Goal: Task Accomplishment & Management: Use online tool/utility

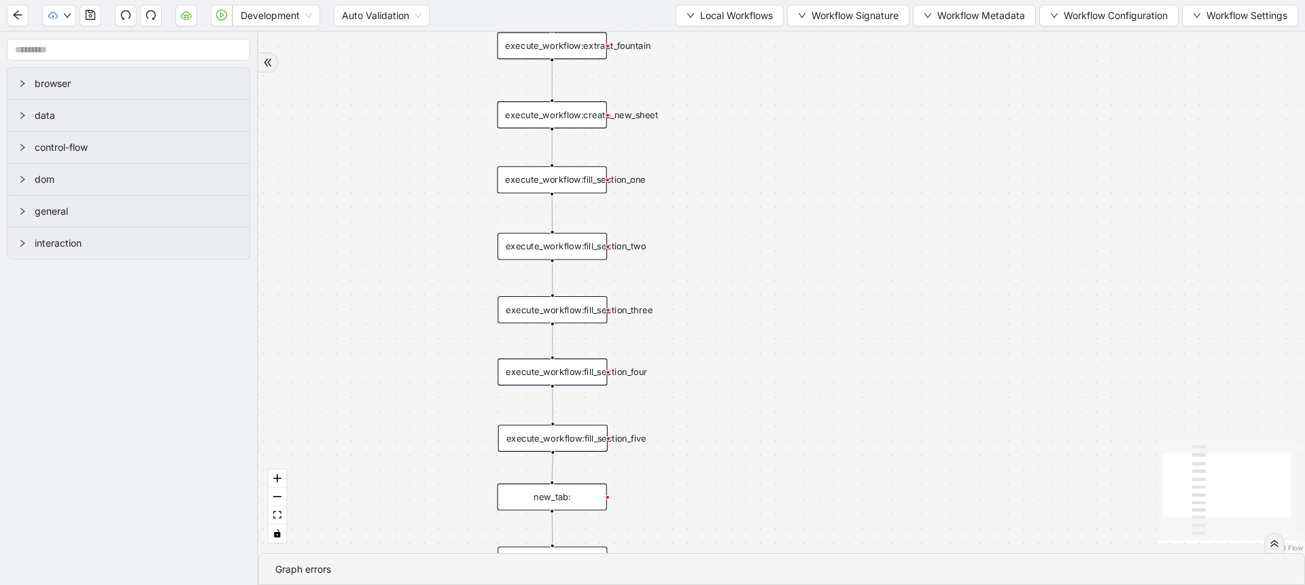
click at [349, 251] on div "trigger execute_workflow:create_new_sheet execute_workflow:fill_section_one exe…" at bounding box center [781, 292] width 1047 height 521
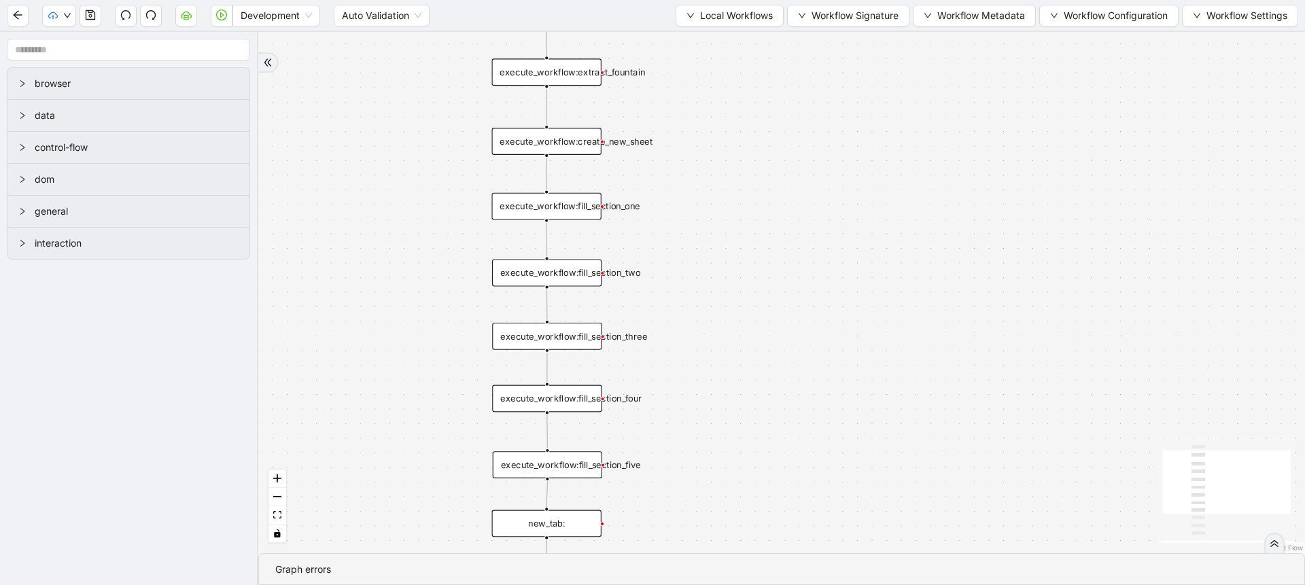
drag, startPoint x: 0, startPoint y: 0, endPoint x: 342, endPoint y: 258, distance: 428.1
click at [342, 258] on div "trigger execute_workflow:create_new_sheet execute_workflow:fill_section_one exe…" at bounding box center [781, 292] width 1047 height 521
click at [700, 17] on span "Local Workflows" at bounding box center [736, 15] width 73 height 15
click at [702, 35] on span "Select" at bounding box center [723, 42] width 88 height 15
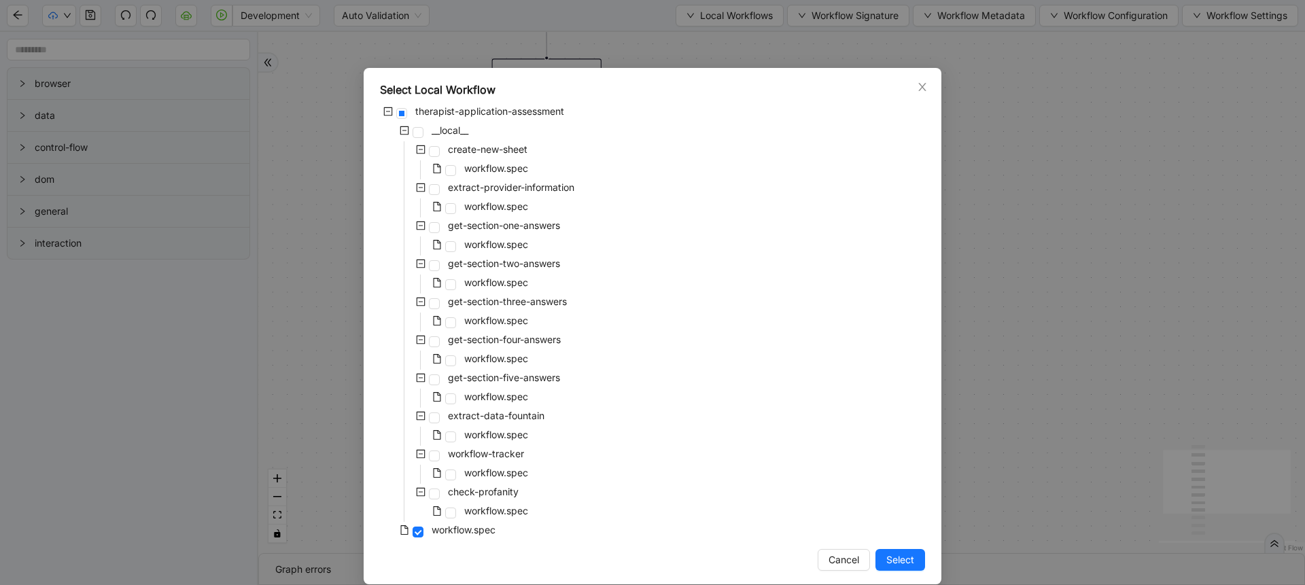
click at [1100, 109] on div "Select Local Workflow therapist-application-assessment __local__ create-new-she…" at bounding box center [652, 292] width 1305 height 585
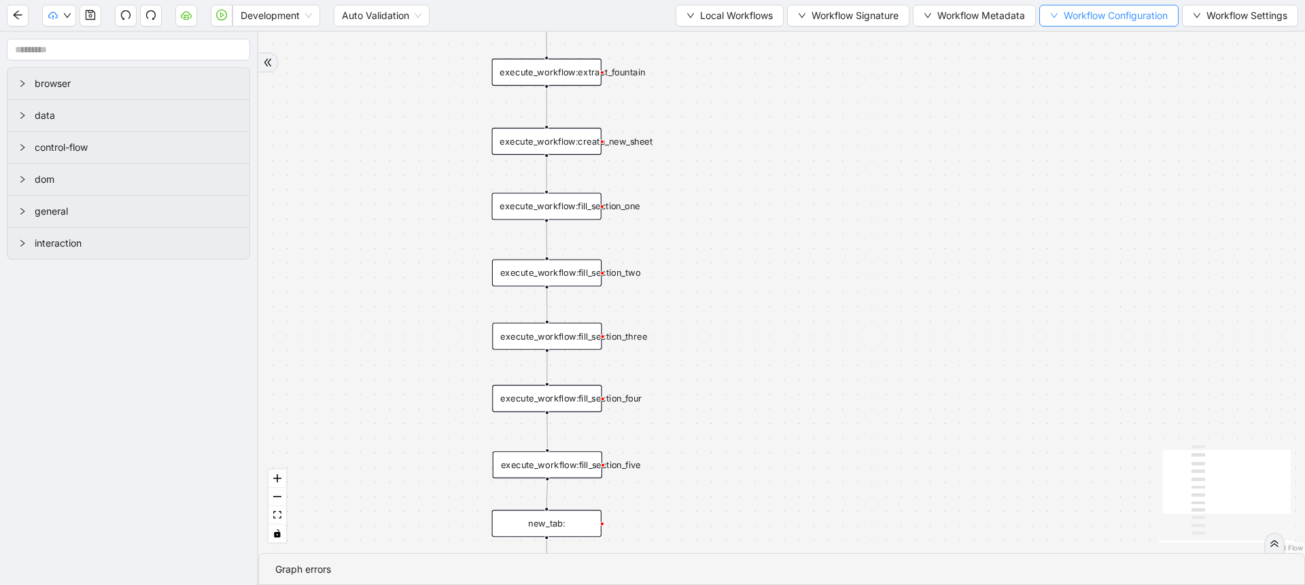
click at [1073, 25] on button "Workflow Configuration" at bounding box center [1108, 16] width 139 height 22
click at [1057, 63] on span "Value" at bounding box center [1106, 63] width 120 height 15
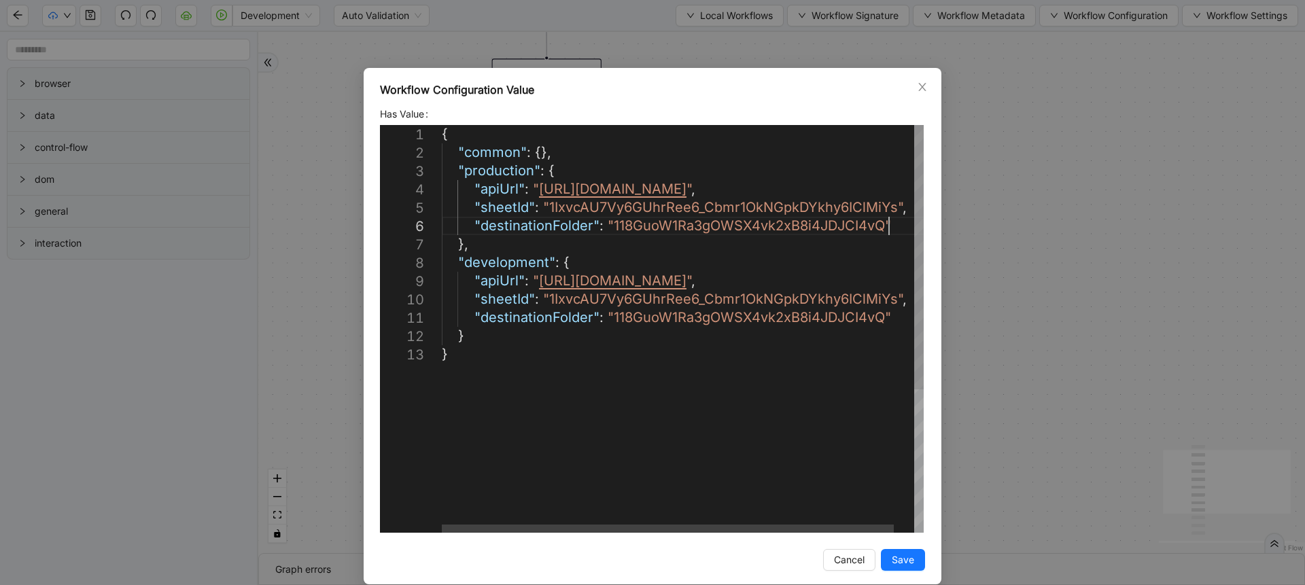
click at [890, 225] on div "{ "common" : {}, "production" : { "apiUrl" : " [URL][DOMAIN_NAME] " , "sheetId"…" at bounding box center [693, 439] width 503 height 628
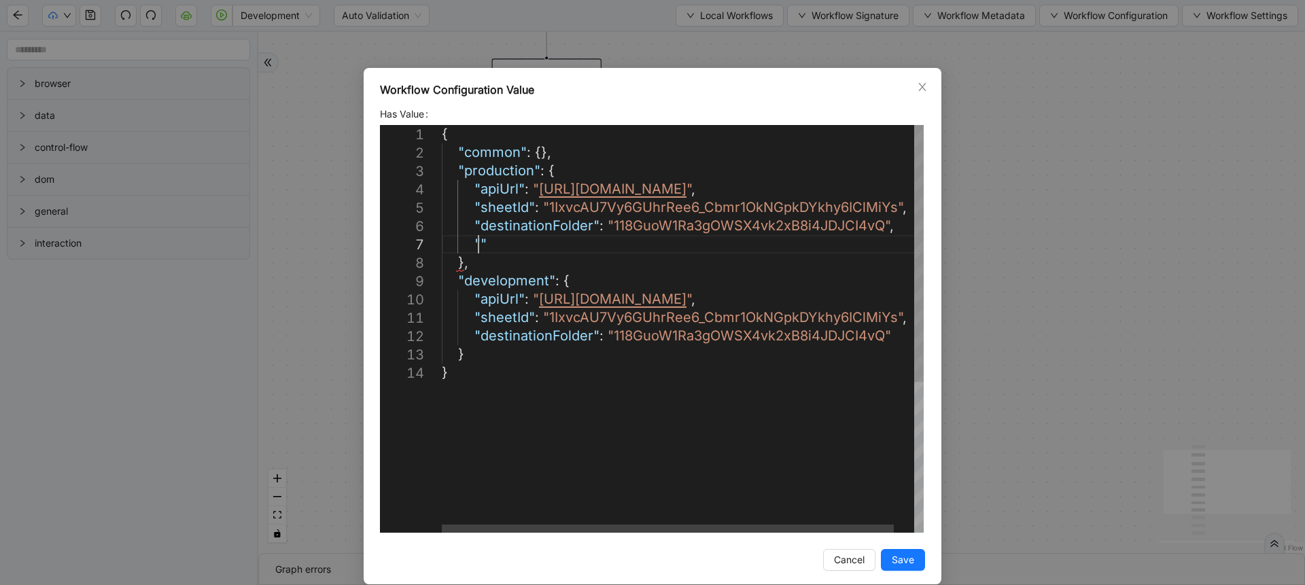
click at [472, 245] on div "{ "common" : {}, "production" : { "apiUrl" : " [URL][DOMAIN_NAME] " , "sheetId"…" at bounding box center [693, 448] width 503 height 646
click at [510, 252] on div "{ "common" : {}, "production" : { "apiUrl" : " [URL][DOMAIN_NAME] " , "sheetId"…" at bounding box center [693, 448] width 503 height 646
click at [573, 241] on div "{ "common" : {}, "production" : { "apiUrl" : " [URL][DOMAIN_NAME] " , "sheetId"…" at bounding box center [693, 448] width 503 height 646
click at [588, 243] on div "{ "common" : {}, "production" : { "apiUrl" : " [URL][DOMAIN_NAME] " , "sheetId"…" at bounding box center [693, 448] width 503 height 646
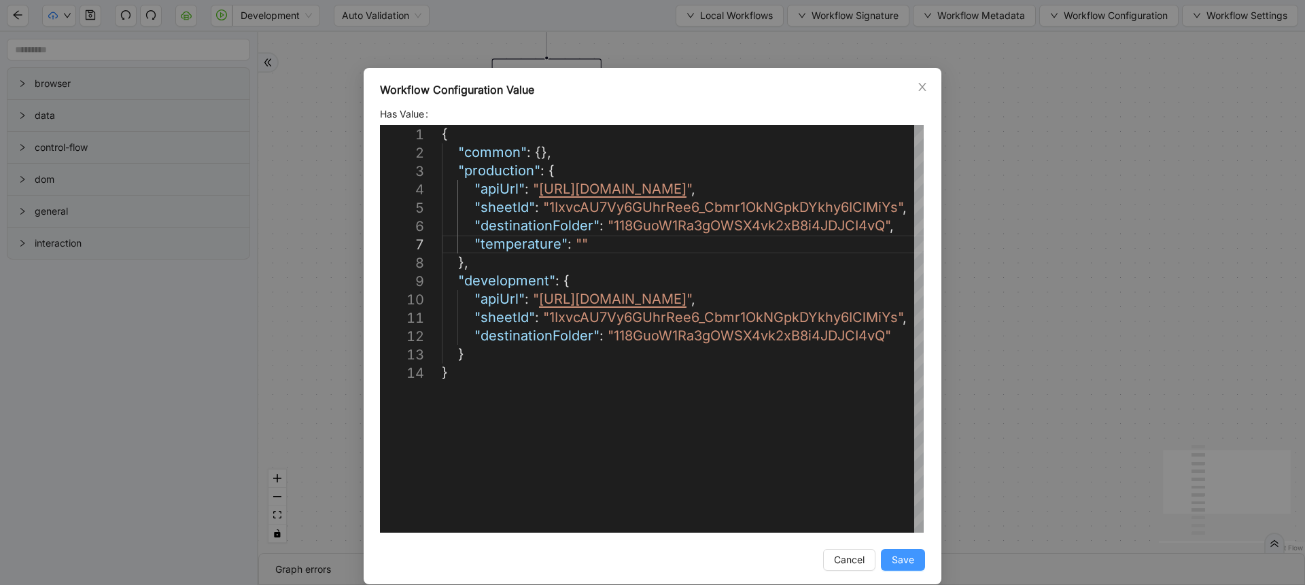
type textarea "**********"
click at [893, 564] on span "Save" at bounding box center [903, 560] width 22 height 15
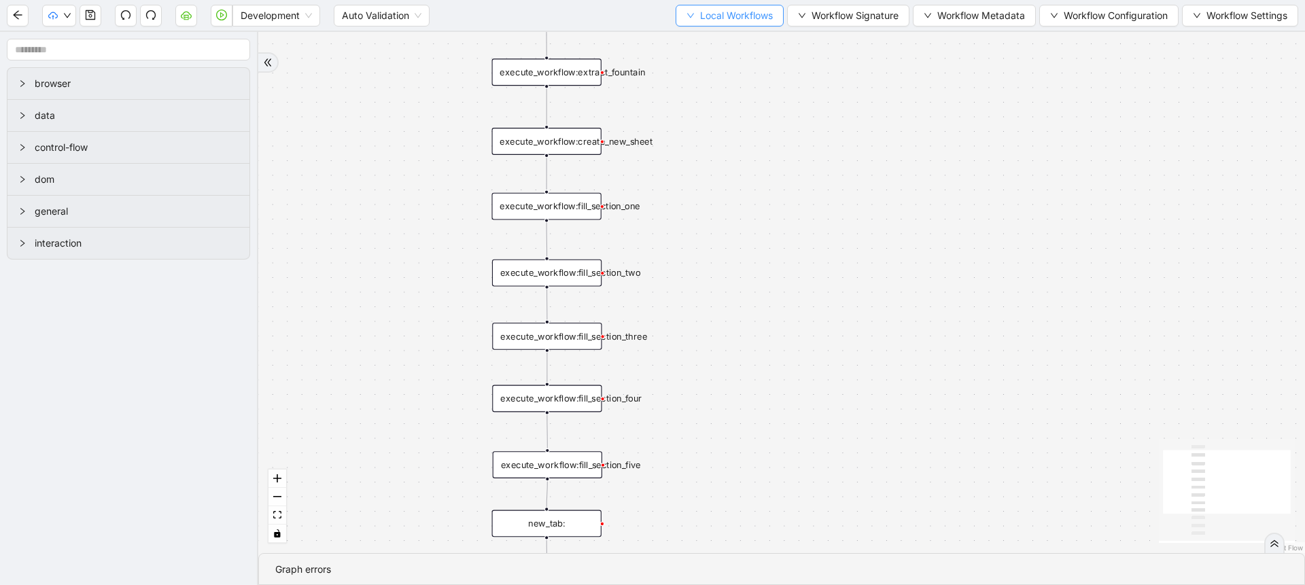
click at [701, 13] on span "Local Workflows" at bounding box center [736, 15] width 73 height 15
click at [703, 35] on span "Select" at bounding box center [723, 42] width 88 height 15
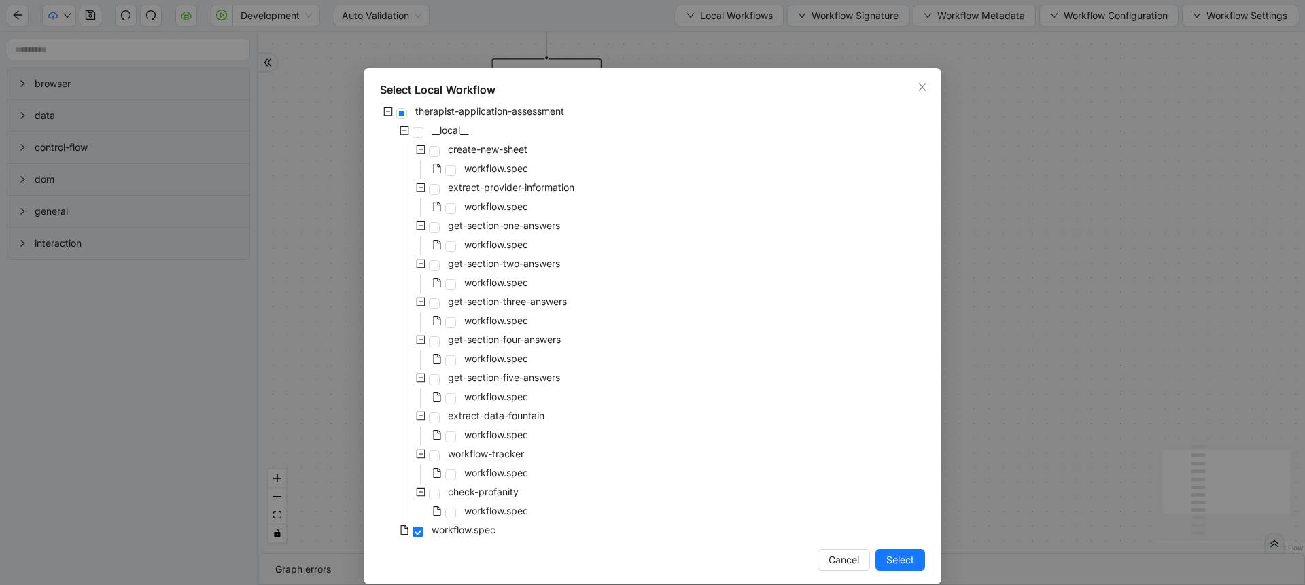
scroll to position [16, 0]
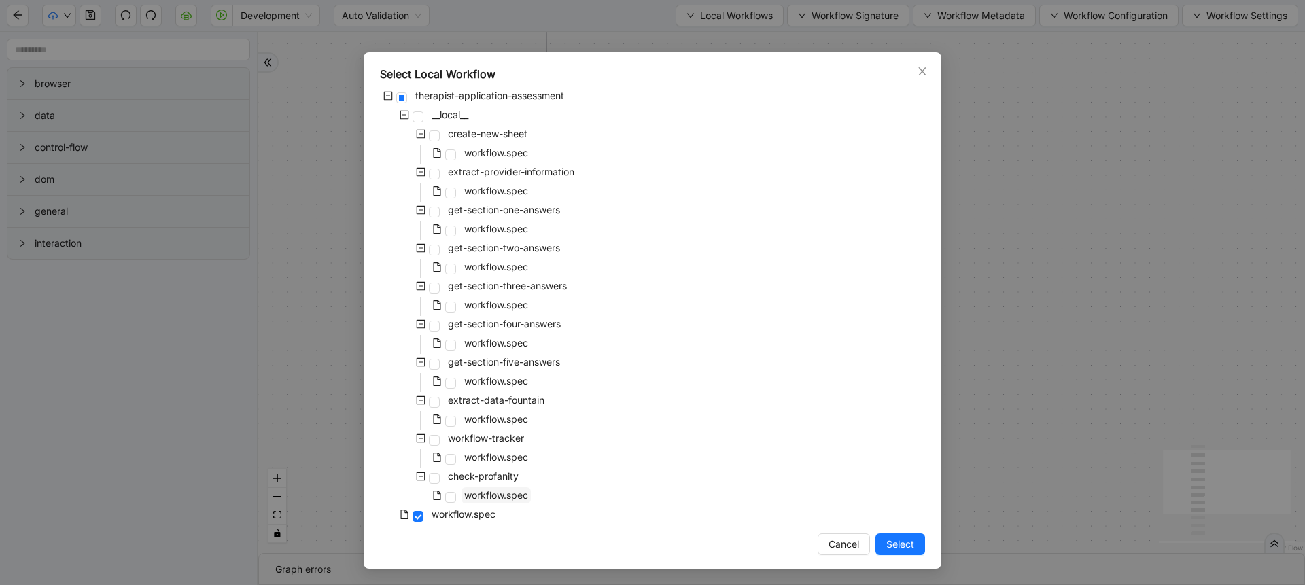
click at [466, 498] on span "workflow.spec" at bounding box center [496, 495] width 64 height 12
click at [886, 540] on span "Select" at bounding box center [900, 544] width 28 height 15
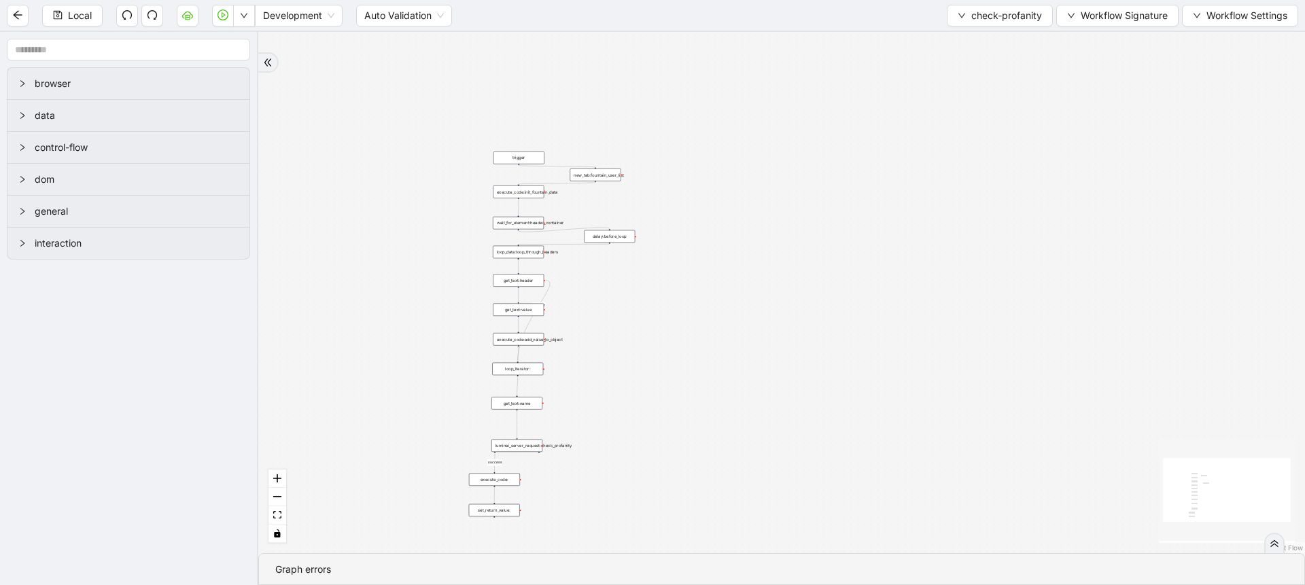
drag, startPoint x: 612, startPoint y: 457, endPoint x: 601, endPoint y: 213, distance: 244.3
click at [601, 213] on div "onError success trigger loop_iterator: execute_code:init_fountain_data set_retu…" at bounding box center [781, 292] width 1047 height 521
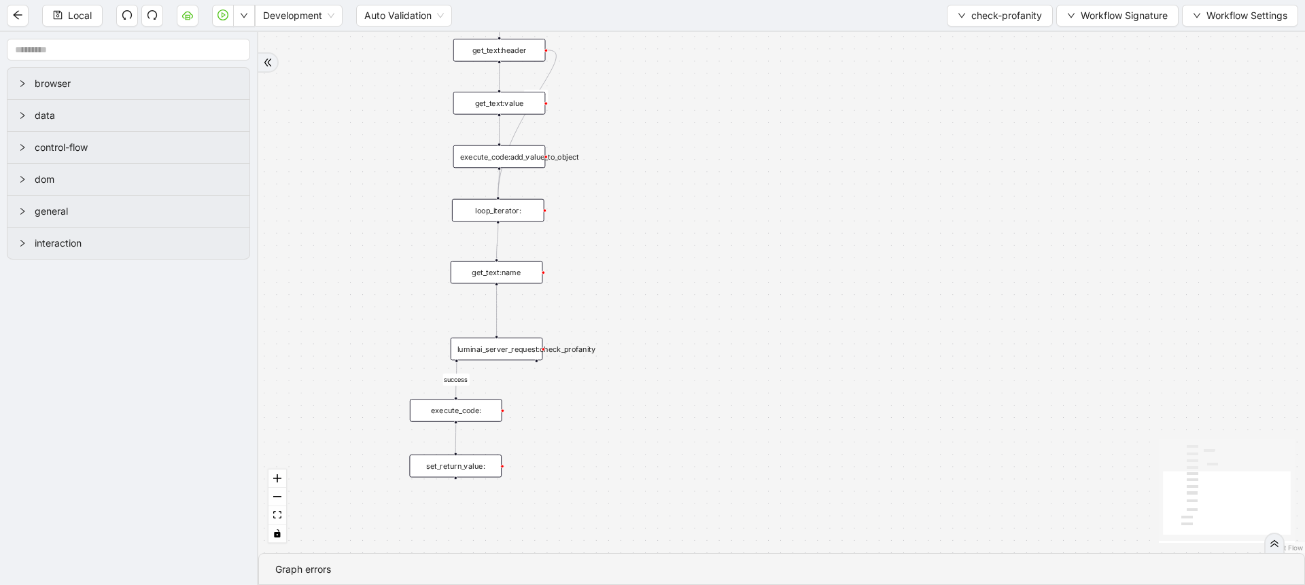
click at [508, 347] on div "luminai_server_request:check_profanity" at bounding box center [497, 349] width 92 height 22
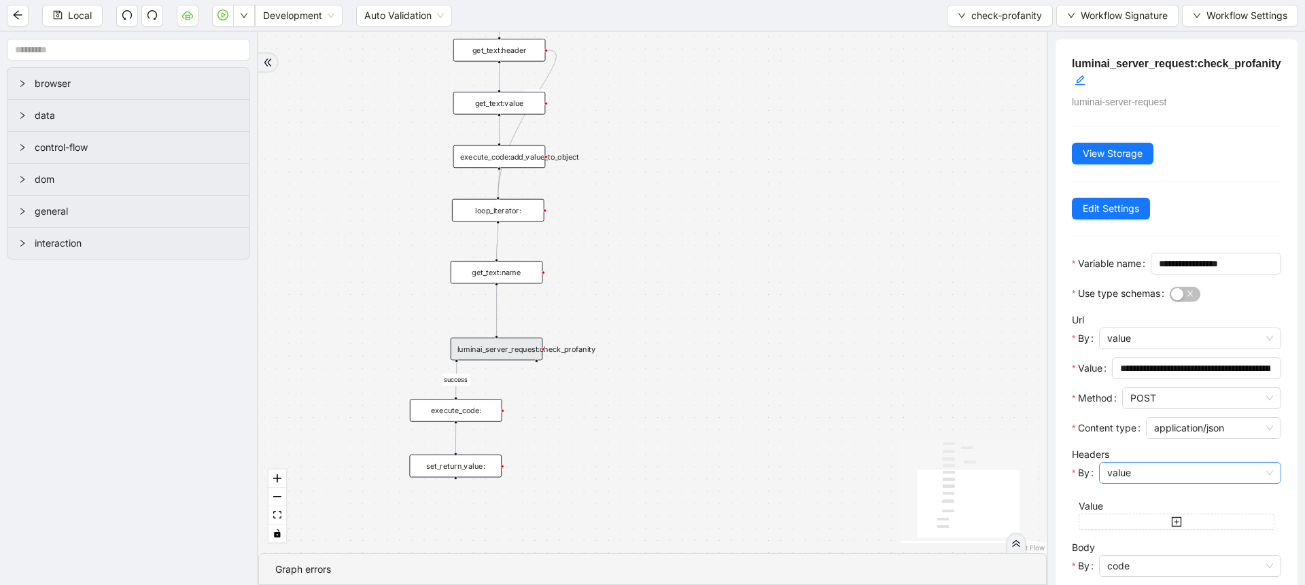
scroll to position [164, 0]
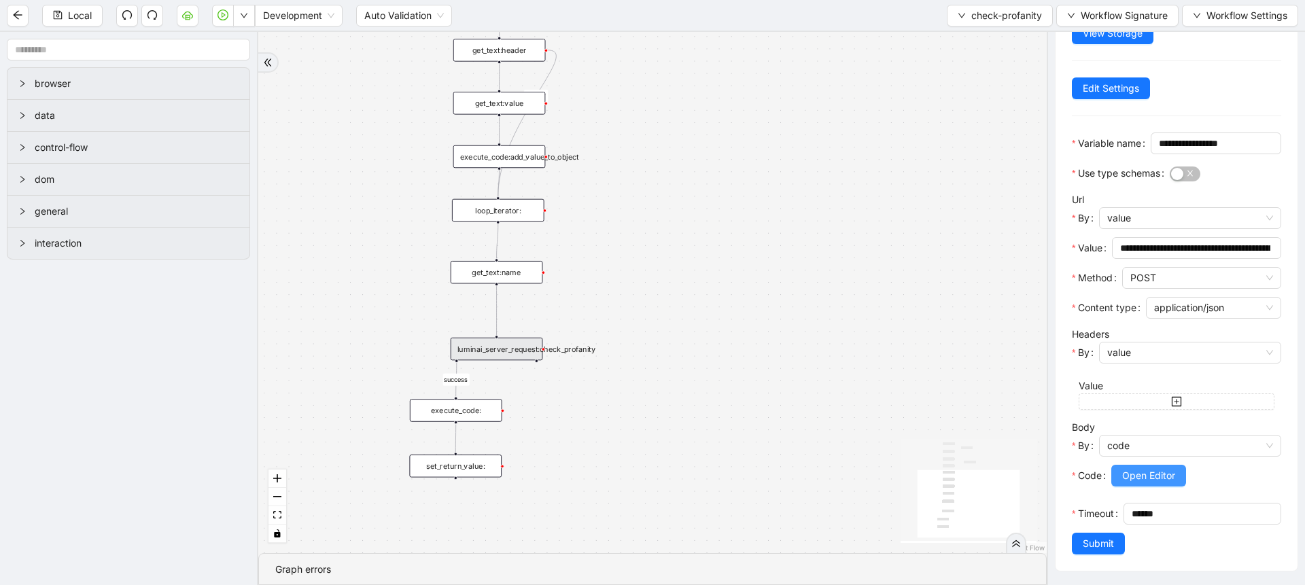
click at [1137, 468] on span "Open Editor" at bounding box center [1148, 475] width 53 height 15
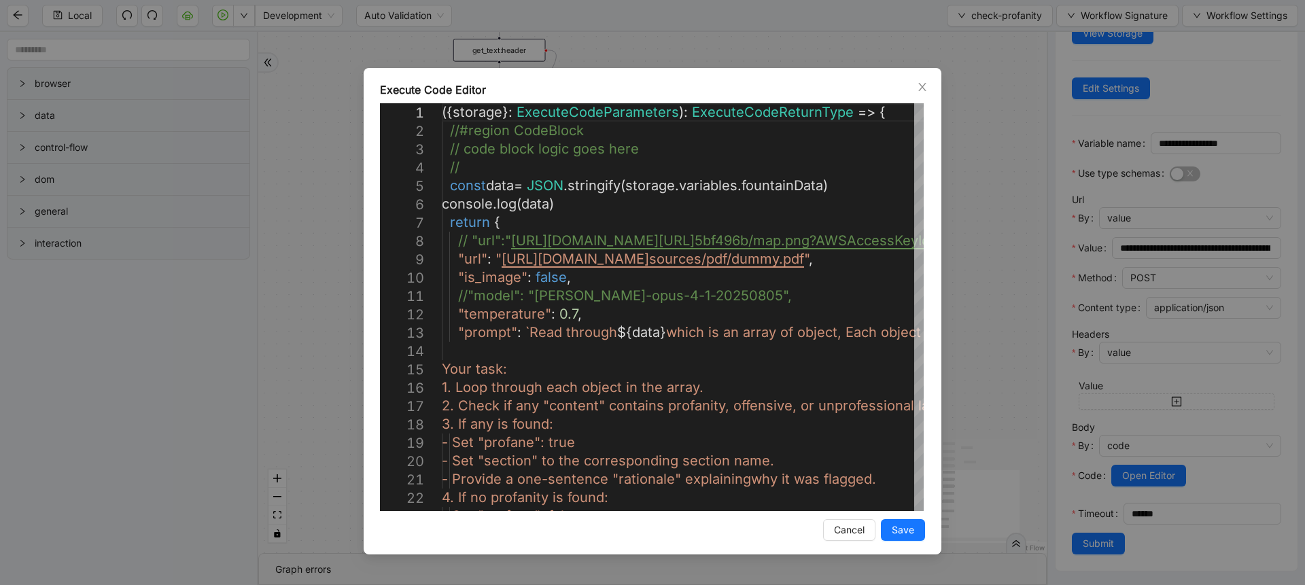
click at [646, 29] on div "Execute Code Editor 1 2 3 4 5 6 7 8 9 10 11 12 13 14 15 16 17 18 19 20 21 22 23…" at bounding box center [652, 292] width 1305 height 585
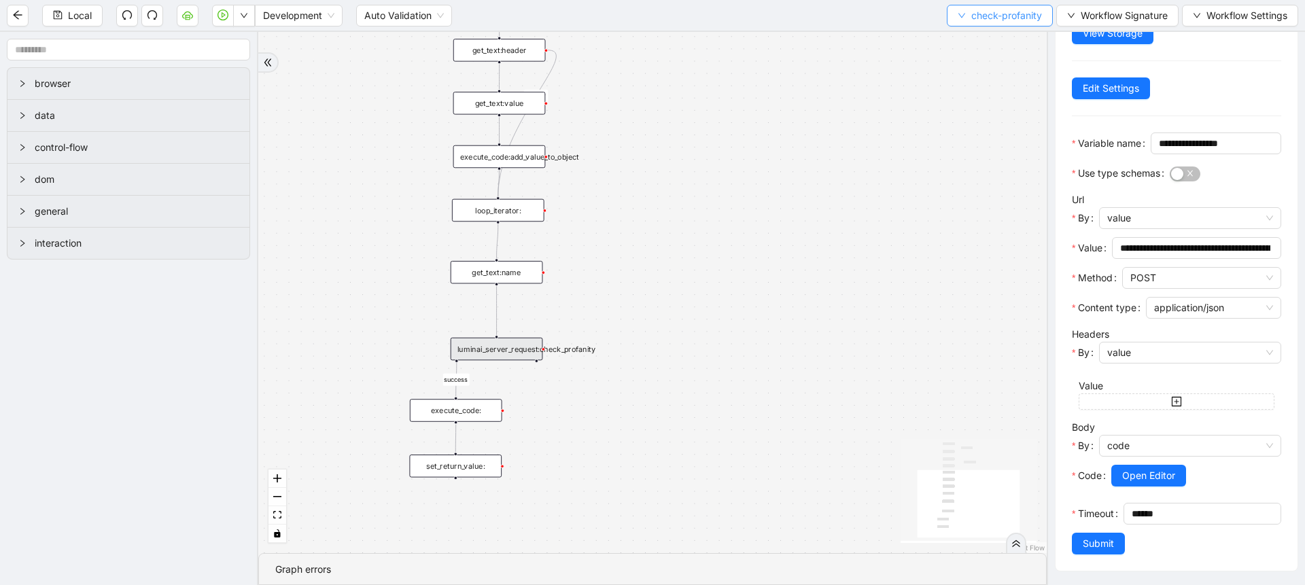
click at [1007, 17] on span "check-profanity" at bounding box center [1006, 15] width 71 height 15
click at [993, 42] on span "Select" at bounding box center [996, 42] width 85 height 15
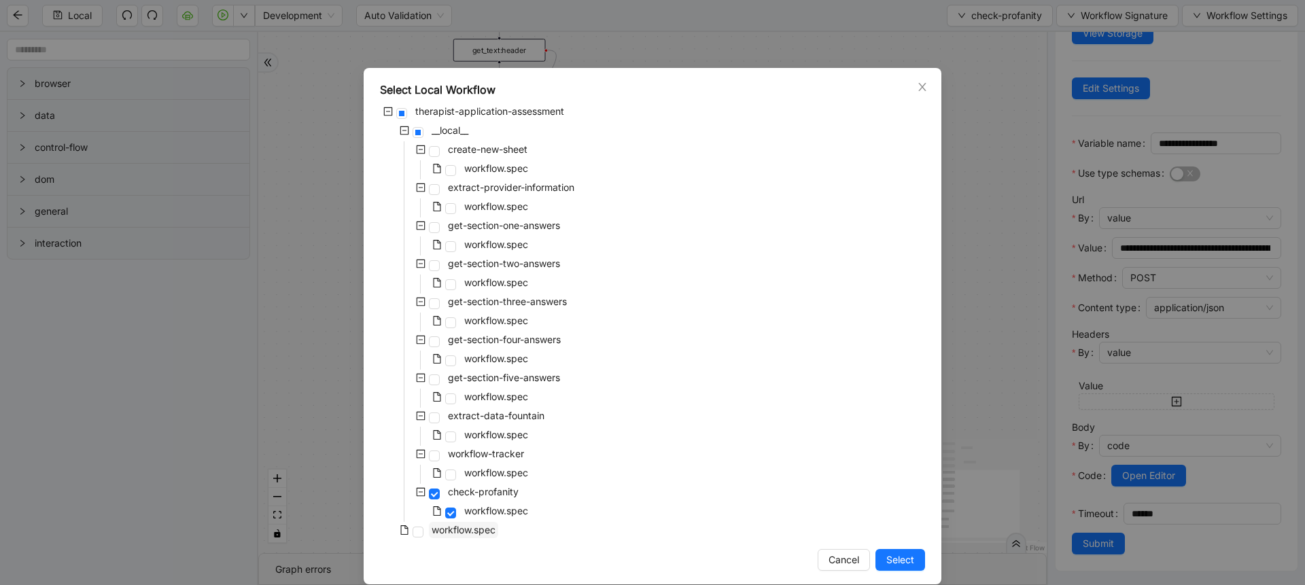
click at [478, 525] on span "workflow.spec" at bounding box center [464, 530] width 64 height 12
click at [886, 560] on span "Select" at bounding box center [900, 560] width 28 height 15
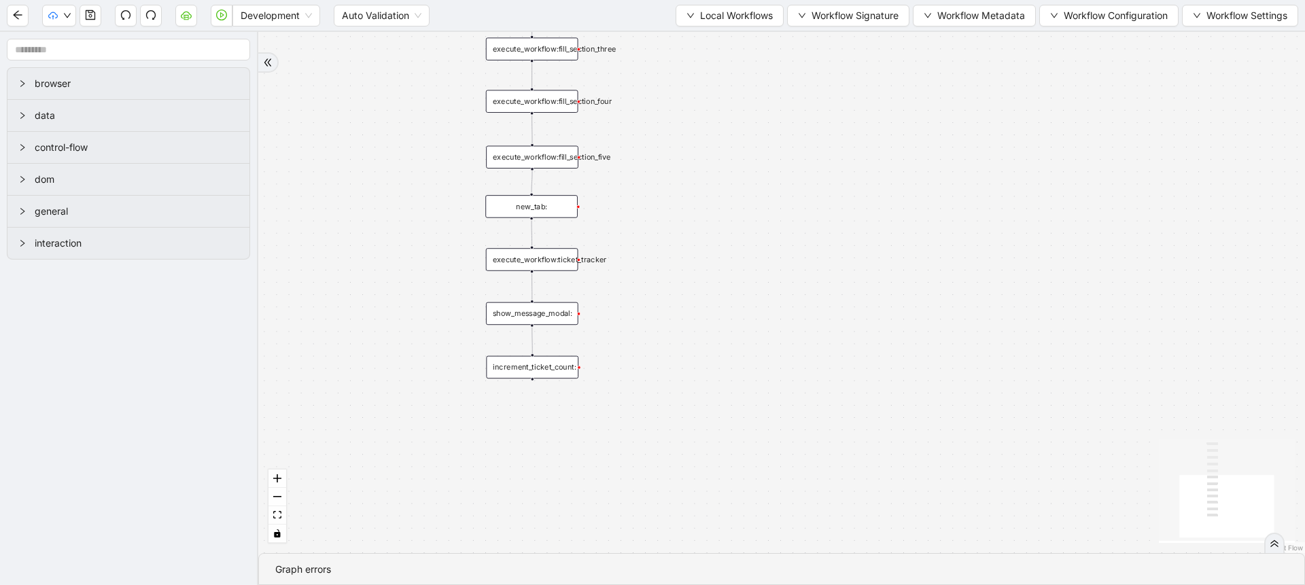
scroll to position [0, 0]
click at [1081, 14] on span "Workflow Configuration" at bounding box center [1116, 15] width 104 height 15
click at [1054, 63] on span "Value" at bounding box center [1106, 63] width 120 height 15
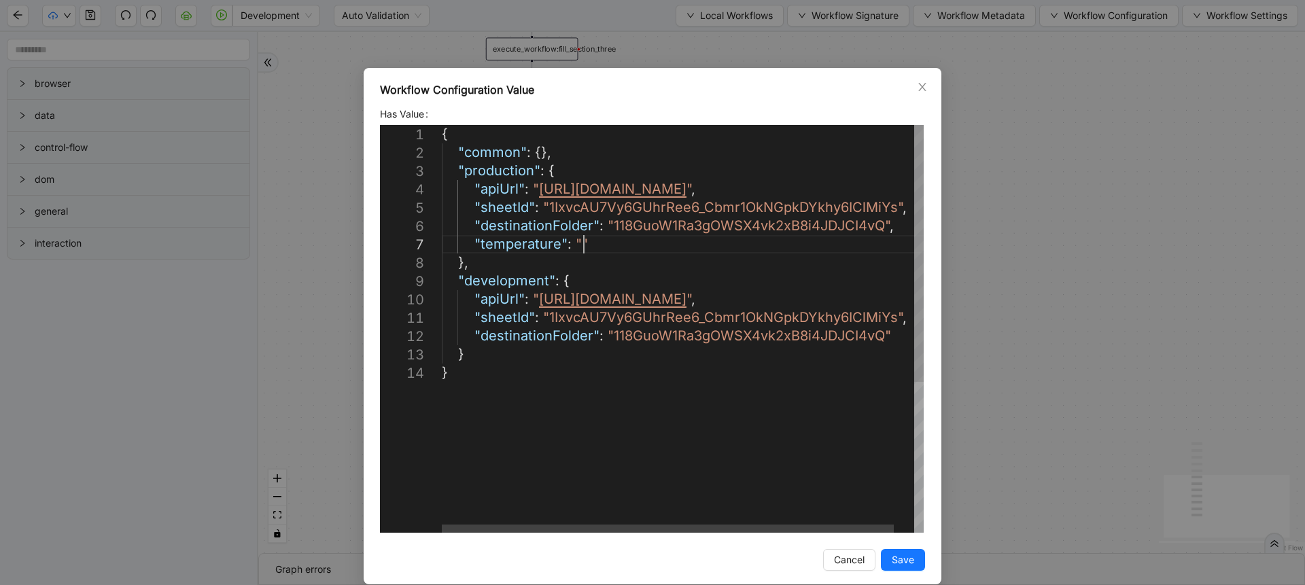
click at [581, 244] on div "{ "common" : {}, "production" : { "apiUrl" : " [URL][DOMAIN_NAME] " , "sheetId"…" at bounding box center [693, 448] width 503 height 646
drag, startPoint x: 468, startPoint y: 243, endPoint x: 573, endPoint y: 240, distance: 104.7
click at [886, 339] on div "{ "common" : {}, "production" : { "apiUrl" : " [URL][DOMAIN_NAME] " , "sheetId"…" at bounding box center [693, 448] width 503 height 646
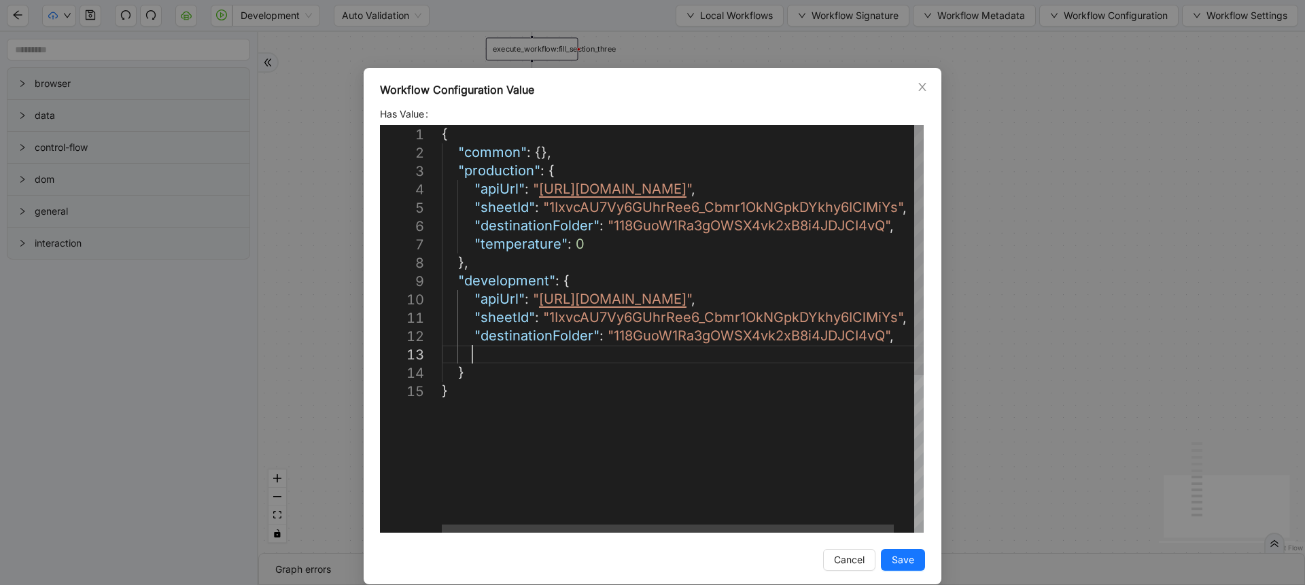
paste textarea "**********"
click at [612, 245] on div "{ "common" : {}, "production" : { "apiUrl" : " [URL][DOMAIN_NAME] " , "sheetId"…" at bounding box center [693, 457] width 503 height 665
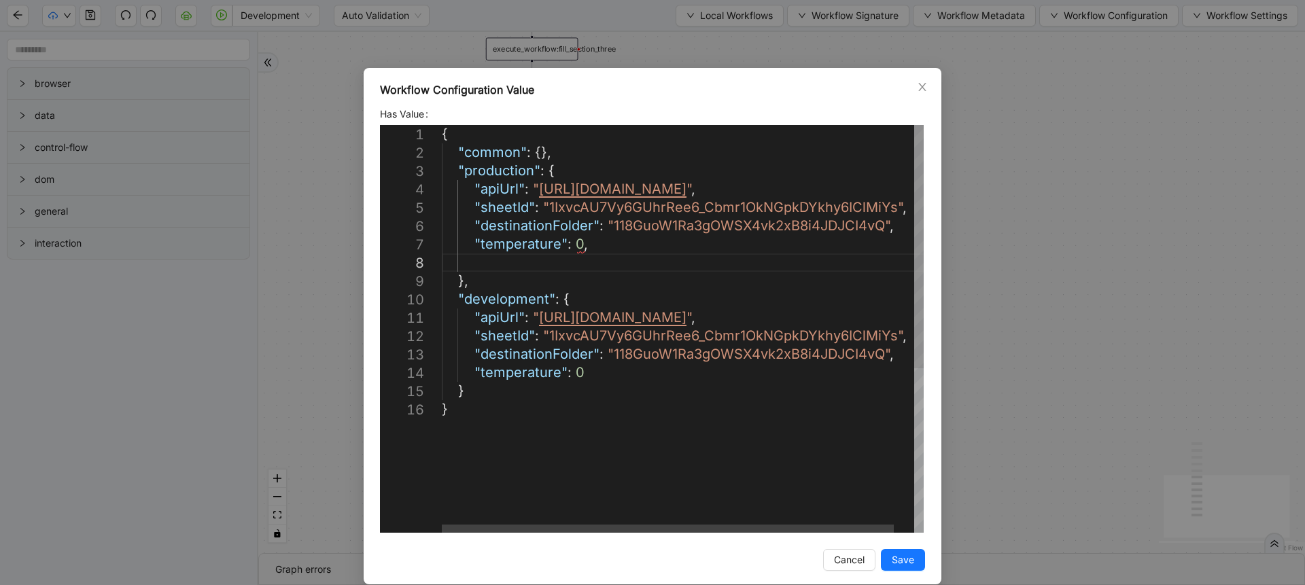
scroll to position [129, 73]
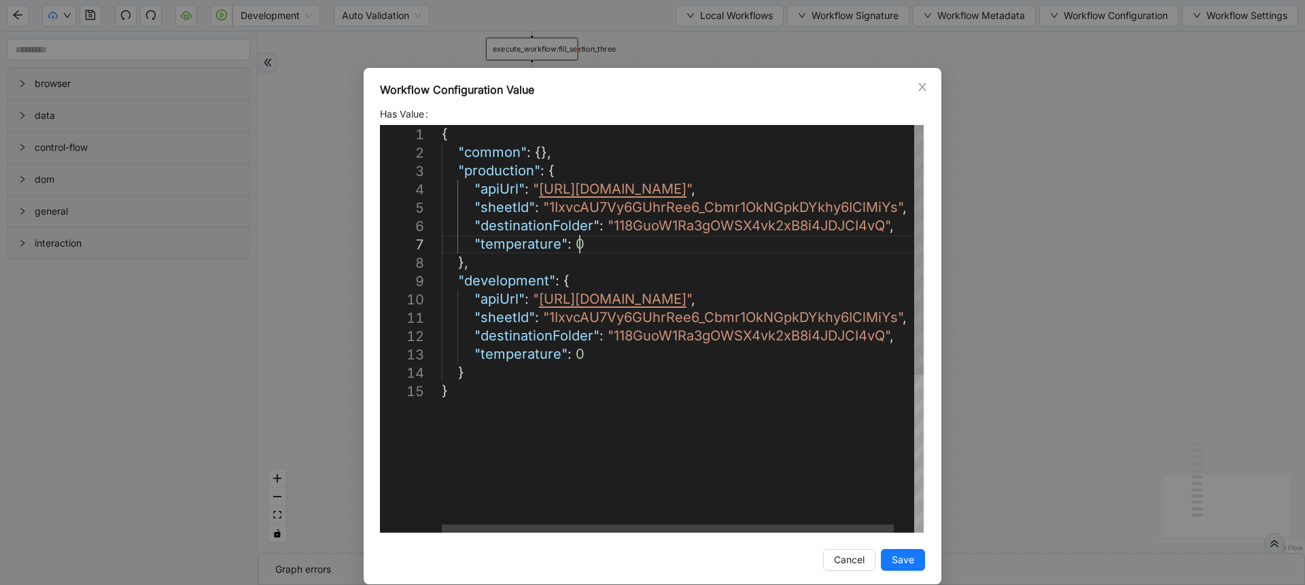
click at [534, 153] on div "{ "common" : {}, "production" : { "apiUrl" : " [URL][DOMAIN_NAME] " , "sheetId"…" at bounding box center [693, 457] width 503 height 665
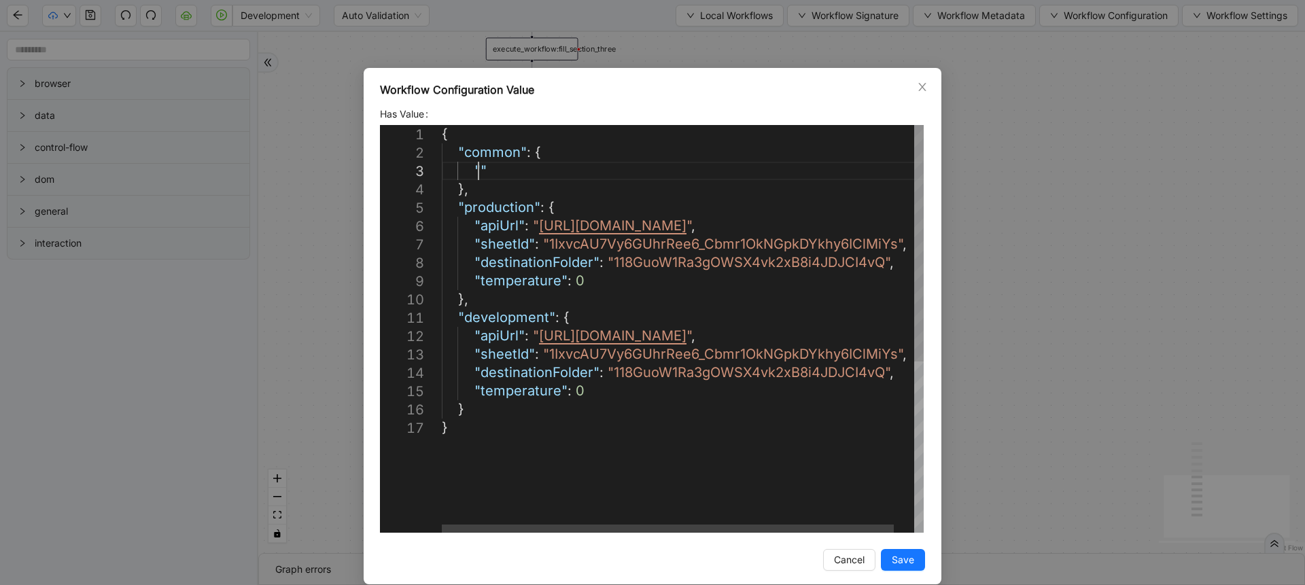
scroll to position [53, 73]
click at [486, 171] on div "{ "common" : { "production" : { "apiUrl" : " [URL][DOMAIN_NAME] " , "sheetId" :…" at bounding box center [693, 476] width 503 height 702
click at [472, 169] on div "{ "common" : { "production" : { "apiUrl" : " [URL][DOMAIN_NAME] " , "sheetId" :…" at bounding box center [693, 476] width 503 height 702
paste textarea "**********"
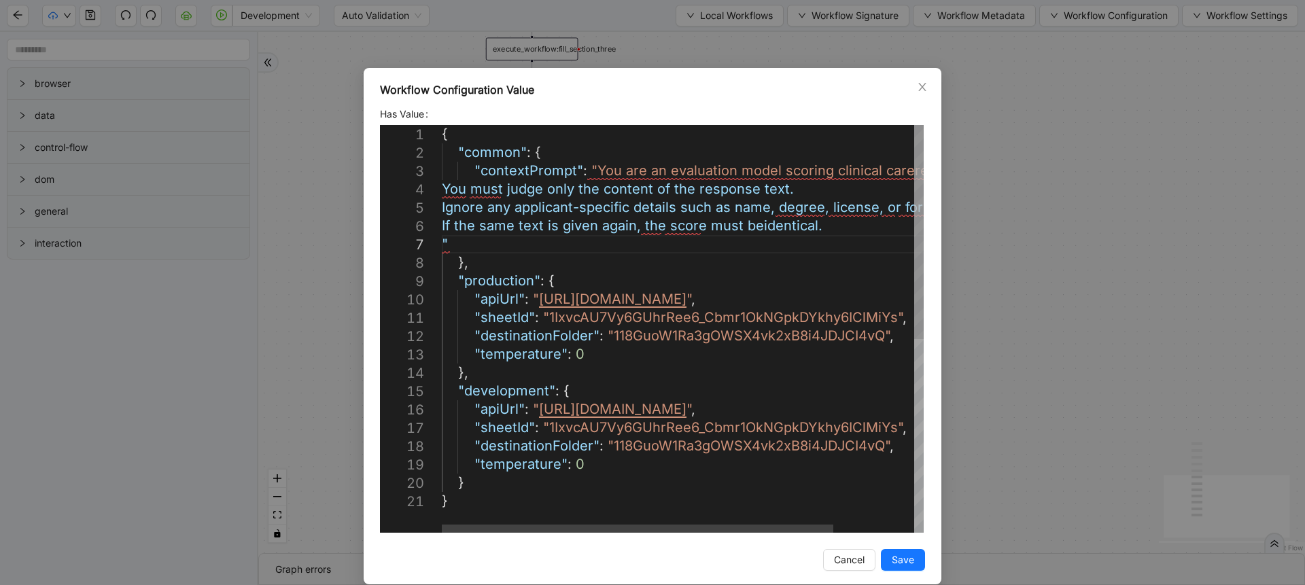
click at [442, 194] on div "{ "common" : { "production" : { "apiUrl" : " [URL][DOMAIN_NAME] " , "sheetId" :…" at bounding box center [683, 329] width 482 height 408
click at [442, 194] on div "{ "common" : { "production" : { "apiUrl" : " [URL][DOMAIN_NAME] " , "sheetId" :…" at bounding box center [732, 512] width 581 height 775
click at [460, 239] on div "{ "common" : { "production" : { "apiUrl" : " [URL][DOMAIN_NAME] " , "sheetId" :…" at bounding box center [732, 512] width 581 height 775
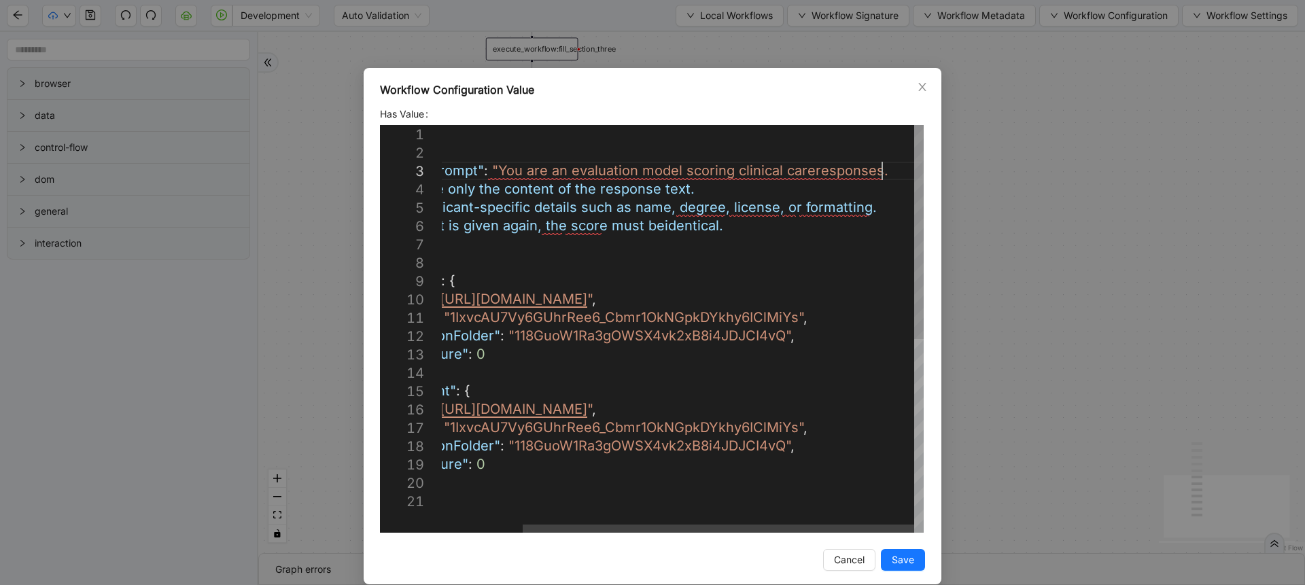
click at [883, 173] on div "{ "common" : { "production" : { "apiUrl" : " [URL][DOMAIN_NAME] " , "sheetId" :…" at bounding box center [633, 512] width 581 height 775
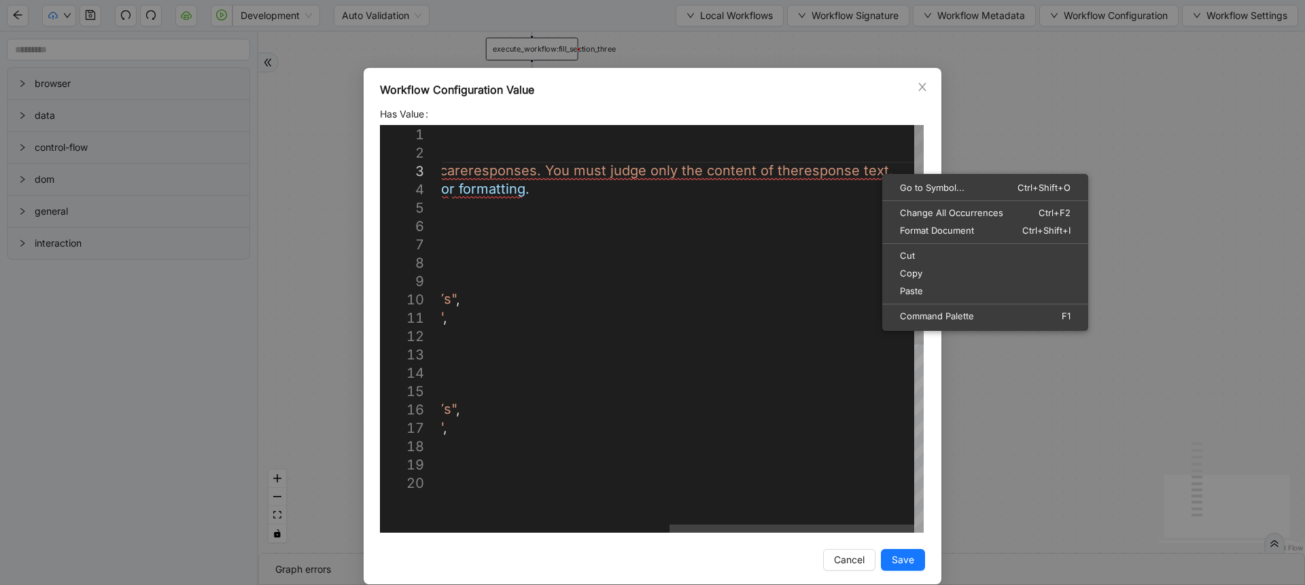
scroll to position [53, 1145]
click at [863, 182] on div "{ "common" : { "production" : { "apiUrl" : " https://rpa-server-prod.onrender.c…" at bounding box center [459, 503] width 929 height 757
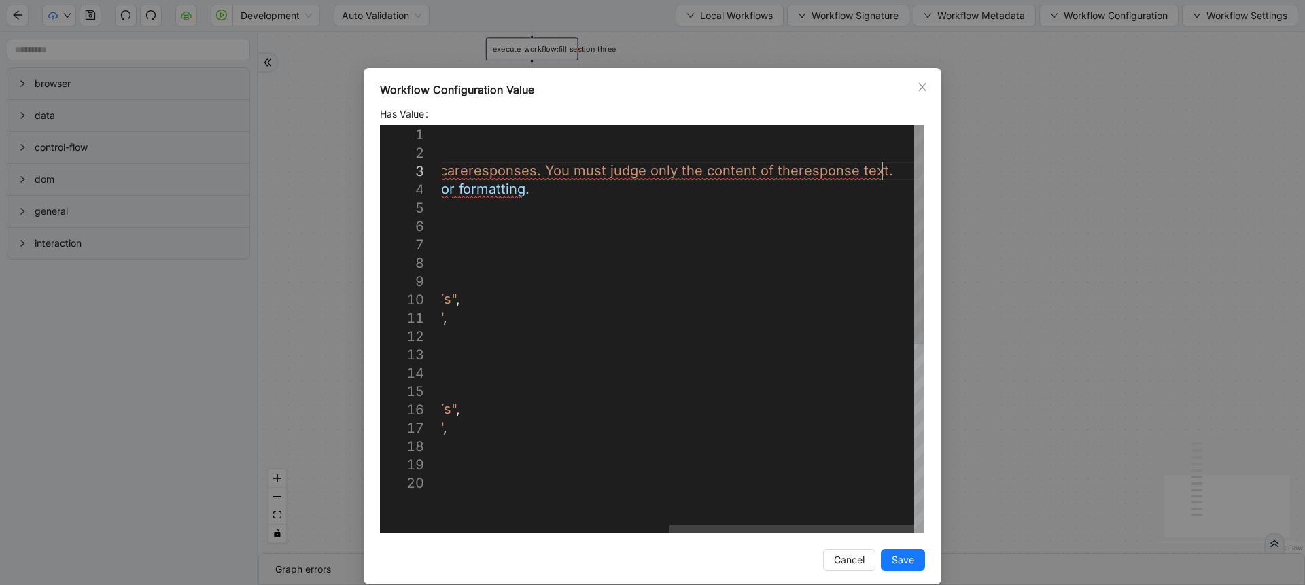
click at [882, 179] on div "{ "common" : { "production" : { "apiUrl" : " https://rpa-server-prod.onrender.c…" at bounding box center [459, 503] width 929 height 757
click at [882, 179] on div "{ "common" : { "production" : { "apiUrl" : " https://rpa-server-prod.onrender.c…" at bounding box center [193, 494] width 1459 height 738
click at [882, 179] on div "{ "common" : { "production" : { "apiUrl" : " https://rpa-server-prod.onrender.c…" at bounding box center [4, 485] width 1840 height 720
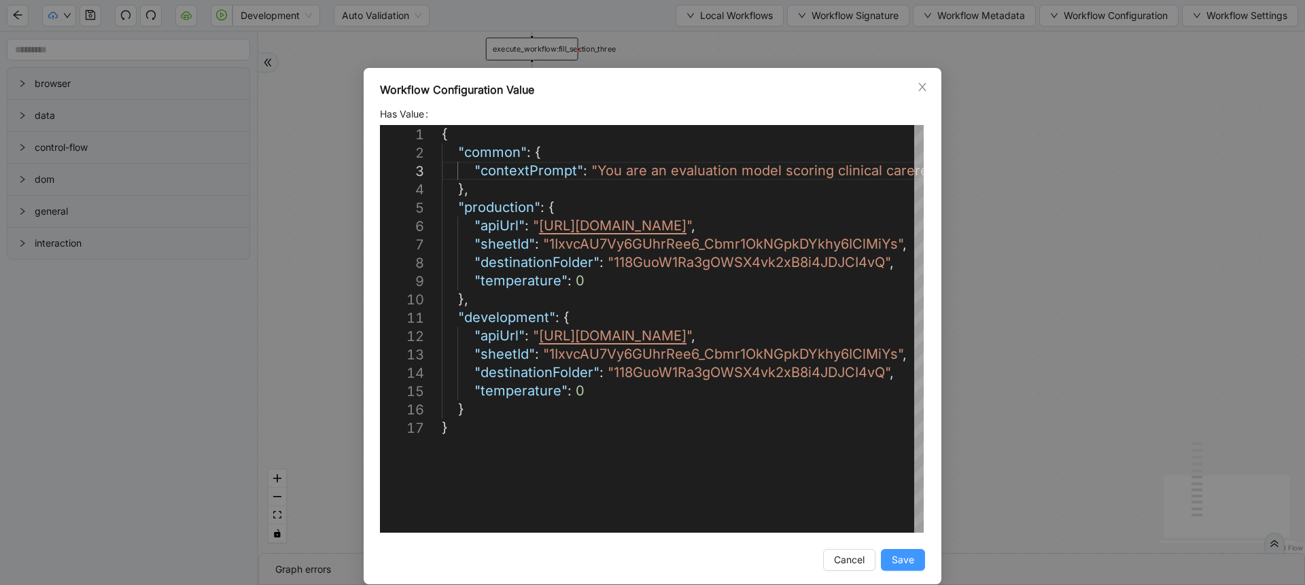
type textarea "**********"
click at [899, 560] on span "Save" at bounding box center [903, 560] width 22 height 15
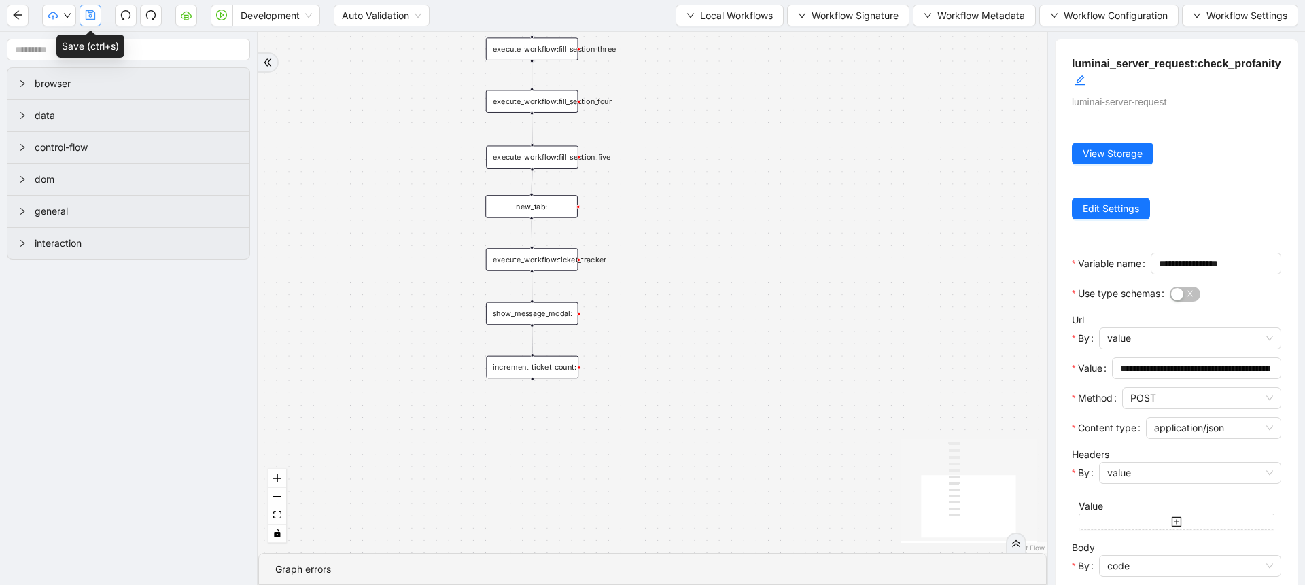
click at [88, 20] on icon "save" at bounding box center [90, 15] width 11 height 11
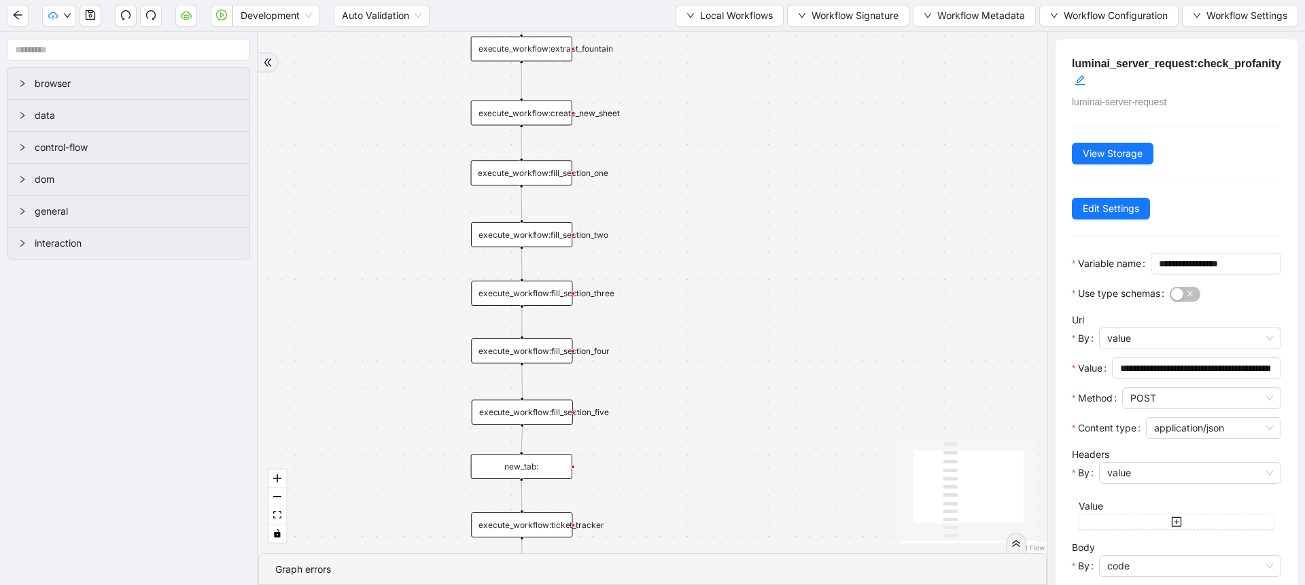
drag, startPoint x: 617, startPoint y: 190, endPoint x: 610, endPoint y: 454, distance: 264.5
click at [610, 454] on div "trigger execute_workflow:create_new_sheet execute_workflow:fill_section_one exe…" at bounding box center [652, 292] width 789 height 521
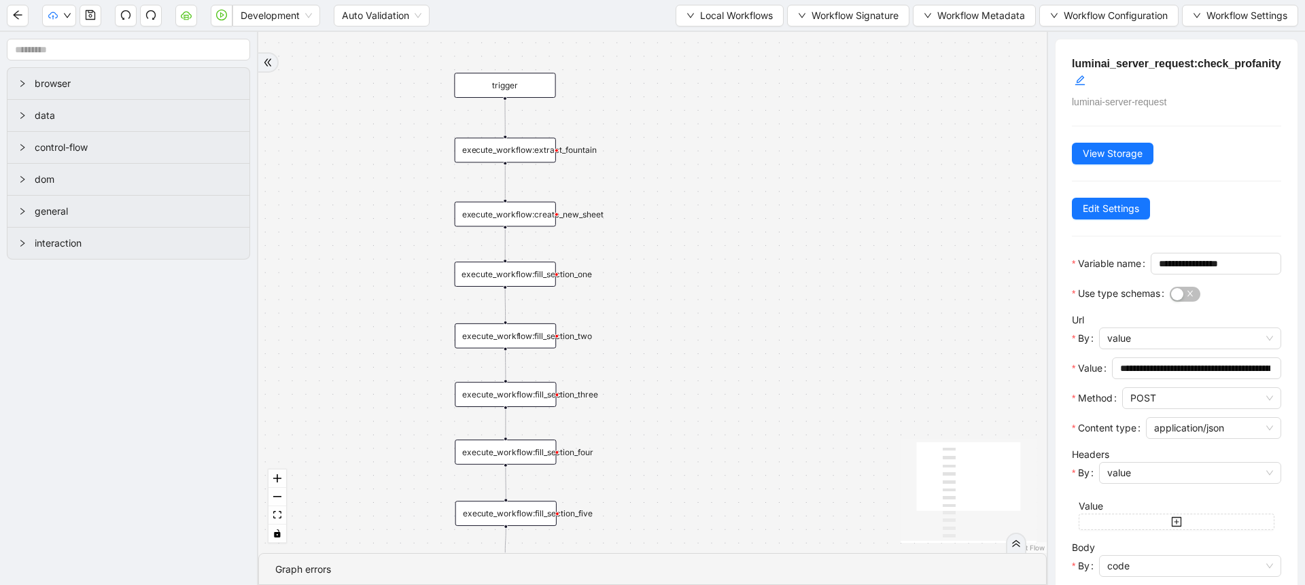
drag, startPoint x: 636, startPoint y: 364, endPoint x: 620, endPoint y: 469, distance: 106.6
click at [620, 469] on div "trigger execute_workflow:create_new_sheet execute_workflow:fill_section_one exe…" at bounding box center [652, 292] width 789 height 521
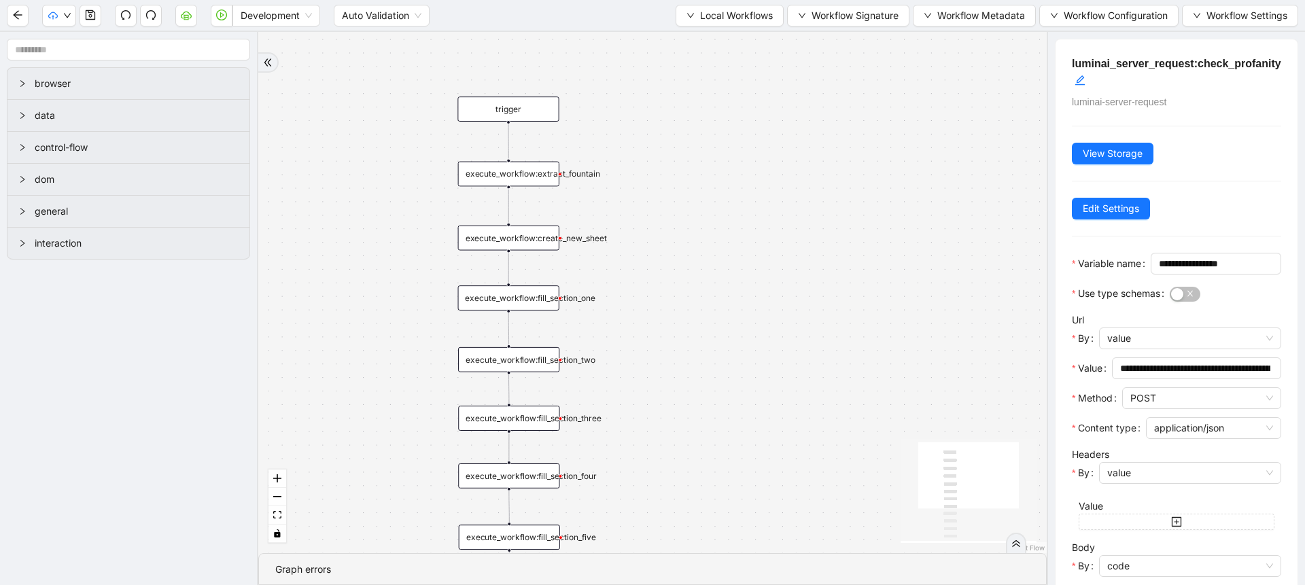
drag, startPoint x: 668, startPoint y: 347, endPoint x: 671, endPoint y: 368, distance: 21.3
click at [671, 368] on div "trigger execute_workflow:create_new_sheet execute_workflow:fill_section_one exe…" at bounding box center [652, 292] width 789 height 521
click at [555, 171] on div "execute_workflow:extract_fountain" at bounding box center [508, 176] width 101 height 25
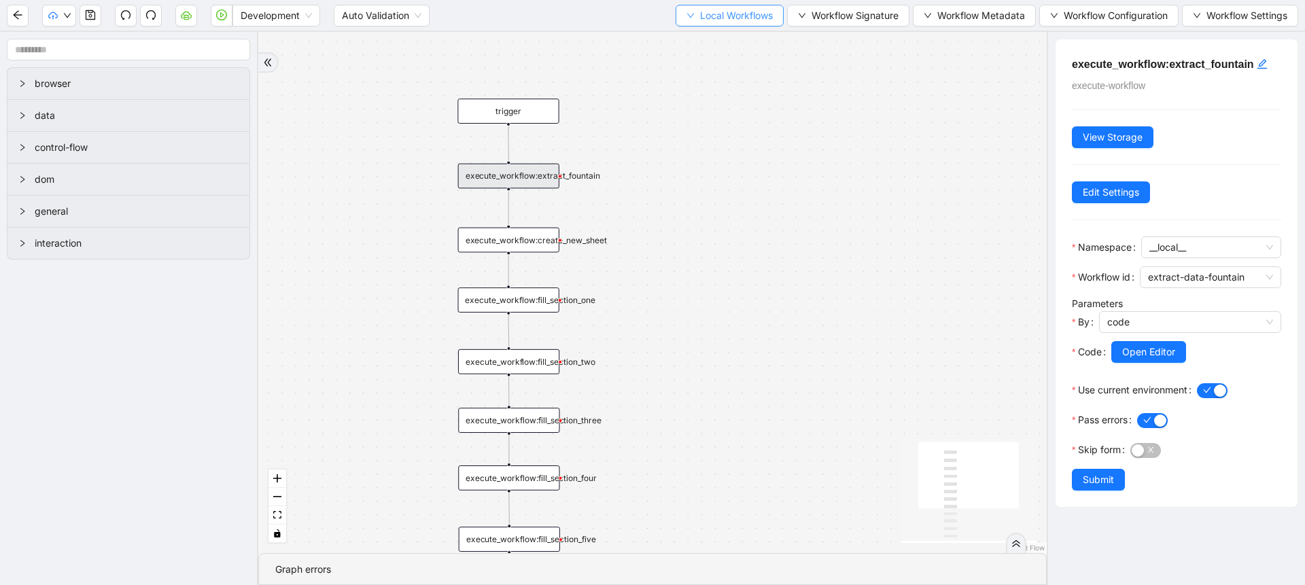
click at [730, 24] on button "Local Workflows" at bounding box center [730, 16] width 108 height 22
click at [530, 305] on div "execute_workflow:fill_section_one" at bounding box center [508, 300] width 101 height 25
click at [1146, 360] on span "Open Editor" at bounding box center [1148, 352] width 53 height 15
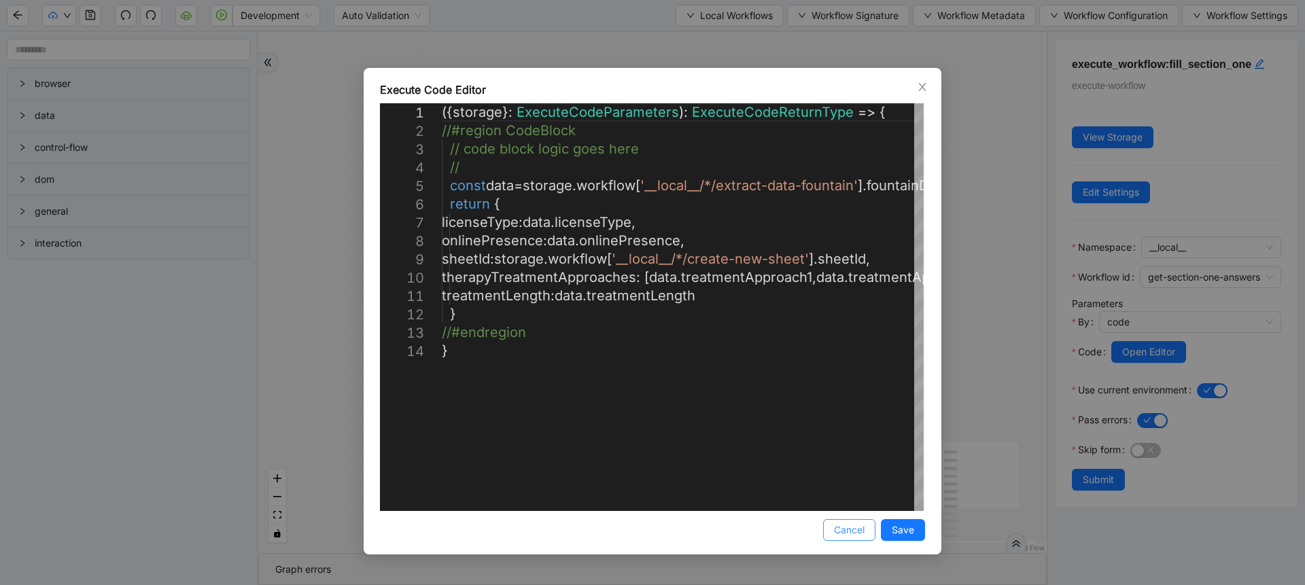
click at [834, 529] on span "Cancel" at bounding box center [849, 530] width 31 height 15
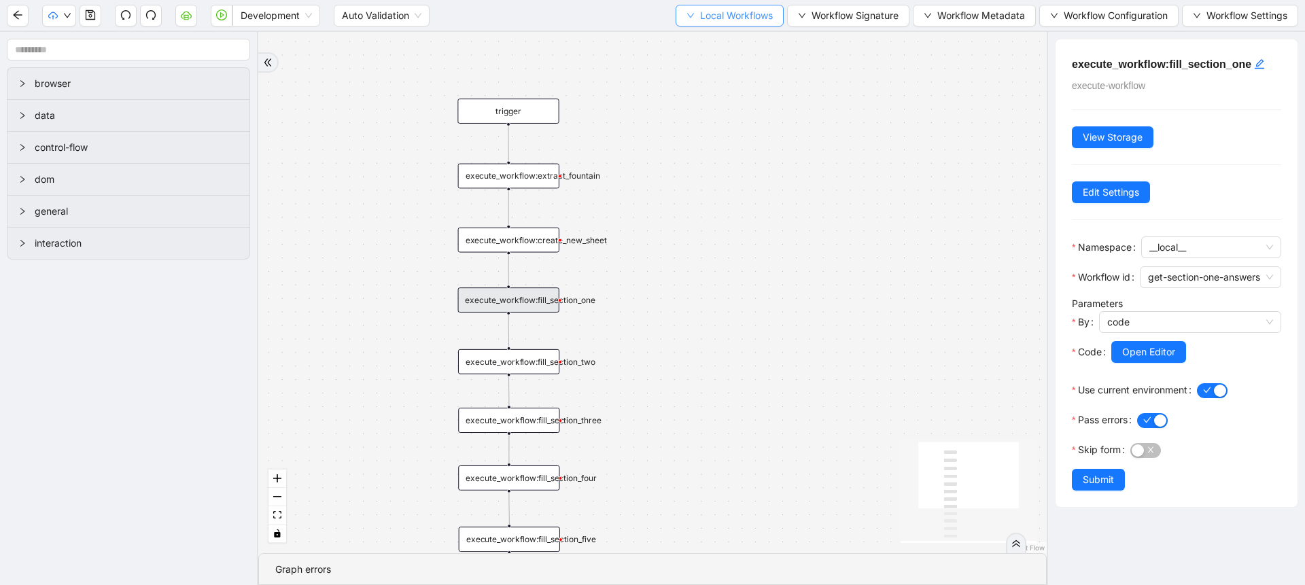
click at [755, 5] on button "Local Workflows" at bounding box center [730, 16] width 108 height 22
click at [717, 35] on span "Select" at bounding box center [723, 42] width 88 height 15
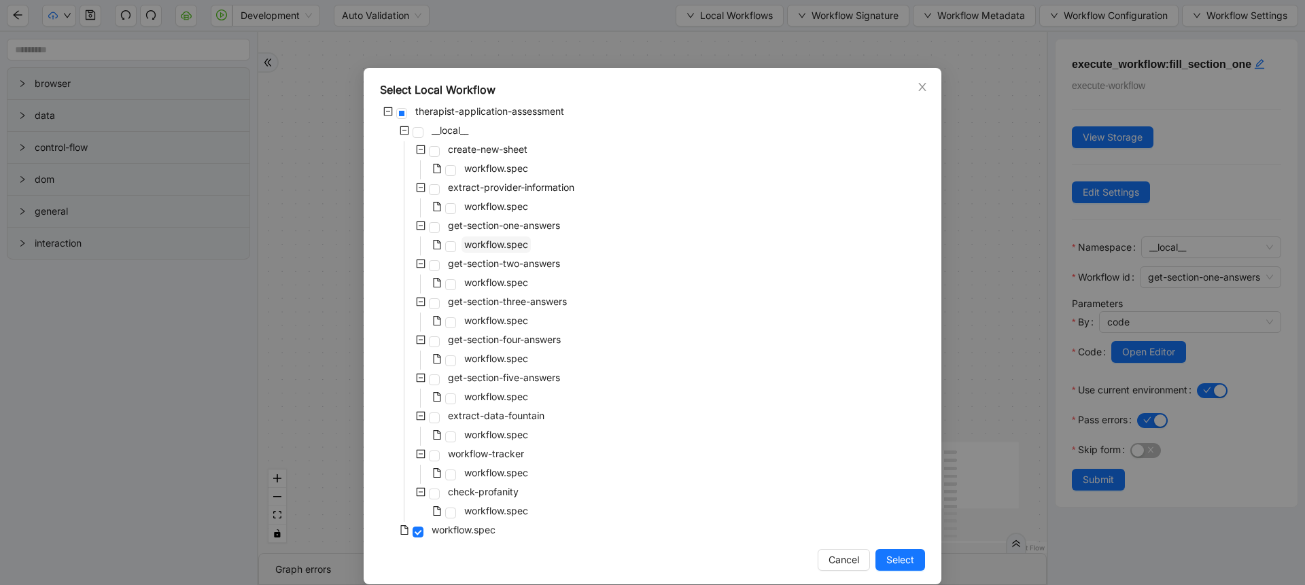
click at [521, 239] on span "workflow.spec" at bounding box center [496, 245] width 64 height 12
click at [895, 561] on span "Select" at bounding box center [900, 560] width 28 height 15
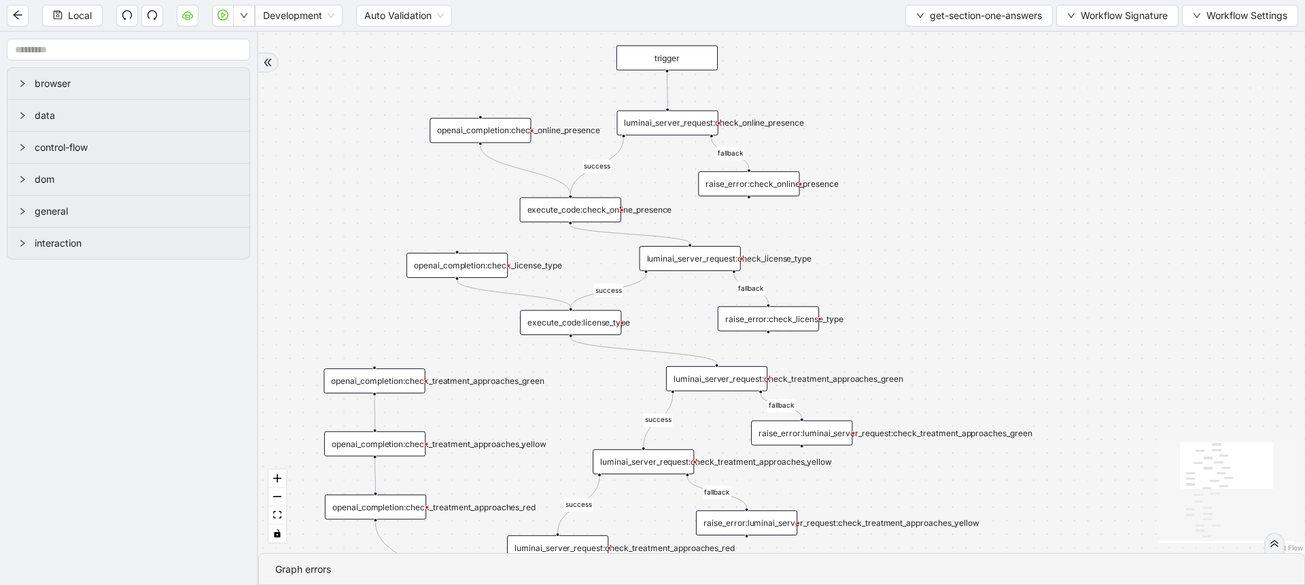
drag, startPoint x: 907, startPoint y: 308, endPoint x: 967, endPoint y: 275, distance: 68.5
click at [967, 275] on div "success fallback disqualified success success fallback fallback fallback succes…" at bounding box center [781, 292] width 1047 height 521
click at [652, 116] on div "luminai_server_request:check_online_presence" at bounding box center [665, 124] width 101 height 25
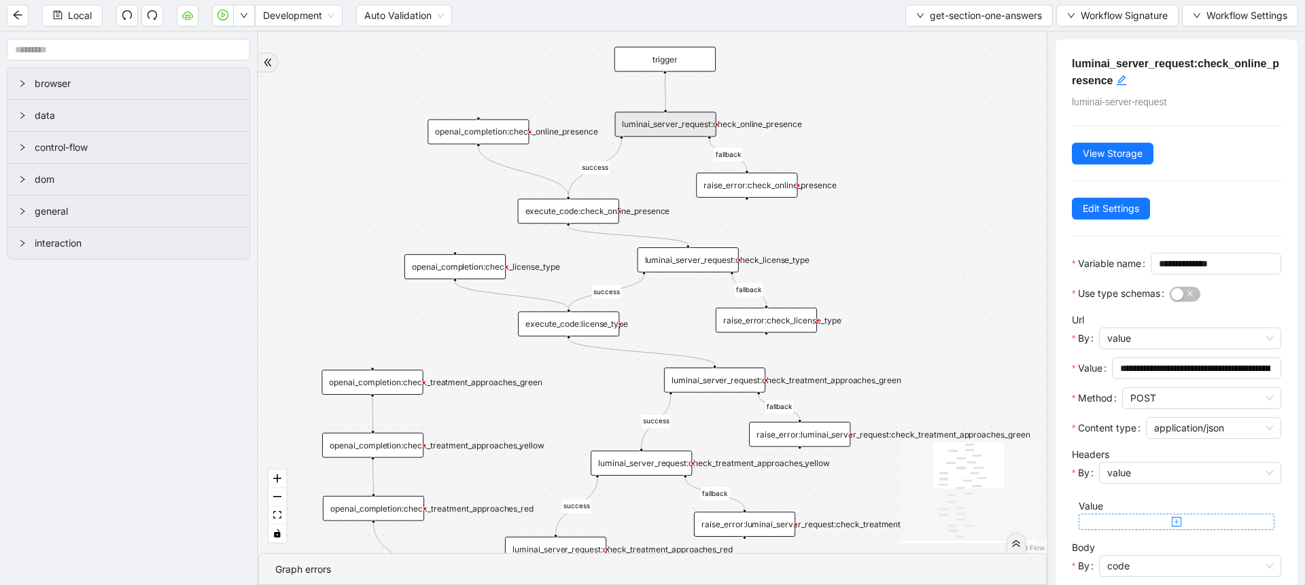
scroll to position [164, 0]
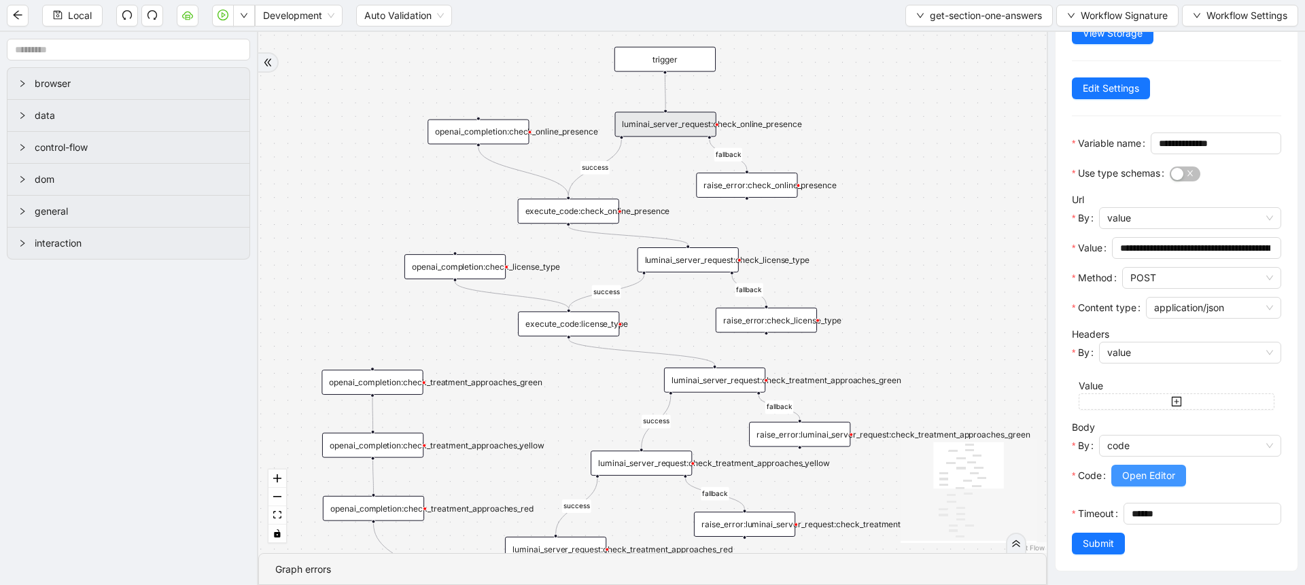
click at [1155, 468] on span "Open Editor" at bounding box center [1148, 475] width 53 height 15
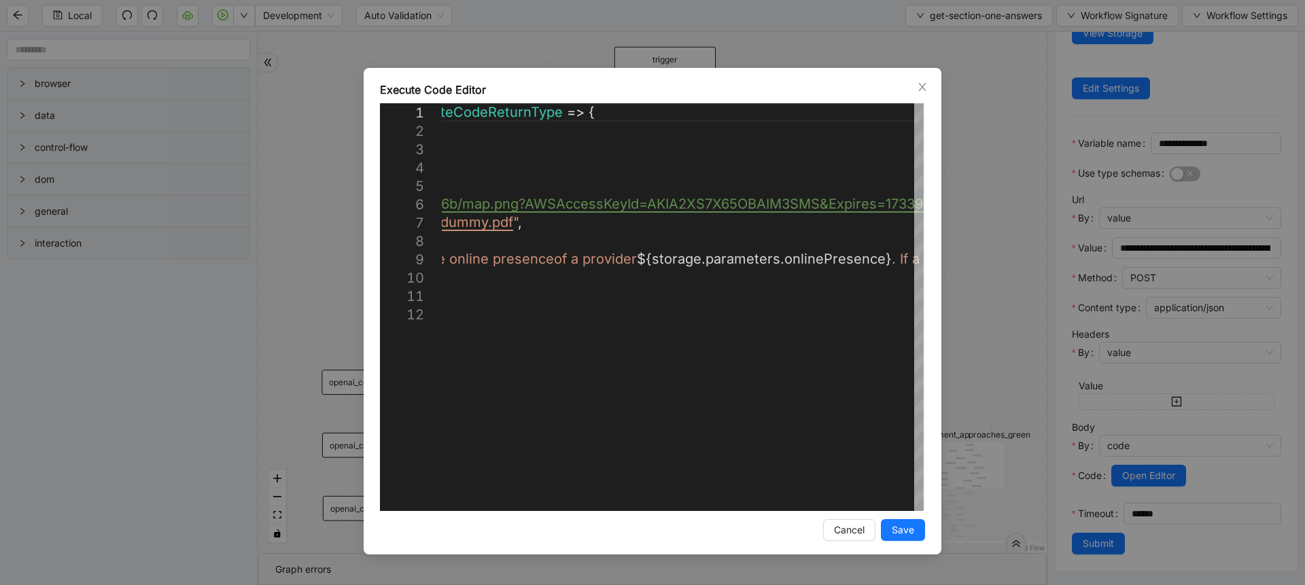
click at [326, 184] on div "Execute Code Editor 1 2 3 4 5 6 7 8 9 10 11 12 ({ storage }: ExecuteCodeParamet…" at bounding box center [652, 292] width 1305 height 585
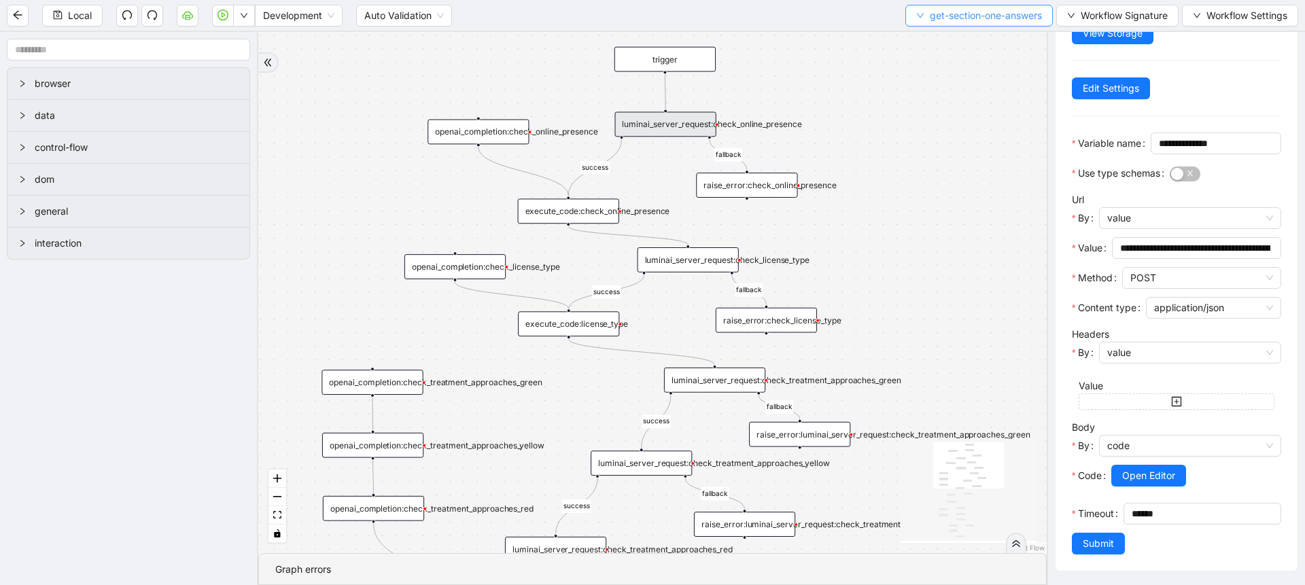
click at [938, 23] on button "get-section-one-answers" at bounding box center [979, 16] width 148 height 22
click at [937, 37] on span "Select" at bounding box center [975, 42] width 128 height 15
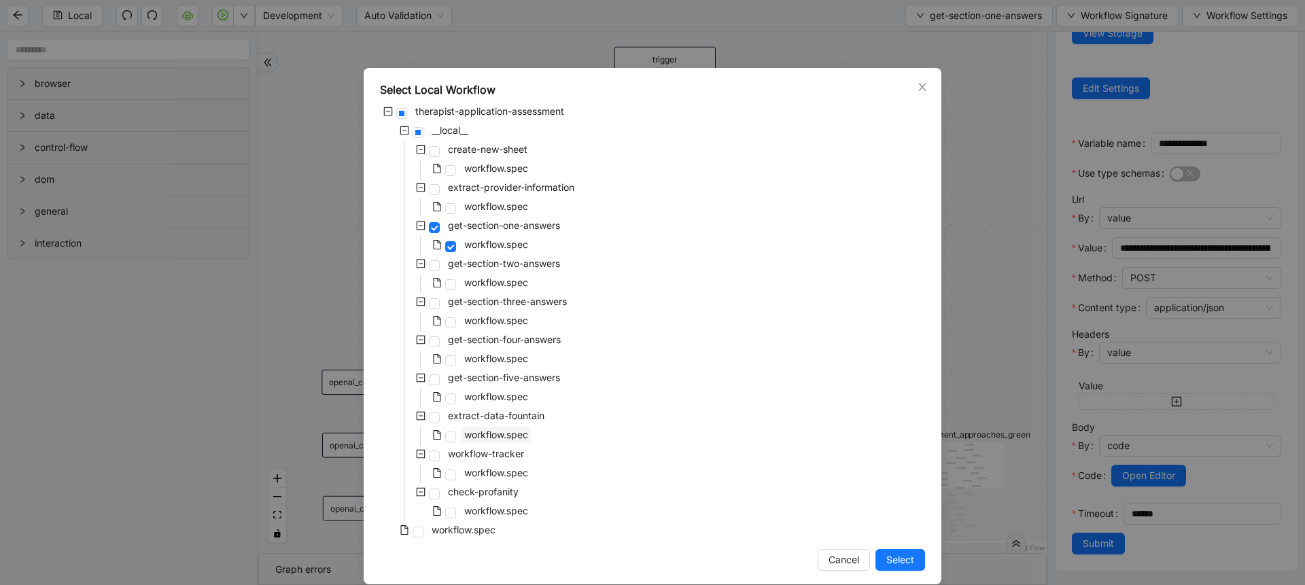
click at [491, 434] on span "workflow.spec" at bounding box center [496, 435] width 64 height 12
click at [886, 558] on span "Select" at bounding box center [900, 560] width 28 height 15
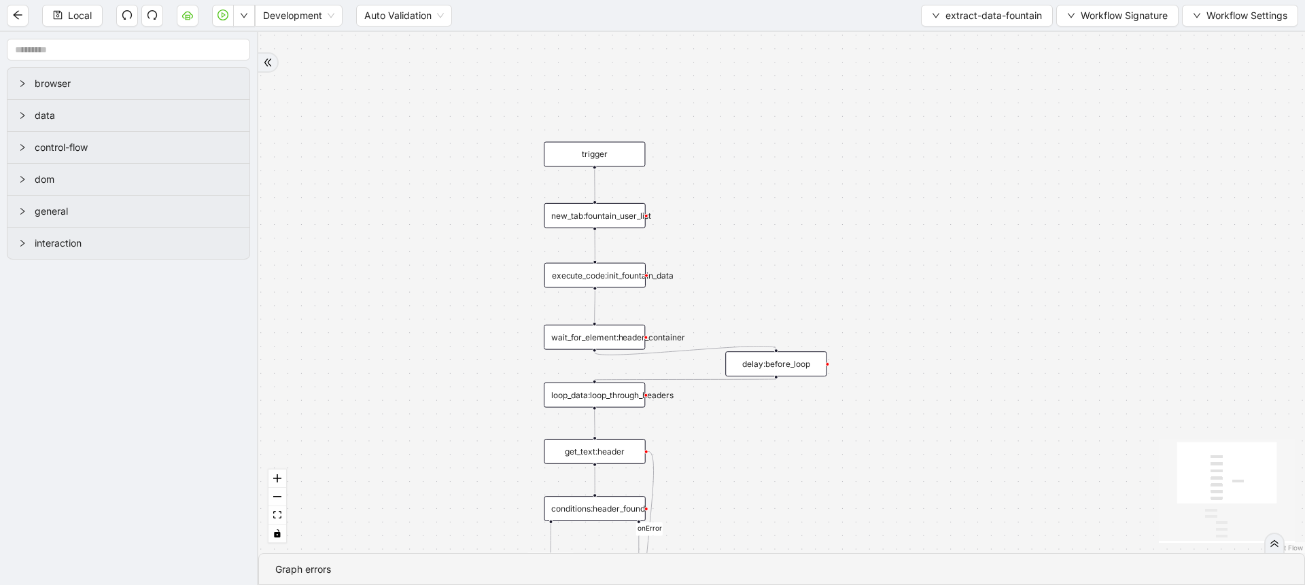
scroll to position [0, 0]
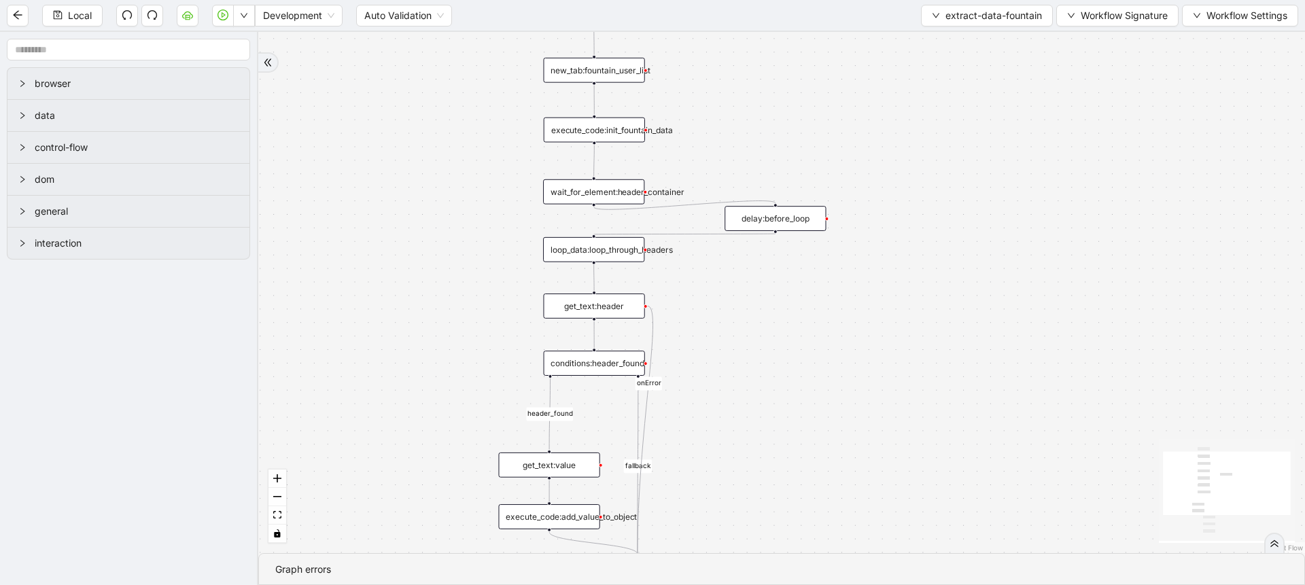
drag, startPoint x: 793, startPoint y: 463, endPoint x: 798, endPoint y: 281, distance: 181.6
click at [798, 281] on div "fallback header_found onError trigger conditions:header_found loop_iterator: ne…" at bounding box center [781, 292] width 1047 height 521
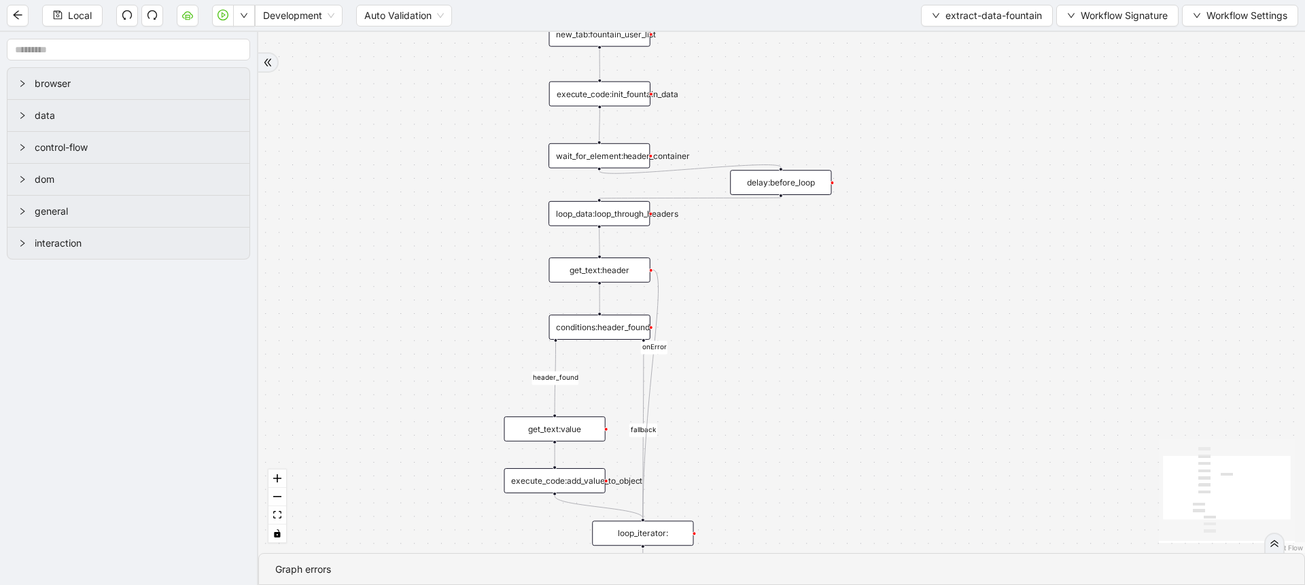
click at [626, 317] on div "conditions:header_found" at bounding box center [599, 327] width 101 height 25
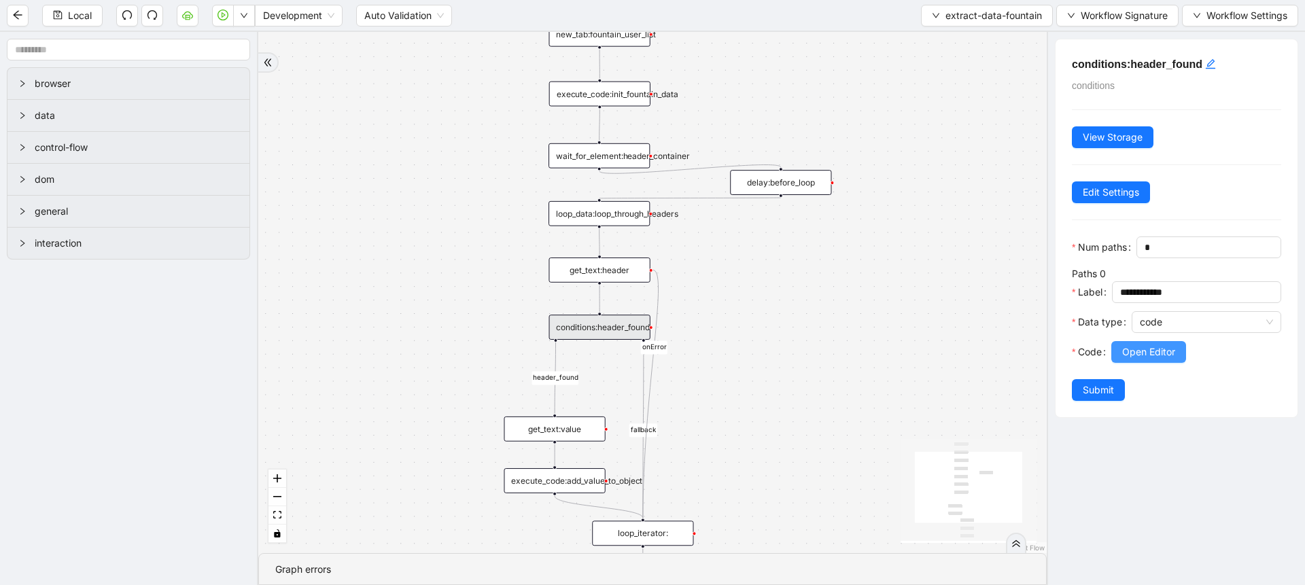
click at [1145, 363] on button "Open Editor" at bounding box center [1148, 352] width 75 height 22
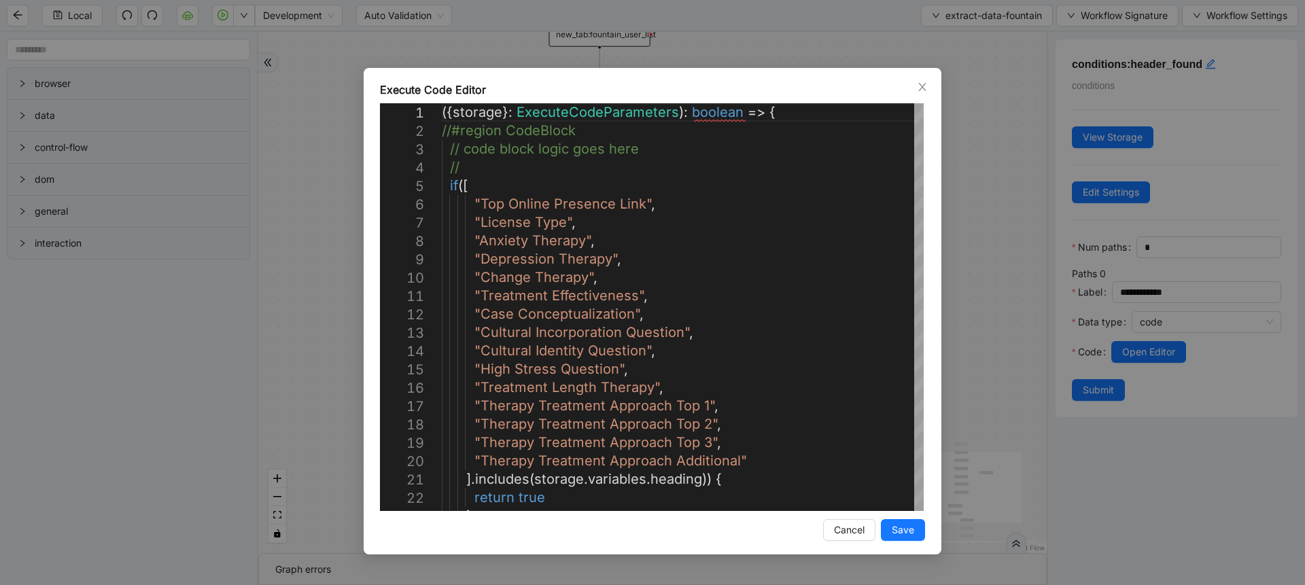
click at [969, 313] on div "Execute Code Editor 1 2 3 4 5 6 7 8 9 10 11 12 13 14 15 16 17 18 19 20 21 22 23…" at bounding box center [652, 292] width 1305 height 585
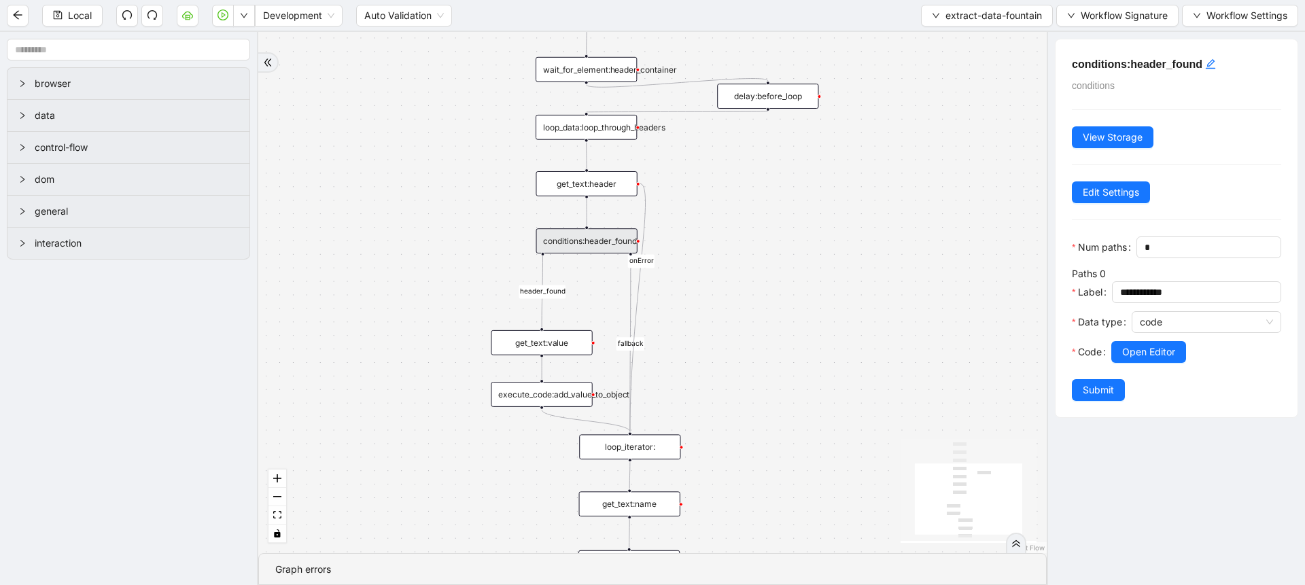
drag, startPoint x: 784, startPoint y: 281, endPoint x: 772, endPoint y: 195, distance: 87.3
click at [772, 195] on div "fallback header_found onError trigger conditions:header_found loop_iterator: ne…" at bounding box center [652, 292] width 789 height 521
click at [927, 33] on div "fallback header_found onError trigger conditions:header_found loop_iterator: ne…" at bounding box center [652, 292] width 789 height 521
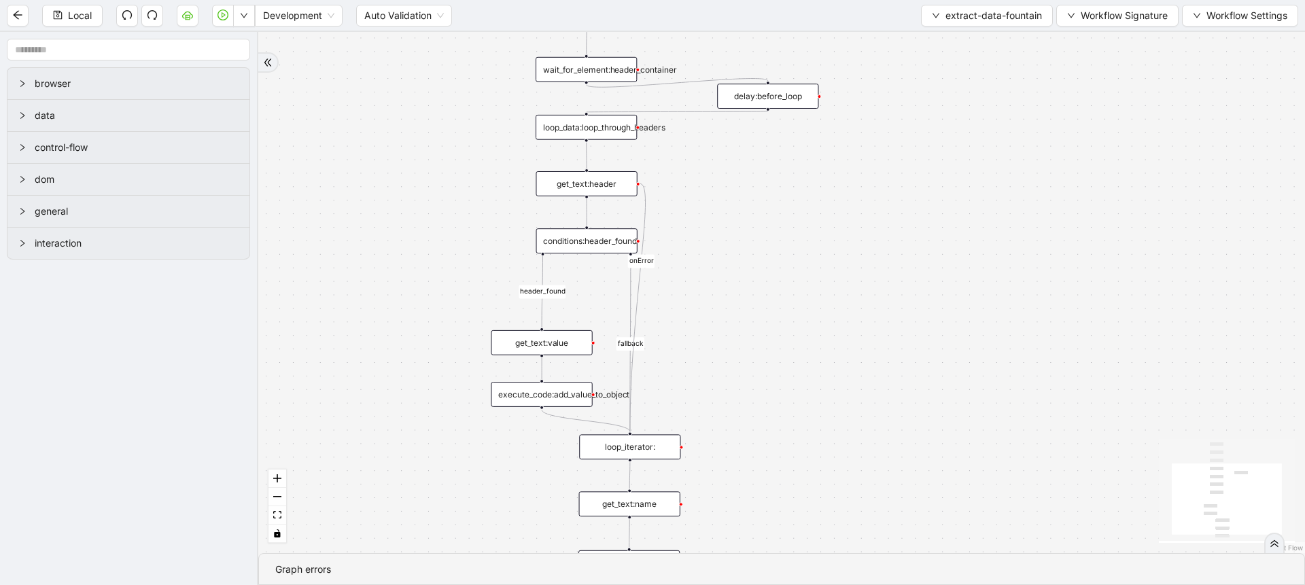
click at [927, 33] on div "fallback header_found onError trigger conditions:header_found loop_iterator: ne…" at bounding box center [781, 292] width 1047 height 521
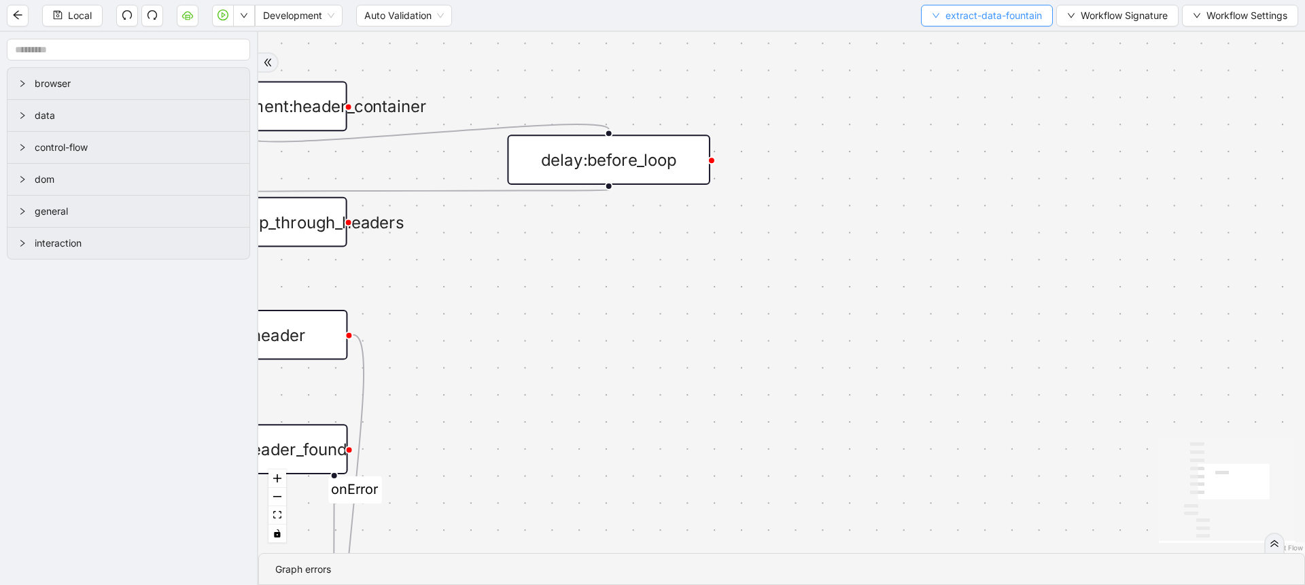
click at [950, 14] on span "extract-data-fountain" at bounding box center [994, 15] width 97 height 15
click at [949, 23] on button "extract-data-fountain" at bounding box center [987, 16] width 132 height 22
click at [949, 30] on ul "Select Create Remove" at bounding box center [984, 64] width 132 height 71
click at [948, 35] on span "Select" at bounding box center [984, 42] width 110 height 15
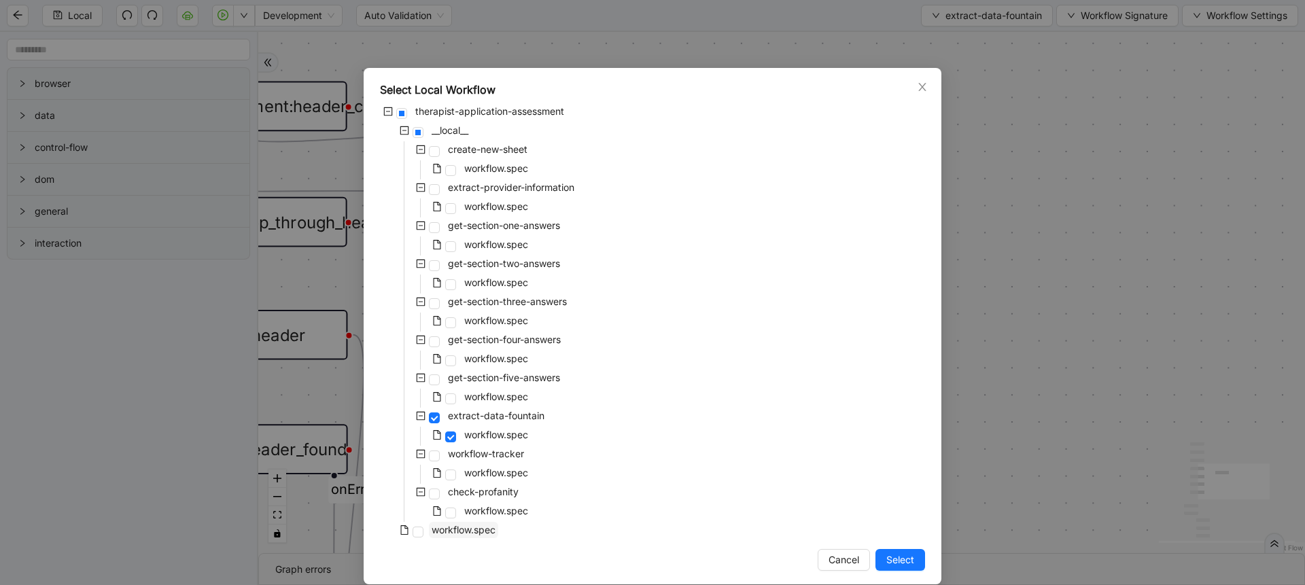
click at [474, 534] on span "workflow.spec" at bounding box center [464, 530] width 64 height 12
click at [504, 241] on span "workflow.spec" at bounding box center [496, 245] width 64 height 12
click at [894, 560] on span "Select" at bounding box center [900, 560] width 28 height 15
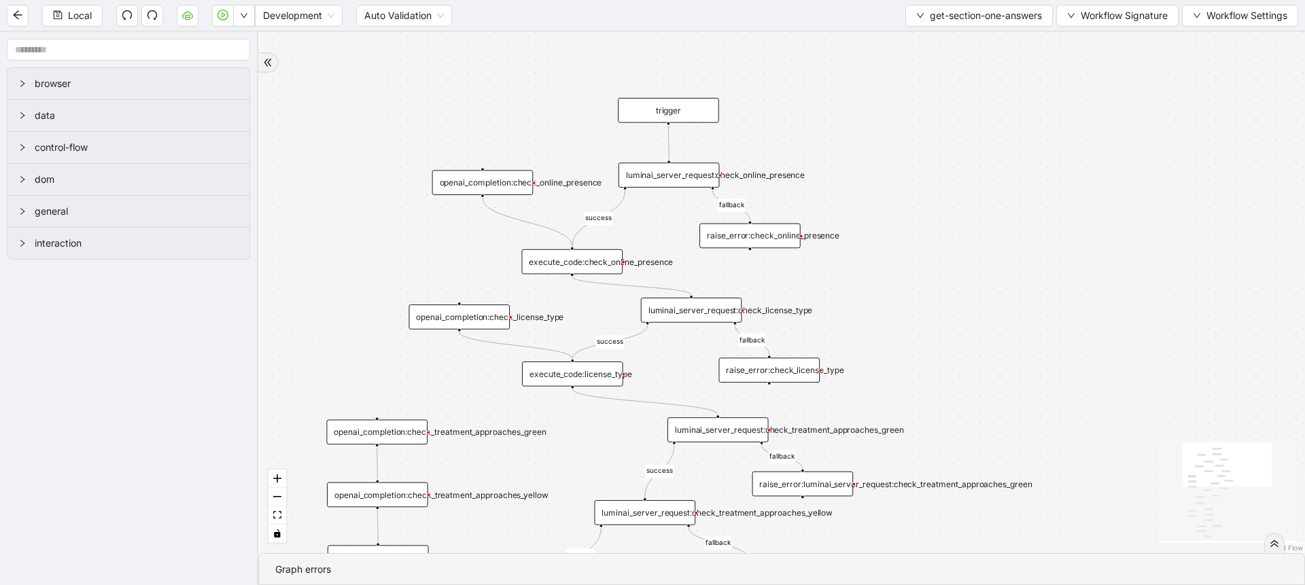
drag, startPoint x: 913, startPoint y: 303, endPoint x: 965, endPoint y: 478, distance: 182.2
click at [965, 478] on div "success fallback disqualified success success fallback fallback fallback succes…" at bounding box center [781, 292] width 1047 height 521
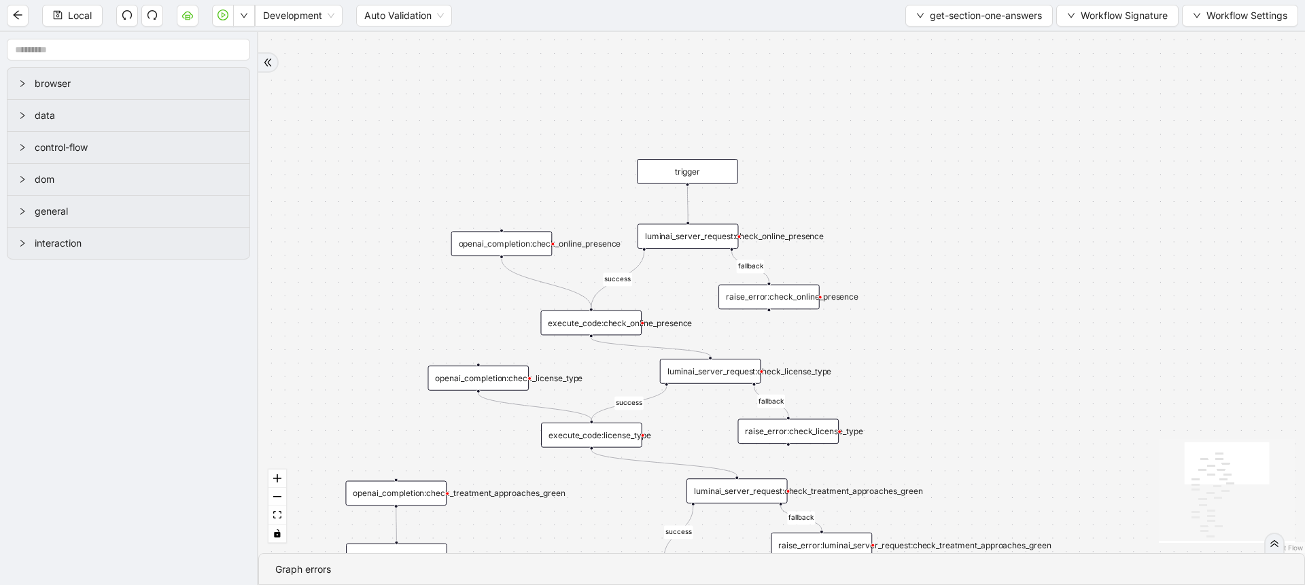
click at [718, 243] on div "luminai_server_request:check_online_presence" at bounding box center [688, 236] width 101 height 25
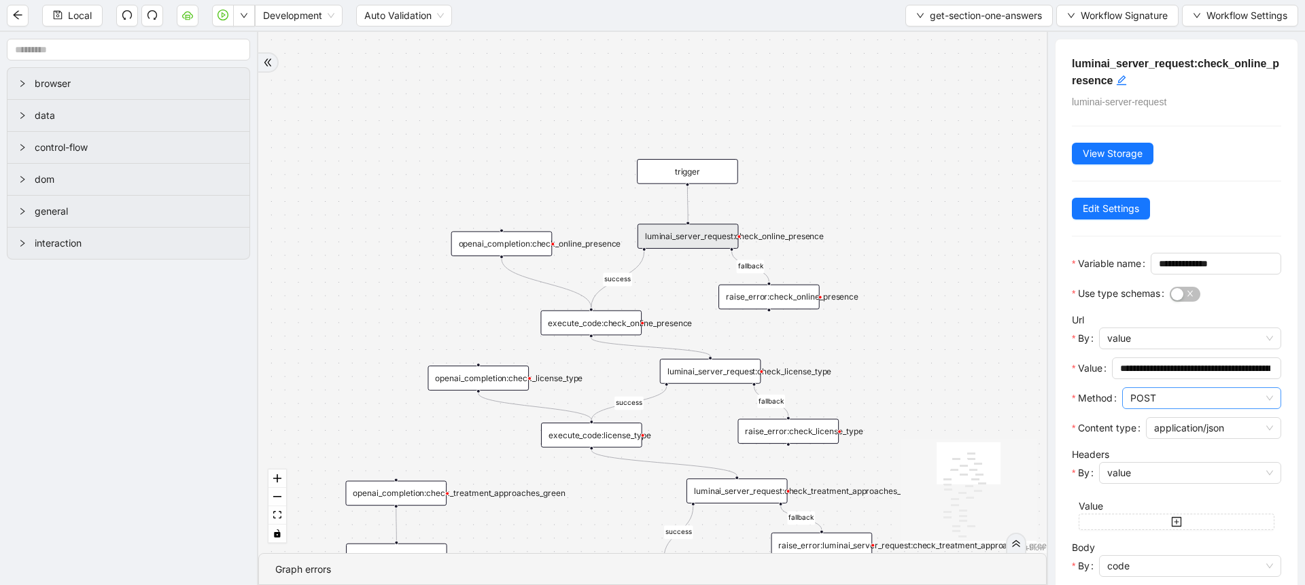
scroll to position [164, 0]
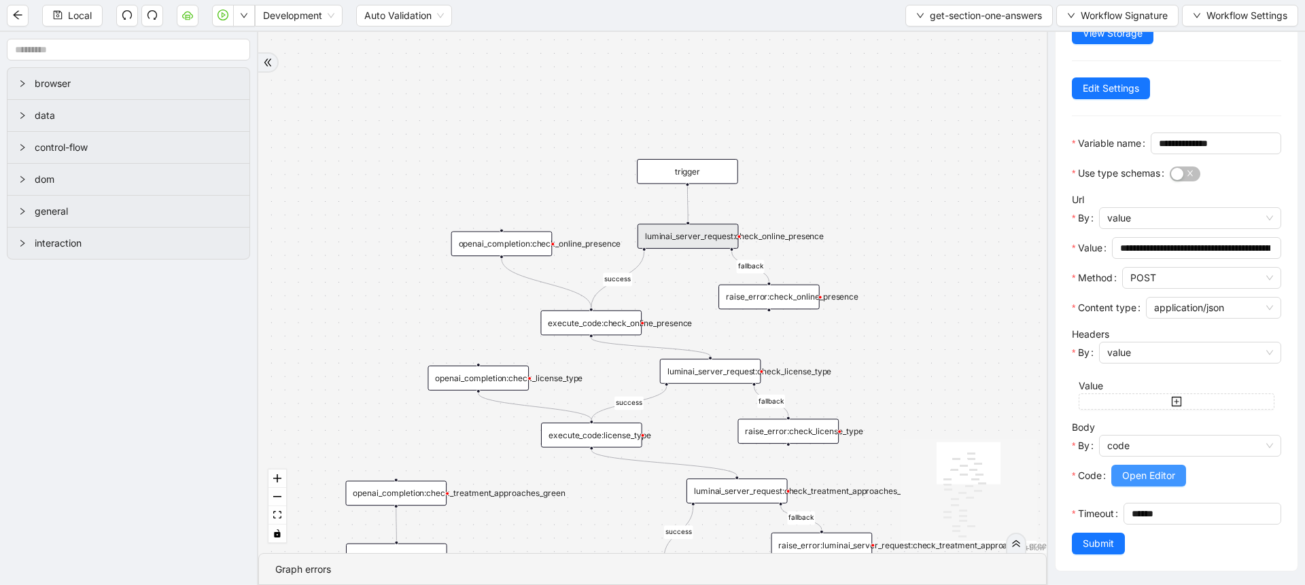
click at [1133, 468] on span "Open Editor" at bounding box center [1148, 475] width 53 height 15
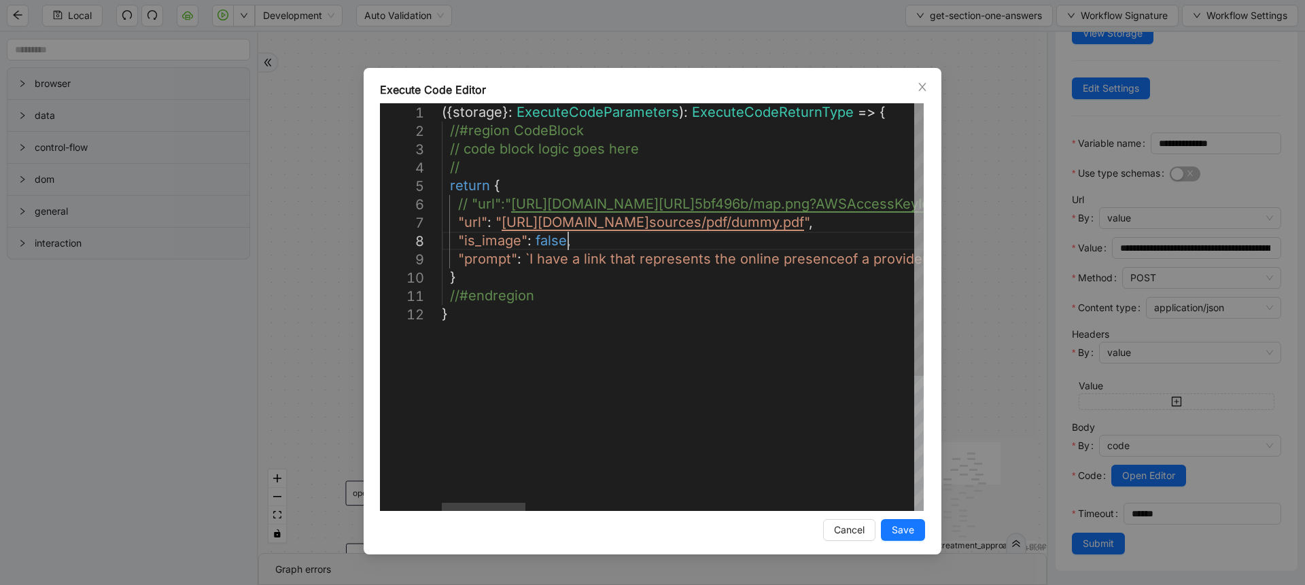
scroll to position [0, 212]
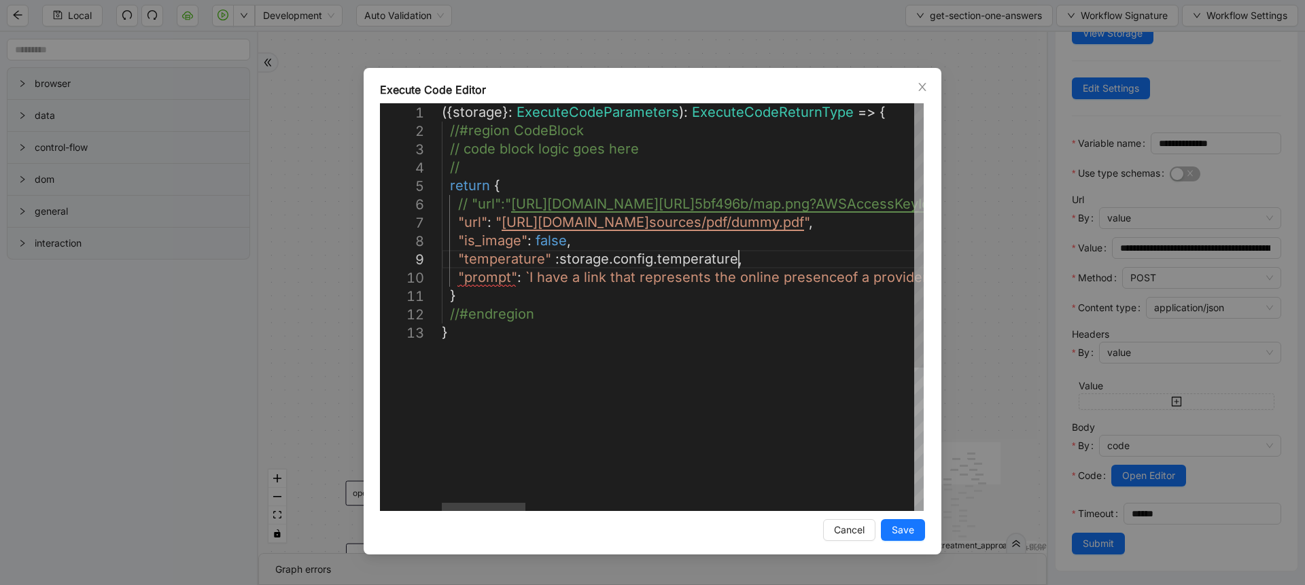
scroll to position [148, 383]
drag, startPoint x: 742, startPoint y: 260, endPoint x: 458, endPoint y: 259, distance: 283.5
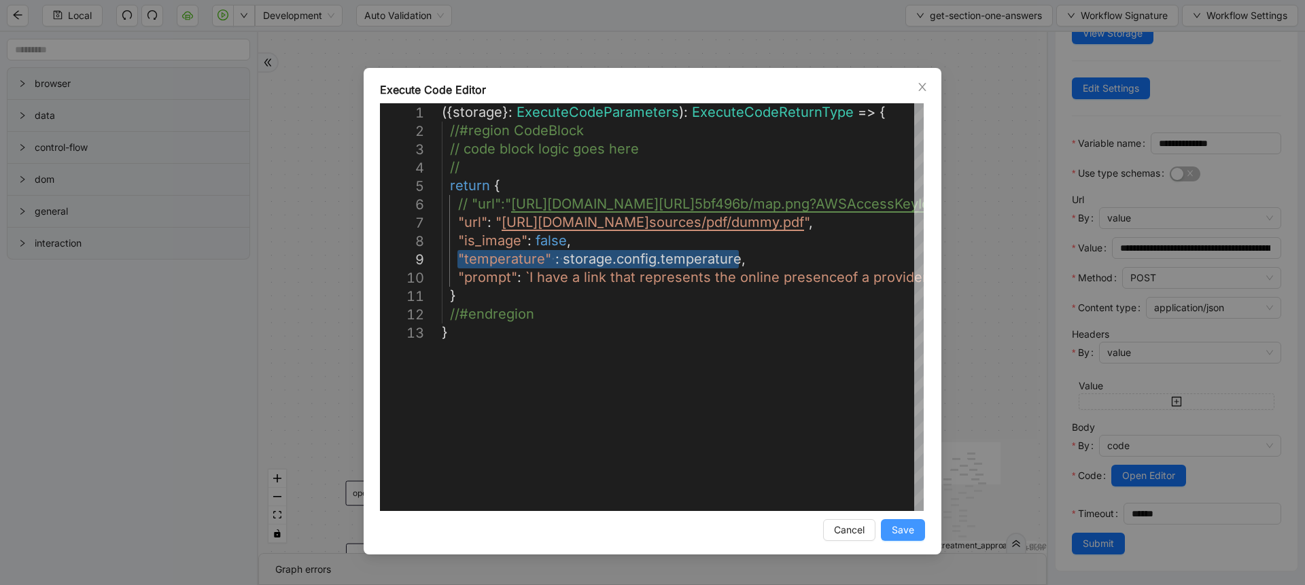
type textarea "**********"
click at [898, 536] on span "Save" at bounding box center [903, 530] width 22 height 15
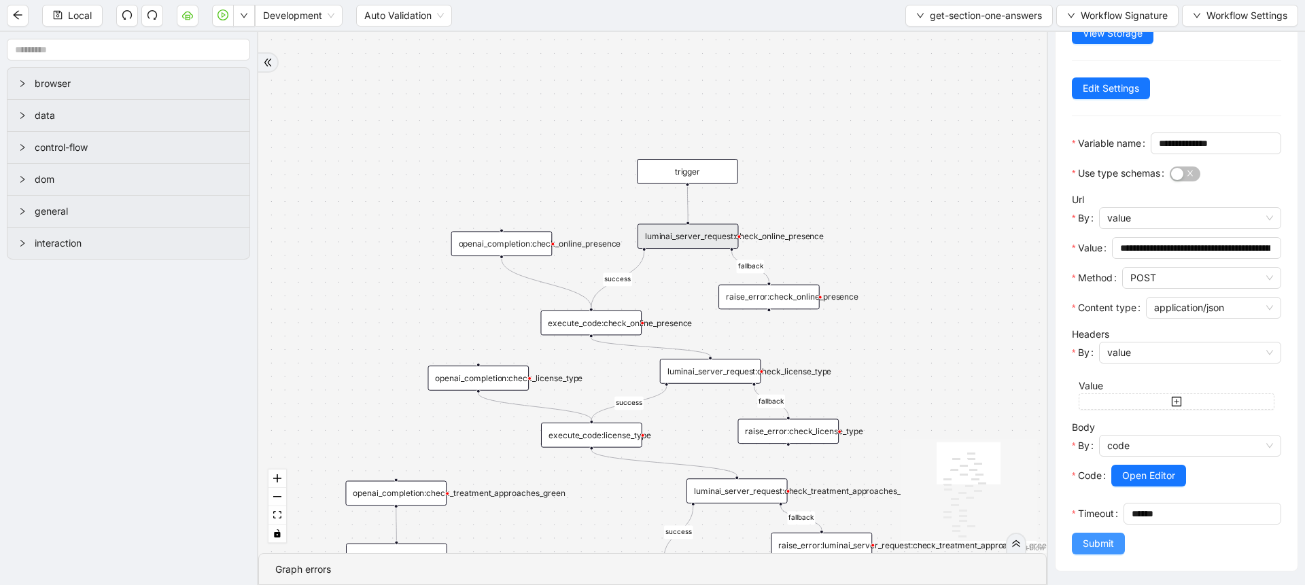
click at [1087, 542] on span "Submit" at bounding box center [1098, 543] width 31 height 15
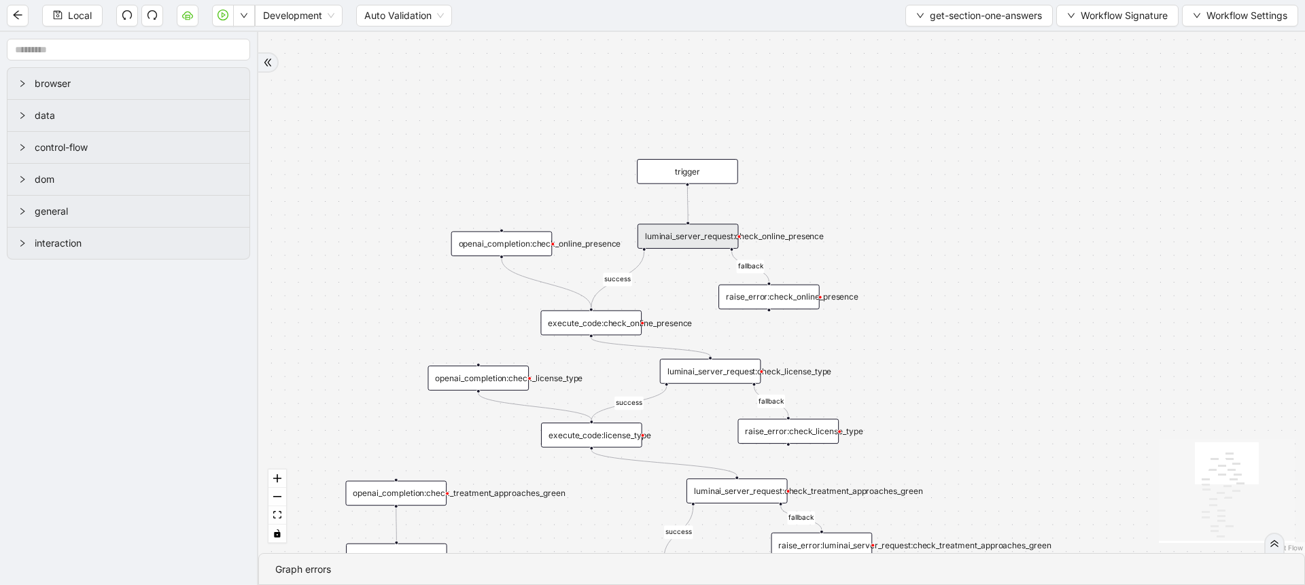
scroll to position [0, 0]
click at [712, 368] on div "luminai_server_request:check_license_type" at bounding box center [710, 371] width 101 height 25
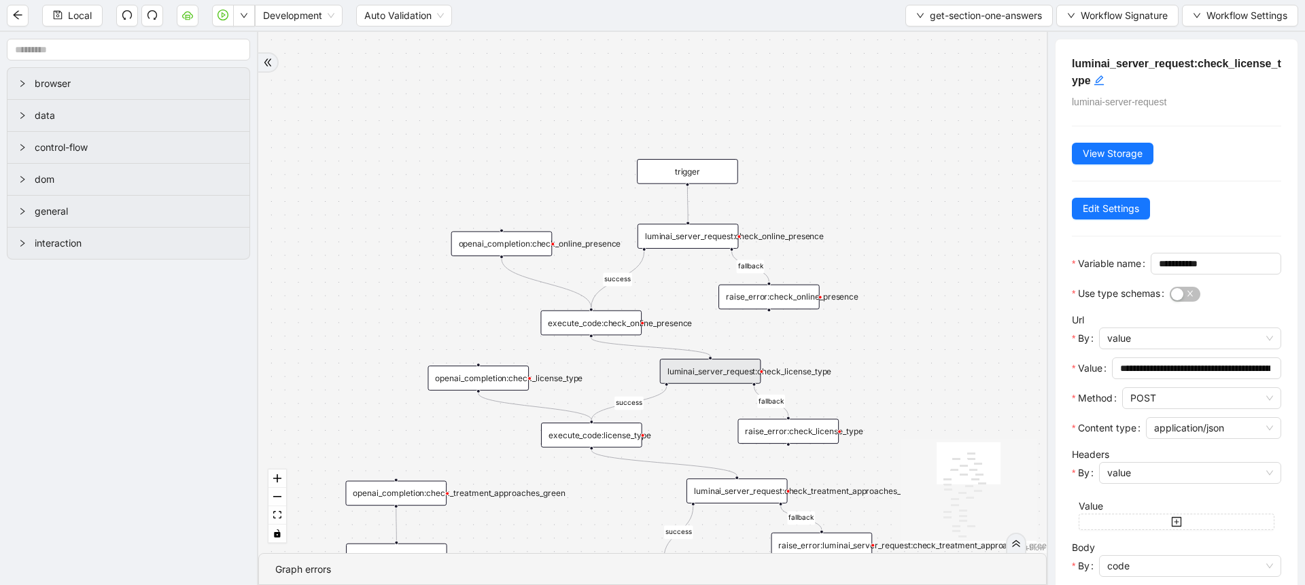
scroll to position [164, 0]
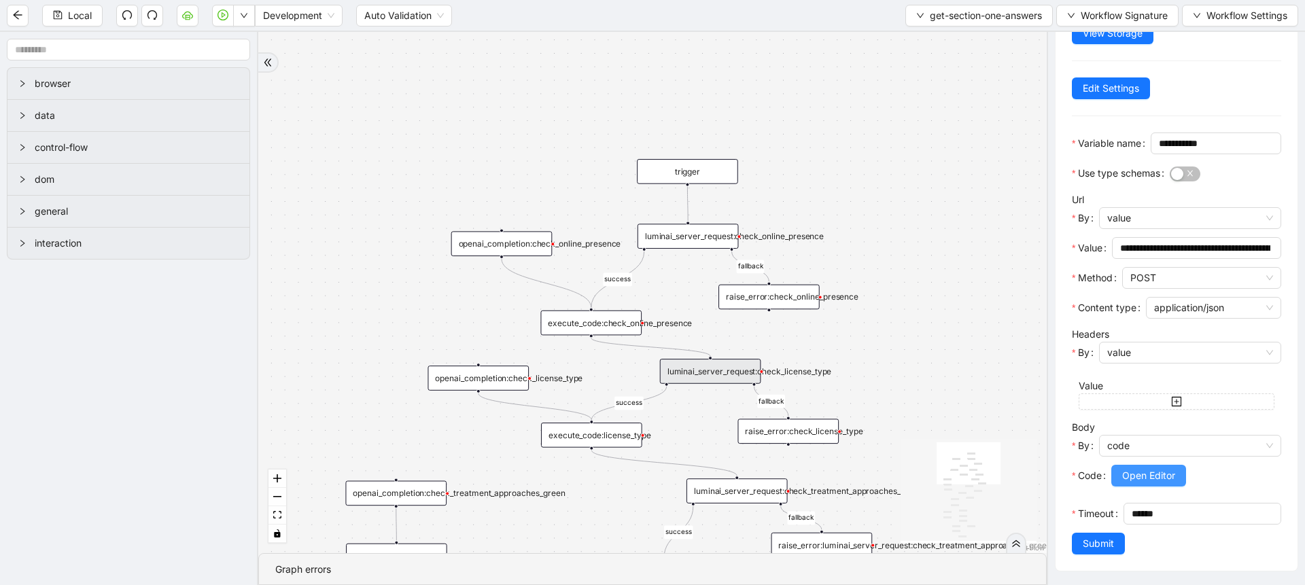
click at [1124, 468] on span "Open Editor" at bounding box center [1148, 475] width 53 height 15
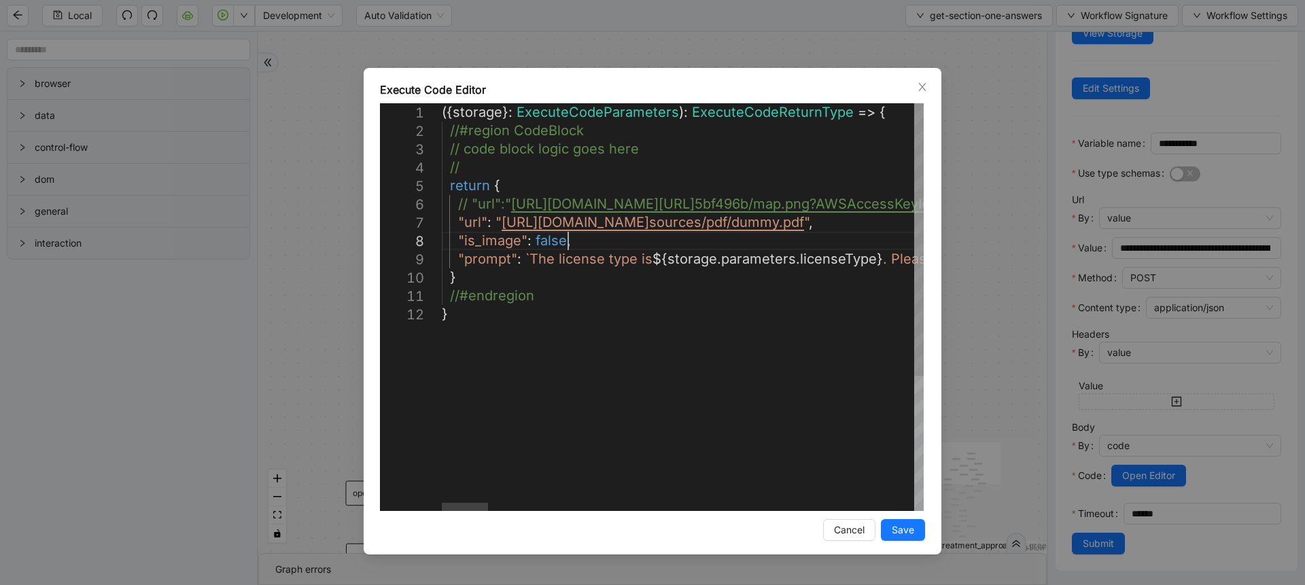
scroll to position [0, 212]
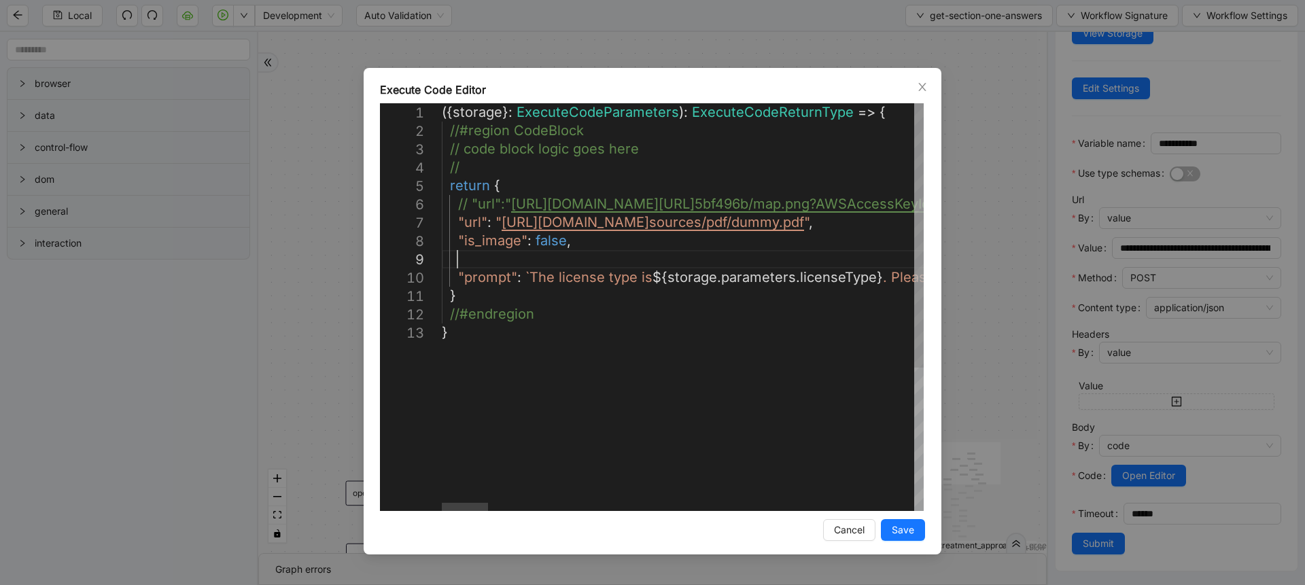
scroll to position [148, 32]
paste textarea "**********"
type textarea "**********"
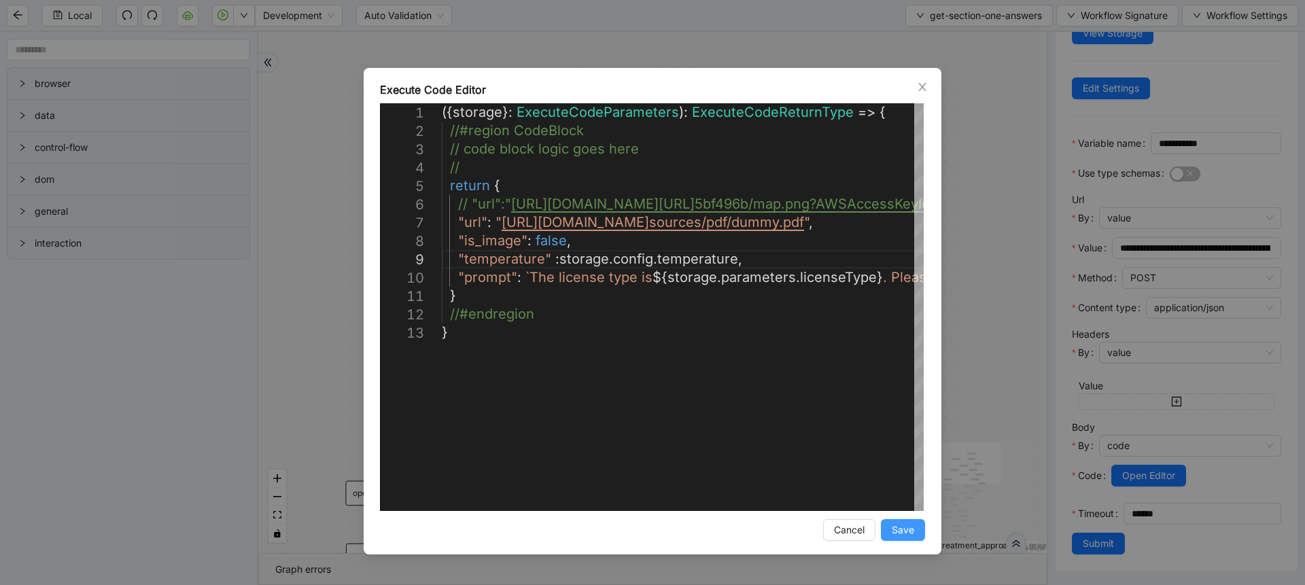
click at [908, 525] on span "Save" at bounding box center [903, 530] width 22 height 15
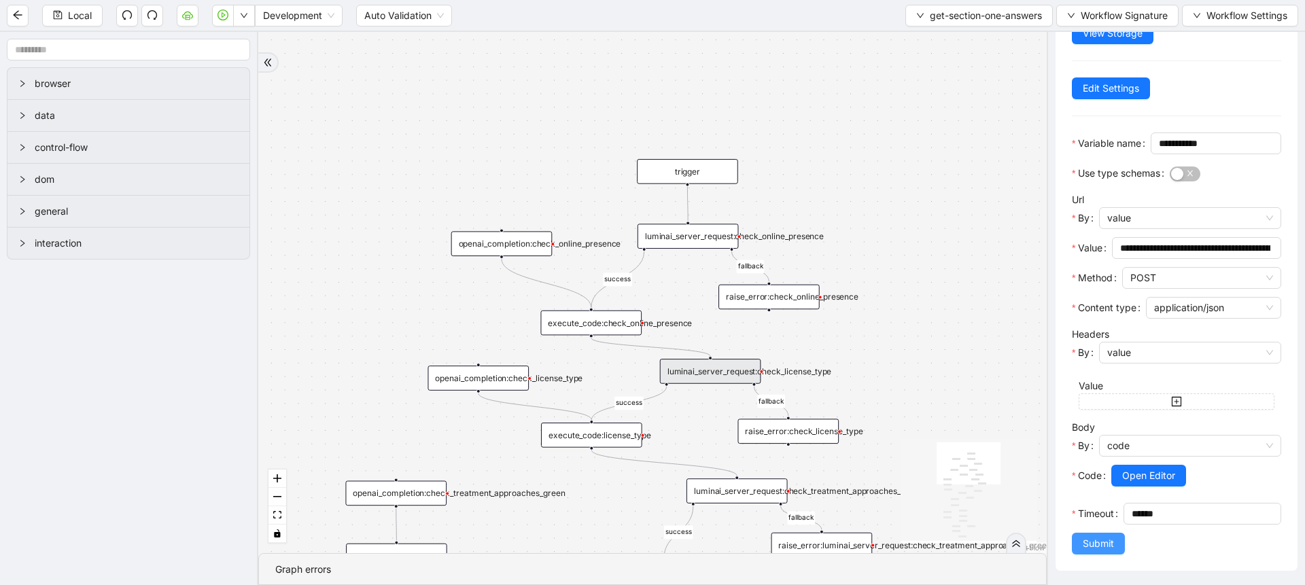
click at [1087, 539] on span "Submit" at bounding box center [1098, 543] width 31 height 15
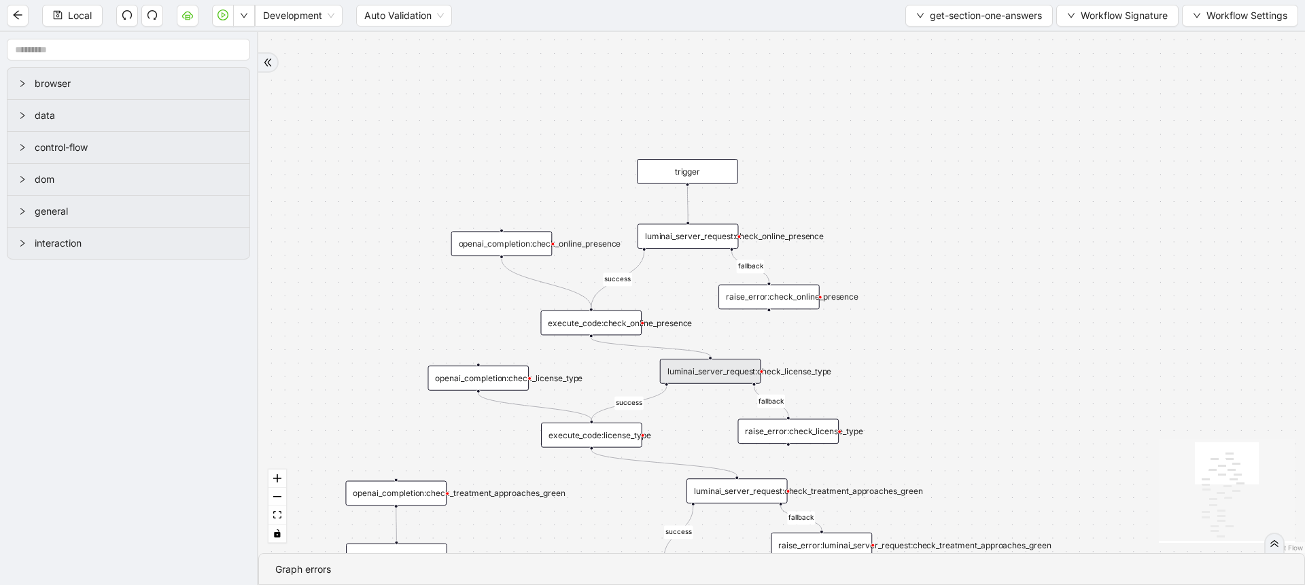
scroll to position [0, 0]
click at [69, 14] on span "Local" at bounding box center [80, 15] width 24 height 15
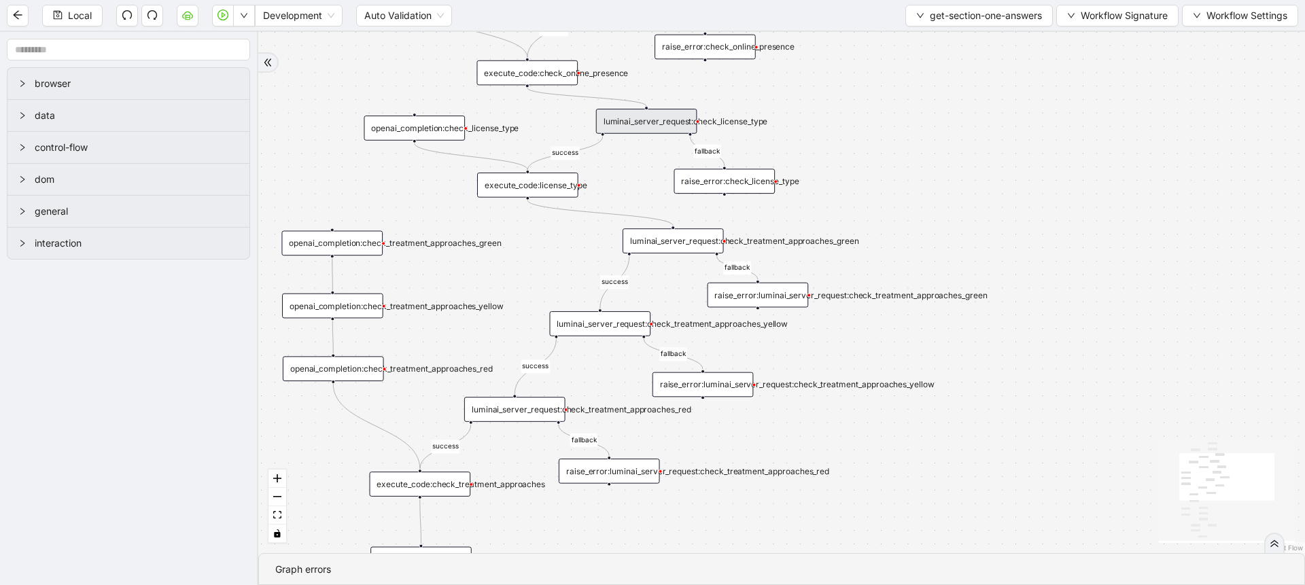
drag, startPoint x: 1008, startPoint y: 445, endPoint x: 944, endPoint y: 188, distance: 264.3
click at [944, 188] on div "success fallback disqualified success success fallback fallback fallback succes…" at bounding box center [781, 292] width 1047 height 521
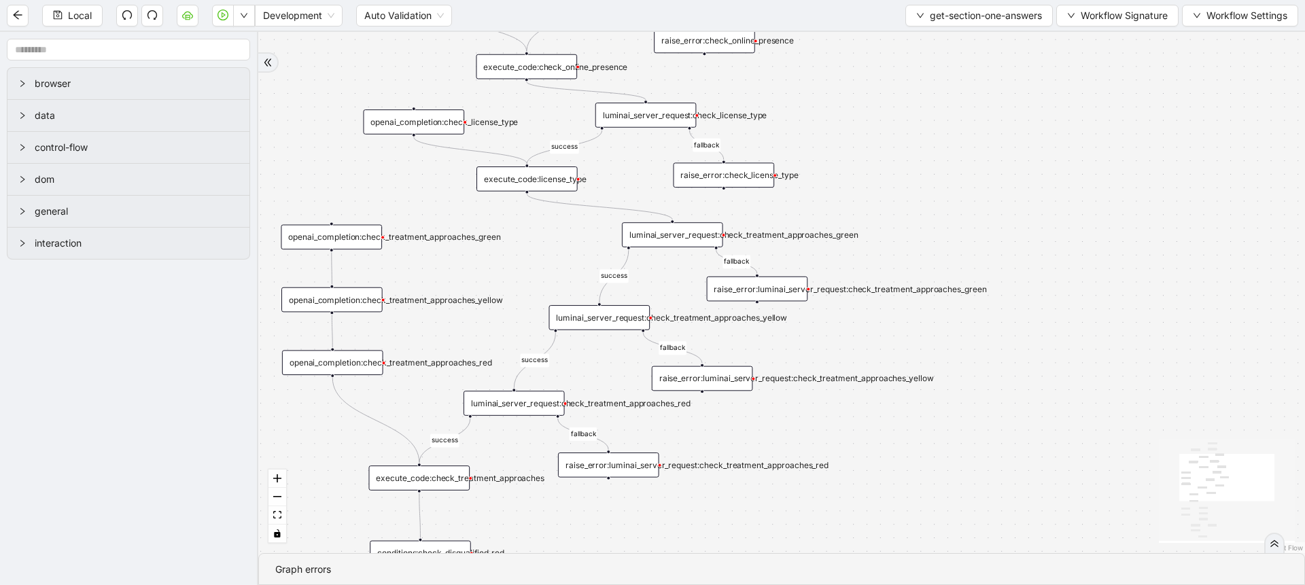
click at [681, 236] on div "luminai_server_request:check_treatment_approaches_green" at bounding box center [672, 234] width 101 height 25
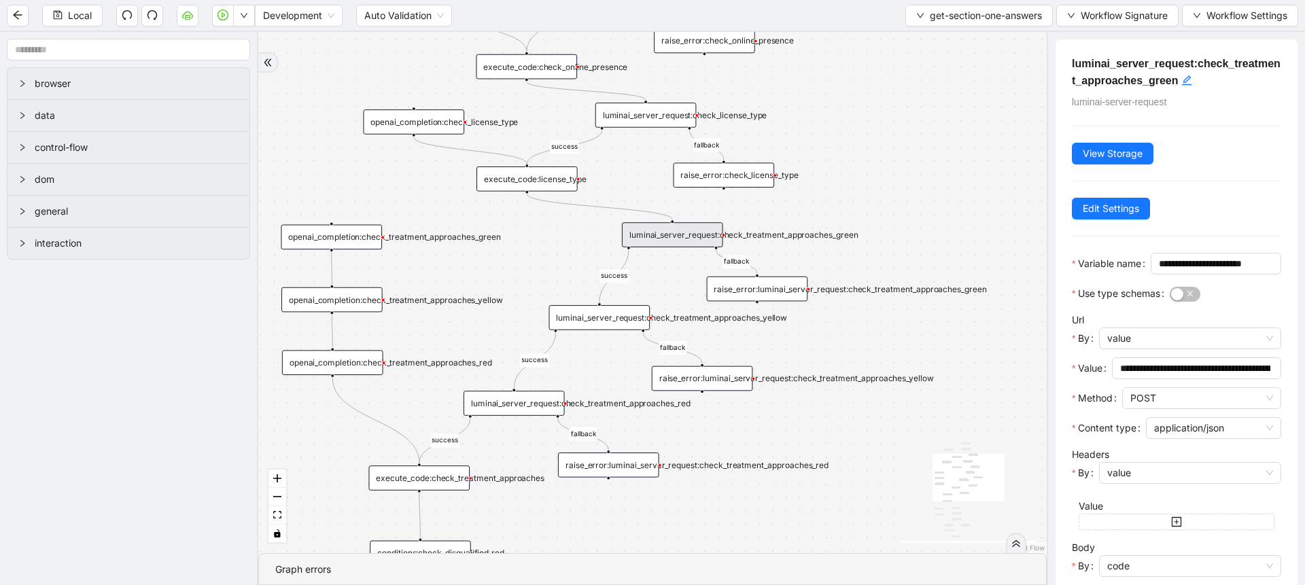
scroll to position [164, 0]
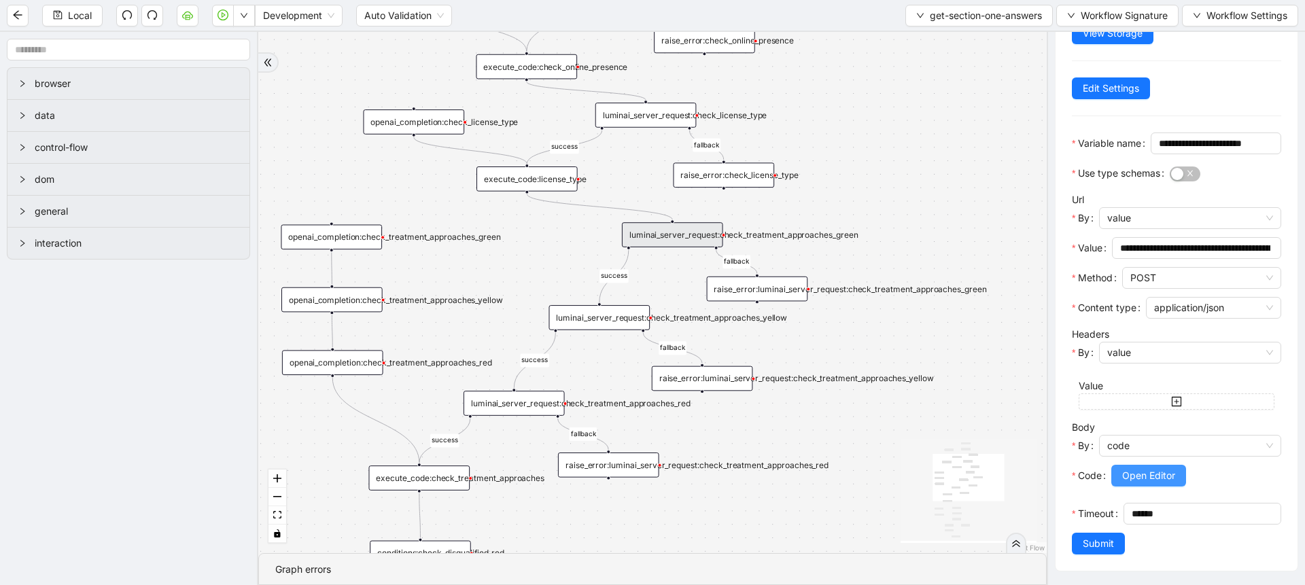
click at [1152, 468] on span "Open Editor" at bounding box center [1148, 475] width 53 height 15
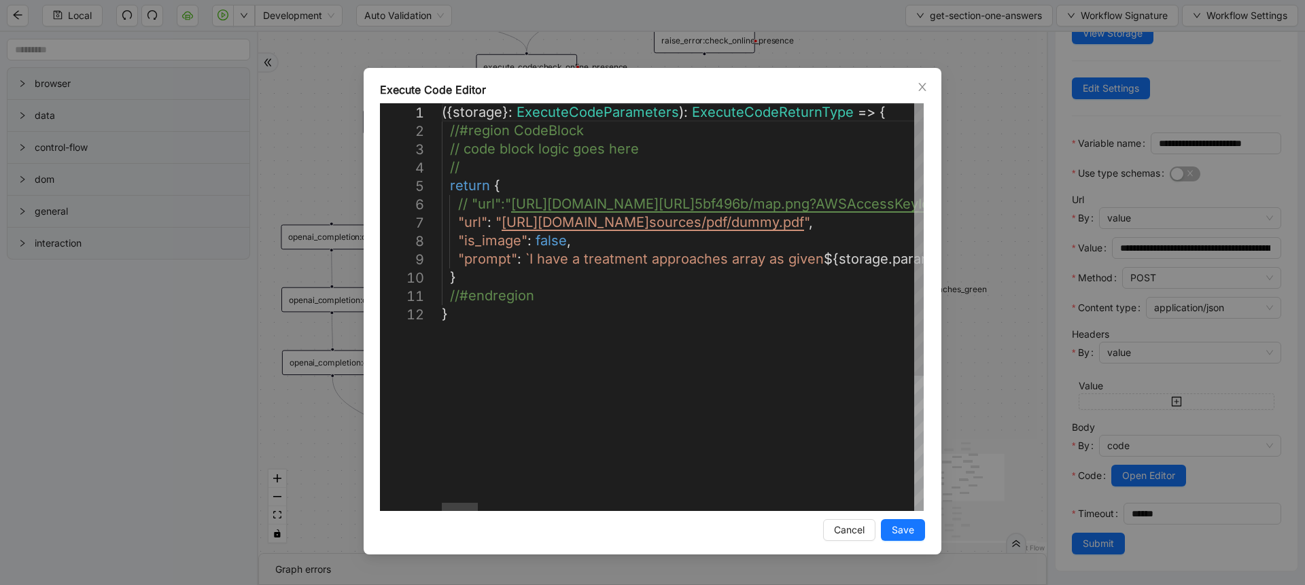
scroll to position [0, 212]
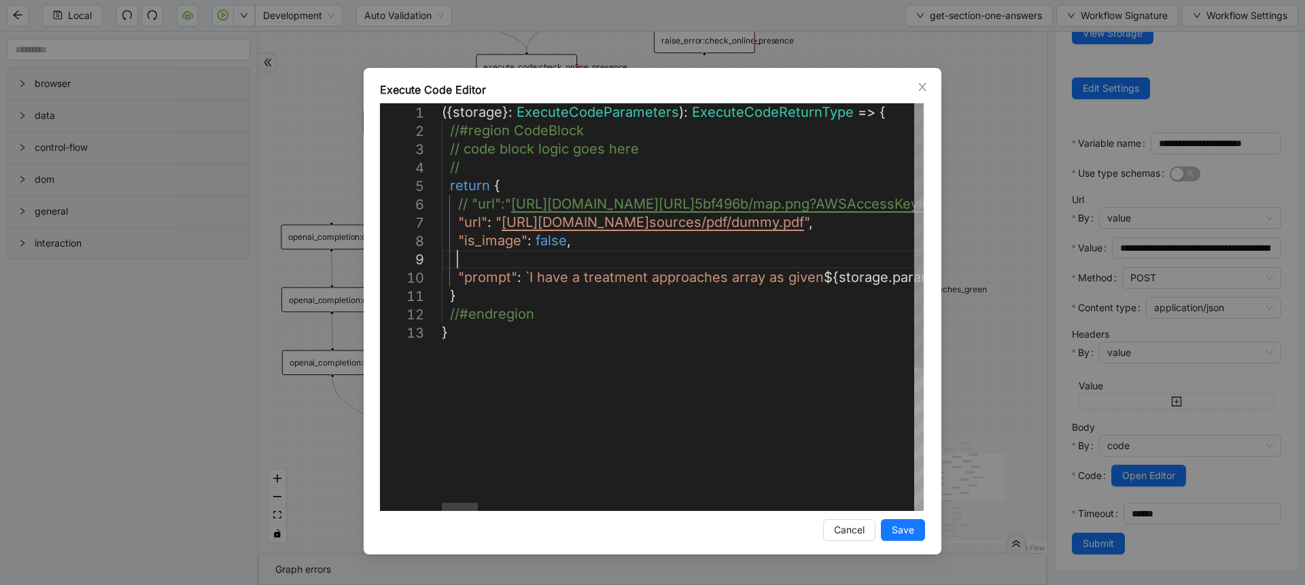
scroll to position [148, 32]
paste textarea "**********"
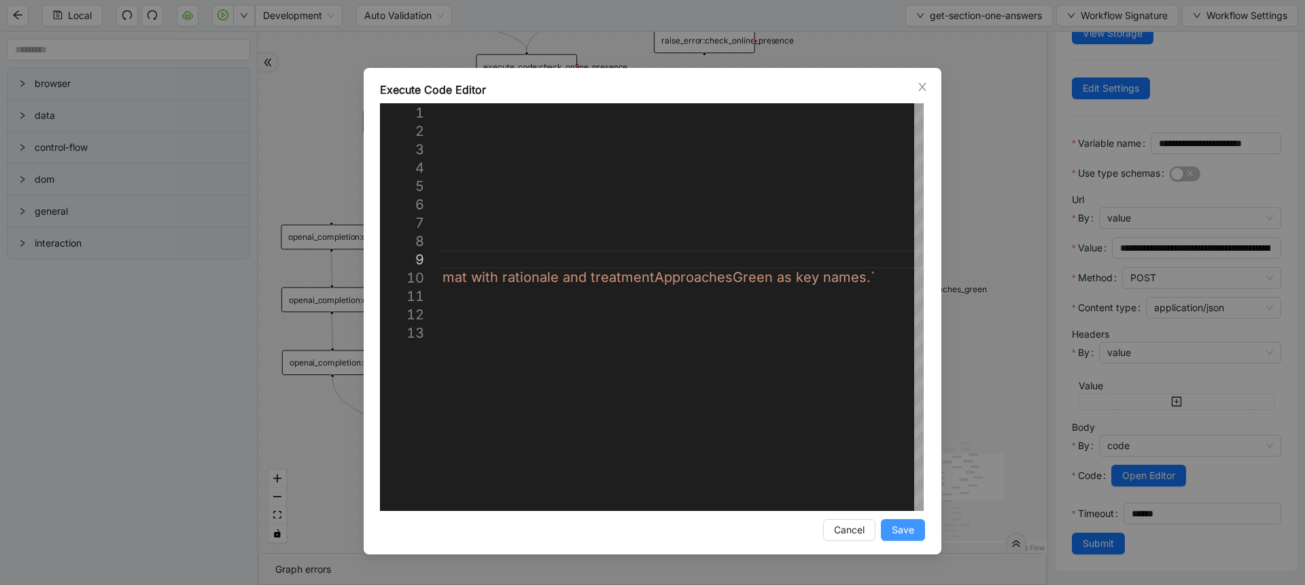
type textarea "**********"
click at [899, 534] on span "Save" at bounding box center [903, 530] width 22 height 15
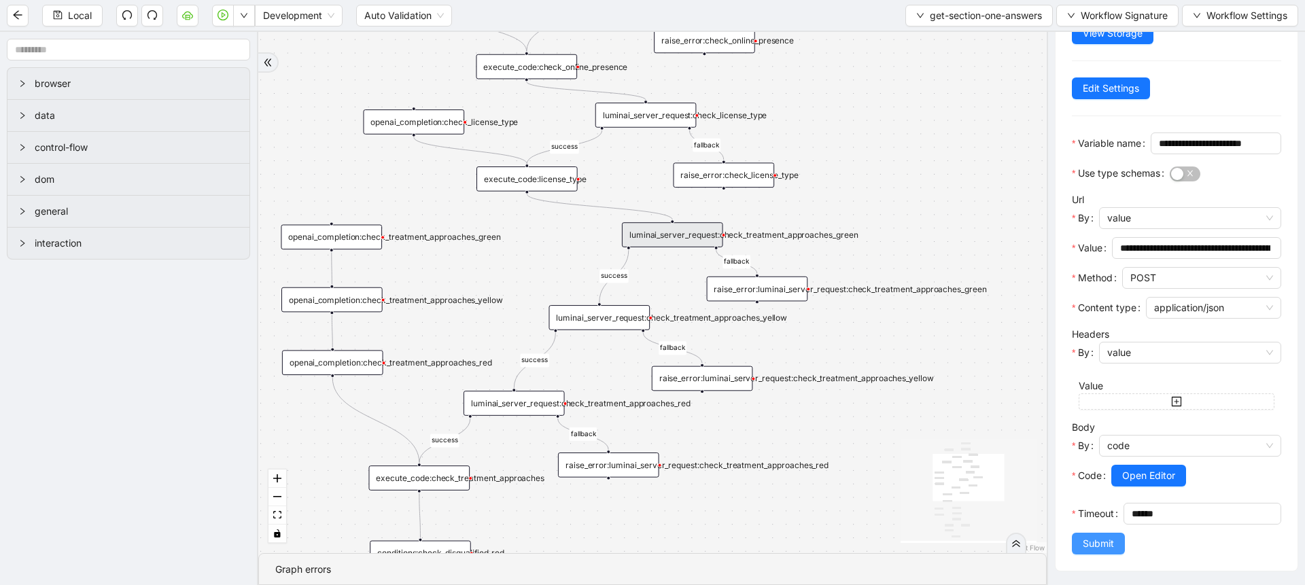
click at [1088, 544] on span "Submit" at bounding box center [1098, 543] width 31 height 15
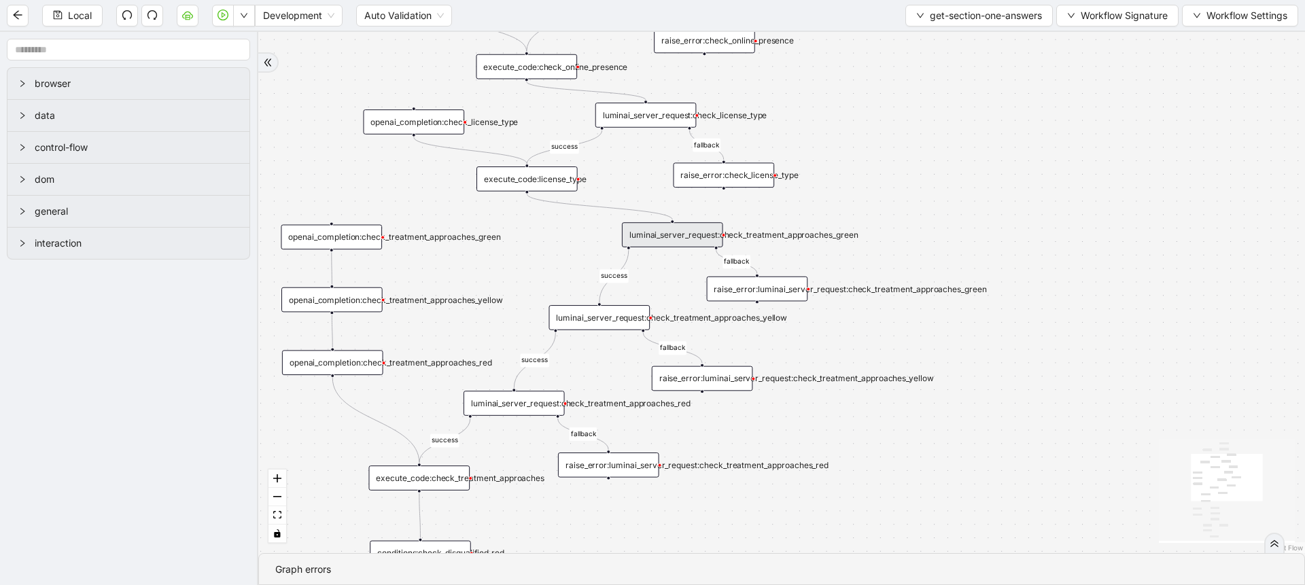
scroll to position [0, 0]
click at [604, 323] on div "luminai_server_request:check_treatment_approaches_yellow" at bounding box center [599, 317] width 101 height 25
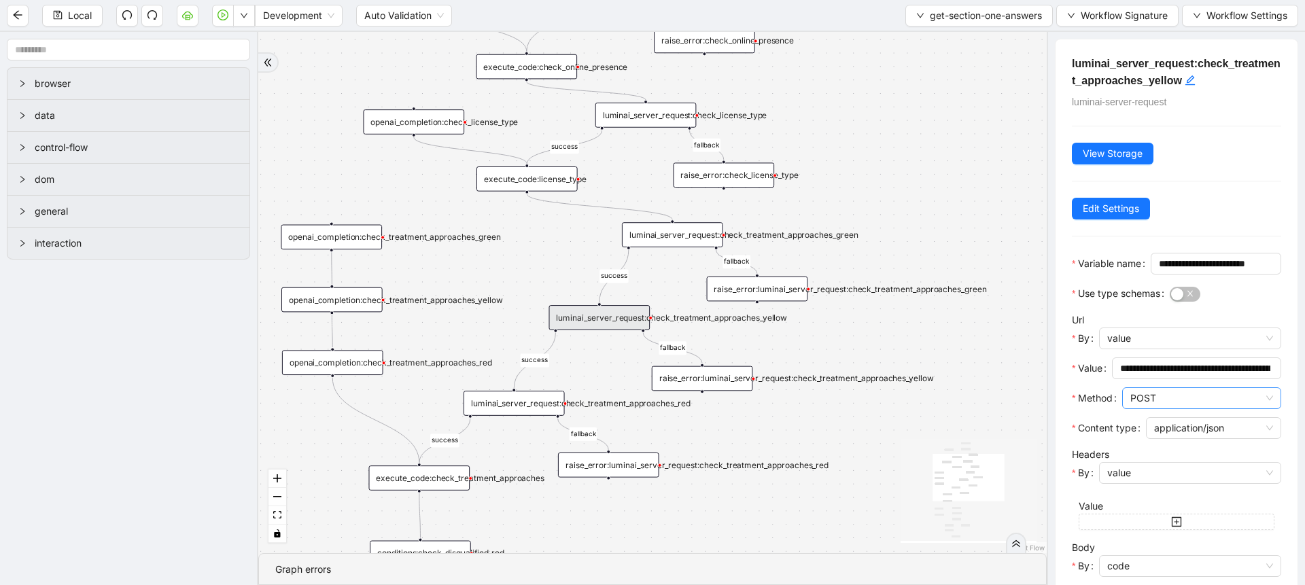
scroll to position [164, 0]
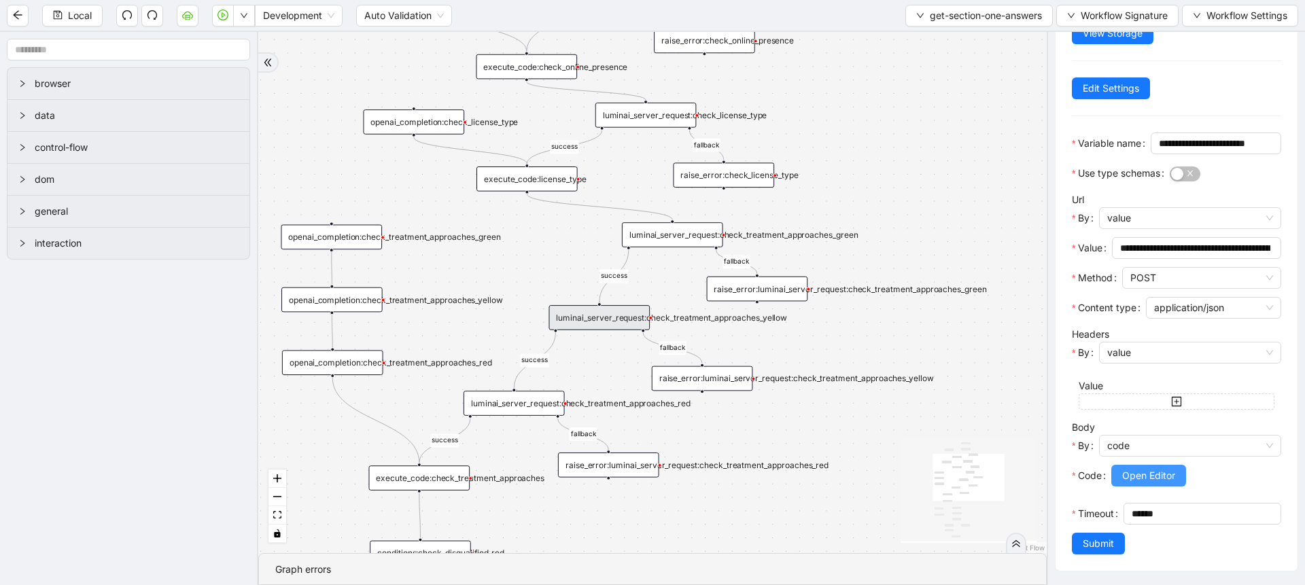
click at [1142, 468] on span "Open Editor" at bounding box center [1148, 475] width 53 height 15
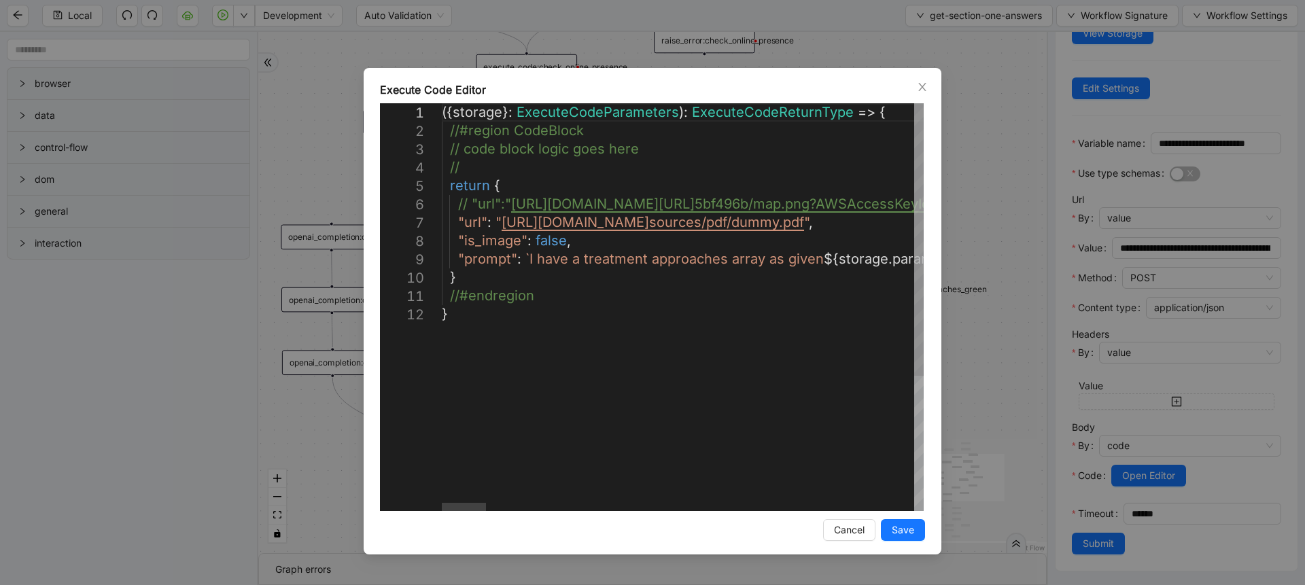
scroll to position [0, 212]
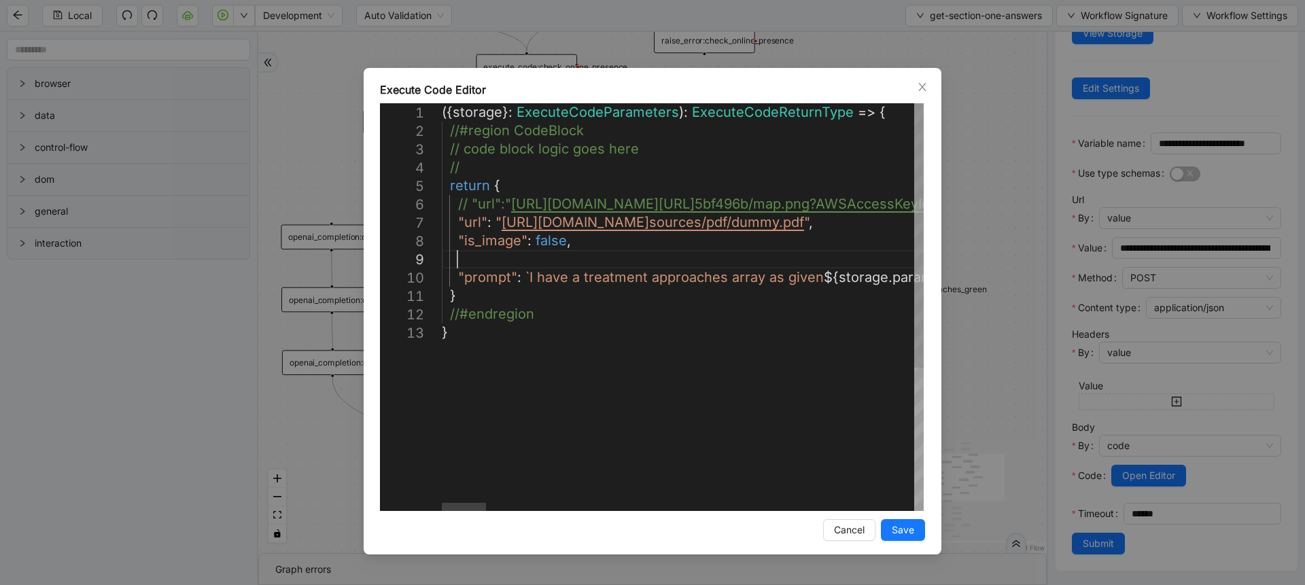
scroll to position [148, 32]
paste textarea "**********"
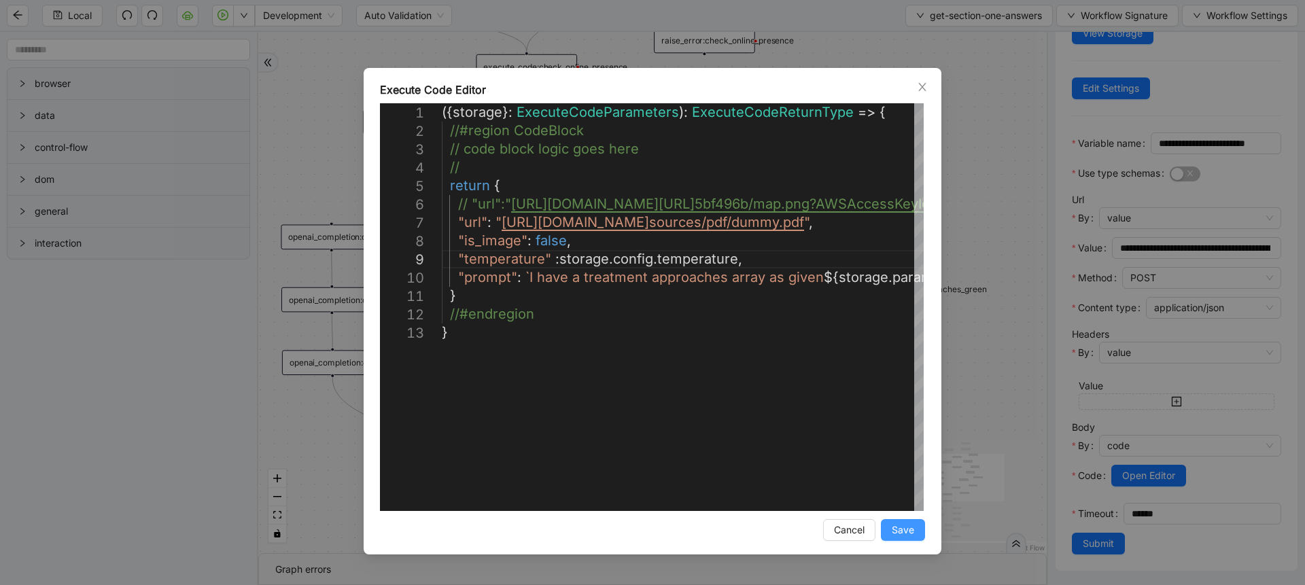
type textarea "**********"
click at [893, 523] on span "Save" at bounding box center [903, 530] width 22 height 15
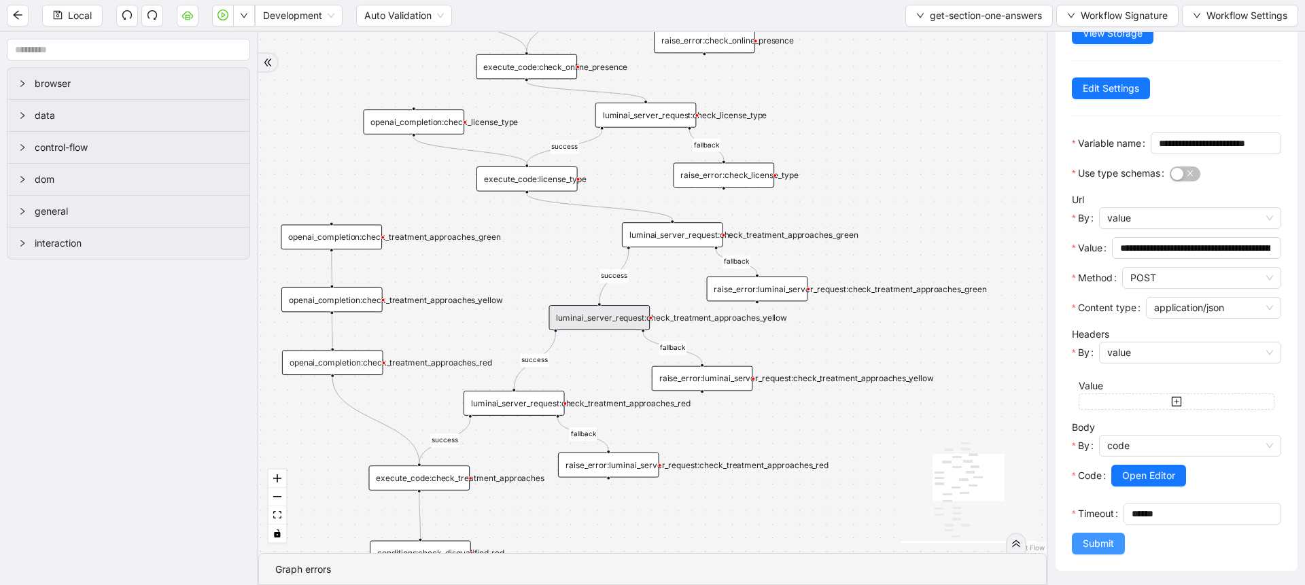
click at [1096, 553] on button "Submit" at bounding box center [1098, 544] width 53 height 22
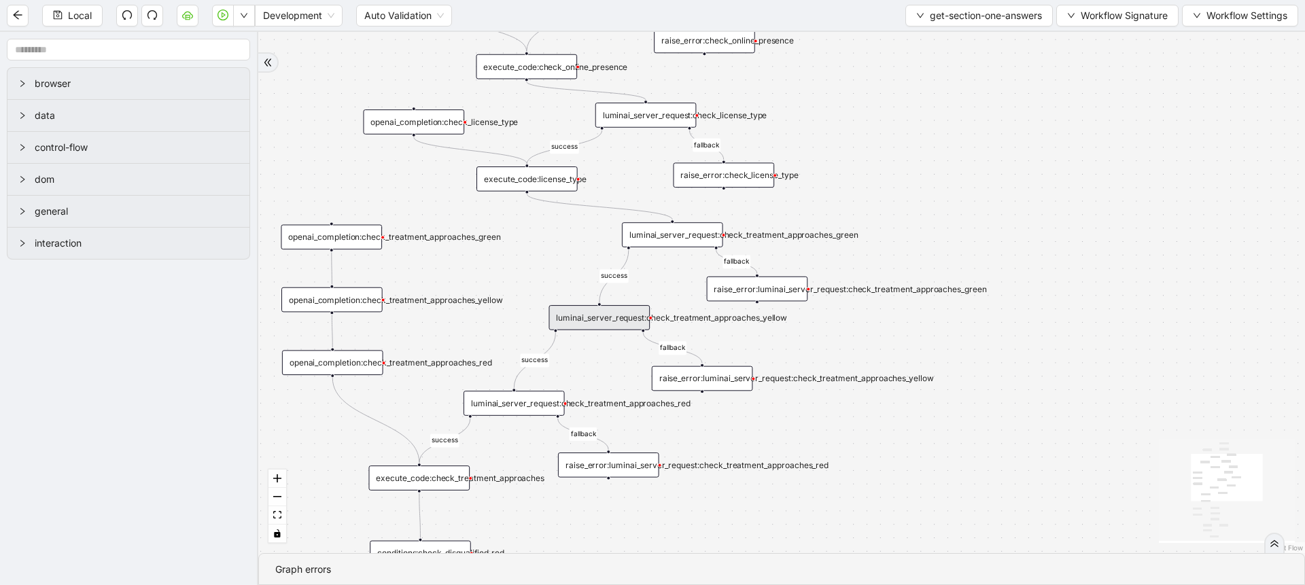
scroll to position [0, 0]
click at [503, 407] on div "luminai_server_request:check_treatment_approaches_red" at bounding box center [514, 403] width 101 height 25
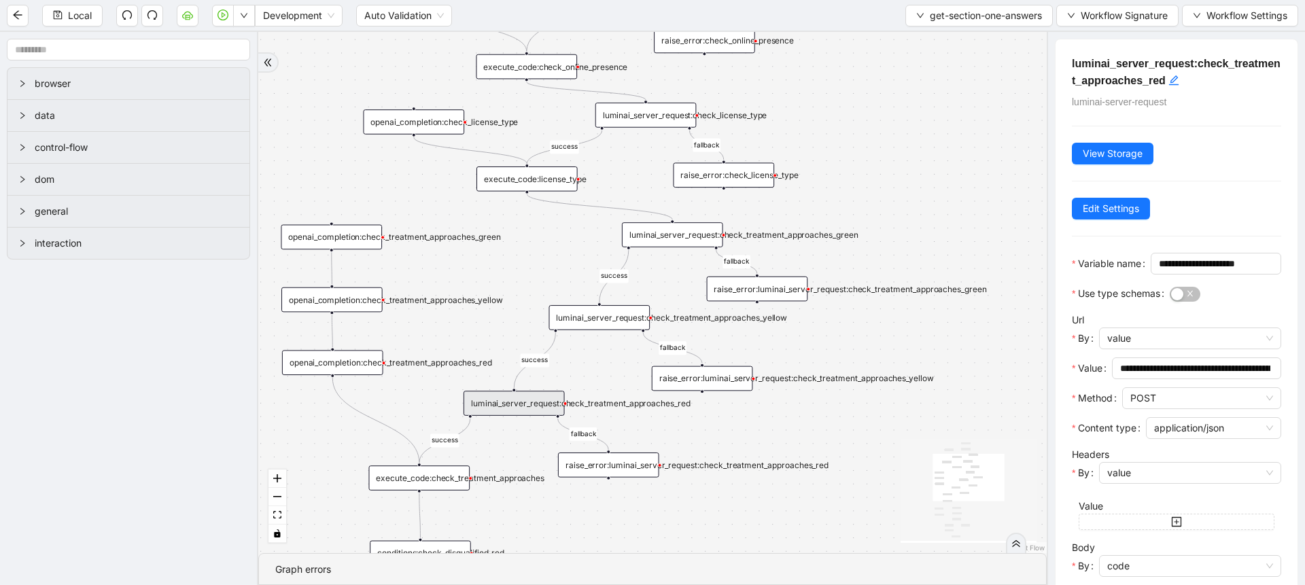
scroll to position [164, 0]
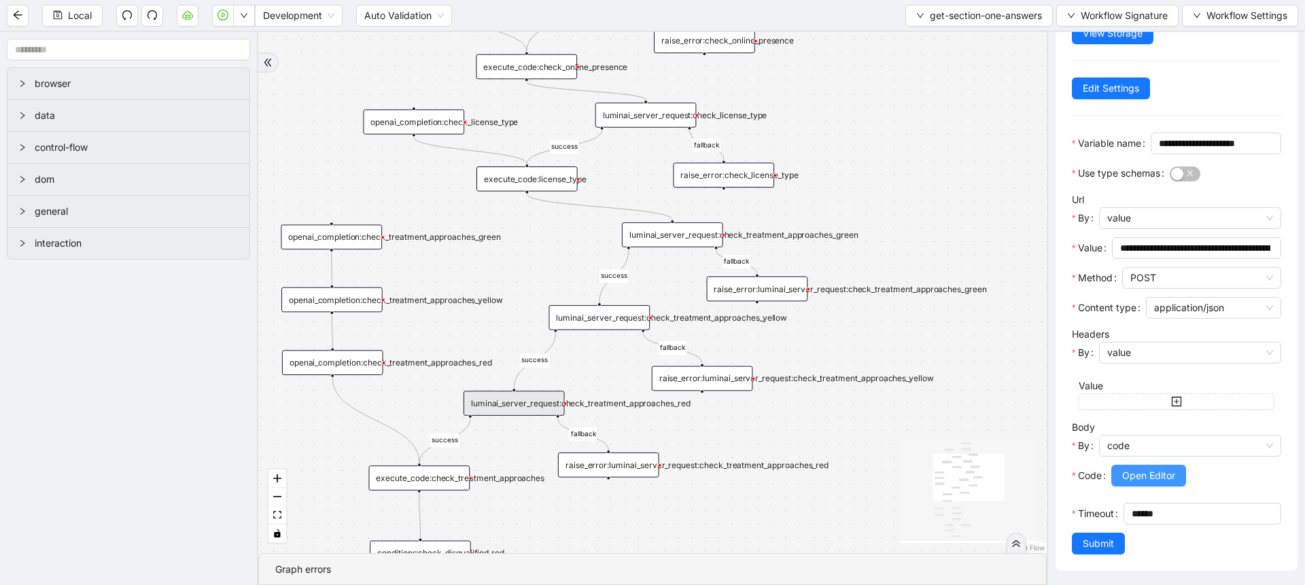
click at [1148, 468] on span "Open Editor" at bounding box center [1148, 475] width 53 height 15
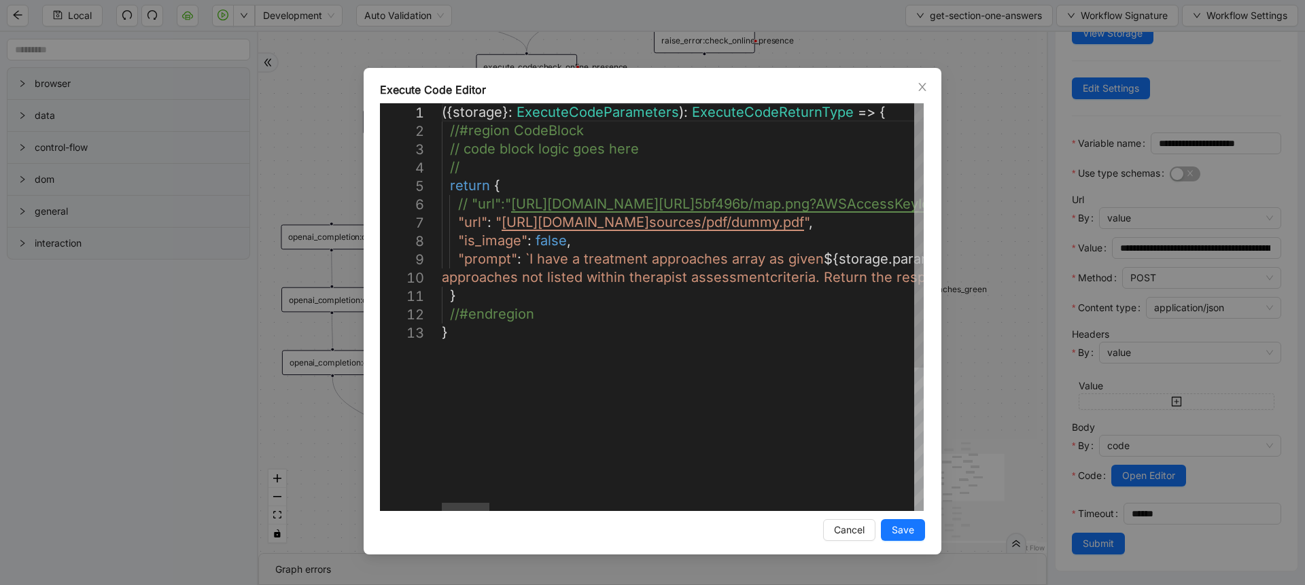
scroll to position [0, 212]
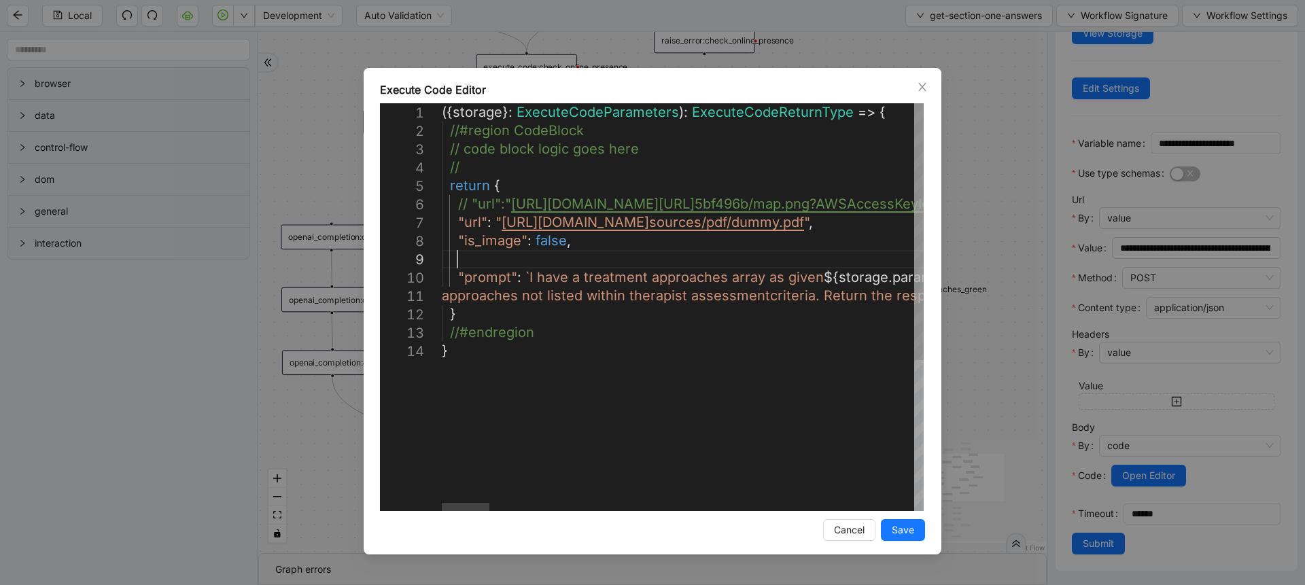
paste textarea "**********"
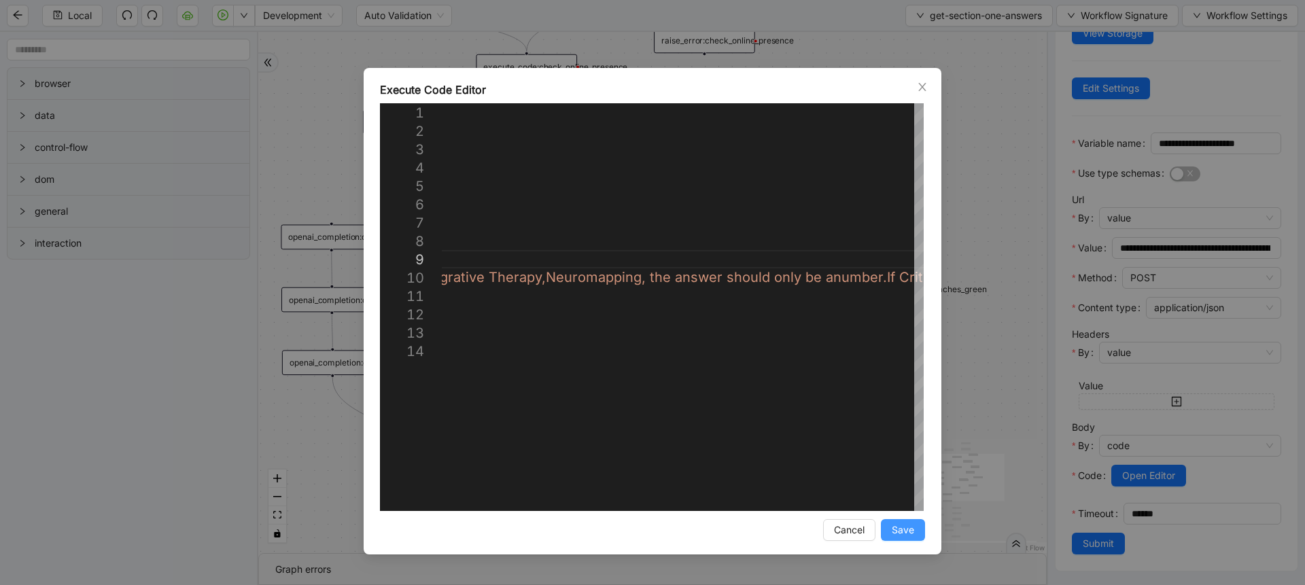
type textarea "**********"
click at [908, 536] on span "Save" at bounding box center [903, 530] width 22 height 15
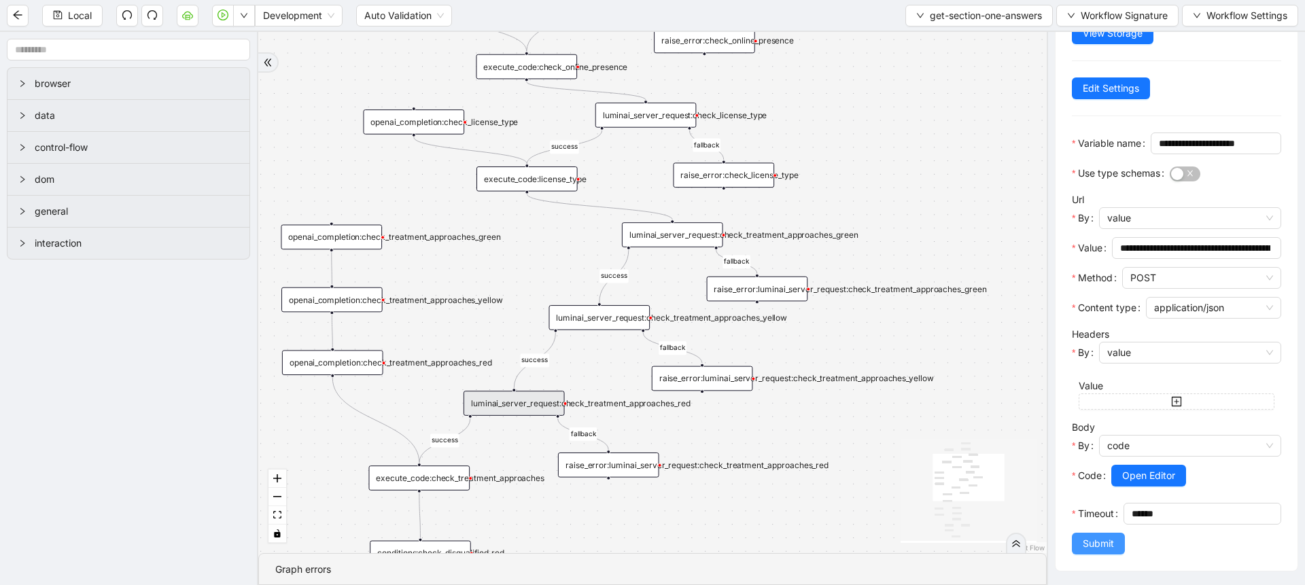
click at [1078, 553] on button "Submit" at bounding box center [1098, 544] width 53 height 22
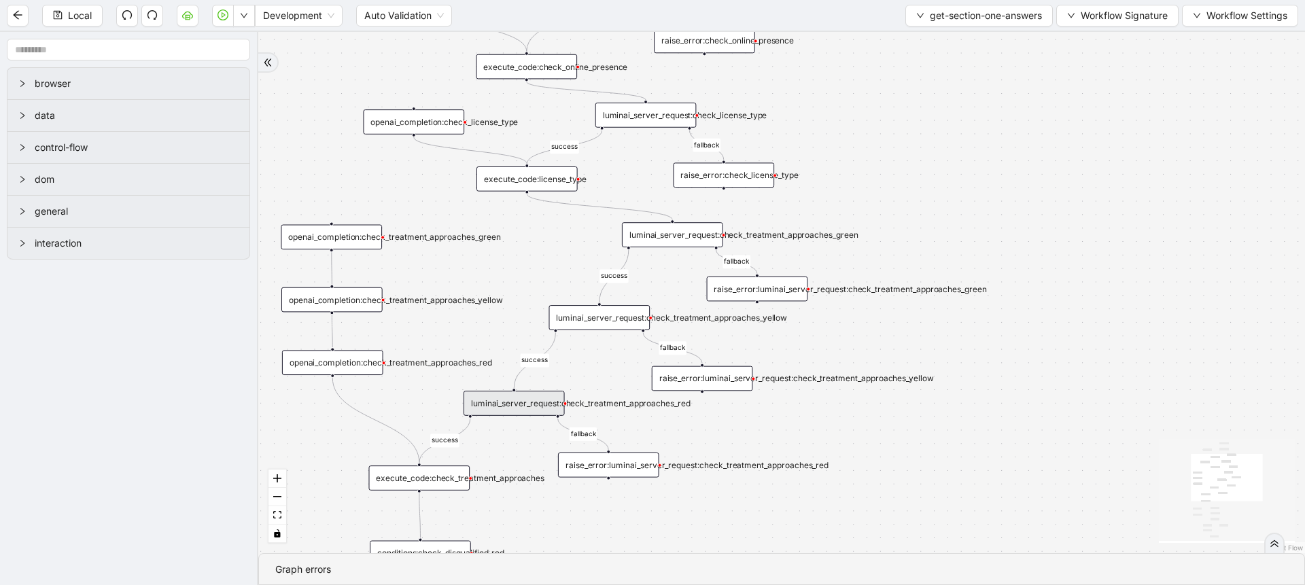
scroll to position [0, 0]
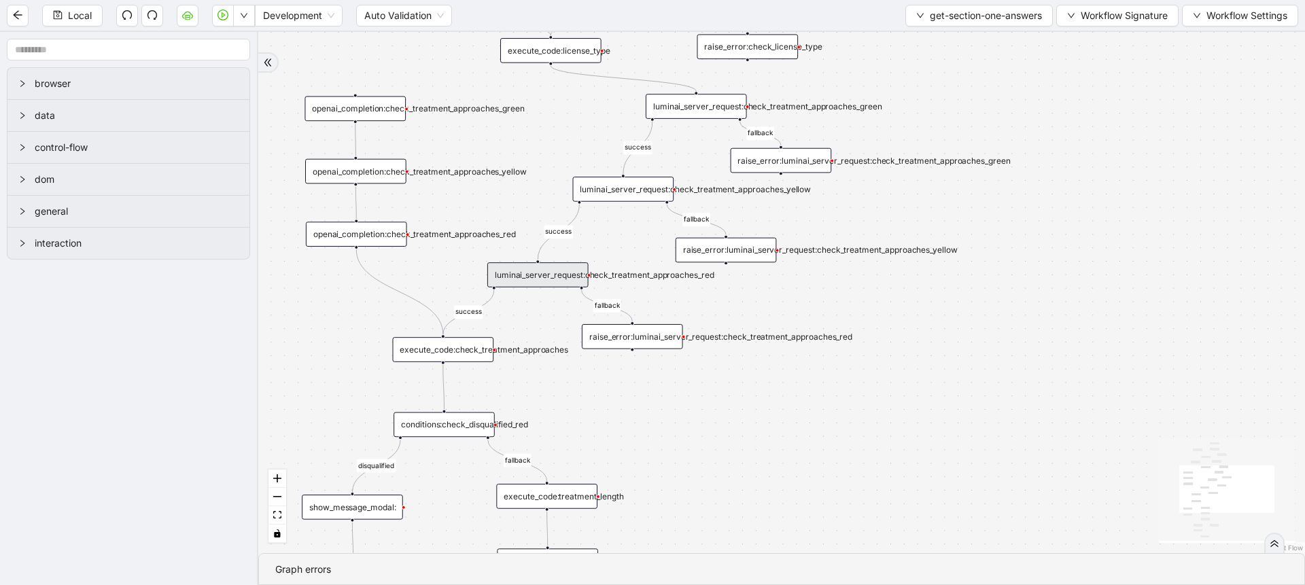
drag, startPoint x: 936, startPoint y: 481, endPoint x: 963, endPoint y: 347, distance: 137.2
click at [963, 347] on div "success fallback disqualified success success fallback fallback fallback succes…" at bounding box center [781, 292] width 1047 height 521
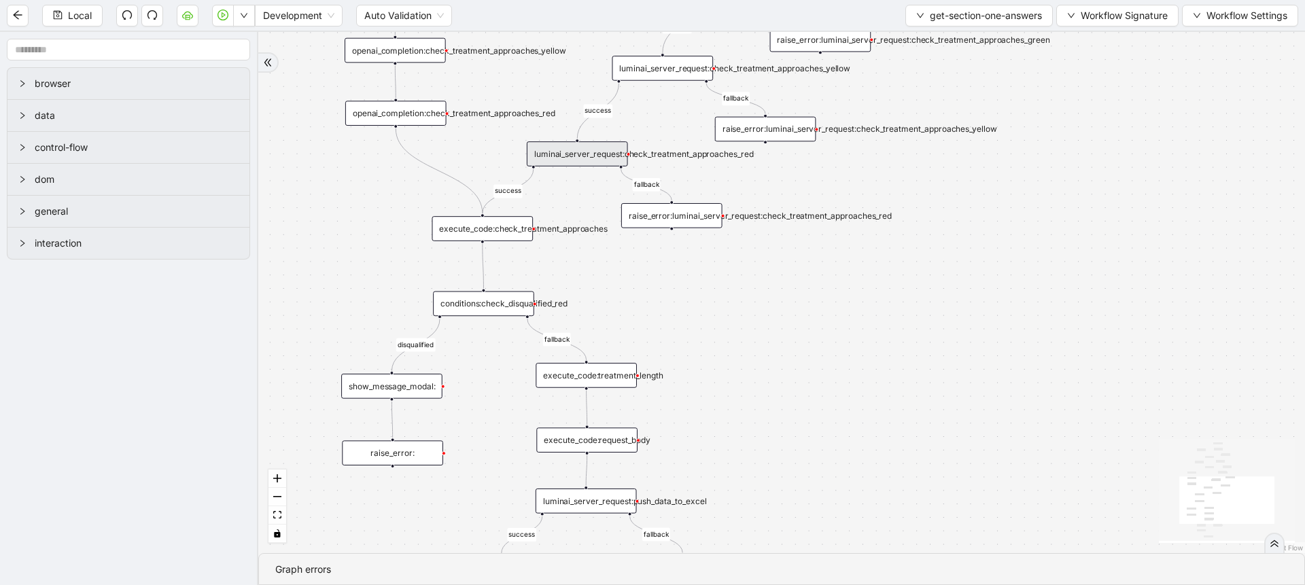
drag, startPoint x: 963, startPoint y: 347, endPoint x: 999, endPoint y: 232, distance: 120.6
click at [999, 232] on div "success fallback disqualified success success fallback fallback fallback succes…" at bounding box center [781, 292] width 1047 height 521
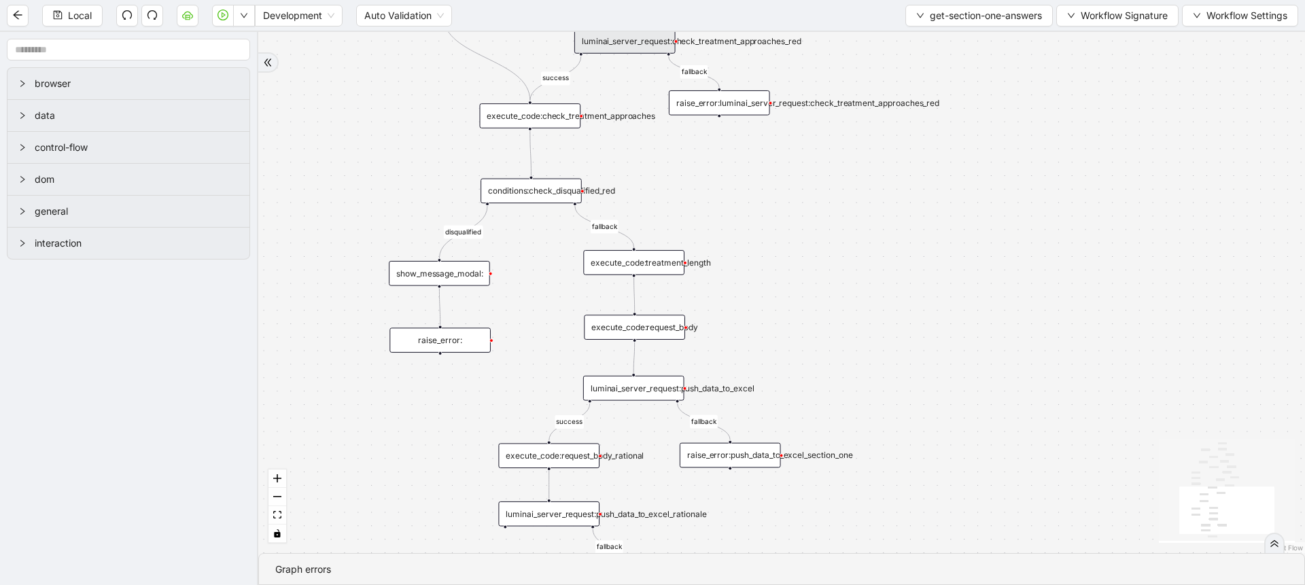
drag, startPoint x: 922, startPoint y: 357, endPoint x: 970, endPoint y: 244, distance: 122.5
click at [970, 244] on div "success fallback disqualified success success fallback fallback fallback succes…" at bounding box center [781, 292] width 1047 height 521
click at [84, 21] on span "Local" at bounding box center [80, 15] width 24 height 15
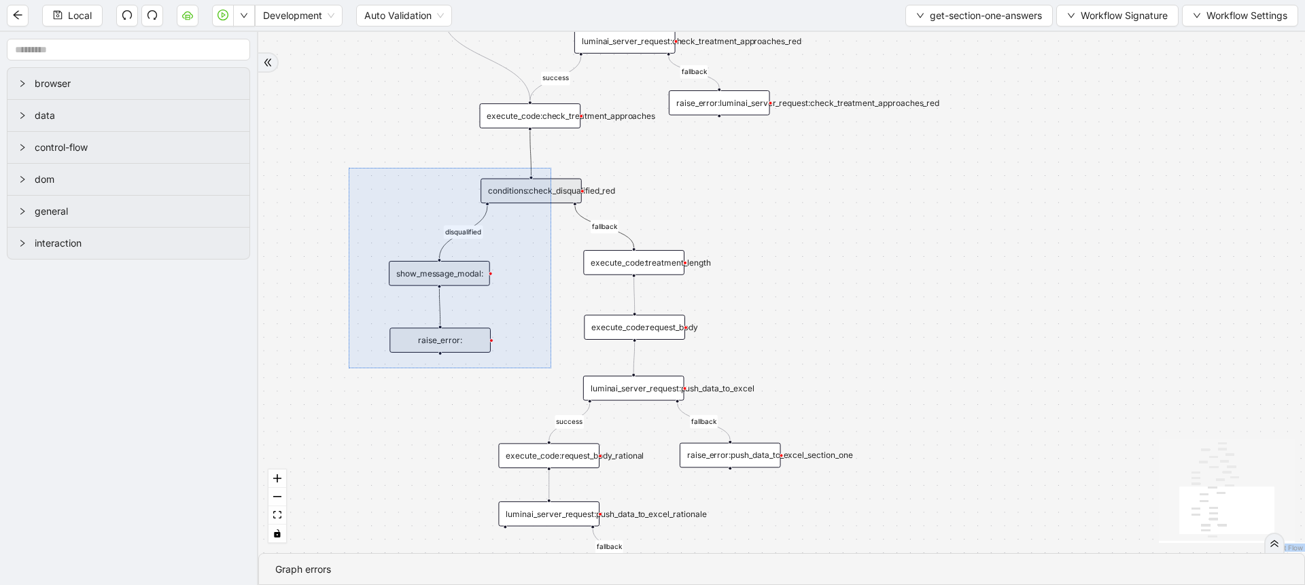
drag, startPoint x: 349, startPoint y: 168, endPoint x: 551, endPoint y: 368, distance: 285.0
click at [551, 368] on div "success fallback disqualified success success fallback fallback fallback succes…" at bounding box center [781, 292] width 1047 height 521
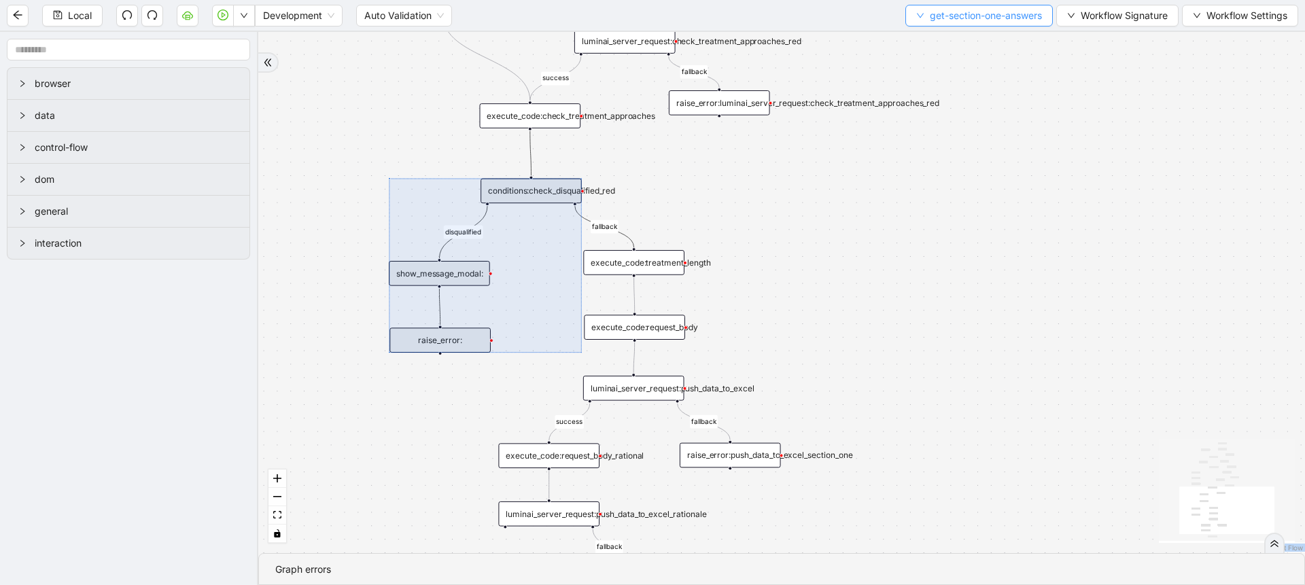
drag, startPoint x: 920, startPoint y: 34, endPoint x: 946, endPoint y: 9, distance: 36.5
click at [946, 9] on section "Local Development Auto Validation get-section-one-answers Workflow Signature Wo…" at bounding box center [652, 292] width 1305 height 585
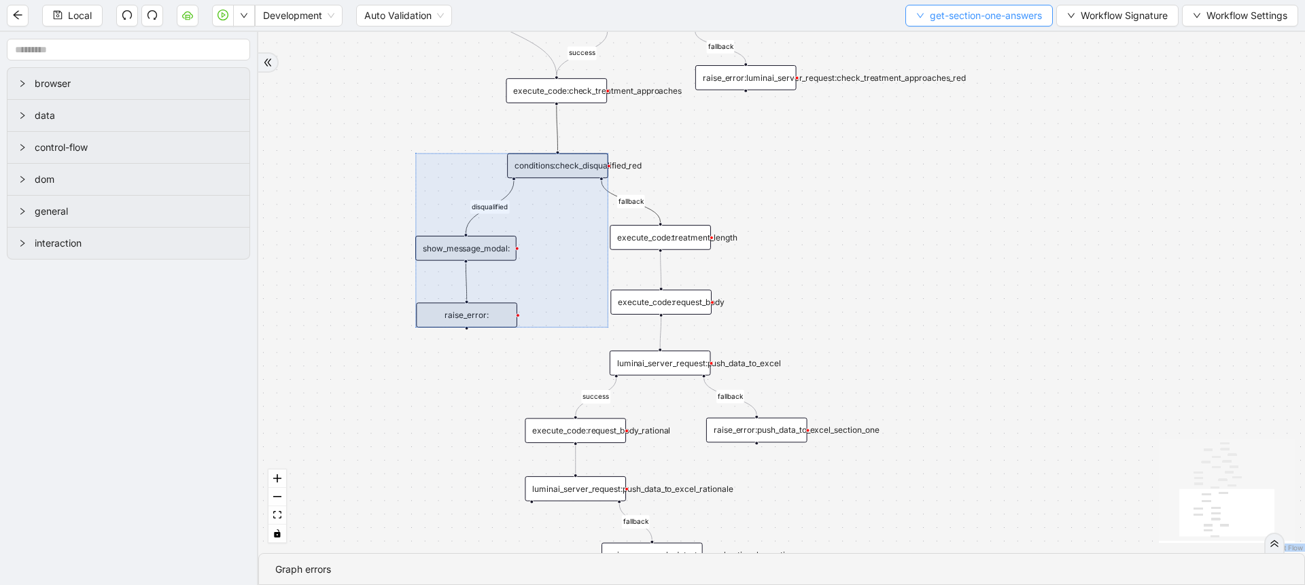
click at [946, 9] on span "get-section-one-answers" at bounding box center [986, 15] width 112 height 15
click at [944, 40] on span "Select" at bounding box center [975, 42] width 128 height 15
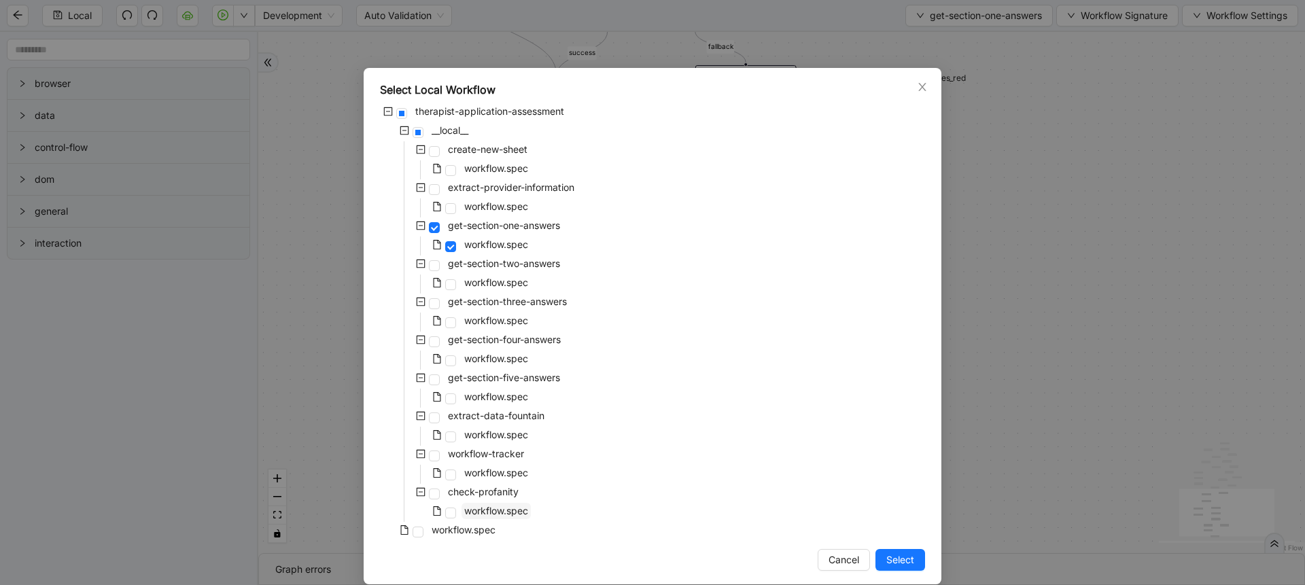
click at [496, 515] on span "workflow.spec" at bounding box center [496, 511] width 64 height 12
click at [895, 549] on button "Select" at bounding box center [901, 560] width 50 height 22
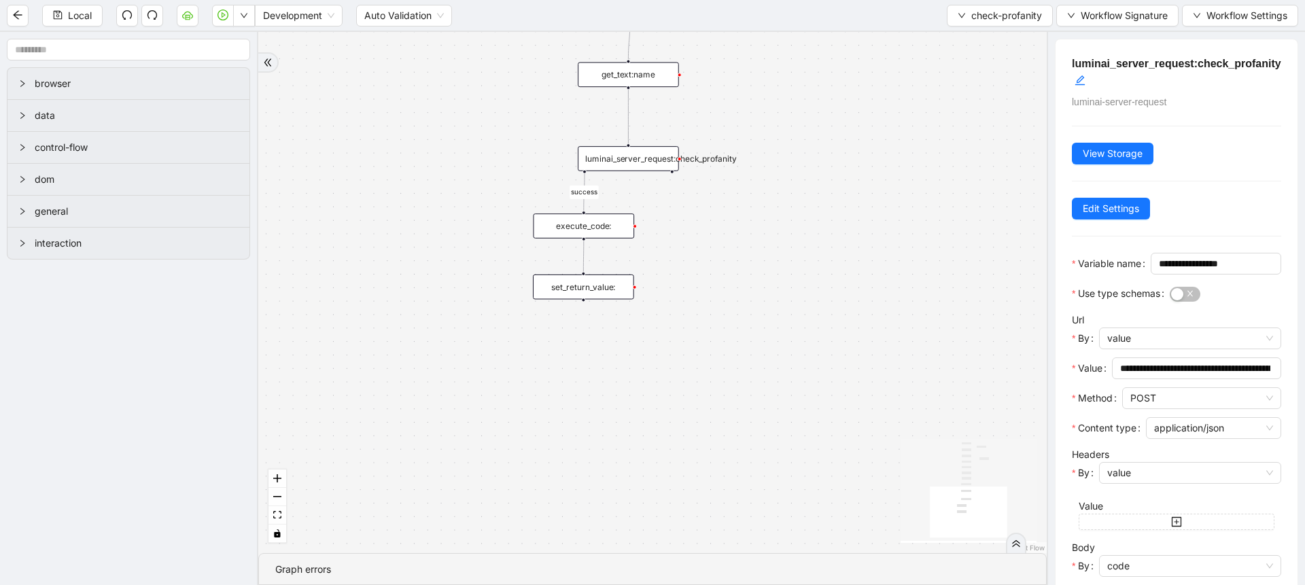
drag, startPoint x: 862, startPoint y: 437, endPoint x: 865, endPoint y: 400, distance: 36.8
click at [865, 400] on div "onError success trigger loop_iterator: execute_code:init_fountain_data set_retu…" at bounding box center [652, 292] width 789 height 521
drag, startPoint x: 587, startPoint y: 277, endPoint x: 747, endPoint y: 373, distance: 187.2
click at [747, 373] on div "set_return_value:" at bounding box center [743, 371] width 101 height 25
click at [672, 294] on icon "Edge from execute_code: to set_return_value:" at bounding box center [664, 292] width 160 height 127
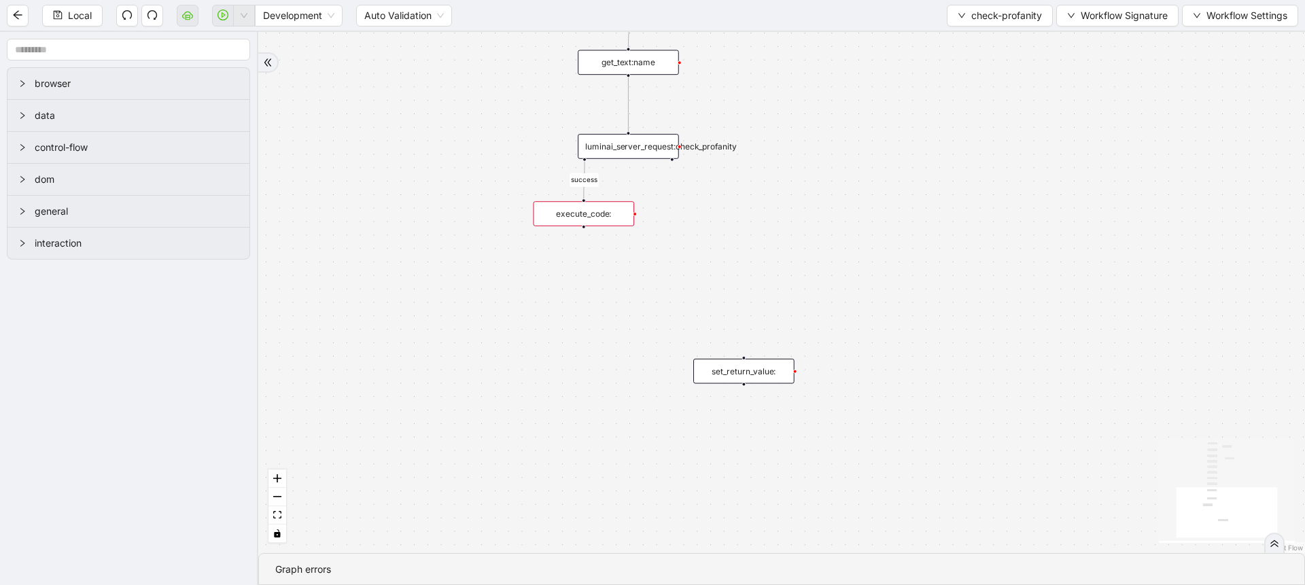
click at [514, 320] on div "onError success trigger loop_iterator: execute_code:init_fountain_data set_retu…" at bounding box center [781, 292] width 1047 height 521
drag, startPoint x: 732, startPoint y: 378, endPoint x: 841, endPoint y: 352, distance: 111.8
click at [841, 352] on div "set_return_value:" at bounding box center [852, 345] width 101 height 25
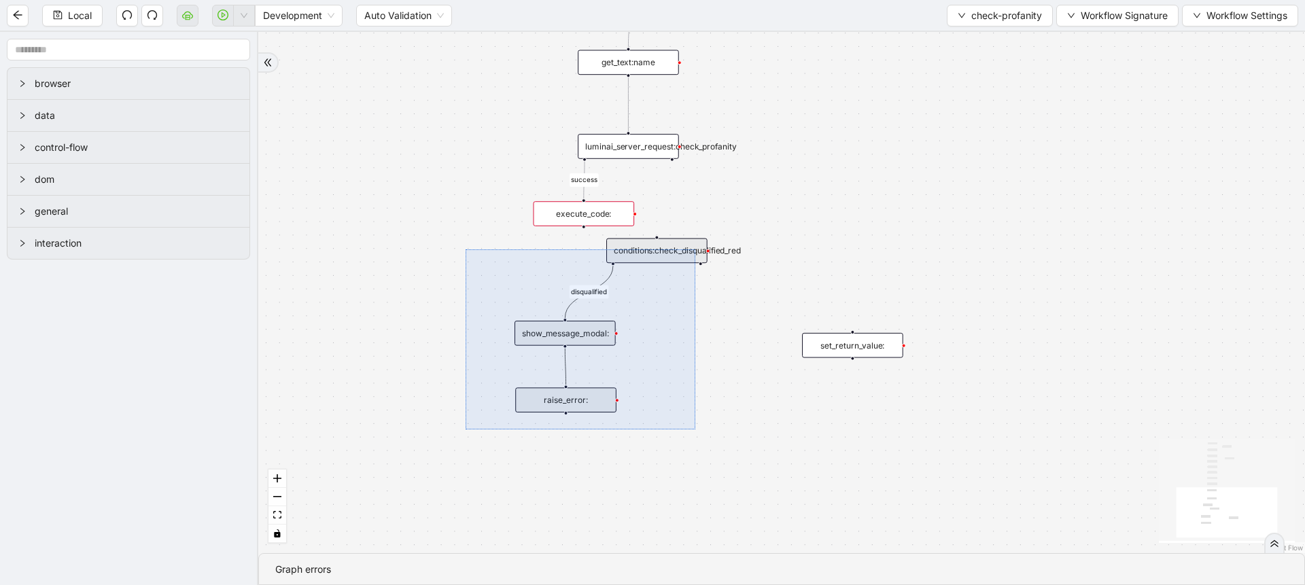
drag, startPoint x: 466, startPoint y: 249, endPoint x: 695, endPoint y: 430, distance: 292.0
click at [695, 430] on div "onError success disqualified trigger loop_iterator: execute_code:init_fountain_…" at bounding box center [781, 292] width 1047 height 521
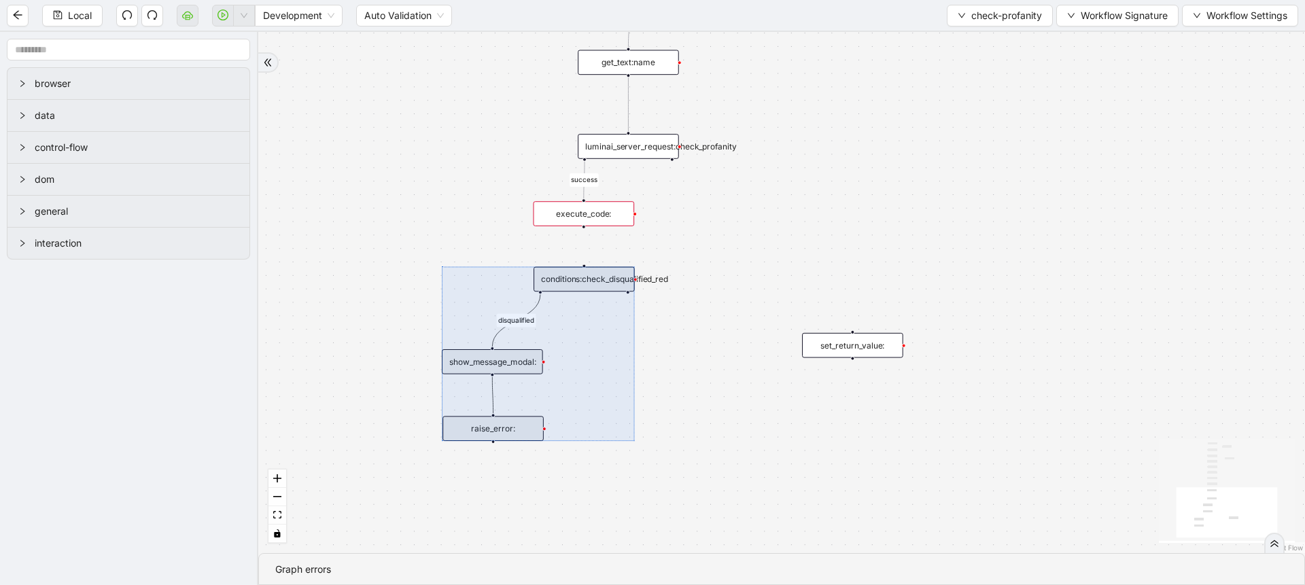
drag, startPoint x: 653, startPoint y: 319, endPoint x: 580, endPoint y: 348, distance: 78.1
click at [580, 348] on div at bounding box center [538, 354] width 193 height 174
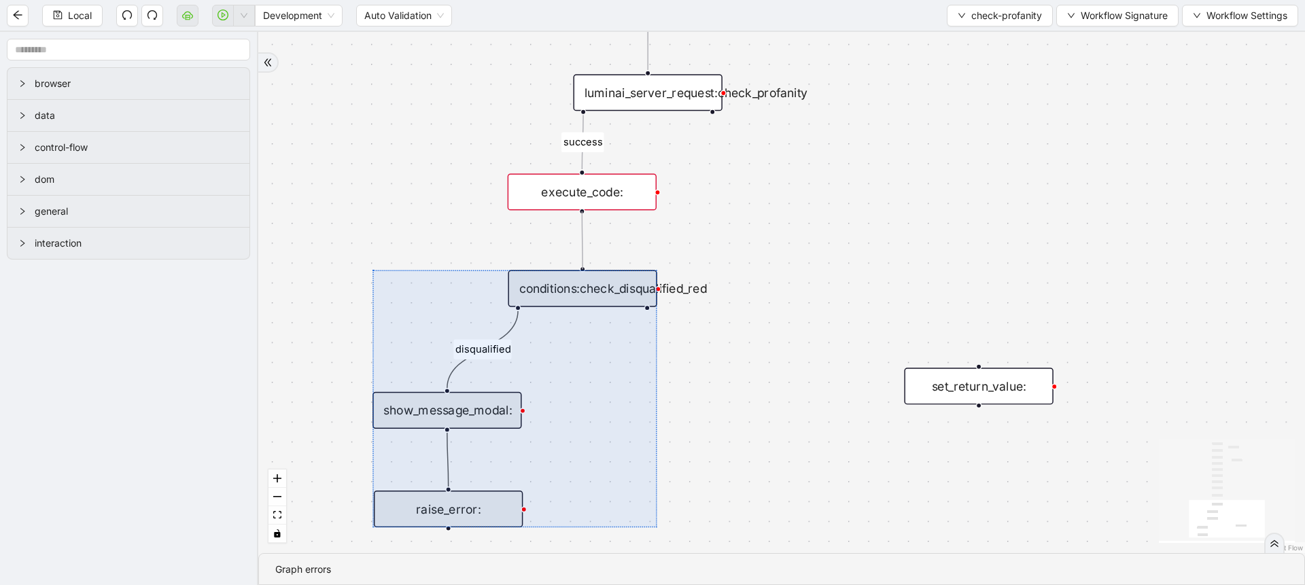
drag, startPoint x: 583, startPoint y: 213, endPoint x: 581, endPoint y: 260, distance: 47.0
click at [581, 260] on div "onError success disqualified trigger loop_iterator: execute_code:init_fountain_…" at bounding box center [781, 292] width 1047 height 521
click at [598, 278] on div "conditions:check_disqualified_red" at bounding box center [582, 289] width 149 height 37
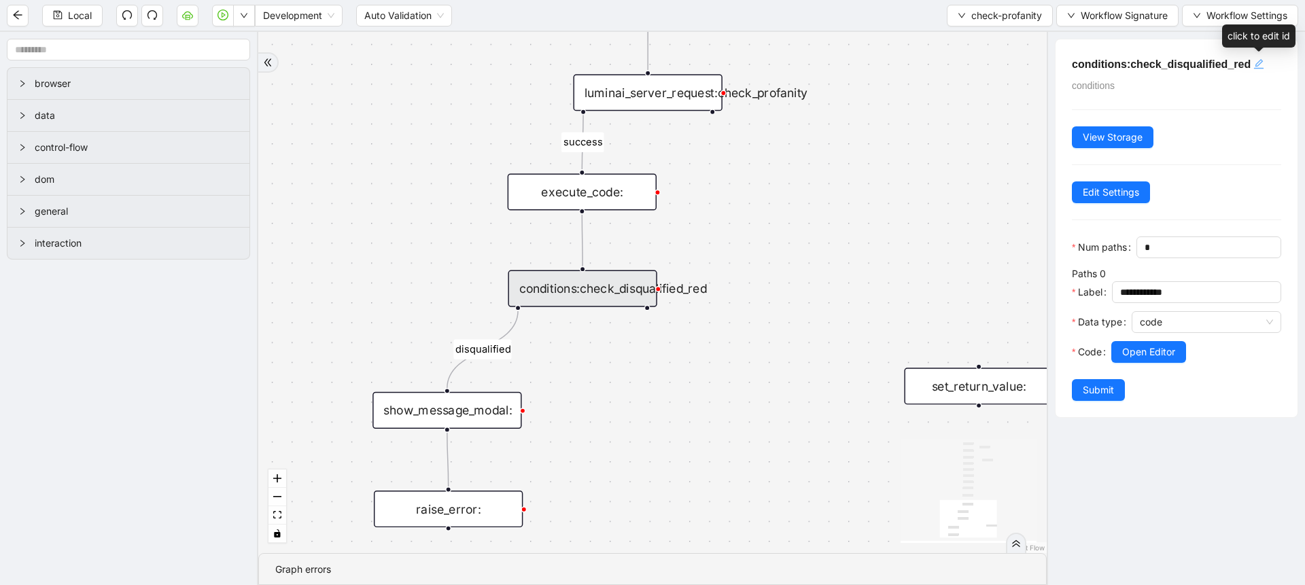
click at [1262, 56] on div "click to edit id" at bounding box center [1259, 64] width 11 height 16
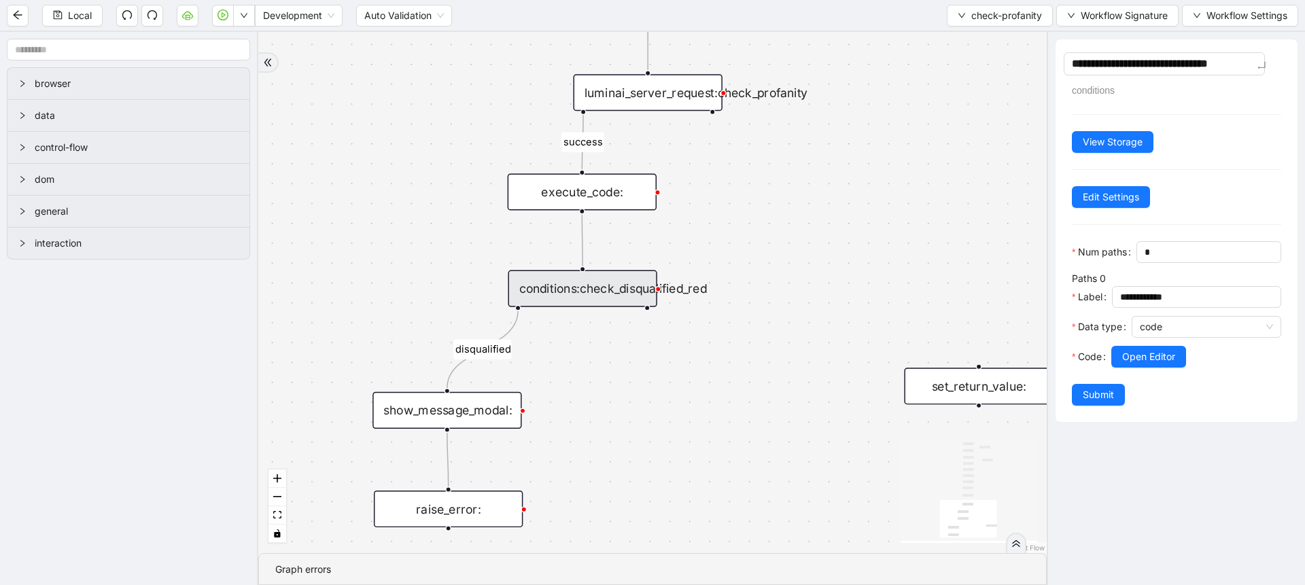
type textarea "**********"
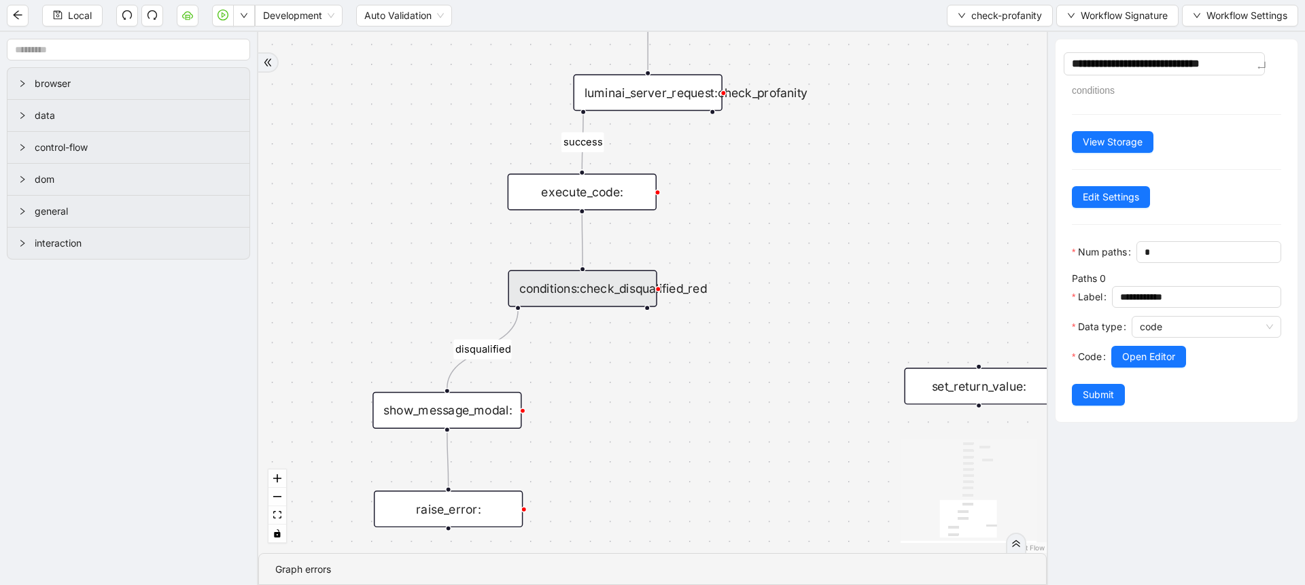
type textarea "**********"
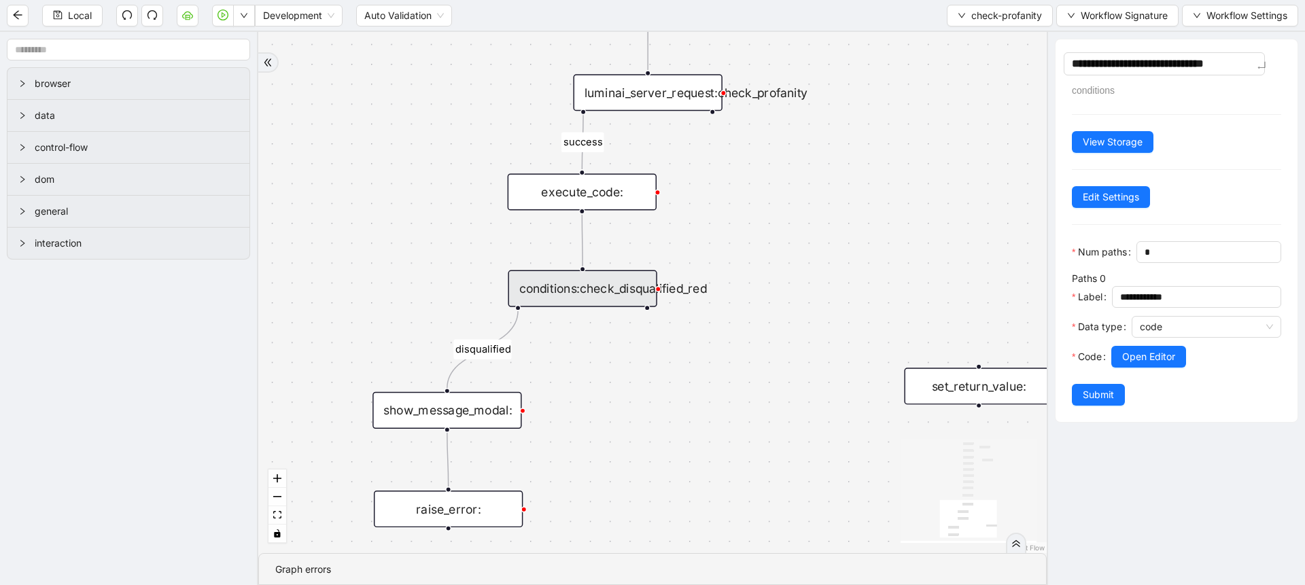
type textarea "**********"
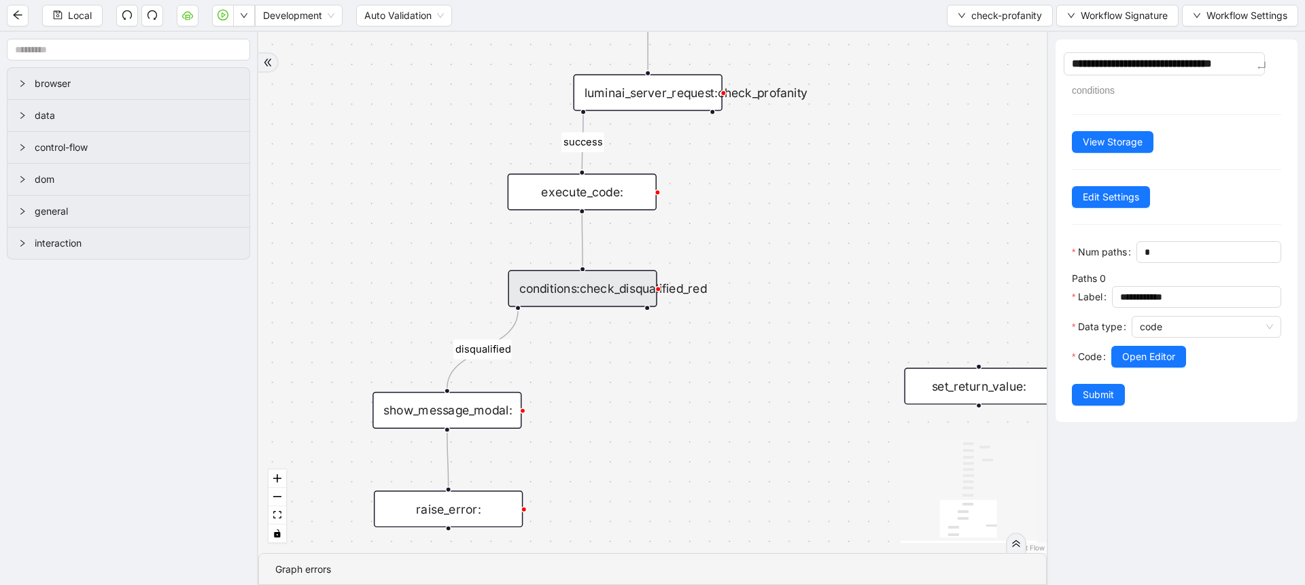
type textarea "**********"
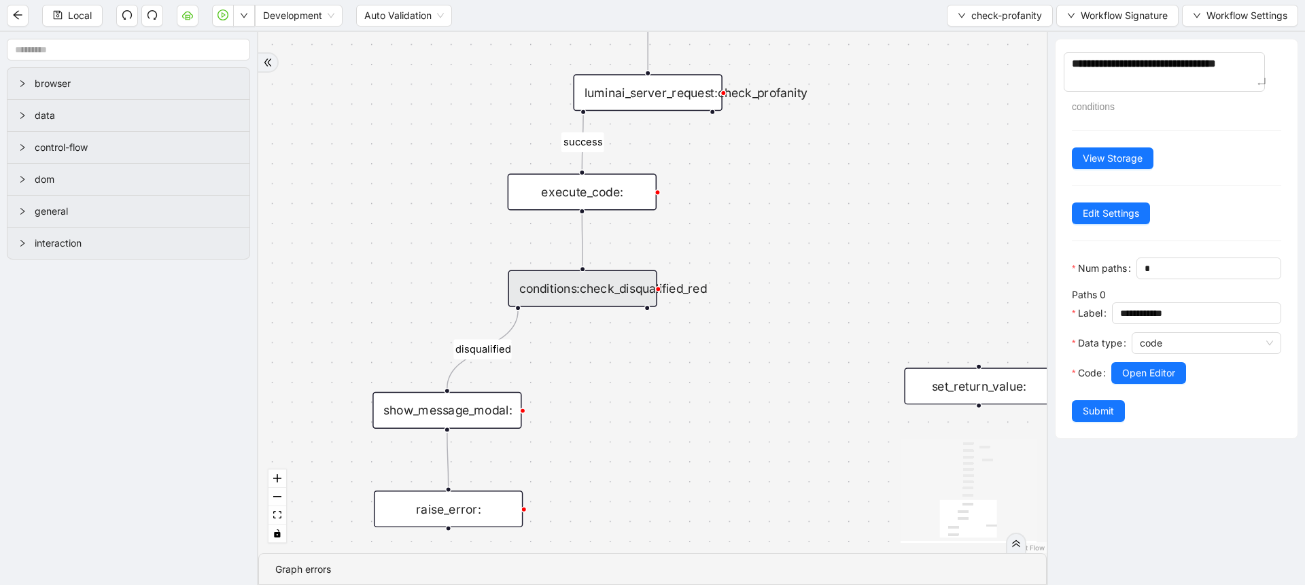
type textarea "**********"
click at [1192, 400] on div at bounding box center [1196, 392] width 170 height 16
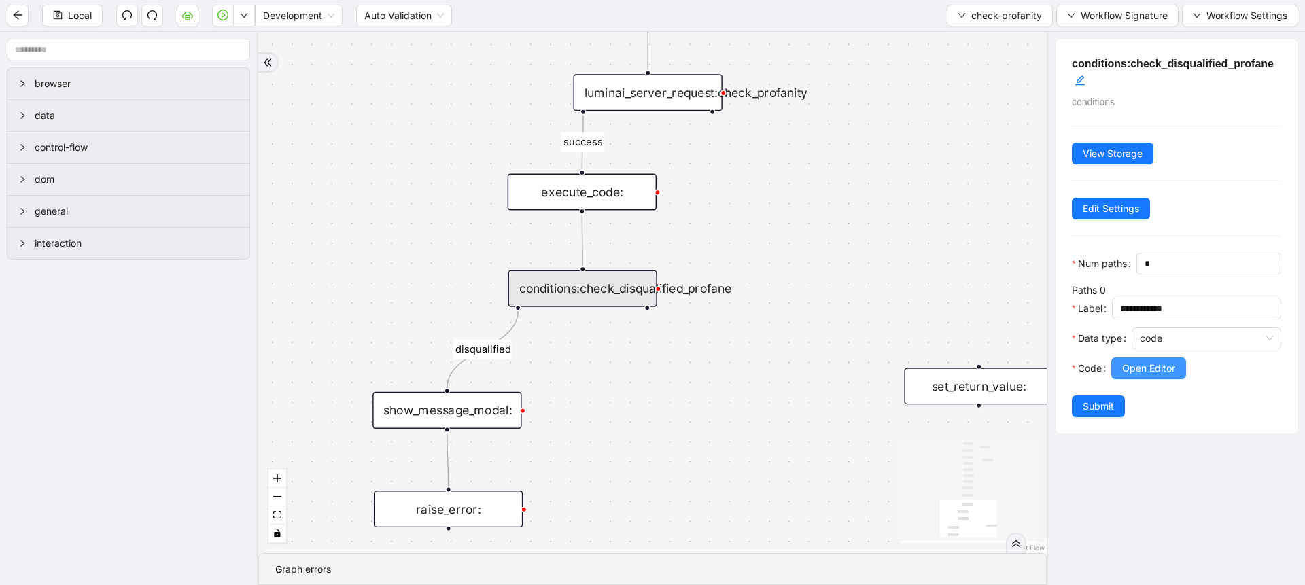
click at [1161, 376] on span "Open Editor" at bounding box center [1148, 368] width 53 height 15
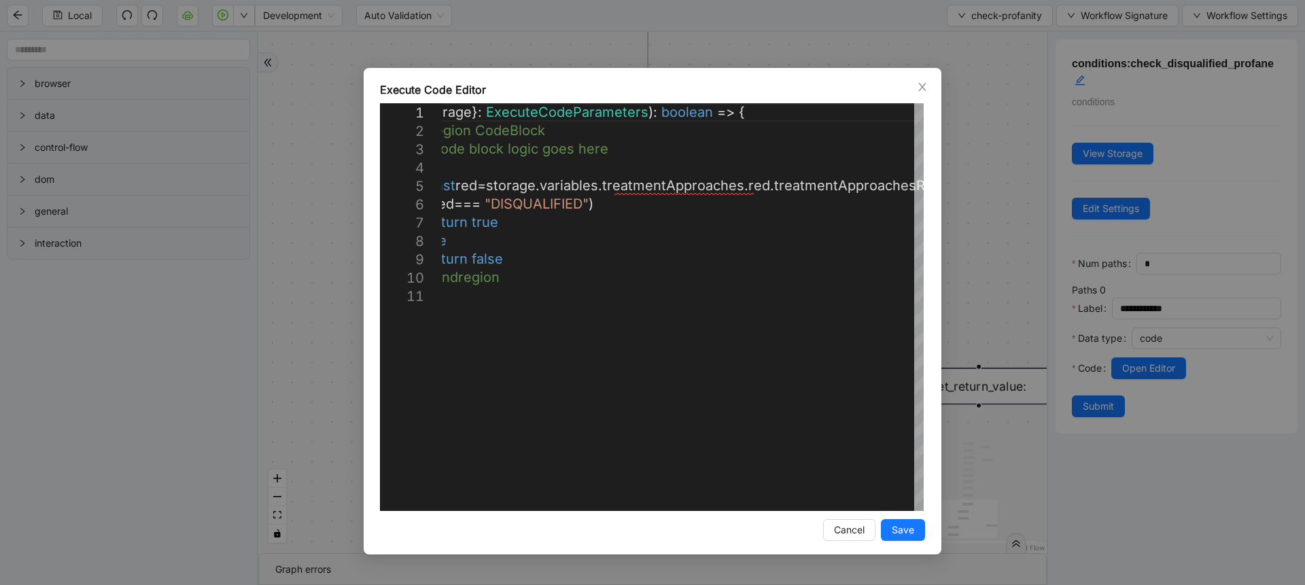
click at [980, 307] on div "**********" at bounding box center [652, 292] width 1305 height 585
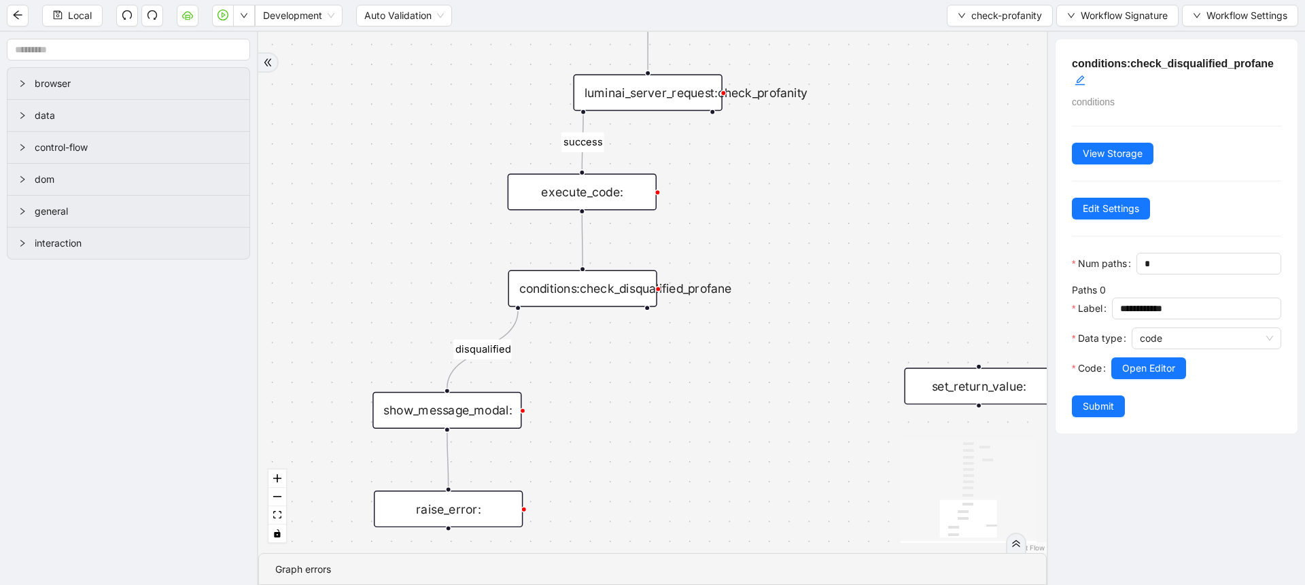
click at [610, 205] on div "execute_code:" at bounding box center [582, 191] width 149 height 37
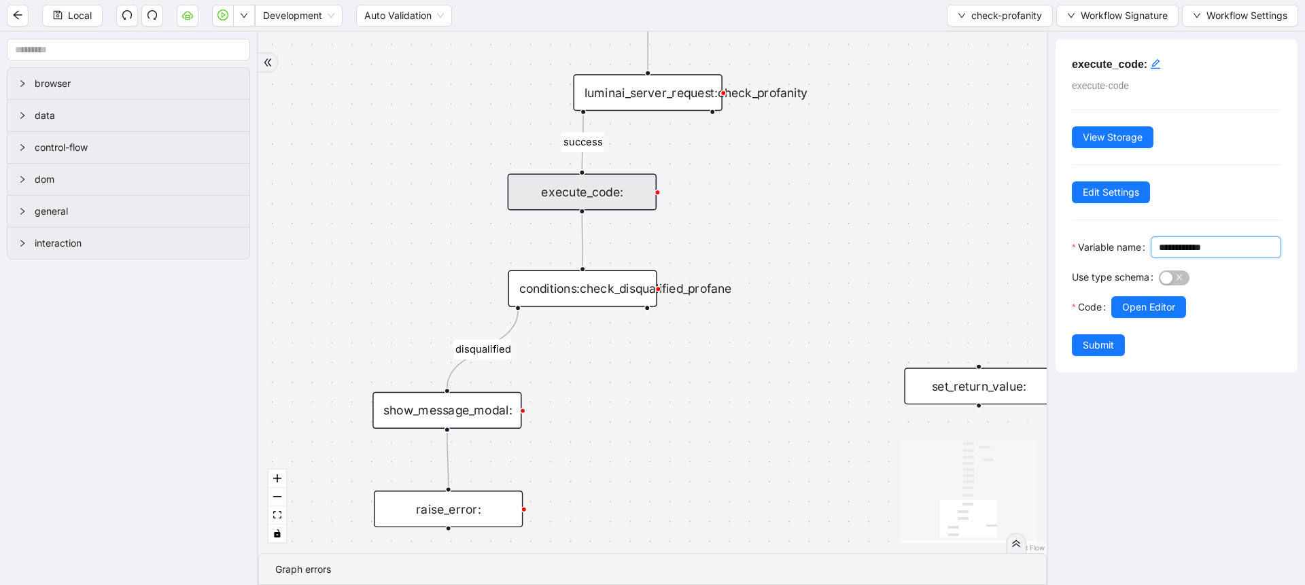
click at [1159, 255] on input "**********" at bounding box center [1214, 247] width 111 height 15
click at [632, 296] on div "conditions:check_disqualified_profane" at bounding box center [582, 289] width 149 height 37
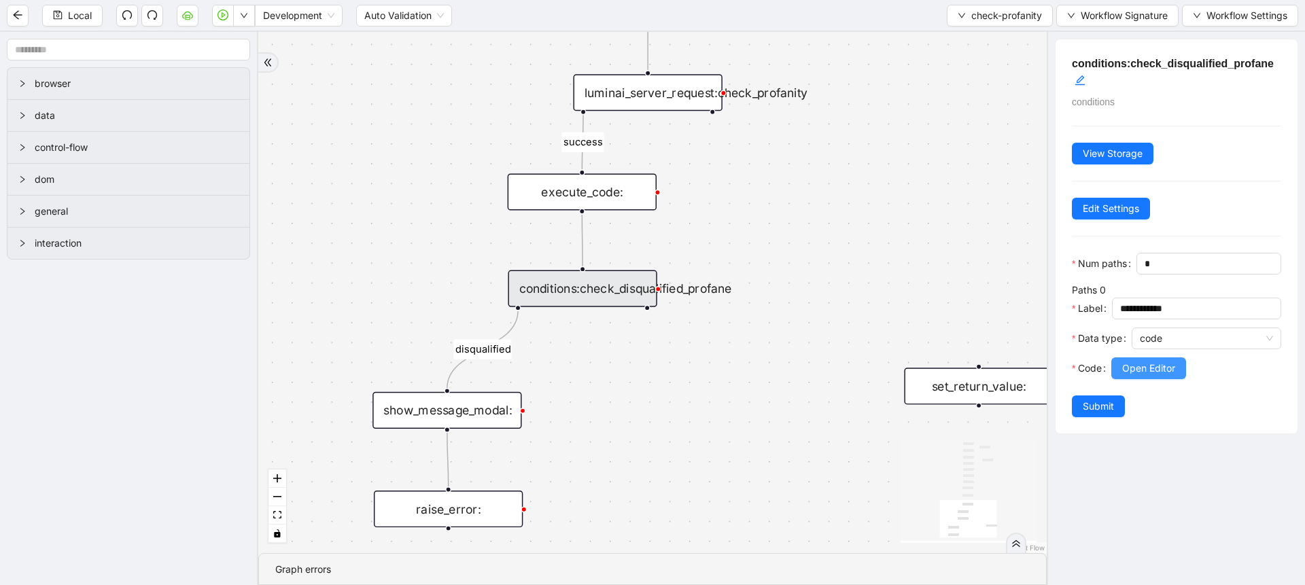
click at [1147, 376] on span "Open Editor" at bounding box center [1148, 368] width 53 height 15
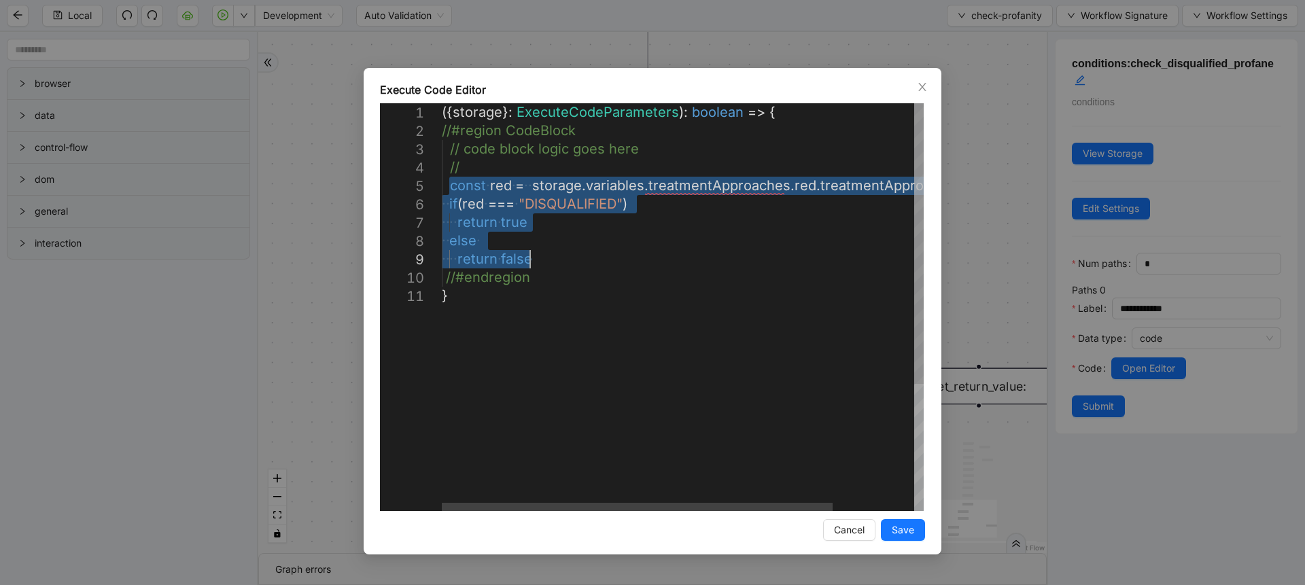
drag, startPoint x: 449, startPoint y: 194, endPoint x: 545, endPoint y: 258, distance: 114.8
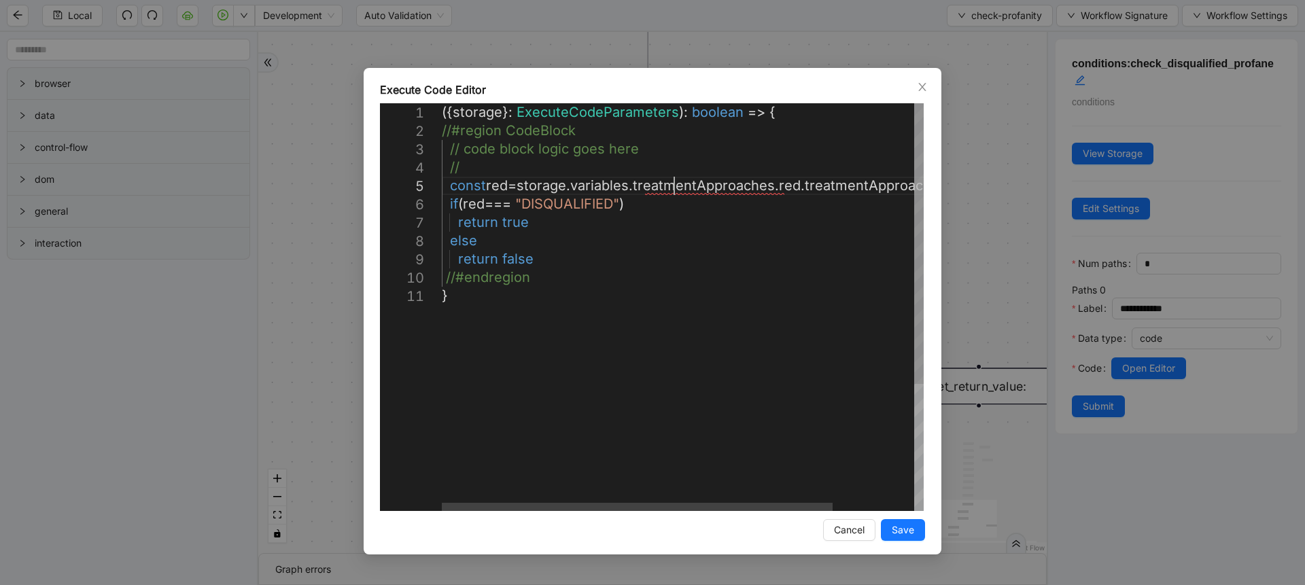
click at [678, 182] on div "({ storage }: ExecuteCodeParameters ): boolean => { //#region CodeBlock // code…" at bounding box center [733, 398] width 582 height 591
paste textarea "Editor content;Press Alt+F1 for Accessibility Options."
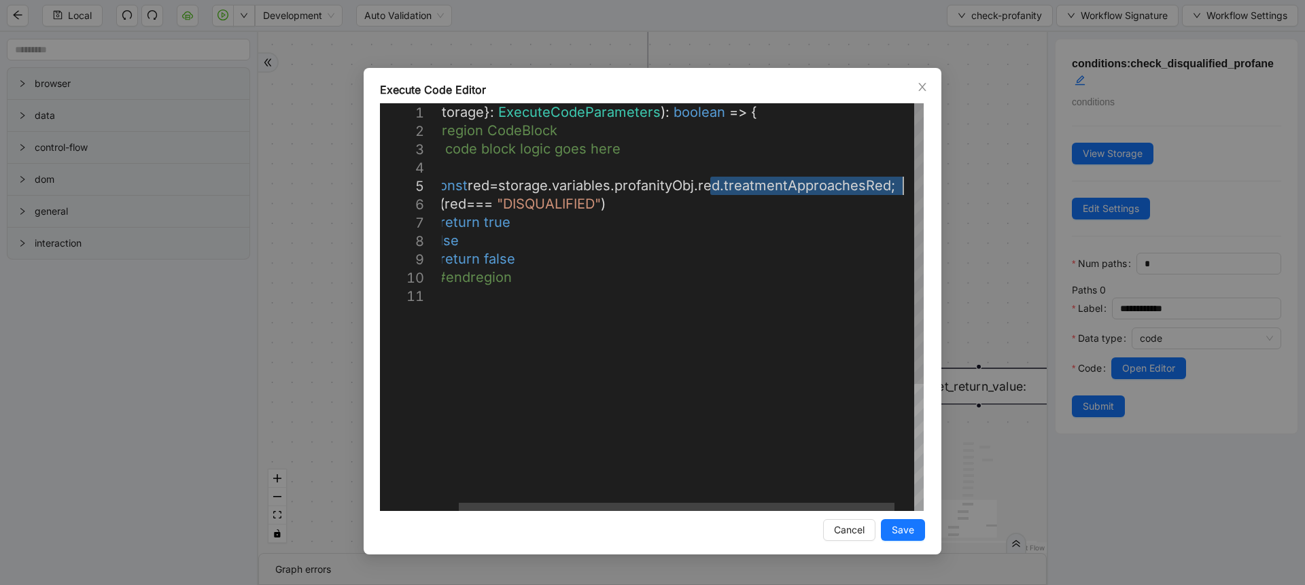
drag, startPoint x: 729, startPoint y: 191, endPoint x: 941, endPoint y: 186, distance: 212.2
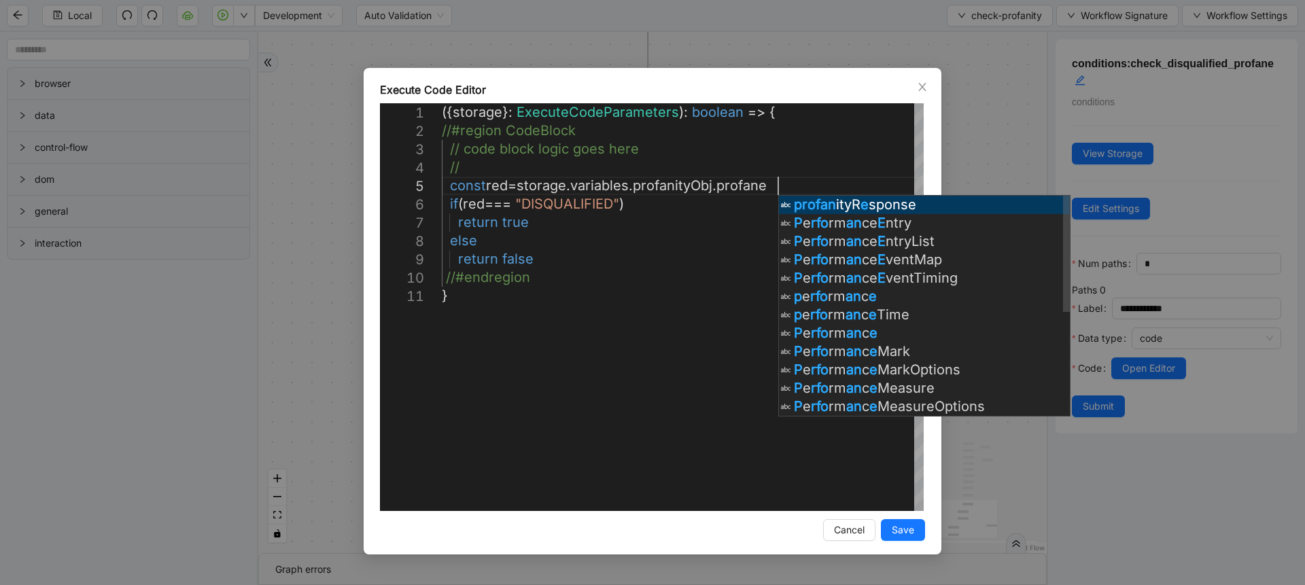
scroll to position [74, 433]
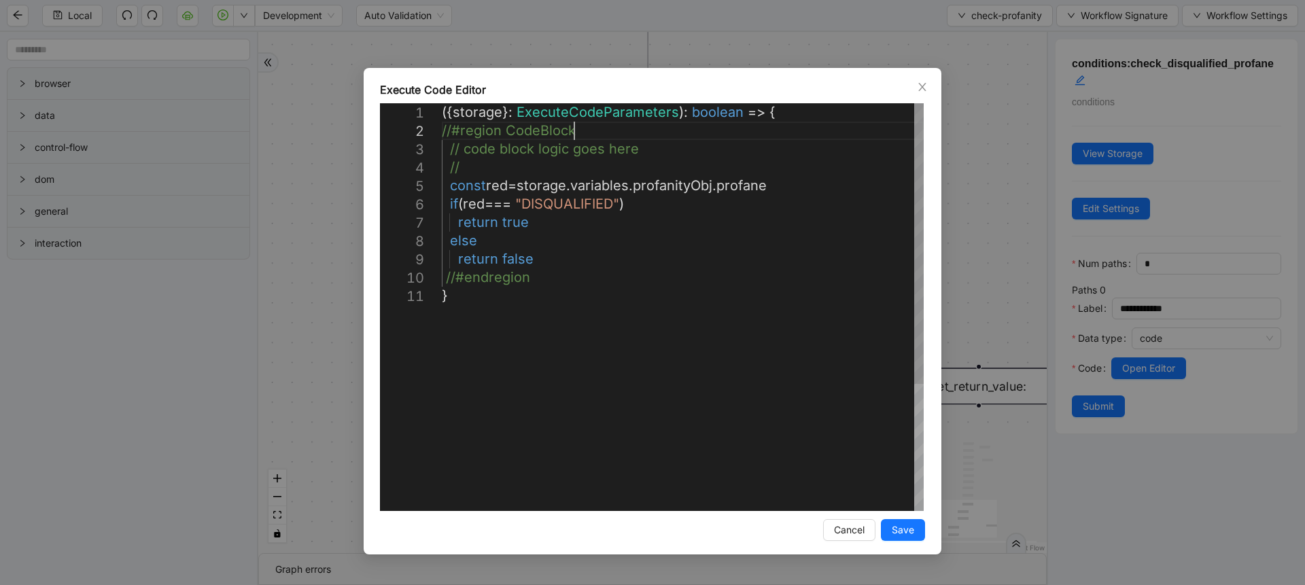
click at [832, 139] on div "({ storage }: ExecuteCodeParameters ): boolean => { //#region CodeBlock // code…" at bounding box center [683, 398] width 482 height 591
click at [502, 183] on div "({ storage }: ExecuteCodeParameters ): boolean => { //#region CodeBlock // code…" at bounding box center [683, 398] width 482 height 591
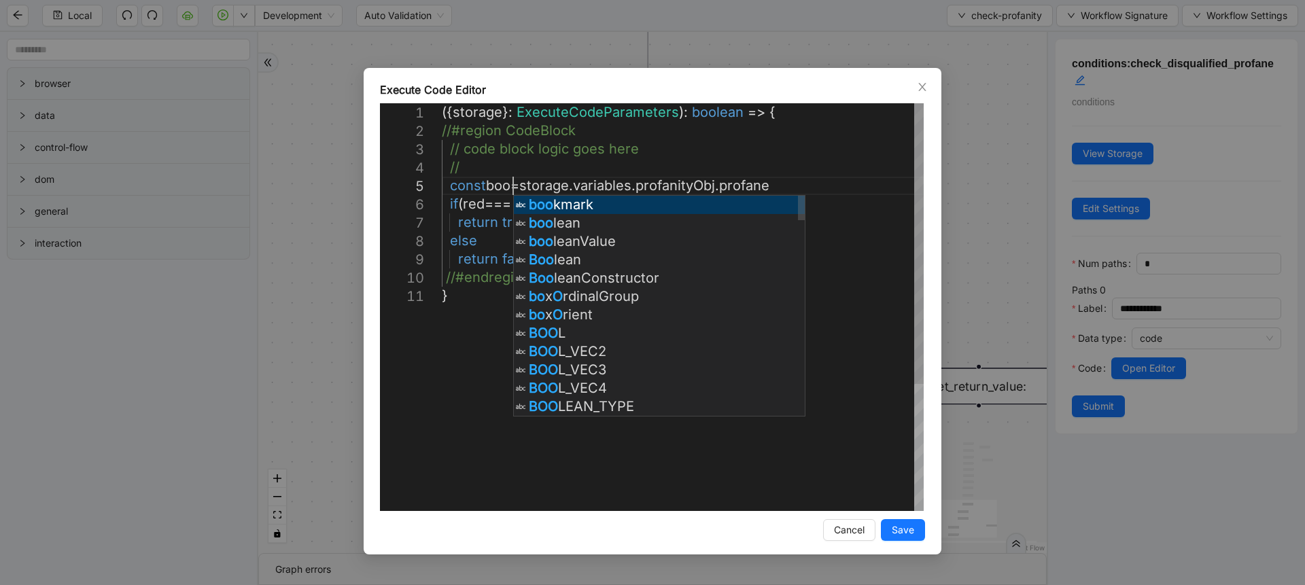
scroll to position [74, 98]
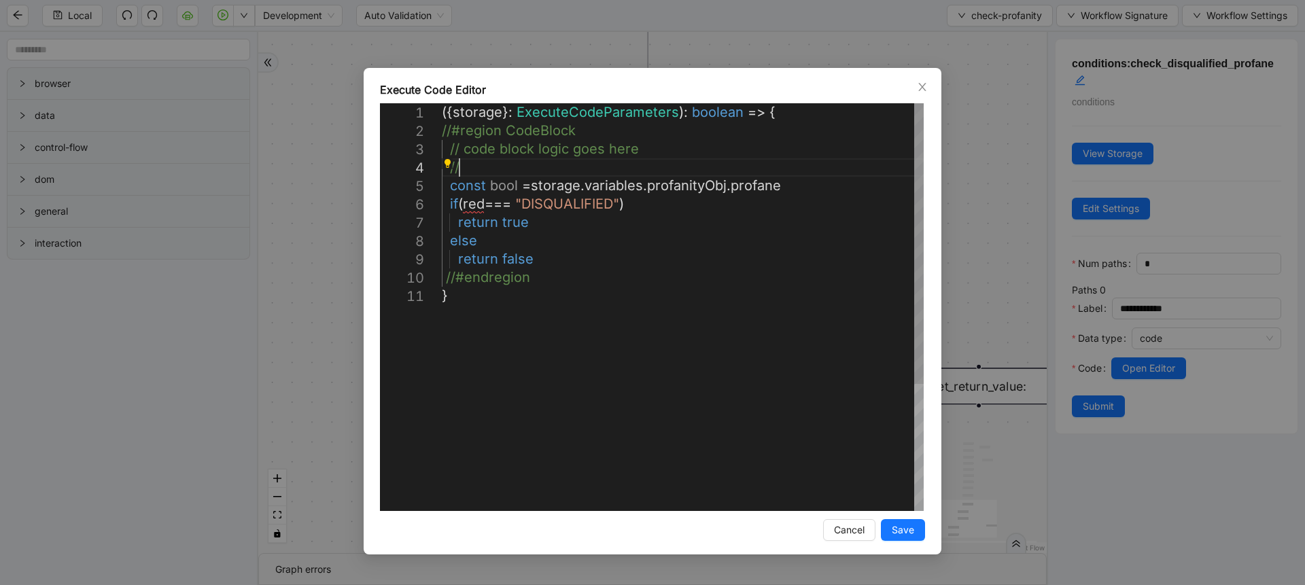
click at [528, 165] on div "({ storage }: ExecuteCodeParameters ): boolean => { //#region CodeBlock // code…" at bounding box center [683, 398] width 482 height 591
drag, startPoint x: 463, startPoint y: 206, endPoint x: 623, endPoint y: 210, distance: 159.8
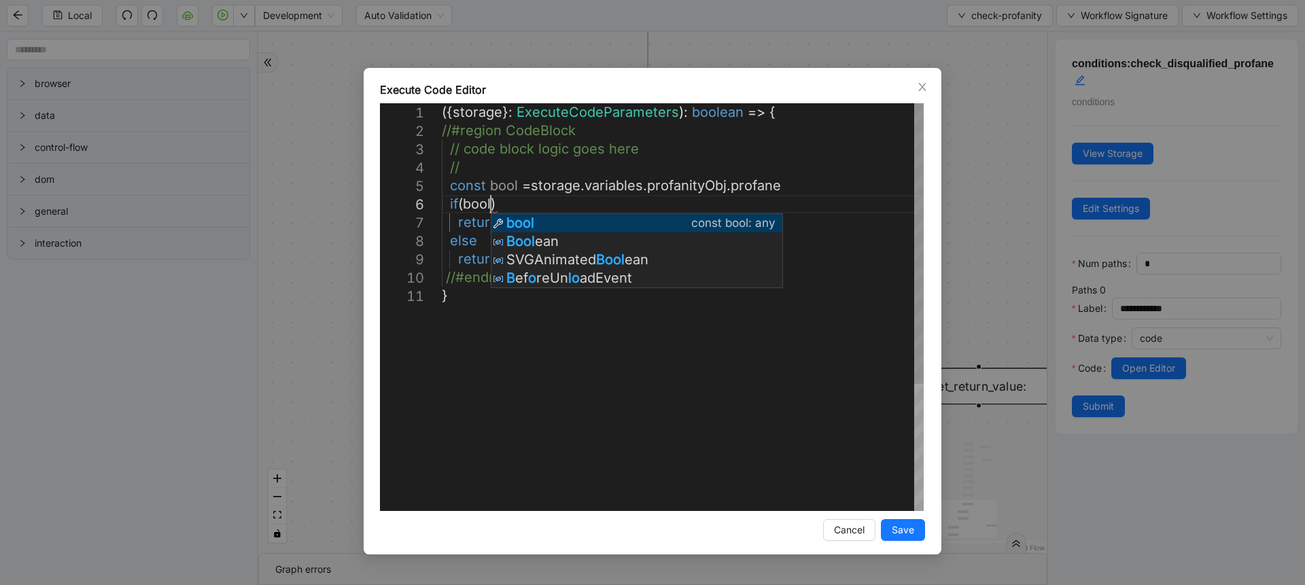
scroll to position [92, 73]
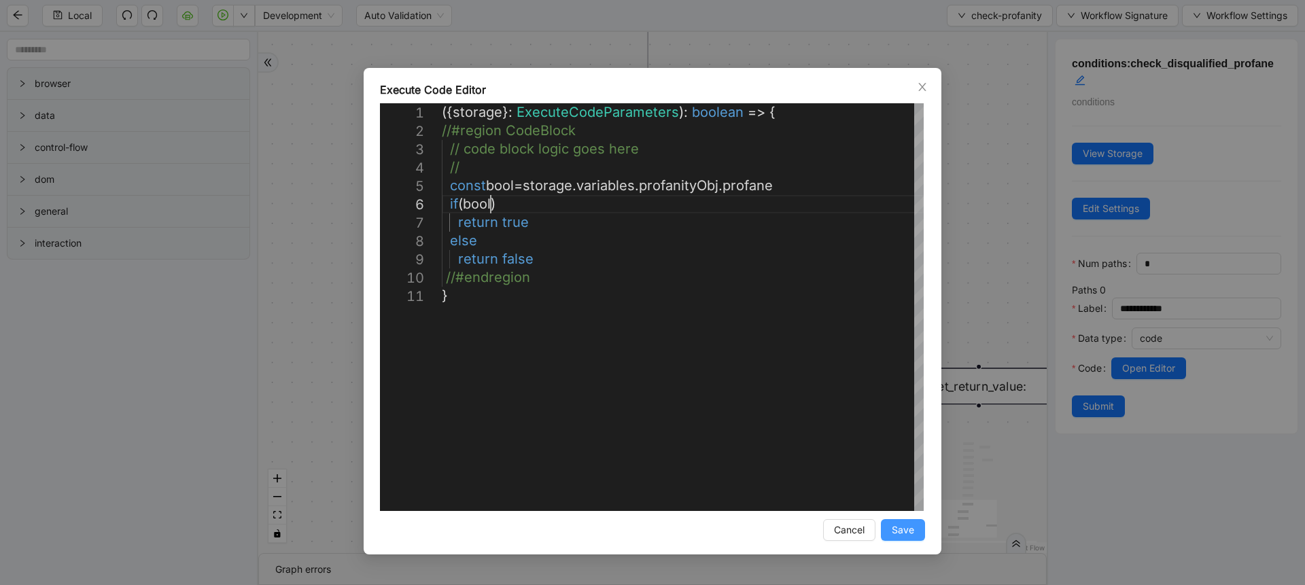
type textarea "**********"
click at [901, 536] on span "Save" at bounding box center [903, 530] width 22 height 15
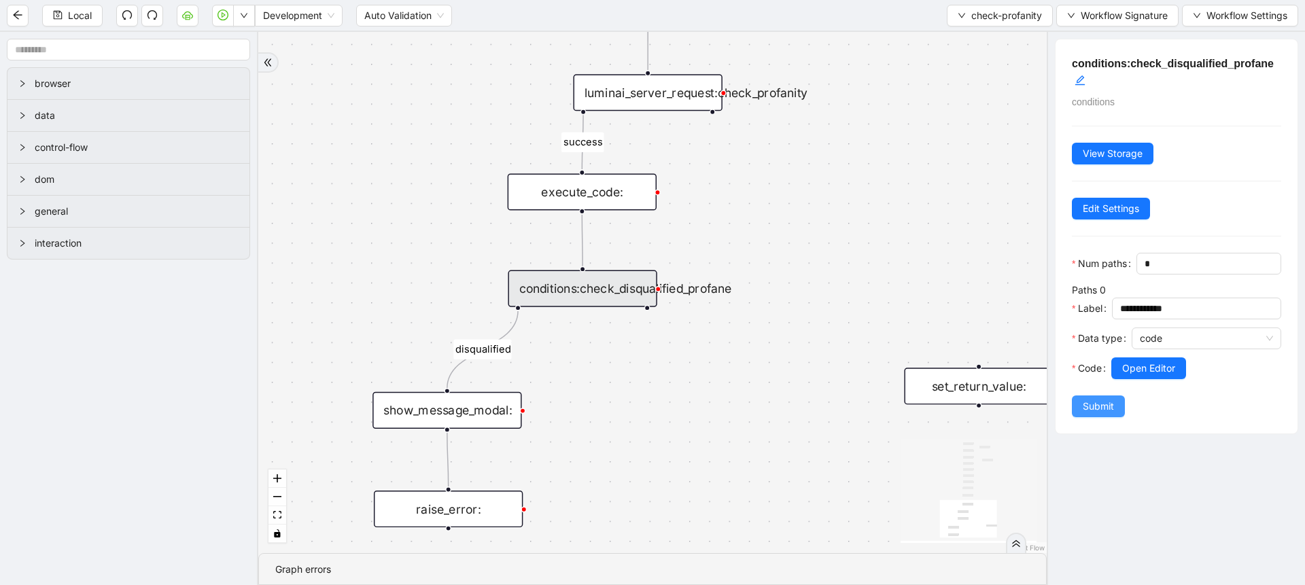
click at [1101, 414] on span "Submit" at bounding box center [1098, 406] width 31 height 15
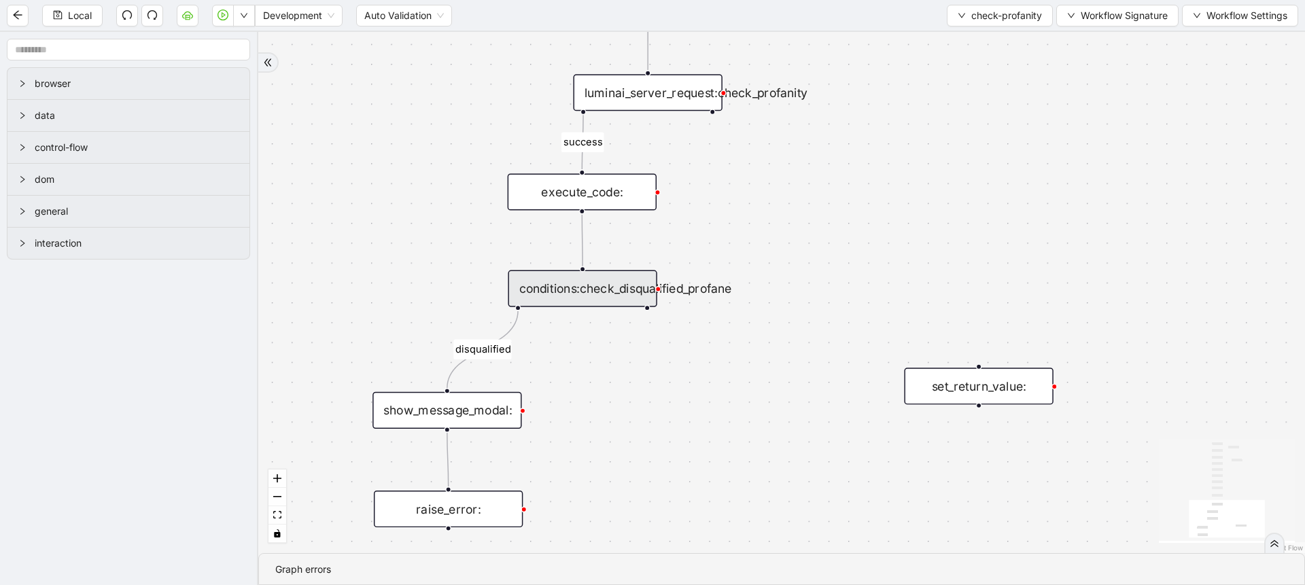
click at [623, 190] on div "execute_code:" at bounding box center [582, 191] width 149 height 37
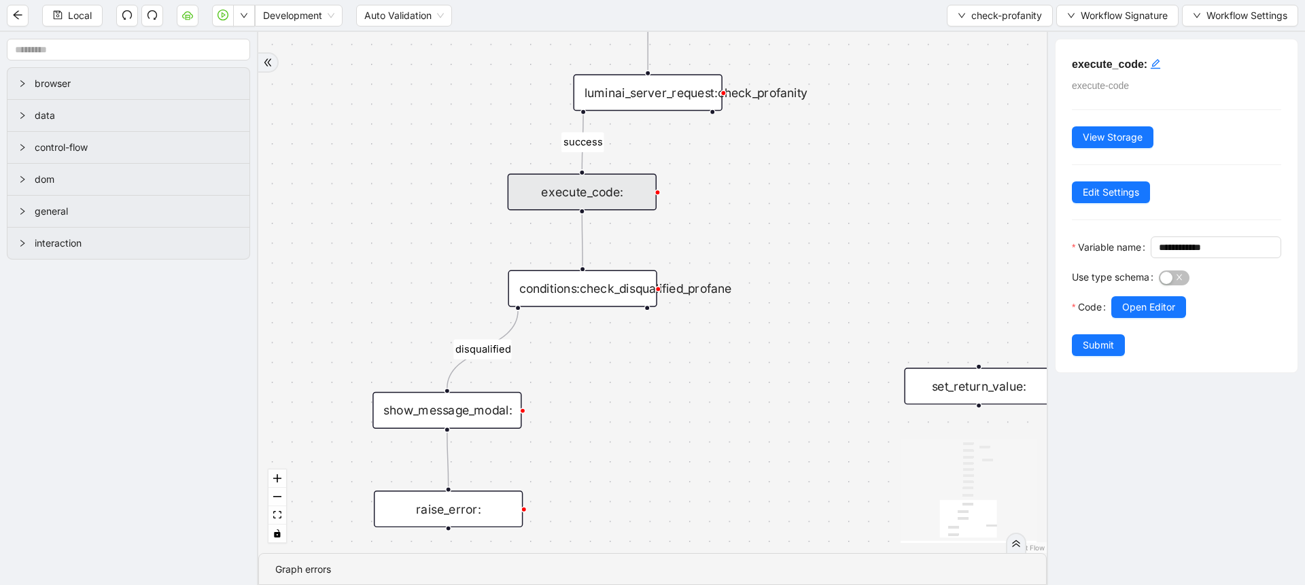
click at [1143, 334] on div at bounding box center [1196, 326] width 170 height 16
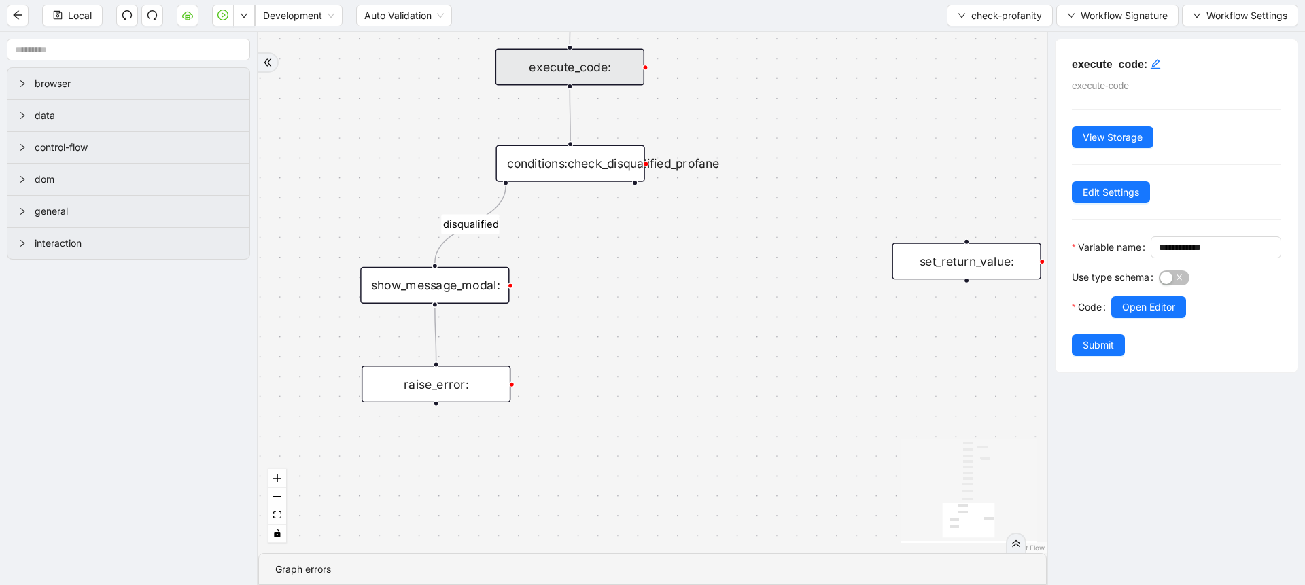
drag, startPoint x: 831, startPoint y: 393, endPoint x: 818, endPoint y: 275, distance: 118.9
click at [818, 275] on div "onError success disqualified trigger loop_iterator: execute_code:init_fountain_…" at bounding box center [652, 292] width 789 height 521
click at [950, 281] on div "set_return_value:" at bounding box center [966, 267] width 149 height 37
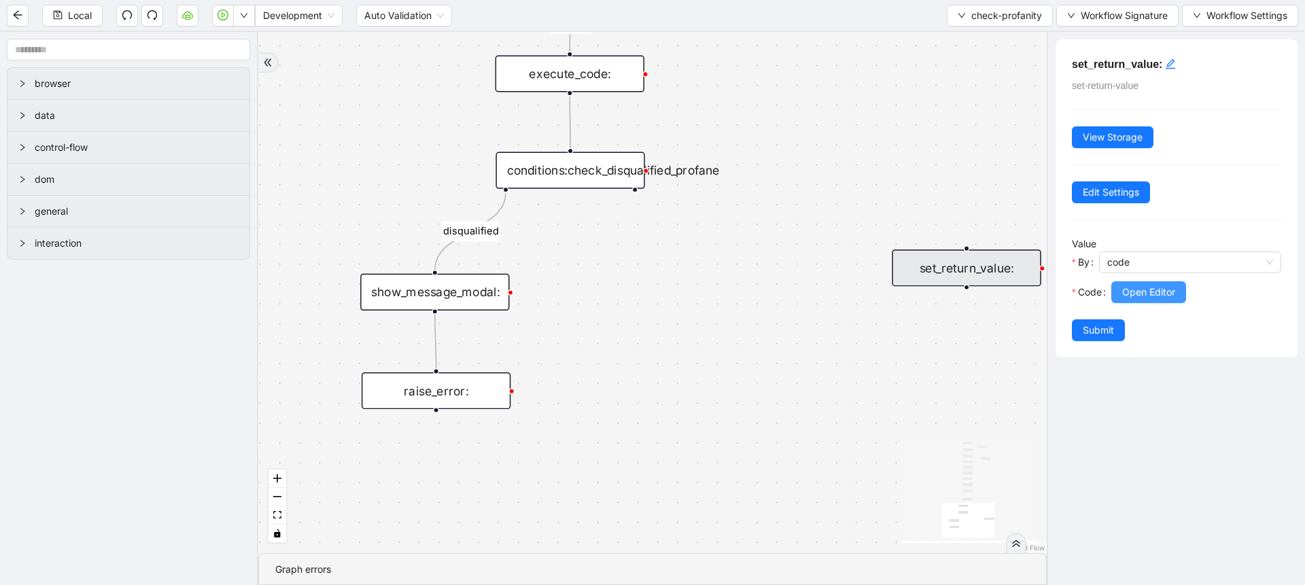
click at [1150, 302] on button "Open Editor" at bounding box center [1148, 292] width 75 height 22
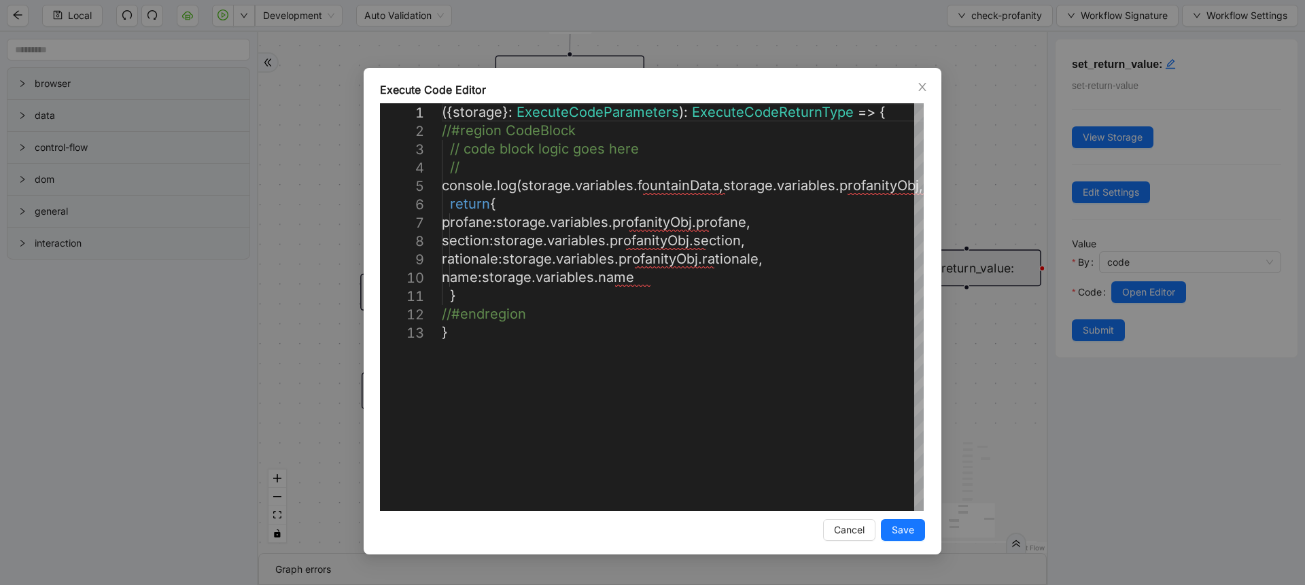
click at [946, 352] on div "Execute Code Editor 1 2 3 4 5 6 7 8 9 10 11 12 13 ({ storage }: ExecuteCodePara…" at bounding box center [652, 292] width 1305 height 585
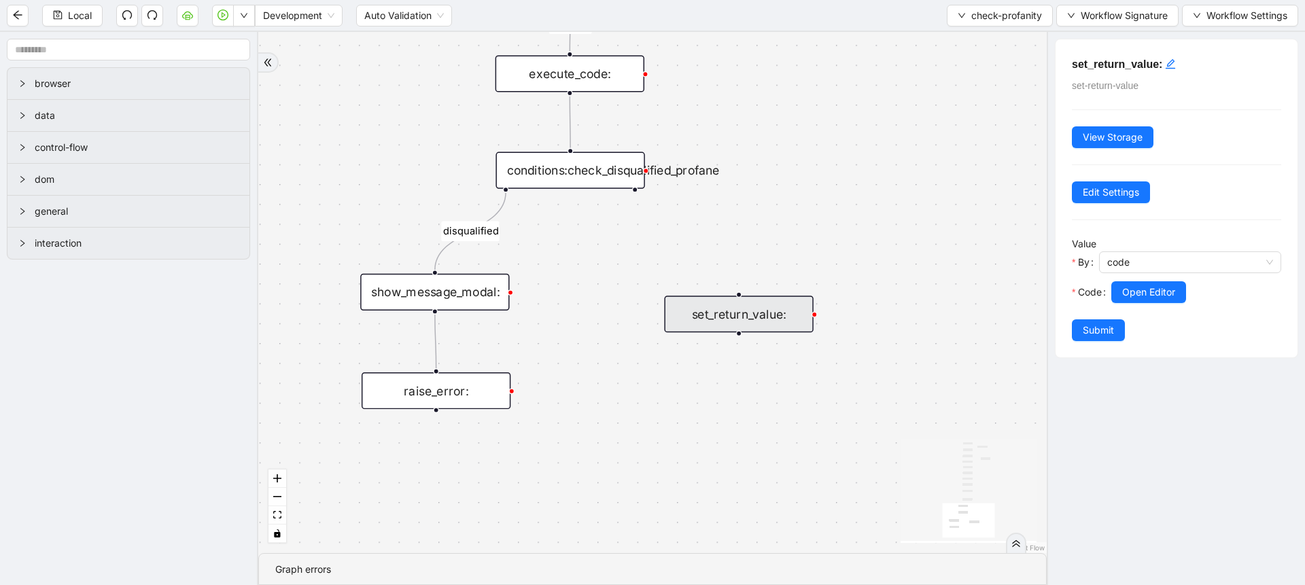
drag, startPoint x: 909, startPoint y: 277, endPoint x: 681, endPoint y: 323, distance: 232.4
click at [681, 323] on div "set_return_value:" at bounding box center [738, 314] width 149 height 37
drag, startPoint x: 634, startPoint y: 190, endPoint x: 744, endPoint y: 296, distance: 152.9
click at [744, 296] on div "set_return_value:" at bounding box center [738, 314] width 149 height 37
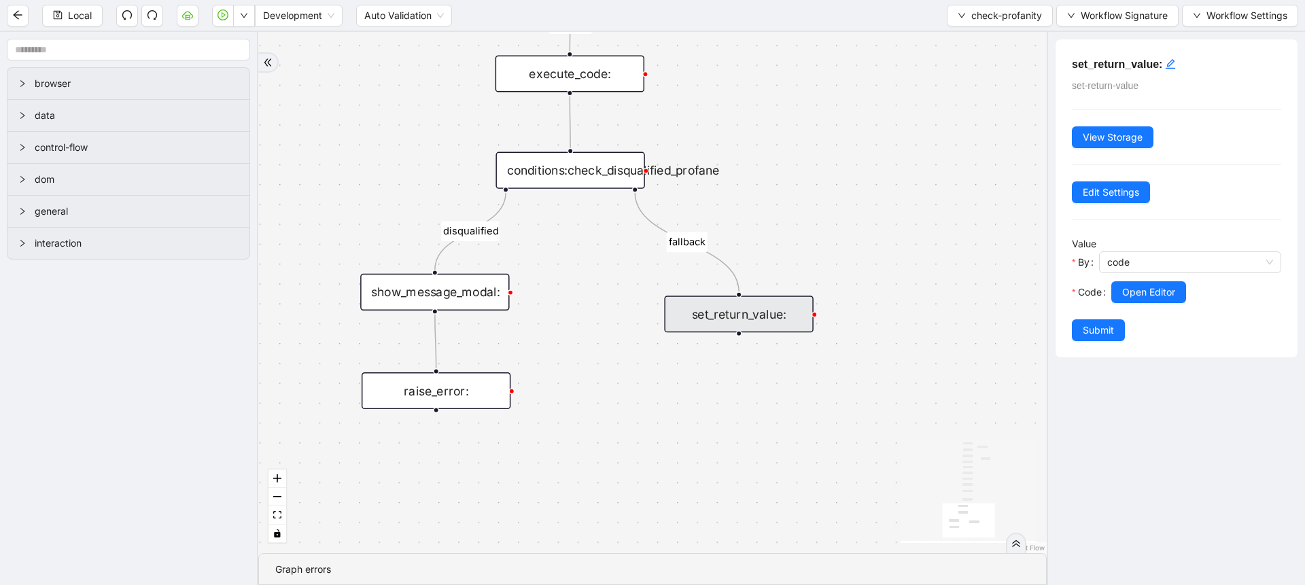
click at [434, 294] on div "show_message_modal:" at bounding box center [434, 292] width 149 height 37
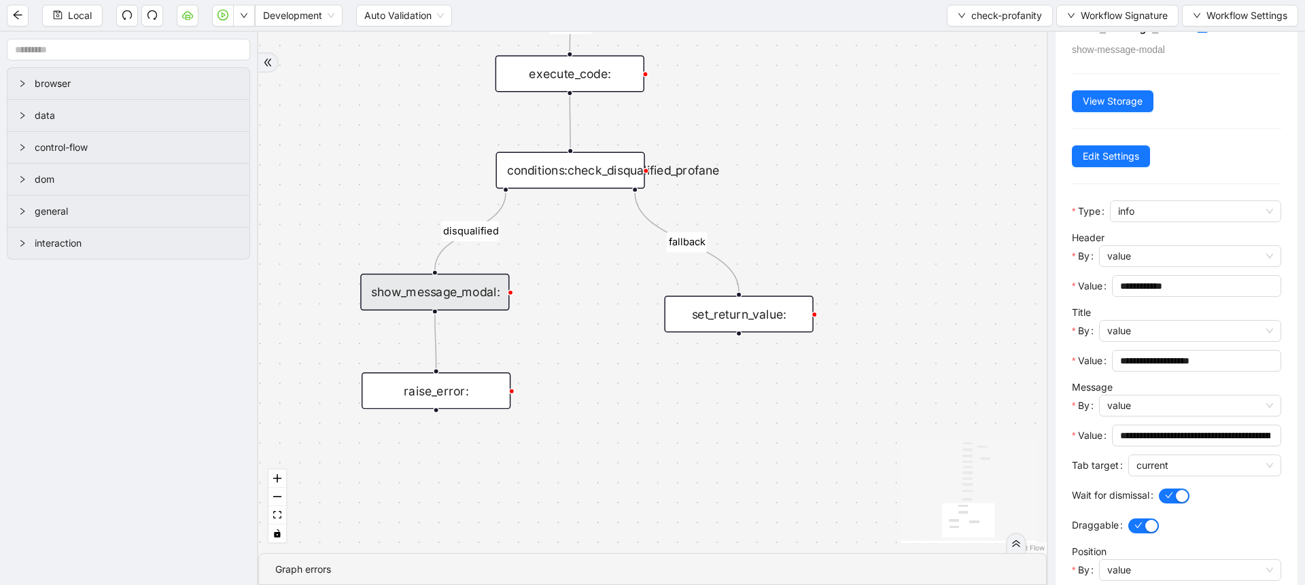
scroll to position [61, 0]
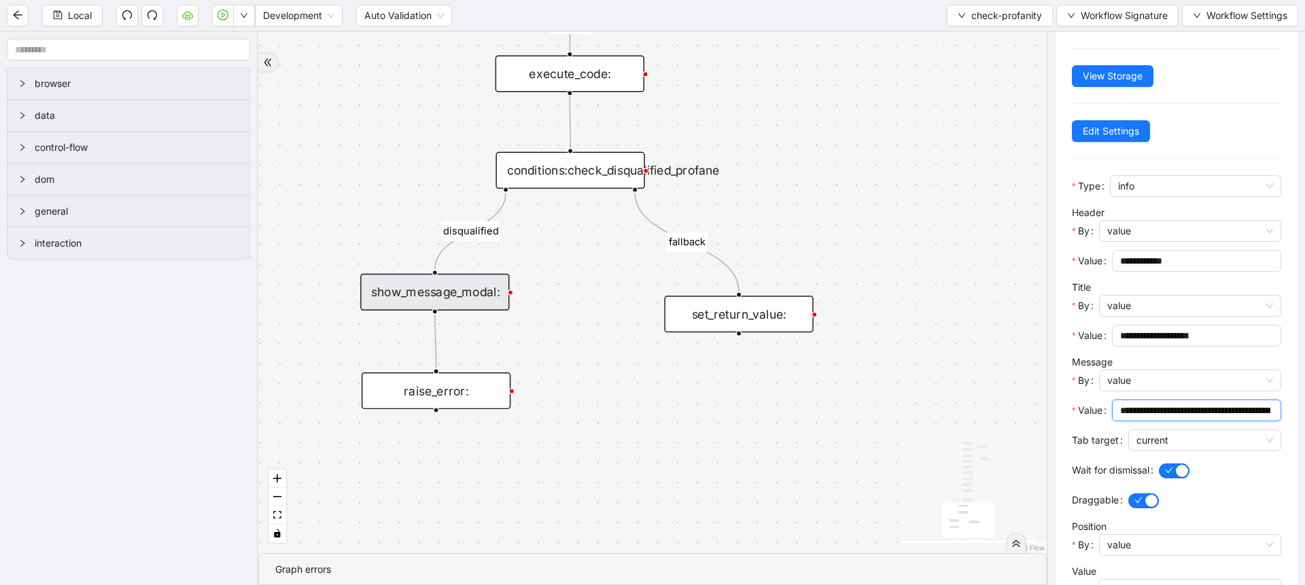
click at [1219, 413] on input "**********" at bounding box center [1195, 410] width 150 height 15
click at [1177, 405] on input "**********" at bounding box center [1190, 410] width 141 height 15
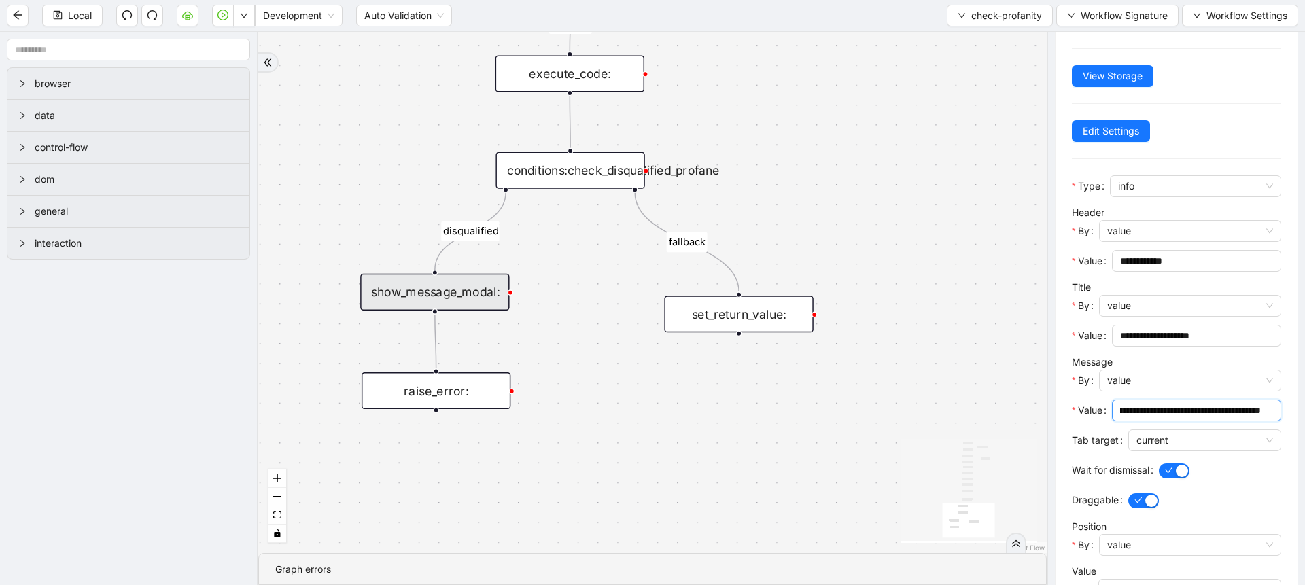
click at [1177, 405] on input "**********" at bounding box center [1190, 410] width 141 height 15
click at [1148, 403] on input "**********" at bounding box center [1190, 410] width 141 height 15
click at [1118, 396] on div at bounding box center [1190, 396] width 182 height 8
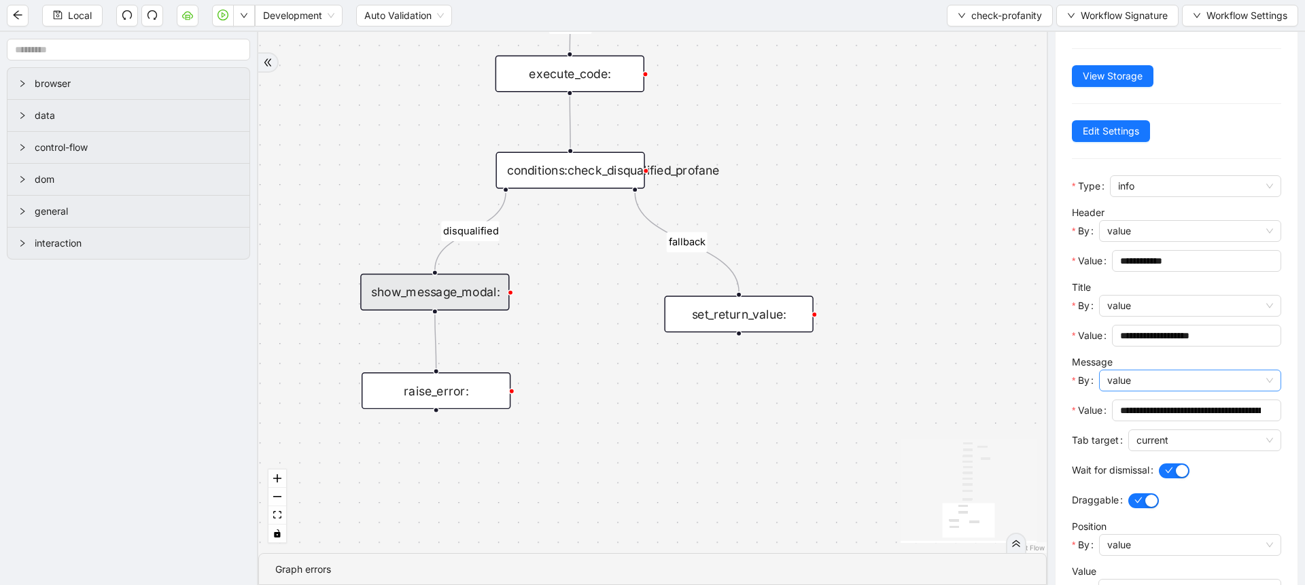
click at [1113, 383] on span "value" at bounding box center [1190, 380] width 166 height 20
click at [1122, 420] on div "code" at bounding box center [1186, 430] width 167 height 22
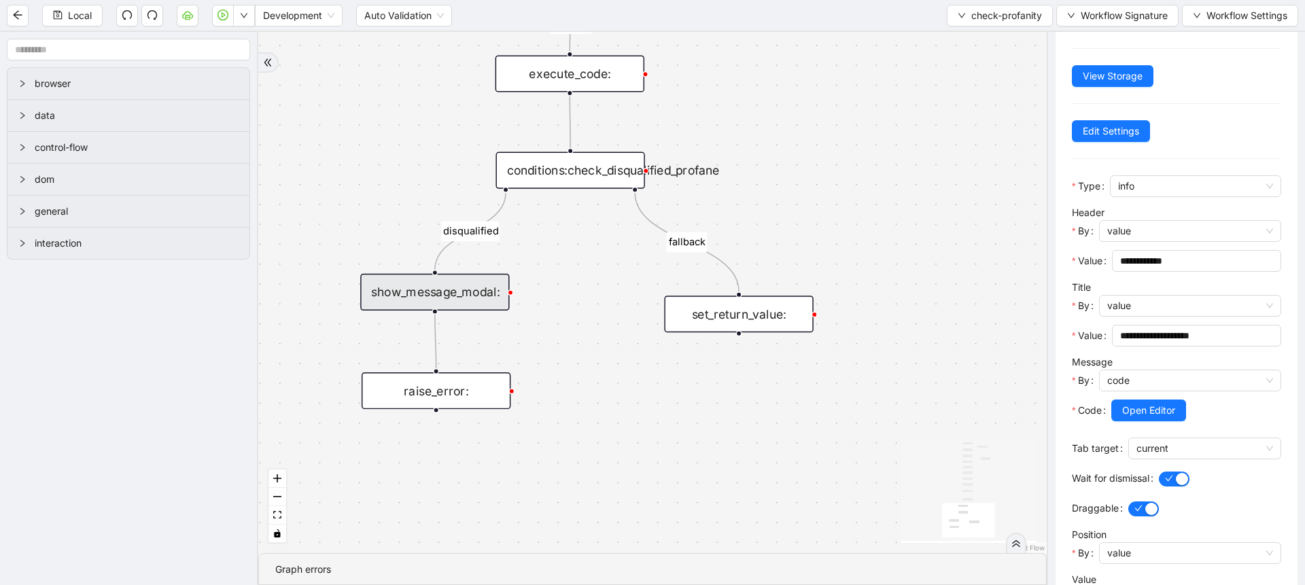
scroll to position [325, 0]
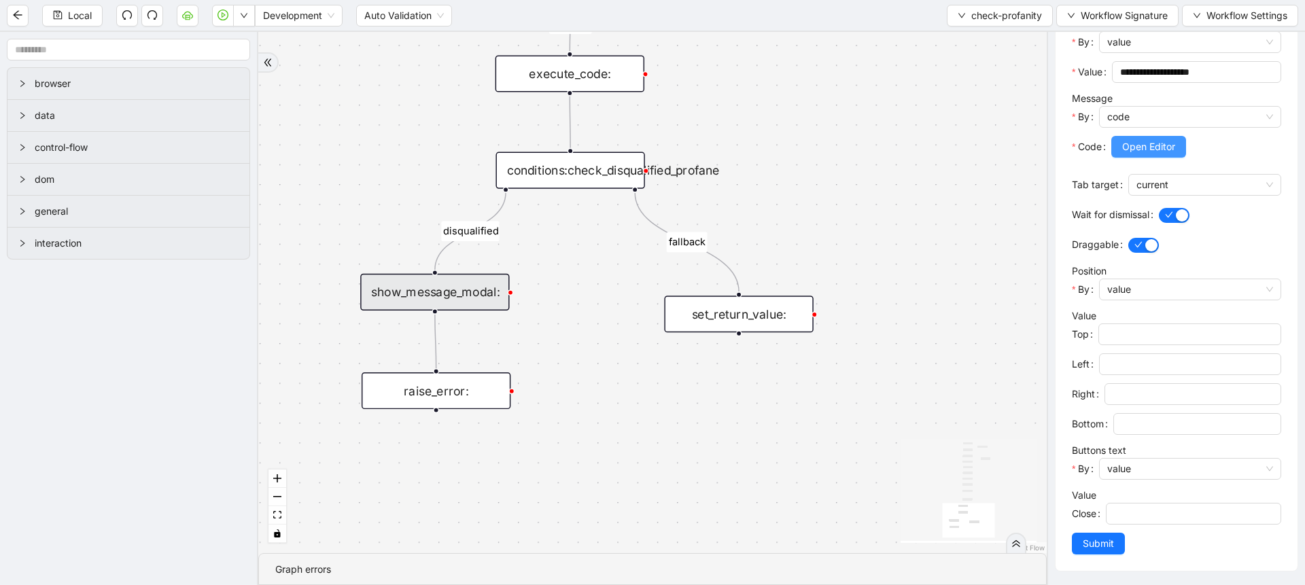
click at [1151, 145] on span "Open Editor" at bounding box center [1148, 146] width 53 height 15
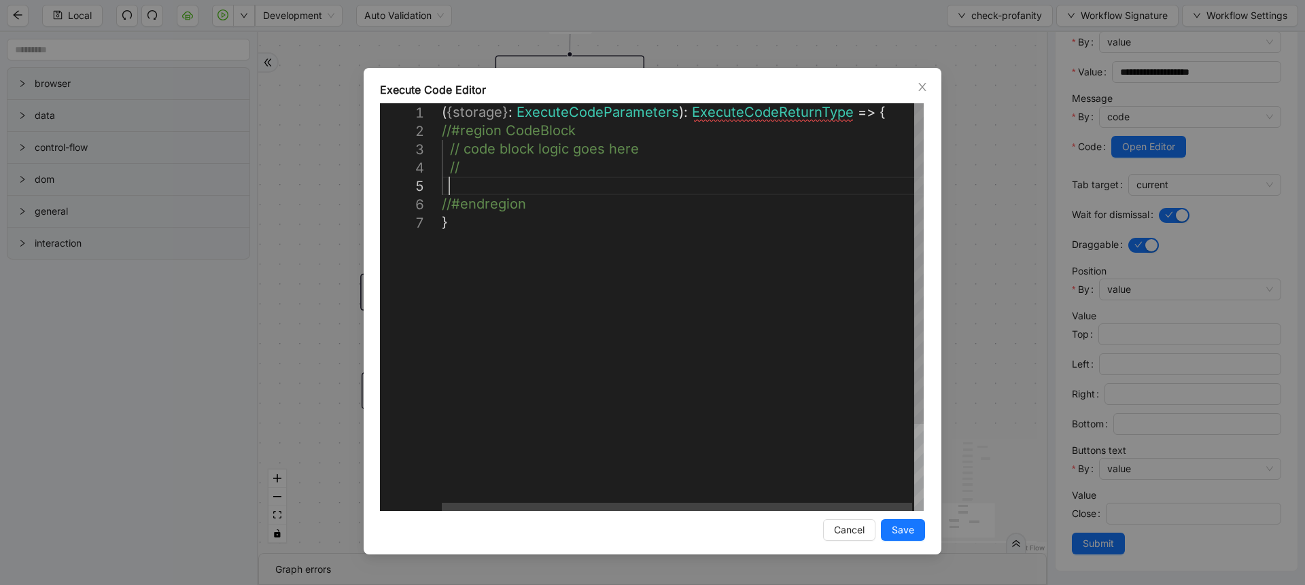
scroll to position [0, 7]
click at [538, 194] on div "( { storage } : ExecuteCodeParameters ): ExecuteCodeReturnType => { //#region C…" at bounding box center [684, 362] width 484 height 518
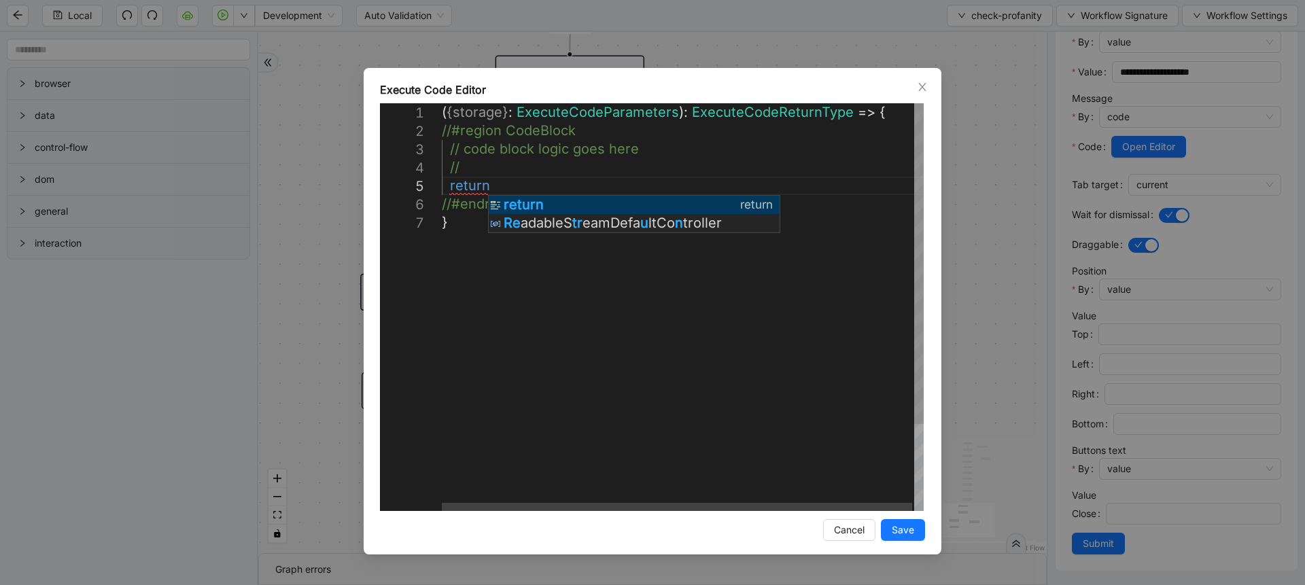
scroll to position [74, 73]
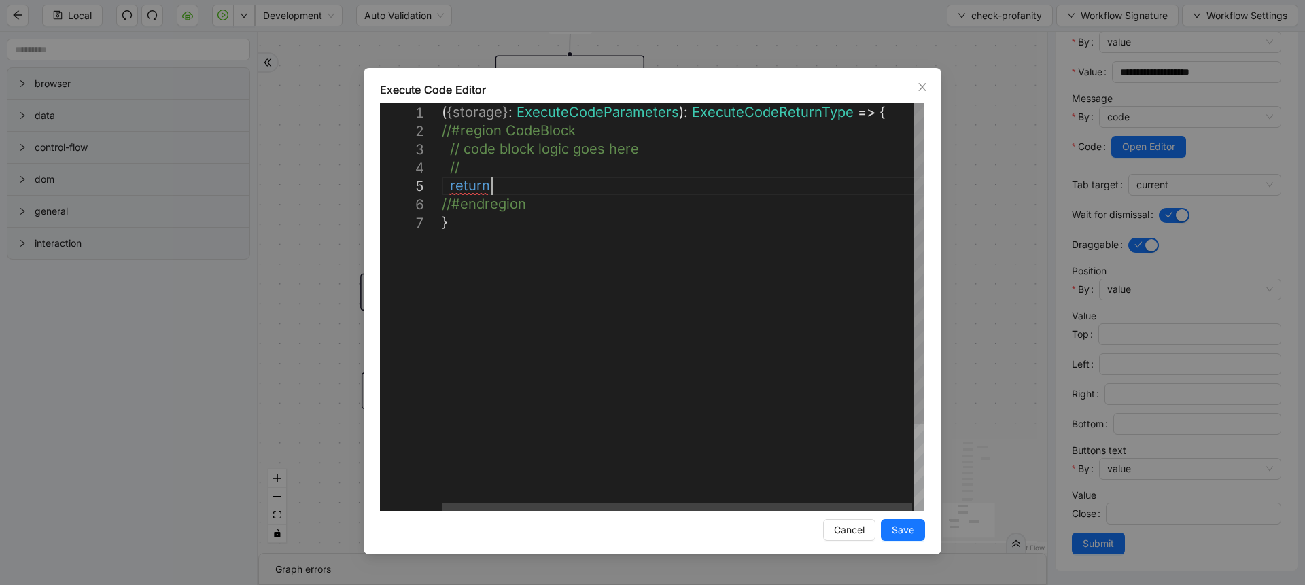
paste textarea "**********"
click at [474, 171] on div "( { storage } : ExecuteCodeParameters ): ExecuteCodeReturnType => { //#region C…" at bounding box center [703, 362] width 522 height 518
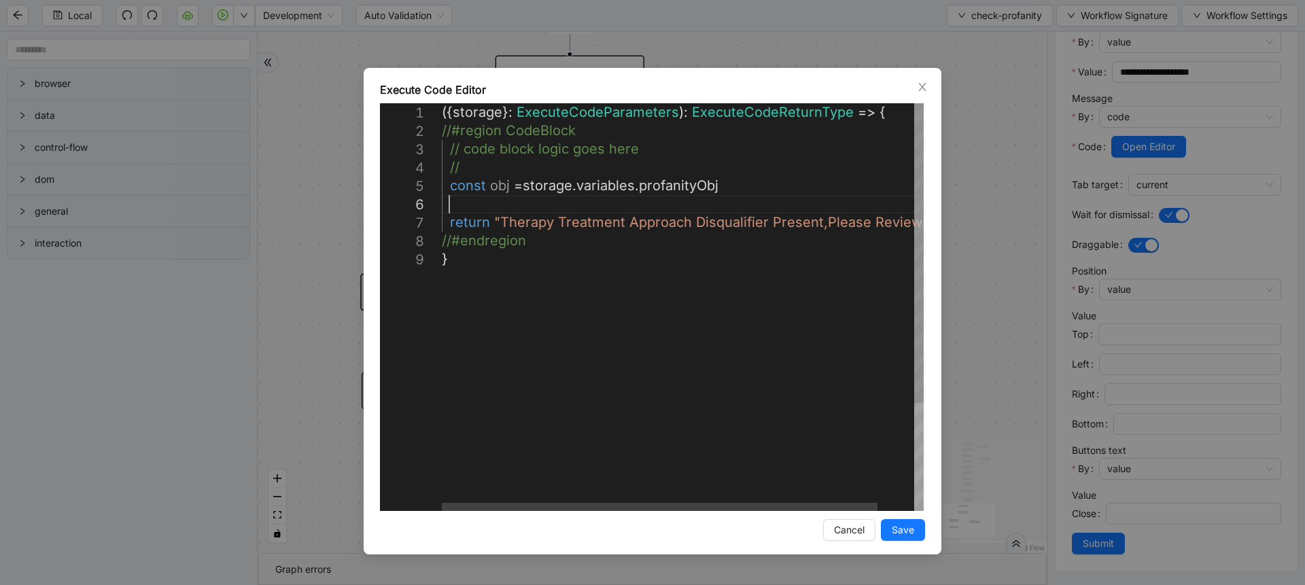
scroll to position [92, 16]
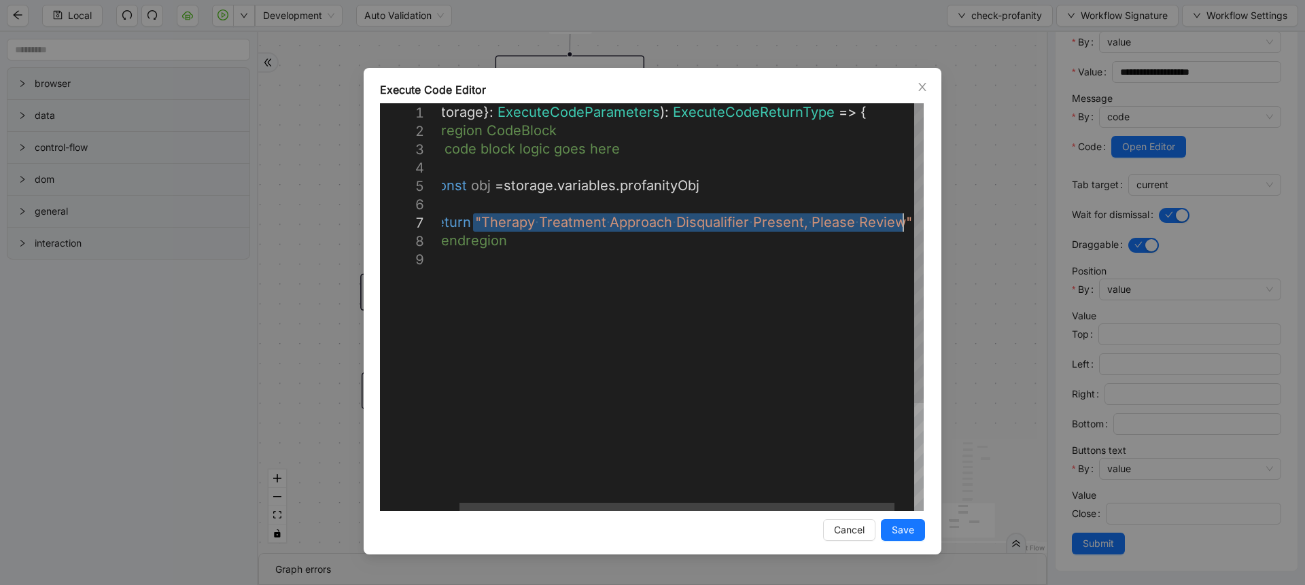
drag, startPoint x: 492, startPoint y: 221, endPoint x: 969, endPoint y: 228, distance: 477.2
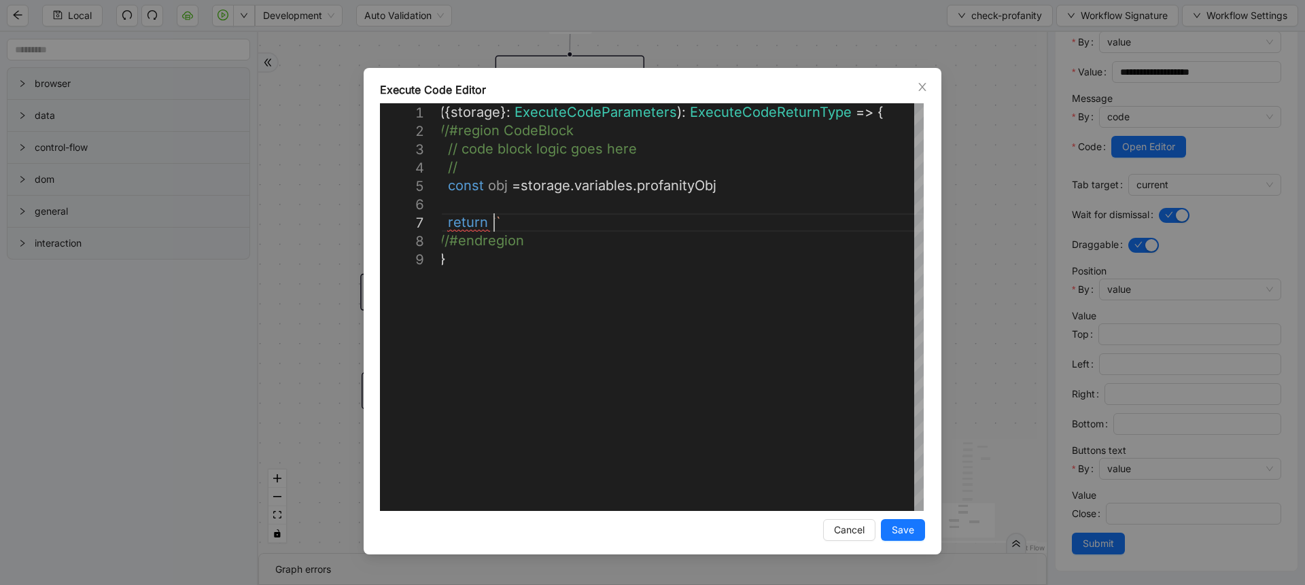
scroll to position [111, 82]
paste textarea "**********"
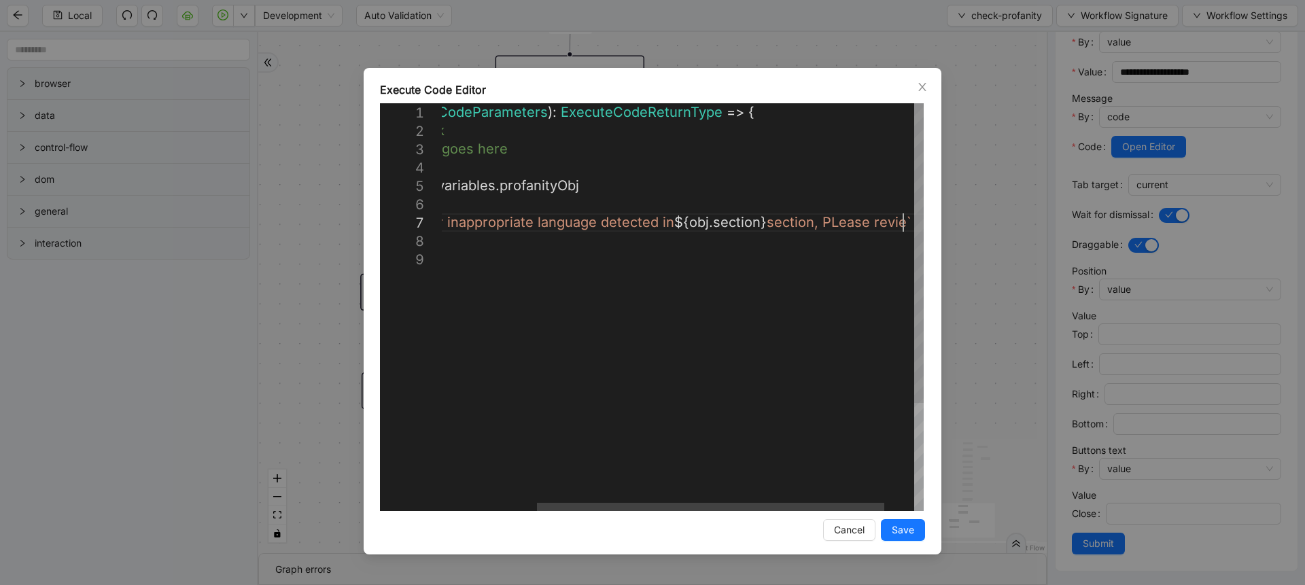
scroll to position [111, 777]
click at [825, 226] on div "({ storage }: ExecuteCodeParameters ): ExecuteCodeReturnType => { //#region Cod…" at bounding box center [625, 380] width 650 height 555
click at [878, 227] on div "({ storage }: ExecuteCodeParameters ): ExecuteCodeReturnType => { //#region Cod…" at bounding box center [601, 380] width 645 height 555
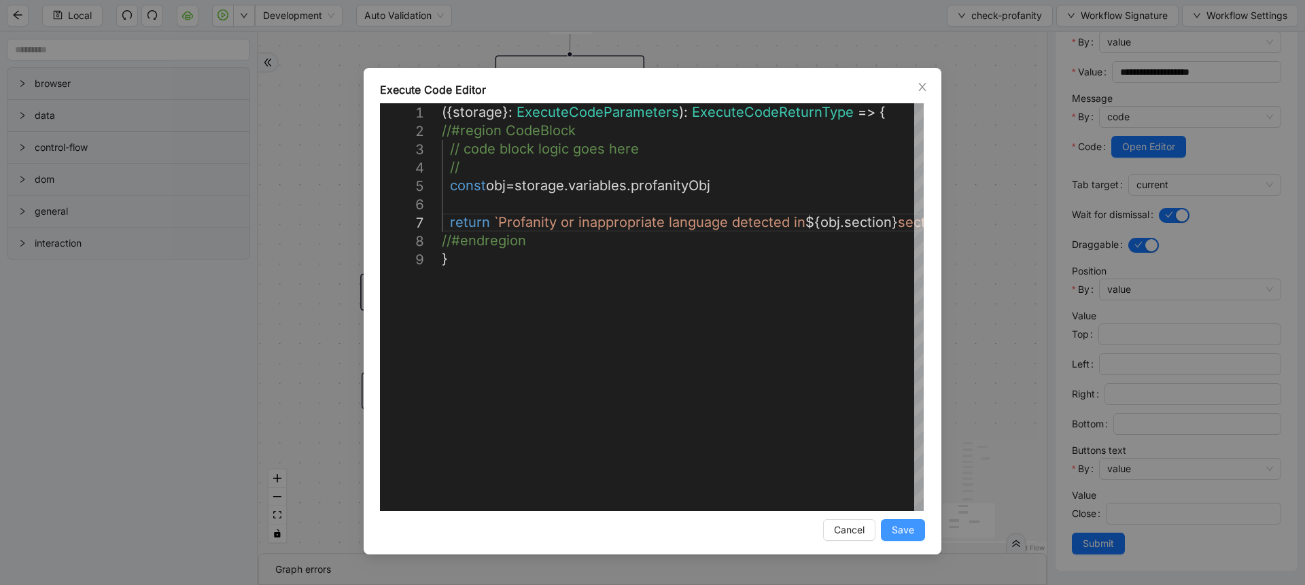
type textarea "**********"
click at [900, 534] on span "Save" at bounding box center [903, 530] width 22 height 15
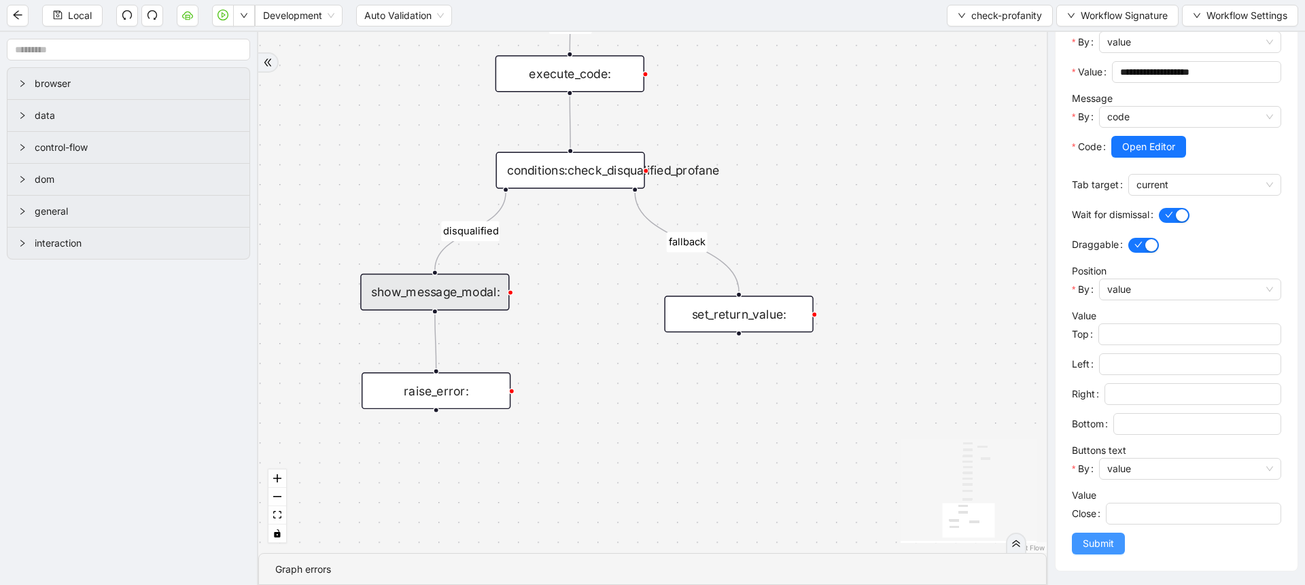
click at [1084, 539] on span "Submit" at bounding box center [1098, 543] width 31 height 15
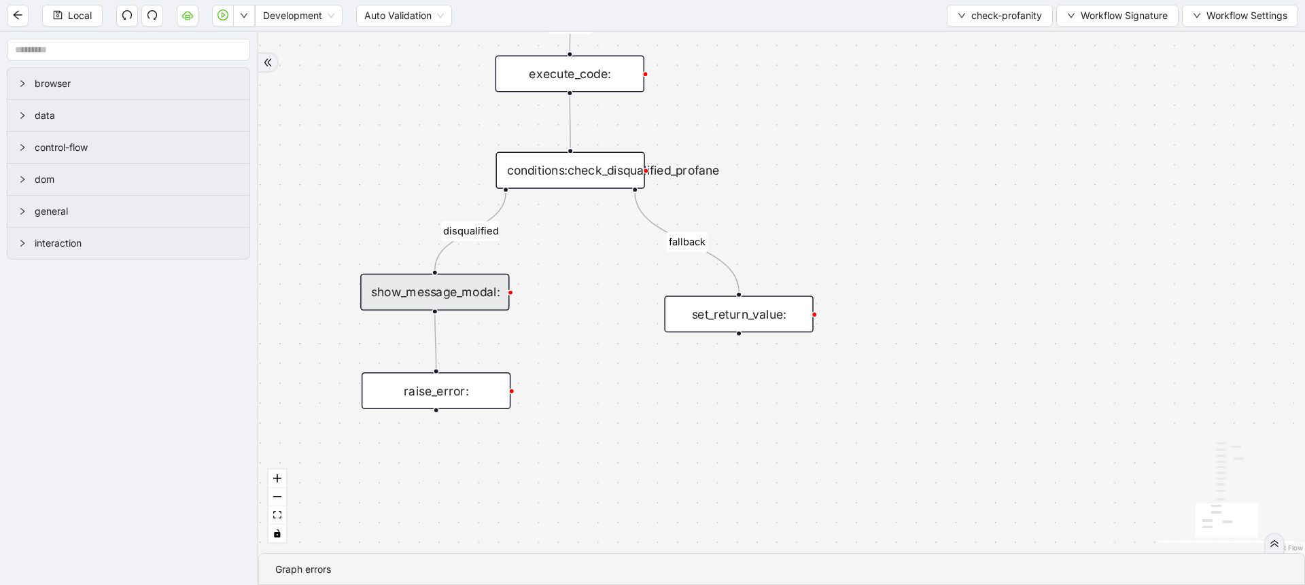
scroll to position [0, 0]
click at [101, 12] on button "Local" at bounding box center [72, 16] width 60 height 22
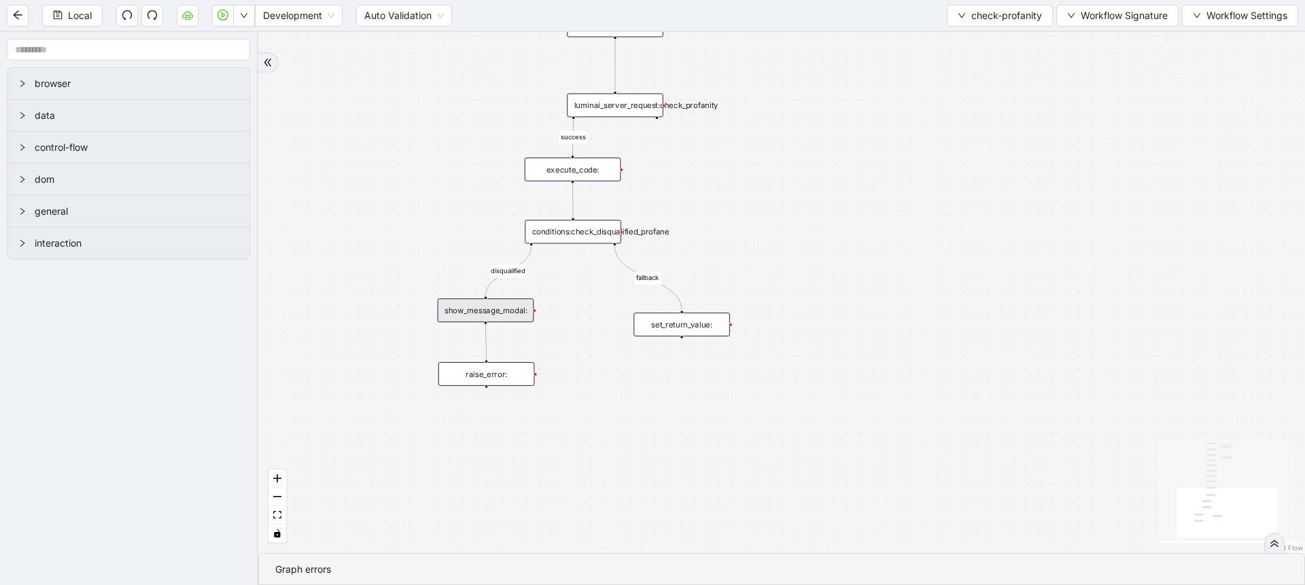
drag, startPoint x: 580, startPoint y: 127, endPoint x: 579, endPoint y: 204, distance: 76.8
click at [579, 204] on div "onError success disqualified fallback trigger loop_iterator: execute_code:init_…" at bounding box center [781, 292] width 1047 height 521
click at [627, 114] on div "luminai_server_request:check_profanity" at bounding box center [615, 105] width 97 height 24
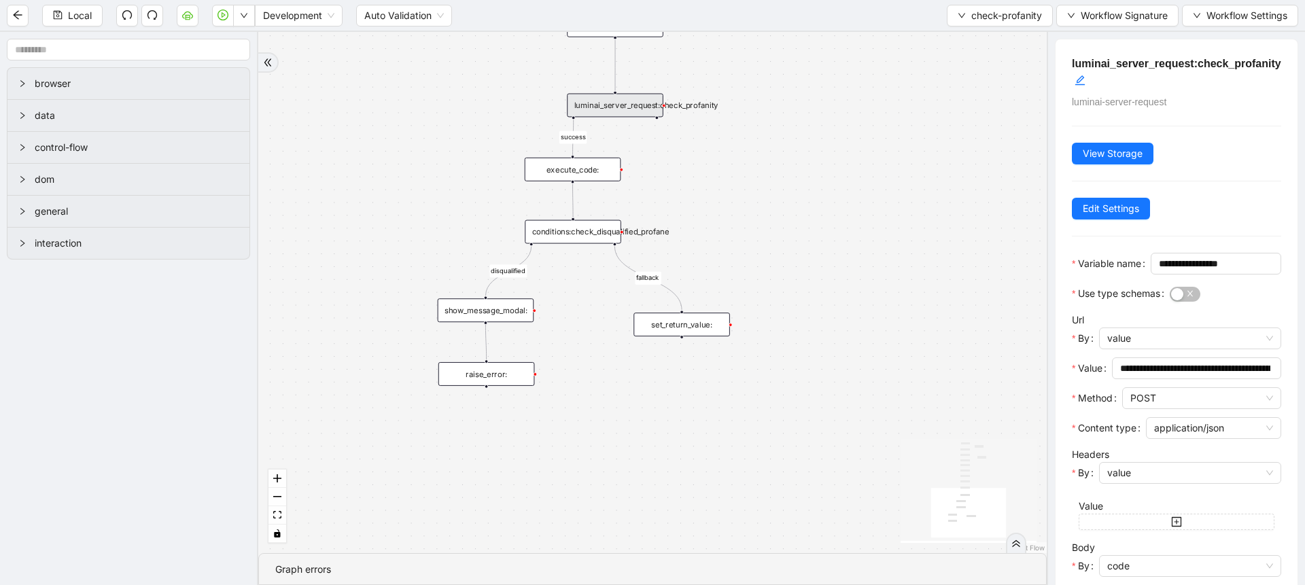
scroll to position [164, 0]
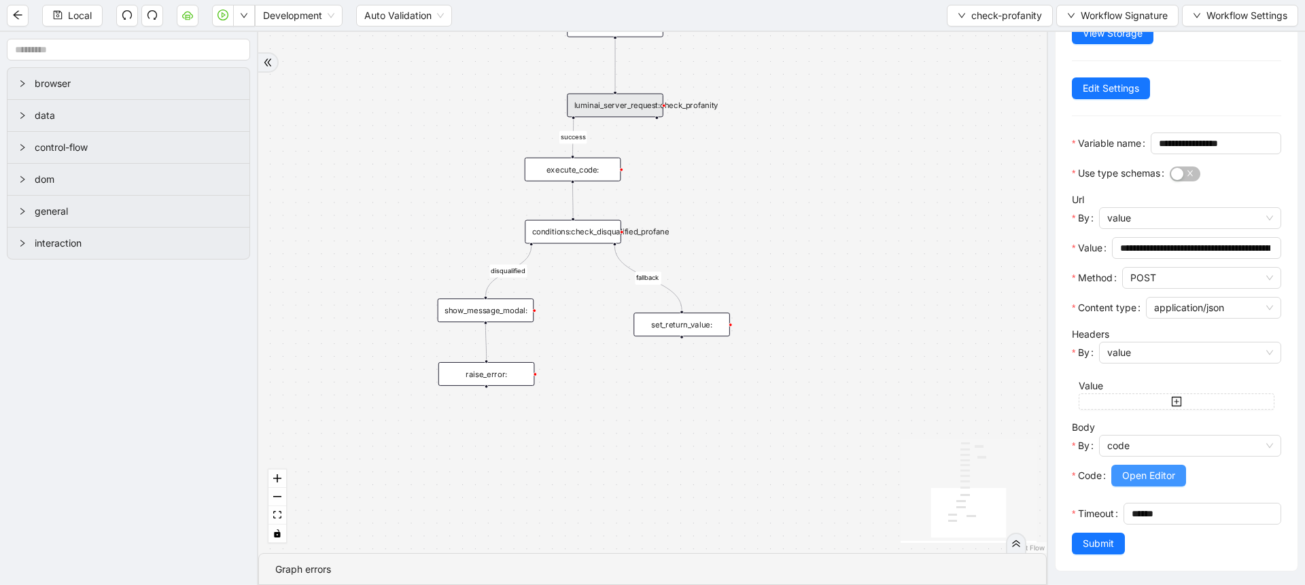
click at [1152, 468] on span "Open Editor" at bounding box center [1148, 475] width 53 height 15
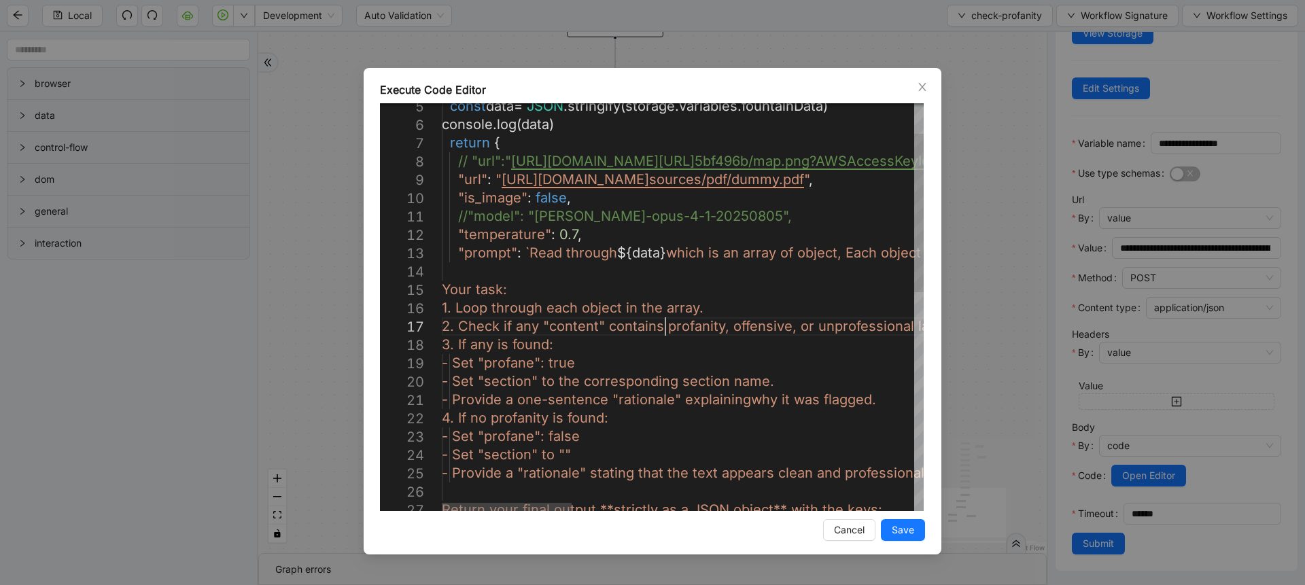
scroll to position [0, 433]
click at [667, 330] on div "const data = JSON . stringify ( storage . variables . fountainData ) console . …" at bounding box center [1318, 549] width 1752 height 1050
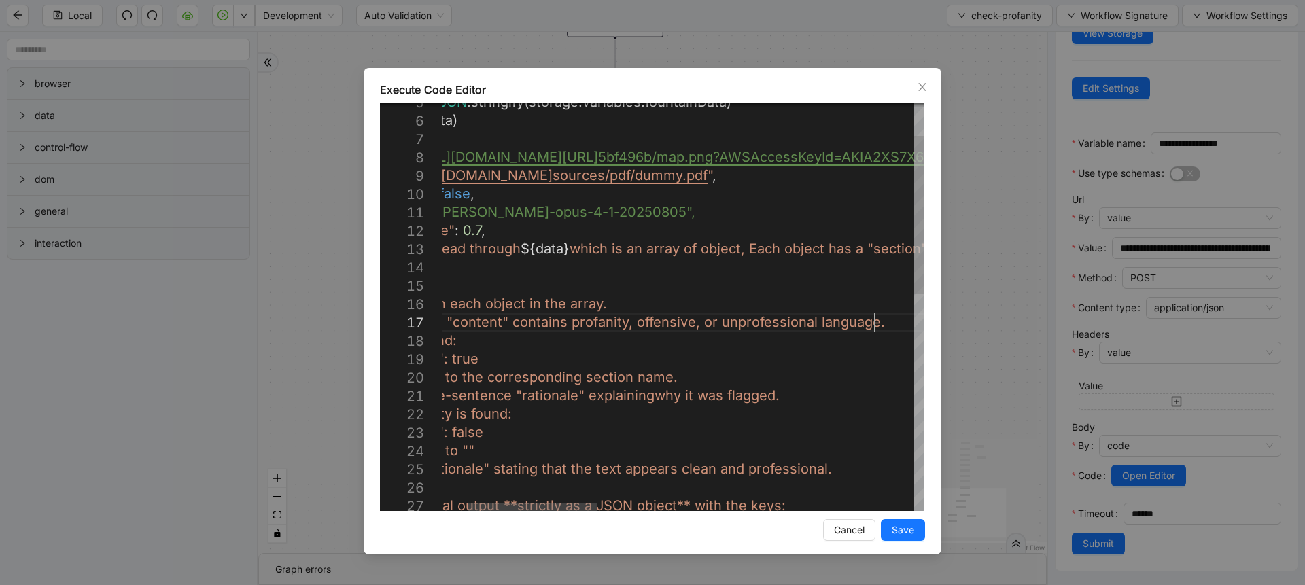
click at [874, 326] on div "const data = JSON . stringify ( storage . variables . fountainData ) console . …" at bounding box center [1221, 545] width 1752 height 1050
click at [719, 319] on div "const data = JSON . stringify ( storage . variables . fountainData ) console . …" at bounding box center [1221, 545] width 1752 height 1050
click at [858, 326] on div "const data = JSON . stringify ( storage . variables . fountainData ) console . …" at bounding box center [1221, 545] width 1752 height 1050
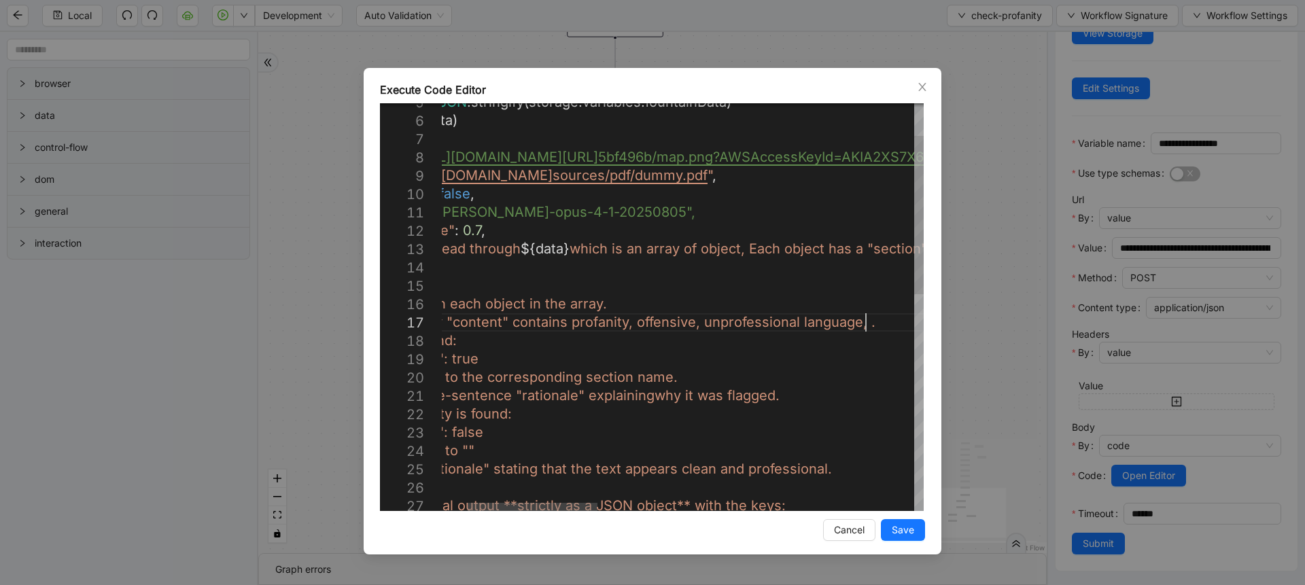
paste textarea "**********"
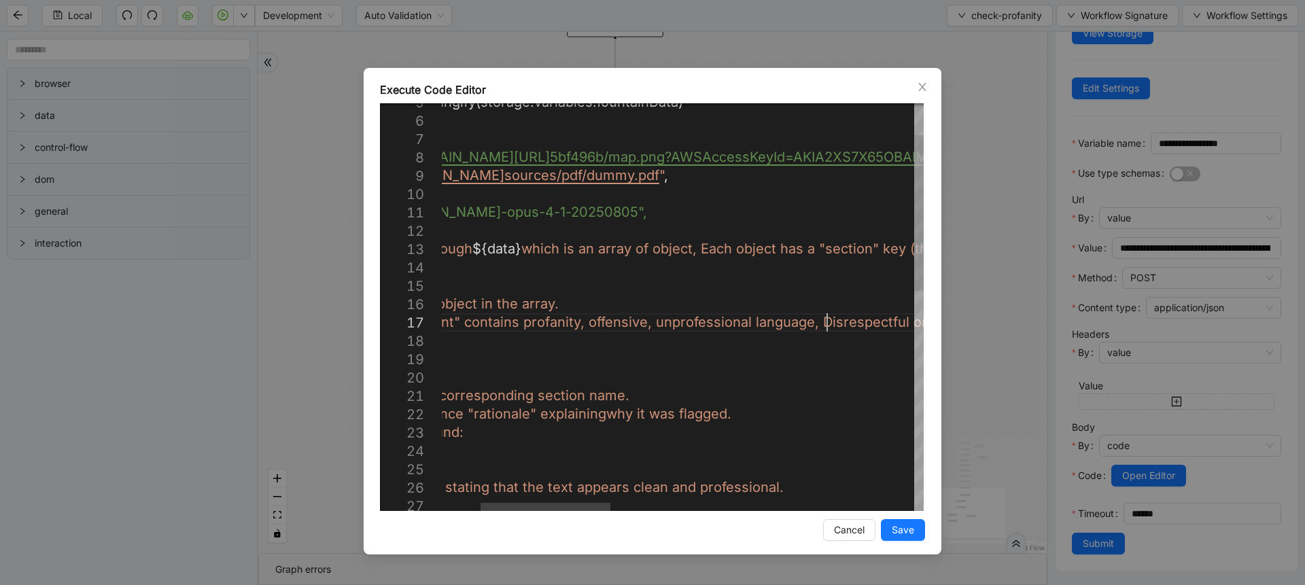
click at [825, 326] on div "const data = JSON . stringify ( storage . variables . fountainData ) console . …" at bounding box center [1173, 554] width 1752 height 1069
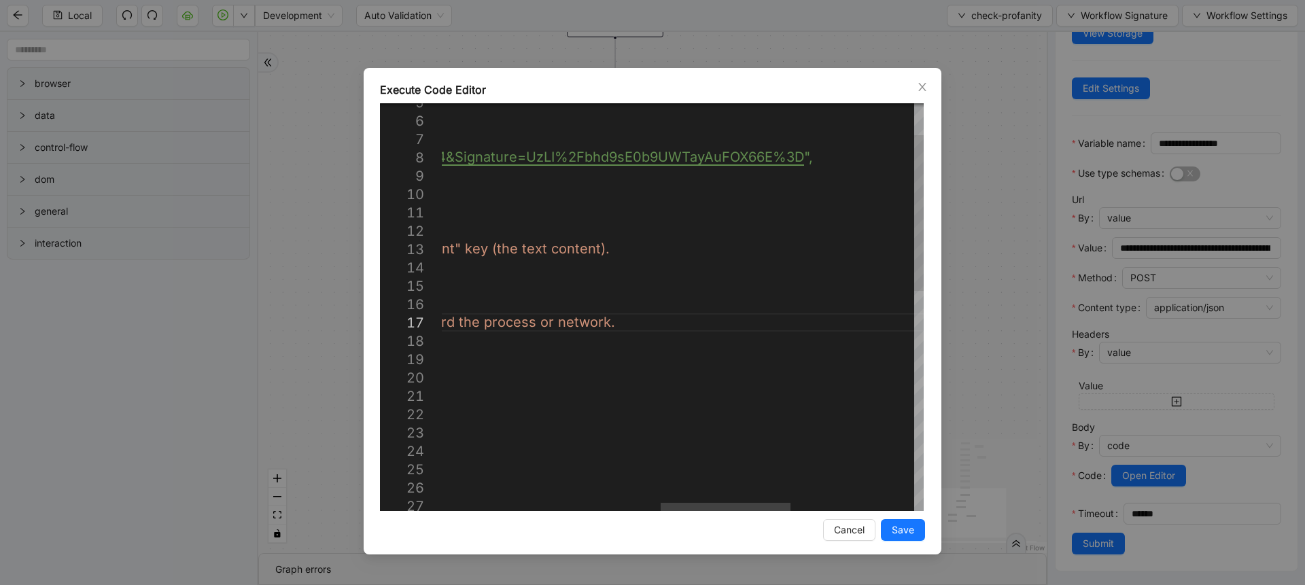
click at [682, 328] on div "const data = JSON . stringify ( storage . variables . fountainData ) console . …" at bounding box center [508, 554] width 1752 height 1069
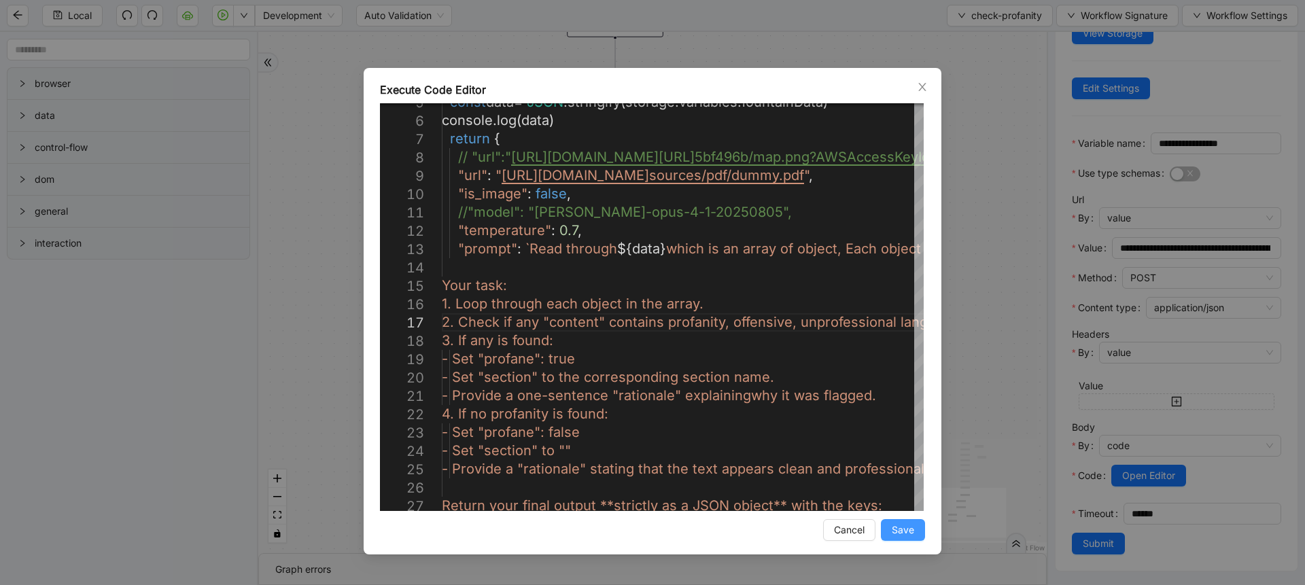
type textarea "**********"
click at [896, 532] on span "Save" at bounding box center [903, 530] width 22 height 15
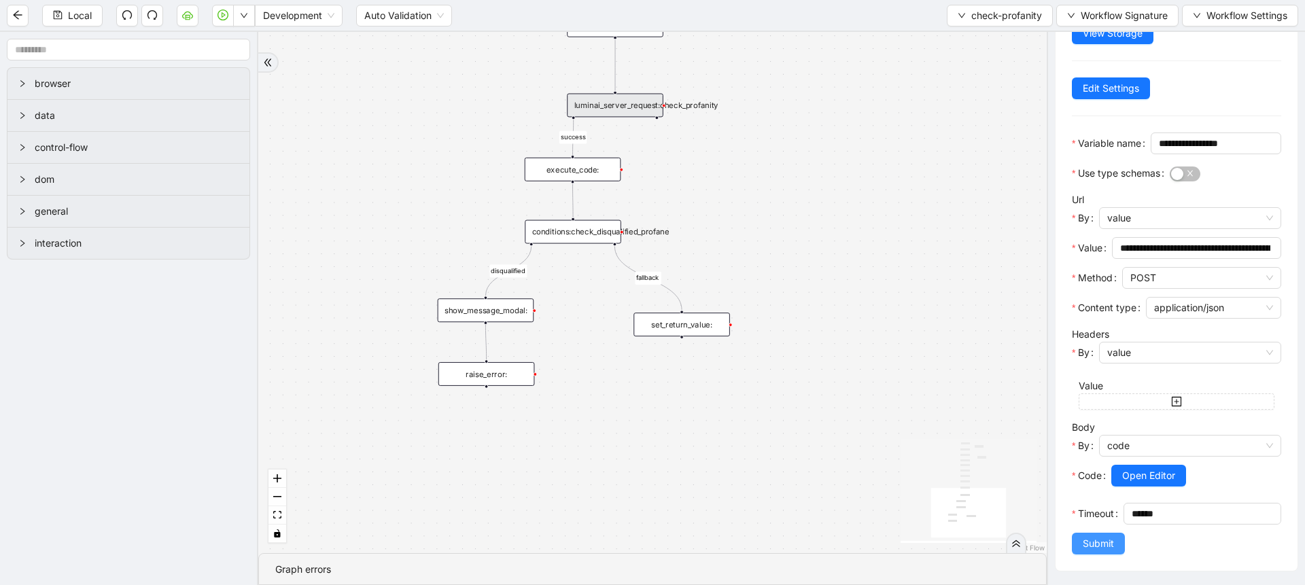
click at [1080, 550] on button "Submit" at bounding box center [1098, 544] width 53 height 22
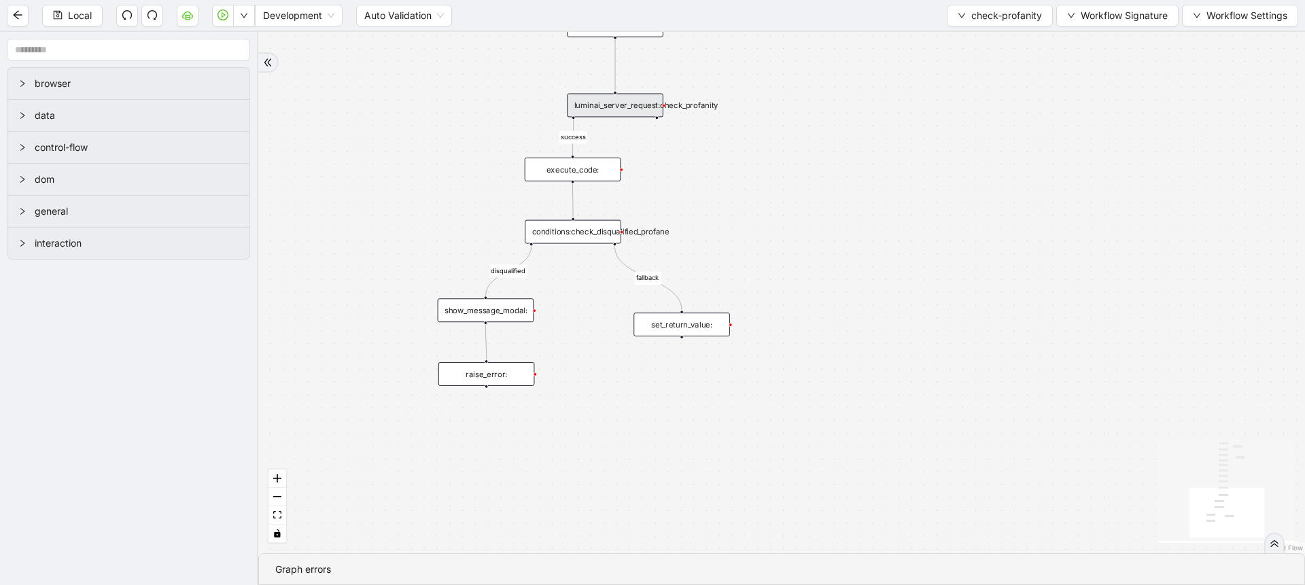
scroll to position [0, 0]
click at [78, 16] on span "Local" at bounding box center [80, 15] width 24 height 15
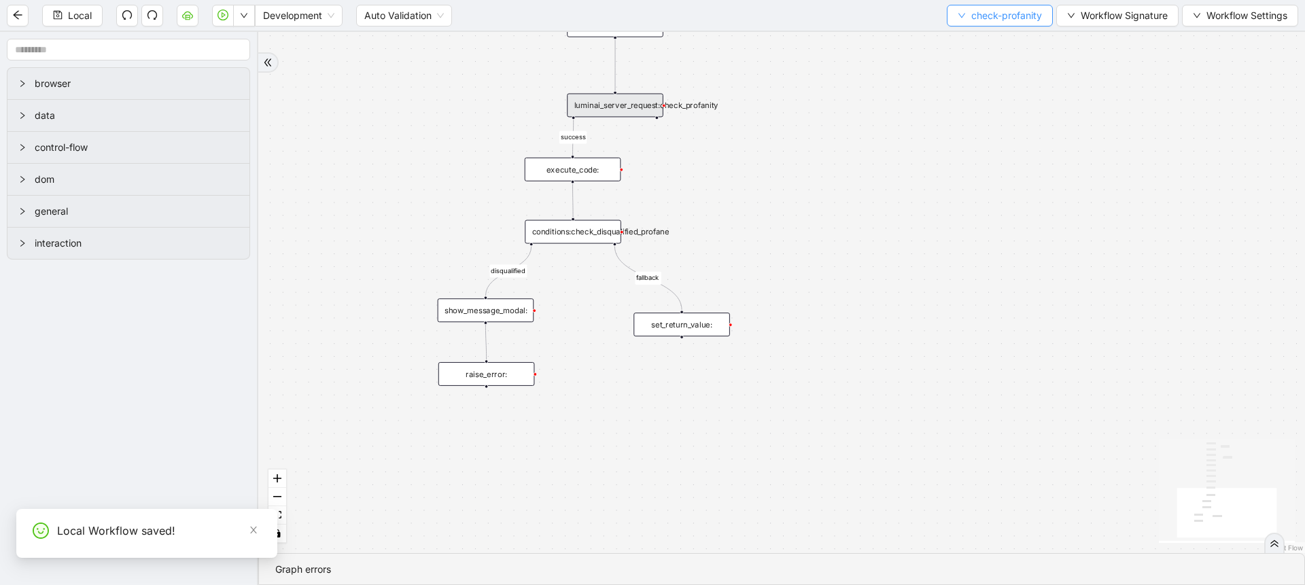
click at [990, 19] on span "check-profanity" at bounding box center [1006, 15] width 71 height 15
click at [970, 40] on span "Select" at bounding box center [996, 42] width 85 height 15
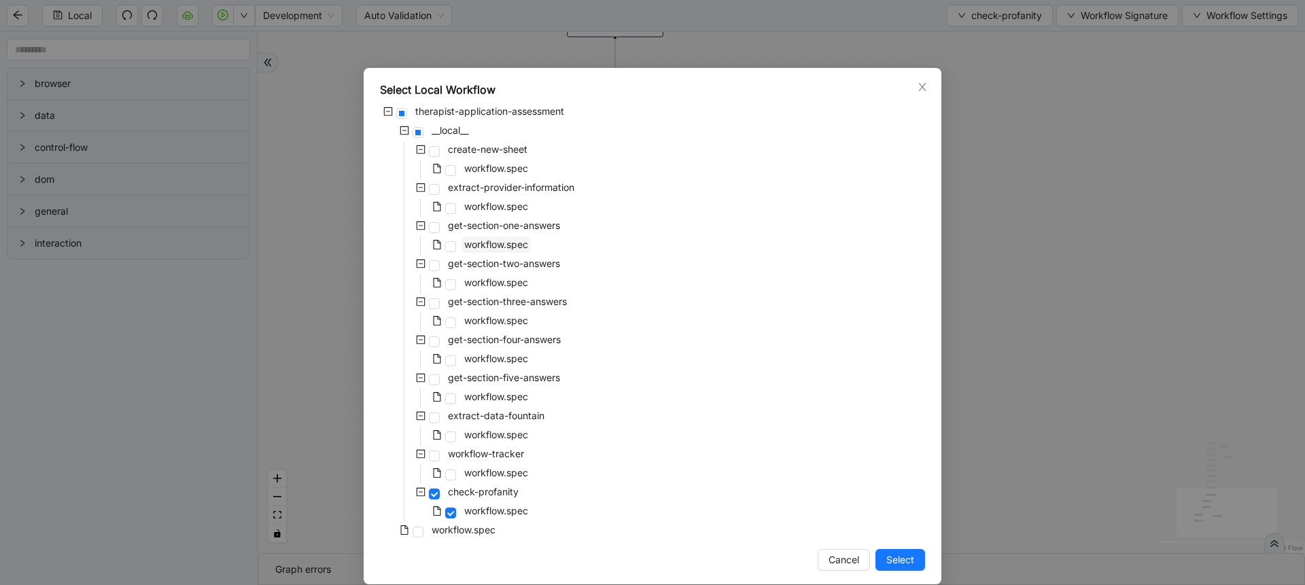
click at [500, 248] on span "workflow.spec" at bounding box center [496, 245] width 64 height 12
click at [496, 277] on span "workflow.spec" at bounding box center [496, 283] width 64 height 12
click at [886, 560] on span "Select" at bounding box center [900, 560] width 28 height 15
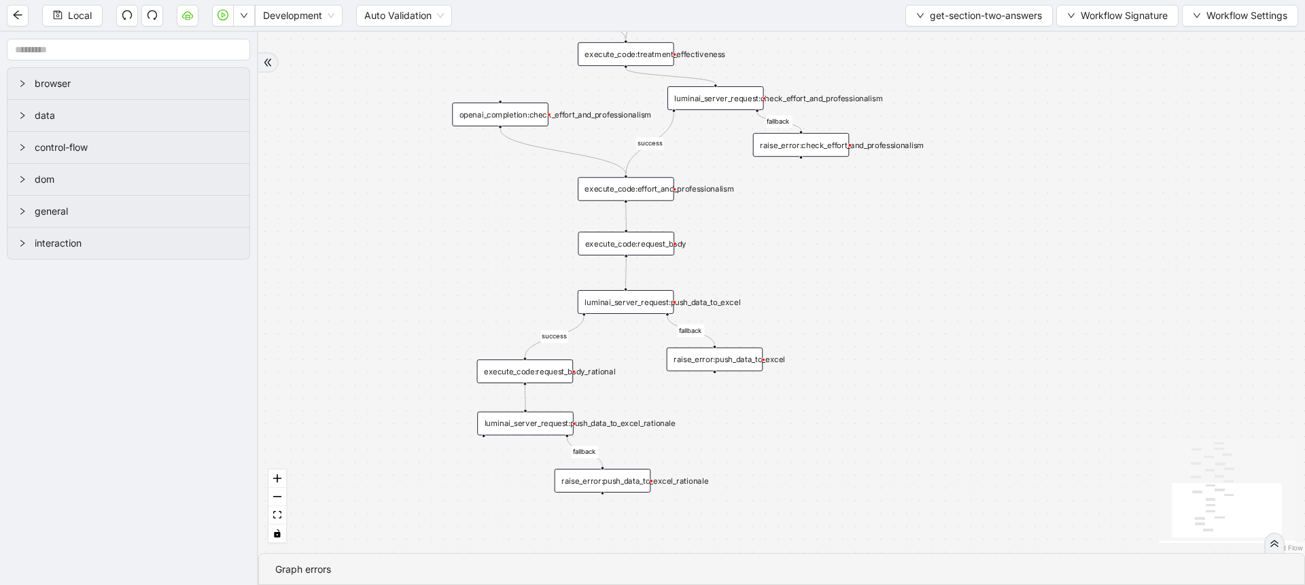
drag, startPoint x: 894, startPoint y: 371, endPoint x: 818, endPoint y: 537, distance: 182.2
click at [818, 537] on div "success fallback success success fallback fallback fallback success success fal…" at bounding box center [781, 292] width 1047 height 521
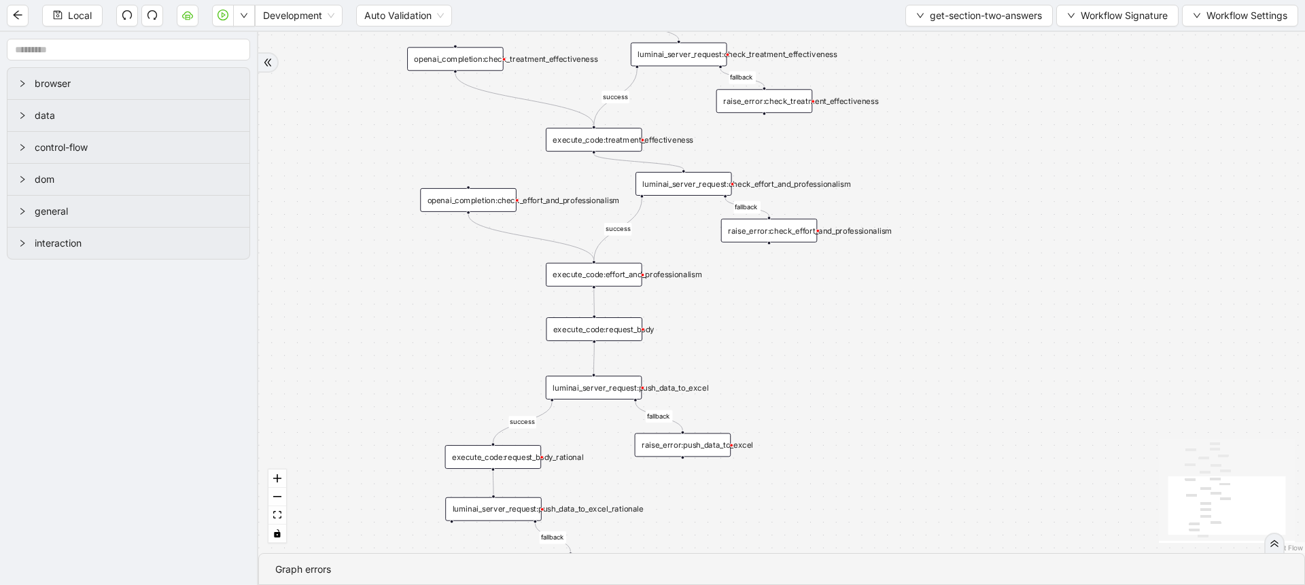
click at [928, 330] on div "success fallback success success fallback fallback fallback success success fal…" at bounding box center [781, 292] width 1047 height 521
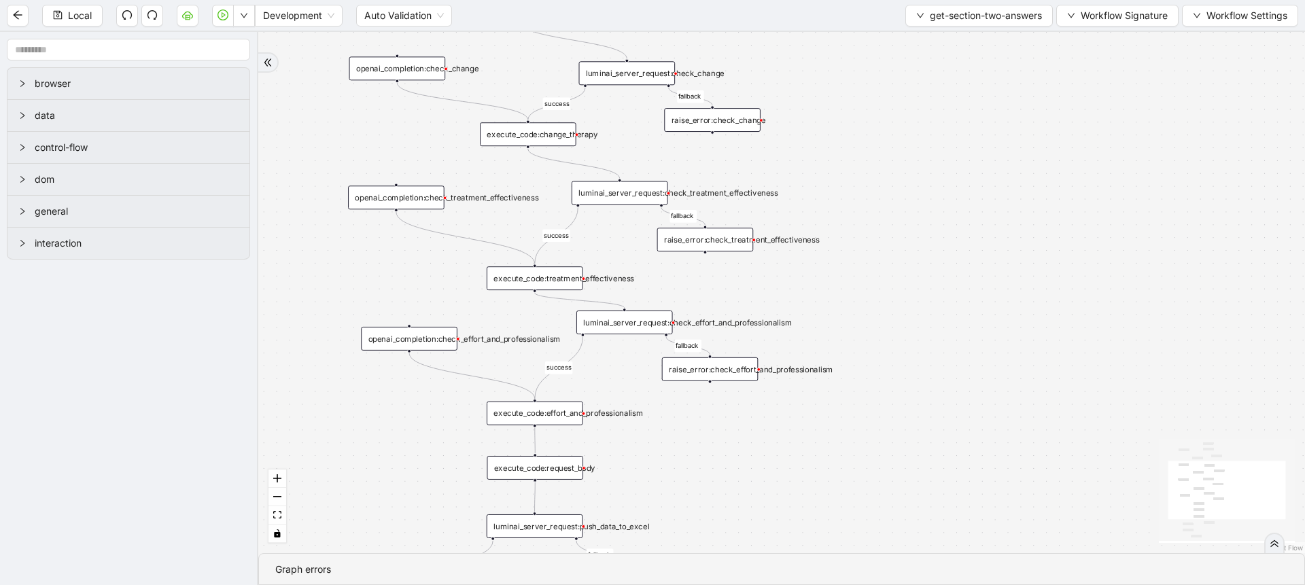
drag, startPoint x: 928, startPoint y: 330, endPoint x: 856, endPoint y: 510, distance: 193.4
click at [856, 510] on div "success fallback success success fallback fallback fallback success success fal…" at bounding box center [781, 292] width 1047 height 521
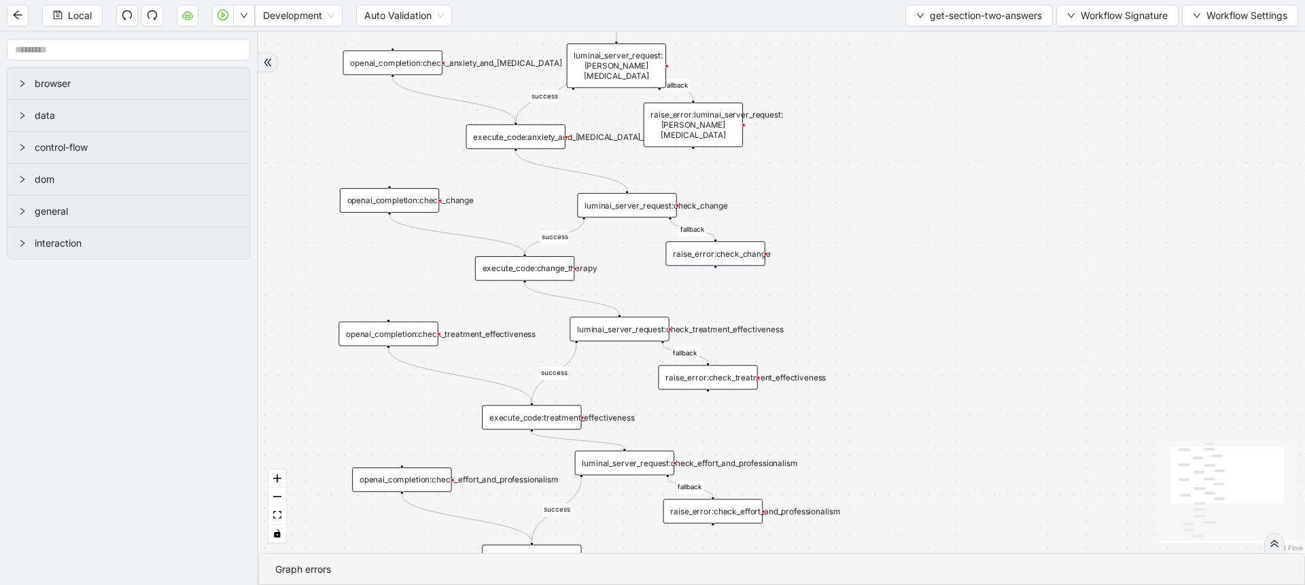
drag, startPoint x: 931, startPoint y: 275, endPoint x: 931, endPoint y: 451, distance: 176.1
click at [931, 451] on div "success fallback success success fallback fallback fallback success success fal…" at bounding box center [781, 292] width 1047 height 521
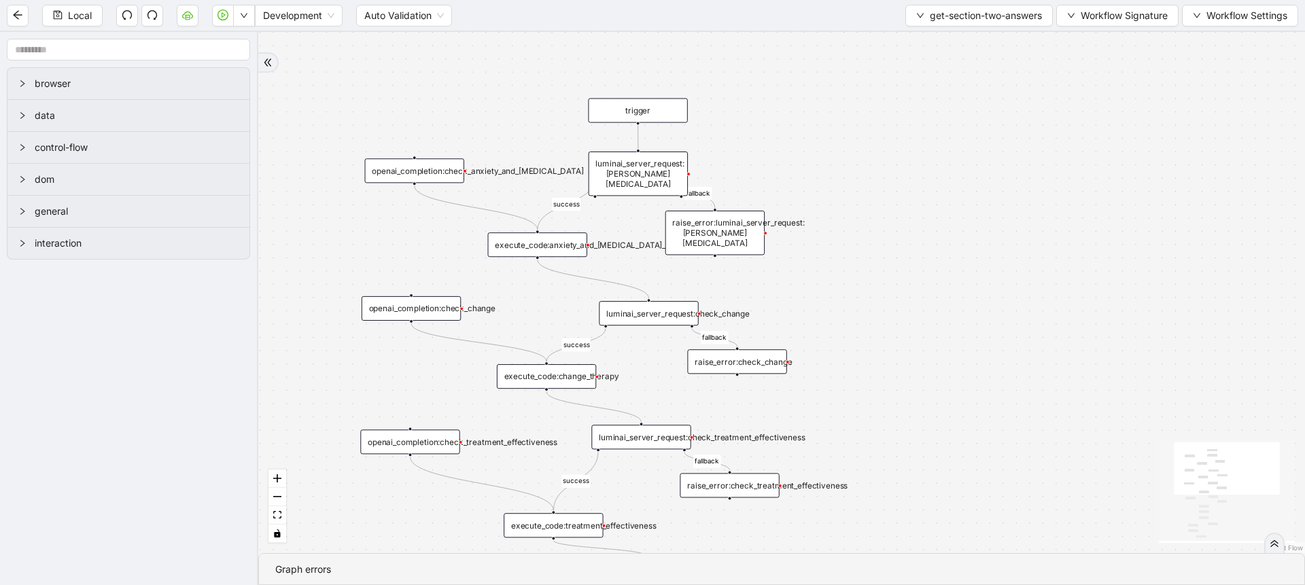
drag, startPoint x: 955, startPoint y: 327, endPoint x: 977, endPoint y: 434, distance: 109.6
click at [977, 434] on div "success fallback success success fallback fallback fallback success success fal…" at bounding box center [781, 292] width 1047 height 521
click at [657, 167] on div "luminai_server_request:claude_check_anxiety_and_depression" at bounding box center [638, 173] width 99 height 44
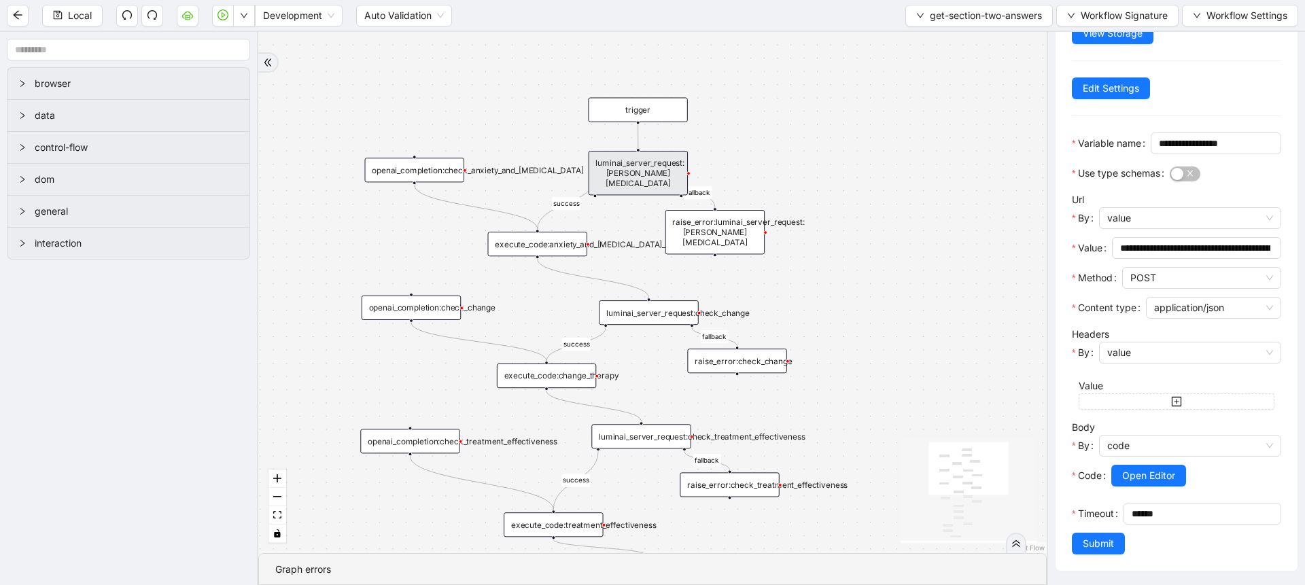
scroll to position [164, 0]
click at [1118, 465] on button "Open Editor" at bounding box center [1148, 476] width 75 height 22
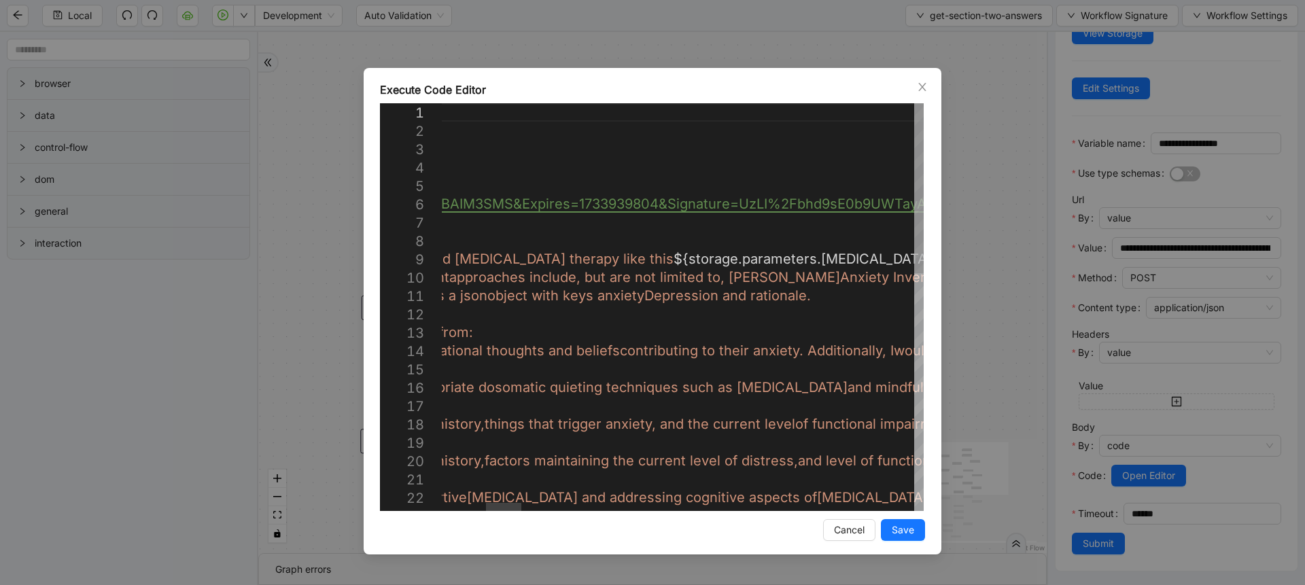
scroll to position [0, 228]
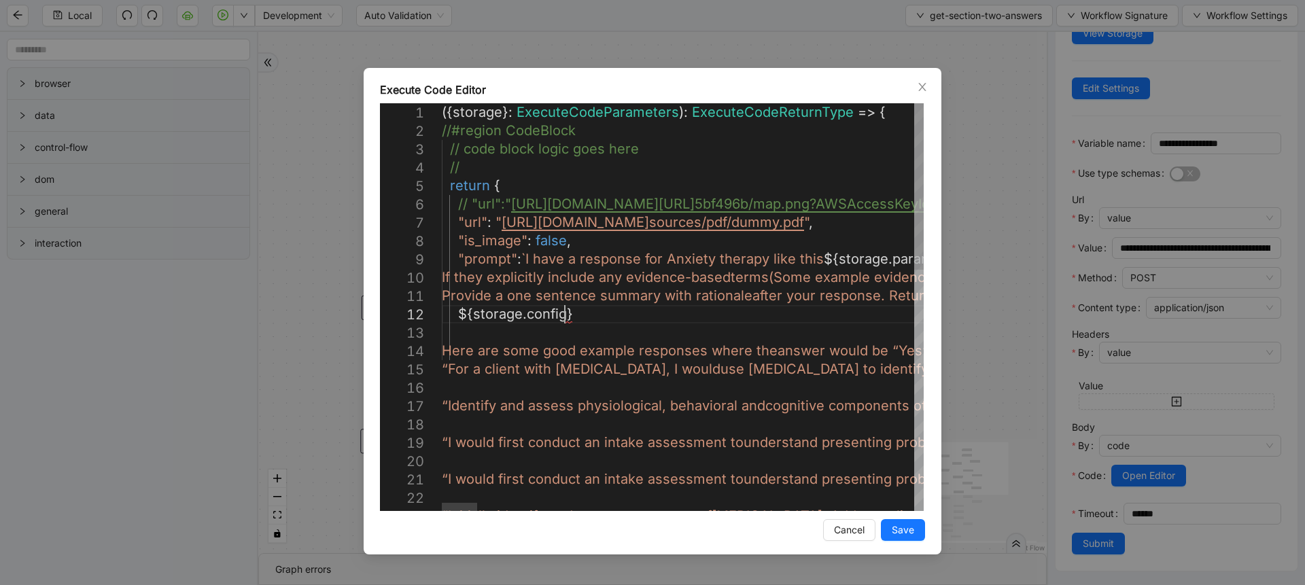
scroll to position [19, 171]
type textarea "**********"
click at [891, 527] on button "Save" at bounding box center [903, 530] width 44 height 22
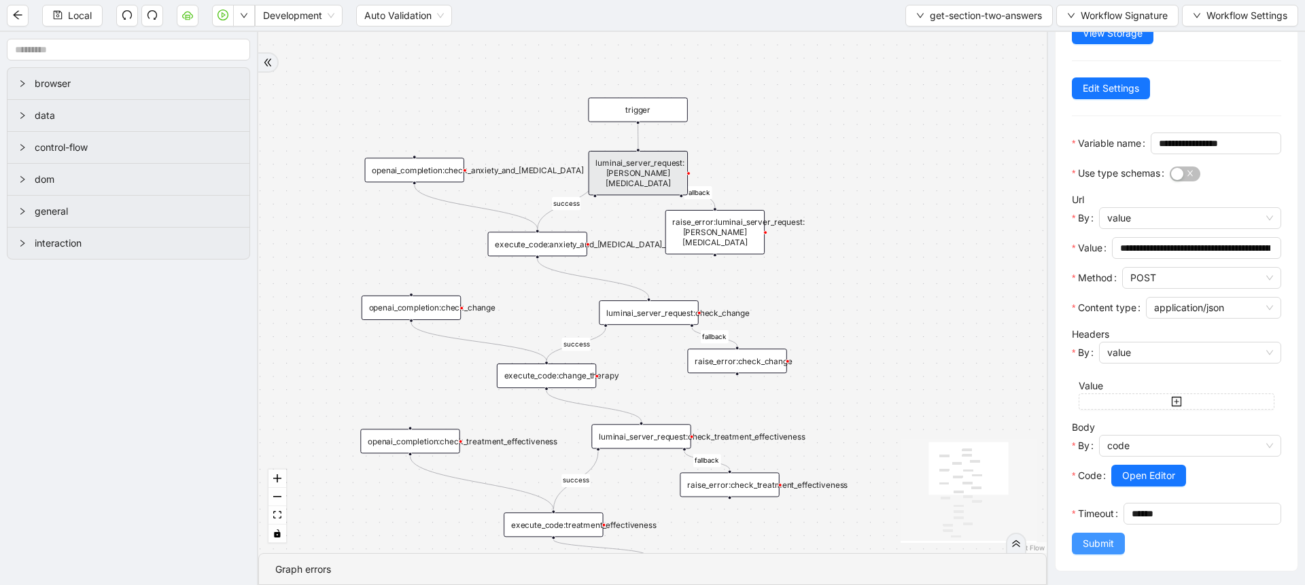
click at [1079, 535] on button "Submit" at bounding box center [1098, 544] width 53 height 22
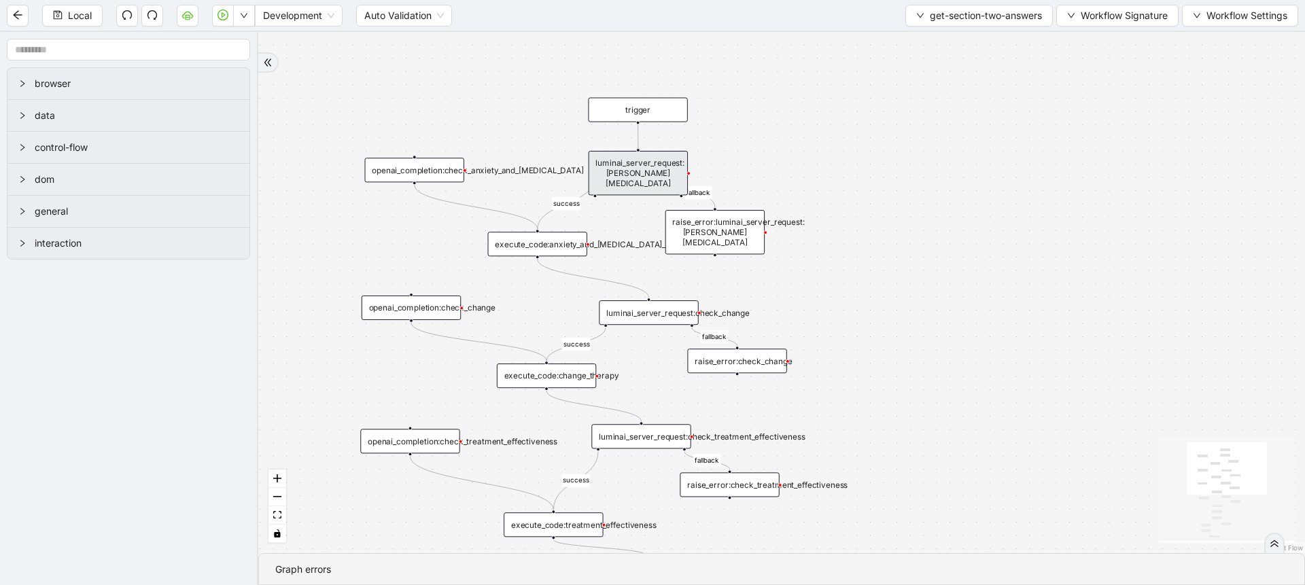
scroll to position [0, 0]
click at [638, 138] on icon "Edge from trigger to luminai_server_request:claude_check_anxiety_and_depression" at bounding box center [638, 137] width 0 height 24
click at [632, 156] on div "luminai_server_request:claude_check_anxiety_and_depression" at bounding box center [638, 173] width 99 height 44
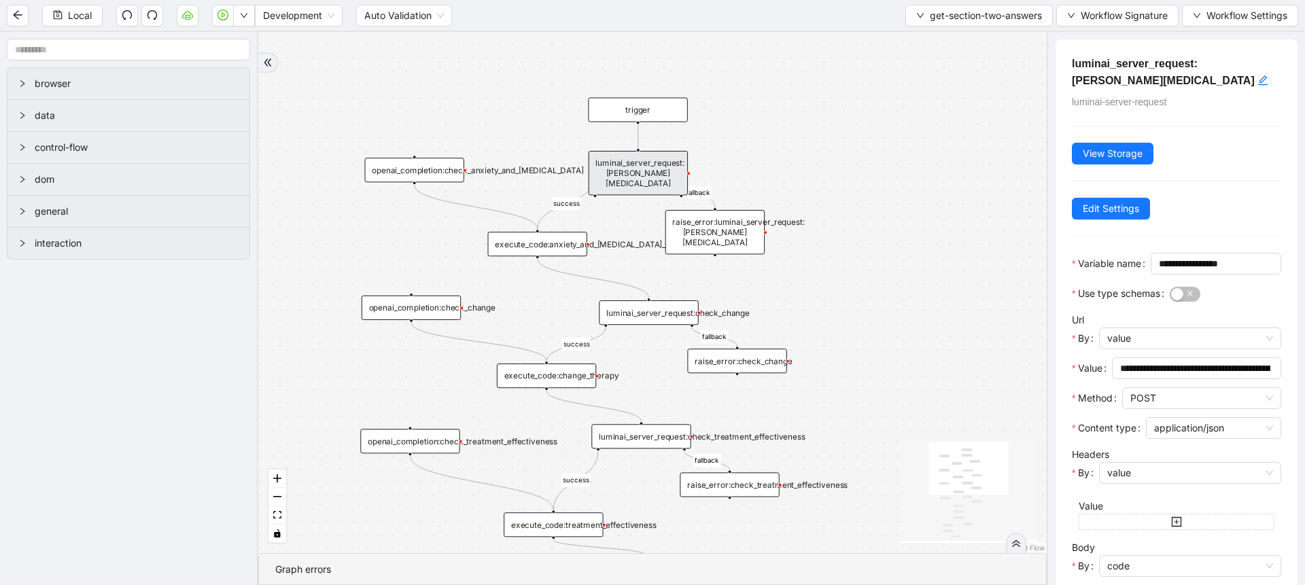
scroll to position [164, 0]
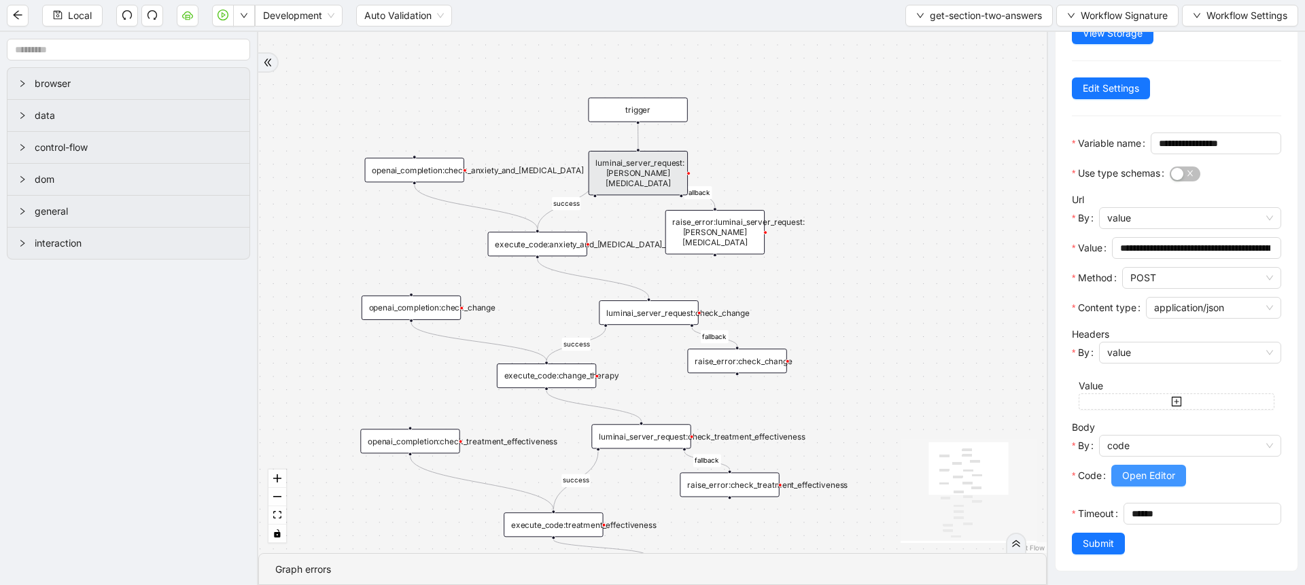
click at [1130, 468] on span "Open Editor" at bounding box center [1148, 475] width 53 height 15
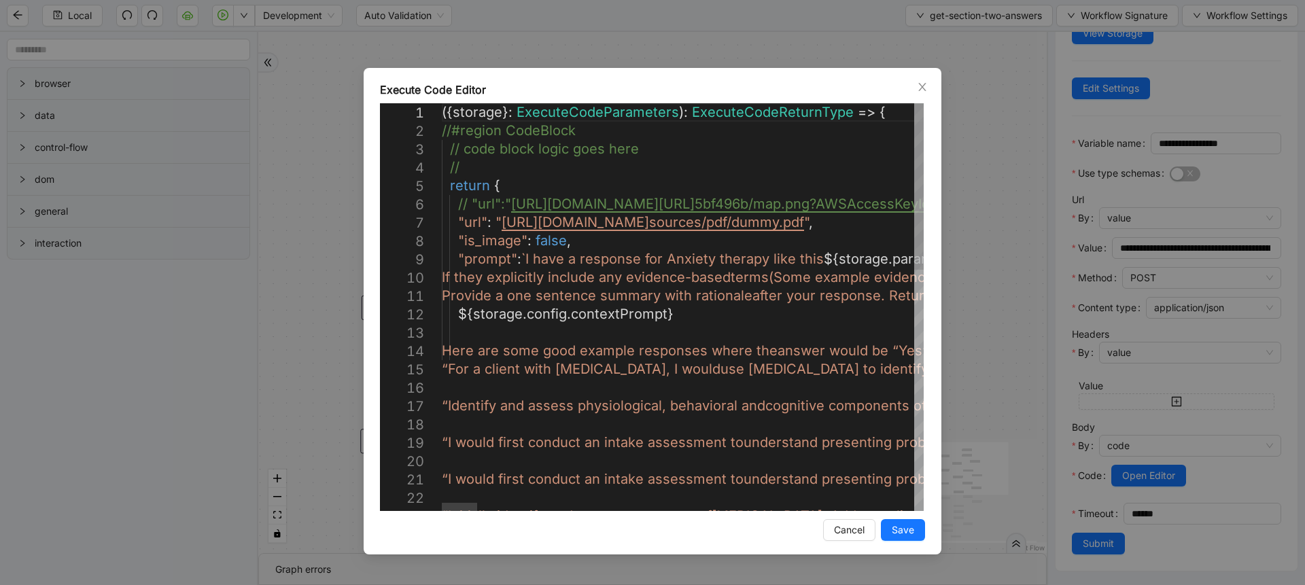
scroll to position [0, 228]
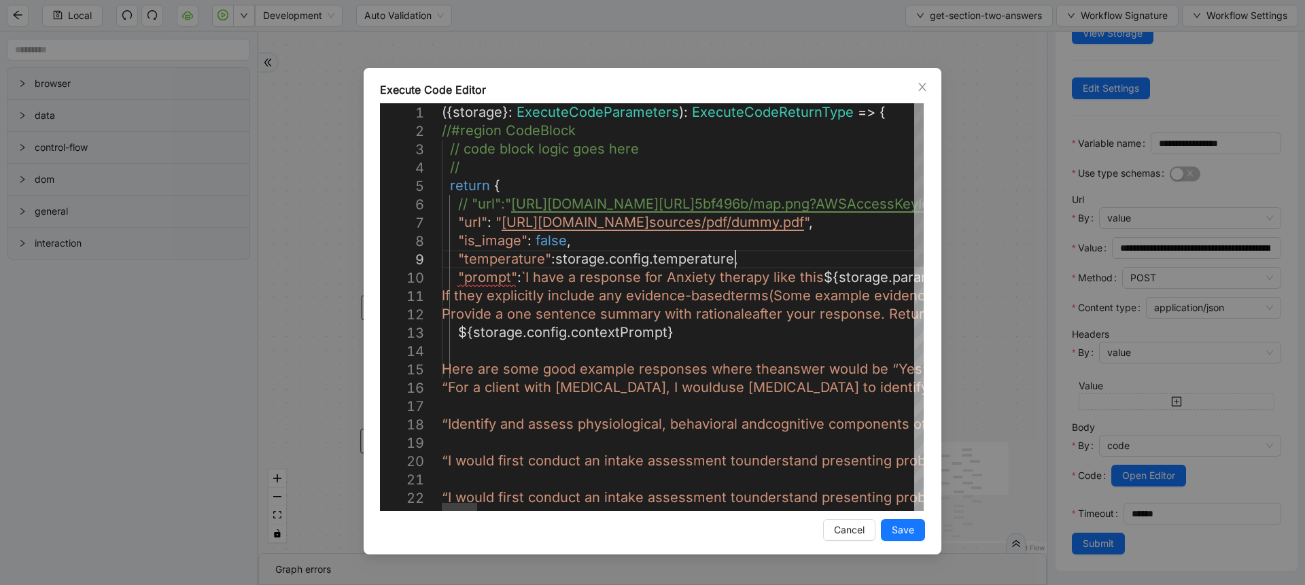
scroll to position [148, 375]
drag, startPoint x: 740, startPoint y: 258, endPoint x: 460, endPoint y: 258, distance: 280.1
type textarea "**********"
click at [903, 525] on span "Save" at bounding box center [903, 530] width 22 height 15
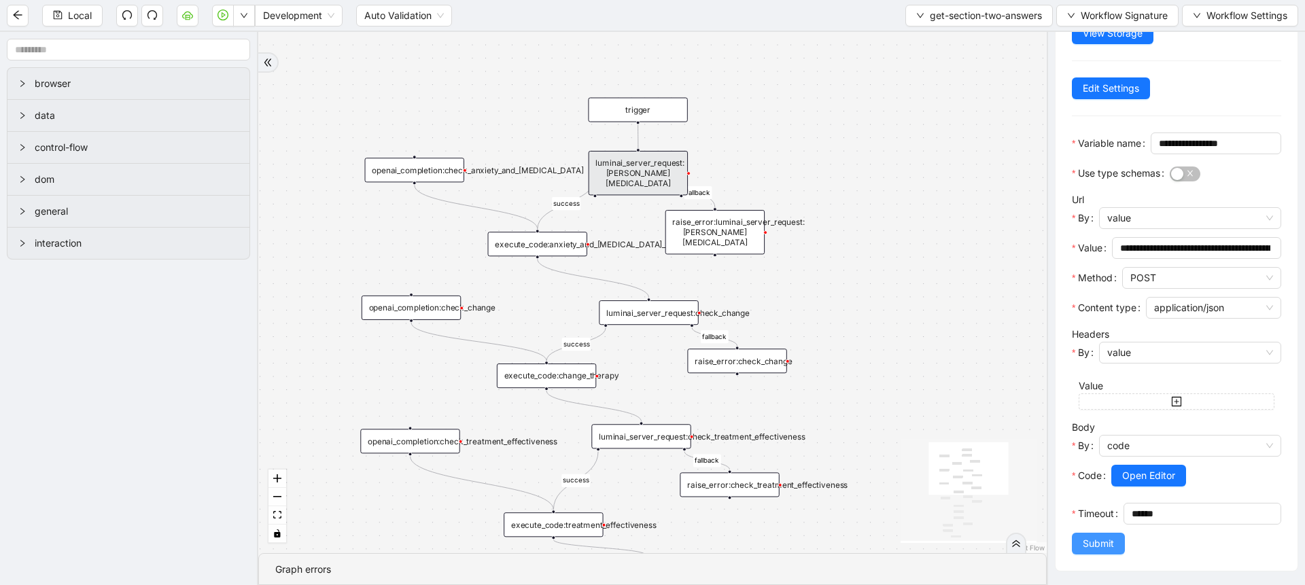
click at [1084, 542] on span "Submit" at bounding box center [1098, 543] width 31 height 15
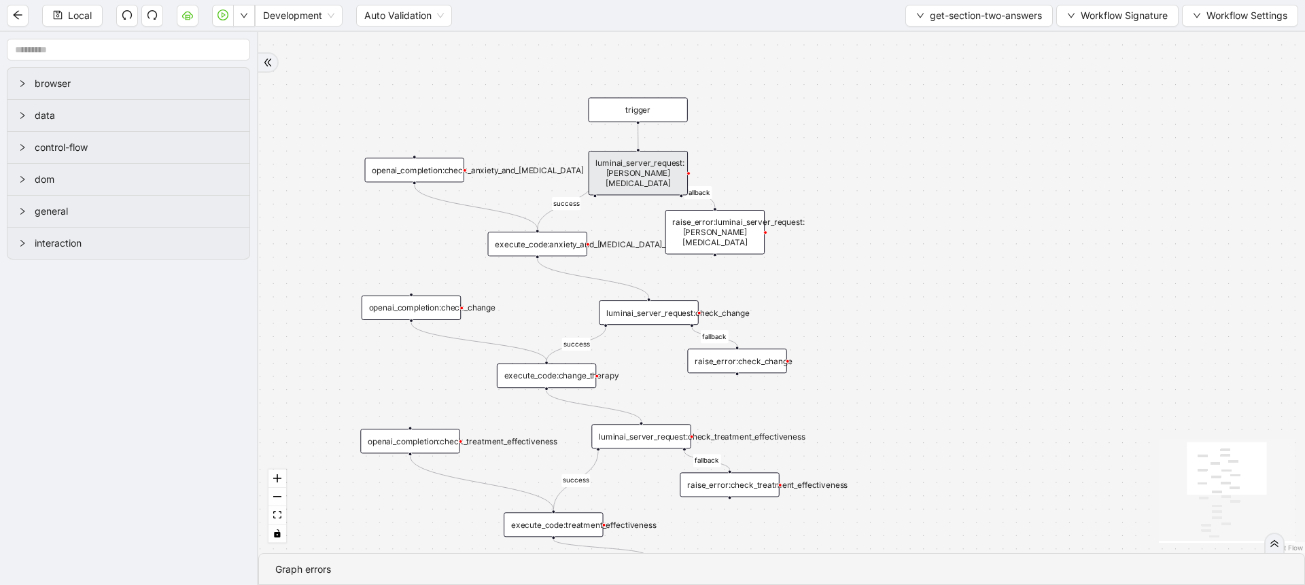
scroll to position [0, 0]
click at [681, 317] on div "luminai_server_request:check_change" at bounding box center [648, 312] width 99 height 24
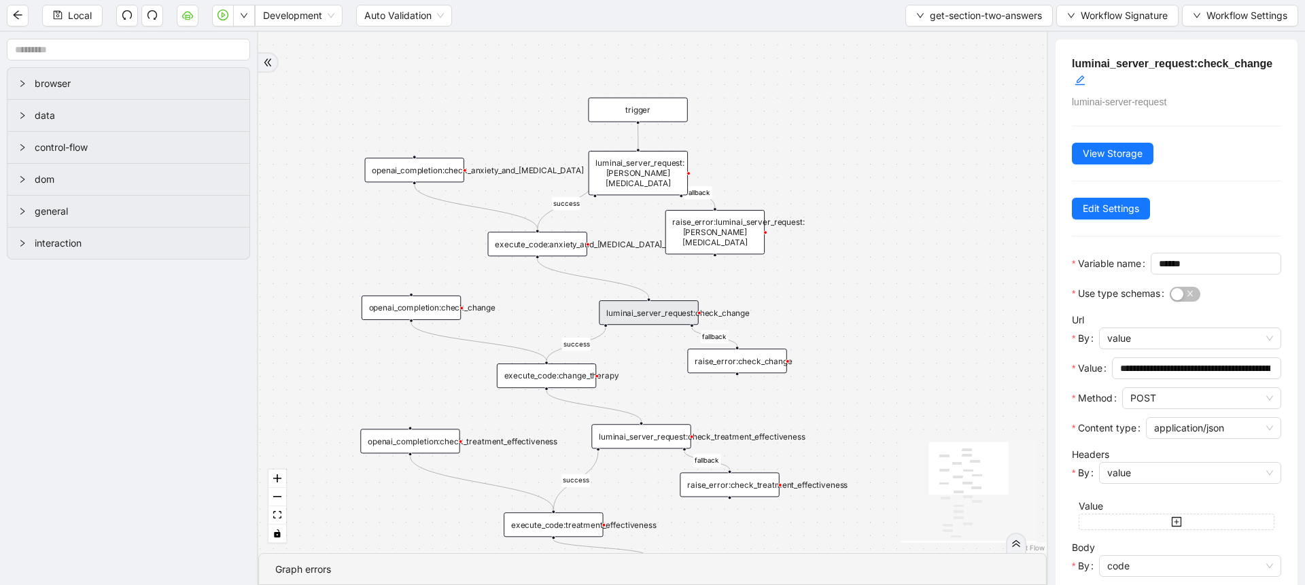
scroll to position [164, 0]
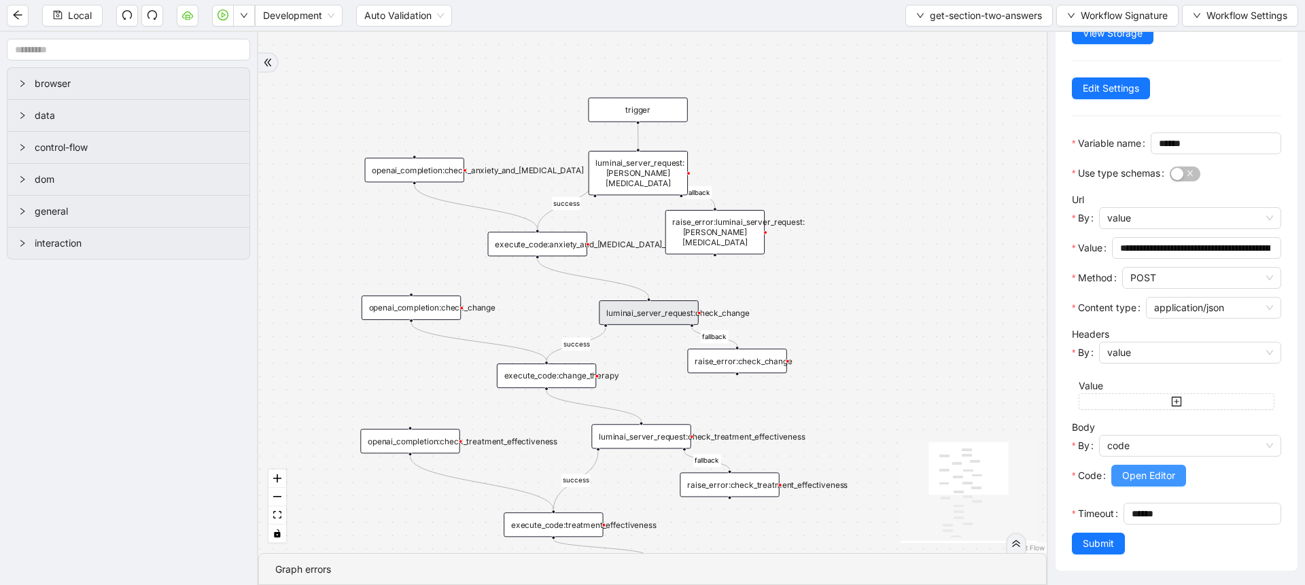
click at [1139, 468] on span "Open Editor" at bounding box center [1148, 475] width 53 height 15
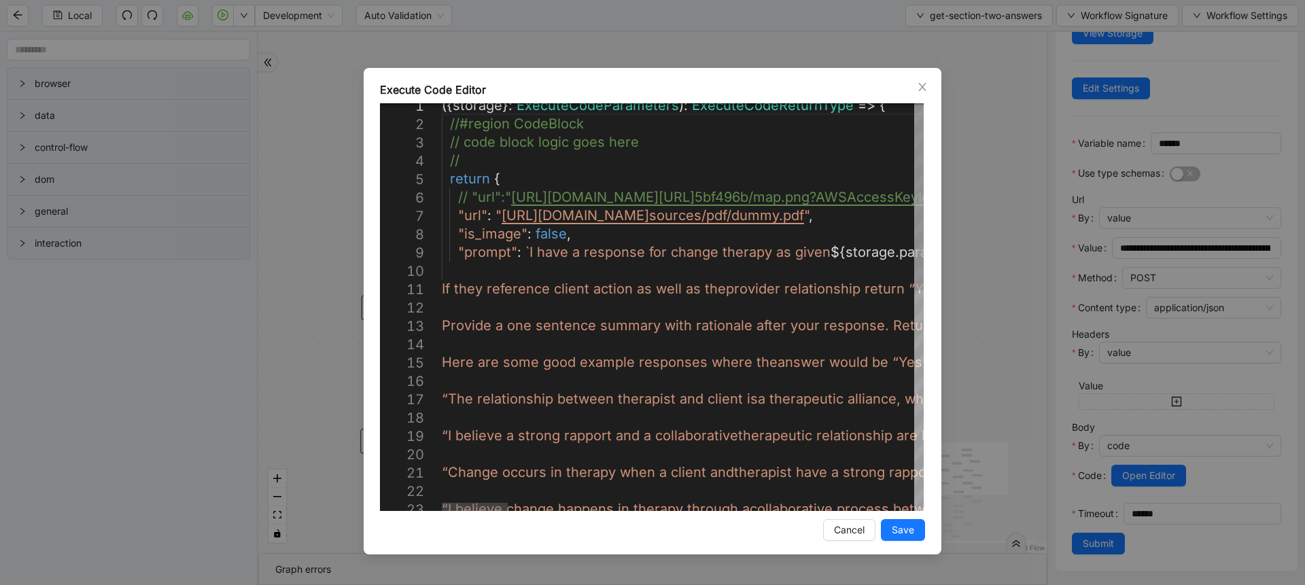
scroll to position [0, 212]
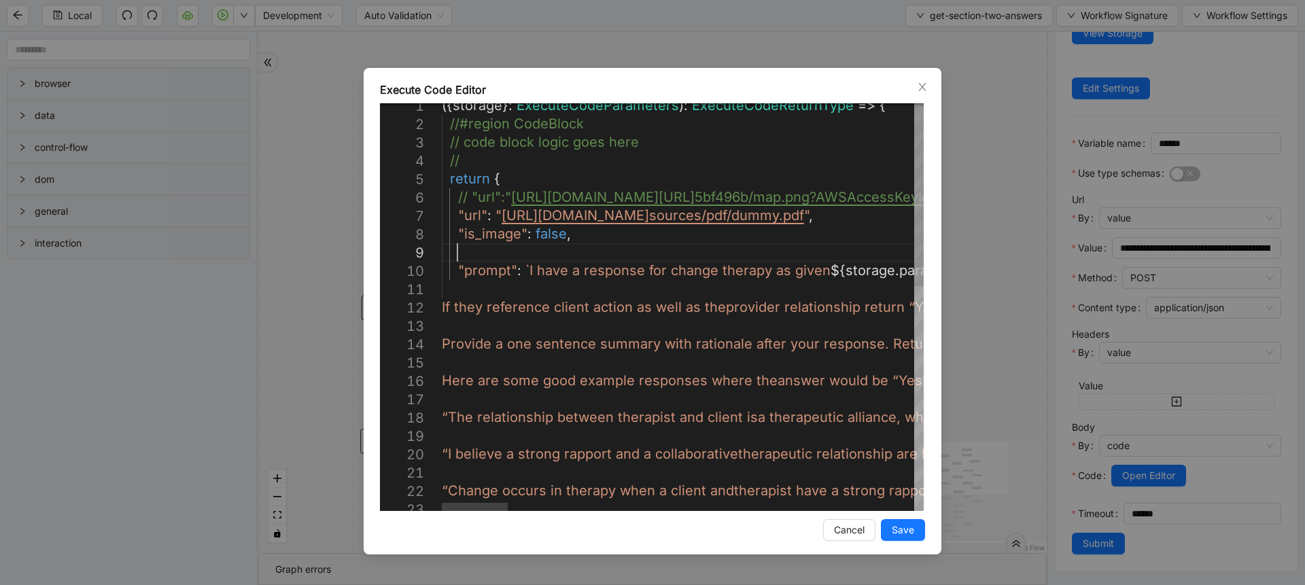
scroll to position [148, 32]
paste textarea "**********"
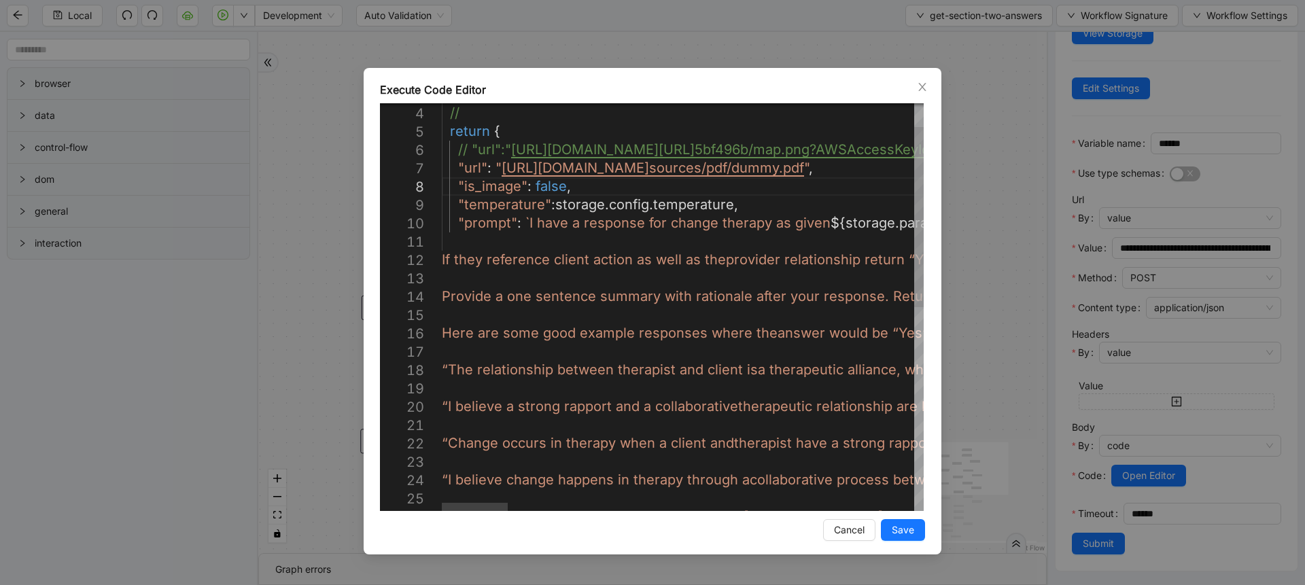
scroll to position [146, 383]
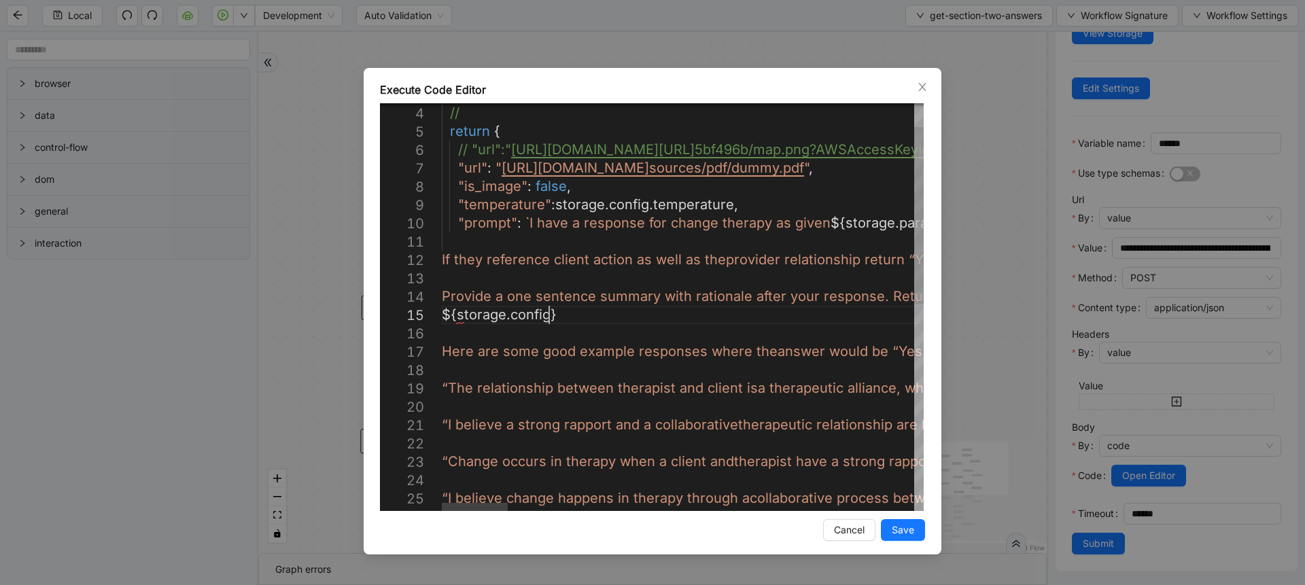
scroll to position [90, 139]
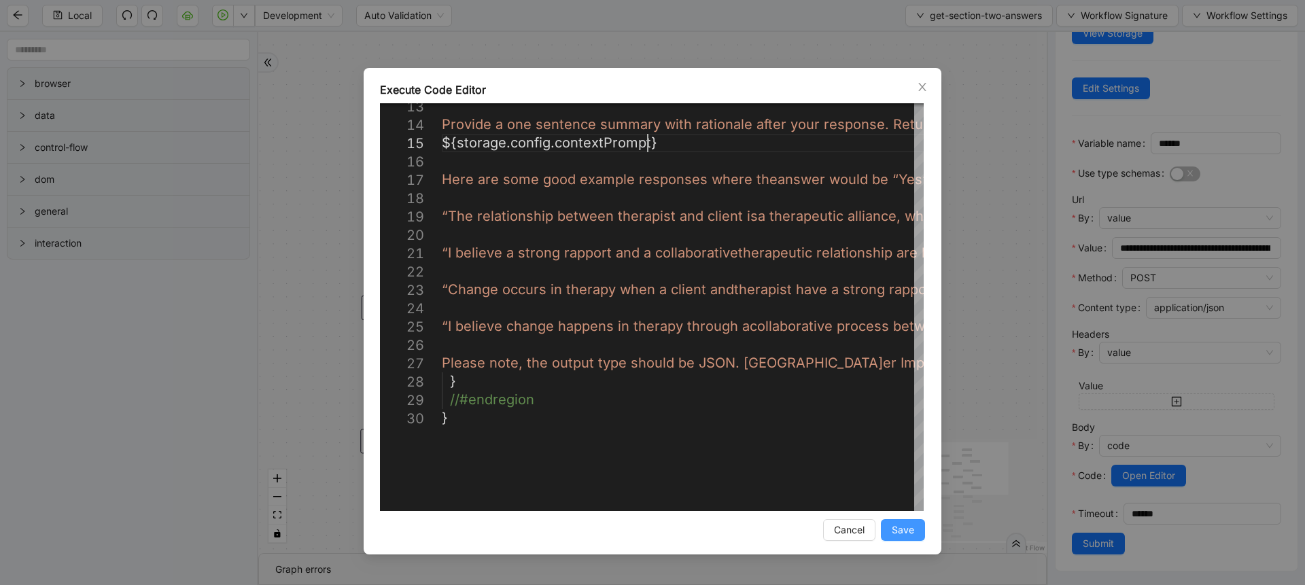
type textarea "**********"
click at [896, 536] on span "Save" at bounding box center [903, 530] width 22 height 15
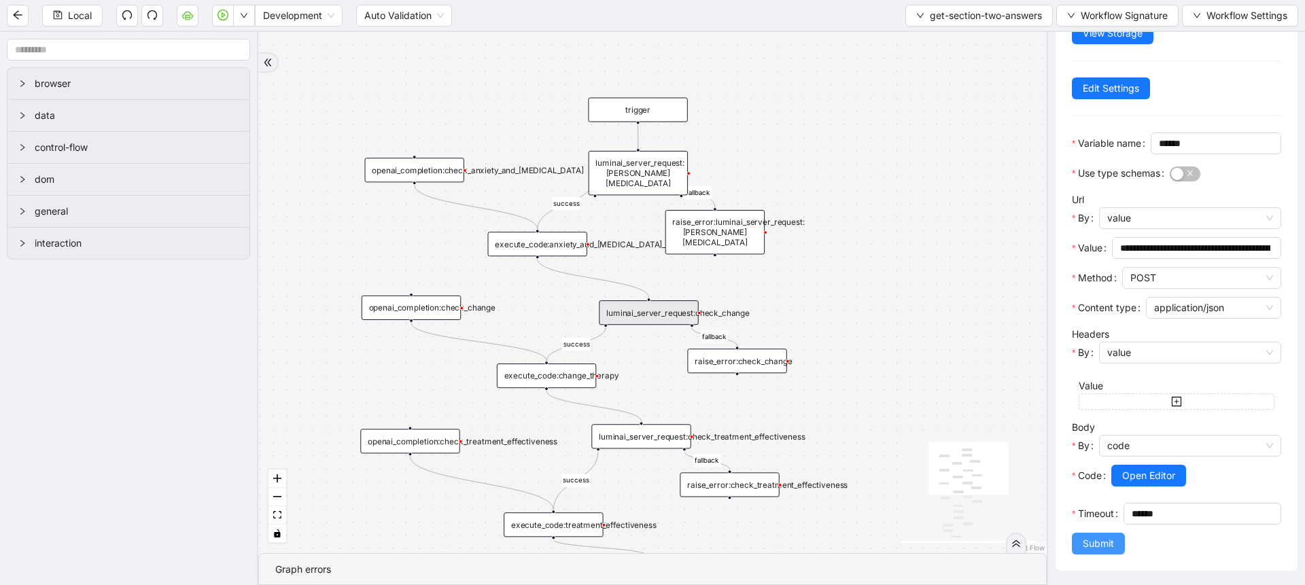
click at [1088, 544] on span "Submit" at bounding box center [1098, 543] width 31 height 15
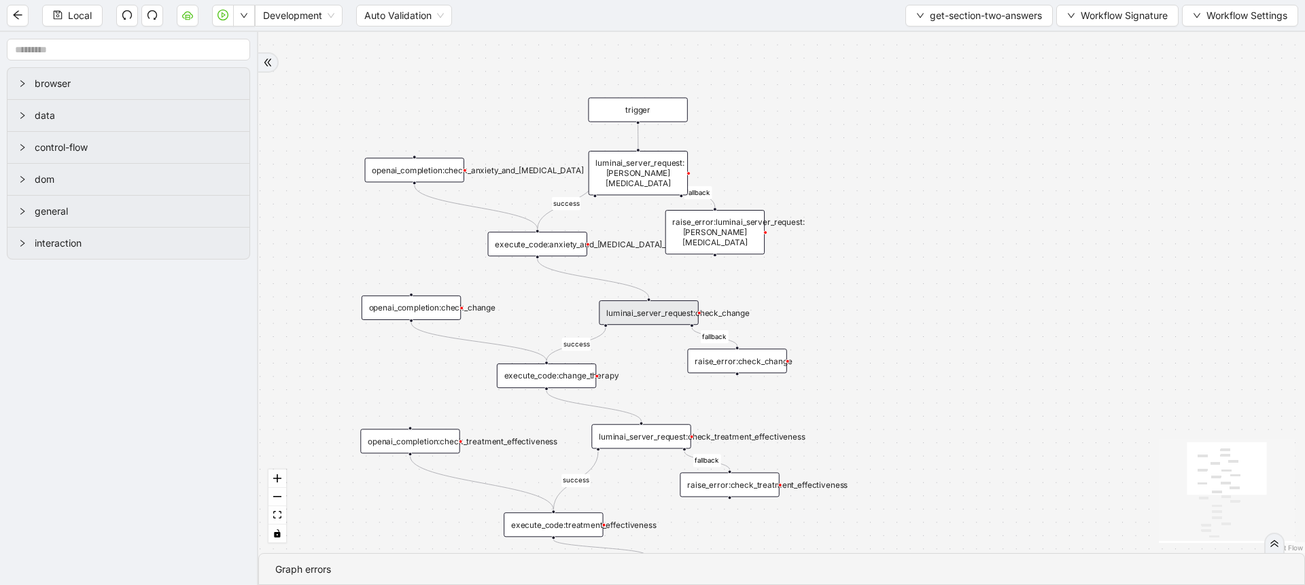
scroll to position [0, 0]
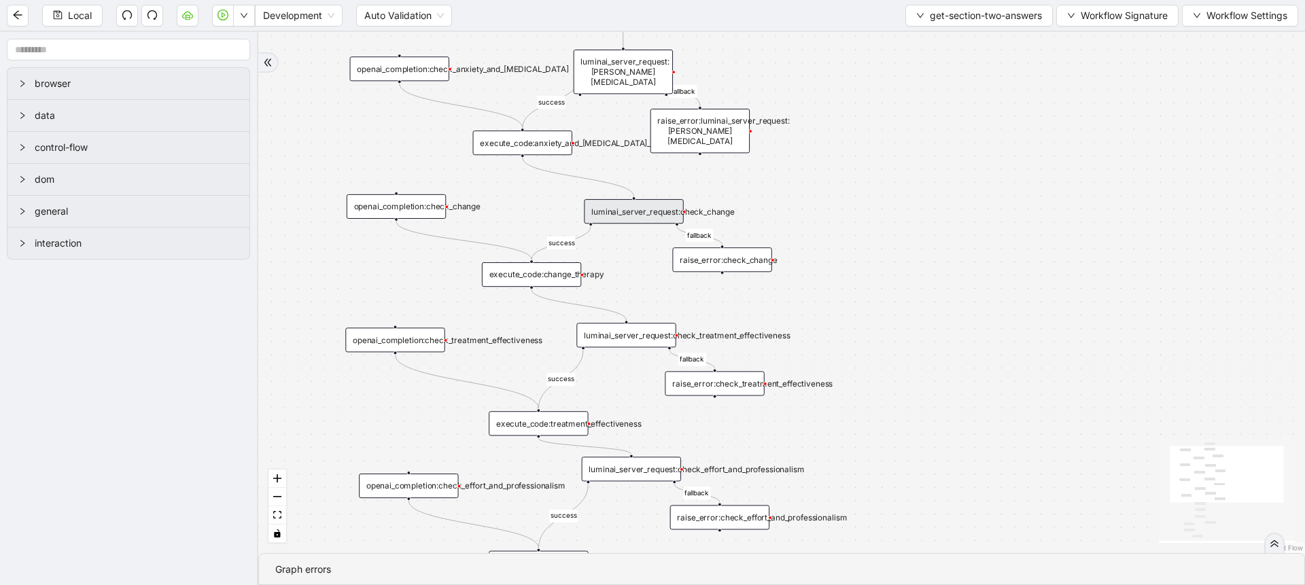
drag, startPoint x: 914, startPoint y: 432, endPoint x: 896, endPoint y: 293, distance: 139.9
click at [896, 293] on div "success fallback success success fallback fallback fallback success success fal…" at bounding box center [781, 292] width 1047 height 521
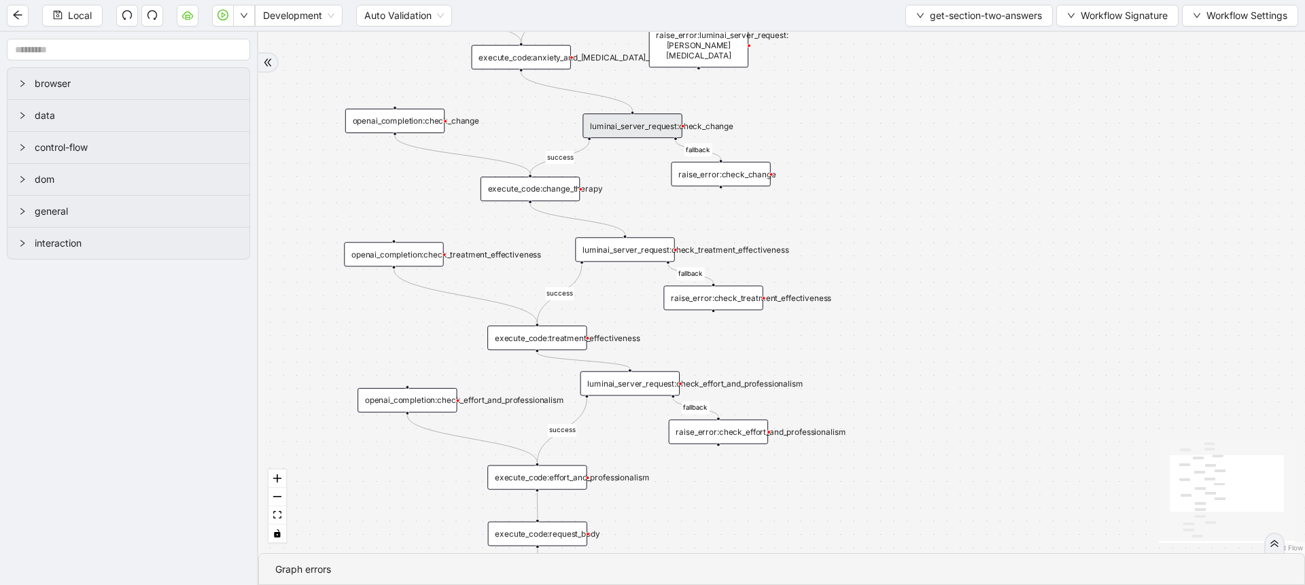
drag, startPoint x: 896, startPoint y: 293, endPoint x: 897, endPoint y: 184, distance: 108.8
click at [897, 184] on div "success fallback success success fallback fallback fallback success success fal…" at bounding box center [781, 292] width 1047 height 521
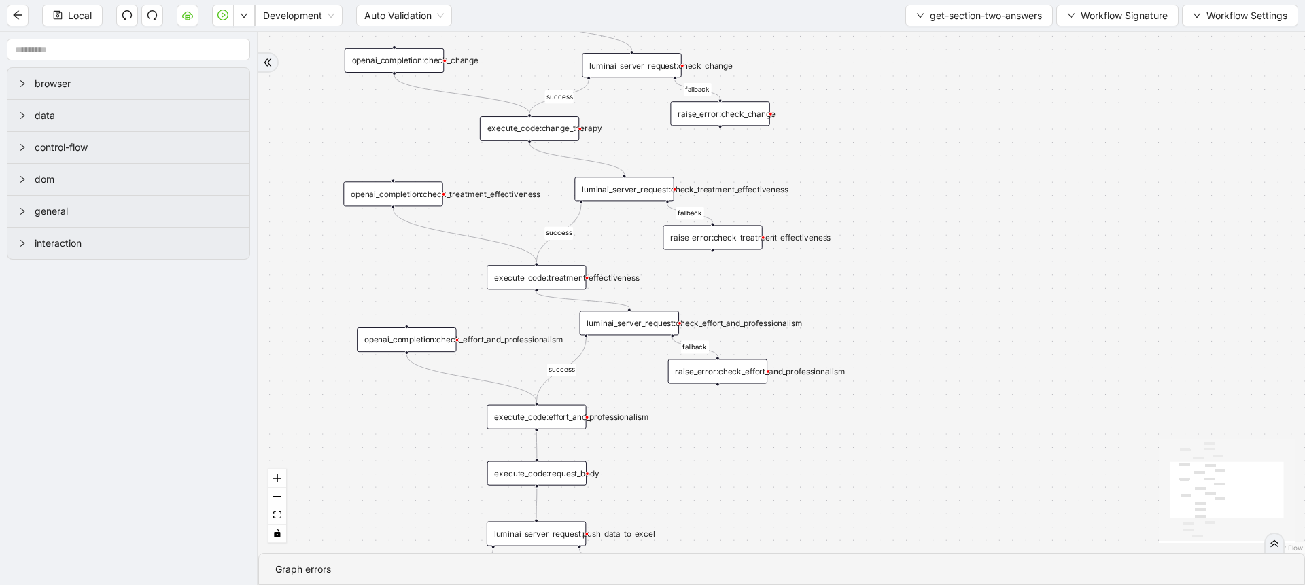
click at [661, 182] on div "luminai_server_request:check_treatment_effectiveness" at bounding box center [623, 189] width 99 height 24
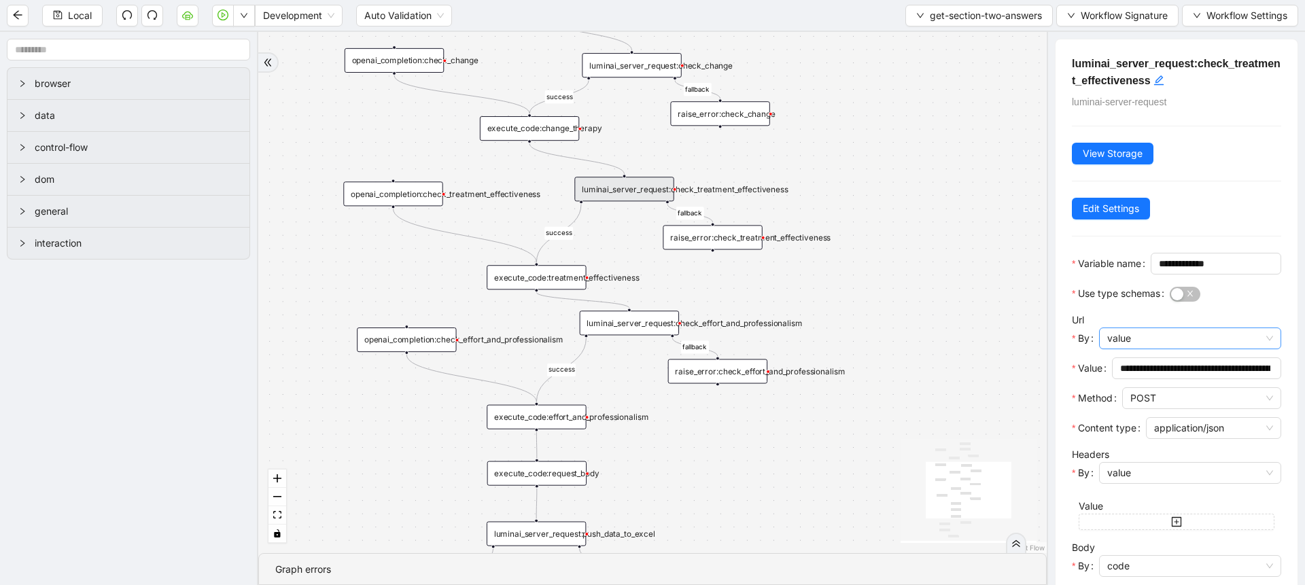
scroll to position [164, 0]
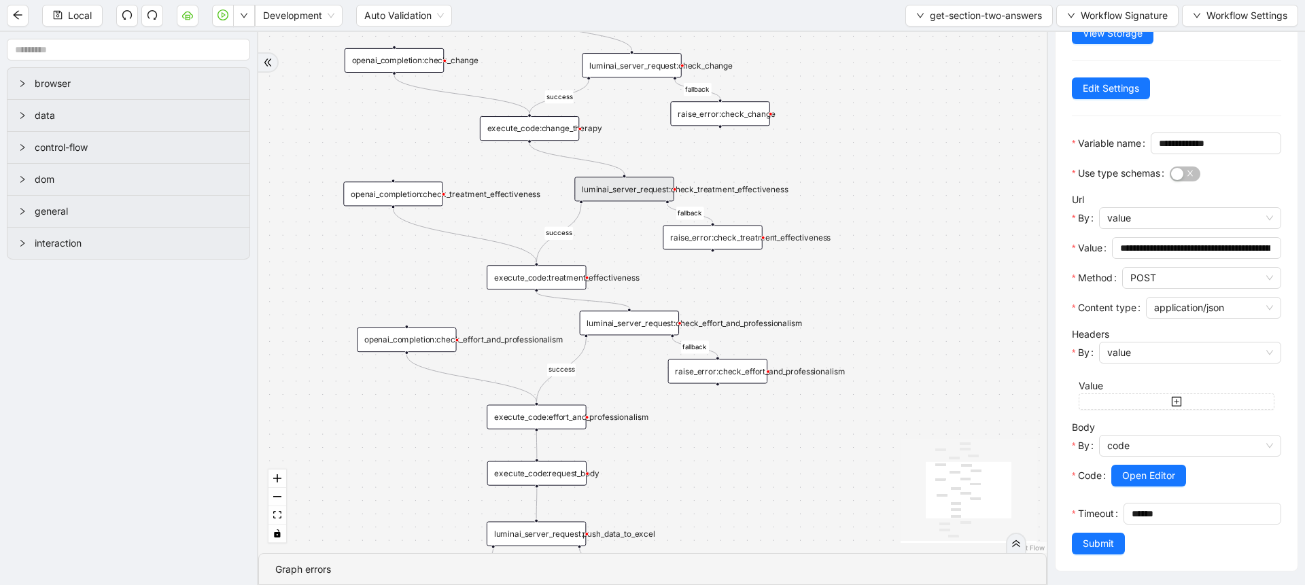
click at [1135, 457] on div at bounding box center [1190, 461] width 182 height 8
click at [1135, 468] on span "Open Editor" at bounding box center [1148, 475] width 53 height 15
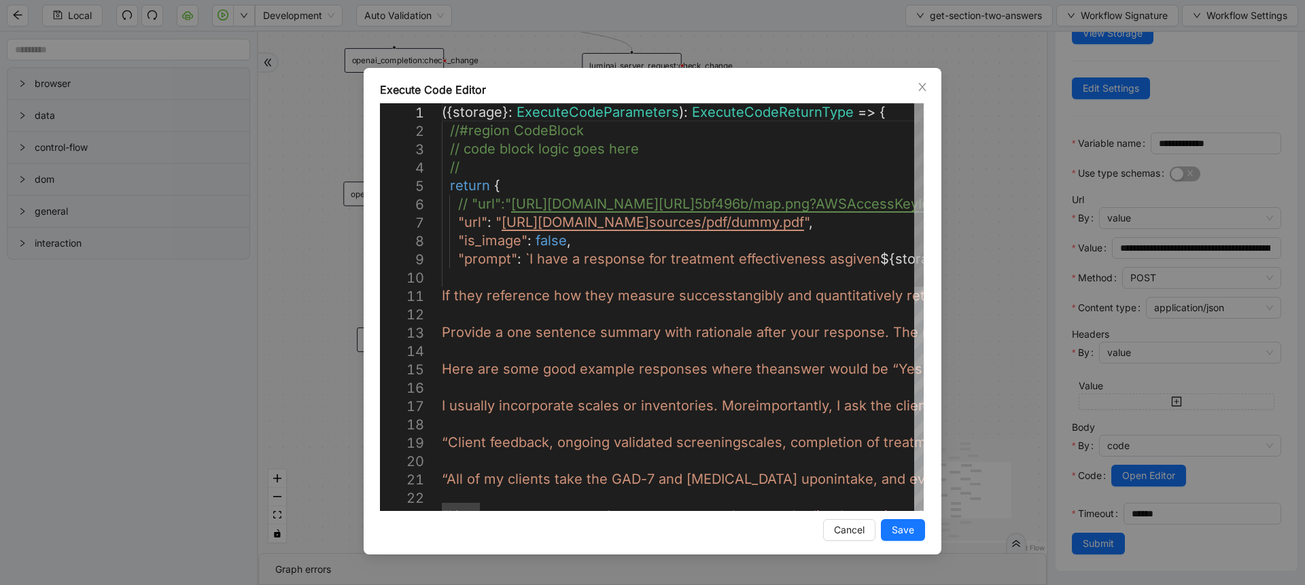
scroll to position [0, 212]
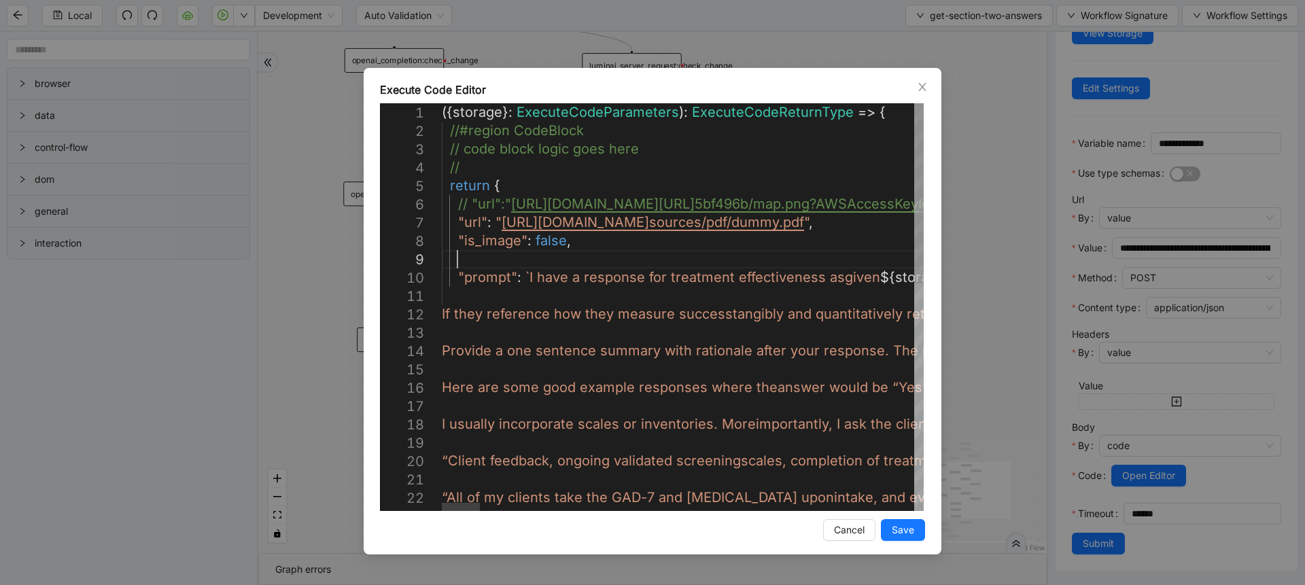
paste textarea "**********"
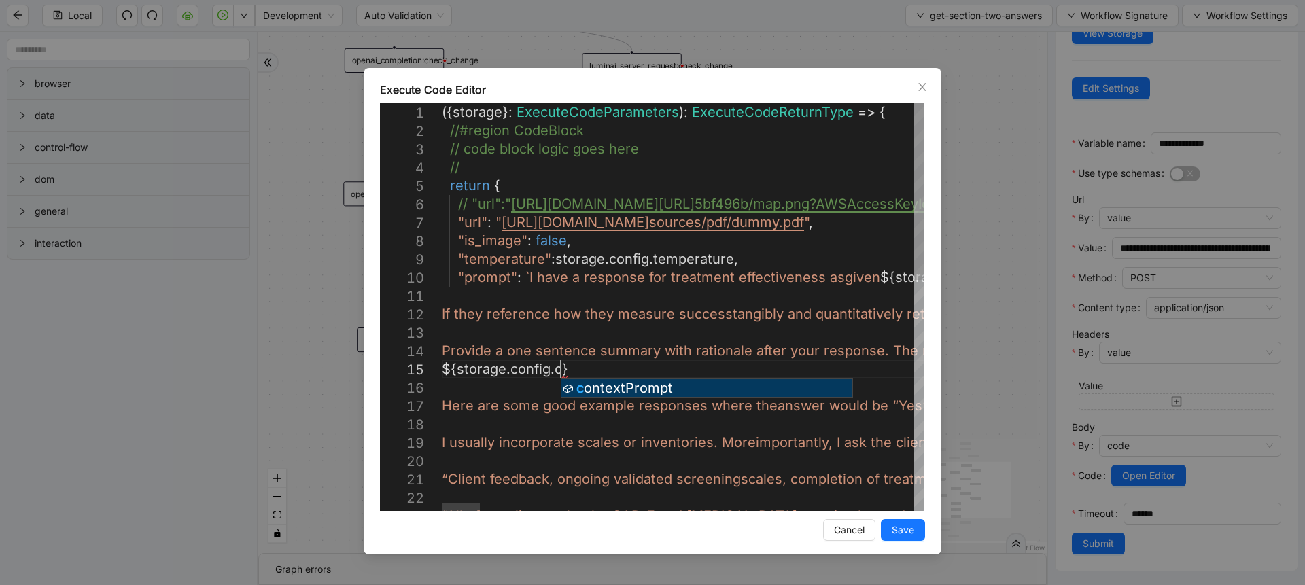
scroll to position [90, 147]
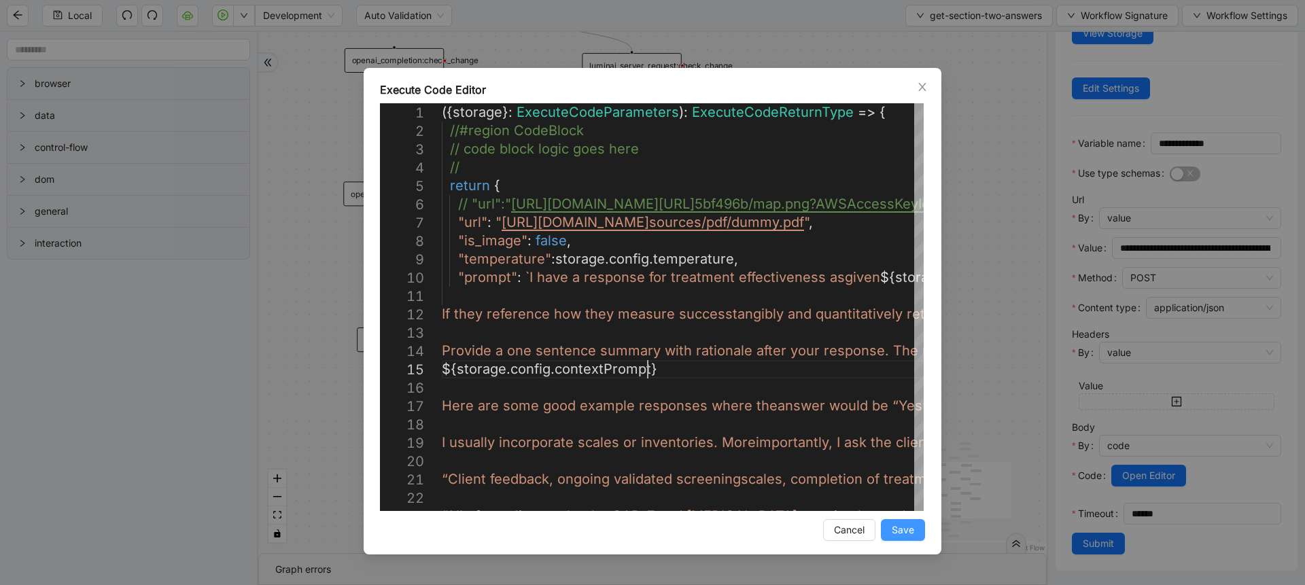
type textarea "**********"
click at [911, 530] on span "Save" at bounding box center [903, 530] width 22 height 15
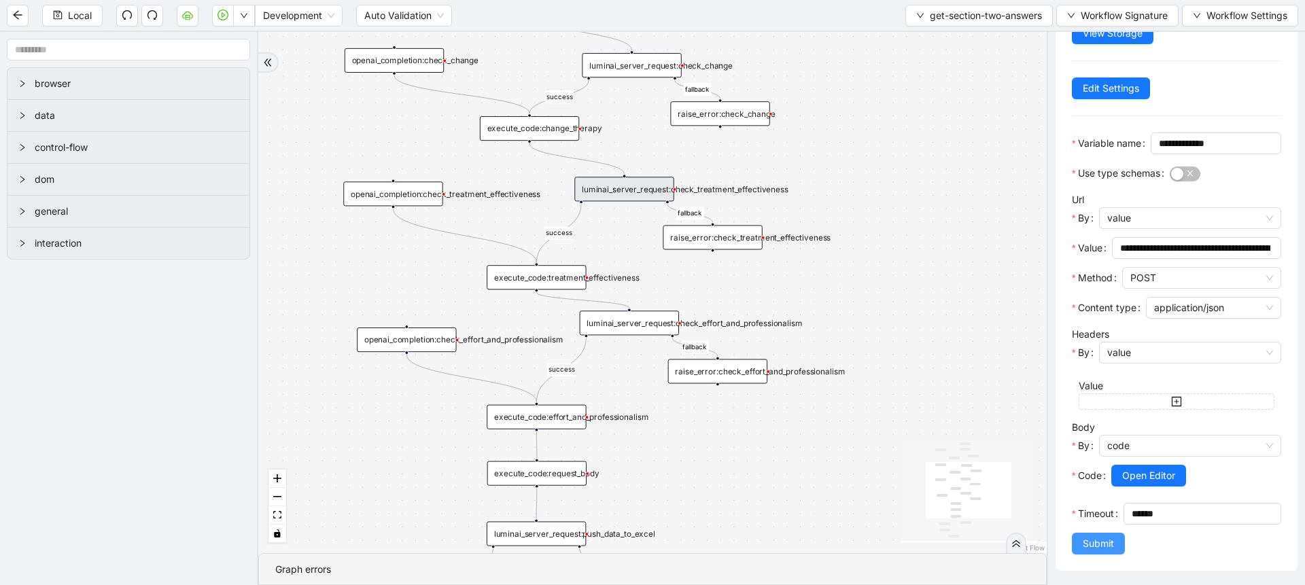
click at [1092, 553] on button "Submit" at bounding box center [1098, 544] width 53 height 22
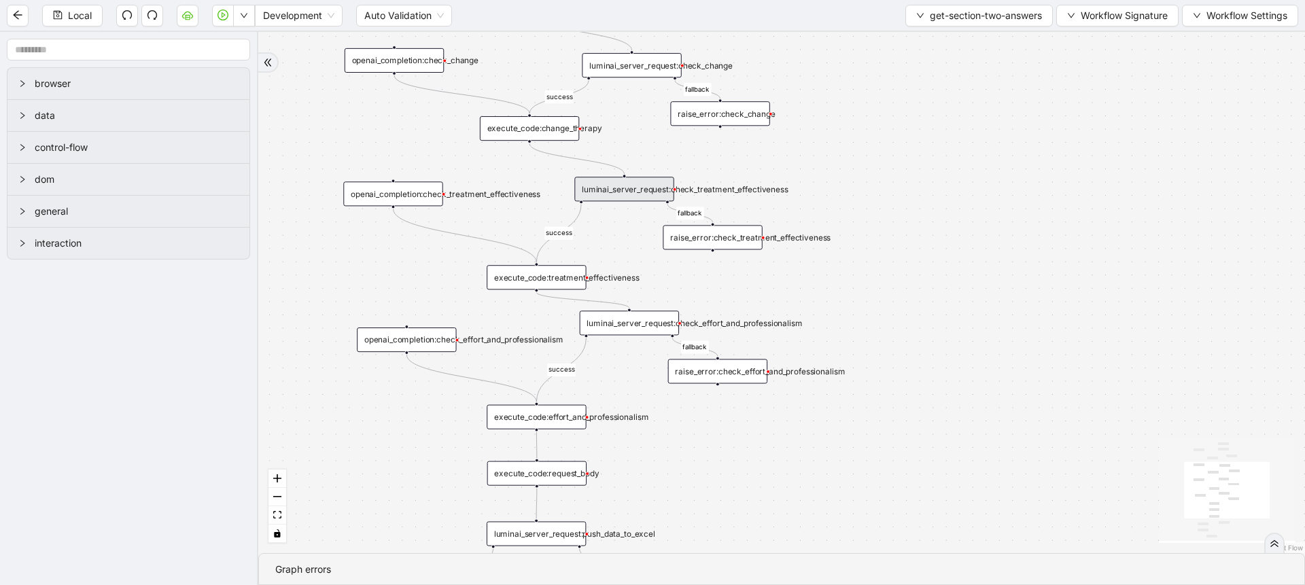
scroll to position [0, 0]
click at [62, 16] on icon "save" at bounding box center [58, 15] width 10 height 10
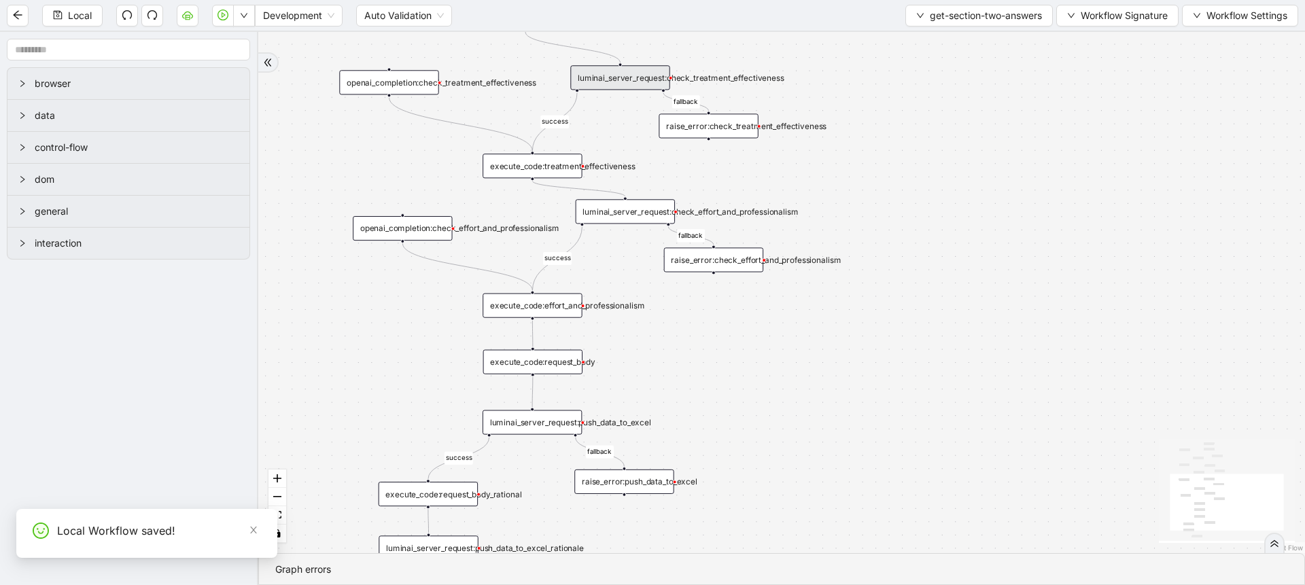
drag, startPoint x: 716, startPoint y: 443, endPoint x: 712, endPoint y: 332, distance: 111.6
click at [712, 332] on div "success fallback success success fallback fallback fallback success success fal…" at bounding box center [781, 292] width 1047 height 521
click at [634, 211] on div "luminai_server_request:check_effort_and_professionalism" at bounding box center [625, 211] width 99 height 24
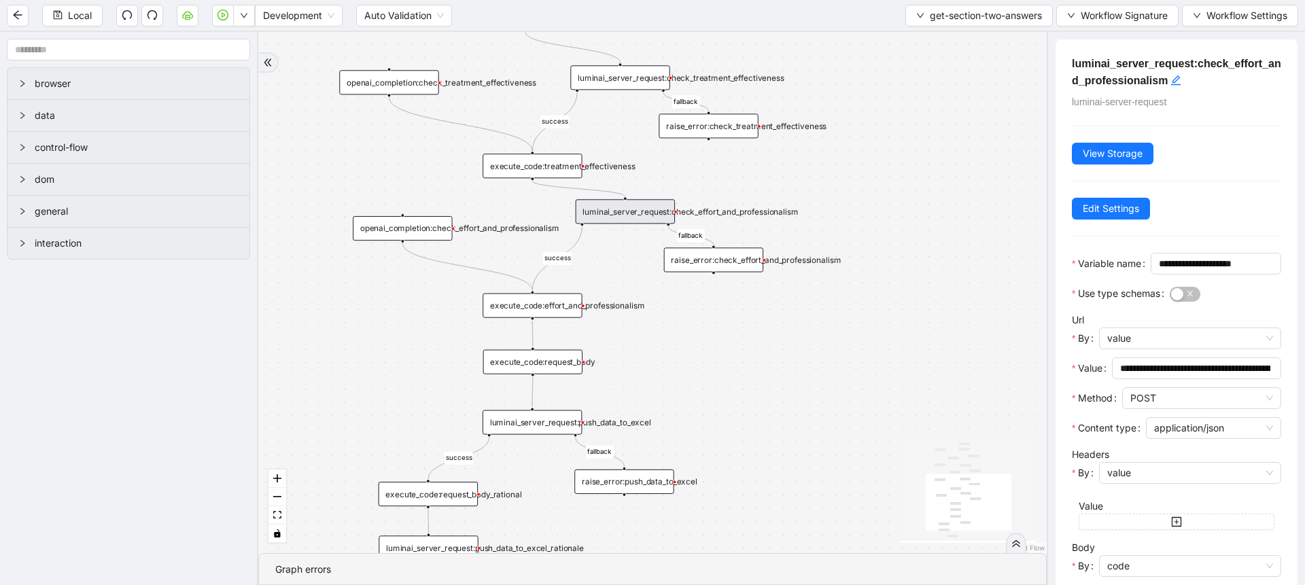
scroll to position [164, 0]
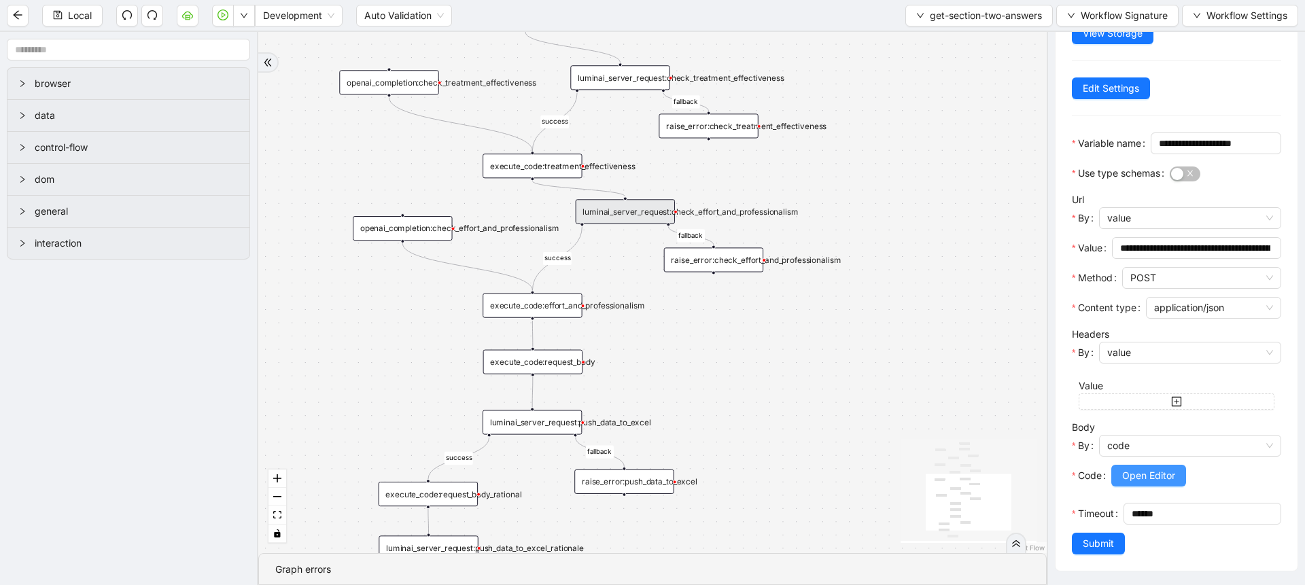
click at [1135, 468] on span "Open Editor" at bounding box center [1148, 475] width 53 height 15
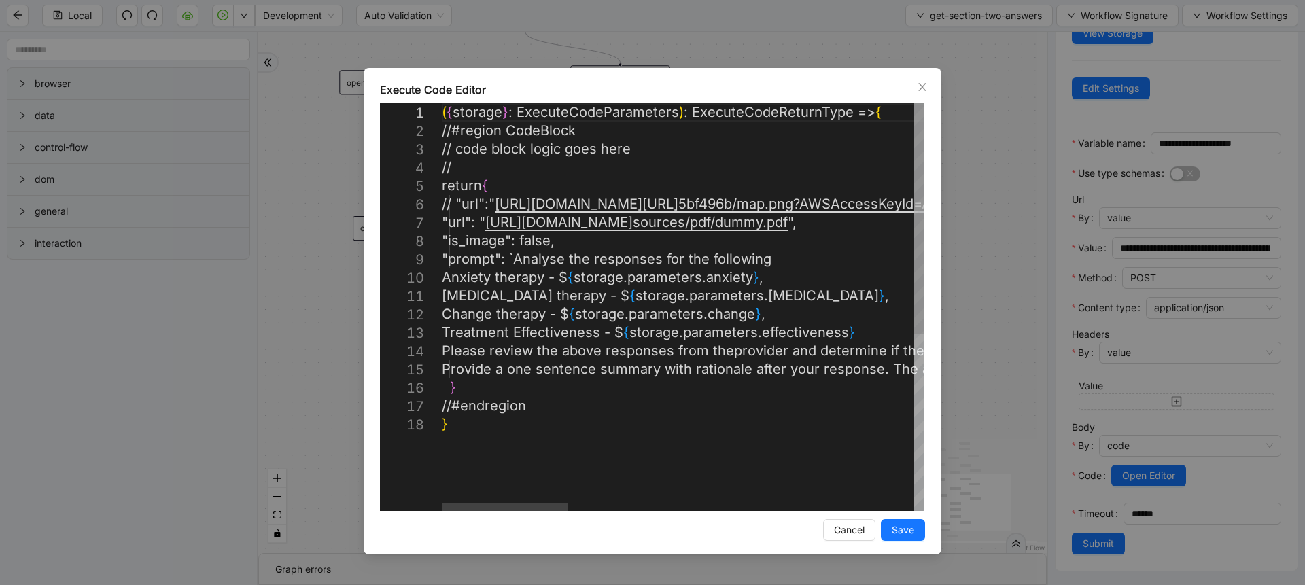
scroll to position [0, 212]
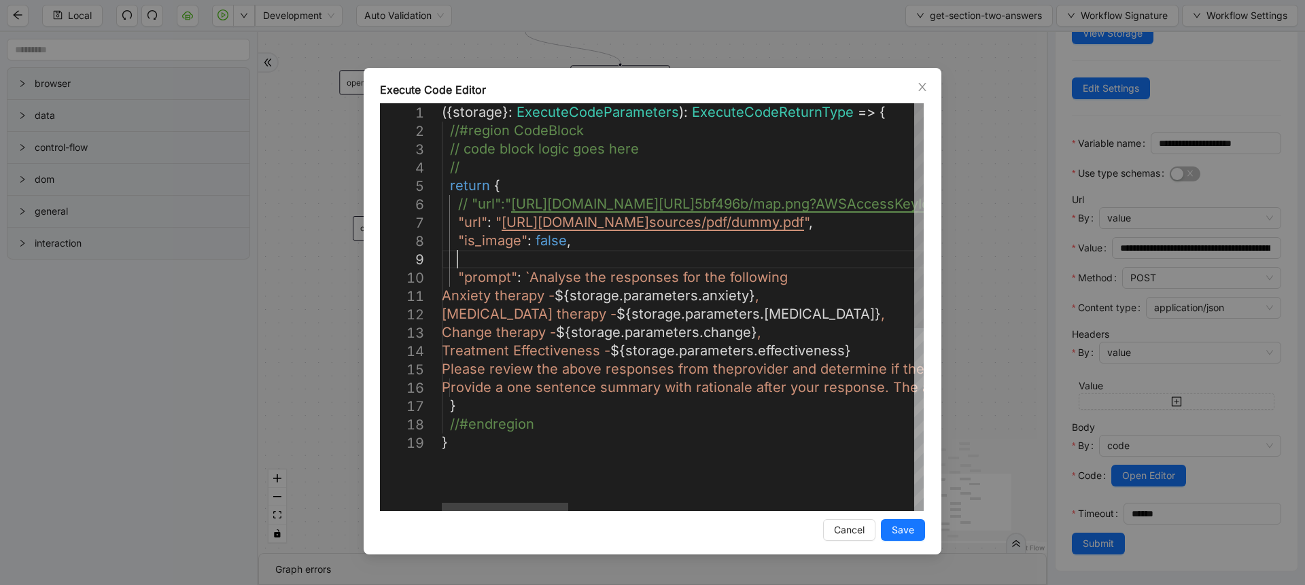
paste textarea "**********"
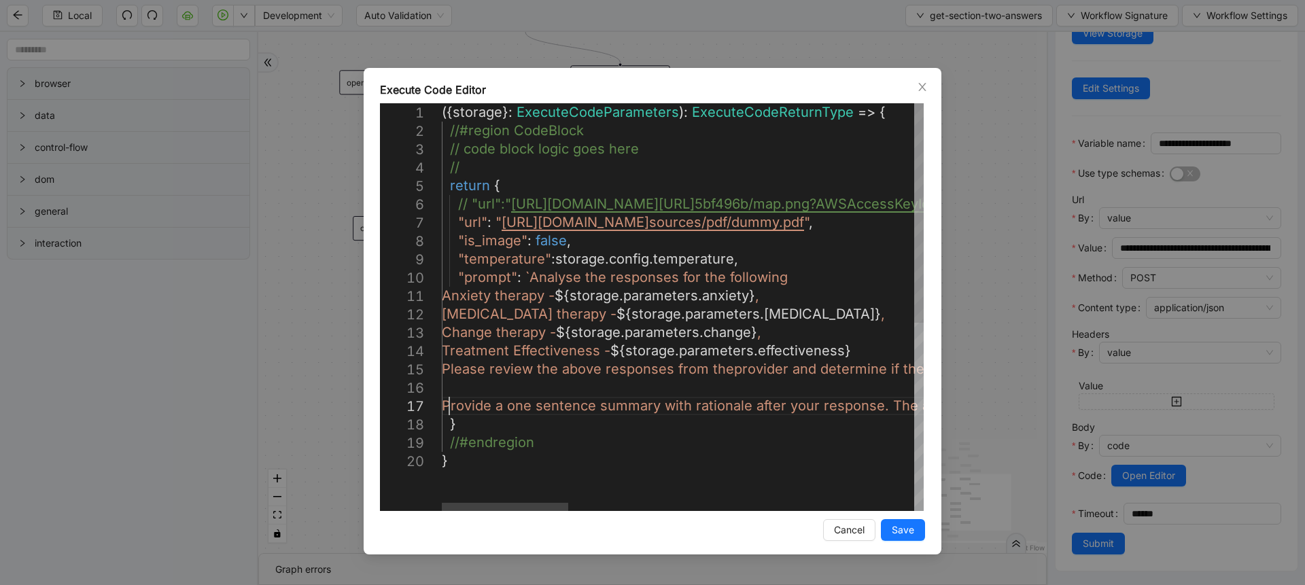
scroll to position [126, 16]
type textarea "**********"
click at [914, 529] on button "Save" at bounding box center [903, 530] width 44 height 22
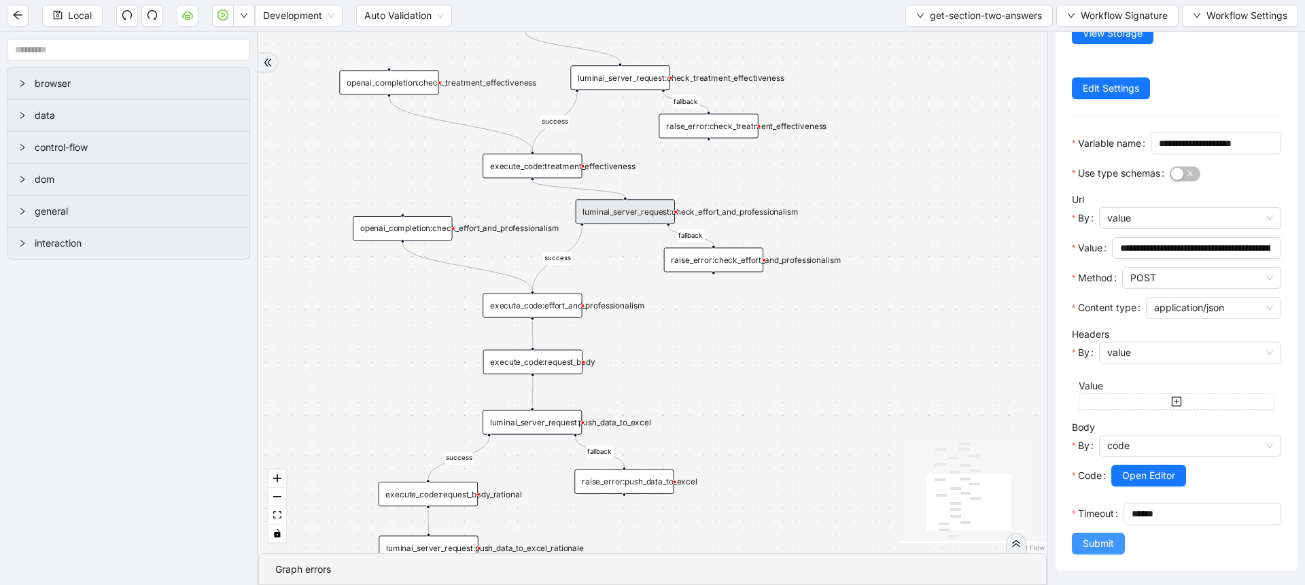
click at [1081, 543] on button "Submit" at bounding box center [1098, 544] width 53 height 22
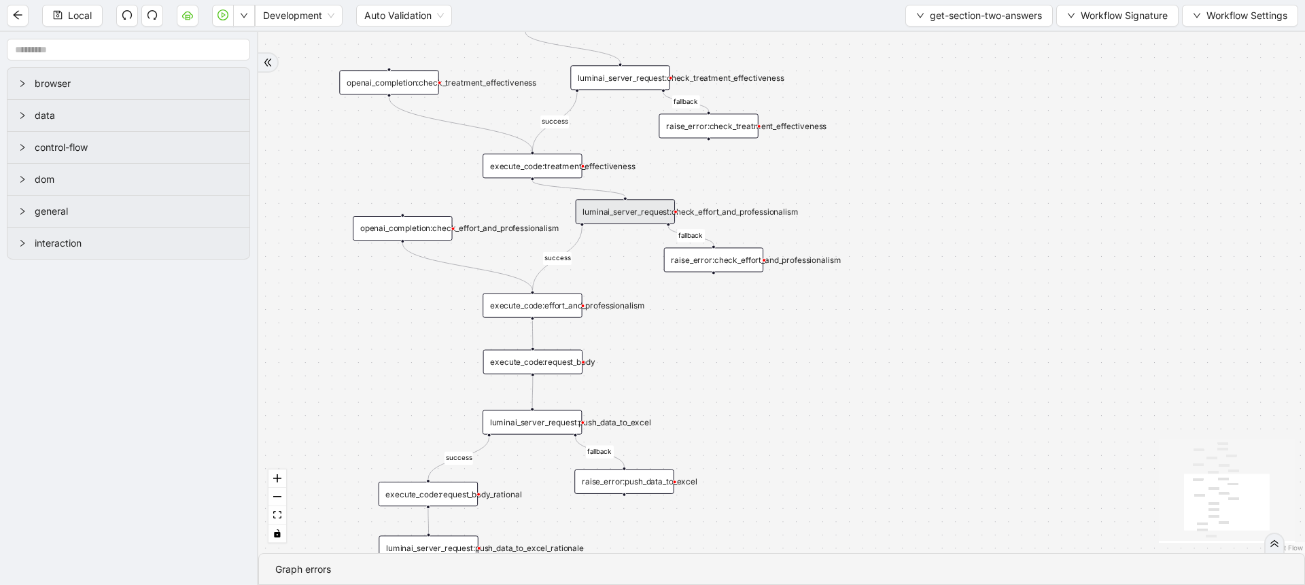
scroll to position [0, 0]
click at [86, 28] on div "Local Development Auto Validation get-section-two-answers Workflow Signature Wo…" at bounding box center [652, 15] width 1305 height 31
click at [79, 21] on span "Local" at bounding box center [80, 15] width 24 height 15
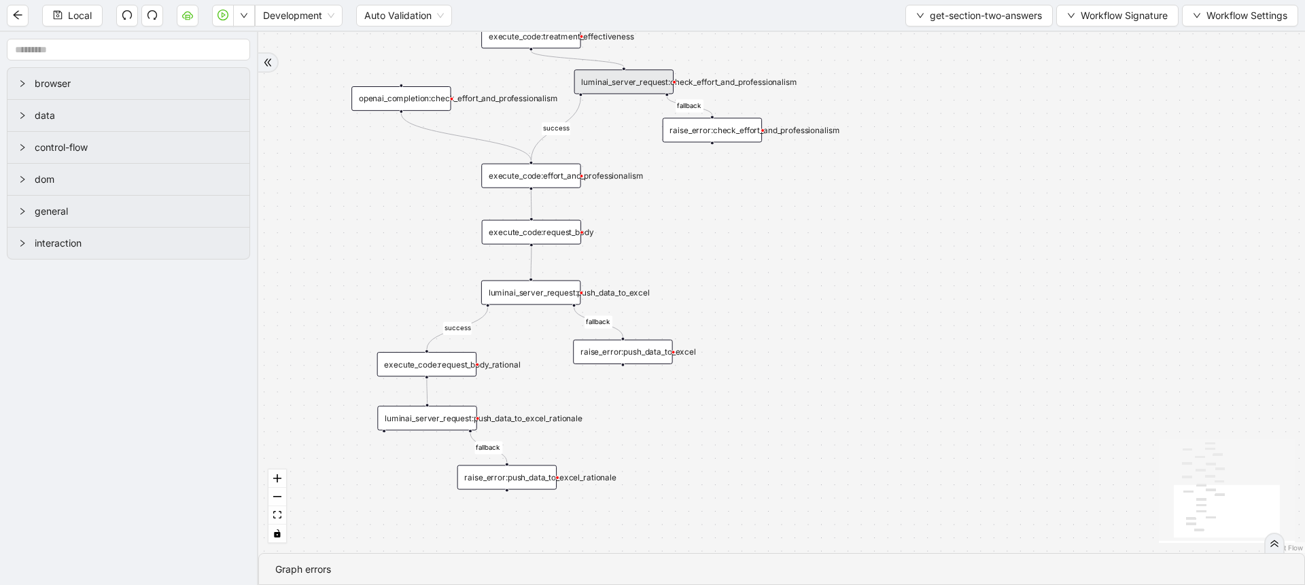
drag, startPoint x: 676, startPoint y: 341, endPoint x: 675, endPoint y: 211, distance: 129.8
click at [675, 211] on div "success fallback success success fallback fallback fallback success success fal…" at bounding box center [781, 292] width 1047 height 521
click at [70, 14] on span "Local" at bounding box center [80, 15] width 24 height 15
click at [1012, 29] on div "Local Development Auto Validation get-section-two-answers Workflow Signature Wo…" at bounding box center [652, 15] width 1305 height 31
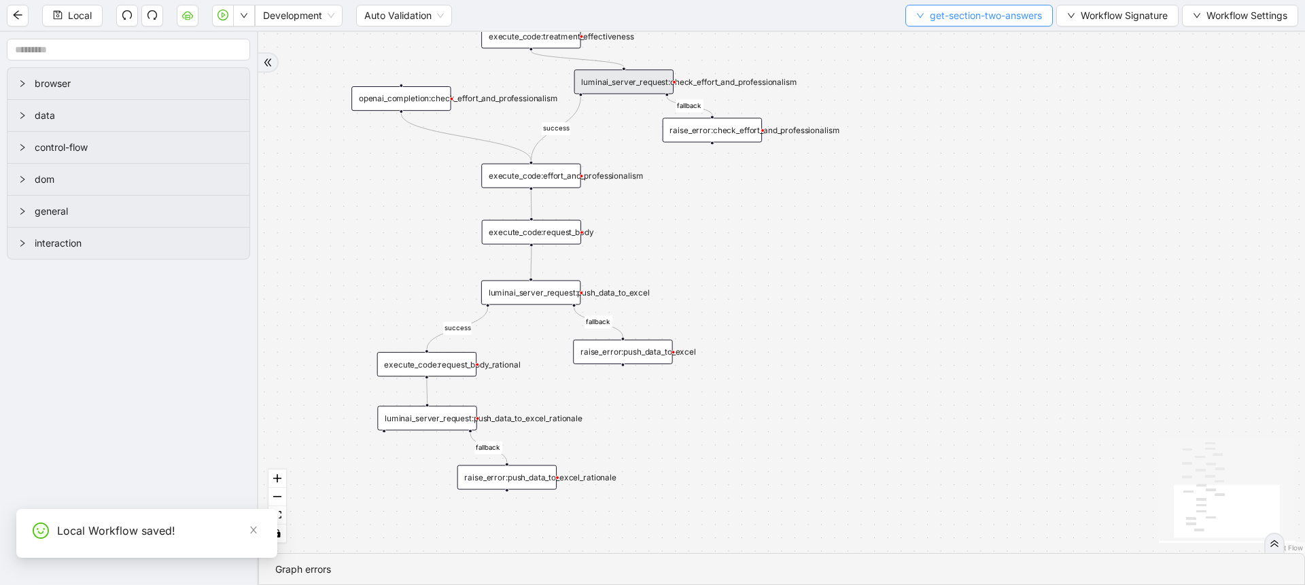
click at [990, 17] on span "get-section-two-answers" at bounding box center [986, 15] width 112 height 15
click at [971, 47] on span "Select" at bounding box center [975, 42] width 128 height 15
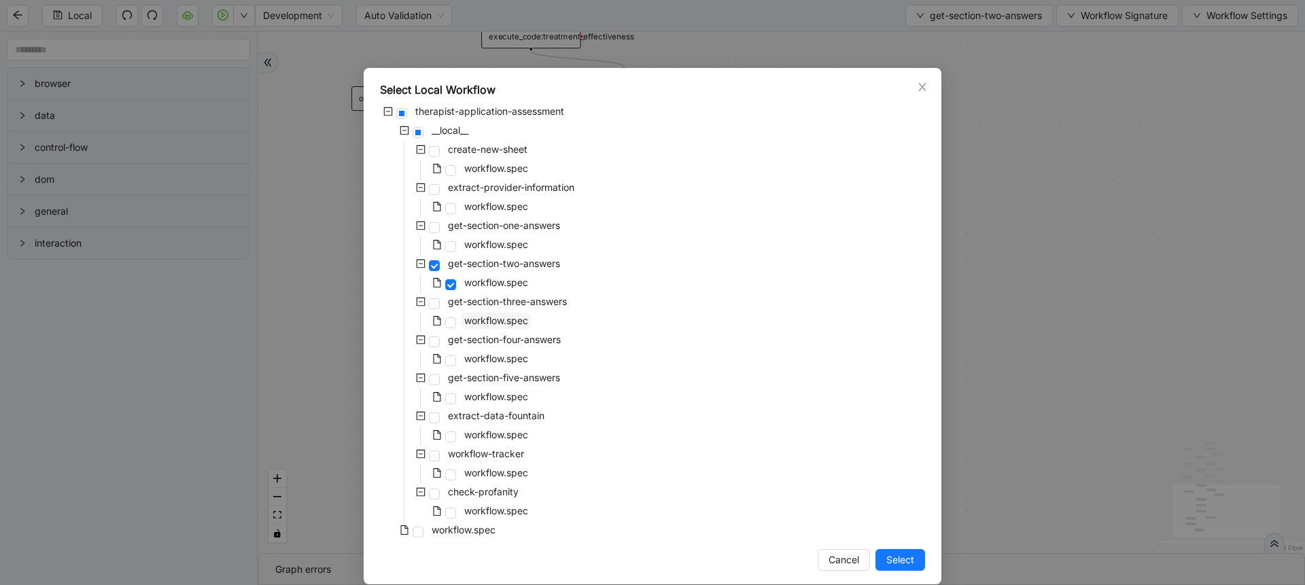
click at [503, 328] on span "workflow.spec" at bounding box center [496, 321] width 69 height 16
click at [897, 568] on button "Select" at bounding box center [901, 560] width 50 height 22
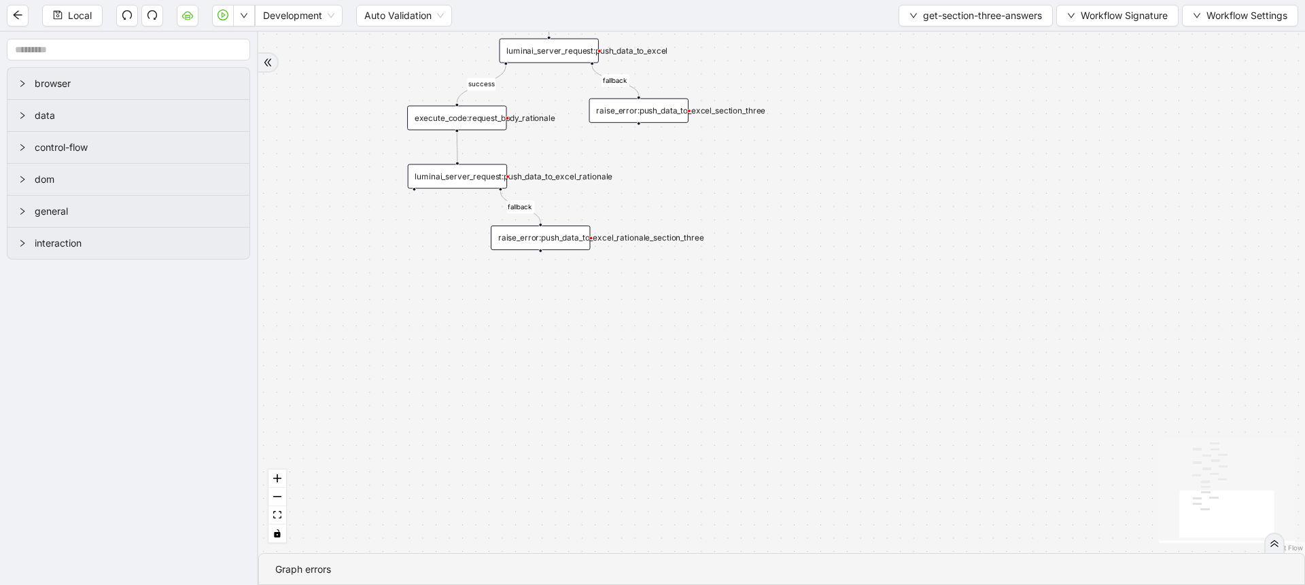
drag, startPoint x: 884, startPoint y: 362, endPoint x: 866, endPoint y: 517, distance: 156.0
click at [866, 517] on div "success success fallback success fallback success fallback fallback fallback tr…" at bounding box center [781, 292] width 1047 height 521
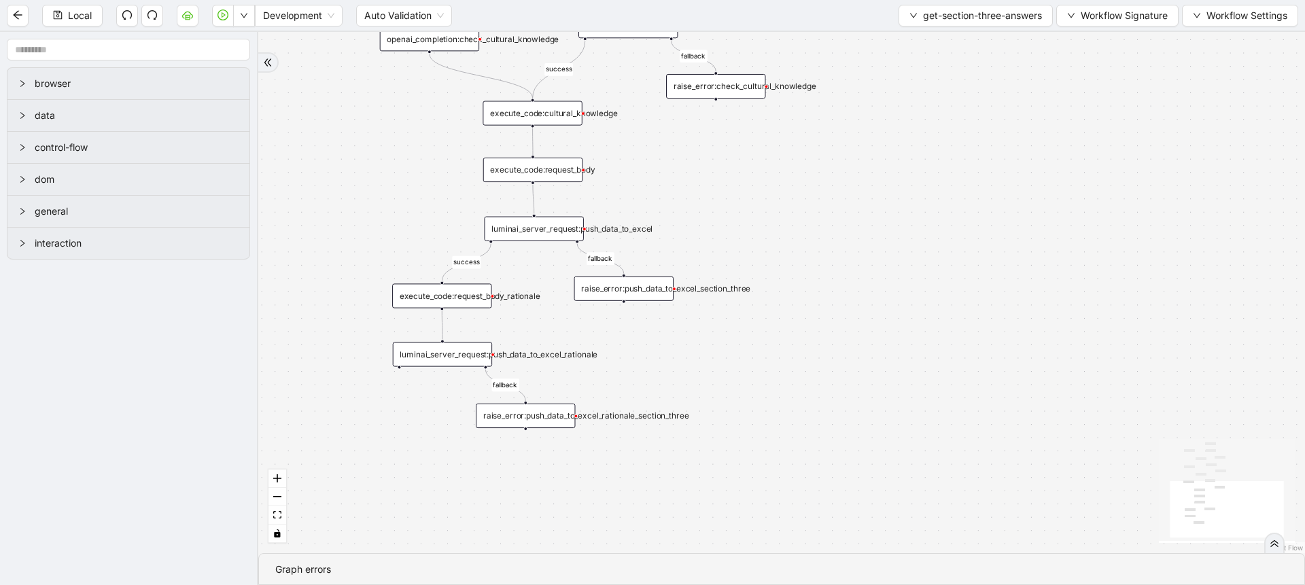
drag, startPoint x: 898, startPoint y: 334, endPoint x: 927, endPoint y: 470, distance: 139.6
click at [927, 470] on div "success success fallback success fallback success fallback fallback fallback tr…" at bounding box center [781, 292] width 1047 height 521
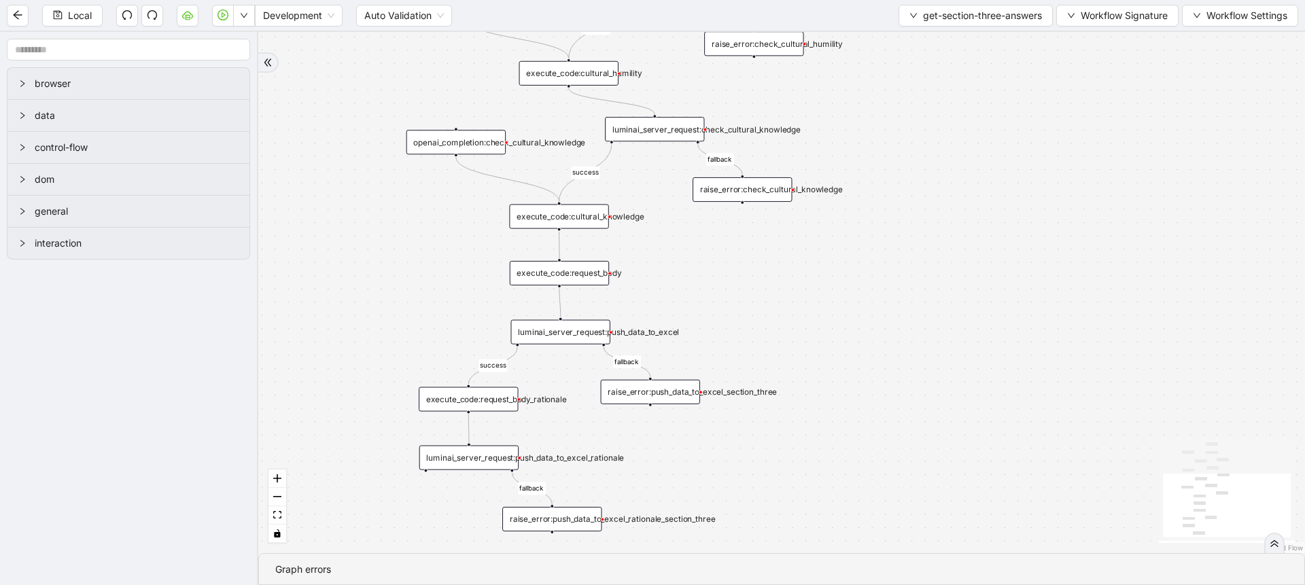
drag, startPoint x: 959, startPoint y: 340, endPoint x: 975, endPoint y: 513, distance: 174.0
click at [975, 513] on div "success success fallback success fallback success fallback fallback fallback tr…" at bounding box center [781, 292] width 1047 height 521
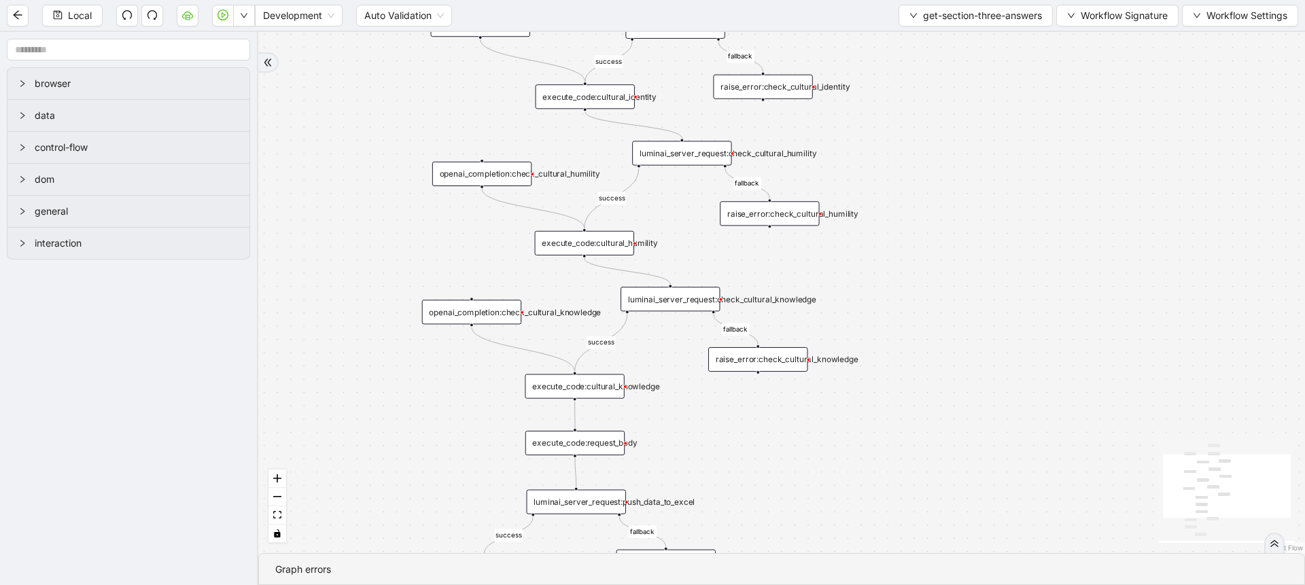
drag, startPoint x: 993, startPoint y: 315, endPoint x: 982, endPoint y: 494, distance: 178.5
click at [982, 494] on div "success success fallback success fallback success fallback fallback fallback tr…" at bounding box center [781, 292] width 1047 height 521
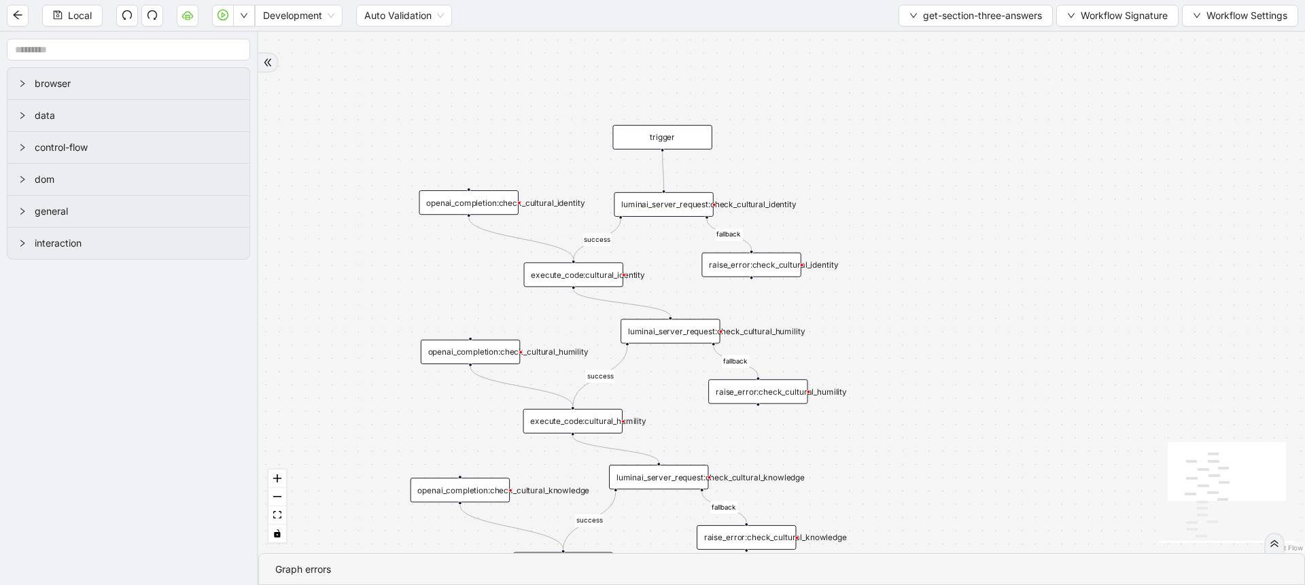
click at [697, 218] on div "success success fallback success fallback success fallback fallback fallback tr…" at bounding box center [781, 292] width 1047 height 521
click at [685, 205] on div "luminai_server_request:check_cultural_identity" at bounding box center [663, 204] width 99 height 24
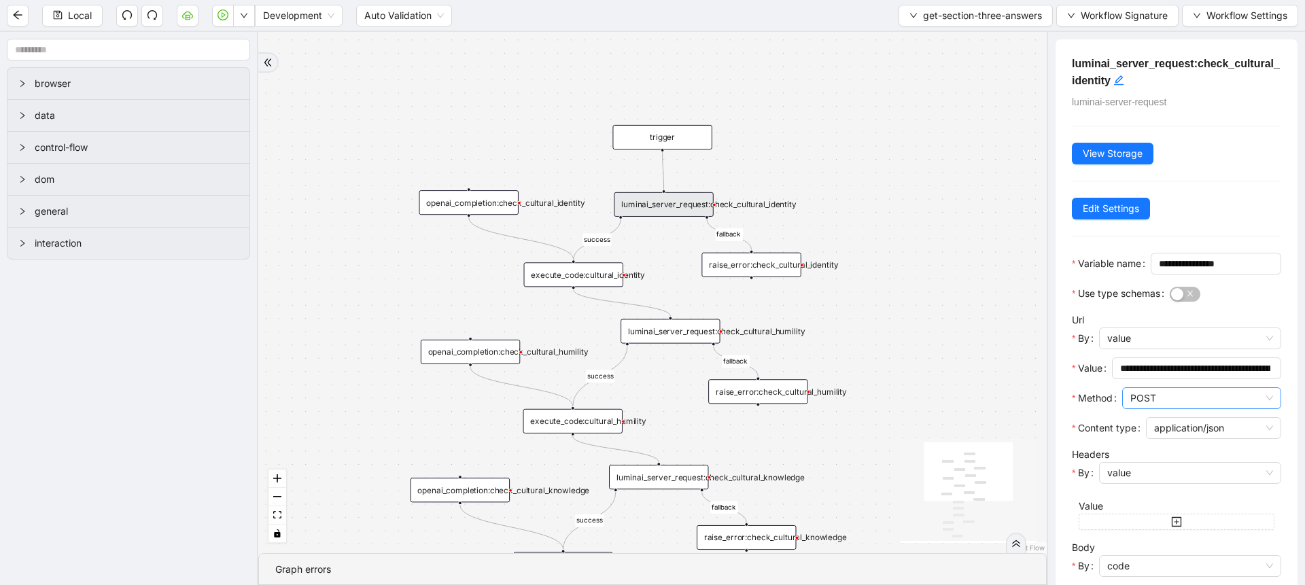
scroll to position [164, 0]
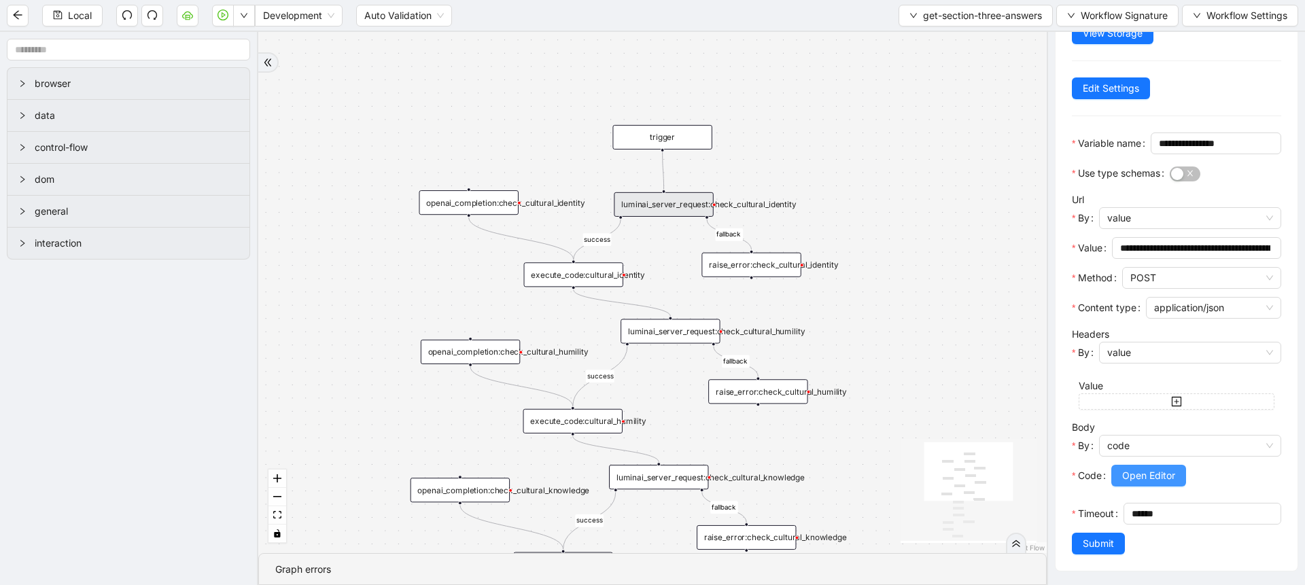
click at [1125, 465] on button "Open Editor" at bounding box center [1148, 476] width 75 height 22
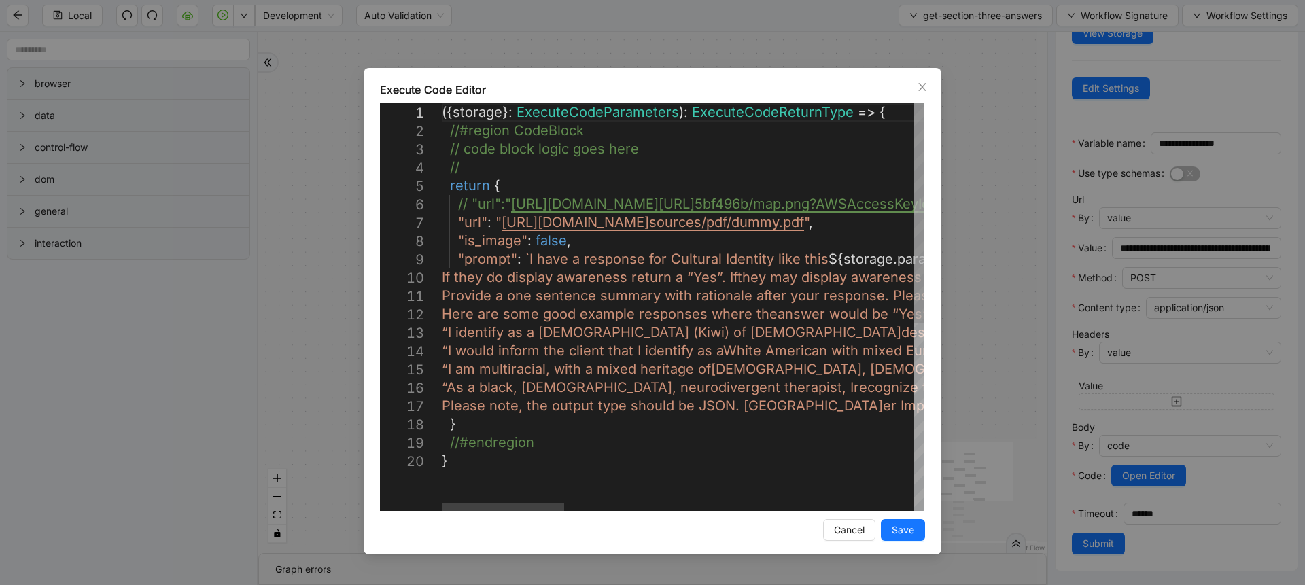
scroll to position [0, 212]
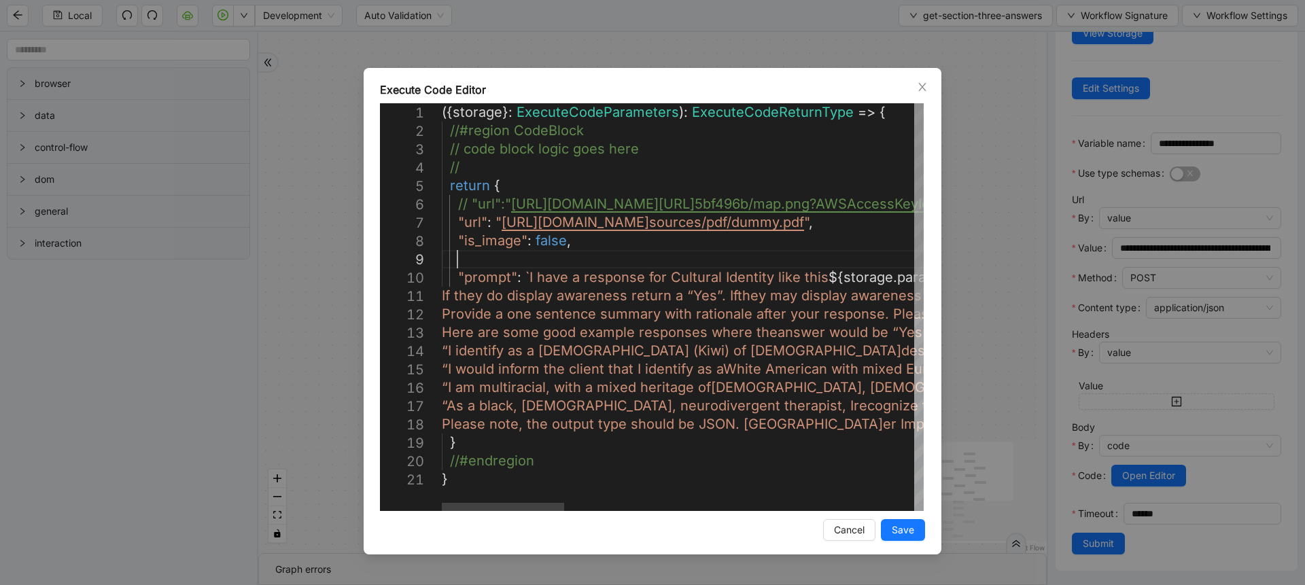
paste textarea "**********"
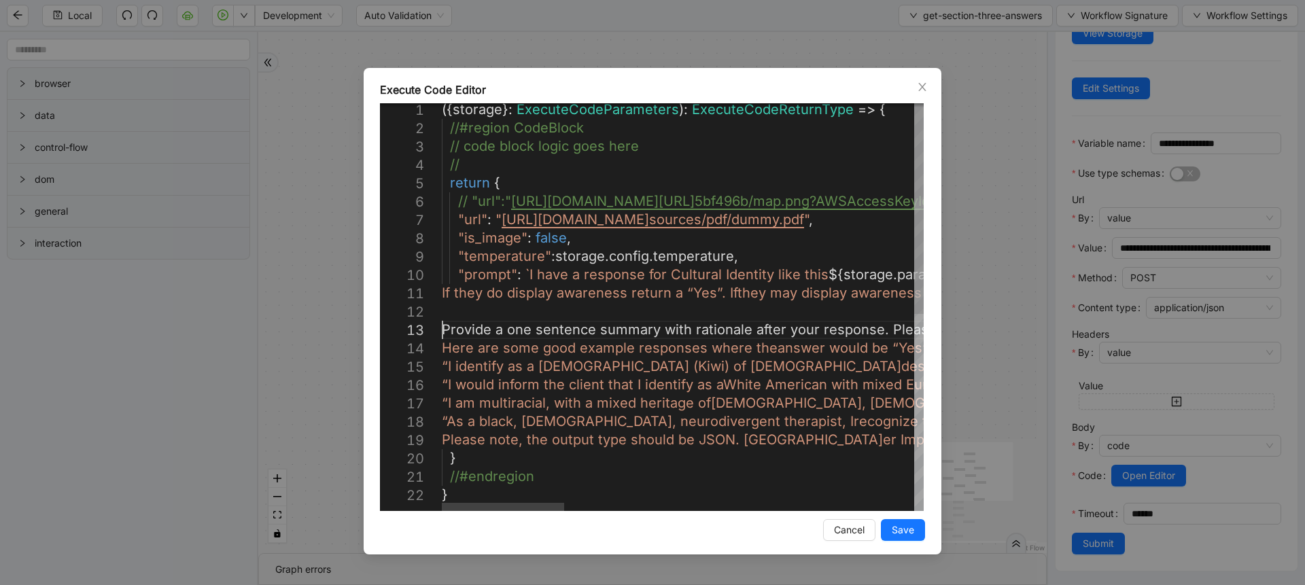
scroll to position [53, 0]
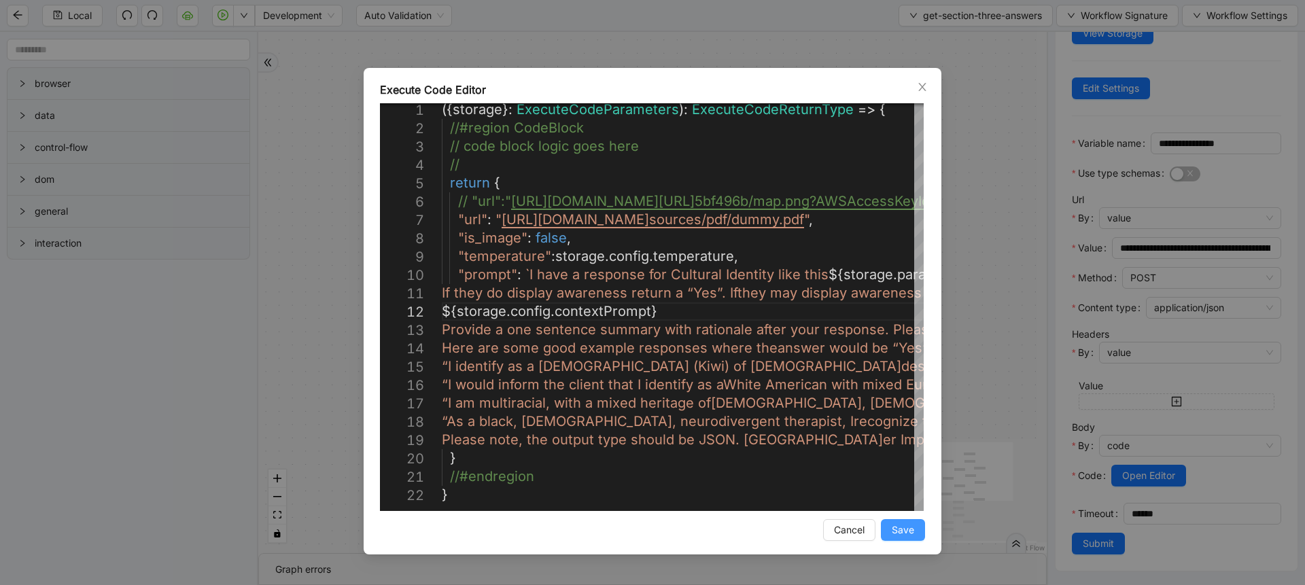
type textarea "**********"
click at [892, 528] on span "Save" at bounding box center [903, 530] width 22 height 15
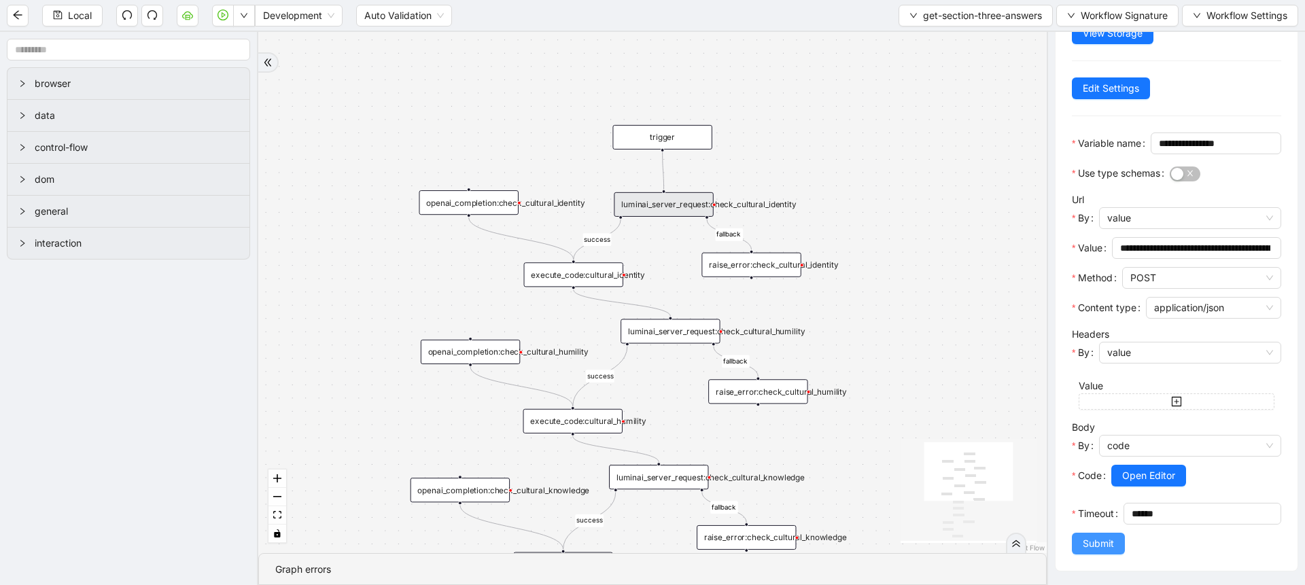
click at [1085, 544] on span "Submit" at bounding box center [1098, 543] width 31 height 15
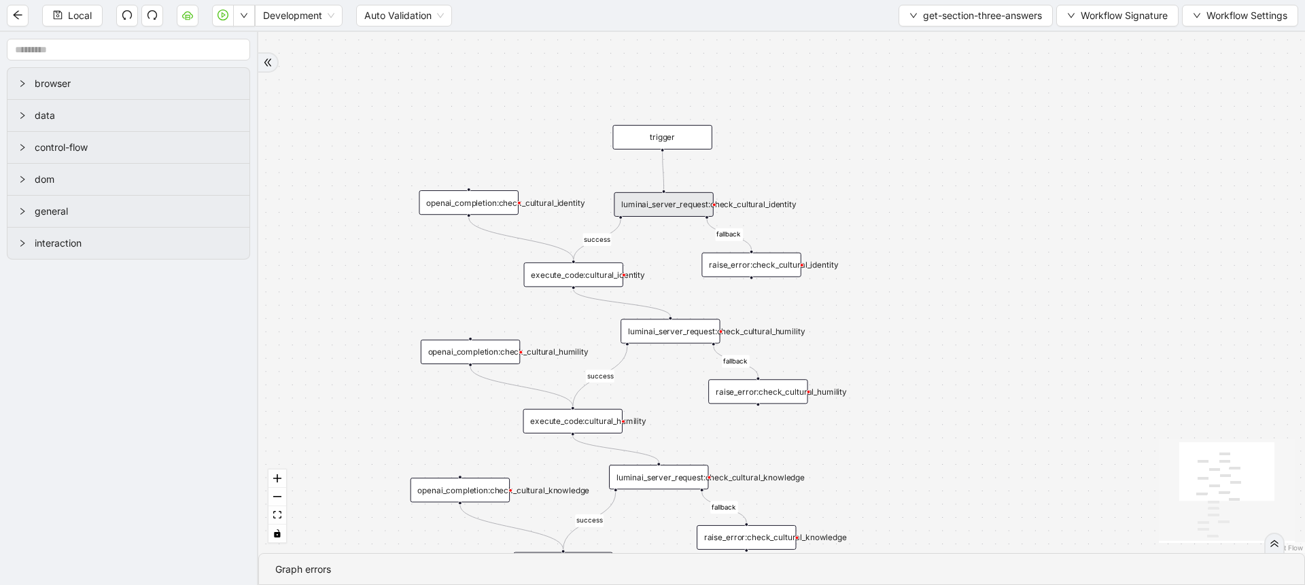
scroll to position [0, 0]
click at [692, 335] on div "luminai_server_request:check_cultural_humility" at bounding box center [670, 331] width 99 height 24
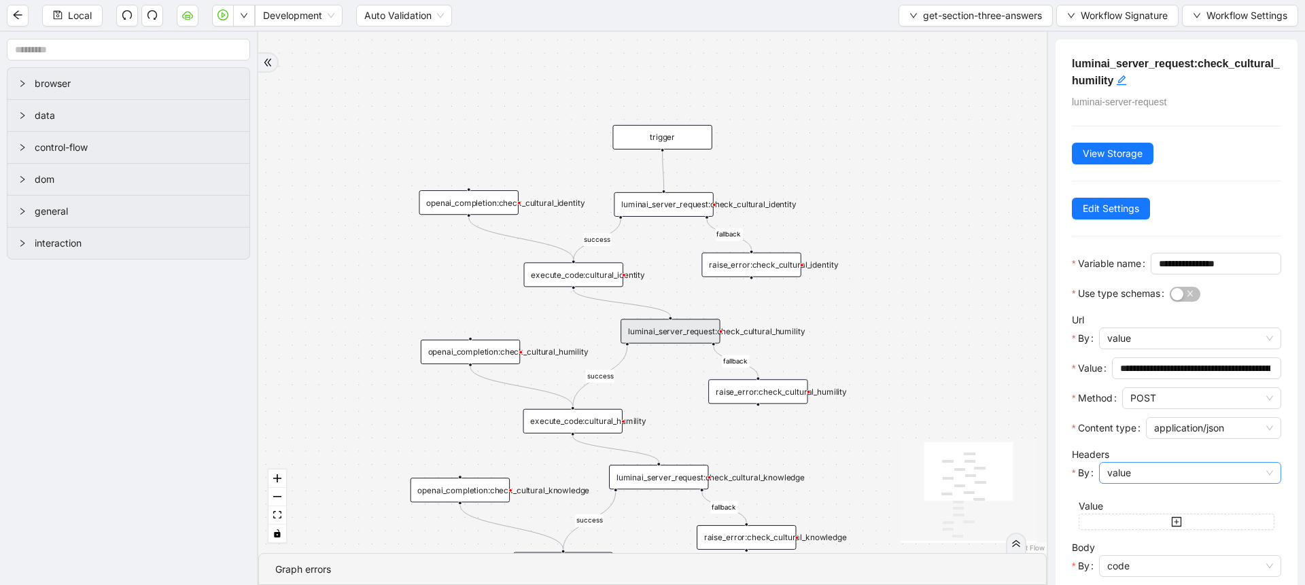
scroll to position [164, 0]
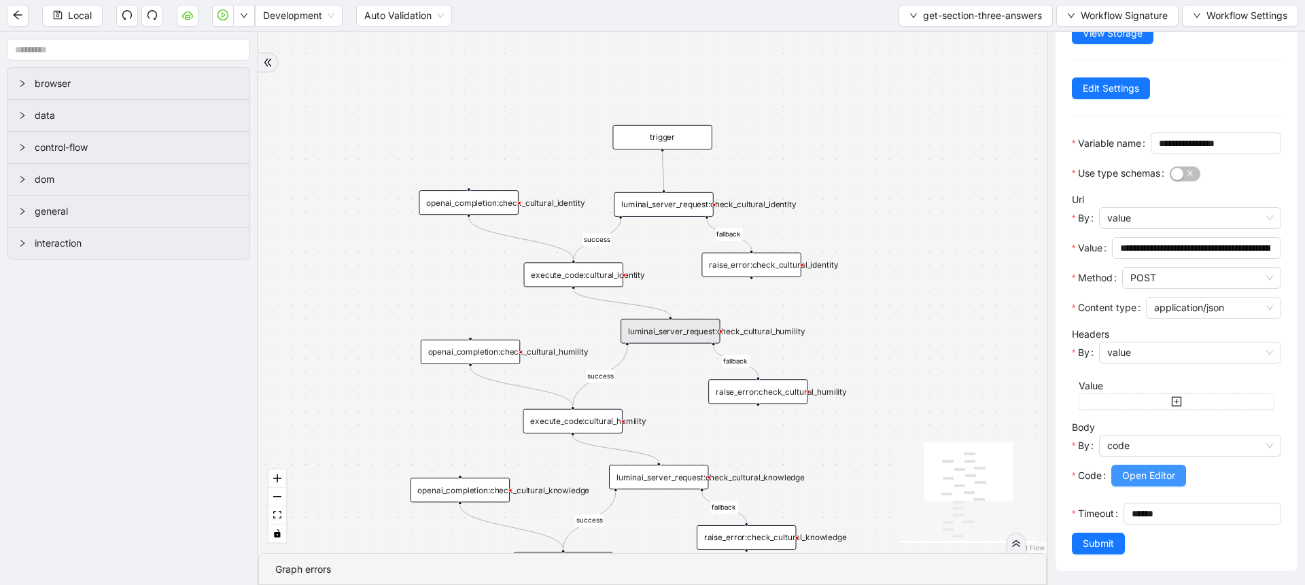
click at [1147, 468] on span "Open Editor" at bounding box center [1148, 475] width 53 height 15
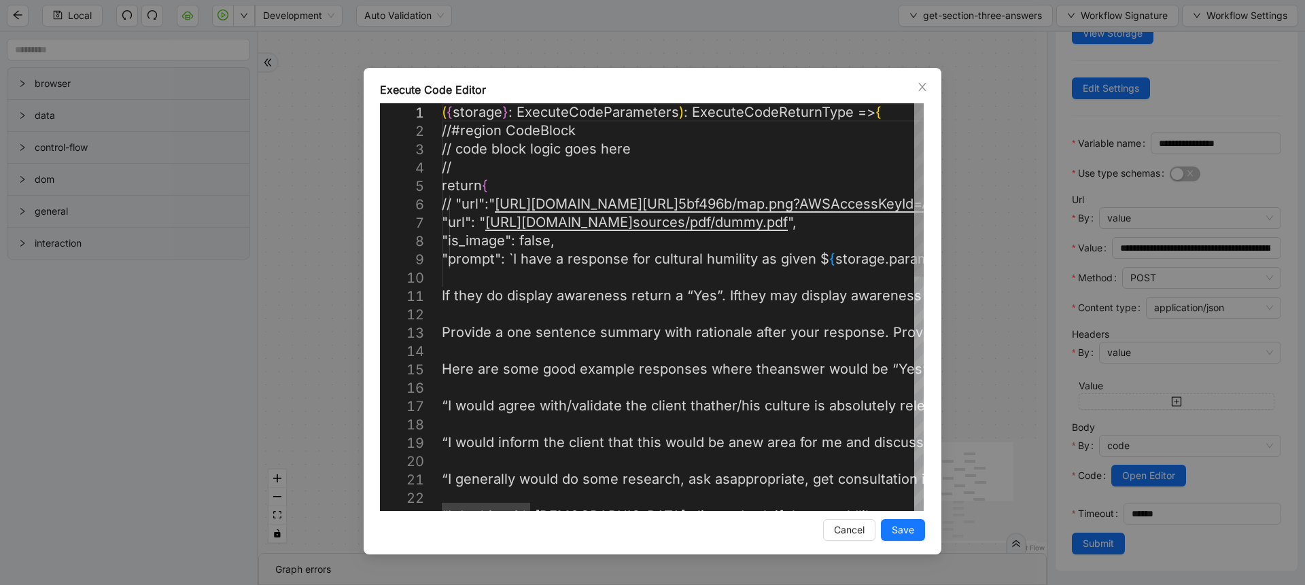
scroll to position [0, 212]
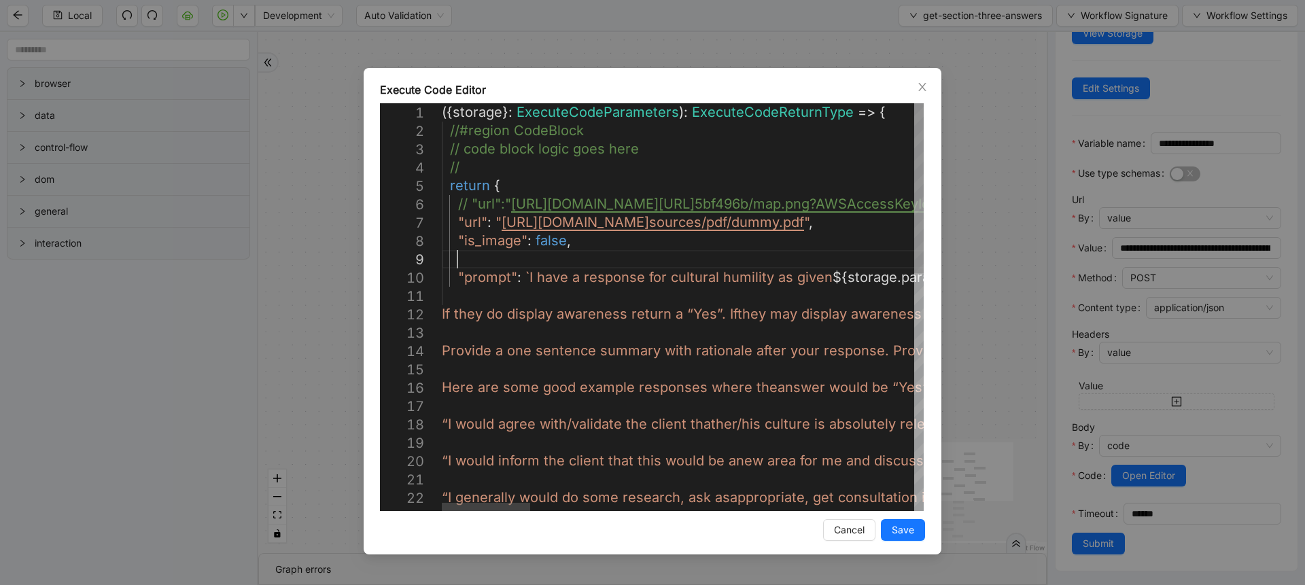
scroll to position [148, 32]
paste textarea "**********"
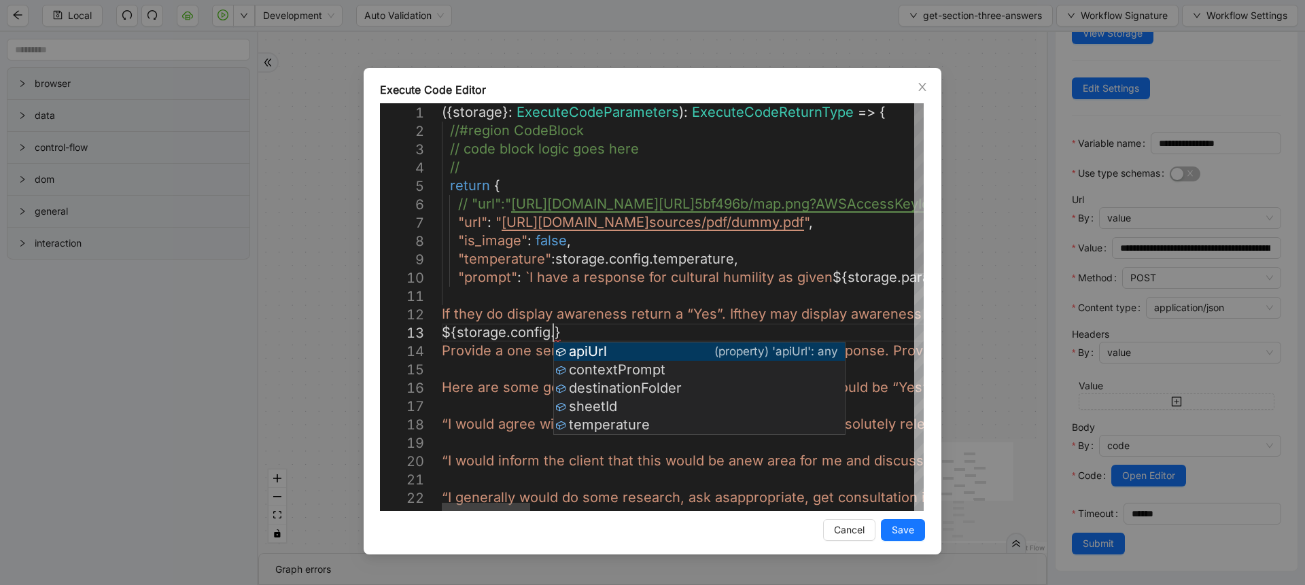
scroll to position [53, 147]
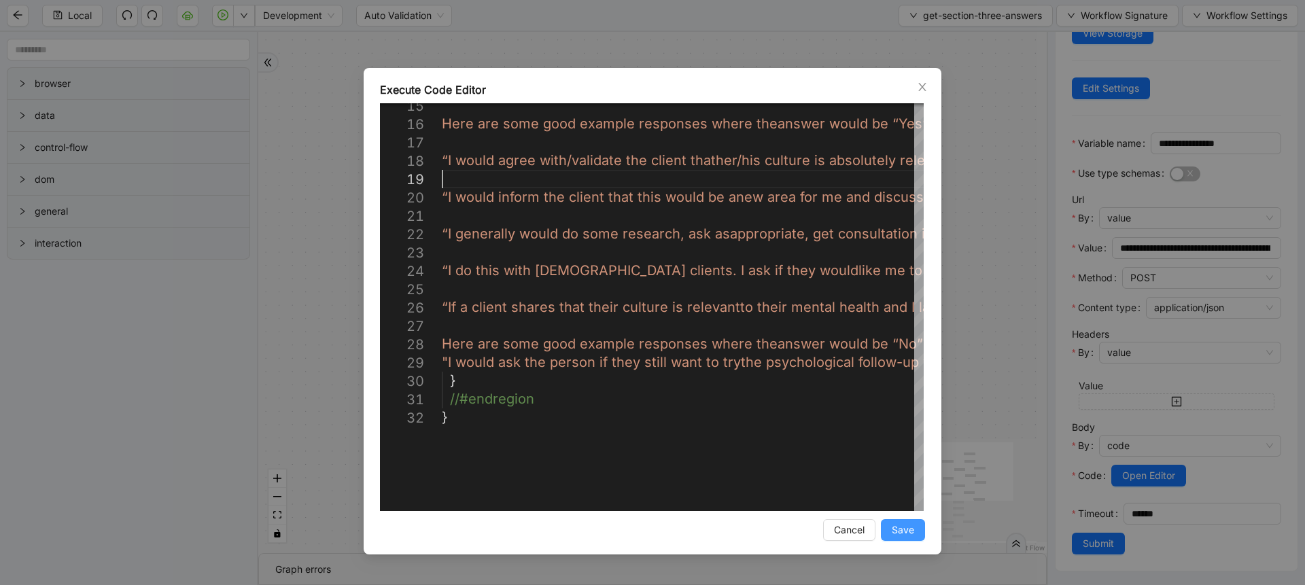
type textarea "**********"
click at [904, 535] on span "Save" at bounding box center [903, 530] width 22 height 15
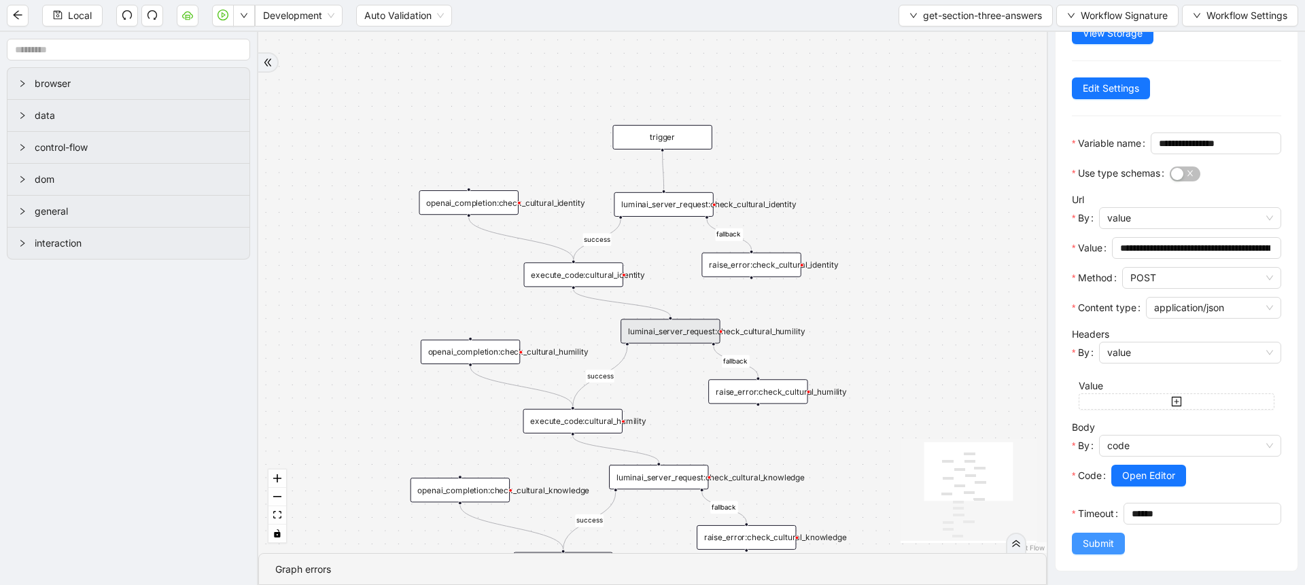
click at [1075, 543] on button "Submit" at bounding box center [1098, 544] width 53 height 22
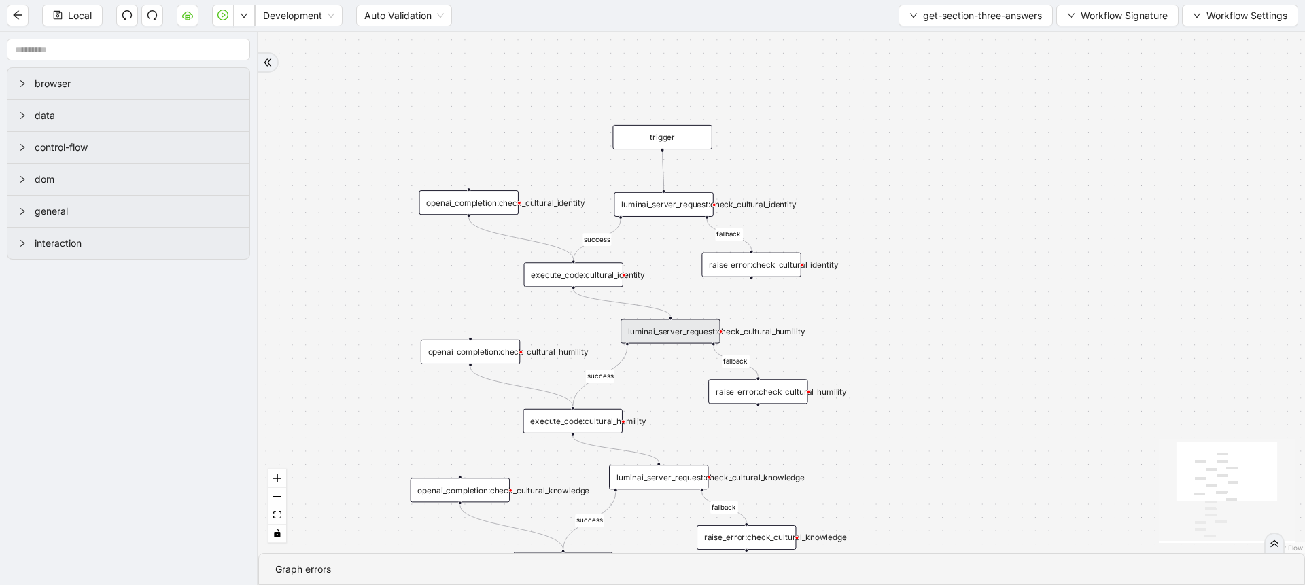
scroll to position [0, 0]
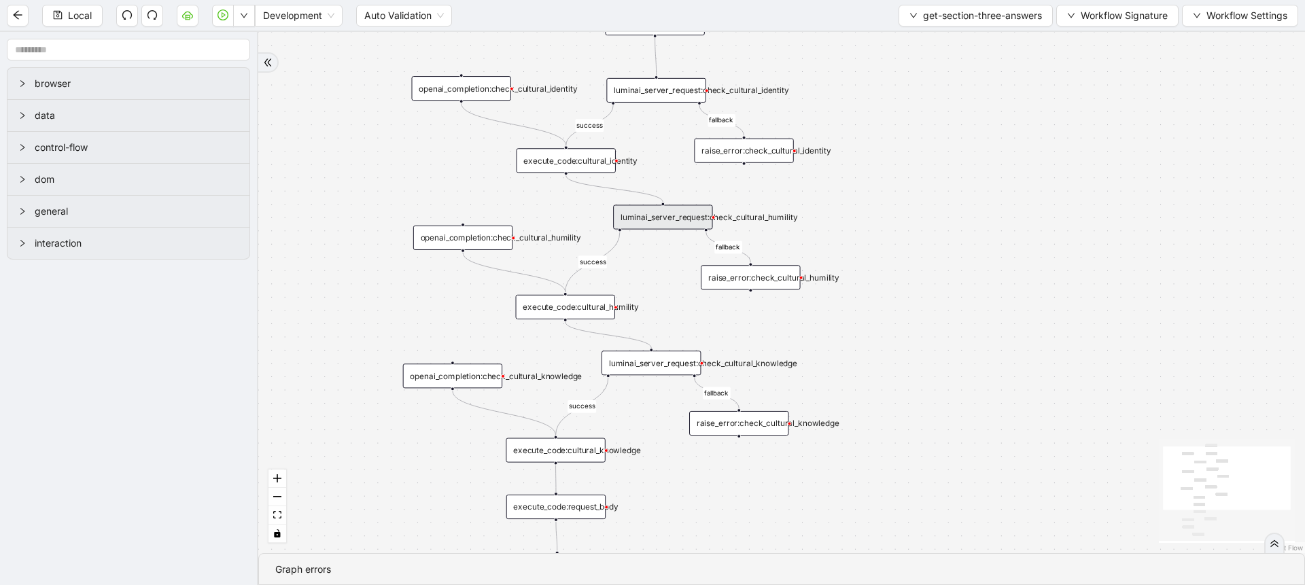
drag, startPoint x: 989, startPoint y: 475, endPoint x: 975, endPoint y: 288, distance: 188.2
click at [975, 288] on div "success success fallback success fallback success fallback fallback fallback tr…" at bounding box center [781, 292] width 1047 height 521
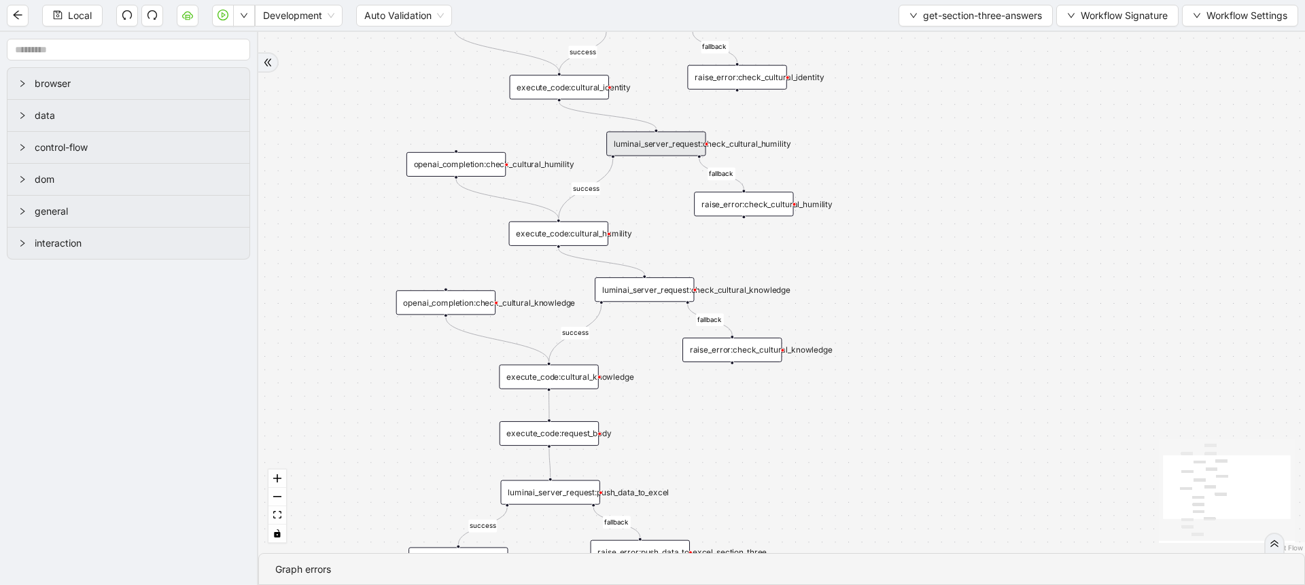
click at [659, 289] on div "luminai_server_request:check_cultural_knowledge" at bounding box center [644, 289] width 99 height 24
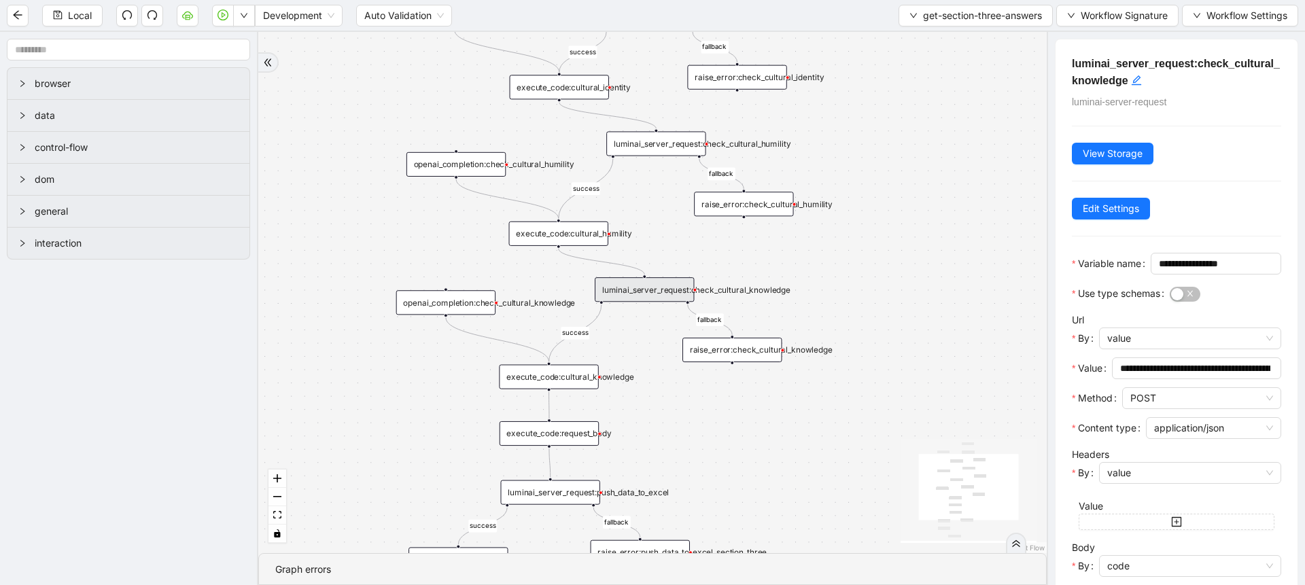
scroll to position [164, 0]
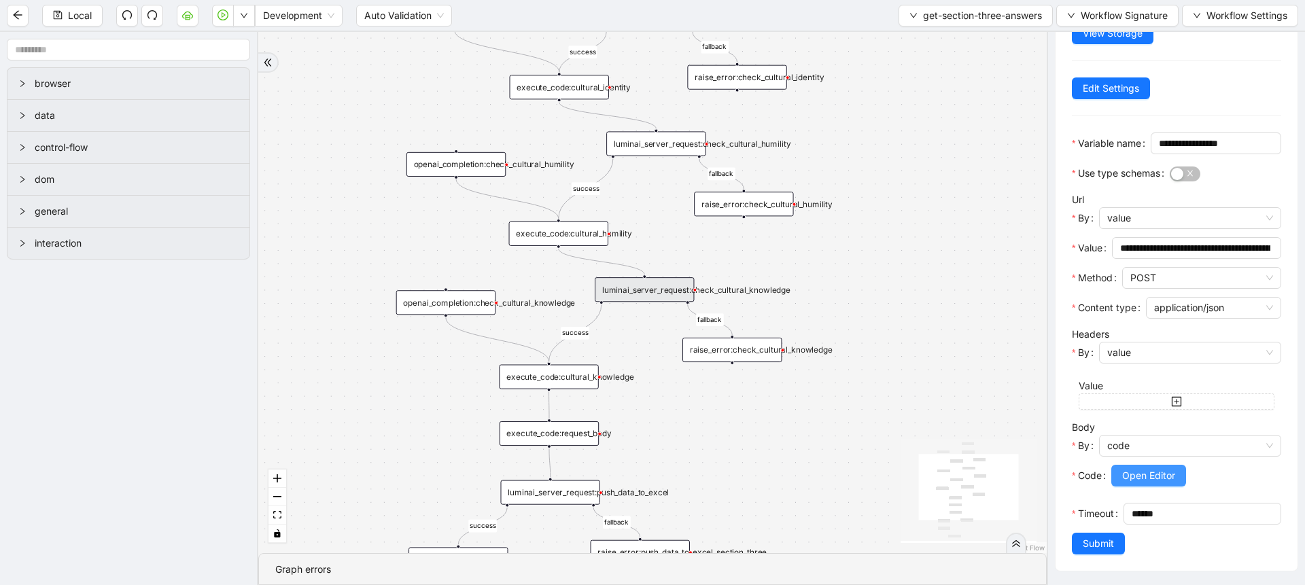
click at [1139, 468] on span "Open Editor" at bounding box center [1148, 475] width 53 height 15
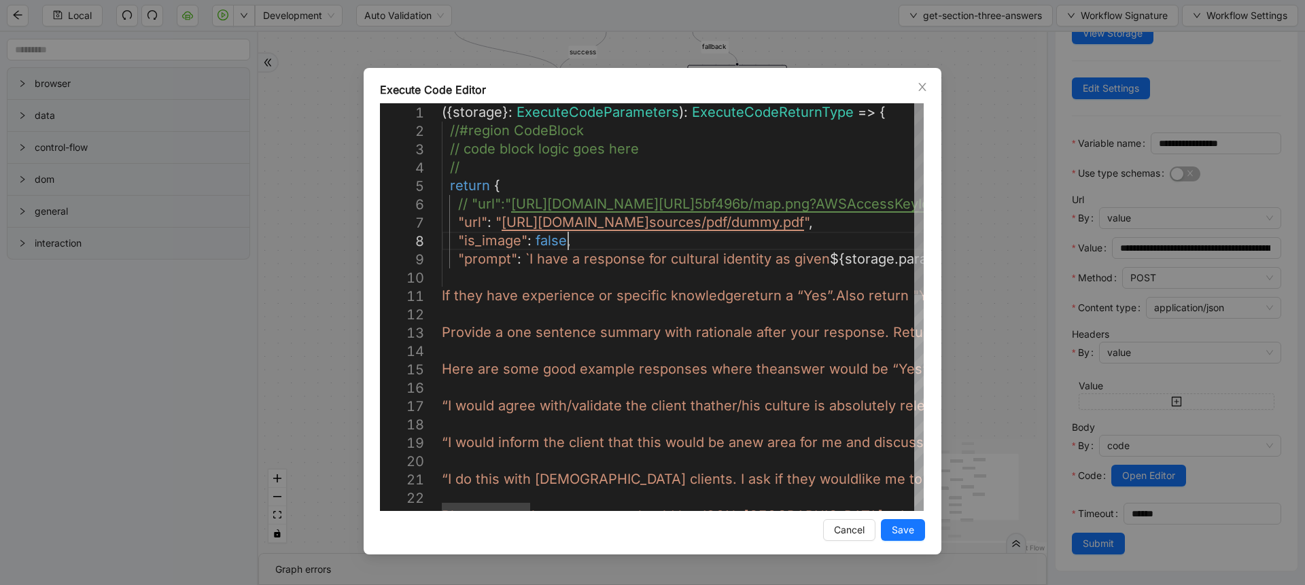
scroll to position [0, 212]
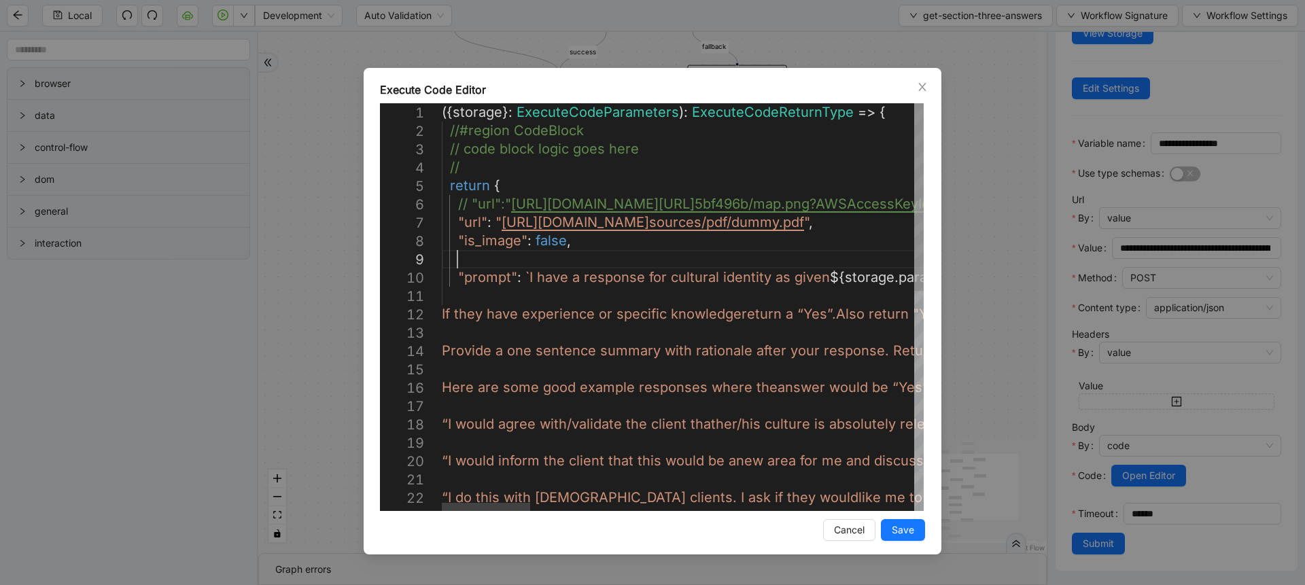
scroll to position [148, 32]
paste textarea "**********"
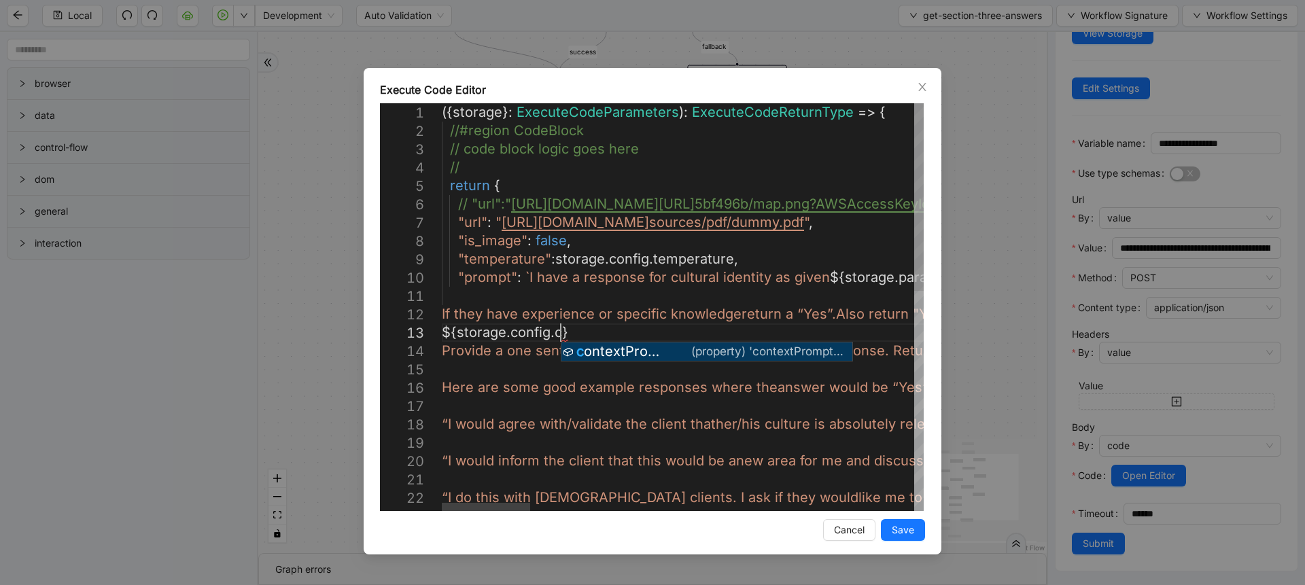
scroll to position [53, 147]
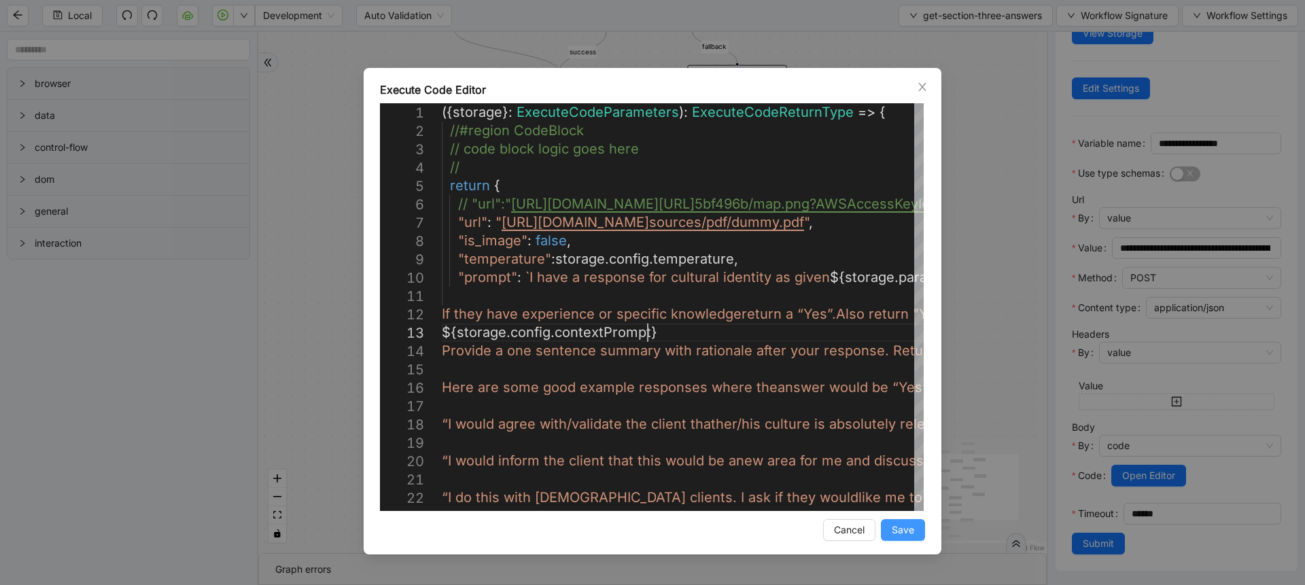
type textarea "**********"
click at [908, 528] on span "Save" at bounding box center [903, 530] width 22 height 15
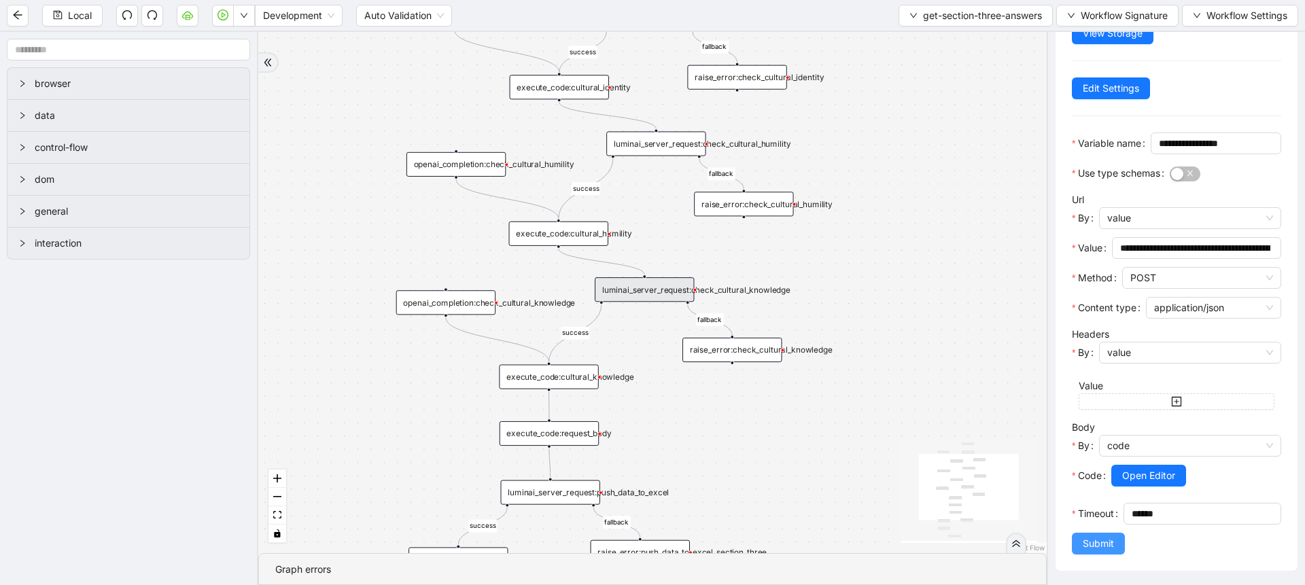
click at [1077, 549] on button "Submit" at bounding box center [1098, 544] width 53 height 22
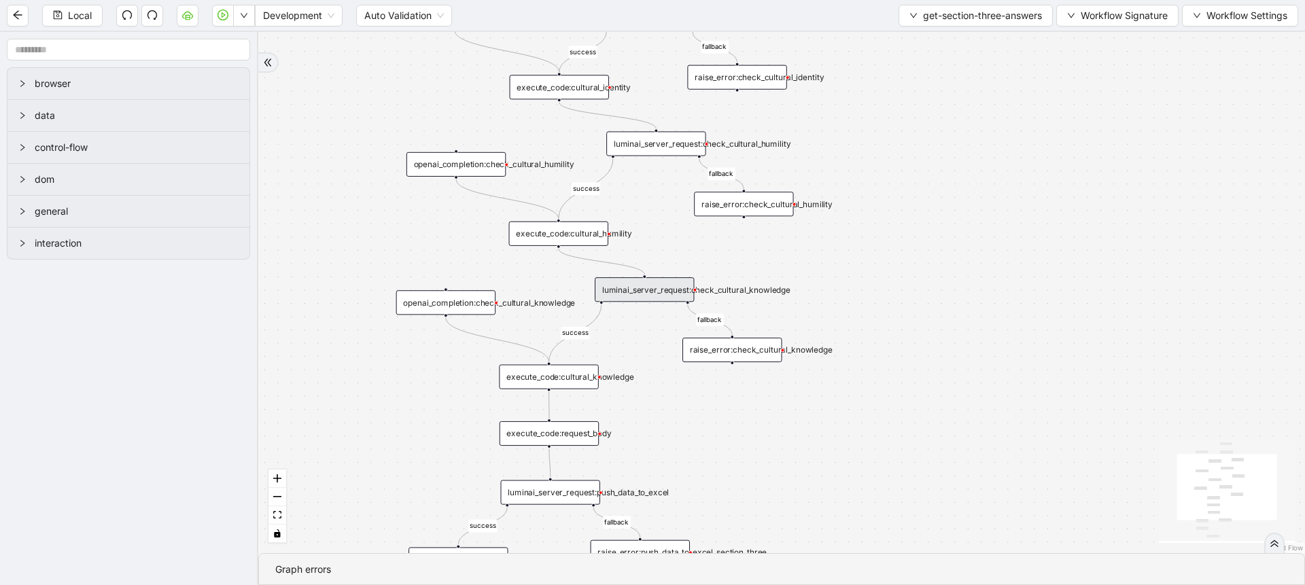
scroll to position [0, 0]
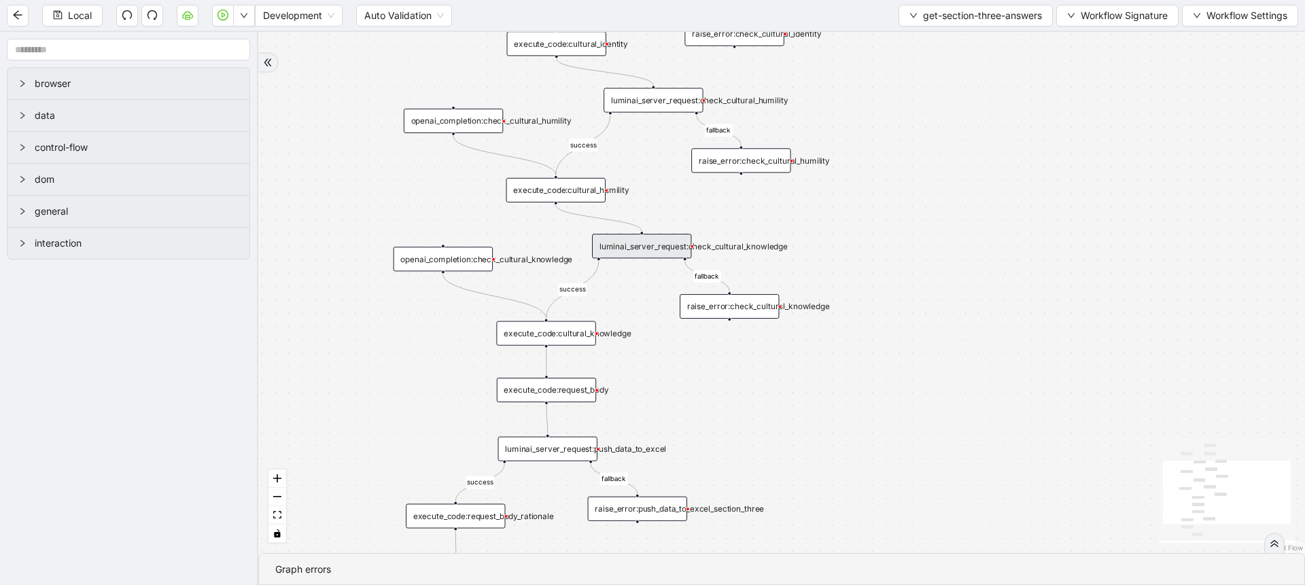
drag, startPoint x: 1035, startPoint y: 480, endPoint x: 1018, endPoint y: 361, distance: 120.2
click at [1018, 361] on div "success success fallback success fallback success fallback fallback fallback tr…" at bounding box center [781, 292] width 1047 height 521
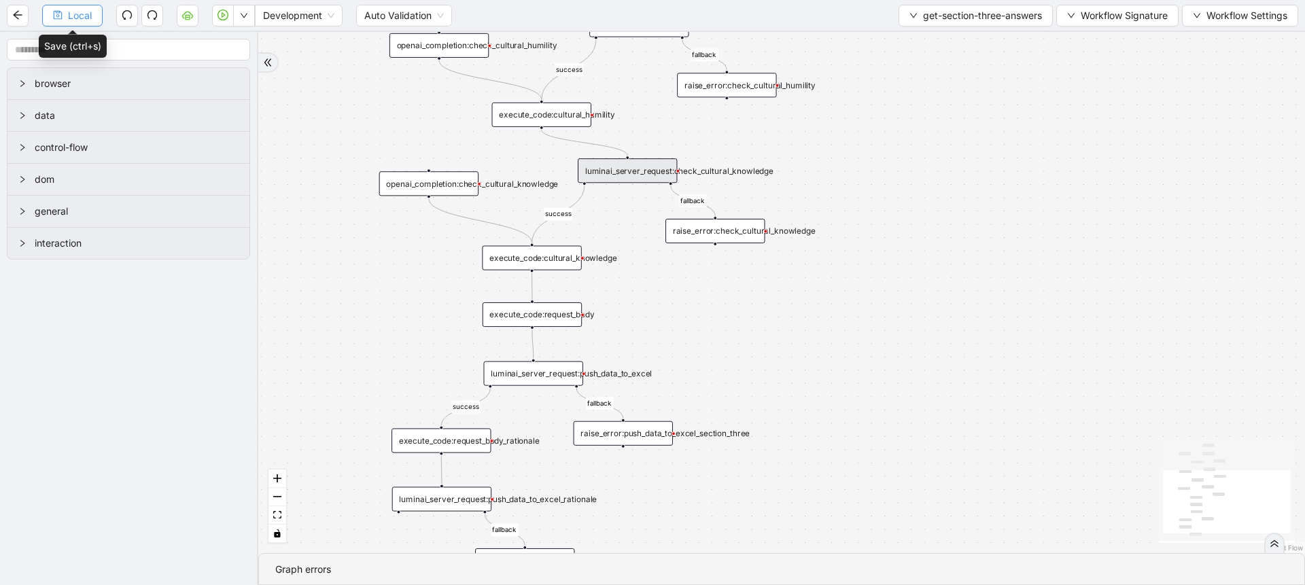
click at [94, 19] on button "Local" at bounding box center [72, 16] width 60 height 22
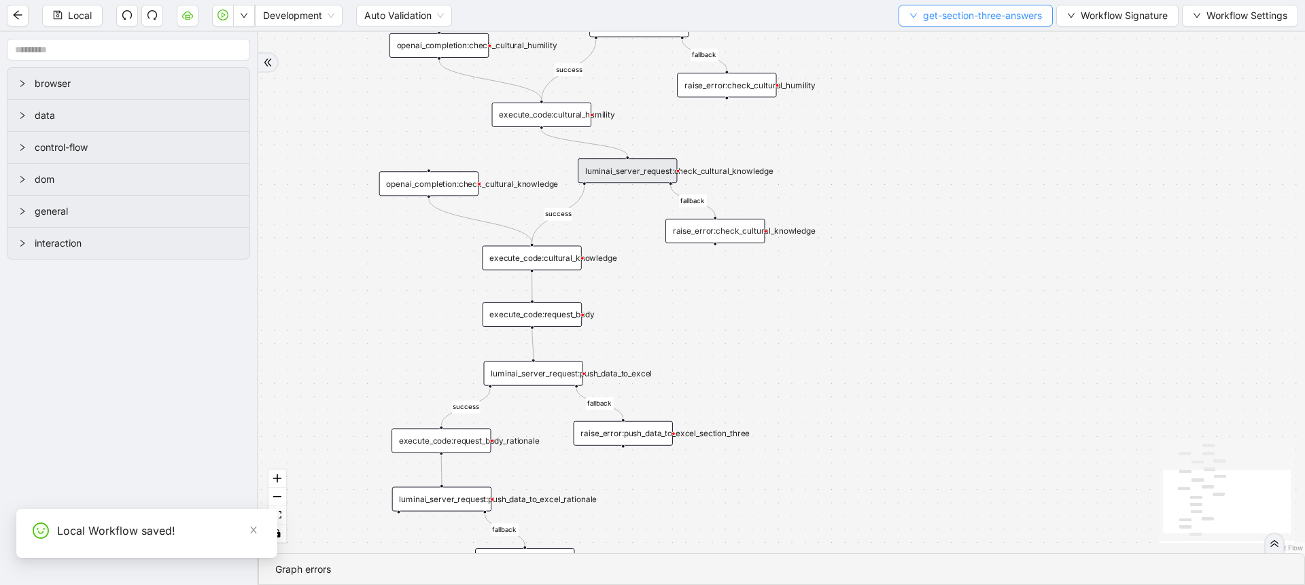
click at [933, 16] on span "get-section-three-answers" at bounding box center [982, 15] width 119 height 15
click at [927, 36] on span "Select" at bounding box center [972, 42] width 135 height 15
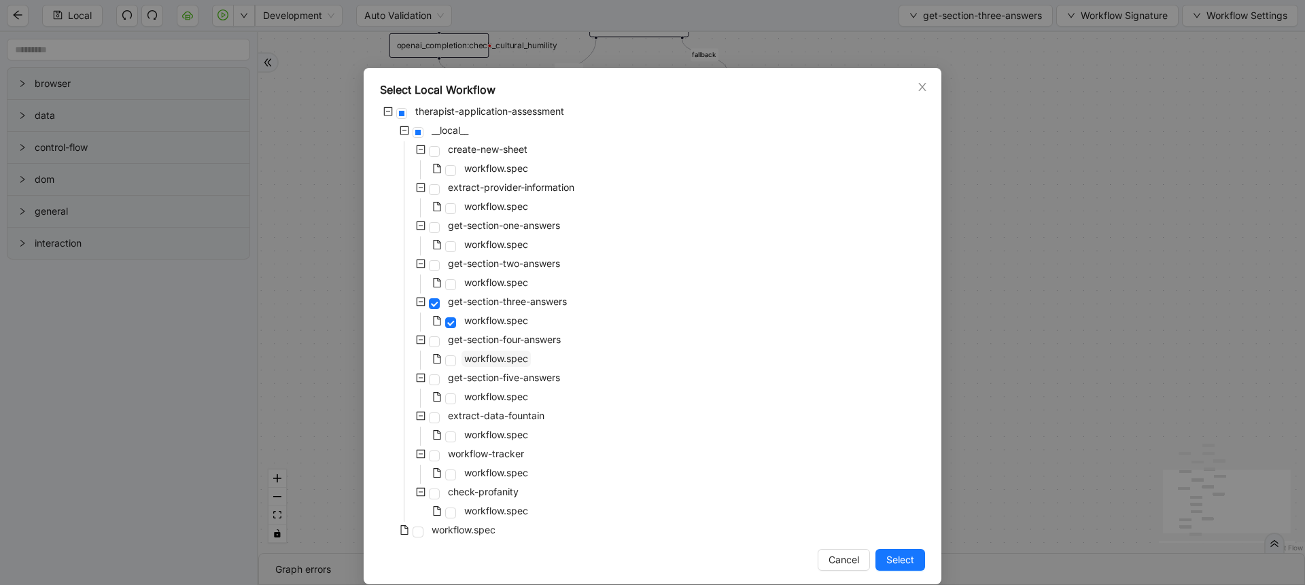
click at [491, 354] on span "workflow.spec" at bounding box center [496, 359] width 64 height 12
click at [886, 557] on span "Select" at bounding box center [900, 560] width 28 height 15
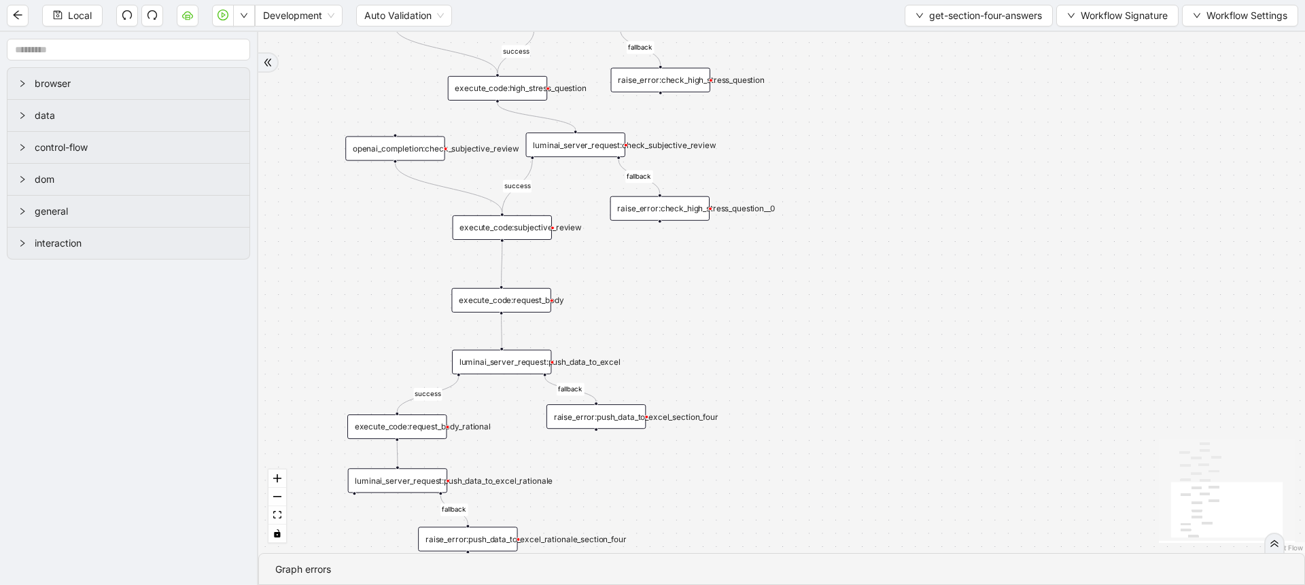
drag, startPoint x: 771, startPoint y: 341, endPoint x: 773, endPoint y: 513, distance: 172.7
click at [773, 513] on div "success success fallback success fallback success fallback fallback success fal…" at bounding box center [781, 292] width 1047 height 521
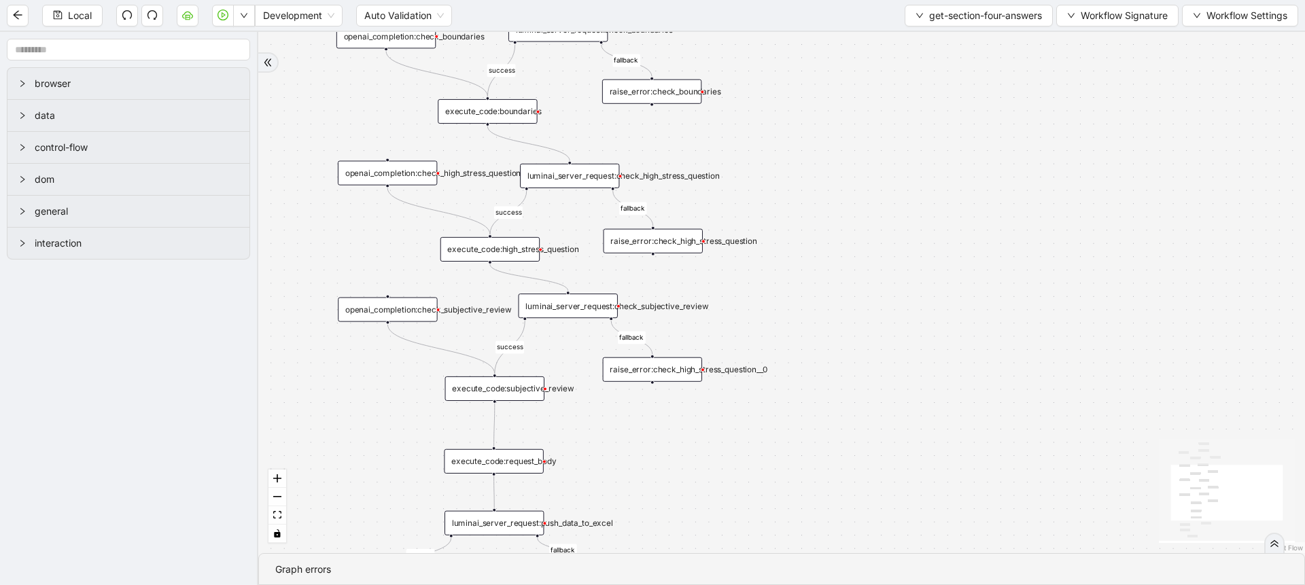
drag, startPoint x: 924, startPoint y: 166, endPoint x: 909, endPoint y: 323, distance: 157.7
click at [909, 323] on div "success success fallback success fallback success fallback fallback success fal…" at bounding box center [781, 292] width 1047 height 521
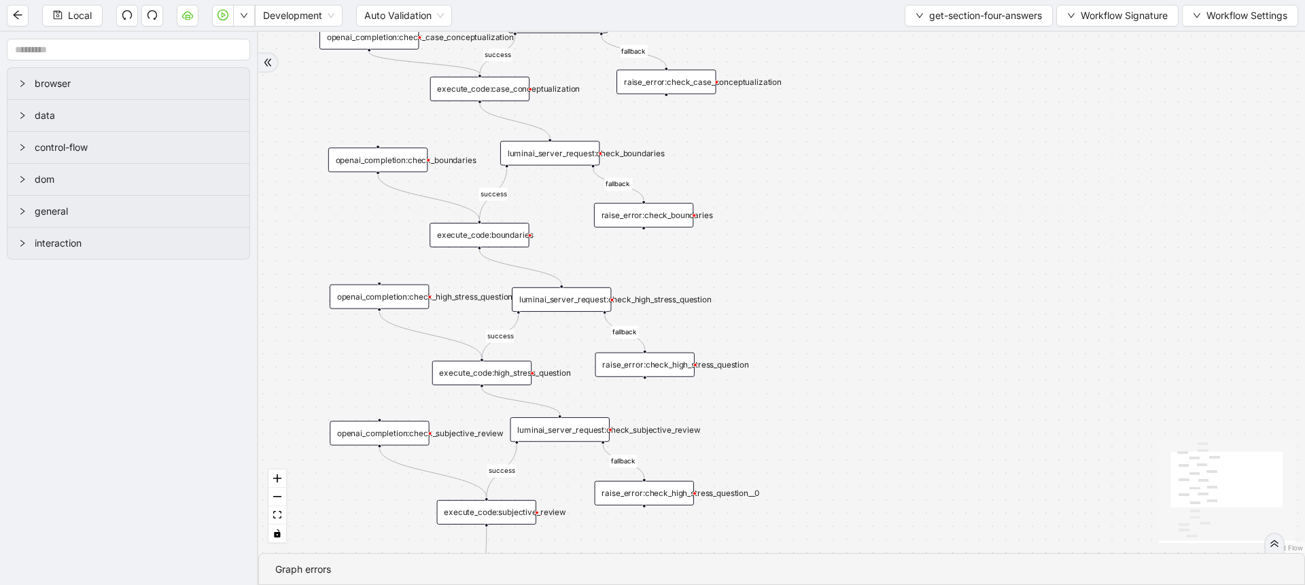
drag, startPoint x: 909, startPoint y: 323, endPoint x: 925, endPoint y: 465, distance: 143.0
click at [925, 465] on div "success success fallback success fallback success fallback fallback success fal…" at bounding box center [781, 292] width 1047 height 521
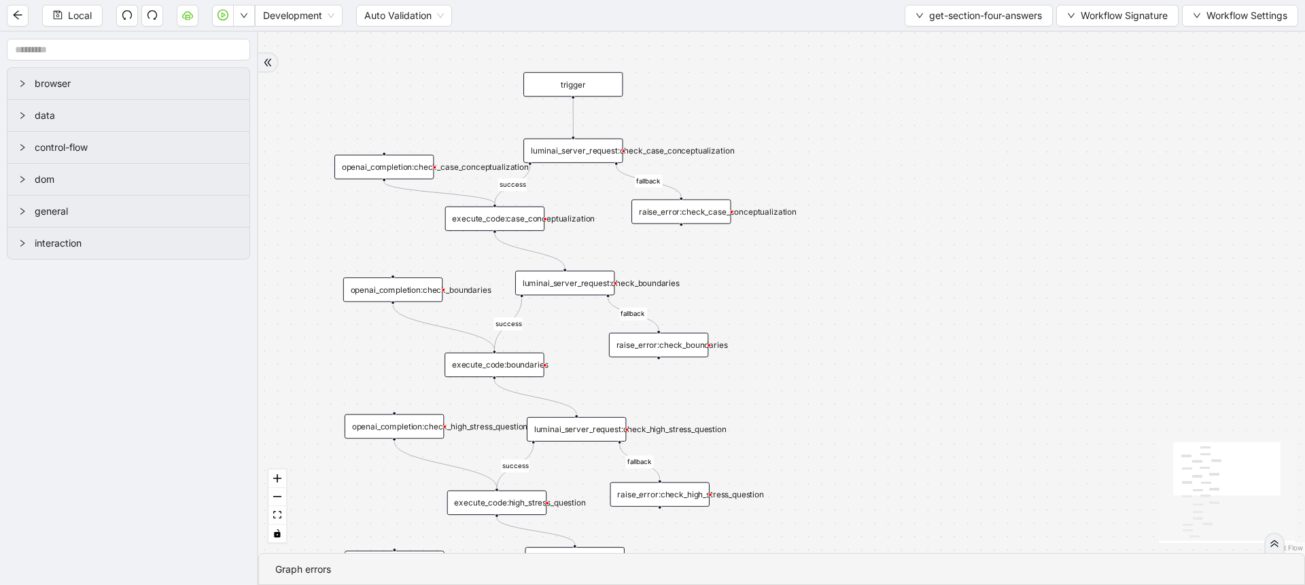
click at [570, 145] on div "luminai_server_request:check_case_conceptualization" at bounding box center [572, 151] width 99 height 24
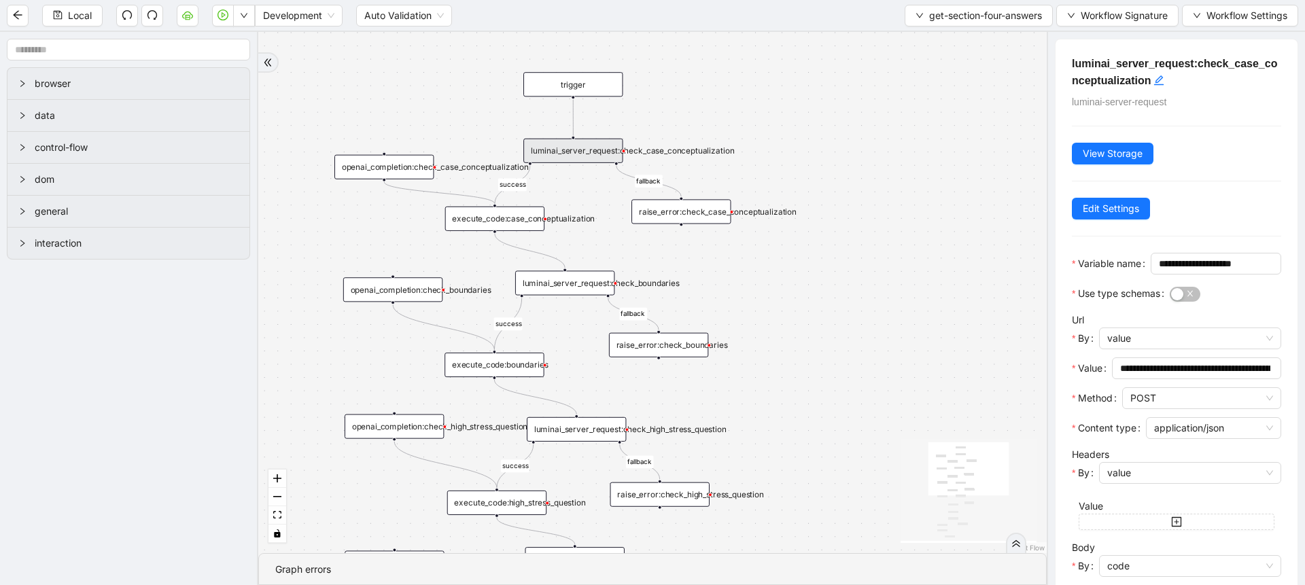
scroll to position [164, 0]
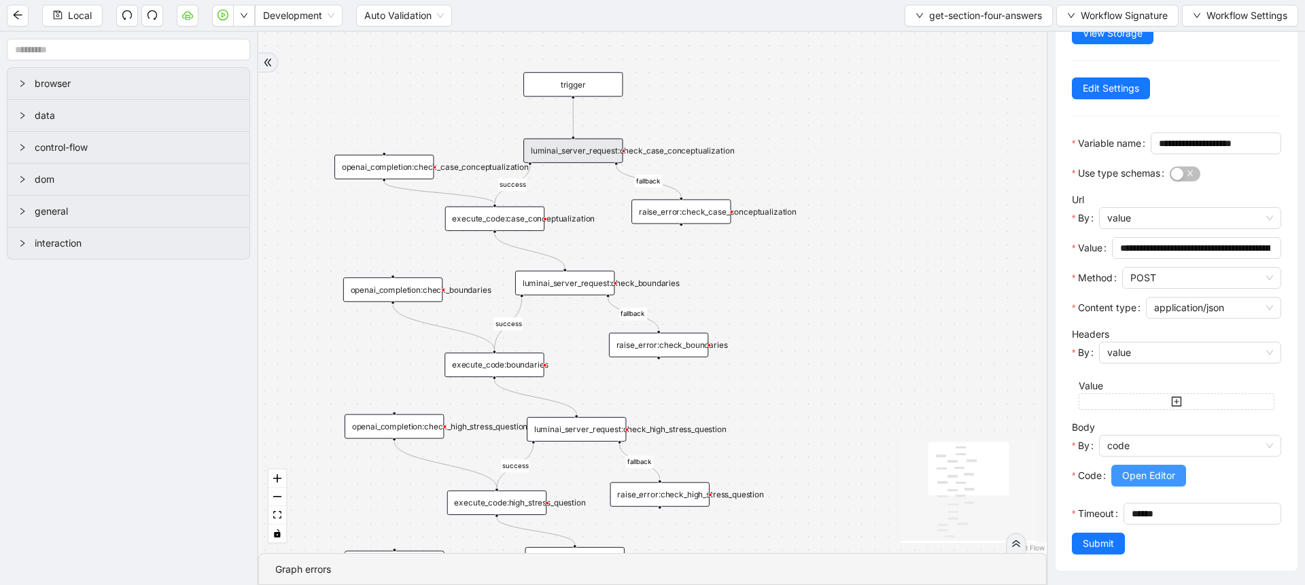
click at [1128, 468] on span "Open Editor" at bounding box center [1148, 475] width 53 height 15
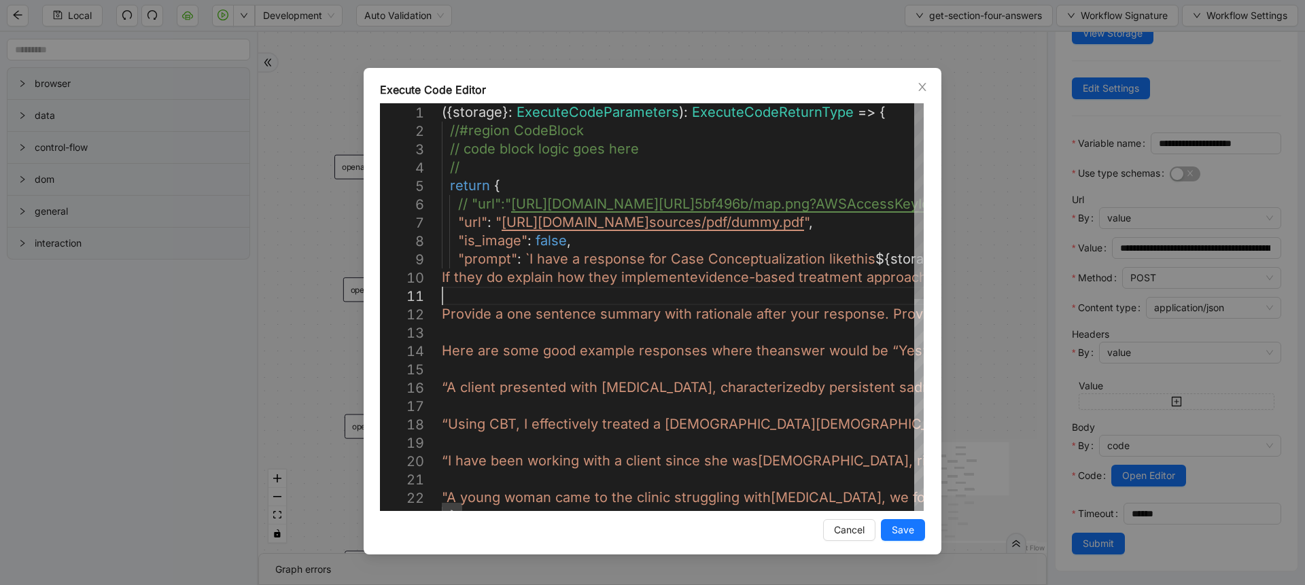
scroll to position [0, 212]
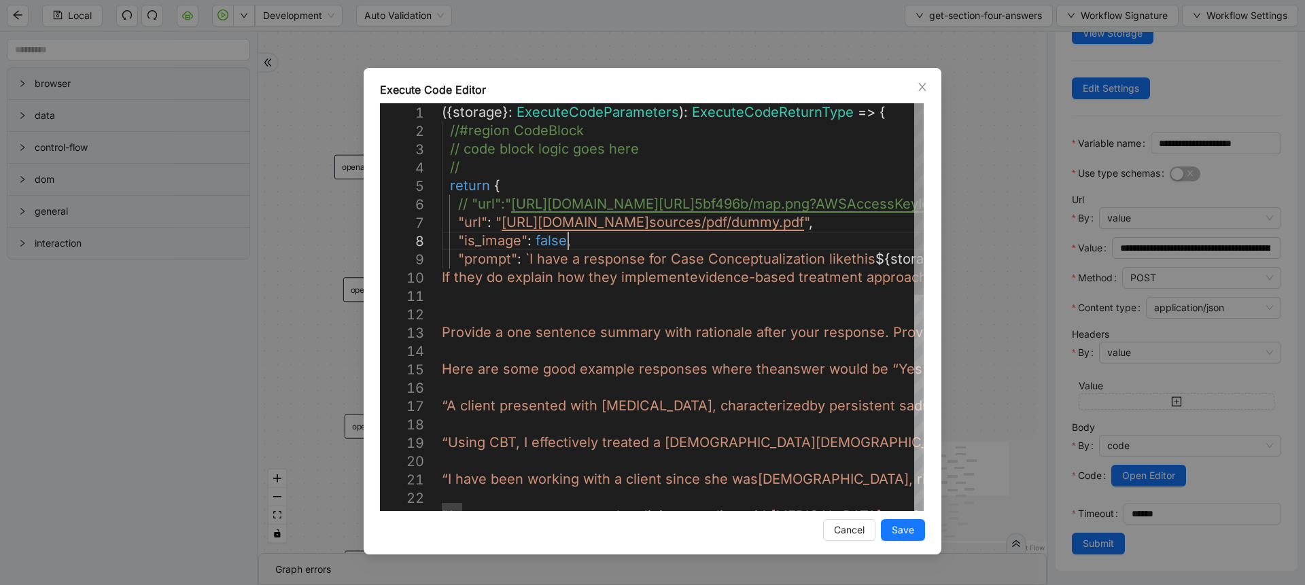
paste textarea "**********"
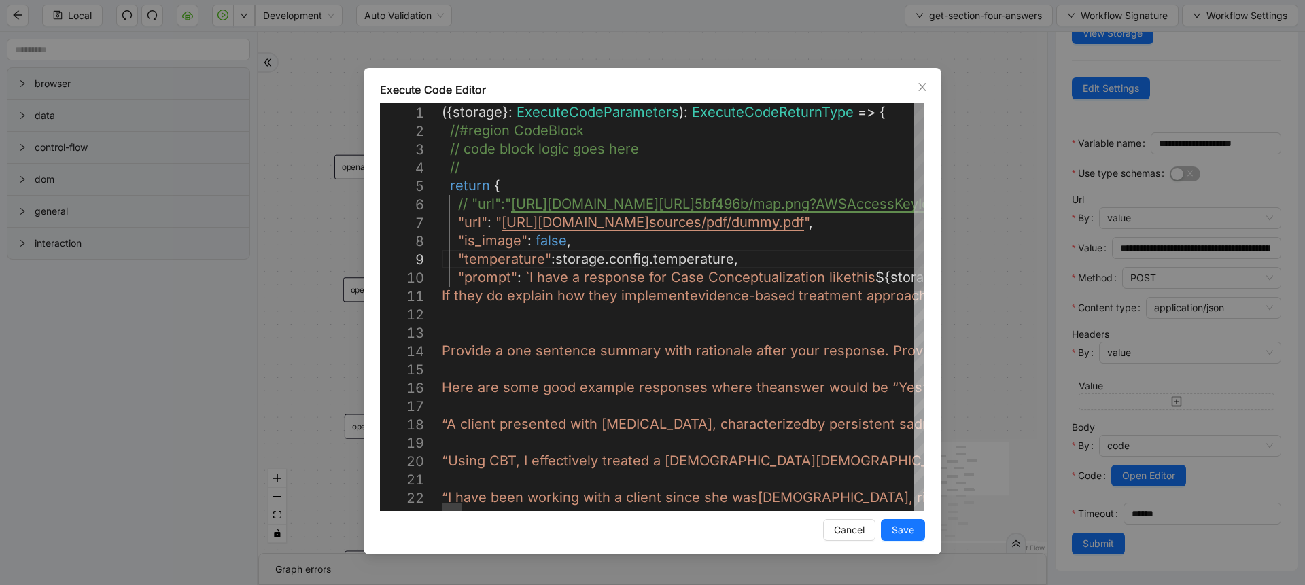
scroll to position [146, 32]
type textarea "**********"
click at [897, 528] on span "Save" at bounding box center [903, 530] width 22 height 15
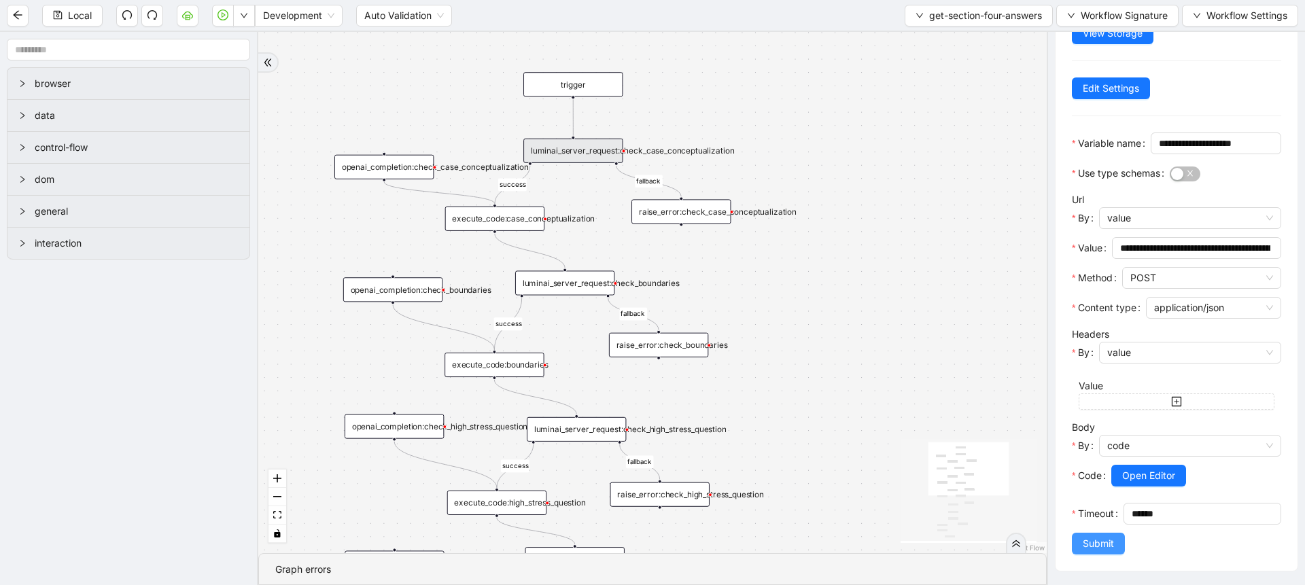
click at [1102, 540] on span "Submit" at bounding box center [1098, 543] width 31 height 15
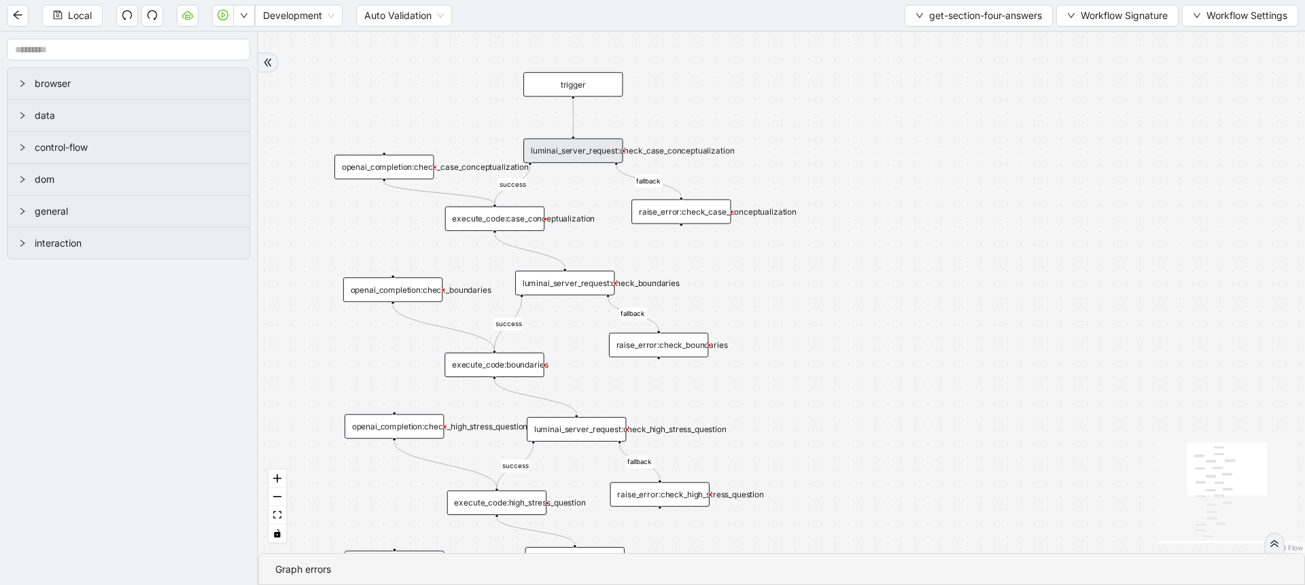
scroll to position [0, 0]
click at [566, 288] on div "luminai_server_request:check_boundaries" at bounding box center [564, 283] width 99 height 24
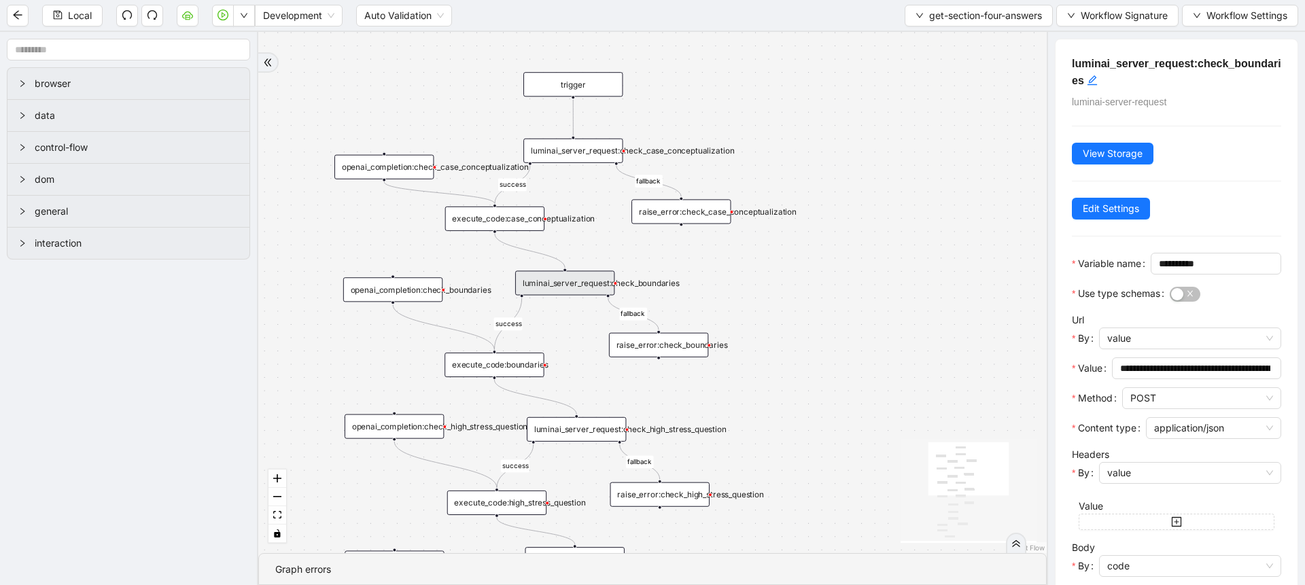
scroll to position [164, 0]
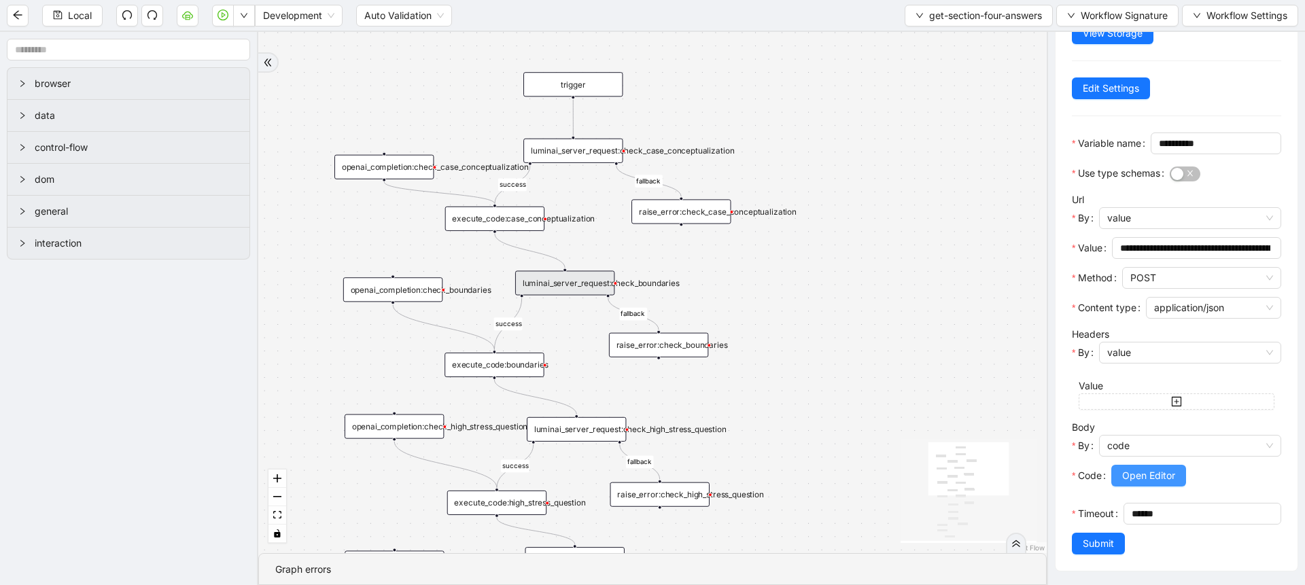
click at [1149, 465] on button "Open Editor" at bounding box center [1148, 476] width 75 height 22
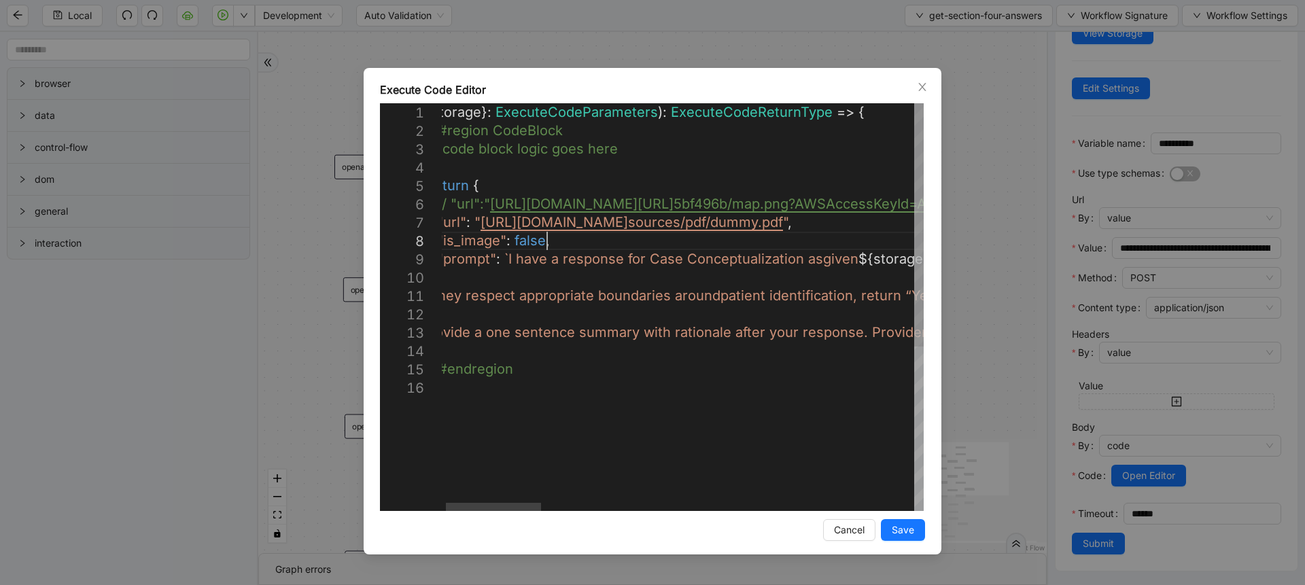
scroll to position [0, 212]
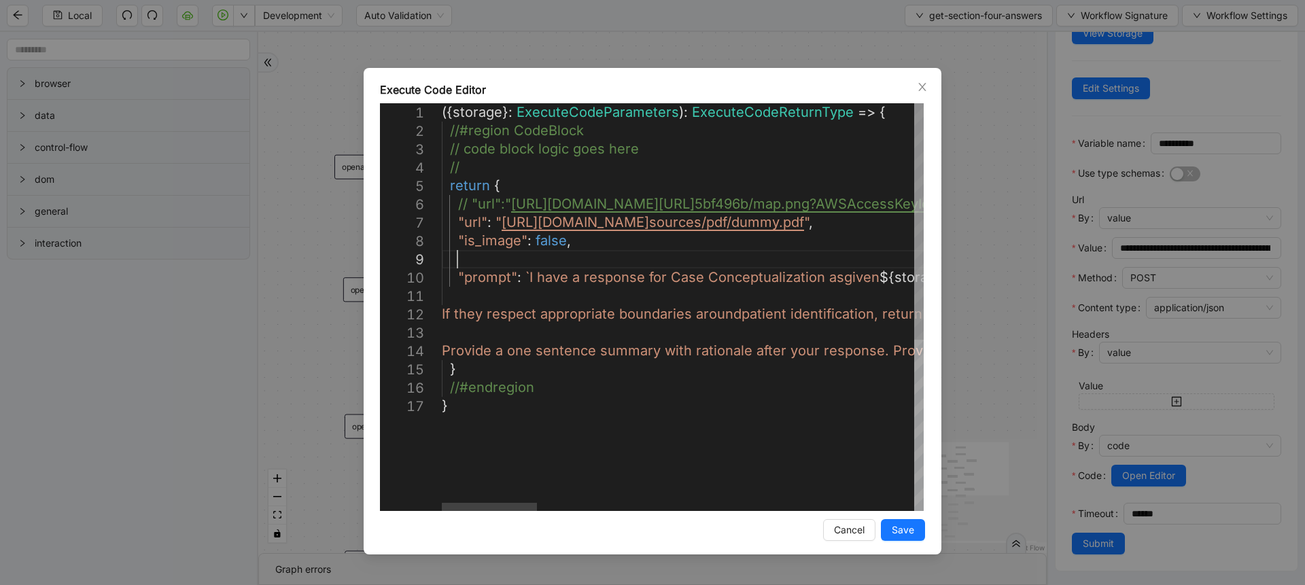
paste textarea "**********"
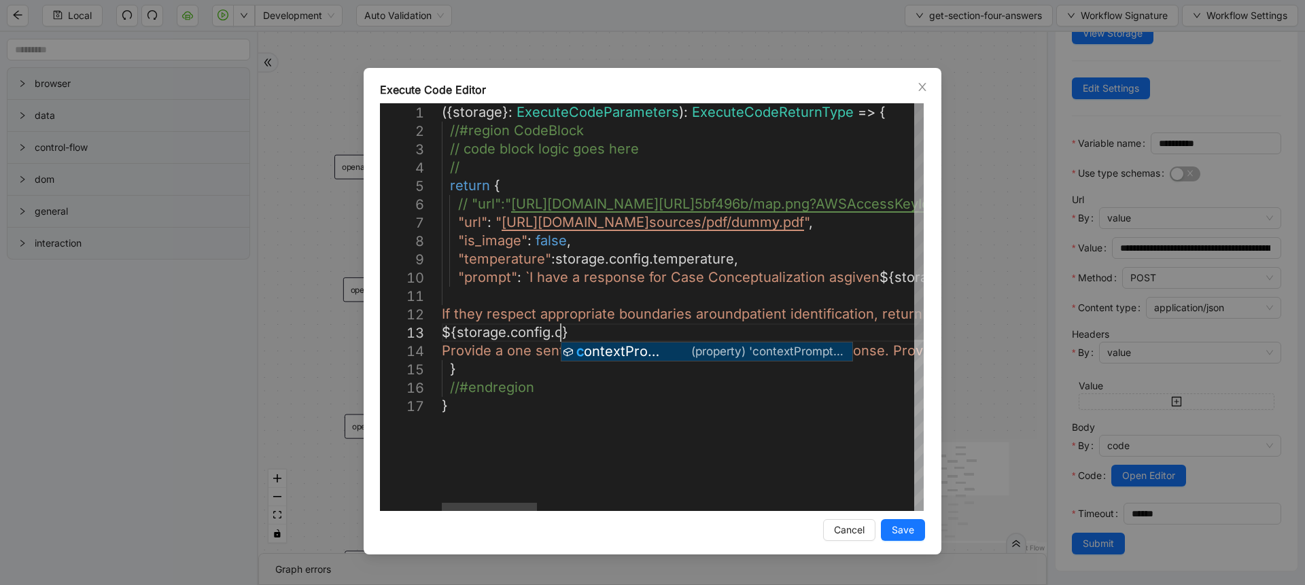
scroll to position [53, 147]
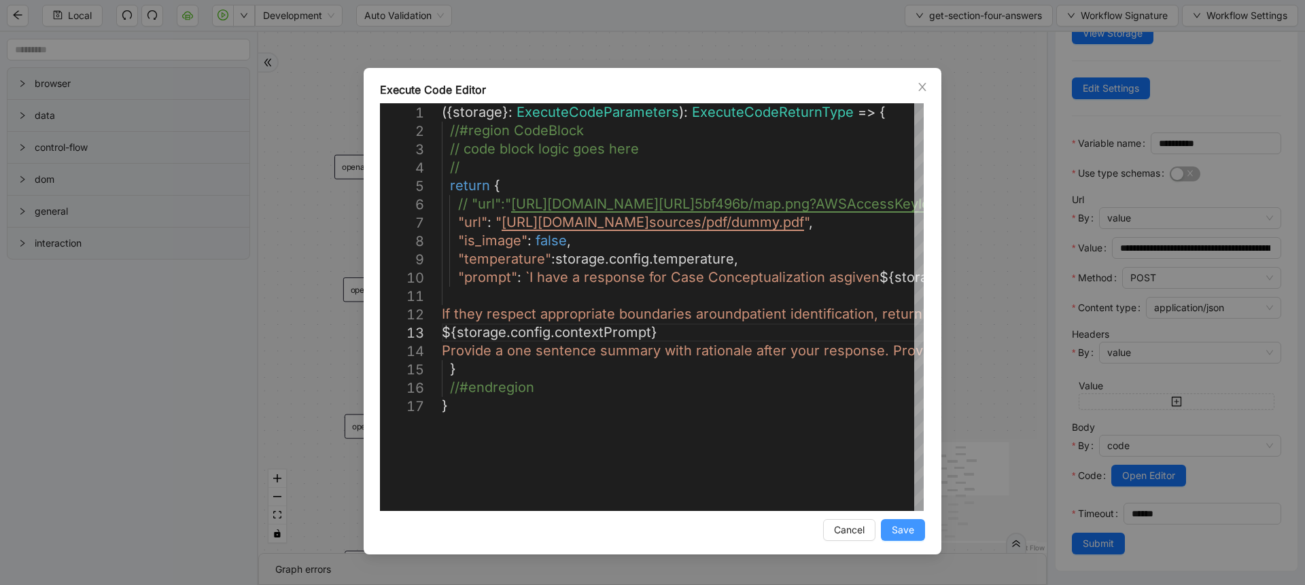
type textarea "**********"
click at [899, 526] on span "Save" at bounding box center [903, 530] width 22 height 15
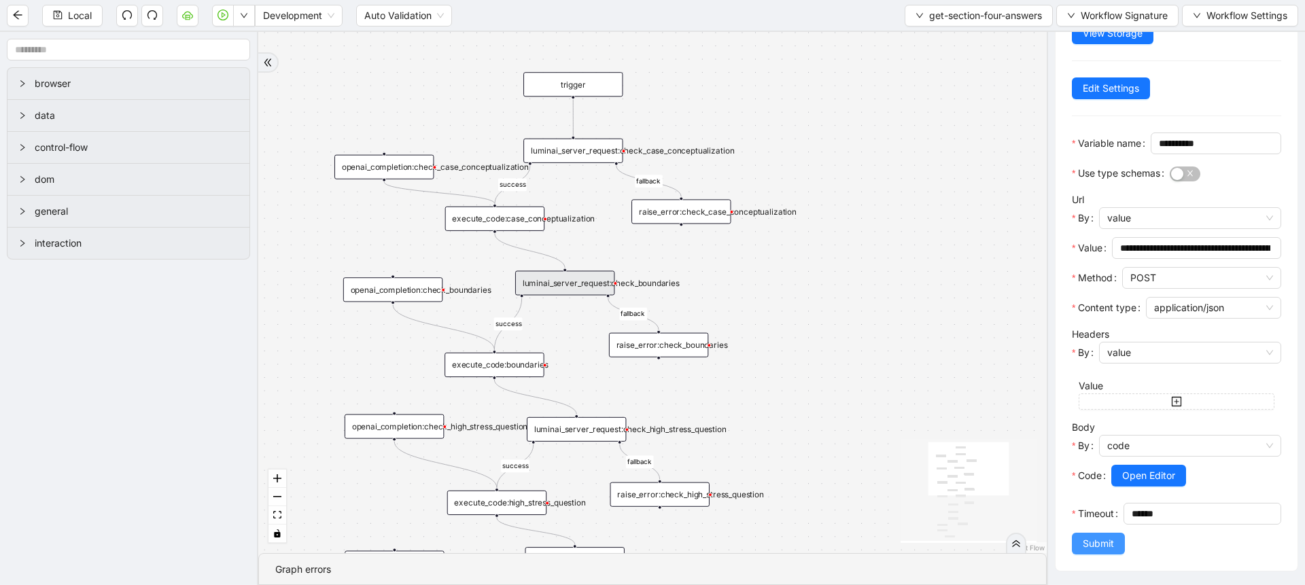
click at [1092, 540] on span "Submit" at bounding box center [1098, 543] width 31 height 15
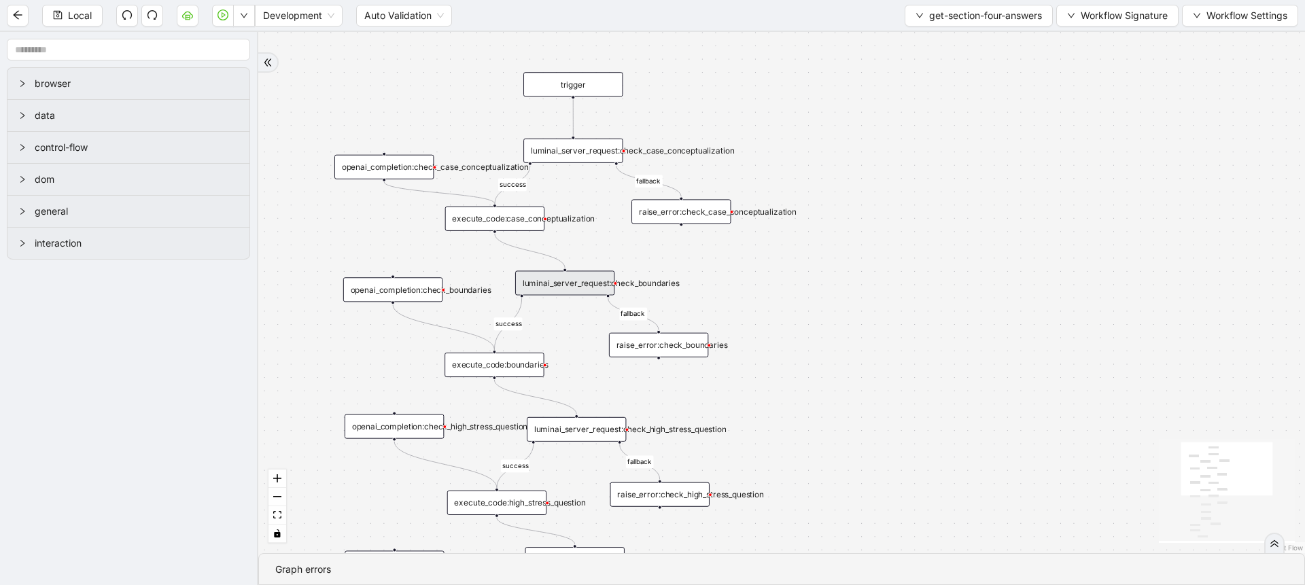
scroll to position [0, 0]
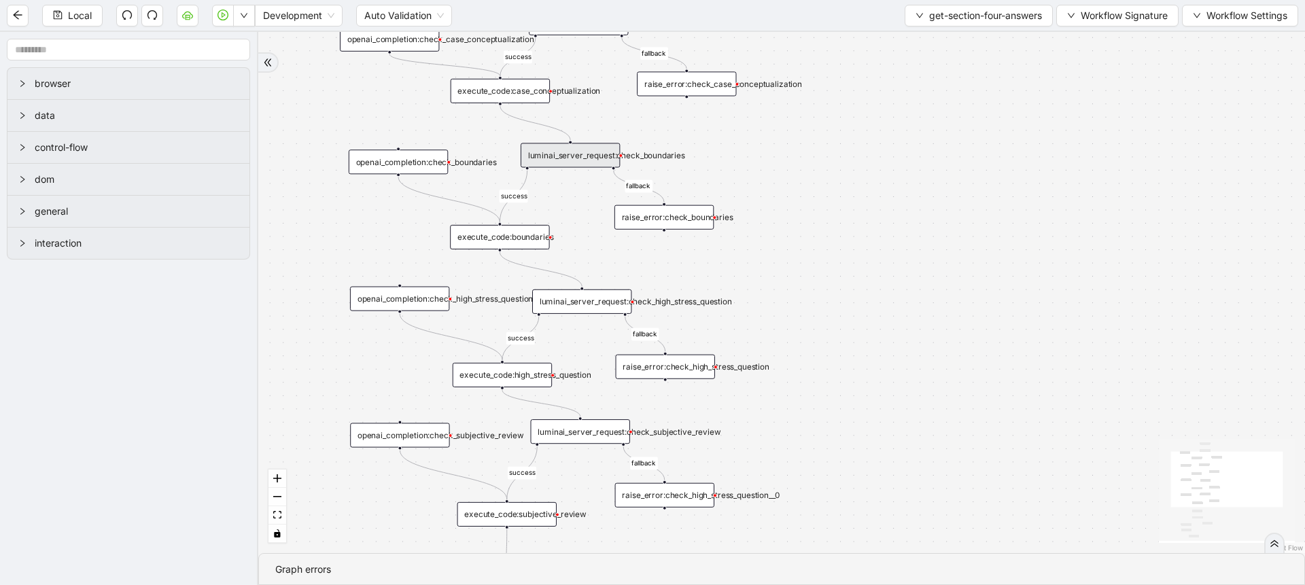
drag, startPoint x: 932, startPoint y: 428, endPoint x: 942, endPoint y: 235, distance: 192.6
click at [942, 235] on div "success success fallback success fallback success fallback fallback success fal…" at bounding box center [781, 292] width 1047 height 521
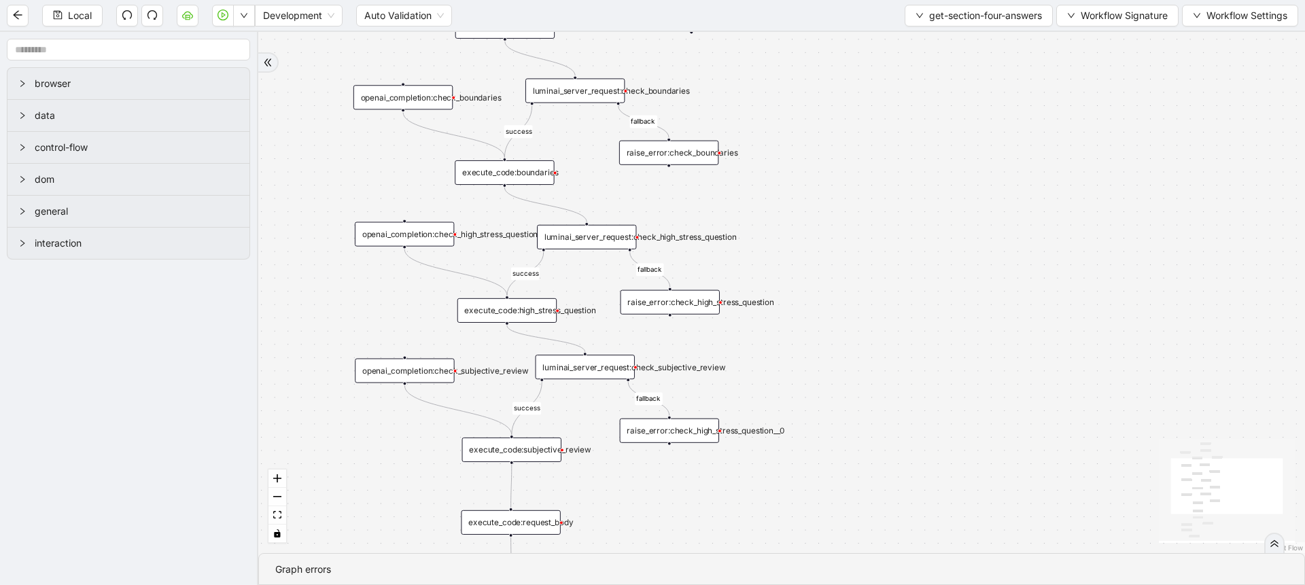
click at [598, 231] on div "luminai_server_request:check_high_stress_question" at bounding box center [586, 237] width 99 height 24
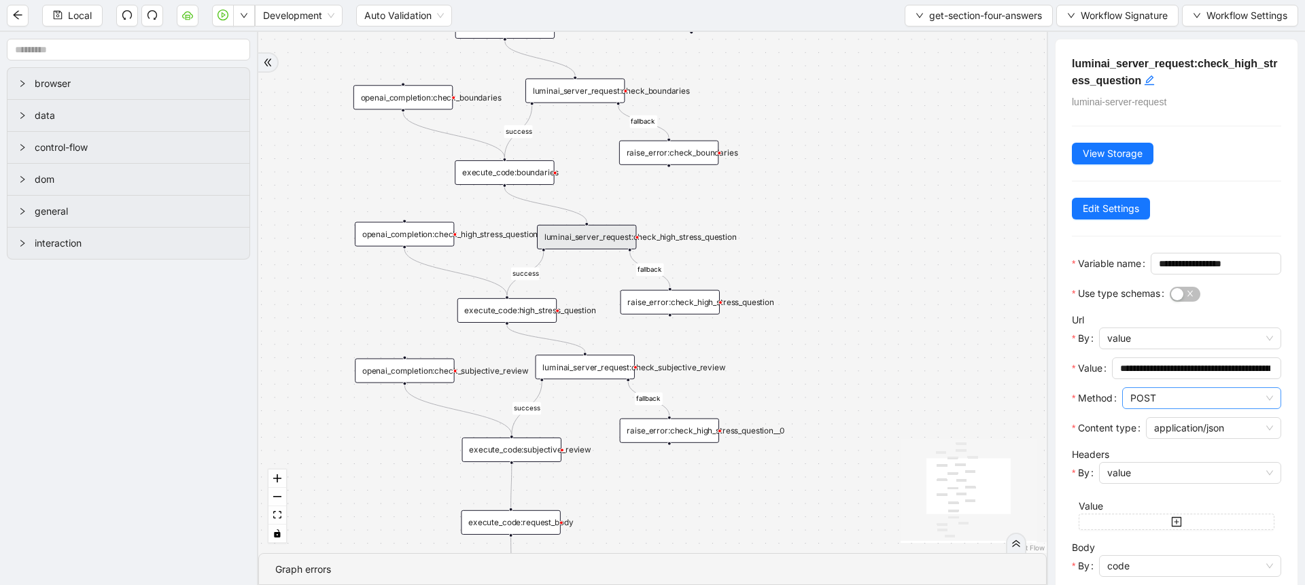
scroll to position [164, 0]
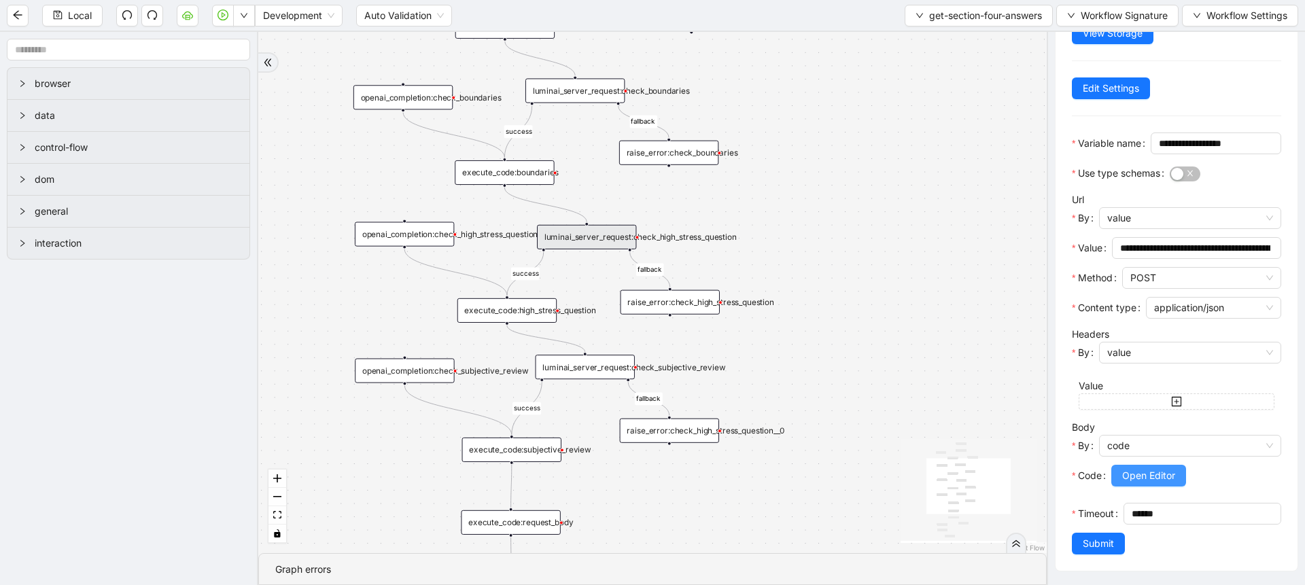
click at [1137, 465] on button "Open Editor" at bounding box center [1148, 476] width 75 height 22
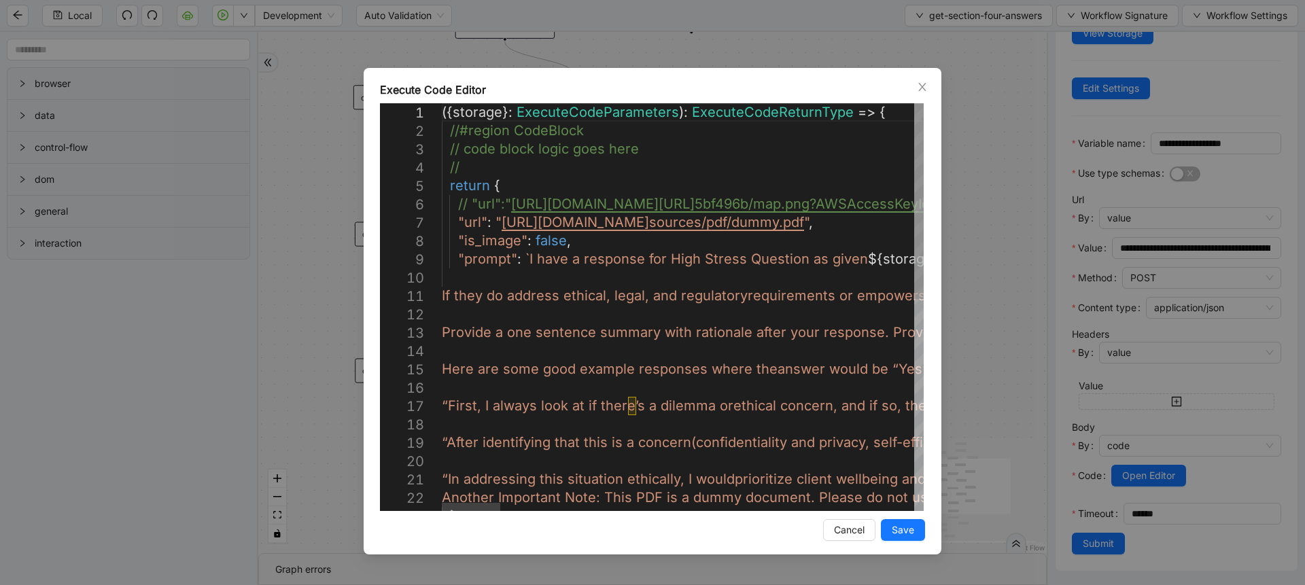
scroll to position [0, 212]
paste textarea "**********"
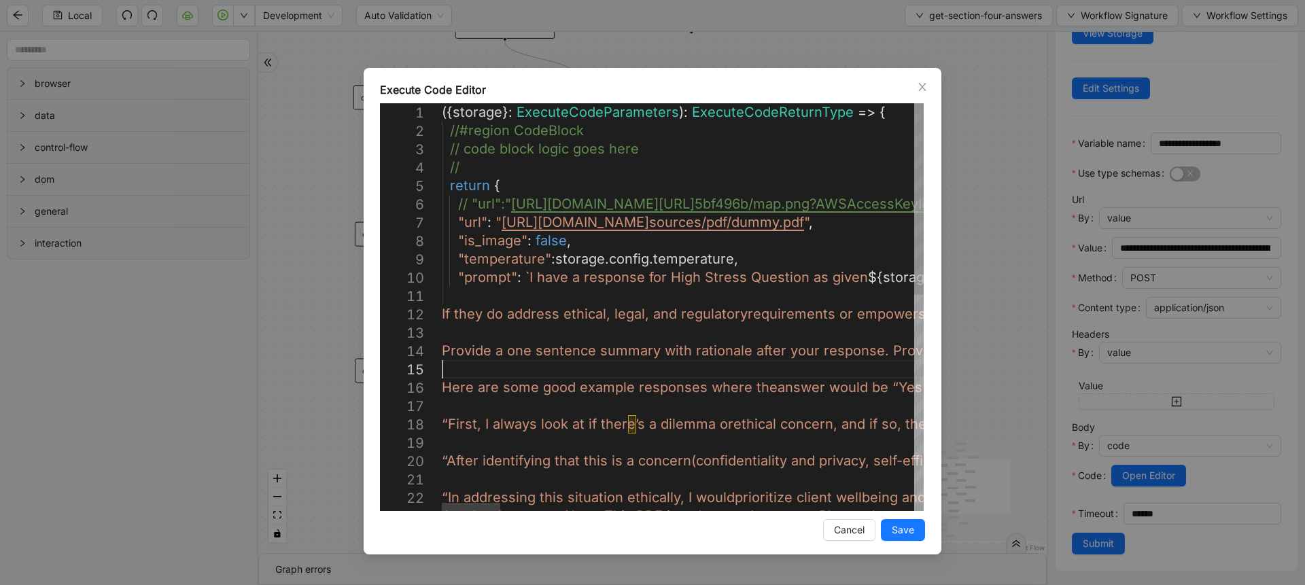
scroll to position [146, 32]
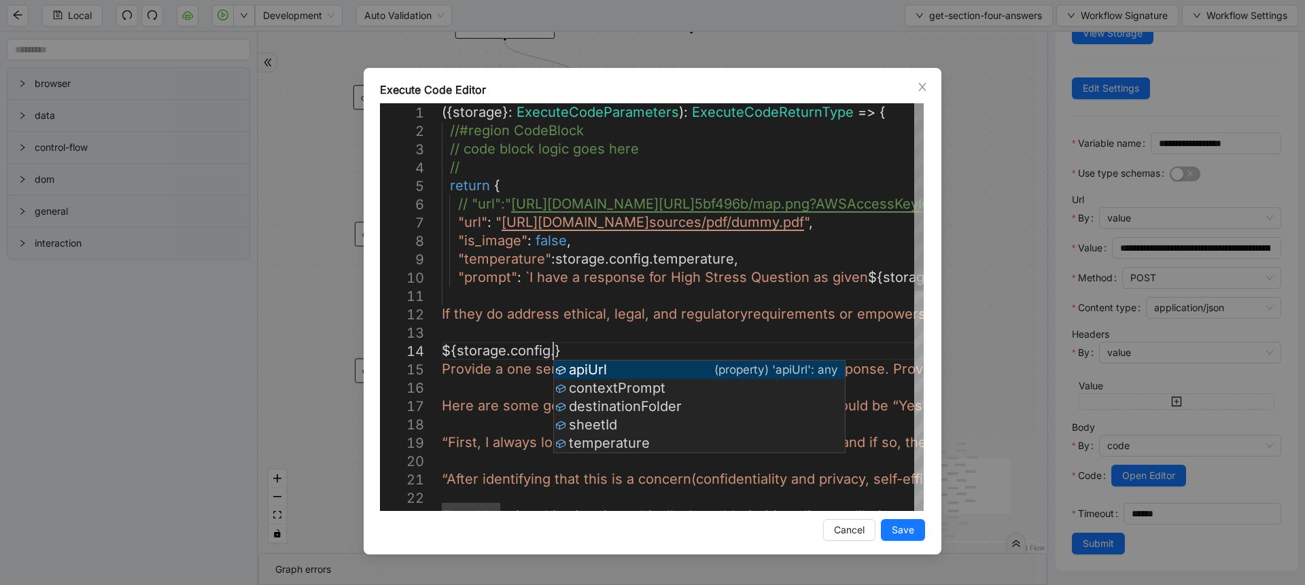
scroll to position [71, 147]
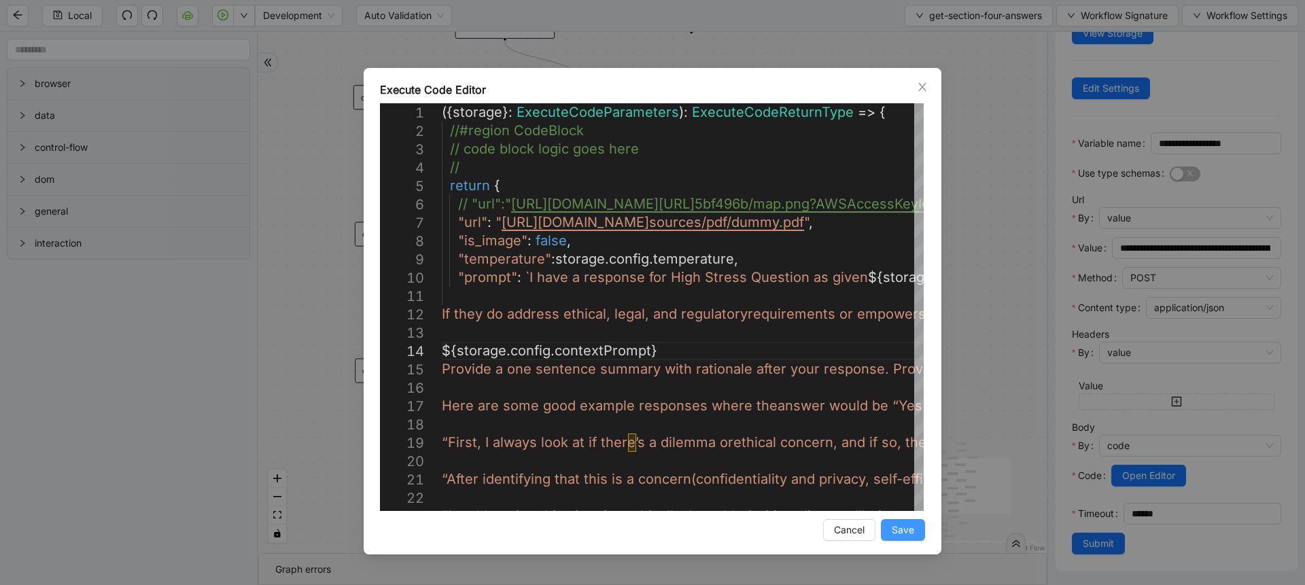
type textarea "**********"
click at [916, 536] on button "Save" at bounding box center [903, 530] width 44 height 22
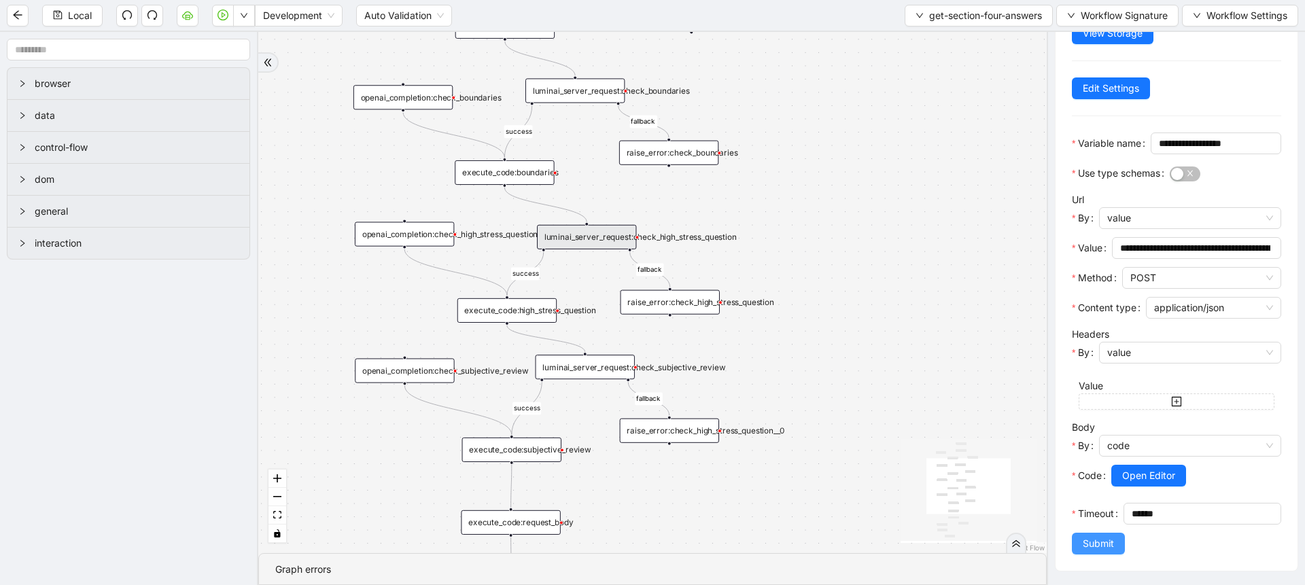
click at [1099, 541] on span "Submit" at bounding box center [1098, 543] width 31 height 15
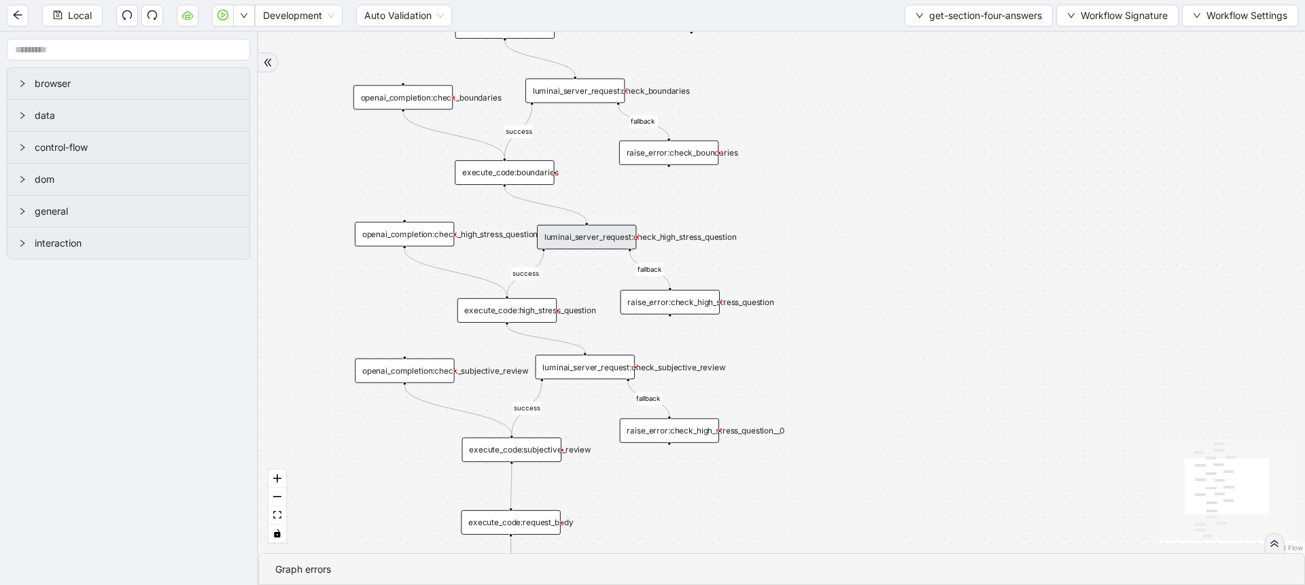
scroll to position [0, 0]
click at [559, 361] on div "luminai_server_request:check_subjective_review" at bounding box center [585, 367] width 99 height 24
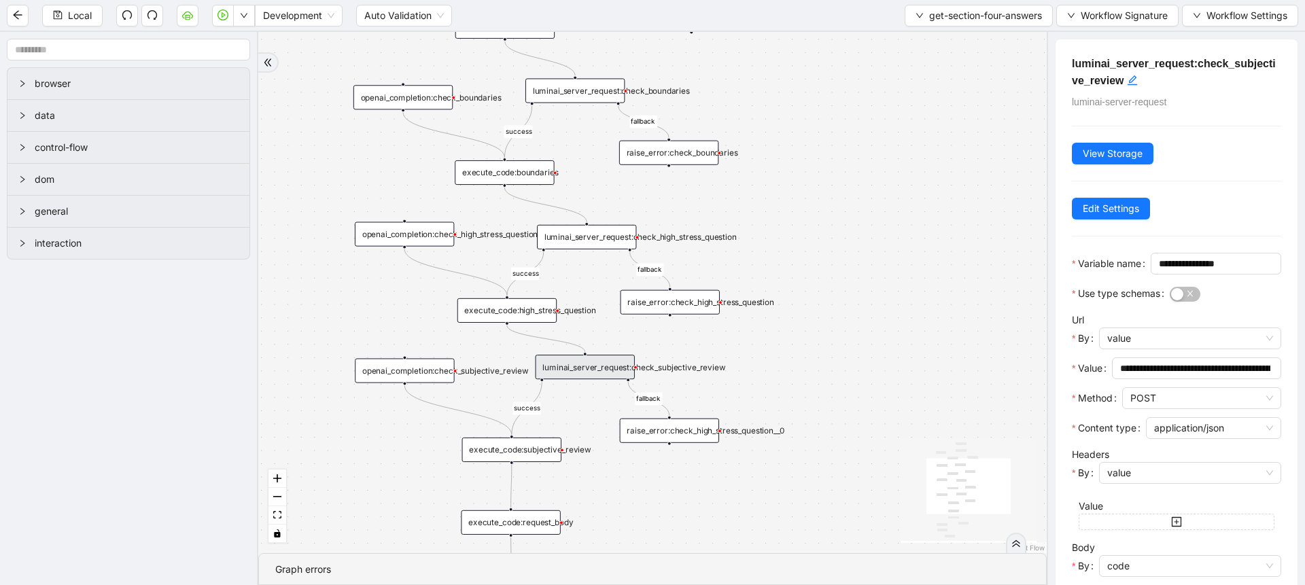
scroll to position [164, 0]
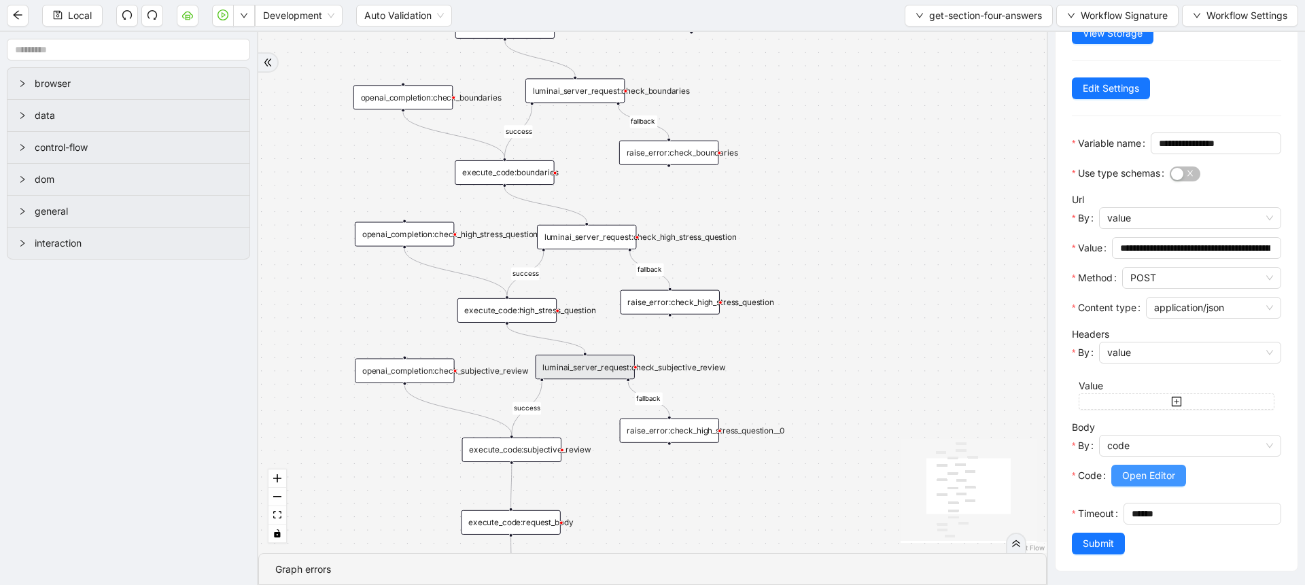
click at [1147, 468] on span "Open Editor" at bounding box center [1148, 475] width 53 height 15
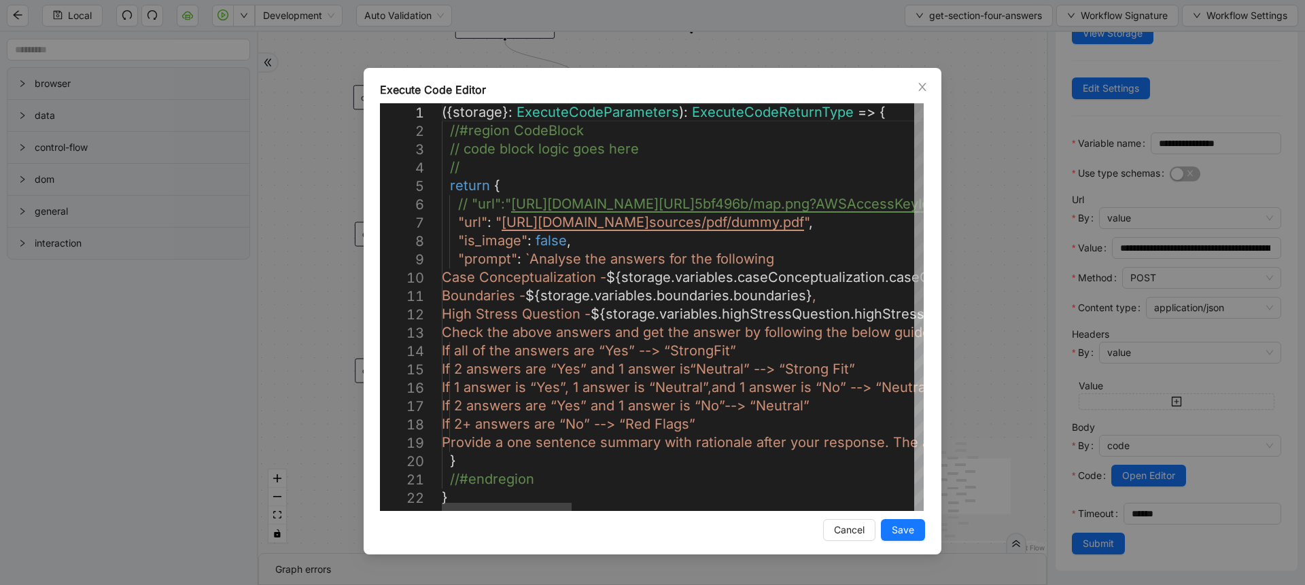
scroll to position [0, 212]
click at [590, 242] on div "return { // "url":" https://luminai2-extension-downloaded-files.s3.us- west-2.a…" at bounding box center [1318, 499] width 1752 height 793
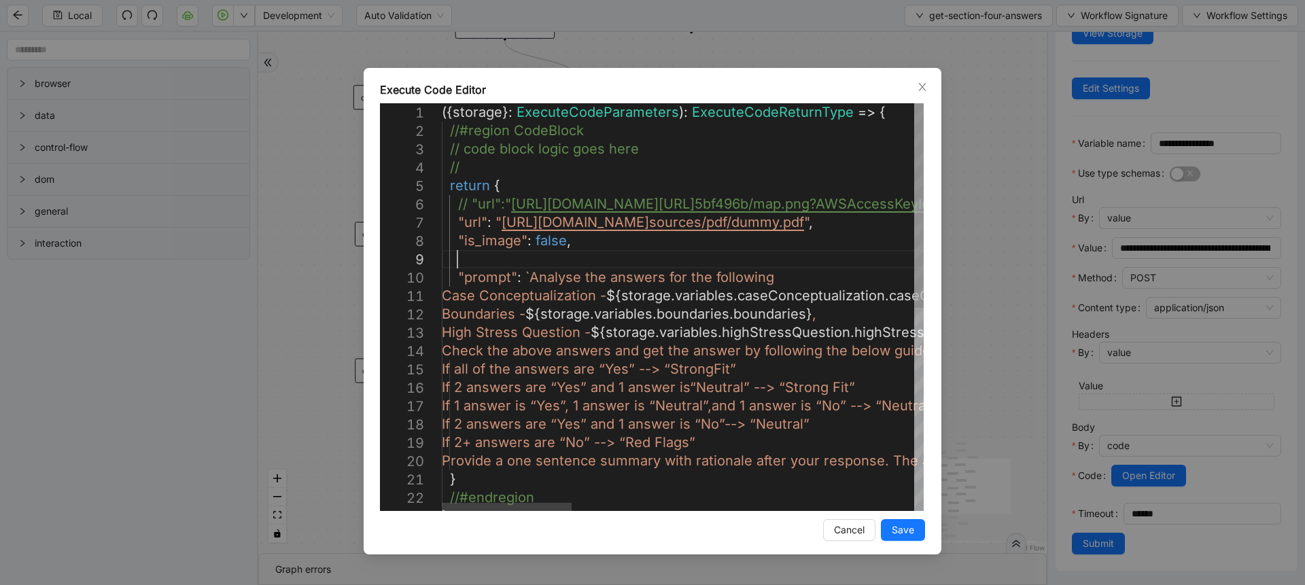
scroll to position [148, 32]
paste textarea "**********"
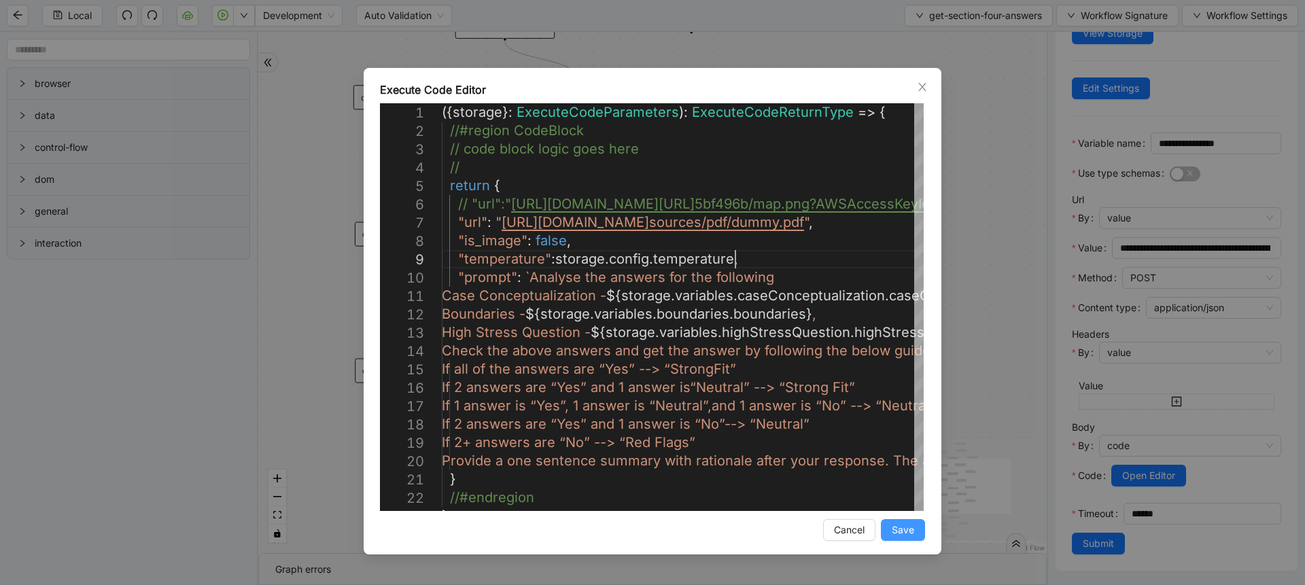
type textarea "**********"
click at [903, 521] on button "Save" at bounding box center [903, 530] width 44 height 22
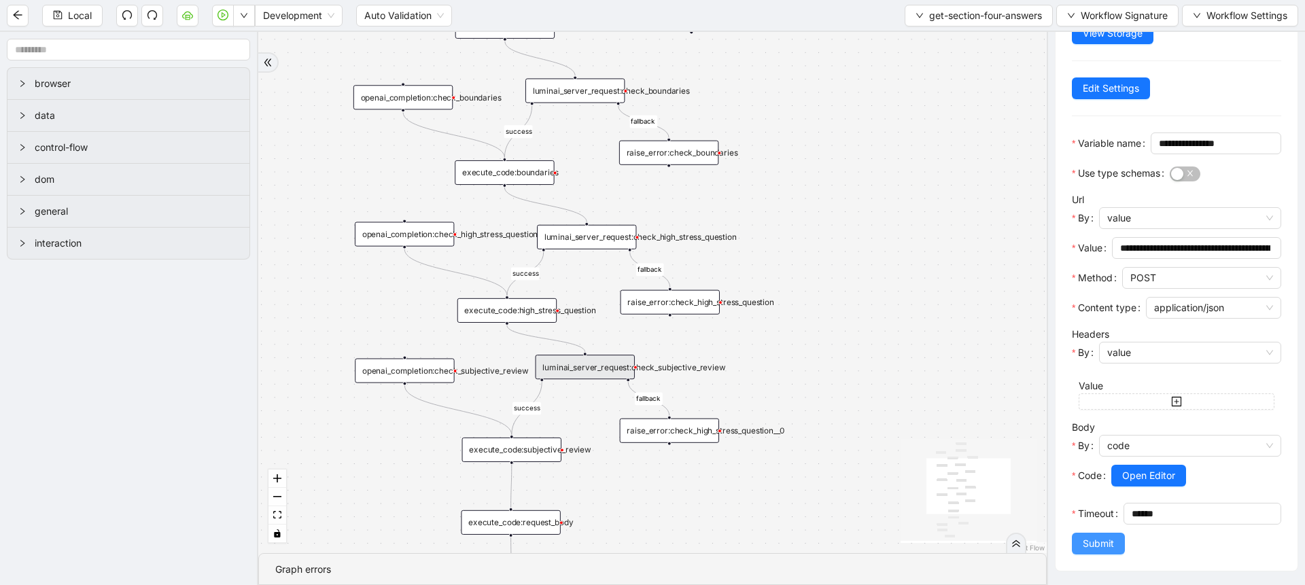
click at [1084, 545] on span "Submit" at bounding box center [1098, 543] width 31 height 15
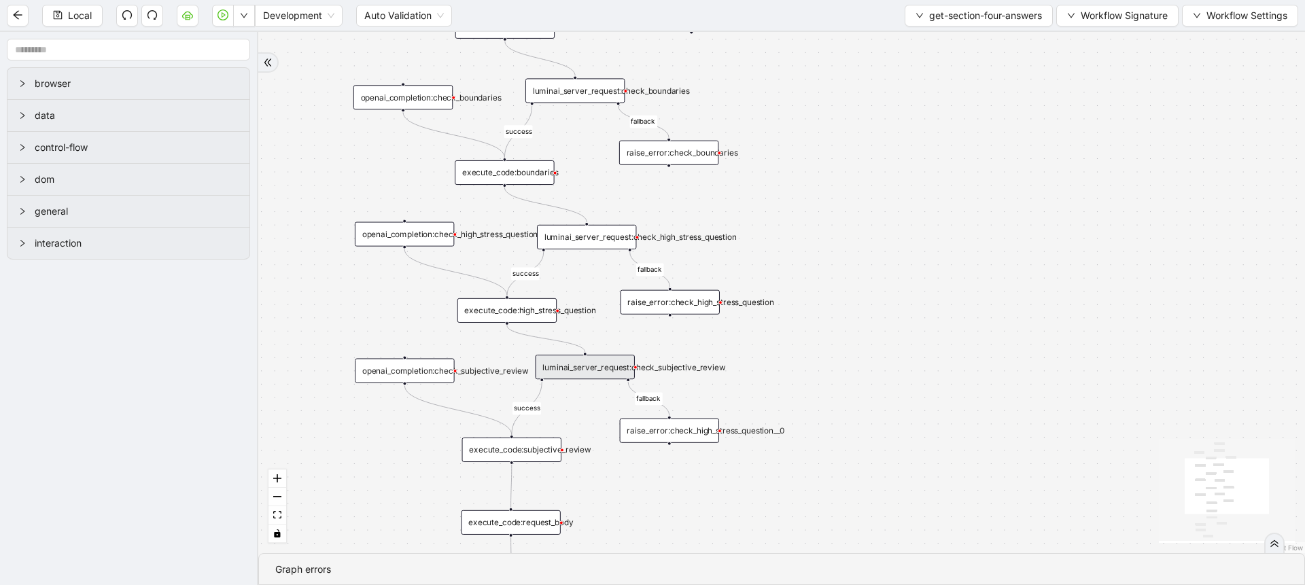
scroll to position [0, 0]
click at [77, 13] on span "Local" at bounding box center [80, 15] width 24 height 15
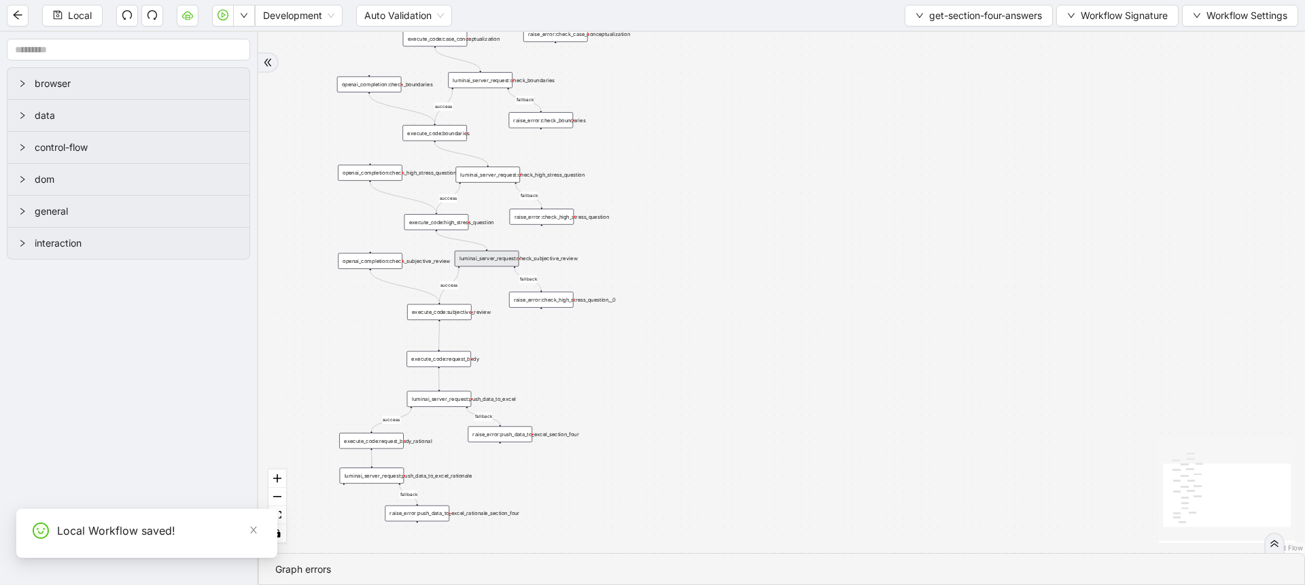
drag, startPoint x: 319, startPoint y: 230, endPoint x: 315, endPoint y: 170, distance: 60.0
click at [315, 170] on div "success success fallback success fallback success fallback fallback success fal…" at bounding box center [781, 292] width 1047 height 521
click at [938, 22] on button "get-section-four-answers" at bounding box center [979, 16] width 148 height 22
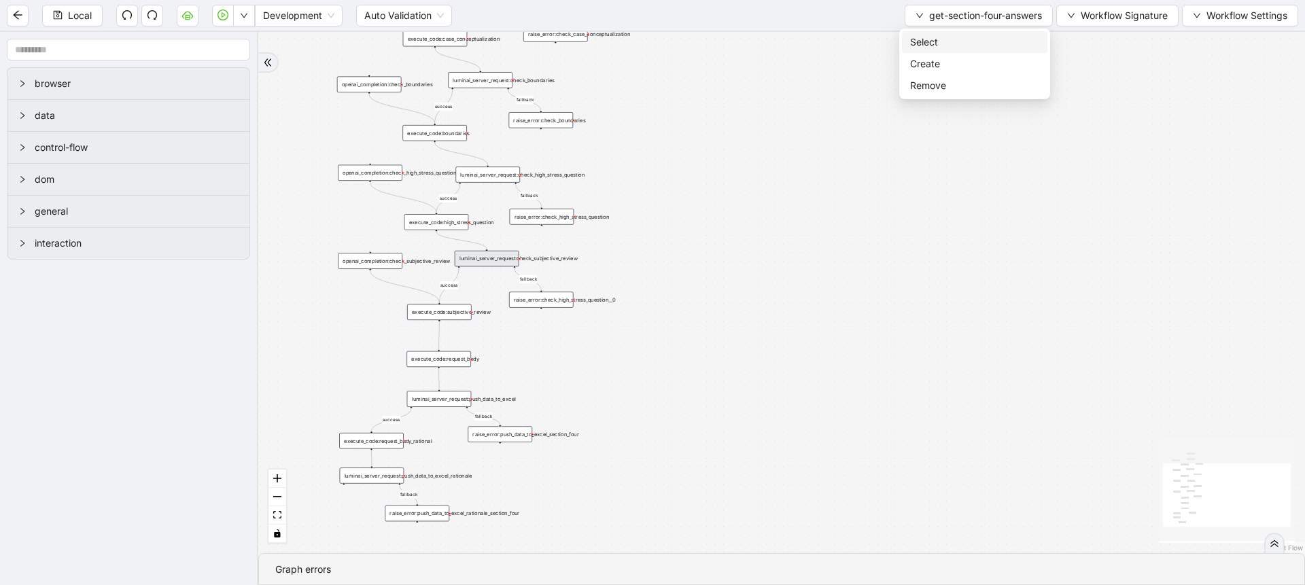
click at [942, 37] on span "Select" at bounding box center [974, 42] width 129 height 15
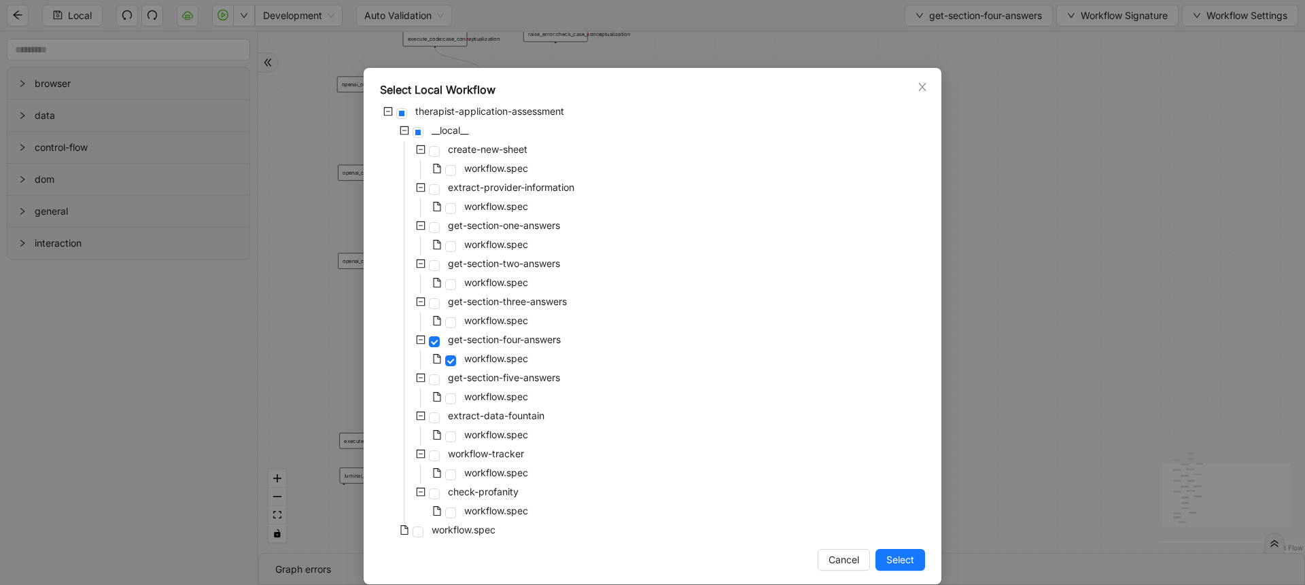
click at [515, 387] on div "get-section-five-answers" at bounding box center [471, 379] width 183 height 19
click at [515, 392] on span "workflow.spec" at bounding box center [496, 397] width 64 height 12
click at [878, 559] on button "Select" at bounding box center [901, 560] width 50 height 22
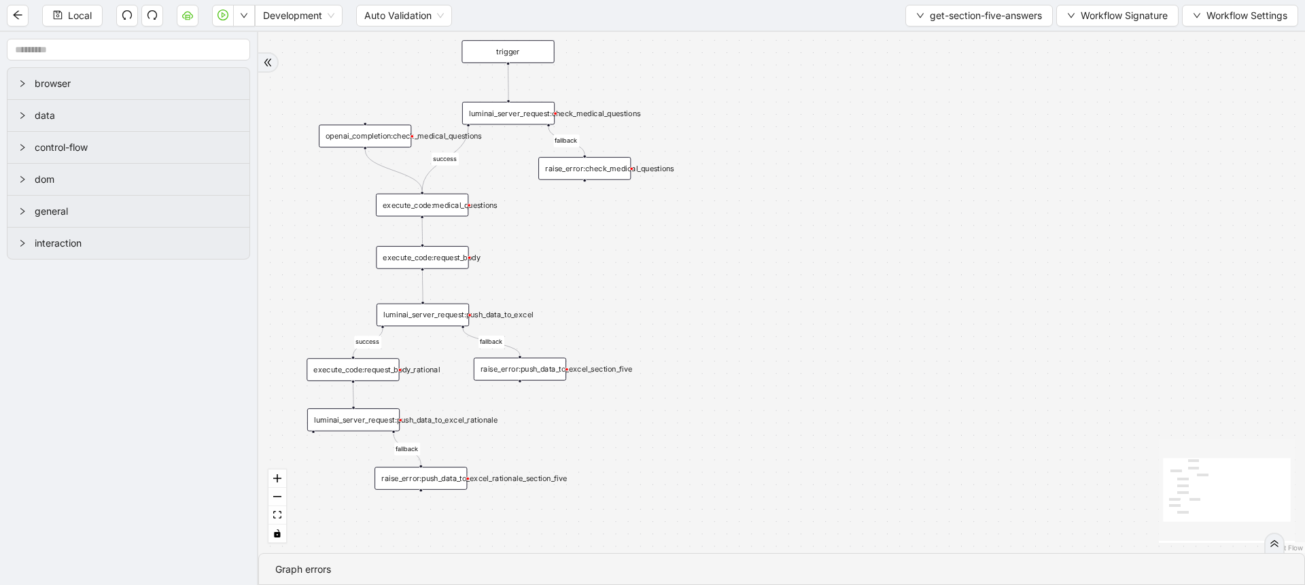
click at [521, 90] on div "success success fallback fallback fallback trigger luminai_server_request:push_…" at bounding box center [781, 292] width 1047 height 521
click at [515, 107] on div "luminai_server_request:check_medical_questions" at bounding box center [508, 113] width 92 height 23
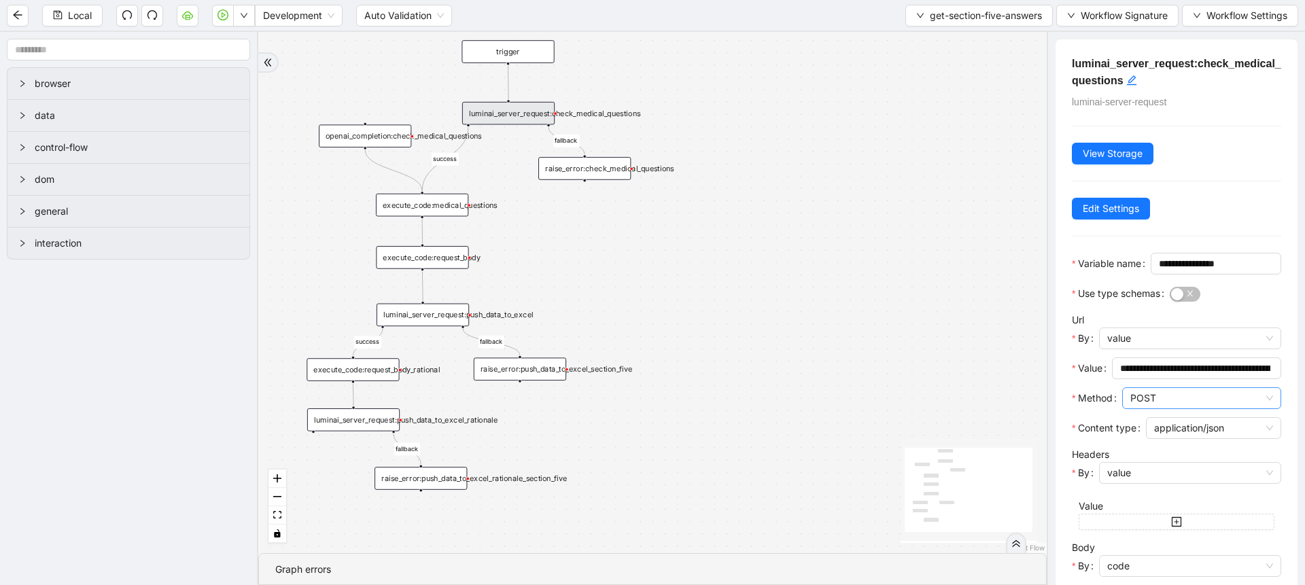
scroll to position [164, 0]
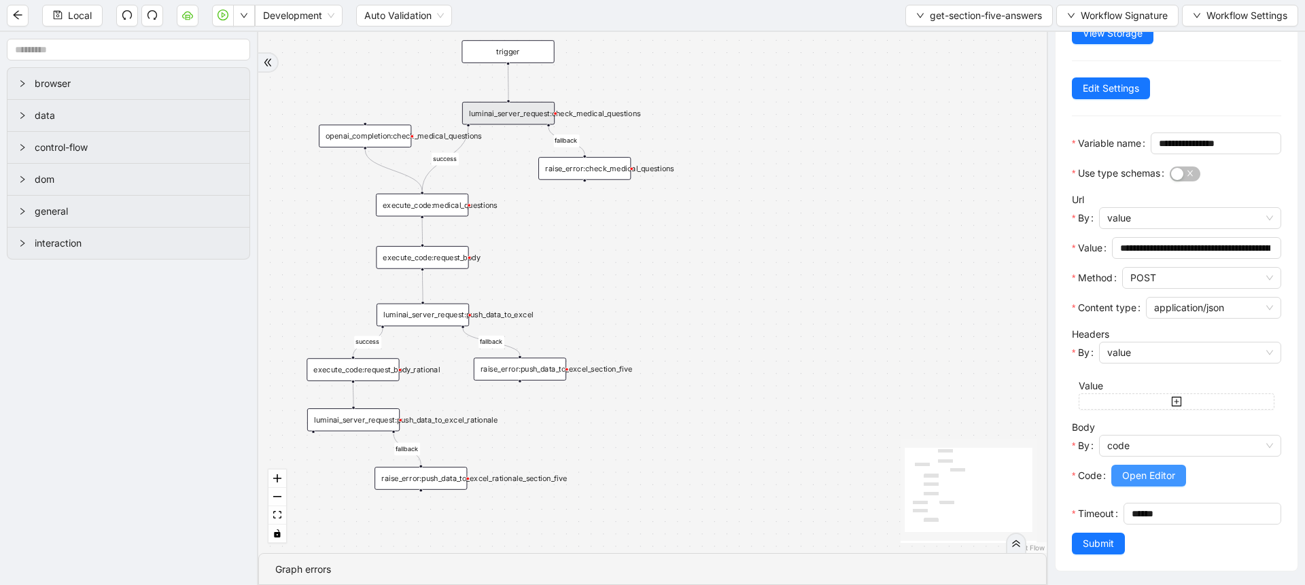
click at [1139, 468] on span "Open Editor" at bounding box center [1148, 475] width 53 height 15
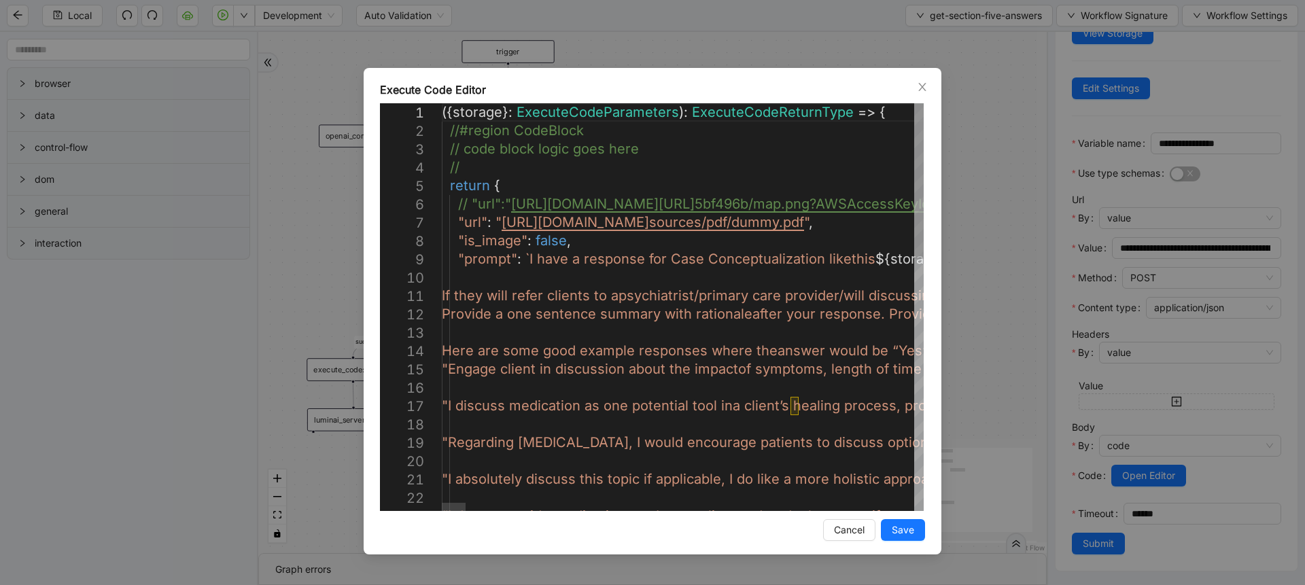
scroll to position [0, 212]
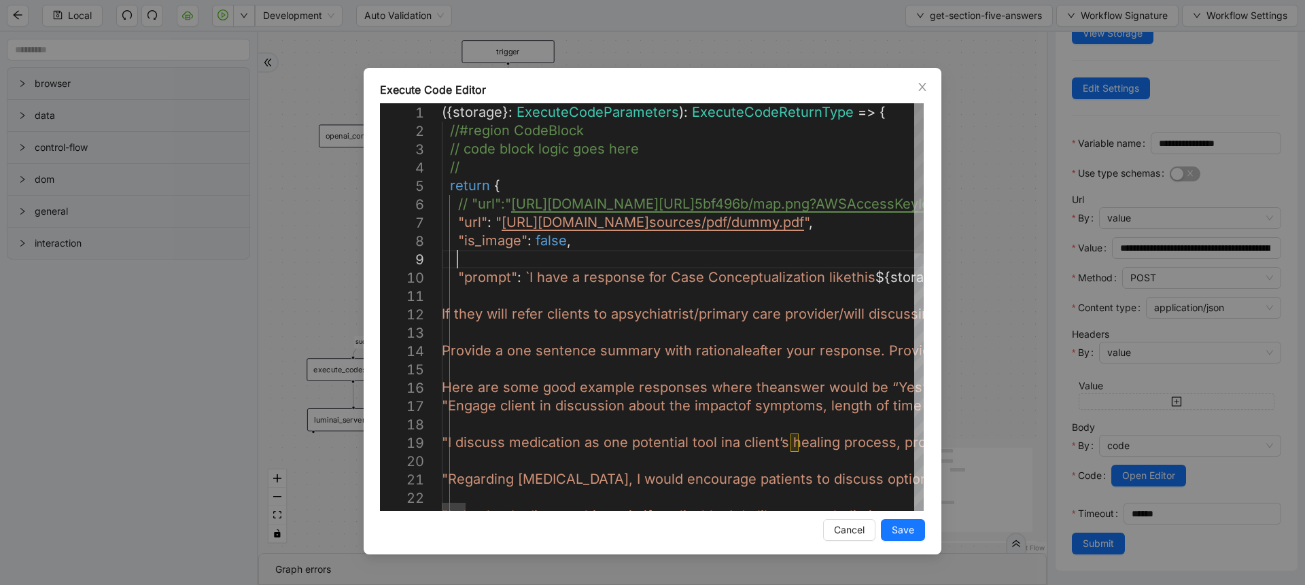
scroll to position [148, 32]
paste textarea "**********"
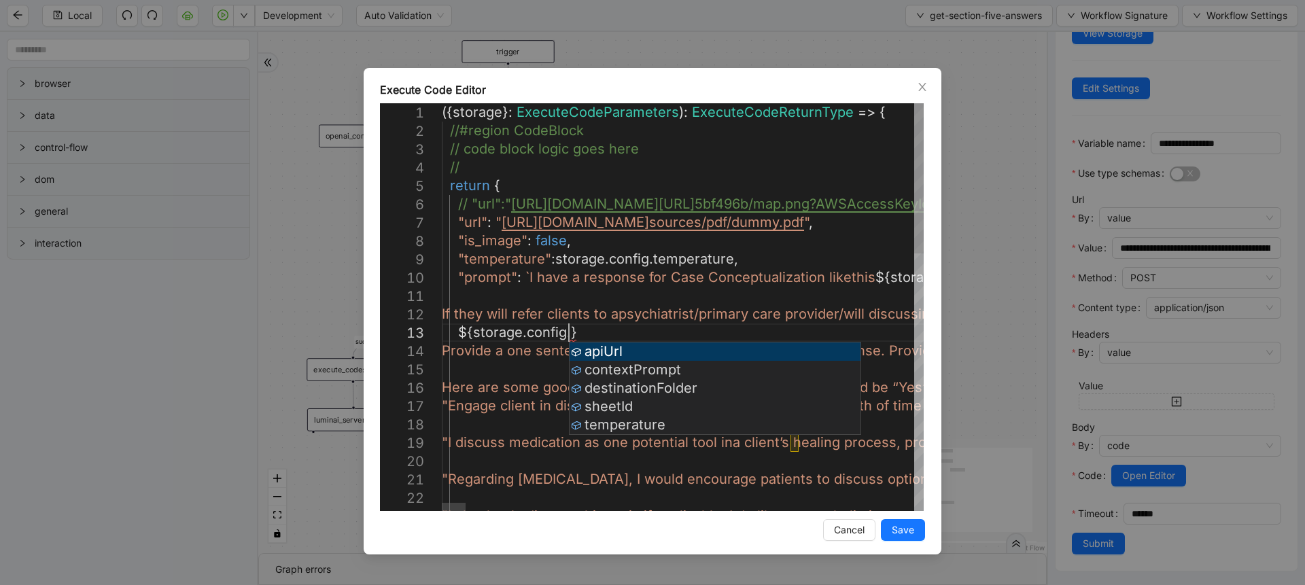
scroll to position [35, 179]
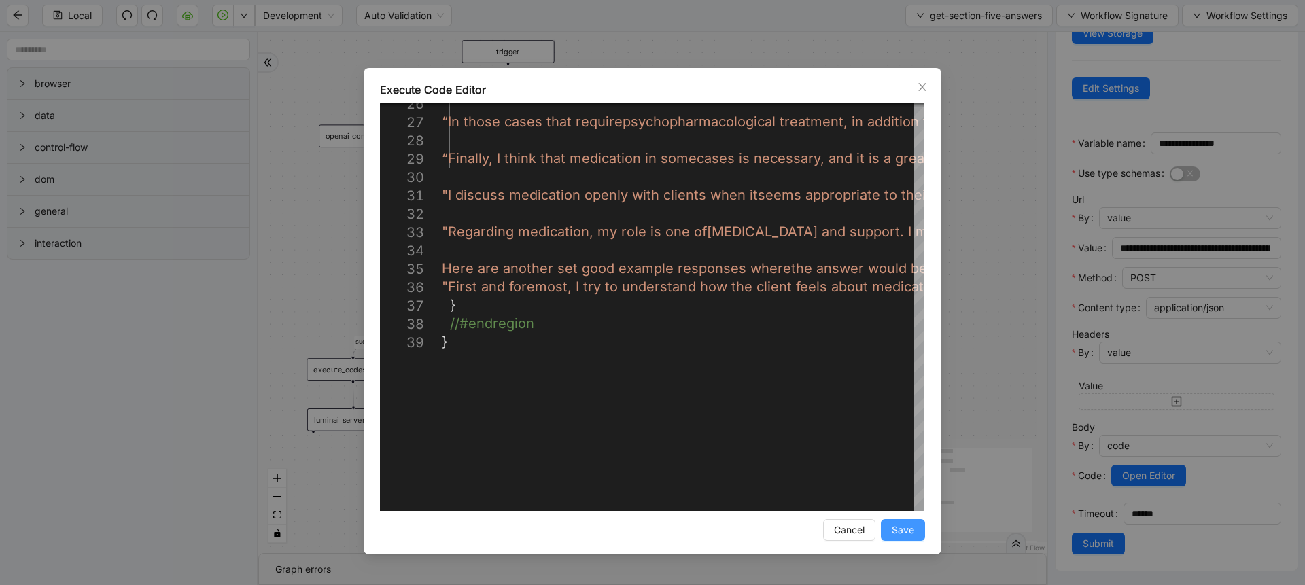
type textarea "**********"
click at [892, 530] on span "Save" at bounding box center [903, 530] width 22 height 15
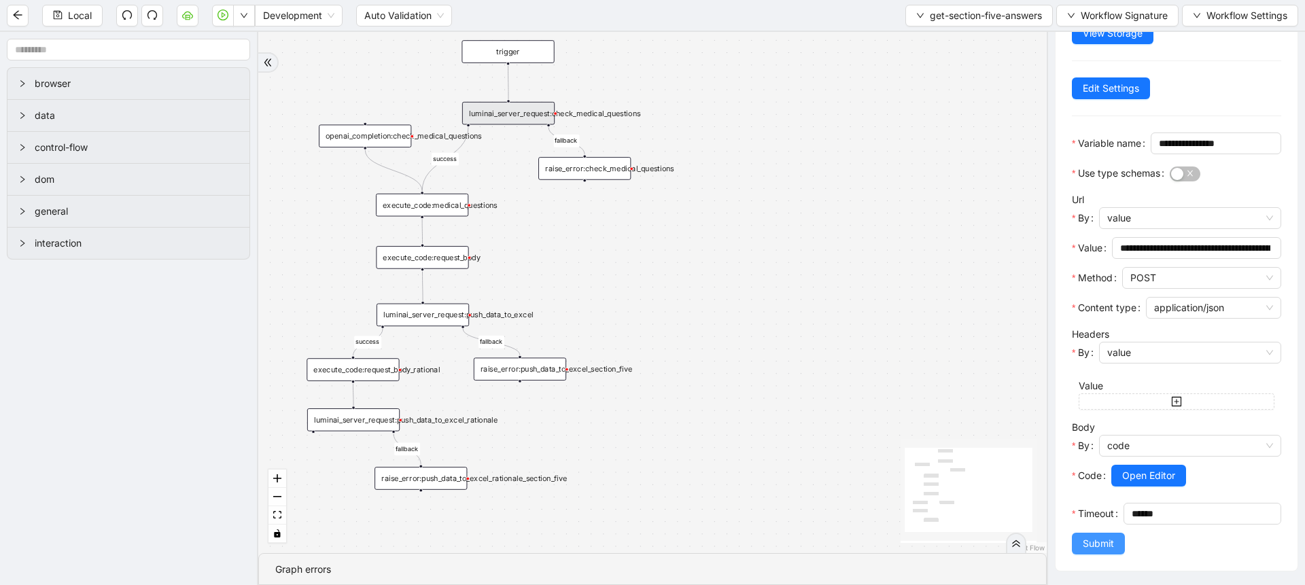
click at [1075, 534] on button "Submit" at bounding box center [1098, 544] width 53 height 22
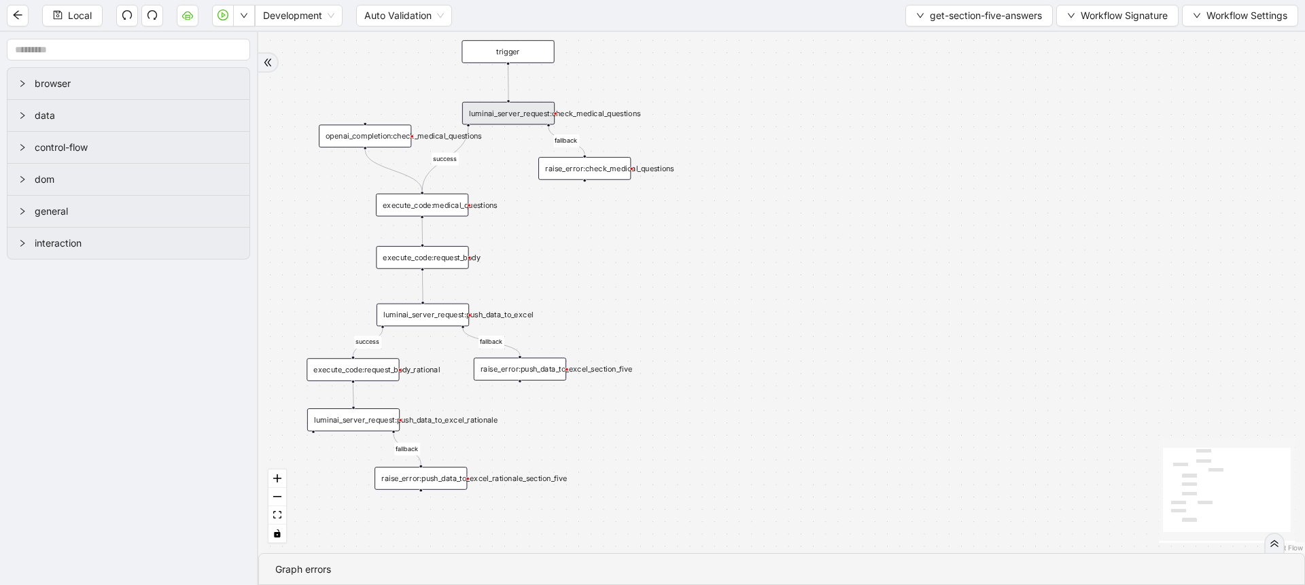
scroll to position [0, 0]
click at [75, 10] on span "Local" at bounding box center [80, 15] width 24 height 15
click at [84, 27] on div "Local Development Auto Validation get-section-five-answers Workflow Signature W…" at bounding box center [652, 15] width 1305 height 31
click at [71, 12] on span "Local" at bounding box center [80, 15] width 24 height 15
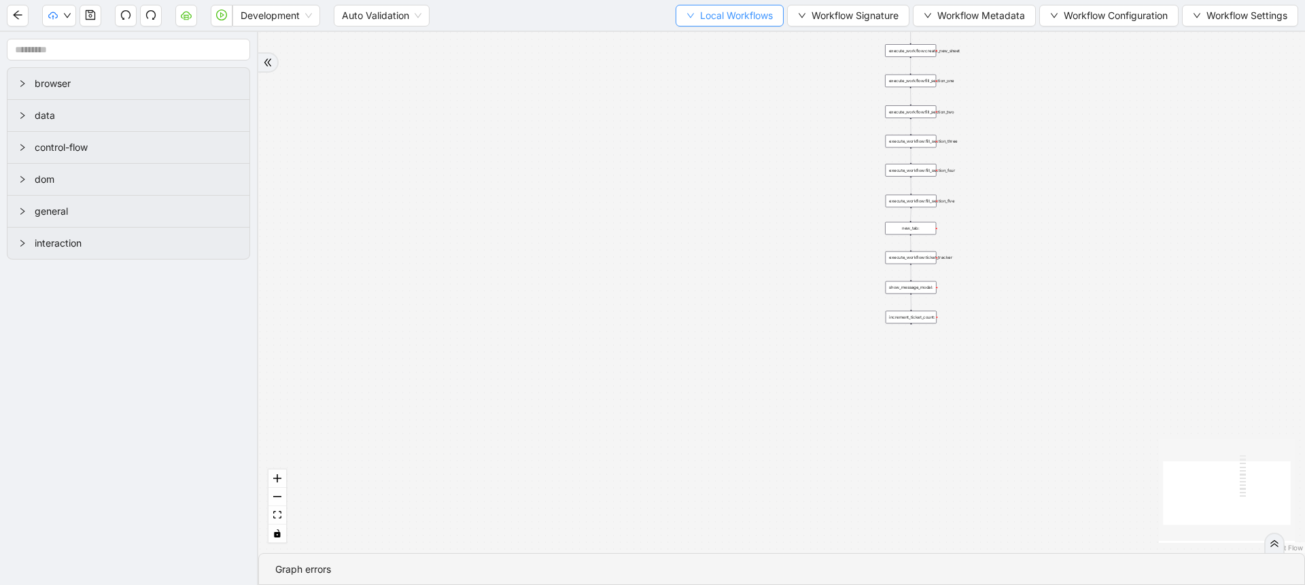
click at [708, 24] on button "Local Workflows" at bounding box center [730, 16] width 108 height 22
click at [800, 23] on button "Workflow Signature" at bounding box center [848, 16] width 122 height 22
click at [816, 58] on span "Type" at bounding box center [843, 63] width 91 height 15
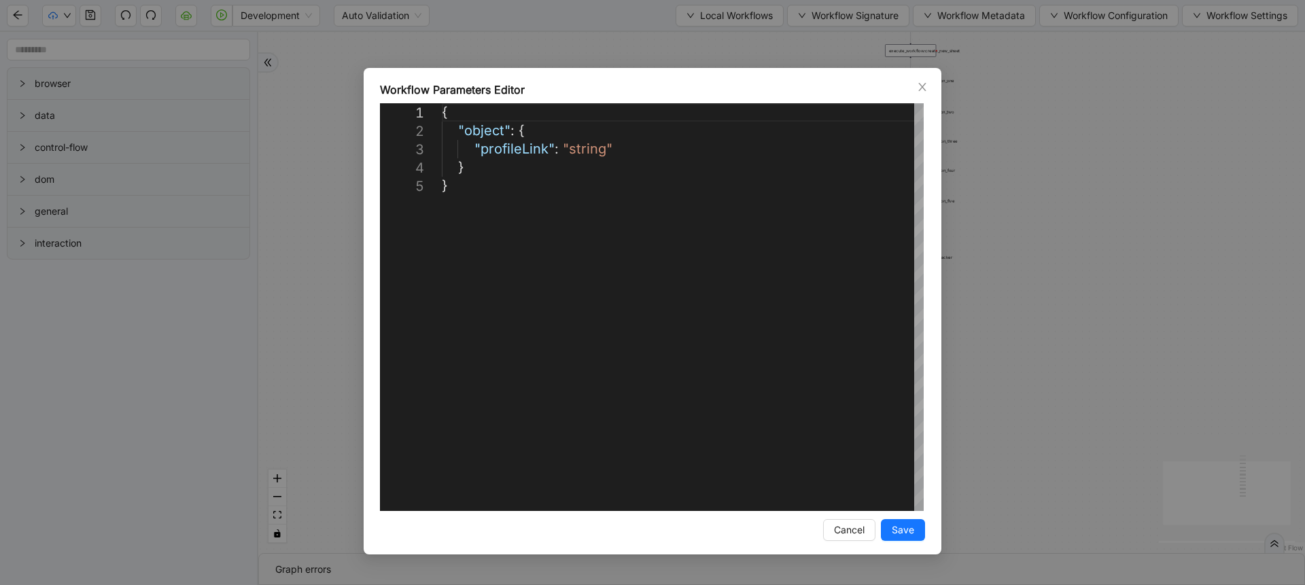
click at [837, 31] on div "**********" at bounding box center [652, 292] width 1305 height 585
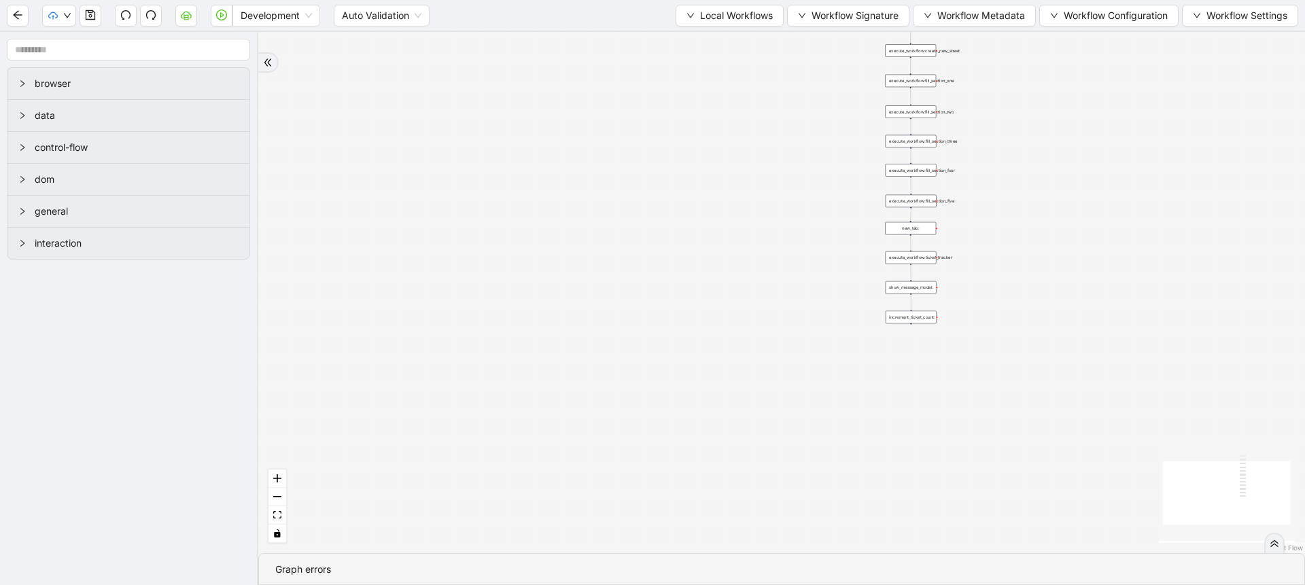
click at [837, 31] on header "Development Auto Validation Local Workflows Workflow Signature Workflow Metadat…" at bounding box center [652, 16] width 1305 height 32
click at [865, 10] on span "Workflow Signature" at bounding box center [855, 15] width 87 height 15
click at [826, 84] on span "Form" at bounding box center [843, 85] width 91 height 15
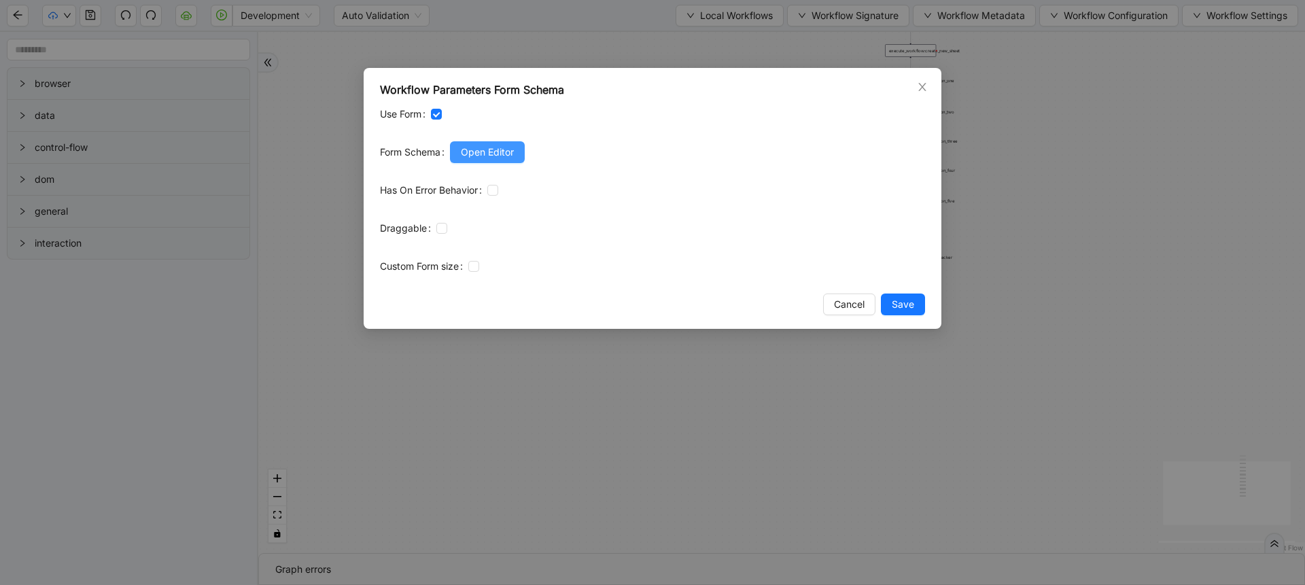
click at [507, 158] on span "Open Editor" at bounding box center [487, 152] width 53 height 15
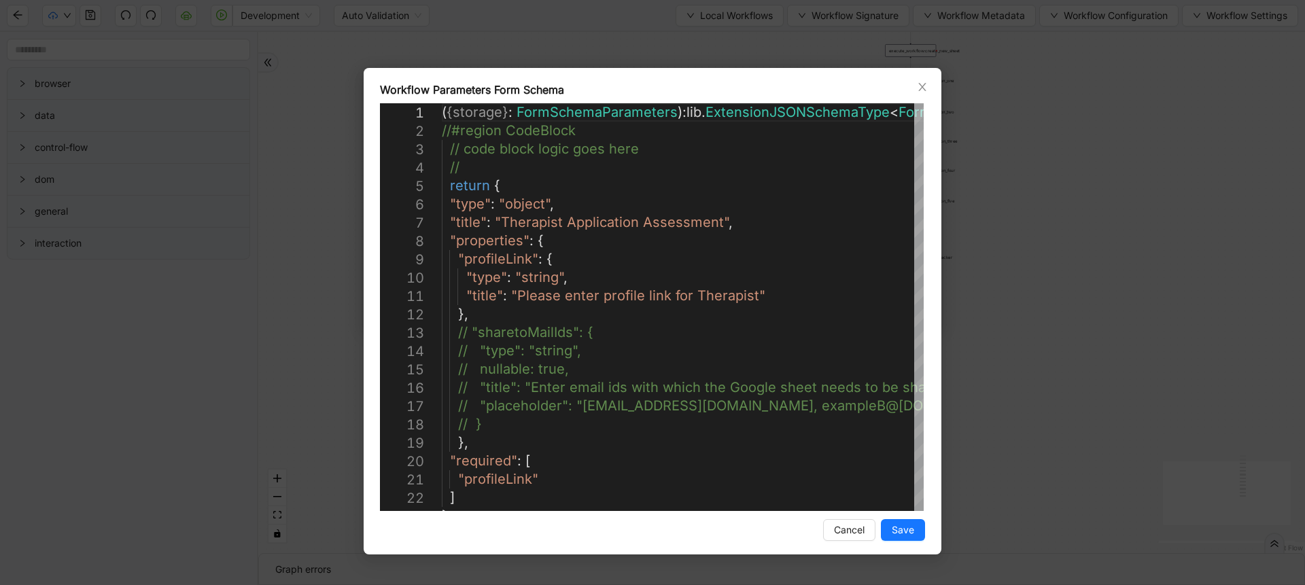
click at [345, 247] on div "Workflow Parameters Form Schema 1 2 3 4 5 6 7 8 9 10 11 12 13 14 15 16 17 18 19…" at bounding box center [652, 292] width 1305 height 585
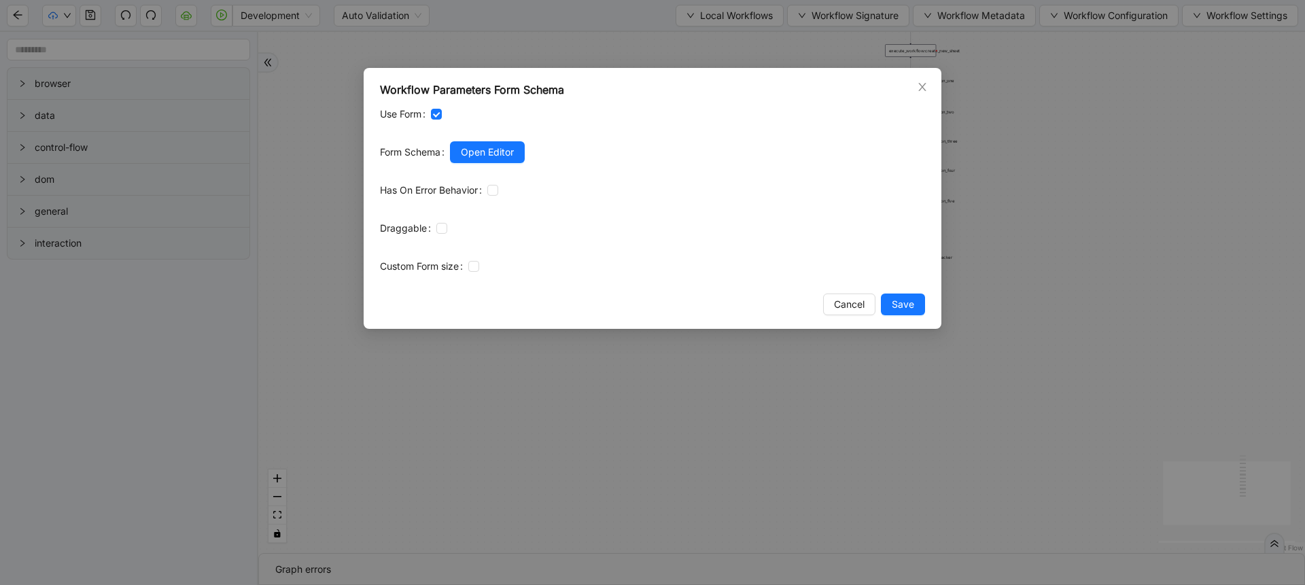
click at [844, 316] on div "Workflow Parameters Form Schema Use Form Form Schema Open Editor Has On Error B…" at bounding box center [653, 198] width 578 height 261
click at [840, 305] on span "Cancel" at bounding box center [849, 304] width 31 height 15
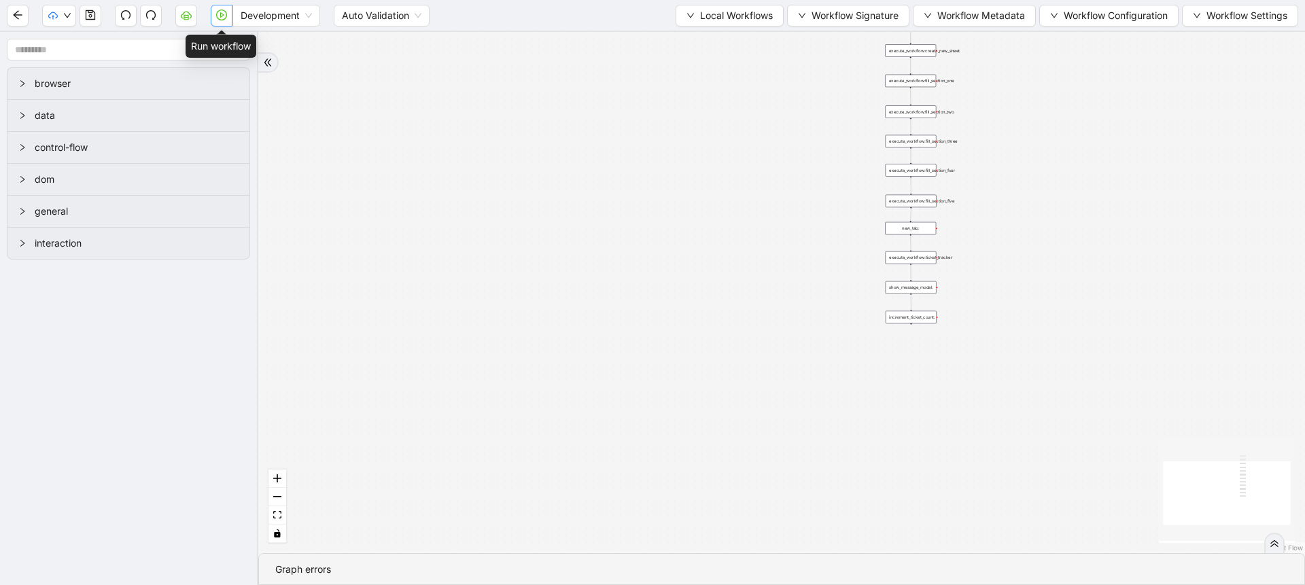
click at [219, 13] on icon "play-circle" at bounding box center [221, 15] width 11 height 11
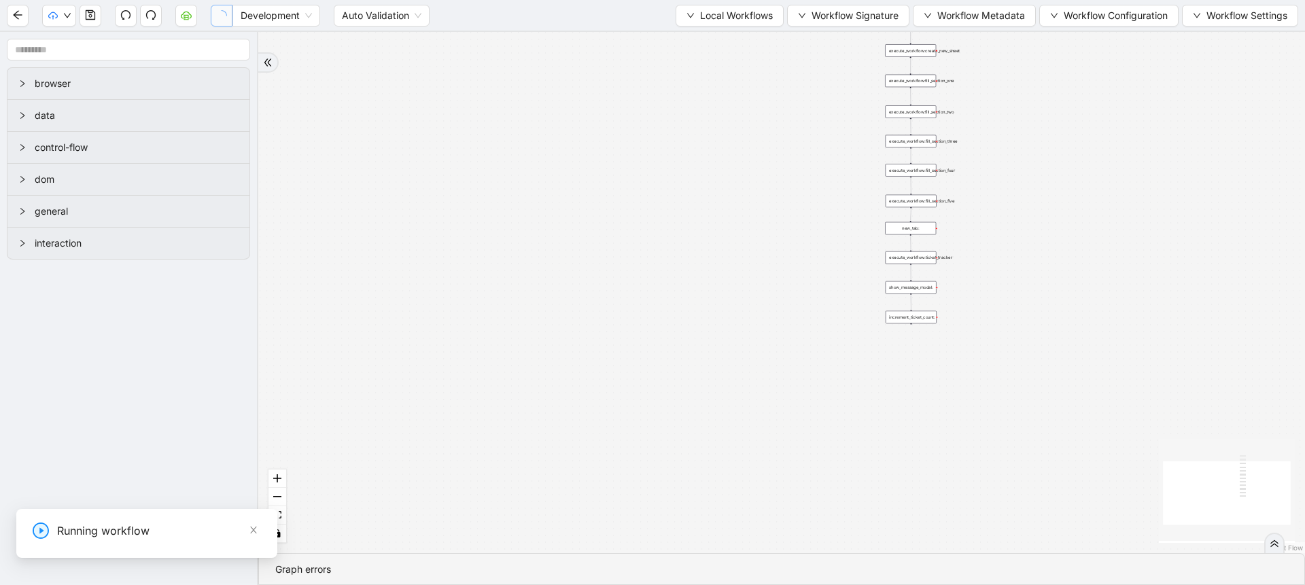
click at [0, 560] on input "Please enter profile link for Therapist" at bounding box center [102, 555] width 457 height 26
paste input "**********"
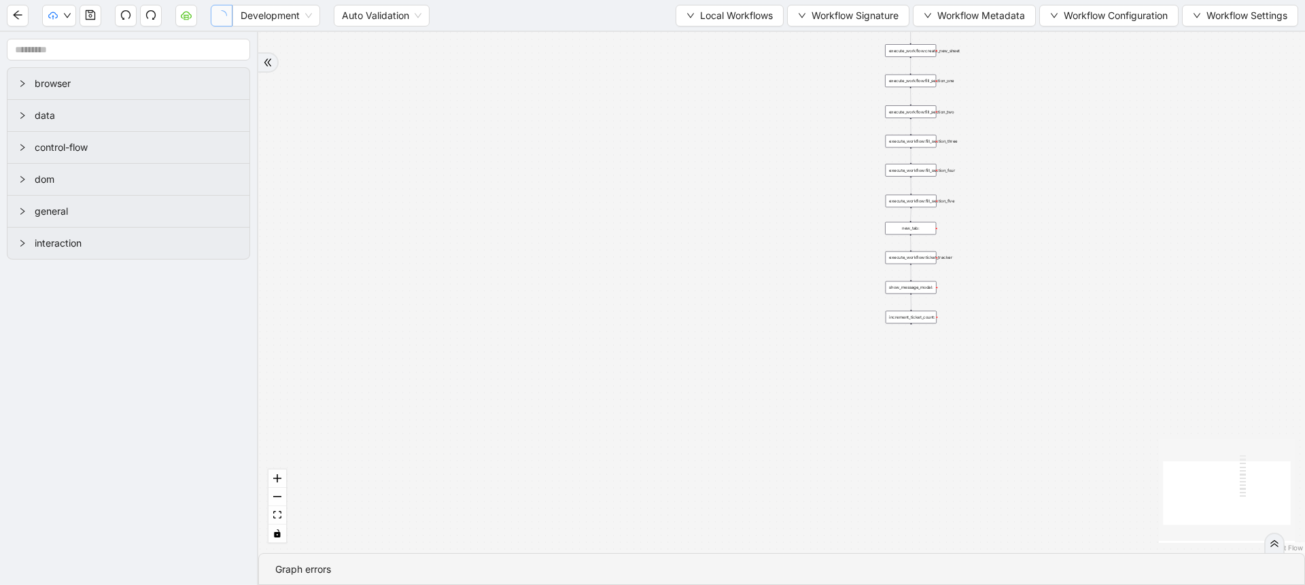
type input "**********"
click at [710, 5] on button "Local Workflows" at bounding box center [730, 16] width 108 height 22
click at [720, 35] on span "Select" at bounding box center [723, 42] width 88 height 15
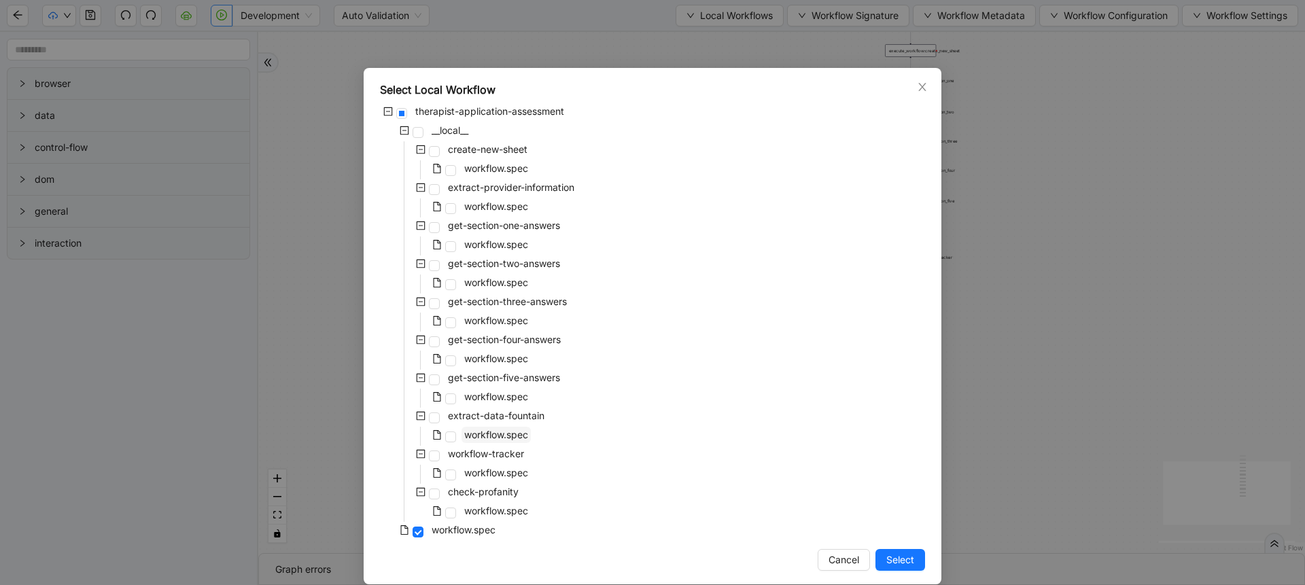
click at [511, 433] on span "workflow.spec" at bounding box center [496, 435] width 64 height 12
click at [901, 563] on span "Select" at bounding box center [900, 560] width 28 height 15
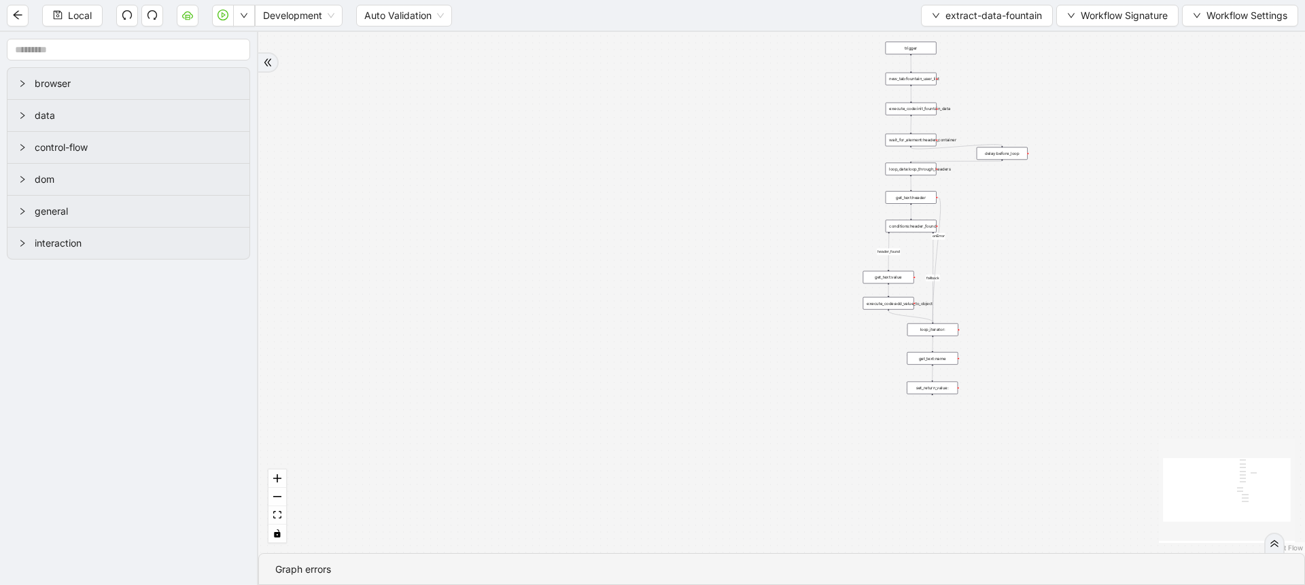
drag, startPoint x: 820, startPoint y: 314, endPoint x: 731, endPoint y: 460, distance: 170.6
click at [731, 460] on div "fallback header_found onError trigger conditions:header_found loop_iterator: ne…" at bounding box center [781, 292] width 1047 height 521
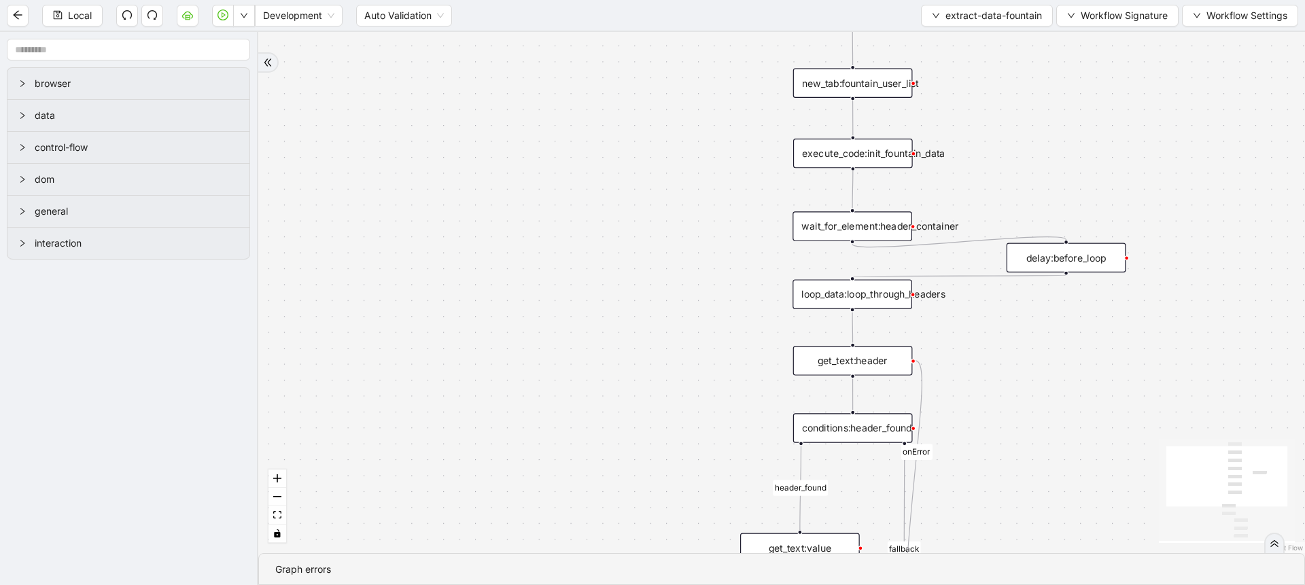
drag, startPoint x: 714, startPoint y: 394, endPoint x: 675, endPoint y: 156, distance: 241.1
click at [675, 156] on div "fallback header_found onError trigger conditions:header_found loop_iterator: ne…" at bounding box center [781, 292] width 1047 height 521
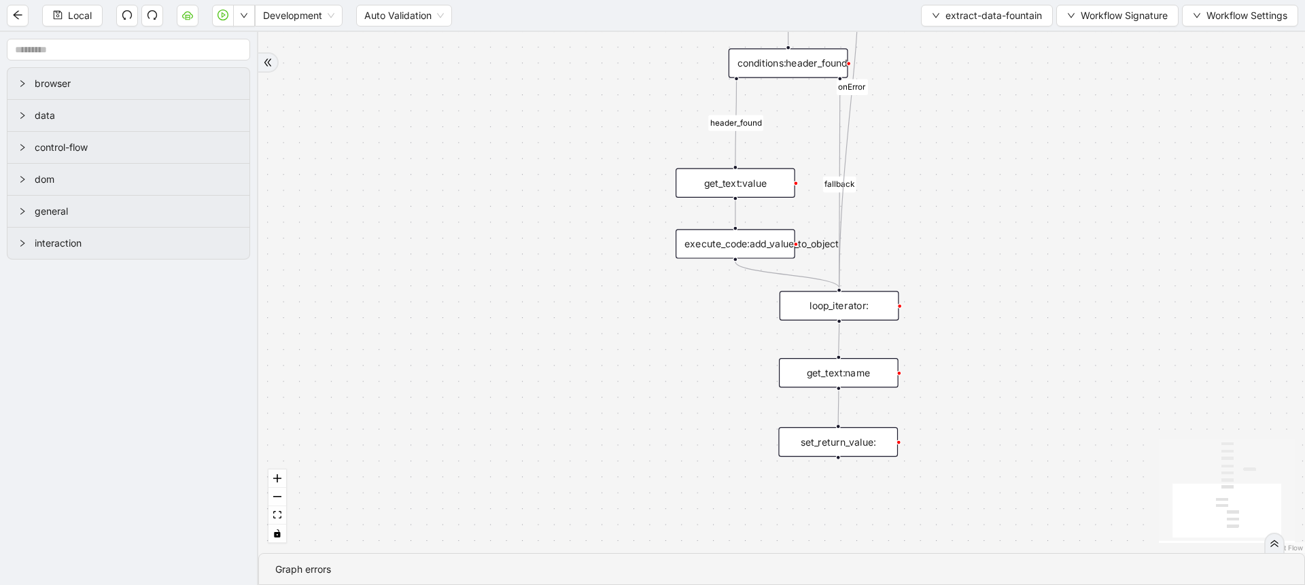
drag, startPoint x: 614, startPoint y: 379, endPoint x: 575, endPoint y: 179, distance: 204.2
click at [575, 179] on div "fallback header_found onError trigger conditions:header_found loop_iterator: ne…" at bounding box center [781, 292] width 1047 height 521
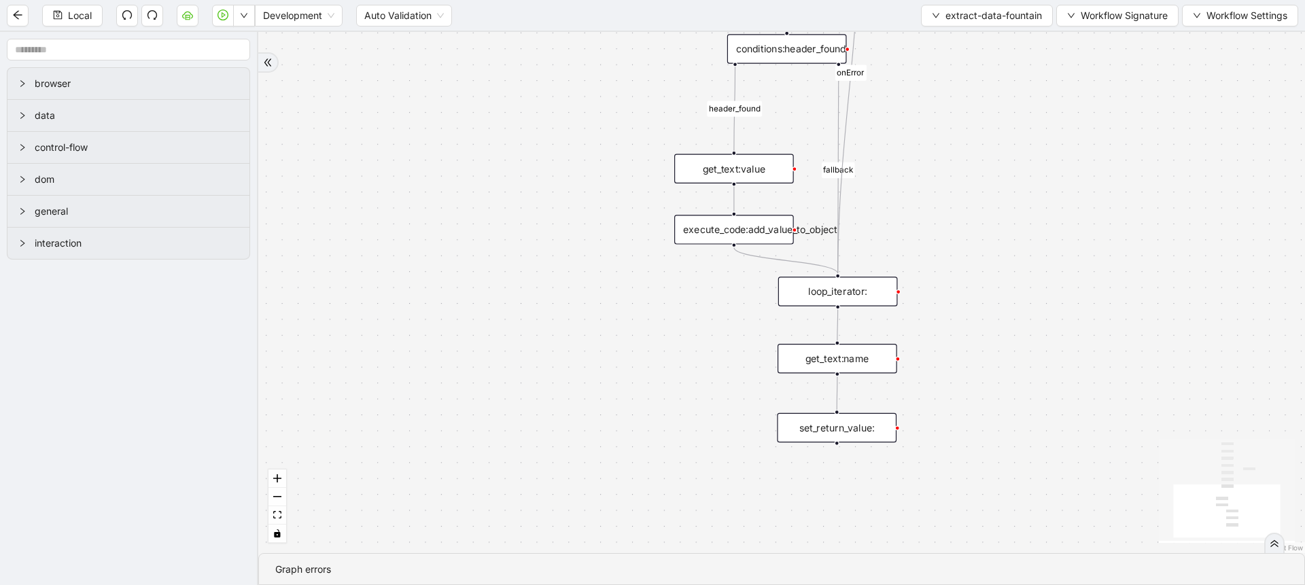
click at [789, 45] on div "conditions:header_found" at bounding box center [787, 48] width 120 height 29
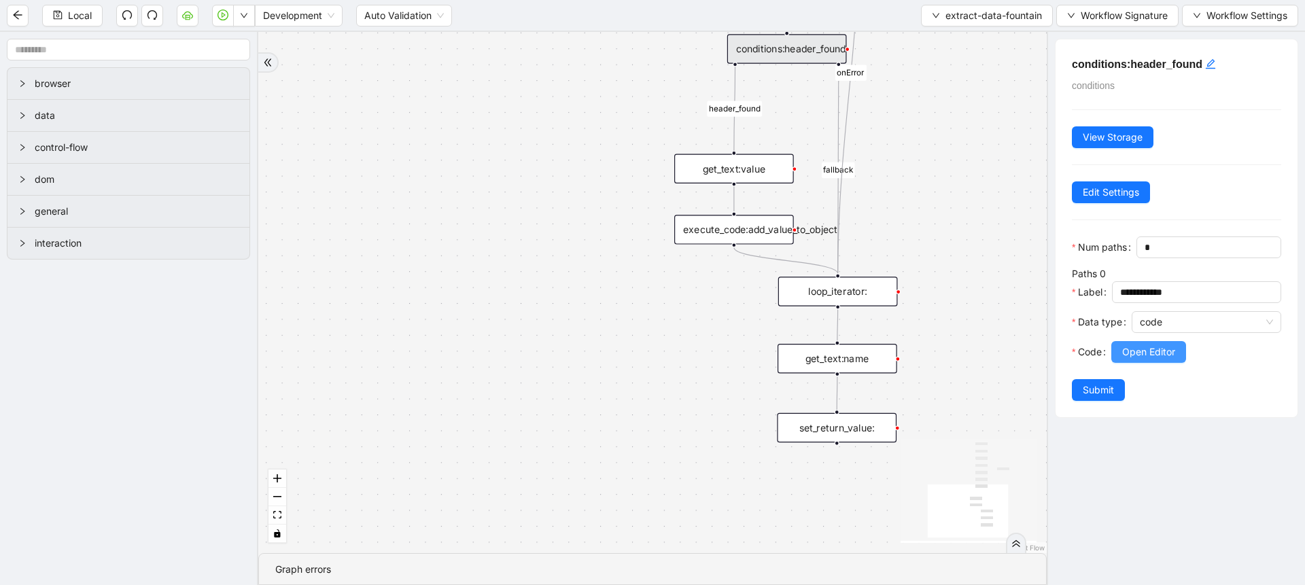
click at [1132, 360] on span "Open Editor" at bounding box center [1148, 352] width 53 height 15
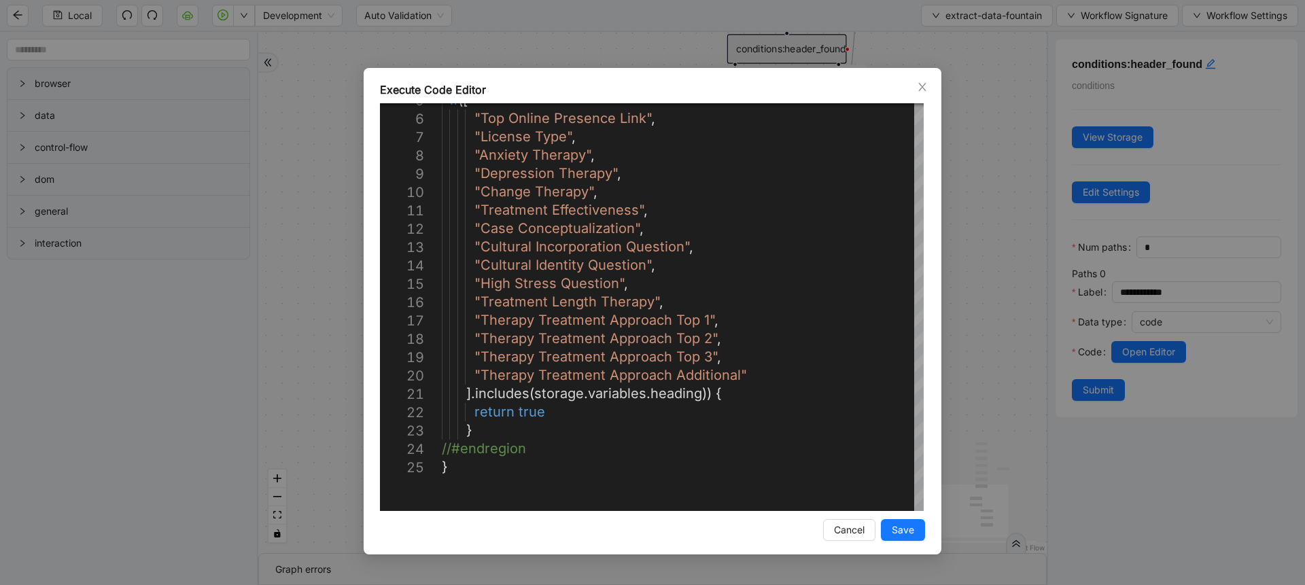
click at [1033, 239] on div "Execute Code Editor 5 6 7 8 9 10 11 12 13 14 15 16 17 18 19 20 21 22 23 24 25 i…" at bounding box center [652, 292] width 1305 height 585
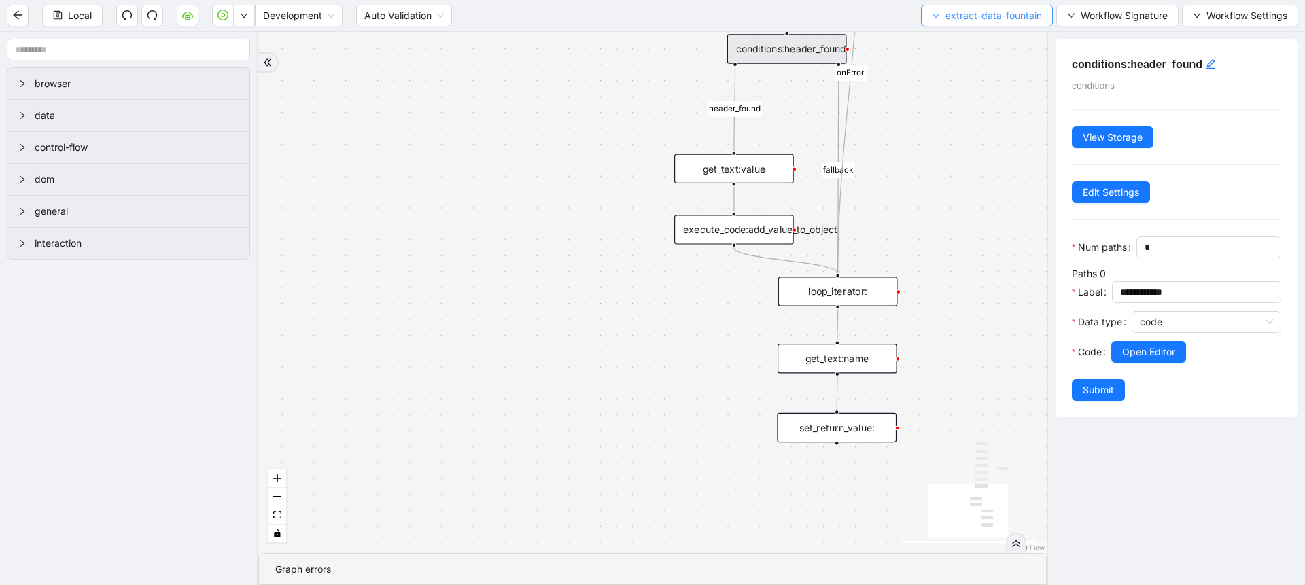
click at [921, 22] on button "extract-data-fountain" at bounding box center [987, 16] width 132 height 22
click at [946, 36] on span "Select" at bounding box center [984, 42] width 110 height 15
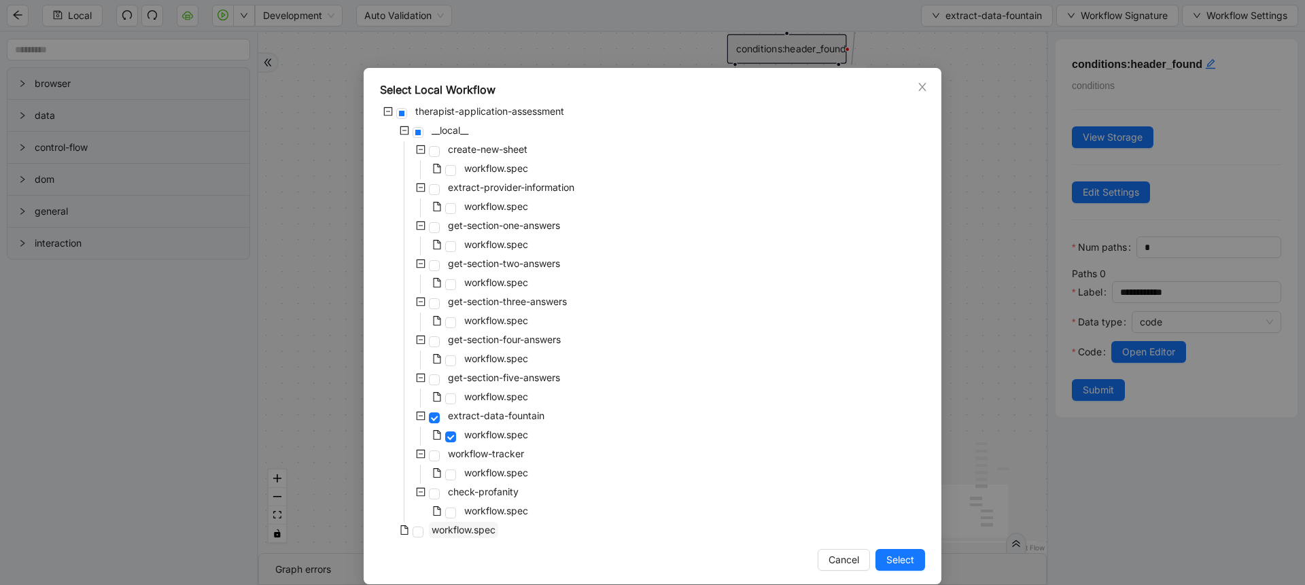
click at [477, 536] on span "workflow.spec" at bounding box center [463, 530] width 69 height 16
click at [896, 563] on span "Select" at bounding box center [900, 560] width 28 height 15
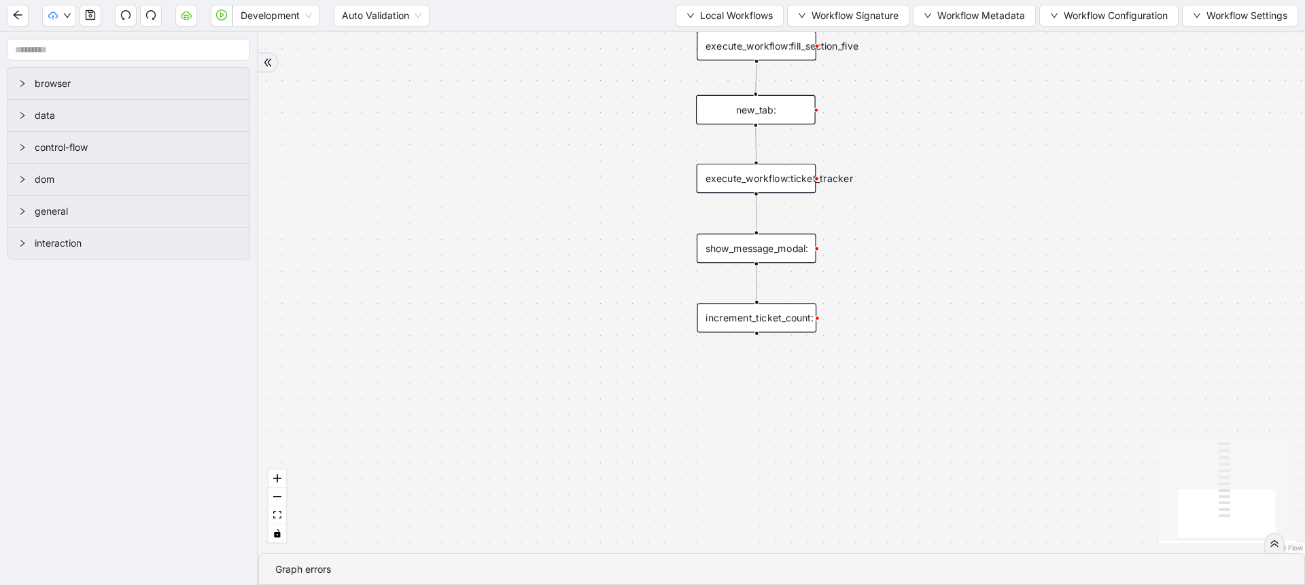
click at [791, 54] on div "execute_workflow:fill_section_five" at bounding box center [757, 45] width 120 height 29
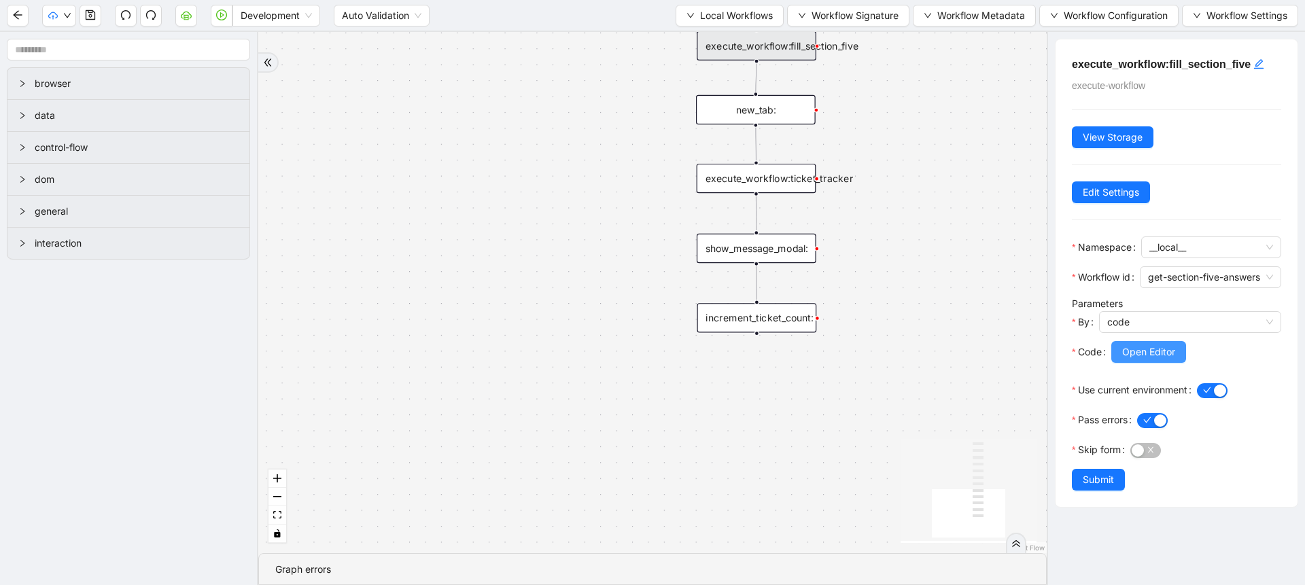
click at [1148, 360] on span "Open Editor" at bounding box center [1148, 352] width 53 height 15
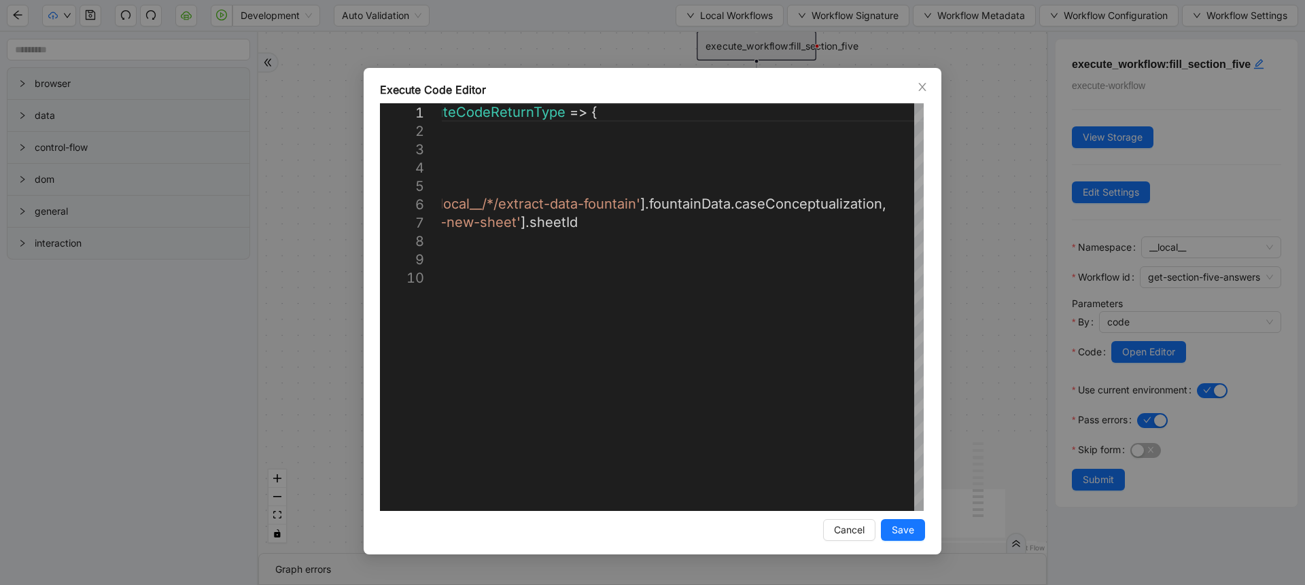
click at [971, 239] on div "**********" at bounding box center [652, 292] width 1305 height 585
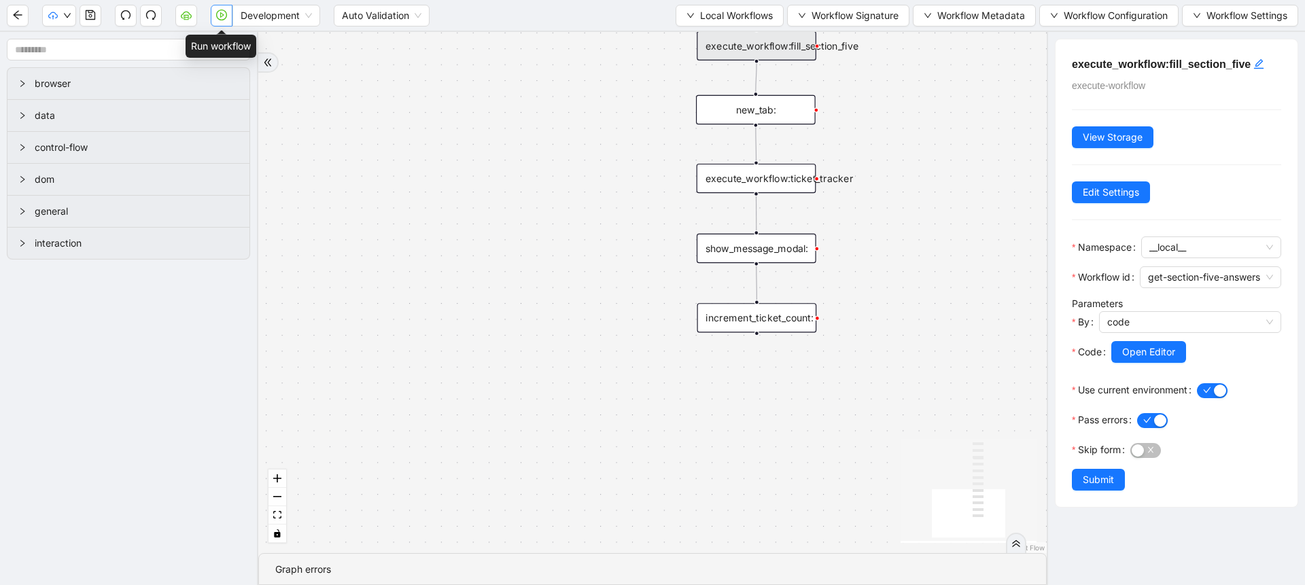
click at [230, 20] on button "button" at bounding box center [222, 16] width 22 height 22
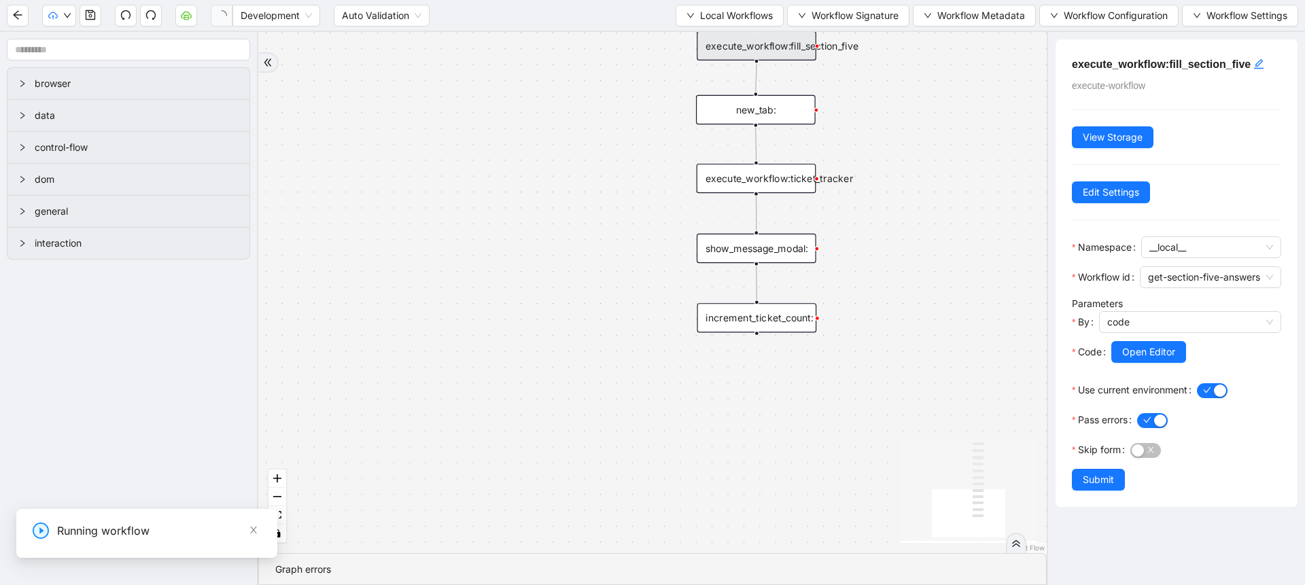
click at [0, 553] on input "Please enter profile link for Therapist" at bounding box center [102, 555] width 457 height 26
type input "**********"
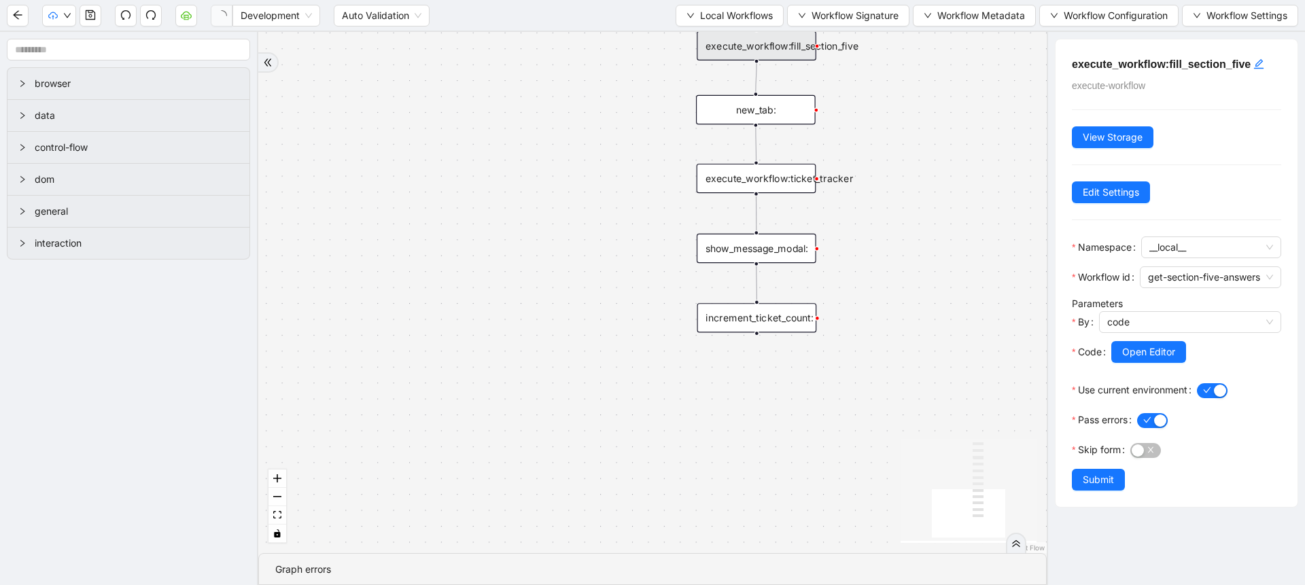
click at [219, 22] on button "button" at bounding box center [222, 16] width 22 height 22
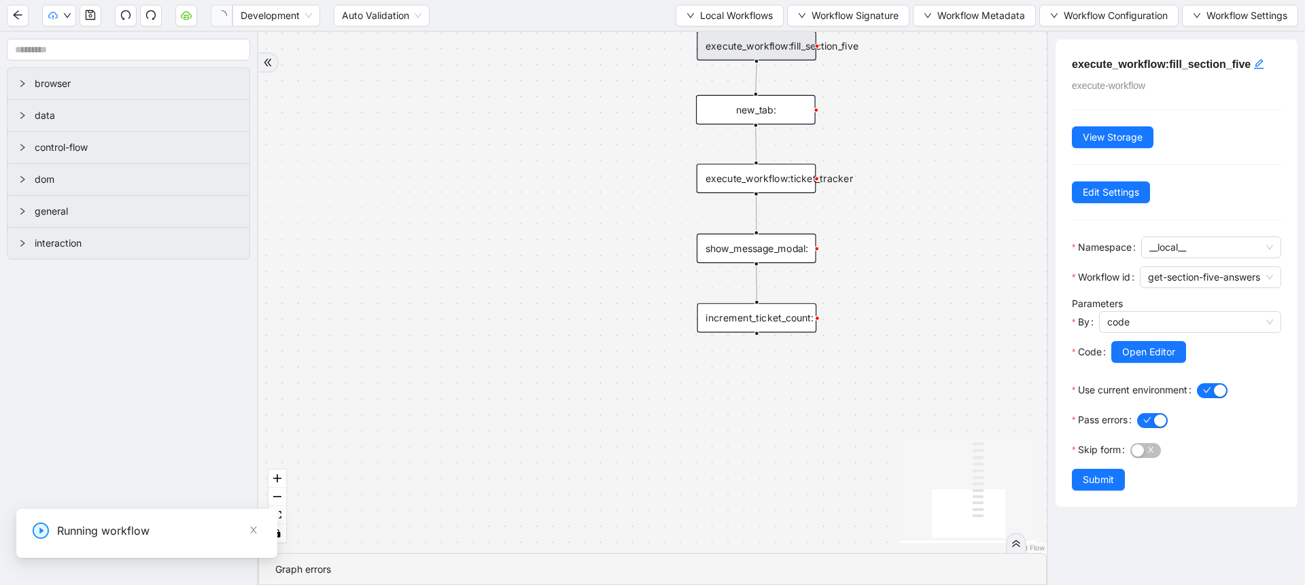
click at [42, 564] on input "Please enter profile link for Therapist" at bounding box center [102, 555] width 457 height 26
type input "**********"
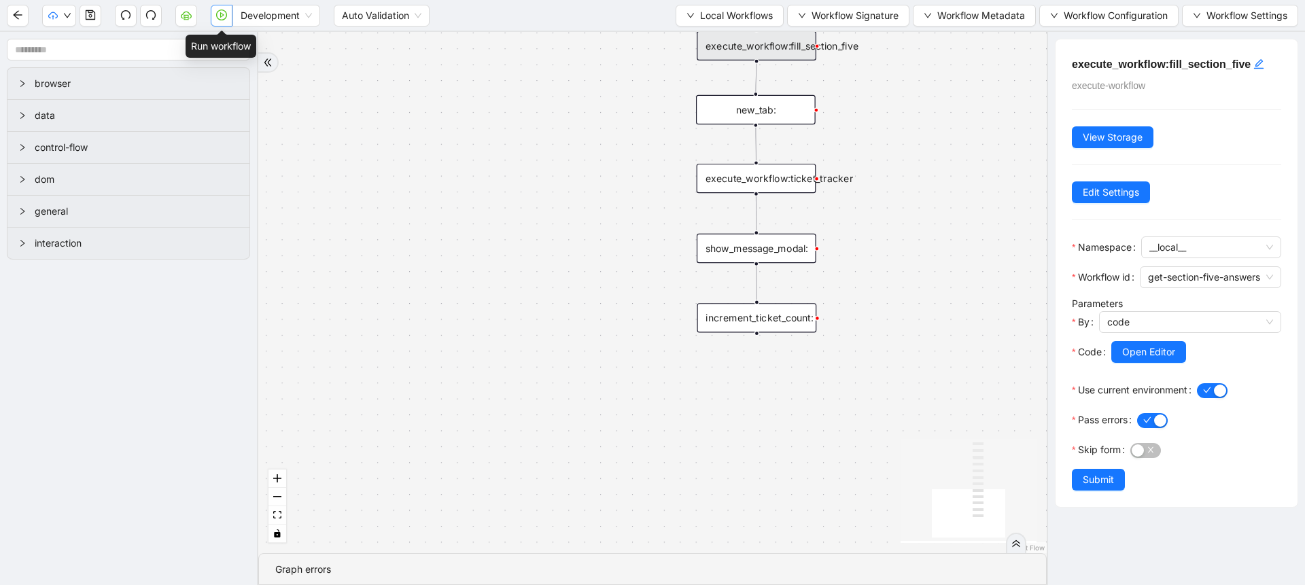
click at [222, 7] on button "button" at bounding box center [222, 16] width 22 height 22
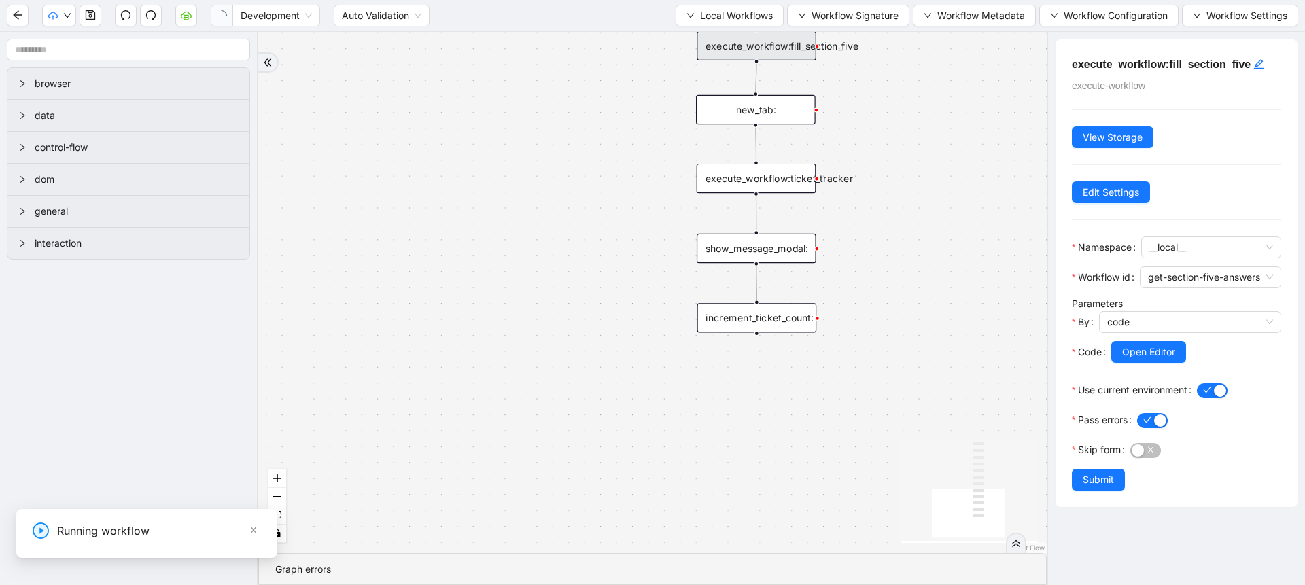
click at [0, 561] on input "Please enter profile link for Therapist" at bounding box center [102, 555] width 457 height 26
paste input "**********"
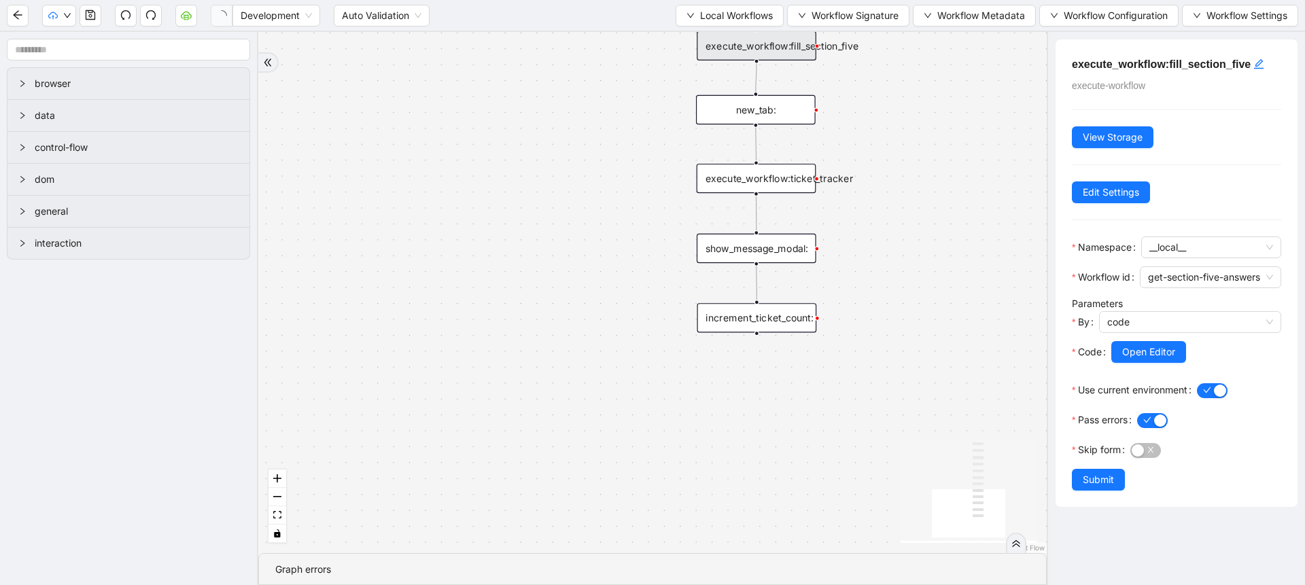
type input "**********"
click at [690, 16] on button "Local Workflows" at bounding box center [730, 16] width 108 height 22
click at [698, 44] on span "Select" at bounding box center [723, 42] width 88 height 15
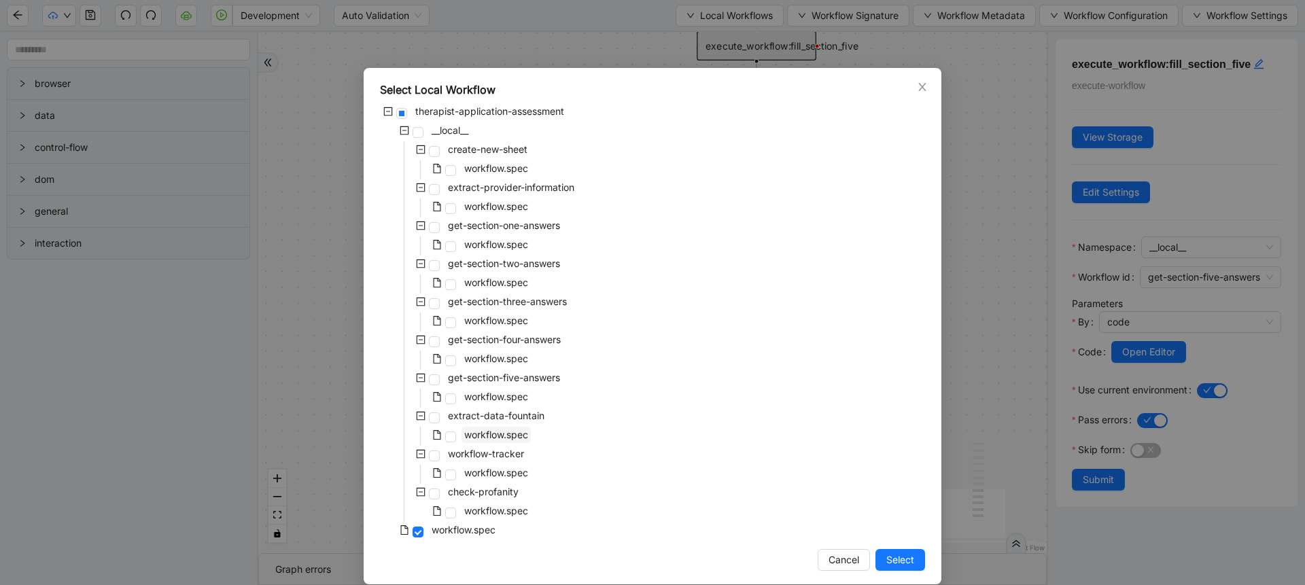
click at [491, 436] on span "workflow.spec" at bounding box center [496, 435] width 64 height 12
click at [893, 555] on span "Select" at bounding box center [900, 560] width 28 height 15
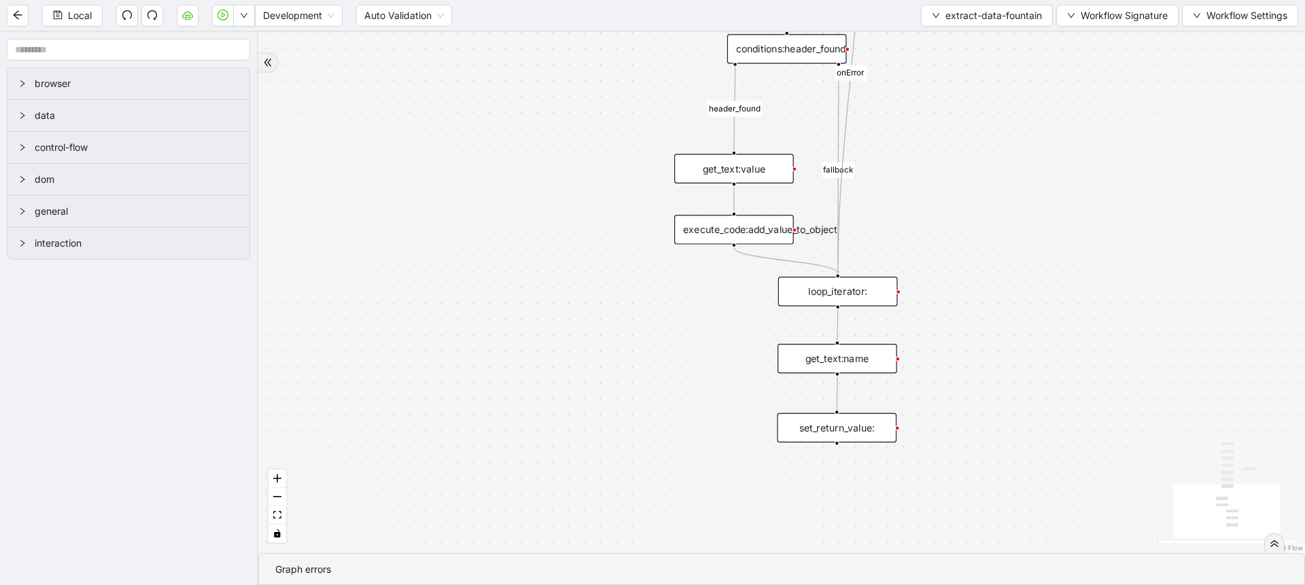
click at [829, 48] on div "conditions:header_found" at bounding box center [787, 48] width 120 height 29
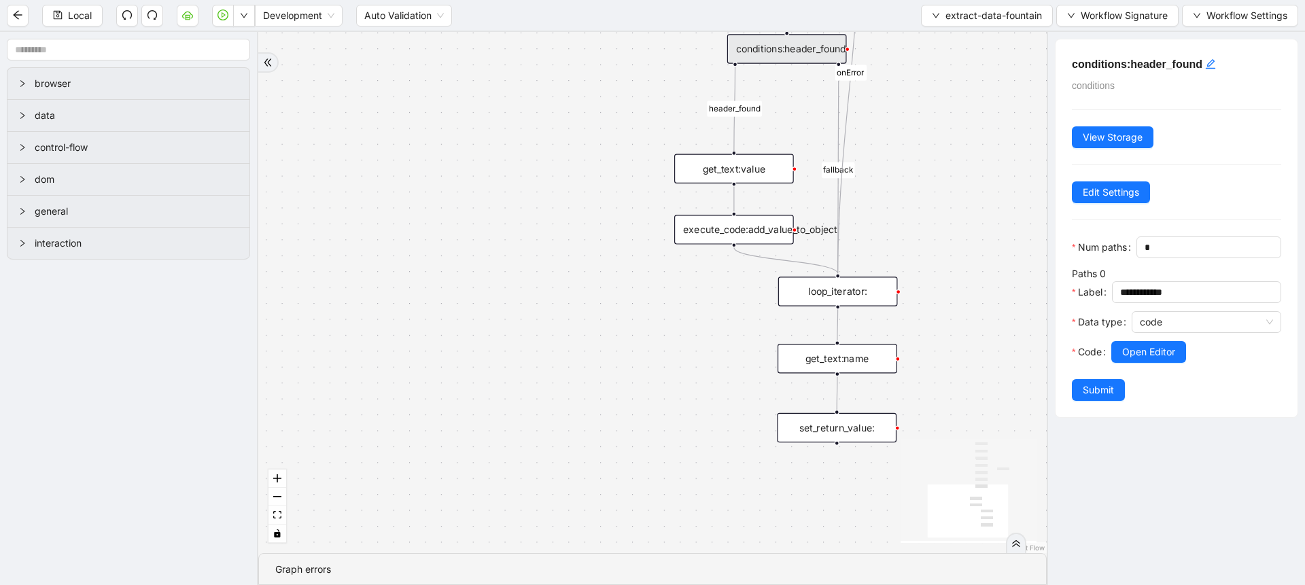
click at [1133, 379] on div at bounding box center [1196, 371] width 170 height 16
click at [1145, 363] on button "Open Editor" at bounding box center [1148, 352] width 75 height 22
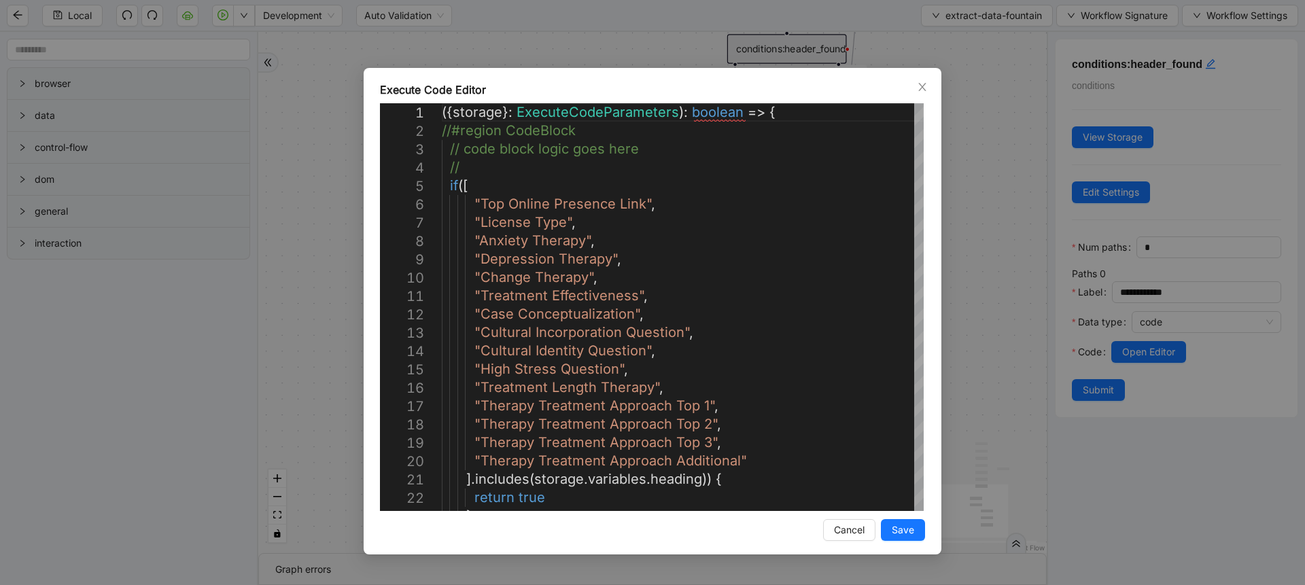
click at [1000, 237] on div "Execute Code Editor 1 2 3 4 5 6 7 8 9 10 11 12 13 14 15 16 17 18 19 20 21 22 23…" at bounding box center [652, 292] width 1305 height 585
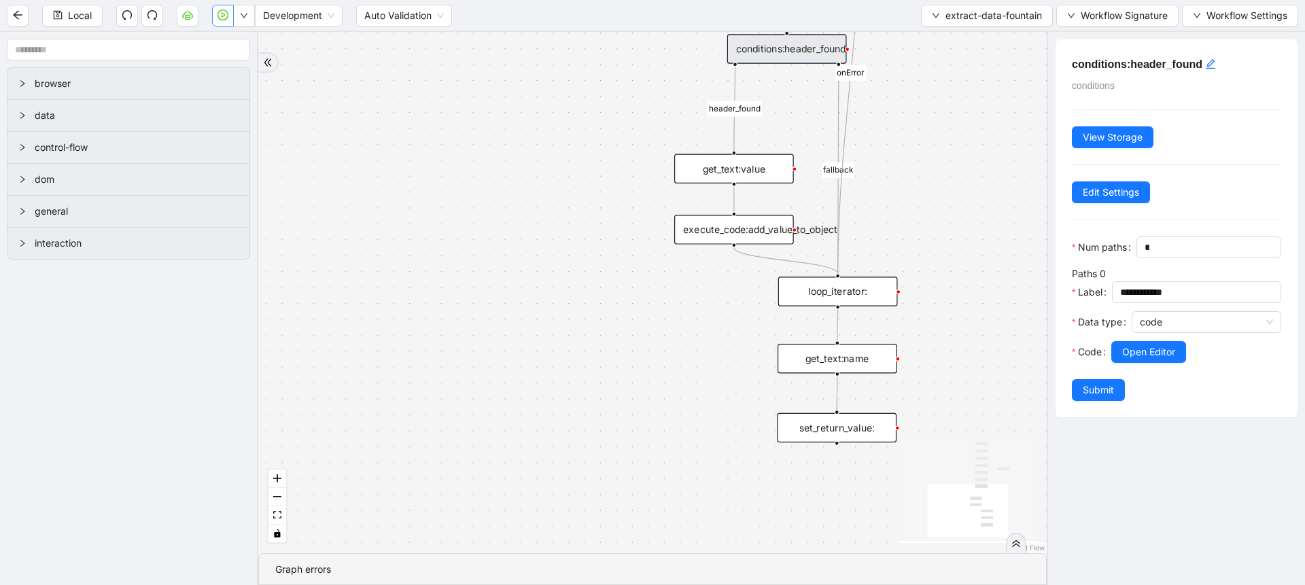
click at [218, 16] on icon "play-circle" at bounding box center [223, 15] width 11 height 11
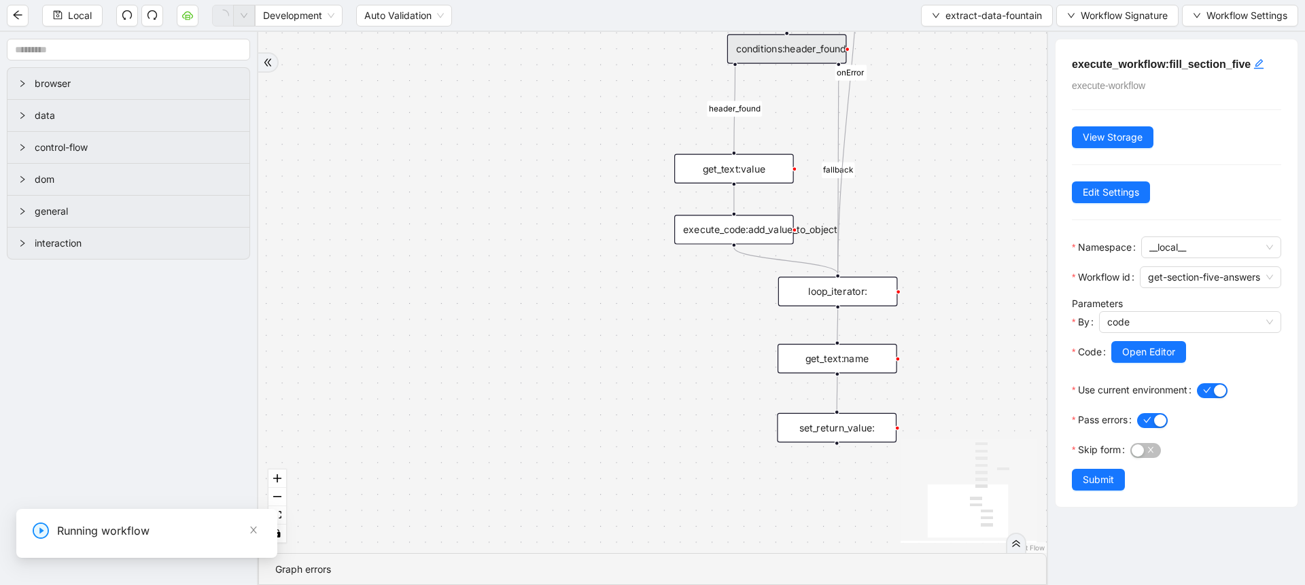
click at [0, 557] on input "Please enter profile link for Therapist" at bounding box center [102, 555] width 457 height 26
paste input "**********"
type input "**********"
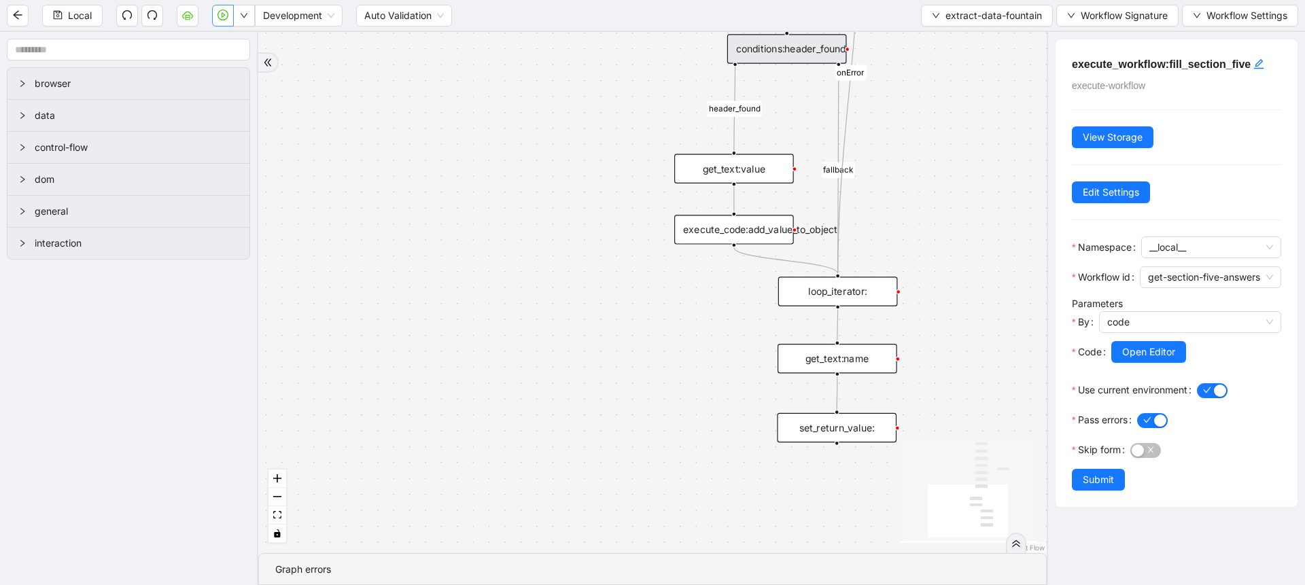
click at [220, 14] on icon "play-circle" at bounding box center [223, 15] width 11 height 11
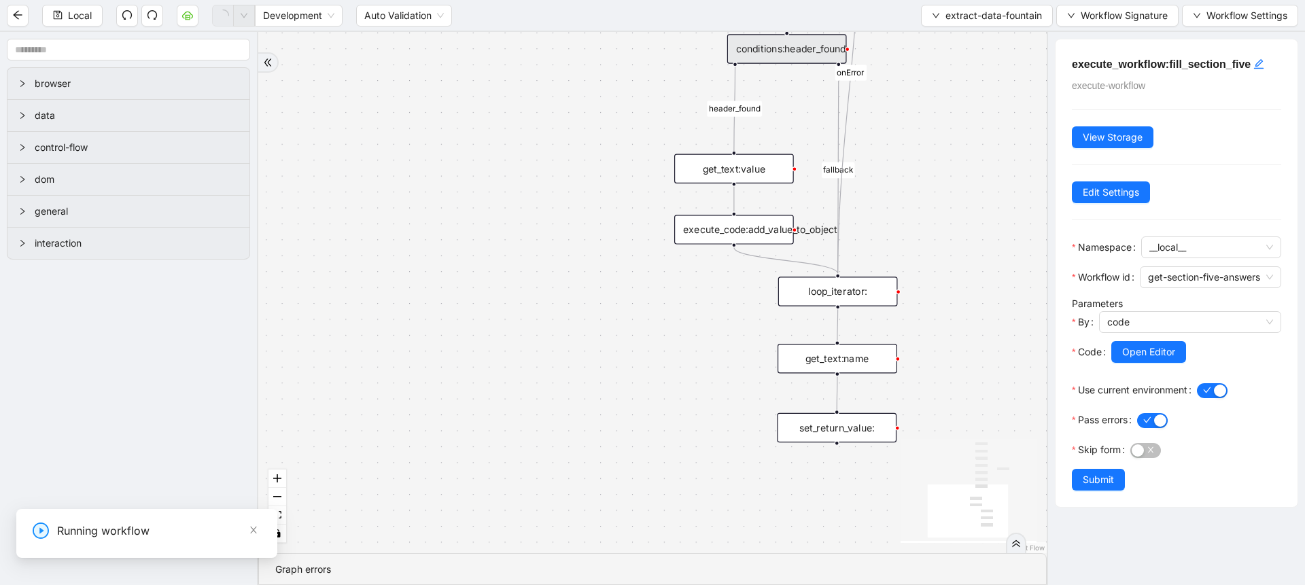
click at [0, 556] on input "Please enter profile link for Therapist" at bounding box center [102, 555] width 457 height 26
paste input "**********"
type input "**********"
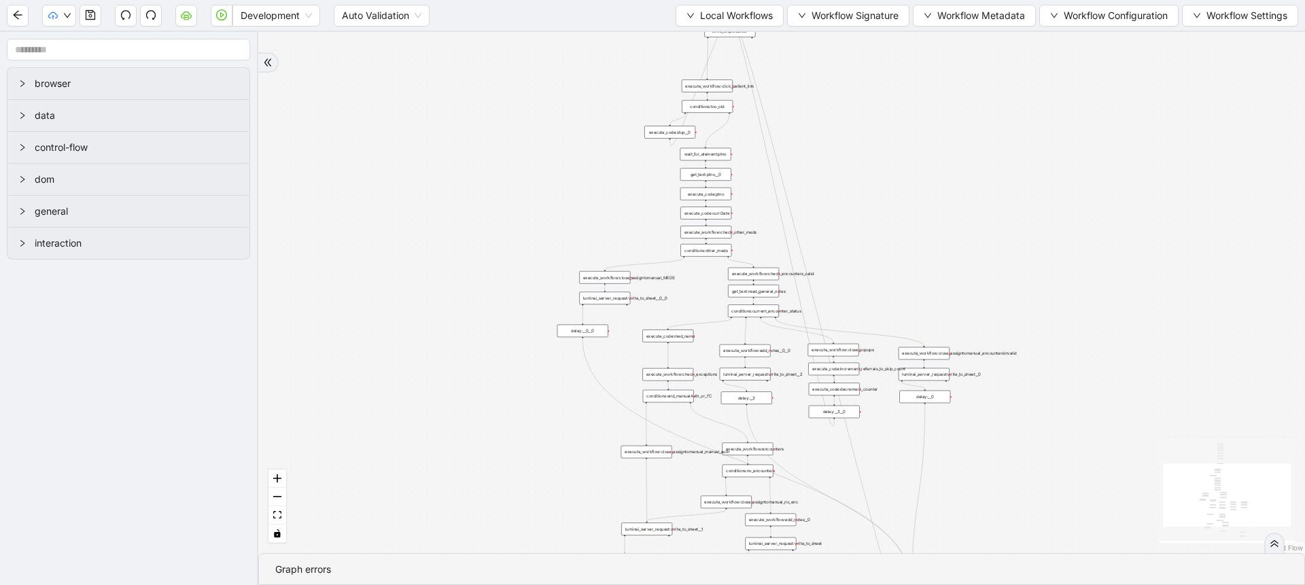
drag, startPoint x: 632, startPoint y: 118, endPoint x: 475, endPoint y: 217, distance: 185.4
click at [475, 217] on div "trigger execute_workflow:check_exceptions execute_workflow:encounters execute_w…" at bounding box center [781, 292] width 1047 height 521
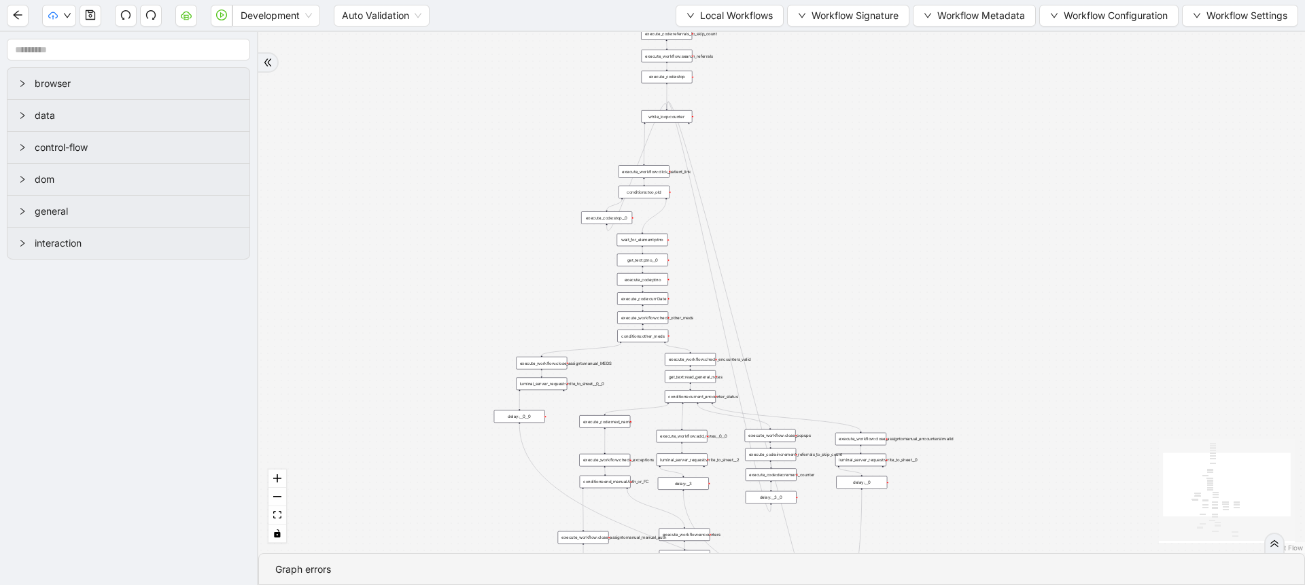
drag, startPoint x: 601, startPoint y: 181, endPoint x: 538, endPoint y: 267, distance: 106.5
click at [538, 267] on div "trigger execute_workflow:check_exceptions execute_workflow:encounters execute_w…" at bounding box center [781, 292] width 1047 height 521
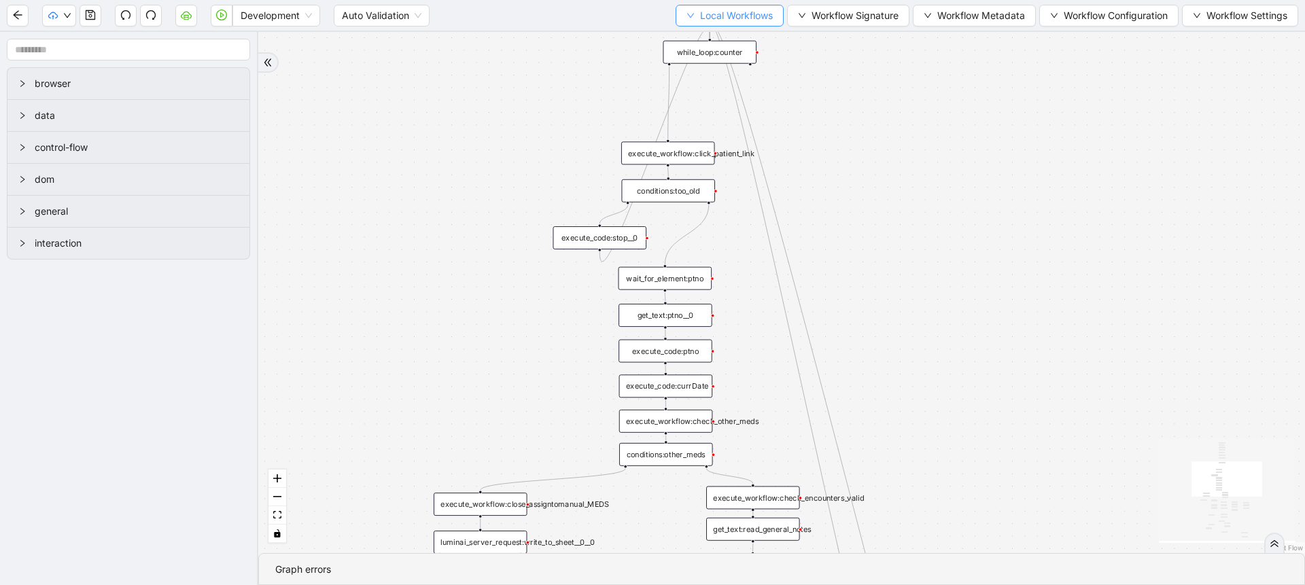
click at [693, 22] on button "Local Workflows" at bounding box center [730, 16] width 108 height 22
click at [690, 39] on span "Select" at bounding box center [723, 42] width 88 height 15
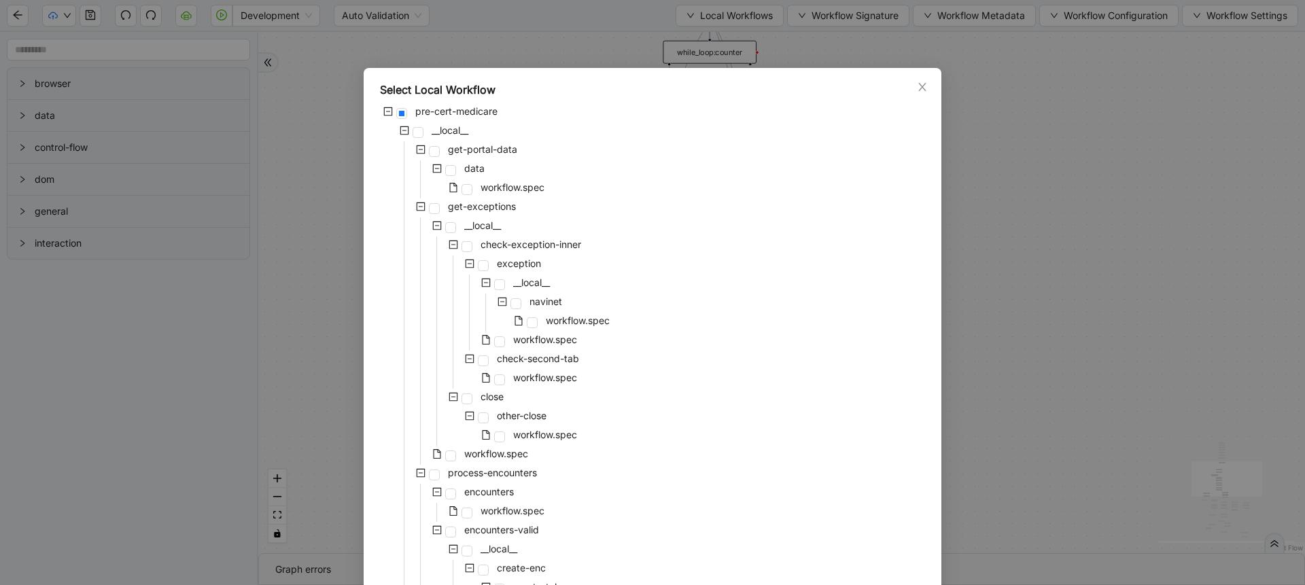
click at [975, 210] on div "Select Local Workflow pre-cert-medicare __local__ get-portal-data data workflow…" at bounding box center [652, 292] width 1305 height 585
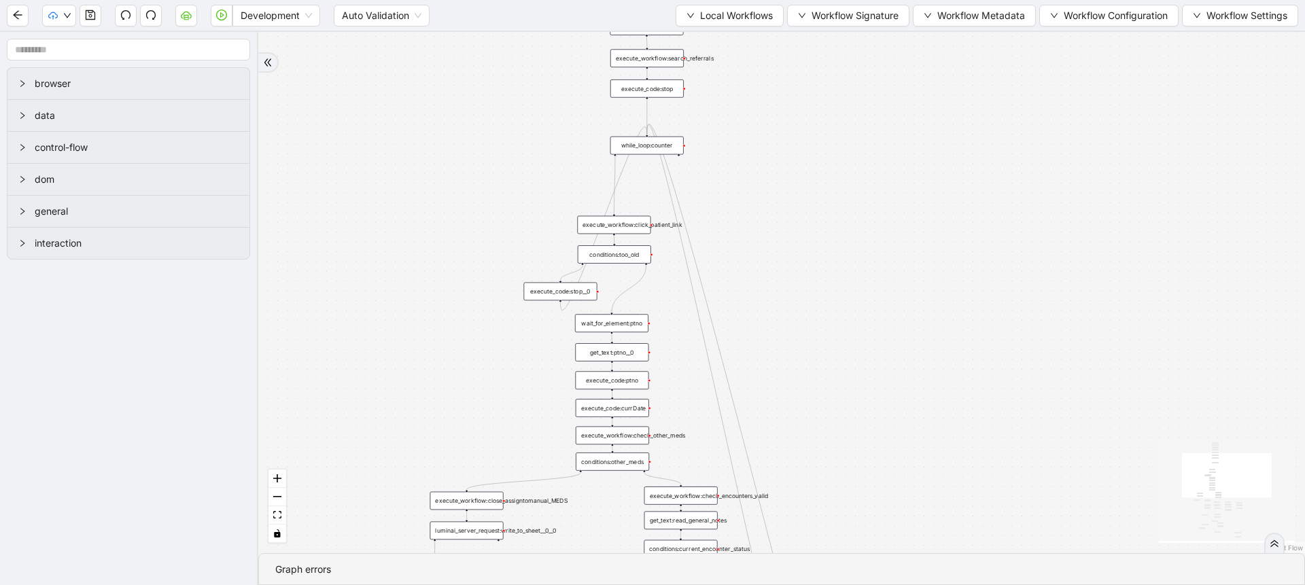
drag, startPoint x: 499, startPoint y: 279, endPoint x: 481, endPoint y: 324, distance: 48.2
click at [481, 324] on div "trigger execute_workflow:check_exceptions execute_workflow:encounters execute_w…" at bounding box center [781, 292] width 1047 height 521
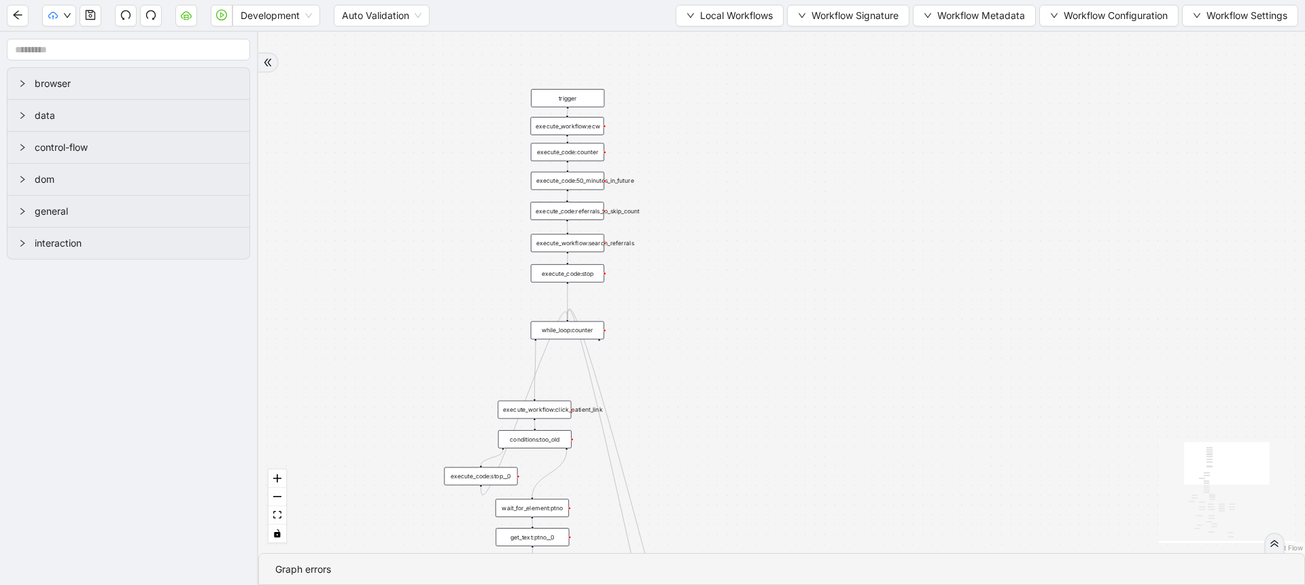
drag, startPoint x: 437, startPoint y: 193, endPoint x: 358, endPoint y: 378, distance: 201.3
click at [358, 378] on div "trigger execute_workflow:check_exceptions execute_workflow:encounters execute_w…" at bounding box center [781, 292] width 1047 height 521
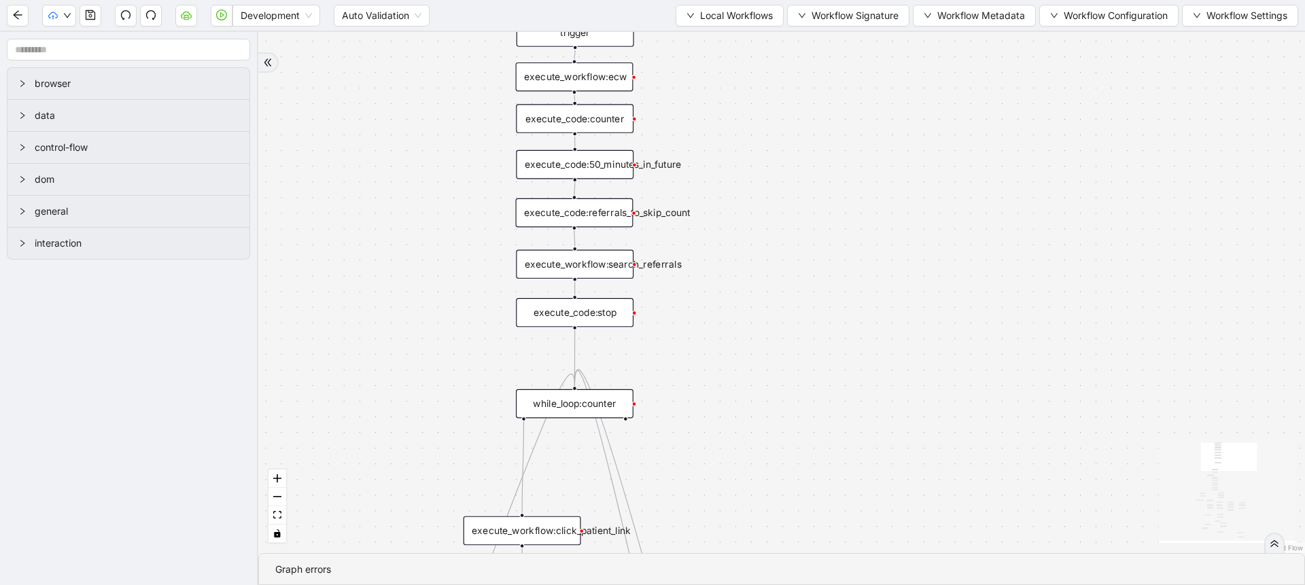
click at [602, 273] on div "execute_workflow:search_referrals" at bounding box center [575, 263] width 118 height 29
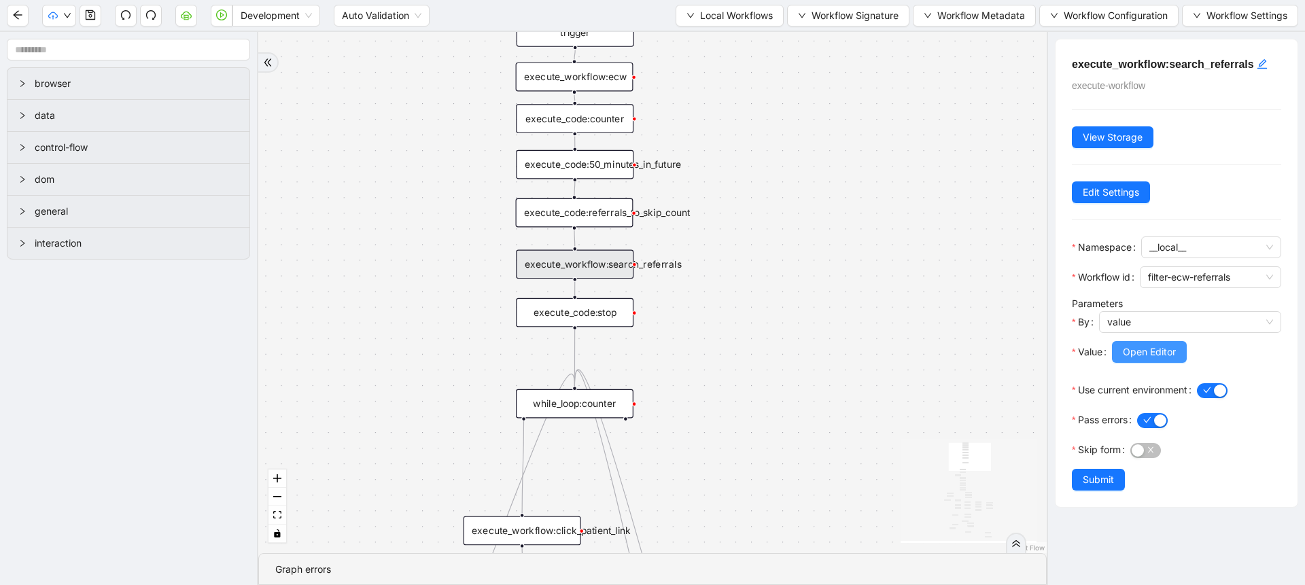
click at [1143, 360] on button "Open Editor" at bounding box center [1149, 352] width 75 height 22
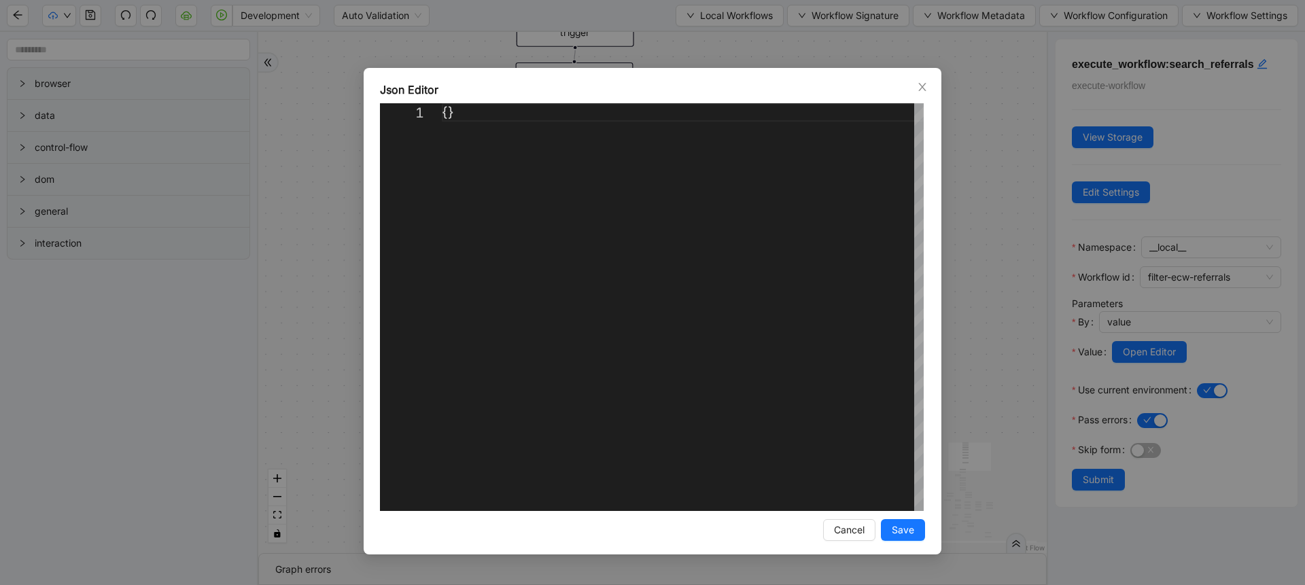
click at [999, 310] on div "Json Editor 1 {} ** Enter to Rename, Shift+Enter to Preview Cancel Save" at bounding box center [652, 292] width 1305 height 585
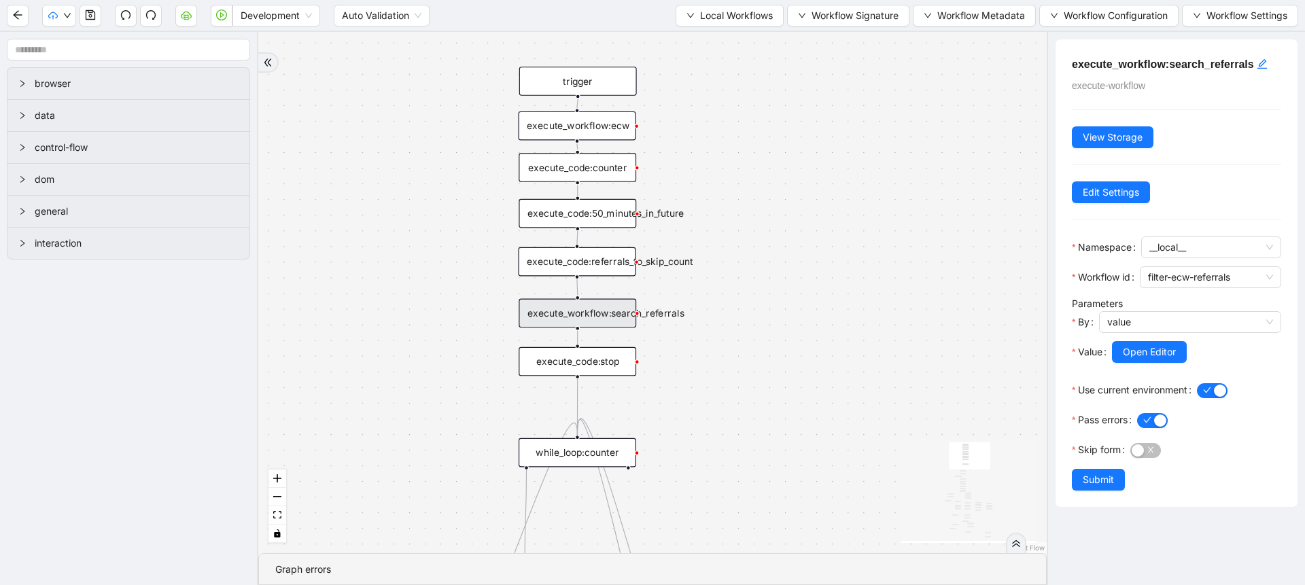
drag, startPoint x: 689, startPoint y: 319, endPoint x: 702, endPoint y: 402, distance: 83.2
click at [702, 402] on div "trigger execute_workflow:check_exceptions execute_workflow:encounters execute_w…" at bounding box center [652, 292] width 789 height 521
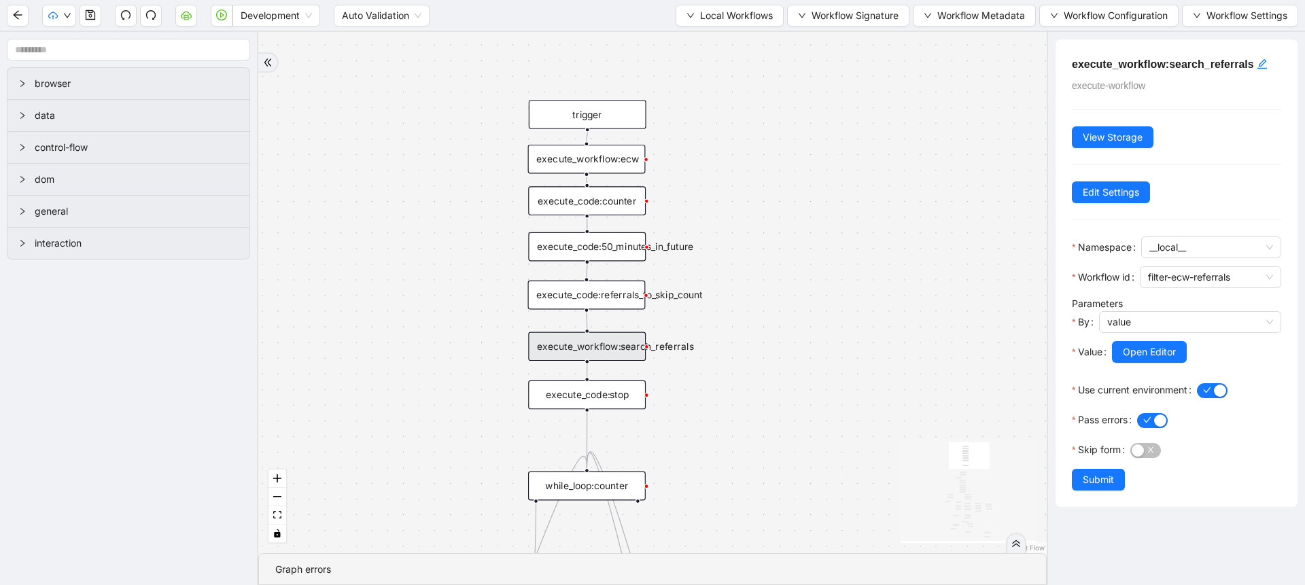
click at [607, 241] on div "execute_code:50_minutes_in_future" at bounding box center [587, 246] width 118 height 29
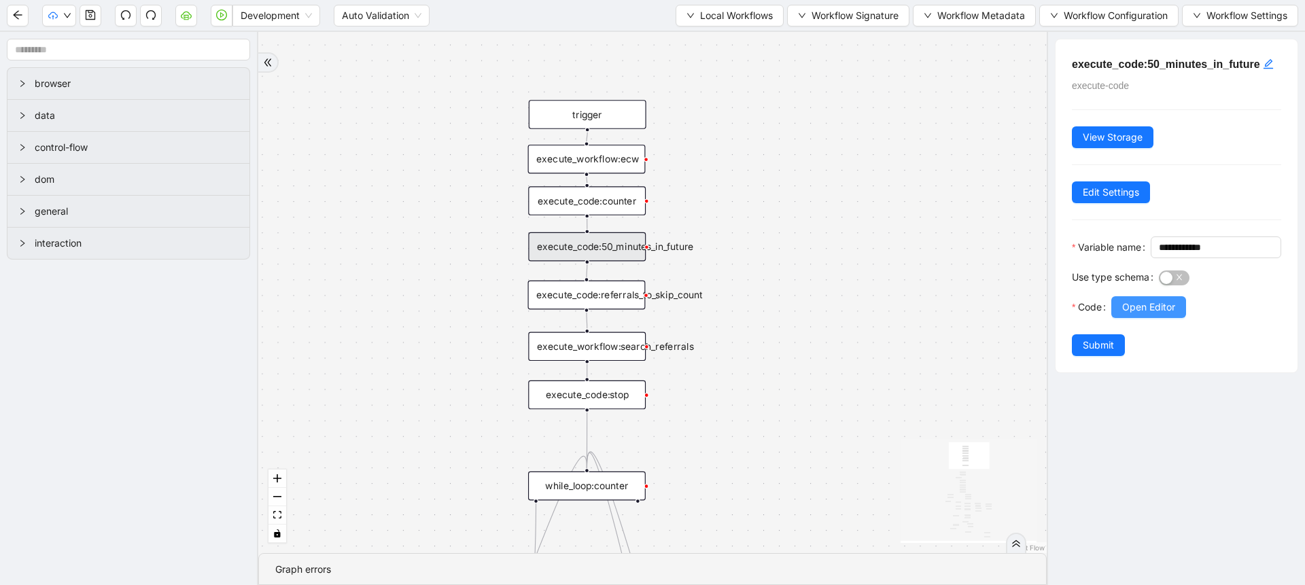
click at [1165, 315] on span "Open Editor" at bounding box center [1148, 307] width 53 height 15
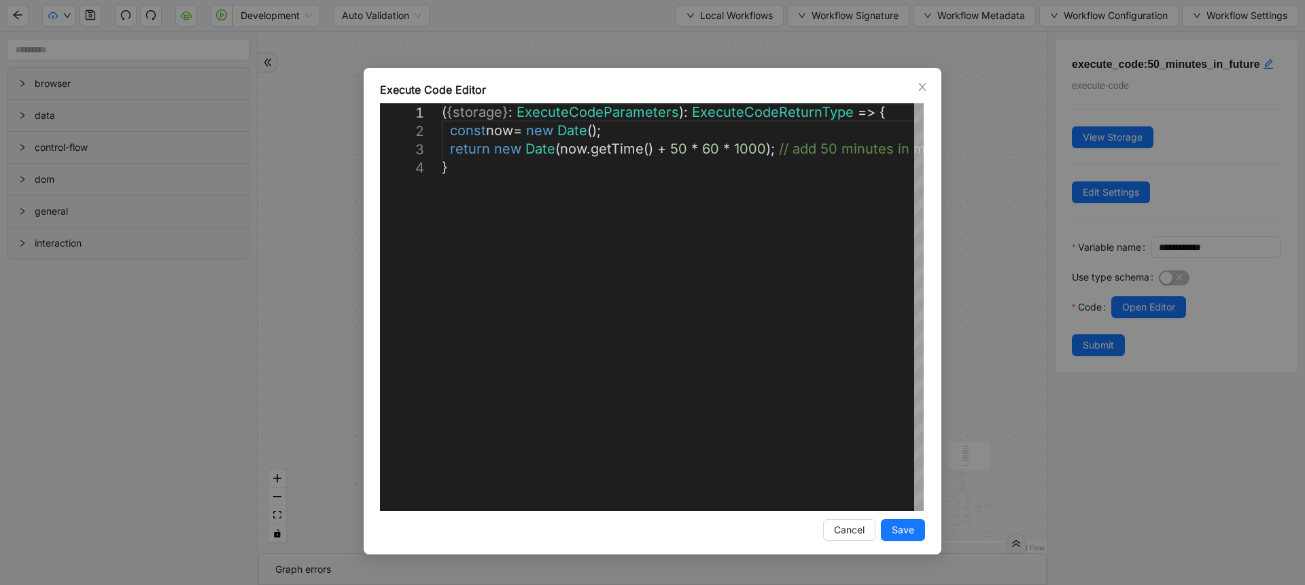
click at [1013, 308] on div "**********" at bounding box center [652, 292] width 1305 height 585
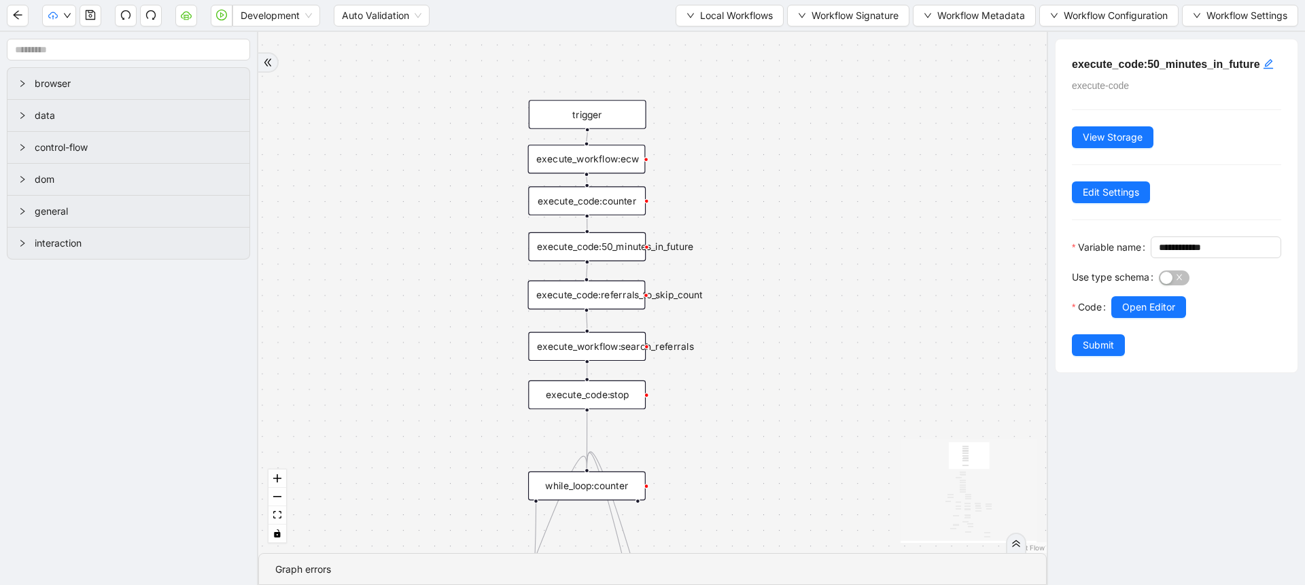
click at [602, 336] on div "execute_workflow:search_referrals" at bounding box center [587, 346] width 118 height 29
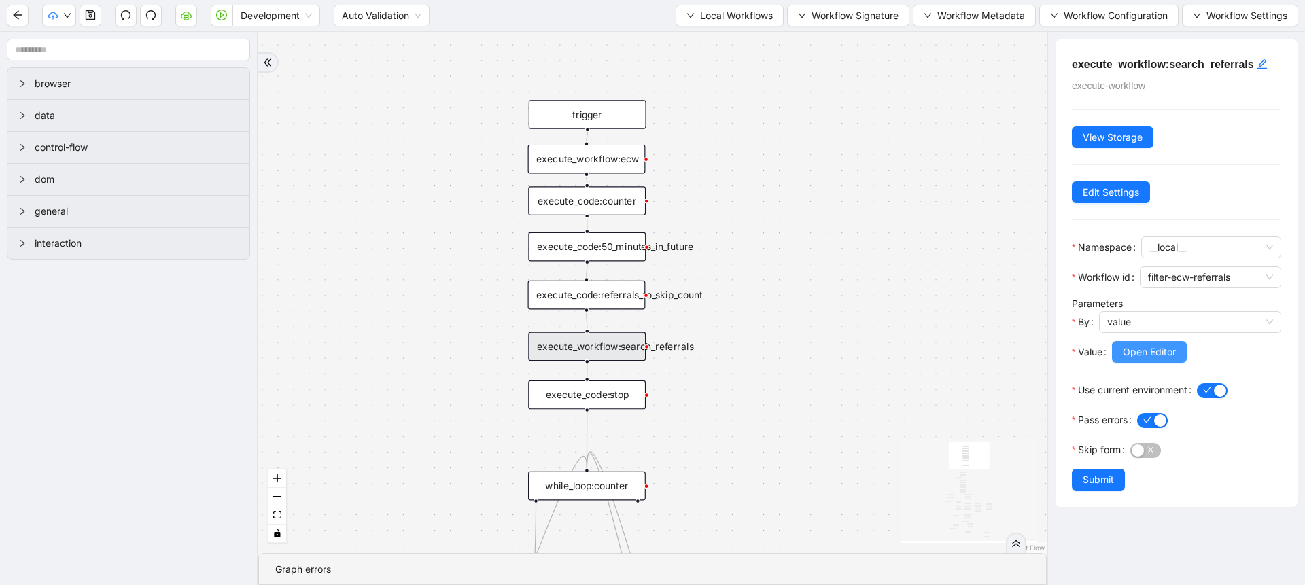
click at [1130, 349] on span "Open Editor" at bounding box center [1149, 352] width 53 height 15
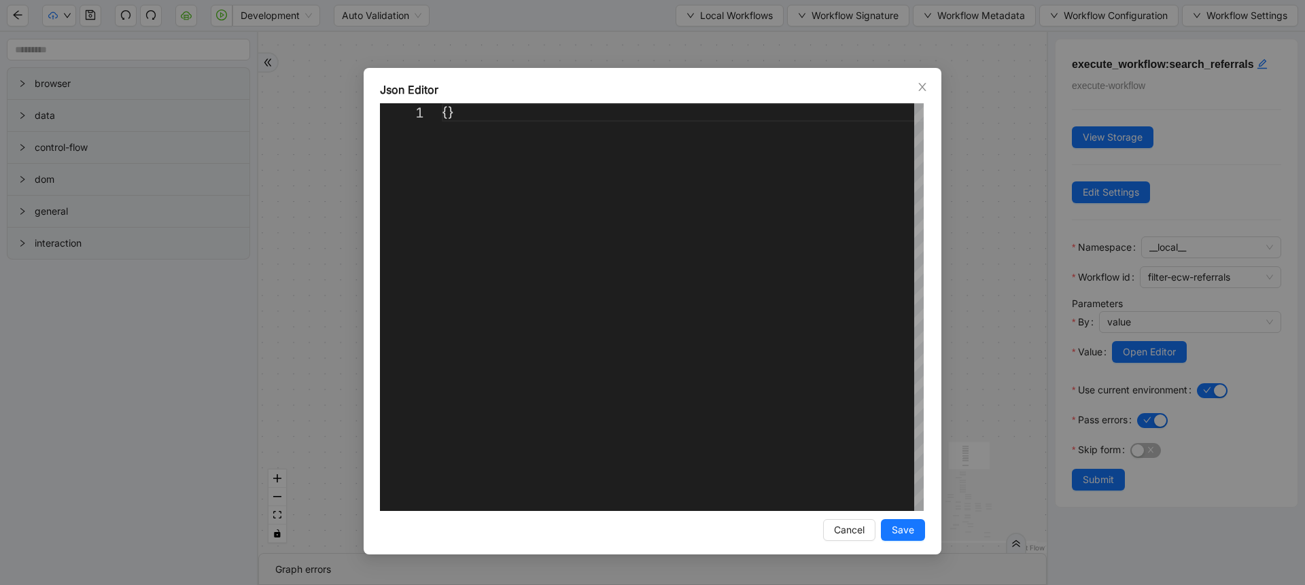
click at [1026, 312] on div "Json Editor 1 {} ** Enter to Rename, Shift+Enter to Preview Cancel Save" at bounding box center [652, 292] width 1305 height 585
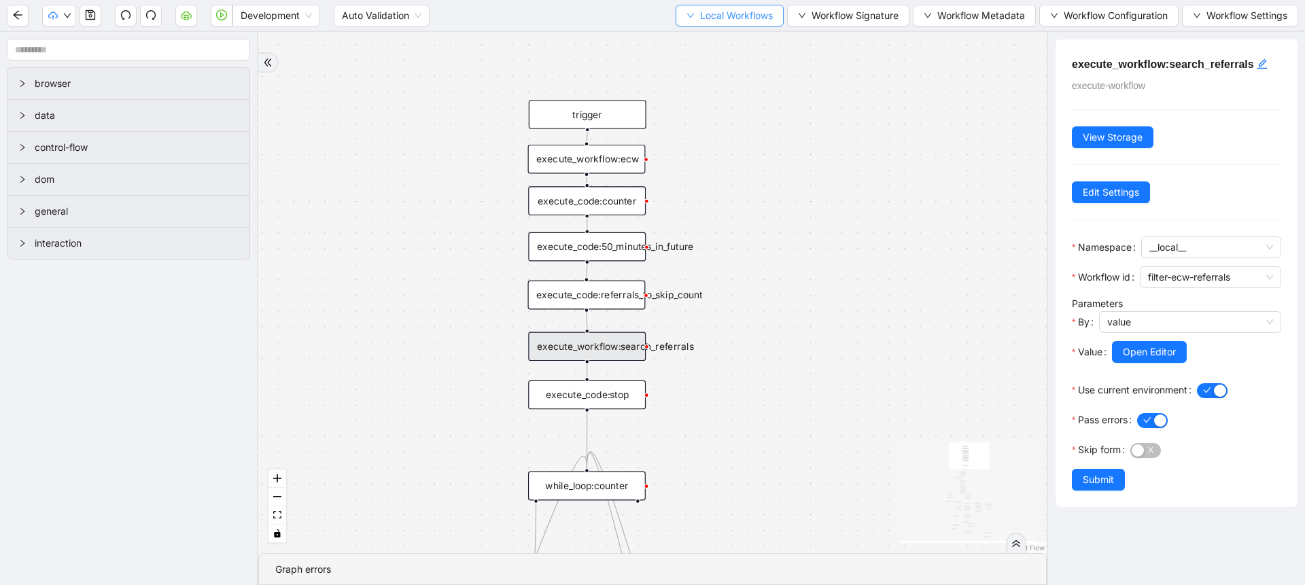
click at [734, 8] on span "Local Workflows" at bounding box center [736, 15] width 73 height 15
click at [716, 35] on span "Select" at bounding box center [723, 42] width 88 height 15
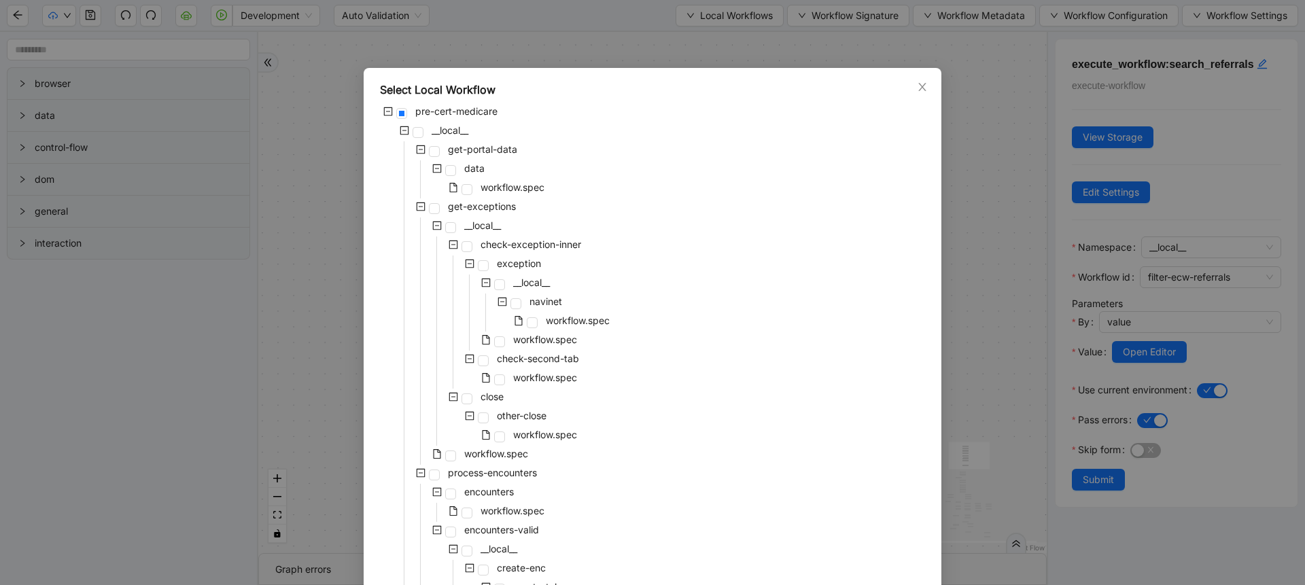
scroll to position [644, 0]
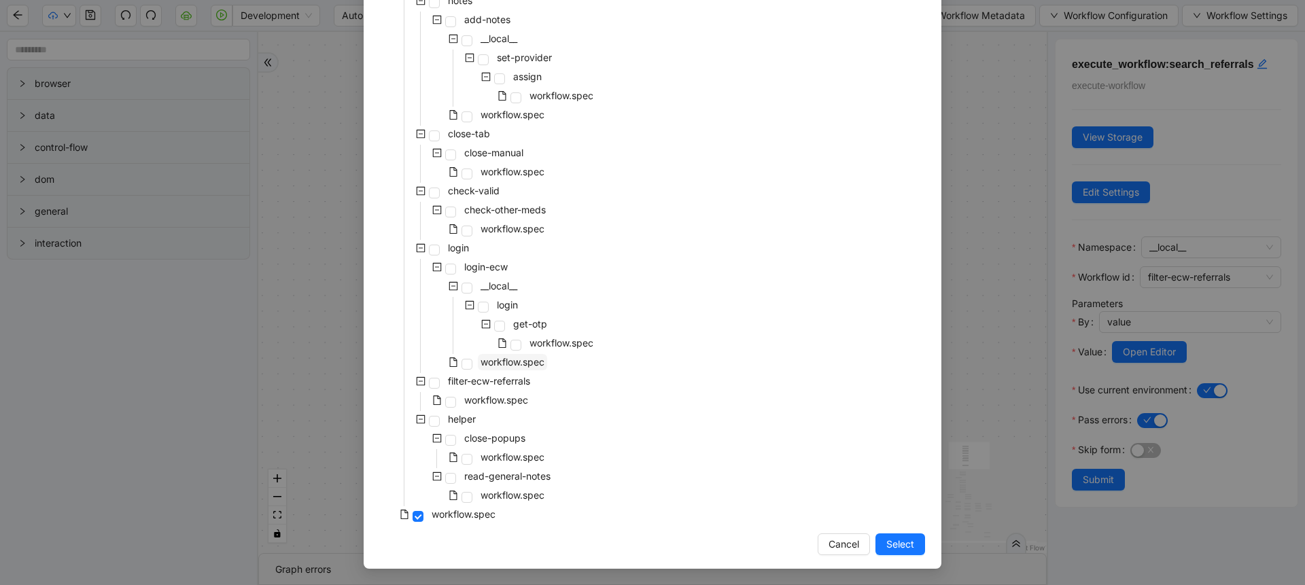
click at [500, 357] on span "workflow.spec" at bounding box center [513, 362] width 64 height 12
click at [502, 396] on span "workflow.spec" at bounding box center [496, 400] width 64 height 12
click at [911, 554] on button "Select" at bounding box center [901, 545] width 50 height 22
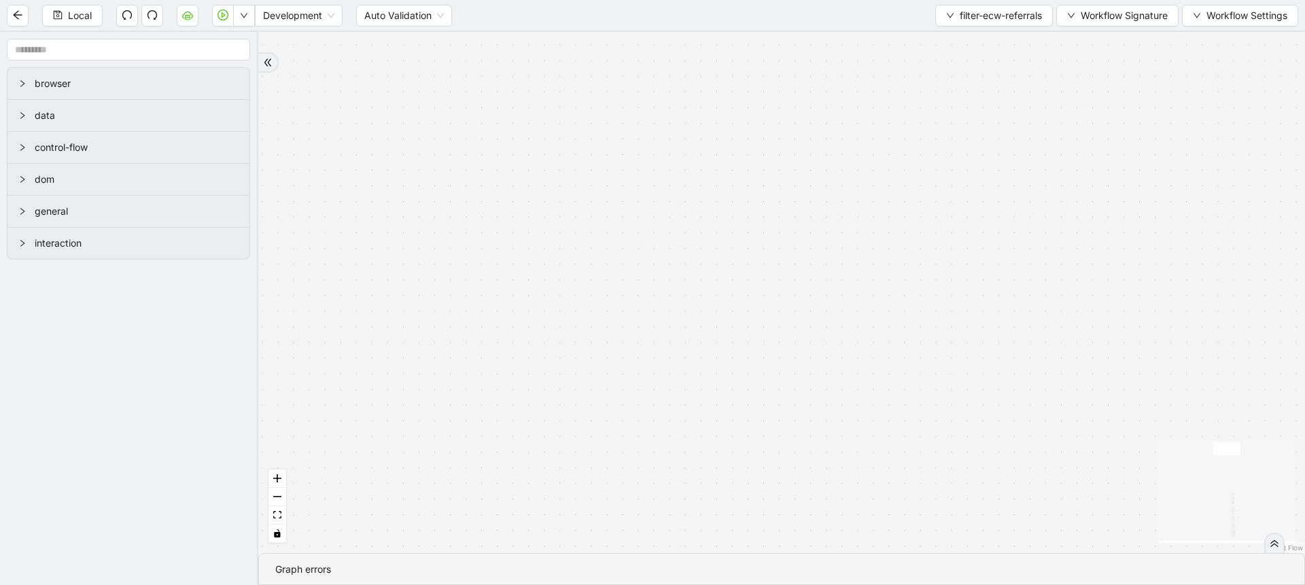
click at [288, 522] on div "onError onError trigger wait_until_loaded: click_element:popup click_element:th…" at bounding box center [781, 292] width 1047 height 521
click at [276, 514] on icon "fit view" at bounding box center [277, 514] width 8 height 7
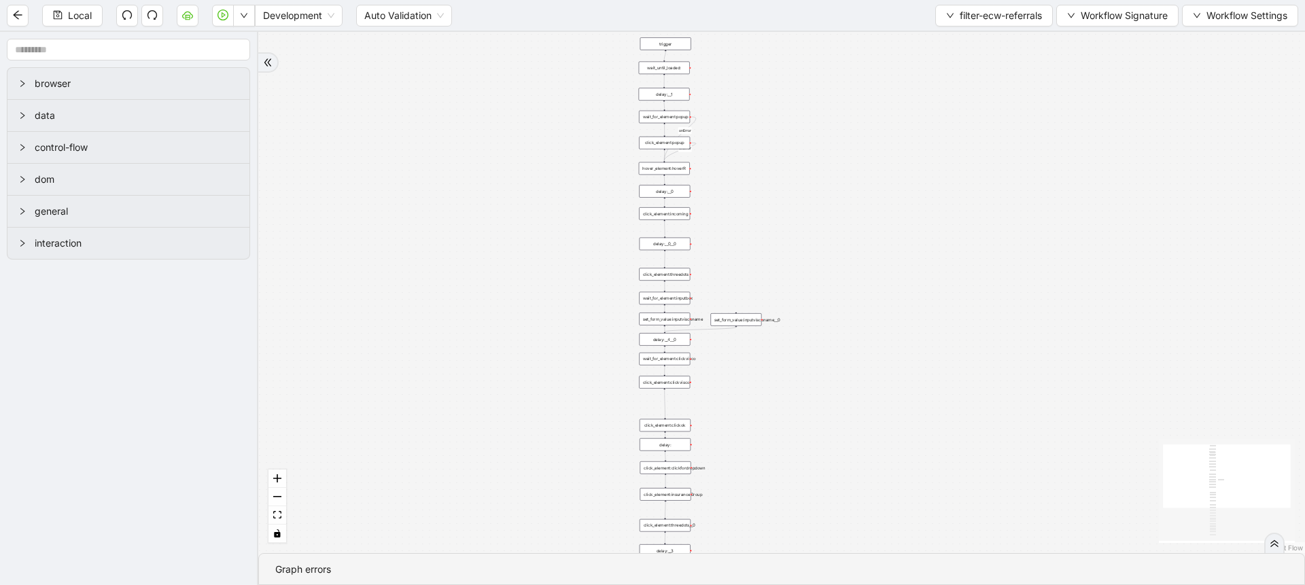
drag, startPoint x: 386, startPoint y: 358, endPoint x: 294, endPoint y: 489, distance: 160.7
click at [294, 489] on div "onError onError trigger wait_until_loaded: click_element:popup click_element:th…" at bounding box center [781, 292] width 1047 height 521
drag, startPoint x: 461, startPoint y: 247, endPoint x: 435, endPoint y: 279, distance: 41.1
click at [435, 279] on div "onError onError trigger wait_until_loaded: click_element:popup click_element:th…" at bounding box center [781, 292] width 1047 height 521
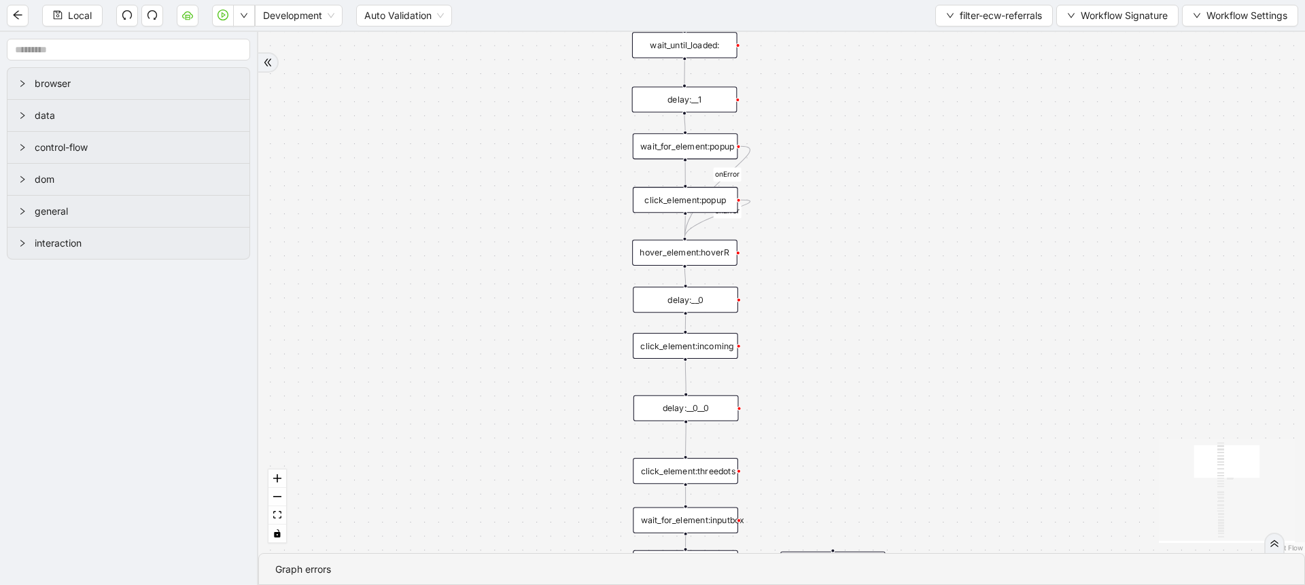
drag, startPoint x: 564, startPoint y: 162, endPoint x: 545, endPoint y: 56, distance: 107.7
click at [545, 56] on div "onError onError trigger wait_until_loaded: click_element:popup click_element:th…" at bounding box center [781, 292] width 1047 height 521
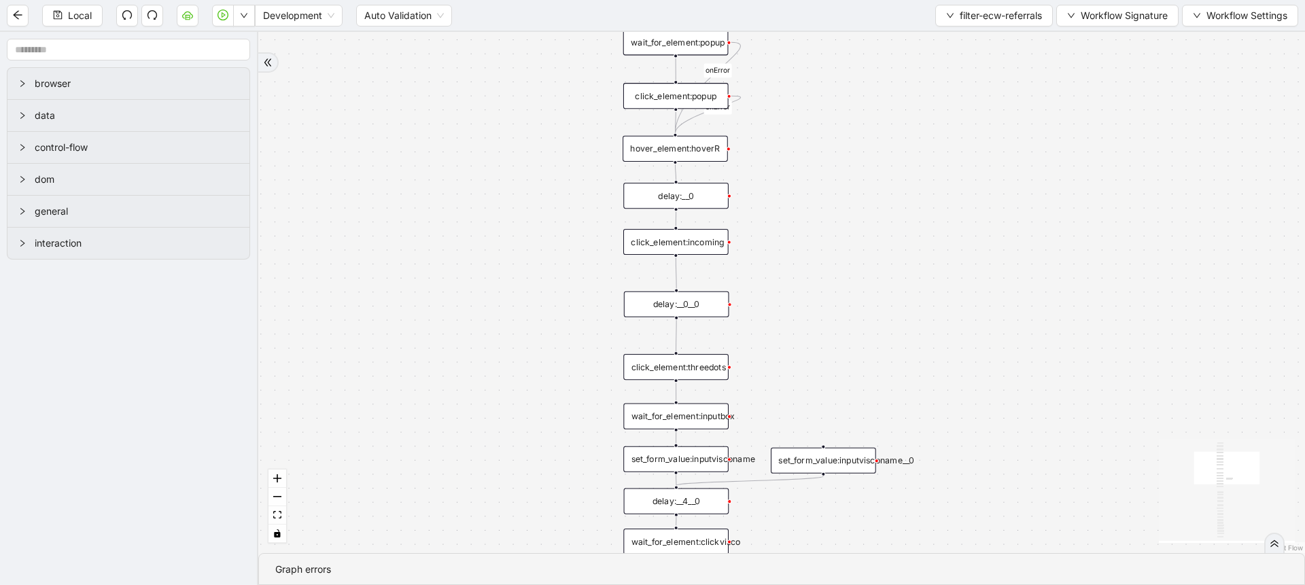
drag, startPoint x: 547, startPoint y: 354, endPoint x: 525, endPoint y: 186, distance: 170.0
click at [525, 186] on div "onError onError trigger wait_until_loaded: click_element:popup click_element:th…" at bounding box center [781, 292] width 1047 height 521
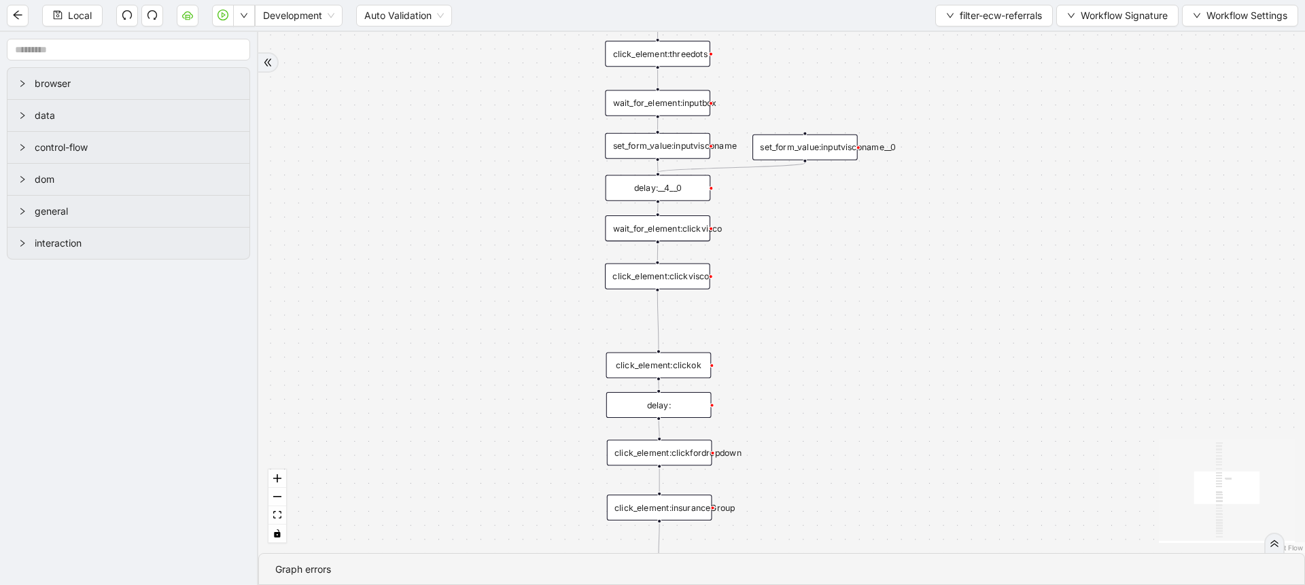
drag, startPoint x: 522, startPoint y: 405, endPoint x: 524, endPoint y: 235, distance: 170.6
click at [524, 235] on div "onError onError trigger wait_until_loaded: click_element:popup click_element:th…" at bounding box center [781, 292] width 1047 height 521
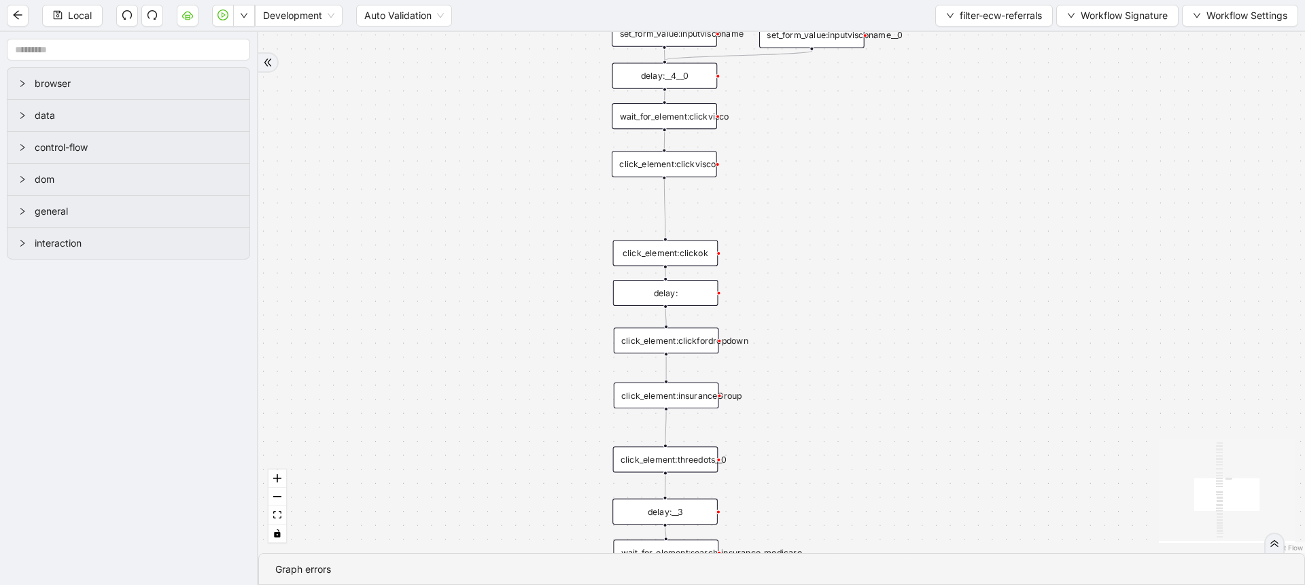
drag, startPoint x: 540, startPoint y: 323, endPoint x: 545, endPoint y: 213, distance: 109.6
click at [545, 213] on div "onError onError trigger wait_until_loaded: click_element:popup click_element:th…" at bounding box center [781, 292] width 1047 height 521
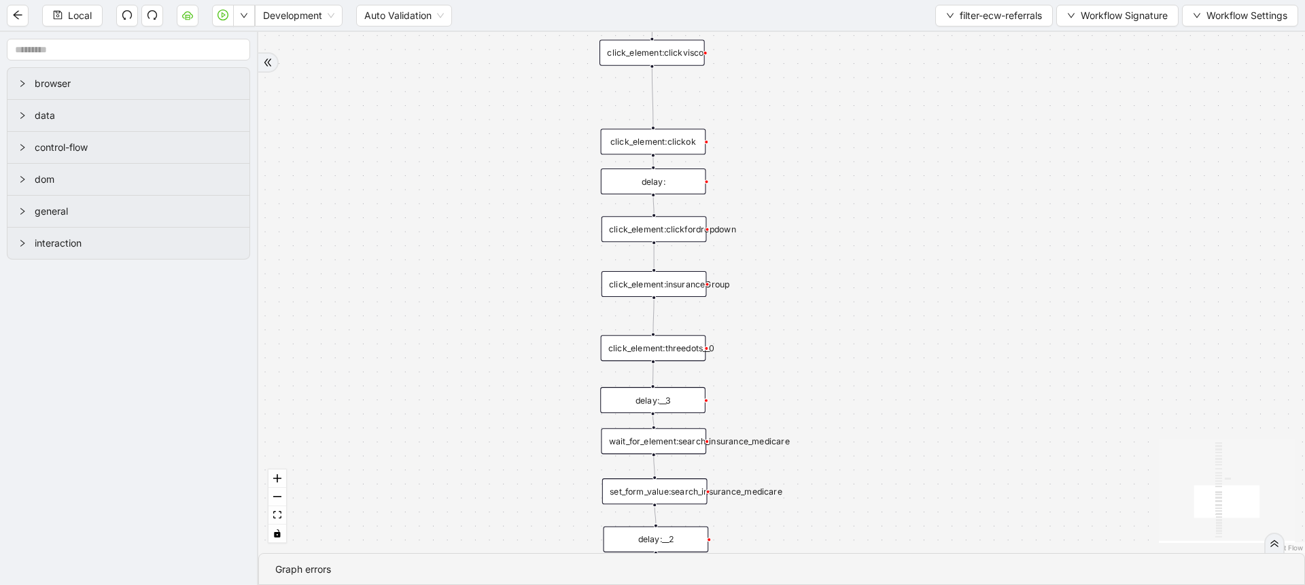
drag, startPoint x: 564, startPoint y: 373, endPoint x: 549, endPoint y: 207, distance: 166.5
click at [549, 207] on div "onError onError trigger wait_until_loaded: click_element:popup click_element:th…" at bounding box center [781, 292] width 1047 height 521
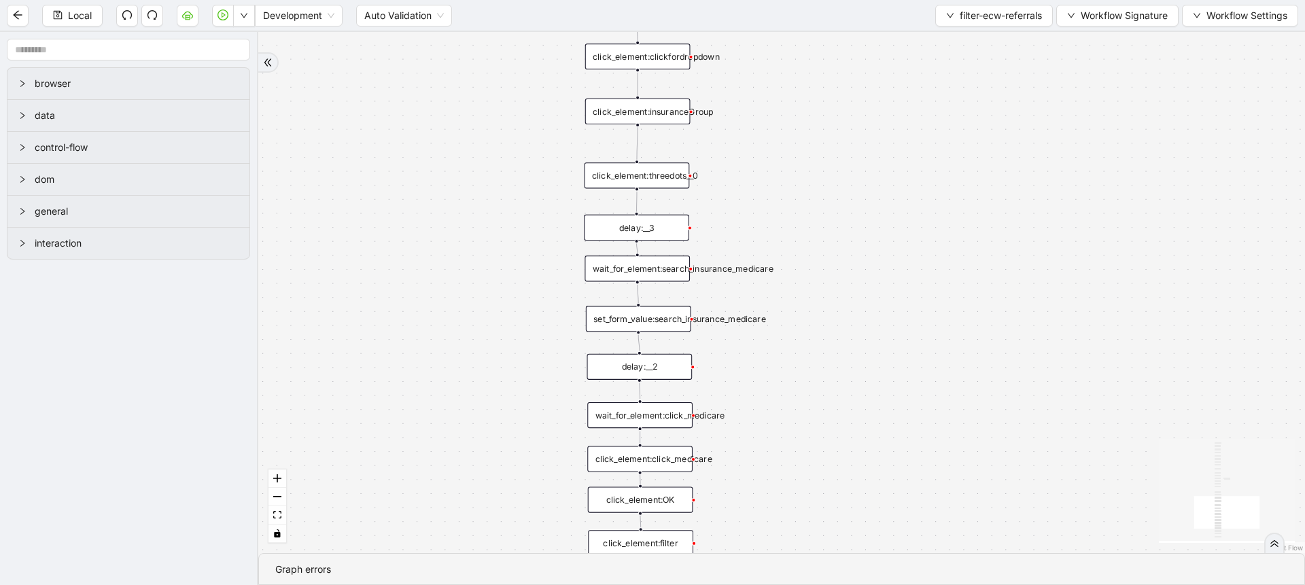
drag, startPoint x: 556, startPoint y: 407, endPoint x: 538, endPoint y: 247, distance: 160.7
click at [538, 247] on div "onError onError trigger wait_until_loaded: click_element:popup click_element:th…" at bounding box center [781, 292] width 1047 height 521
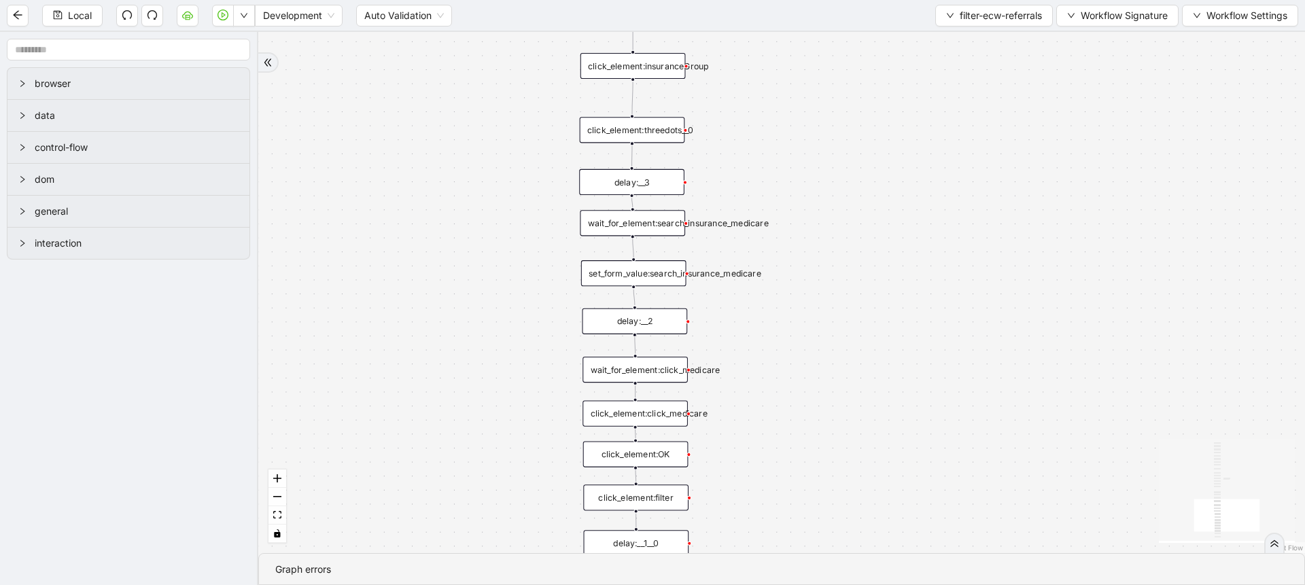
drag, startPoint x: 552, startPoint y: 478, endPoint x: 547, endPoint y: 286, distance: 192.5
click at [547, 286] on div "onError onError trigger wait_until_loaded: click_element:popup click_element:th…" at bounding box center [781, 292] width 1047 height 521
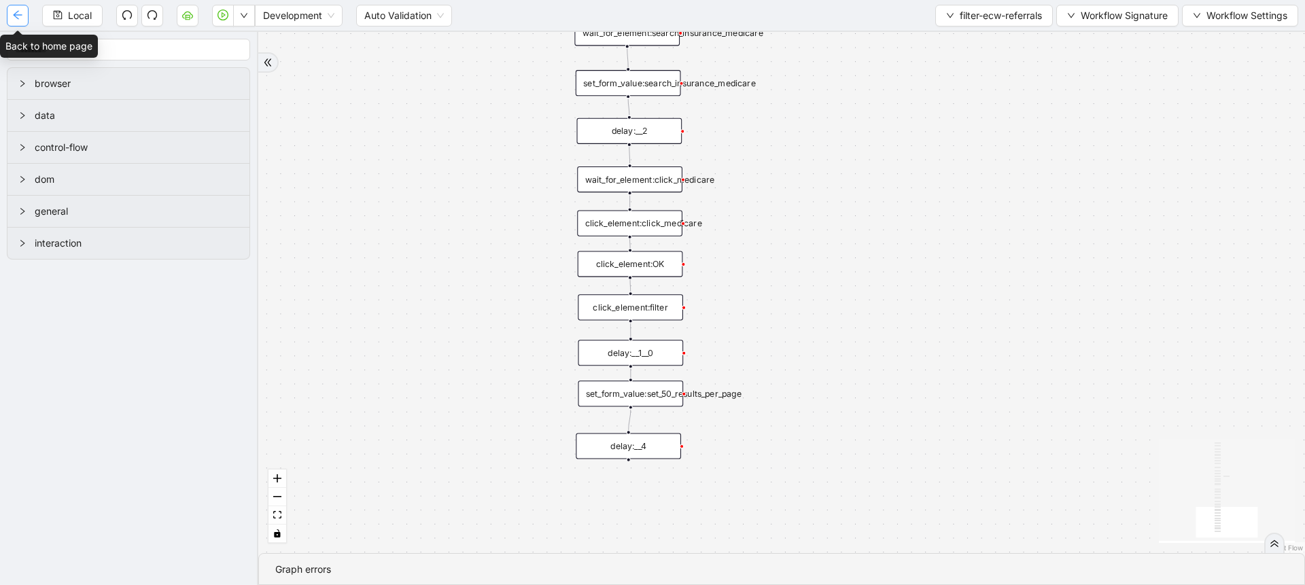
click at [22, 12] on icon "arrow-left" at bounding box center [17, 15] width 11 height 11
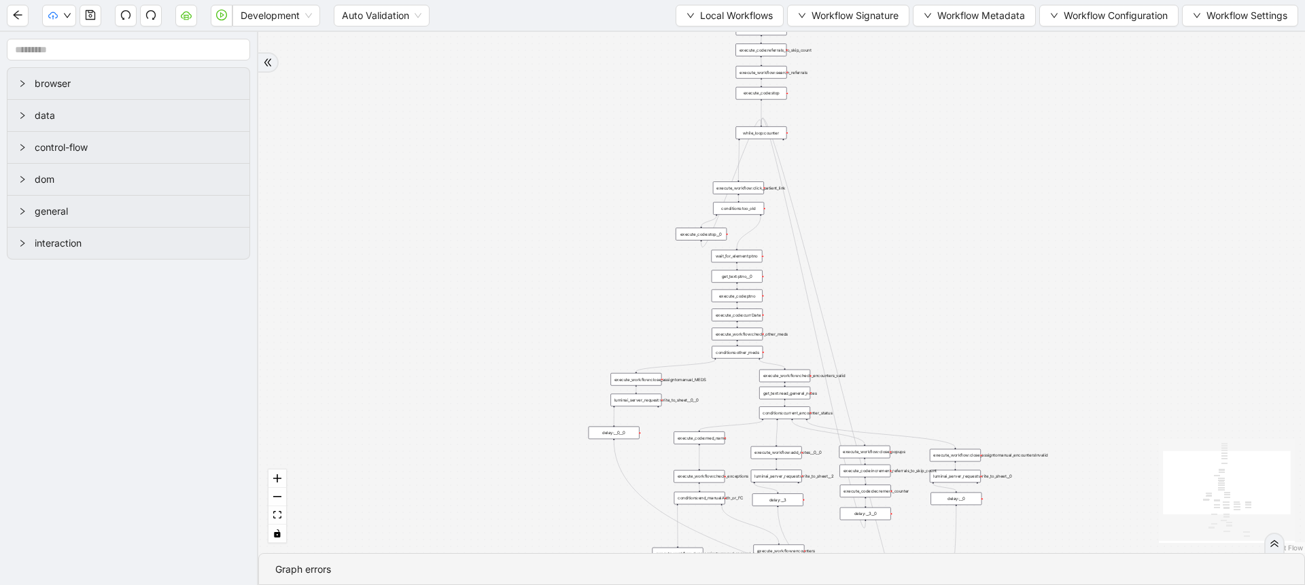
drag, startPoint x: 470, startPoint y: 100, endPoint x: 341, endPoint y: 307, distance: 244.3
click at [341, 307] on div "trigger execute_workflow:check_exceptions execute_workflow:encounters execute_w…" at bounding box center [781, 292] width 1047 height 521
click at [1122, 9] on span "Workflow Configuration" at bounding box center [1116, 15] width 104 height 15
click at [1086, 72] on li "Value" at bounding box center [1106, 64] width 137 height 22
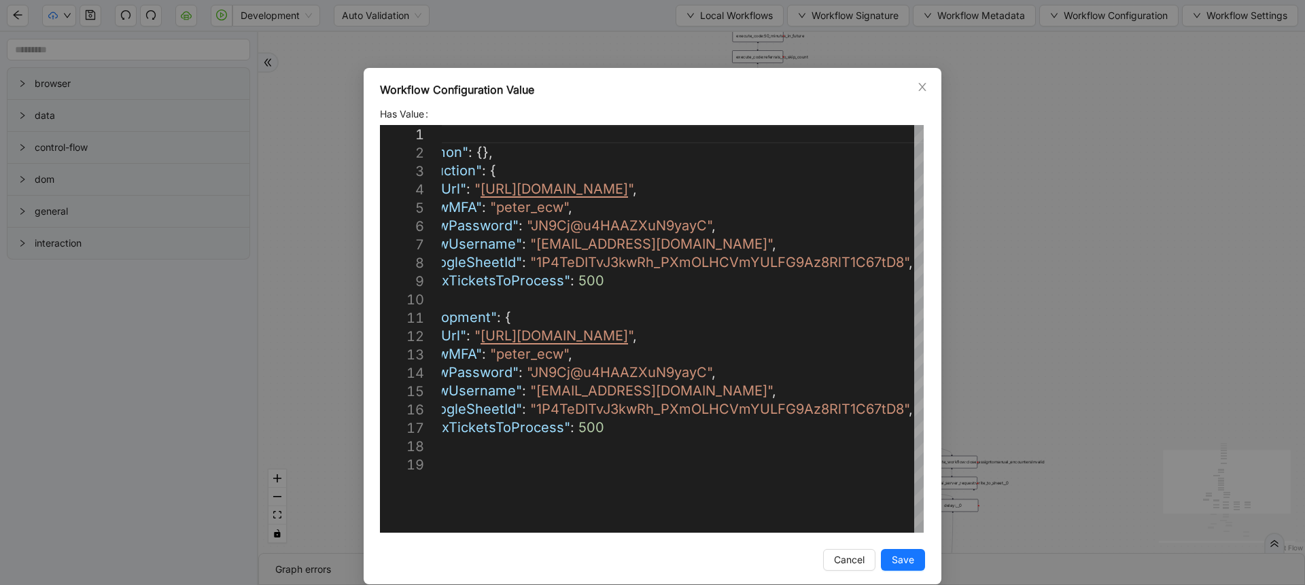
click at [1017, 290] on div "Workflow Configuration Value Has Value 1 2 3 4 5 6 7 8 9 10 11 12 13 14 15 16 1…" at bounding box center [652, 292] width 1305 height 585
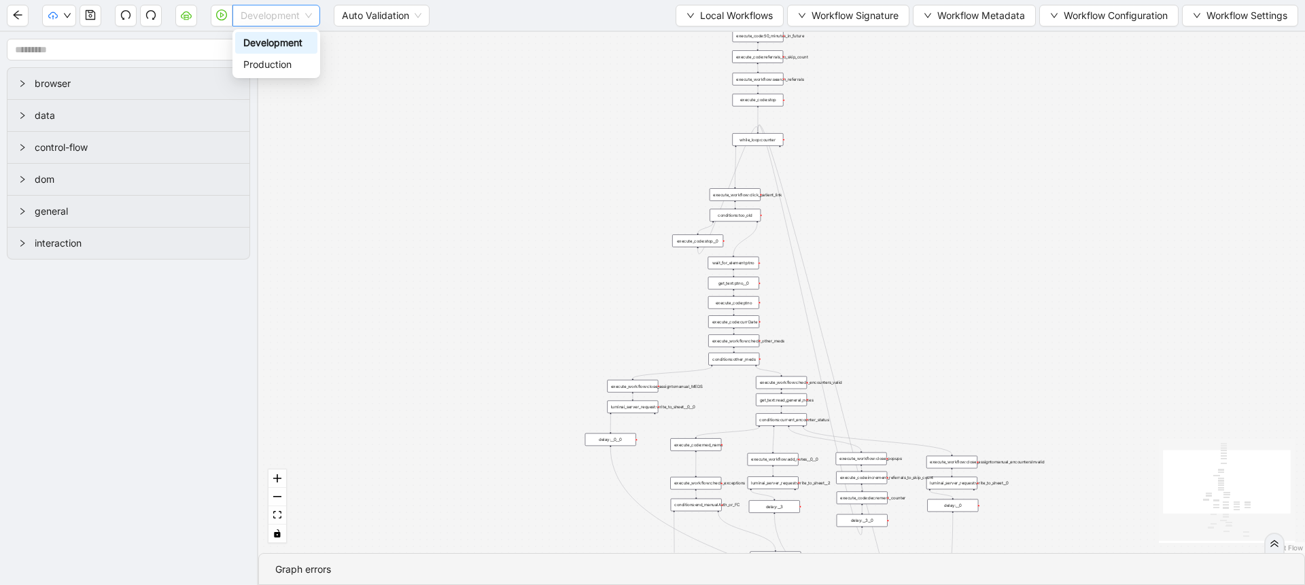
click at [260, 22] on span "Development" at bounding box center [276, 15] width 71 height 20
click at [266, 60] on div "Production" at bounding box center [276, 64] width 66 height 15
click at [222, 15] on icon "play-circle" at bounding box center [221, 15] width 11 height 11
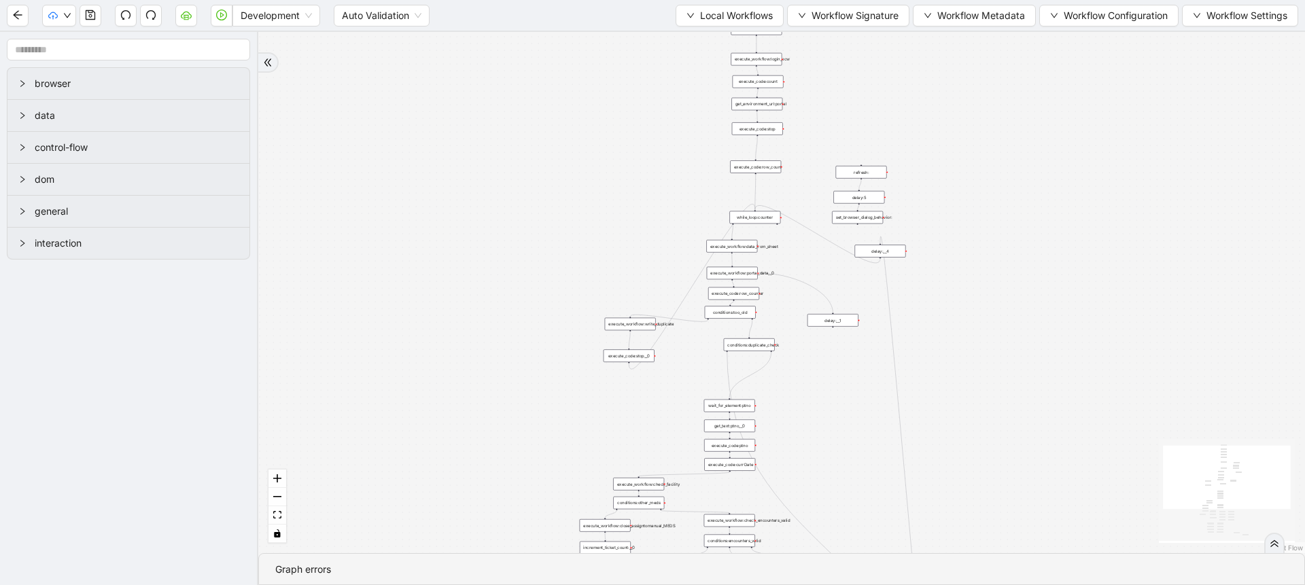
drag, startPoint x: 0, startPoint y: 0, endPoint x: 555, endPoint y: 423, distance: 698.0
click at [555, 423] on div "trigger execute_workflow:check_exceptions execute_workflow:add_notes__0 luminai…" at bounding box center [781, 292] width 1047 height 521
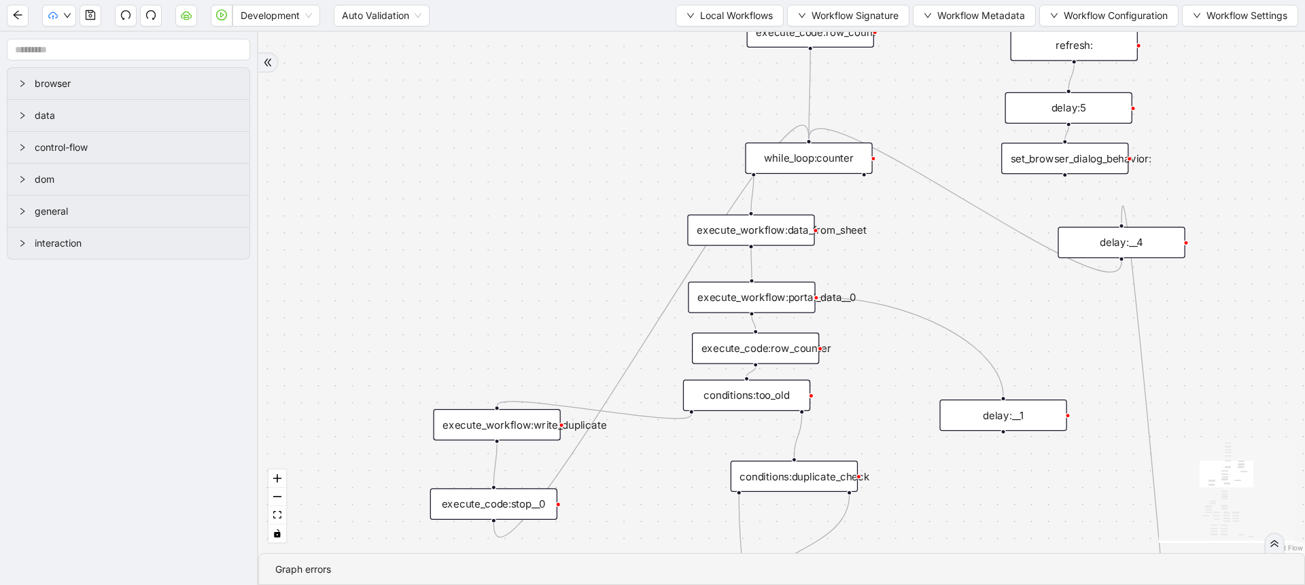
click at [780, 228] on div "execute_workflow:data_from_sheet" at bounding box center [750, 230] width 127 height 31
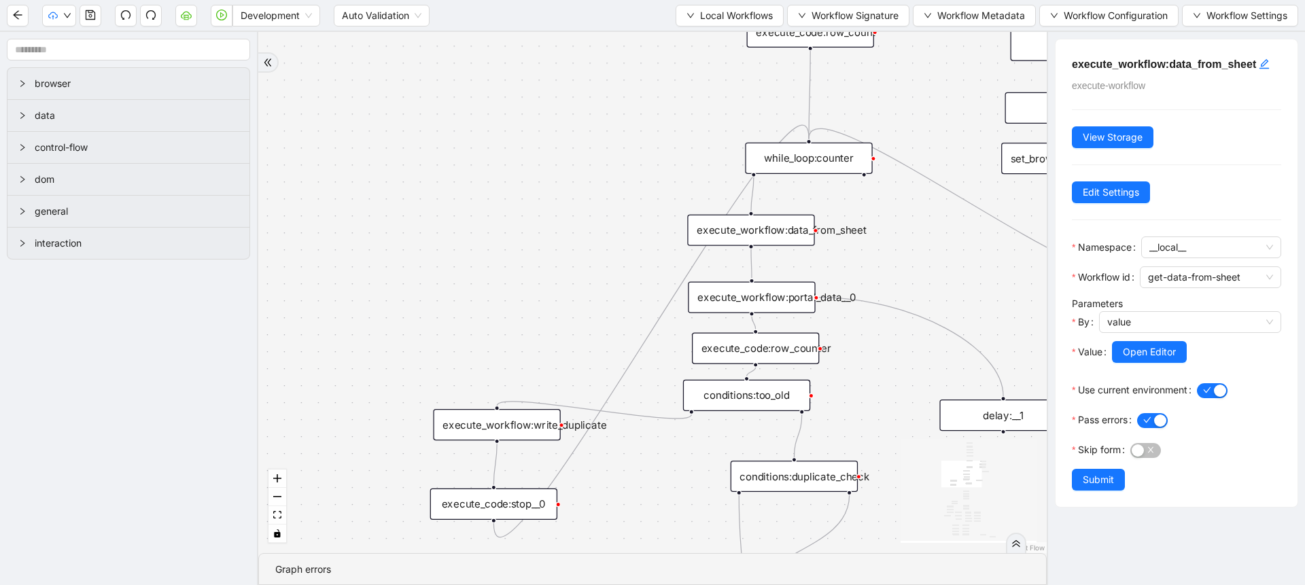
click at [772, 294] on div "execute_workflow:portal_data__0" at bounding box center [751, 297] width 127 height 31
click at [1122, 363] on button "Open Editor" at bounding box center [1148, 352] width 75 height 22
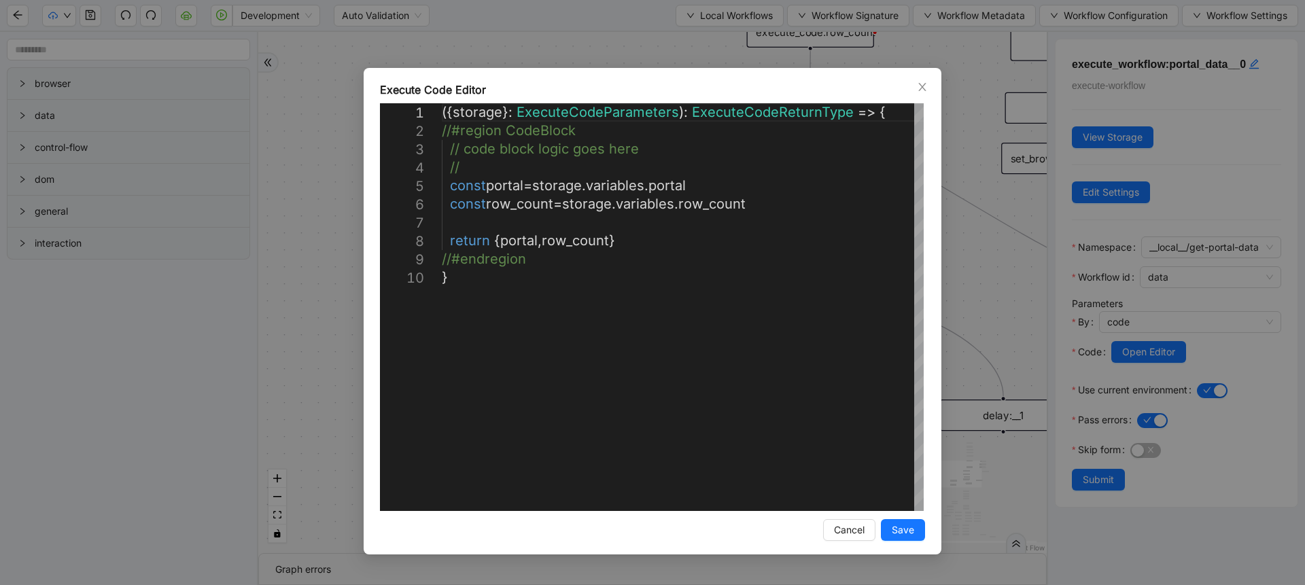
click at [994, 300] on div "**********" at bounding box center [652, 292] width 1305 height 585
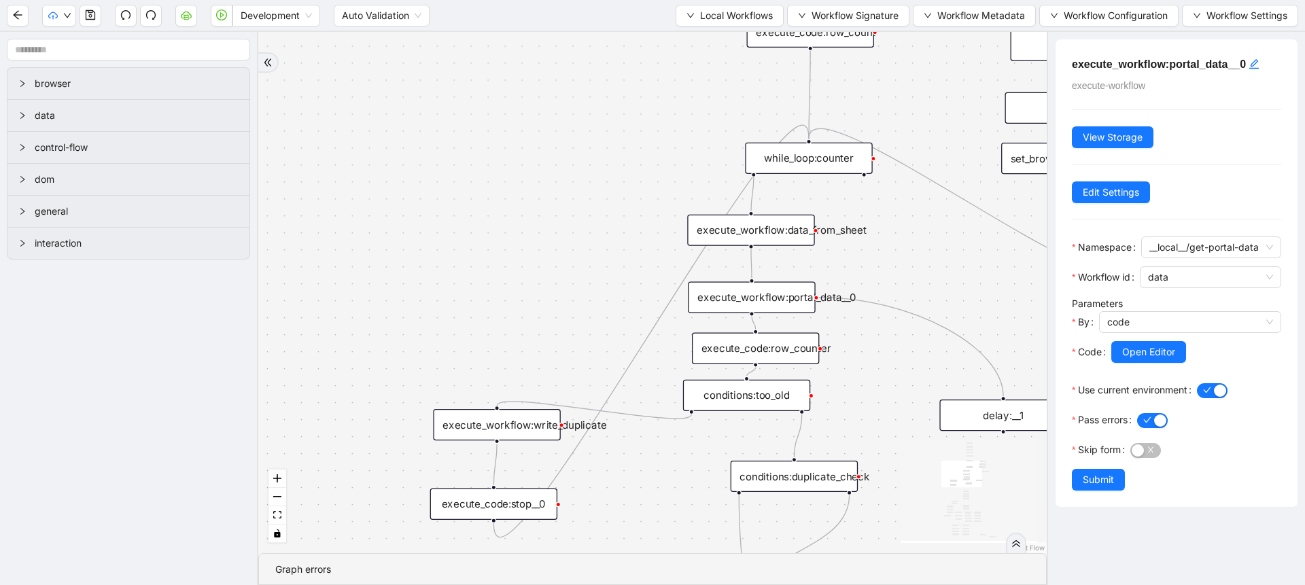
click at [784, 231] on div "execute_workflow:data_from_sheet" at bounding box center [750, 230] width 127 height 31
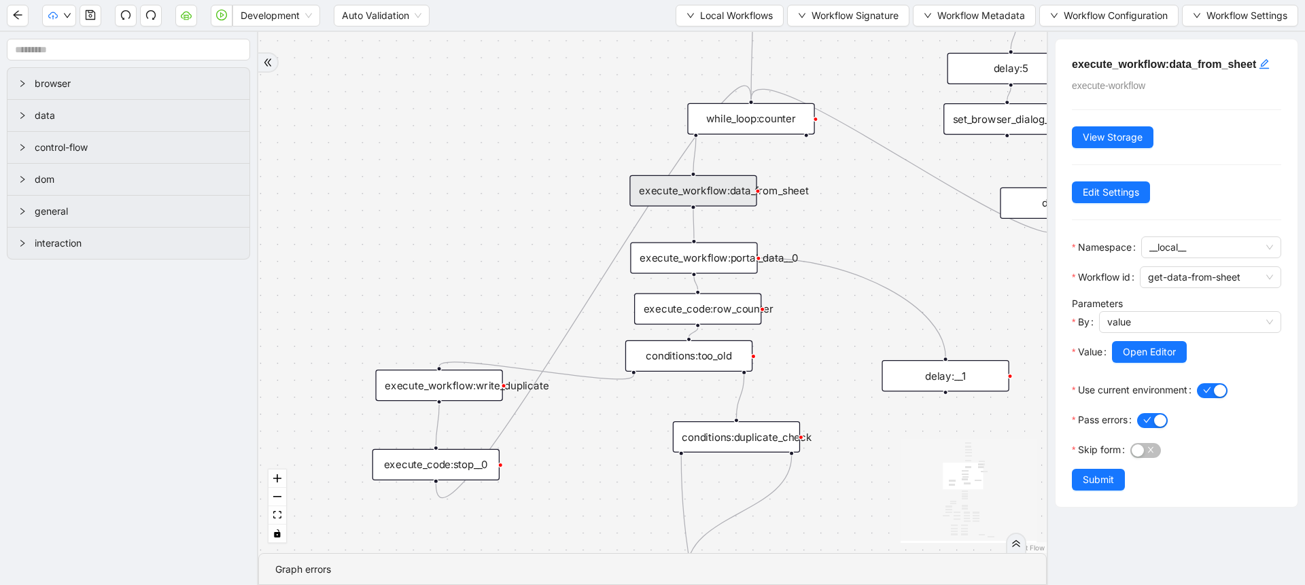
drag, startPoint x: 874, startPoint y: 343, endPoint x: 816, endPoint y: 303, distance: 70.0
click at [816, 303] on div "trigger execute_workflow:check_exceptions execute_workflow:add_notes__0 luminai…" at bounding box center [652, 292] width 789 height 521
drag, startPoint x: 723, startPoint y: 264, endPoint x: 723, endPoint y: 257, distance: 6.8
click at [723, 257] on div "execute_workflow:portal_data__0" at bounding box center [694, 251] width 127 height 31
drag, startPoint x: 728, startPoint y: 317, endPoint x: 721, endPoint y: 311, distance: 8.7
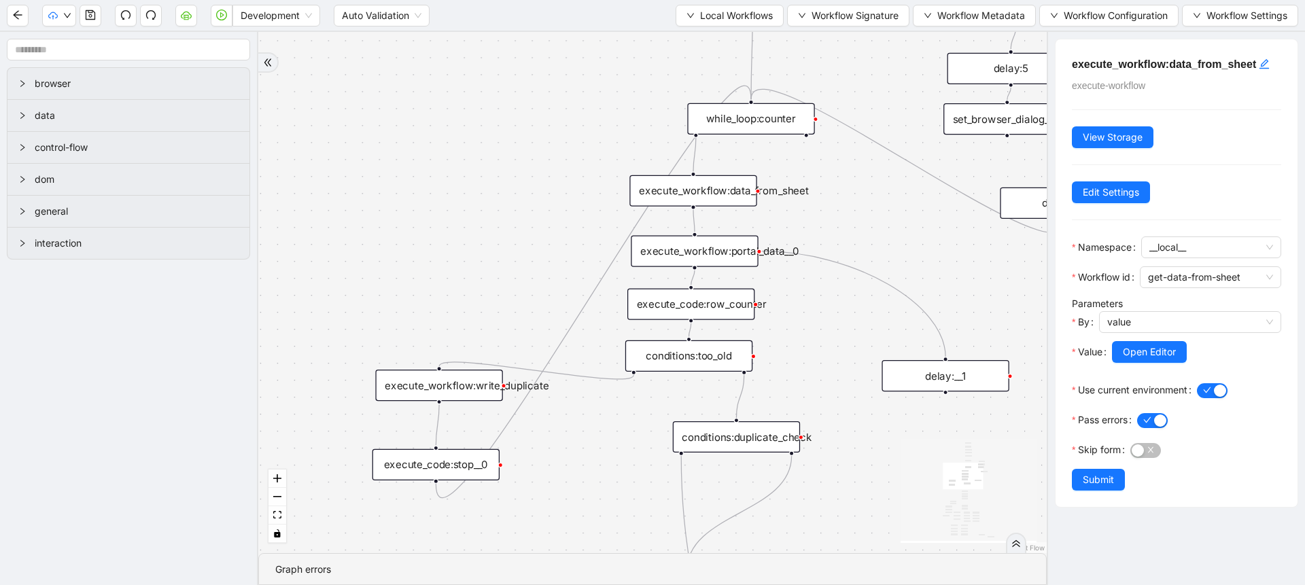
click at [721, 311] on div "execute_code:row_counter" at bounding box center [690, 304] width 127 height 31
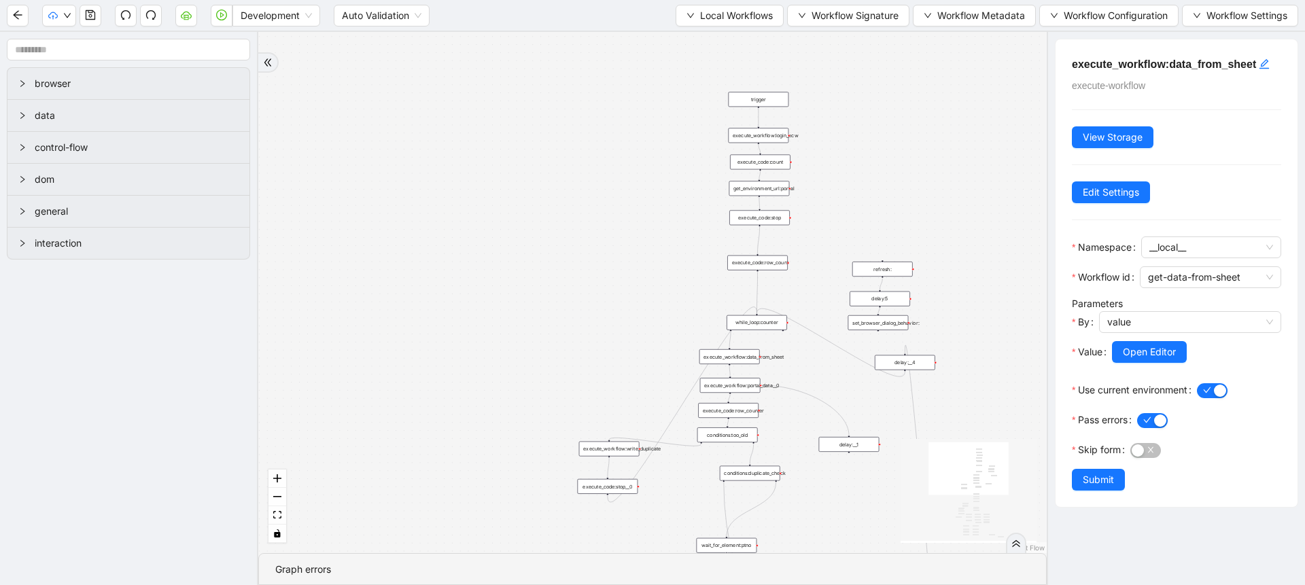
drag, startPoint x: 858, startPoint y: 188, endPoint x: 830, endPoint y: 258, distance: 75.4
click at [830, 258] on div "trigger execute_workflow:check_exceptions execute_workflow:add_notes__0 luminai…" at bounding box center [652, 292] width 789 height 521
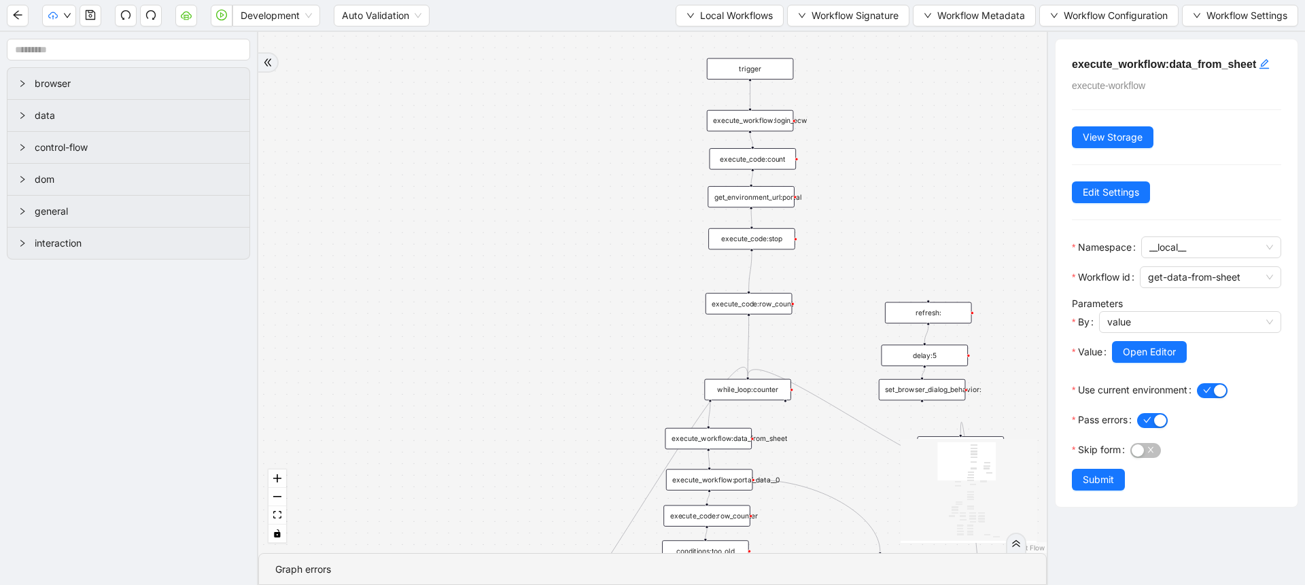
click at [772, 126] on div "execute_workflow:login_ecw" at bounding box center [750, 120] width 87 height 21
click at [712, 21] on span "Local Workflows" at bounding box center [736, 15] width 73 height 15
click at [705, 35] on span "Select" at bounding box center [723, 42] width 88 height 15
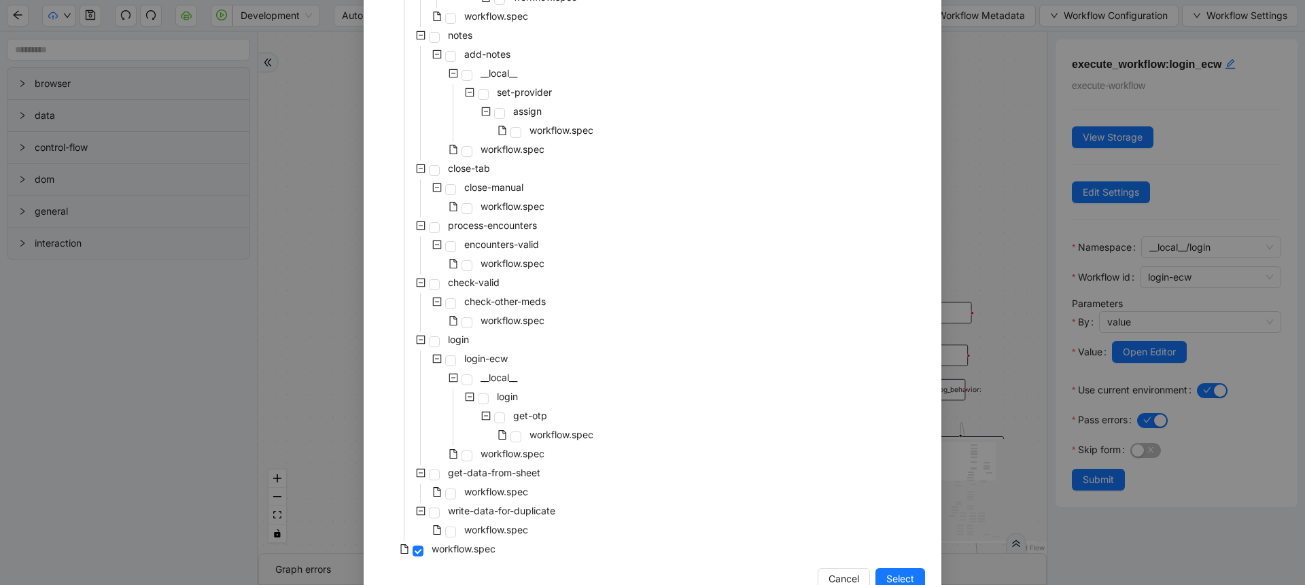
scroll to position [434, 0]
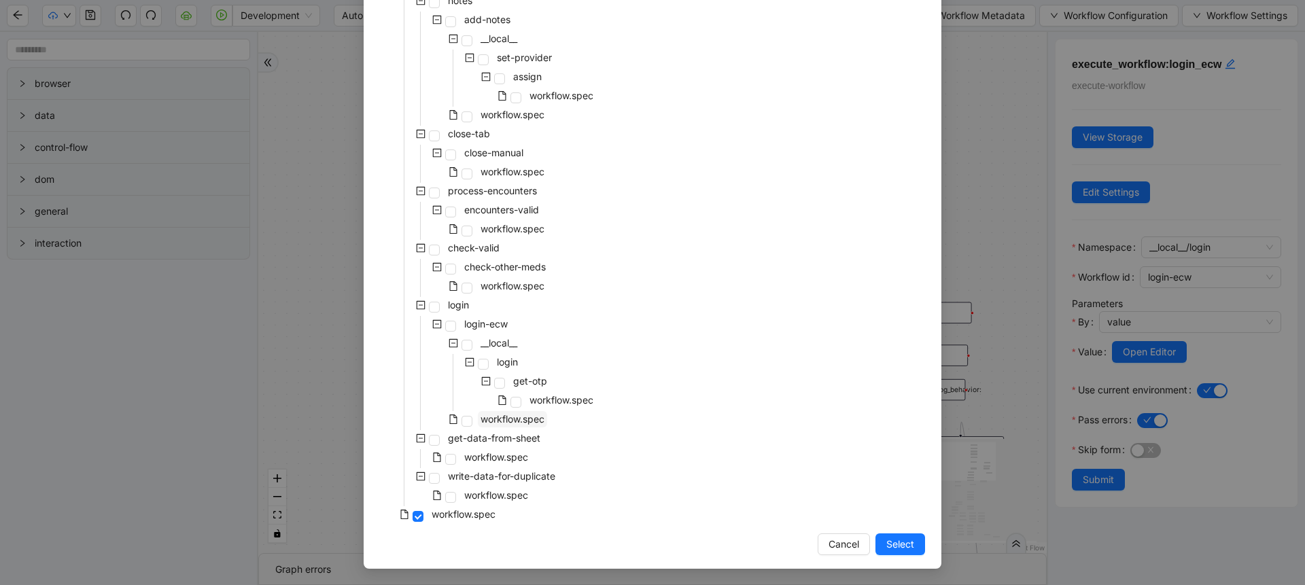
click at [492, 417] on span "workflow.spec" at bounding box center [513, 419] width 64 height 12
click at [895, 546] on span "Select" at bounding box center [900, 544] width 28 height 15
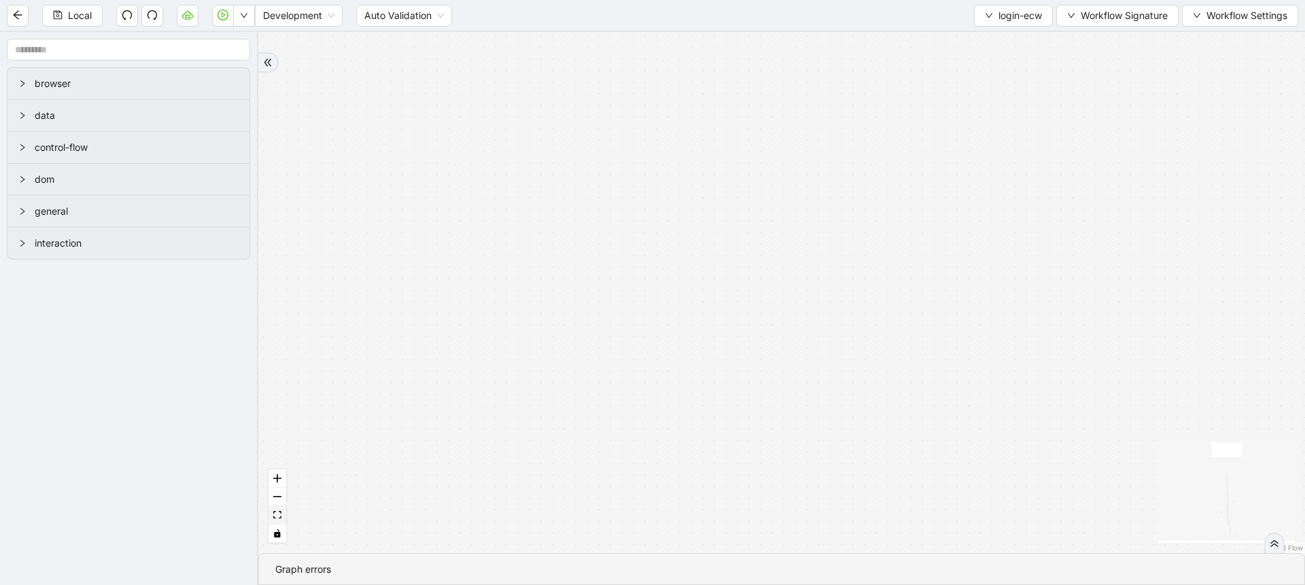
click at [278, 512] on icon "fit view" at bounding box center [277, 514] width 8 height 7
drag, startPoint x: 623, startPoint y: 215, endPoint x: 561, endPoint y: 125, distance: 109.5
click at [561, 125] on div "fallback success retry_count < 5 onError onError onError onError onError trigge…" at bounding box center [781, 292] width 1047 height 521
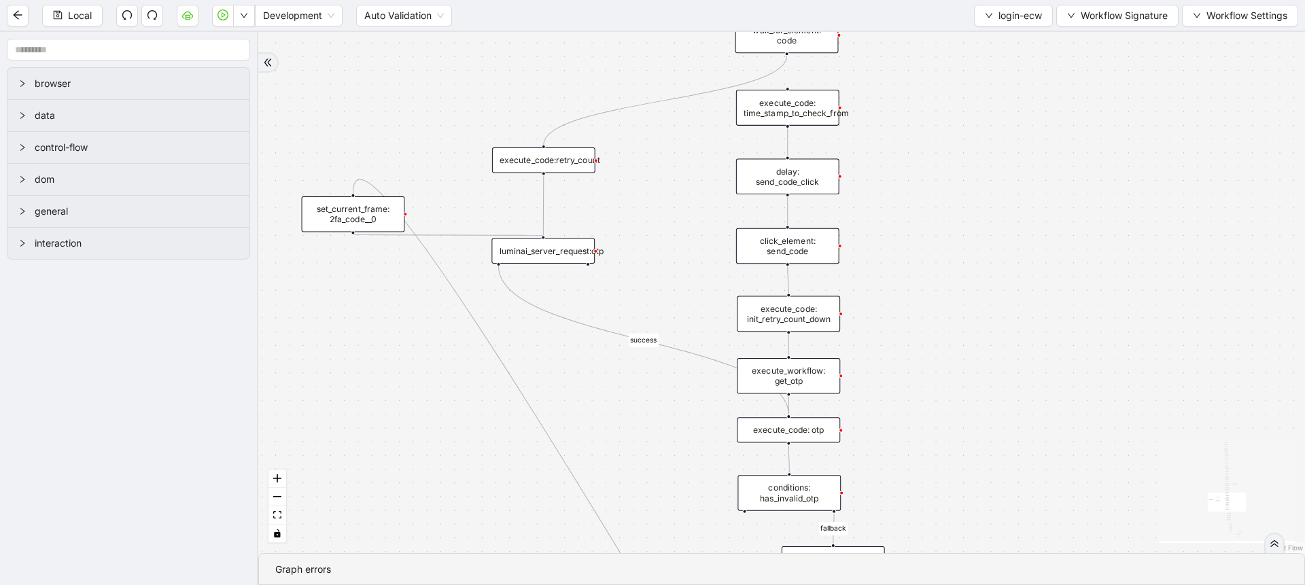
drag, startPoint x: 723, startPoint y: 401, endPoint x: 702, endPoint y: 214, distance: 188.1
click at [702, 214] on div "fallback success retry_count < 5 onError onError onError onError onError trigge…" at bounding box center [781, 292] width 1047 height 521
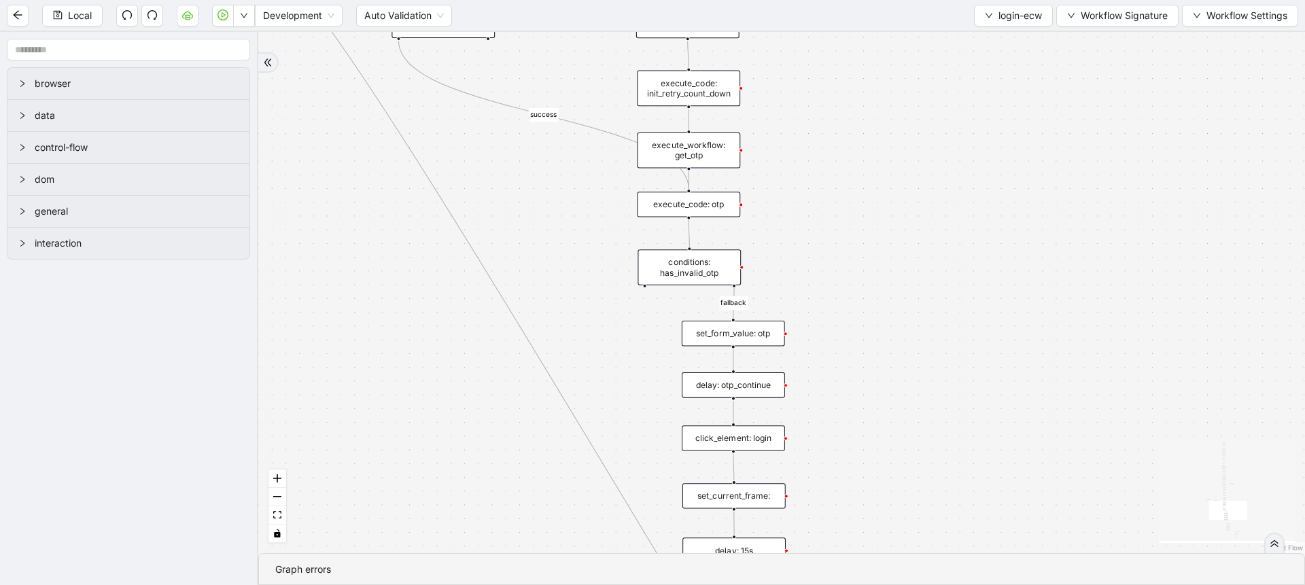
drag, startPoint x: 695, startPoint y: 449, endPoint x: 595, endPoint y: 224, distance: 246.8
click at [595, 224] on div "fallback success retry_count < 5 onError onError onError onError onError trigge…" at bounding box center [781, 292] width 1047 height 521
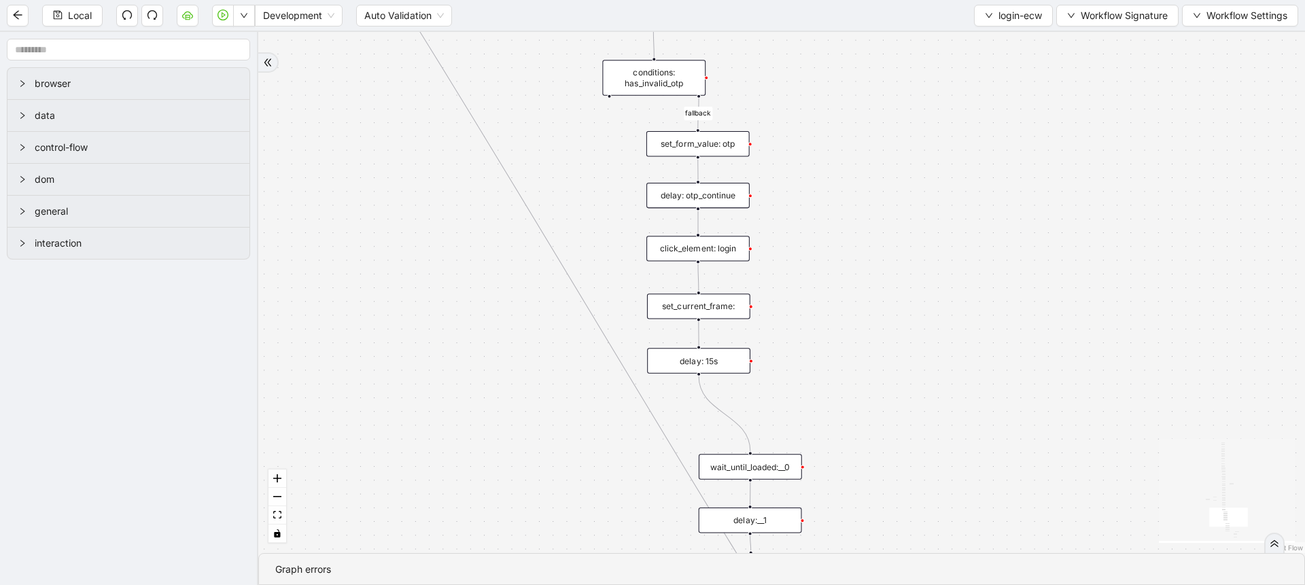
drag, startPoint x: 623, startPoint y: 372, endPoint x: 587, endPoint y: 182, distance: 193.0
click at [587, 182] on div "fallback success retry_count < 5 onError onError onError onError onError trigge…" at bounding box center [781, 292] width 1047 height 521
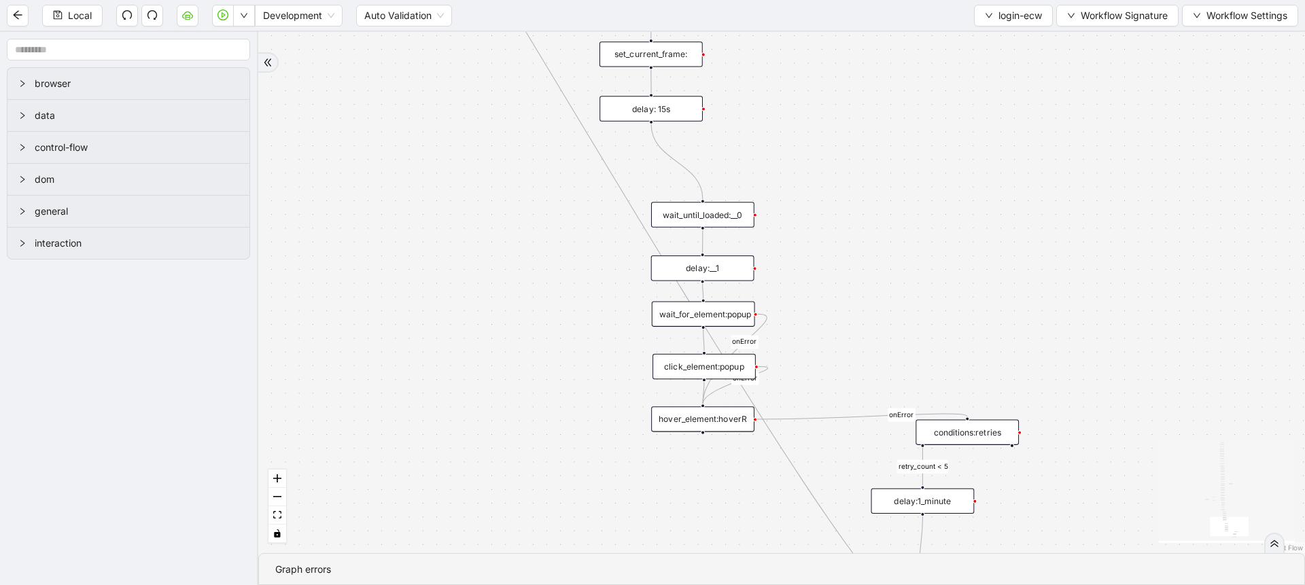
drag, startPoint x: 548, startPoint y: 503, endPoint x: 498, endPoint y: 251, distance: 257.2
click at [498, 251] on div "fallback success retry_count < 5 onError onError onError onError onError trigge…" at bounding box center [781, 292] width 1047 height 521
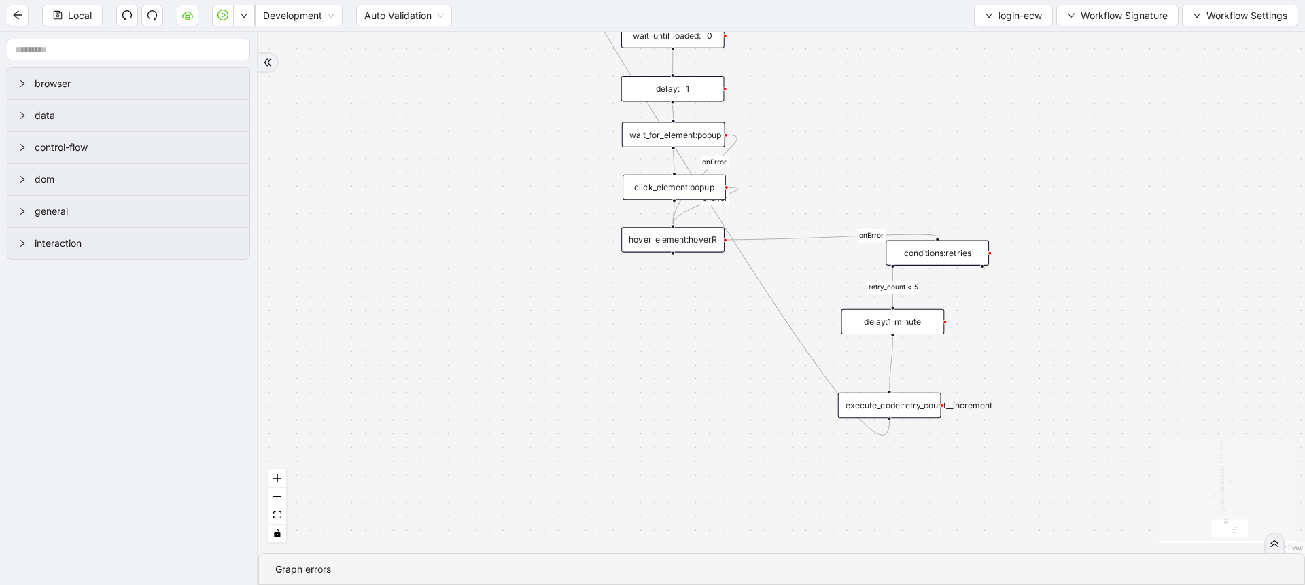
drag, startPoint x: 552, startPoint y: 400, endPoint x: 519, endPoint y: 195, distance: 207.9
click at [519, 195] on div "fallback success retry_count < 5 onError onError onError onError onError trigge…" at bounding box center [781, 292] width 1047 height 521
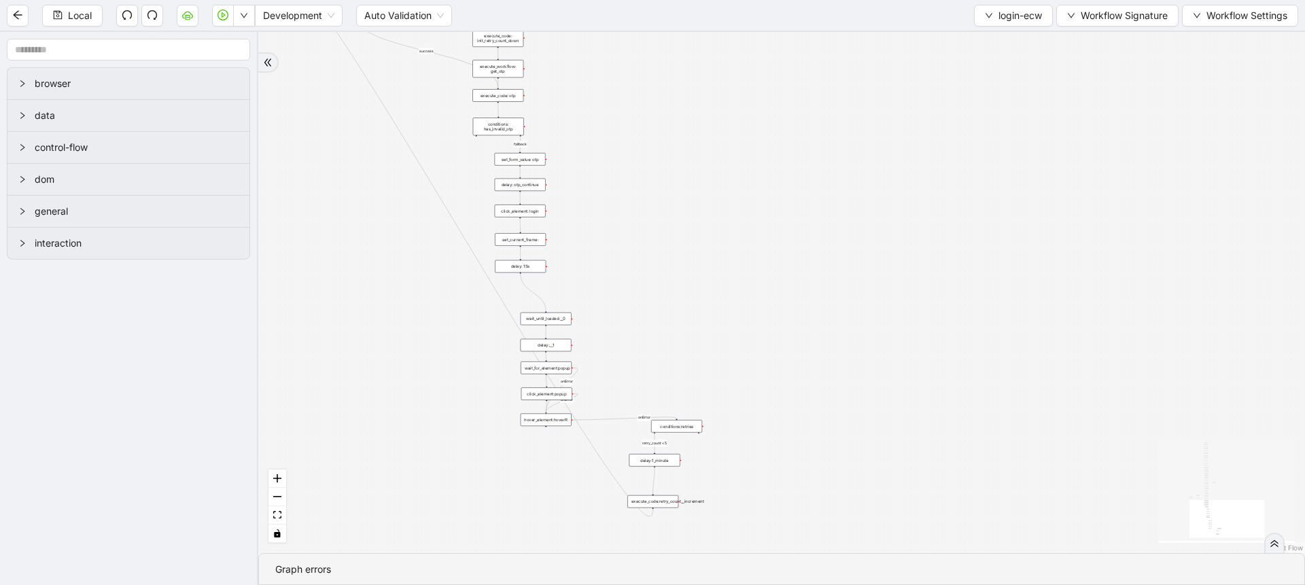
drag, startPoint x: 519, startPoint y: 195, endPoint x: 470, endPoint y: 452, distance: 261.7
click at [470, 452] on div "fallback success retry_count < 5 onError onError onError onError onError trigge…" at bounding box center [781, 292] width 1047 height 521
drag, startPoint x: 746, startPoint y: 181, endPoint x: 840, endPoint y: 463, distance: 296.6
click at [840, 463] on div "fallback success retry_count < 5 onError onError onError onError onError trigge…" at bounding box center [781, 292] width 1047 height 521
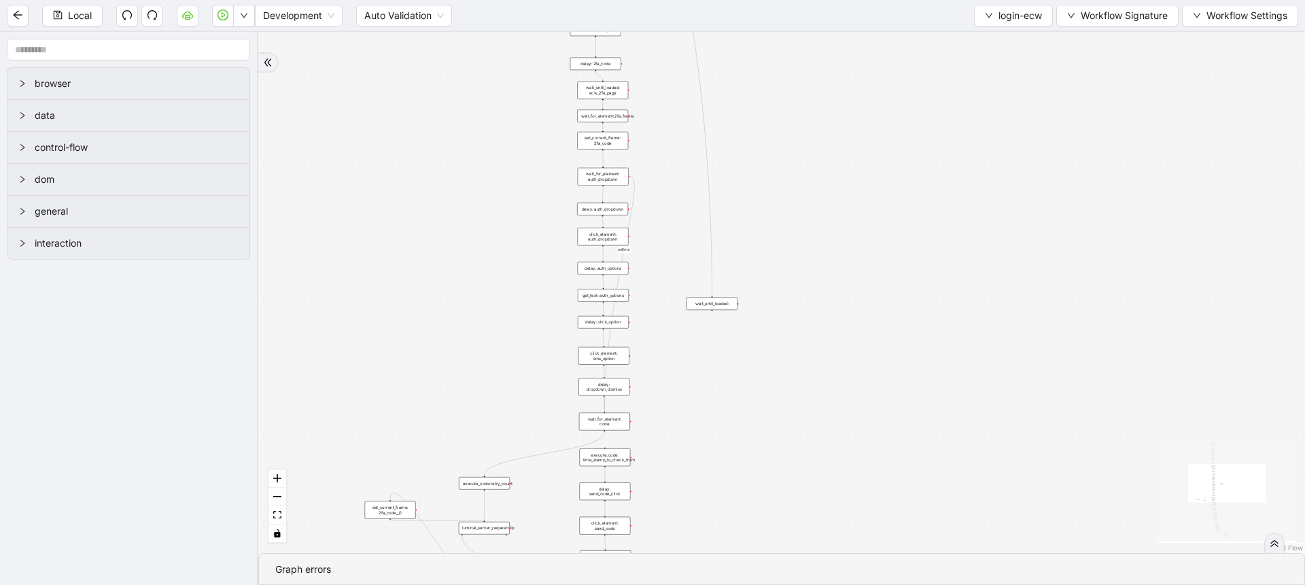
drag, startPoint x: 886, startPoint y: 200, endPoint x: 909, endPoint y: 440, distance: 241.7
click at [909, 440] on div "fallback success retry_count < 5 onError onError onError onError onError trigge…" at bounding box center [781, 292] width 1047 height 521
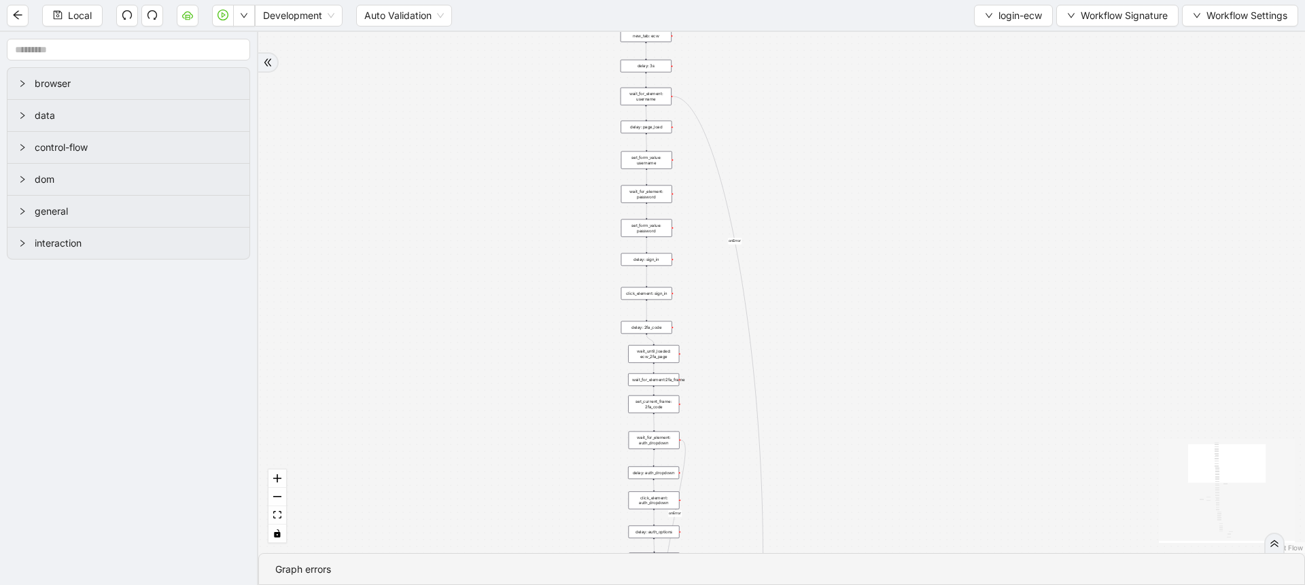
drag, startPoint x: 861, startPoint y: 212, endPoint x: 907, endPoint y: 457, distance: 249.7
click at [907, 457] on div "fallback success retry_count < 5 onError onError onError onError onError trigge…" at bounding box center [781, 292] width 1047 height 521
drag, startPoint x: 992, startPoint y: 27, endPoint x: 984, endPoint y: 12, distance: 17.0
click at [984, 12] on div "Local Development Auto Validation login-ecw Workflow Signature Workflow Settings" at bounding box center [652, 15] width 1305 height 31
click at [985, 12] on icon "down" at bounding box center [989, 16] width 8 height 8
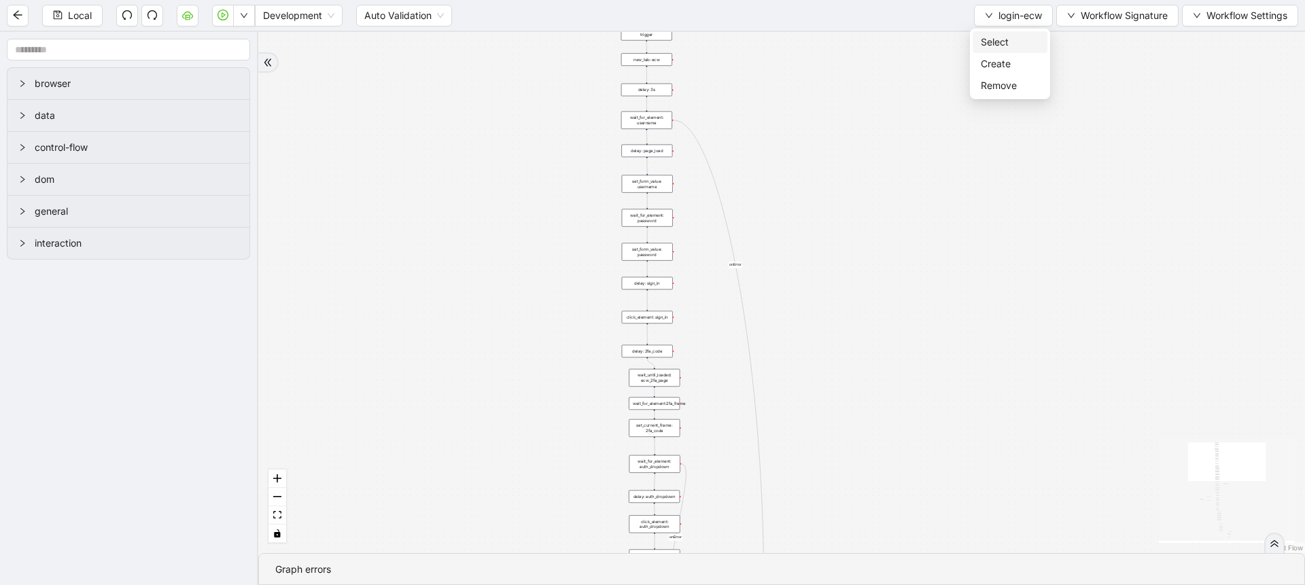
click at [982, 39] on span "Select" at bounding box center [1010, 42] width 58 height 15
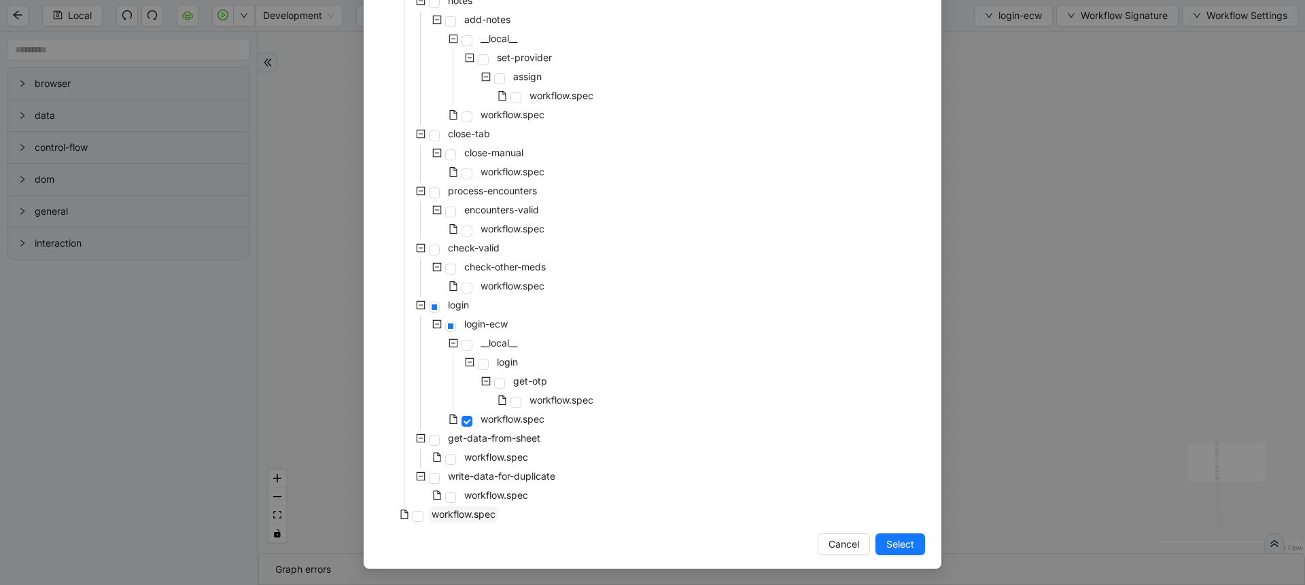
click at [483, 511] on span "workflow.spec" at bounding box center [464, 514] width 64 height 12
click at [903, 545] on span "Select" at bounding box center [900, 544] width 28 height 15
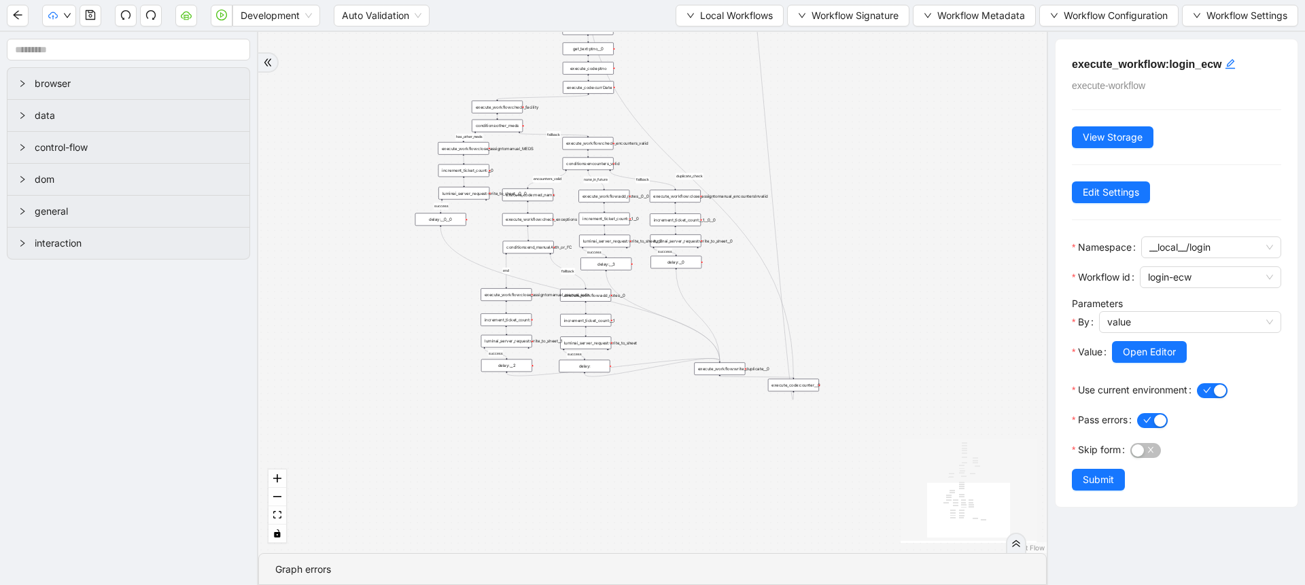
drag, startPoint x: 861, startPoint y: 331, endPoint x: 854, endPoint y: 590, distance: 259.1
click at [854, 585] on html "Development Auto Validation Local Workflows Workflow Signature Workflow Metadat…" at bounding box center [652, 292] width 1305 height 585
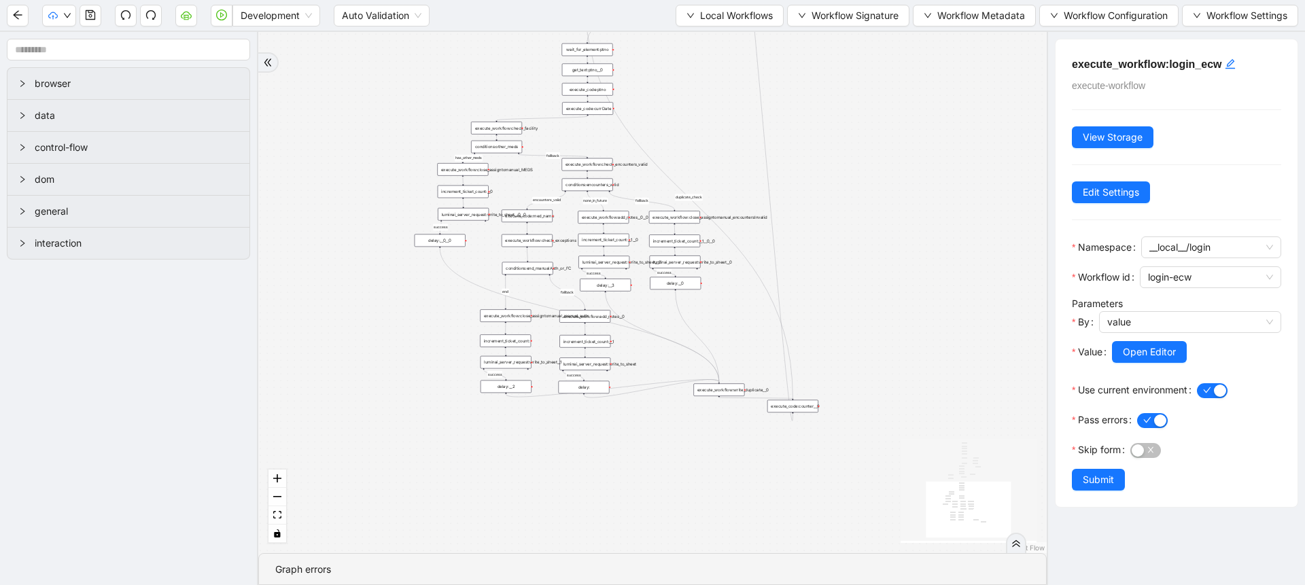
drag, startPoint x: 883, startPoint y: 192, endPoint x: 898, endPoint y: 472, distance: 280.5
click at [898, 472] on div "has_other_meds success success end success success success fallback fallback en…" at bounding box center [652, 292] width 789 height 521
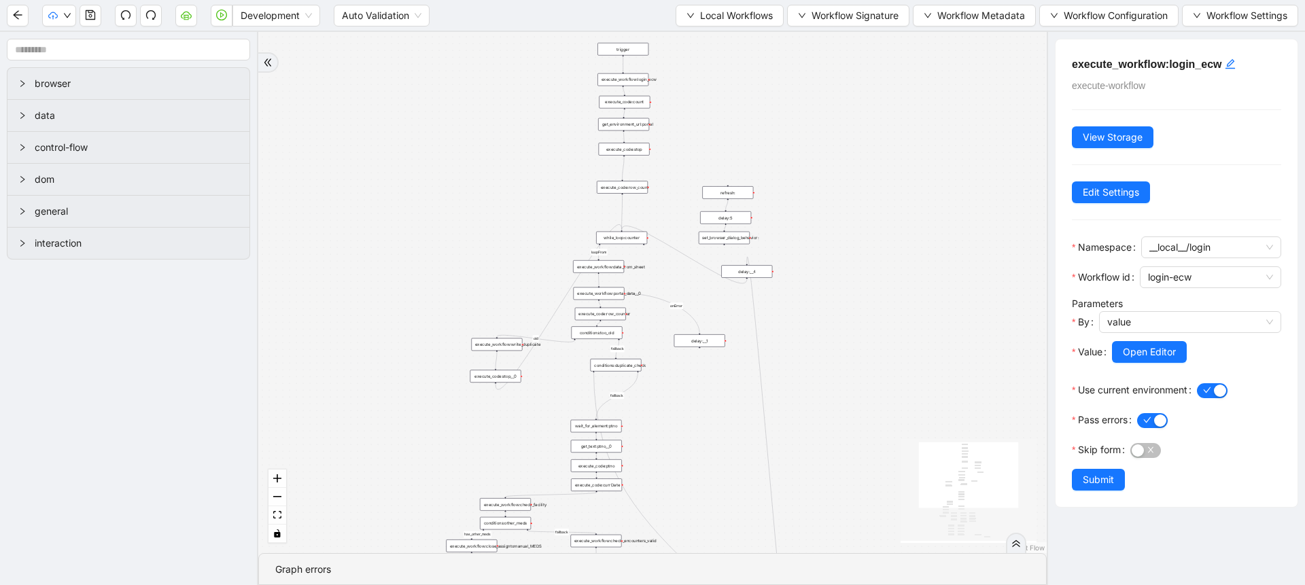
drag, startPoint x: 893, startPoint y: 213, endPoint x: 899, endPoint y: 447, distance: 233.2
click at [899, 447] on div "has_other_meds success success end success success success fallback fallback en…" at bounding box center [652, 292] width 789 height 521
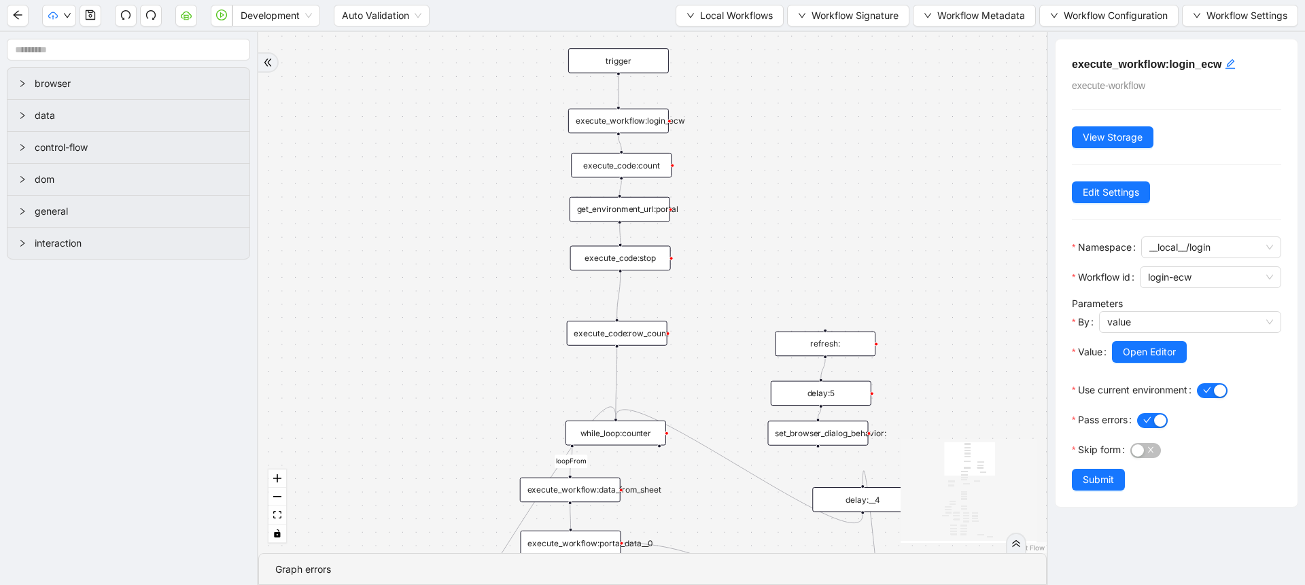
drag, startPoint x: 797, startPoint y: 84, endPoint x: 792, endPoint y: 104, distance: 20.3
click at [792, 104] on div "has_other_meds success success end success success success fallback fallback en…" at bounding box center [652, 292] width 789 height 521
click at [659, 209] on div "get_environment_url:portal" at bounding box center [619, 209] width 101 height 25
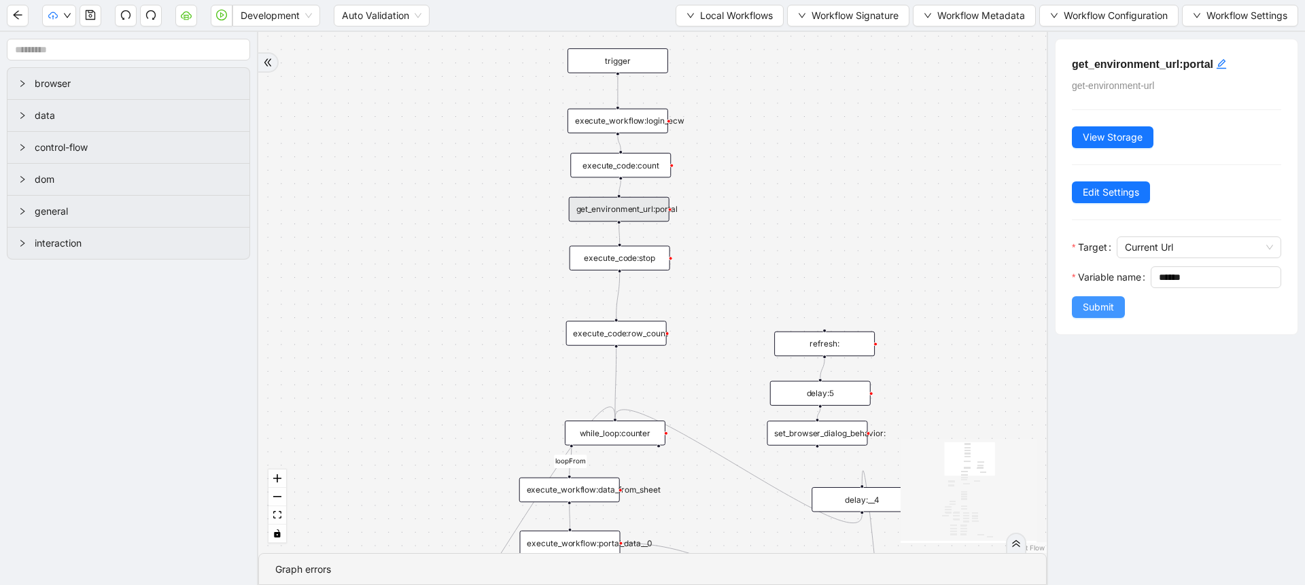
click at [1086, 315] on span "Submit" at bounding box center [1098, 307] width 31 height 15
click at [861, 253] on div "has_other_meds success success end success success success fallback fallback en…" at bounding box center [652, 292] width 789 height 521
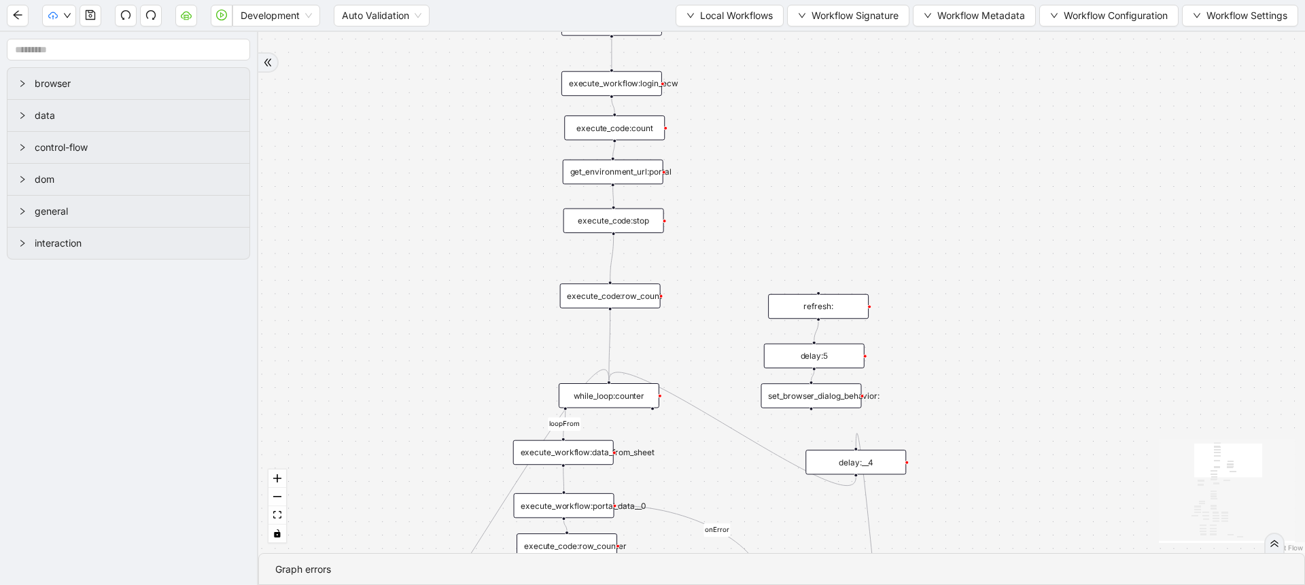
drag, startPoint x: 712, startPoint y: 315, endPoint x: 704, endPoint y: 190, distance: 125.3
click at [704, 190] on div "has_other_meds success success end success success success fallback fallback en…" at bounding box center [781, 292] width 1047 height 521
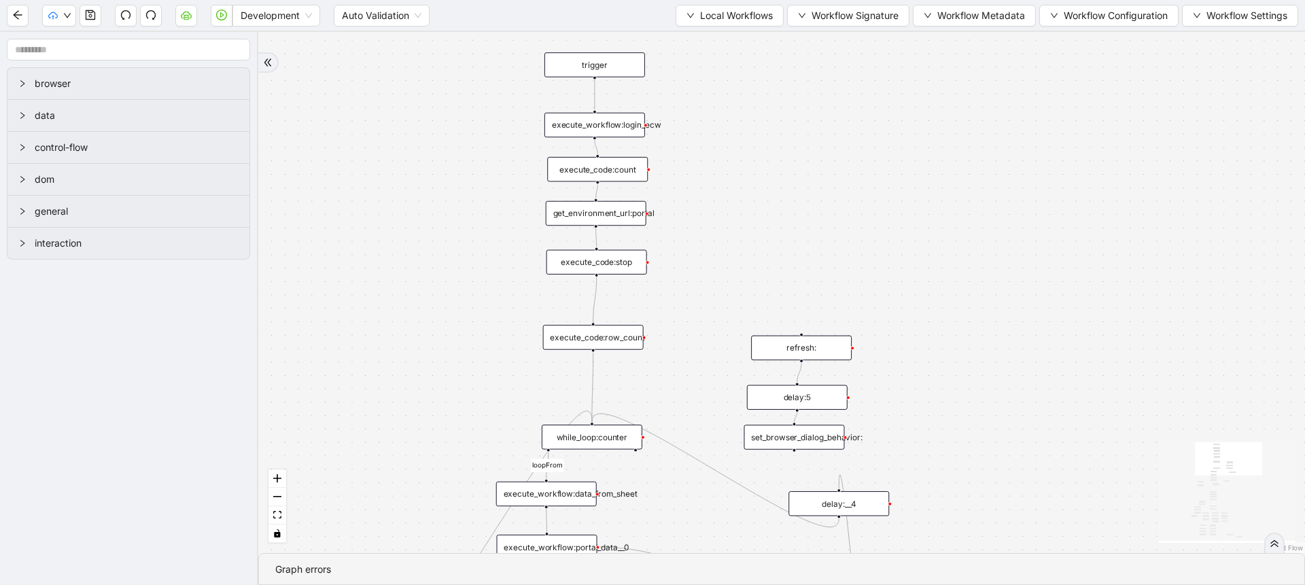
drag, startPoint x: 704, startPoint y: 190, endPoint x: 689, endPoint y: 319, distance: 130.7
click at [689, 319] on div "has_other_meds success success end success success success fallback fallback en…" at bounding box center [781, 292] width 1047 height 521
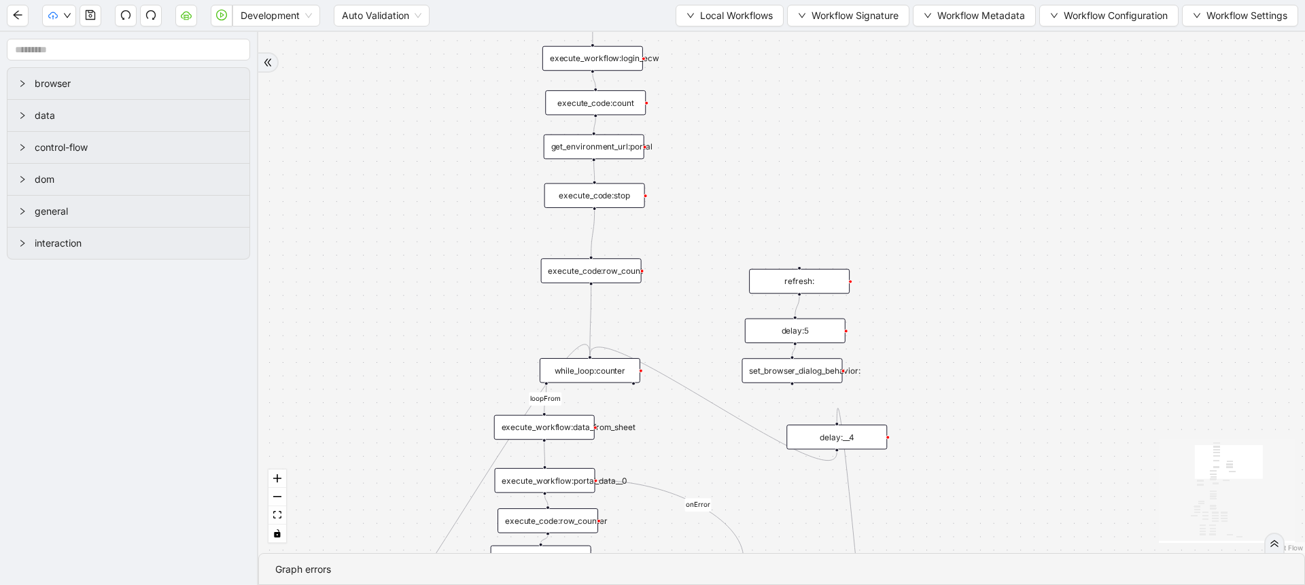
drag, startPoint x: 496, startPoint y: 246, endPoint x: 489, endPoint y: 135, distance: 111.0
click at [489, 135] on div "has_other_meds success success end success success success fallback fallback en…" at bounding box center [781, 292] width 1047 height 521
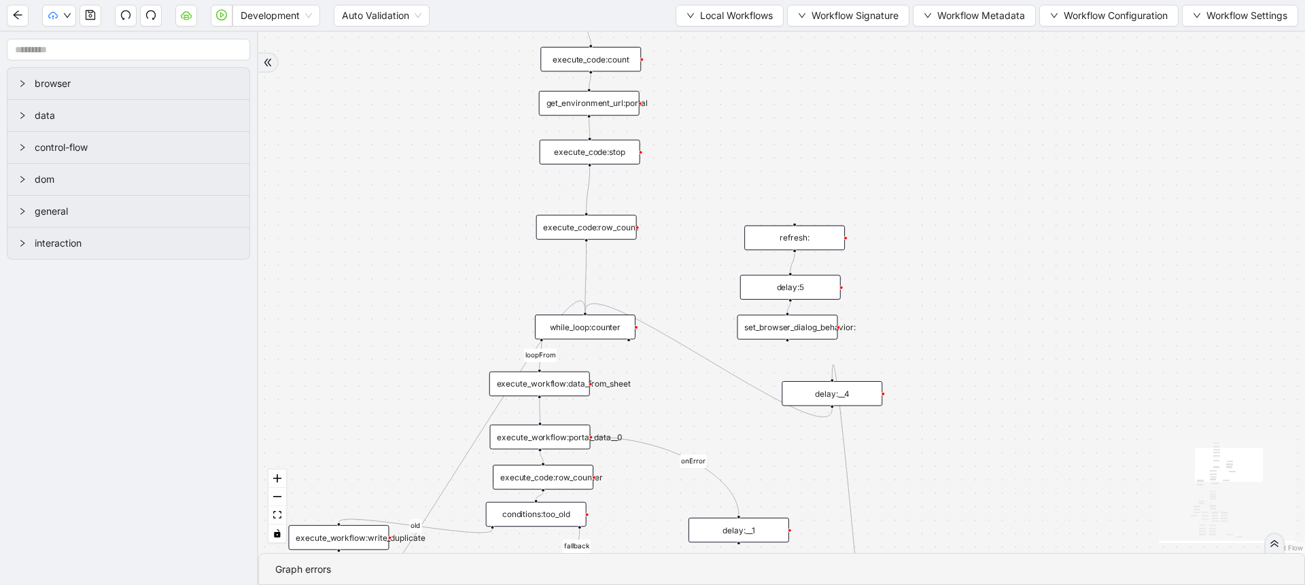
click at [608, 222] on div "execute_code:row_count" at bounding box center [586, 227] width 101 height 25
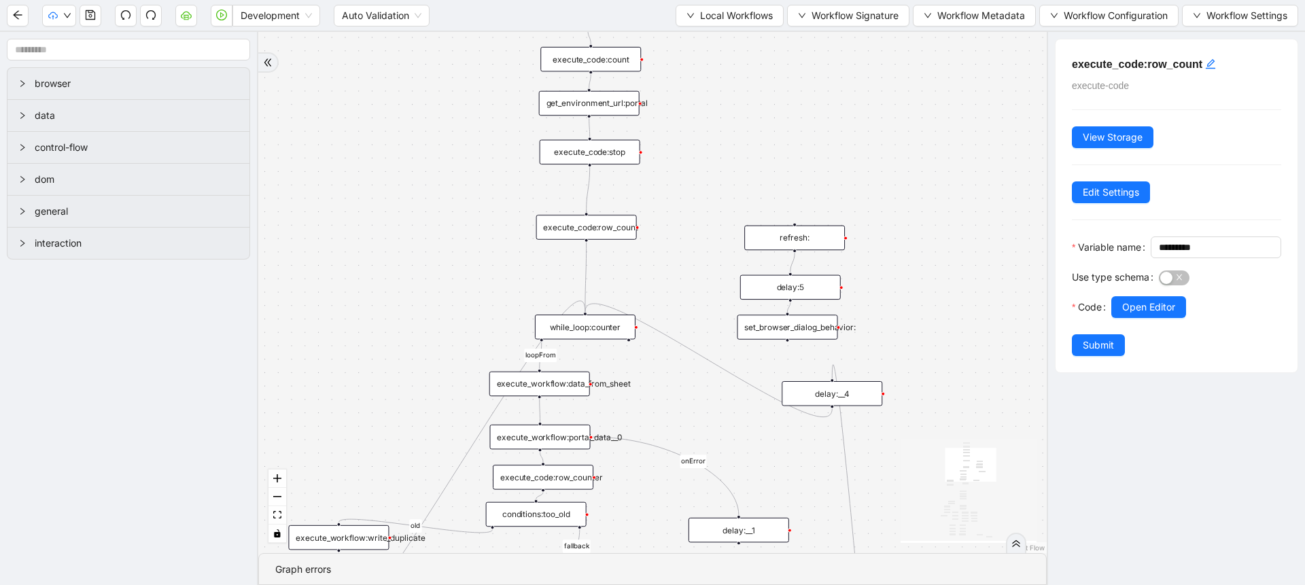
click at [592, 325] on div "while_loop:counter" at bounding box center [585, 327] width 101 height 25
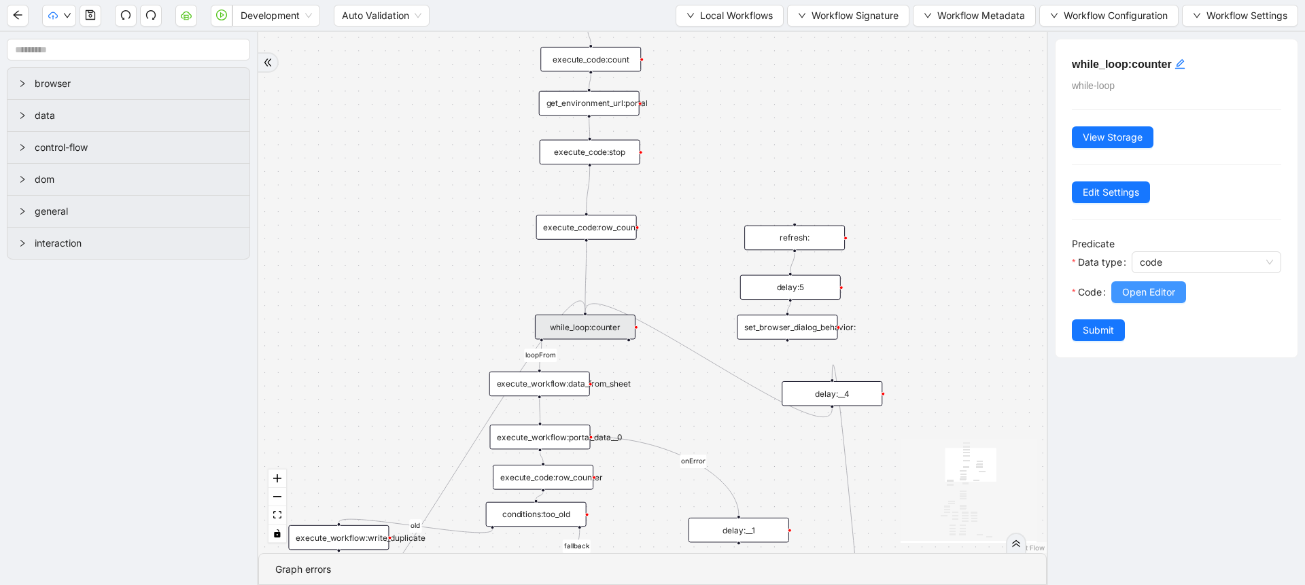
click at [1120, 298] on button "Open Editor" at bounding box center [1148, 292] width 75 height 22
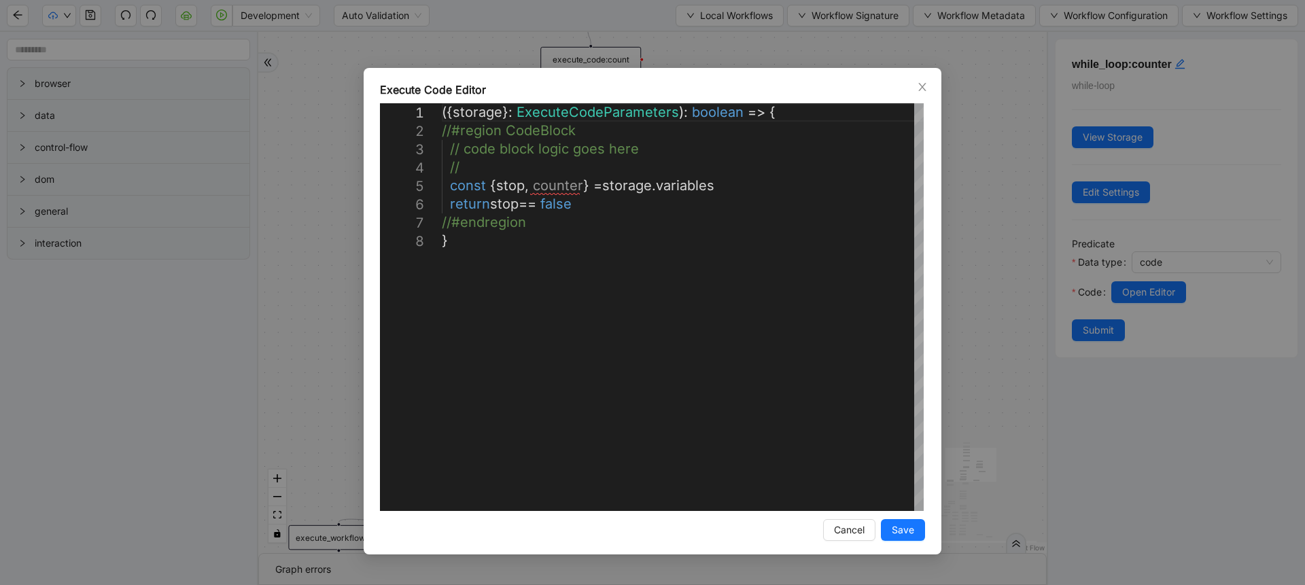
click at [1015, 260] on div "**********" at bounding box center [652, 292] width 1305 height 585
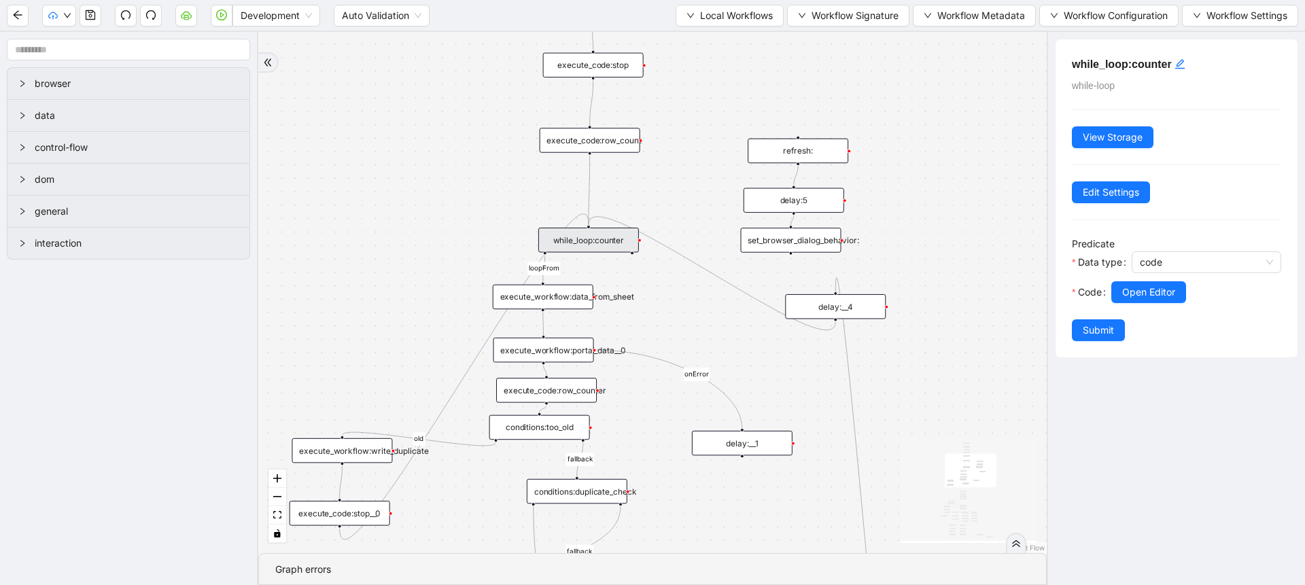
drag, startPoint x: 422, startPoint y: 73, endPoint x: 426, endPoint y: -14, distance: 87.1
click at [426, 0] on html "Development Auto Validation Local Workflows Workflow Signature Workflow Metadat…" at bounding box center [652, 292] width 1305 height 585
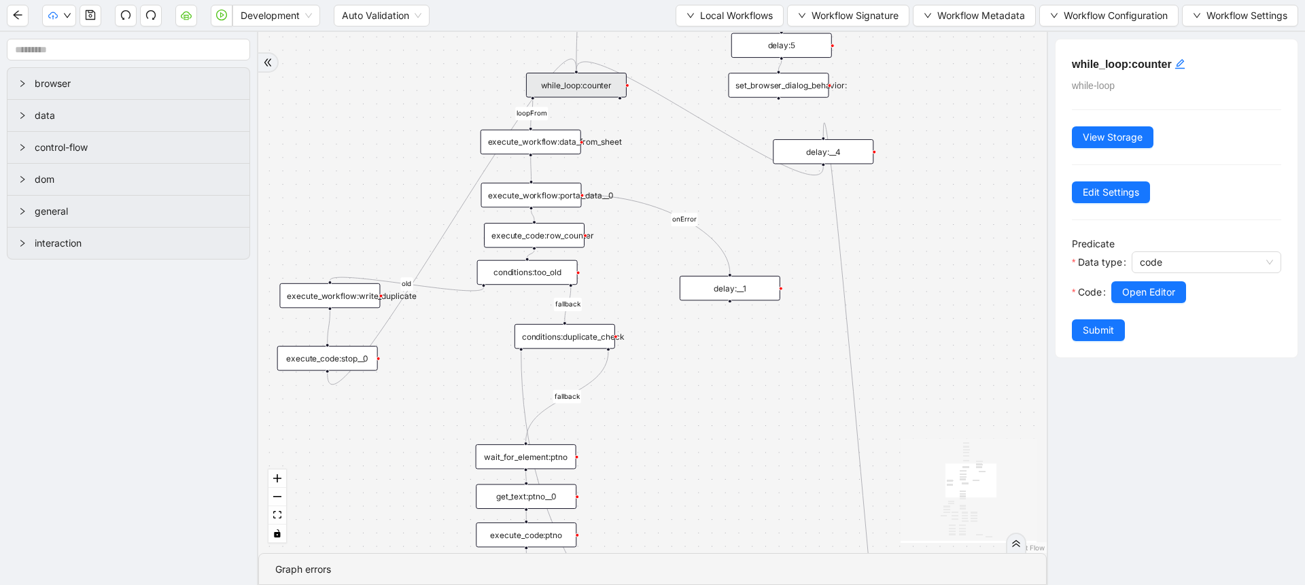
drag, startPoint x: 388, startPoint y: 182, endPoint x: 376, endPoint y: 27, distance: 155.5
click at [376, 27] on section "Development Auto Validation Local Workflows Workflow Signature Workflow Metadat…" at bounding box center [652, 292] width 1305 height 585
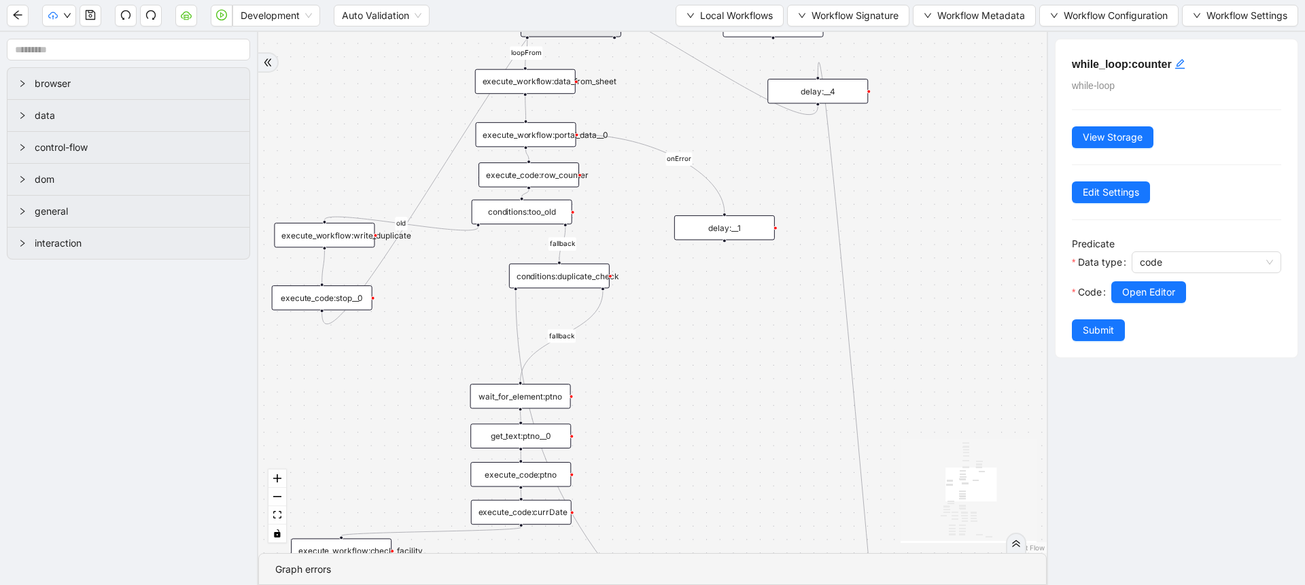
drag, startPoint x: 384, startPoint y: 107, endPoint x: 379, endPoint y: 46, distance: 60.7
click at [379, 46] on div "has_other_meds success success end success success success fallback fallback en…" at bounding box center [652, 292] width 789 height 521
click at [521, 201] on div at bounding box center [522, 199] width 4 height 4
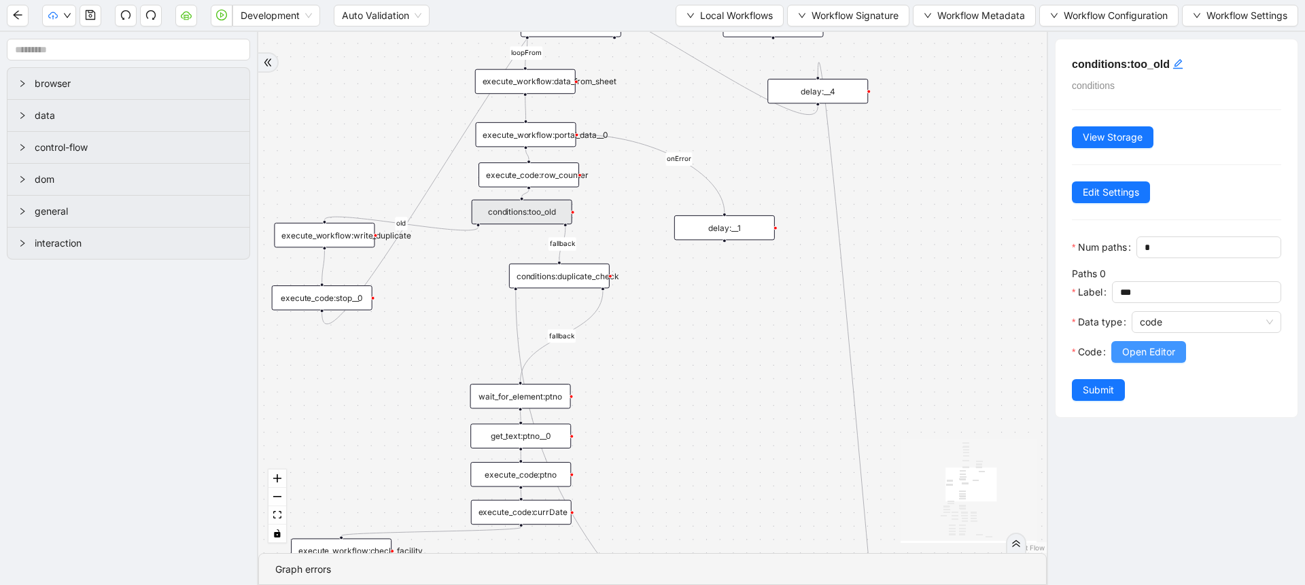
click at [1126, 363] on button "Open Editor" at bounding box center [1148, 352] width 75 height 22
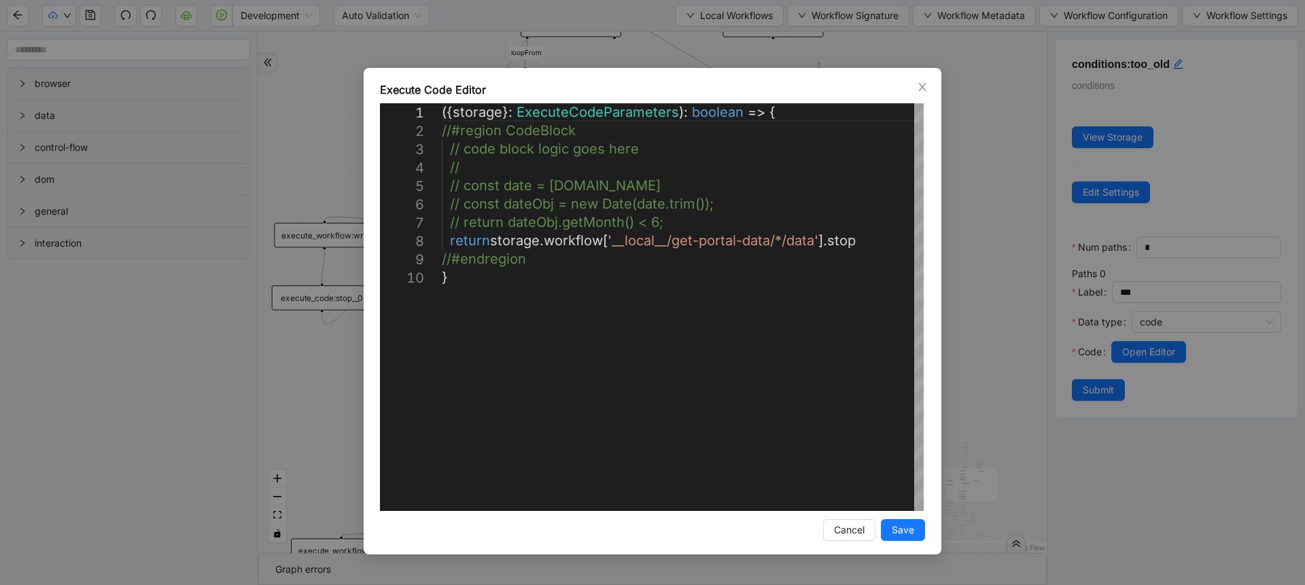
click at [1014, 317] on div "**********" at bounding box center [652, 292] width 1305 height 585
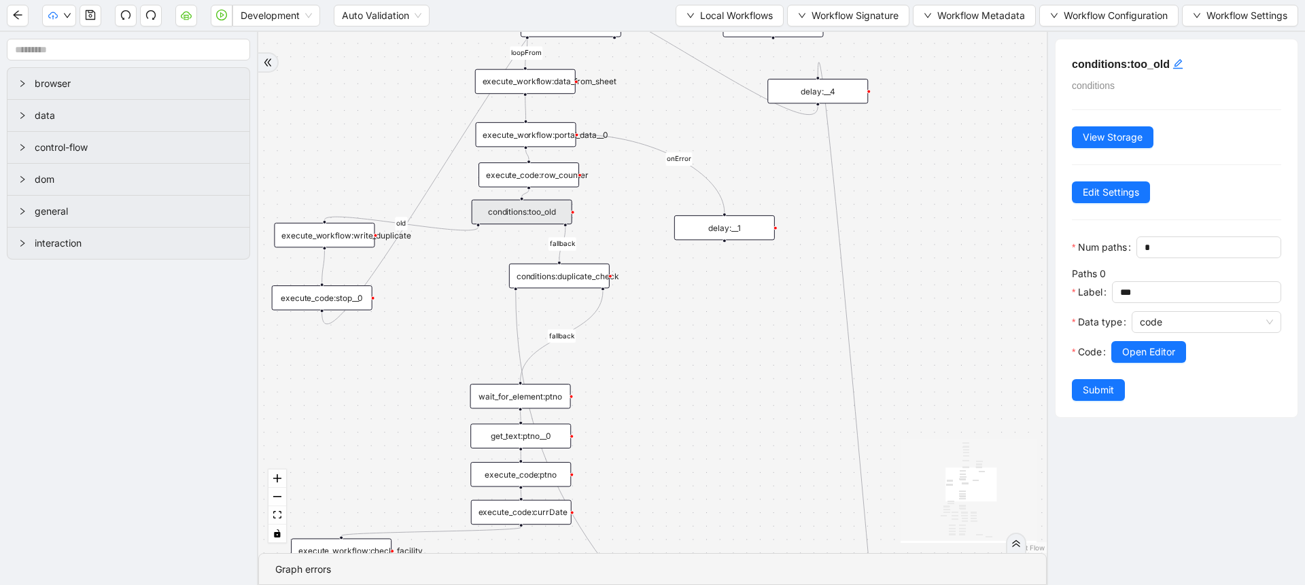
click at [555, 143] on div "execute_workflow:portal_data__0" at bounding box center [526, 134] width 101 height 25
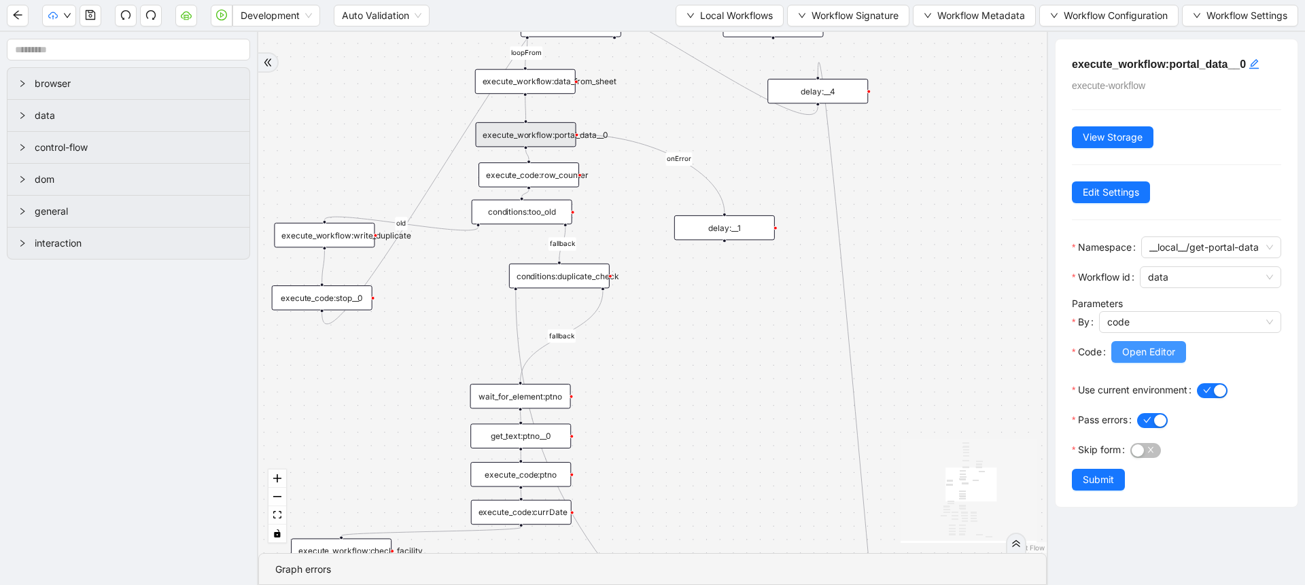
click at [1133, 360] on span "Open Editor" at bounding box center [1148, 352] width 53 height 15
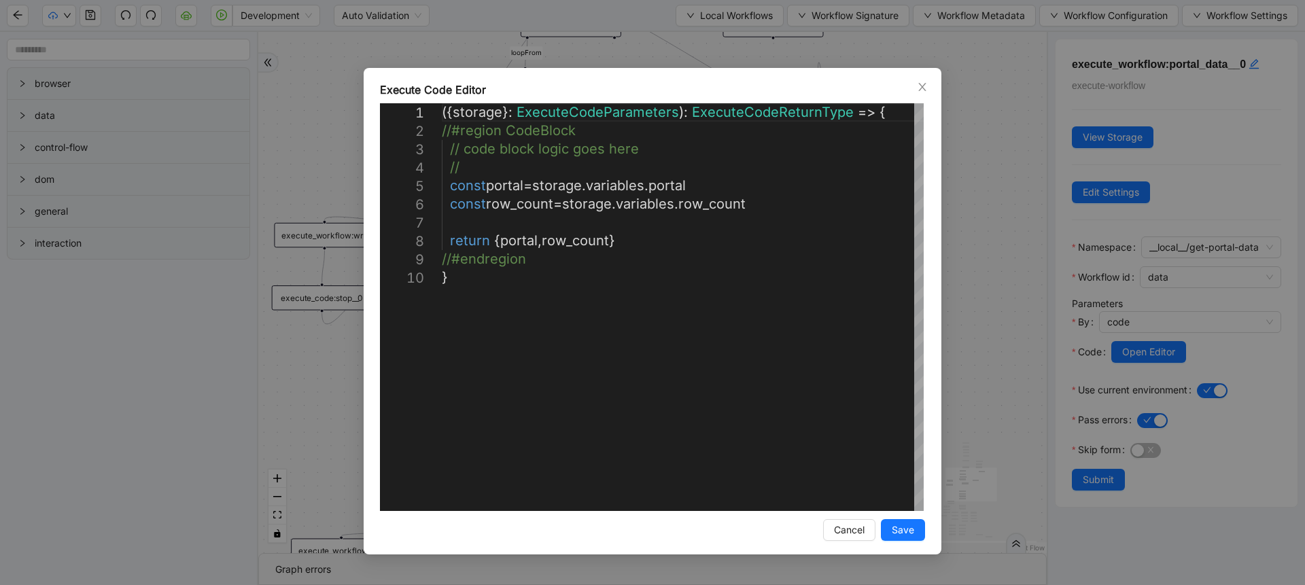
click at [982, 332] on div "**********" at bounding box center [652, 292] width 1305 height 585
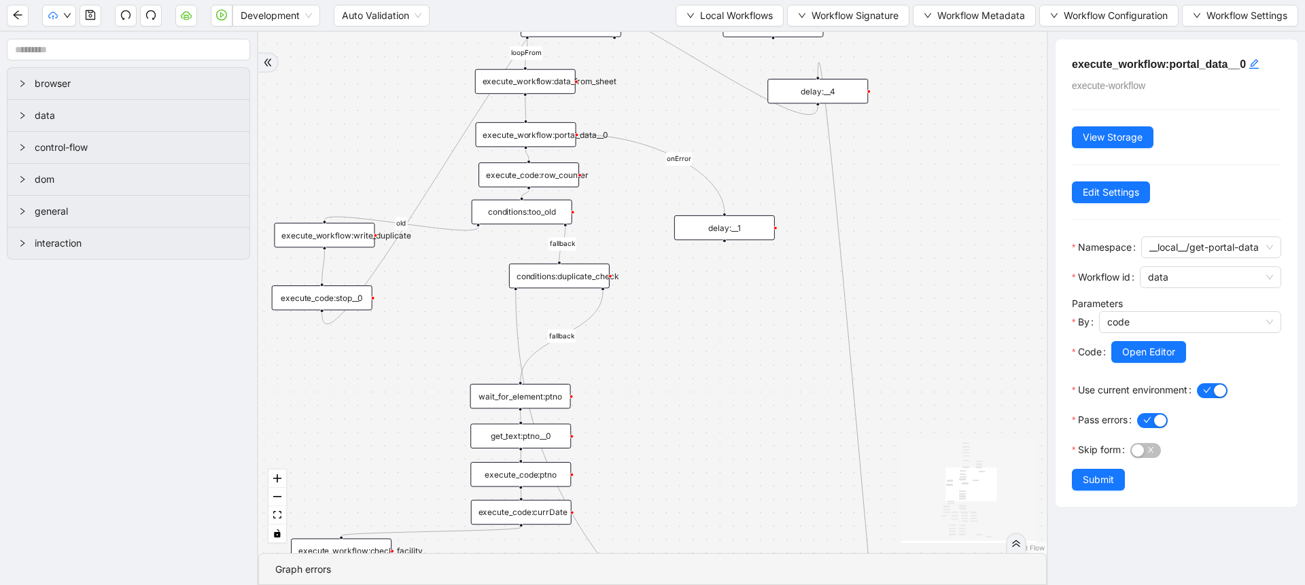
click at [530, 165] on div "execute_code:row_counter" at bounding box center [529, 174] width 101 height 25
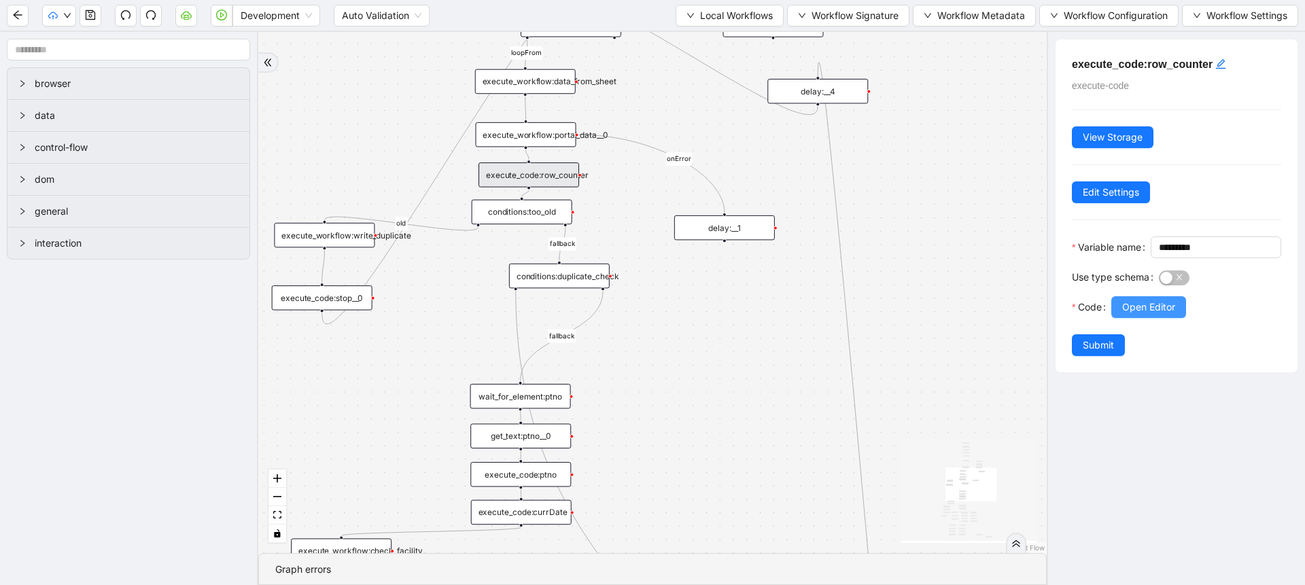
click at [1128, 315] on span "Open Editor" at bounding box center [1148, 307] width 53 height 15
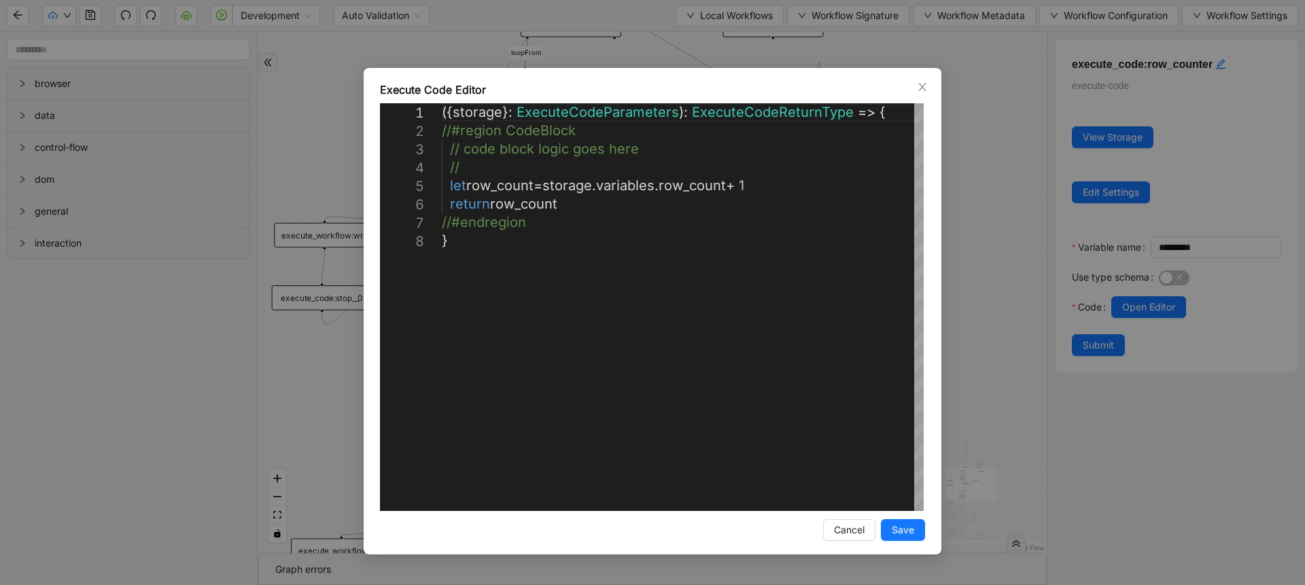
click at [986, 240] on div "**********" at bounding box center [652, 292] width 1305 height 585
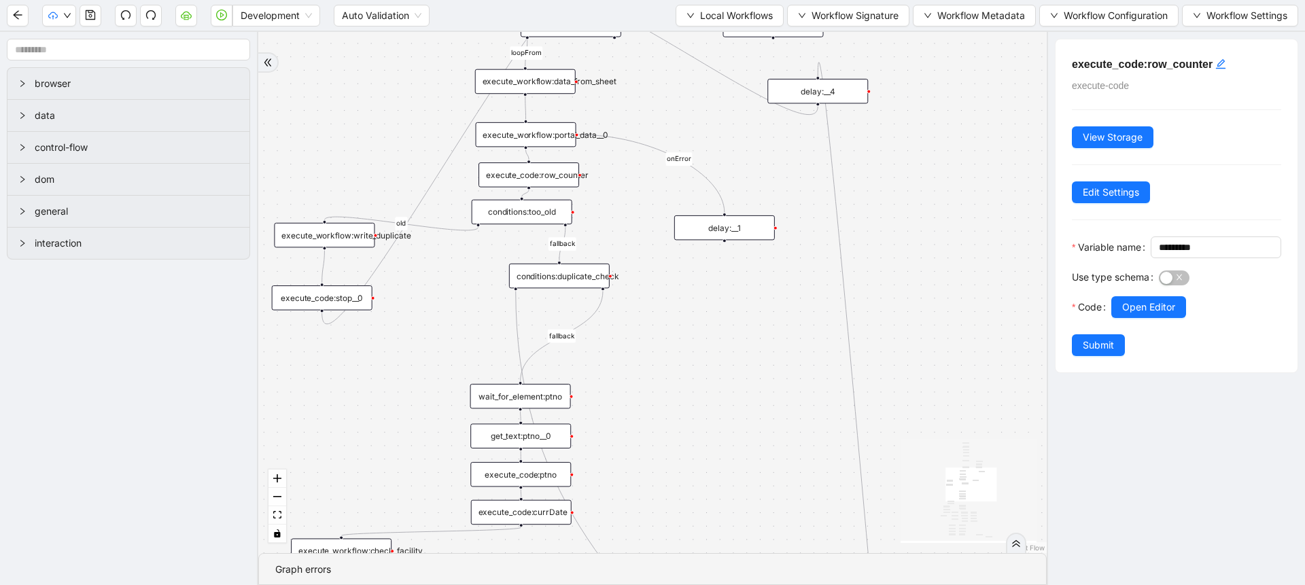
click at [549, 127] on div "execute_workflow:portal_data__0" at bounding box center [526, 134] width 101 height 25
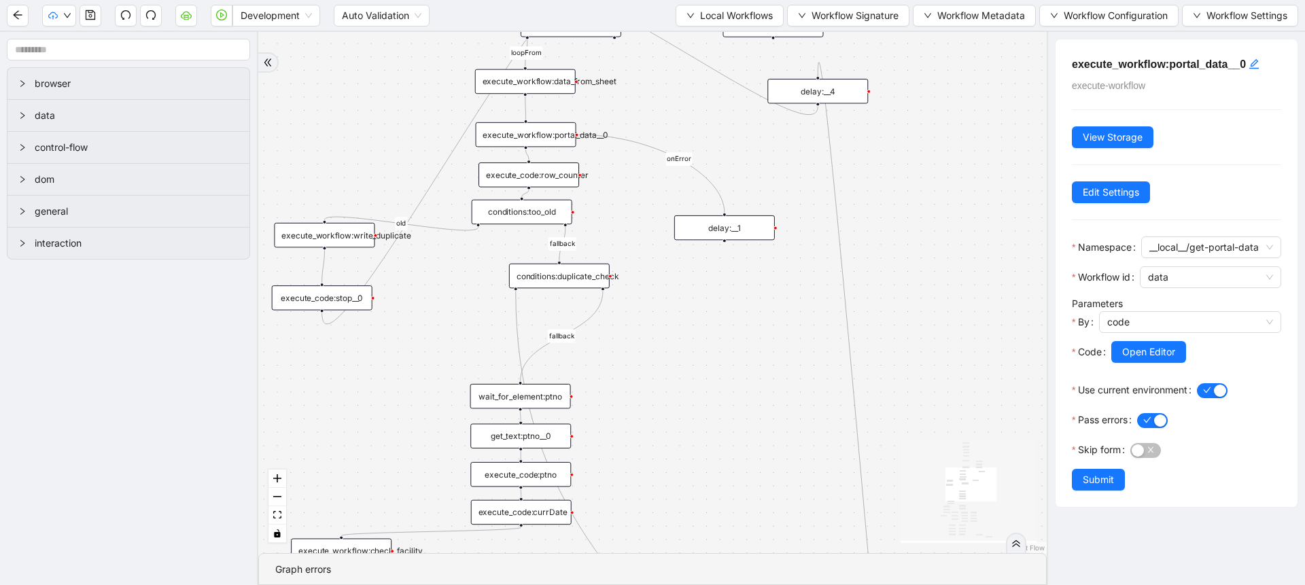
click at [551, 80] on div "execute_workflow:data_from_sheet" at bounding box center [525, 81] width 101 height 25
click at [549, 130] on div "execute_workflow:portal_data__0" at bounding box center [526, 134] width 101 height 25
click at [709, 18] on span "Local Workflows" at bounding box center [736, 15] width 73 height 15
click at [708, 36] on span "Select" at bounding box center [723, 42] width 88 height 15
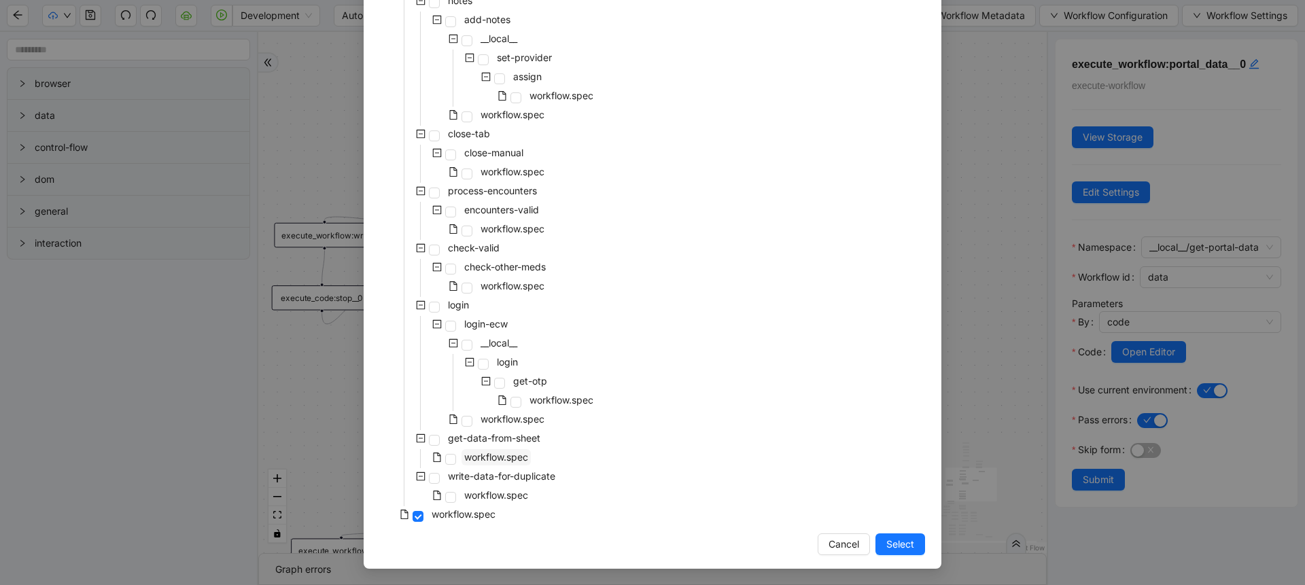
click at [505, 455] on span "workflow.spec" at bounding box center [496, 457] width 64 height 12
click at [911, 547] on button "Select" at bounding box center [901, 545] width 50 height 22
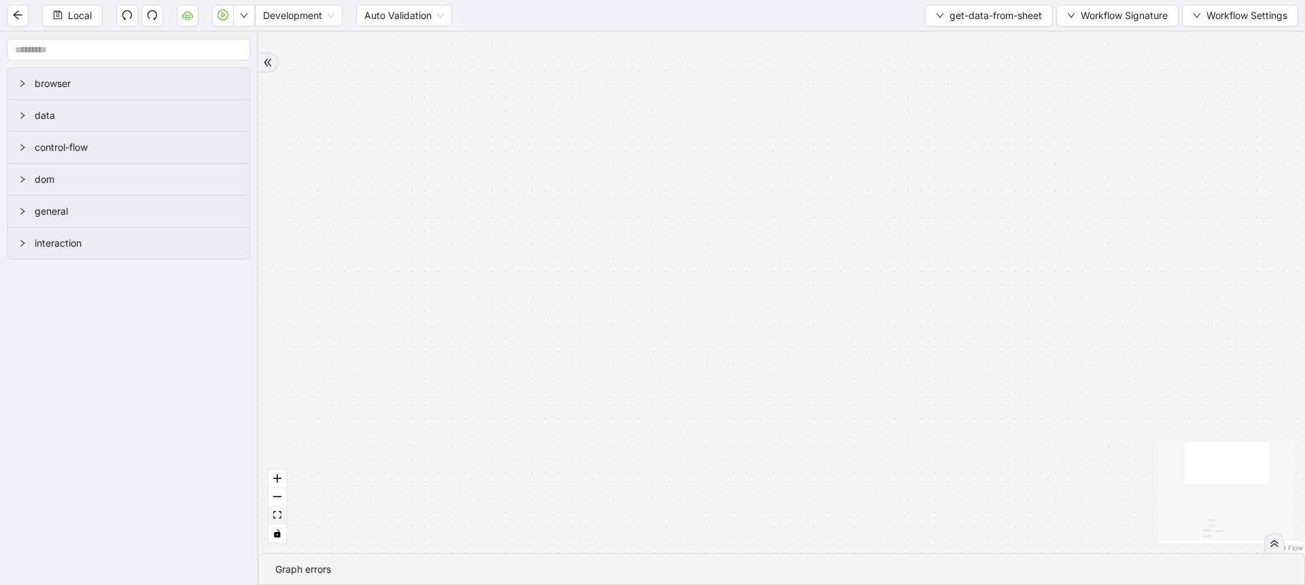
click at [273, 515] on icon "fit view" at bounding box center [277, 514] width 8 height 7
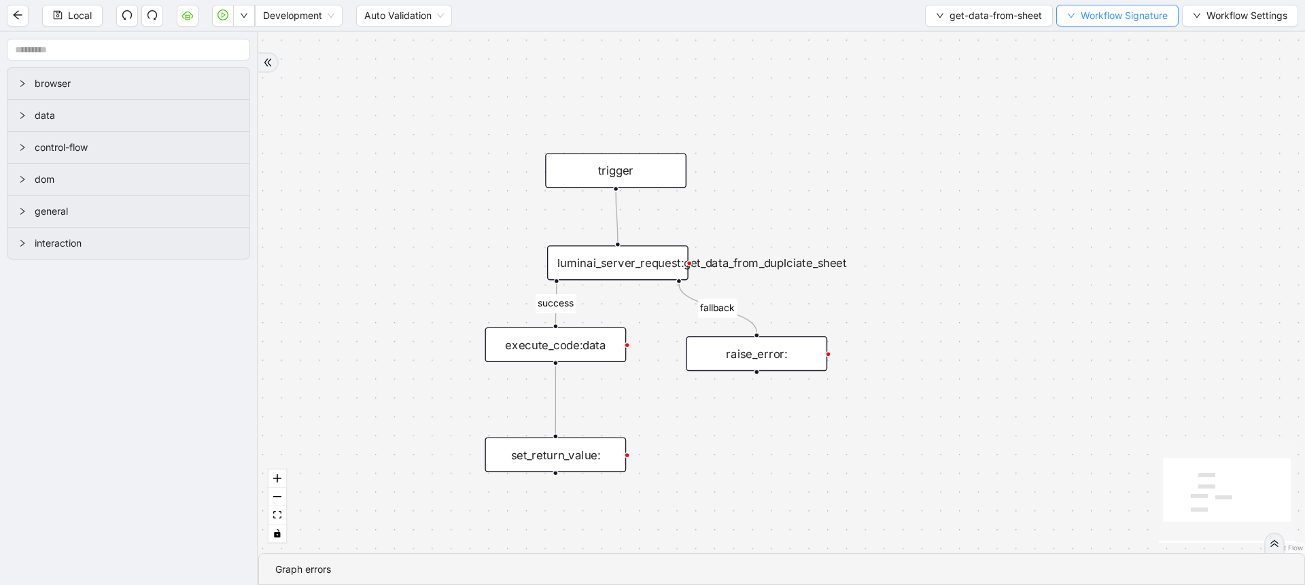
click at [1103, 14] on span "Workflow Signature" at bounding box center [1124, 15] width 87 height 15
click at [1083, 64] on span "Type" at bounding box center [1115, 63] width 91 height 15
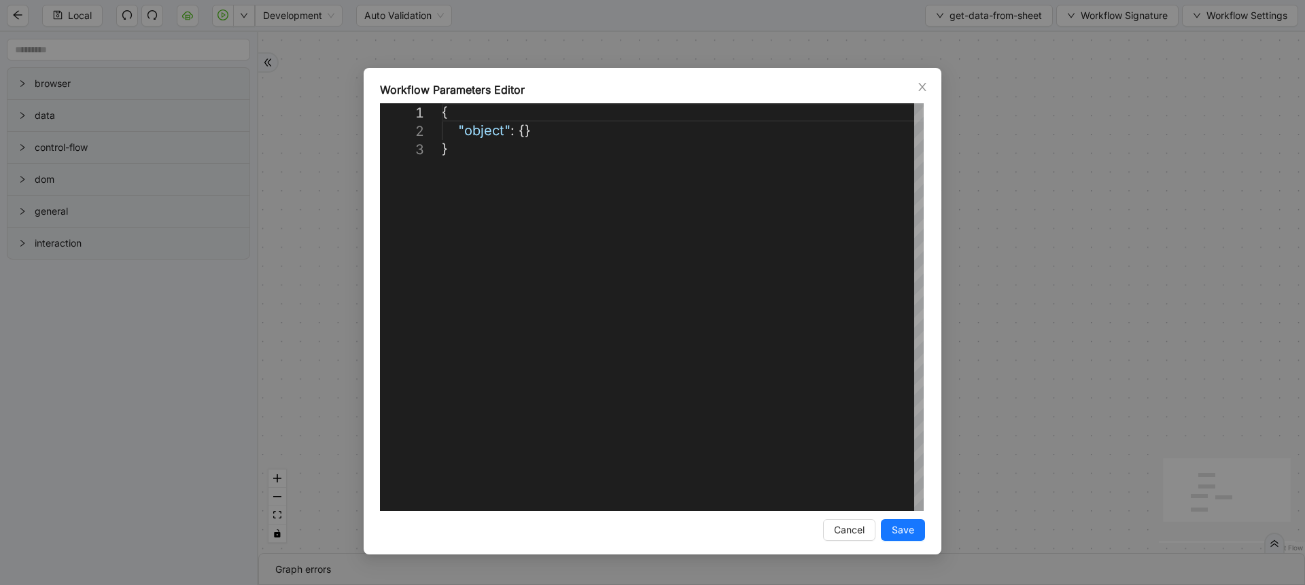
click at [1083, 64] on div "**********" at bounding box center [652, 292] width 1305 height 585
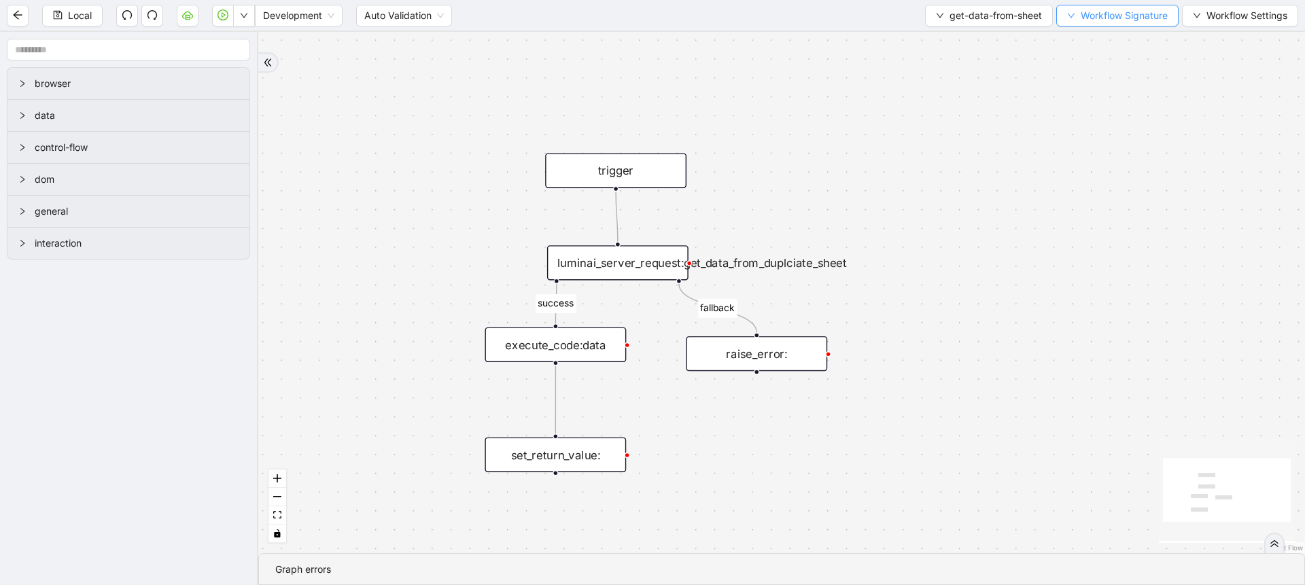
click at [1103, 21] on span "Workflow Signature" at bounding box center [1124, 15] width 87 height 15
click at [1086, 153] on span "Type" at bounding box center [1115, 150] width 91 height 15
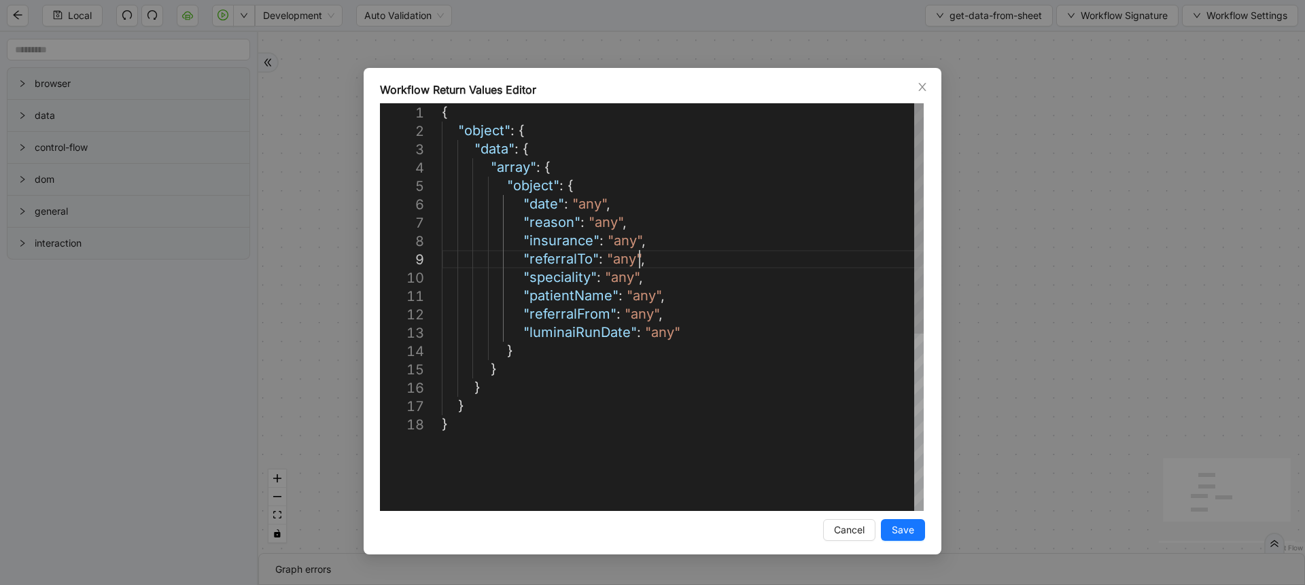
scroll to position [0, 0]
click at [833, 254] on div "{ "object" : { "data" : { "array" : { "object" : { "date" : "any" , "reason" : …" at bounding box center [683, 463] width 482 height 720
type textarea "**********"
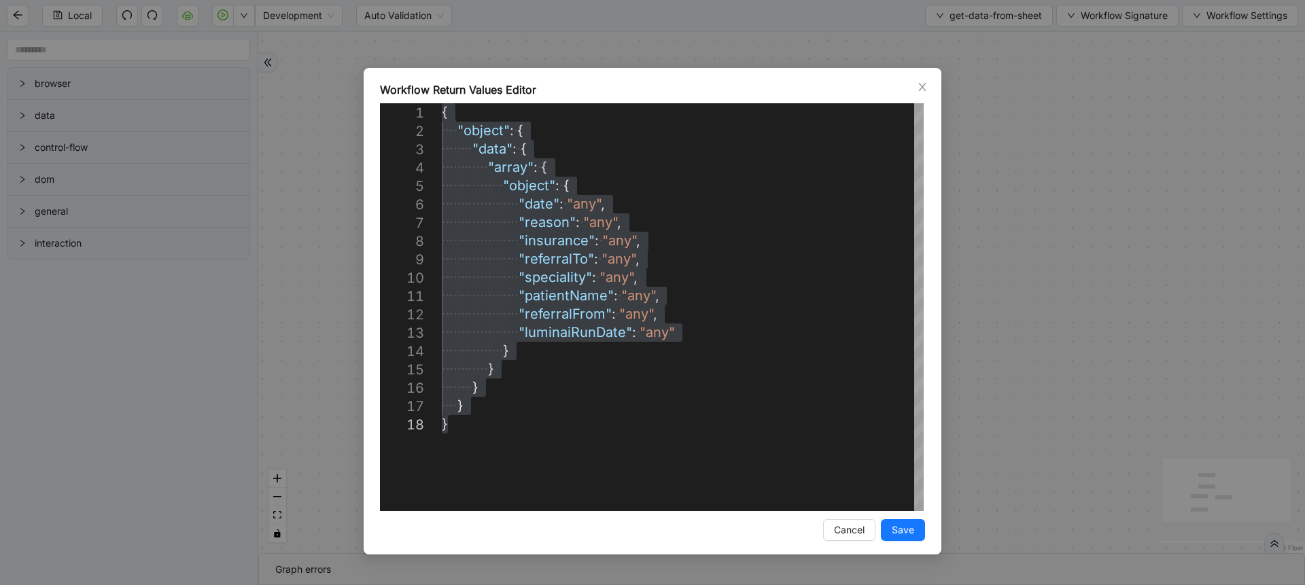
click at [322, 263] on div "Workflow Return Values Editor 1 2 3 4 5 6 7 8 9 10 11 12 13 14 15 16 17 18 { ·‌…" at bounding box center [652, 292] width 1305 height 585
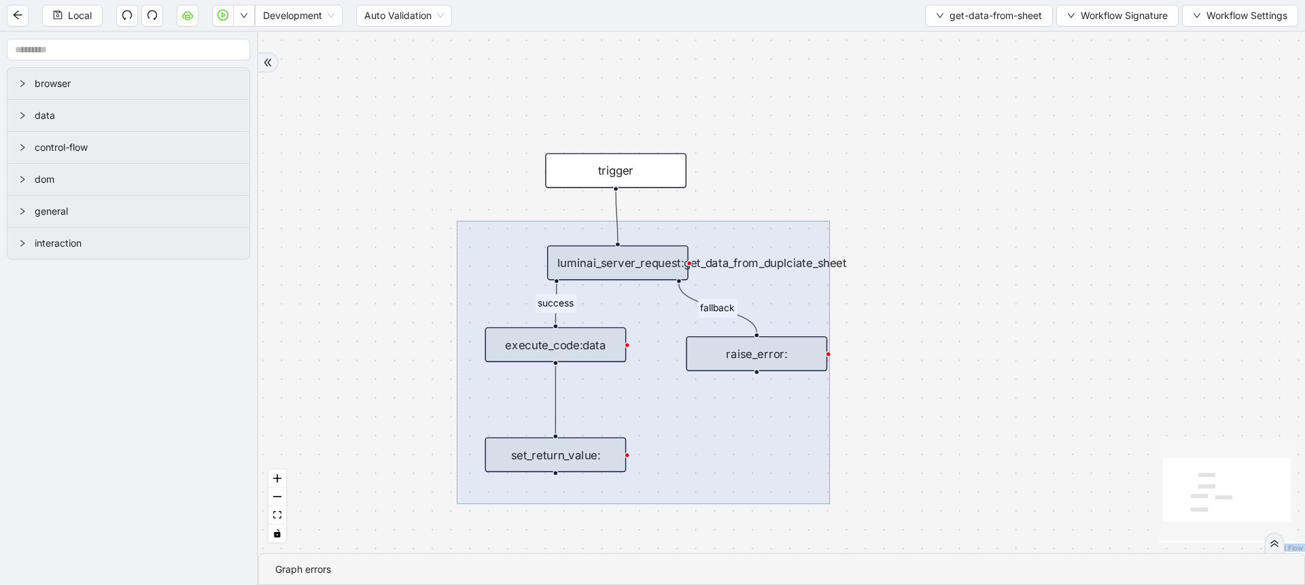
drag, startPoint x: 457, startPoint y: 221, endPoint x: 830, endPoint y: 504, distance: 468.2
click at [830, 504] on div "success fallback trigger set_return_value: luminai_server_request:get_data_from…" at bounding box center [781, 292] width 1047 height 521
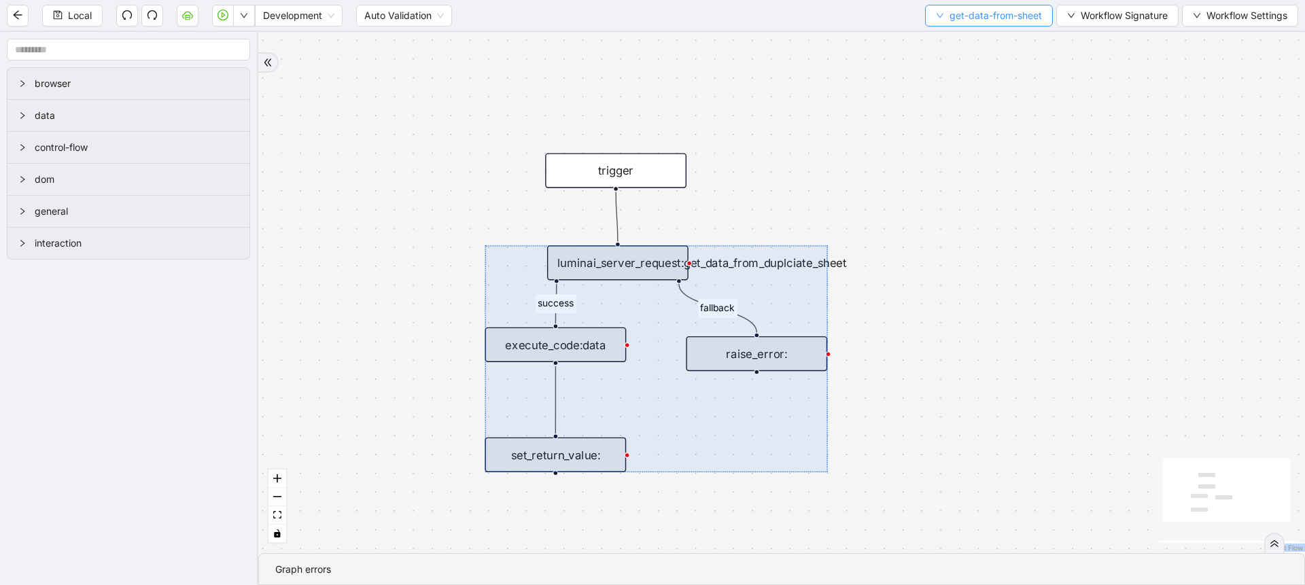
click at [967, 5] on button "get-data-from-sheet" at bounding box center [989, 16] width 128 height 22
click at [963, 42] on span "Select" at bounding box center [986, 42] width 107 height 15
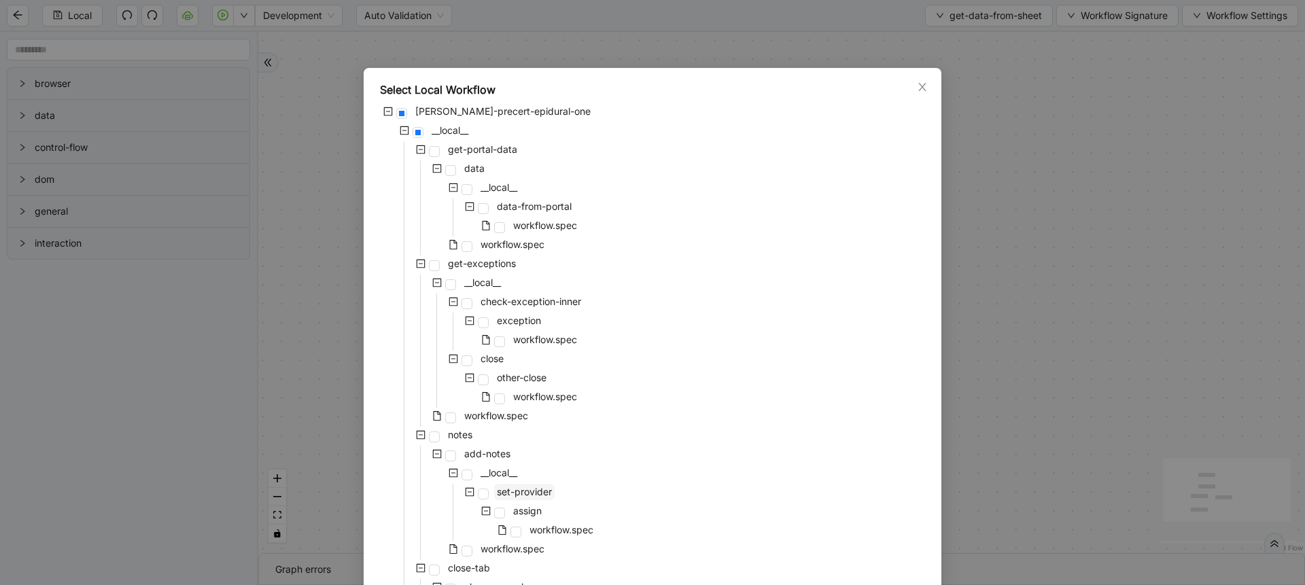
scroll to position [434, 0]
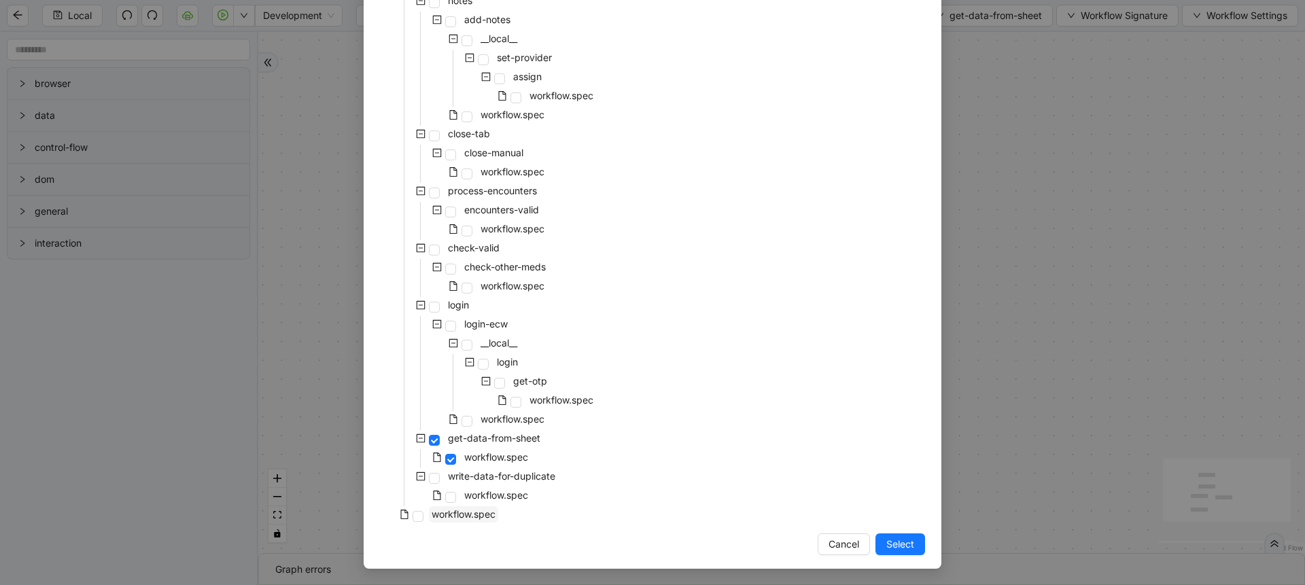
click at [489, 515] on span "workflow.spec" at bounding box center [464, 514] width 64 height 12
click at [878, 537] on button "Select" at bounding box center [901, 545] width 50 height 22
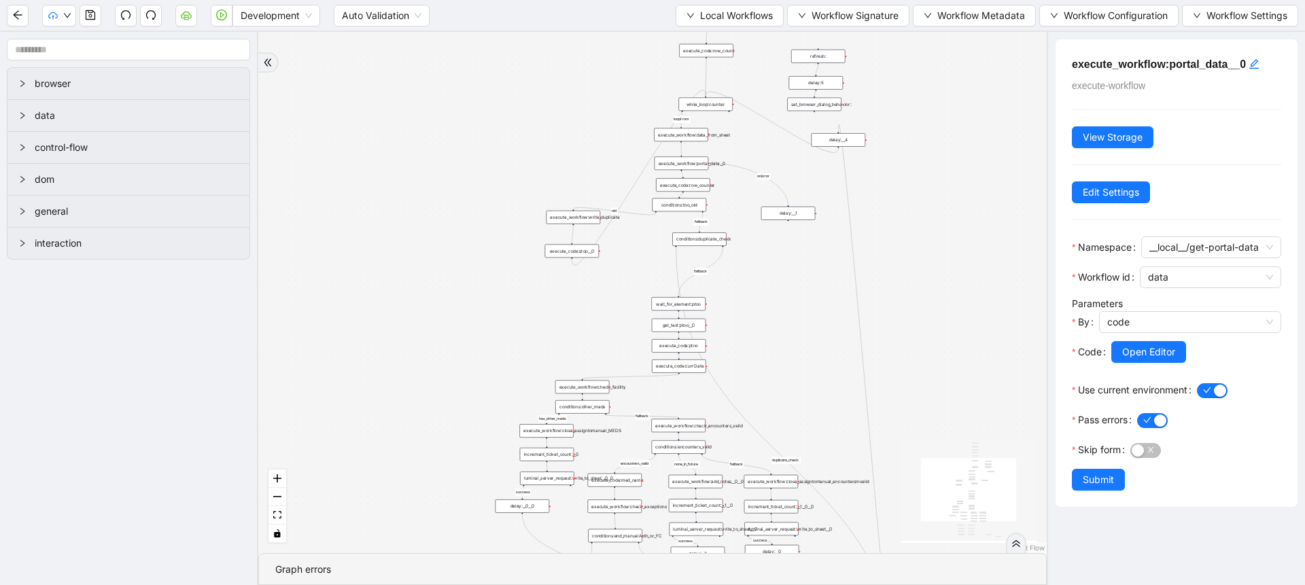
drag, startPoint x: 893, startPoint y: 165, endPoint x: 818, endPoint y: 466, distance: 310.8
click at [818, 466] on div "has_other_meds success success end success success success fallback fallback en…" at bounding box center [652, 292] width 789 height 521
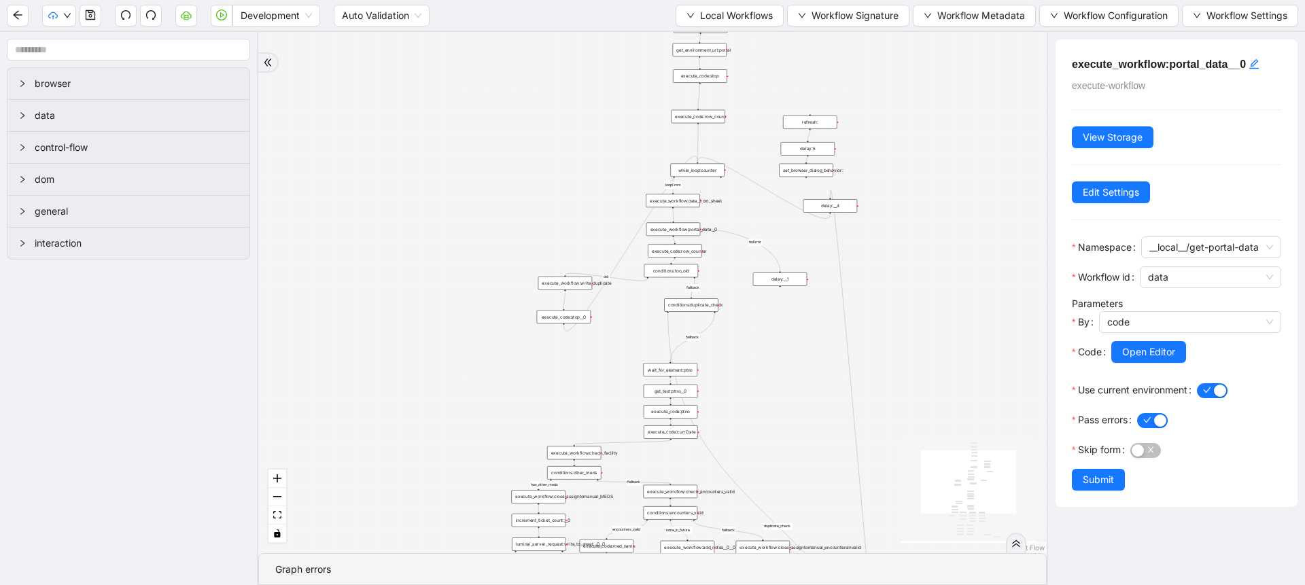
drag, startPoint x: 759, startPoint y: 224, endPoint x: 762, endPoint y: 254, distance: 30.1
click at [762, 254] on div "has_other_meds success success end success success success fallback fallback en…" at bounding box center [652, 292] width 789 height 521
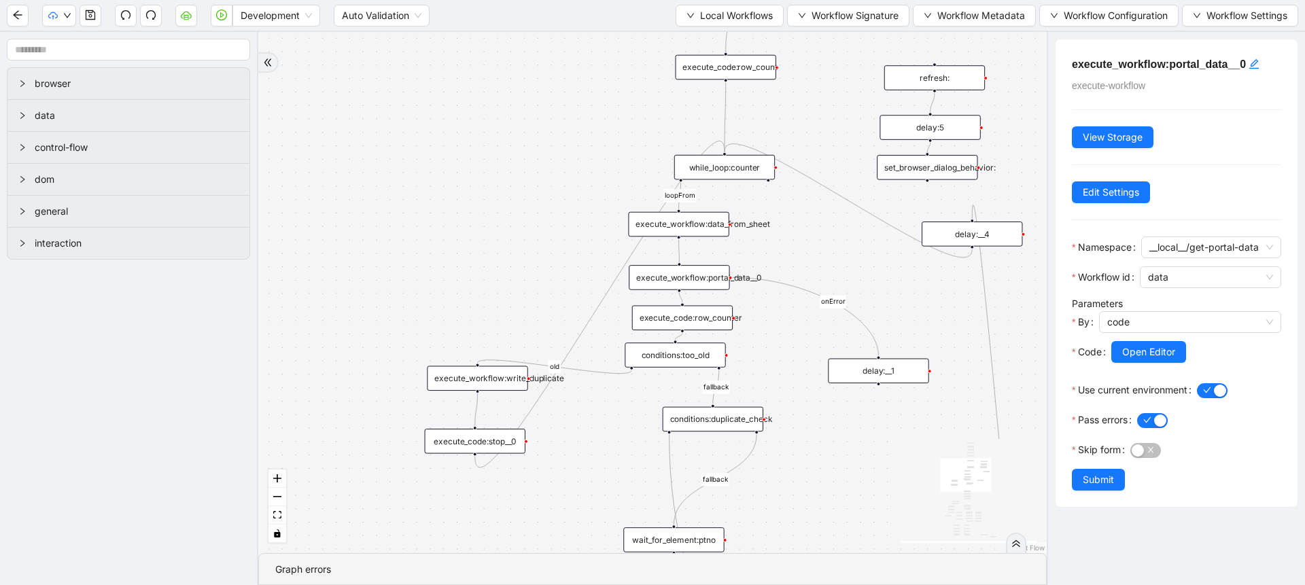
click at [688, 227] on div "execute_workflow:data_from_sheet" at bounding box center [678, 224] width 101 height 25
click at [680, 281] on div "execute_workflow:portal_data__0" at bounding box center [679, 277] width 101 height 25
click at [1166, 360] on span "Open Editor" at bounding box center [1148, 352] width 53 height 15
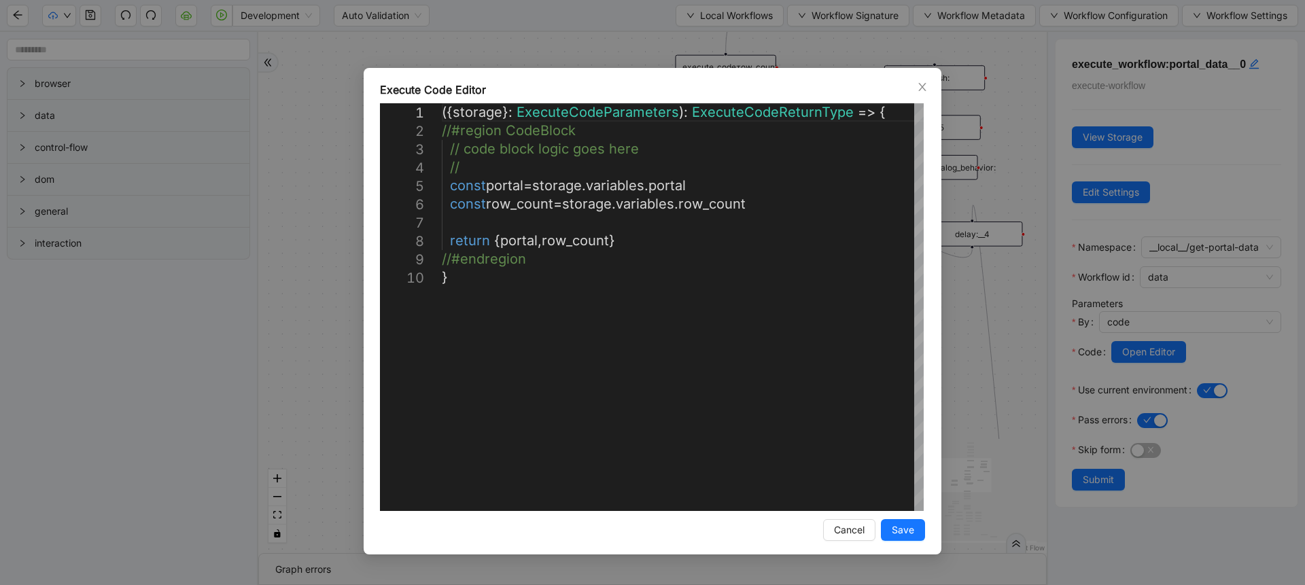
click at [333, 178] on div "**********" at bounding box center [652, 292] width 1305 height 585
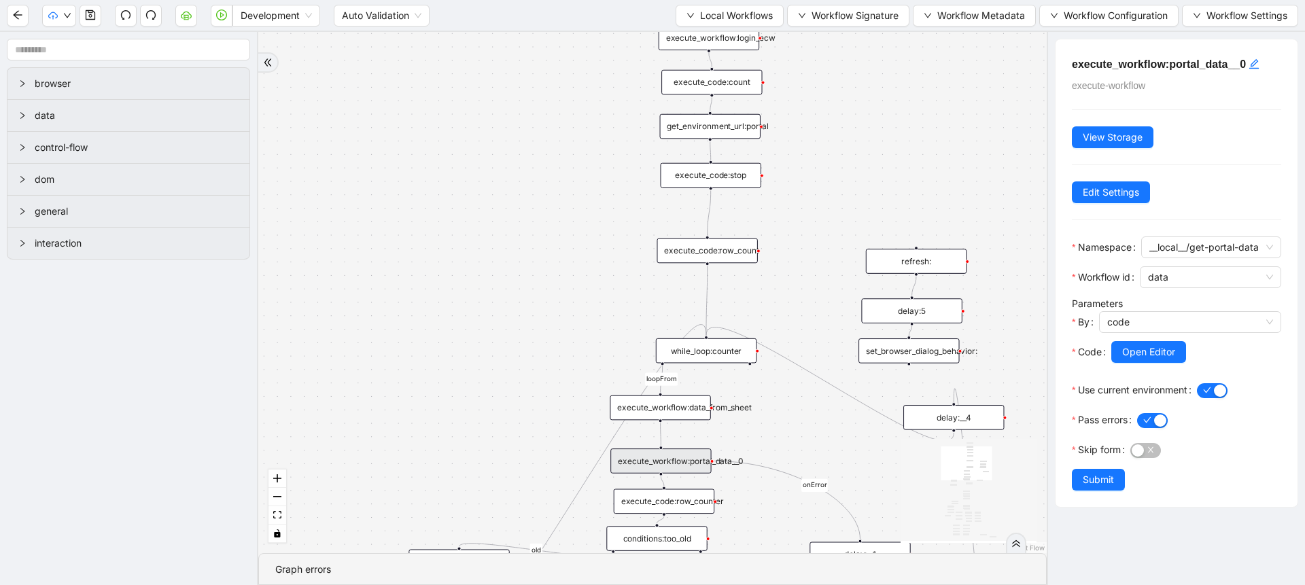
drag, startPoint x: 570, startPoint y: 156, endPoint x: 551, endPoint y: 343, distance: 187.8
click at [551, 343] on div "has_other_meds success success end success success success fallback fallback en…" at bounding box center [652, 292] width 789 height 521
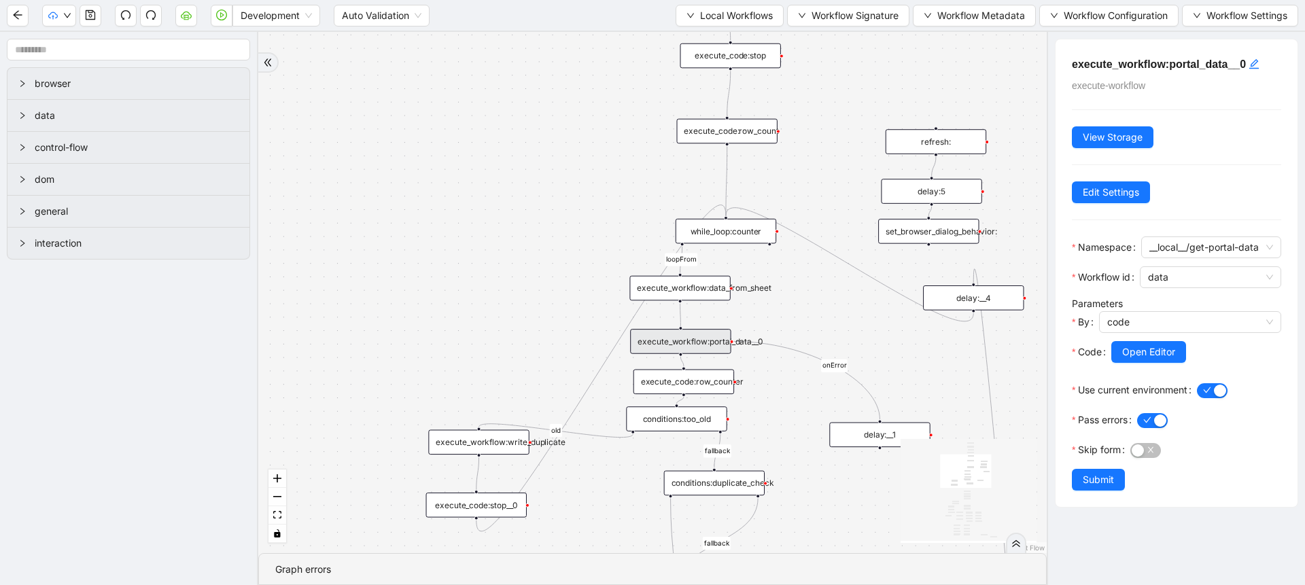
drag, startPoint x: 793, startPoint y: 330, endPoint x: 814, endPoint y: 183, distance: 148.4
click at [814, 183] on div "has_other_meds success success end success success success fallback fallback en…" at bounding box center [652, 292] width 789 height 521
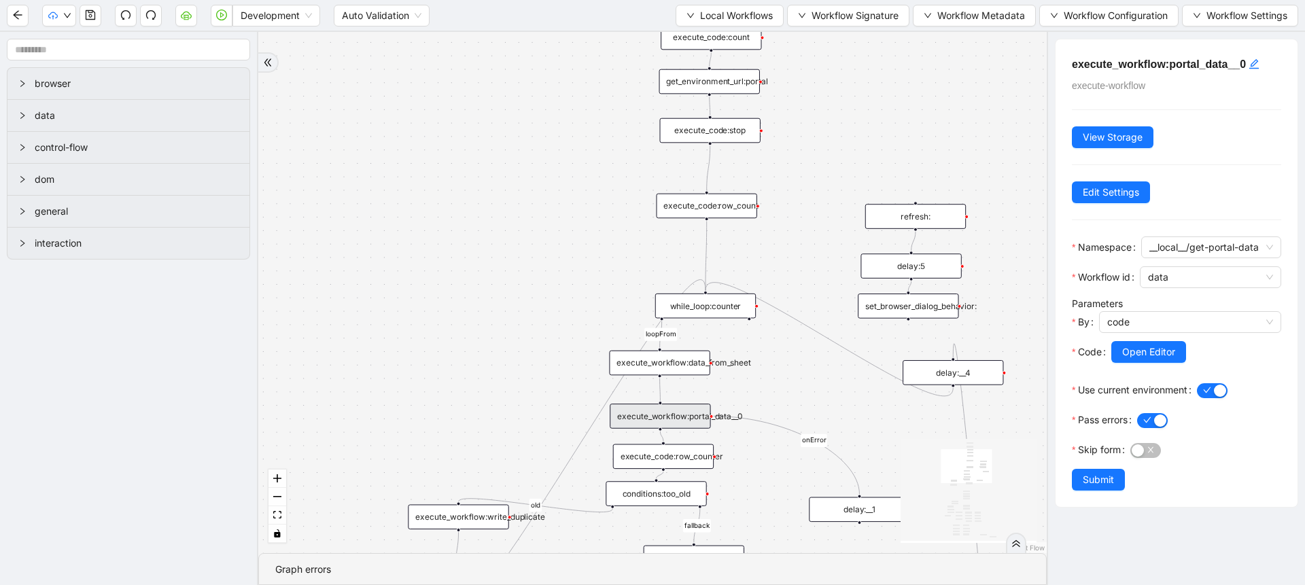
drag, startPoint x: 793, startPoint y: 167, endPoint x: 770, endPoint y: 265, distance: 101.1
click at [770, 265] on div "has_other_meds success success end success success success fallback fallback en…" at bounding box center [652, 292] width 789 height 521
click at [727, 19] on span "Local Workflows" at bounding box center [736, 15] width 73 height 15
click at [726, 31] on li "Select" at bounding box center [723, 42] width 105 height 22
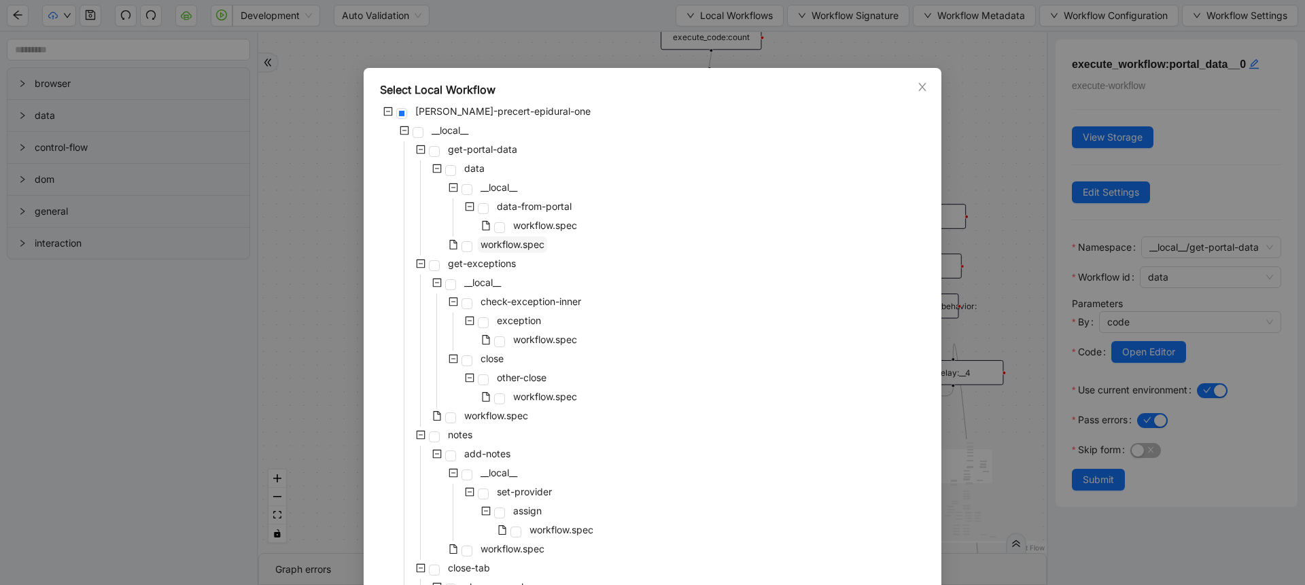
click at [530, 243] on span "workflow.spec" at bounding box center [513, 245] width 64 height 12
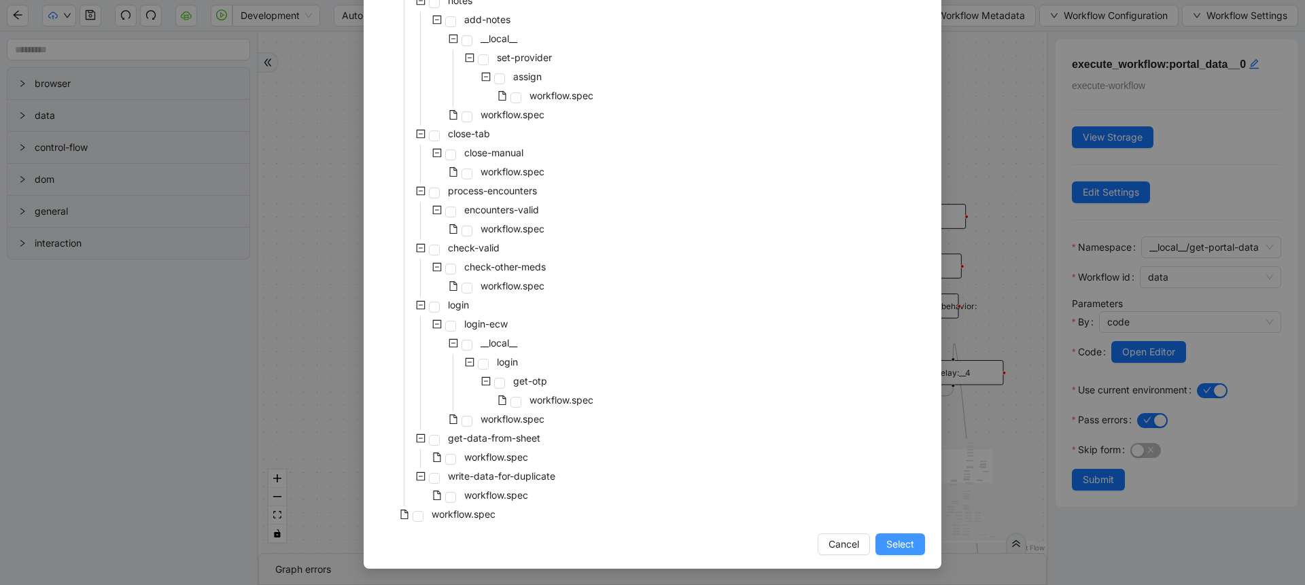
click at [895, 546] on span "Select" at bounding box center [900, 544] width 28 height 15
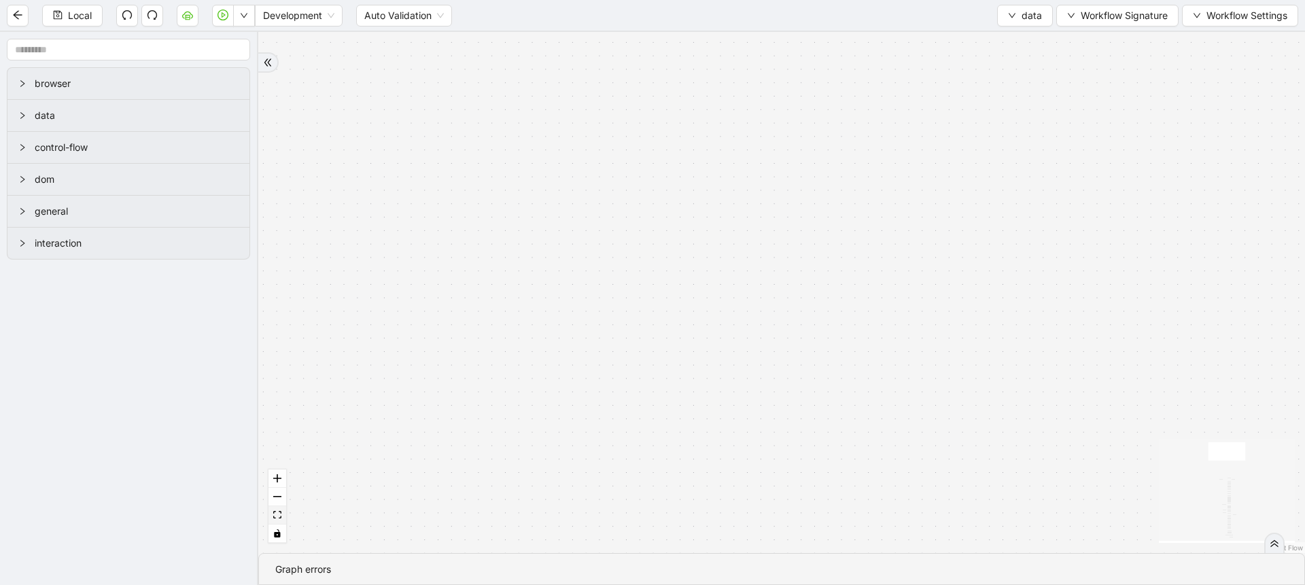
click at [273, 517] on icon "fit view" at bounding box center [277, 514] width 8 height 7
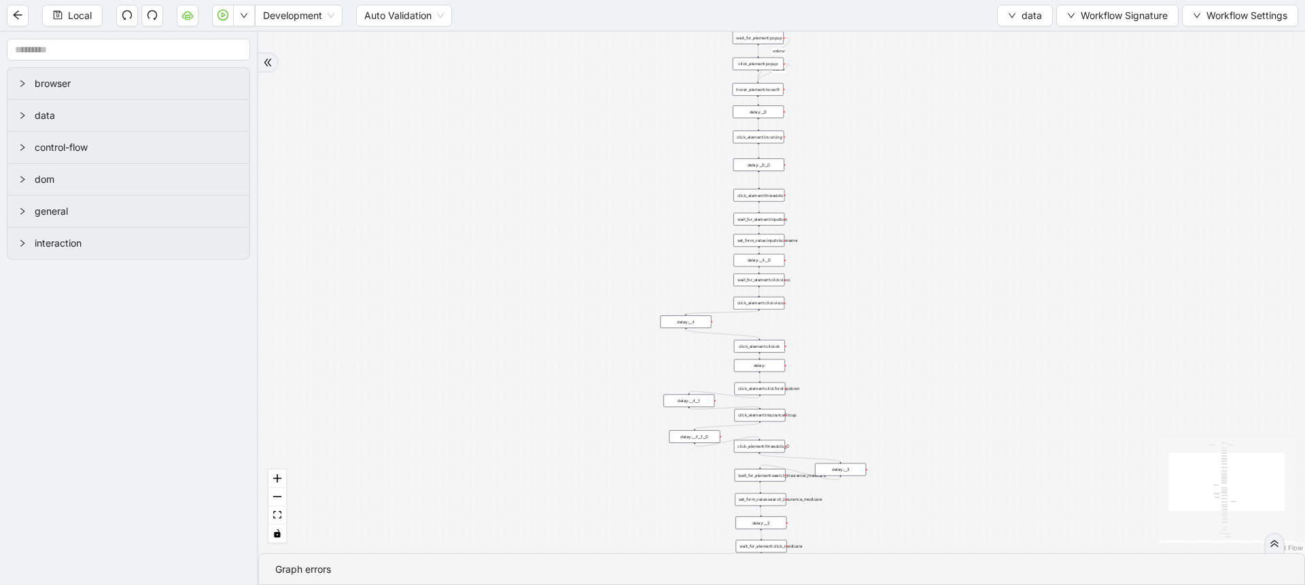
drag, startPoint x: 417, startPoint y: 373, endPoint x: 377, endPoint y: 448, distance: 84.5
click at [377, 448] on div "fallback old onError onError trigger click_element:popup click_element:threedot…" at bounding box center [781, 292] width 1047 height 521
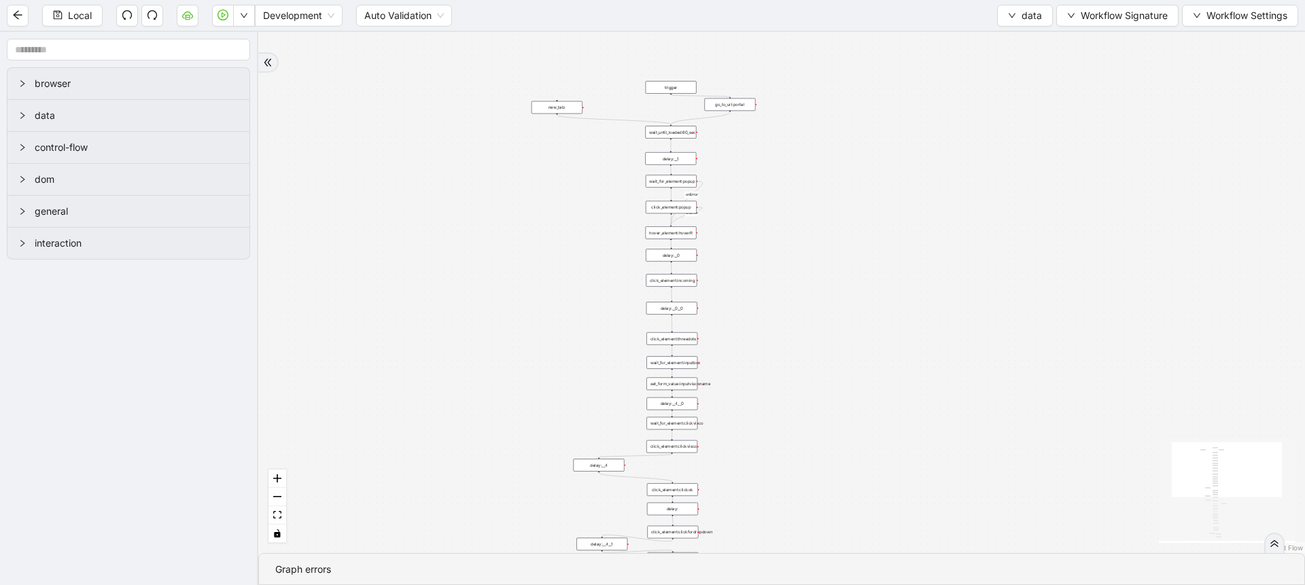
drag, startPoint x: 483, startPoint y: 330, endPoint x: 396, endPoint y: 473, distance: 167.8
click at [396, 473] on div "fallback old onError onError trigger click_element:popup click_element:threedot…" at bounding box center [781, 292] width 1047 height 521
drag, startPoint x: 403, startPoint y: 421, endPoint x: 422, endPoint y: 290, distance: 131.9
click at [422, 290] on div "fallback old onError onError trigger click_element:popup click_element:threedot…" at bounding box center [781, 292] width 1047 height 521
drag, startPoint x: 422, startPoint y: 290, endPoint x: 425, endPoint y: 170, distance: 120.4
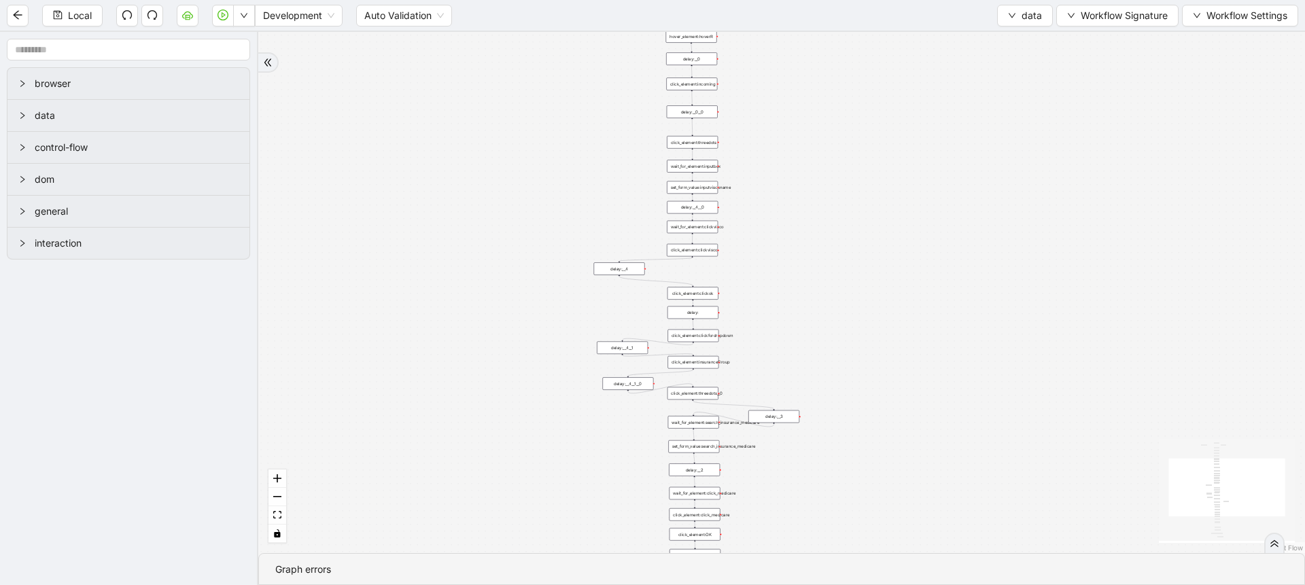
click at [425, 170] on div "fallback old onError onError trigger click_element:popup click_element:threedot…" at bounding box center [781, 292] width 1047 height 521
drag, startPoint x: 610, startPoint y: 379, endPoint x: 572, endPoint y: 173, distance: 208.8
click at [572, 173] on div "fallback old onError onError trigger click_element:popup click_element:threedot…" at bounding box center [781, 292] width 1047 height 521
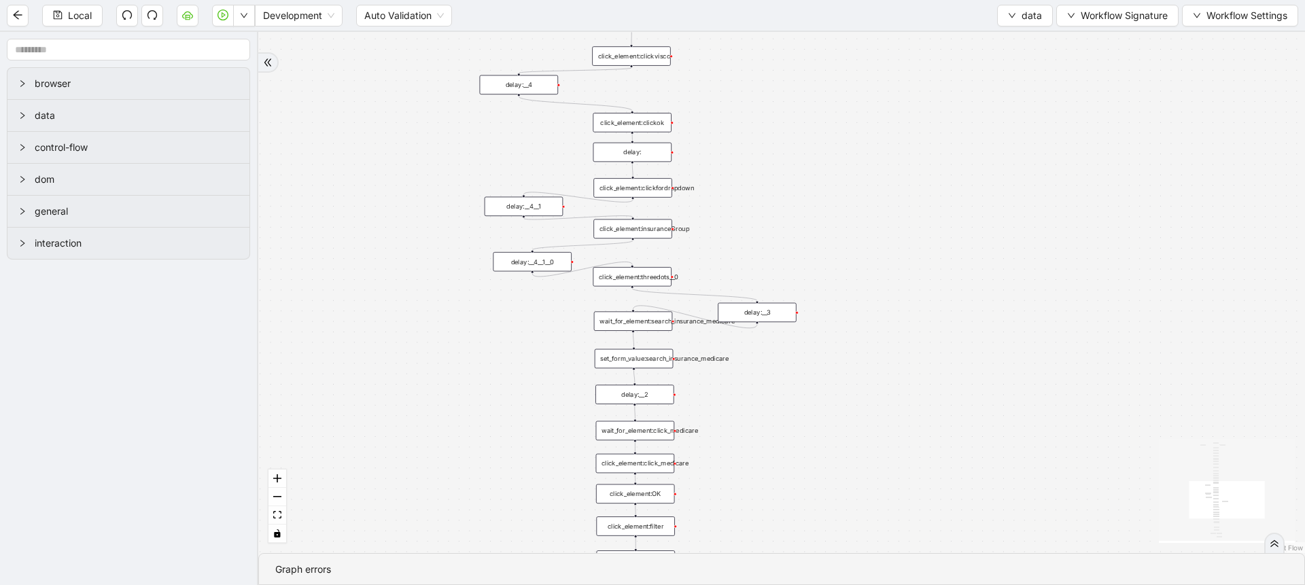
drag, startPoint x: 903, startPoint y: 218, endPoint x: 872, endPoint y: 481, distance: 265.5
click at [872, 481] on div "fallback old onError onError trigger click_element:popup click_element:threedot…" at bounding box center [781, 292] width 1047 height 521
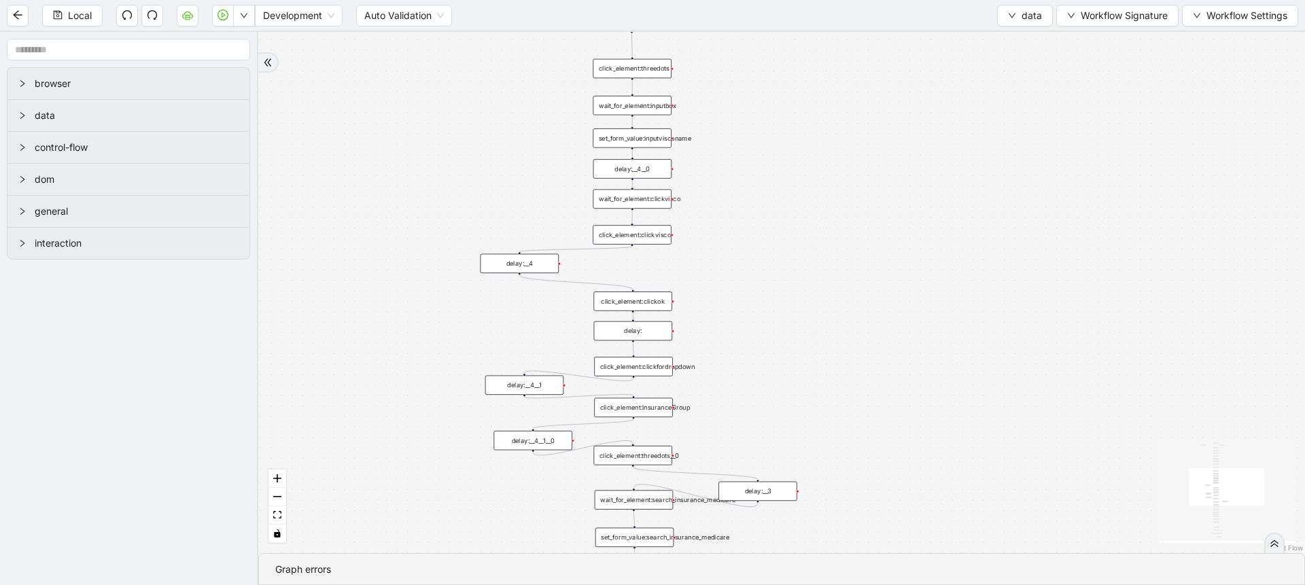
drag, startPoint x: 857, startPoint y: 197, endPoint x: 859, endPoint y: 374, distance: 176.7
click at [859, 374] on div "fallback old onError onError trigger click_element:popup click_element:threedot…" at bounding box center [781, 292] width 1047 height 521
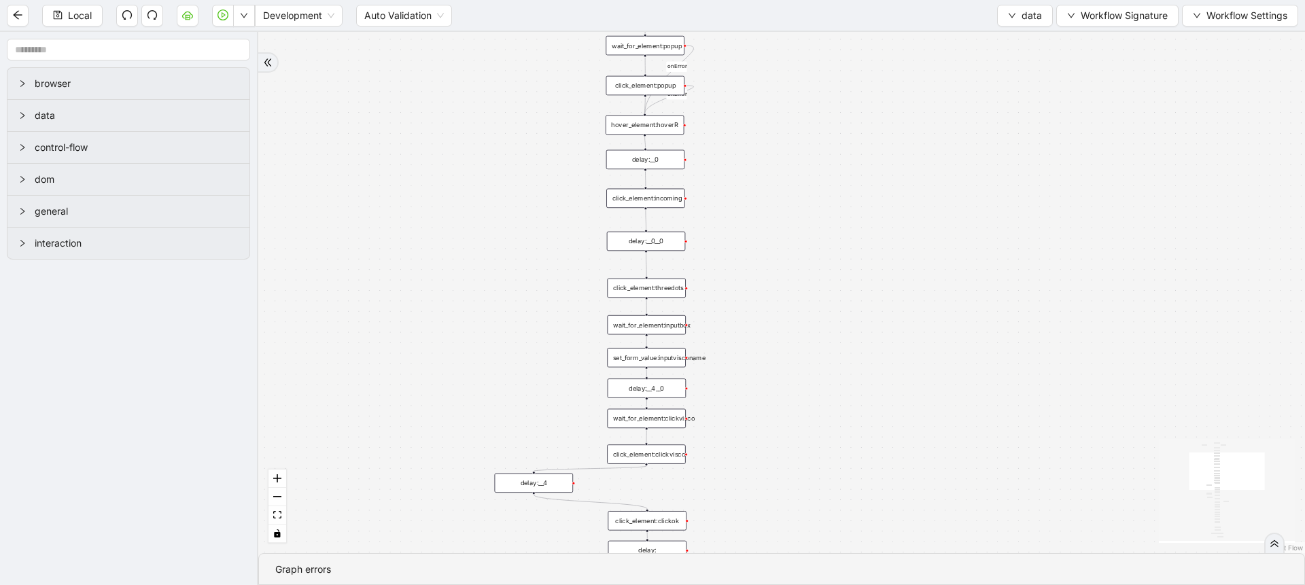
drag, startPoint x: 856, startPoint y: 202, endPoint x: 869, endPoint y: 460, distance: 258.0
click at [869, 460] on div "fallback old onError onError trigger click_element:popup click_element:threedot…" at bounding box center [781, 292] width 1047 height 521
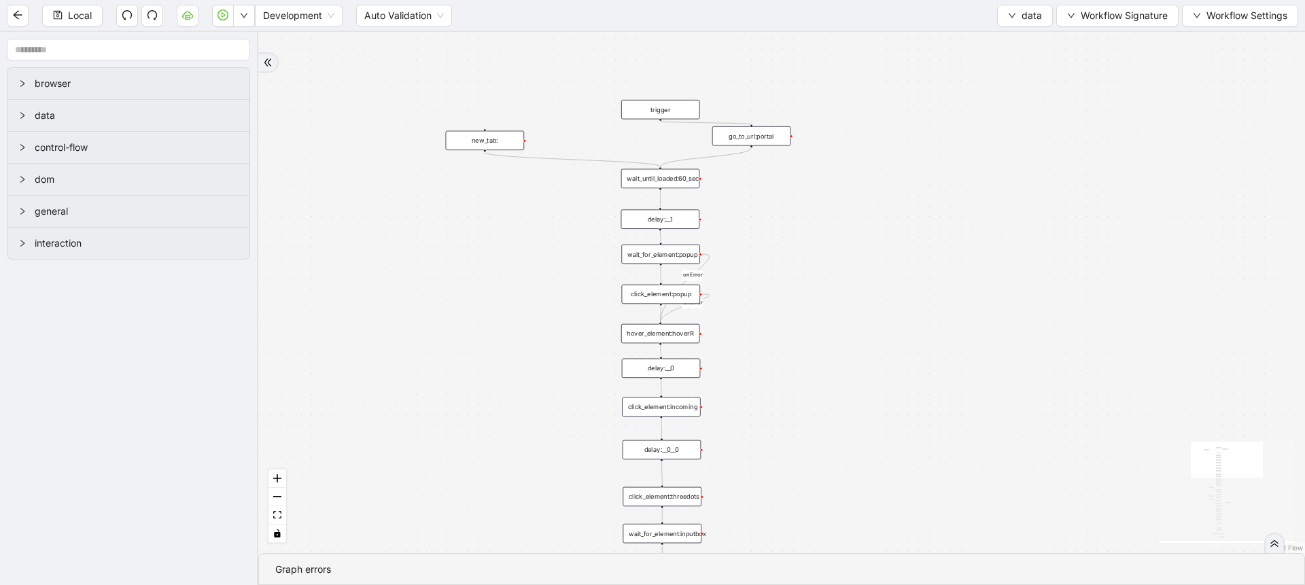
drag, startPoint x: 851, startPoint y: 258, endPoint x: 868, endPoint y: 429, distance: 171.5
click at [868, 429] on div "fallback old onError onError trigger click_element:popup click_element:threedot…" at bounding box center [781, 292] width 1047 height 521
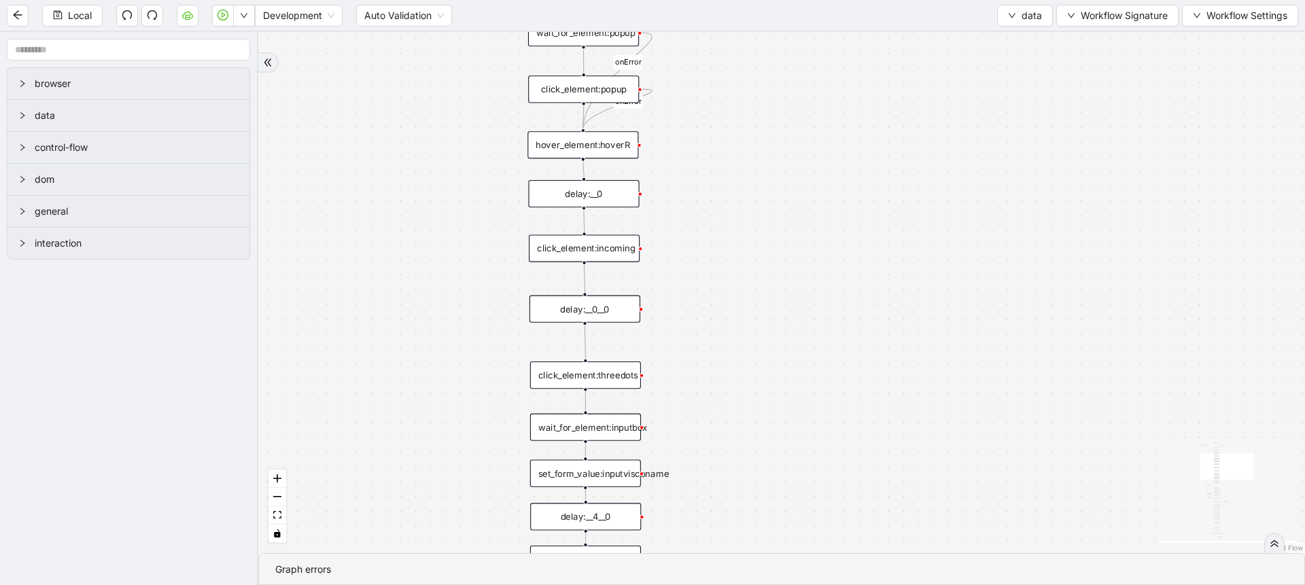
drag, startPoint x: 868, startPoint y: 429, endPoint x: 876, endPoint y: 279, distance: 149.8
click at [876, 279] on div "fallback old onError onError trigger click_element:popup click_element:threedot…" at bounding box center [781, 292] width 1047 height 521
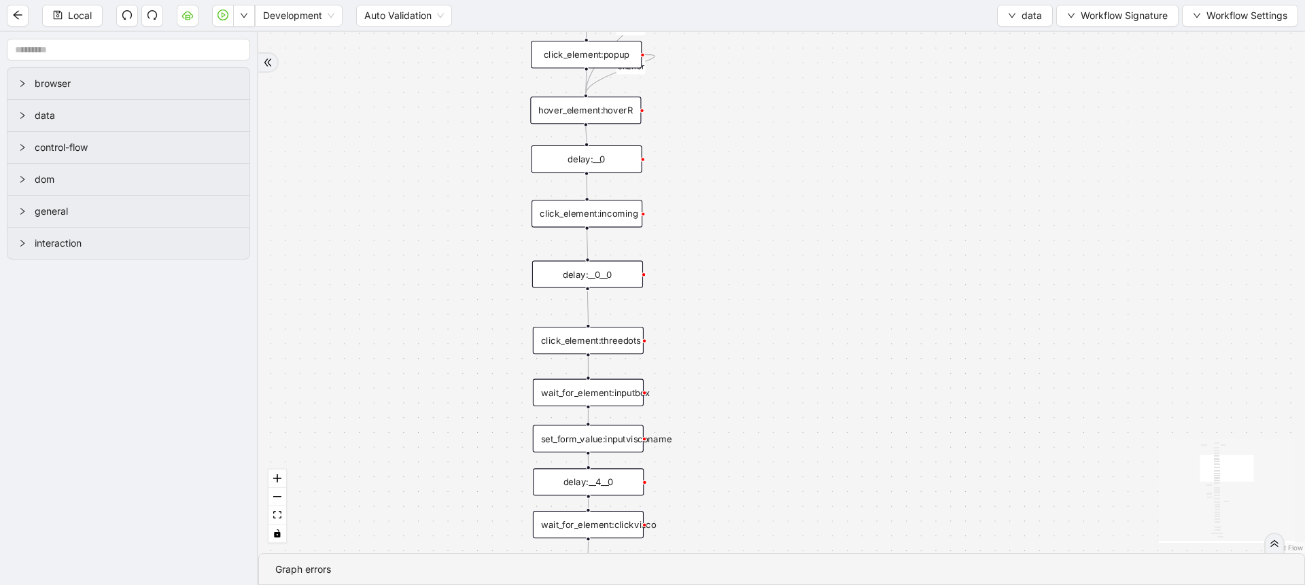
drag, startPoint x: 849, startPoint y: 426, endPoint x: 852, endPoint y: 277, distance: 148.9
click at [852, 277] on div "fallback old onError onError trigger click_element:popup click_element:threedot…" at bounding box center [781, 292] width 1047 height 521
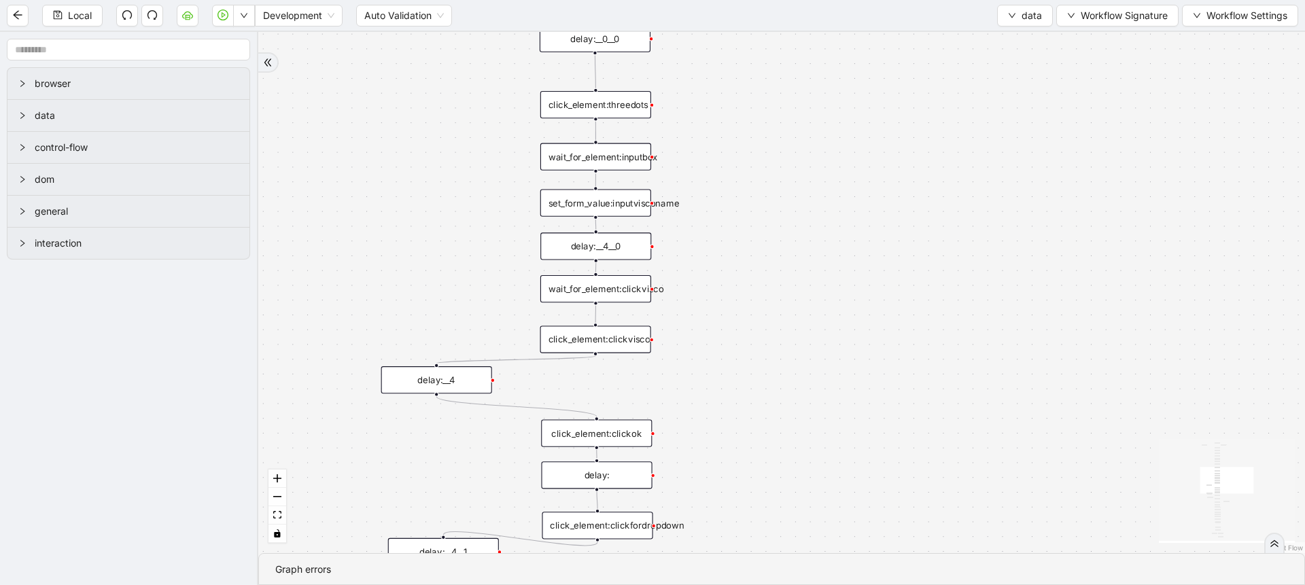
drag, startPoint x: 831, startPoint y: 432, endPoint x: 838, endPoint y: 300, distance: 132.7
click at [838, 300] on div "fallback old onError onError trigger click_element:popup click_element:threedot…" at bounding box center [781, 292] width 1047 height 521
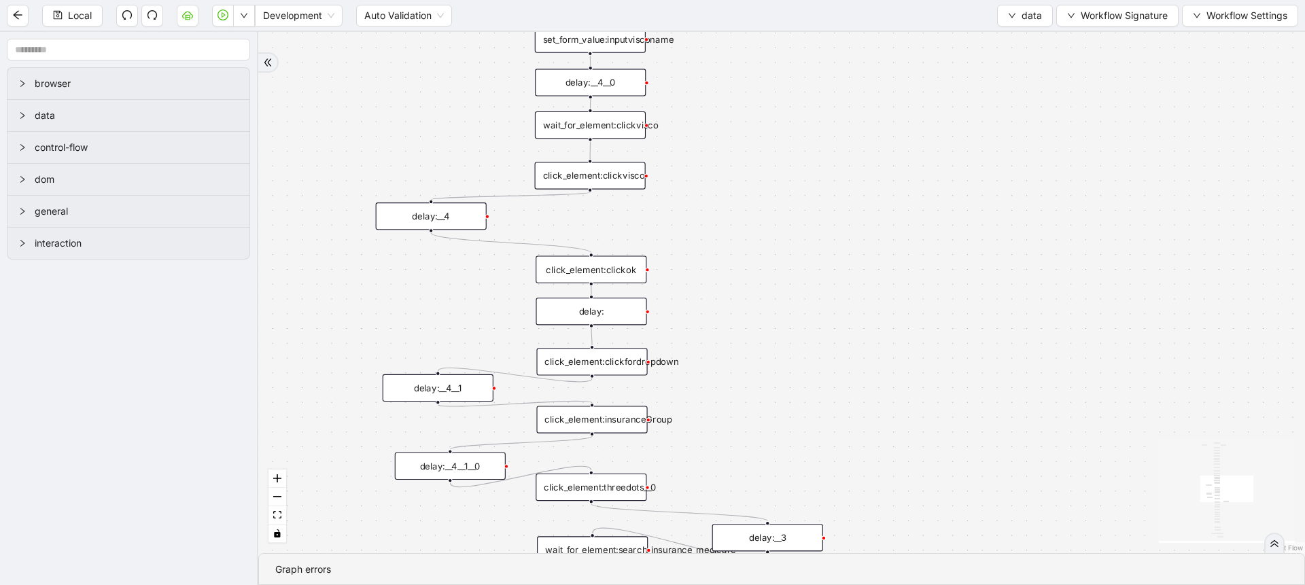
drag, startPoint x: 821, startPoint y: 451, endPoint x: 817, endPoint y: 269, distance: 182.2
click at [817, 269] on div "fallback old onError onError trigger click_element:popup click_element:threedot…" at bounding box center [781, 292] width 1047 height 521
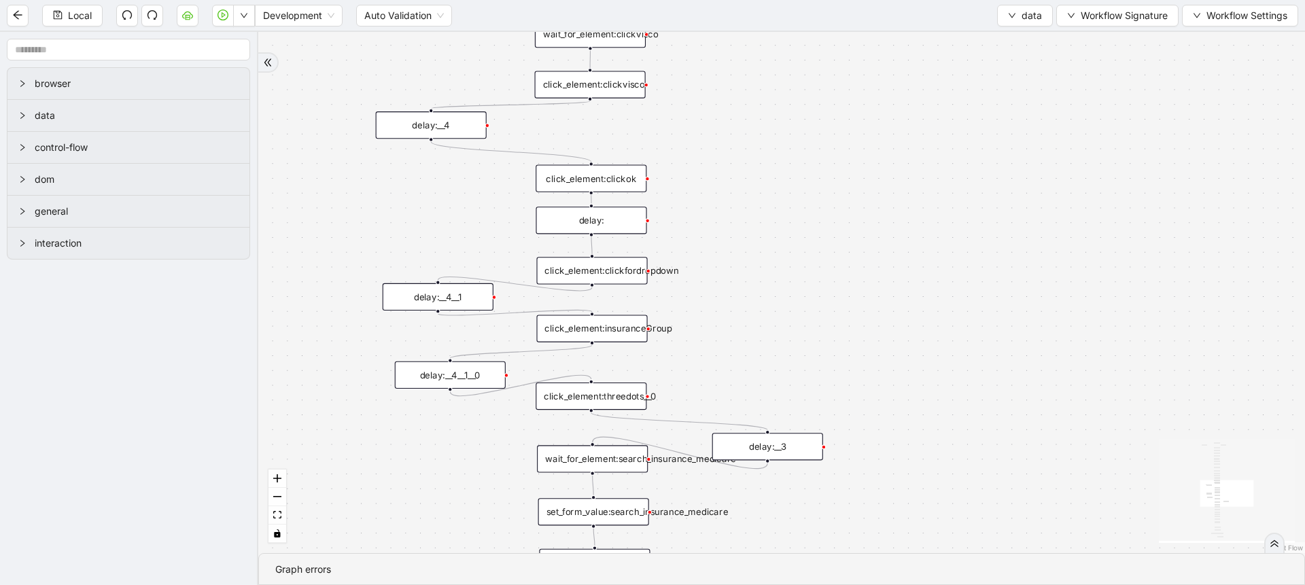
drag, startPoint x: 806, startPoint y: 389, endPoint x: 802, endPoint y: 271, distance: 117.6
click at [802, 271] on div "fallback old onError onError trigger click_element:popup click_element:threedot…" at bounding box center [781, 292] width 1047 height 521
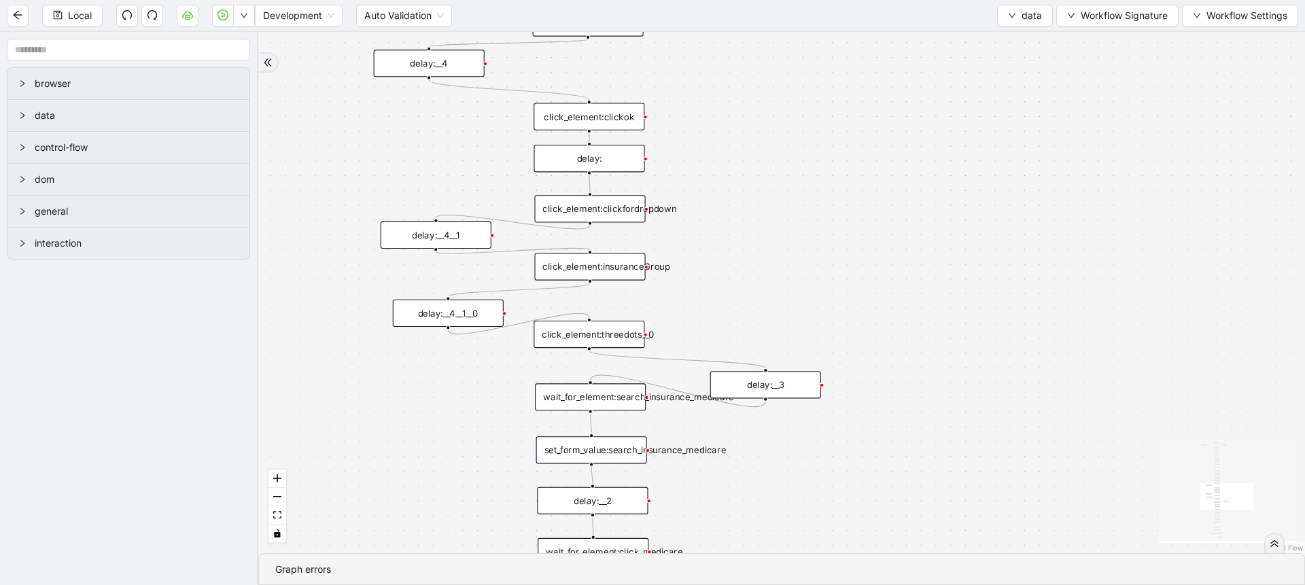
drag, startPoint x: 802, startPoint y: 271, endPoint x: 795, endPoint y: 187, distance: 84.6
click at [795, 187] on div "fallback old onError onError trigger click_element:popup click_element:threedot…" at bounding box center [781, 292] width 1047 height 521
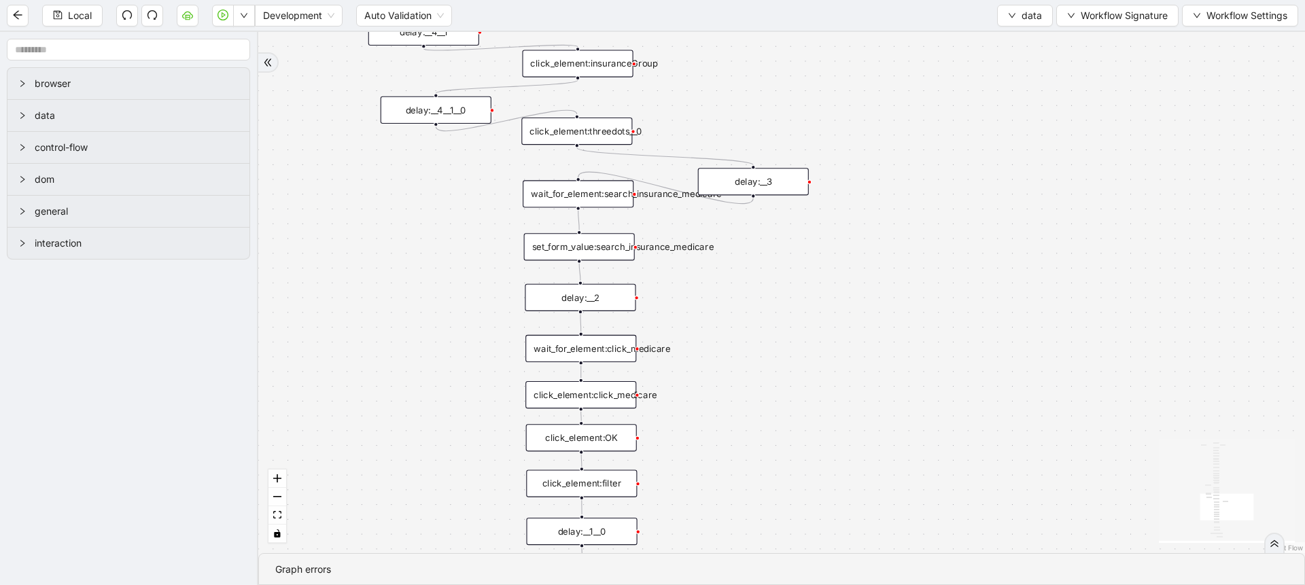
drag, startPoint x: 795, startPoint y: 424, endPoint x: 791, endPoint y: 278, distance: 146.2
click at [791, 278] on div "fallback old onError onError trigger click_element:popup click_element:threedot…" at bounding box center [781, 292] width 1047 height 521
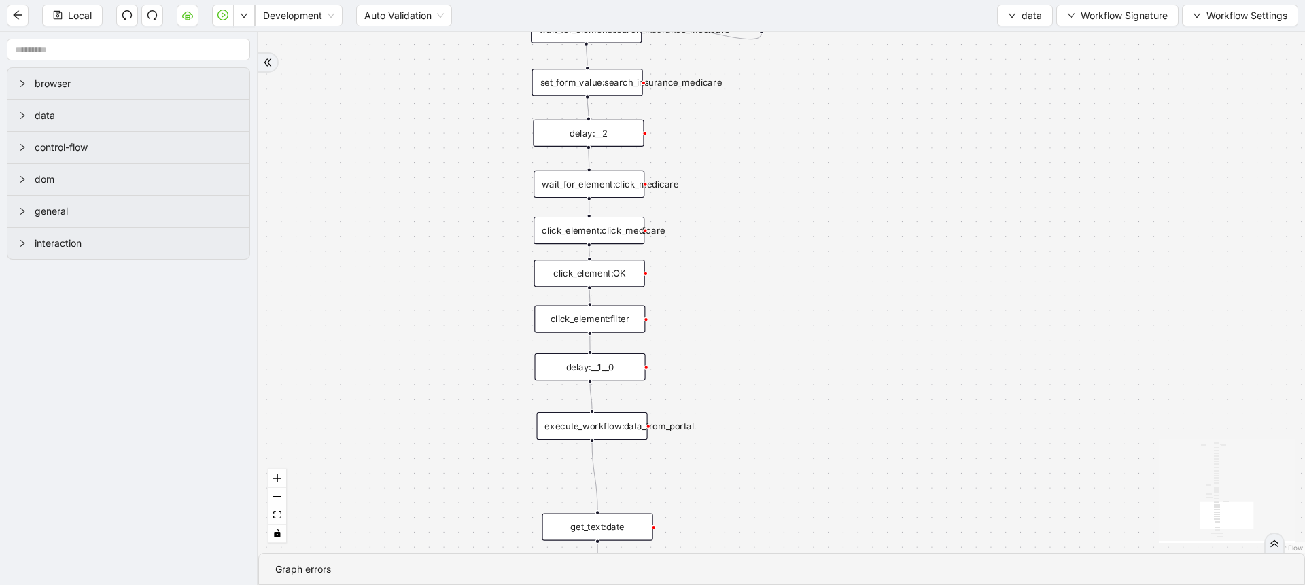
drag, startPoint x: 747, startPoint y: 396, endPoint x: 755, endPoint y: 252, distance: 143.7
click at [755, 252] on div "fallback old onError onError trigger click_element:popup click_element:threedot…" at bounding box center [781, 292] width 1047 height 521
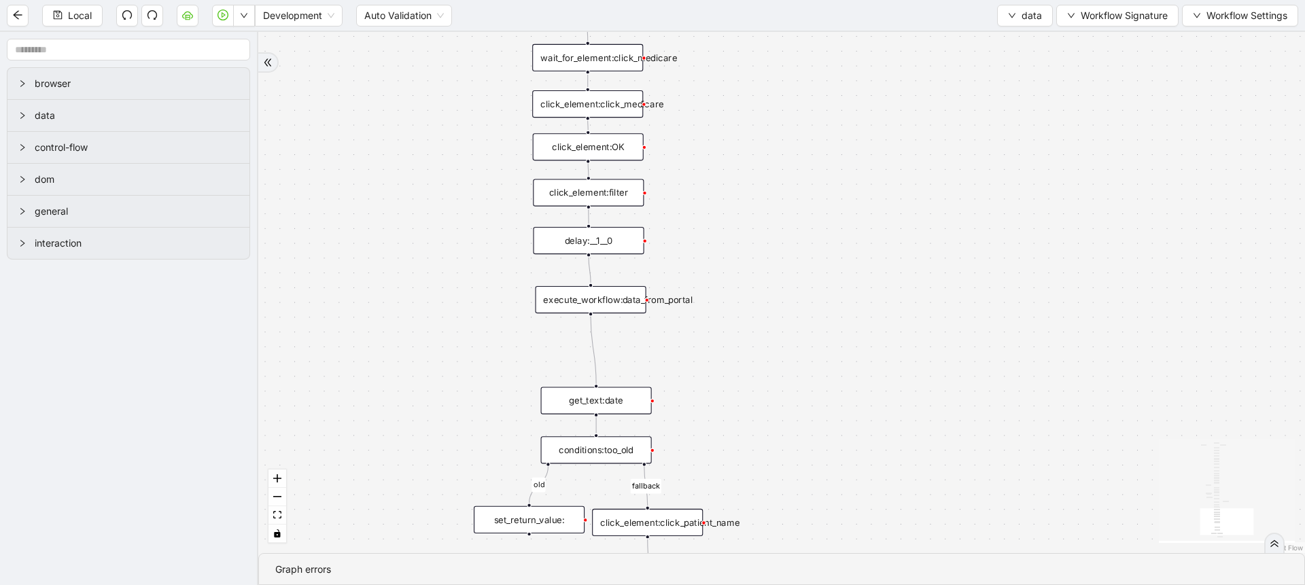
drag, startPoint x: 742, startPoint y: 432, endPoint x: 741, endPoint y: 302, distance: 130.5
click at [741, 302] on div "fallback old onError onError trigger click_element:popup click_element:threedot…" at bounding box center [781, 292] width 1047 height 521
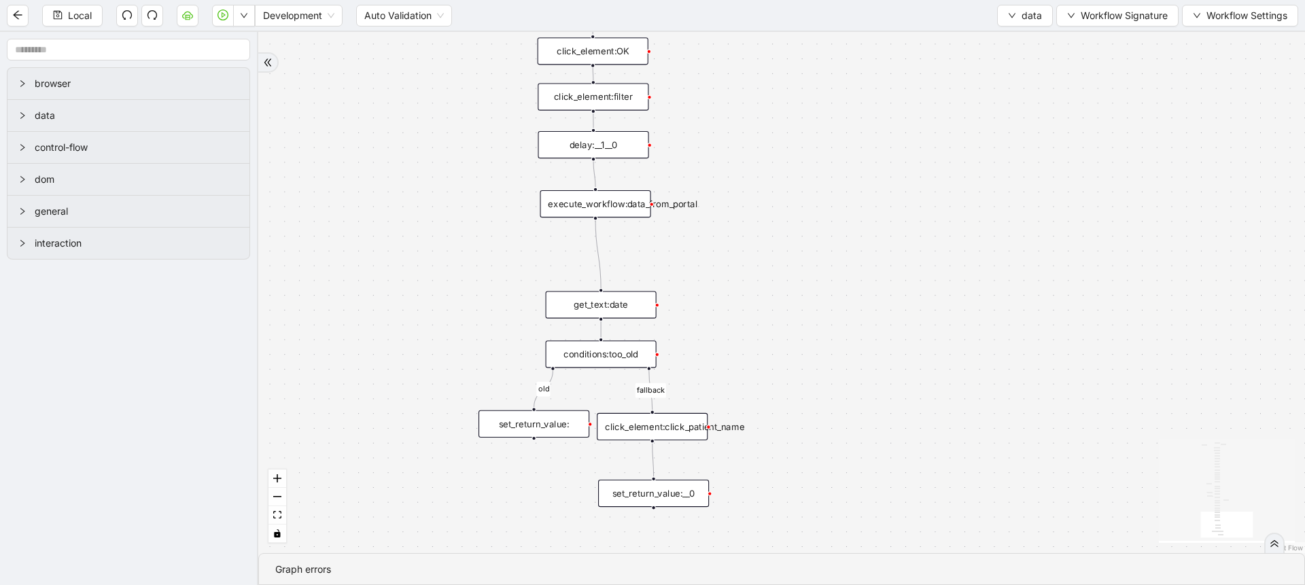
drag, startPoint x: 844, startPoint y: 305, endPoint x: 848, endPoint y: 213, distance: 91.9
click at [848, 213] on div "fallback old onError onError trigger click_element:popup click_element:threedot…" at bounding box center [781, 292] width 1047 height 521
click at [615, 214] on div "execute_workflow:data_from_portal" at bounding box center [595, 203] width 111 height 27
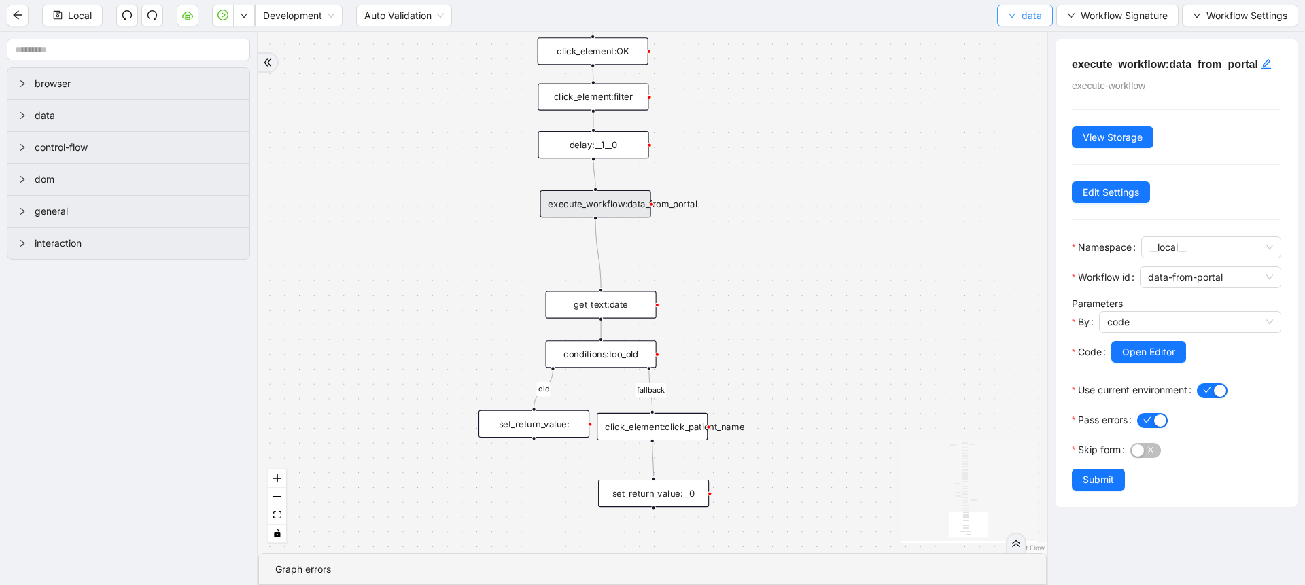
click at [1009, 8] on button "data" at bounding box center [1025, 16] width 56 height 22
click at [1021, 35] on span "Select" at bounding box center [1024, 42] width 36 height 15
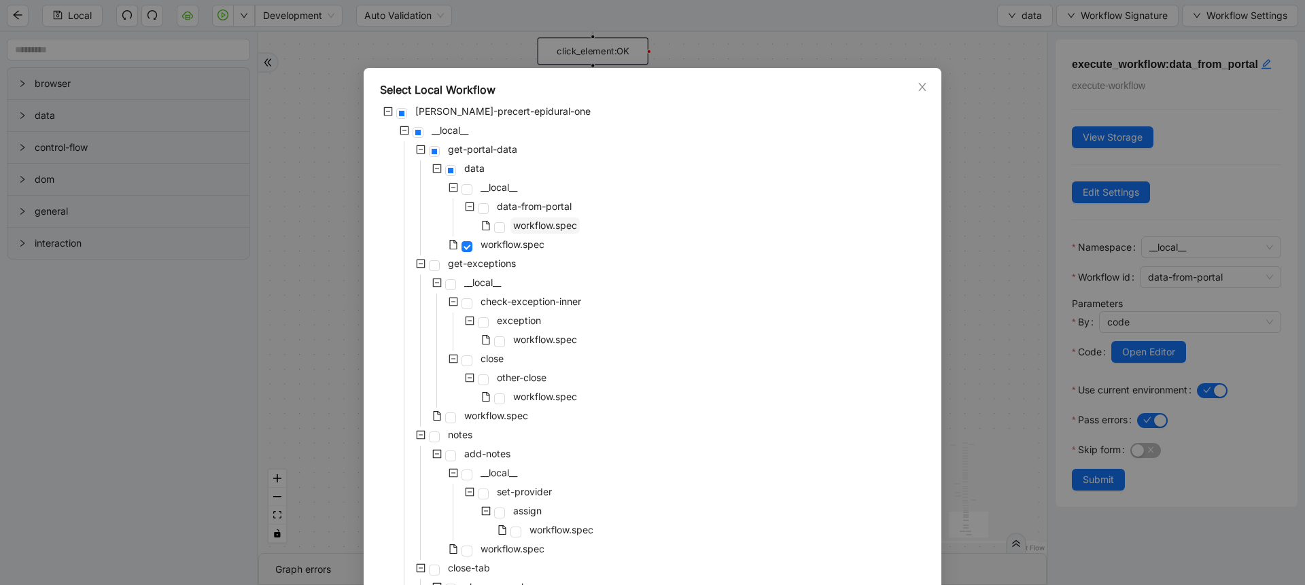
click at [526, 232] on span "workflow.spec" at bounding box center [545, 226] width 69 height 16
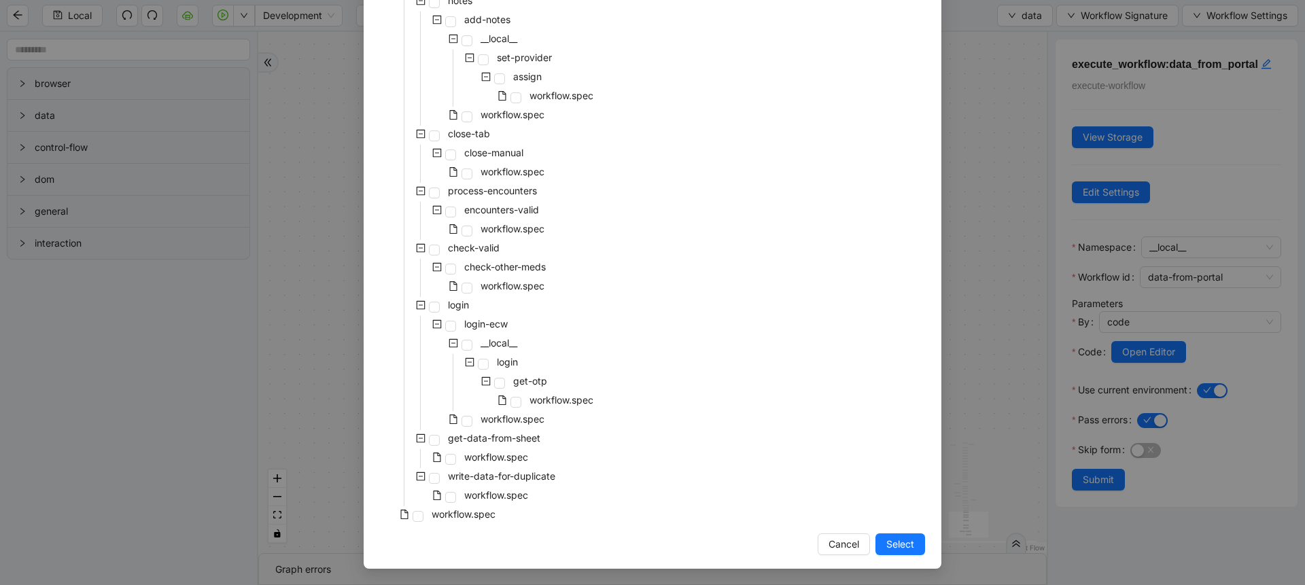
click at [890, 550] on span "Select" at bounding box center [900, 544] width 28 height 15
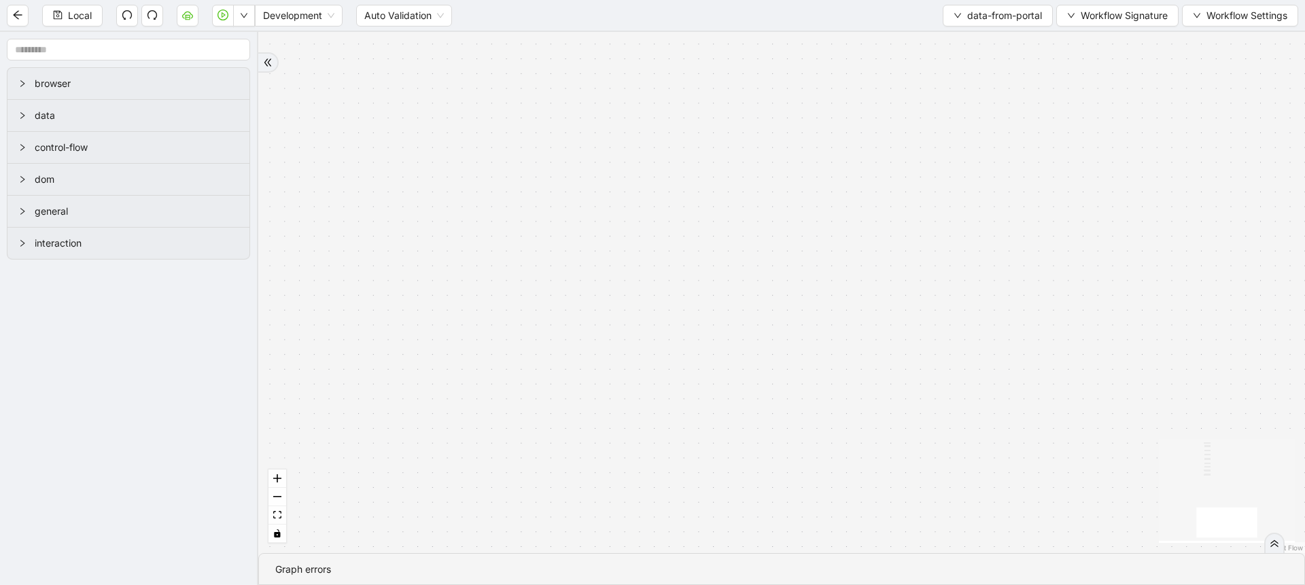
click at [1078, 34] on div "trigger get_text:date get_text:patient_name get_text:insurance get_text:reason …" at bounding box center [781, 292] width 1047 height 521
click at [1105, 15] on span "Workflow Signature" at bounding box center [1124, 15] width 87 height 15
click at [1102, 46] on div "Parameters" at bounding box center [1115, 42] width 118 height 22
click at [1101, 60] on span "Type" at bounding box center [1115, 63] width 91 height 15
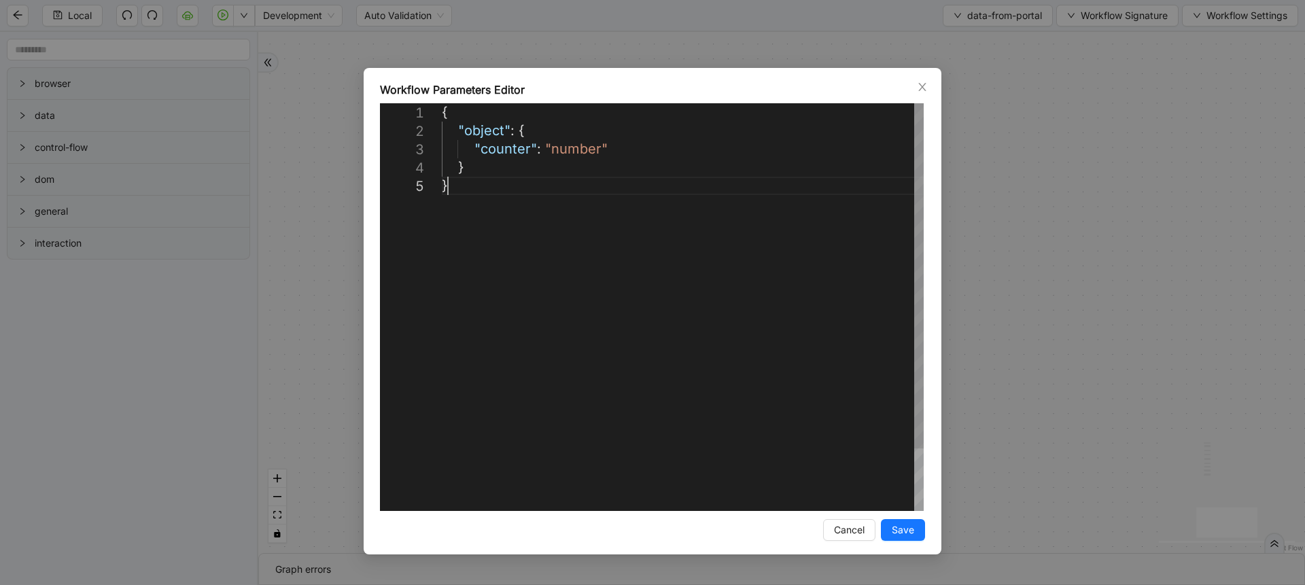
scroll to position [0, 7]
drag, startPoint x: 456, startPoint y: 191, endPoint x: 427, endPoint y: 116, distance: 80.9
click at [999, 179] on div "**********" at bounding box center [652, 292] width 1305 height 585
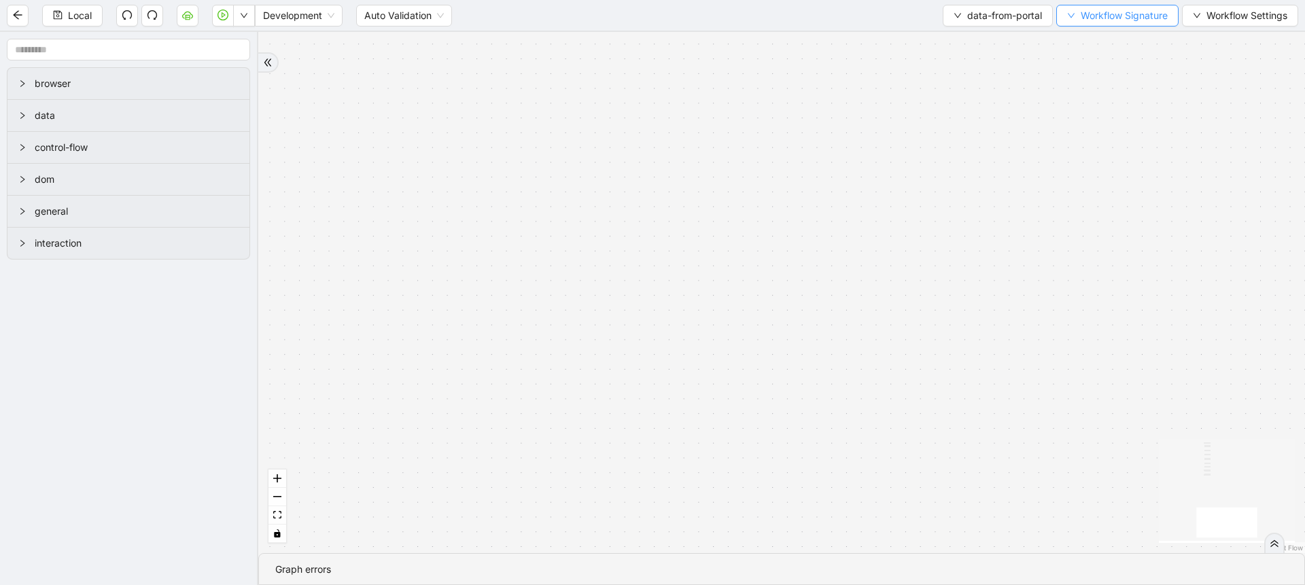
click at [1092, 21] on span "Workflow Signature" at bounding box center [1124, 15] width 87 height 15
click at [1076, 142] on li "Type" at bounding box center [1115, 151] width 107 height 22
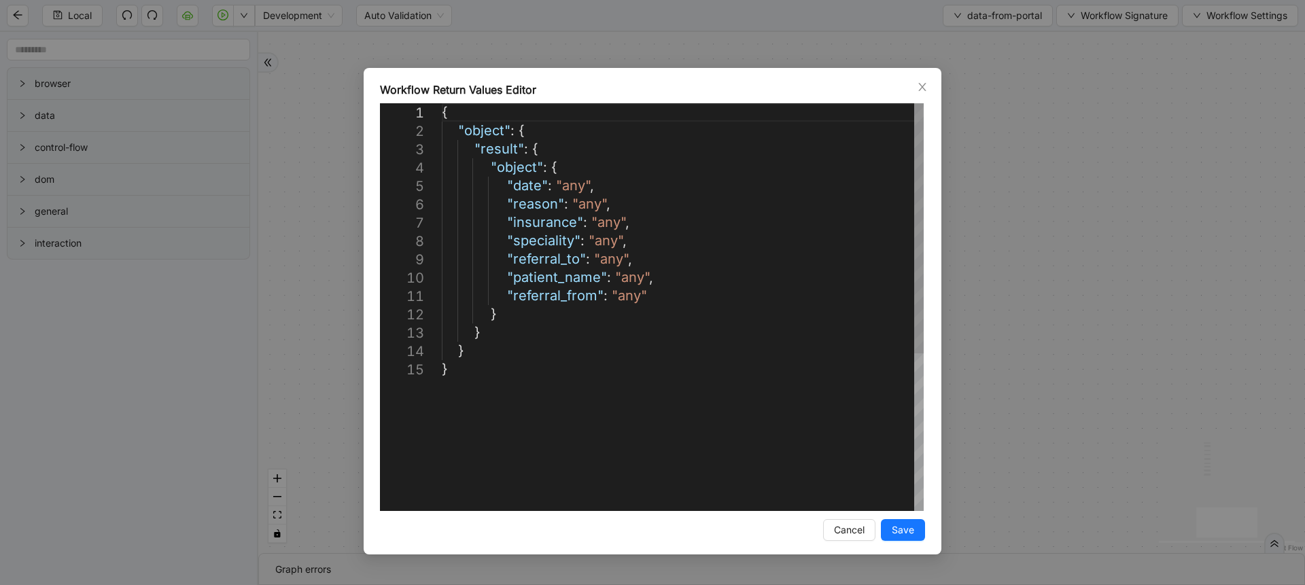
scroll to position [0, 0]
click at [577, 383] on div "{ "object" : { "result" : { "object" : { "date" : "any" , "reason" : "any" , "i…" at bounding box center [683, 435] width 482 height 665
type textarea "**********"
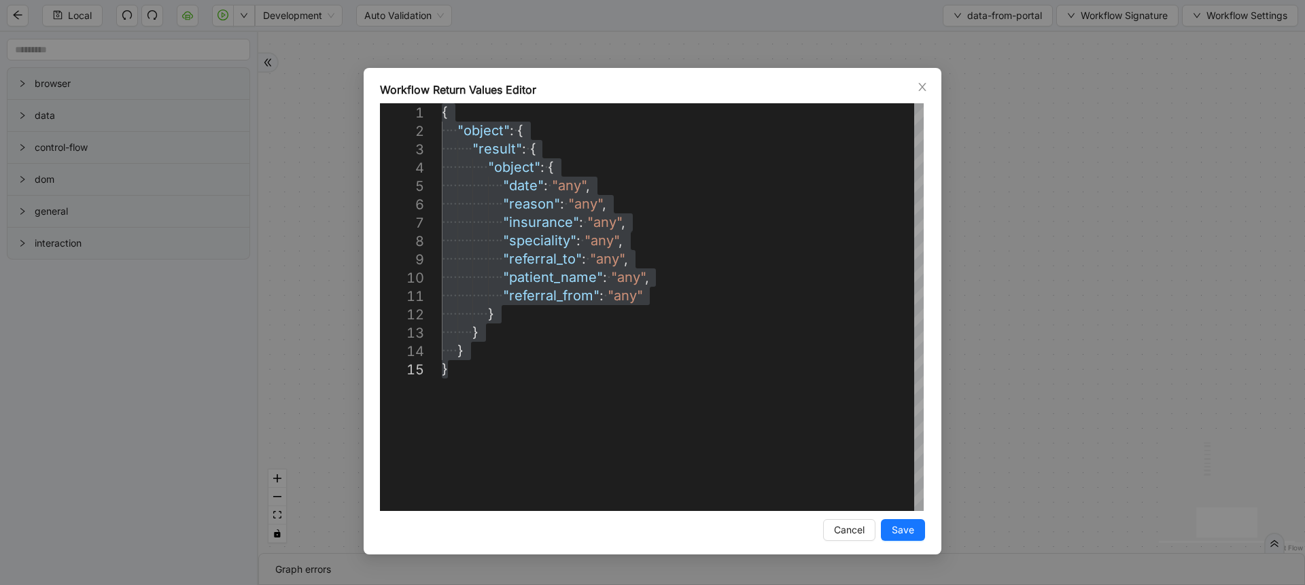
click at [1052, 472] on div "Workflow Return Values Editor 1 2 3 4 5 6 7 8 9 10 11 12 13 14 15 { ·‌ ·‌ ·‌ ·‌…" at bounding box center [652, 292] width 1305 height 585
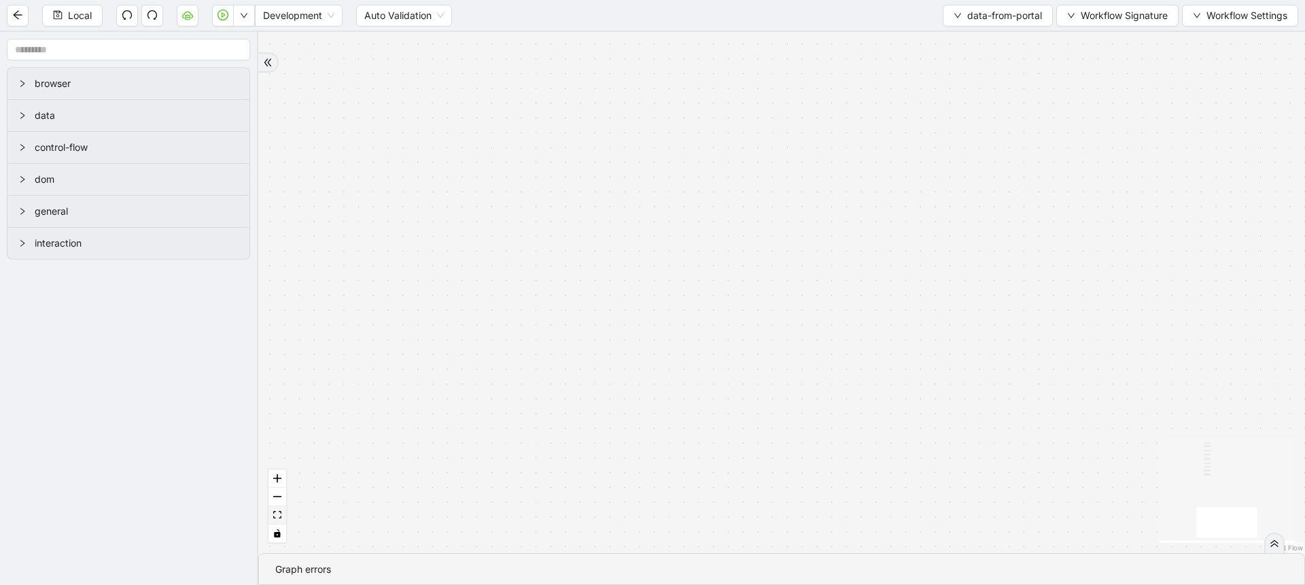
click at [273, 521] on button "fit view" at bounding box center [278, 515] width 18 height 18
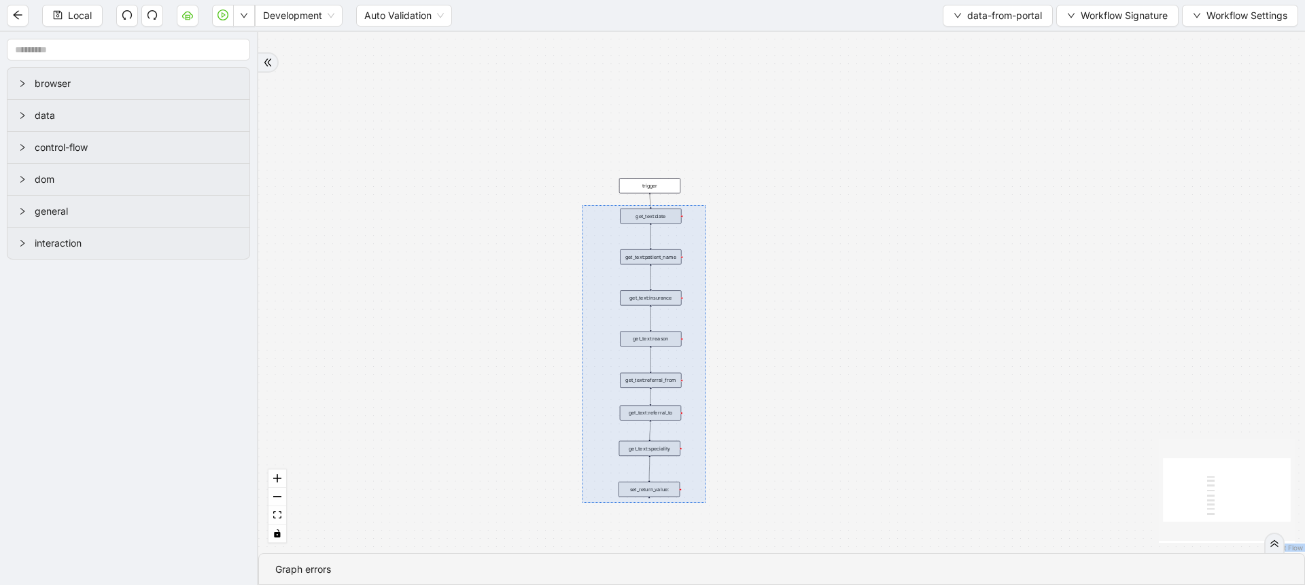
drag, startPoint x: 583, startPoint y: 205, endPoint x: 709, endPoint y: 506, distance: 326.0
click at [709, 506] on div "trigger get_text:date get_text:patient_name get_text:insurance get_text:reason …" at bounding box center [781, 292] width 1047 height 521
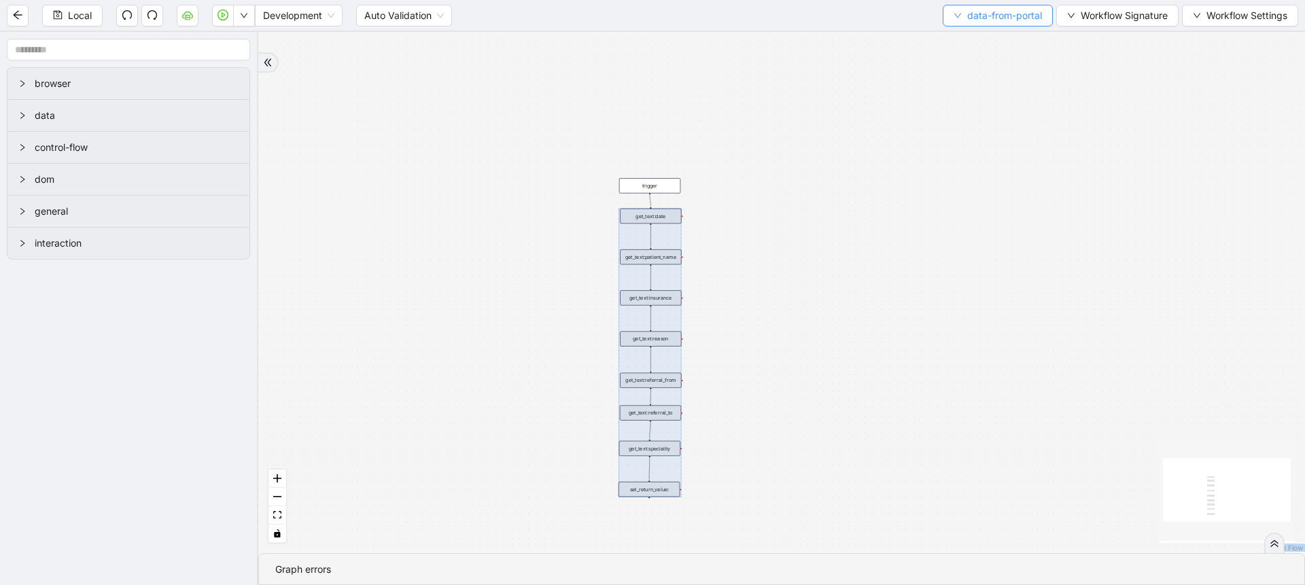
click at [993, 5] on button "data-from-portal" at bounding box center [998, 16] width 110 height 22
click at [978, 36] on span "Select" at bounding box center [994, 42] width 89 height 15
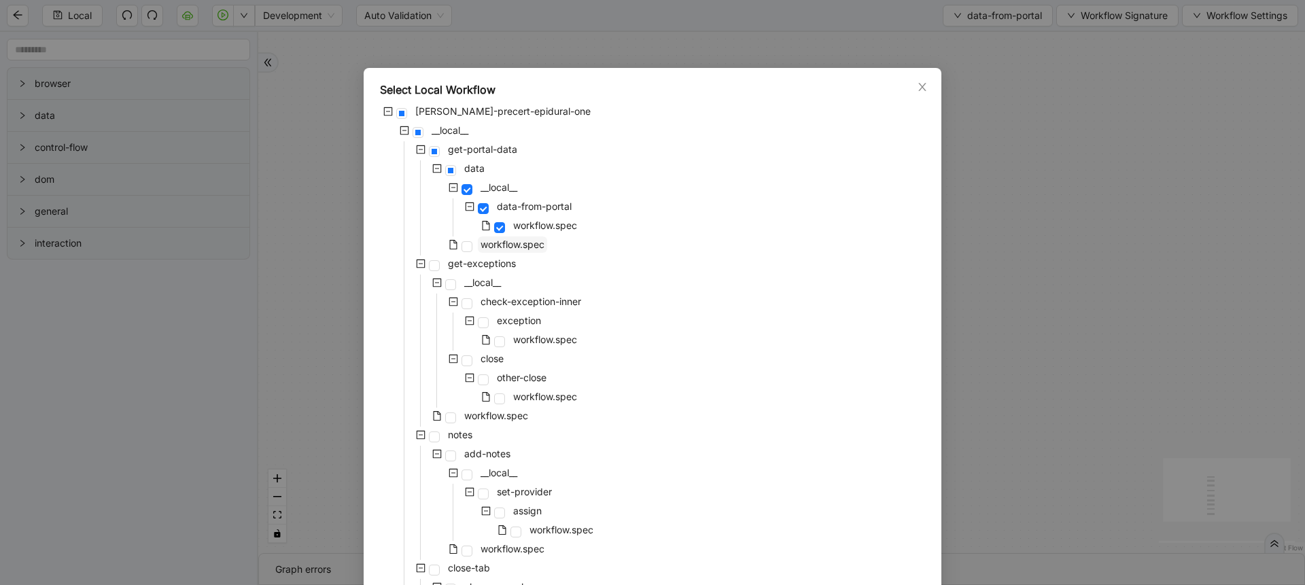
click at [523, 241] on span "workflow.spec" at bounding box center [513, 245] width 64 height 12
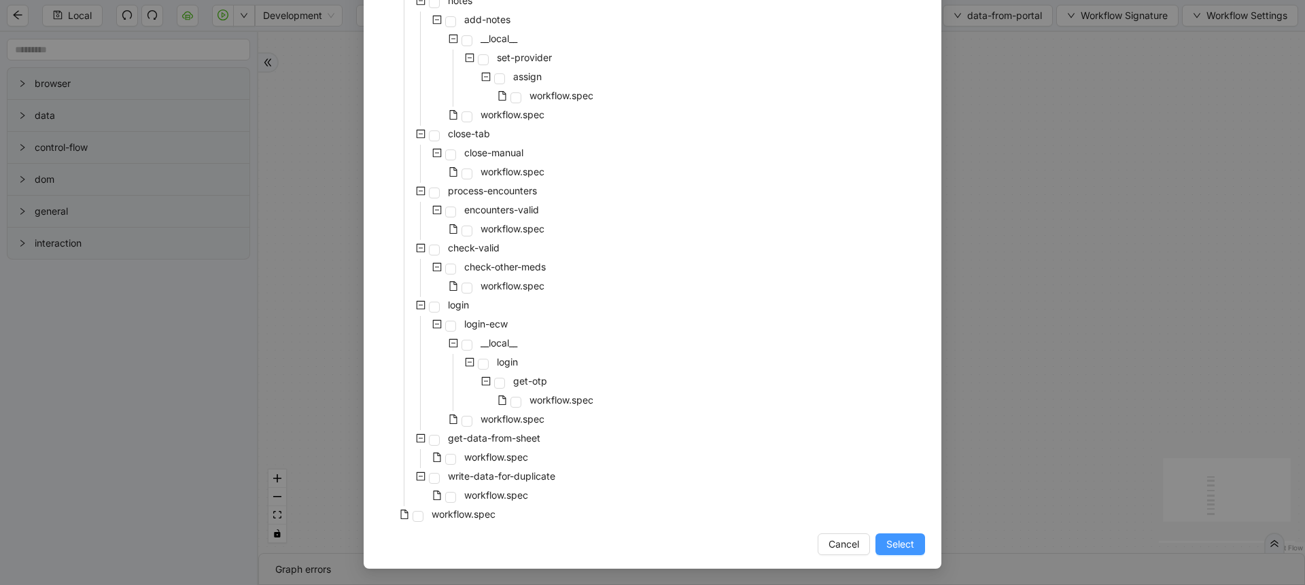
click at [893, 551] on span "Select" at bounding box center [900, 544] width 28 height 15
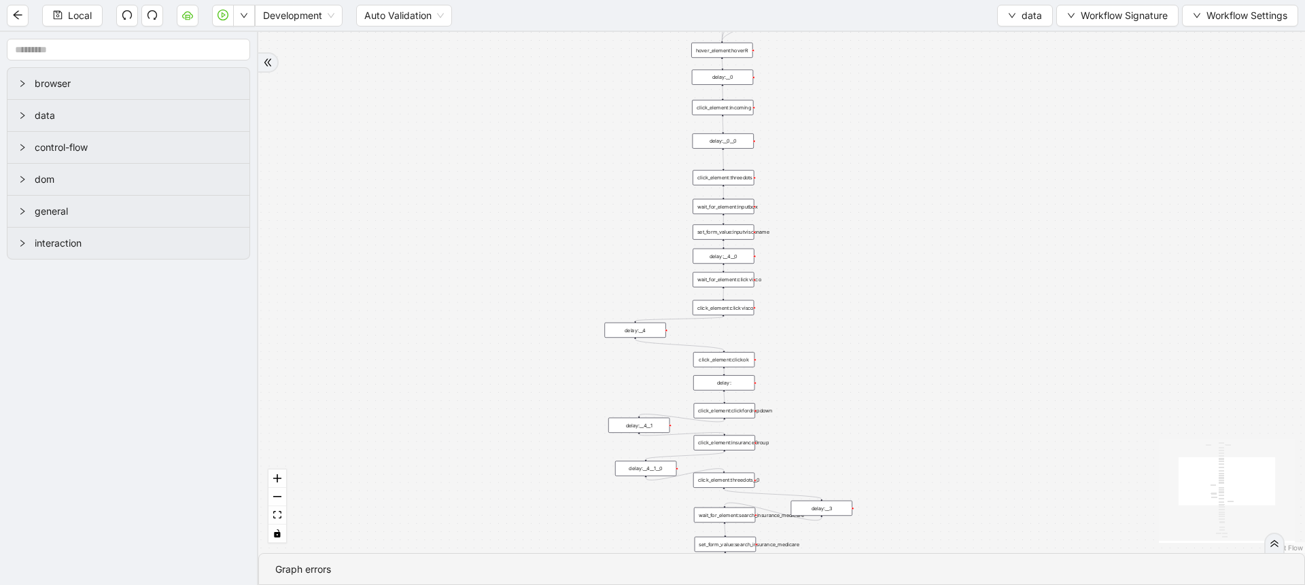
drag, startPoint x: 886, startPoint y: 395, endPoint x: 882, endPoint y: 224, distance: 171.4
click at [882, 224] on div "fallback old onError onError trigger click_element:popup click_element:threedot…" at bounding box center [781, 292] width 1047 height 521
drag, startPoint x: 875, startPoint y: 356, endPoint x: 869, endPoint y: 97, distance: 259.1
click at [869, 97] on div "fallback old onError onError trigger click_element:popup click_element:threedot…" at bounding box center [781, 292] width 1047 height 521
drag, startPoint x: 858, startPoint y: 471, endPoint x: 855, endPoint y: 224, distance: 247.5
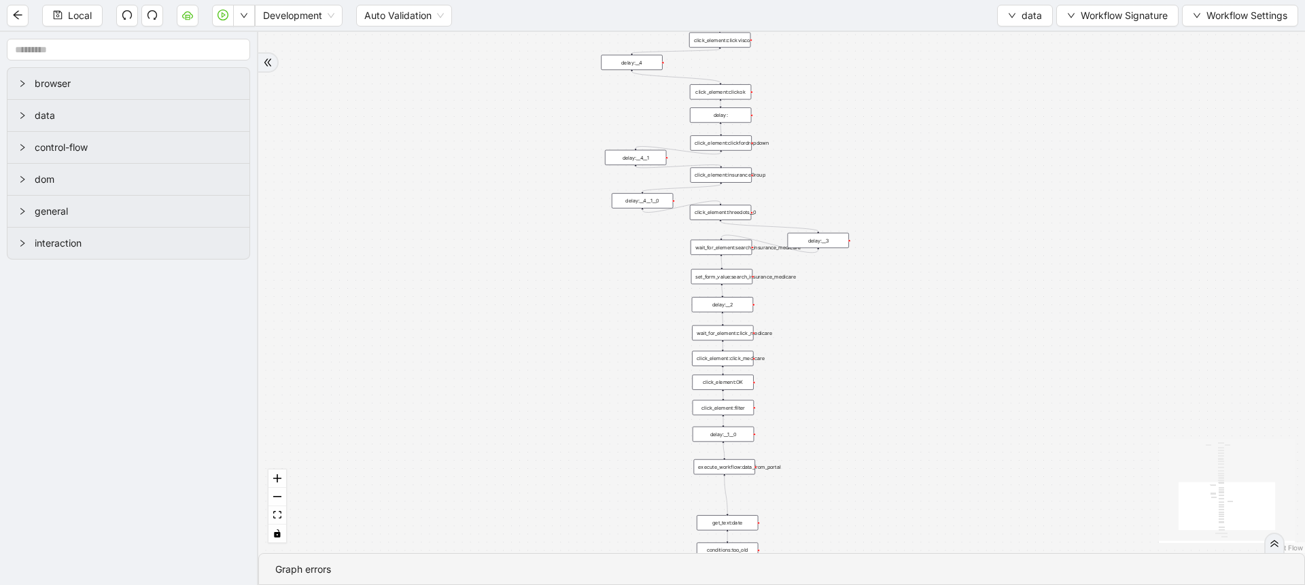
click at [855, 224] on div "fallback old onError onError trigger click_element:popup click_element:threedot…" at bounding box center [781, 292] width 1047 height 521
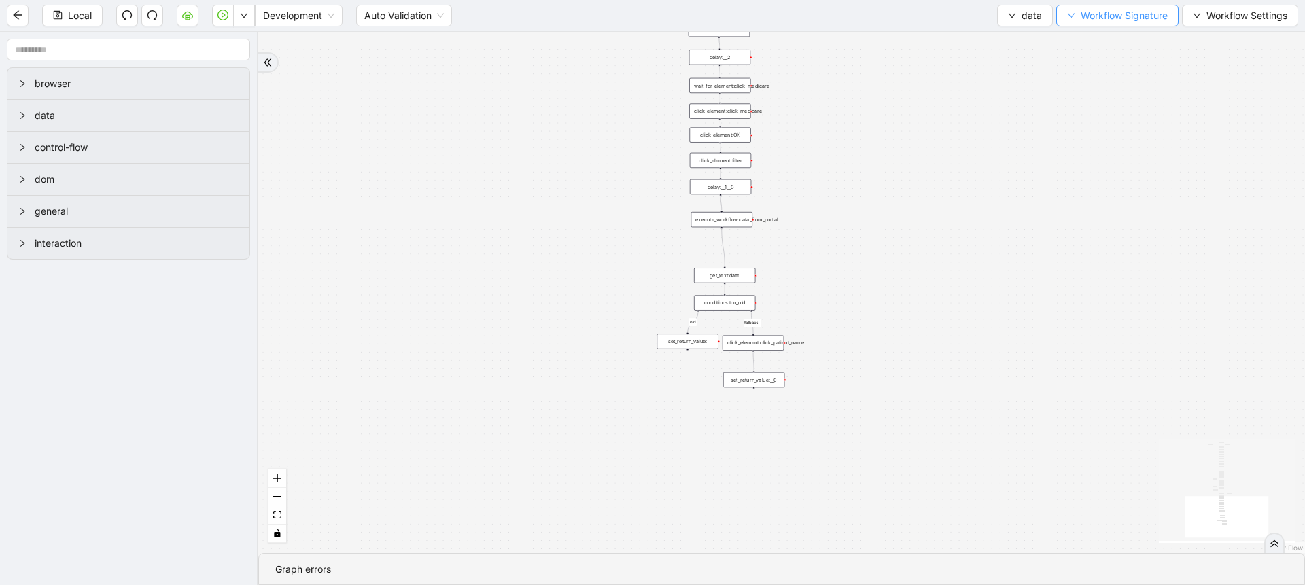
click at [1101, 10] on span "Workflow Signature" at bounding box center [1124, 15] width 87 height 15
click at [1088, 56] on span "Type" at bounding box center [1115, 63] width 91 height 15
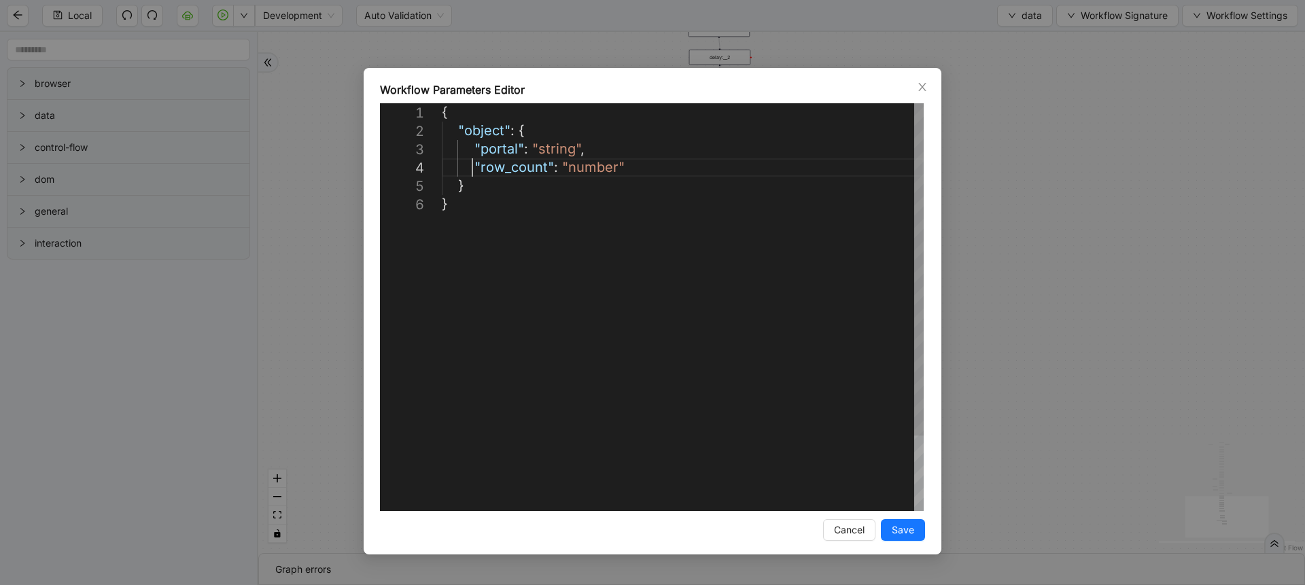
scroll to position [0, 7]
drag, startPoint x: 473, startPoint y: 165, endPoint x: 650, endPoint y: 165, distance: 176.7
click at [987, 326] on div "**********" at bounding box center [652, 292] width 1305 height 585
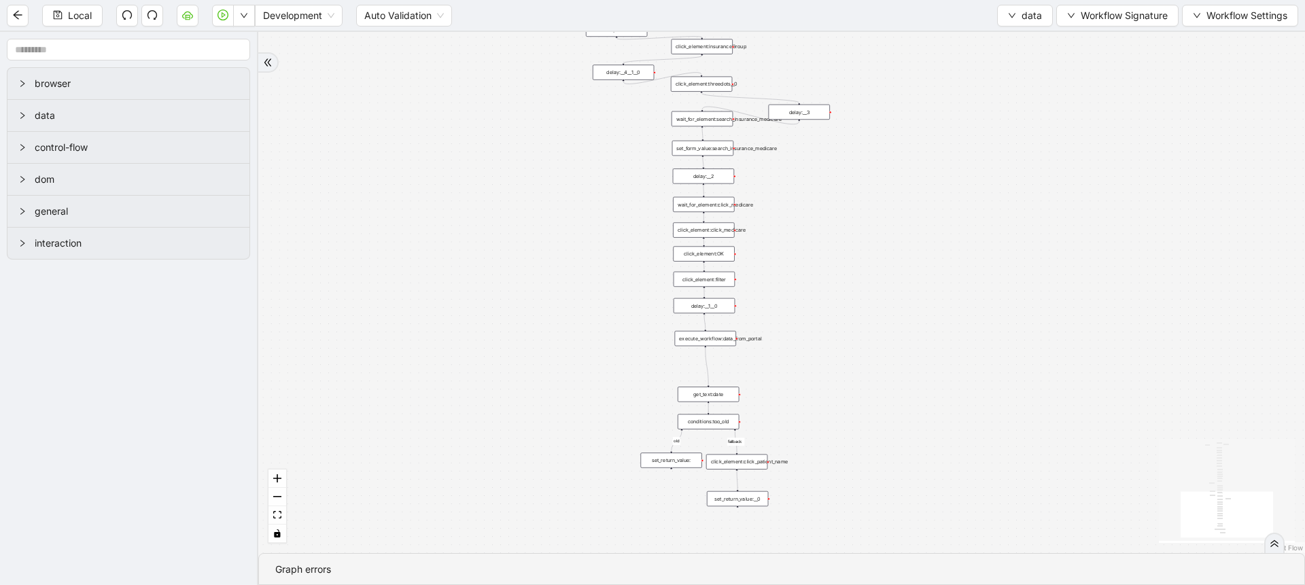
drag, startPoint x: 855, startPoint y: 169, endPoint x: 839, endPoint y: 288, distance: 120.1
click at [839, 288] on div "fallback old onError onError trigger click_element:popup click_element:threedot…" at bounding box center [781, 292] width 1047 height 521
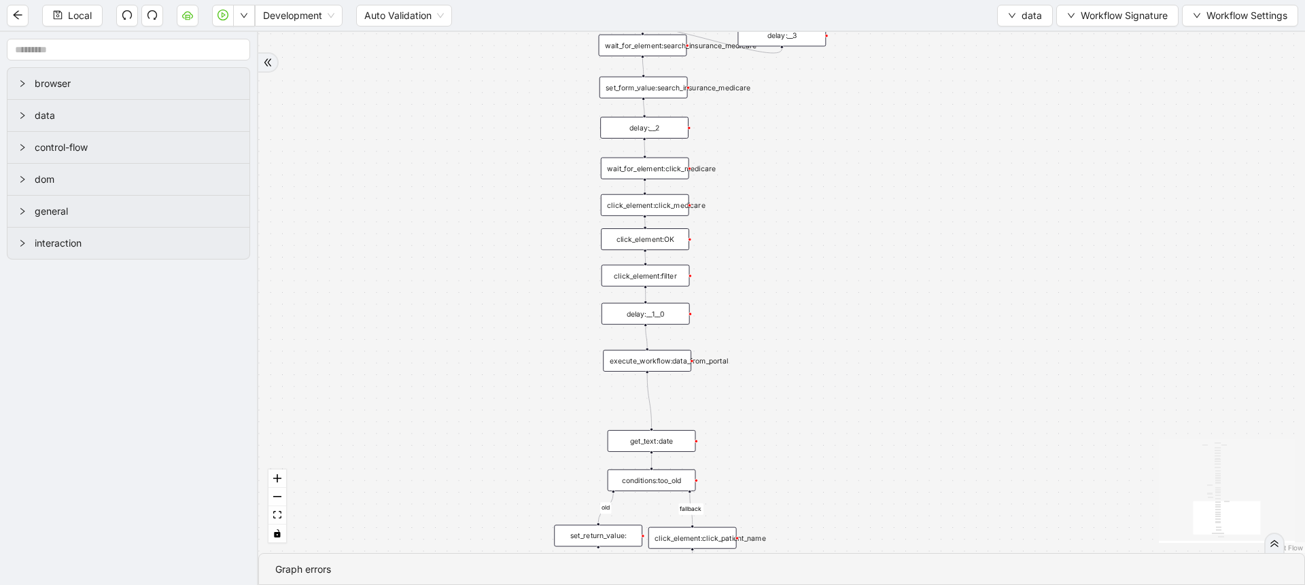
click at [657, 368] on div "execute_workflow:data_from_portal" at bounding box center [647, 361] width 88 height 22
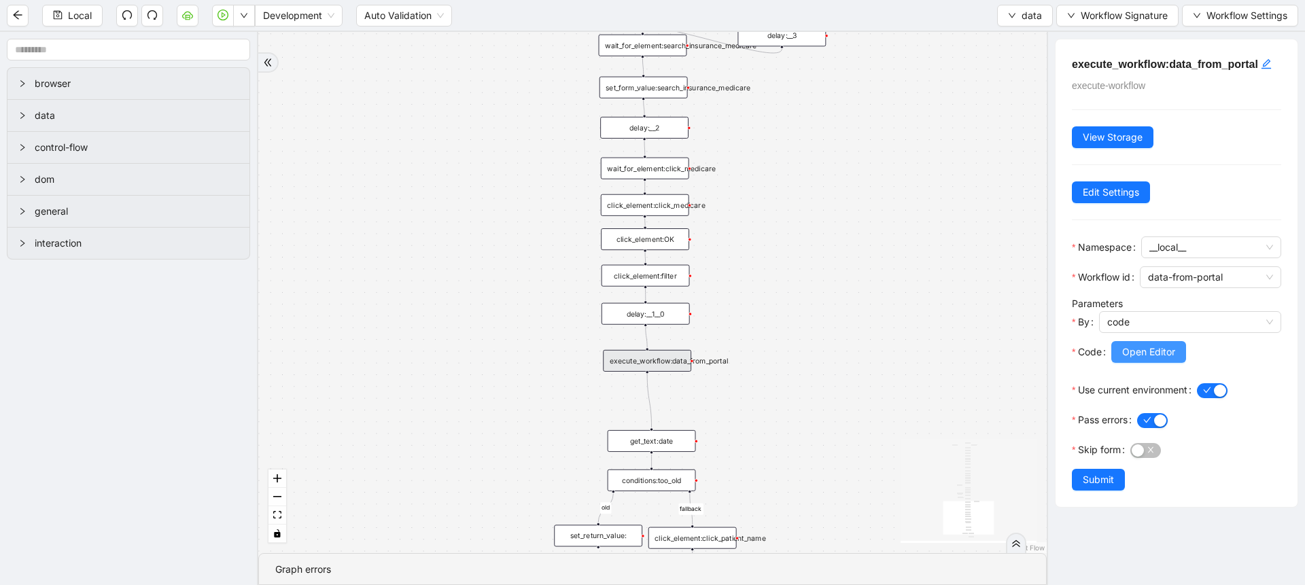
click at [1145, 354] on span "Open Editor" at bounding box center [1148, 352] width 53 height 15
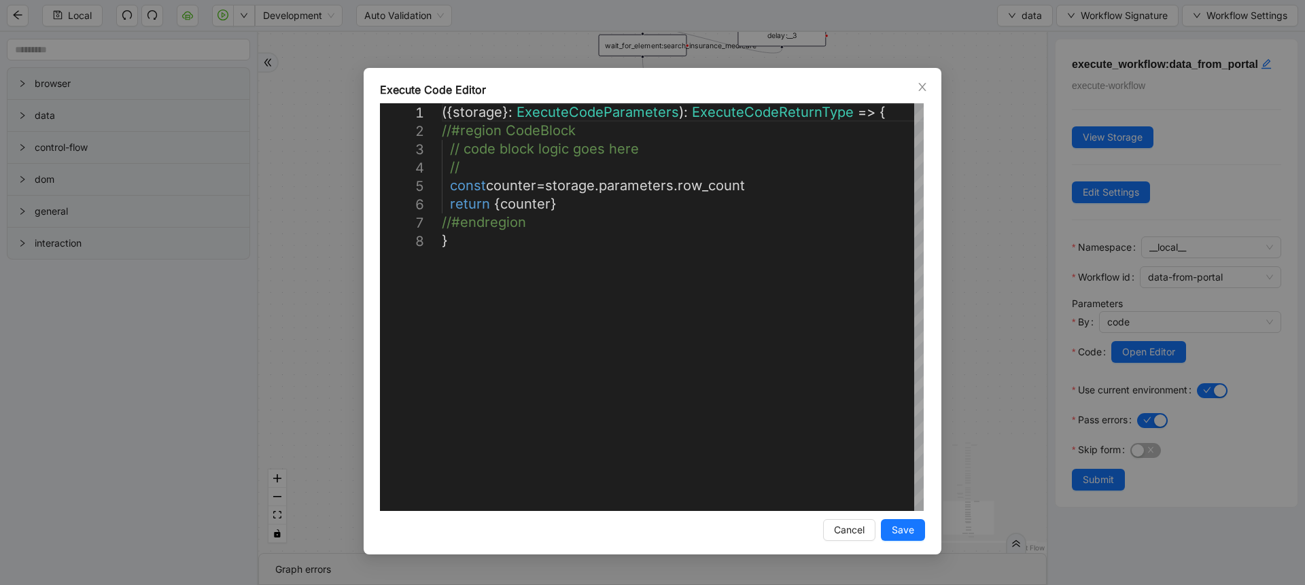
click at [982, 277] on div "**********" at bounding box center [652, 292] width 1305 height 585
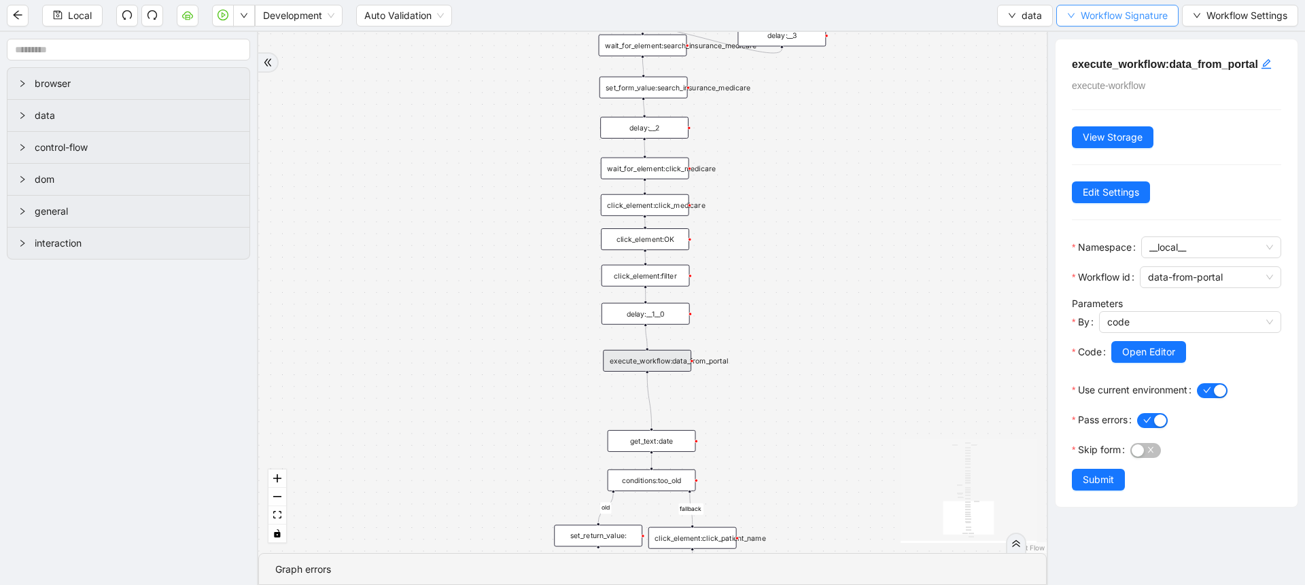
click at [1090, 17] on span "Workflow Signature" at bounding box center [1124, 15] width 87 height 15
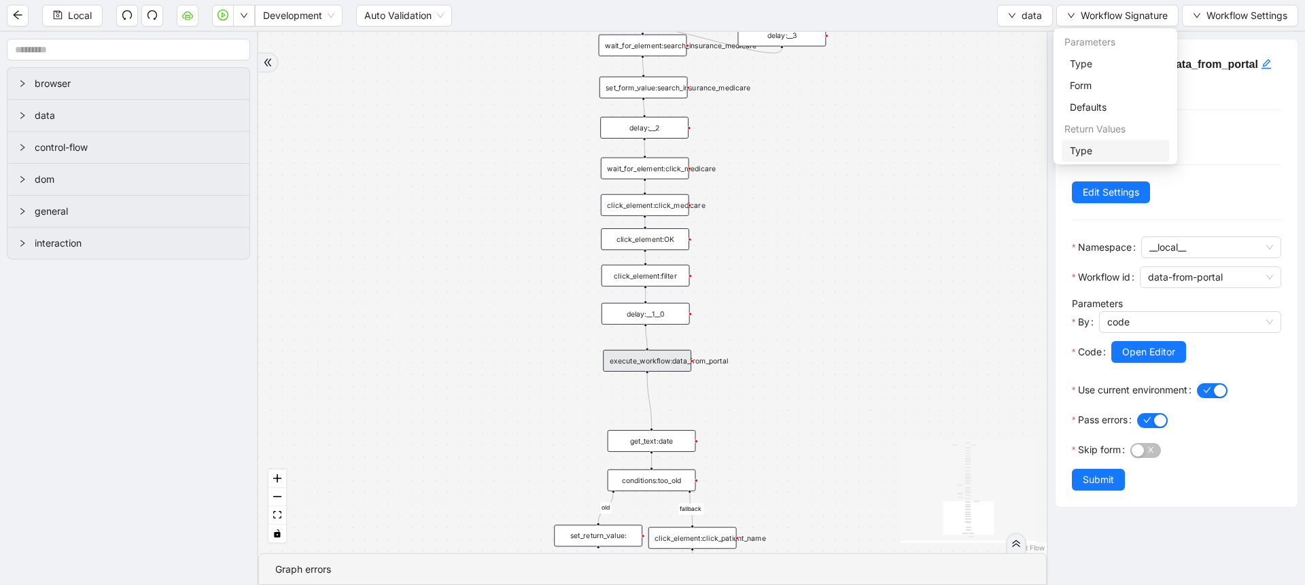
click at [1090, 153] on span "Type" at bounding box center [1115, 150] width 91 height 15
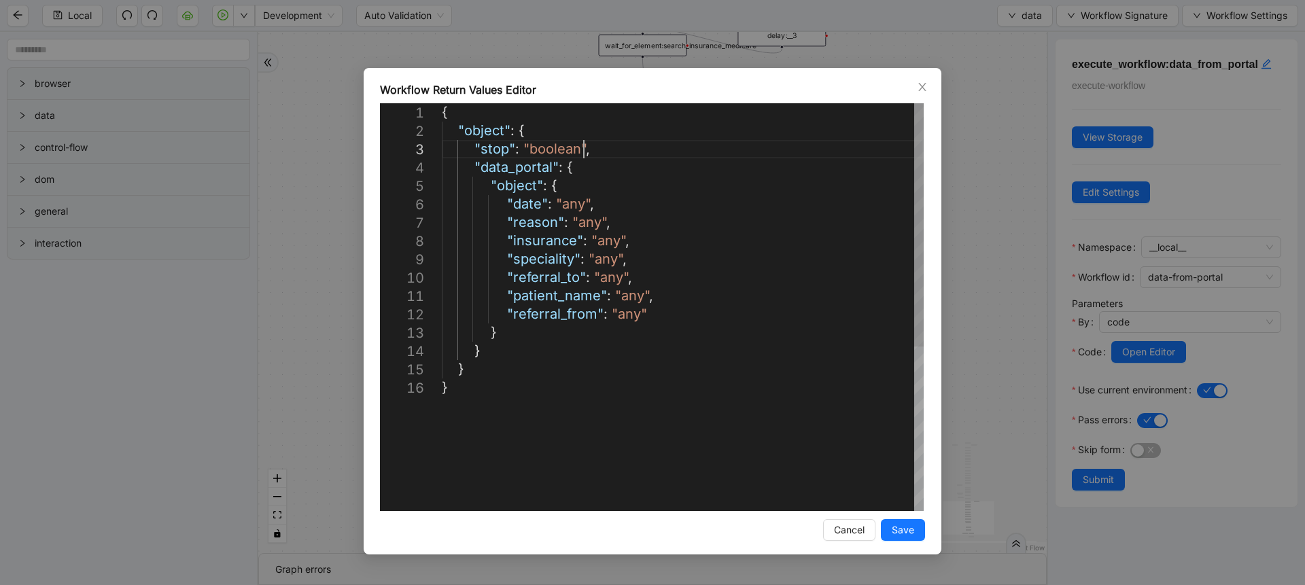
scroll to position [0, 0]
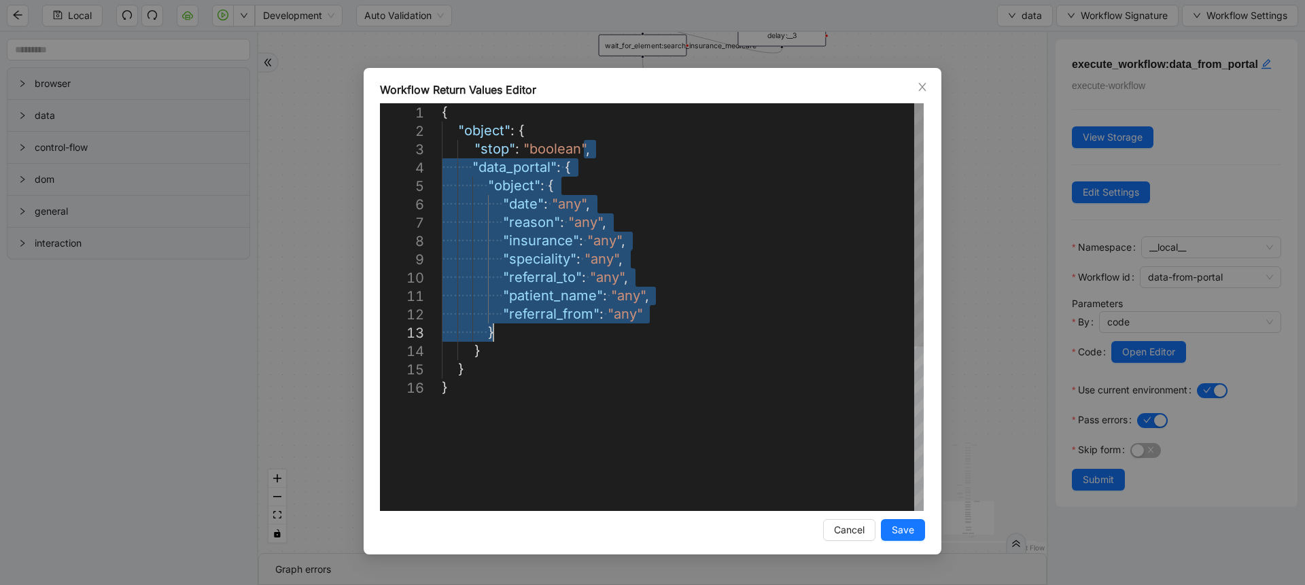
drag, startPoint x: 585, startPoint y: 154, endPoint x: 525, endPoint y: 330, distance: 185.7
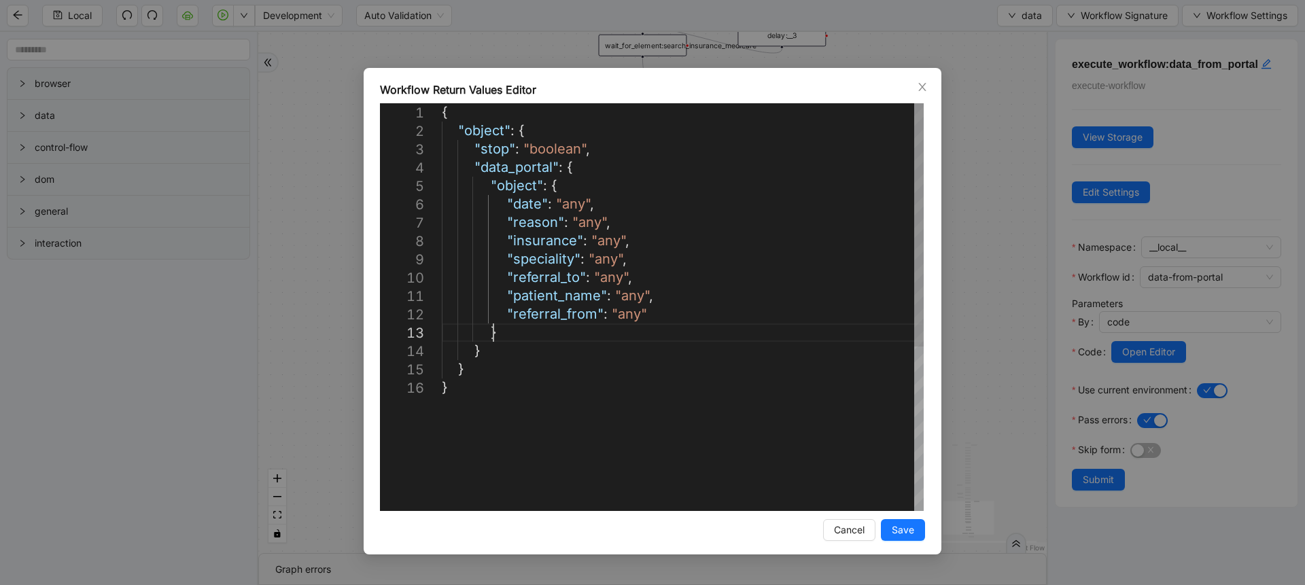
type textarea "**********"
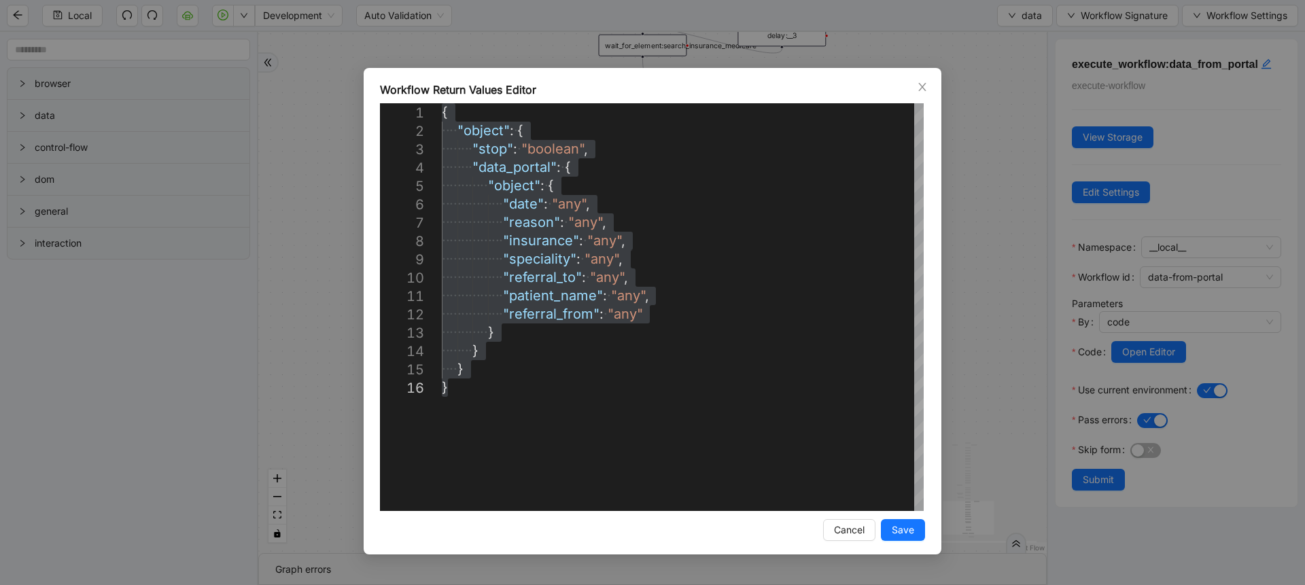
click at [340, 108] on div "Workflow Return Values Editor 1 2 3 4 5 6 7 8 9 10 11 12 13 14 15 16 { ·‌ ·‌ ·‌…" at bounding box center [652, 292] width 1305 height 585
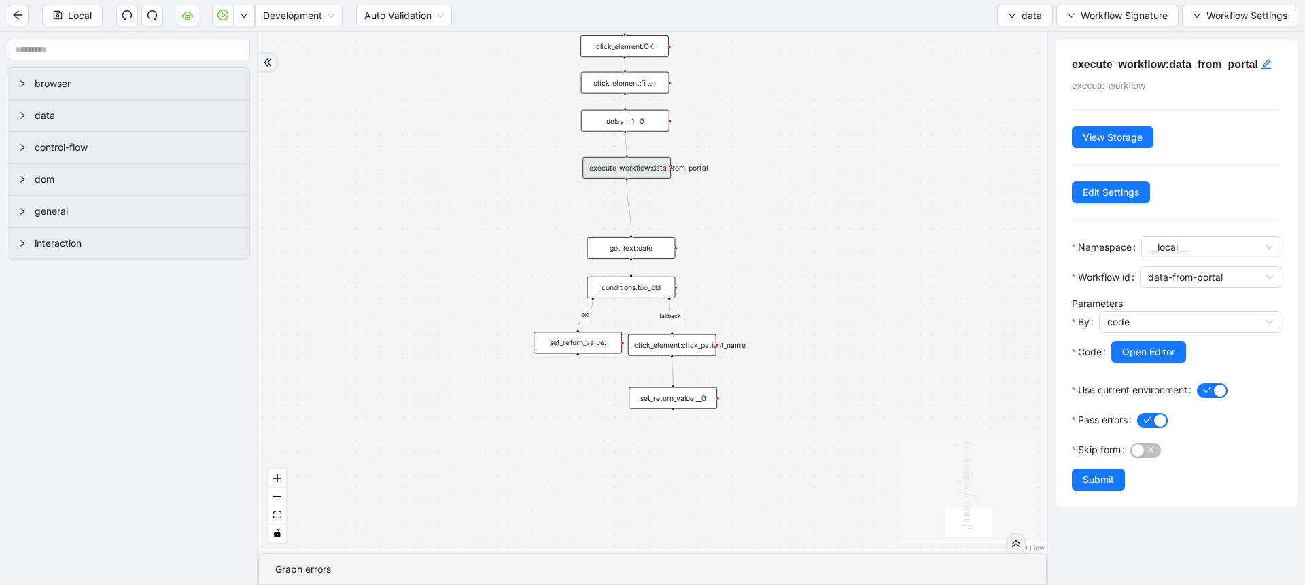
drag, startPoint x: 880, startPoint y: 464, endPoint x: 859, endPoint y: 271, distance: 194.1
click at [859, 271] on div "fallback old onError onError trigger click_element:popup click_element:threedot…" at bounding box center [652, 292] width 789 height 521
click at [604, 340] on div "set_return_value:" at bounding box center [578, 343] width 88 height 22
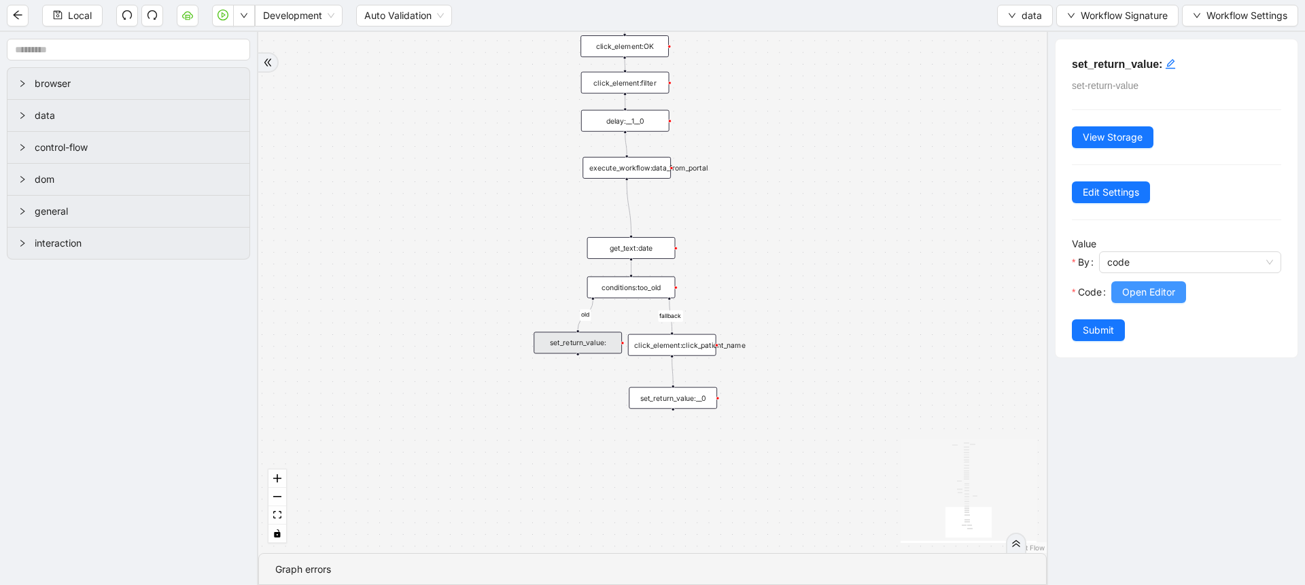
drag, startPoint x: 1141, startPoint y: 305, endPoint x: 1152, endPoint y: 296, distance: 15.0
click at [1152, 296] on div "Open Editor" at bounding box center [1196, 300] width 170 height 38
click at [1152, 296] on span "Open Editor" at bounding box center [1148, 292] width 53 height 15
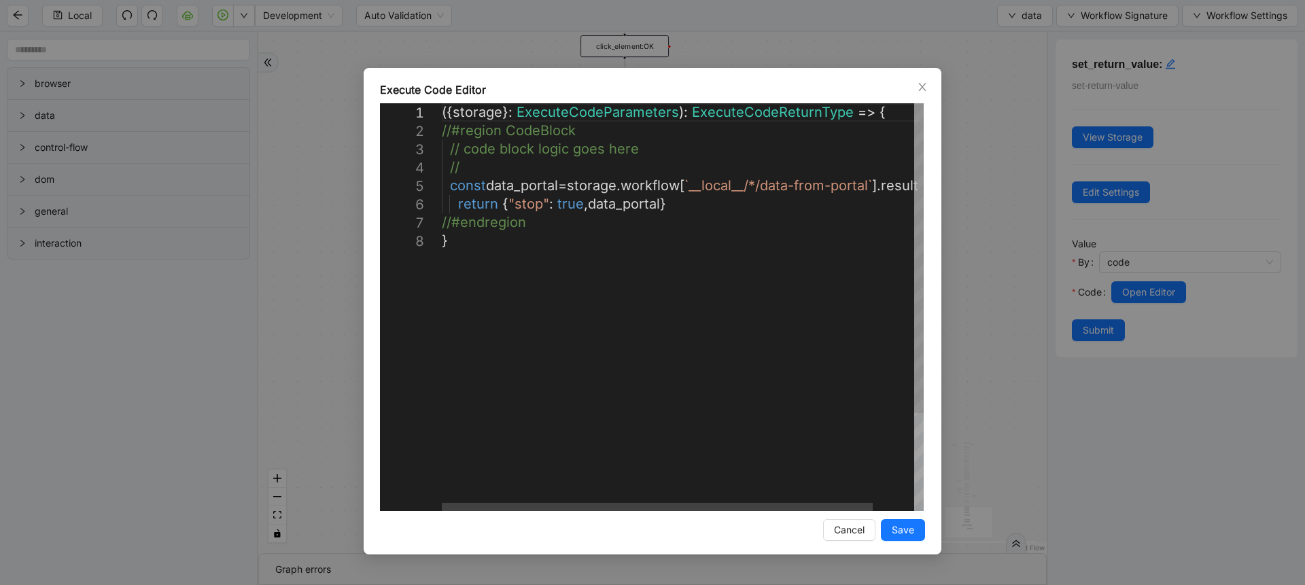
scroll to position [0, 7]
click at [657, 339] on div "({ storage }: ExecuteCodeParameters ): ExecuteCodeReturnType => { //#region Cod…" at bounding box center [706, 371] width 528 height 536
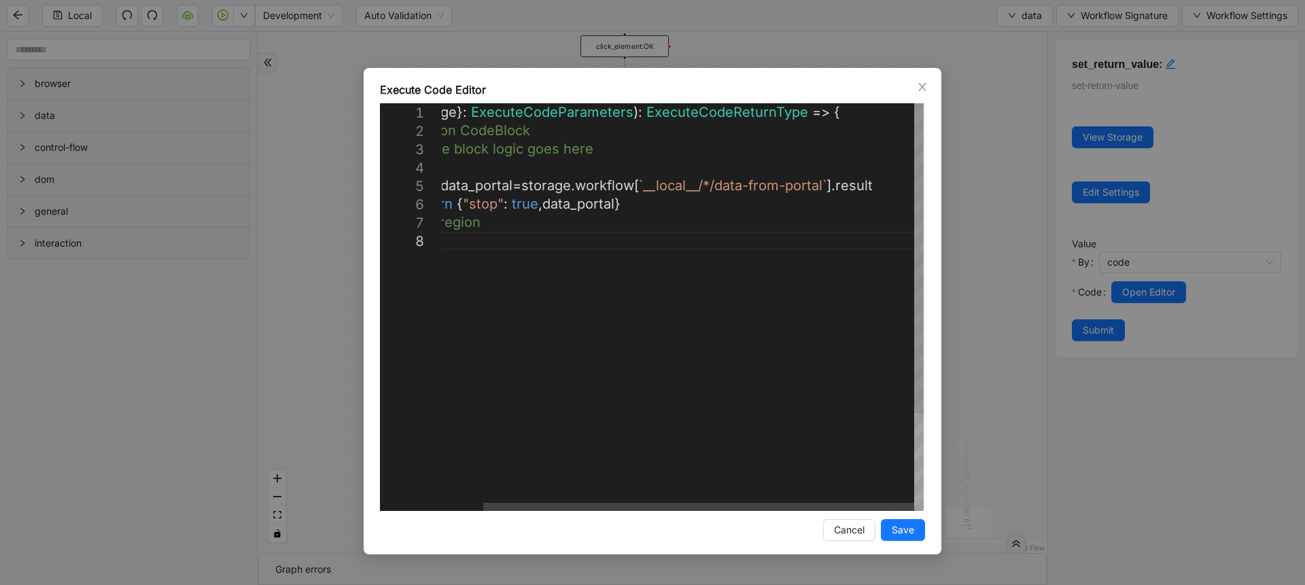
click at [692, 330] on div "({ storage }: ExecuteCodeParameters ): ExecuteCodeReturnType => { //#region Cod…" at bounding box center [660, 371] width 528 height 536
click at [656, 366] on div "({ storage }: ExecuteCodeParameters ): ExecuteCodeReturnType => { //#region Cod…" at bounding box center [700, 371] width 528 height 536
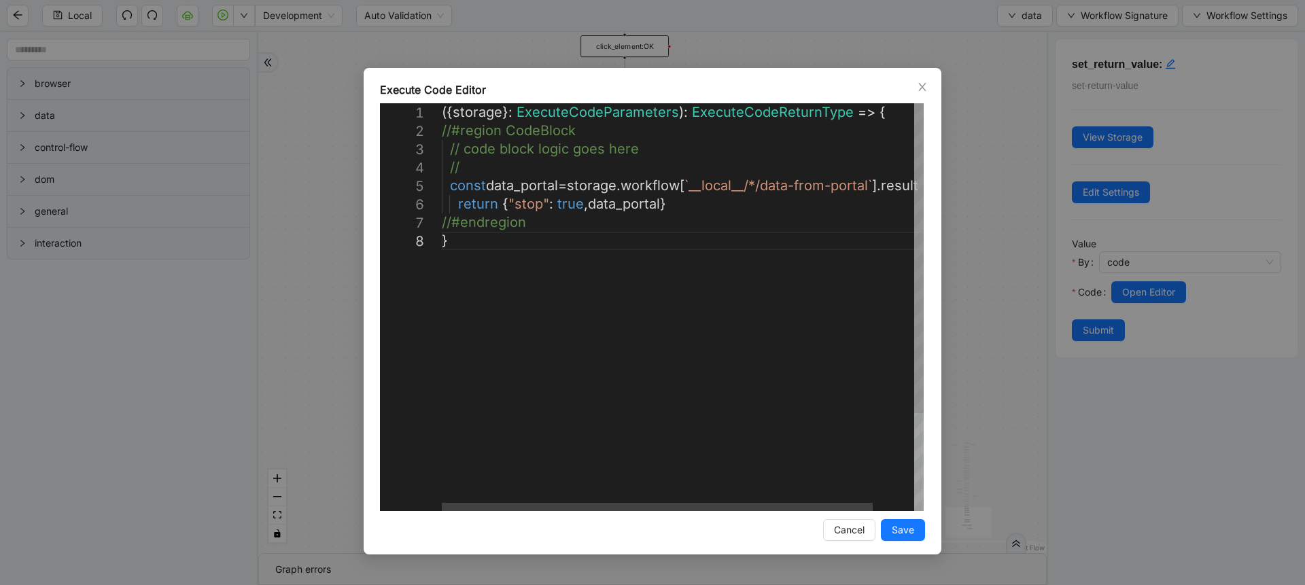
click at [656, 366] on div "({ storage }: ExecuteCodeParameters ): ExecuteCodeReturnType => { //#region Cod…" at bounding box center [706, 371] width 528 height 536
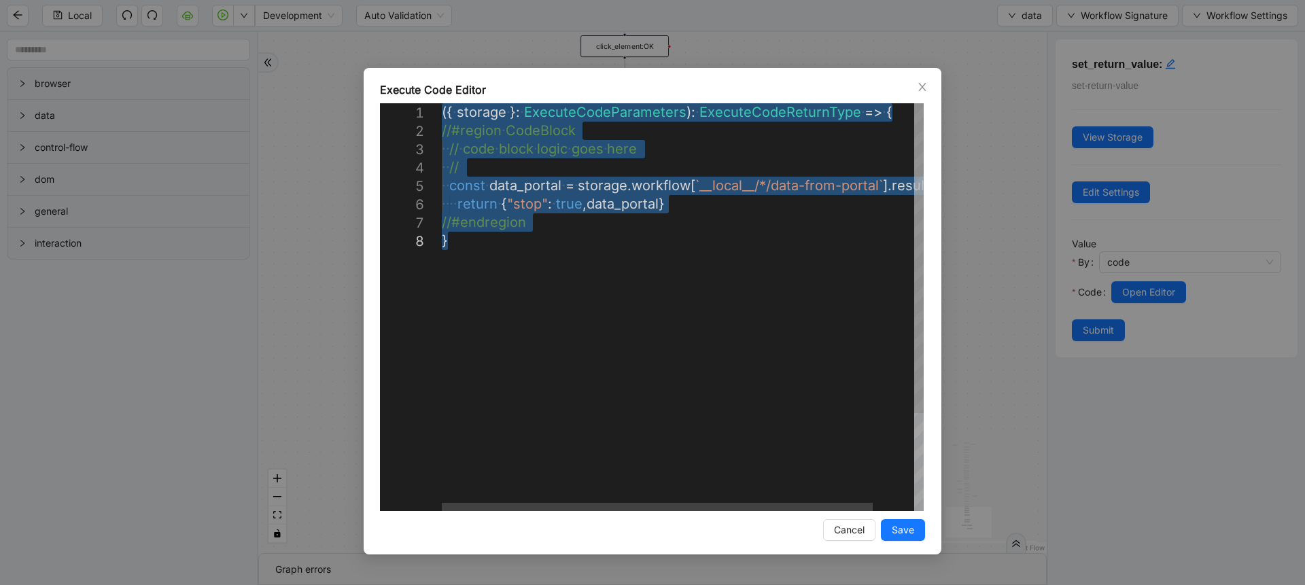
click at [656, 366] on div "({ ·‌ storage ·‌ }: ·‌ ExecuteCodeParameters ): ·‌ ExecuteCodeReturnType ·‌ => …" at bounding box center [706, 371] width 528 height 536
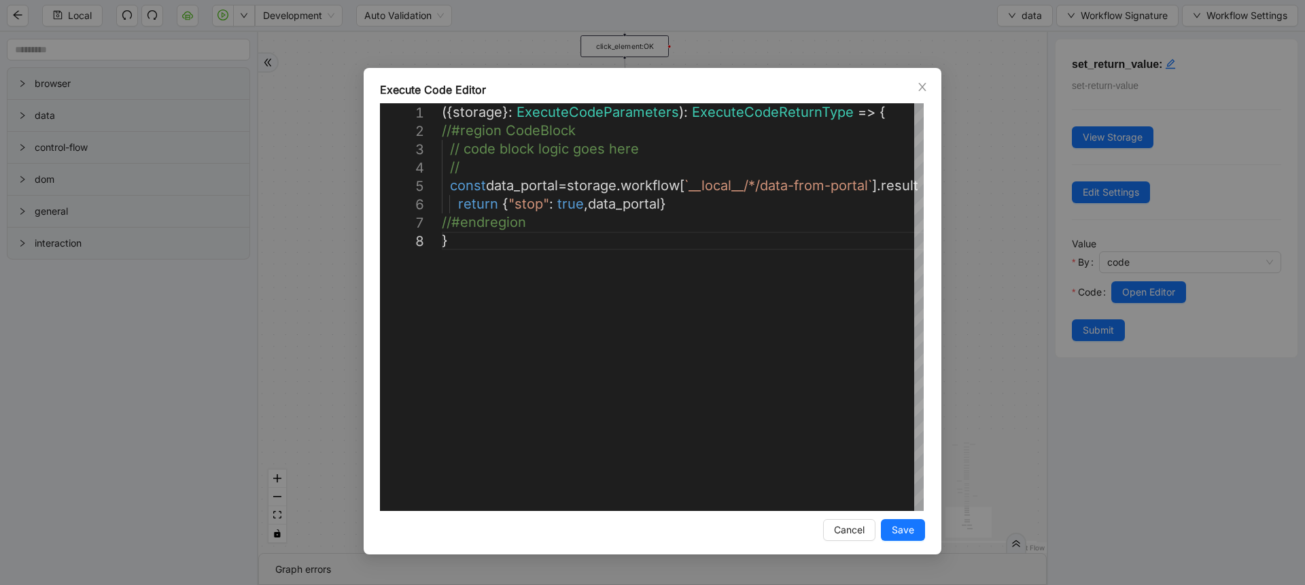
click at [972, 313] on div "**********" at bounding box center [652, 292] width 1305 height 585
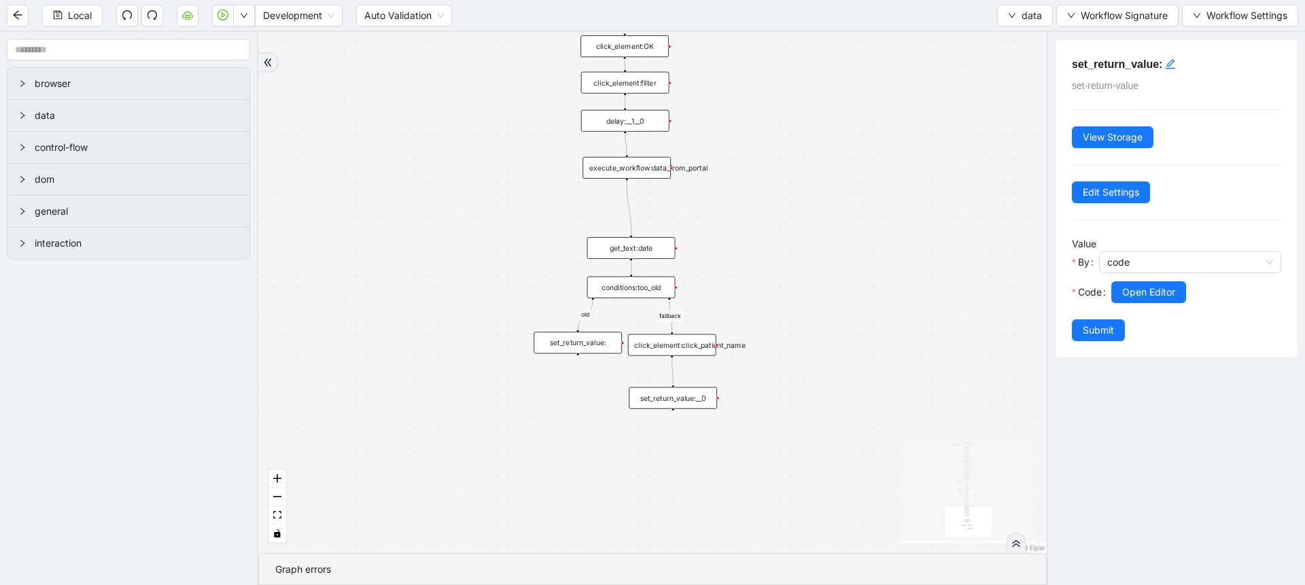
click at [663, 402] on div "set_return_value:__0" at bounding box center [673, 398] width 88 height 22
click at [1132, 293] on span "Open Editor" at bounding box center [1148, 292] width 53 height 15
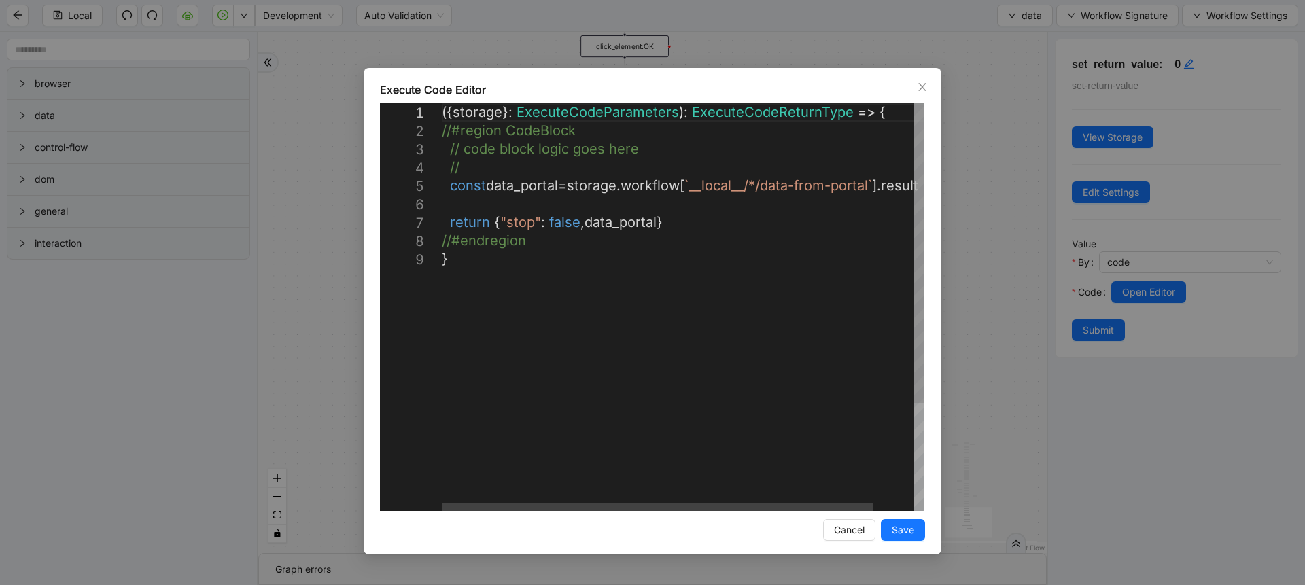
click at [726, 373] on div "({ storage }: ExecuteCodeParameters ): ExecuteCodeReturnType => { //#region Cod…" at bounding box center [706, 380] width 528 height 555
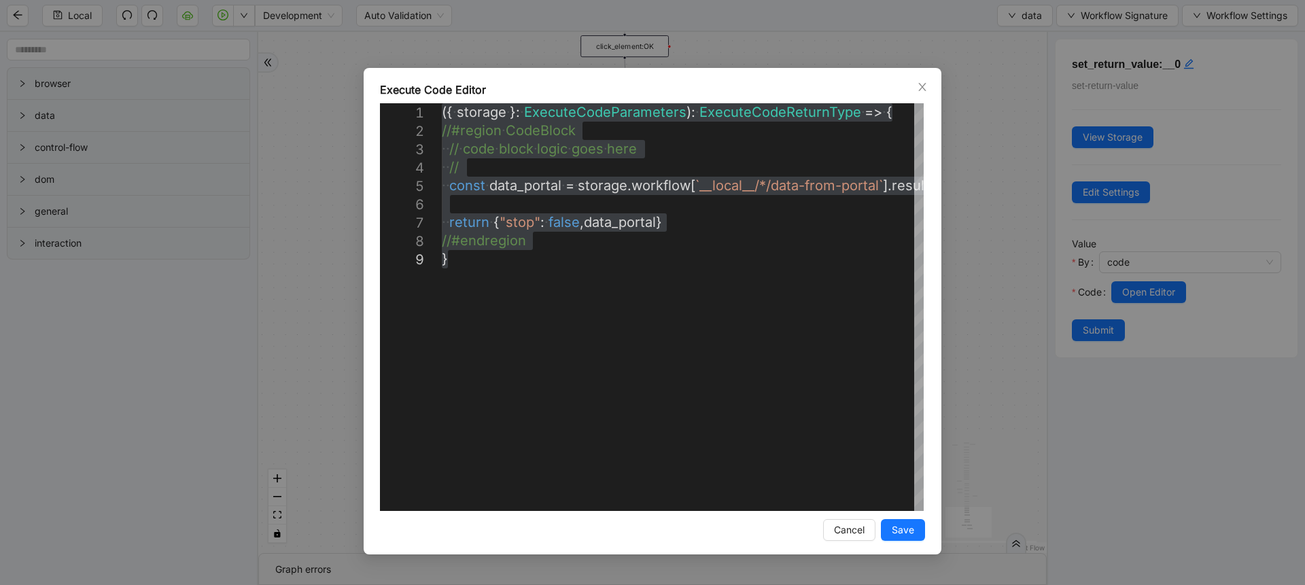
click at [977, 275] on div "**********" at bounding box center [652, 292] width 1305 height 585
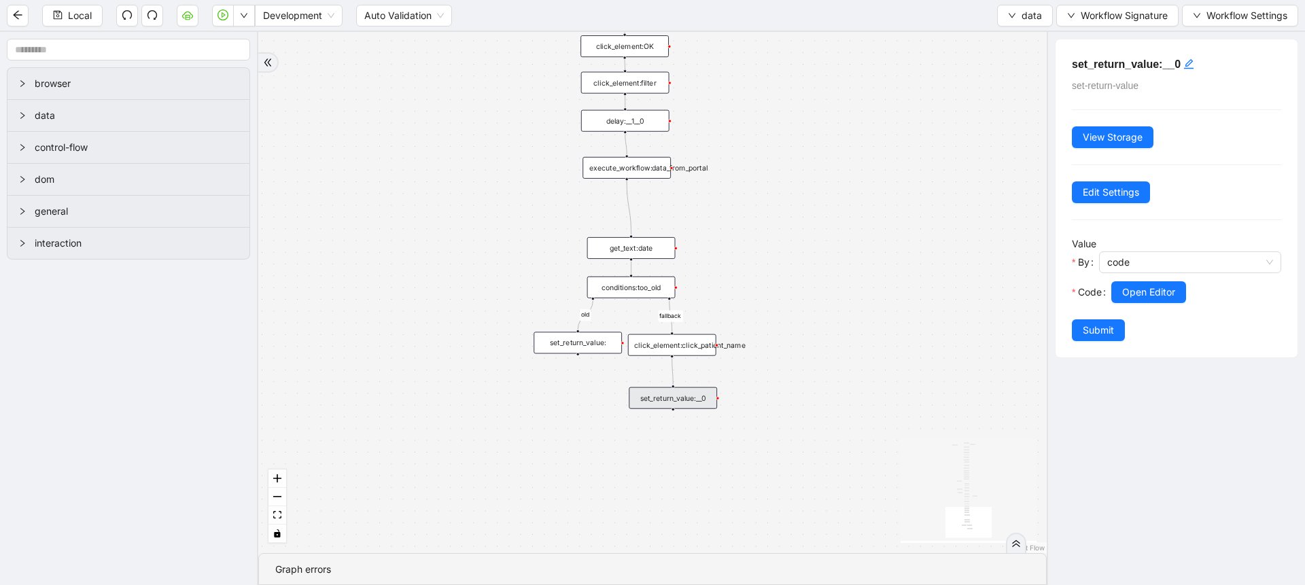
click at [1035, 26] on div "Local Development Auto Validation data Workflow Signature Workflow Settings" at bounding box center [652, 15] width 1305 height 31
click at [1016, 16] on button "data" at bounding box center [1025, 16] width 56 height 22
click at [1003, 35] on li "Select" at bounding box center [1024, 42] width 52 height 22
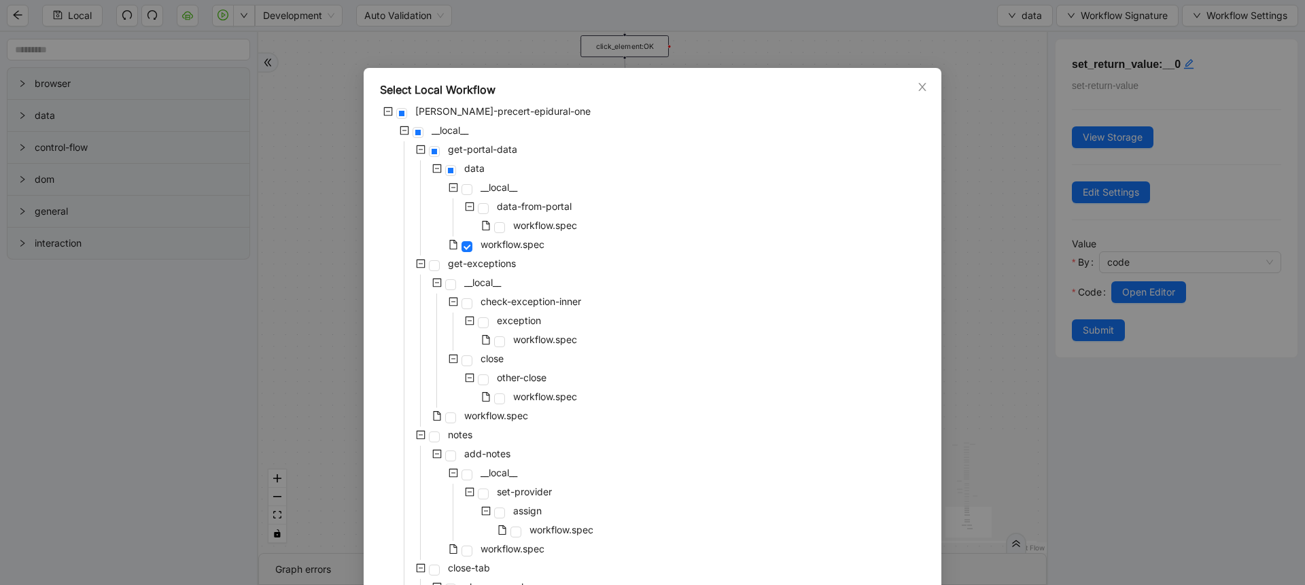
scroll to position [434, 0]
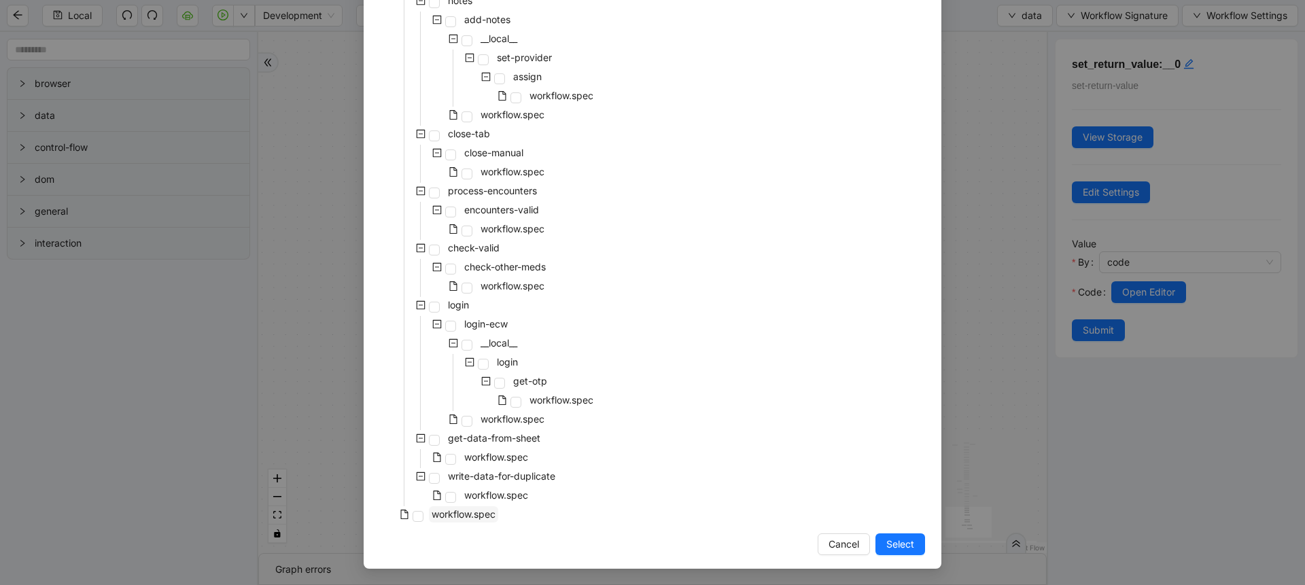
click at [474, 512] on span "workflow.spec" at bounding box center [464, 514] width 64 height 12
click at [892, 548] on span "Select" at bounding box center [900, 544] width 28 height 15
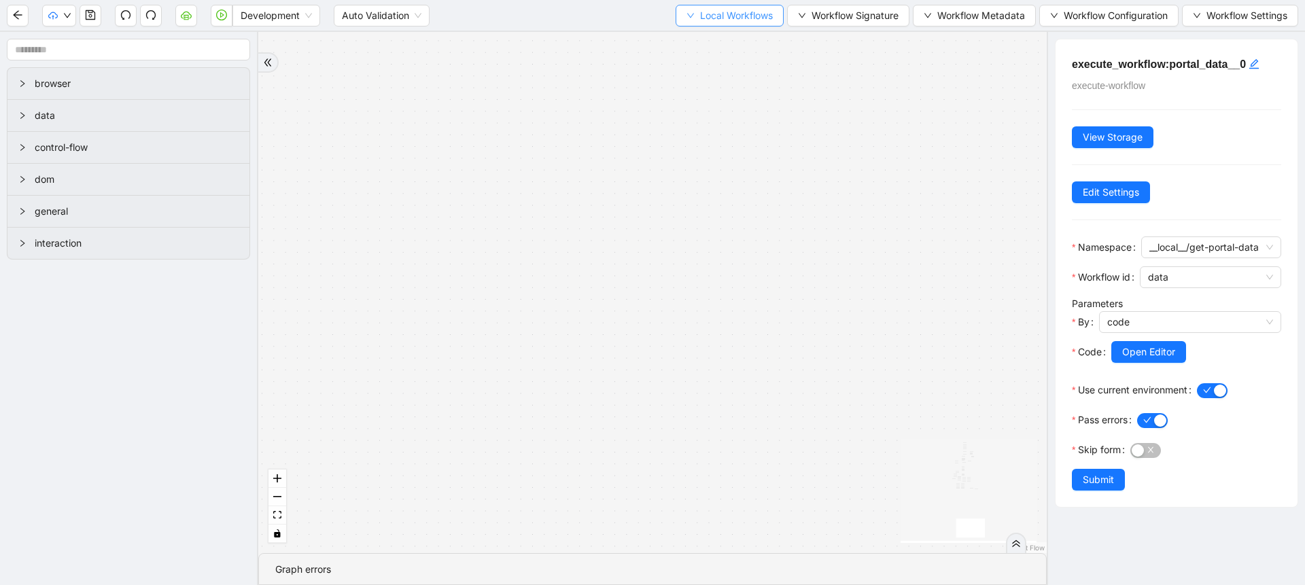
click at [722, 23] on button "Local Workflows" at bounding box center [730, 16] width 108 height 22
click at [716, 41] on span "Select" at bounding box center [723, 42] width 88 height 15
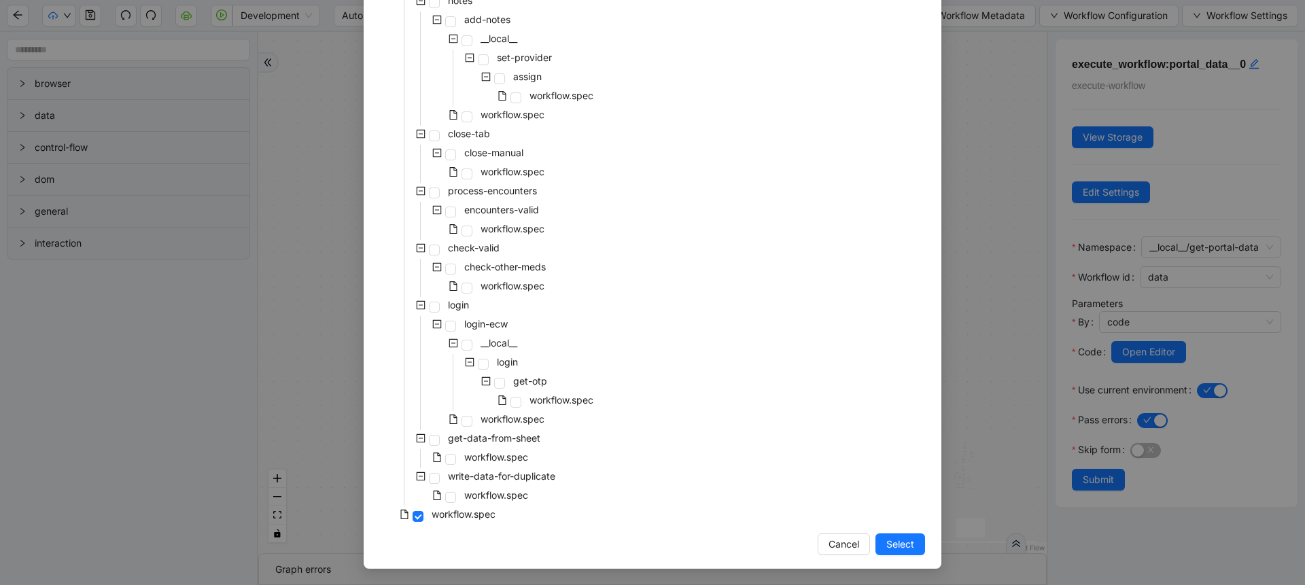
click at [978, 288] on div "Select Local Workflow rothman-precert-epidural-one __local__ get-portal-data da…" at bounding box center [652, 292] width 1305 height 585
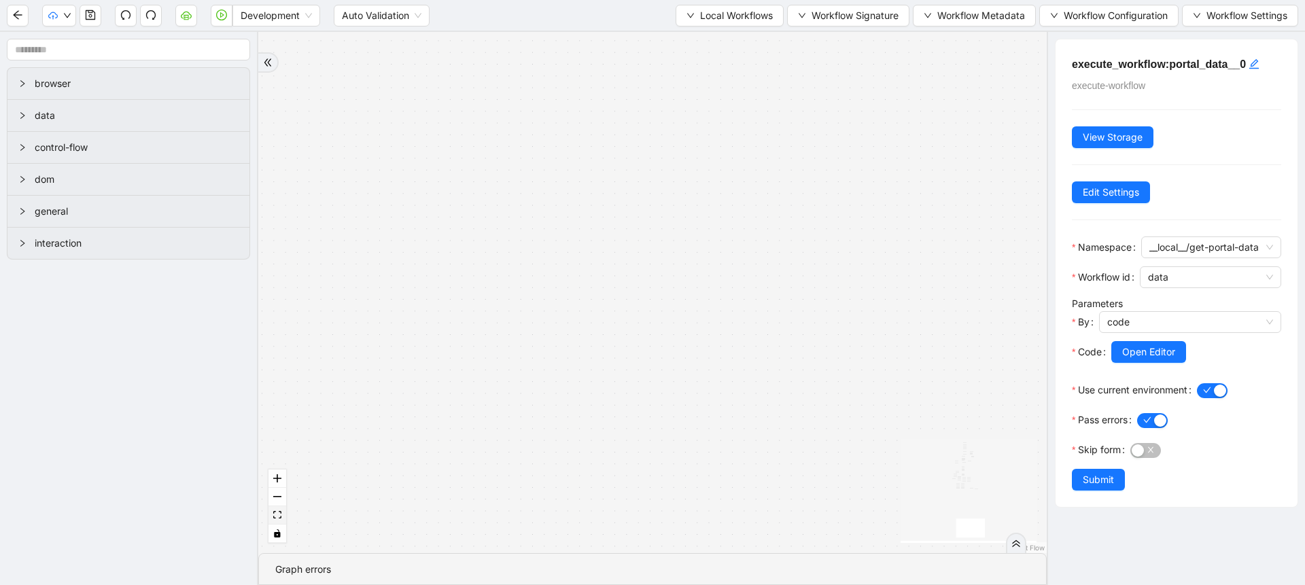
click at [280, 517] on icon "fit view" at bounding box center [277, 514] width 8 height 7
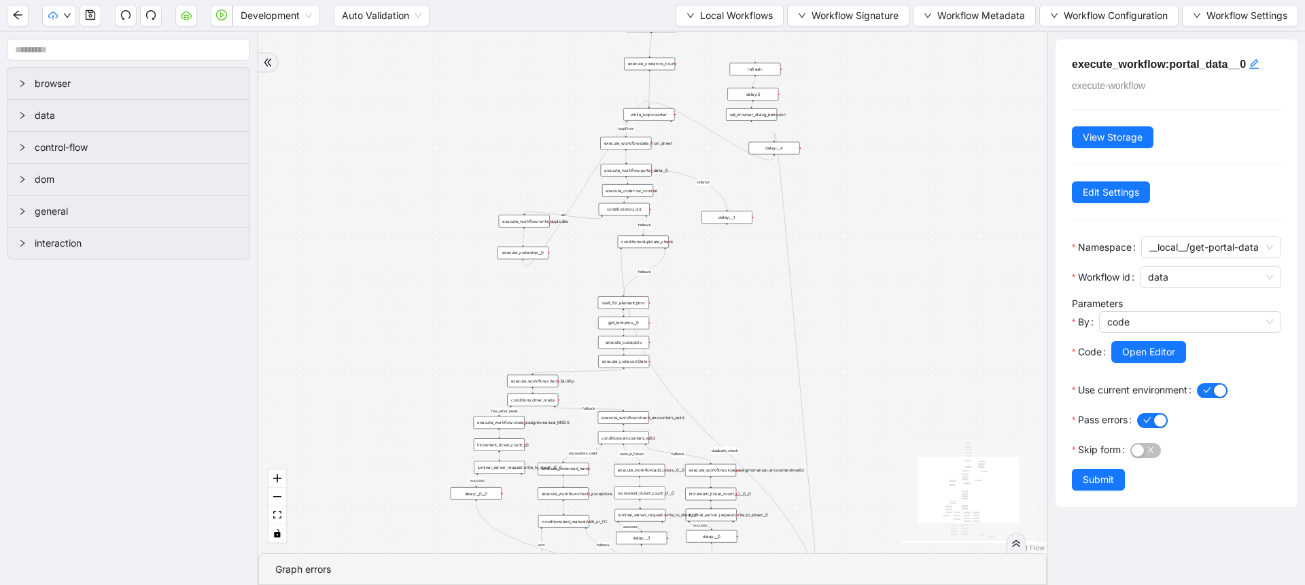
drag, startPoint x: 635, startPoint y: 332, endPoint x: 661, endPoint y: 324, distance: 27.1
click at [661, 324] on div "has_other_meds success success end success success success fallback fallback en…" at bounding box center [652, 292] width 789 height 521
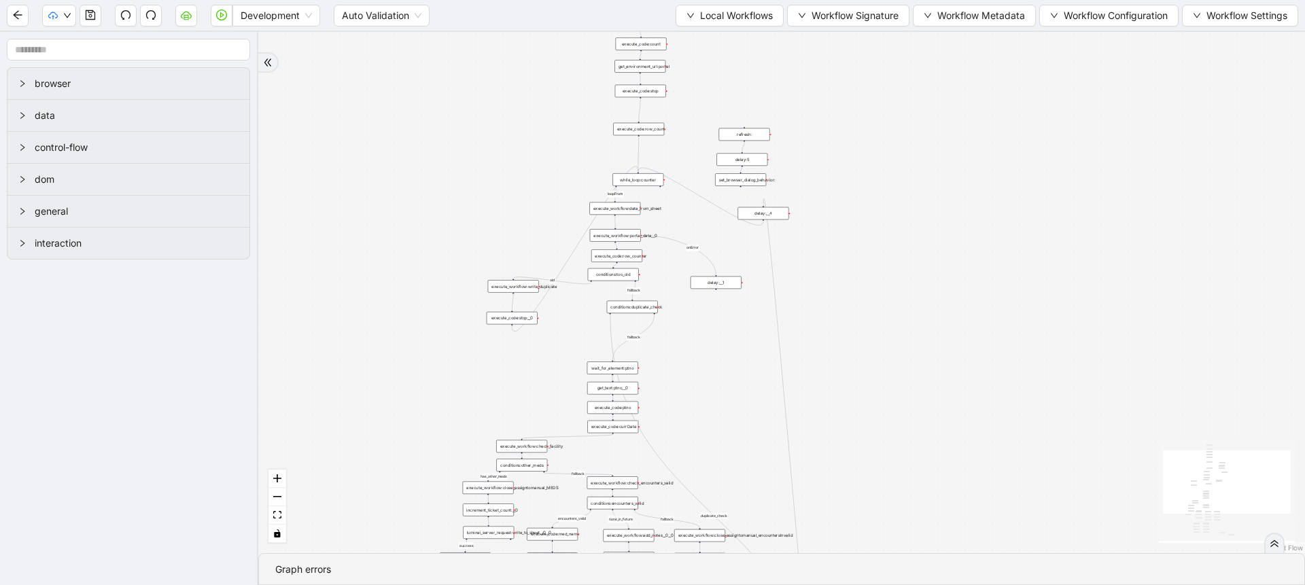
drag, startPoint x: 709, startPoint y: 248, endPoint x: 698, endPoint y: 317, distance: 70.2
click at [698, 317] on div "has_other_meds success success end success success success fallback fallback en…" at bounding box center [781, 292] width 1047 height 521
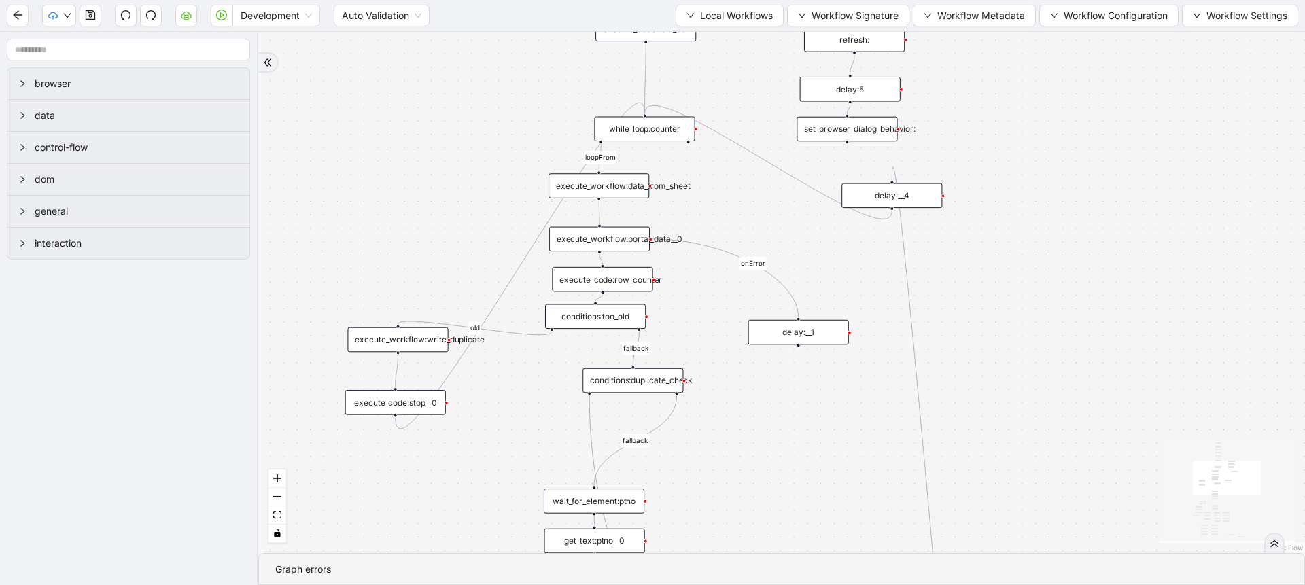
click at [632, 240] on div "execute_workflow:portal_data__0" at bounding box center [599, 239] width 101 height 25
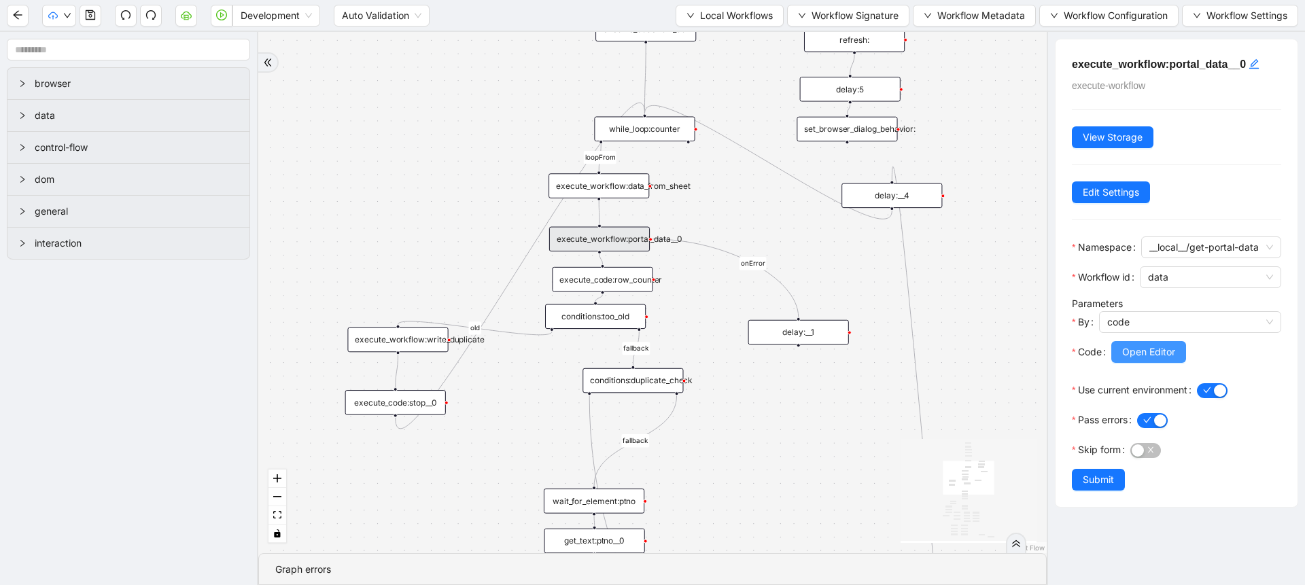
click at [1124, 360] on span "Open Editor" at bounding box center [1148, 352] width 53 height 15
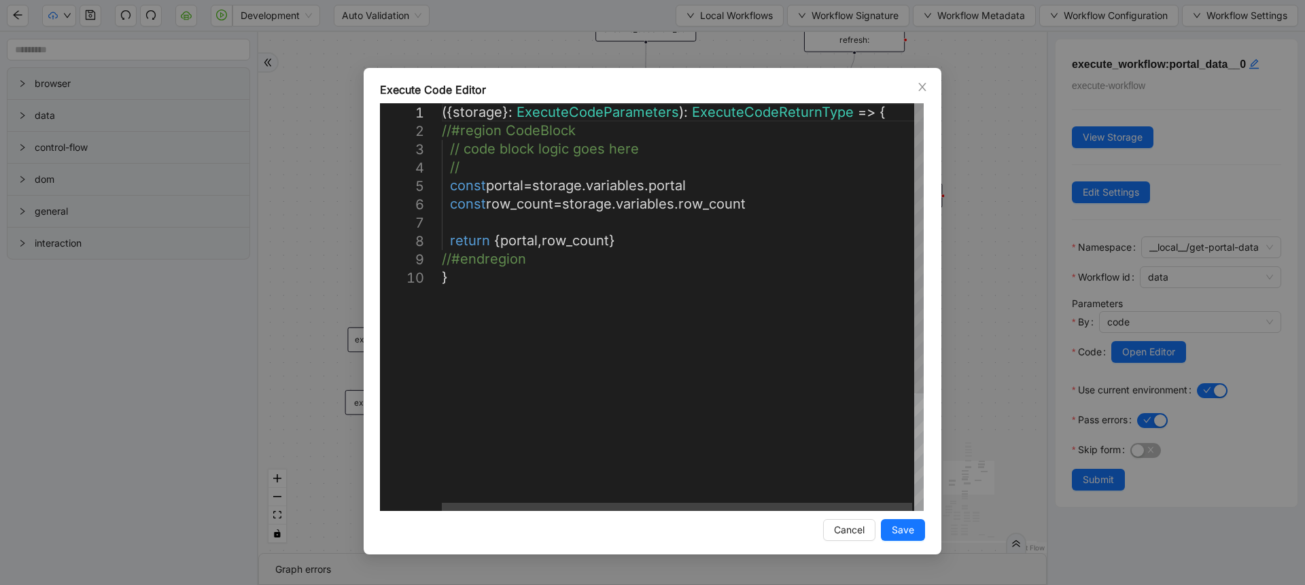
scroll to position [0, 7]
drag, startPoint x: 451, startPoint y: 205, endPoint x: 755, endPoint y: 204, distance: 303.9
click at [843, 164] on div "({ storage }: ExecuteCodeParameters ): ExecuteCodeReturnType => { //#region Cod…" at bounding box center [684, 389] width 484 height 573
drag, startPoint x: 566, startPoint y: 204, endPoint x: 760, endPoint y: 213, distance: 194.6
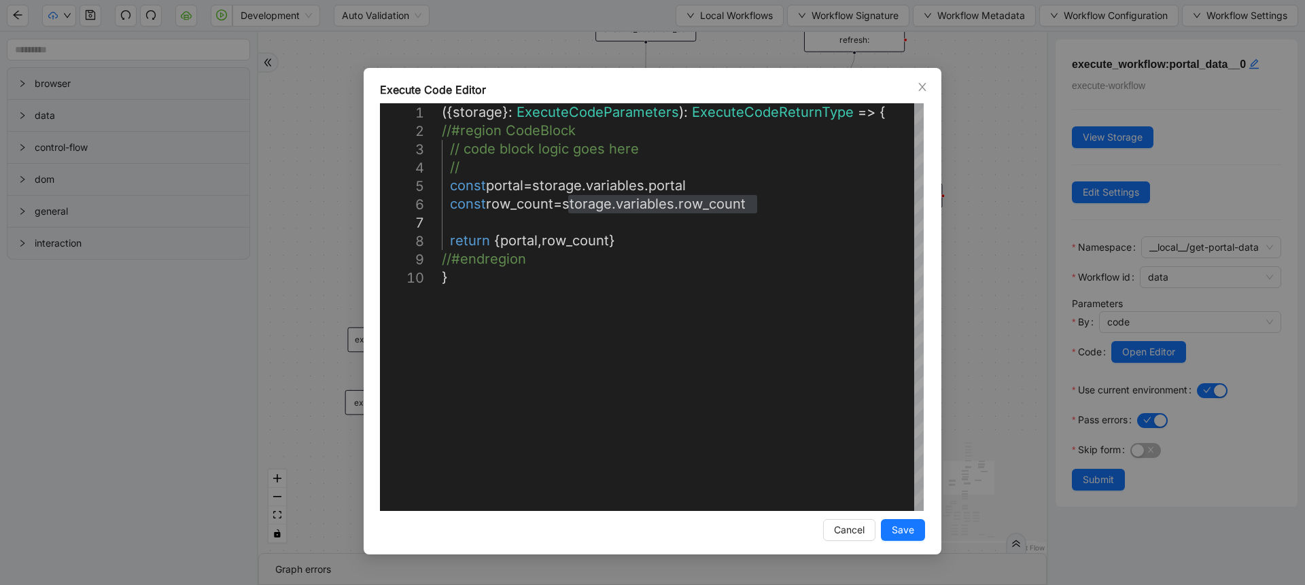
click at [1049, 312] on div "**********" at bounding box center [652, 292] width 1305 height 585
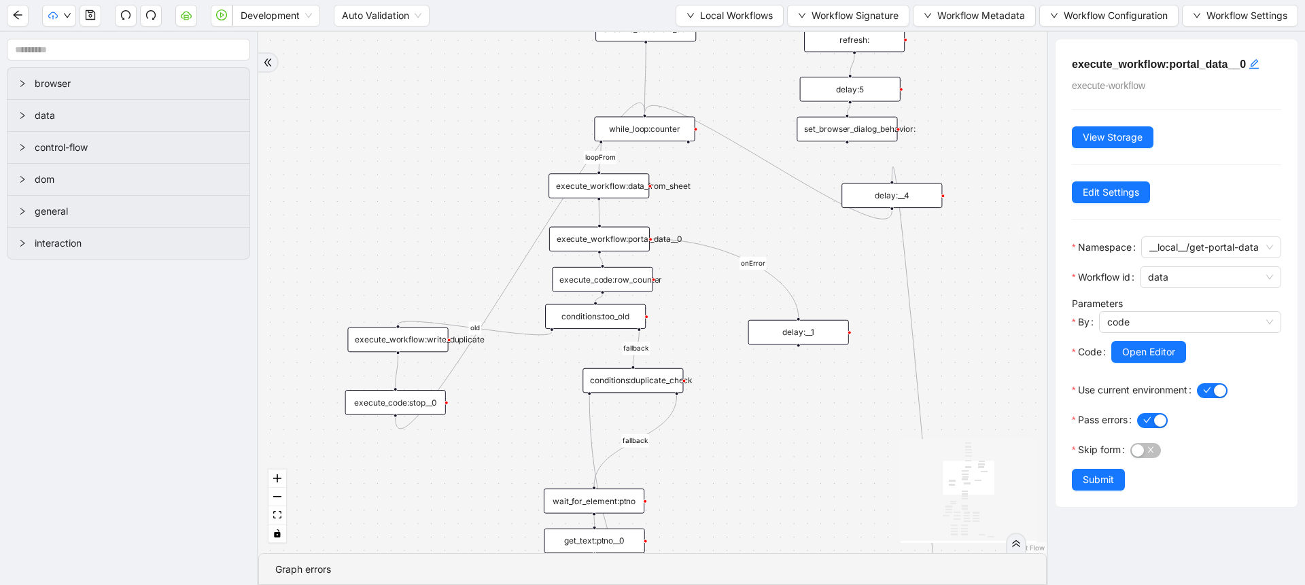
click at [625, 271] on div "execute_code:row_counter" at bounding box center [602, 279] width 101 height 25
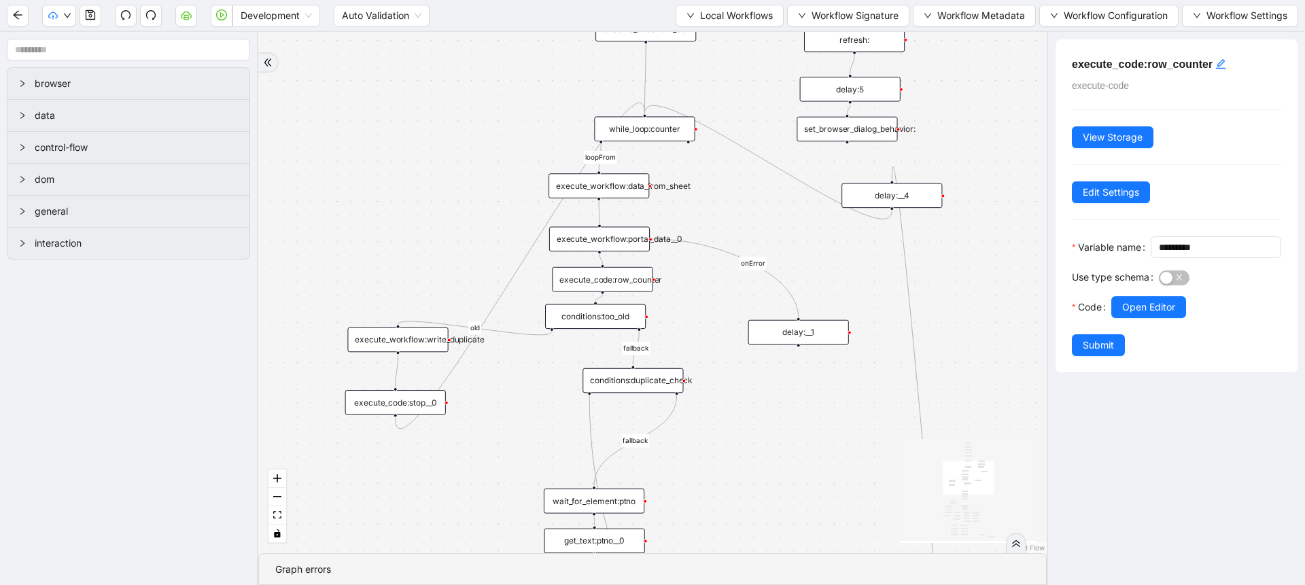
click at [440, 346] on div "execute_workflow:write_duplicate" at bounding box center [397, 340] width 101 height 25
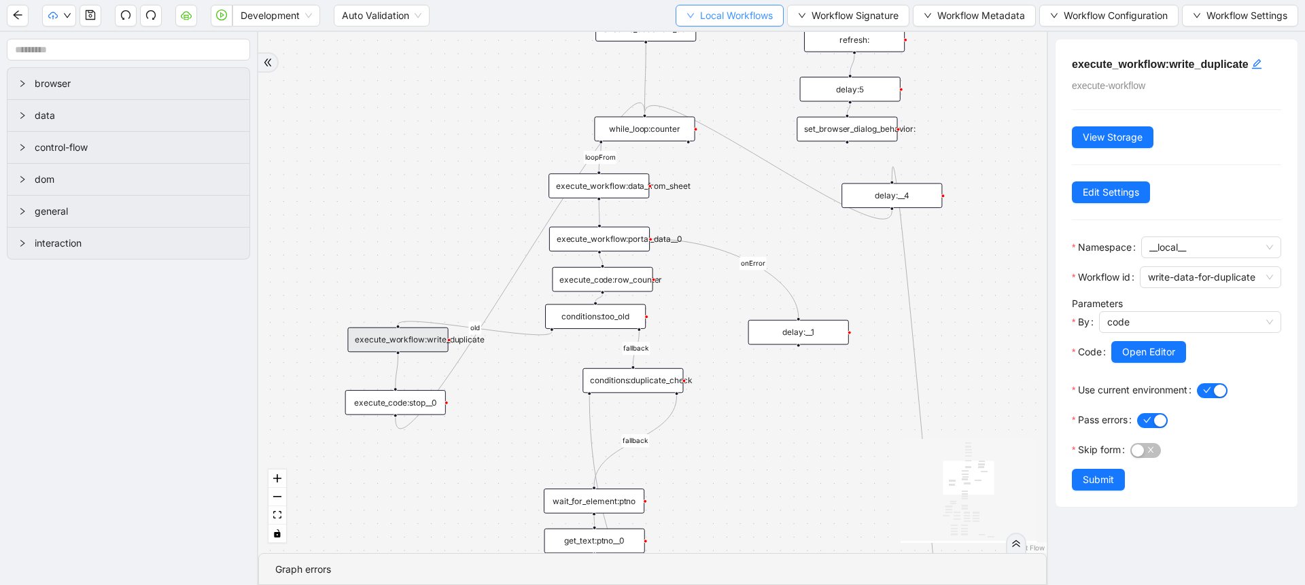
click at [687, 14] on button "Local Workflows" at bounding box center [730, 16] width 108 height 22
click at [702, 33] on li "Select" at bounding box center [723, 42] width 105 height 22
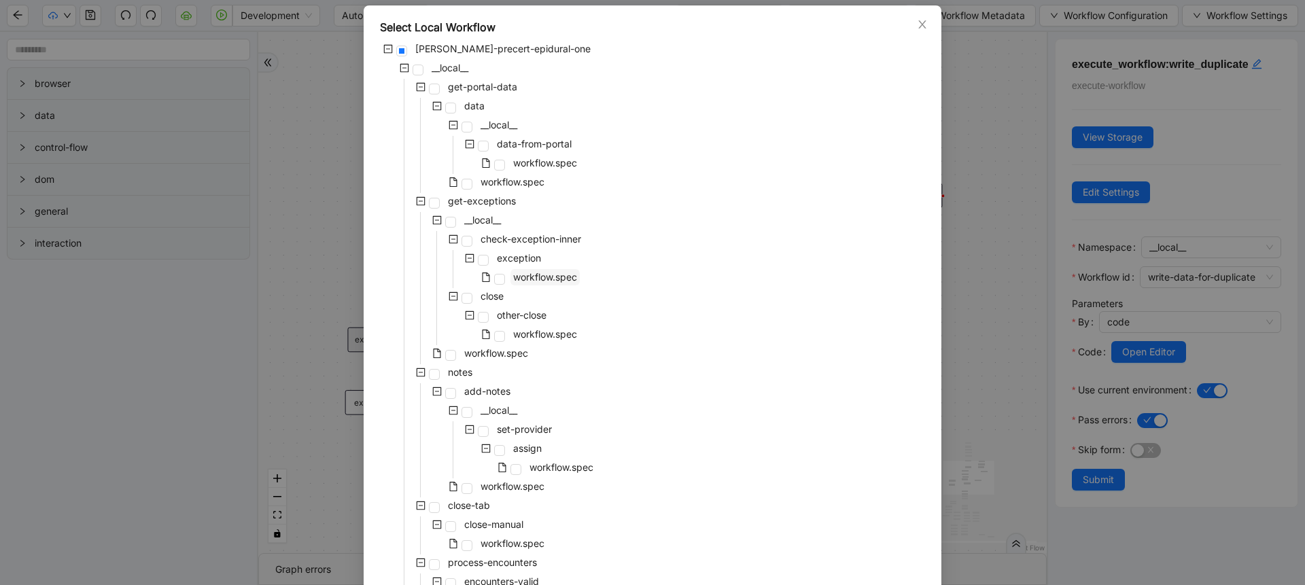
scroll to position [434, 0]
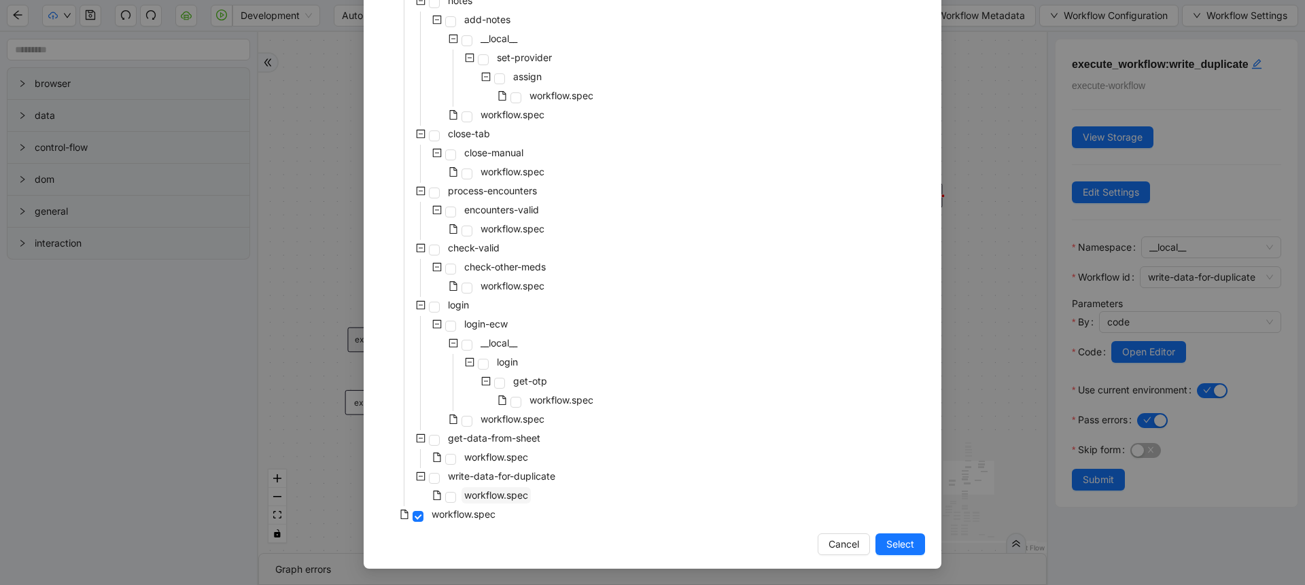
click at [488, 502] on span "workflow.spec" at bounding box center [496, 495] width 69 height 16
click at [906, 544] on span "Select" at bounding box center [900, 544] width 28 height 15
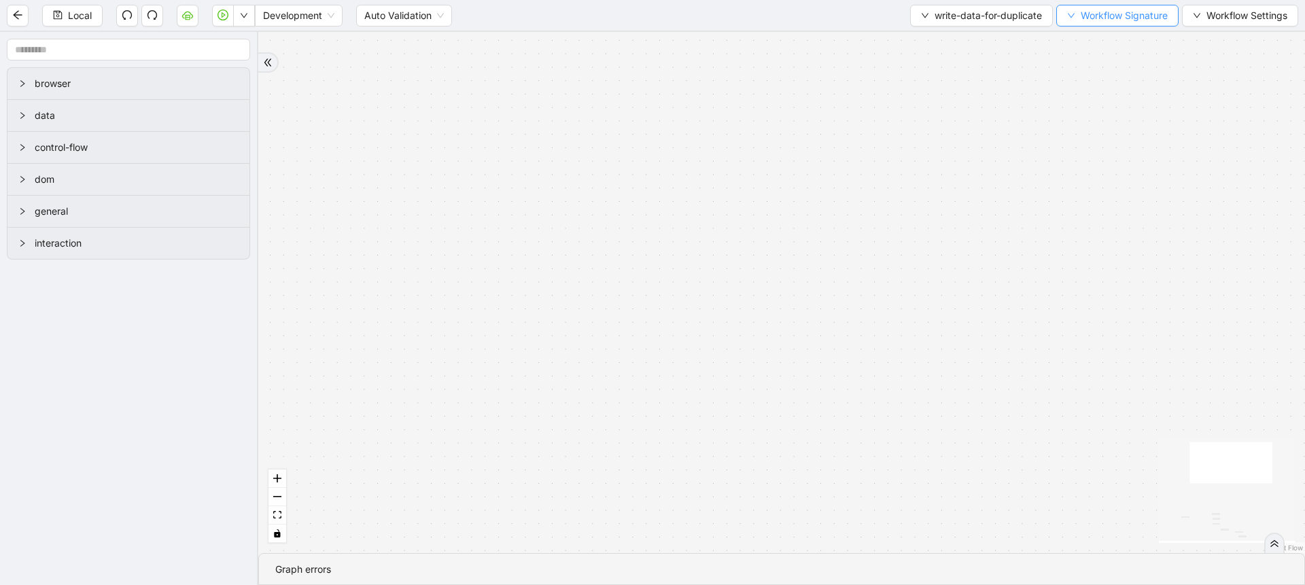
click at [1072, 13] on icon "down" at bounding box center [1071, 16] width 8 height 8
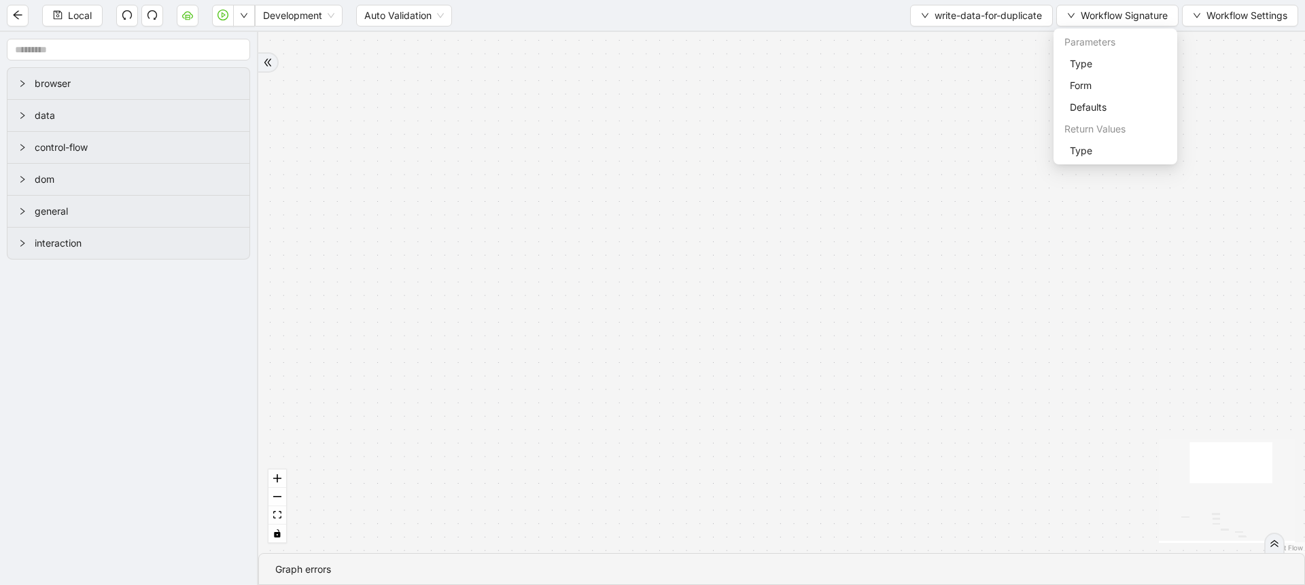
click at [1077, 47] on div "Parameters" at bounding box center [1115, 42] width 118 height 22
click at [1079, 59] on span "Type" at bounding box center [1115, 63] width 91 height 15
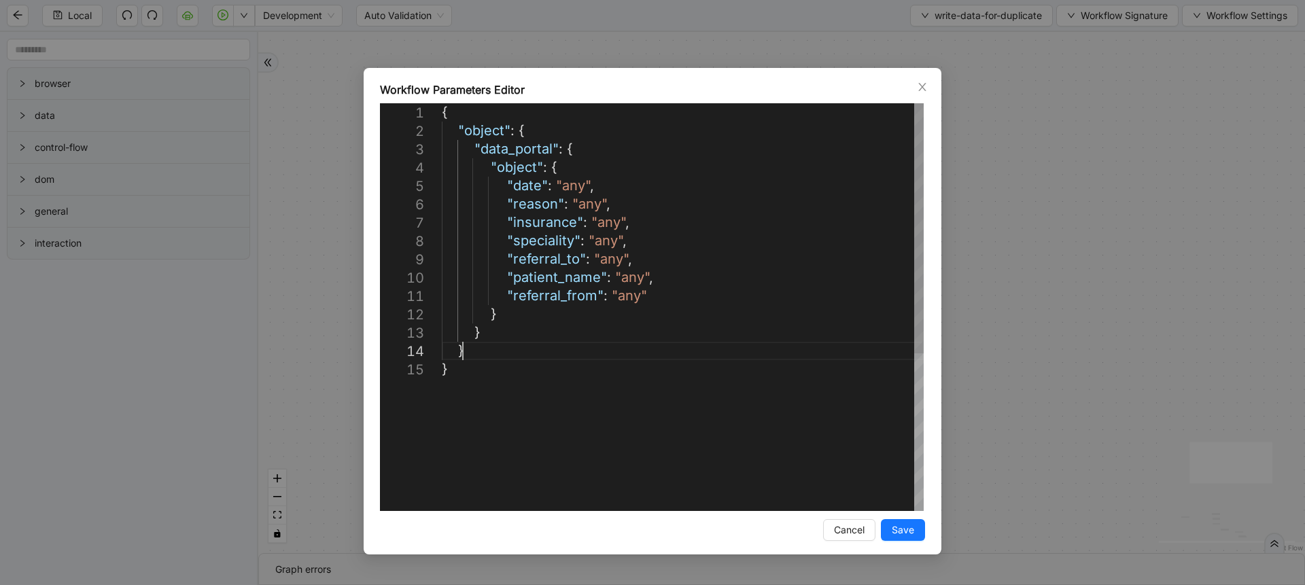
scroll to position [0, 0]
click at [601, 355] on div "{ "object" : { "data_portal" : { "object" : { "date" : "any" , "reason" : "any"…" at bounding box center [683, 435] width 482 height 665
type textarea "**********"
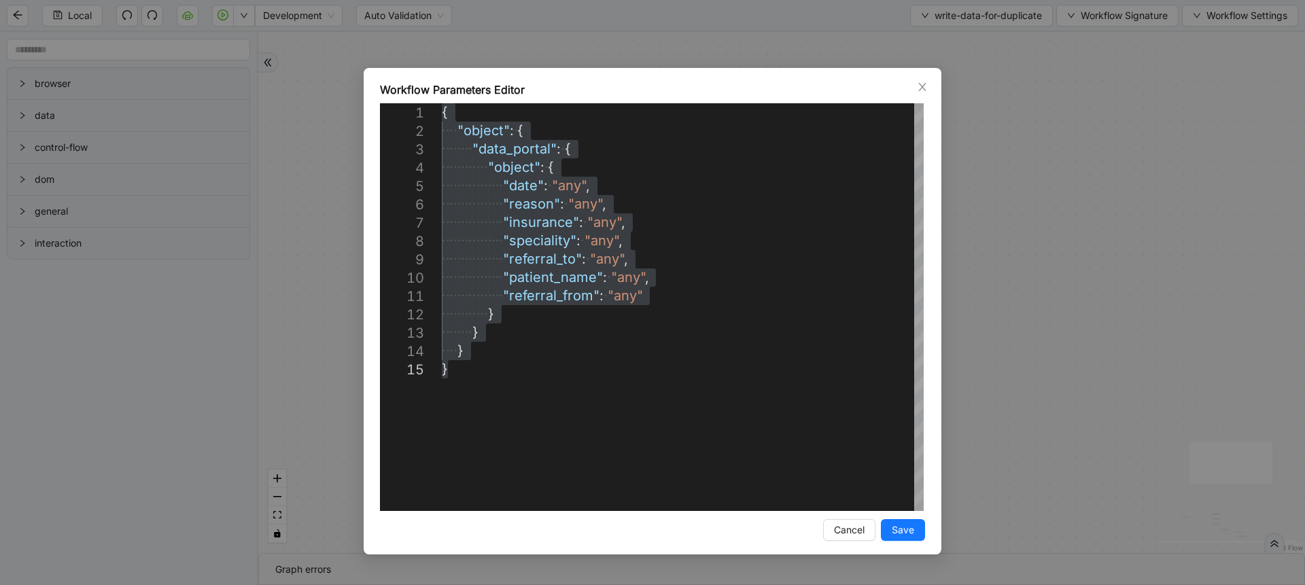
click at [984, 344] on div "Workflow Parameters Editor 1 2 3 4 5 6 7 8 9 10 11 12 13 14 15 { ·‌ ·‌ ·‌ ·‌ "o…" at bounding box center [652, 292] width 1305 height 585
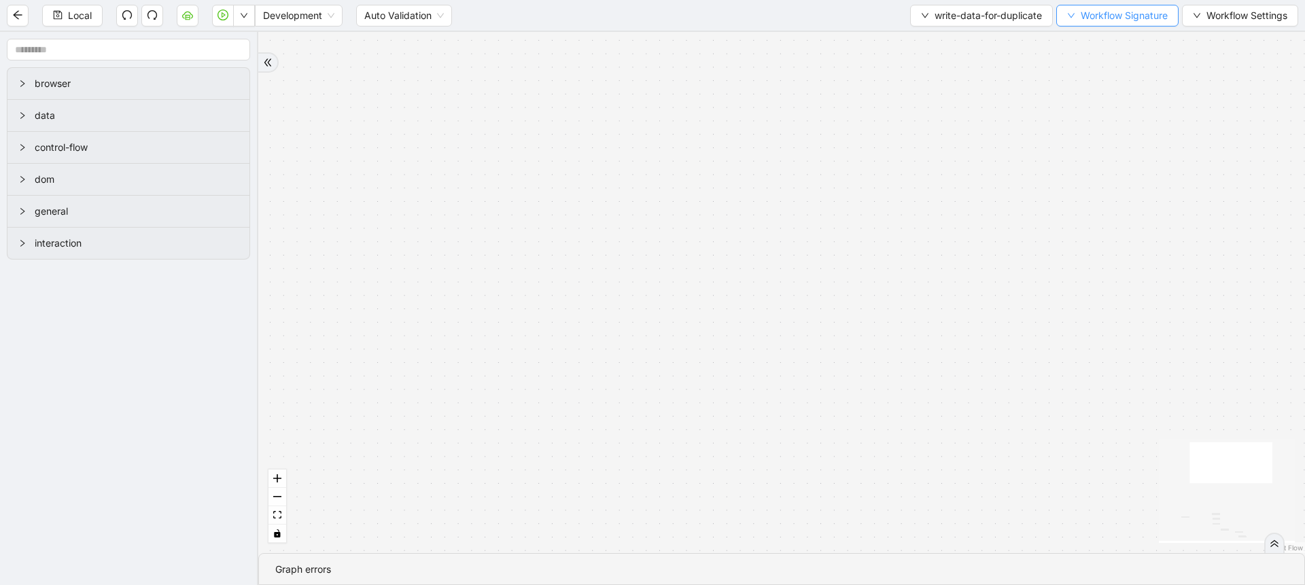
click at [1091, 17] on span "Workflow Signature" at bounding box center [1124, 15] width 87 height 15
click at [1075, 151] on span "Type" at bounding box center [1115, 150] width 91 height 15
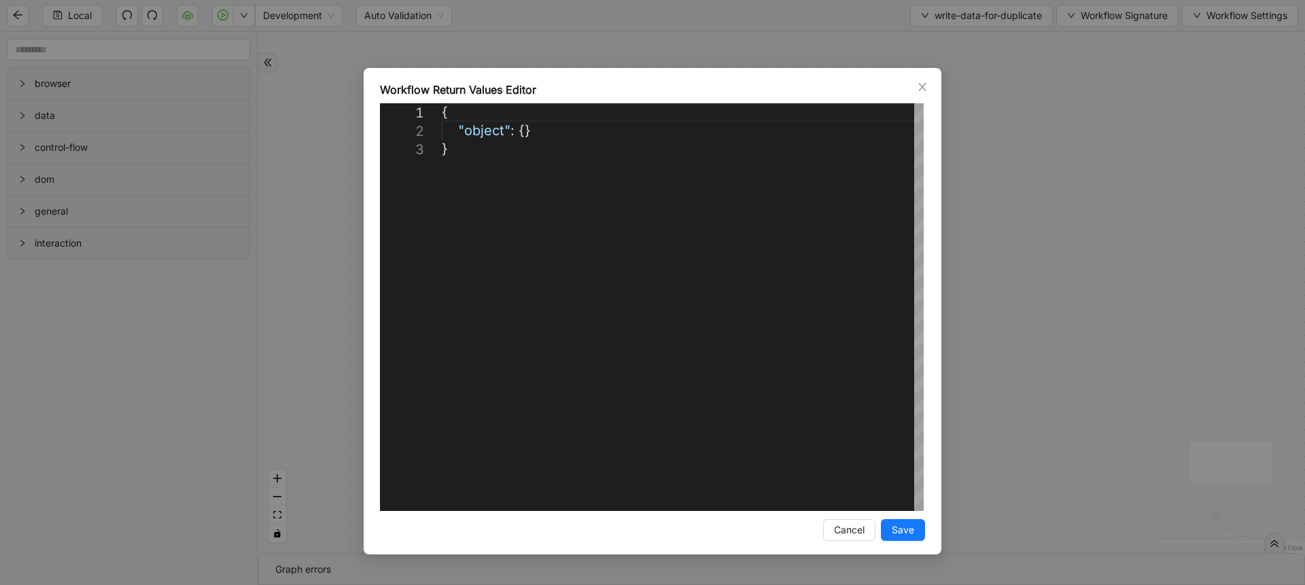
click at [1130, 192] on div "**********" at bounding box center [652, 292] width 1305 height 585
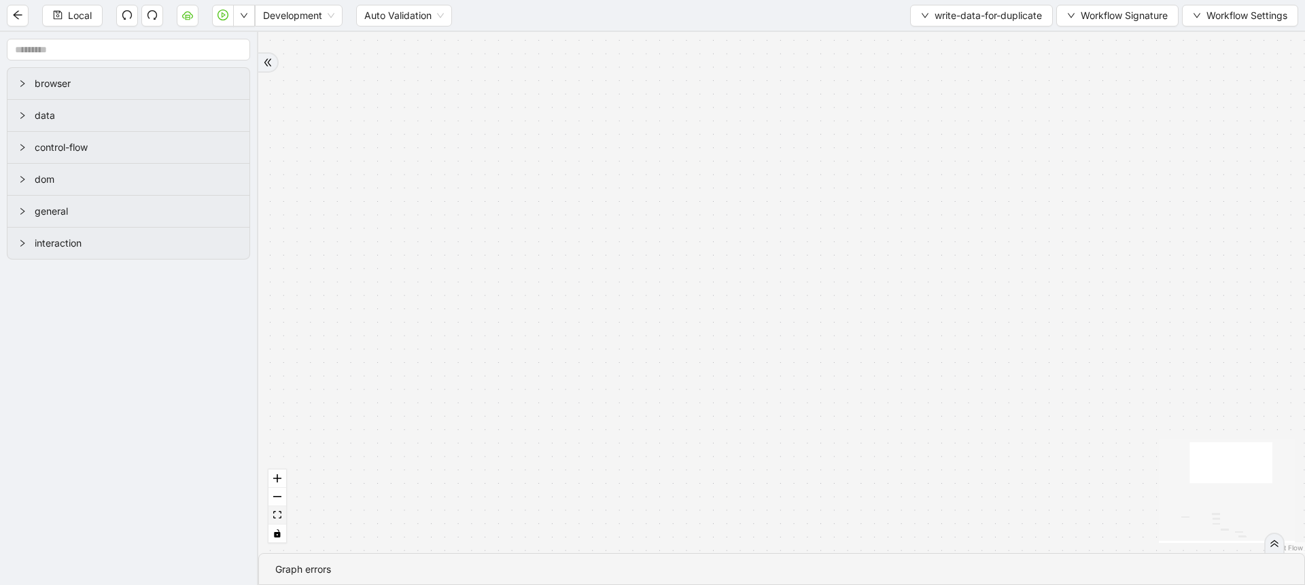
click at [281, 514] on icon "fit view" at bounding box center [277, 514] width 8 height 7
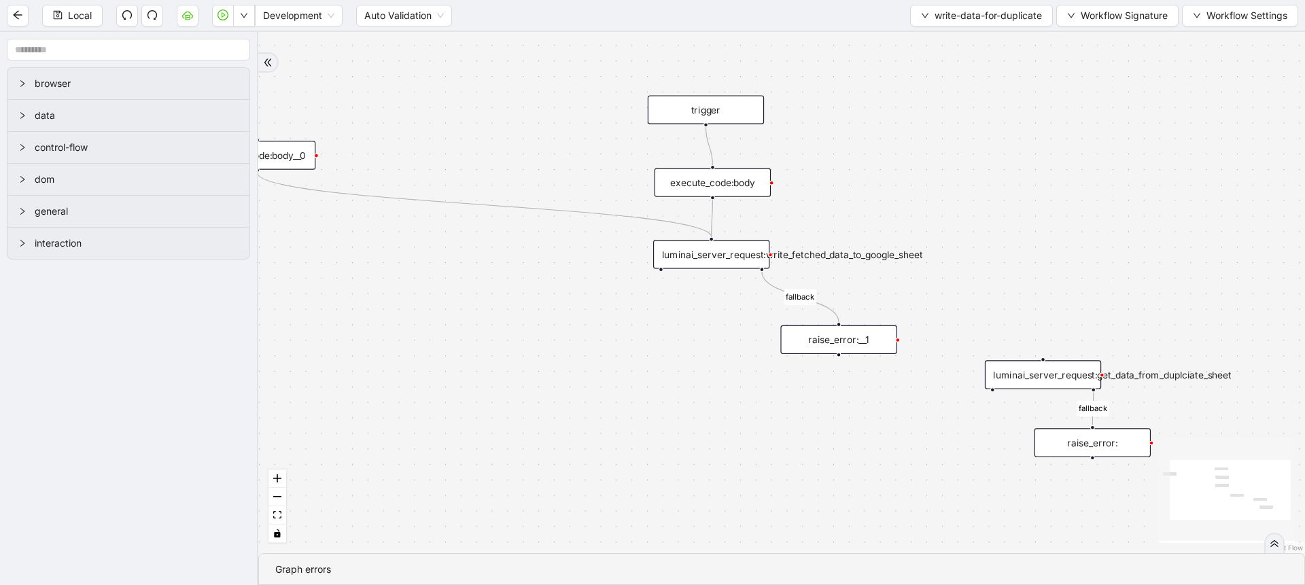
drag, startPoint x: 657, startPoint y: 295, endPoint x: 534, endPoint y: 275, distance: 124.0
click at [534, 275] on div "fallback fallback trigger luminai_server_request:get_data_from_duplciate_sheet …" at bounding box center [781, 292] width 1047 height 521
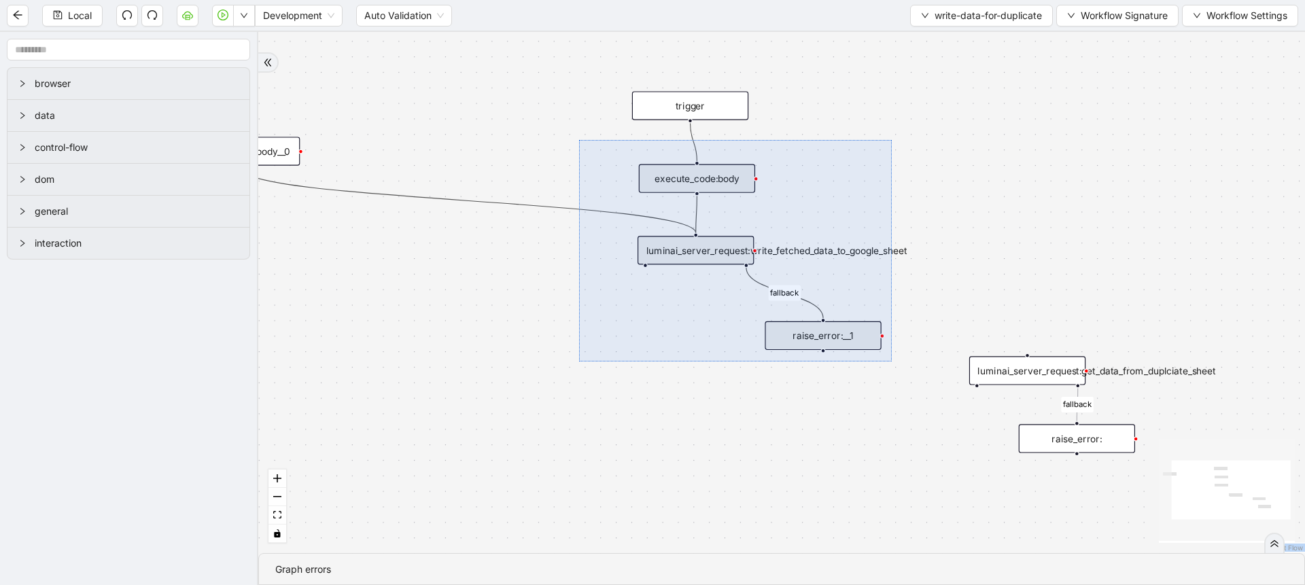
drag, startPoint x: 579, startPoint y: 140, endPoint x: 892, endPoint y: 360, distance: 382.5
click at [892, 360] on div "fallback fallback trigger luminai_server_request:get_data_from_duplciate_sheet …" at bounding box center [781, 292] width 1047 height 521
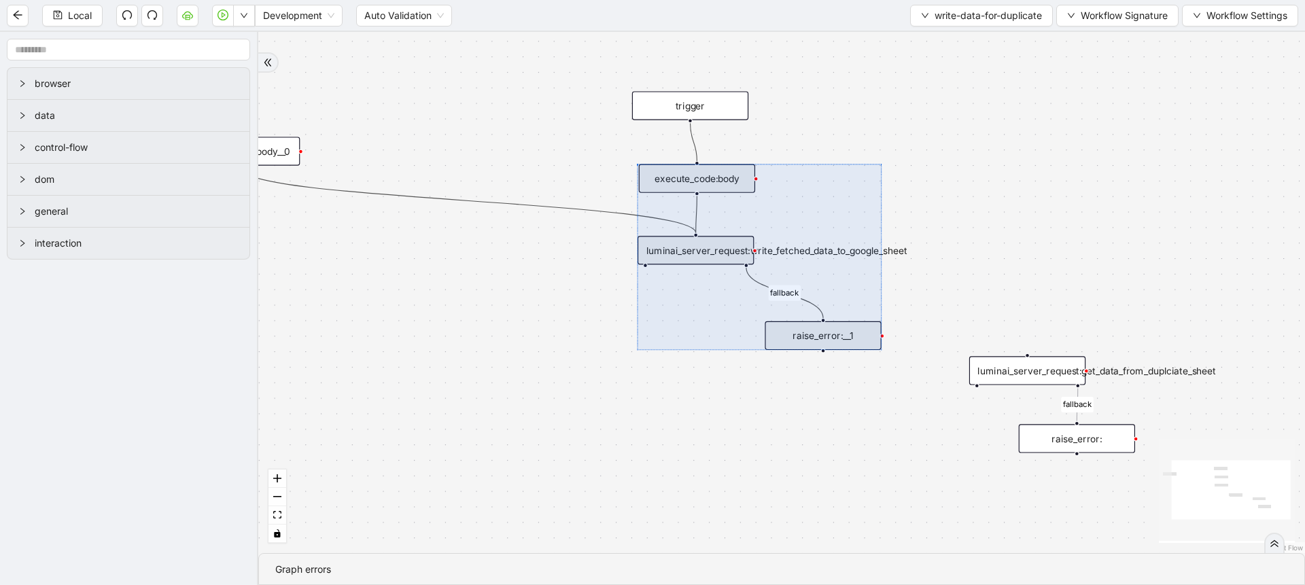
click at [935, 29] on div "Local Development Auto Validation write-data-for-duplicate Workflow Signature W…" at bounding box center [652, 15] width 1305 height 31
click at [921, 17] on icon "down" at bounding box center [925, 16] width 8 height 8
click at [919, 37] on span "Select" at bounding box center [978, 42] width 122 height 15
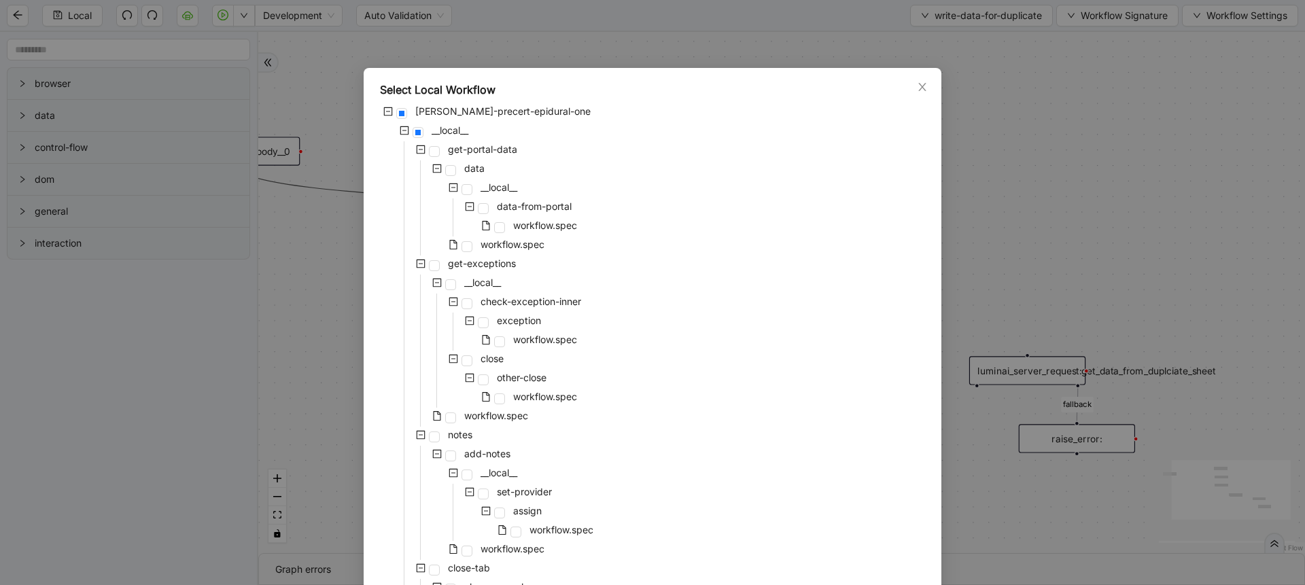
scroll to position [434, 0]
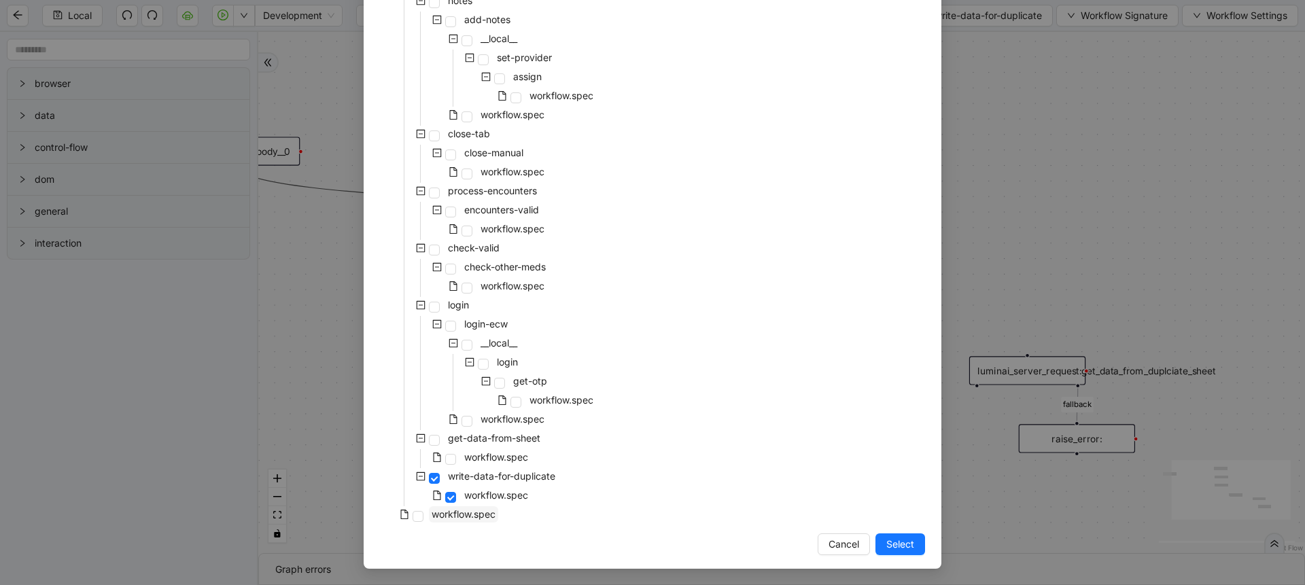
click at [480, 506] on span "workflow.spec" at bounding box center [463, 514] width 69 height 16
click at [877, 535] on button "Select" at bounding box center [901, 545] width 50 height 22
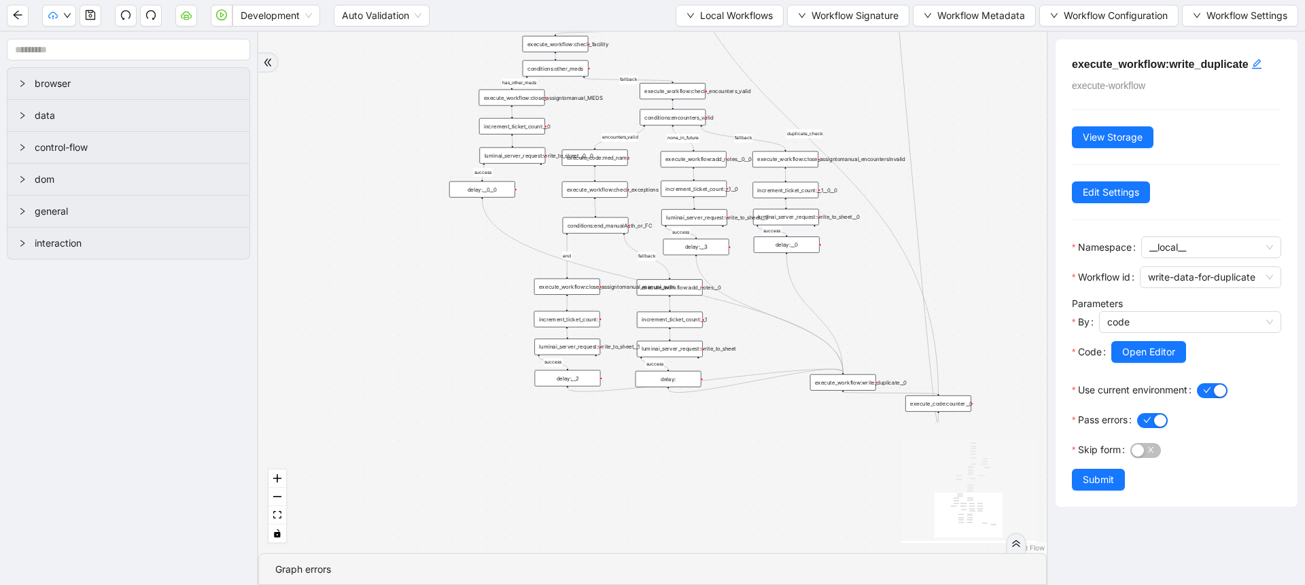
drag, startPoint x: 837, startPoint y: 473, endPoint x: 753, endPoint y: 439, distance: 90.9
click at [753, 439] on div "has_other_meds success success end success success success fallback fallback en…" at bounding box center [652, 292] width 789 height 521
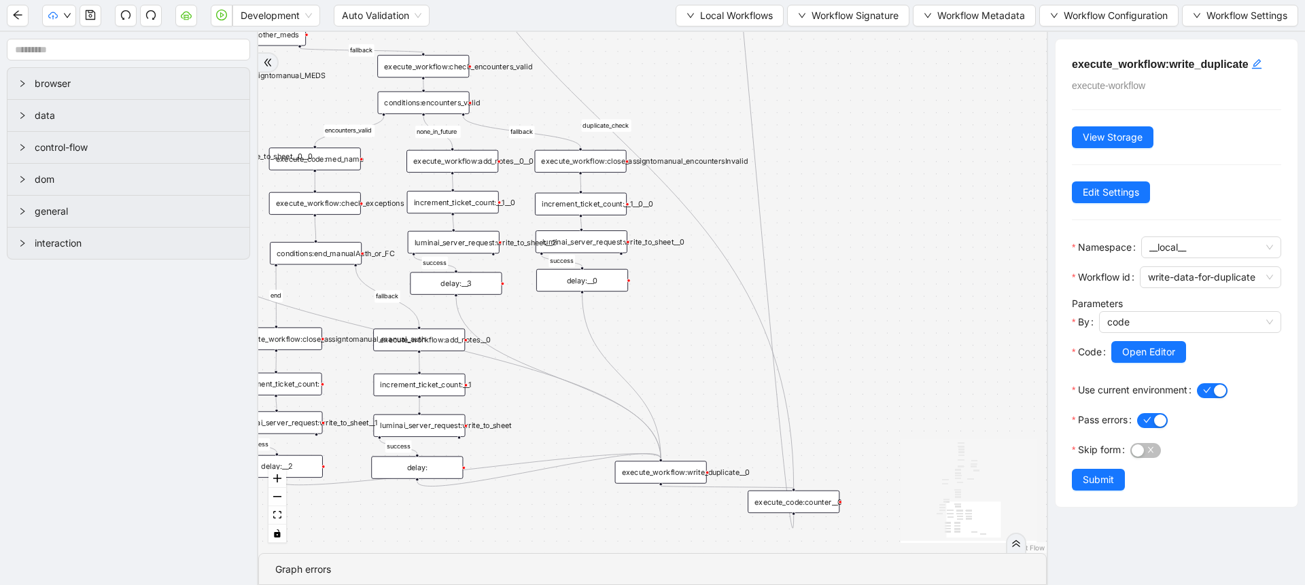
drag, startPoint x: 826, startPoint y: 413, endPoint x: 637, endPoint y: 515, distance: 214.7
click at [637, 515] on div "has_other_meds success success end success success success fallback fallback en…" at bounding box center [652, 292] width 789 height 521
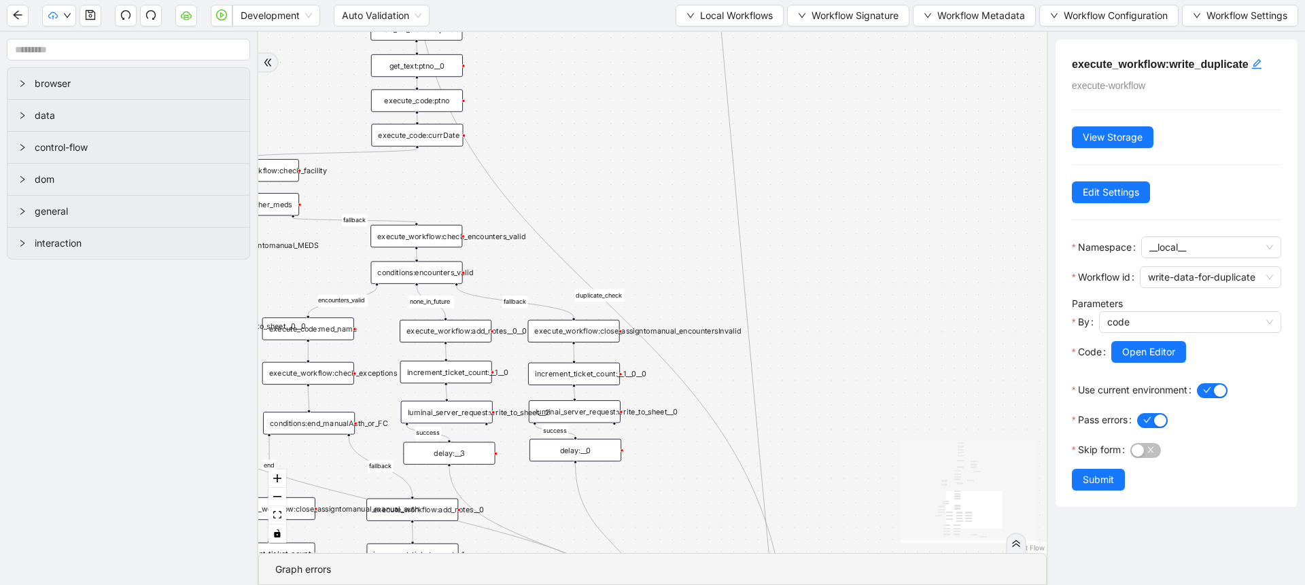
drag, startPoint x: 830, startPoint y: 288, endPoint x: 825, endPoint y: 514, distance: 225.7
click at [825, 514] on div "has_other_meds success success end success success success fallback fallback en…" at bounding box center [652, 292] width 789 height 521
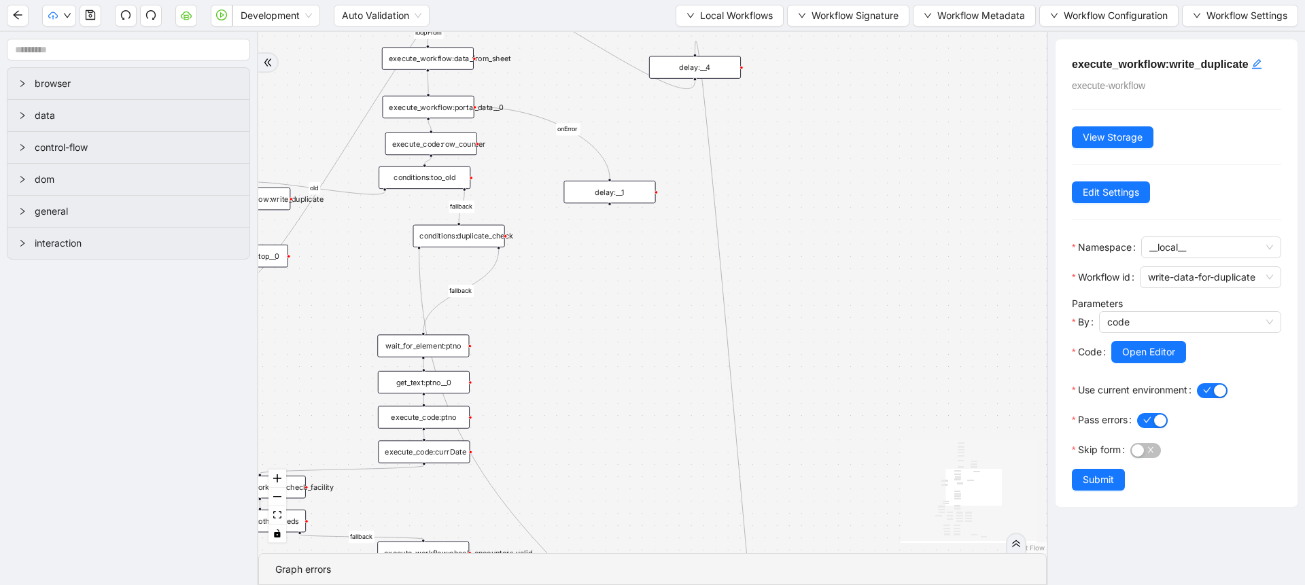
drag, startPoint x: 833, startPoint y: 237, endPoint x: 835, endPoint y: 514, distance: 276.7
click at [835, 514] on div "has_other_meds success success end success success success fallback fallback en…" at bounding box center [652, 292] width 789 height 521
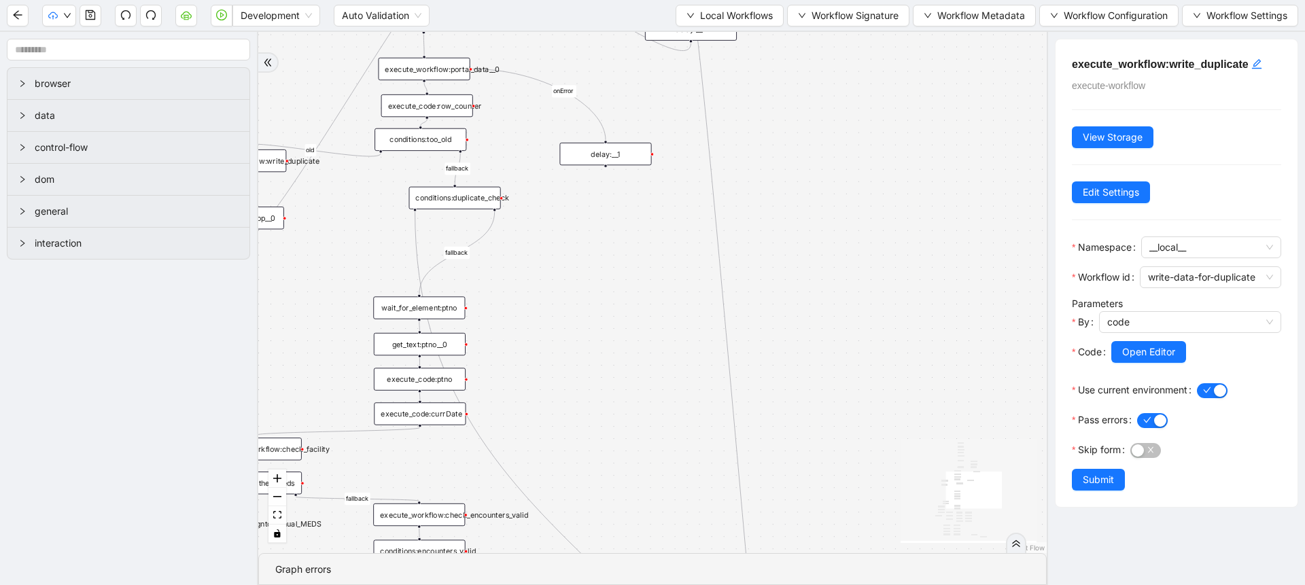
drag, startPoint x: 822, startPoint y: 334, endPoint x: 809, endPoint y: 206, distance: 128.4
click at [809, 206] on div "has_other_meds success success end success success success fallback fallback en…" at bounding box center [652, 292] width 789 height 521
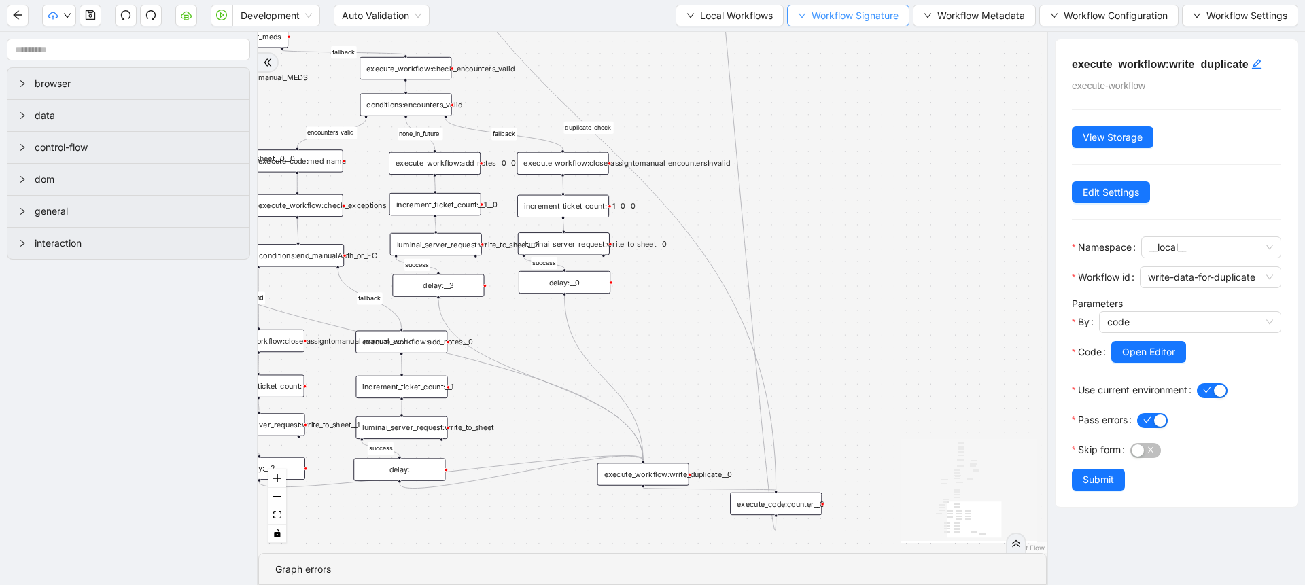
drag, startPoint x: 842, startPoint y: 387, endPoint x: 837, endPoint y: 14, distance: 372.5
click at [837, 14] on section "Development Auto Validation Local Workflows Workflow Signature Workflow Metadat…" at bounding box center [652, 292] width 1305 height 585
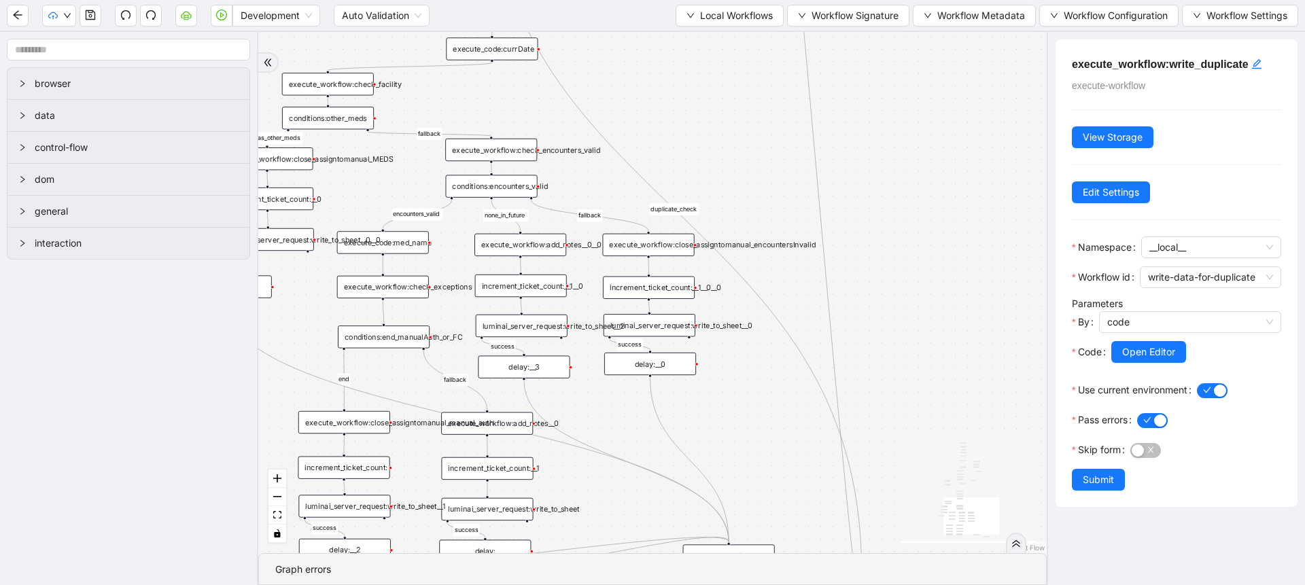
drag, startPoint x: 864, startPoint y: 265, endPoint x: 949, endPoint y: 390, distance: 150.6
click at [949, 390] on div "has_other_meds success success end success success success fallback fallback en…" at bounding box center [652, 292] width 789 height 521
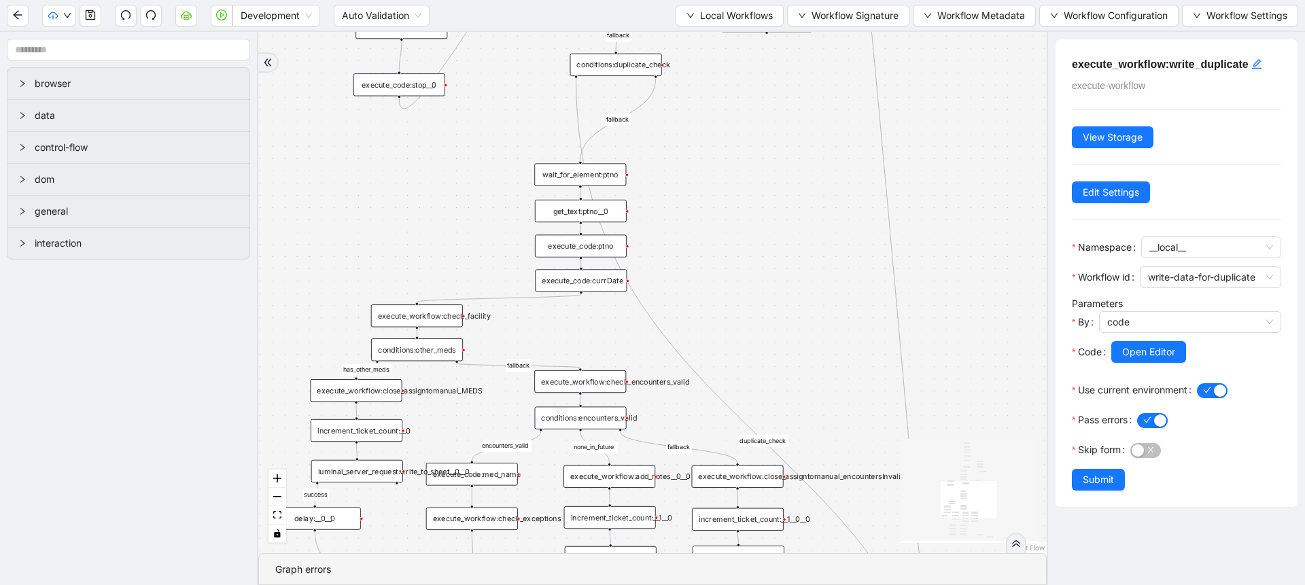
drag, startPoint x: 696, startPoint y: 137, endPoint x: 805, endPoint y: 379, distance: 264.7
click at [805, 379] on div "has_other_meds success success end success success success fallback fallback en…" at bounding box center [652, 292] width 789 height 521
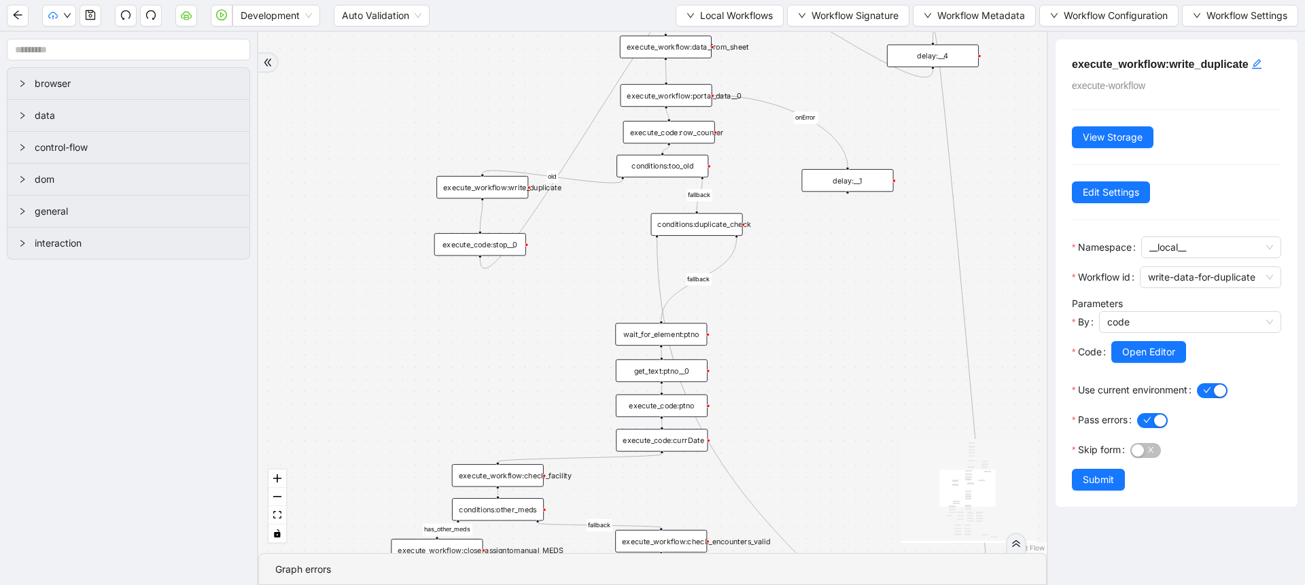
drag, startPoint x: 765, startPoint y: 284, endPoint x: 829, endPoint y: 392, distance: 124.6
click at [829, 392] on div "has_other_meds success success end success success success fallback fallback en…" at bounding box center [652, 292] width 789 height 521
click at [718, 220] on div "conditions:duplicate_check" at bounding box center [697, 224] width 92 height 22
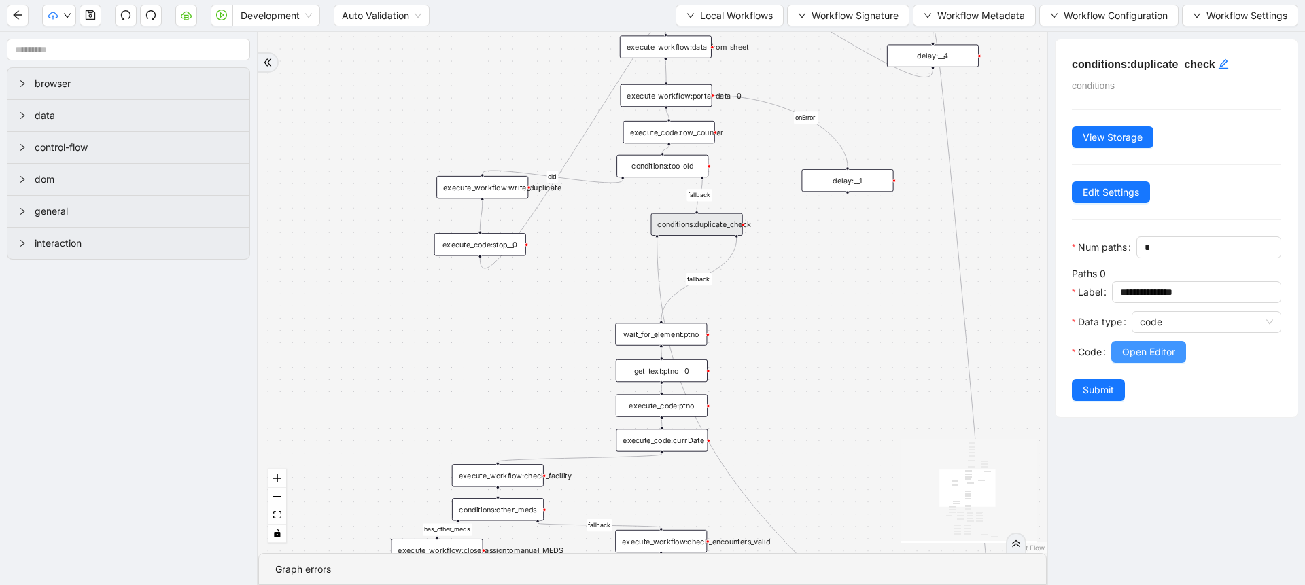
click at [1118, 363] on button "Open Editor" at bounding box center [1148, 352] width 75 height 22
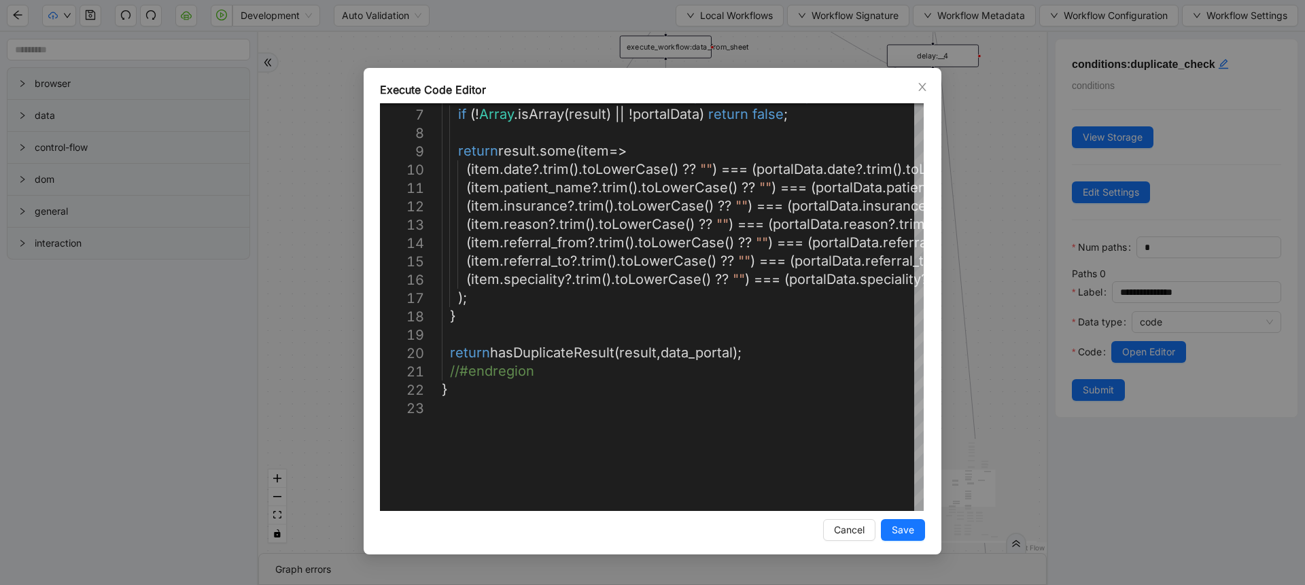
click at [957, 381] on div "Execute Code Editor 6 7 8 9 10 11 12 13 14 15 16 17 18 19 20 21 22 23 function …" at bounding box center [652, 292] width 1305 height 585
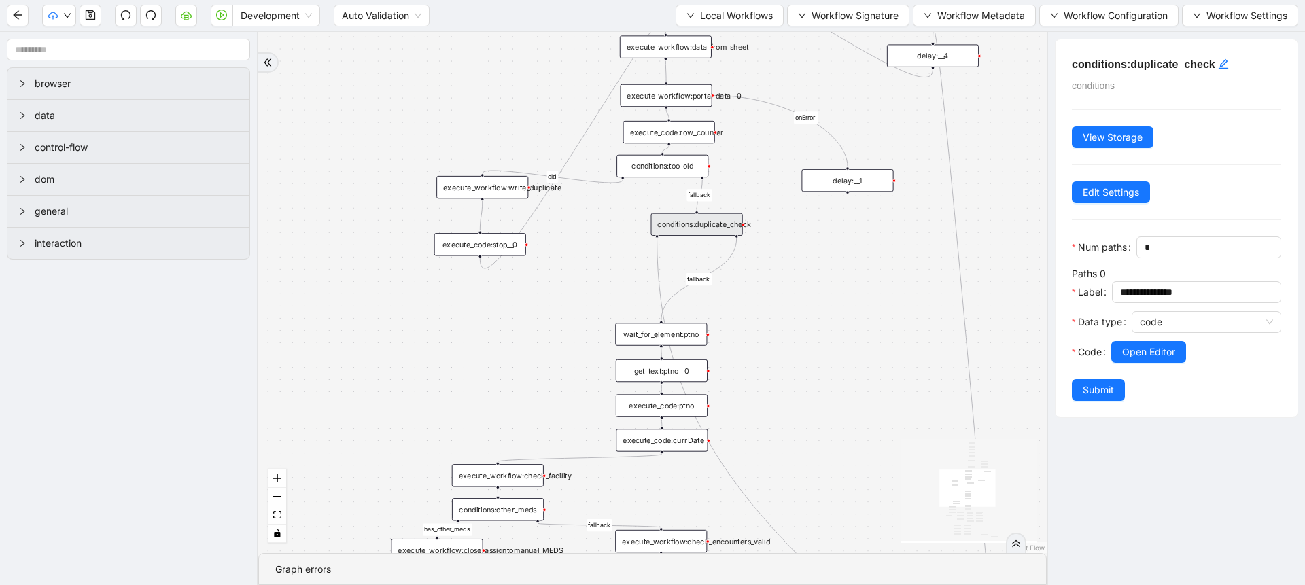
click at [695, 223] on div "conditions:duplicate_check" at bounding box center [697, 224] width 92 height 22
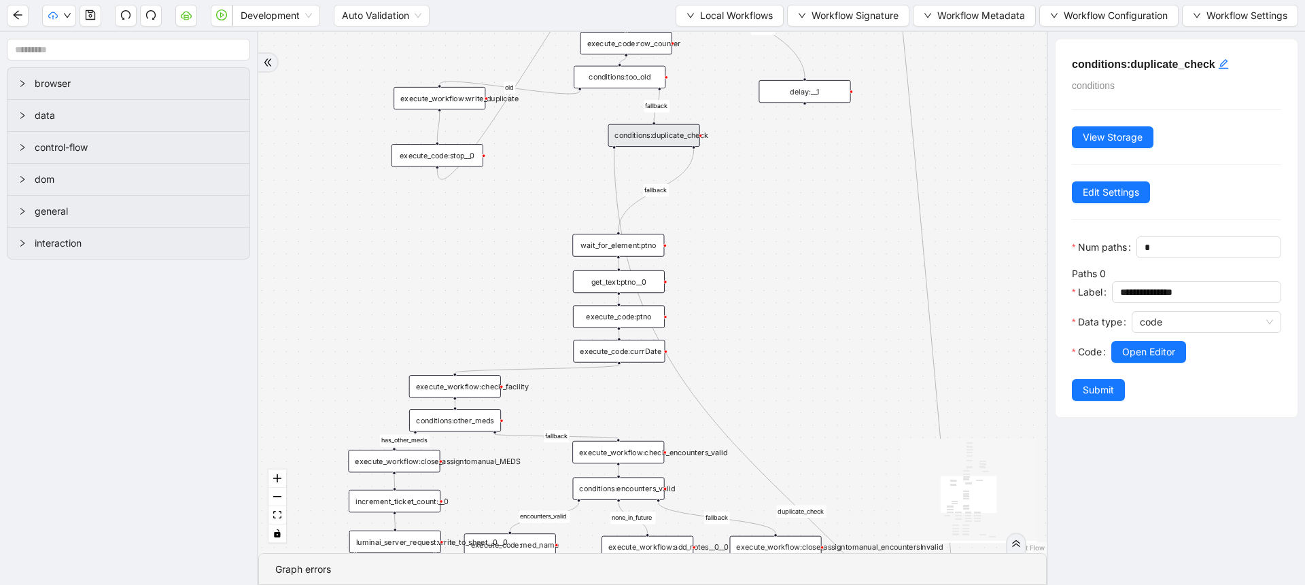
drag, startPoint x: 774, startPoint y: 350, endPoint x: 695, endPoint y: 184, distance: 183.9
click at [695, 184] on div "has_other_meds success success end success success success fallback fallback en…" at bounding box center [652, 292] width 789 height 521
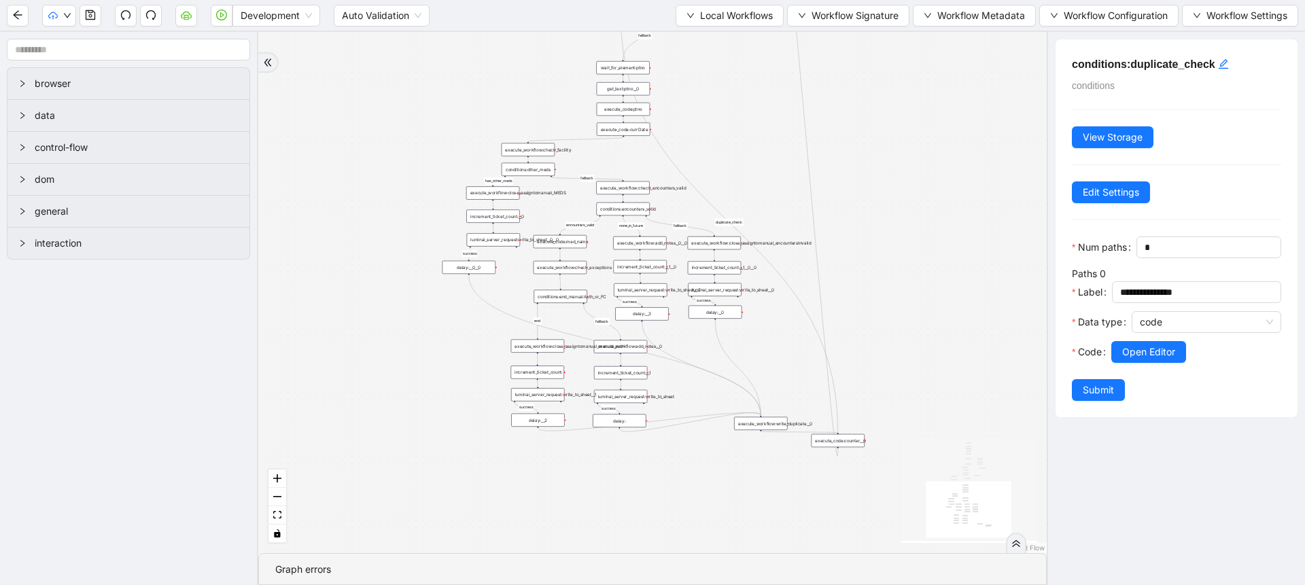
drag, startPoint x: 840, startPoint y: 294, endPoint x: 834, endPoint y: 186, distance: 107.6
click at [834, 186] on div "has_other_meds success success end success success success fallback fallback en…" at bounding box center [652, 292] width 789 height 521
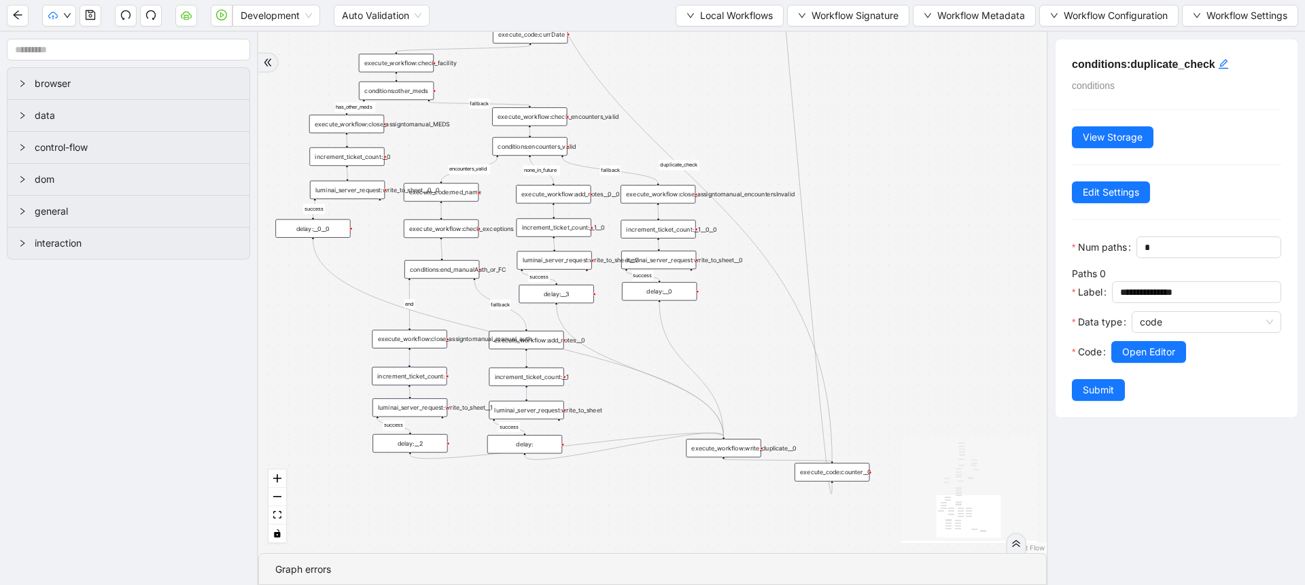
click at [716, 439] on div "execute_workflow:write_duplicate__0" at bounding box center [723, 448] width 75 height 18
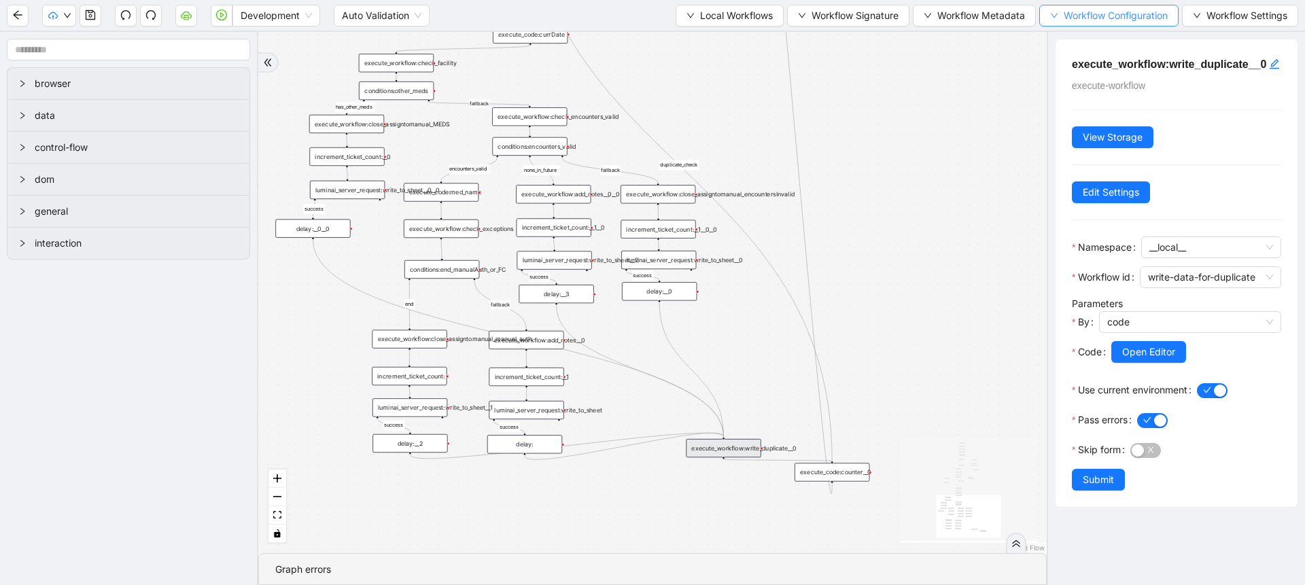
click at [1098, 14] on span "Workflow Configuration" at bounding box center [1116, 15] width 104 height 15
click at [1067, 67] on span "Value" at bounding box center [1106, 63] width 120 height 15
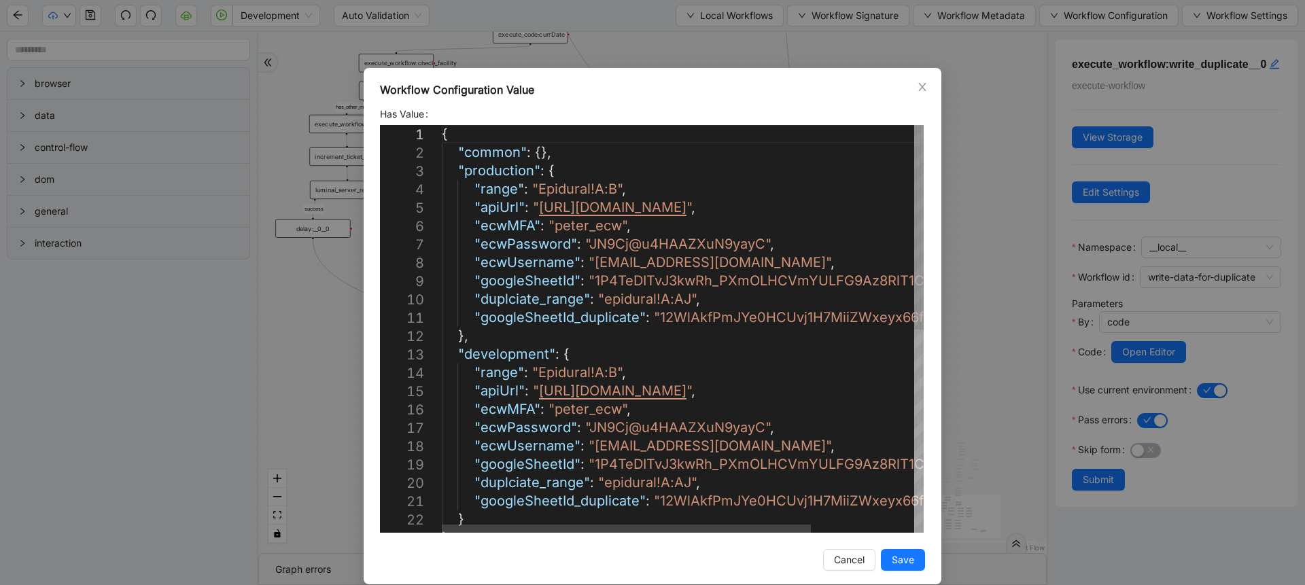
scroll to position [0, 0]
drag, startPoint x: 468, startPoint y: 299, endPoint x: 477, endPoint y: 304, distance: 9.4
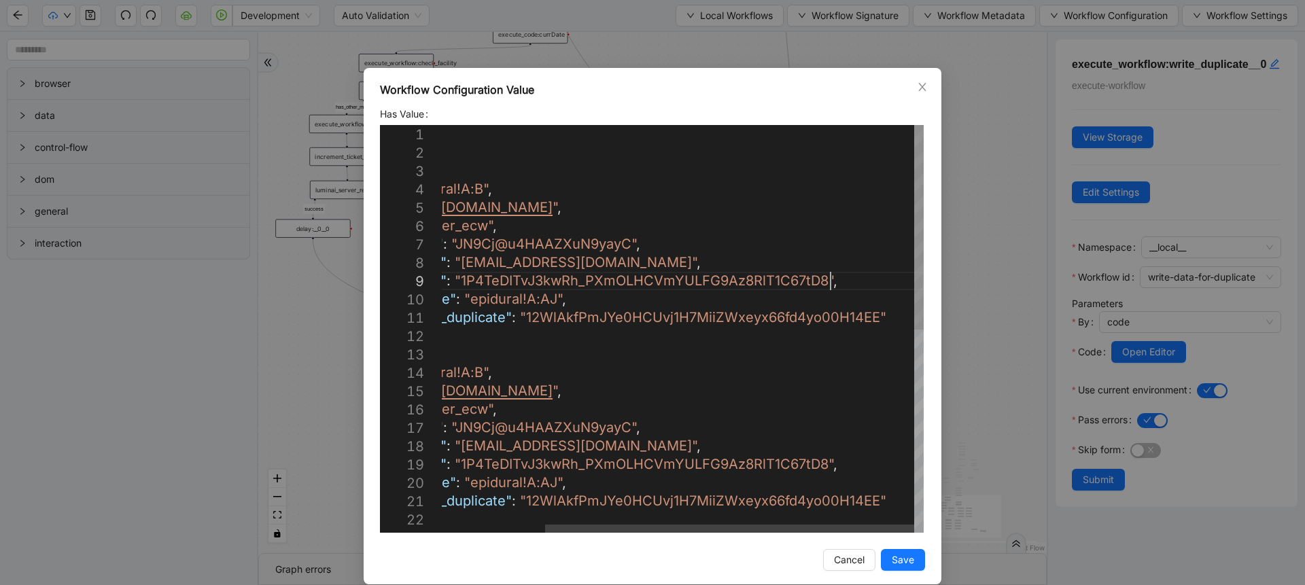
click at [825, 283] on div "{ "common" : {}, "production" : { "range" : "Epidural!A:B" , "apiUrl" : " https…" at bounding box center [616, 531] width 616 height 812
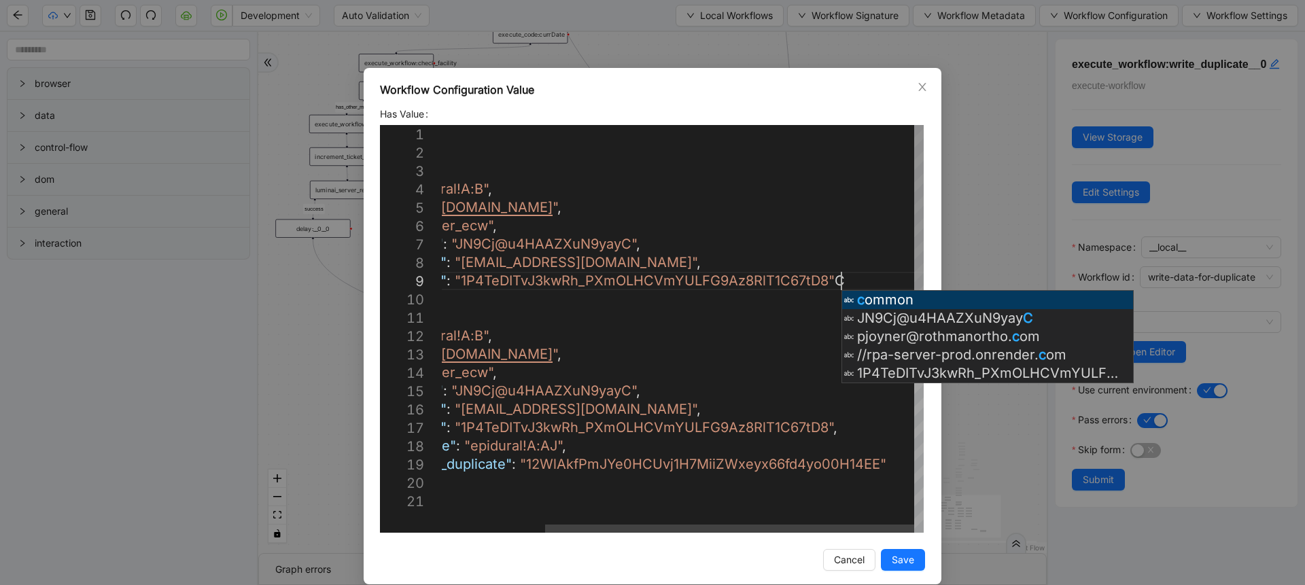
scroll to position [148, 588]
type textarea "**********"
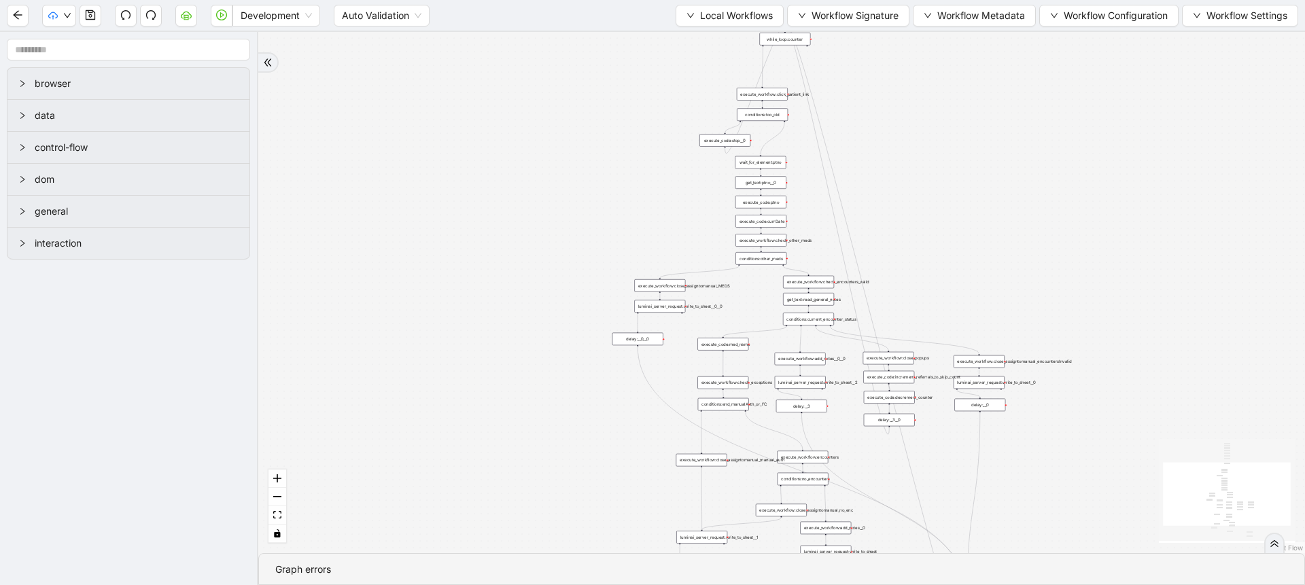
drag, startPoint x: 580, startPoint y: 229, endPoint x: 478, endPoint y: 336, distance: 147.6
click at [478, 336] on div "trigger execute_workflow:check_exceptions execute_workflow:encounters execute_w…" at bounding box center [781, 292] width 1047 height 521
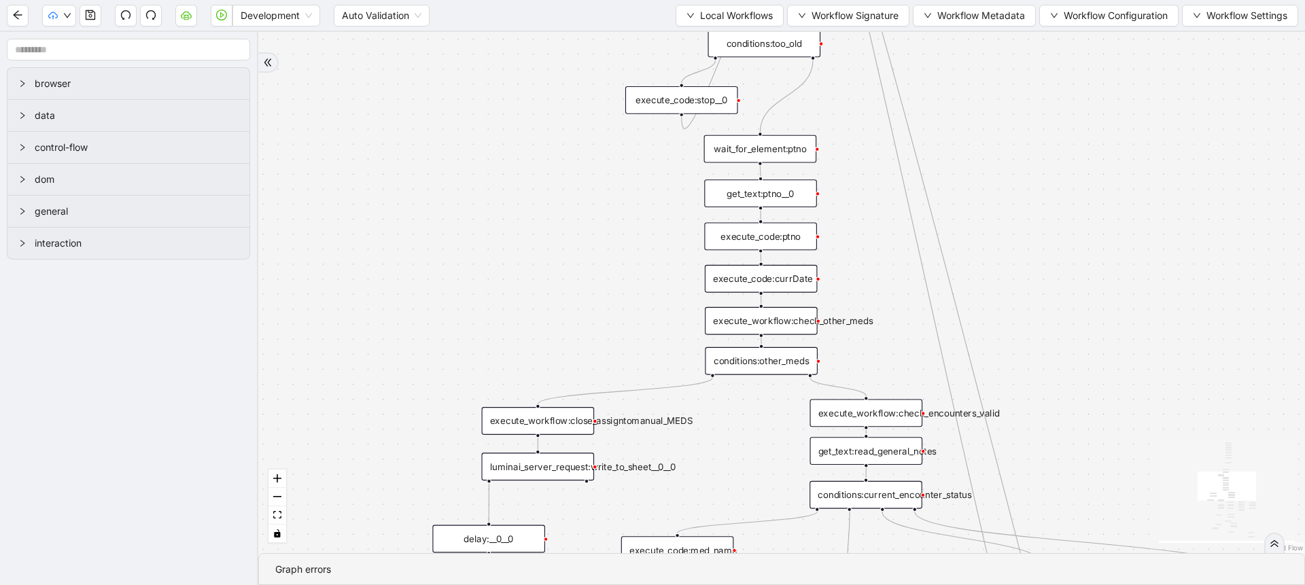
drag, startPoint x: 583, startPoint y: 167, endPoint x: 557, endPoint y: 320, distance: 155.2
click at [557, 320] on div "trigger execute_workflow:check_exceptions execute_workflow:encounters execute_w…" at bounding box center [781, 292] width 1047 height 521
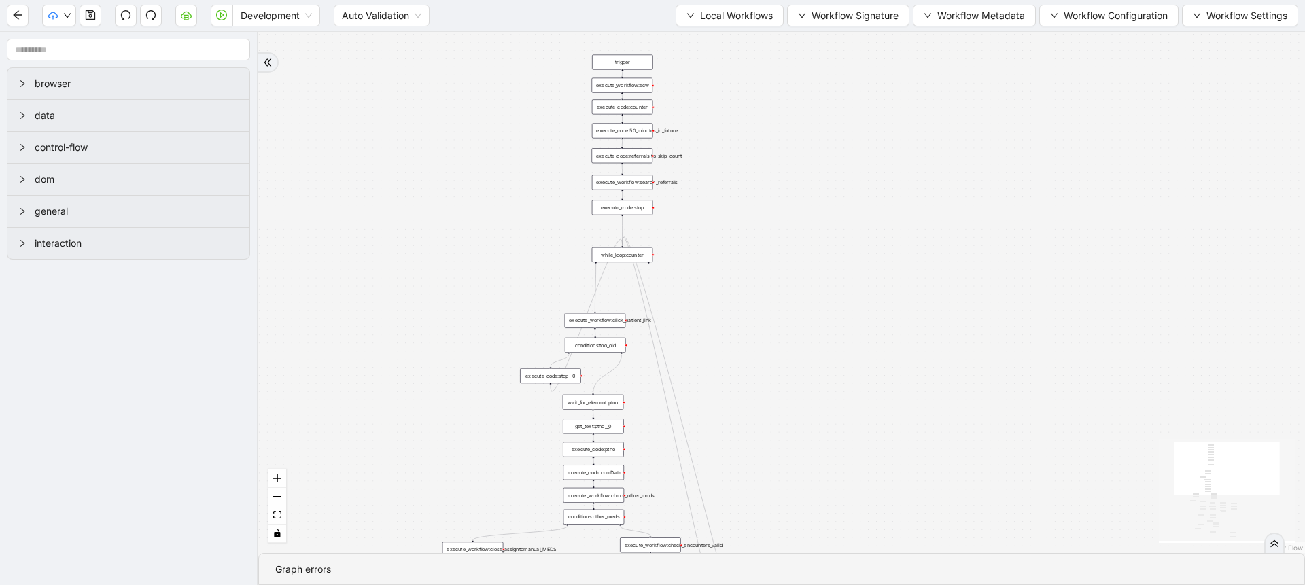
drag, startPoint x: 555, startPoint y: 208, endPoint x: 489, endPoint y: 314, distance: 124.5
click at [489, 314] on div "trigger execute_workflow:check_exceptions execute_workflow:encounters execute_w…" at bounding box center [781, 292] width 1047 height 521
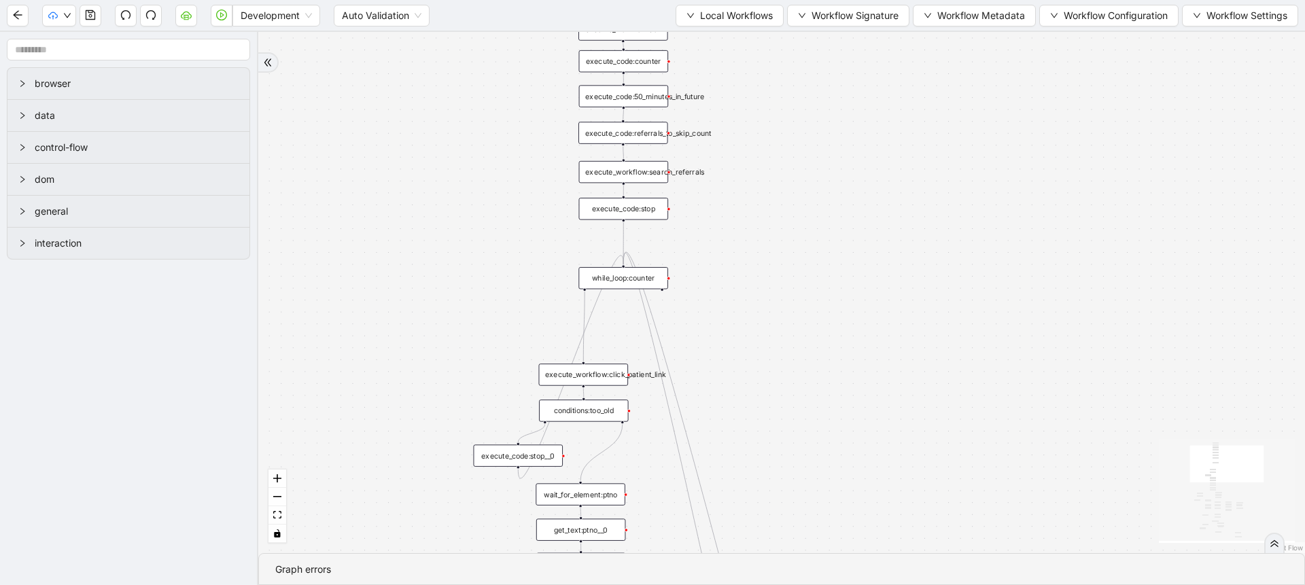
drag, startPoint x: 509, startPoint y: 249, endPoint x: 515, endPoint y: 305, distance: 56.7
click at [515, 305] on div "trigger execute_workflow:check_exceptions execute_workflow:encounters execute_w…" at bounding box center [781, 292] width 1047 height 521
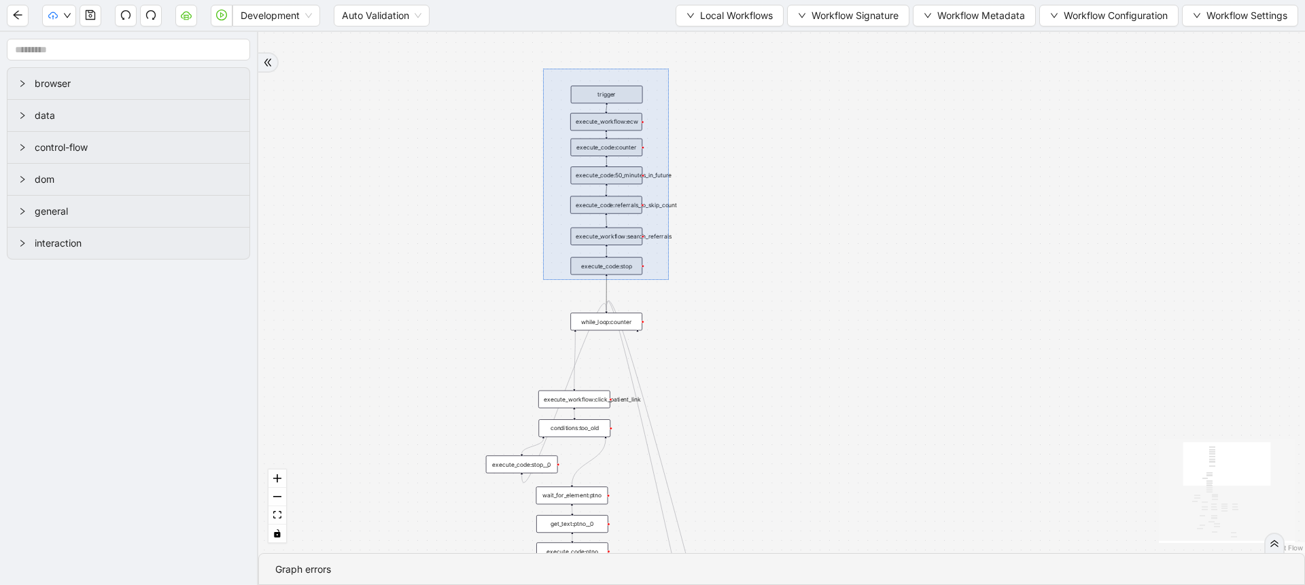
drag, startPoint x: 543, startPoint y: 69, endPoint x: 669, endPoint y: 280, distance: 246.0
click at [669, 280] on div "trigger execute_workflow:check_exceptions execute_workflow:encounters execute_w…" at bounding box center [781, 292] width 1047 height 521
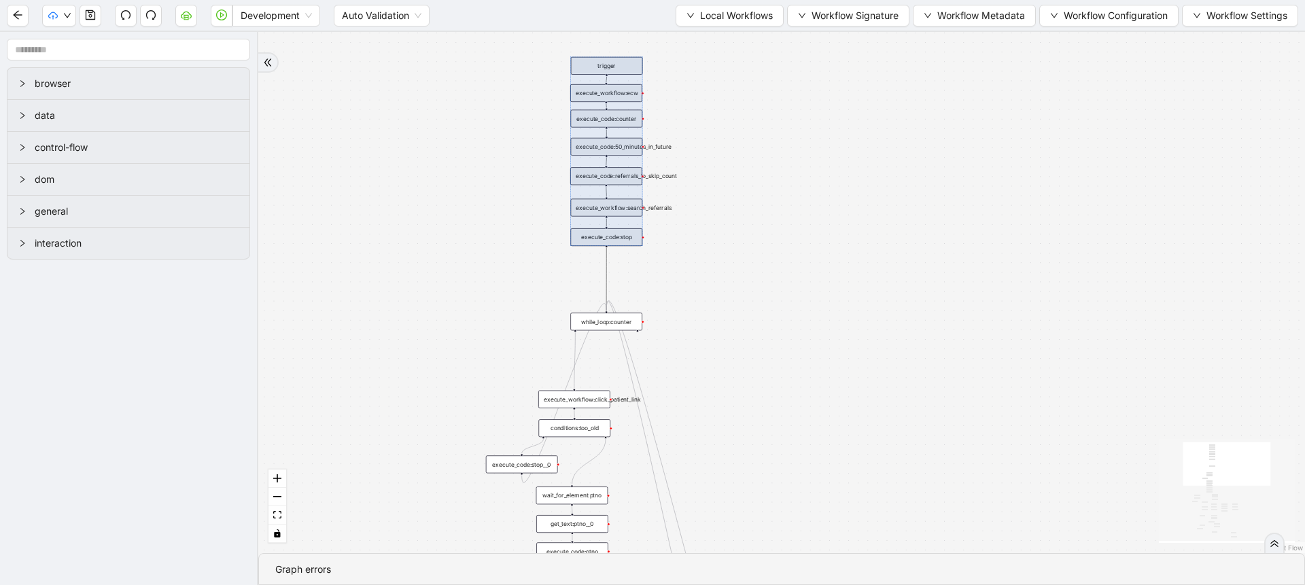
click at [669, 280] on div "trigger execute_workflow:check_exceptions execute_workflow:encounters execute_w…" at bounding box center [781, 292] width 1047 height 521
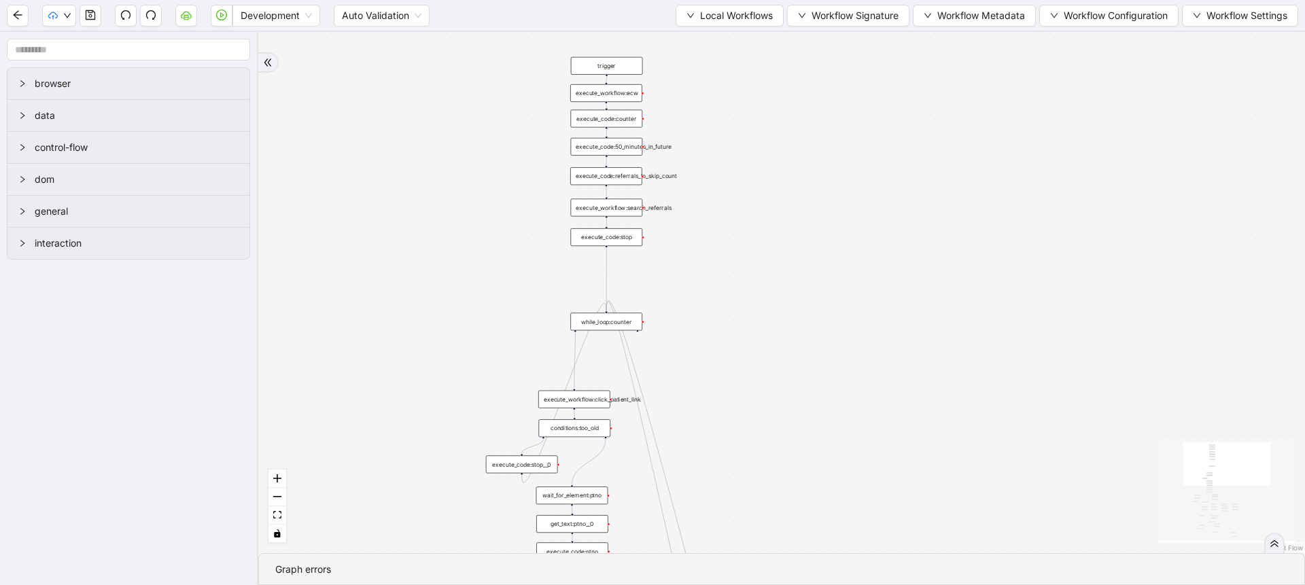
click at [722, 264] on div "trigger execute_workflow:check_exceptions execute_workflow:encounters execute_w…" at bounding box center [781, 292] width 1047 height 521
drag, startPoint x: 606, startPoint y: 245, endPoint x: 750, endPoint y: 264, distance: 145.4
drag, startPoint x: 757, startPoint y: 283, endPoint x: 610, endPoint y: 314, distance: 150.8
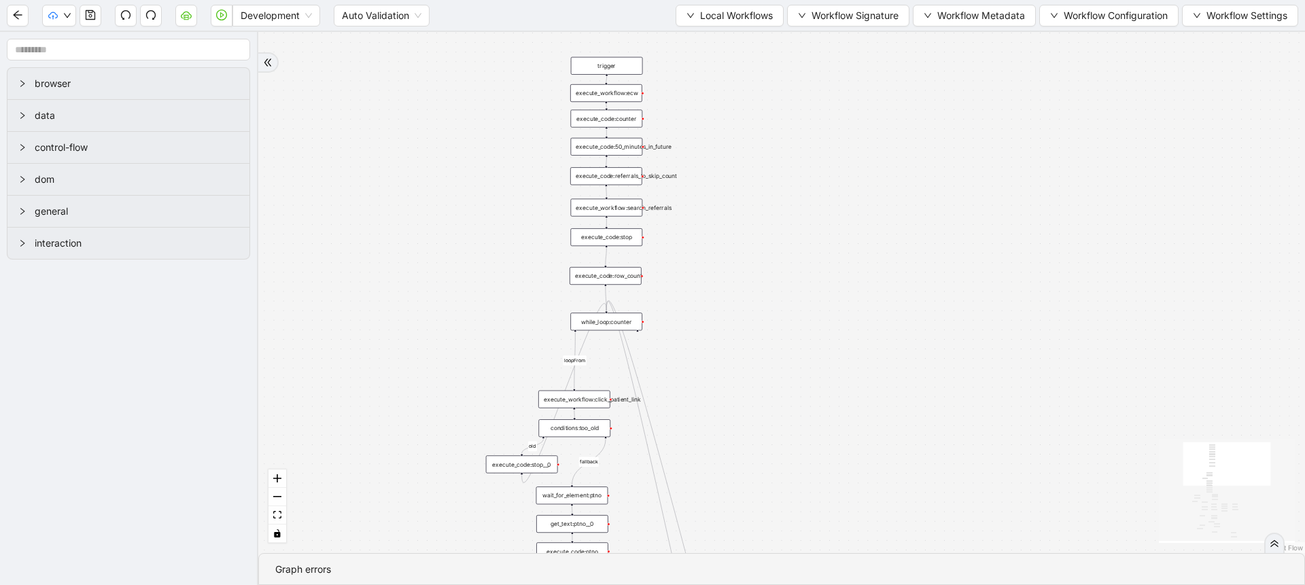
drag, startPoint x: 741, startPoint y: 271, endPoint x: 589, endPoint y: 273, distance: 152.3
click at [589, 273] on div "execute_code:row_count" at bounding box center [606, 276] width 72 height 18
click at [90, 20] on button "button" at bounding box center [91, 16] width 22 height 22
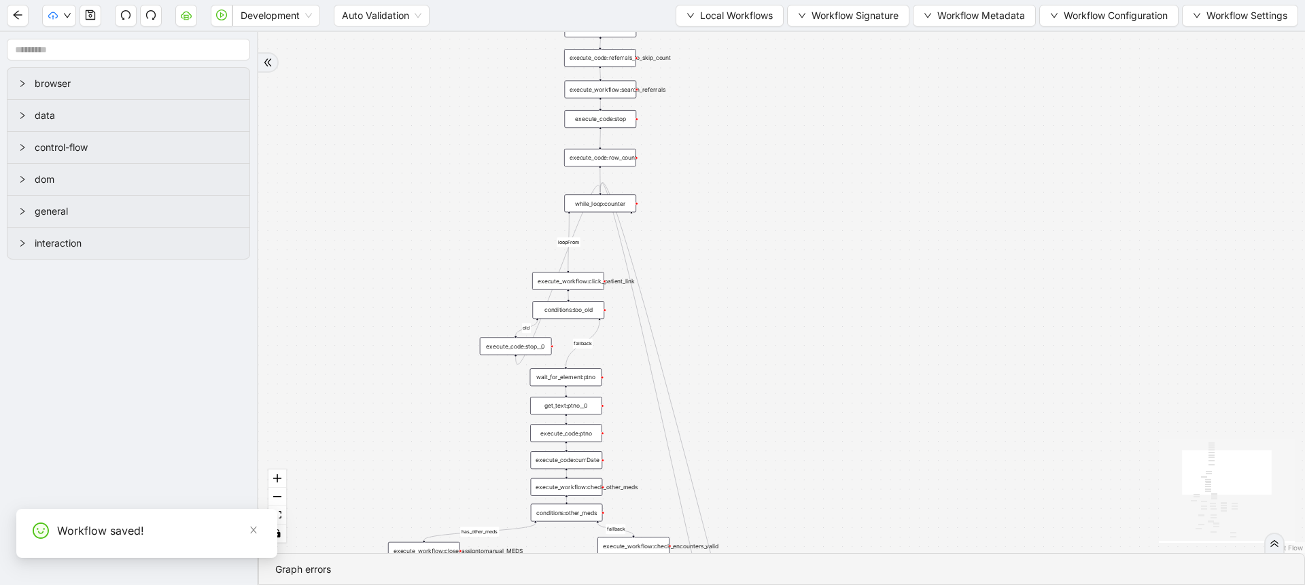
drag, startPoint x: 429, startPoint y: 201, endPoint x: 422, endPoint y: 73, distance: 128.0
click at [422, 73] on div "fallback success success fallback no_encounters end success success success old…" at bounding box center [781, 292] width 1047 height 521
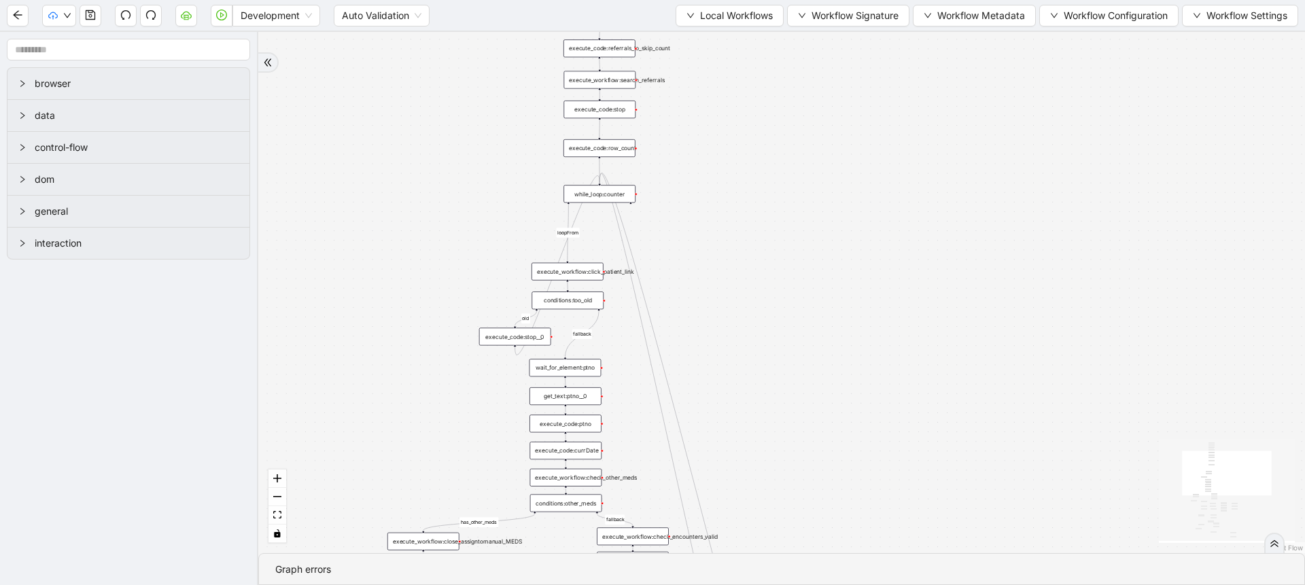
click at [574, 265] on div "execute_workflow:click_patient_link" at bounding box center [568, 272] width 72 height 18
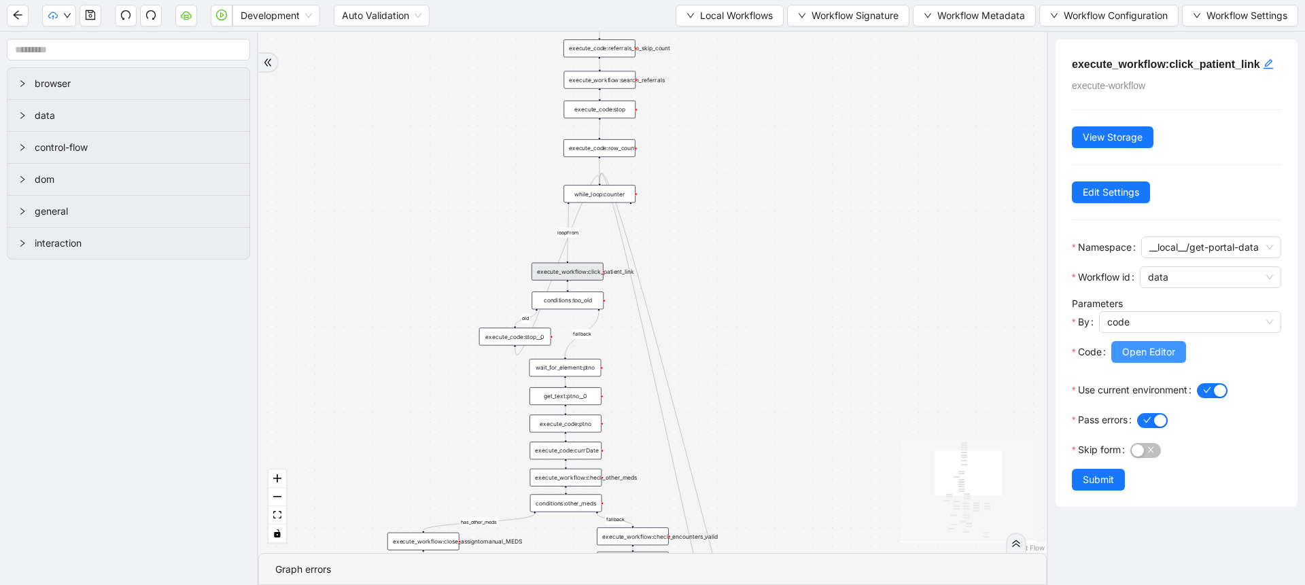
click at [1133, 360] on span "Open Editor" at bounding box center [1148, 352] width 53 height 15
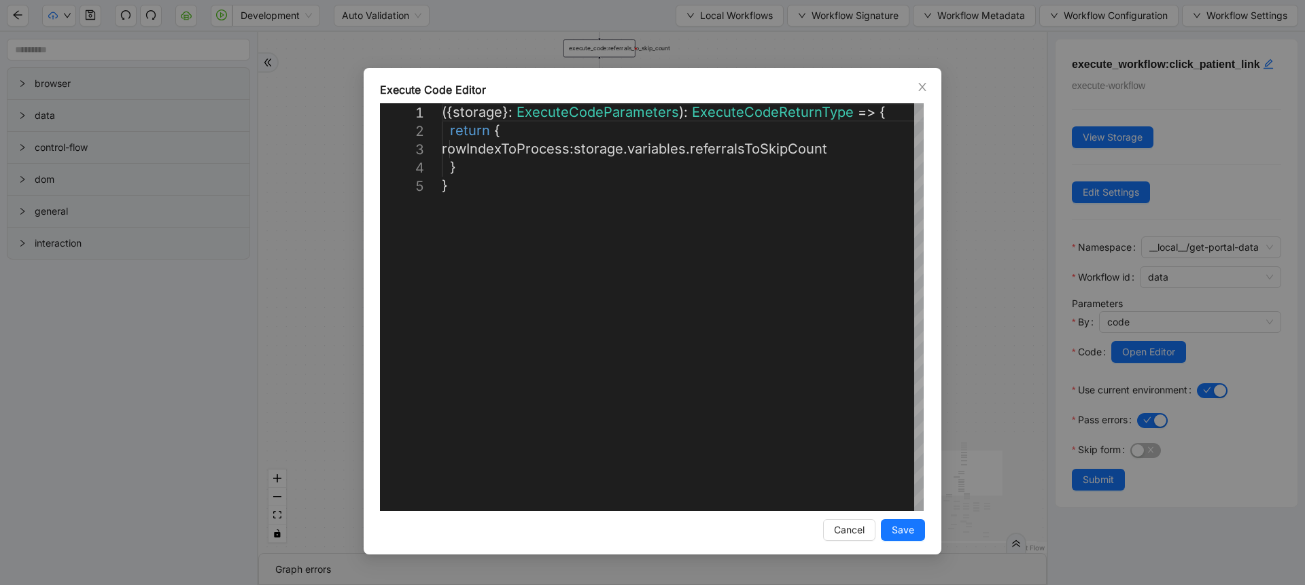
click at [990, 333] on div "**********" at bounding box center [652, 292] width 1305 height 585
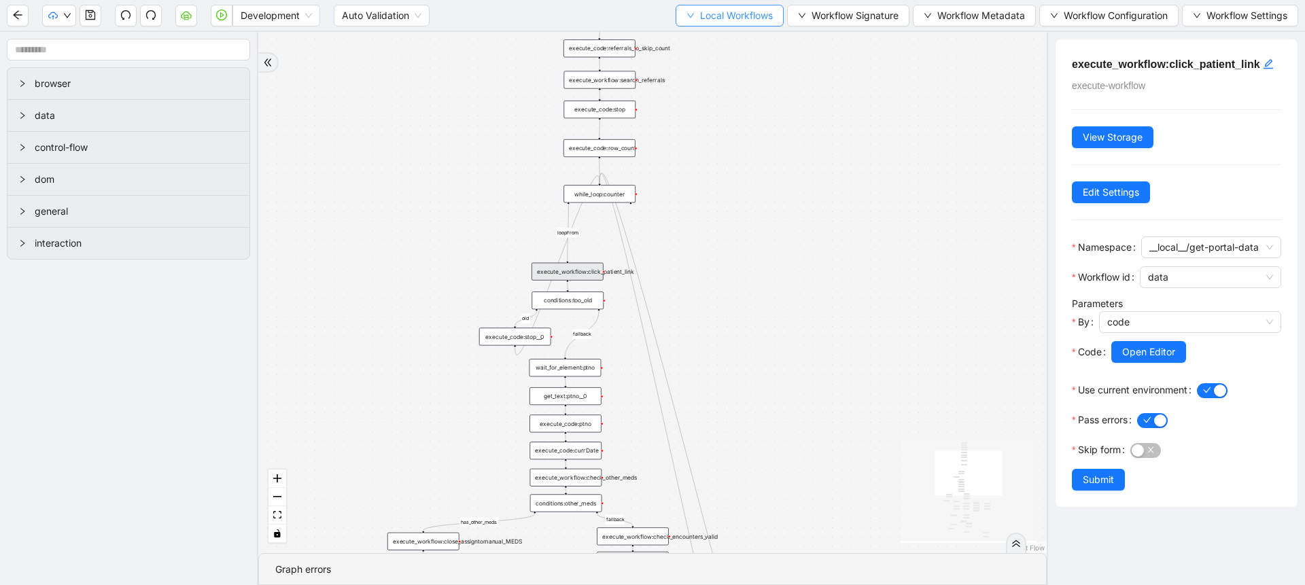
click at [700, 22] on span "Local Workflows" at bounding box center [736, 15] width 73 height 15
click at [700, 57] on span "Create" at bounding box center [723, 63] width 88 height 15
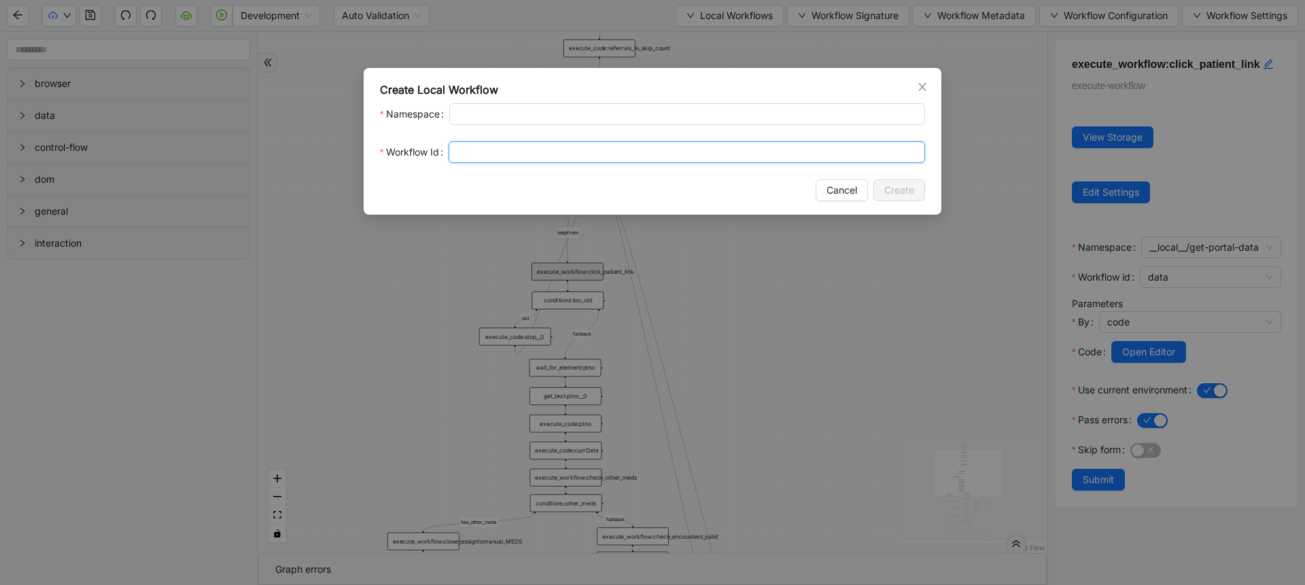
click at [523, 160] on input "Workflow Id" at bounding box center [687, 152] width 477 height 22
type input "**********"
click at [906, 193] on span "Create" at bounding box center [899, 190] width 30 height 15
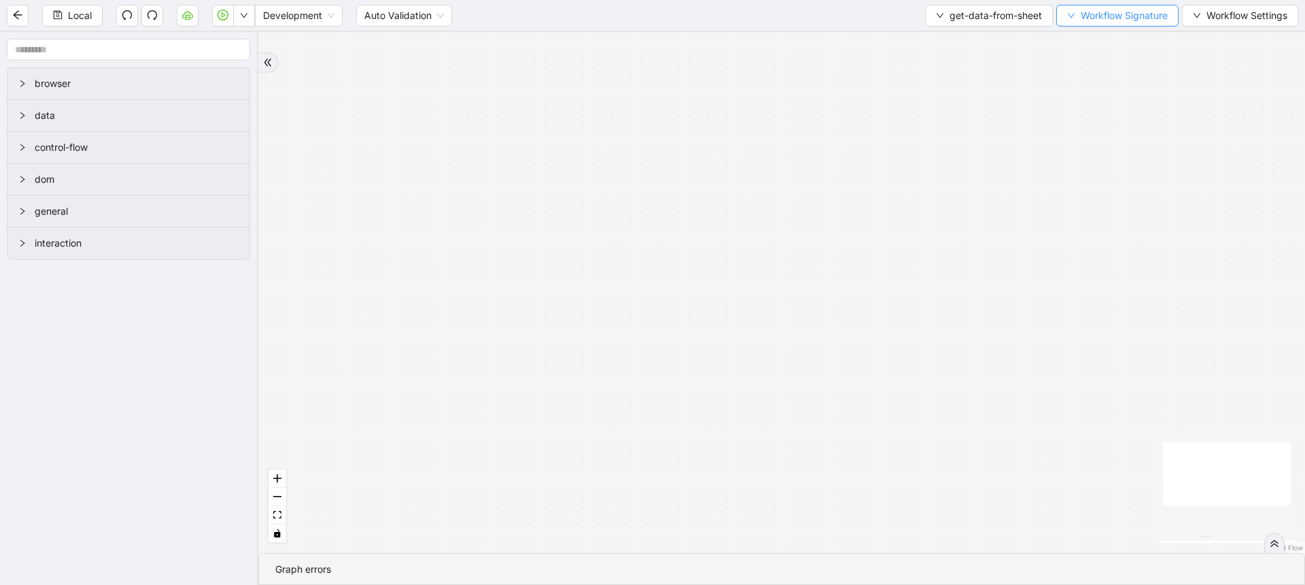
click at [1106, 9] on span "Workflow Signature" at bounding box center [1124, 15] width 87 height 15
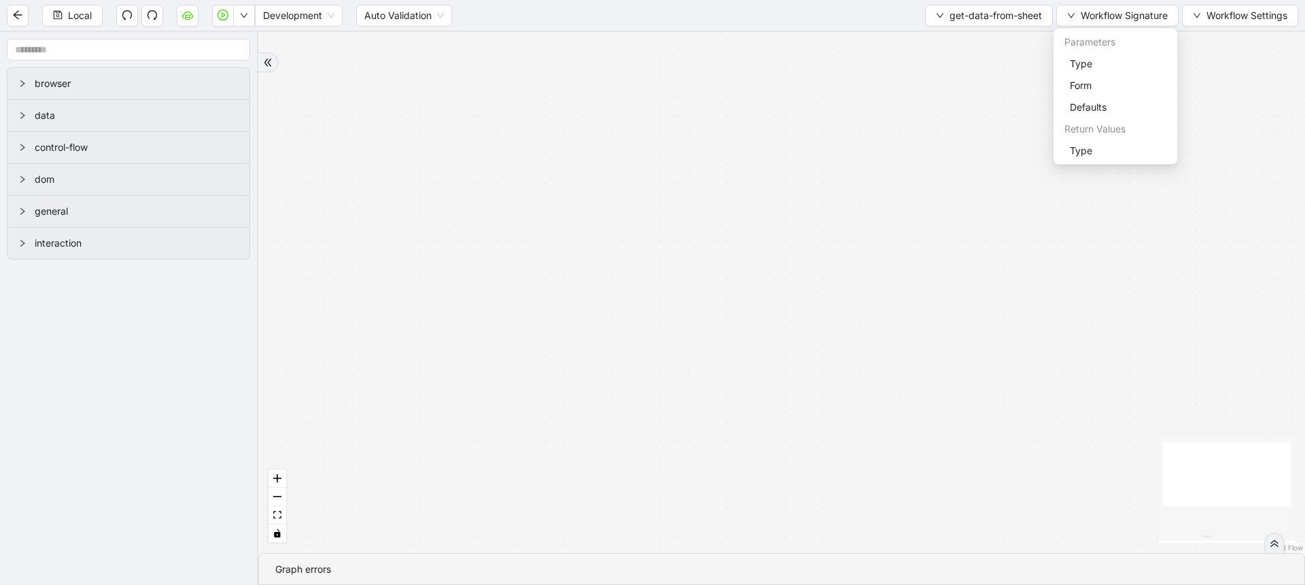
click at [1082, 165] on div "trigger" at bounding box center [781, 292] width 1047 height 521
click at [1090, 156] on span "Type" at bounding box center [1115, 150] width 91 height 15
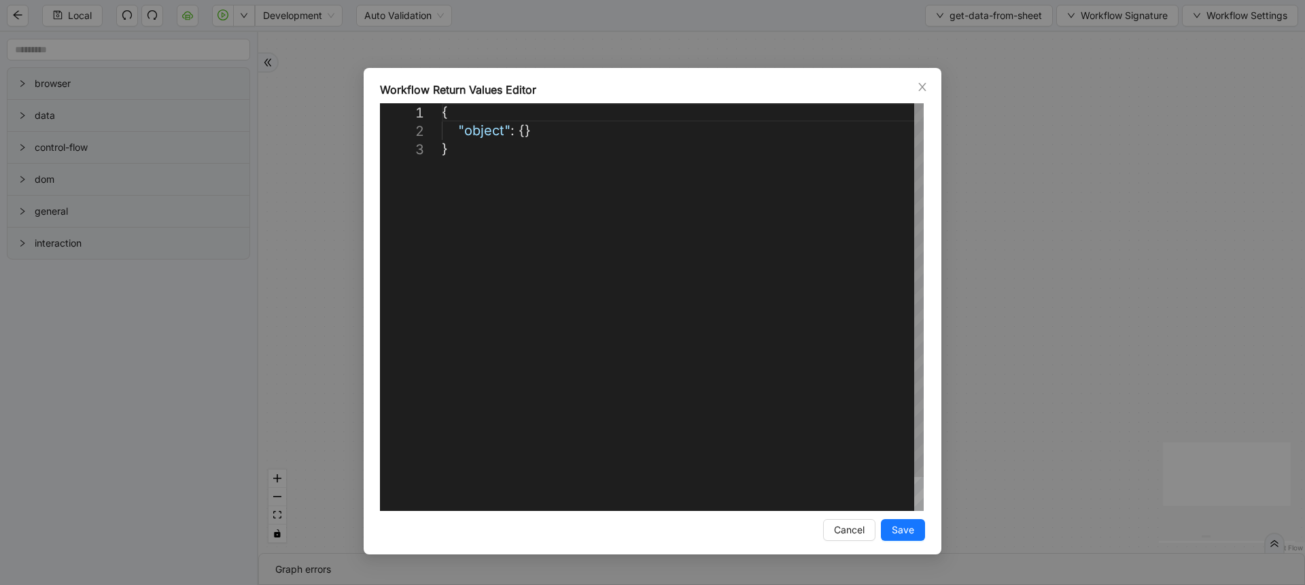
scroll to position [0, 7]
click at [826, 283] on div "{ "object" : {} }" at bounding box center [683, 325] width 482 height 445
paste textarea "**********"
type textarea "**********"
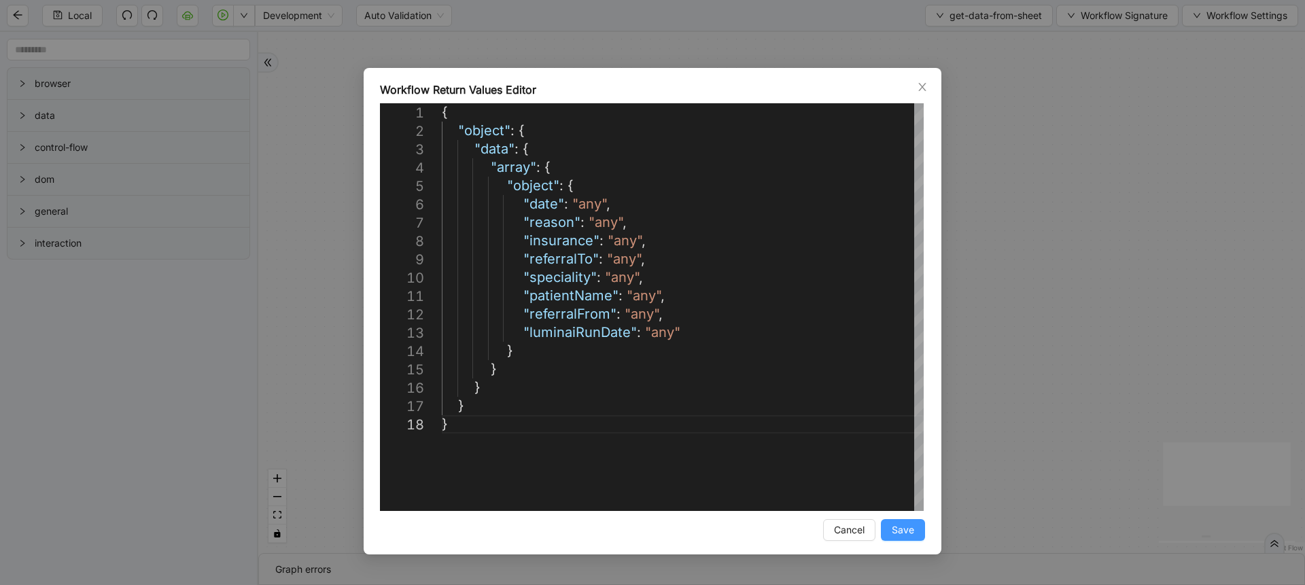
click at [900, 535] on span "Save" at bounding box center [903, 530] width 22 height 15
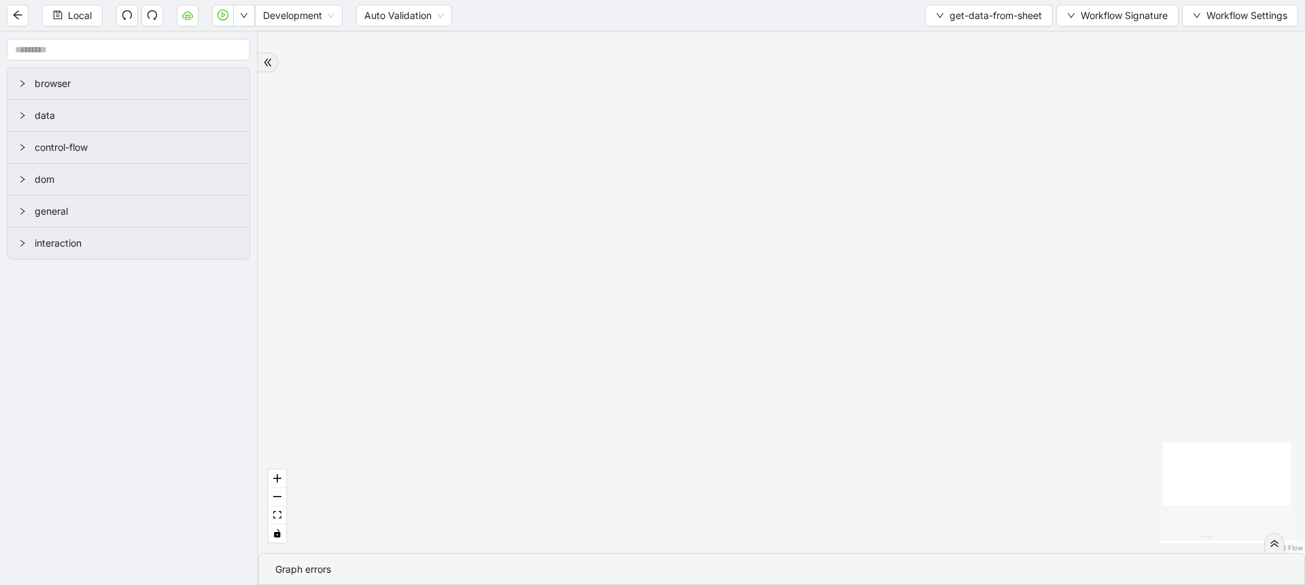
click at [697, 397] on div "trigger" at bounding box center [781, 292] width 1047 height 521
click at [282, 512] on button "fit view" at bounding box center [278, 515] width 18 height 18
drag, startPoint x: 670, startPoint y: 518, endPoint x: 665, endPoint y: 116, distance: 401.8
click at [665, 163] on div "trigger" at bounding box center [669, 171] width 66 height 16
drag, startPoint x: 714, startPoint y: 203, endPoint x: 602, endPoint y: 401, distance: 228.3
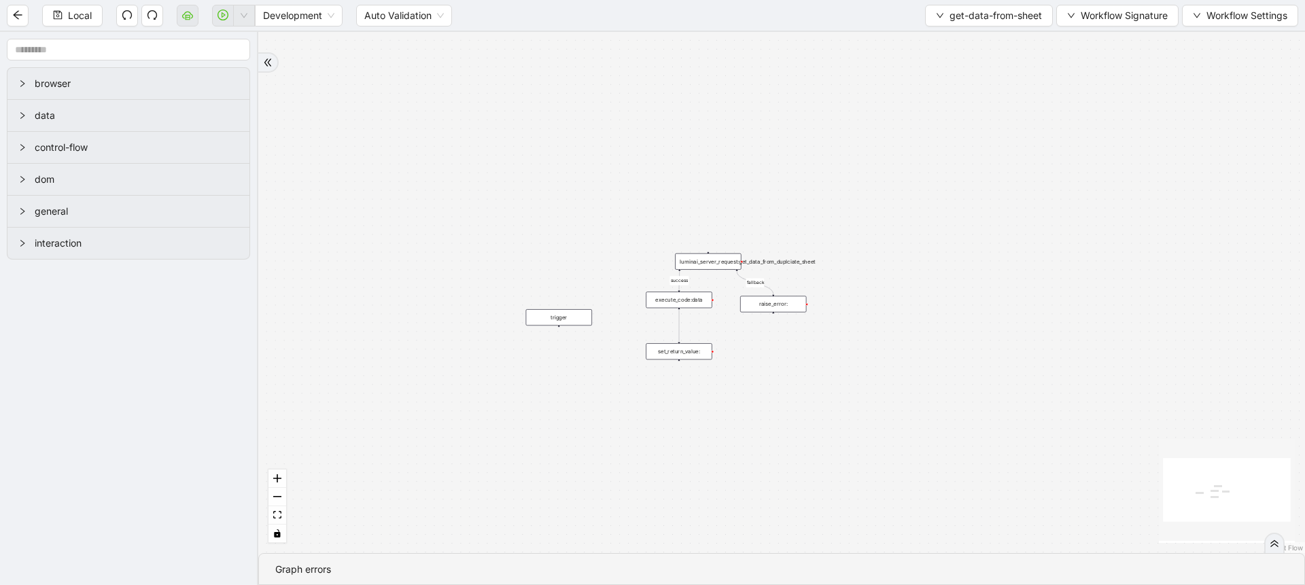
click at [602, 401] on div "success fallback trigger set_return_value: luminai_server_request:get_data_from…" at bounding box center [781, 292] width 1047 height 521
drag, startPoint x: 567, startPoint y: 313, endPoint x: 716, endPoint y: 216, distance: 178.4
click at [716, 216] on div "trigger" at bounding box center [709, 221] width 66 height 16
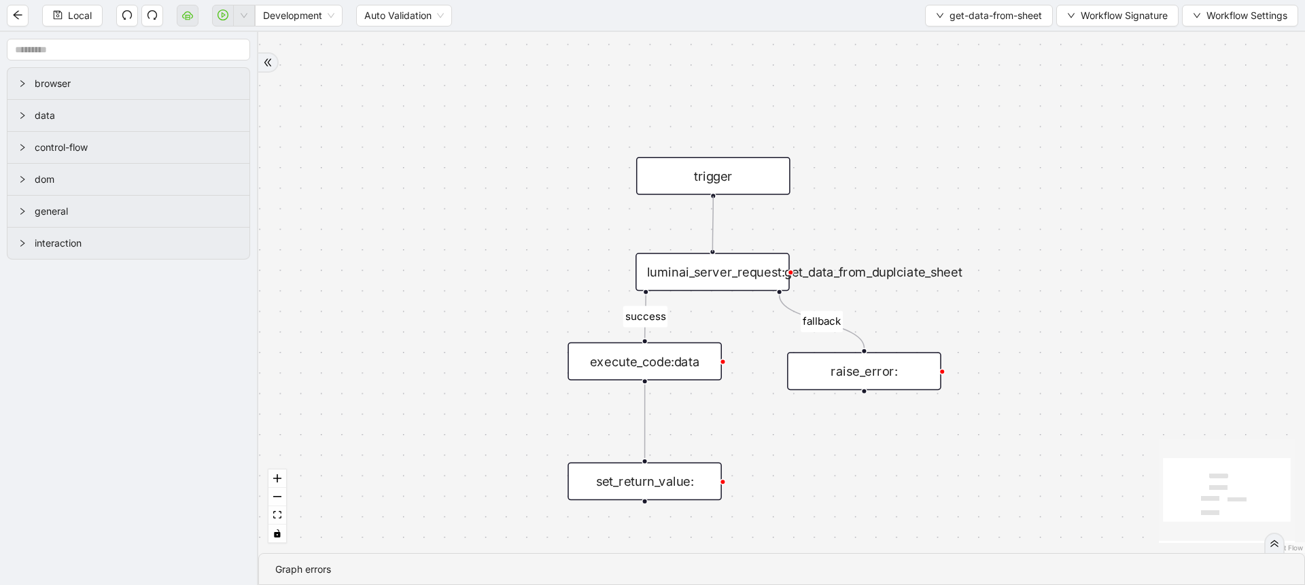
drag, startPoint x: 712, startPoint y: 194, endPoint x: 716, endPoint y: 246, distance: 51.8
click at [716, 246] on div "success fallback trigger set_return_value: luminai_server_request:get_data_from…" at bounding box center [781, 292] width 1047 height 521
click at [743, 270] on div "luminai_server_request:get_data_from_duplciate_sheet" at bounding box center [713, 272] width 154 height 38
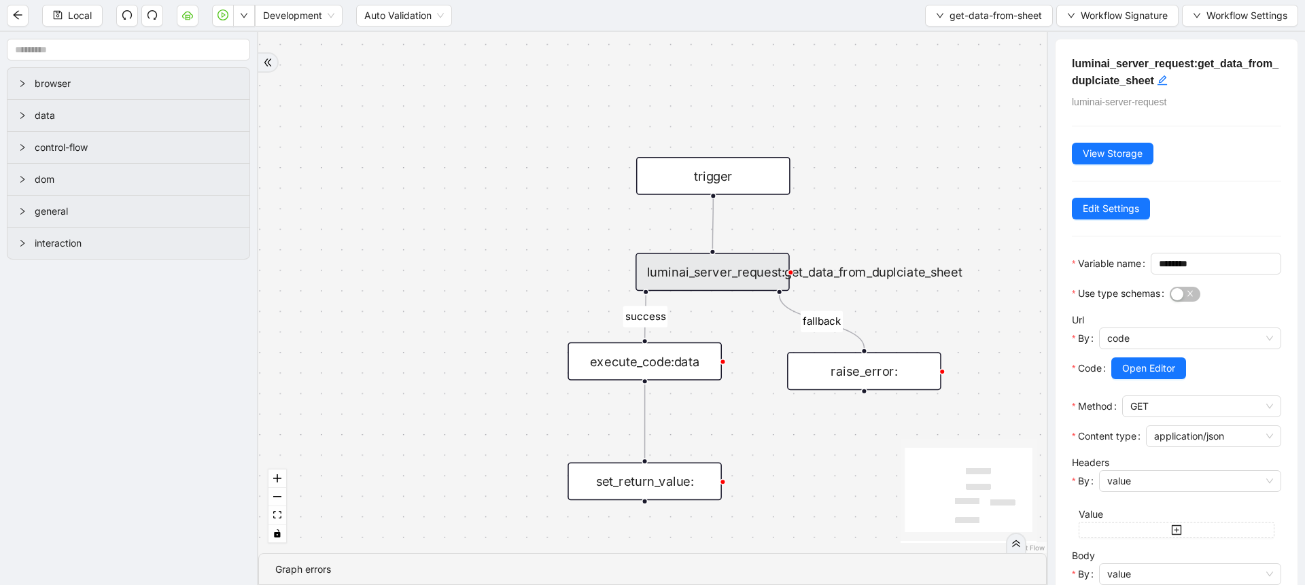
scroll to position [172, 0]
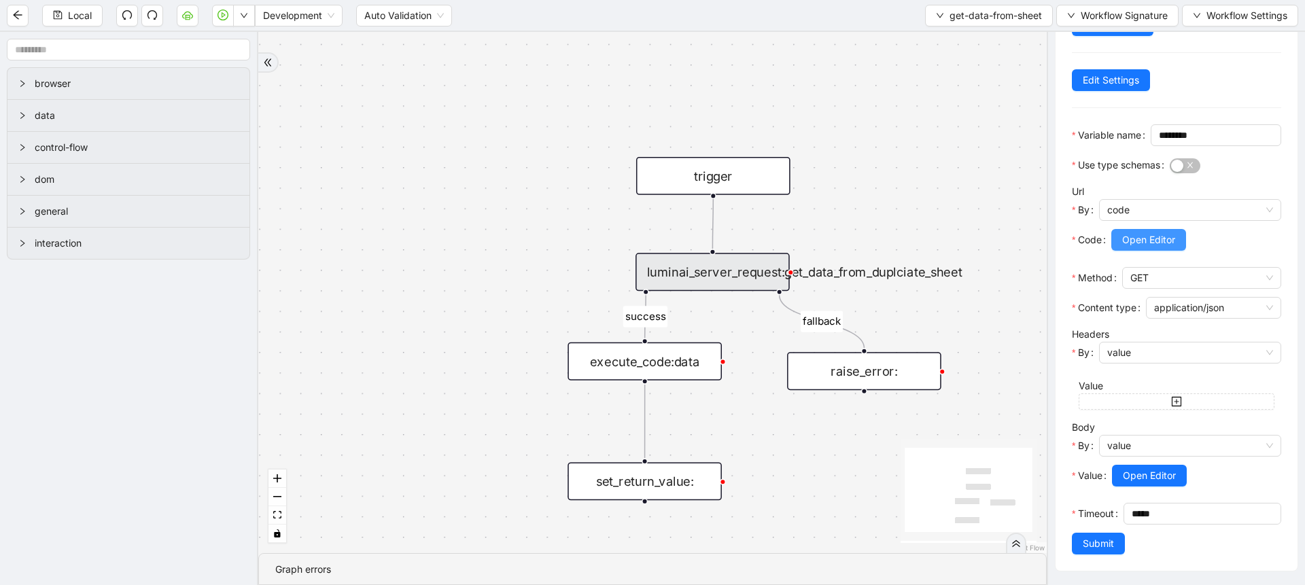
click at [1135, 232] on span "Open Editor" at bounding box center [1148, 239] width 53 height 15
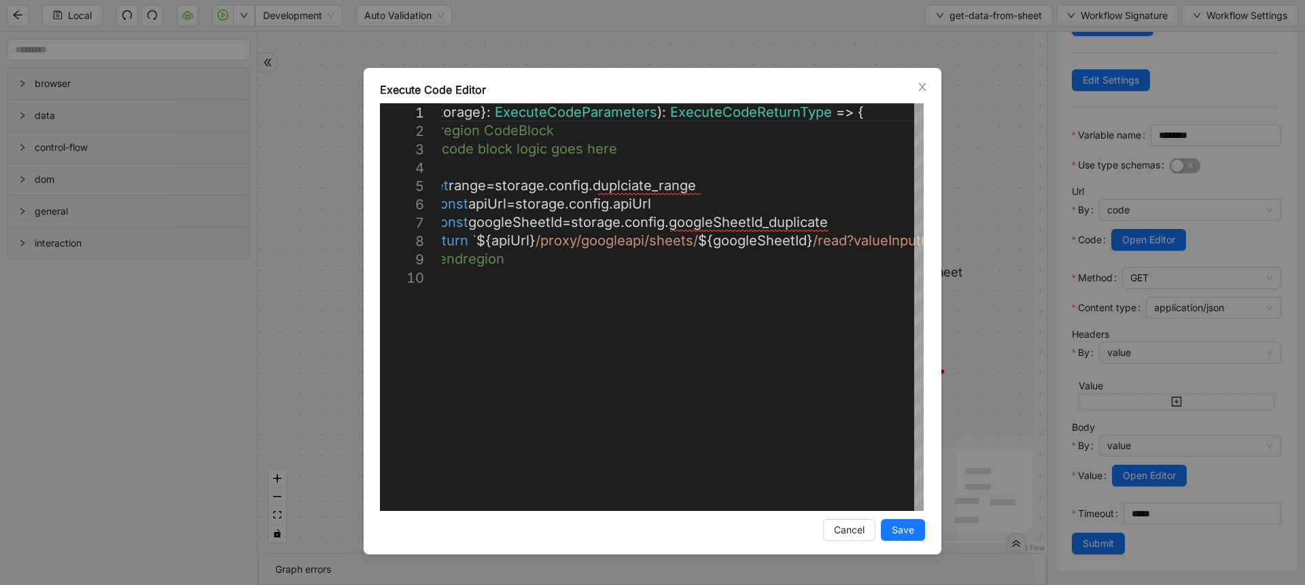
click at [1007, 224] on div "**********" at bounding box center [652, 292] width 1305 height 585
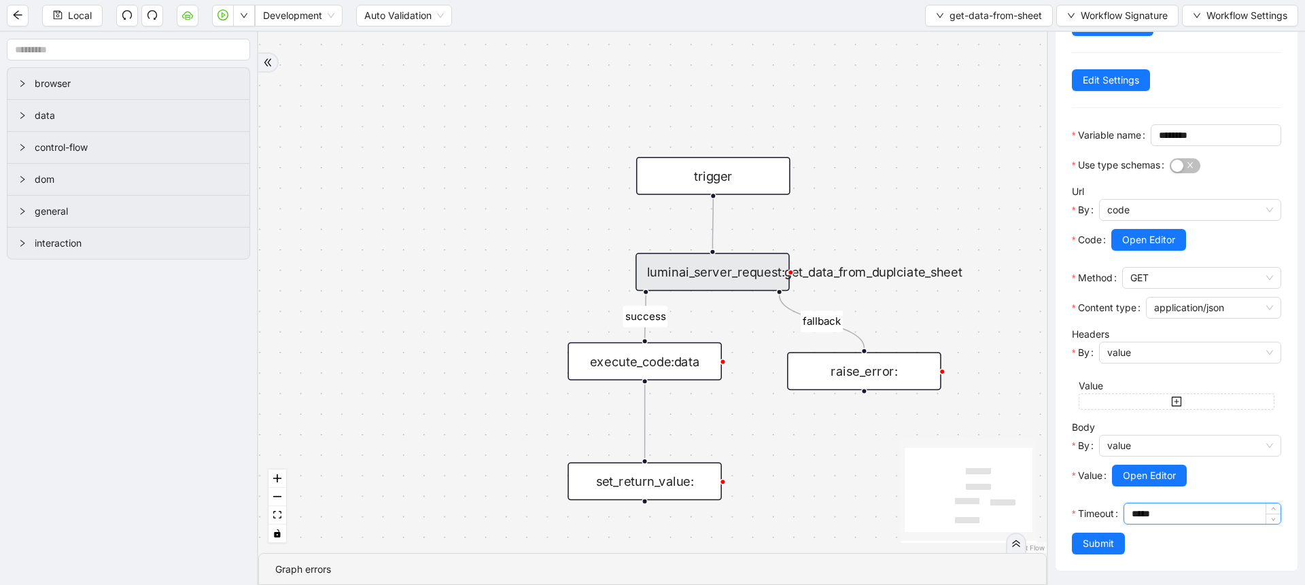
click at [1132, 513] on input "*****" at bounding box center [1206, 514] width 149 height 20
type input "******"
click at [1099, 544] on span "Submit" at bounding box center [1098, 543] width 31 height 15
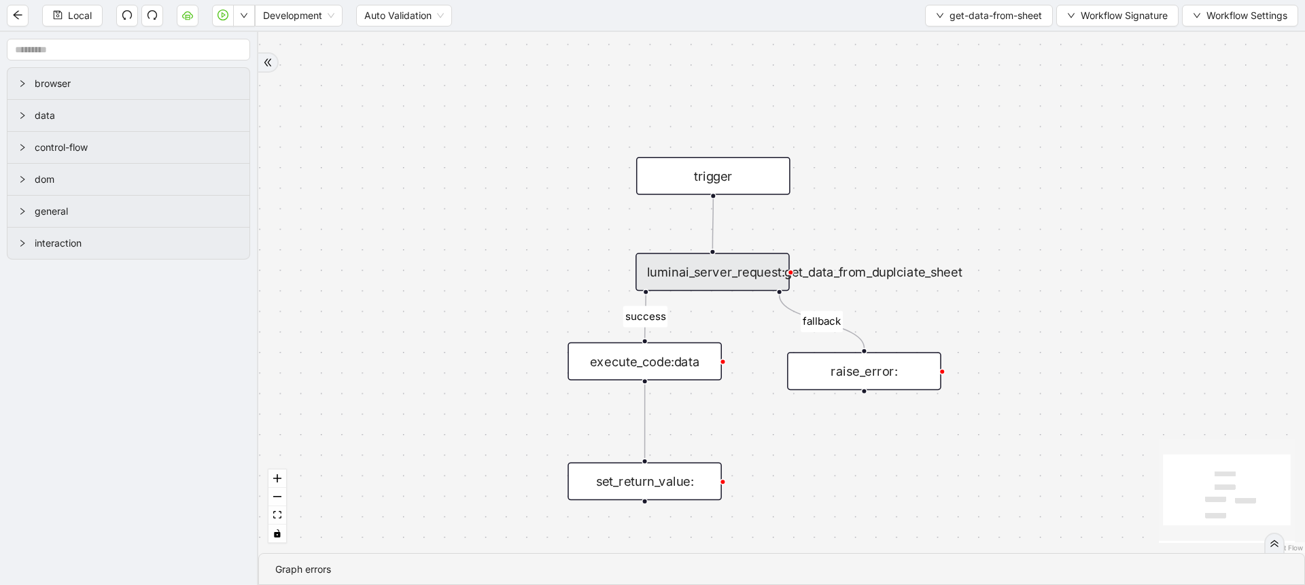
scroll to position [0, 0]
click at [670, 370] on div "execute_code:data" at bounding box center [645, 362] width 154 height 38
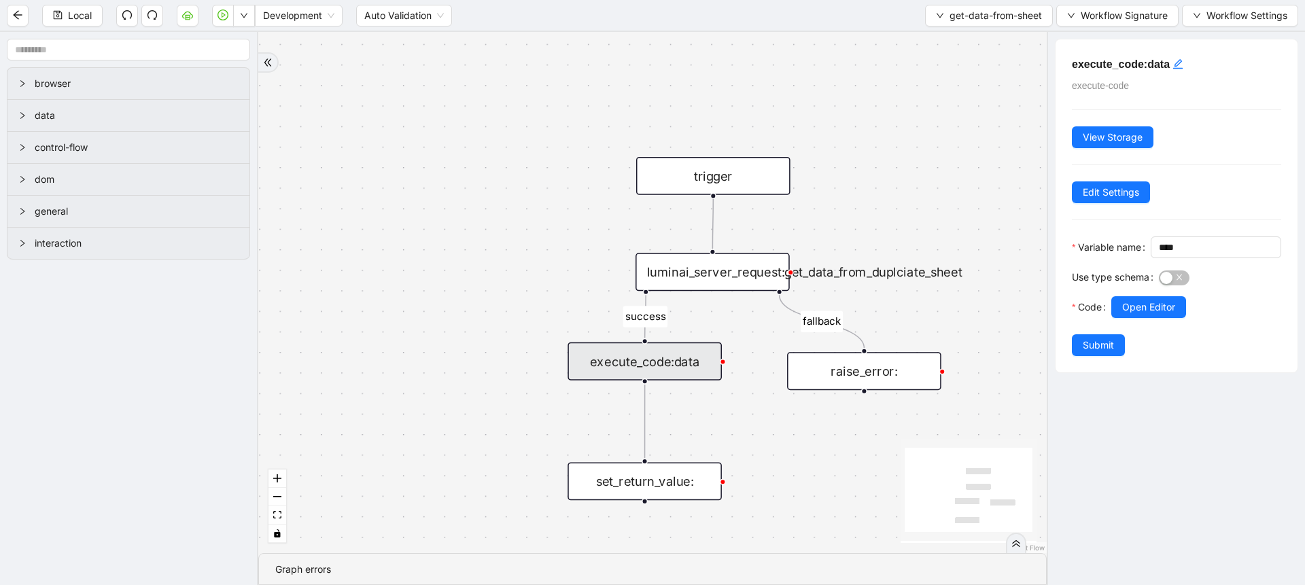
click at [1135, 334] on div at bounding box center [1196, 326] width 170 height 16
click at [1157, 315] on span "Open Editor" at bounding box center [1148, 307] width 53 height 15
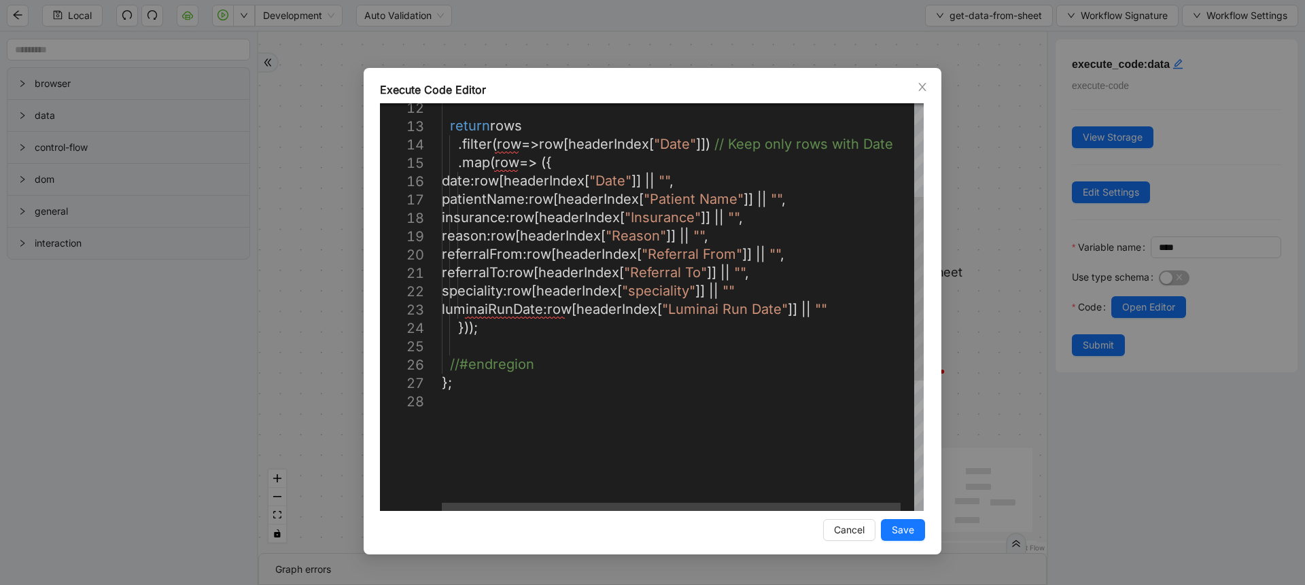
click at [763, 296] on div "return rows . filter ( row => row [ headerIndex [ "Date" ]]) // Keep only rows …" at bounding box center [690, 348] width 496 height 903
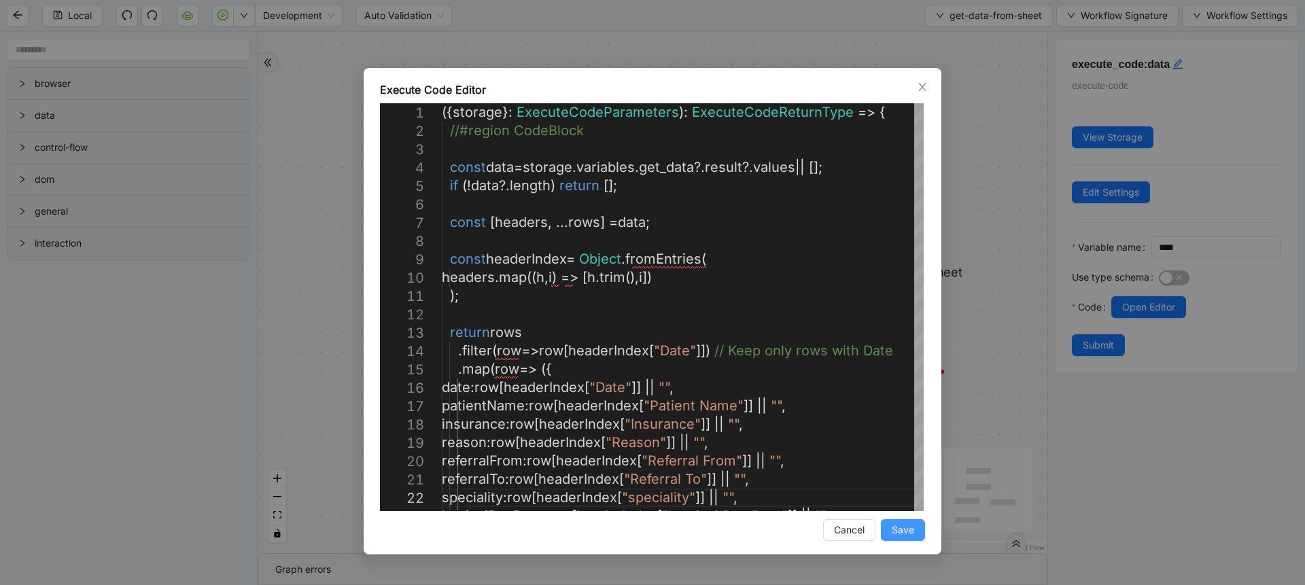
type textarea "**********"
click at [908, 523] on span "Save" at bounding box center [903, 530] width 22 height 15
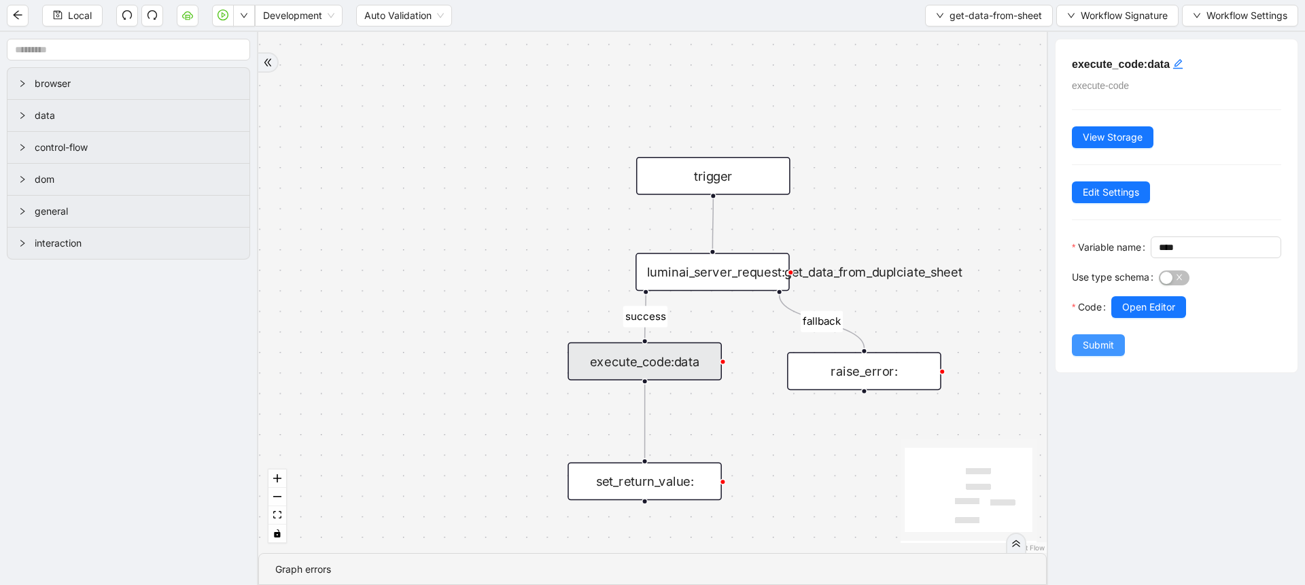
click at [1097, 353] on span "Submit" at bounding box center [1098, 345] width 31 height 15
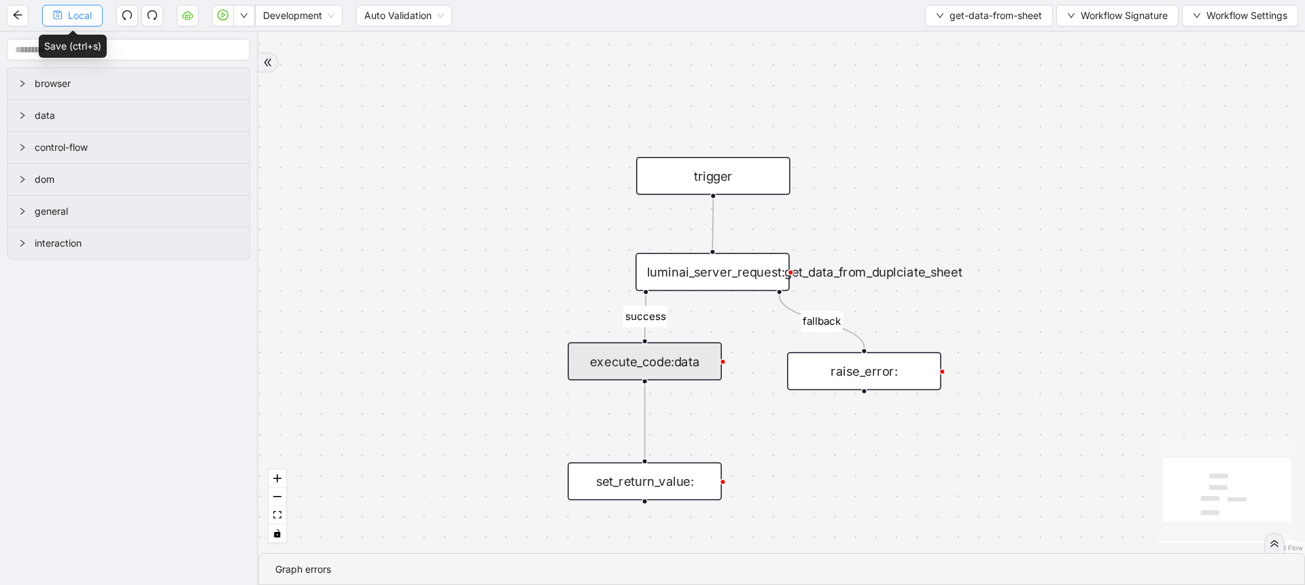
click at [89, 16] on span "Local" at bounding box center [80, 15] width 24 height 15
click at [89, 16] on div "Local Development Auto Validation get-data-from-sheet Workflow Signature Workfl…" at bounding box center [652, 292] width 1305 height 585
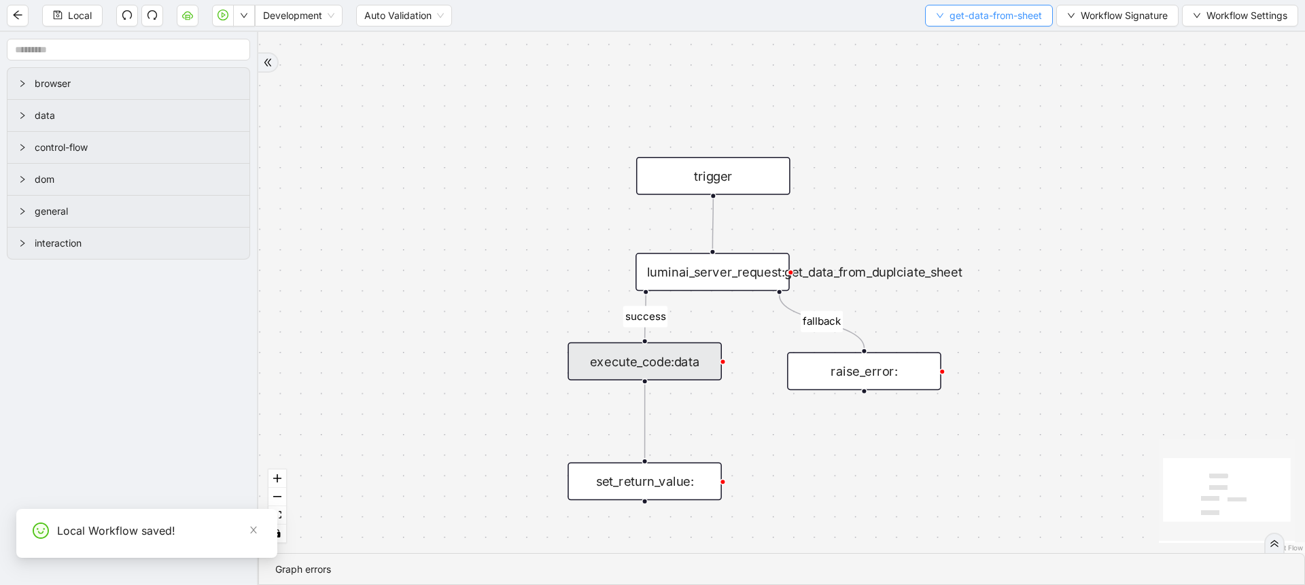
click at [956, 22] on span "get-data-from-sheet" at bounding box center [996, 15] width 92 height 15
click at [956, 39] on span "Select" at bounding box center [986, 42] width 107 height 15
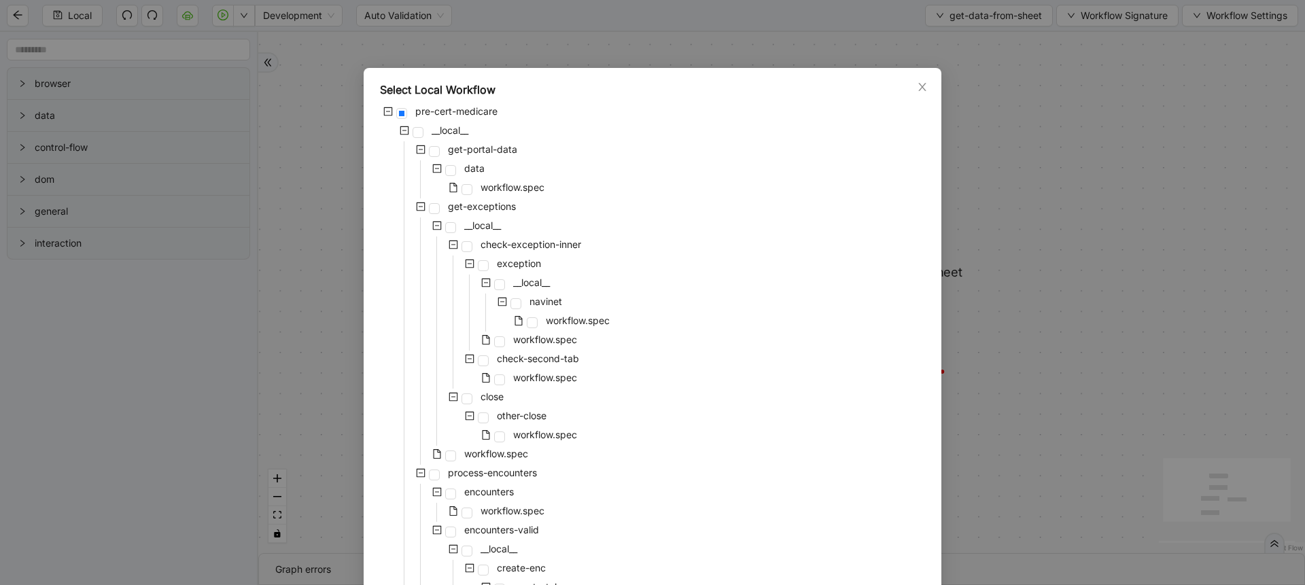
scroll to position [682, 0]
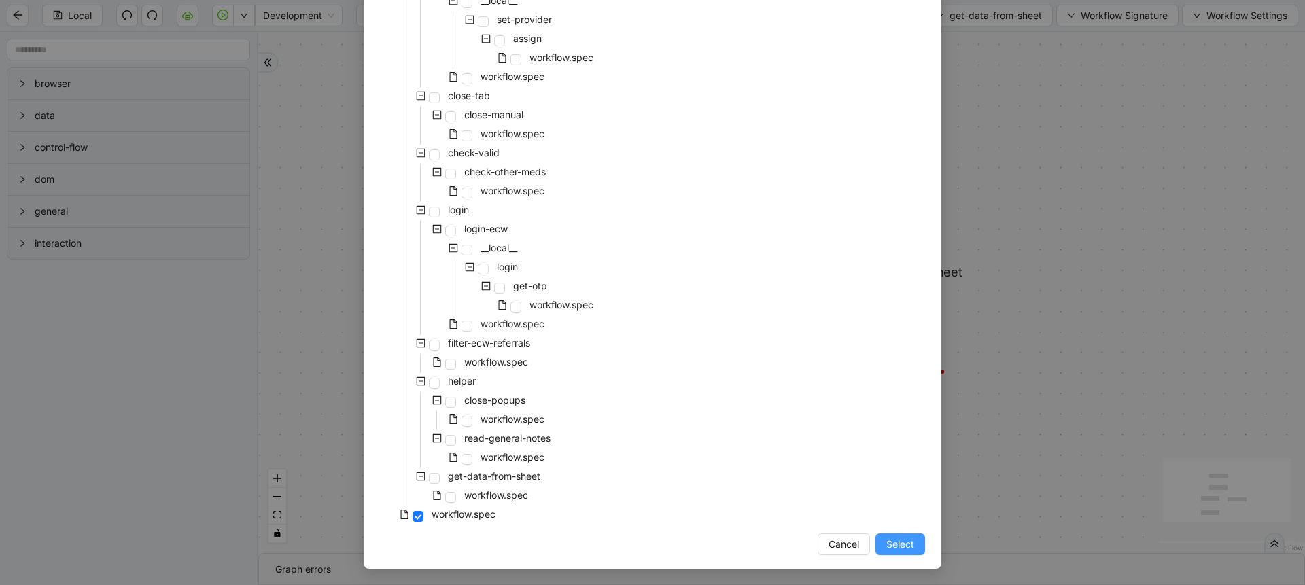
click at [886, 547] on span "Select" at bounding box center [900, 544] width 28 height 15
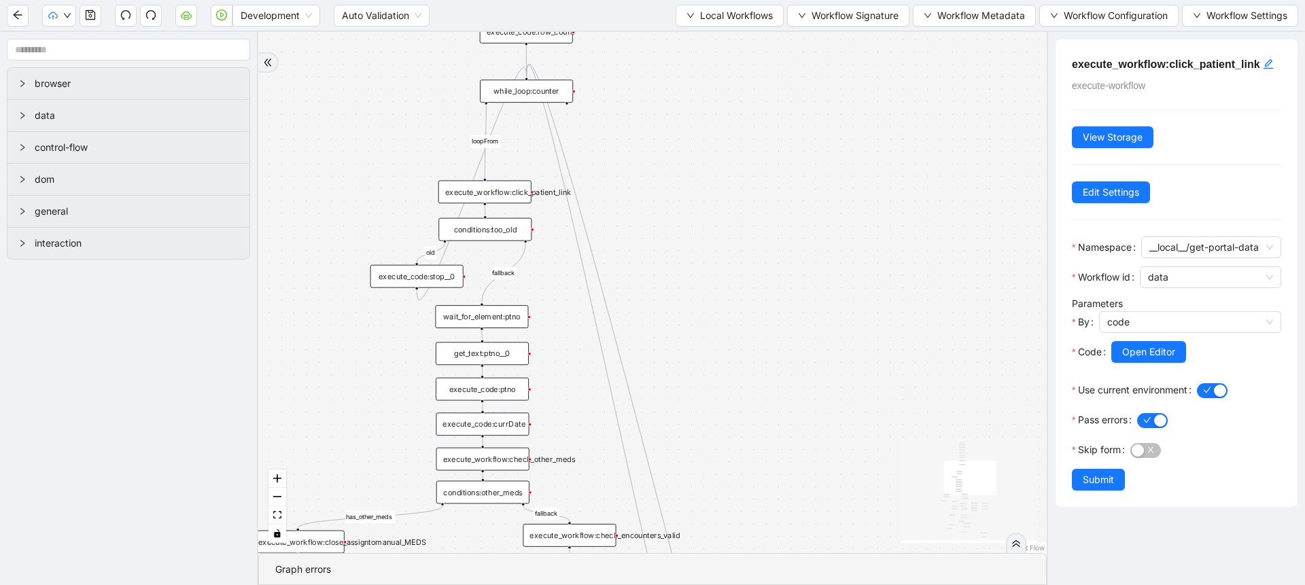
drag, startPoint x: 692, startPoint y: 282, endPoint x: 744, endPoint y: 247, distance: 63.2
click at [744, 247] on div "fallback success success fallback no_encounters end success success success old…" at bounding box center [652, 292] width 789 height 521
click at [527, 194] on div "execute_workflow:click_patient_link" at bounding box center [499, 193] width 93 height 23
click at [747, 184] on div "fallback success success fallback no_encounters end success success success old…" at bounding box center [652, 292] width 789 height 521
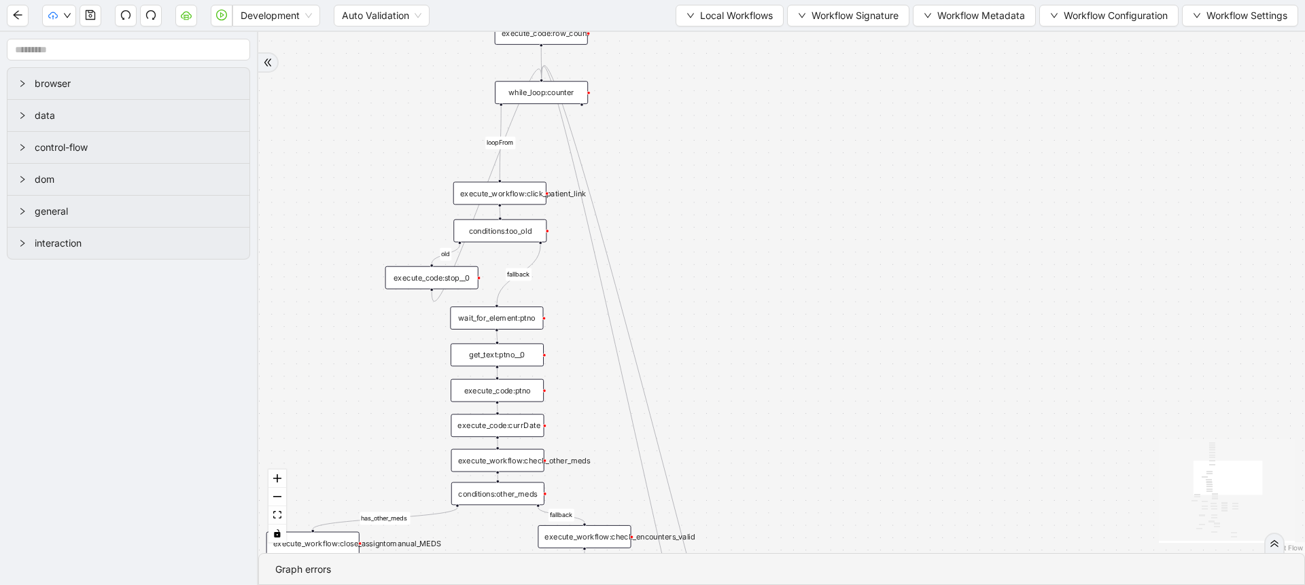
click at [772, 217] on div "fallback success success fallback no_encounters end success success success old…" at bounding box center [781, 292] width 1047 height 521
drag, startPoint x: 502, startPoint y: 106, endPoint x: 814, endPoint y: 213, distance: 329.8
click at [814, 213] on div "fallback success success fallback no_encounters end success success success old…" at bounding box center [781, 292] width 1047 height 521
click at [742, 221] on div "fallback success success fallback no_encounters end success success success old…" at bounding box center [781, 292] width 1047 height 521
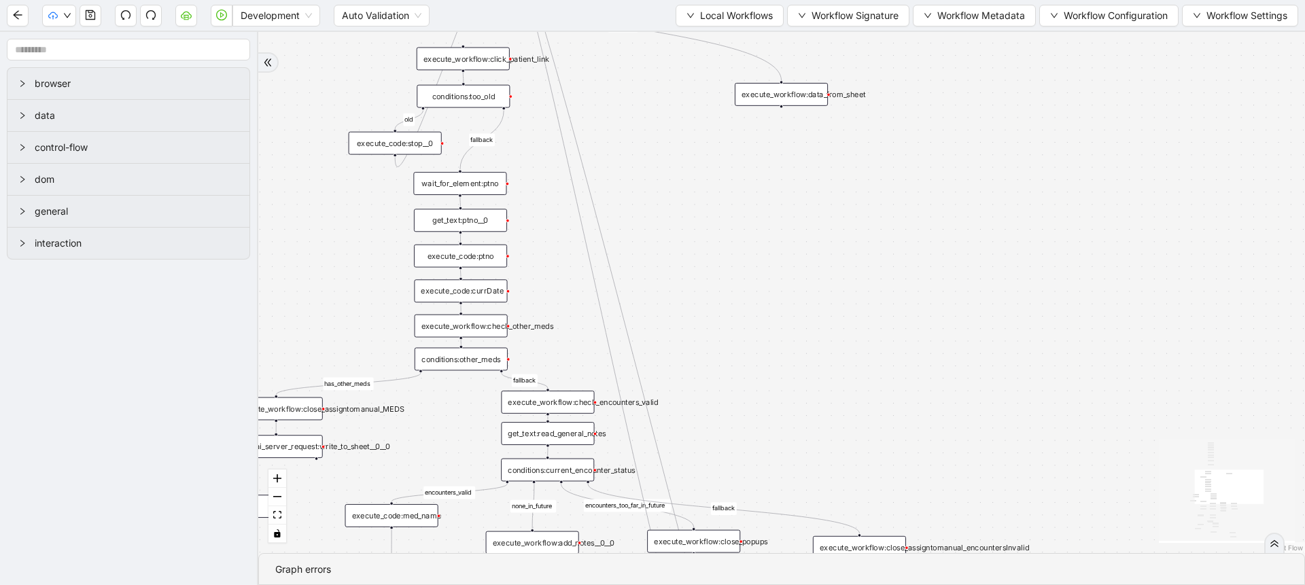
drag, startPoint x: 732, startPoint y: 363, endPoint x: 721, endPoint y: 252, distance: 111.4
click at [721, 252] on div "fallback success success fallback no_encounters end success success success old…" at bounding box center [781, 292] width 1047 height 521
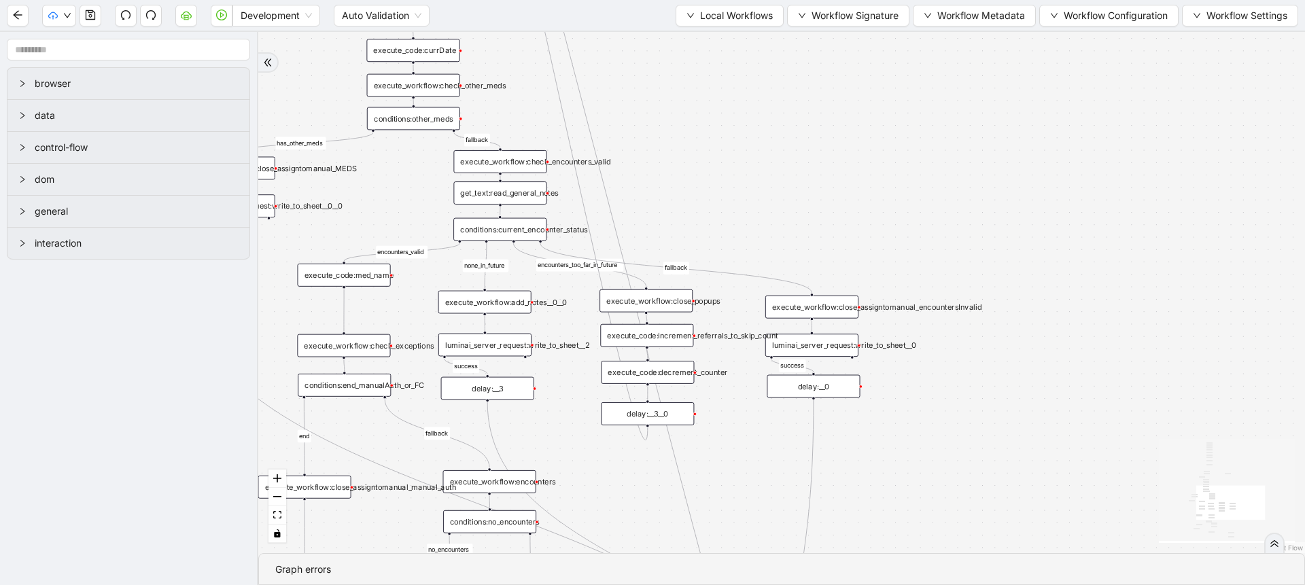
drag, startPoint x: 764, startPoint y: 363, endPoint x: 714, endPoint y: 126, distance: 241.7
click at [714, 126] on div "fallback success success fallback no_encounters end success success success old…" at bounding box center [781, 292] width 1047 height 521
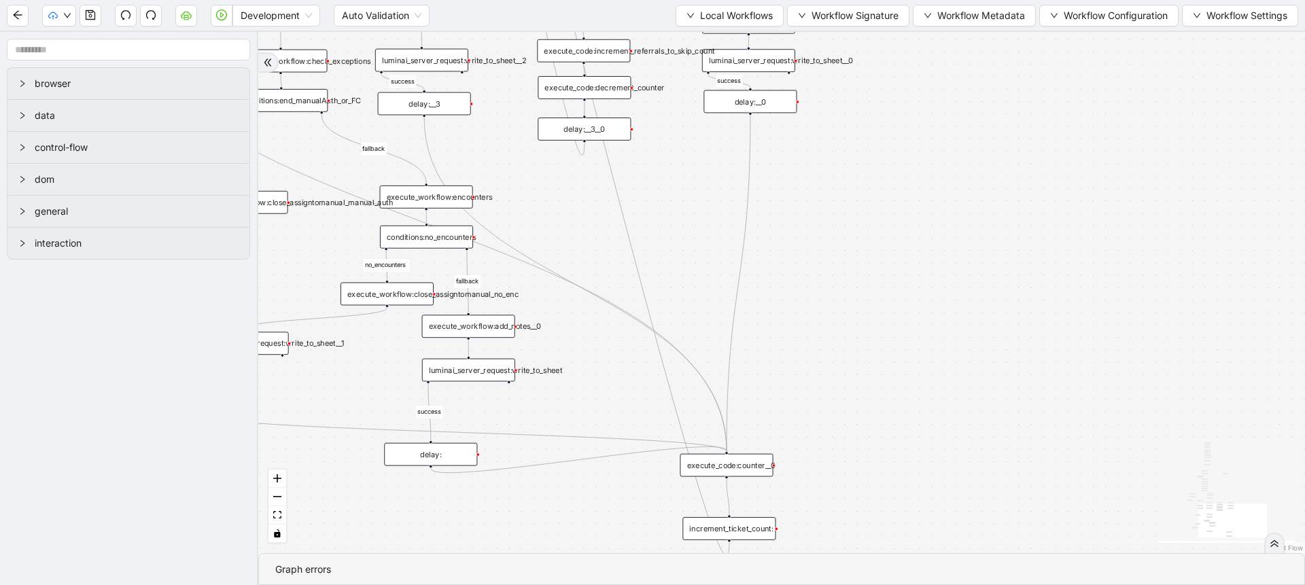
drag, startPoint x: 764, startPoint y: 510, endPoint x: 705, endPoint y: 239, distance: 277.6
click at [705, 239] on div "fallback success success fallback no_encounters end success success success old…" at bounding box center [781, 292] width 1047 height 521
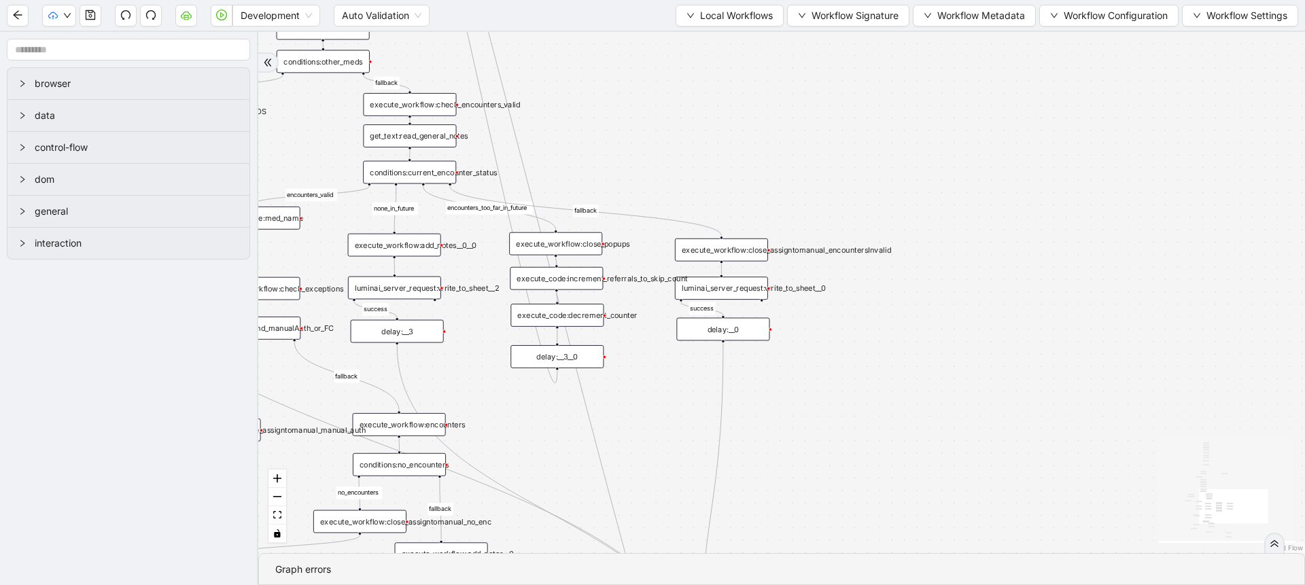
drag, startPoint x: 705, startPoint y: 239, endPoint x: 678, endPoint y: 466, distance: 229.3
click at [678, 466] on div "fallback success success fallback no_encounters end success success success old…" at bounding box center [781, 292] width 1047 height 521
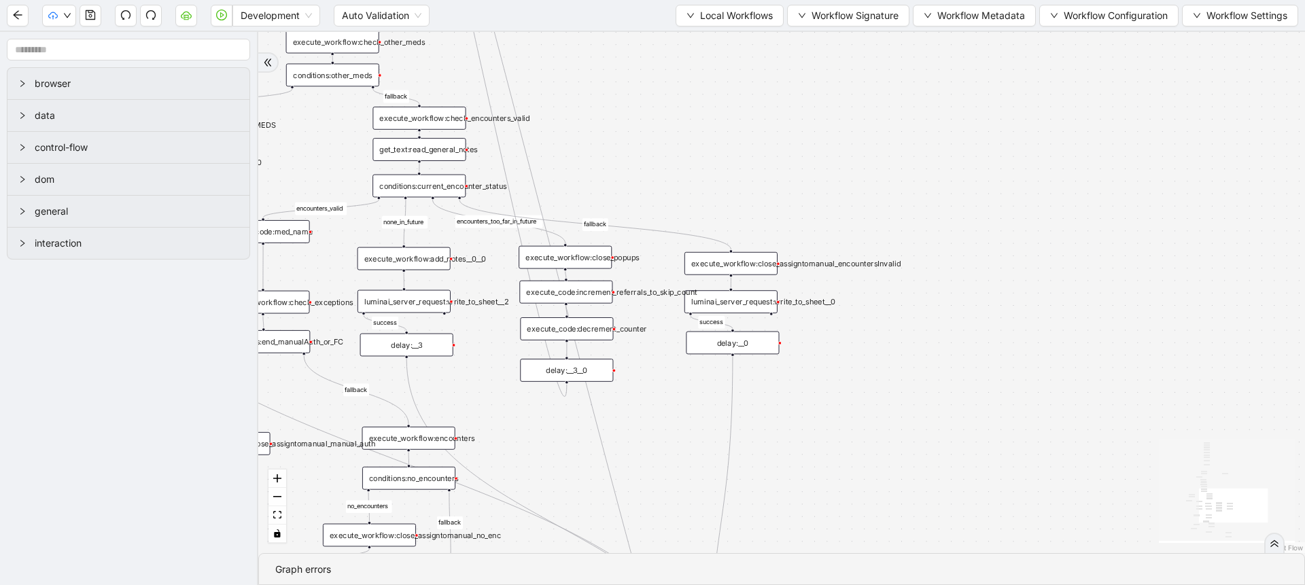
drag, startPoint x: 663, startPoint y: 142, endPoint x: 765, endPoint y: 423, distance: 298.7
click at [765, 423] on div "fallback success success fallback no_encounters end success success success old…" at bounding box center [781, 292] width 1047 height 521
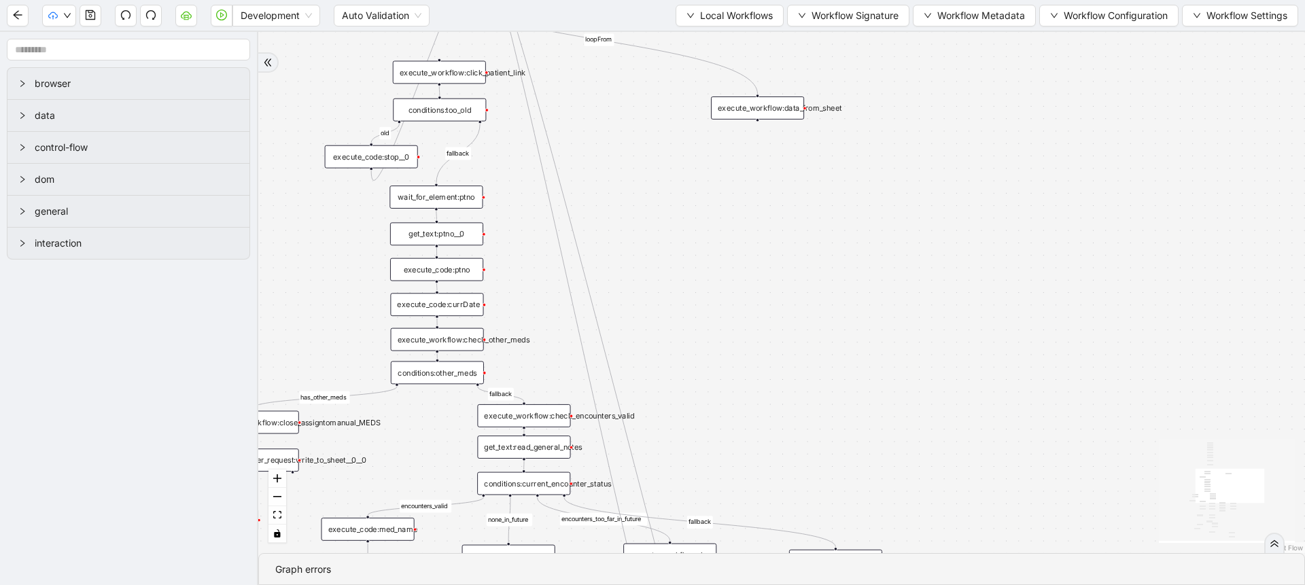
drag, startPoint x: 697, startPoint y: 260, endPoint x: 778, endPoint y: 508, distance: 261.6
click at [778, 508] on div "fallback success success fallback no_encounters end success success success old…" at bounding box center [781, 292] width 1047 height 521
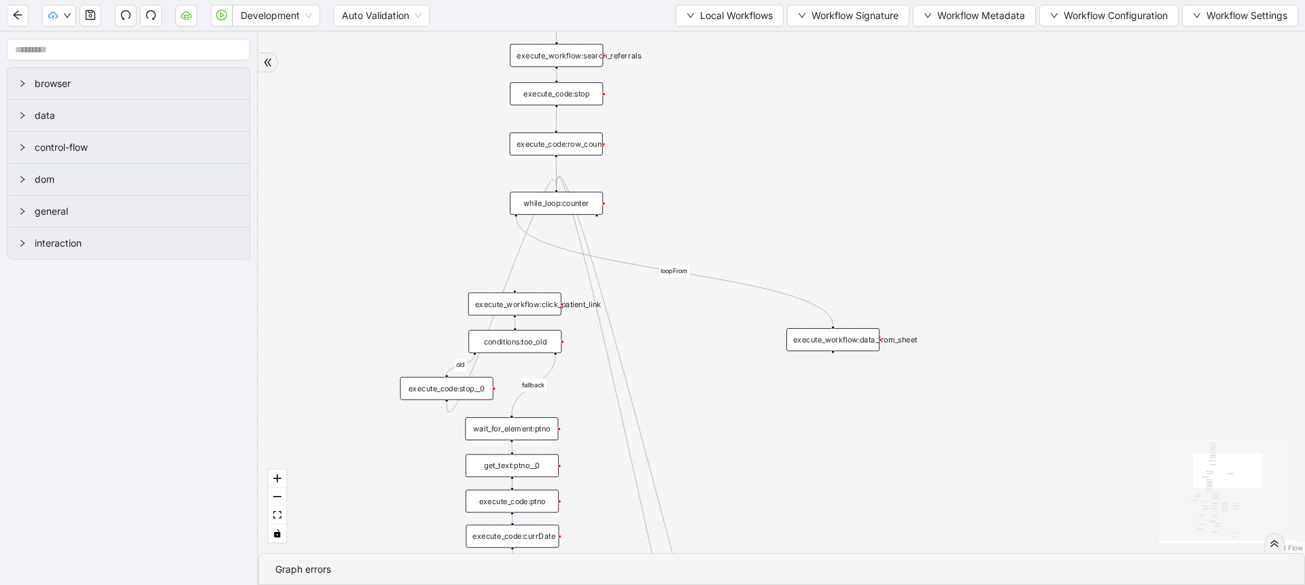
drag, startPoint x: 767, startPoint y: 218, endPoint x: 778, endPoint y: 241, distance: 25.9
click at [778, 241] on div "fallback success success fallback no_encounters end success success success old…" at bounding box center [781, 292] width 1047 height 521
drag, startPoint x: 516, startPoint y: 300, endPoint x: 829, endPoint y: 362, distance: 319.4
click at [829, 362] on div "fallback success success fallback no_encounters end success success success old…" at bounding box center [781, 292] width 1047 height 521
drag, startPoint x: 837, startPoint y: 362, endPoint x: 514, endPoint y: 303, distance: 328.3
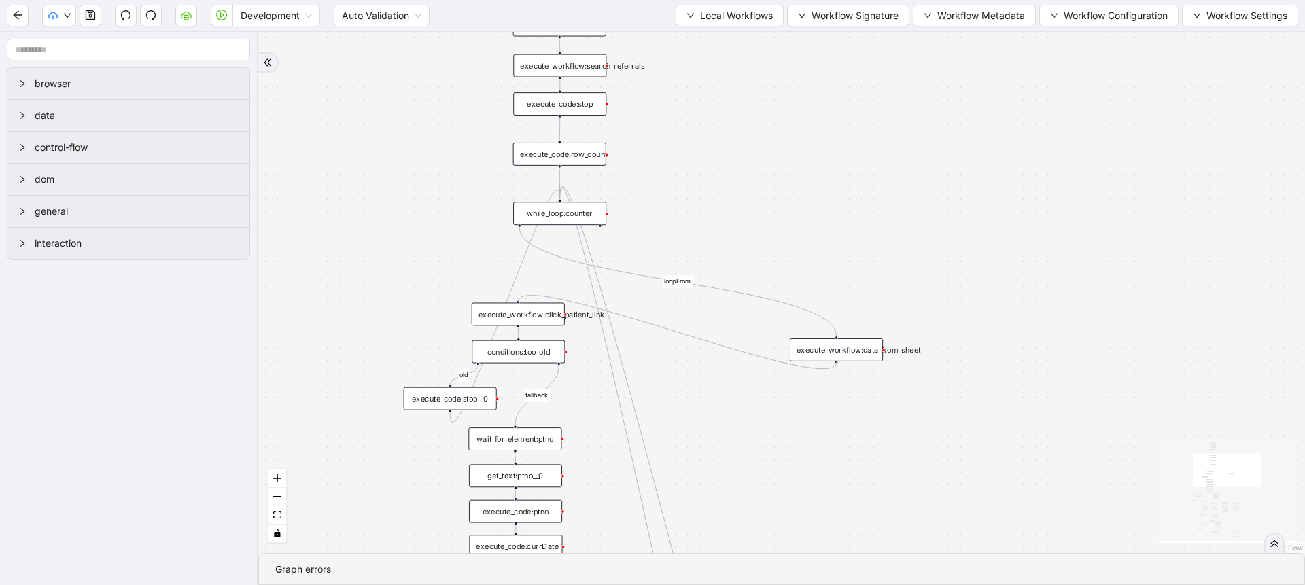
click at [685, 313] on div "fallback success success fallback no_encounters end success success success old…" at bounding box center [781, 292] width 1047 height 521
click at [853, 213] on div "fallback success success fallback no_encounters end success success success old…" at bounding box center [781, 292] width 1047 height 521
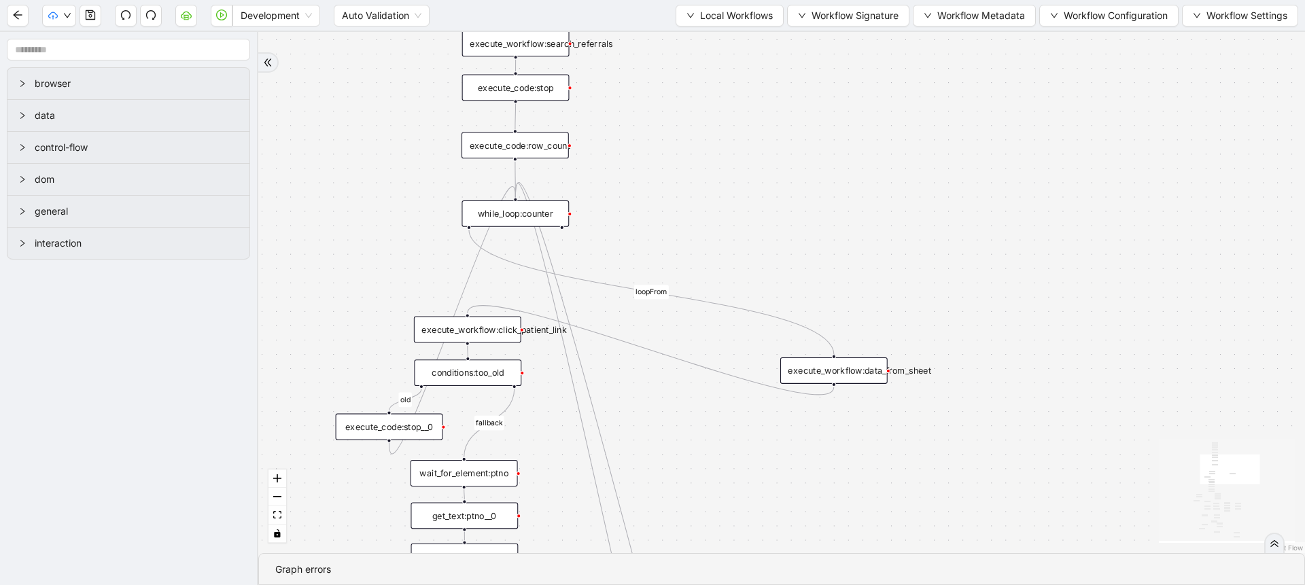
click at [835, 351] on div "fallback success success fallback no_encounters end success success success old…" at bounding box center [781, 292] width 1047 height 521
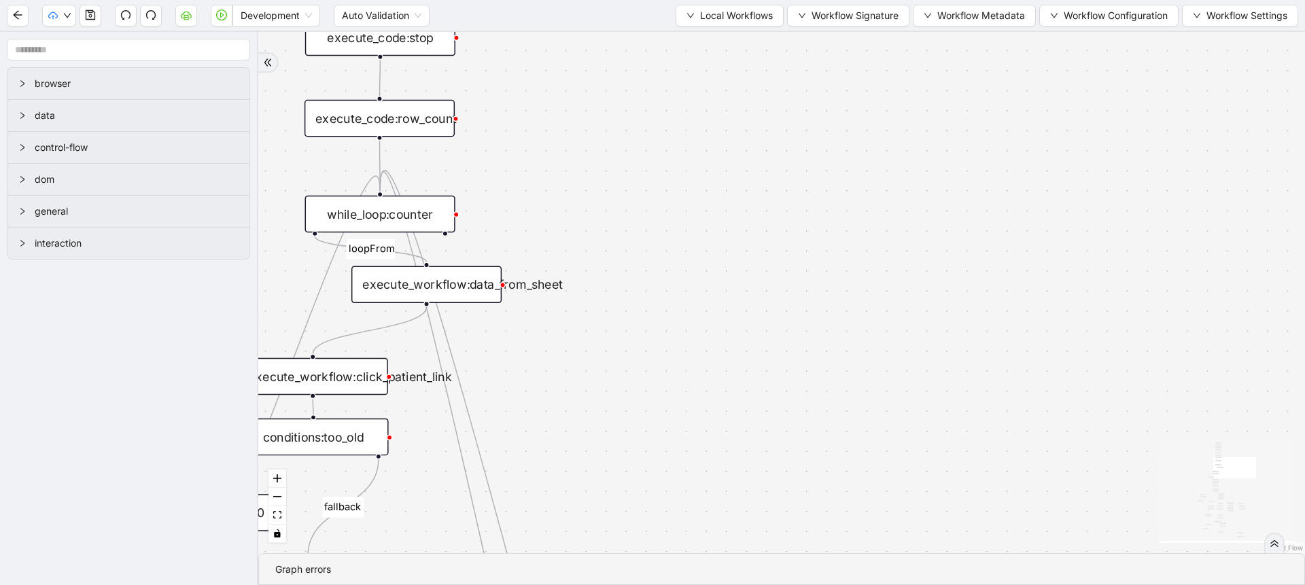
drag, startPoint x: 801, startPoint y: 437, endPoint x: 389, endPoint y: 279, distance: 441.1
click at [389, 279] on div "execute_workflow:data_from_sheet" at bounding box center [426, 284] width 150 height 37
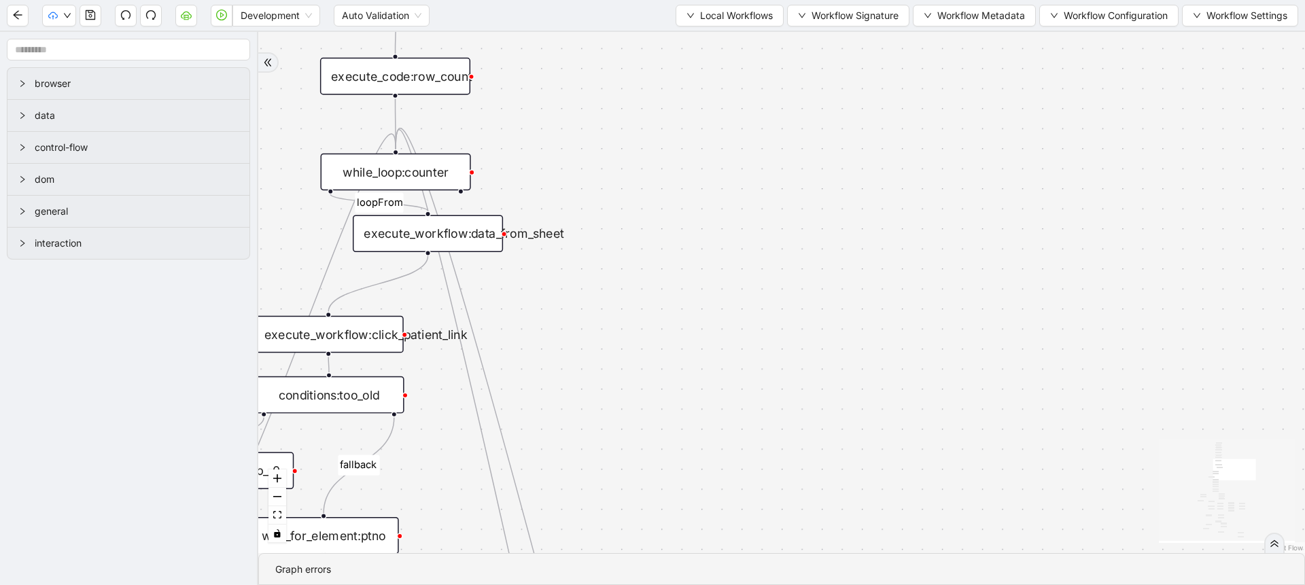
drag, startPoint x: 627, startPoint y: 288, endPoint x: 660, endPoint y: 214, distance: 81.2
click at [660, 214] on div "fallback success success fallback no_encounters end success success success old…" at bounding box center [781, 292] width 1047 height 521
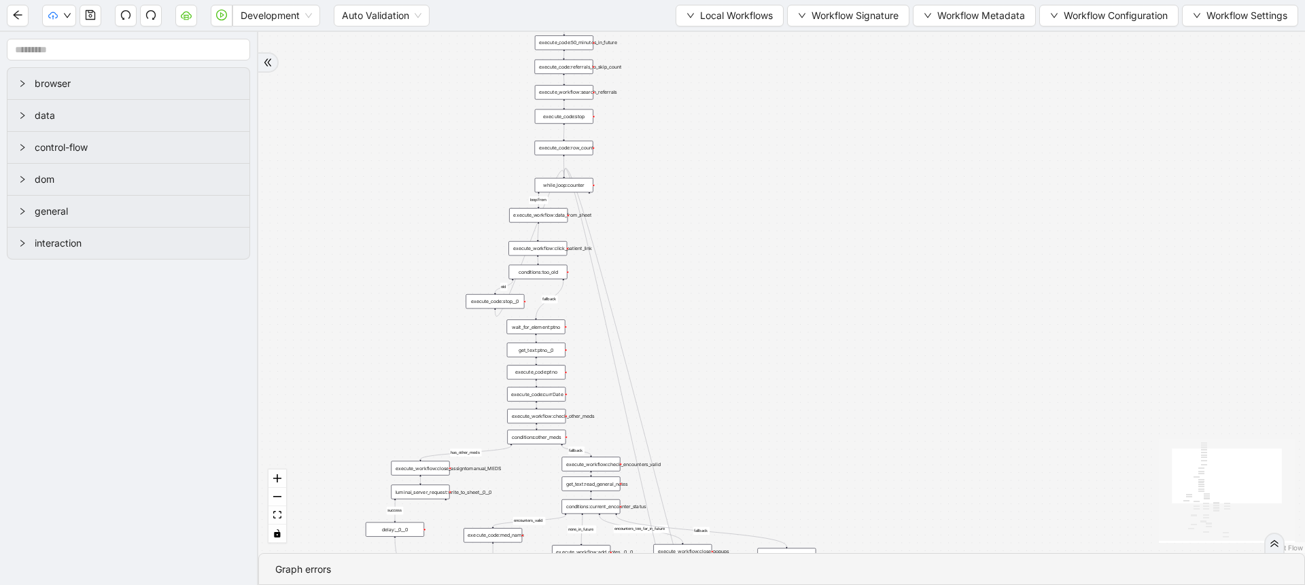
drag, startPoint x: 568, startPoint y: 204, endPoint x: 530, endPoint y: 210, distance: 38.6
click at [530, 210] on div "execute_workflow:data_from_sheet" at bounding box center [538, 215] width 58 height 14
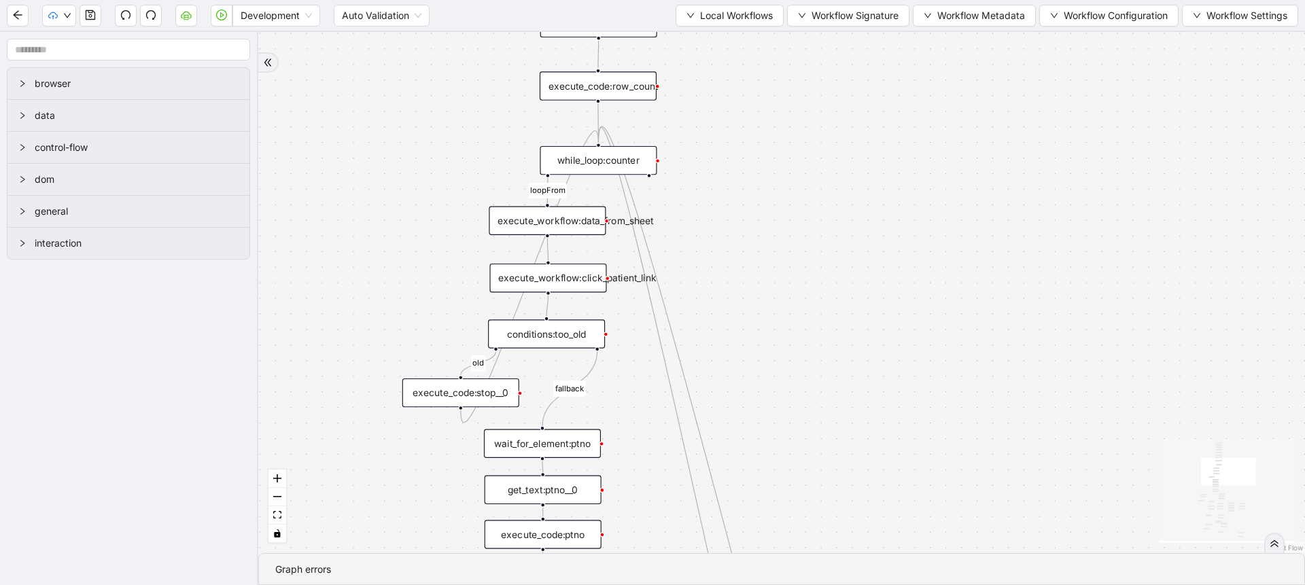
drag, startPoint x: 566, startPoint y: 289, endPoint x: 568, endPoint y: 280, distance: 9.1
click at [568, 280] on div "execute_workflow:click_patient_link" at bounding box center [547, 278] width 117 height 29
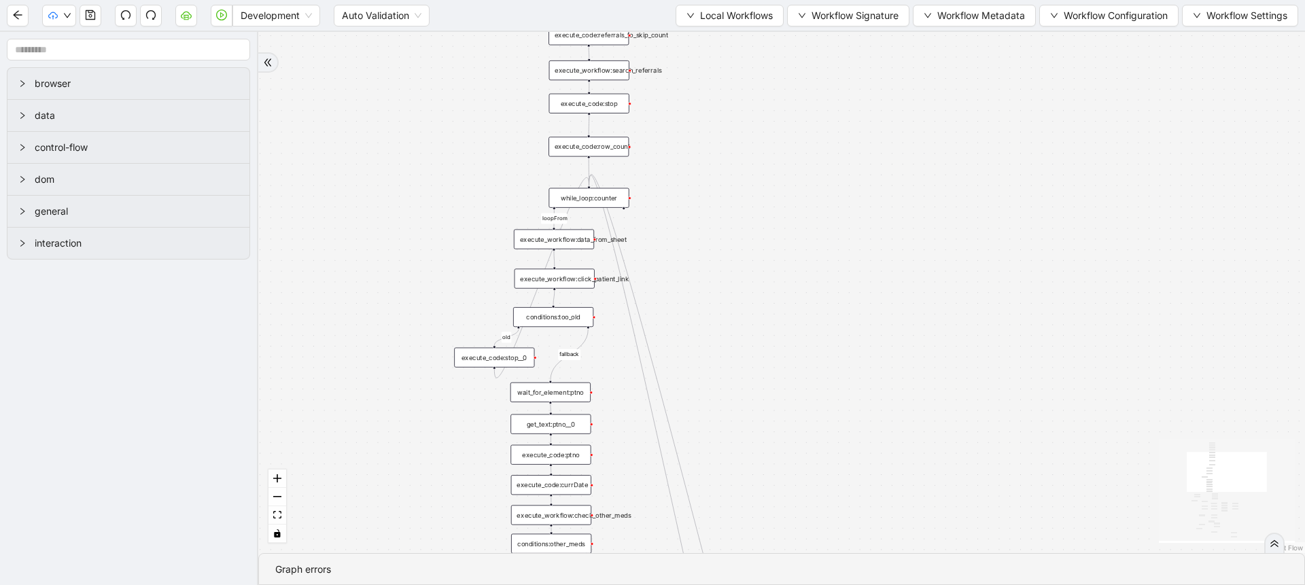
click at [598, 146] on div "execute_code:row_count" at bounding box center [589, 147] width 80 height 20
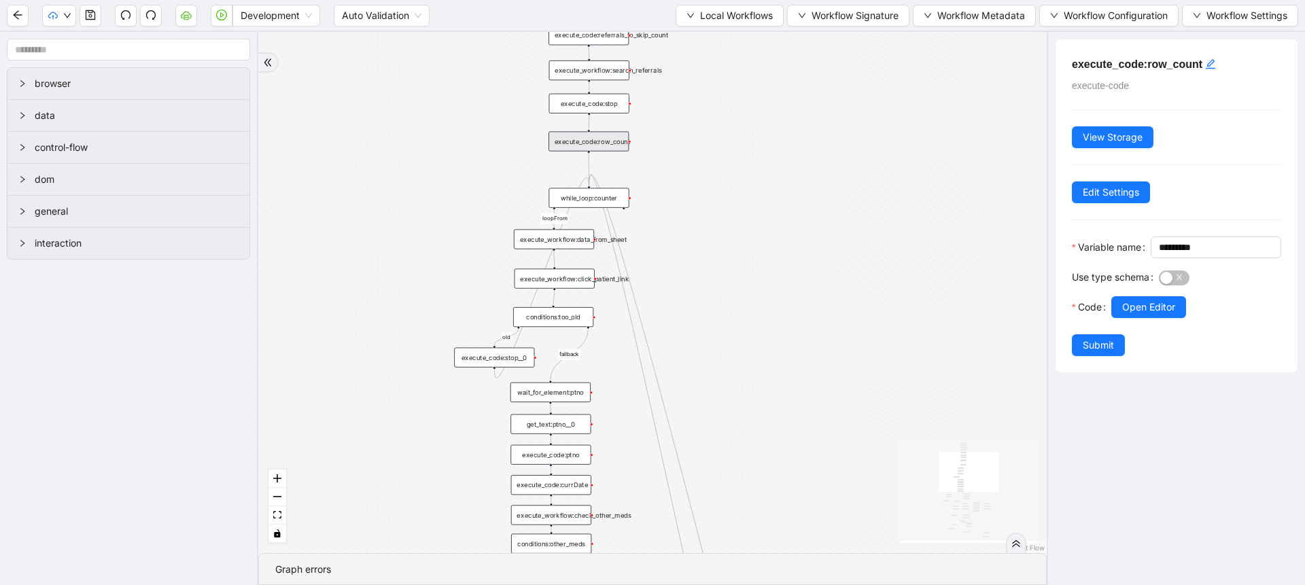
click at [603, 194] on div "while_loop:counter" at bounding box center [589, 198] width 80 height 20
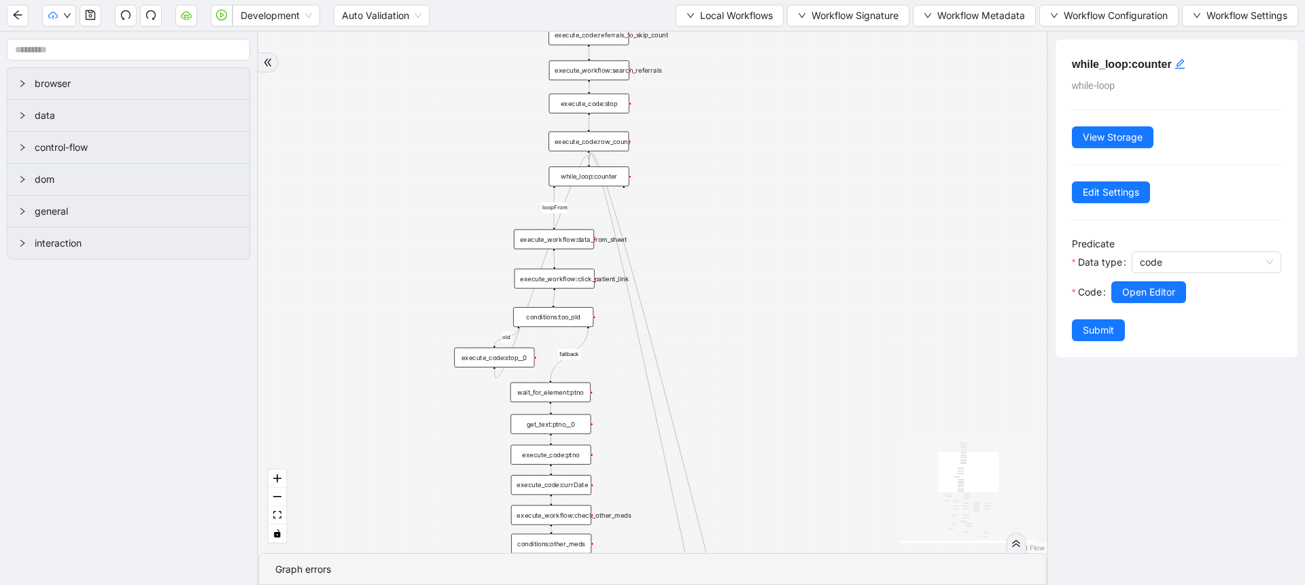
click at [557, 232] on div "execute_workflow:data_from_sheet" at bounding box center [554, 240] width 80 height 20
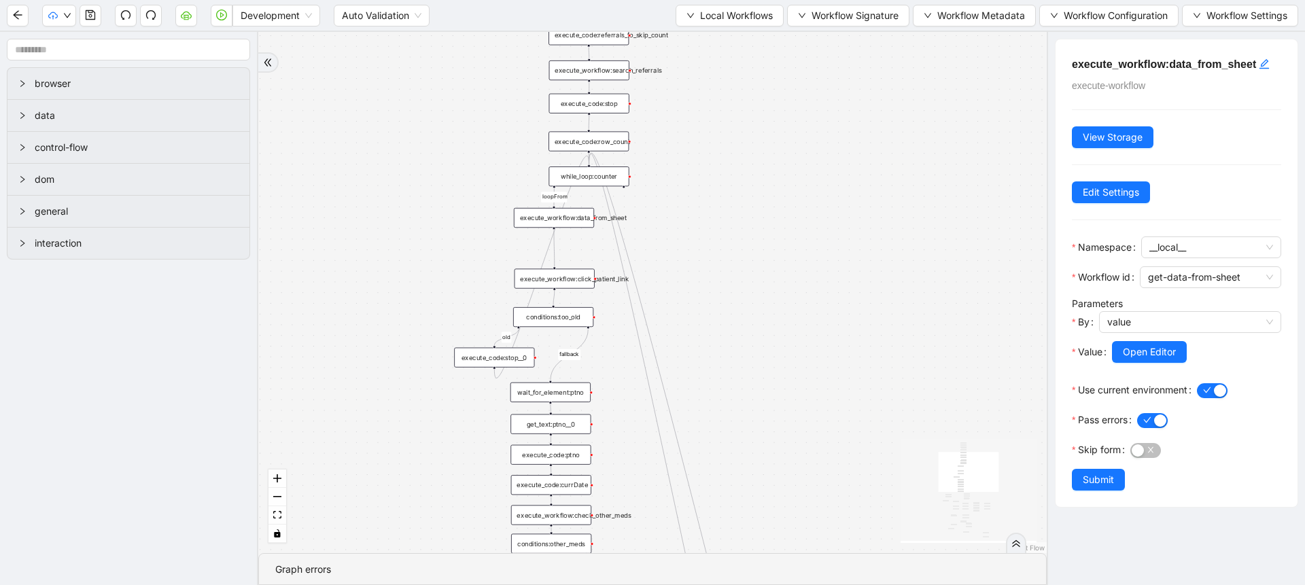
click at [556, 276] on div "execute_workflow:click_patient_link" at bounding box center [555, 279] width 80 height 20
click at [557, 314] on div "conditions:too_old" at bounding box center [555, 317] width 80 height 20
click at [557, 321] on div "conditions:too_old" at bounding box center [555, 325] width 80 height 20
click at [571, 259] on div "execute_workflow:click_patient_link" at bounding box center [554, 253] width 80 height 20
click at [559, 322] on div "conditions:too_old" at bounding box center [554, 326] width 80 height 20
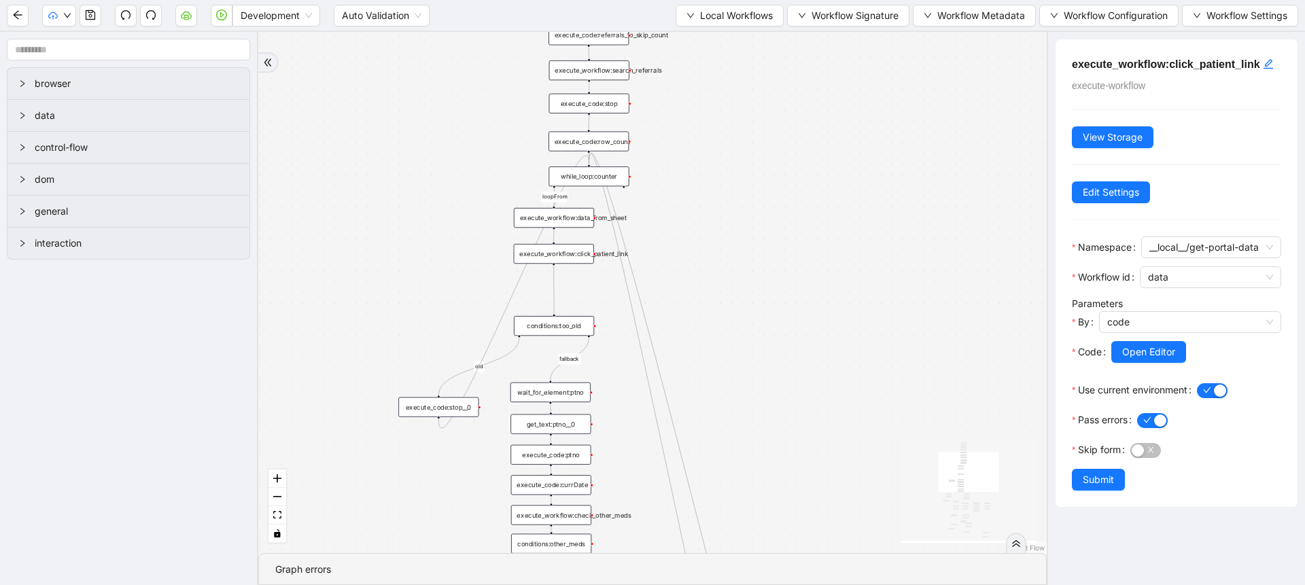
drag, startPoint x: 492, startPoint y: 363, endPoint x: 436, endPoint y: 413, distance: 74.6
click at [436, 413] on div "execute_code:stop__0" at bounding box center [438, 408] width 80 height 20
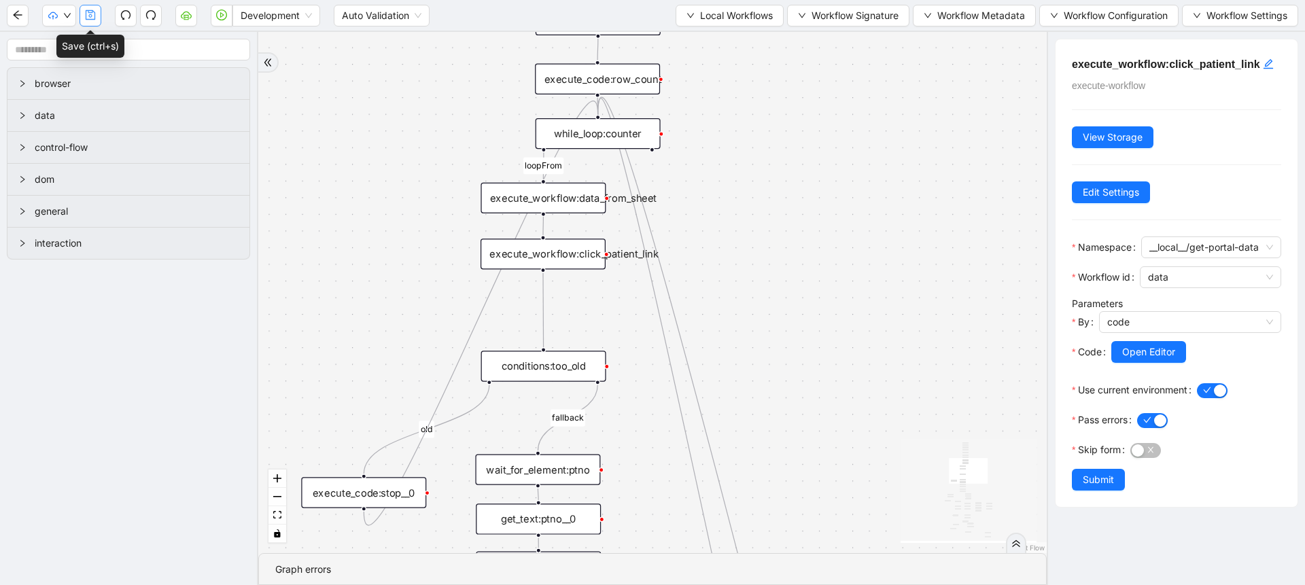
click at [96, 17] on button "button" at bounding box center [91, 16] width 22 height 22
click at [570, 257] on div "execute_workflow:click_patient_link" at bounding box center [543, 254] width 125 height 31
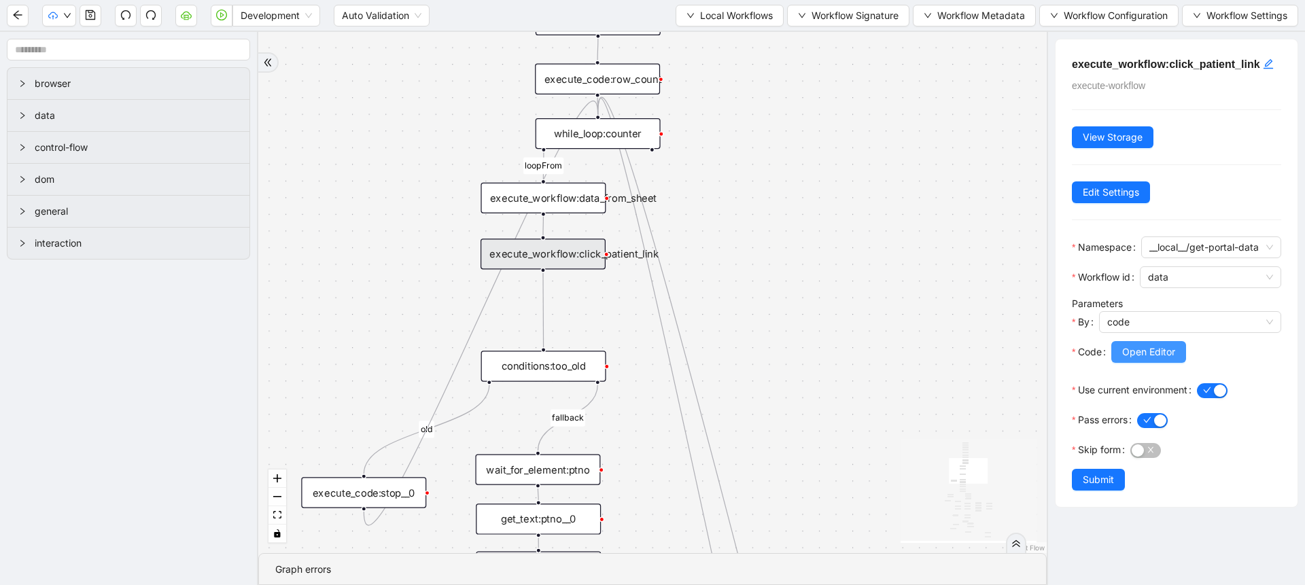
click at [1122, 363] on button "Open Editor" at bounding box center [1148, 352] width 75 height 22
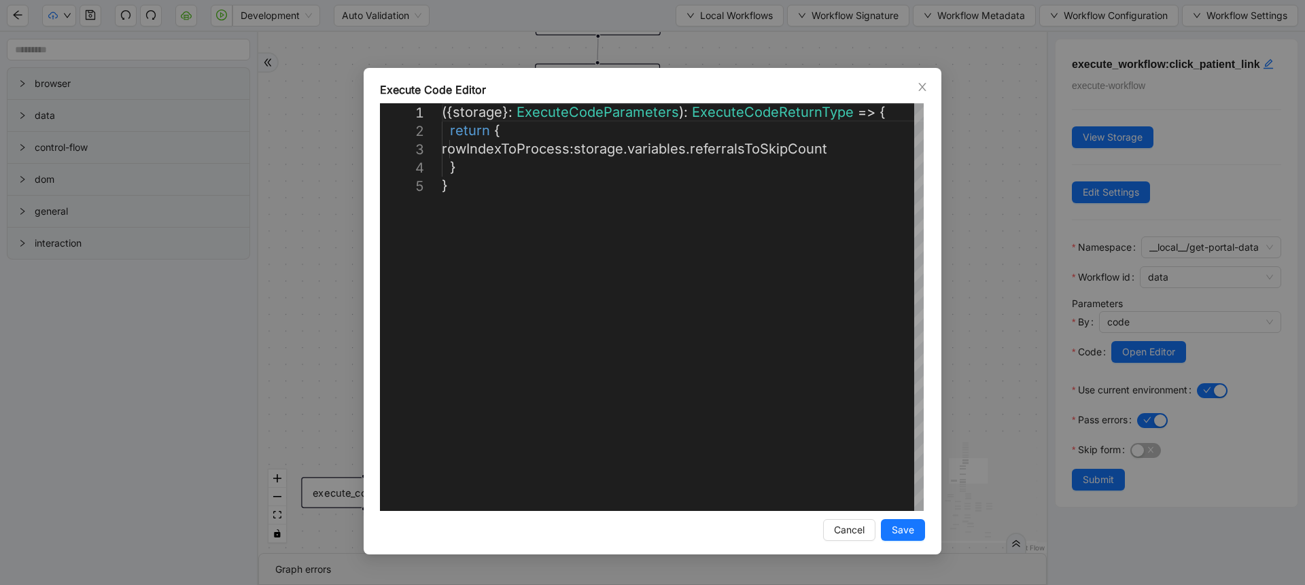
click at [953, 203] on div "**********" at bounding box center [652, 292] width 1305 height 585
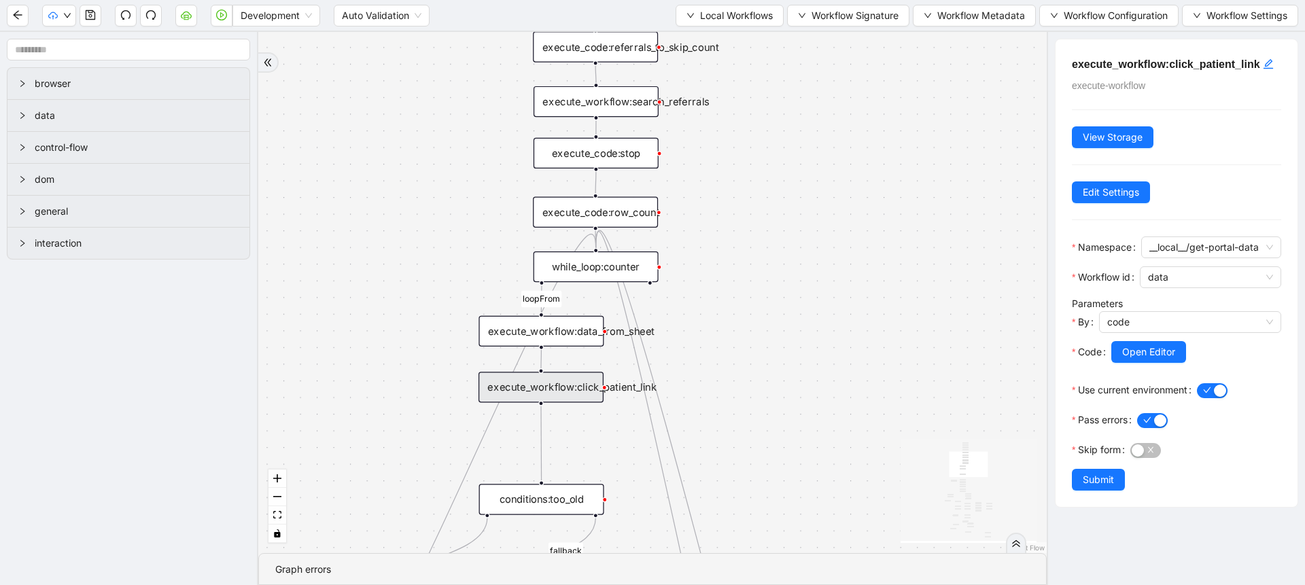
drag, startPoint x: 840, startPoint y: 192, endPoint x: 841, endPoint y: 337, distance: 145.5
click at [841, 337] on div "fallback success success fallback no_encounters end success success success old…" at bounding box center [652, 292] width 789 height 521
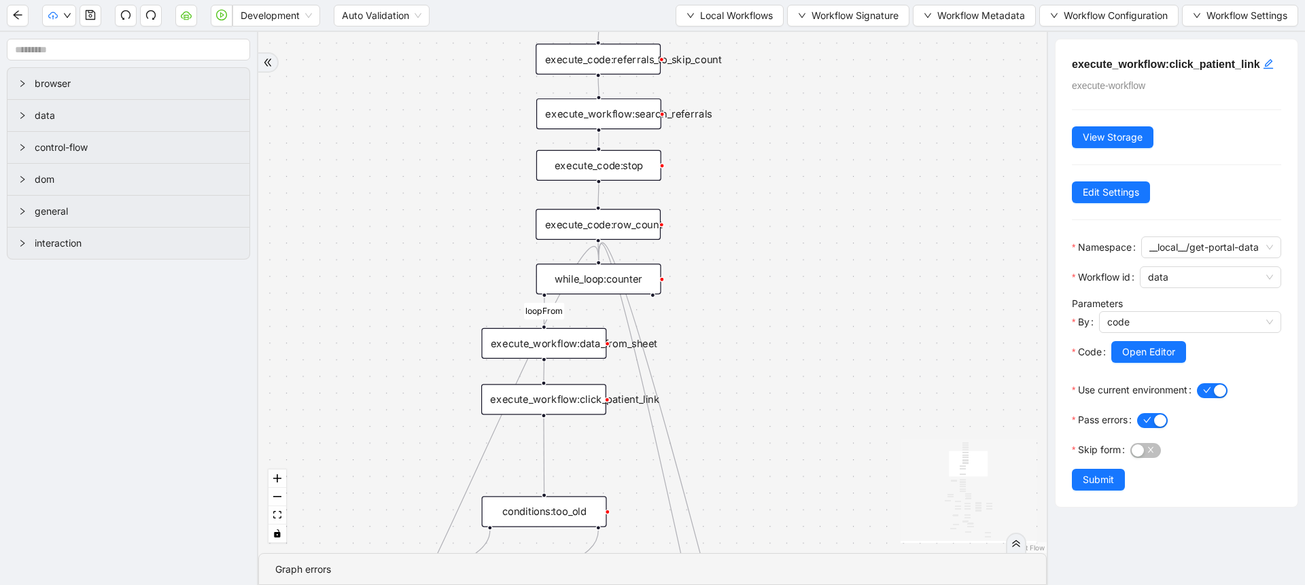
click at [625, 72] on div "execute_code:referrals_to_skip_count" at bounding box center [598, 59] width 125 height 31
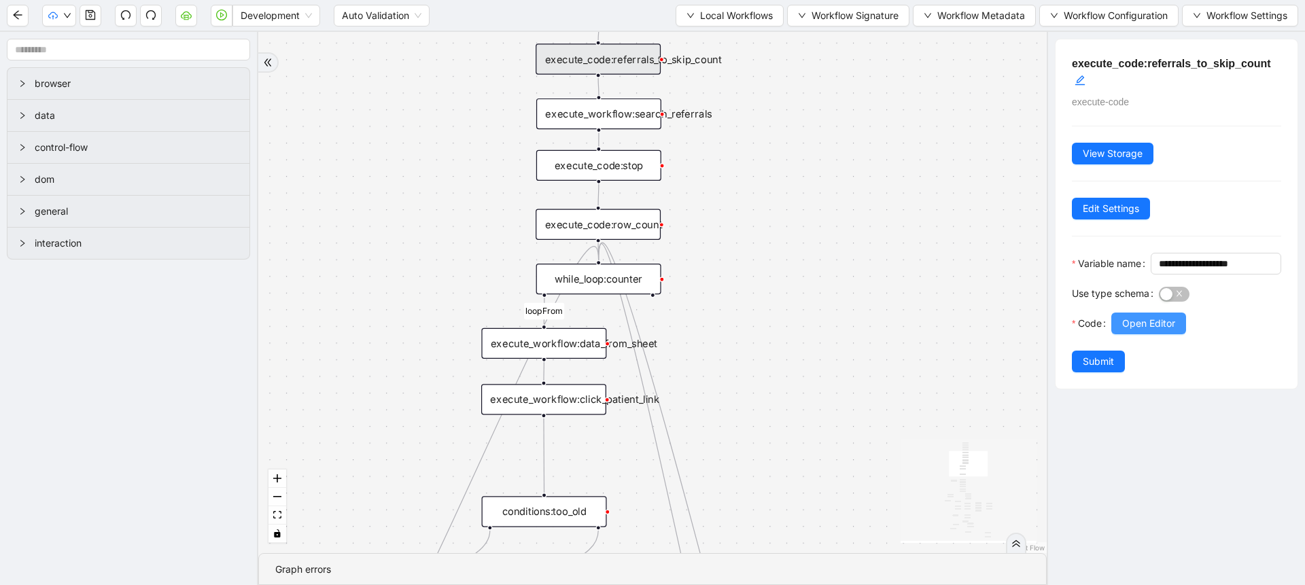
click at [1155, 331] on span "Open Editor" at bounding box center [1148, 323] width 53 height 15
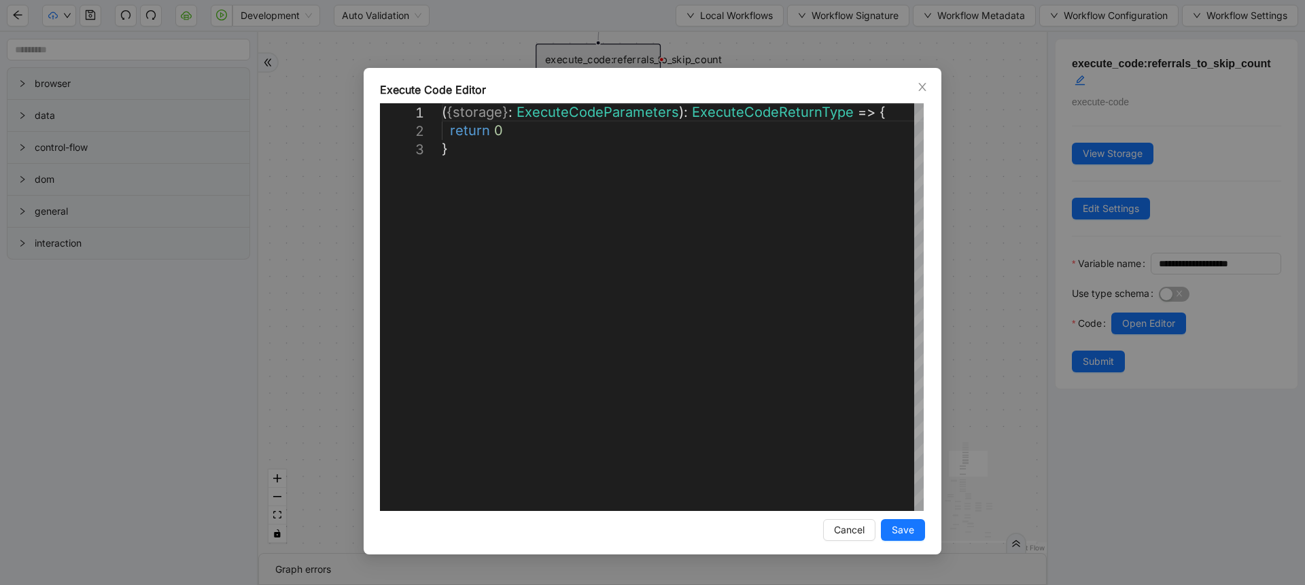
click at [953, 320] on div "**********" at bounding box center [652, 292] width 1305 height 585
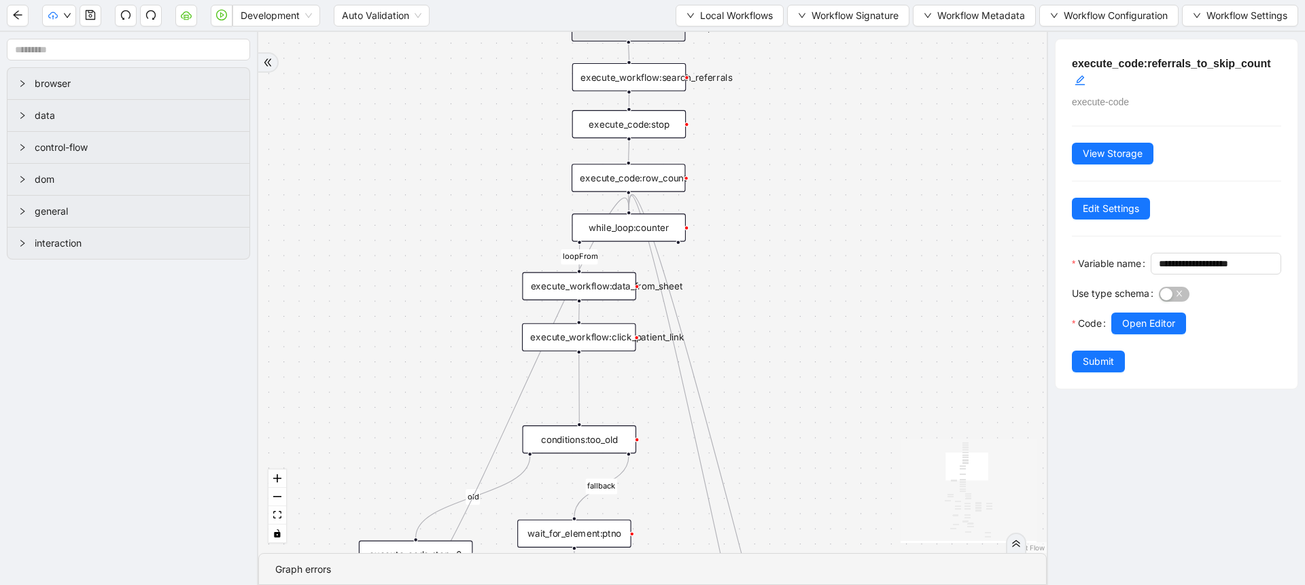
drag, startPoint x: 910, startPoint y: 407, endPoint x: 895, endPoint y: 258, distance: 149.6
click at [895, 258] on div "fallback success success fallback no_encounters end success success success old…" at bounding box center [652, 292] width 789 height 521
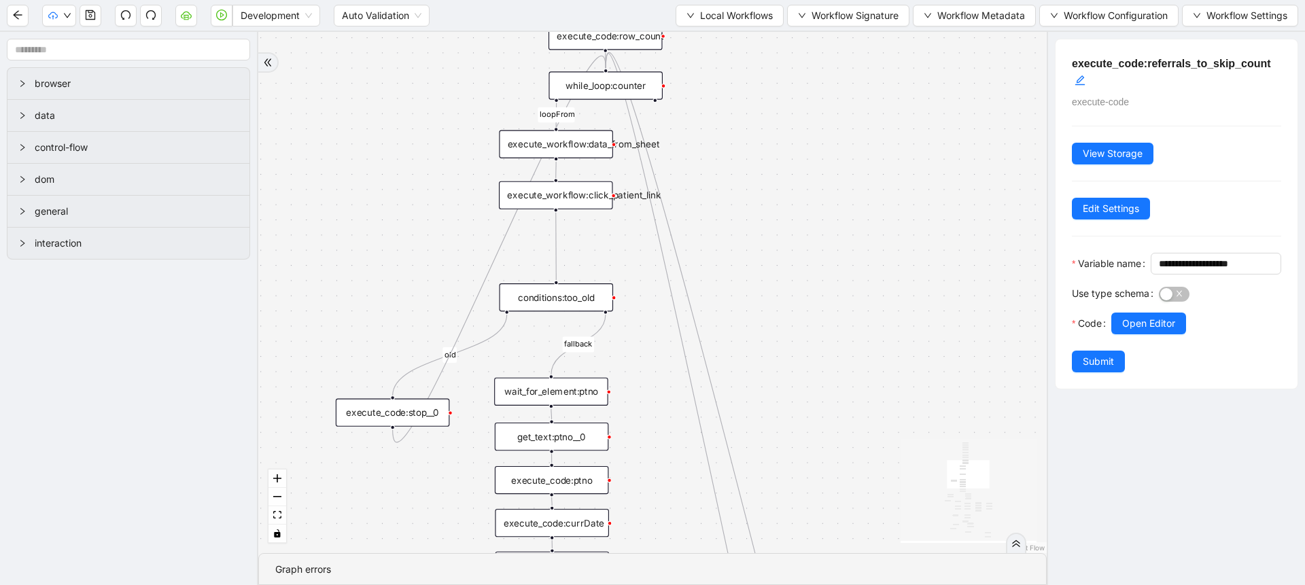
drag, startPoint x: 895, startPoint y: 258, endPoint x: 876, endPoint y: 138, distance: 121.9
click at [876, 138] on div "fallback success success fallback no_encounters end success success success old…" at bounding box center [652, 292] width 789 height 521
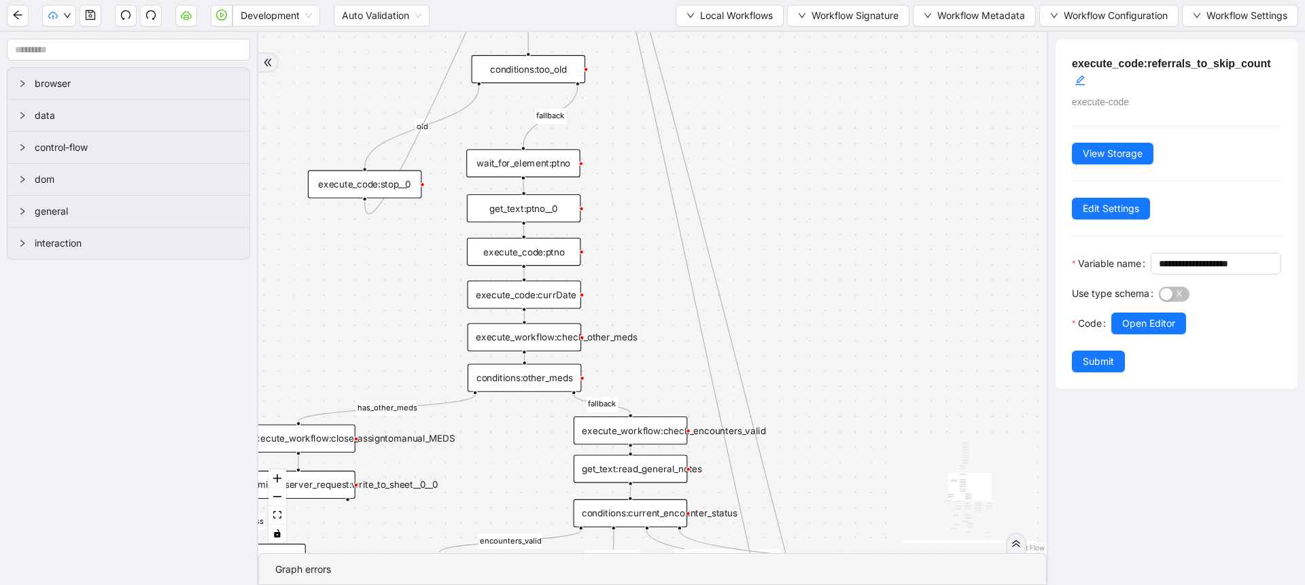
drag, startPoint x: 854, startPoint y: 436, endPoint x: 839, endPoint y: 173, distance: 263.5
click at [839, 173] on div "fallback success success fallback no_encounters end success success success old…" at bounding box center [652, 292] width 789 height 521
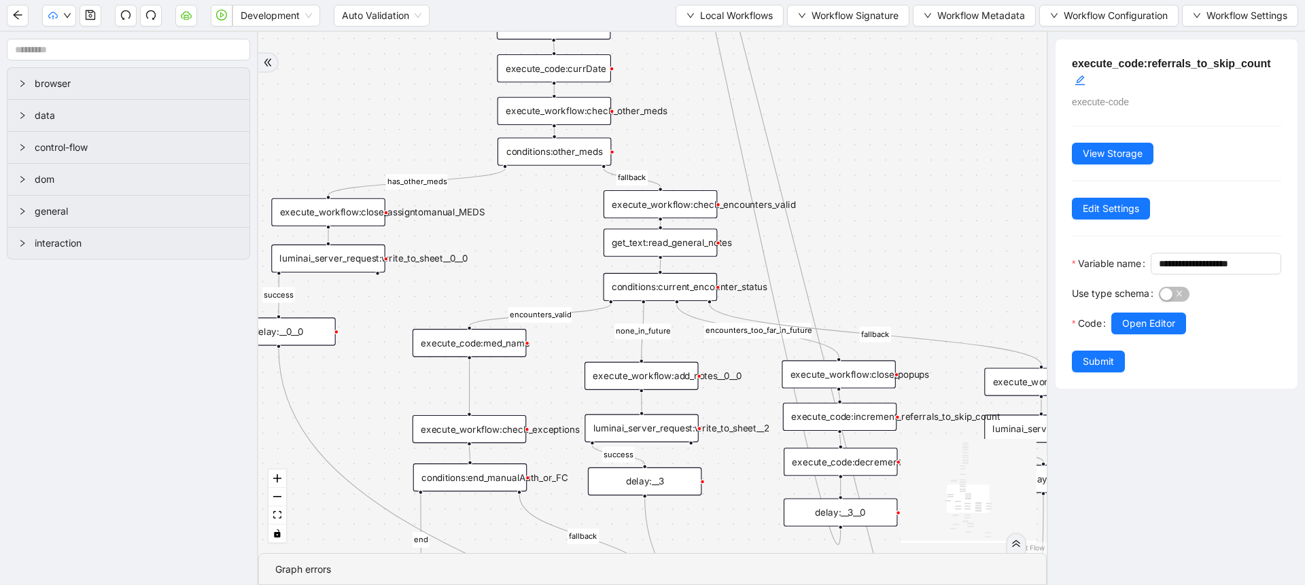
drag, startPoint x: 886, startPoint y: 330, endPoint x: 914, endPoint y: 211, distance: 122.8
click at [914, 211] on div "fallback success success fallback no_encounters end success success success old…" at bounding box center [652, 292] width 789 height 521
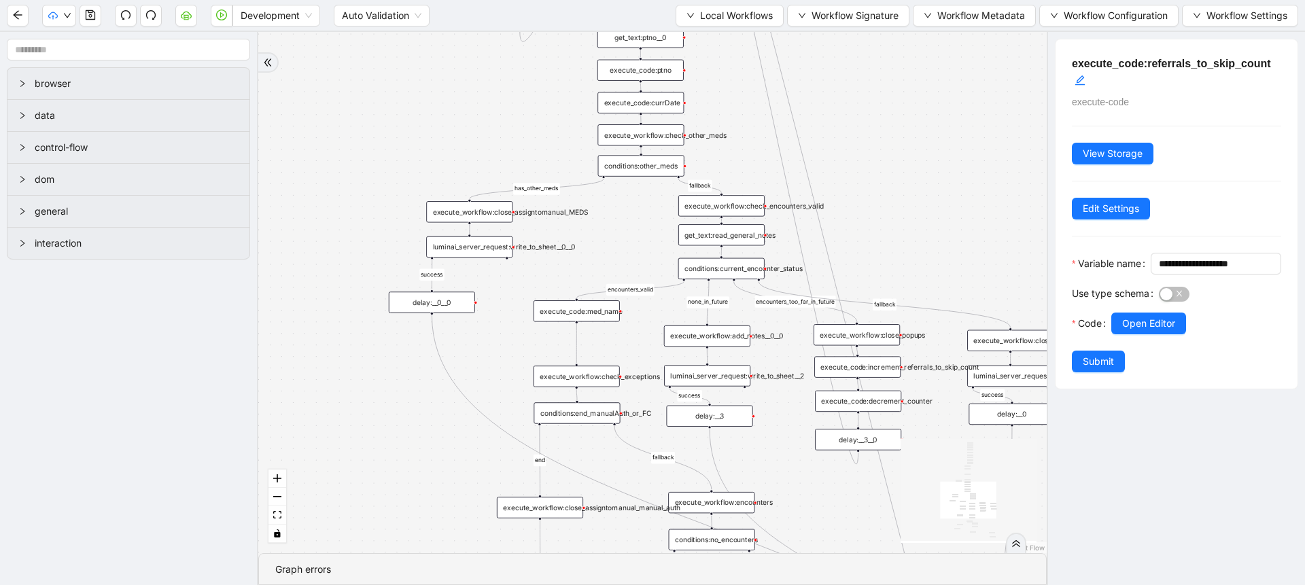
drag, startPoint x: 914, startPoint y: 211, endPoint x: 866, endPoint y: 58, distance: 159.5
click at [866, 58] on div "fallback success success fallback no_encounters end success success success old…" at bounding box center [652, 292] width 789 height 521
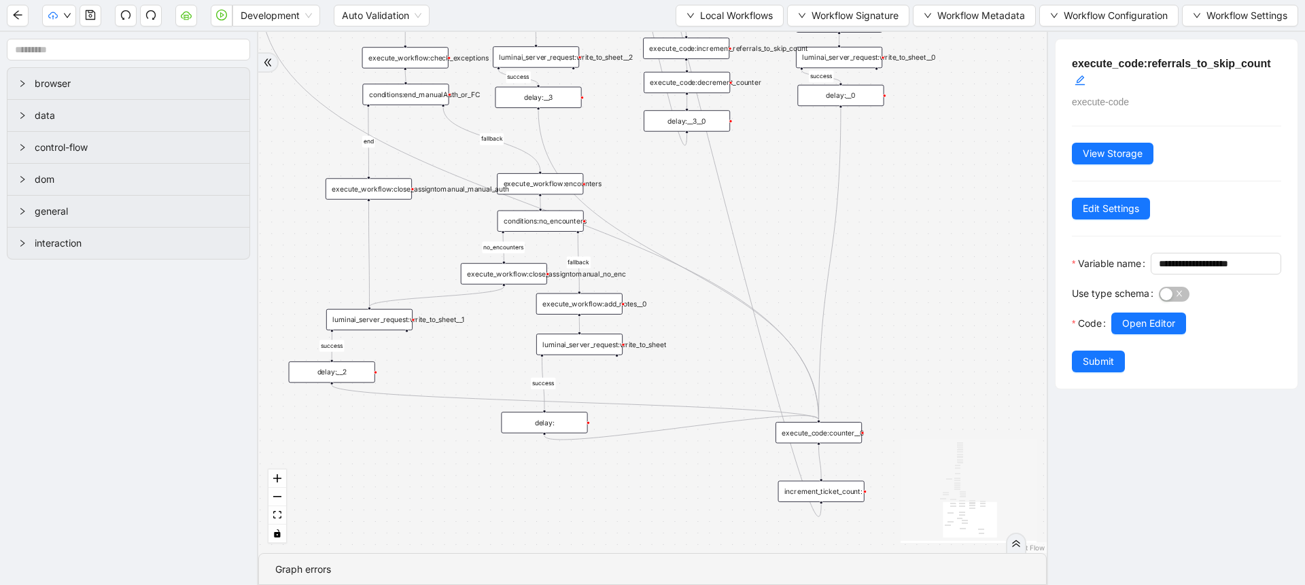
drag, startPoint x: 786, startPoint y: 341, endPoint x: 662, endPoint y: 174, distance: 207.5
click at [662, 174] on div "fallback success success fallback no_encounters end success success success old…" at bounding box center [652, 292] width 789 height 521
click at [845, 436] on div "execute_code:counter__0" at bounding box center [819, 432] width 86 height 21
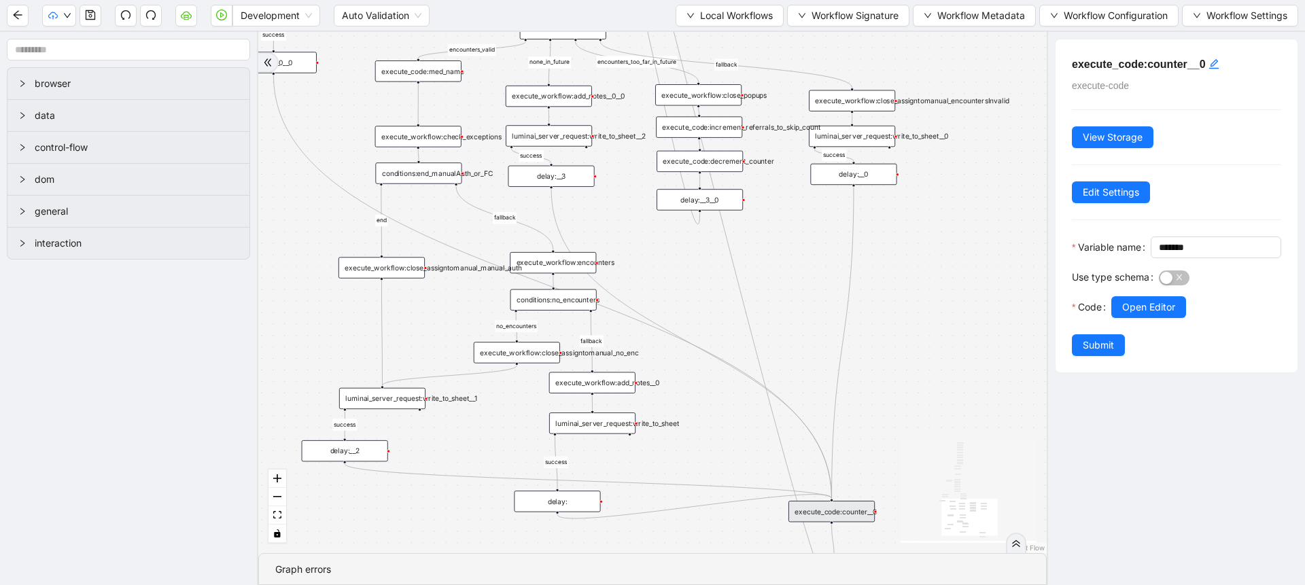
drag, startPoint x: 967, startPoint y: 324, endPoint x: 980, endPoint y: 402, distance: 79.9
click at [980, 402] on div "fallback success success fallback no_encounters end success success success old…" at bounding box center [652, 292] width 789 height 521
click at [723, 126] on div "execute_code:increment_referrals_to_skip_count" at bounding box center [699, 126] width 86 height 21
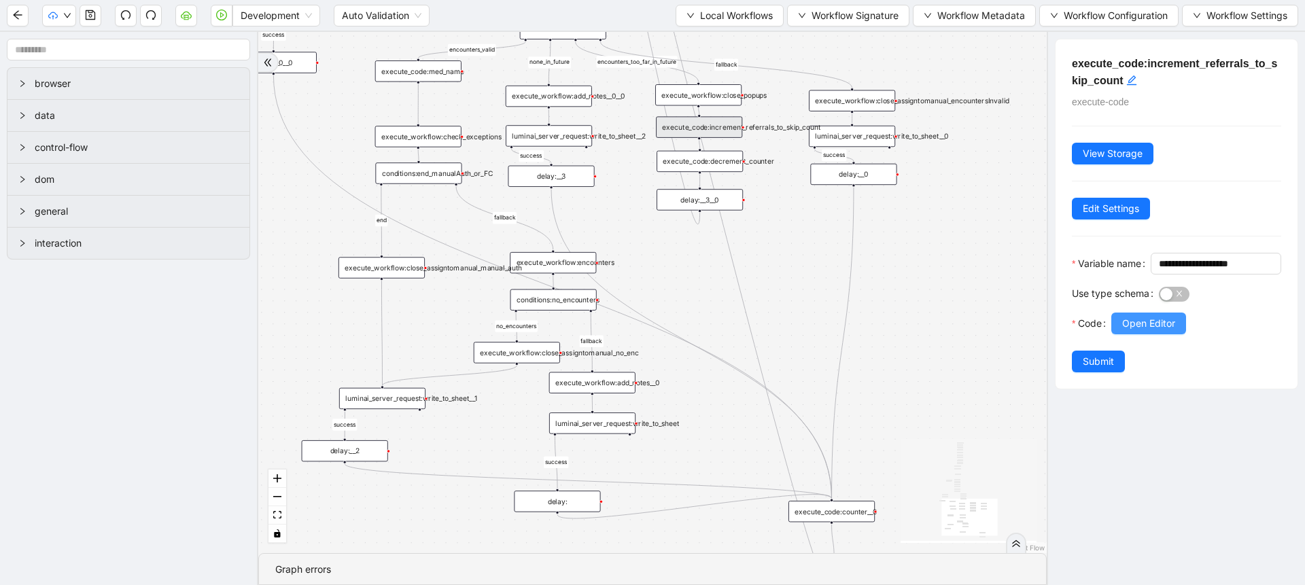
click at [1116, 334] on button "Open Editor" at bounding box center [1148, 324] width 75 height 22
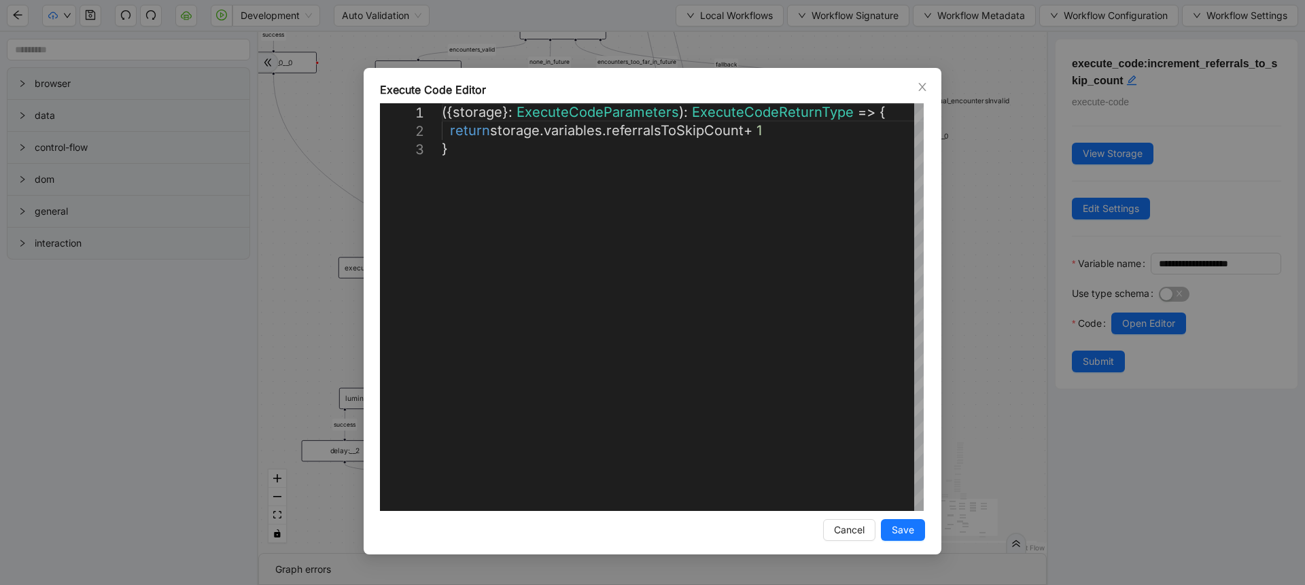
click at [998, 310] on div "**********" at bounding box center [652, 292] width 1305 height 585
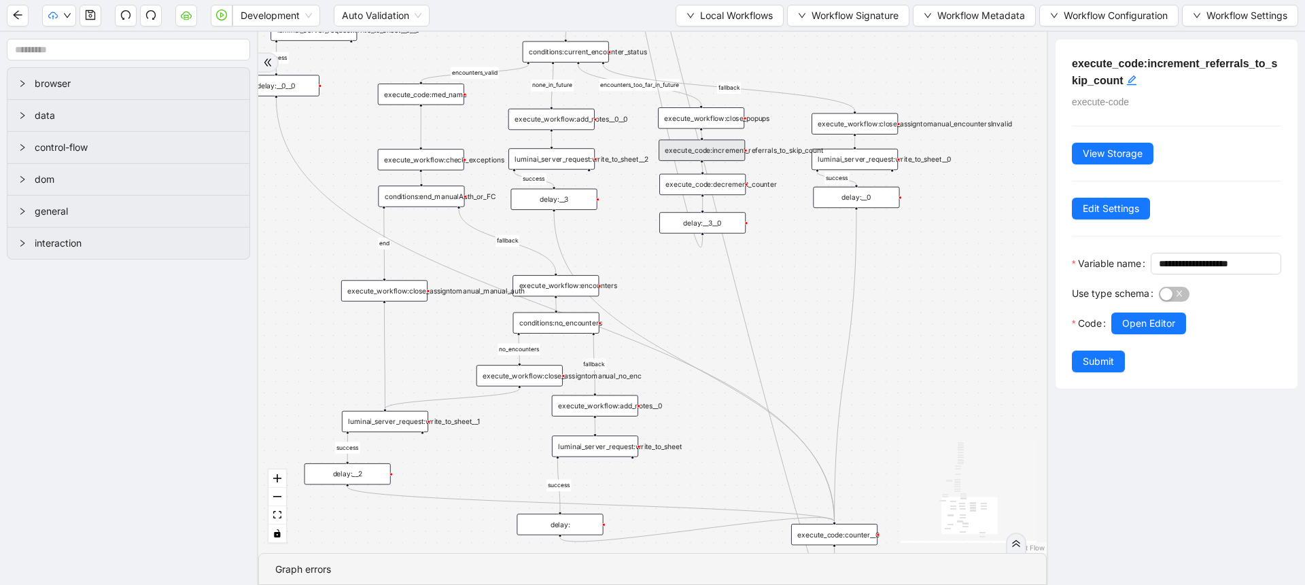
drag, startPoint x: 998, startPoint y: 310, endPoint x: 969, endPoint y: 548, distance: 239.7
click at [969, 548] on div "fallback success success fallback no_encounters end success success success old…" at bounding box center [652, 292] width 789 height 521
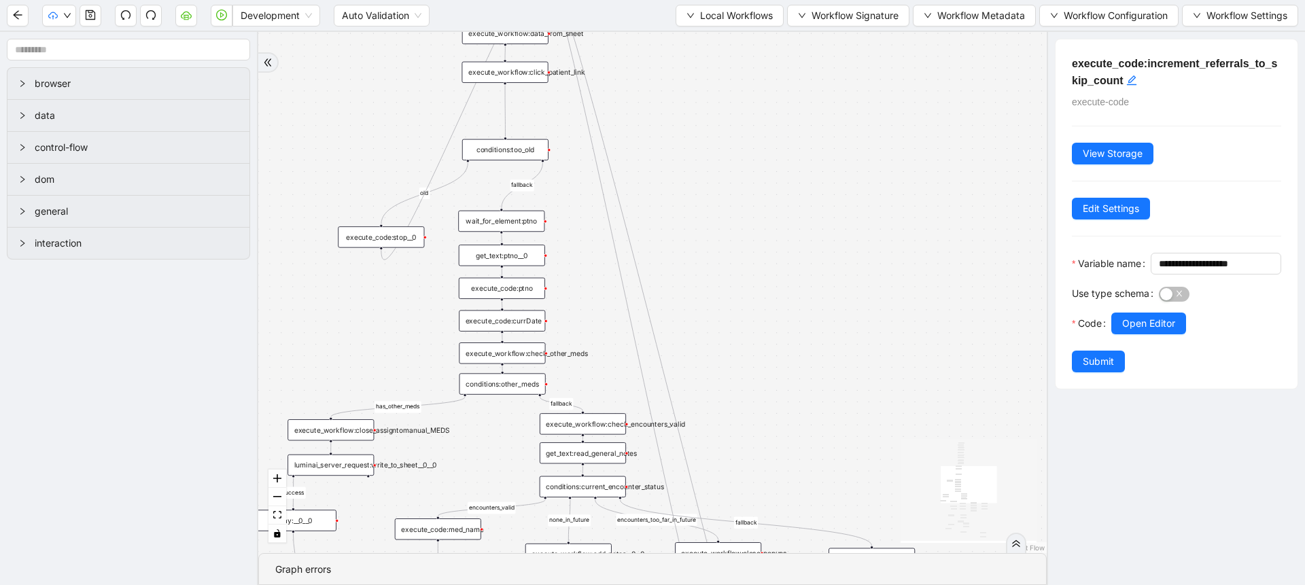
drag, startPoint x: 838, startPoint y: 217, endPoint x: 887, endPoint y: 438, distance: 226.3
click at [887, 438] on div "fallback success success fallback no_encounters end success success success old…" at bounding box center [652, 292] width 789 height 521
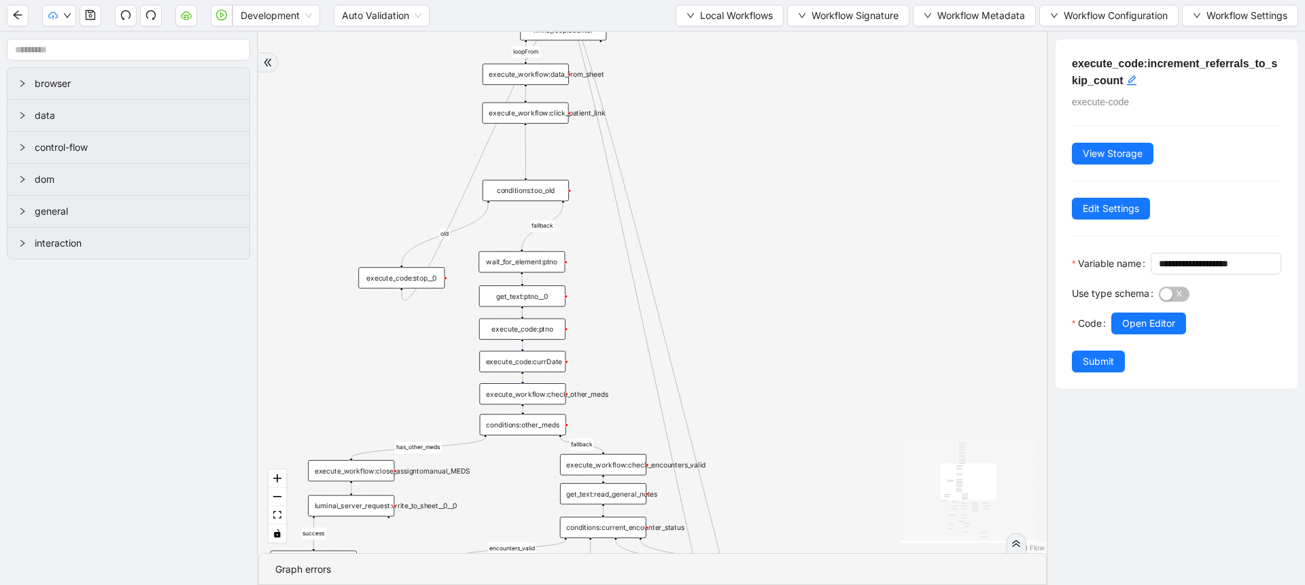
drag, startPoint x: 806, startPoint y: 271, endPoint x: 846, endPoint y: 346, distance: 85.5
click at [846, 346] on div "fallback success success fallback no_encounters end success success success old…" at bounding box center [652, 292] width 789 height 521
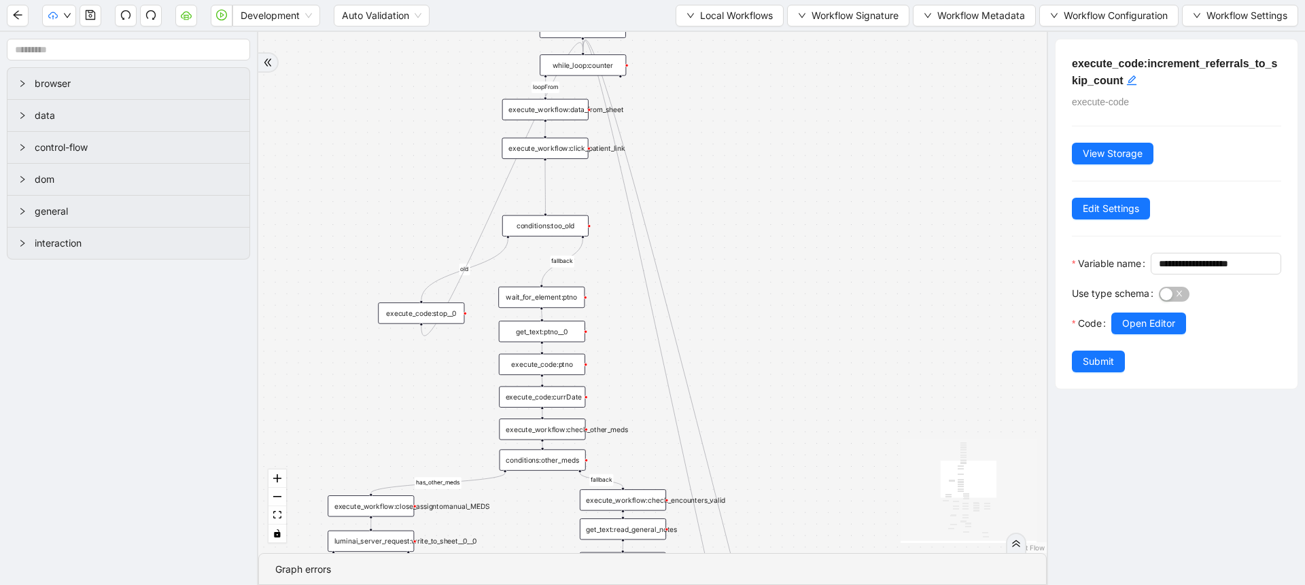
click at [566, 222] on div "conditions:too_old" at bounding box center [545, 225] width 86 height 21
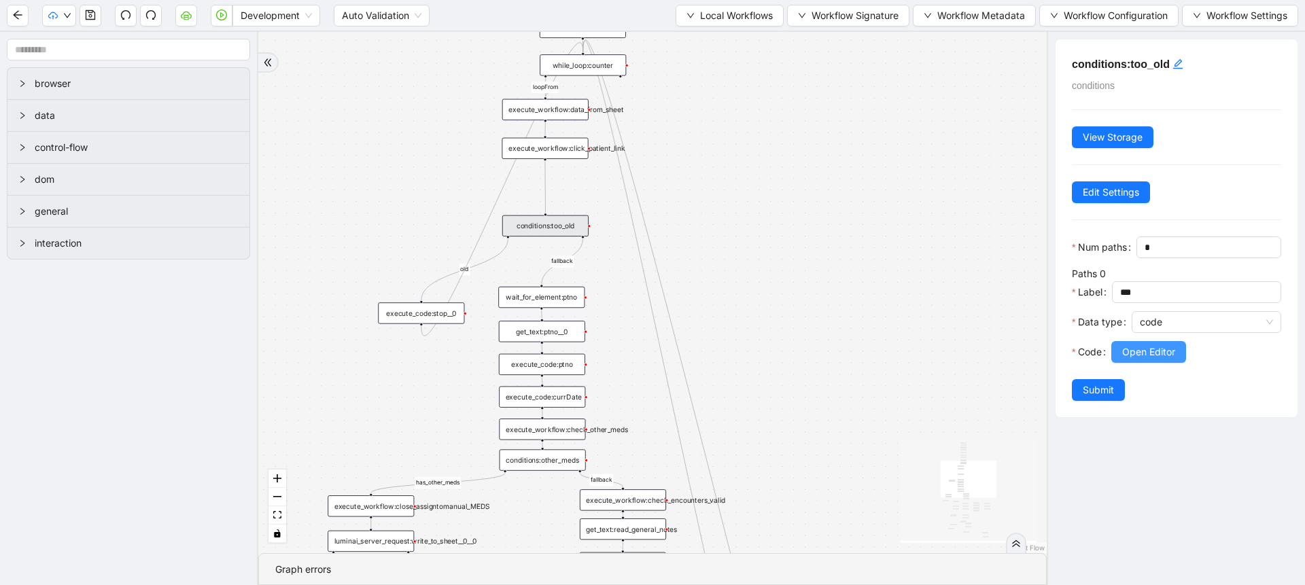
click at [1139, 360] on span "Open Editor" at bounding box center [1148, 352] width 53 height 15
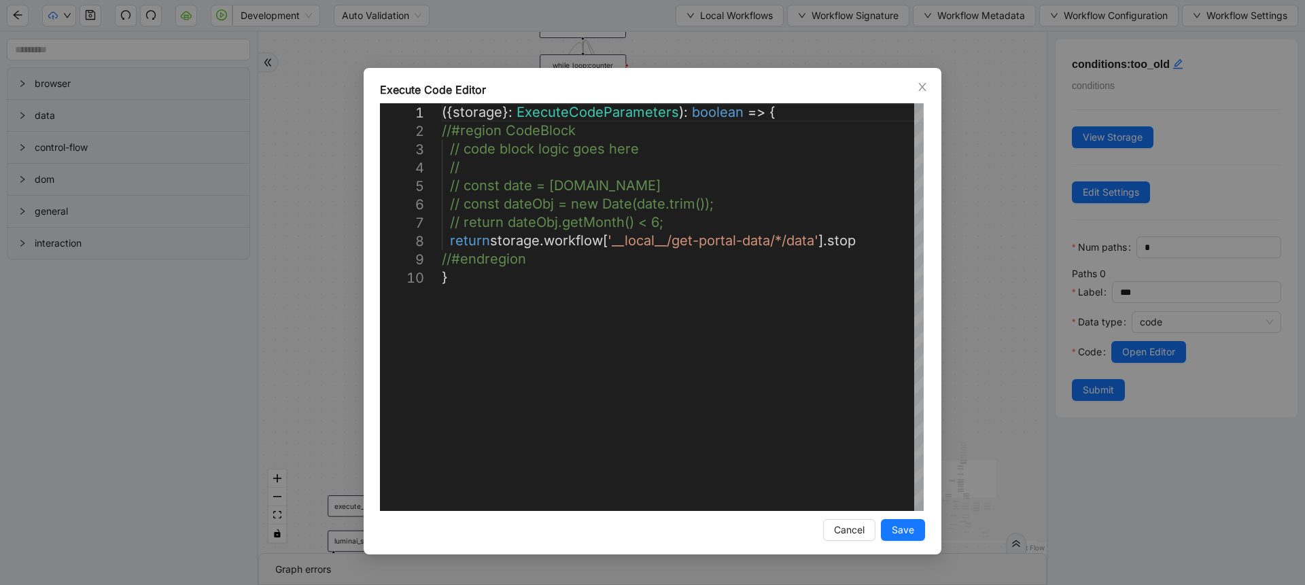
click at [996, 317] on div "**********" at bounding box center [652, 292] width 1305 height 585
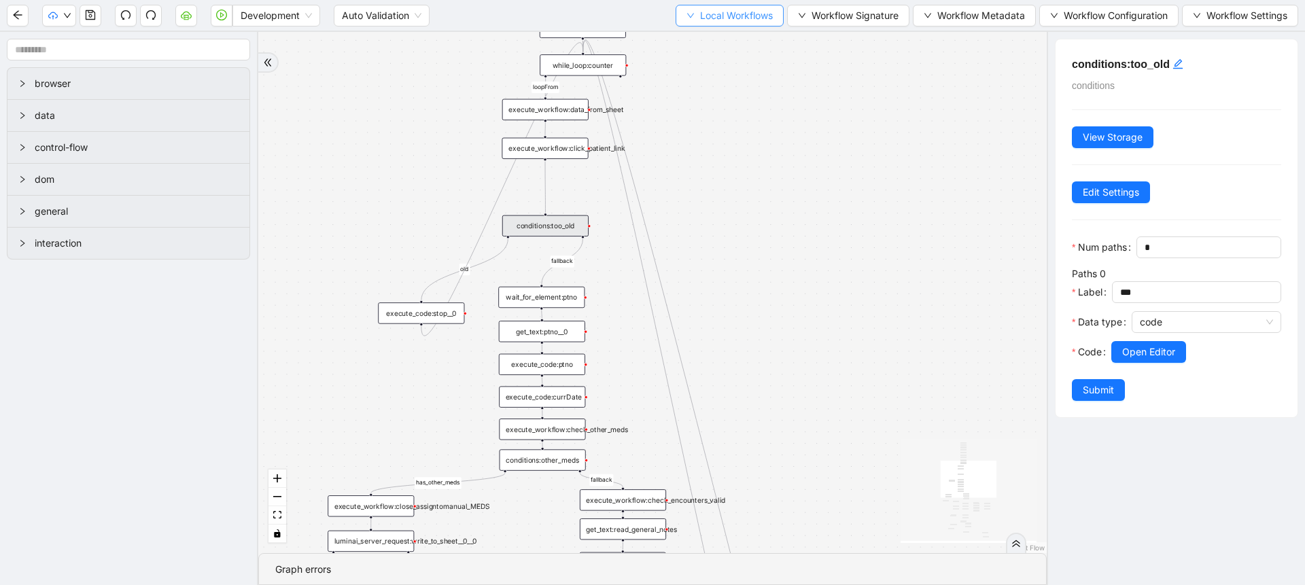
drag, startPoint x: 697, startPoint y: 33, endPoint x: 697, endPoint y: 20, distance: 13.6
click at [697, 20] on section "Development Auto Validation Local Workflows Workflow Signature Workflow Metadat…" at bounding box center [652, 292] width 1305 height 585
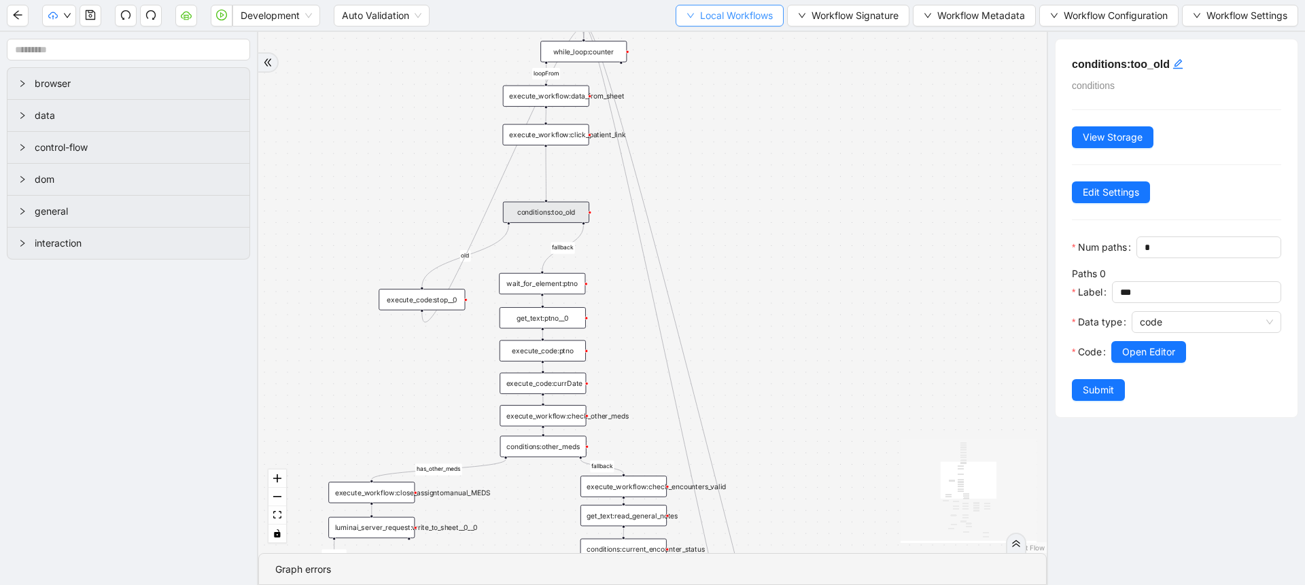
click at [700, 20] on span "Local Workflows" at bounding box center [736, 15] width 73 height 15
click at [94, 22] on button "button" at bounding box center [91, 16] width 22 height 22
click at [786, 494] on div "fallback success success fallback no_encounters end success success success old…" at bounding box center [652, 292] width 789 height 521
click at [757, 289] on div "fallback success success fallback no_encounters end success success success old…" at bounding box center [652, 292] width 789 height 521
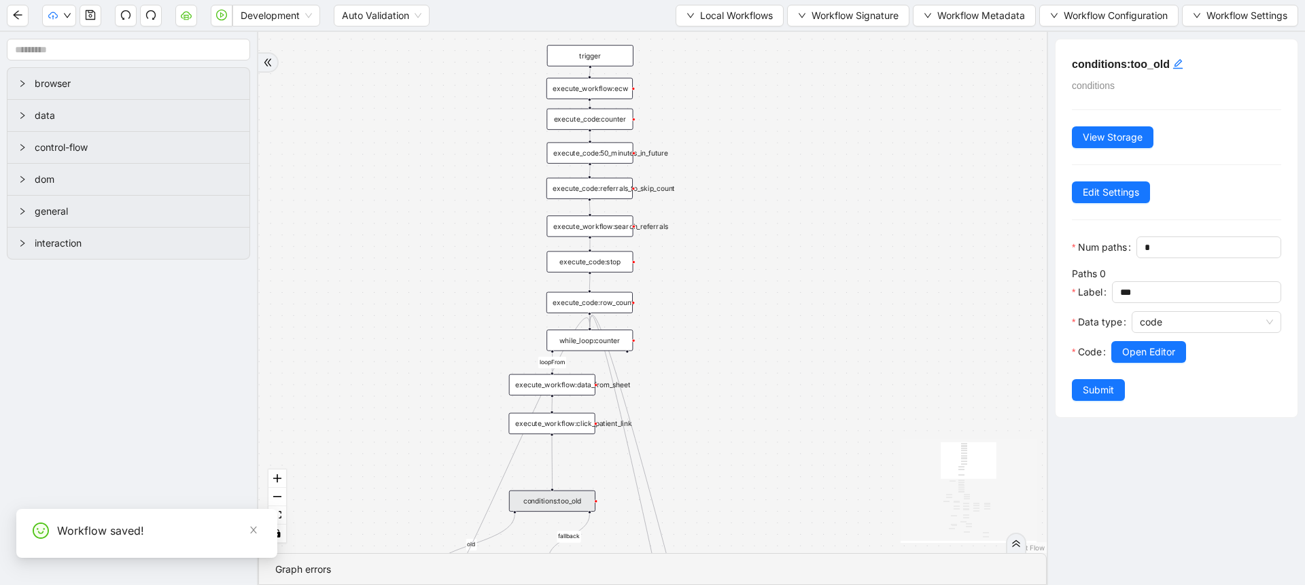
drag, startPoint x: 761, startPoint y: 209, endPoint x: 759, endPoint y: 220, distance: 11.1
click at [759, 220] on div "fallback success success fallback no_encounters end success success success old…" at bounding box center [652, 292] width 789 height 521
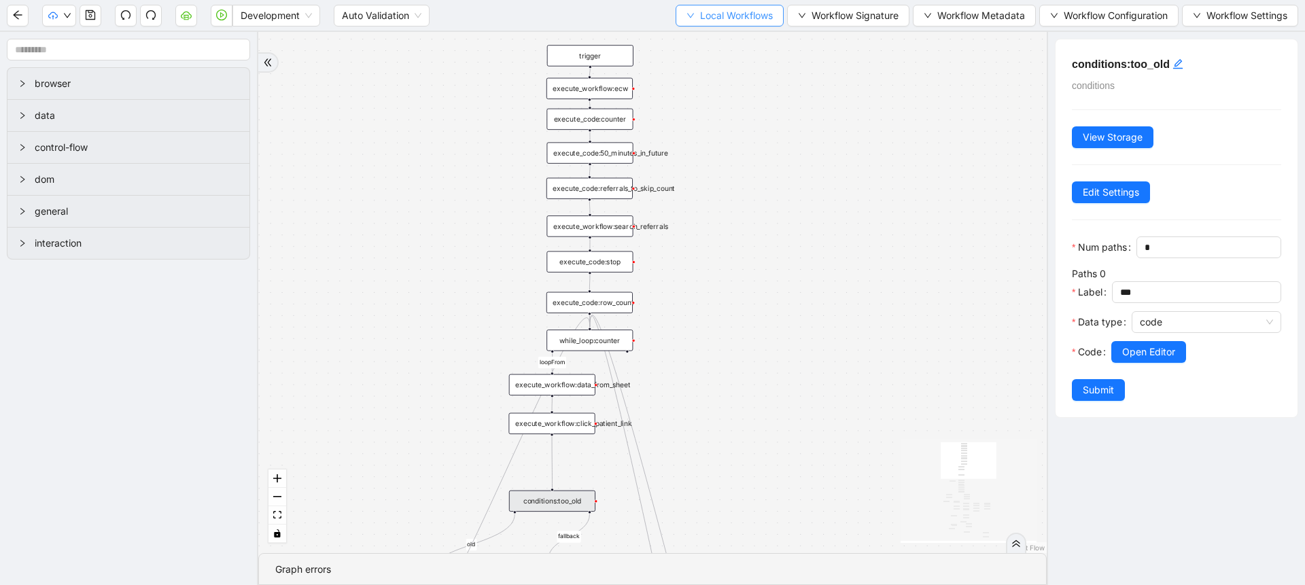
click at [719, 7] on button "Local Workflows" at bounding box center [730, 16] width 108 height 22
click at [713, 31] on li "Select" at bounding box center [723, 42] width 105 height 22
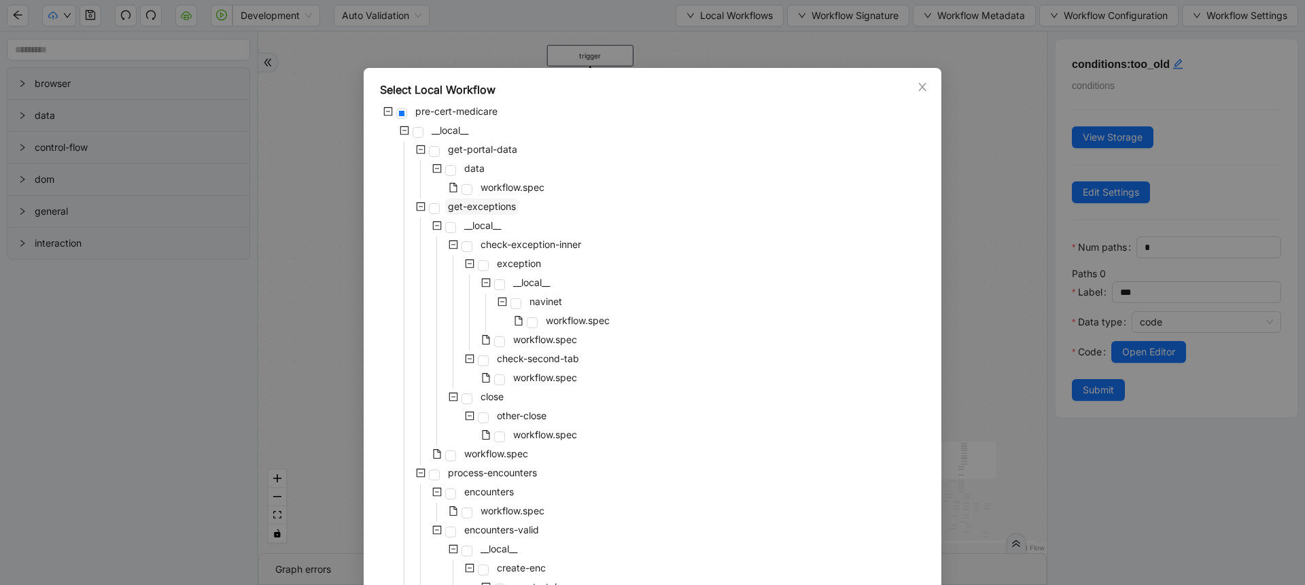
click at [497, 203] on span "get-exceptions" at bounding box center [482, 207] width 68 height 12
click at [513, 185] on span "workflow.spec" at bounding box center [513, 187] width 64 height 12
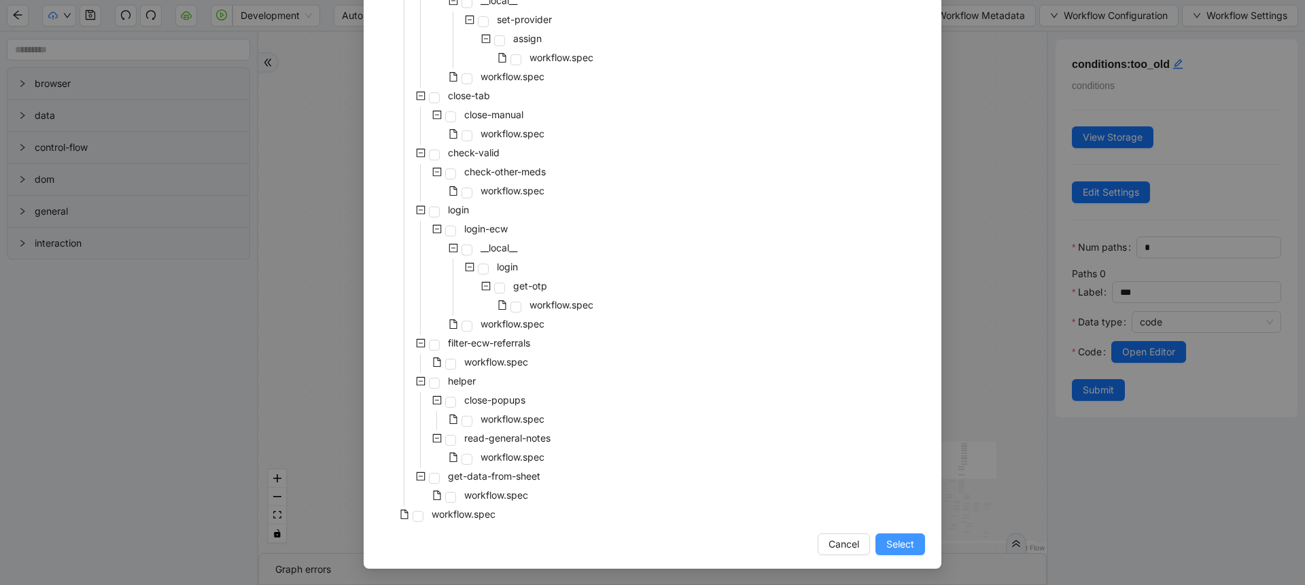
click at [893, 547] on span "Select" at bounding box center [900, 544] width 28 height 15
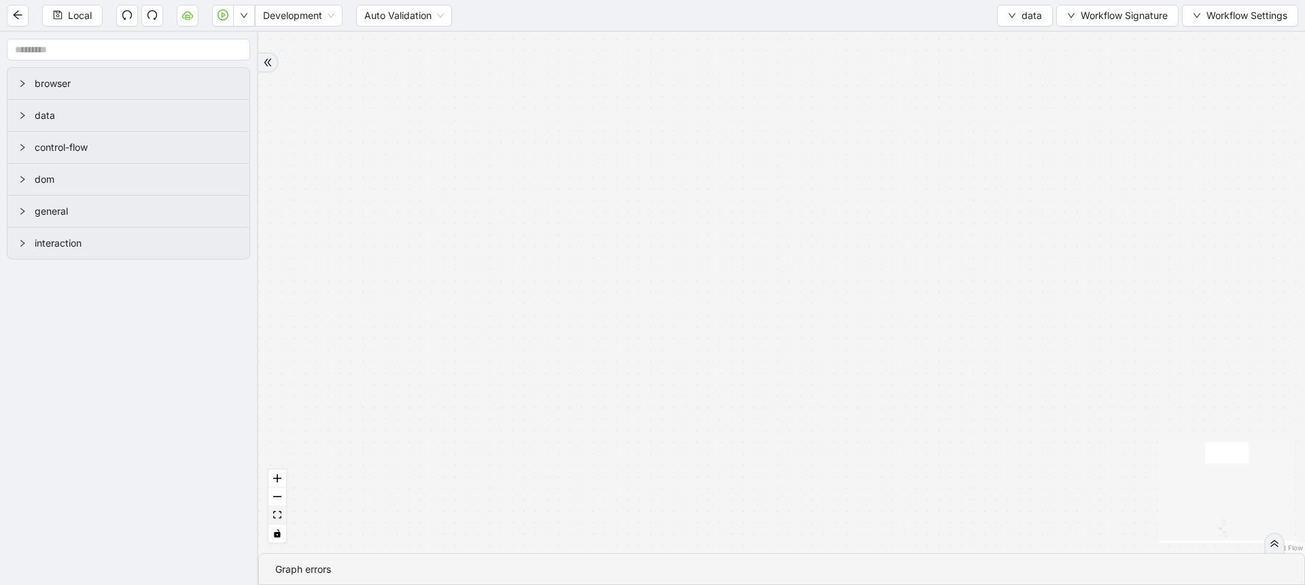
click at [273, 517] on icon "fit view" at bounding box center [277, 514] width 8 height 7
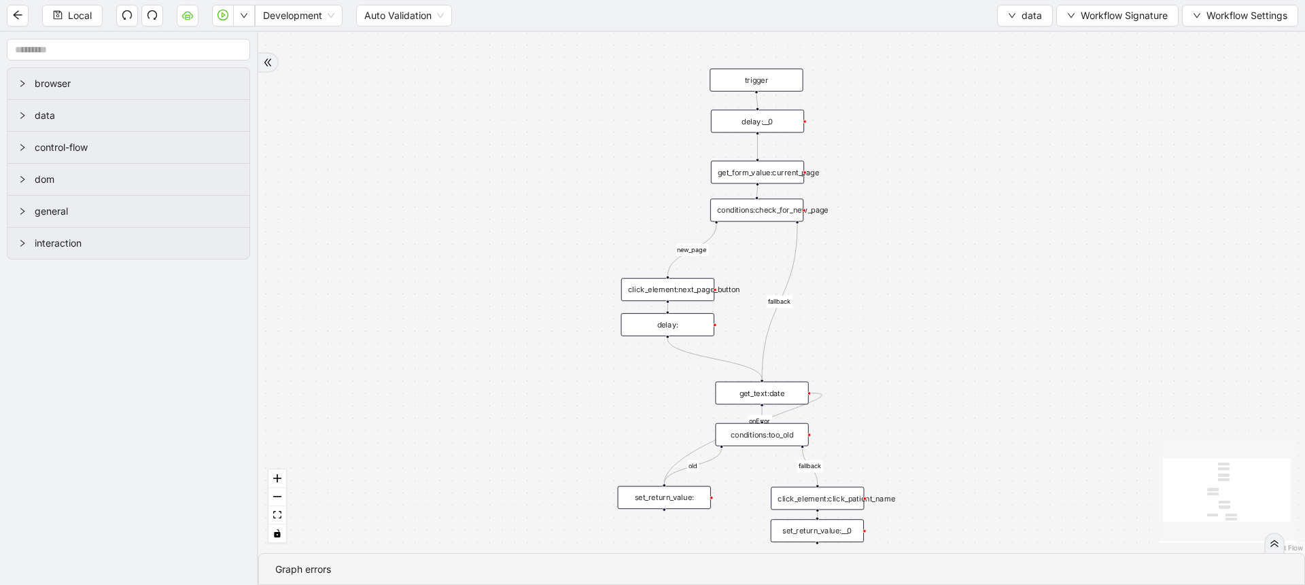
drag, startPoint x: 444, startPoint y: 408, endPoint x: 403, endPoint y: 421, distance: 42.8
click at [403, 421] on div "fallback old fallback new_page onError trigger click_element:click_patient_name…" at bounding box center [781, 292] width 1047 height 521
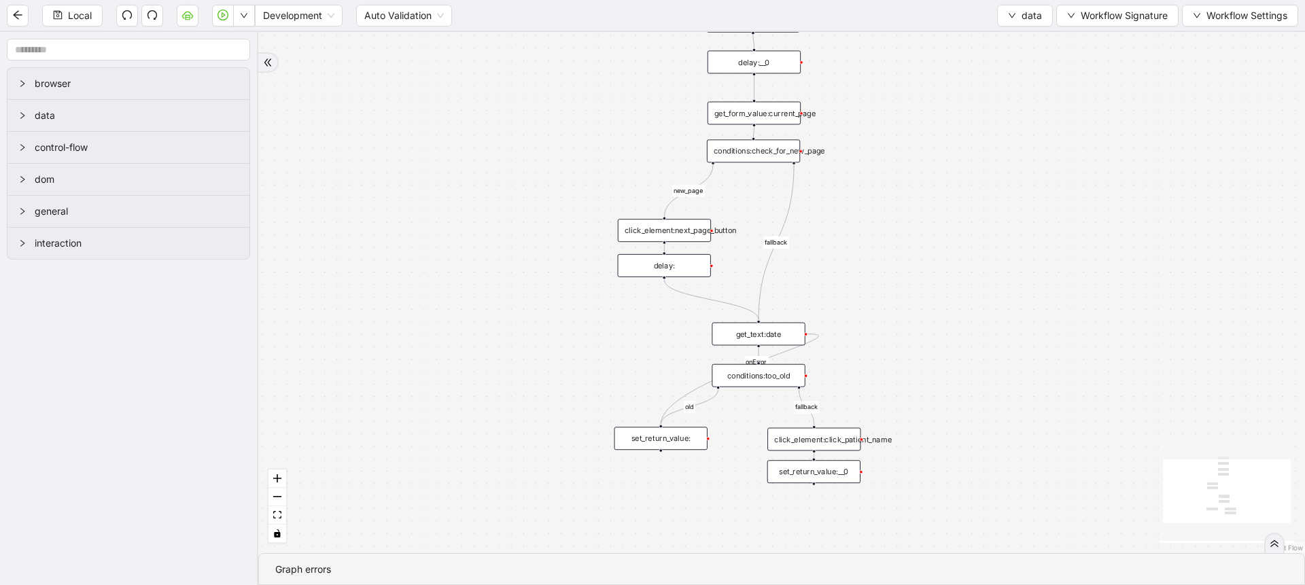
drag, startPoint x: 837, startPoint y: 288, endPoint x: 833, endPoint y: 229, distance: 59.2
click at [833, 229] on div "fallback old fallback new_page onError trigger click_element:click_patient_name…" at bounding box center [781, 292] width 1047 height 521
drag, startPoint x: 880, startPoint y: 279, endPoint x: 875, endPoint y: 292, distance: 14.6
click at [875, 292] on div "fallback old fallback new_page onError trigger click_element:click_patient_name…" at bounding box center [781, 292] width 1047 height 521
click at [827, 449] on div "click_element:click_patient_name" at bounding box center [808, 453] width 93 height 23
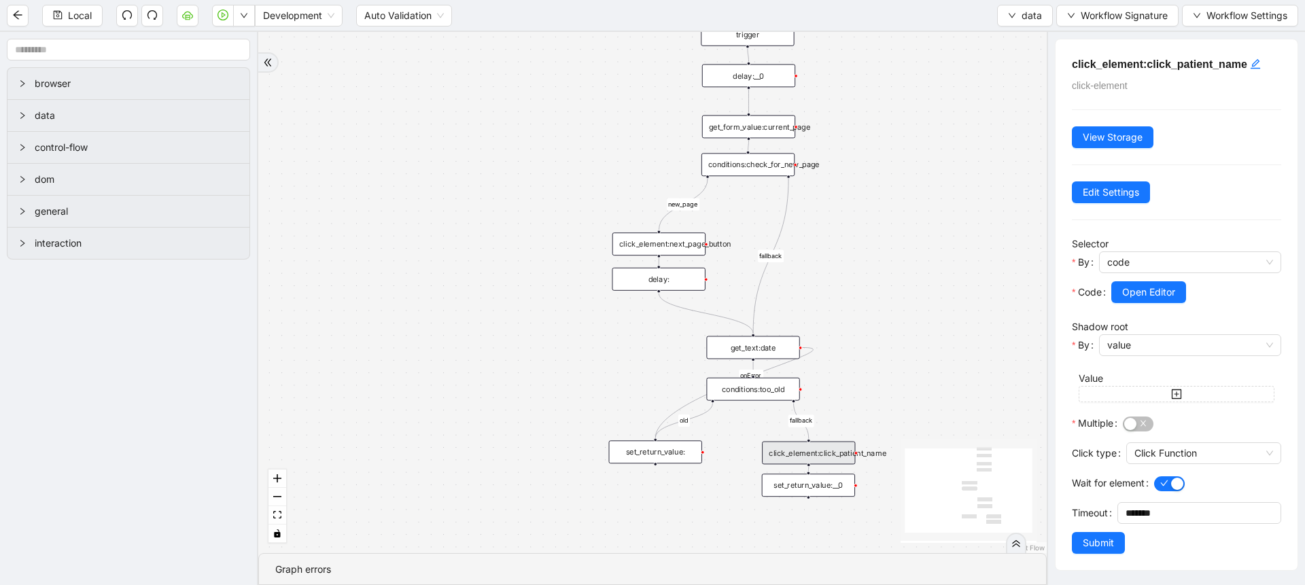
click at [870, 322] on div "fallback old fallback new_page onError trigger click_element:click_patient_name…" at bounding box center [652, 292] width 789 height 521
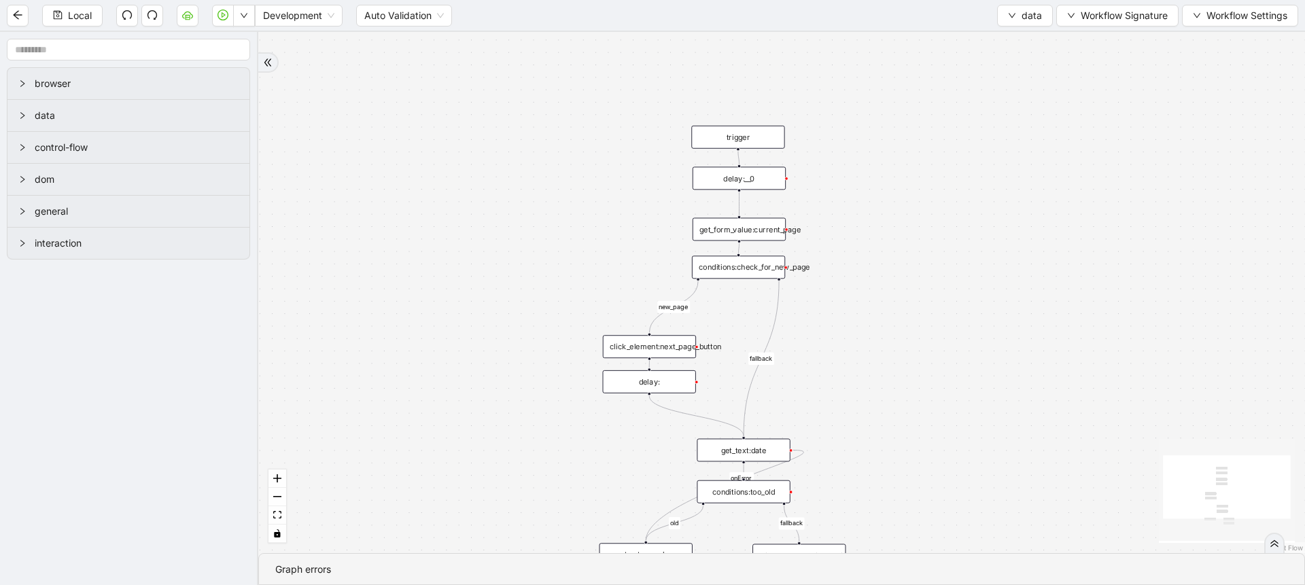
drag, startPoint x: 893, startPoint y: 210, endPoint x: 884, endPoint y: 313, distance: 103.1
click at [884, 313] on div "fallback old fallback new_page onError trigger click_element:click_patient_name…" at bounding box center [781, 292] width 1047 height 521
click at [761, 234] on div "get_form_value:current_page" at bounding box center [739, 229] width 93 height 23
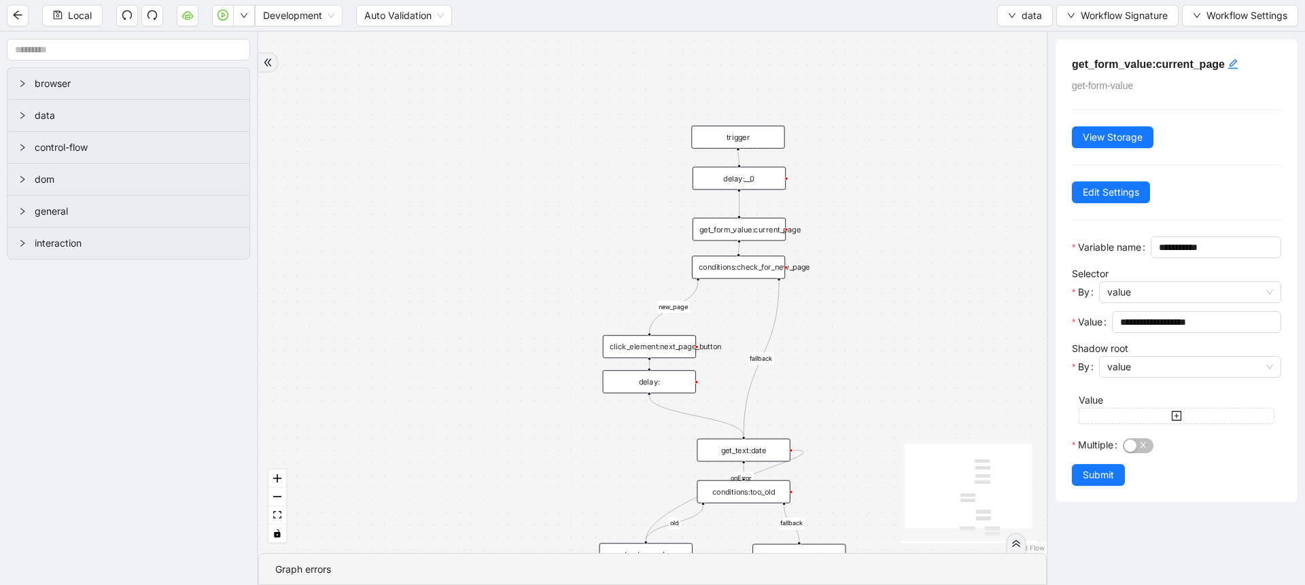
click at [774, 262] on div "conditions:check_for_new_page" at bounding box center [738, 267] width 93 height 23
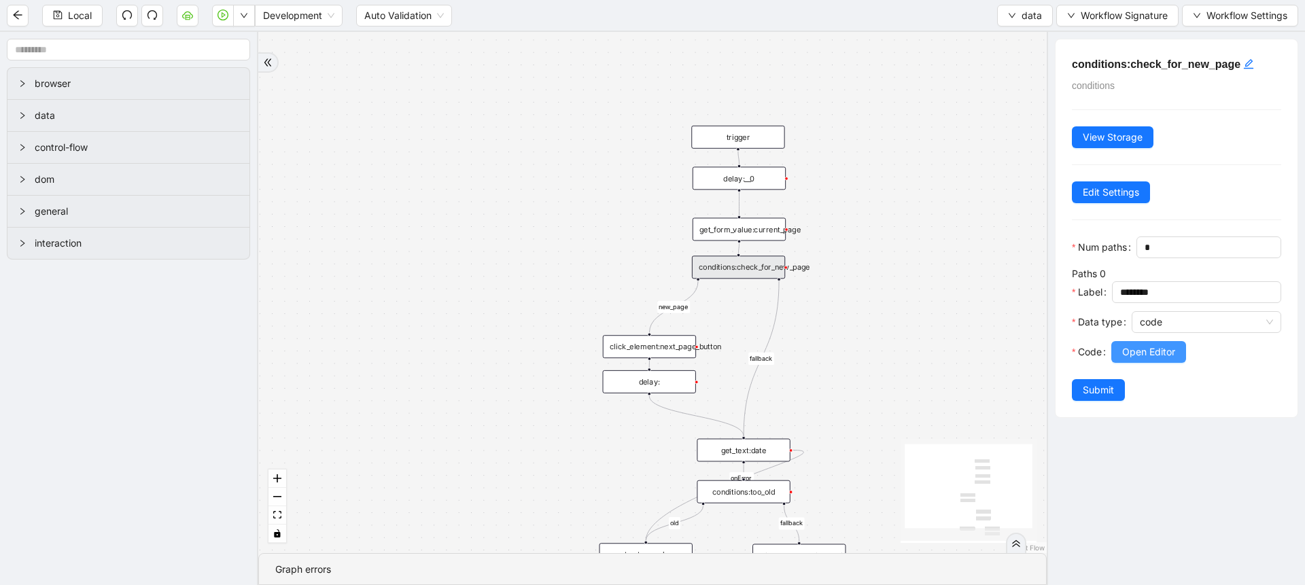
click at [1130, 360] on span "Open Editor" at bounding box center [1148, 352] width 53 height 15
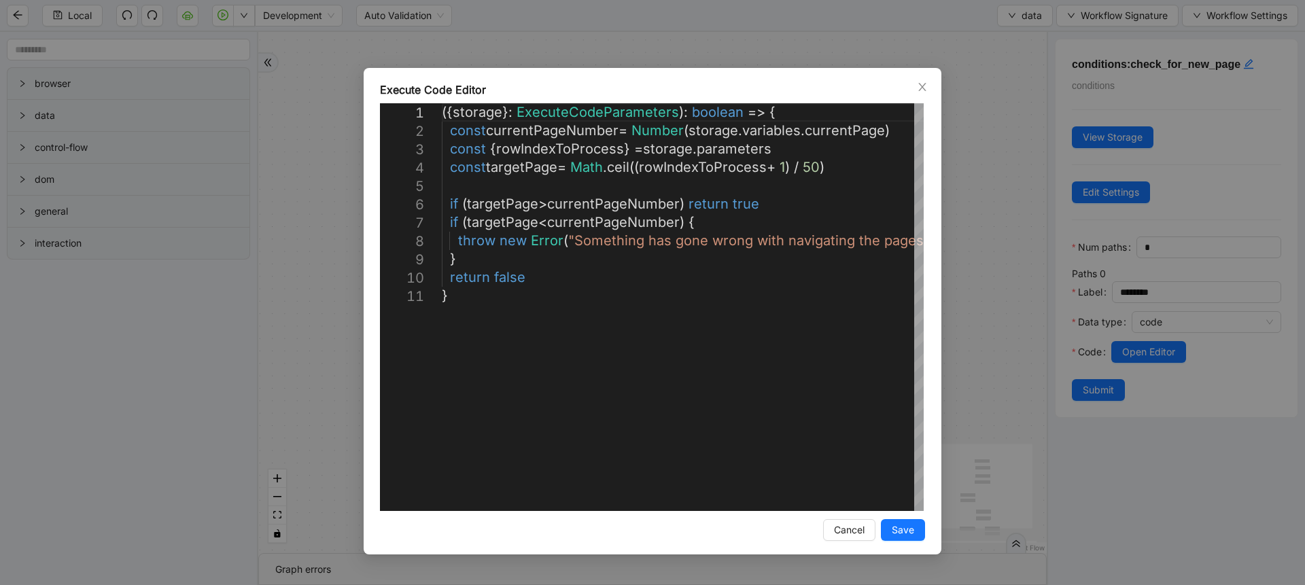
click at [1040, 333] on div "**********" at bounding box center [652, 292] width 1305 height 585
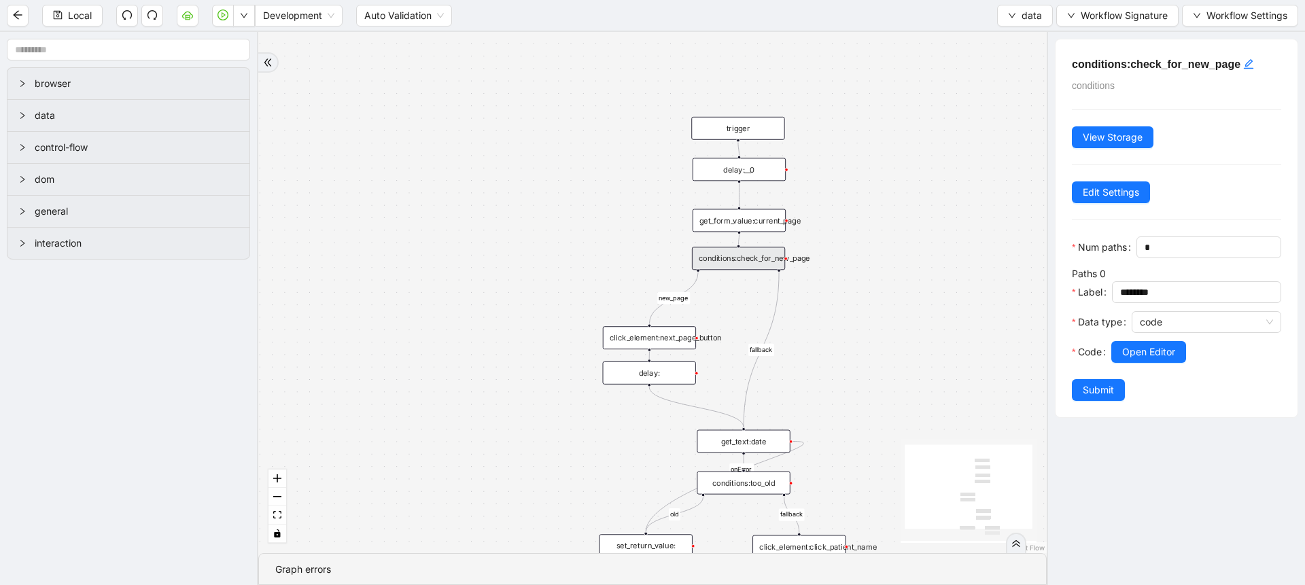
drag, startPoint x: 852, startPoint y: 398, endPoint x: 844, endPoint y: 305, distance: 94.2
click at [844, 305] on div "fallback old fallback new_page onError trigger click_element:click_patient_name…" at bounding box center [652, 292] width 789 height 521
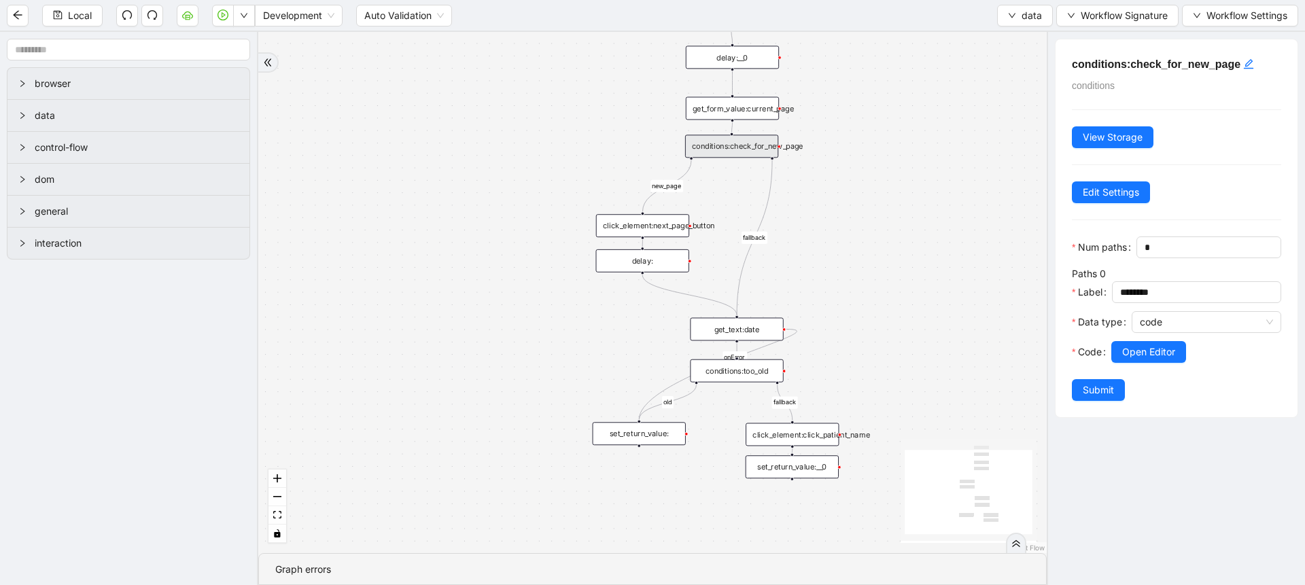
drag, startPoint x: 810, startPoint y: 317, endPoint x: 812, endPoint y: 290, distance: 27.2
click at [812, 290] on div "fallback old fallback new_page onError trigger click_element:click_patient_name…" at bounding box center [652, 292] width 789 height 521
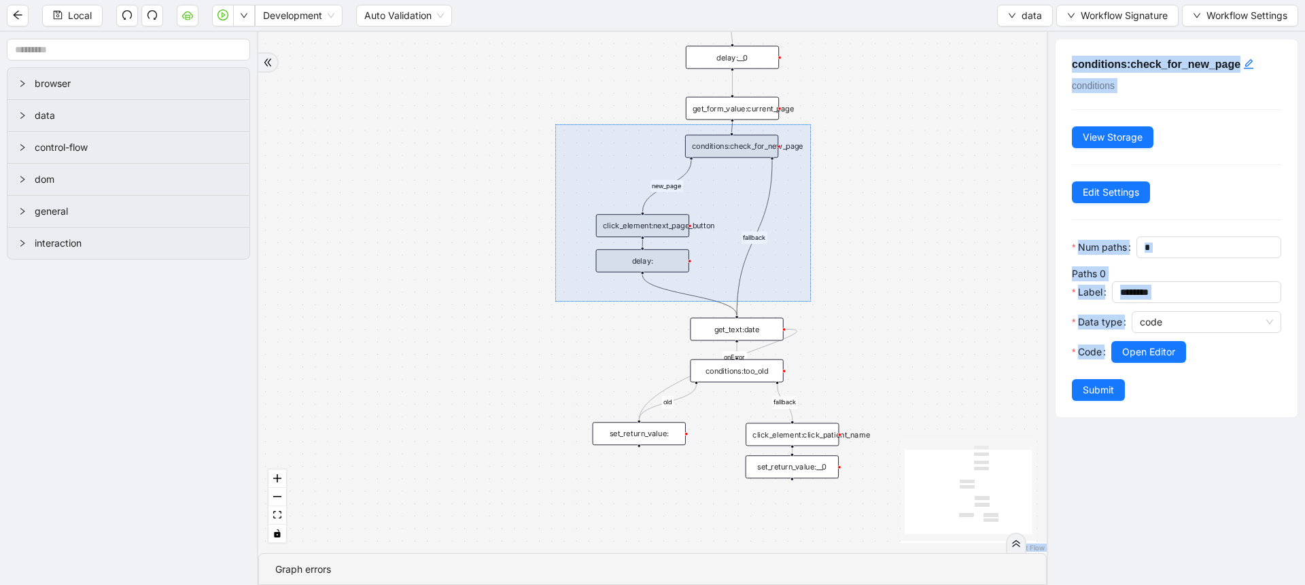
drag, startPoint x: 555, startPoint y: 124, endPoint x: 811, endPoint y: 300, distance: 310.0
click at [811, 300] on div "fallback old fallback new_page onError trigger click_element:click_patient_name…" at bounding box center [652, 292] width 789 height 521
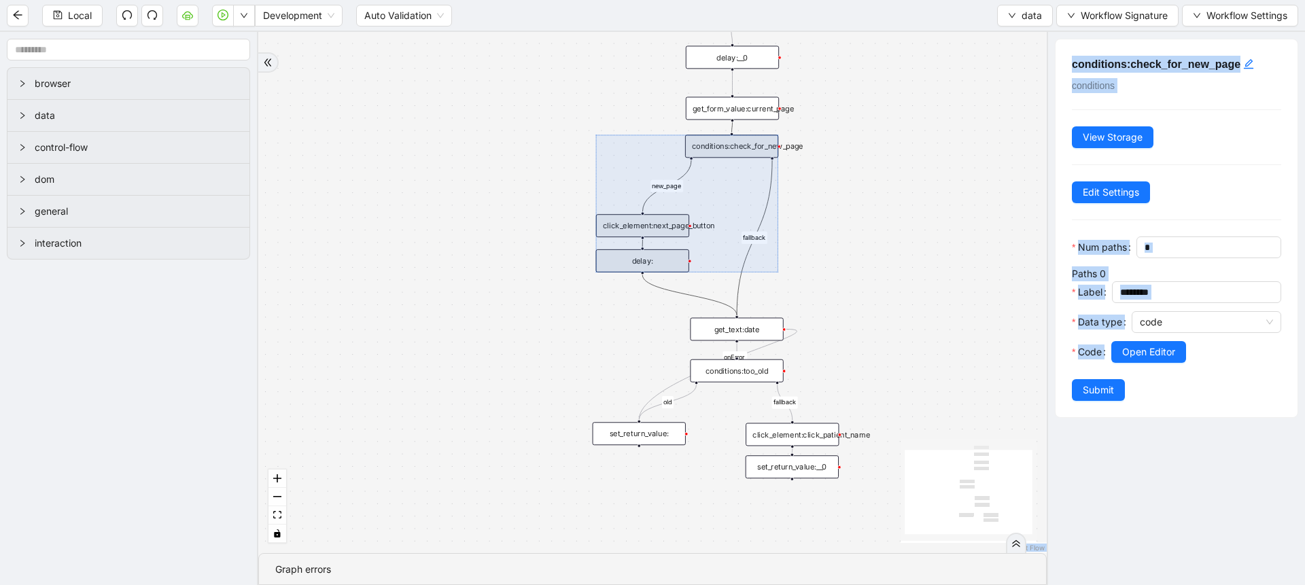
click at [811, 300] on div "fallback old fallback new_page onError trigger click_element:click_patient_name…" at bounding box center [652, 292] width 789 height 521
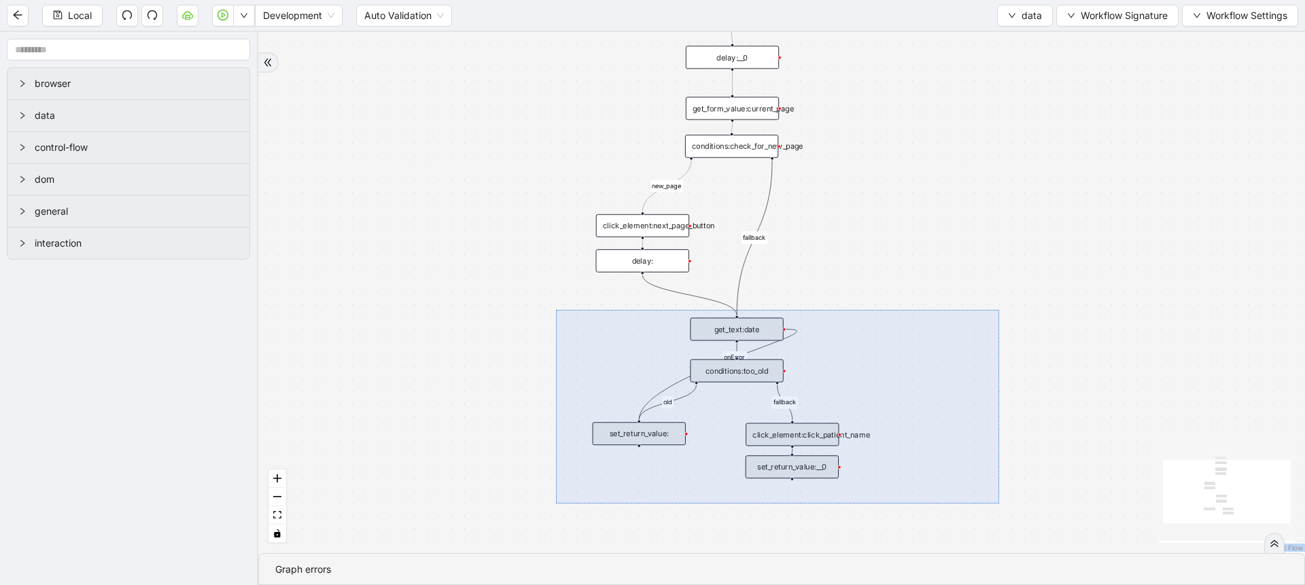
drag, startPoint x: 556, startPoint y: 310, endPoint x: 992, endPoint y: 504, distance: 477.5
click at [992, 504] on div "fallback old fallback new_page onError trigger click_element:click_patient_name…" at bounding box center [781, 292] width 1047 height 521
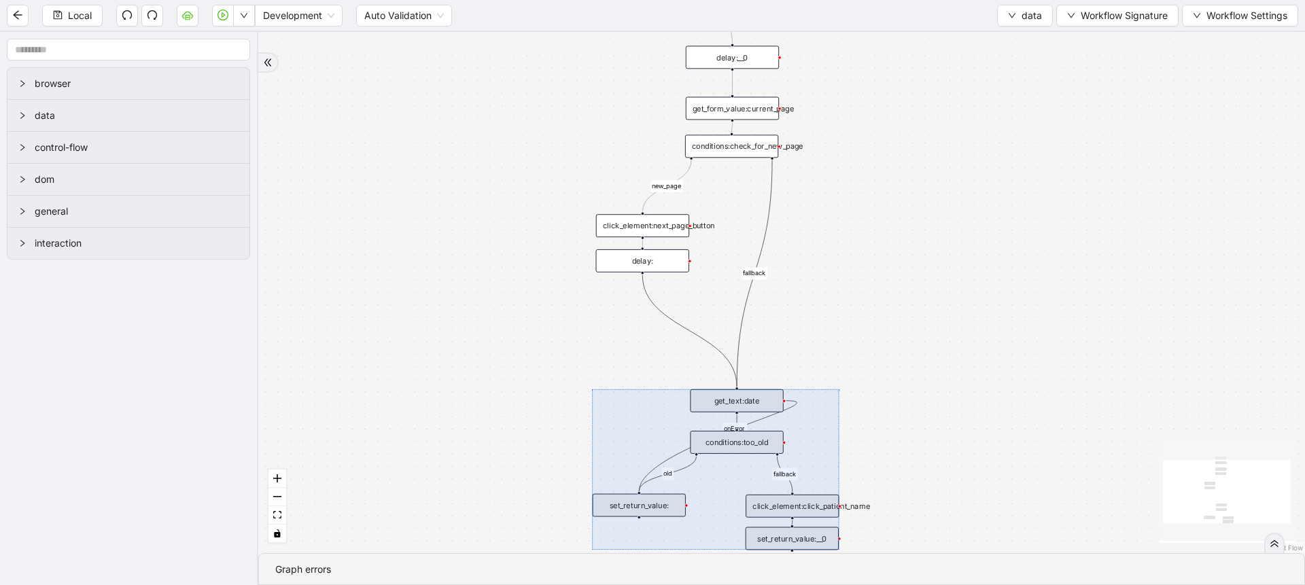
click at [712, 343] on icon "Edge from delay: to get_text:date" at bounding box center [689, 331] width 94 height 112
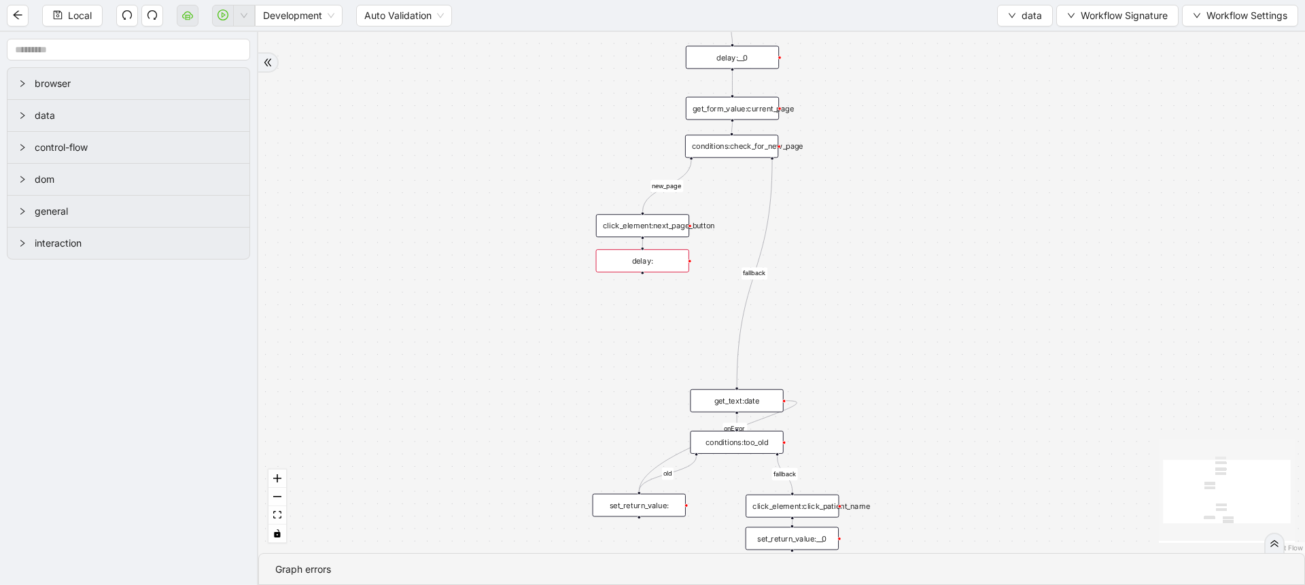
click at [738, 339] on icon "Edge from conditions:check_for_new_page to get_text:date" at bounding box center [754, 273] width 35 height 226
click at [738, 306] on div "fallback old new_page onError trigger click_element:click_patient_name conditio…" at bounding box center [781, 292] width 1047 height 521
click at [771, 329] on div "execute_workflow:data_from_portal" at bounding box center [785, 318] width 93 height 23
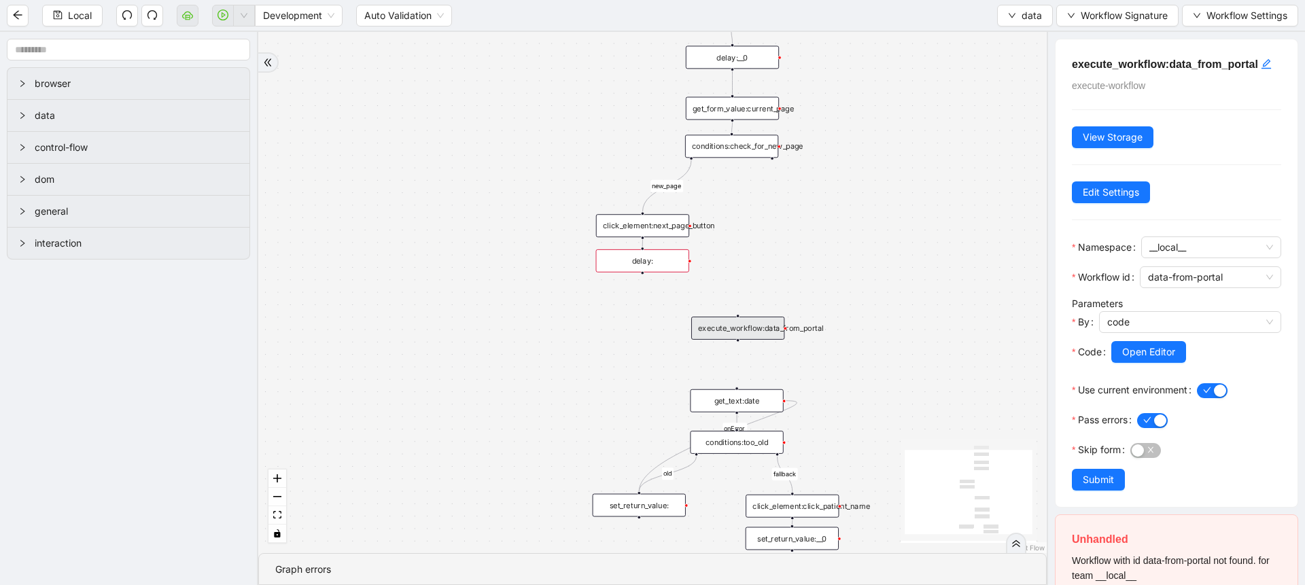
drag, startPoint x: 778, startPoint y: 326, endPoint x: 731, endPoint y: 336, distance: 48.7
click at [731, 336] on div "execute_workflow:data_from_portal" at bounding box center [737, 328] width 93 height 23
drag, startPoint x: 736, startPoint y: 339, endPoint x: 739, endPoint y: 387, distance: 48.3
click at [739, 387] on div "fallback old new_page onError trigger click_element:click_patient_name conditio…" at bounding box center [652, 292] width 789 height 521
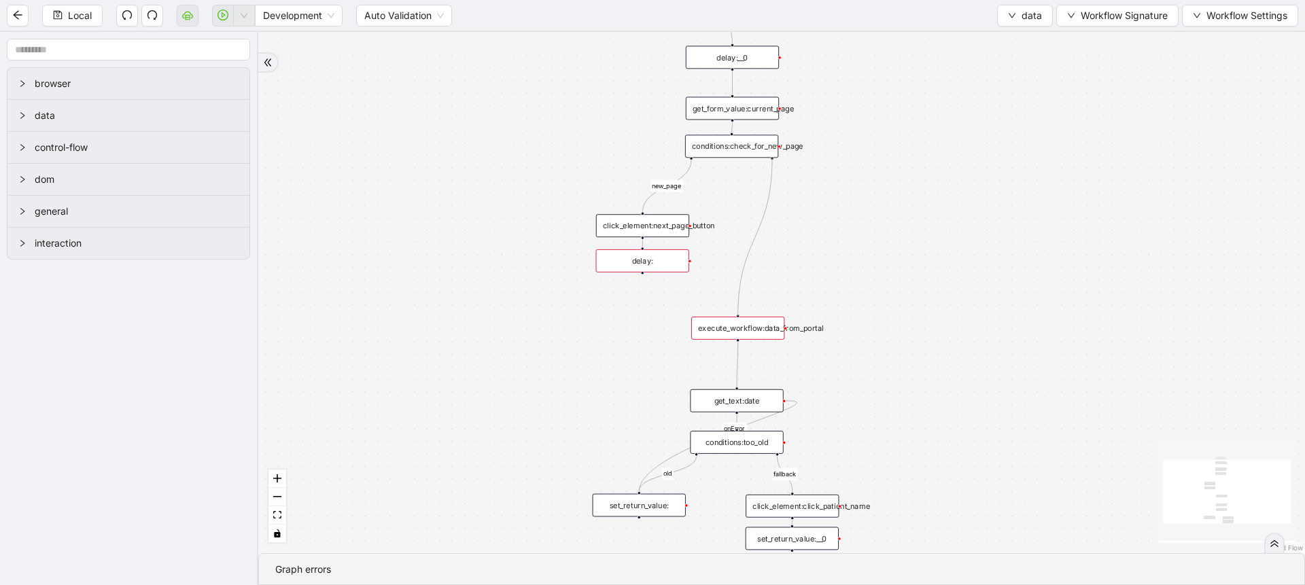
drag, startPoint x: 771, startPoint y: 156, endPoint x: 744, endPoint y: 316, distance: 162.0
drag, startPoint x: 643, startPoint y: 271, endPoint x: 739, endPoint y: 315, distance: 105.5
click at [1025, 16] on span "data" at bounding box center [1032, 15] width 20 height 15
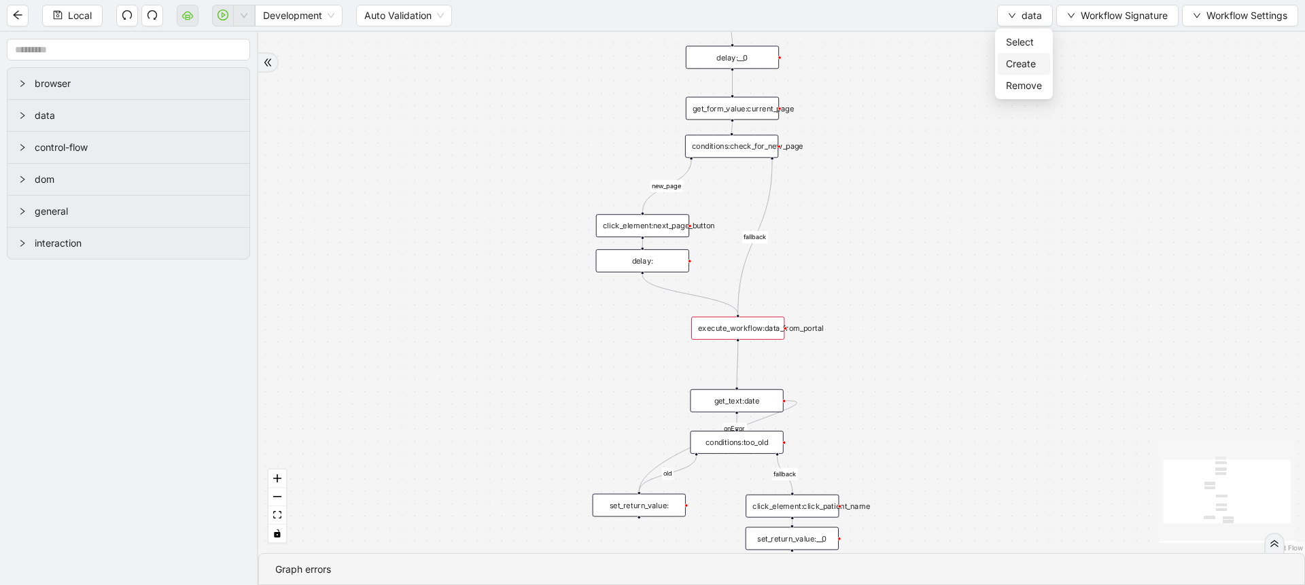
click at [1017, 60] on span "Create" at bounding box center [1024, 63] width 36 height 15
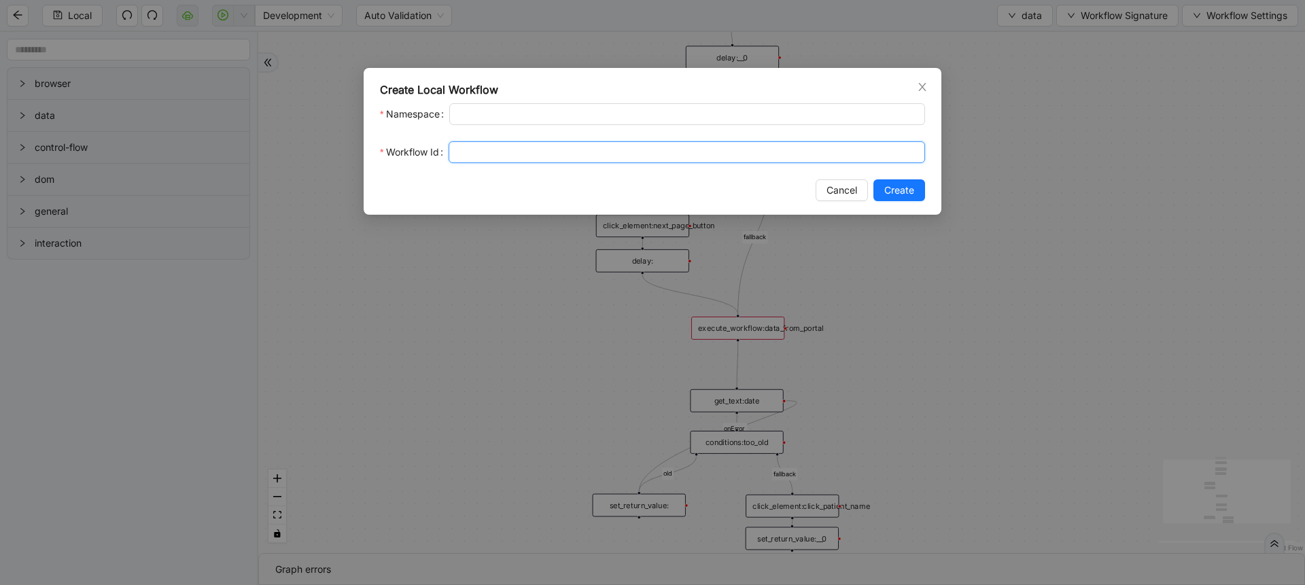
click at [539, 162] on input "Workflow Id" at bounding box center [687, 152] width 477 height 22
type input "**********"
click at [910, 190] on span "Create" at bounding box center [899, 190] width 30 height 15
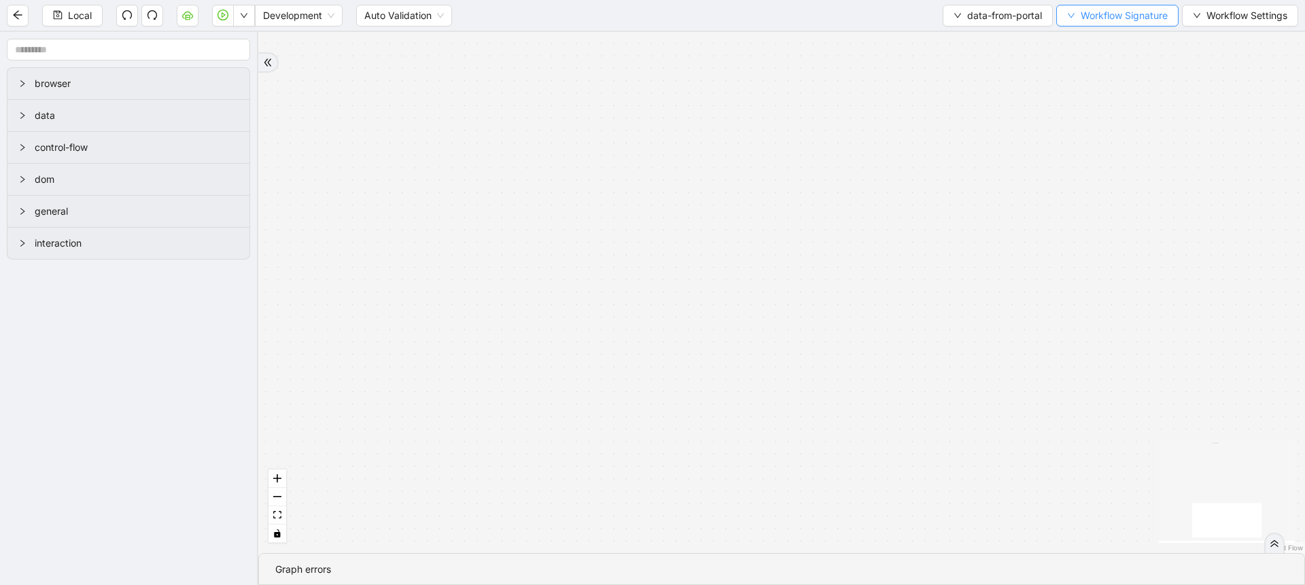
click at [1105, 22] on span "Workflow Signature" at bounding box center [1124, 15] width 87 height 15
click at [1094, 55] on li "Type" at bounding box center [1115, 64] width 107 height 22
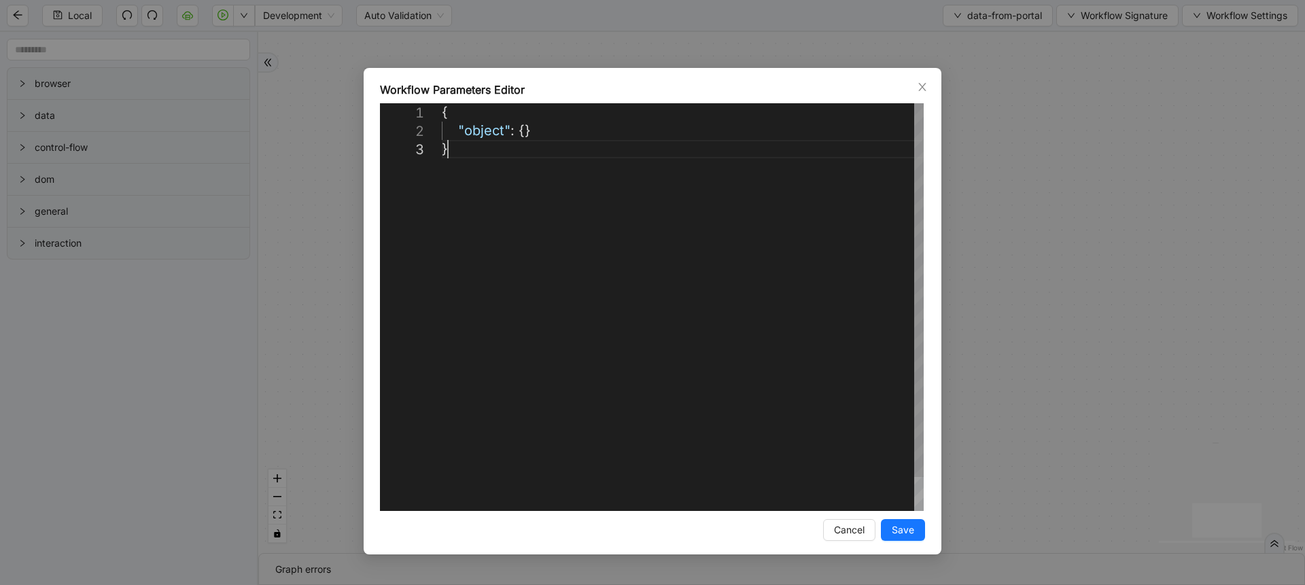
scroll to position [0, 7]
click at [868, 206] on div "{ "object" : {} }" at bounding box center [683, 325] width 482 height 445
paste textarea "**********"
type textarea "**********"
click at [912, 534] on span "Save" at bounding box center [903, 530] width 22 height 15
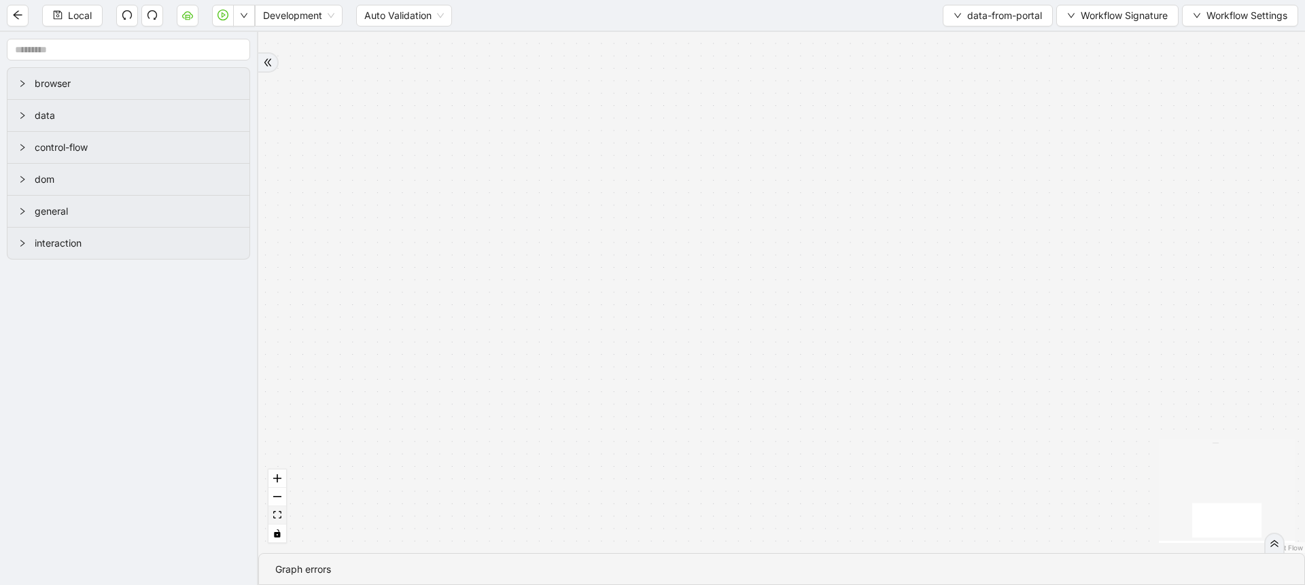
click at [272, 515] on button "fit view" at bounding box center [278, 515] width 18 height 18
drag, startPoint x: 539, startPoint y: 366, endPoint x: 556, endPoint y: 212, distance: 154.6
click at [556, 212] on div "trigger" at bounding box center [781, 292] width 1047 height 521
click at [1099, 18] on span "Workflow Signature" at bounding box center [1124, 15] width 87 height 15
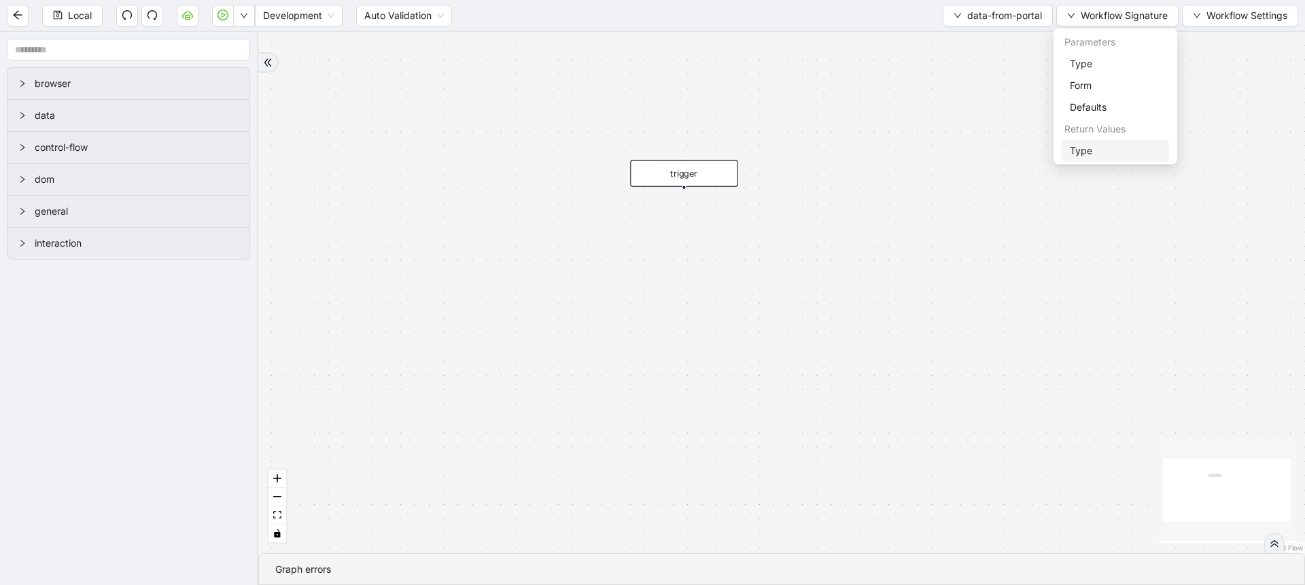
click at [1086, 145] on span "Type" at bounding box center [1115, 150] width 91 height 15
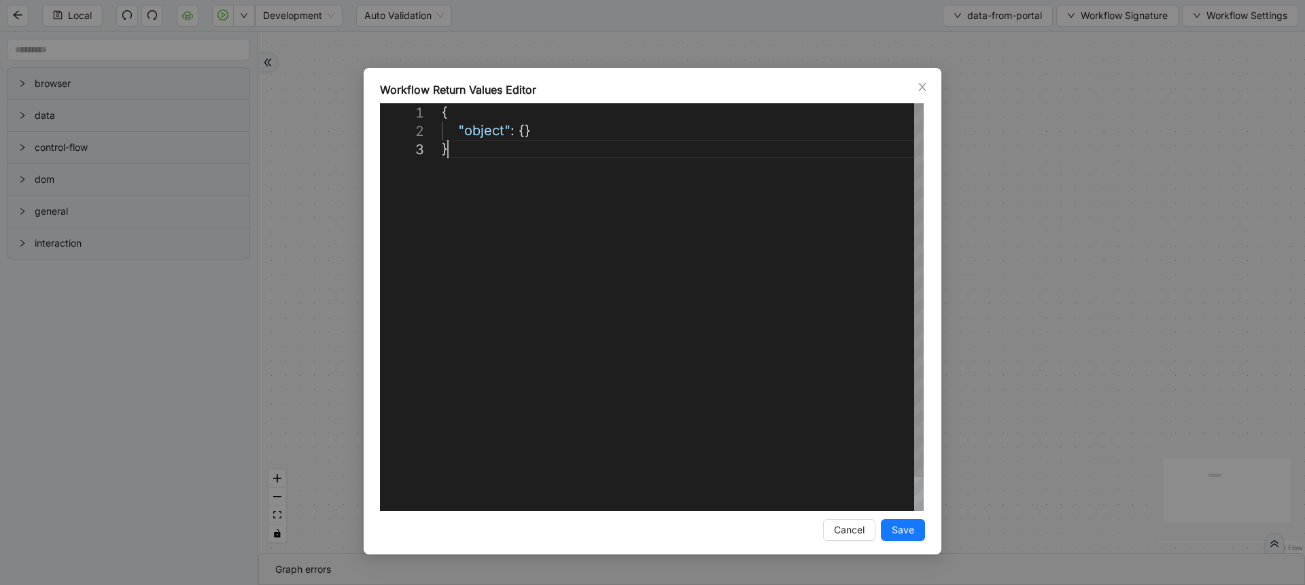
click at [856, 336] on div "{ "object" : {} }" at bounding box center [683, 325] width 482 height 445
paste textarea "**********"
type textarea "**********"
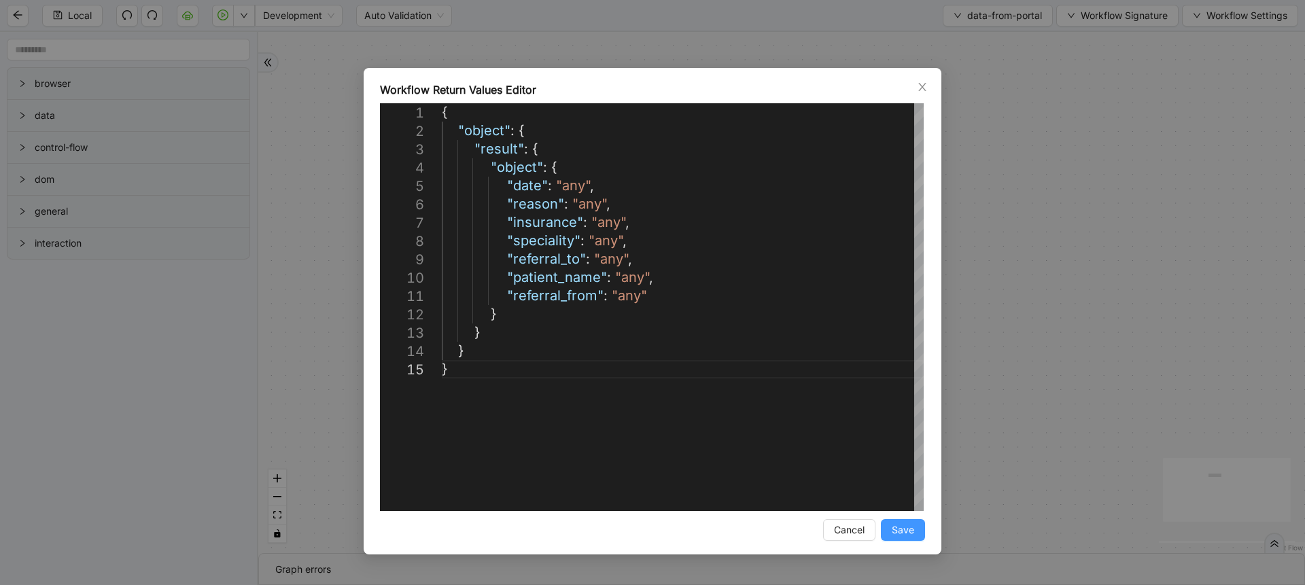
click at [915, 532] on button "Save" at bounding box center [903, 530] width 44 height 22
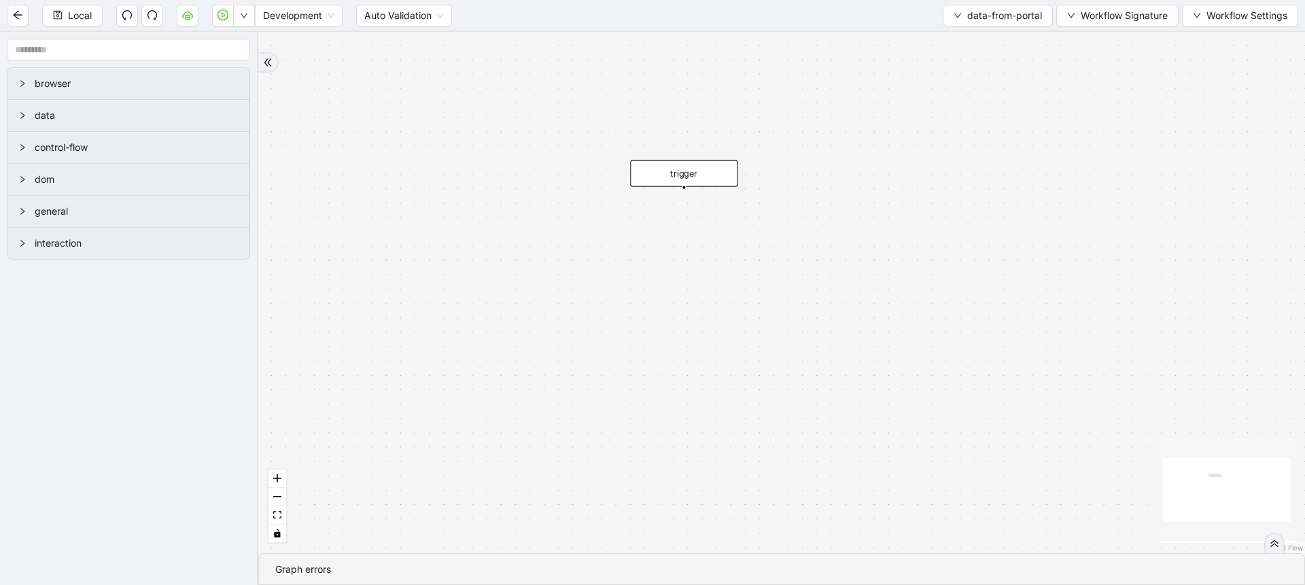
click at [672, 366] on div "trigger" at bounding box center [781, 292] width 1047 height 521
drag, startPoint x: 690, startPoint y: 179, endPoint x: 733, endPoint y: 310, distance: 137.6
click at [733, 310] on div "trigger" at bounding box center [727, 303] width 107 height 27
drag, startPoint x: 729, startPoint y: 317, endPoint x: 729, endPoint y: 356, distance: 38.7
click at [729, 356] on div "trigger get_text:date get_text:patient_name get_text:insurance get_text:reason …" at bounding box center [781, 292] width 1047 height 521
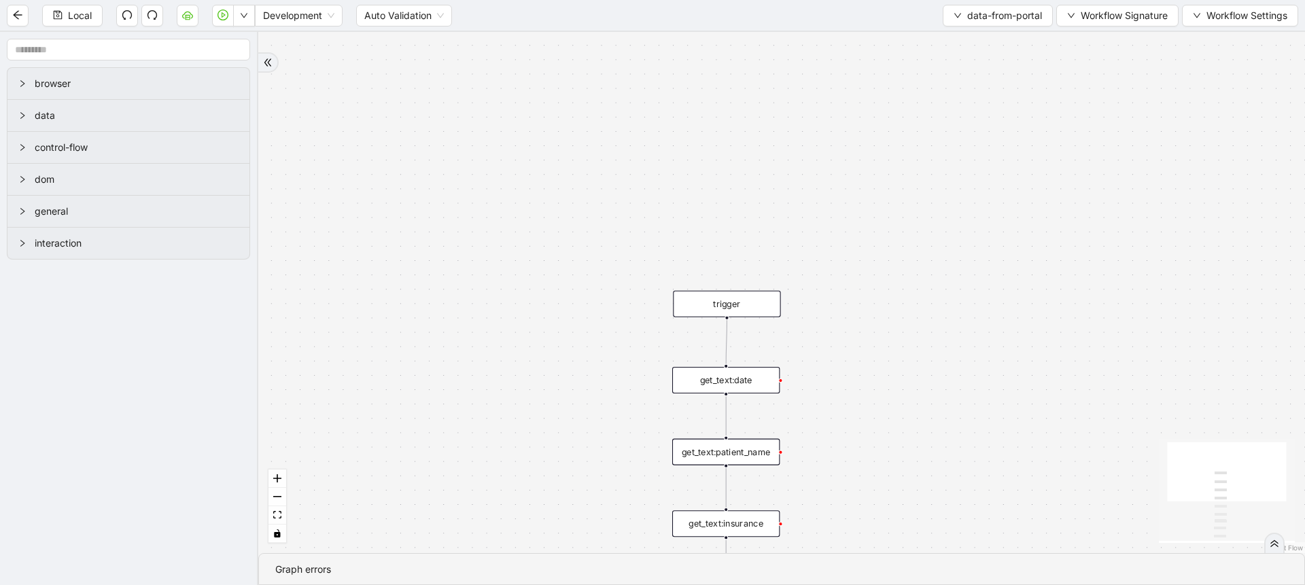
click at [732, 300] on div "trigger" at bounding box center [726, 304] width 107 height 27
click at [738, 377] on div "get_text:date" at bounding box center [725, 380] width 107 height 27
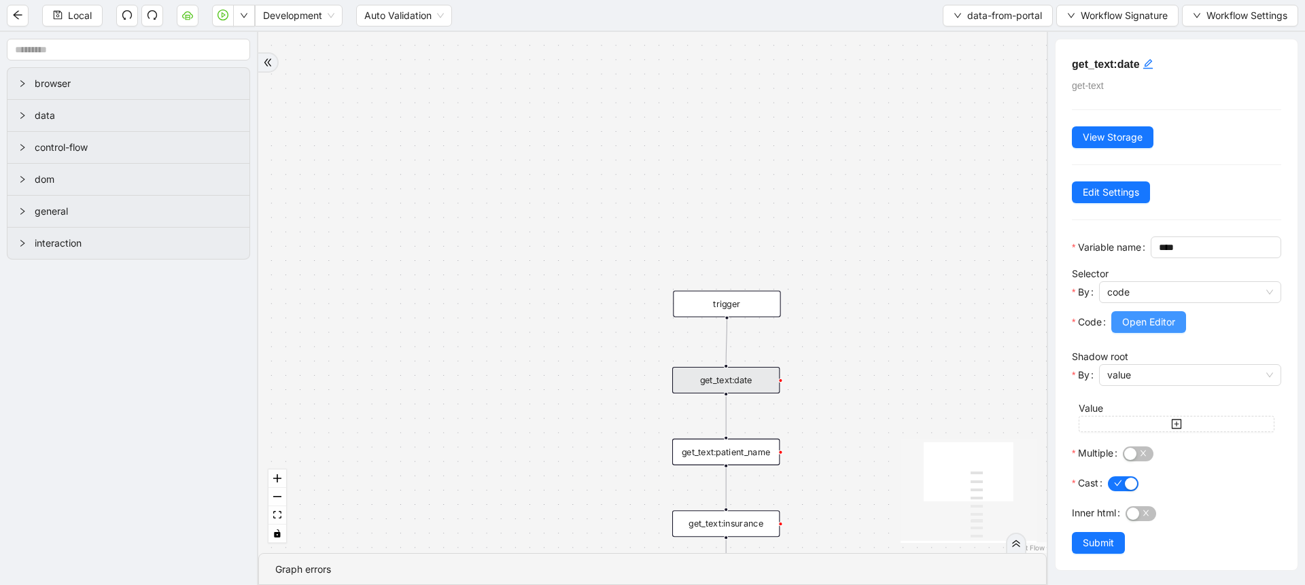
click at [1124, 333] on button "Open Editor" at bounding box center [1148, 322] width 75 height 22
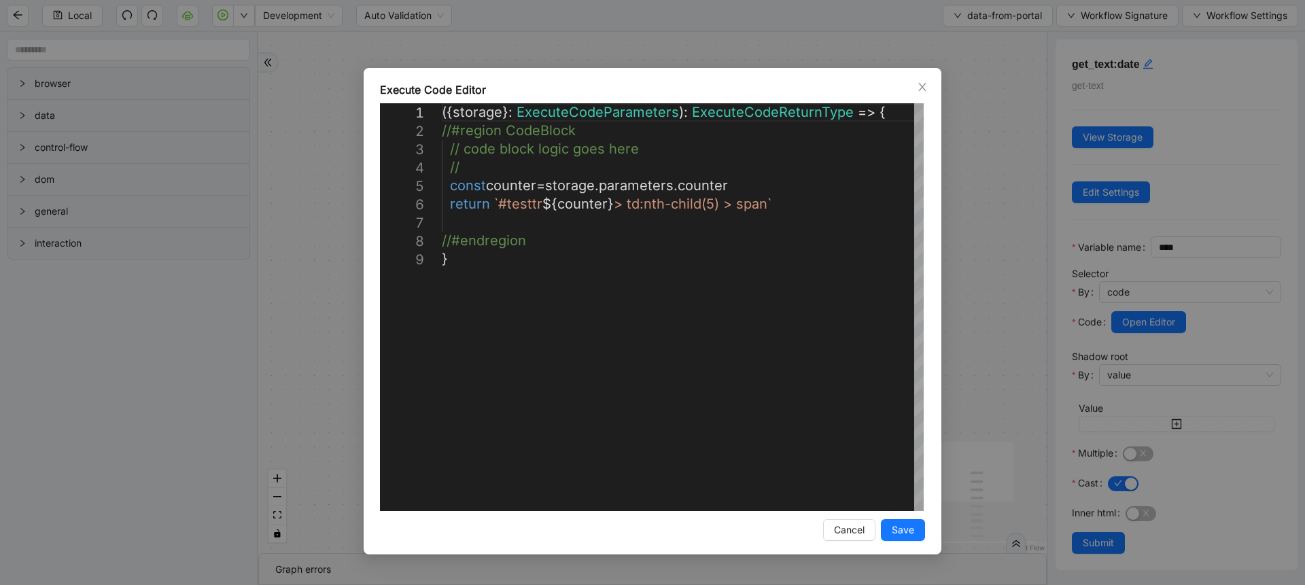
click at [994, 324] on div "**********" at bounding box center [652, 292] width 1305 height 585
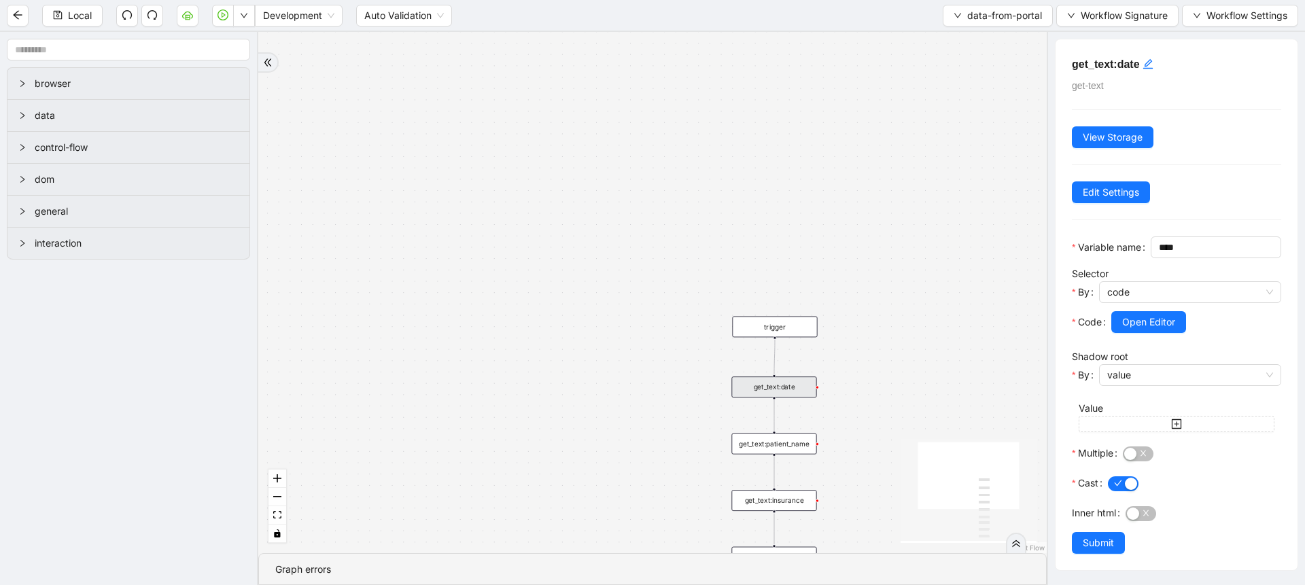
drag, startPoint x: 956, startPoint y: 413, endPoint x: 899, endPoint y: 158, distance: 261.7
click at [899, 158] on div "trigger get_text:date get_text:patient_name get_text:insurance get_text:reason …" at bounding box center [652, 292] width 789 height 521
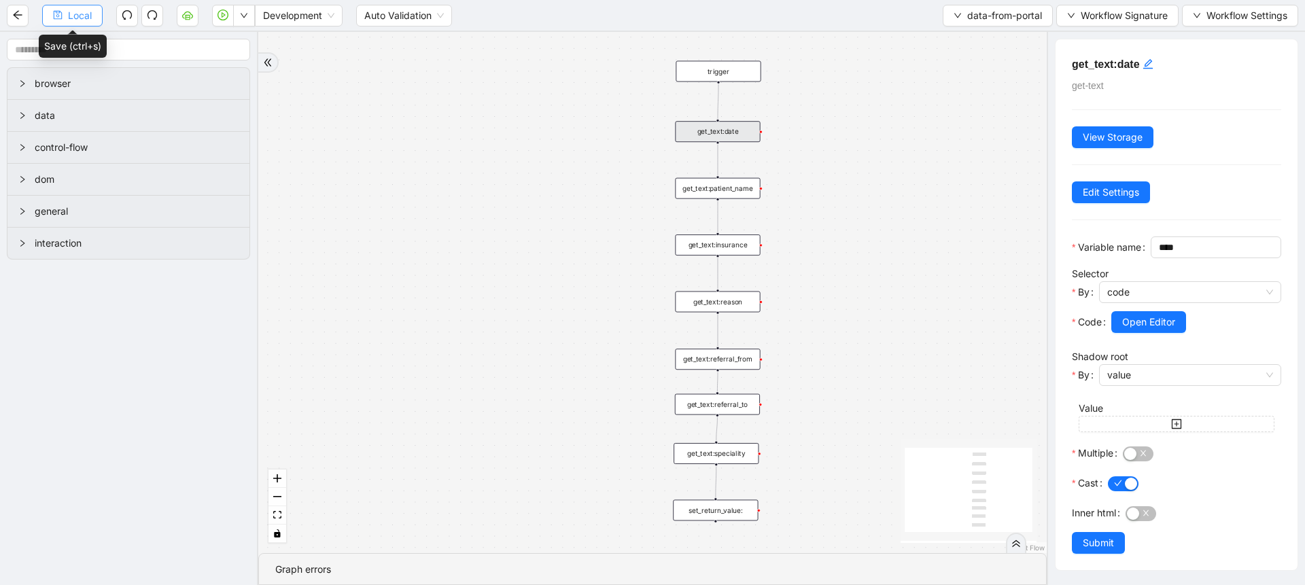
click at [92, 25] on button "Local" at bounding box center [72, 16] width 60 height 22
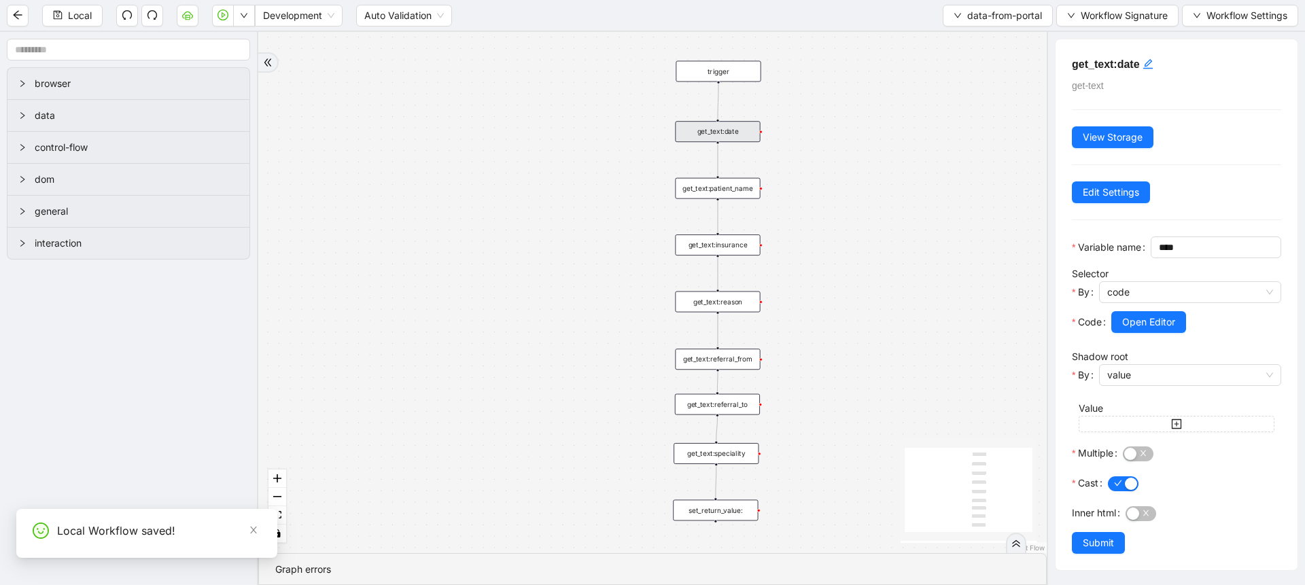
click at [950, 35] on div "trigger get_text:date get_text:patient_name get_text:insurance get_text:reason …" at bounding box center [652, 292] width 789 height 521
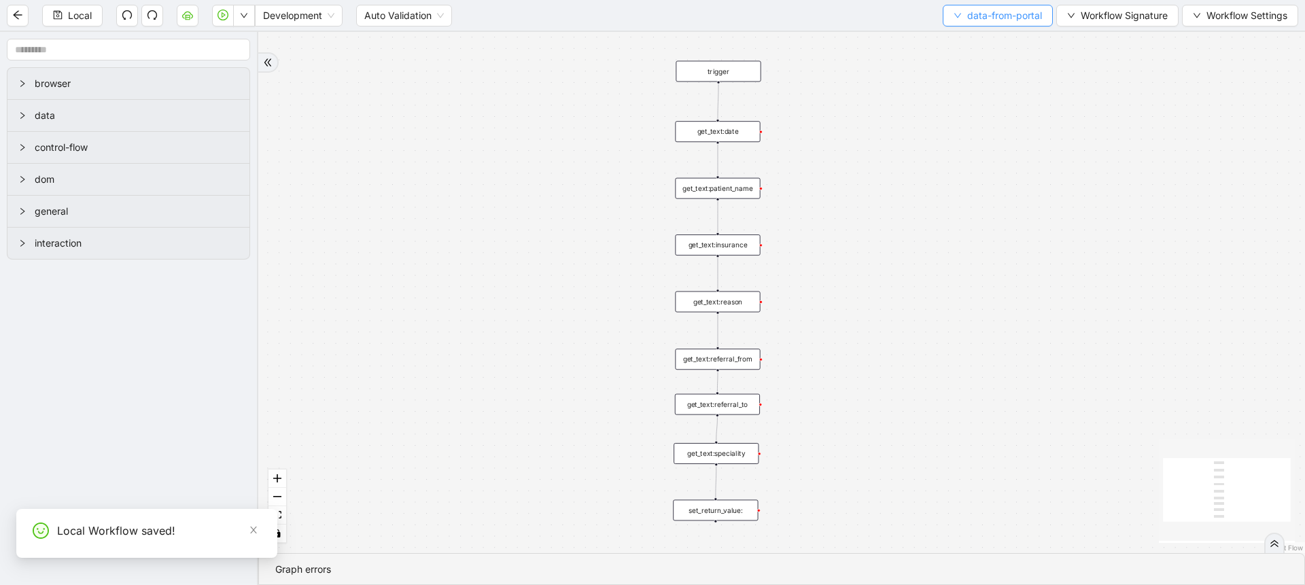
click at [972, 24] on button "data-from-portal" at bounding box center [998, 16] width 110 height 22
click at [968, 37] on span "Select" at bounding box center [994, 42] width 89 height 15
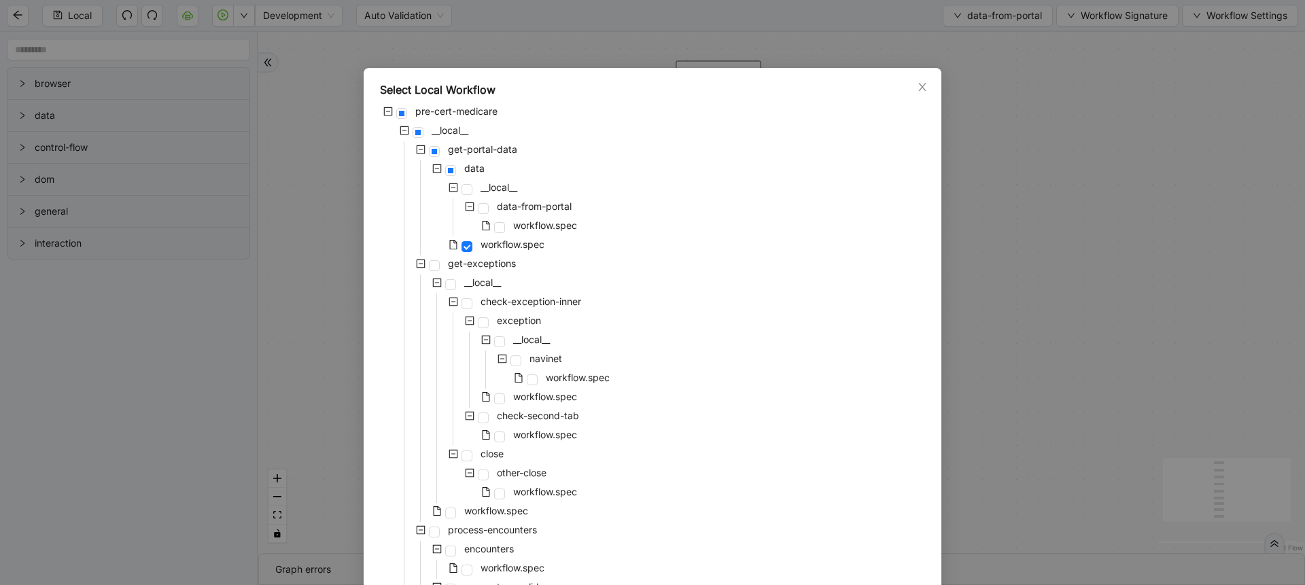
scroll to position [739, 0]
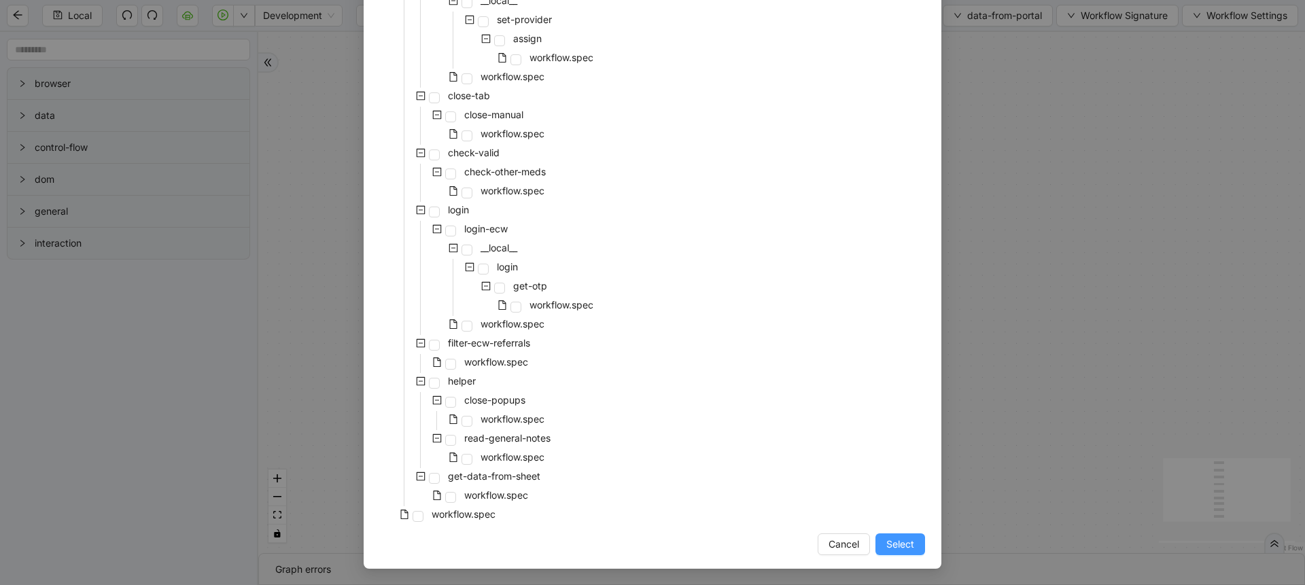
click at [910, 547] on button "Select" at bounding box center [901, 545] width 50 height 22
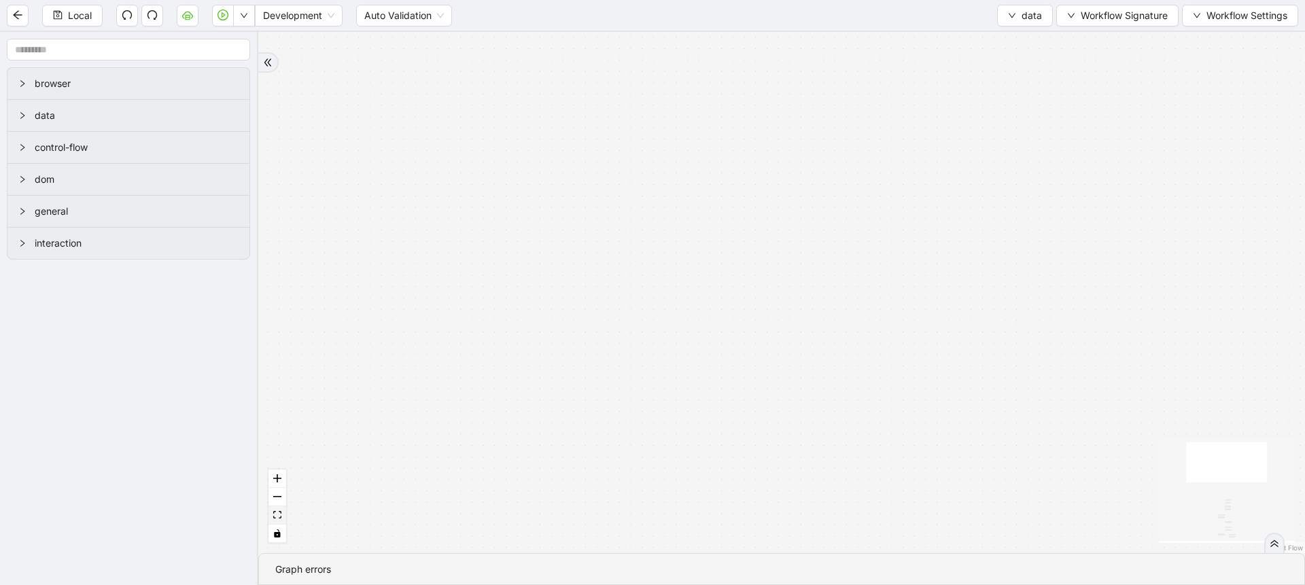
click at [276, 523] on button "fit view" at bounding box center [278, 515] width 18 height 18
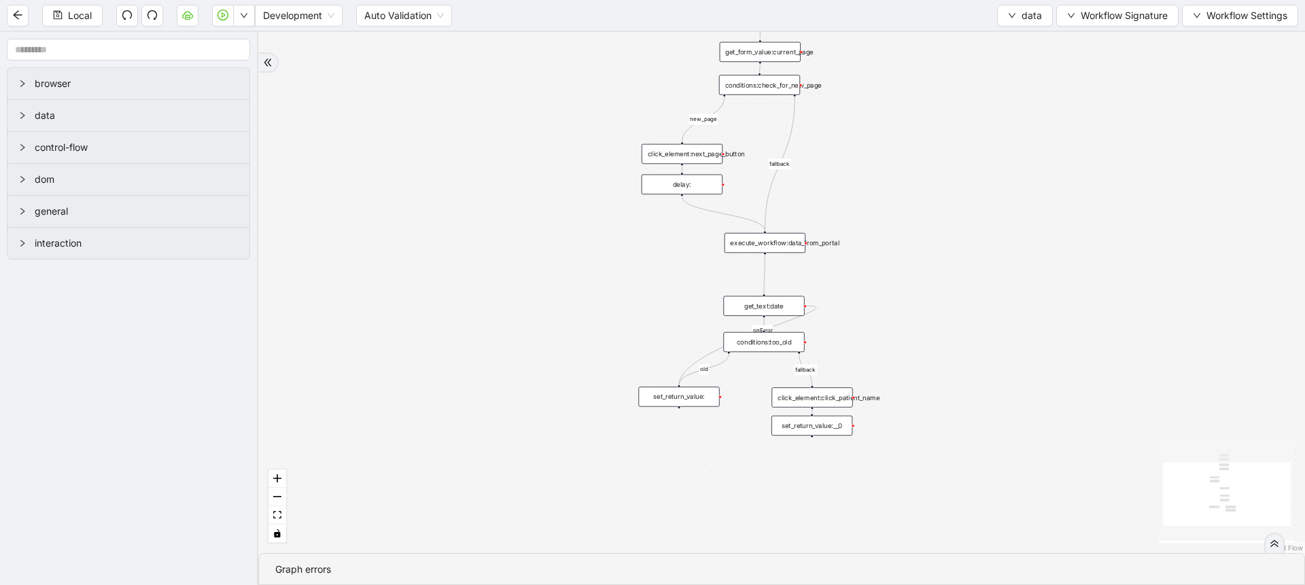
drag, startPoint x: 428, startPoint y: 446, endPoint x: 384, endPoint y: 333, distance: 120.9
click at [384, 333] on div "fallback old new_page onError fallback trigger click_element:click_patient_name…" at bounding box center [781, 292] width 1047 height 521
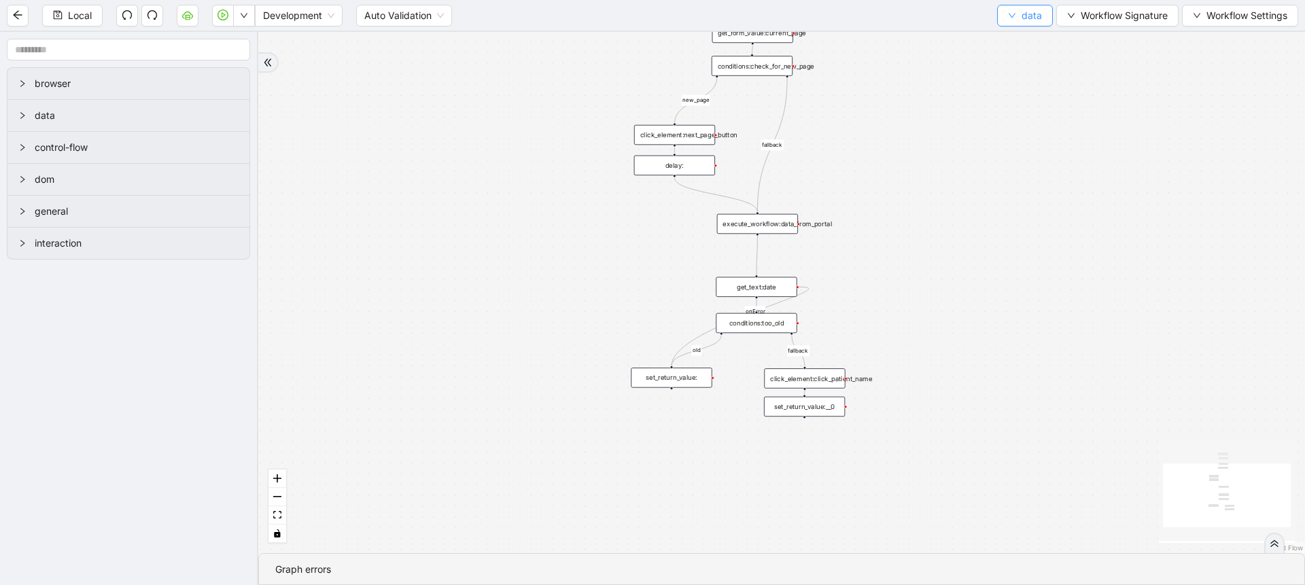
click at [1047, 18] on button "data" at bounding box center [1025, 16] width 56 height 22
click at [1026, 35] on span "Select" at bounding box center [1024, 42] width 36 height 15
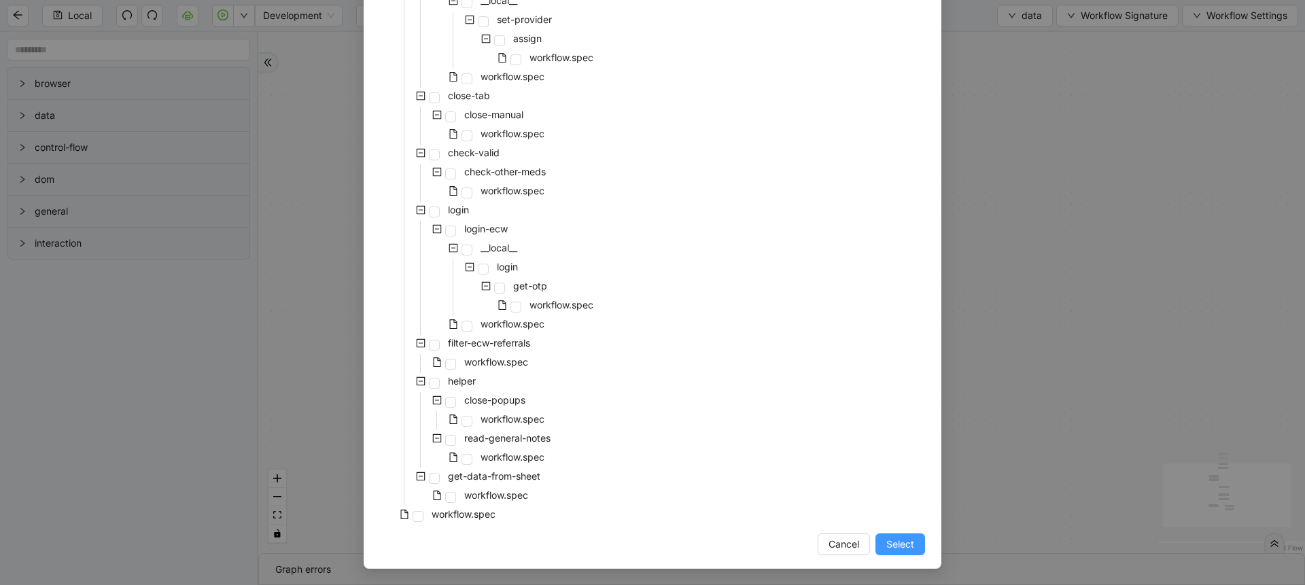
click at [886, 537] on span "Select" at bounding box center [900, 544] width 28 height 15
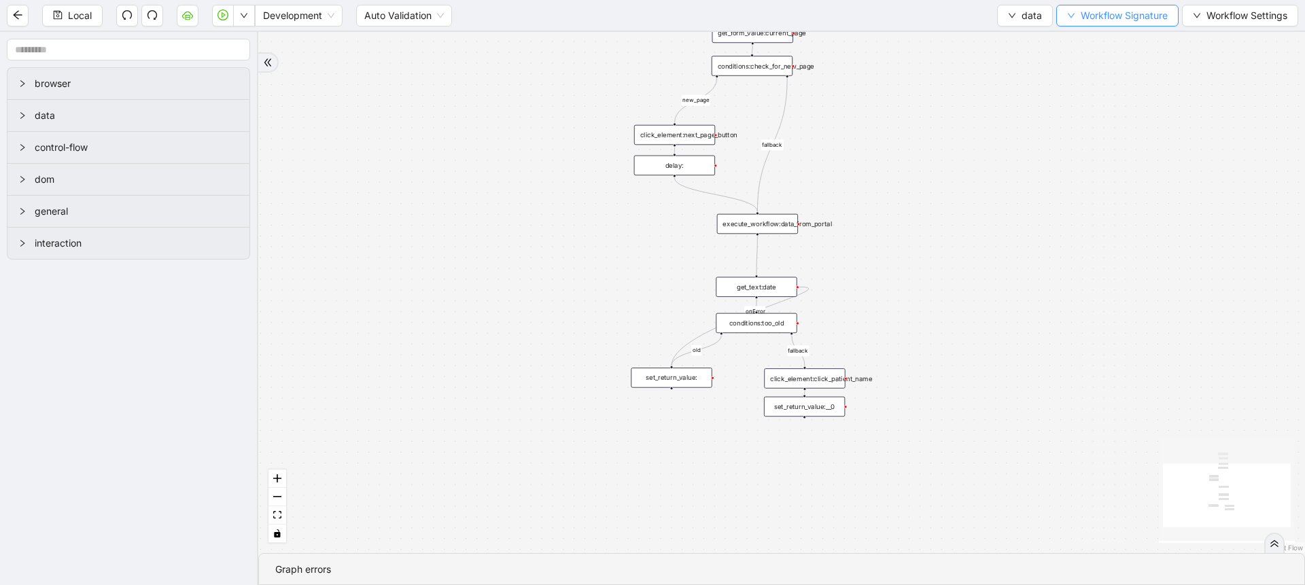
click at [1112, 14] on span "Workflow Signature" at bounding box center [1124, 15] width 87 height 15
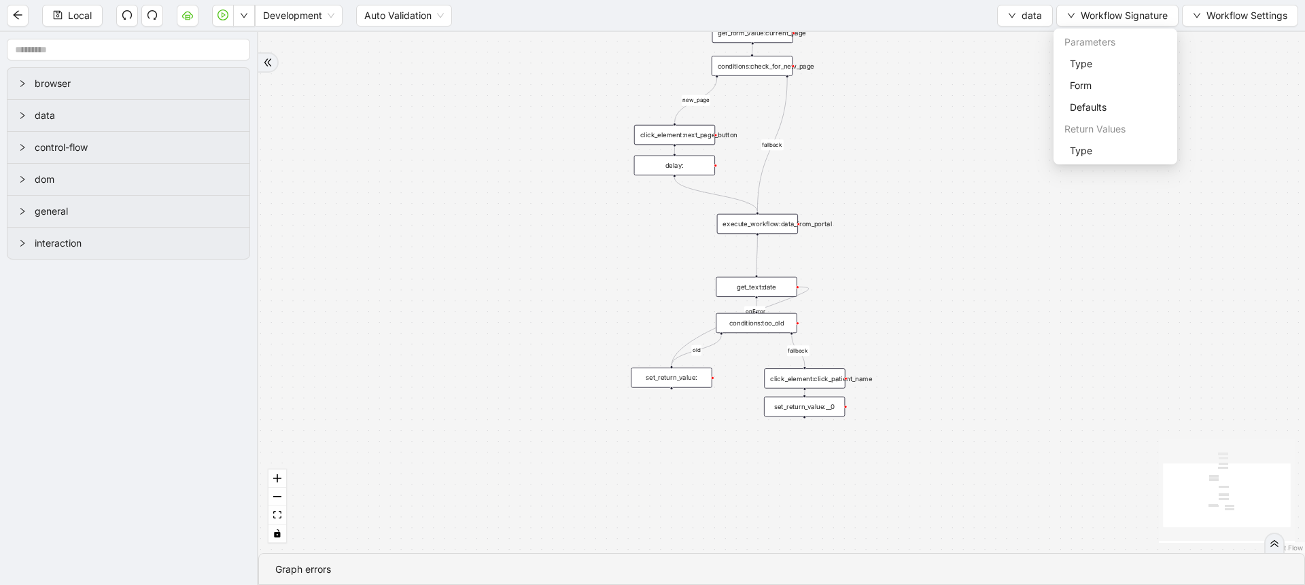
click at [1086, 52] on div "Parameters" at bounding box center [1115, 42] width 118 height 22
click at [1079, 60] on span "Type" at bounding box center [1115, 63] width 91 height 15
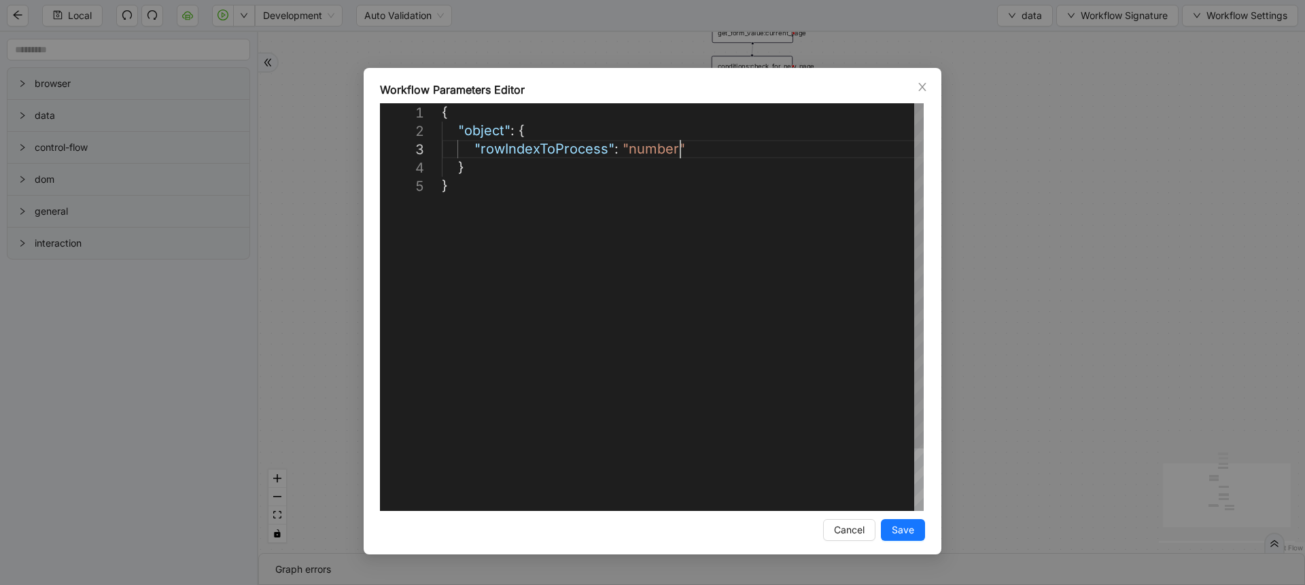
scroll to position [0, 7]
click at [745, 157] on div "{ "object" : { "rowIndexToProcess" : "number" } }" at bounding box center [683, 343] width 482 height 481
paste textarea "**********"
type textarea "**********"
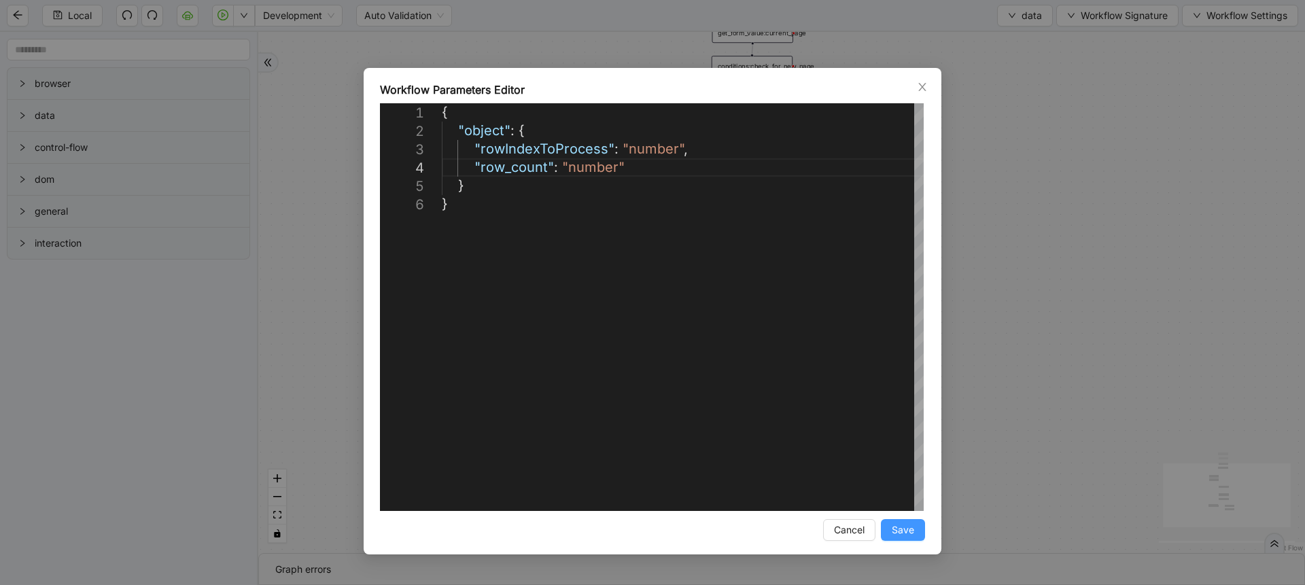
click at [901, 530] on span "Save" at bounding box center [903, 530] width 22 height 15
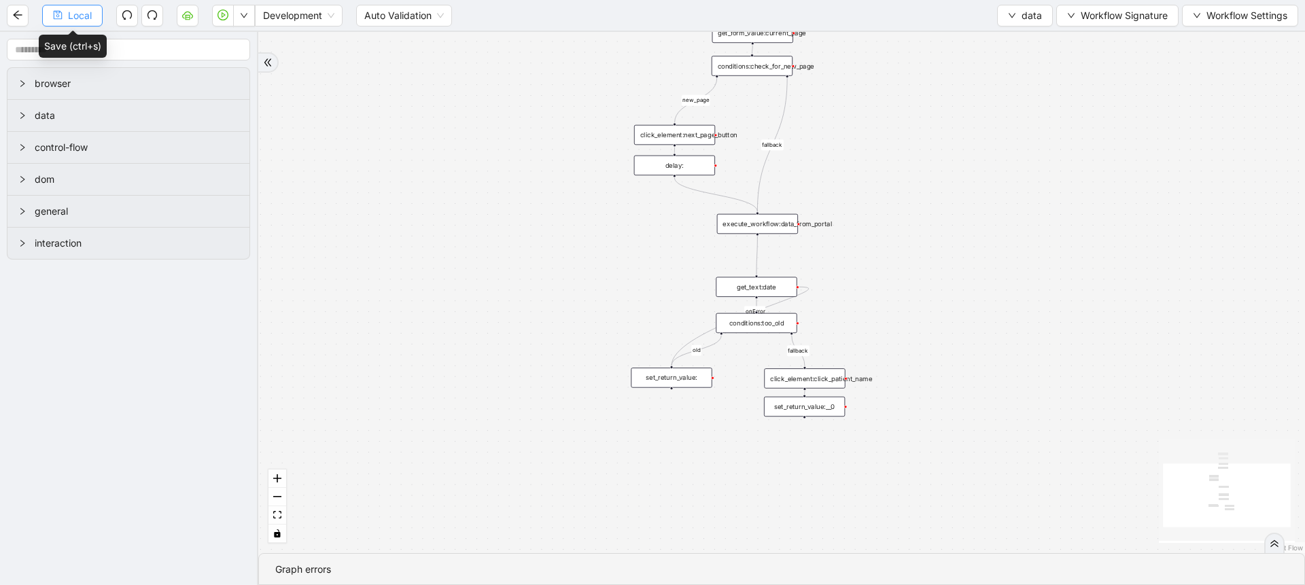
click at [97, 14] on button "Local" at bounding box center [72, 16] width 60 height 22
click at [763, 224] on div "execute_workflow:data_from_portal" at bounding box center [757, 224] width 81 height 20
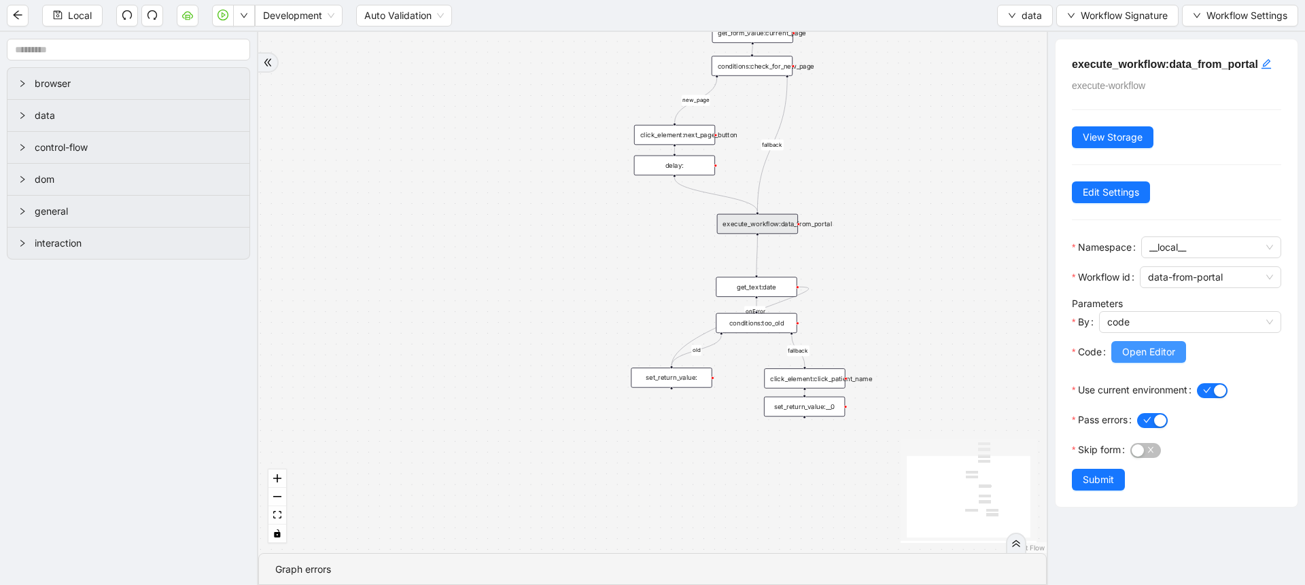
click at [1138, 358] on span "Open Editor" at bounding box center [1148, 352] width 53 height 15
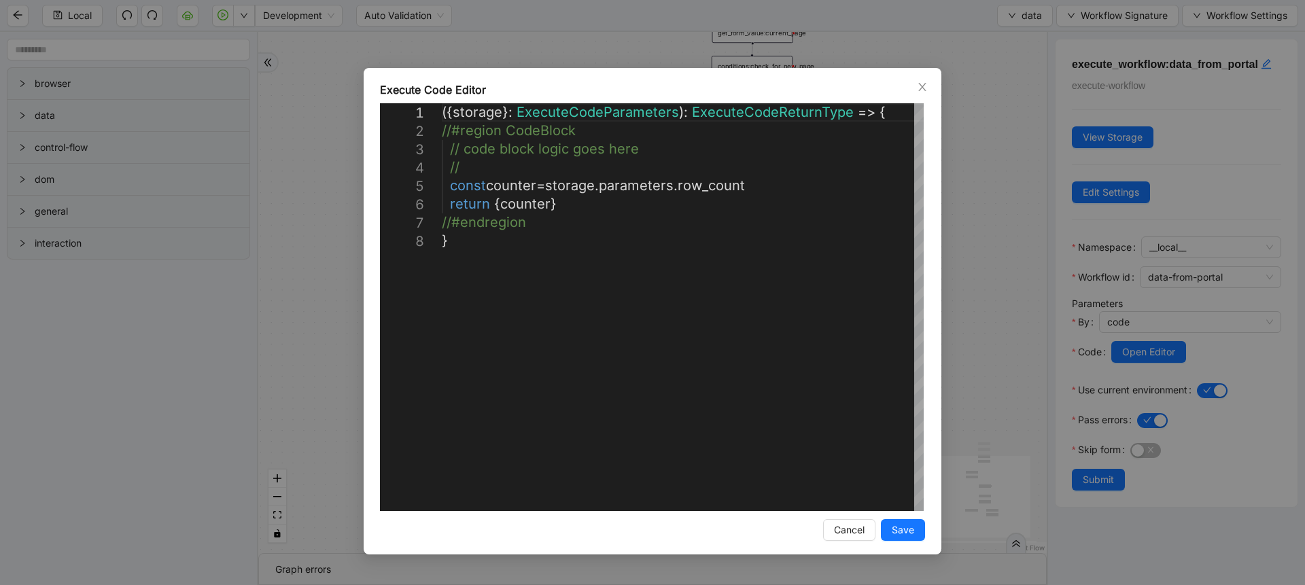
click at [972, 269] on div "**********" at bounding box center [652, 292] width 1305 height 585
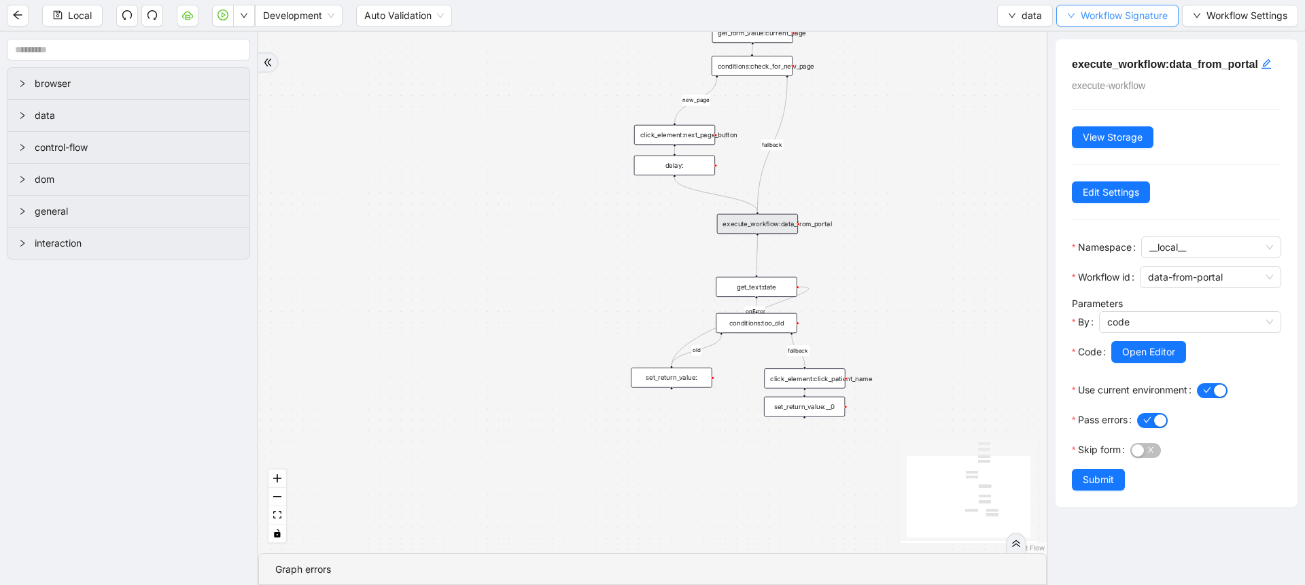
click at [1130, 7] on button "Workflow Signature" at bounding box center [1117, 16] width 122 height 22
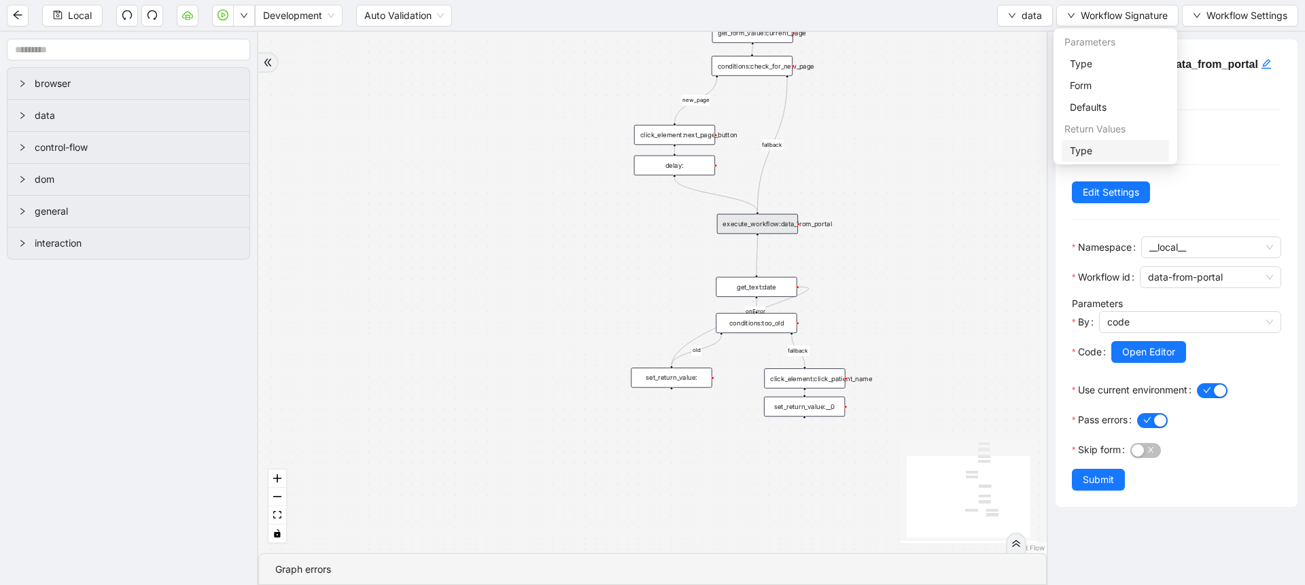
click at [1080, 145] on span "Type" at bounding box center [1115, 150] width 91 height 15
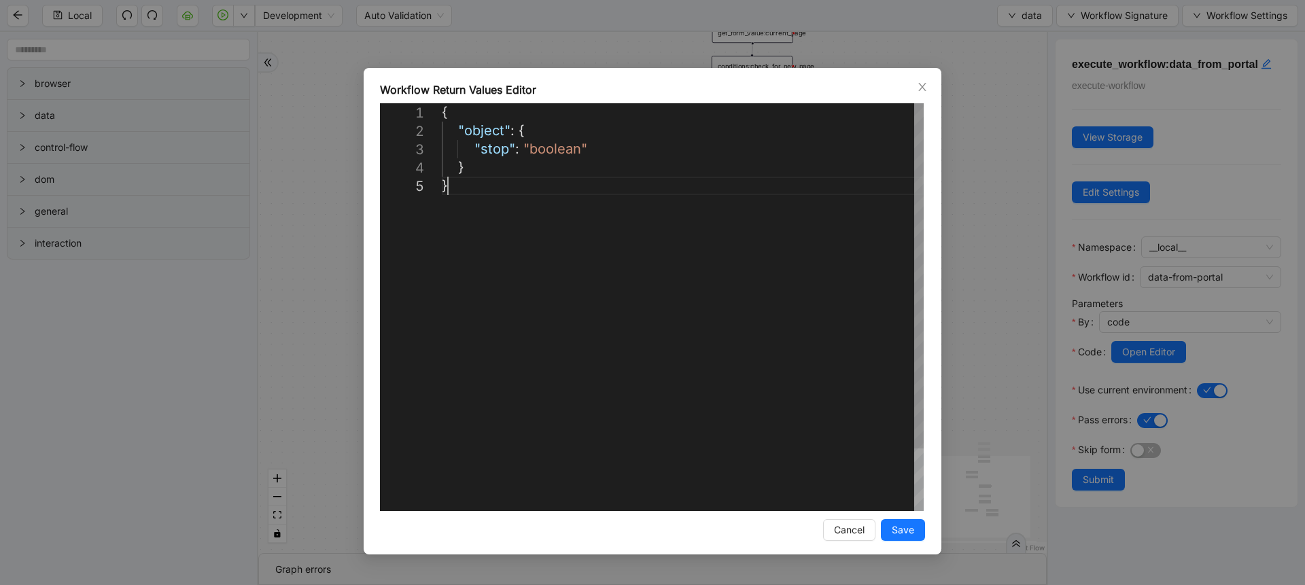
scroll to position [0, 7]
click at [525, 330] on div "{ "object" : { "stop" : "boolean" } }" at bounding box center [683, 343] width 482 height 481
paste textarea "**********"
type textarea "**********"
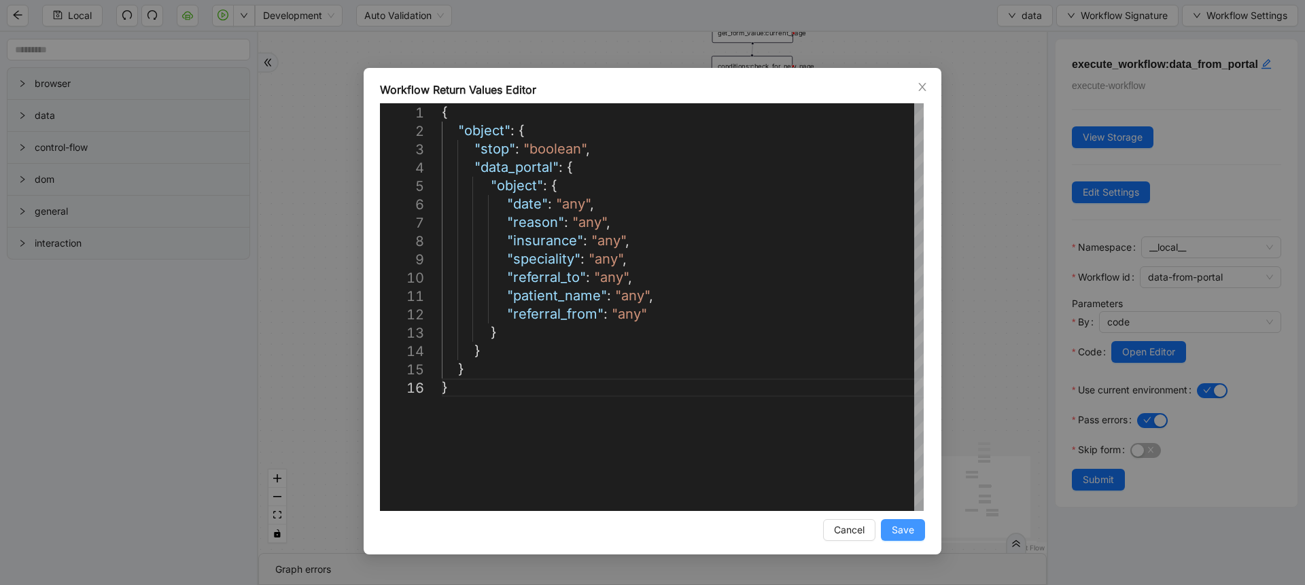
click at [907, 527] on span "Save" at bounding box center [903, 530] width 22 height 15
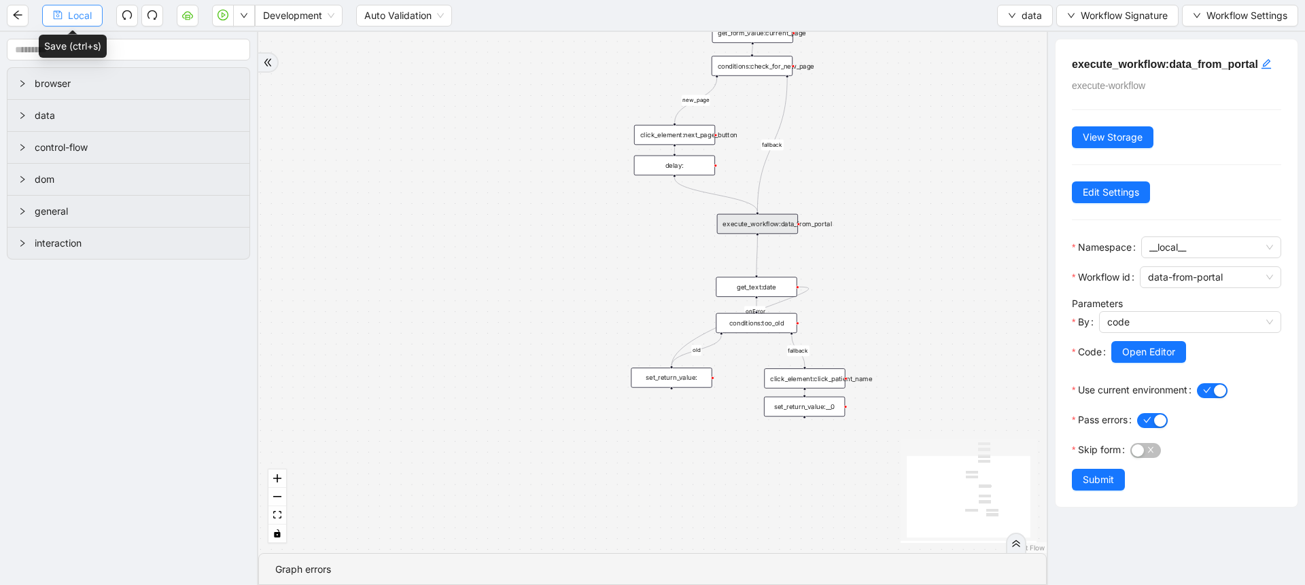
click at [77, 12] on span "Local" at bounding box center [80, 15] width 24 height 15
click at [693, 385] on div "set_return_value:" at bounding box center [671, 378] width 81 height 20
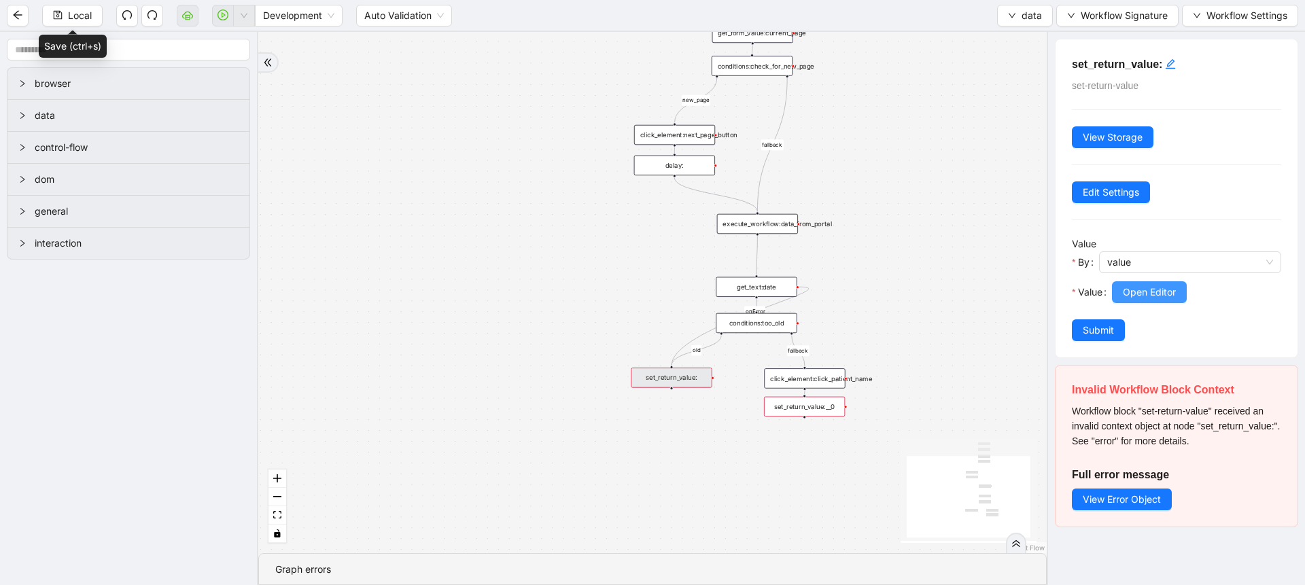
click at [1147, 288] on span "Open Editor" at bounding box center [1149, 292] width 53 height 15
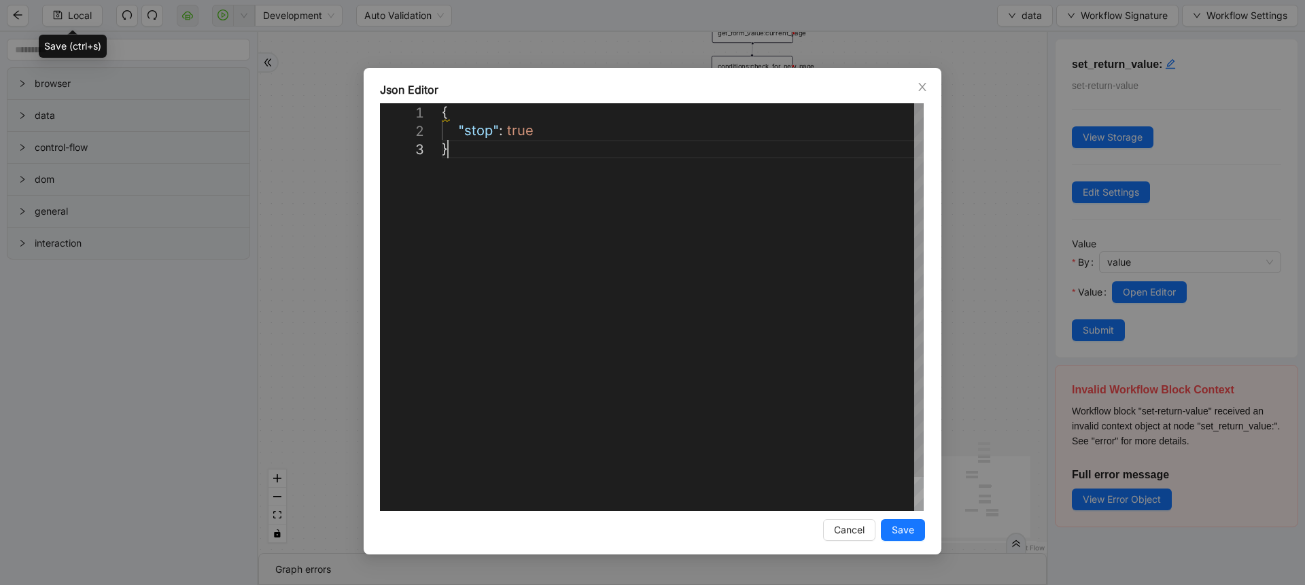
click at [692, 330] on div "{ "stop" : true }" at bounding box center [683, 325] width 482 height 445
paste textarea "**********"
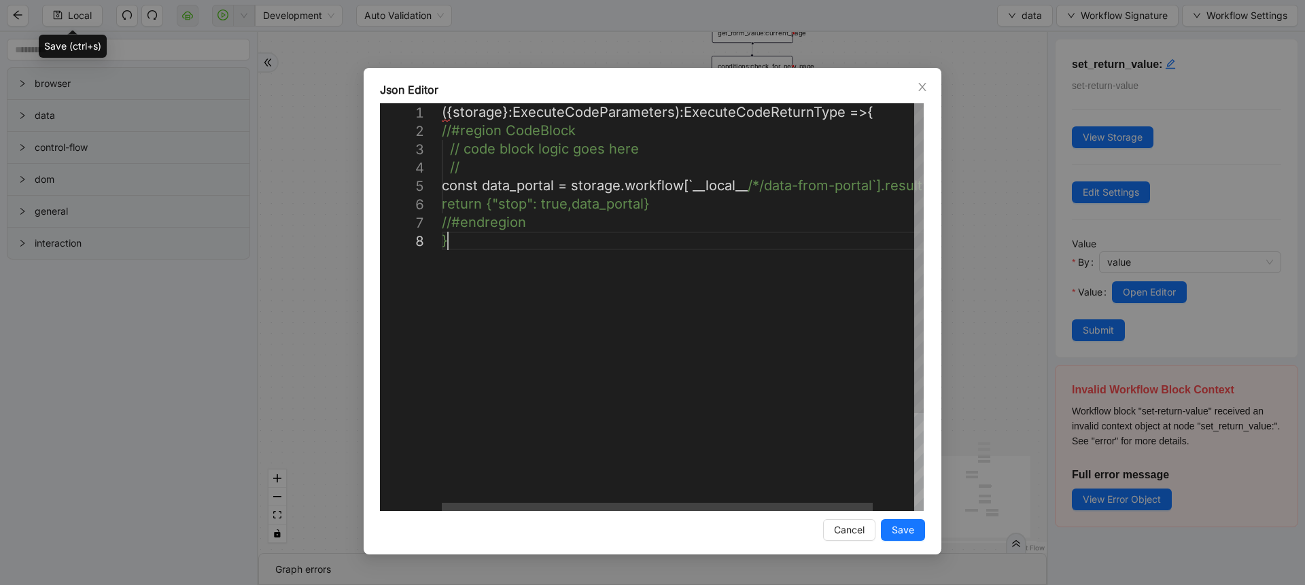
click at [756, 381] on div "( { storage }: ExecuteCodeParameters) : ExecuteCodeReturnType => { //#region Co…" at bounding box center [706, 371] width 528 height 536
click at [656, 366] on div "( { storage }: ExecuteCodeParameters) : ExecuteCodeReturnType => { //#region Co…" at bounding box center [706, 371] width 528 height 536
click at [619, 324] on div "} //#endregion // const data_portal = storage.workflow [ `__local__ /*/data-fro…" at bounding box center [706, 371] width 528 height 536
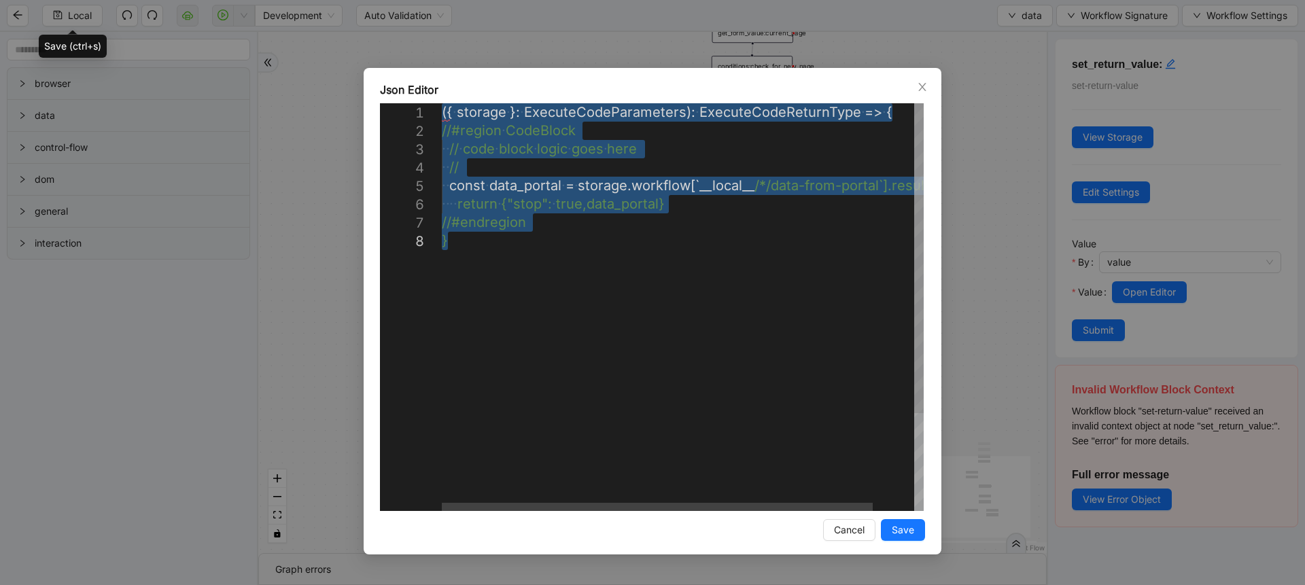
type textarea "**********"
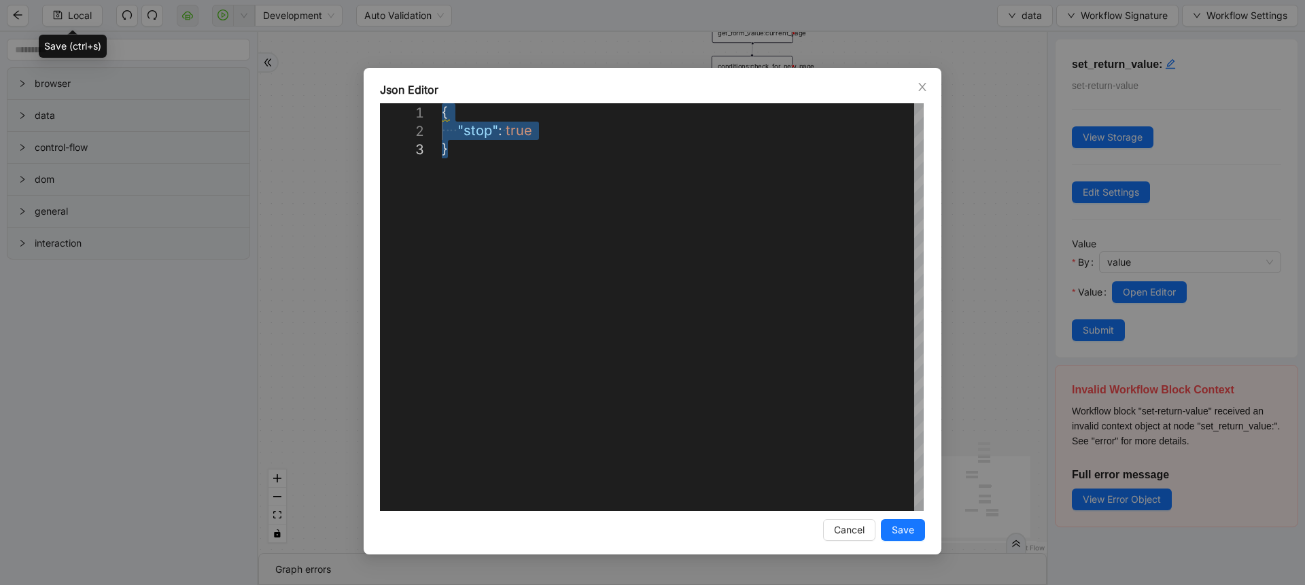
click at [822, 519] on div "Cancel Save" at bounding box center [652, 530] width 545 height 22
click at [848, 536] on span "Cancel" at bounding box center [849, 530] width 31 height 15
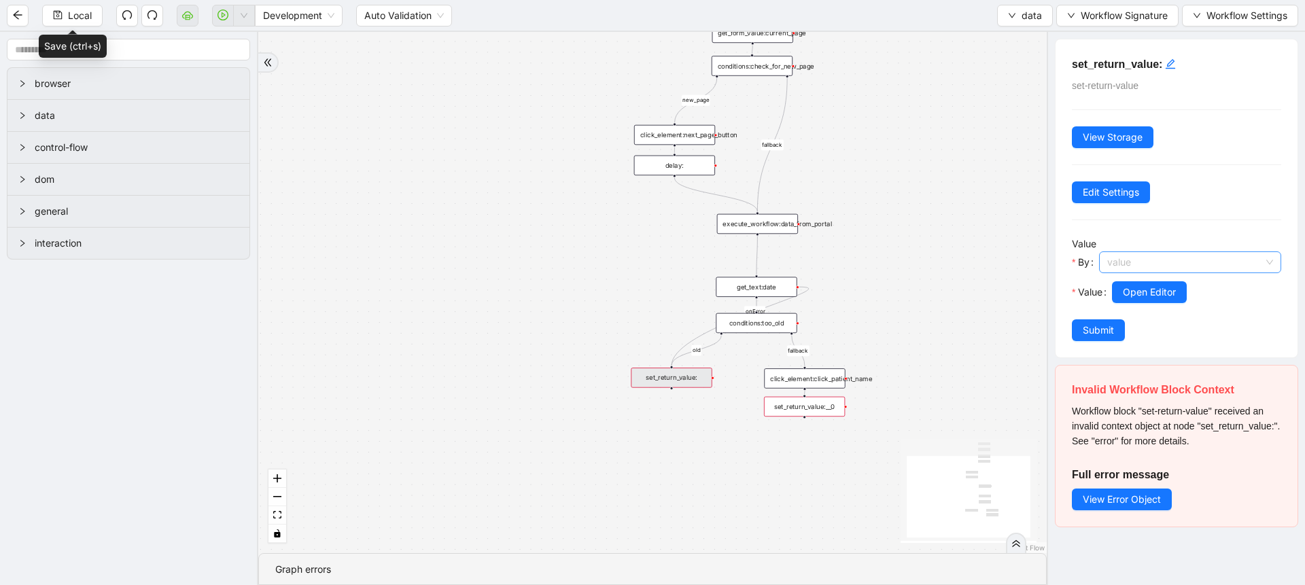
click at [1122, 267] on span "value" at bounding box center [1190, 262] width 166 height 20
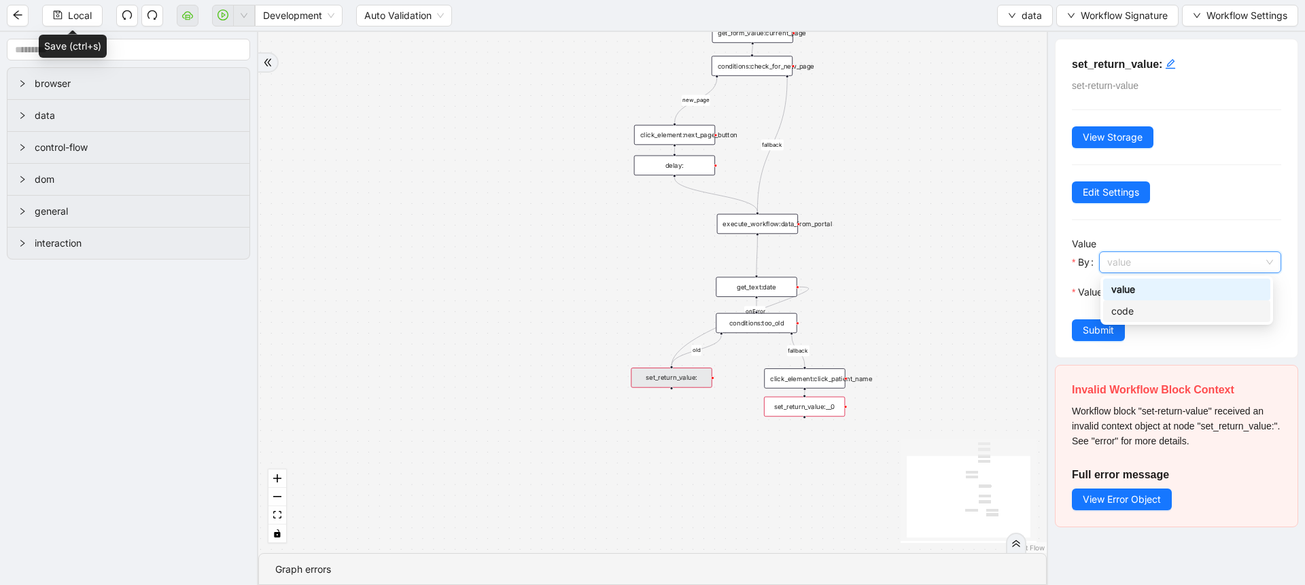
click at [1139, 312] on div "code" at bounding box center [1186, 311] width 151 height 15
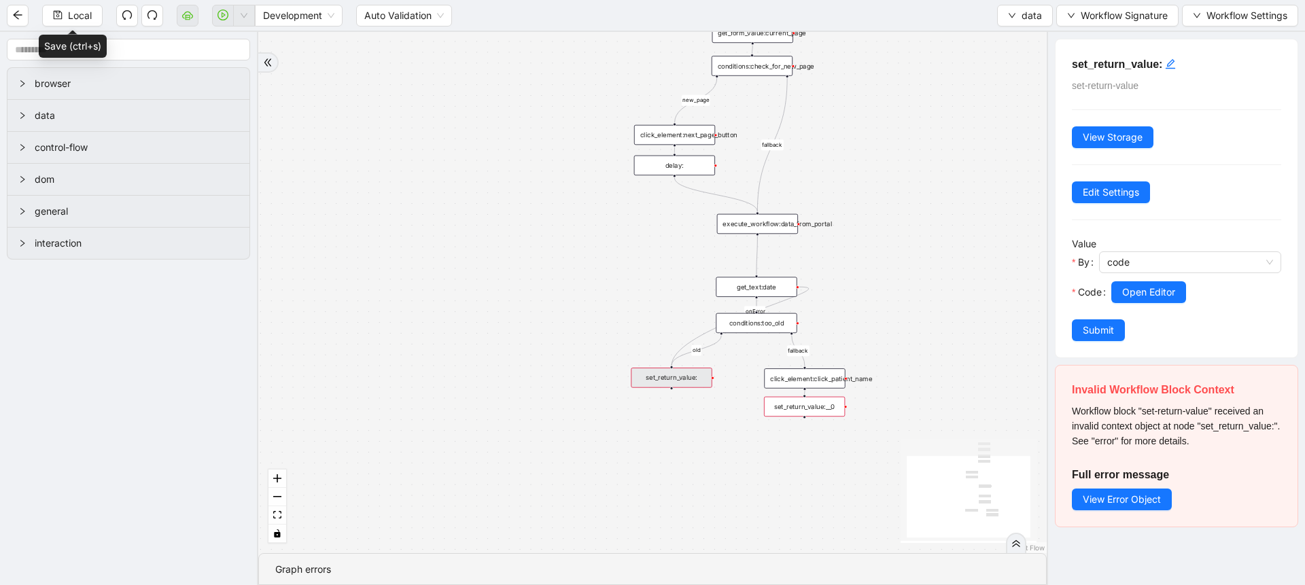
click at [1134, 304] on div at bounding box center [1196, 311] width 170 height 16
click at [1150, 298] on span "Open Editor" at bounding box center [1148, 292] width 53 height 15
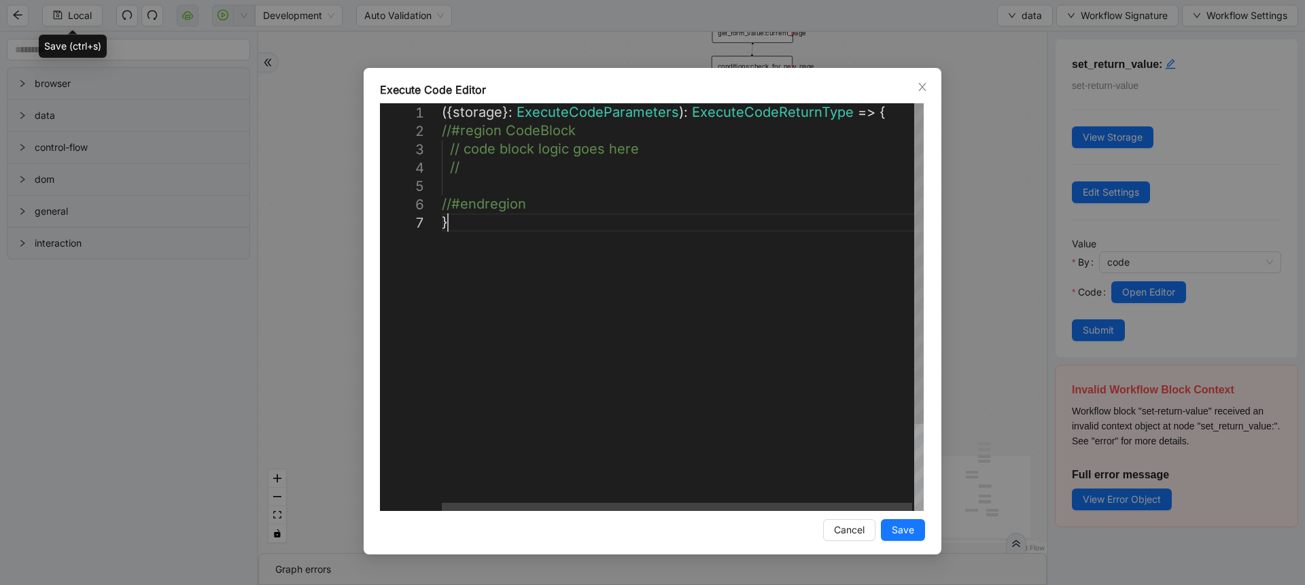
click at [706, 378] on div "({ storage }: ExecuteCodeParameters ): ExecuteCodeReturnType => { //#region Cod…" at bounding box center [684, 362] width 484 height 518
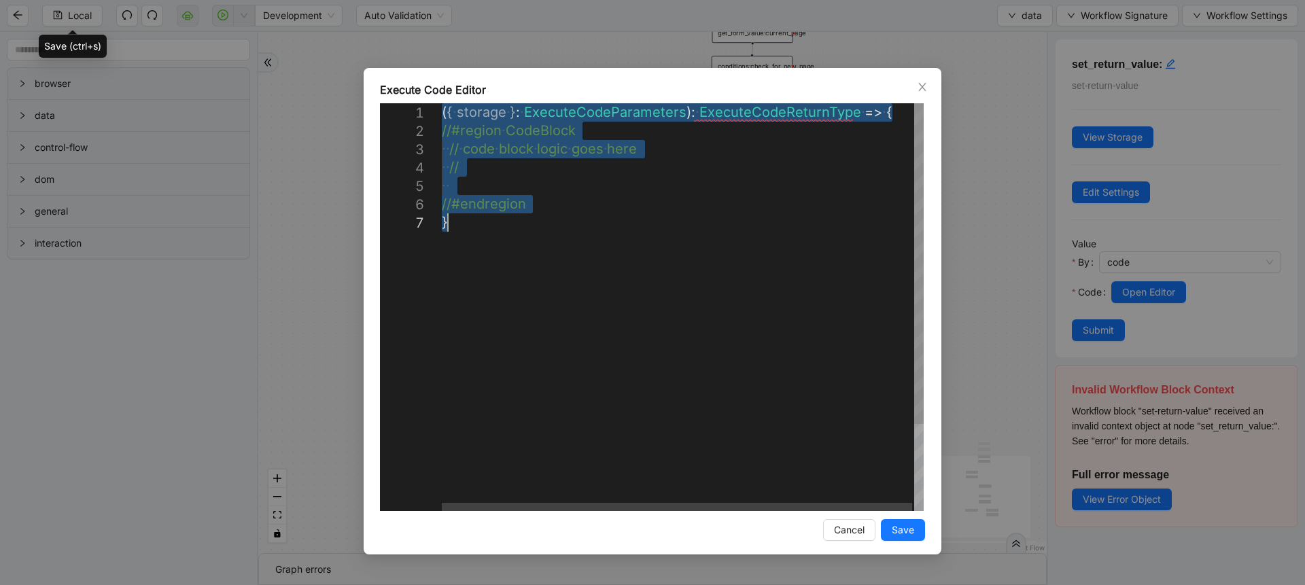
paste textarea "**********"
type textarea "**********"
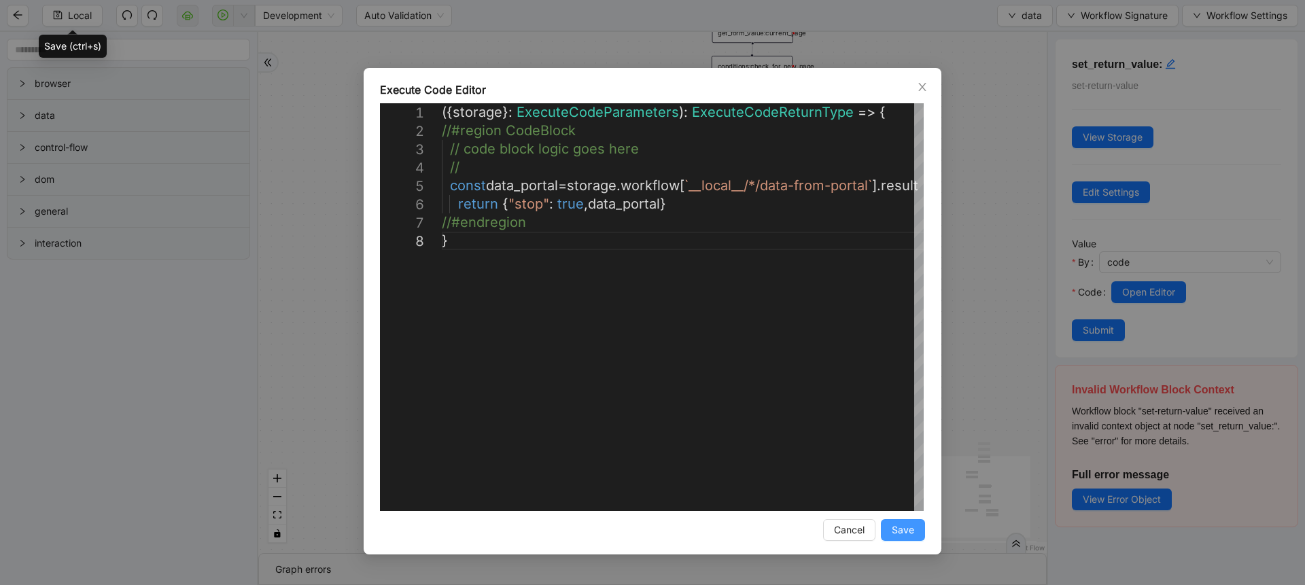
click at [898, 532] on span "Save" at bounding box center [903, 530] width 22 height 15
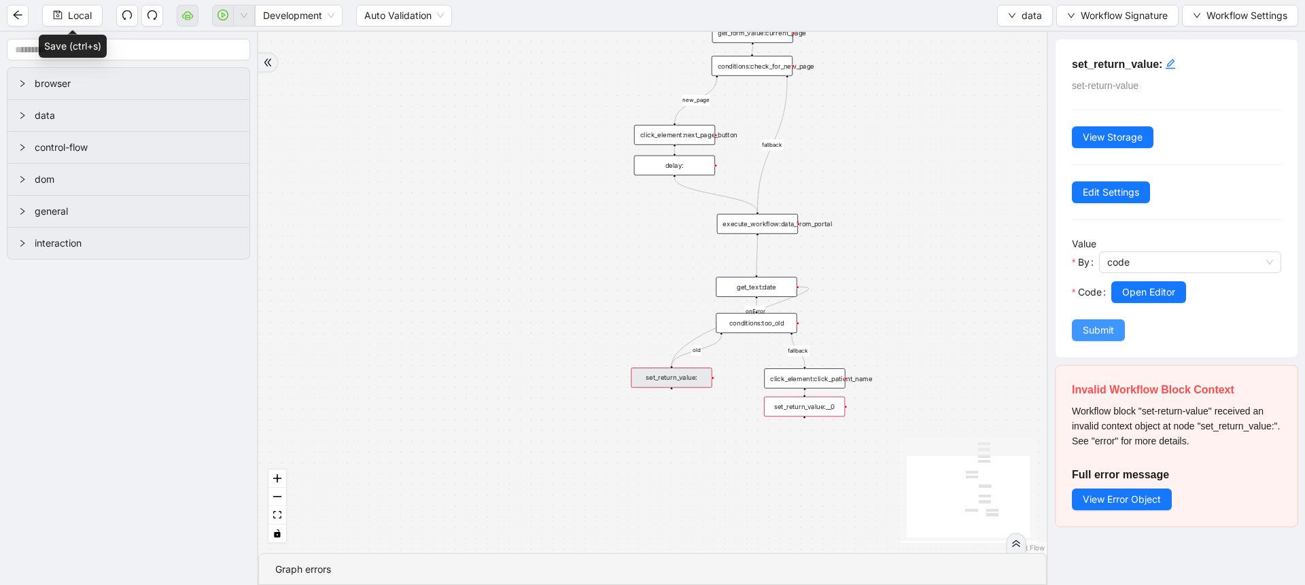
click at [1094, 329] on span "Submit" at bounding box center [1098, 330] width 31 height 15
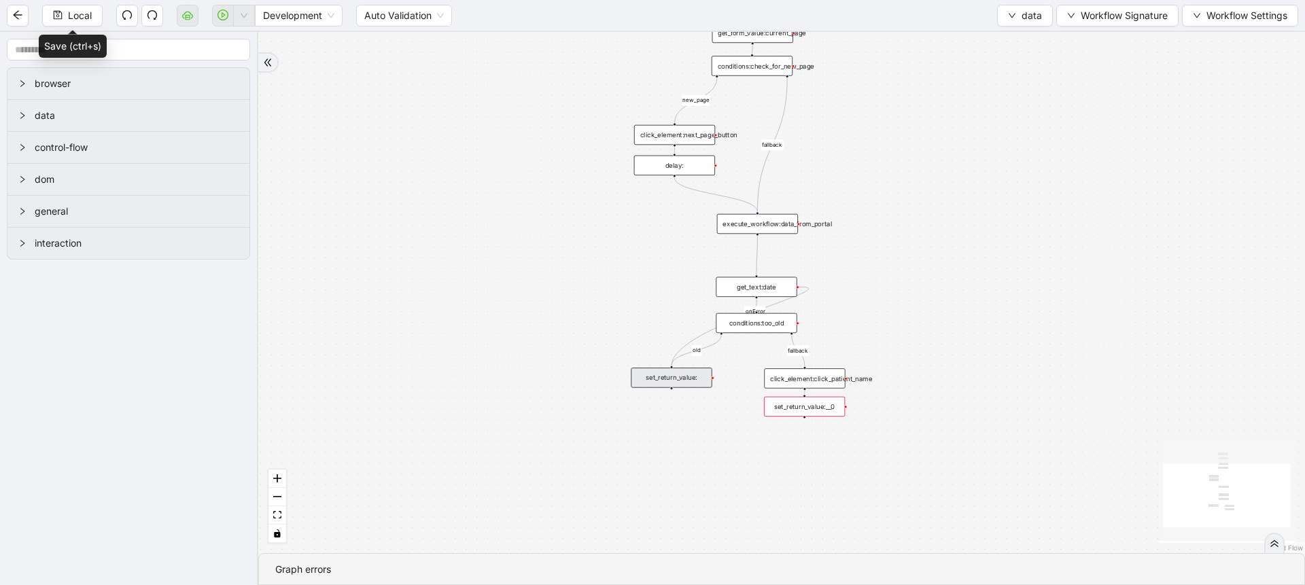
click at [825, 409] on div "set_return_value:__0" at bounding box center [804, 407] width 81 height 20
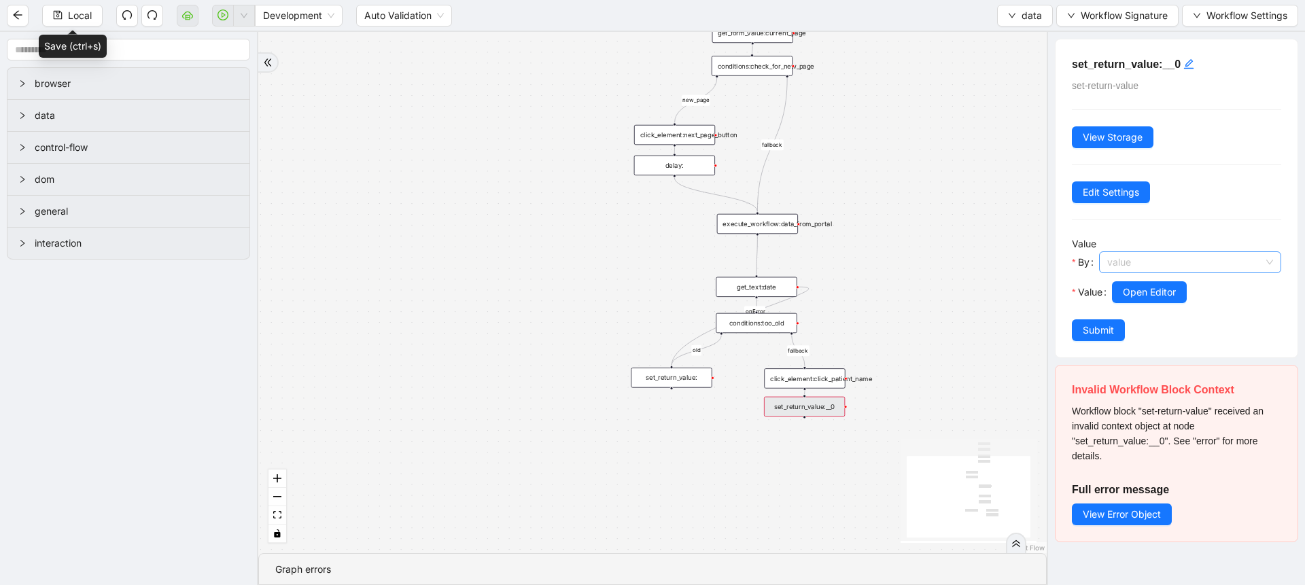
click at [1145, 264] on span "value" at bounding box center [1190, 262] width 166 height 20
click at [1145, 299] on div "value" at bounding box center [1186, 290] width 167 height 22
click at [1146, 305] on div at bounding box center [1196, 311] width 169 height 16
click at [1156, 253] on span "value" at bounding box center [1190, 262] width 166 height 20
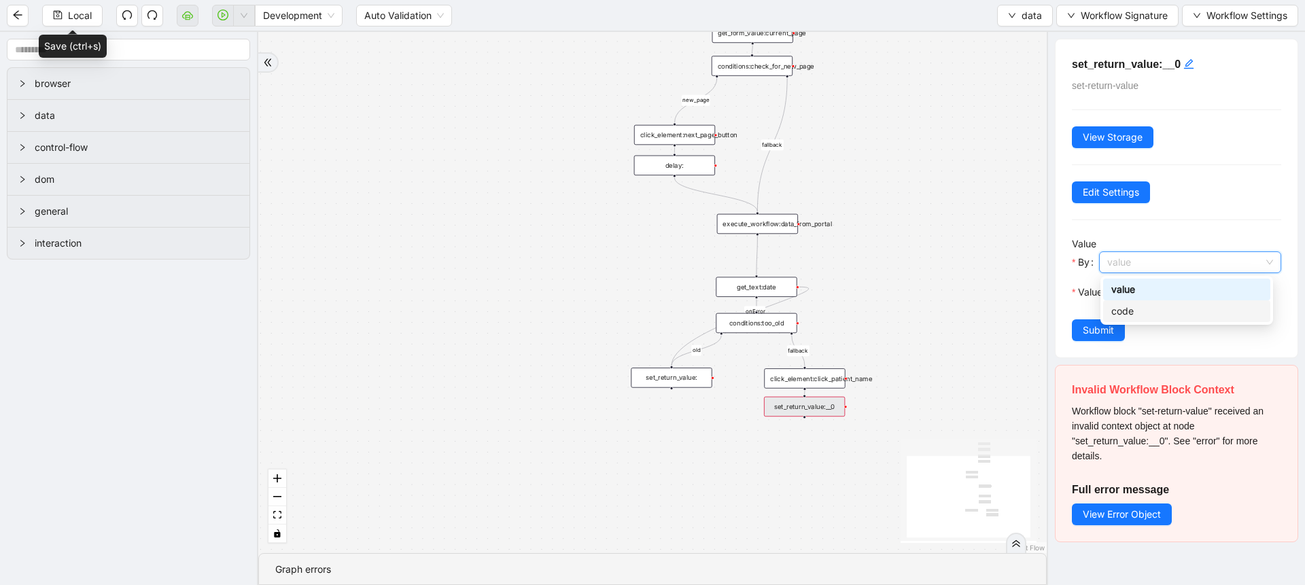
click at [1143, 304] on div "code" at bounding box center [1186, 311] width 151 height 15
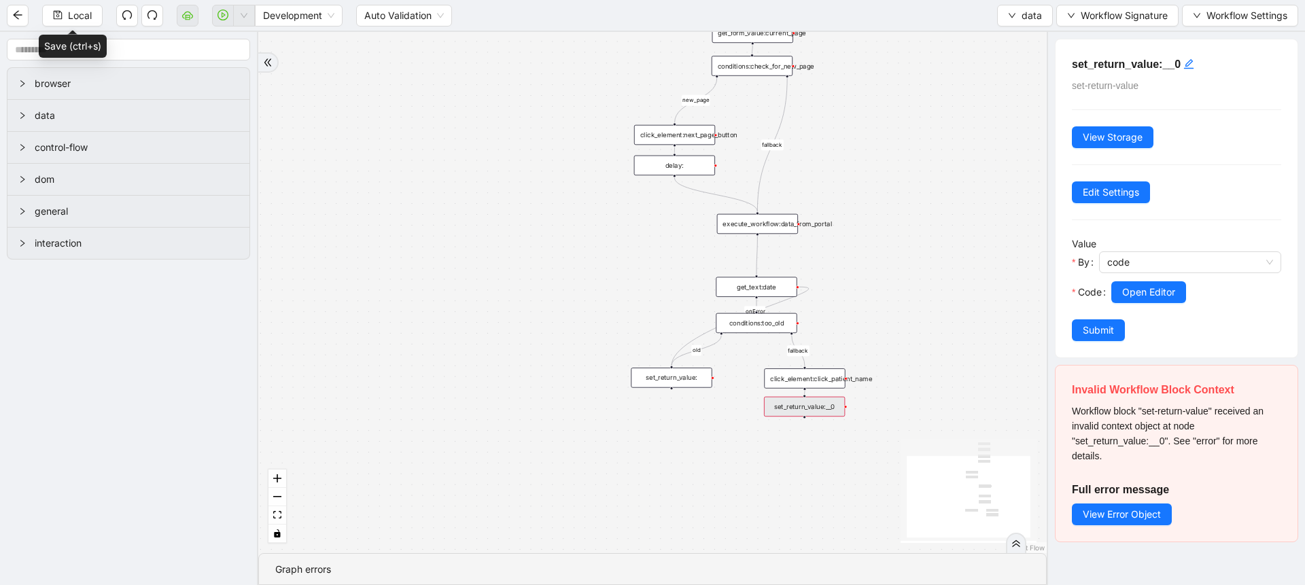
click at [1143, 304] on div at bounding box center [1196, 311] width 170 height 16
click at [1153, 294] on span "Open Editor" at bounding box center [1148, 292] width 53 height 15
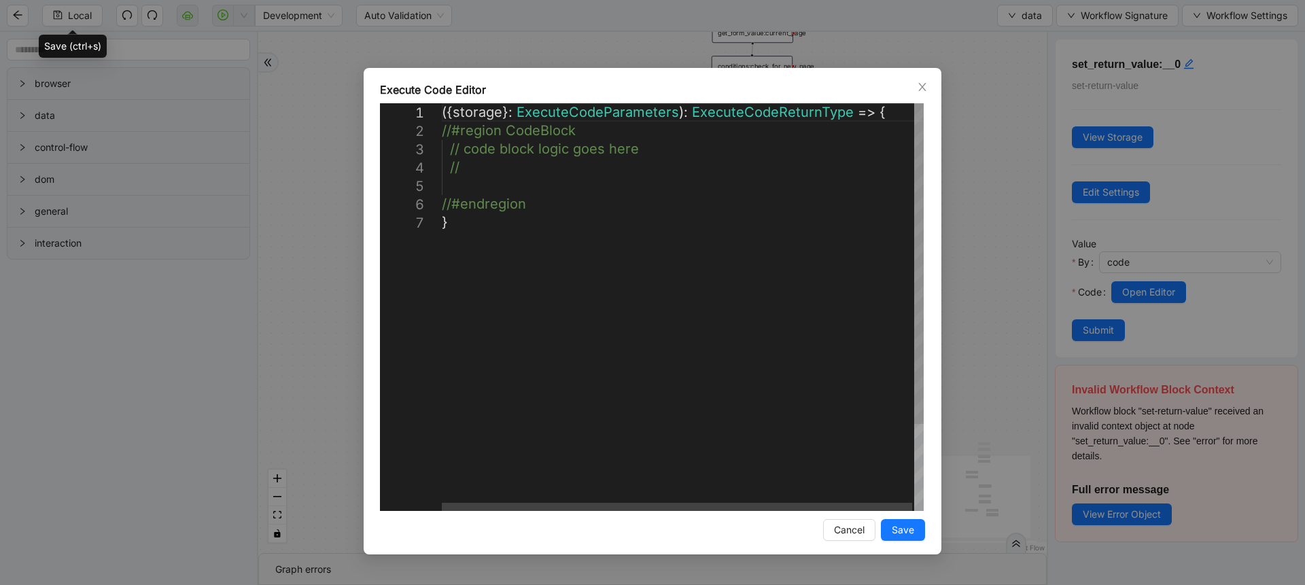
click at [822, 353] on div "({ storage }: ExecuteCodeParameters ): ExecuteCodeReturnType => { //#region Cod…" at bounding box center [684, 362] width 484 height 518
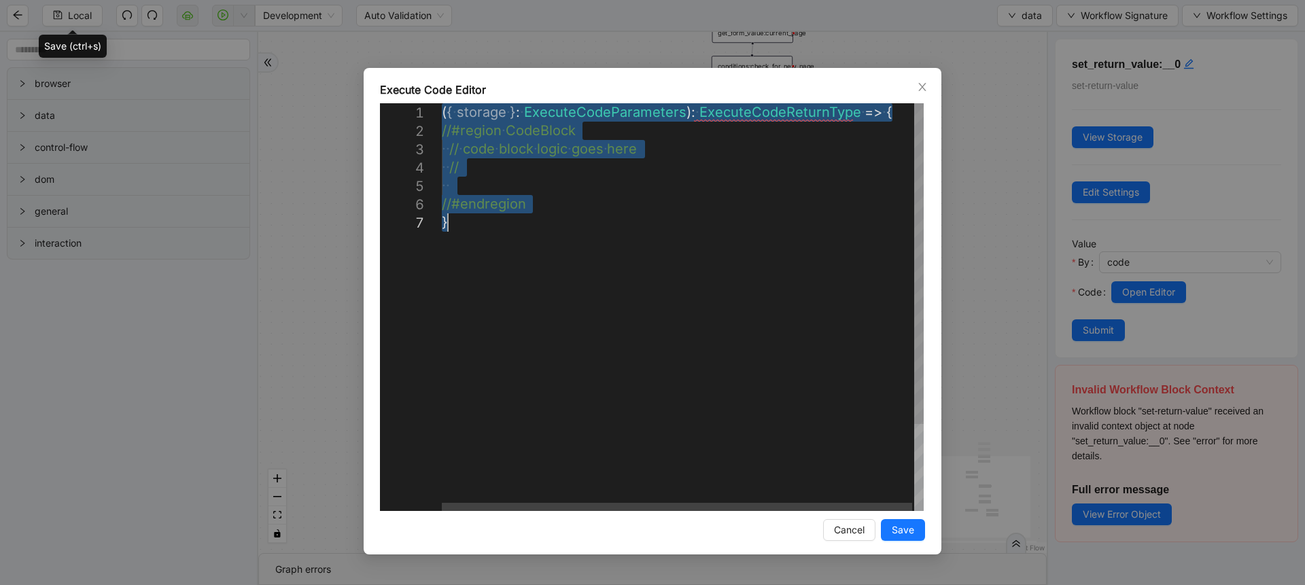
paste textarea "**********"
type textarea "**********"
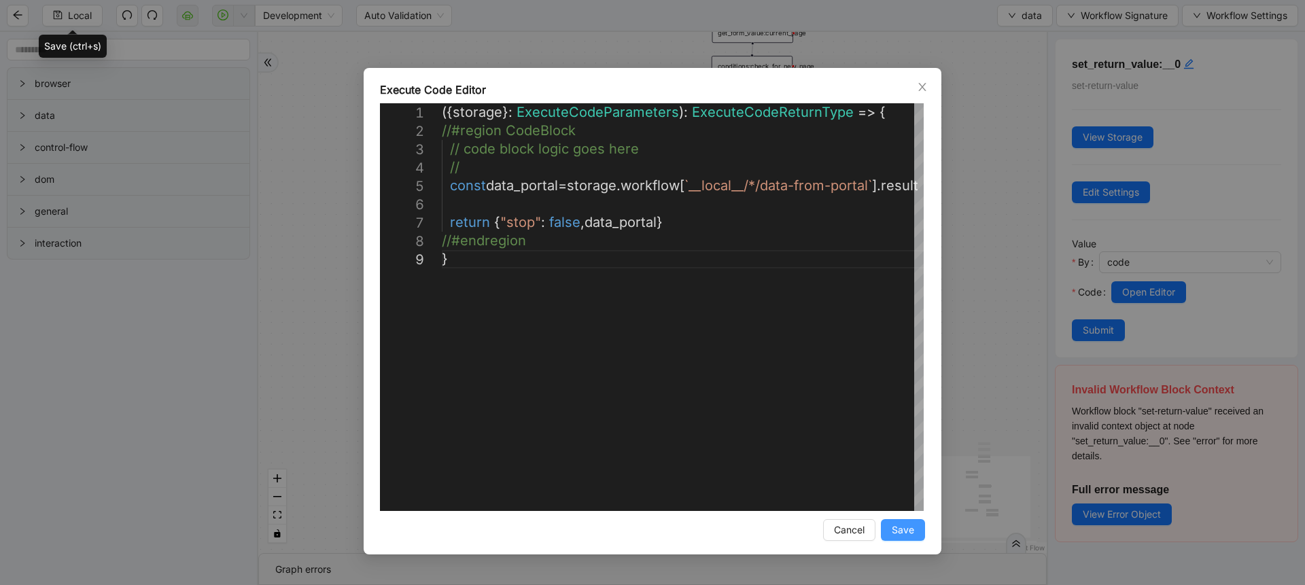
click at [897, 530] on span "Save" at bounding box center [903, 530] width 22 height 15
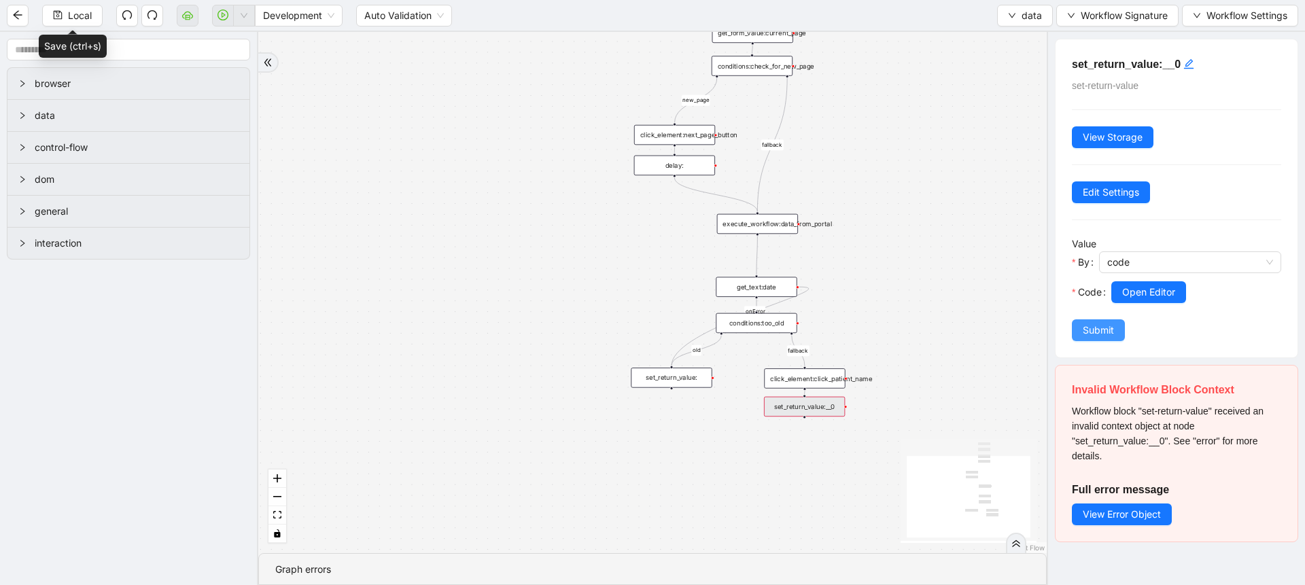
click at [1096, 340] on button "Submit" at bounding box center [1098, 330] width 53 height 22
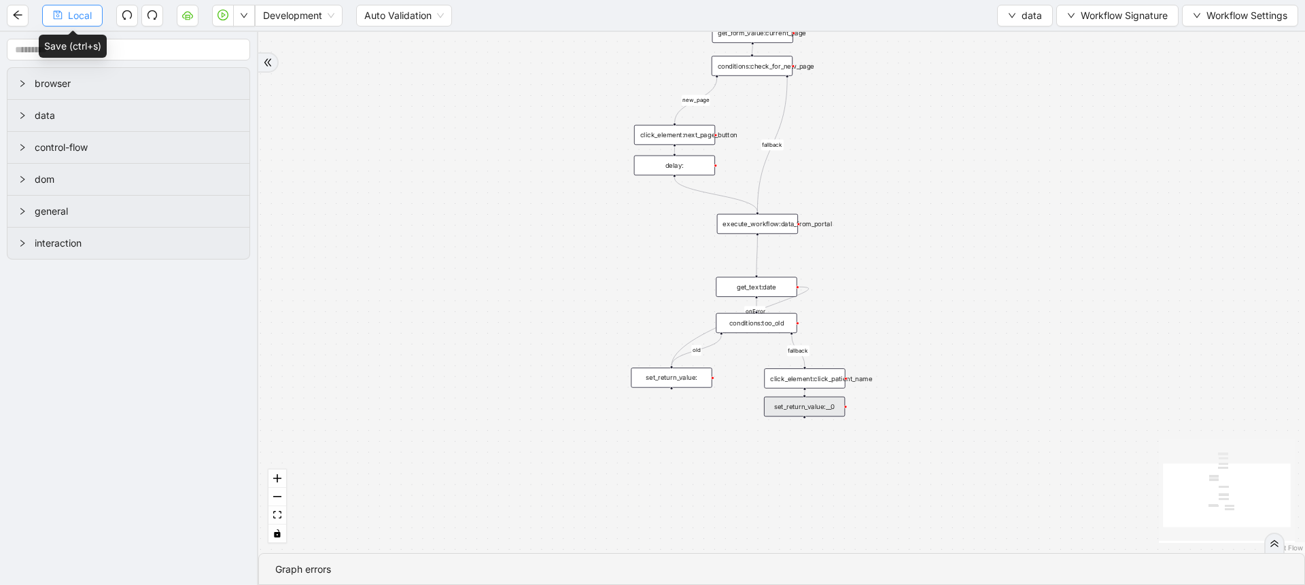
click at [87, 18] on span "Local" at bounding box center [80, 15] width 24 height 15
click at [79, 20] on span "Local" at bounding box center [80, 15] width 24 height 15
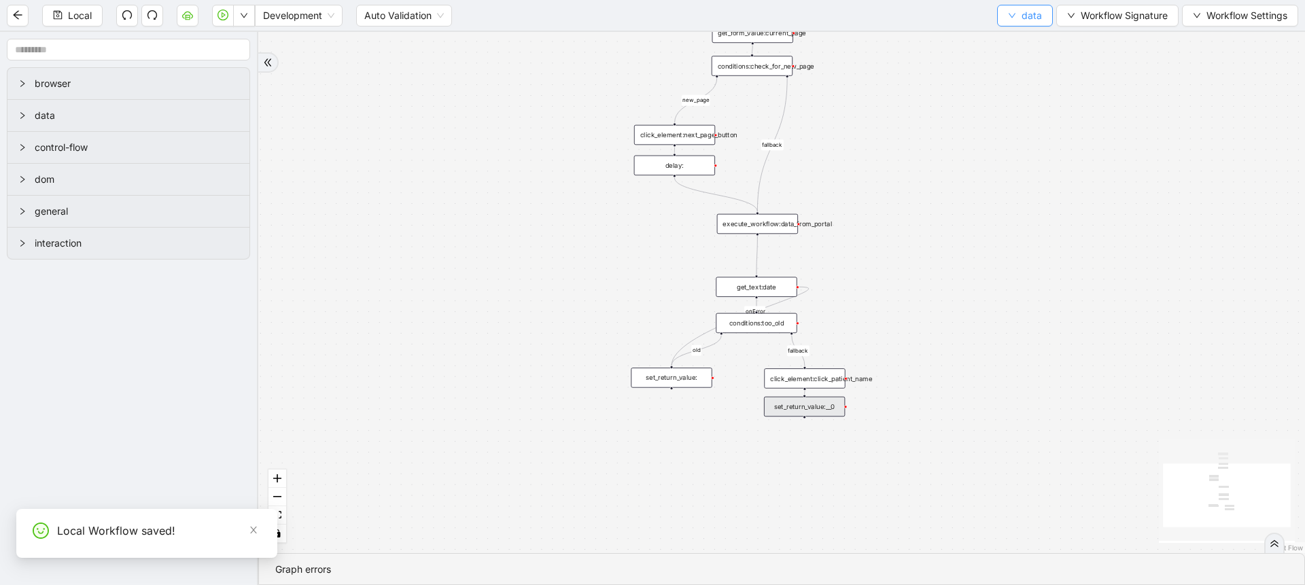
click at [1035, 9] on span "data" at bounding box center [1032, 15] width 20 height 15
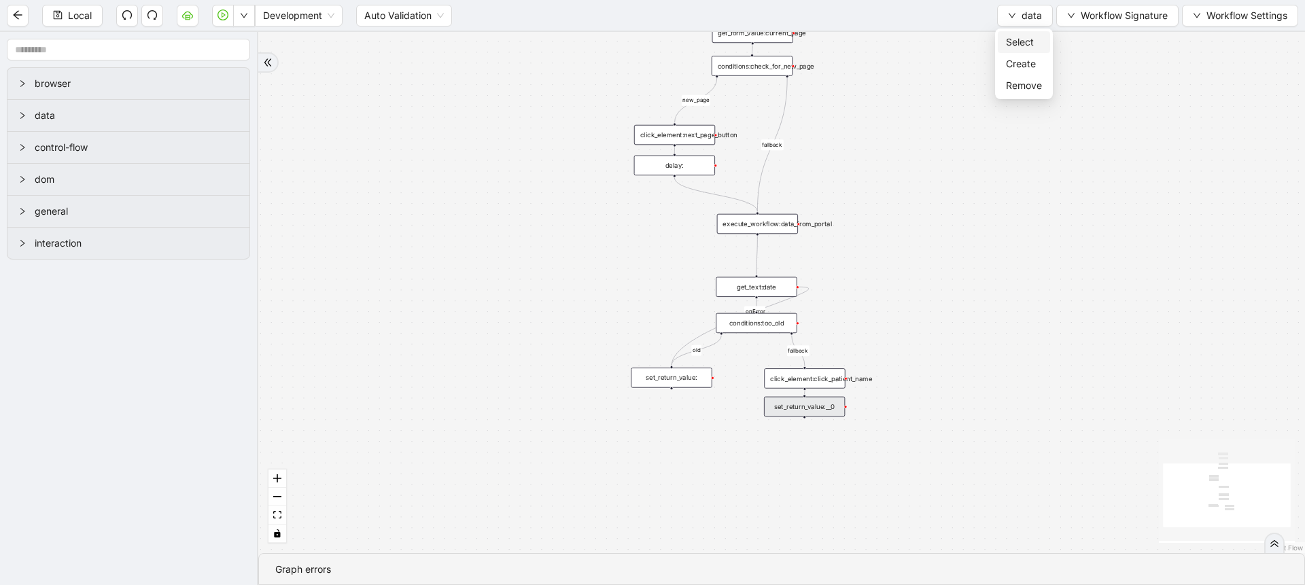
click at [1024, 35] on span "Select" at bounding box center [1024, 42] width 36 height 15
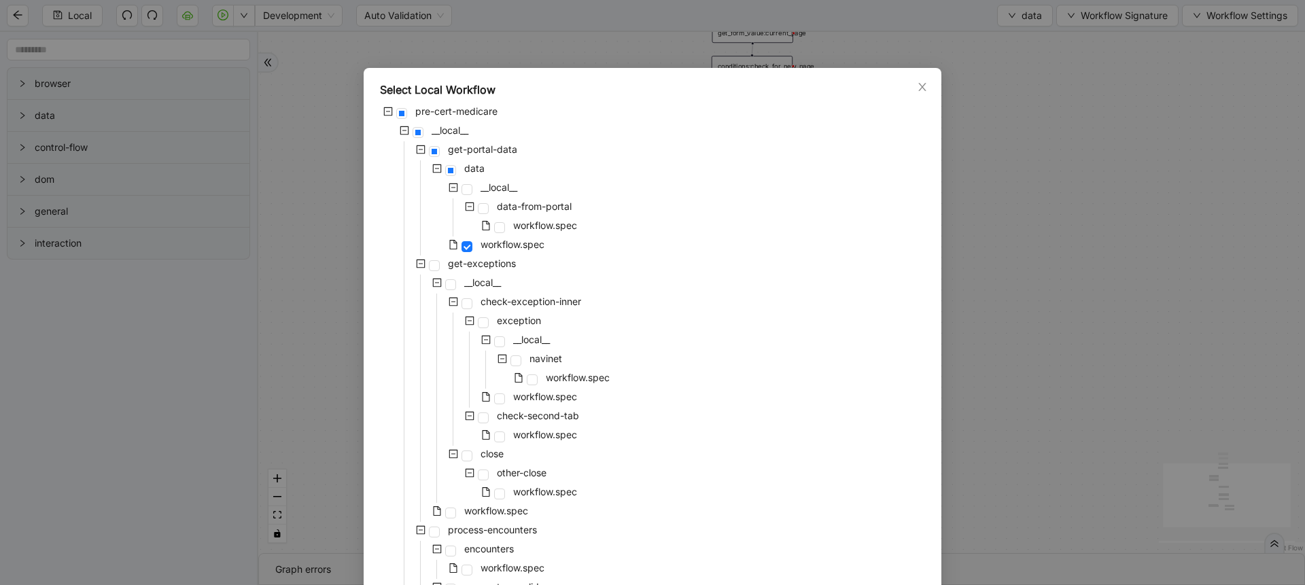
scroll to position [739, 0]
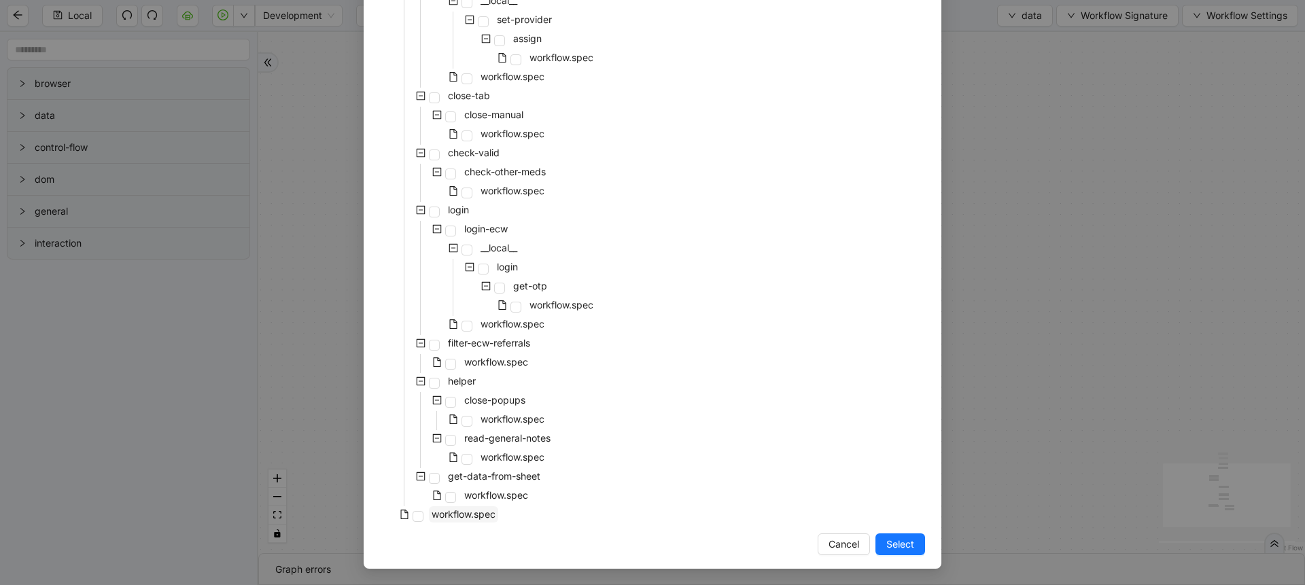
click at [475, 512] on span "workflow.spec" at bounding box center [464, 514] width 64 height 12
click at [893, 544] on span "Select" at bounding box center [900, 544] width 28 height 15
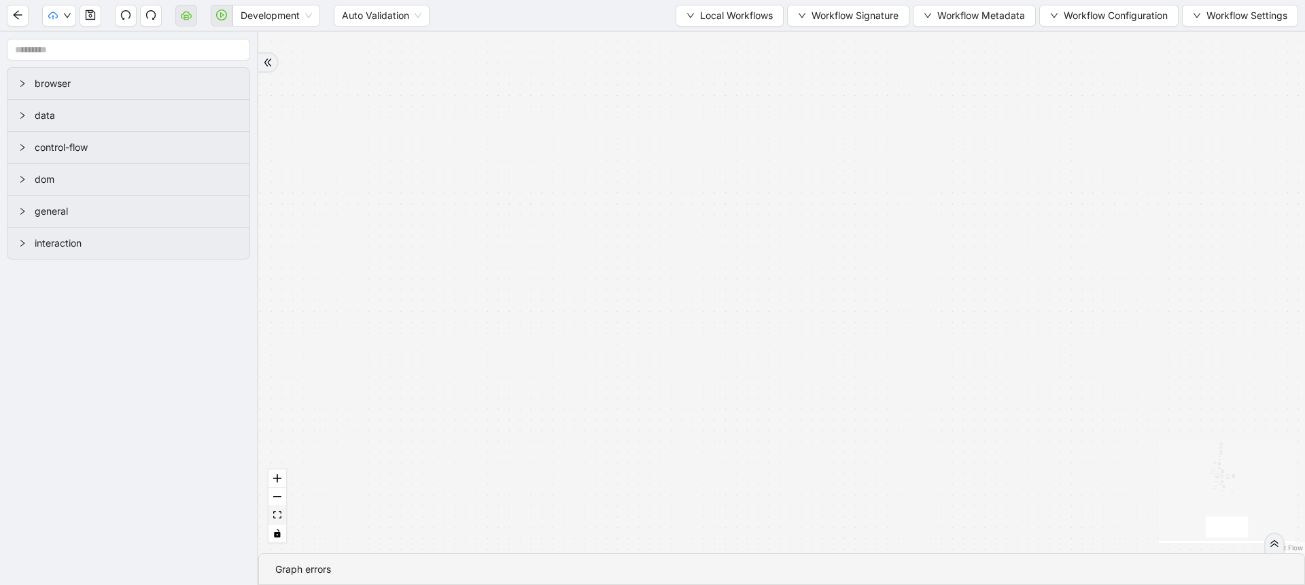
click at [277, 519] on button "fit view" at bounding box center [278, 515] width 18 height 18
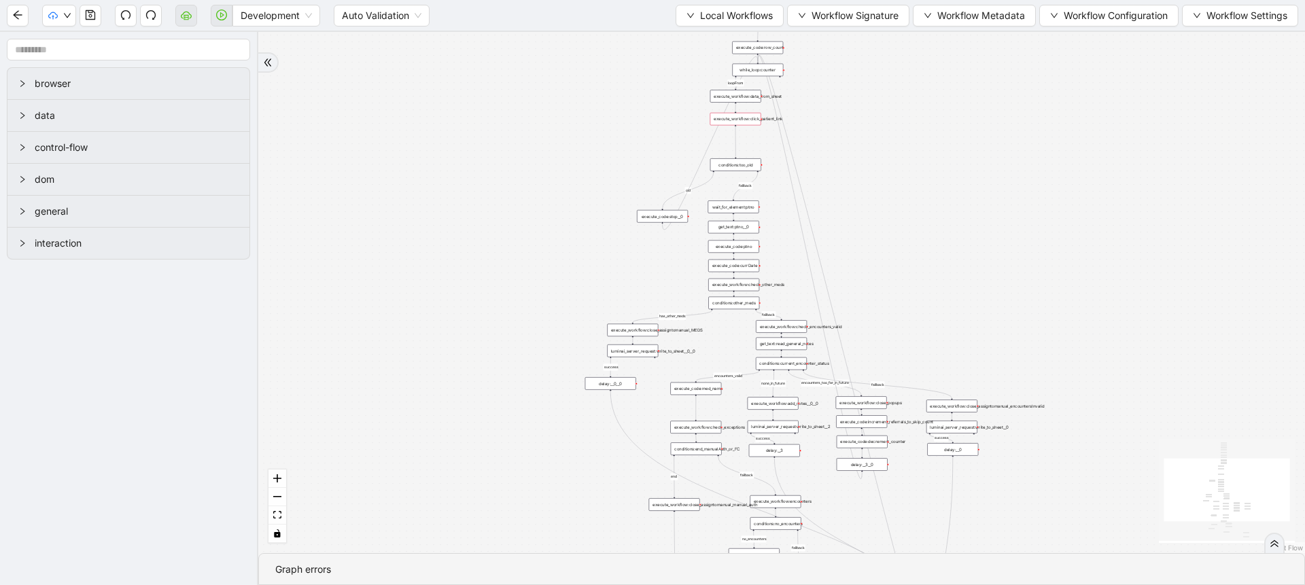
drag, startPoint x: 472, startPoint y: 422, endPoint x: 413, endPoint y: 472, distance: 77.2
click at [413, 472] on div "fallback success success fallback no_encounters end success success success old…" at bounding box center [781, 292] width 1047 height 521
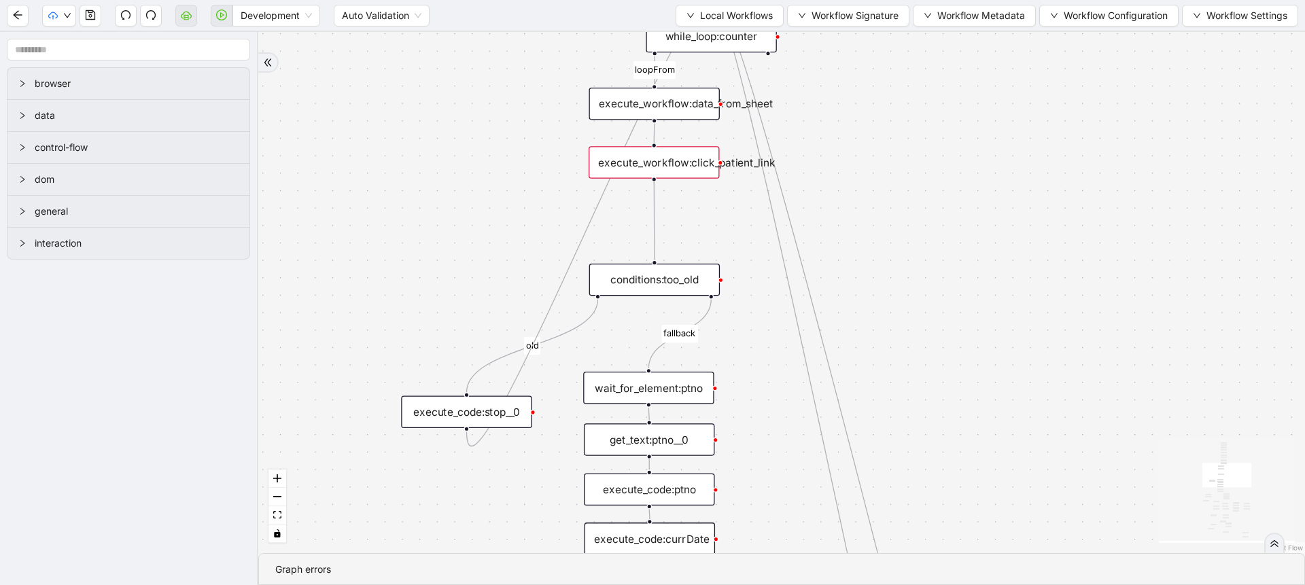
click at [697, 167] on div "execute_workflow:click_patient_link" at bounding box center [654, 162] width 131 height 32
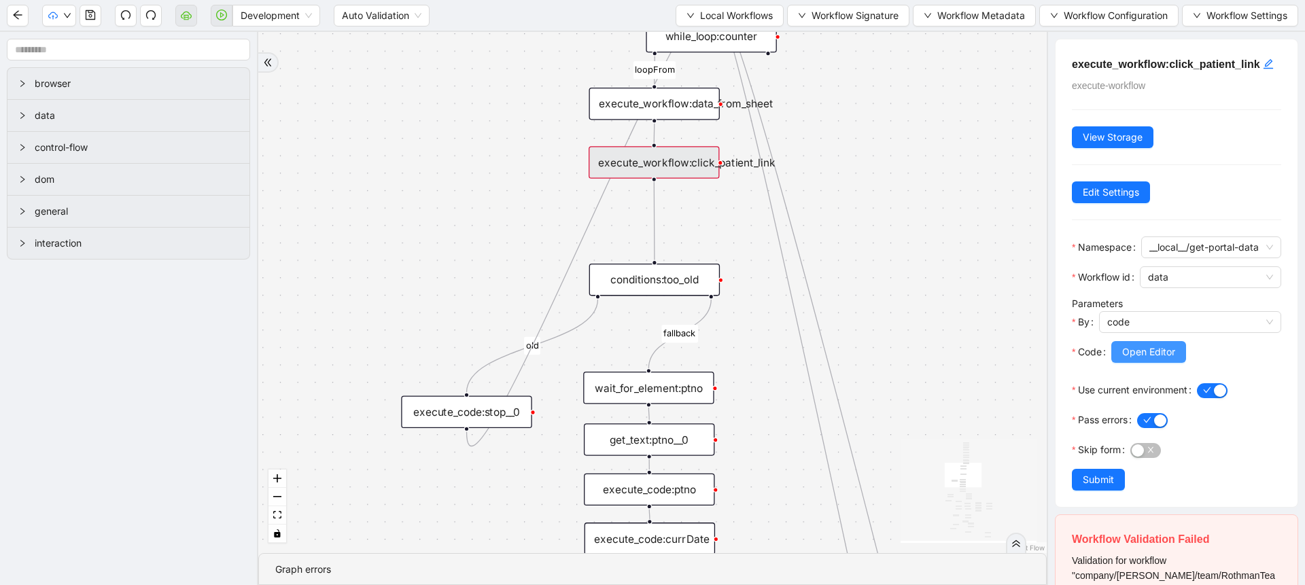
click at [1124, 363] on button "Open Editor" at bounding box center [1148, 352] width 75 height 22
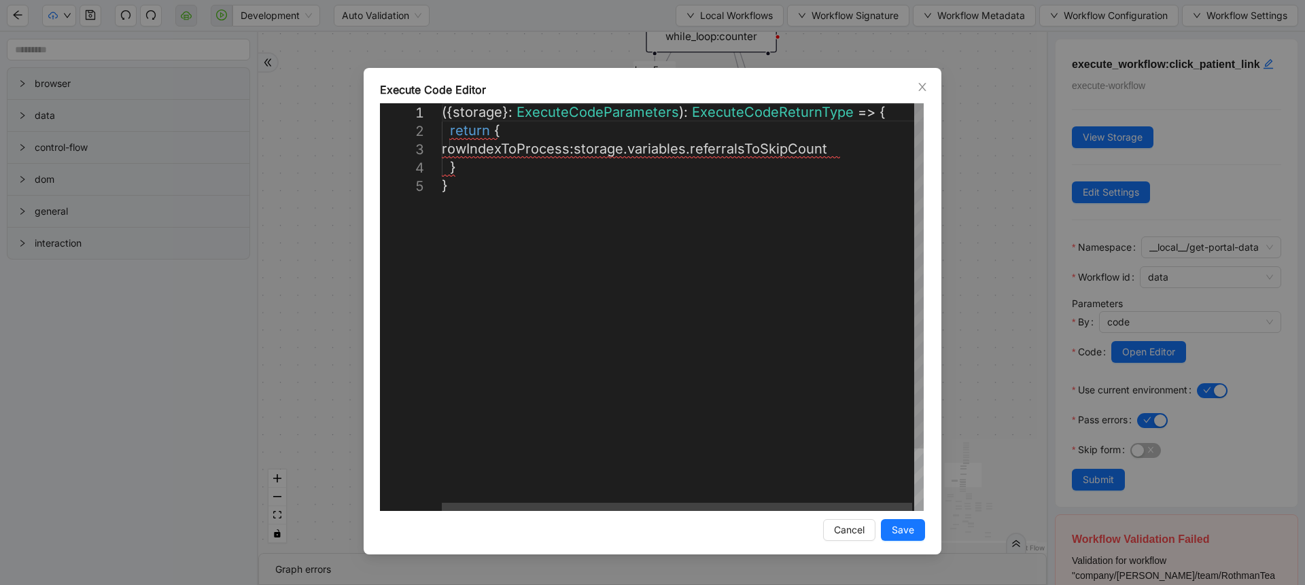
scroll to position [0, 7]
click at [450, 131] on div "({ storage }: ExecuteCodeParameters ): ExecuteCodeReturnType => { return { rowI…" at bounding box center [684, 343] width 484 height 481
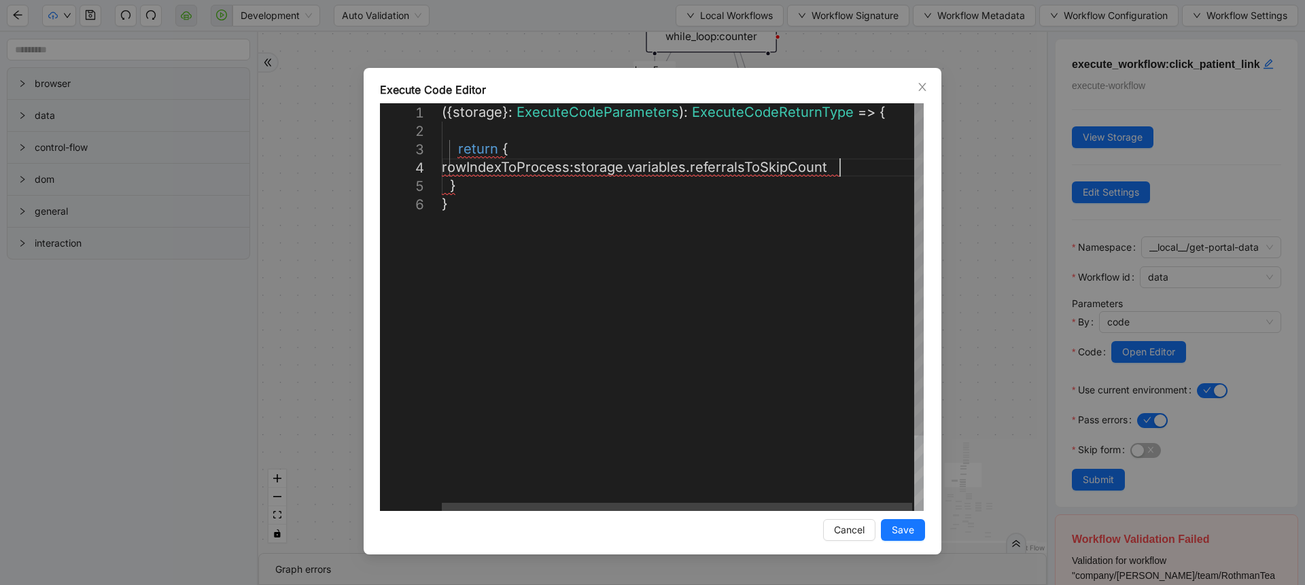
click at [843, 164] on div "({ storage }: ExecuteCodeParameters ): ExecuteCodeReturnType => { rowIndexToPro…" at bounding box center [684, 353] width 484 height 500
click at [854, 173] on div "({ storage }: ExecuteCodeParameters ): ExecuteCodeReturnType => { rowIndexToPro…" at bounding box center [684, 353] width 484 height 500
paste textarea "**********"
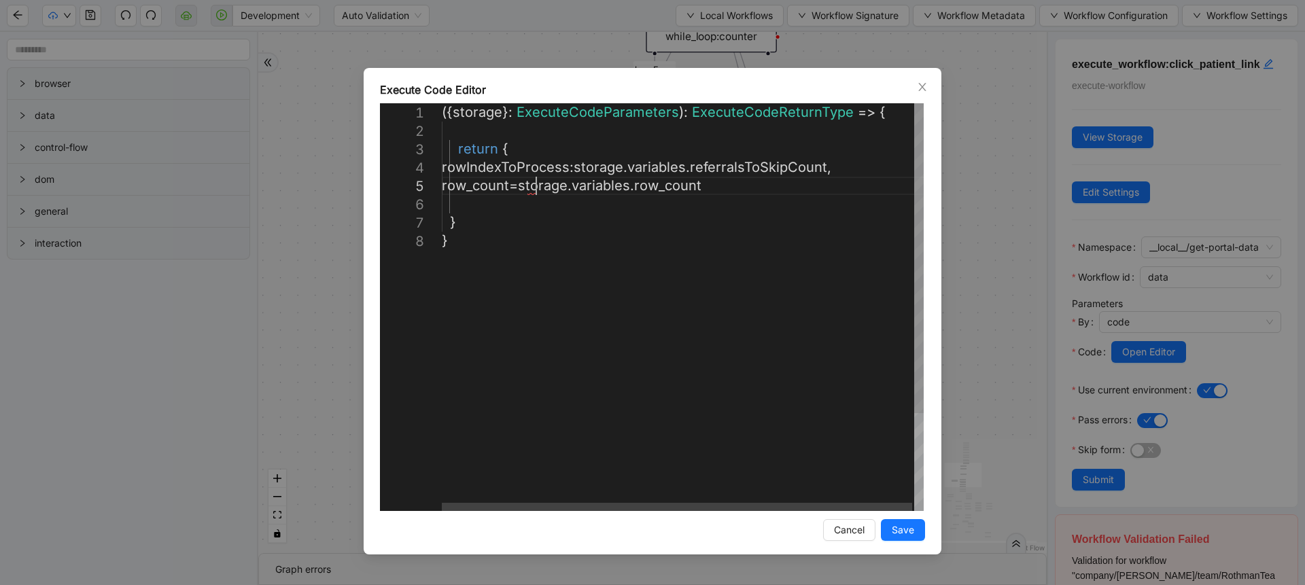
click at [536, 191] on div "({ storage }: ExecuteCodeParameters ): ExecuteCodeReturnType => { rowIndexToPro…" at bounding box center [684, 371] width 484 height 536
type textarea "**********"
click at [904, 536] on span "Save" at bounding box center [903, 530] width 22 height 15
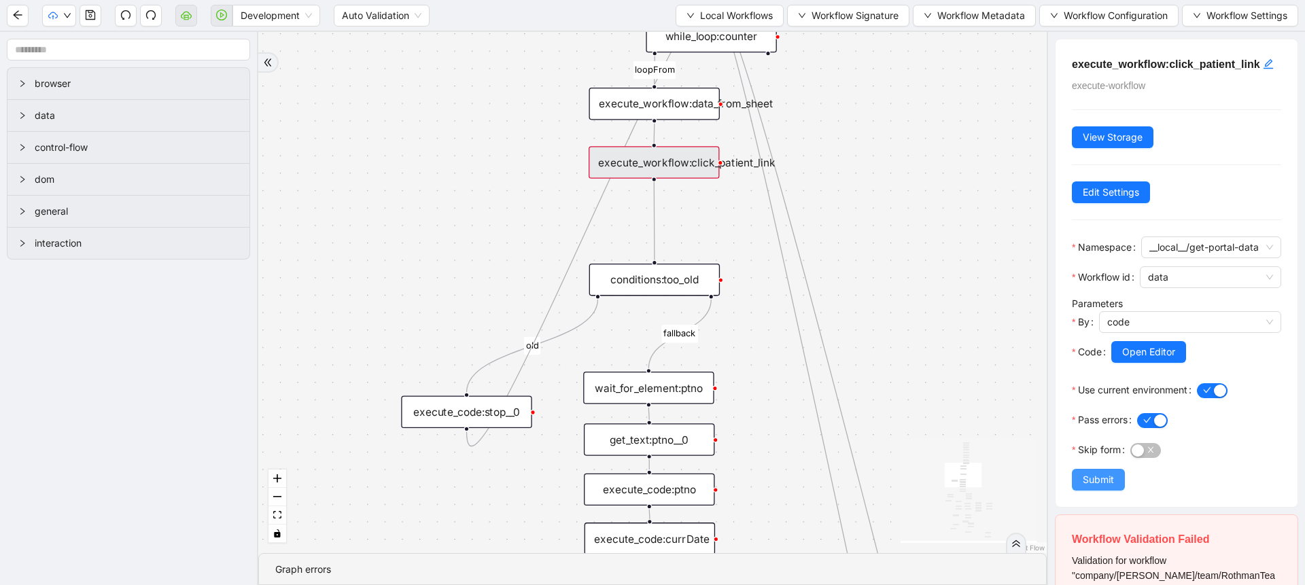
click at [1075, 491] on button "Submit" at bounding box center [1098, 480] width 53 height 22
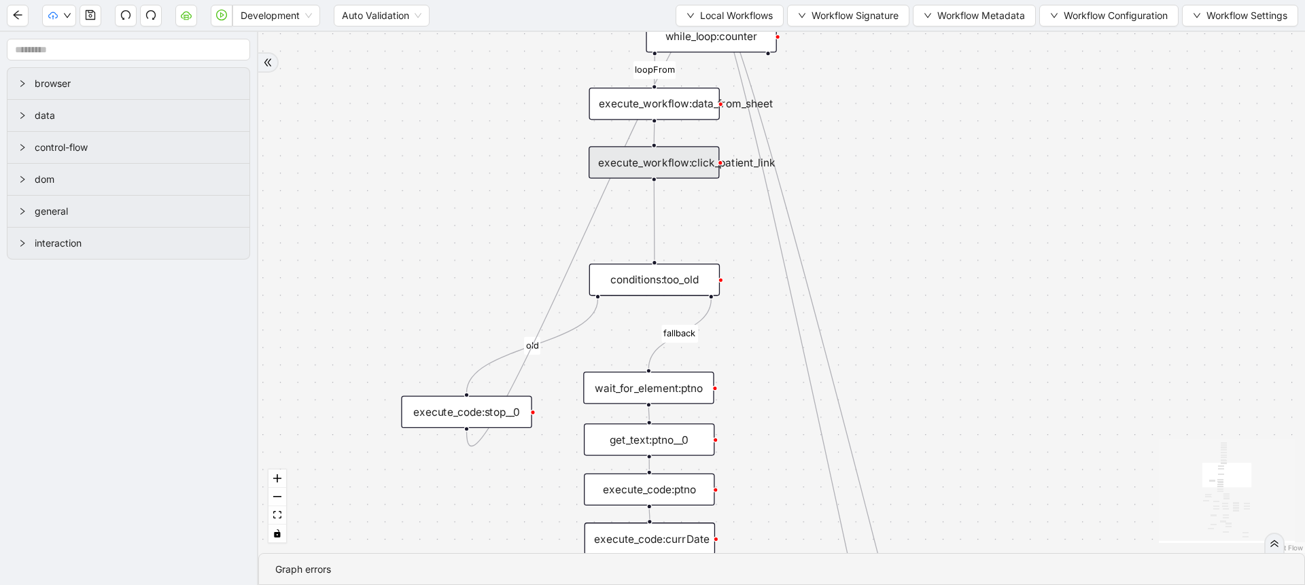
click at [736, 217] on div "fallback success success fallback no_encounters end success success success old…" at bounding box center [781, 292] width 1047 height 521
click at [860, 202] on div "fallback success success fallback no_encounters end success success success old…" at bounding box center [781, 292] width 1047 height 521
drag, startPoint x: 653, startPoint y: 179, endPoint x: 918, endPoint y: 196, distance: 265.0
click at [918, 196] on div "fallback success success fallback no_encounters end success success success old…" at bounding box center [781, 292] width 1047 height 521
drag, startPoint x: 926, startPoint y: 237, endPoint x: 652, endPoint y: 264, distance: 275.3
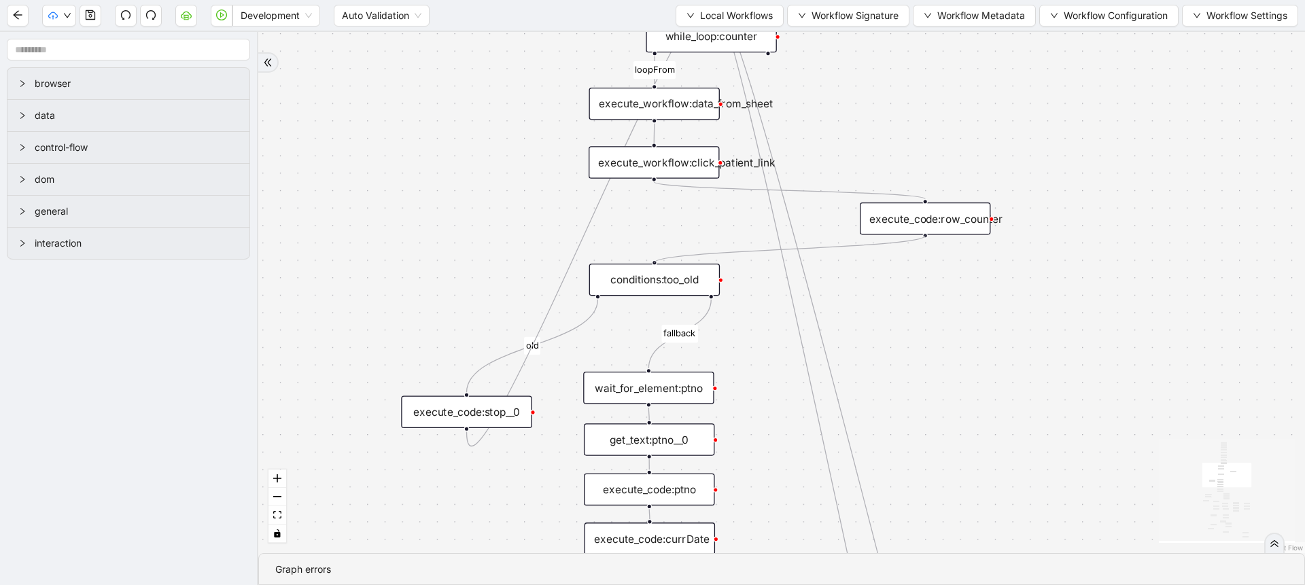
click at [982, 292] on div "fallback success success fallback no_encounters end success success success old…" at bounding box center [781, 292] width 1047 height 521
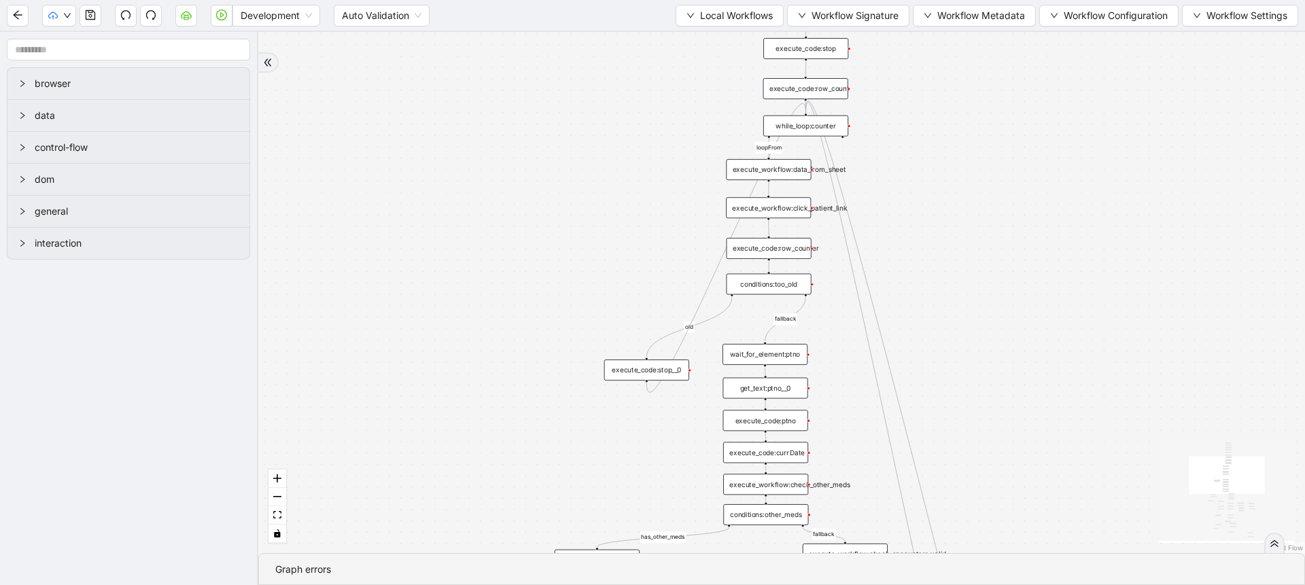
drag, startPoint x: 968, startPoint y: 239, endPoint x: 792, endPoint y: 243, distance: 176.1
click at [792, 243] on div "execute_code:row_counter" at bounding box center [769, 248] width 85 height 21
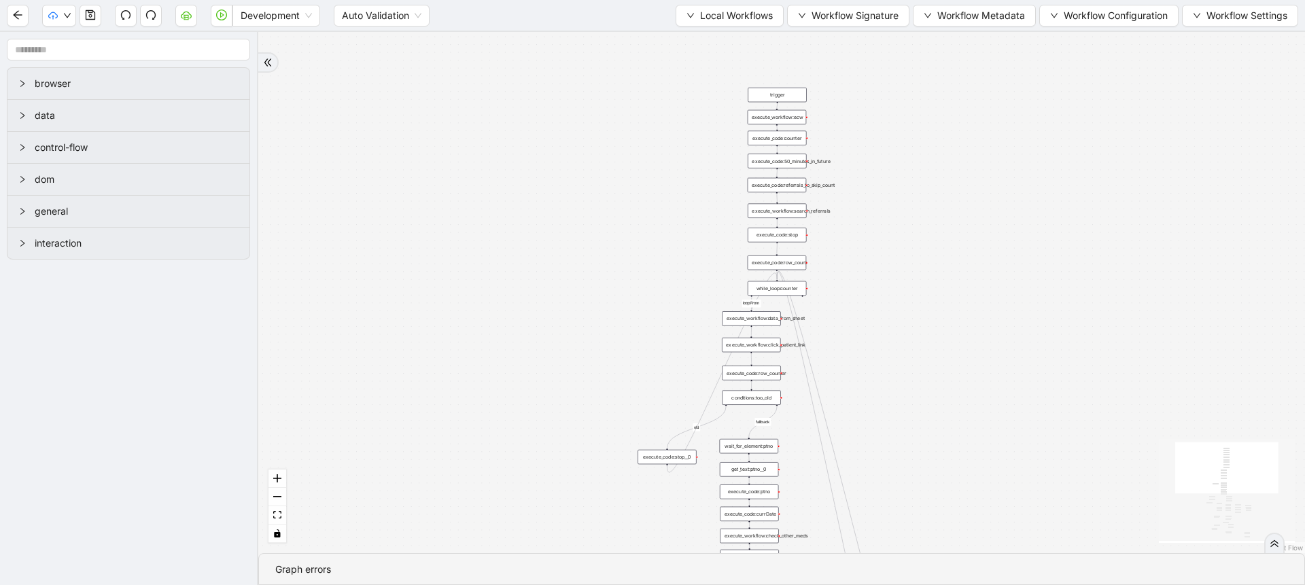
drag, startPoint x: 946, startPoint y: 235, endPoint x: 922, endPoint y: 362, distance: 128.8
click at [922, 362] on div "fallback success success fallback no_encounters end success success success old…" at bounding box center [781, 292] width 1047 height 521
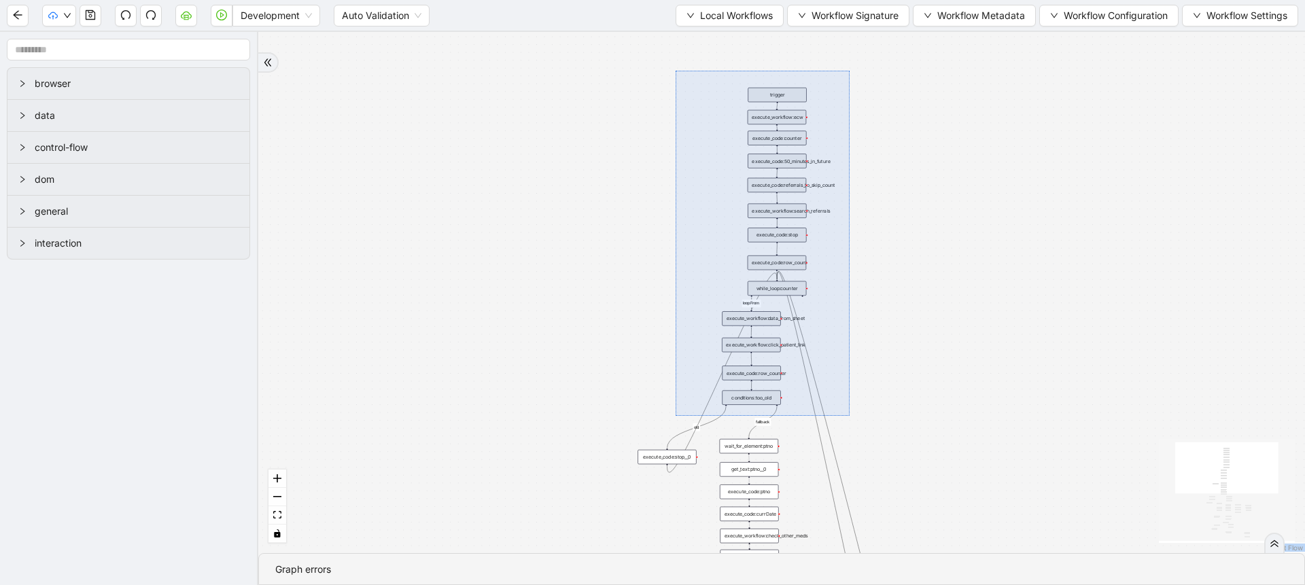
drag, startPoint x: 676, startPoint y: 71, endPoint x: 850, endPoint y: 416, distance: 386.7
click at [850, 416] on div "fallback success success fallback no_encounters end success success success old…" at bounding box center [781, 292] width 1047 height 521
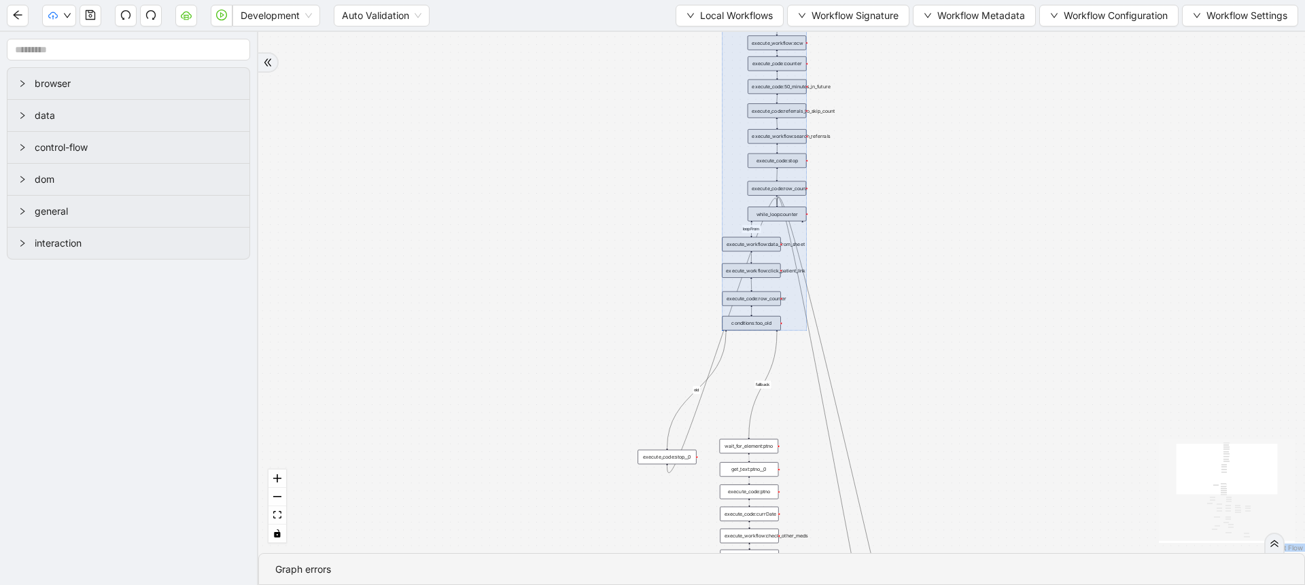
click at [885, 374] on div "fallback success success fallback no_encounters end success success success old…" at bounding box center [781, 292] width 1047 height 521
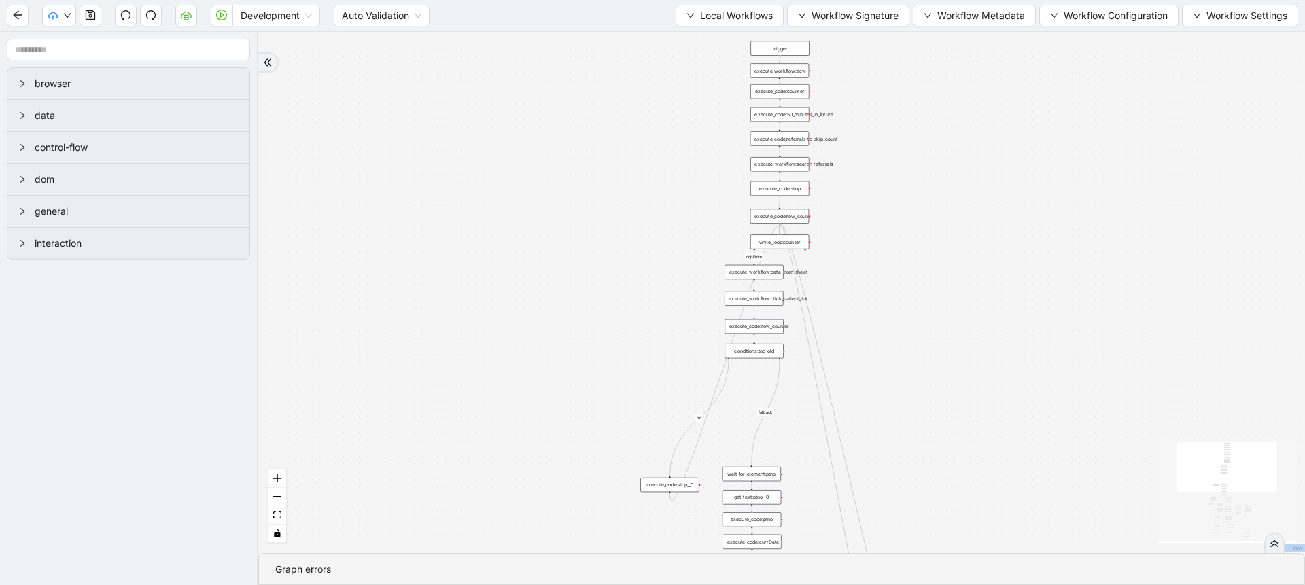
drag, startPoint x: 861, startPoint y: 173, endPoint x: 866, endPoint y: 251, distance: 78.3
click at [866, 251] on div "fallback success success fallback no_encounters end success success success old…" at bounding box center [781, 292] width 1047 height 521
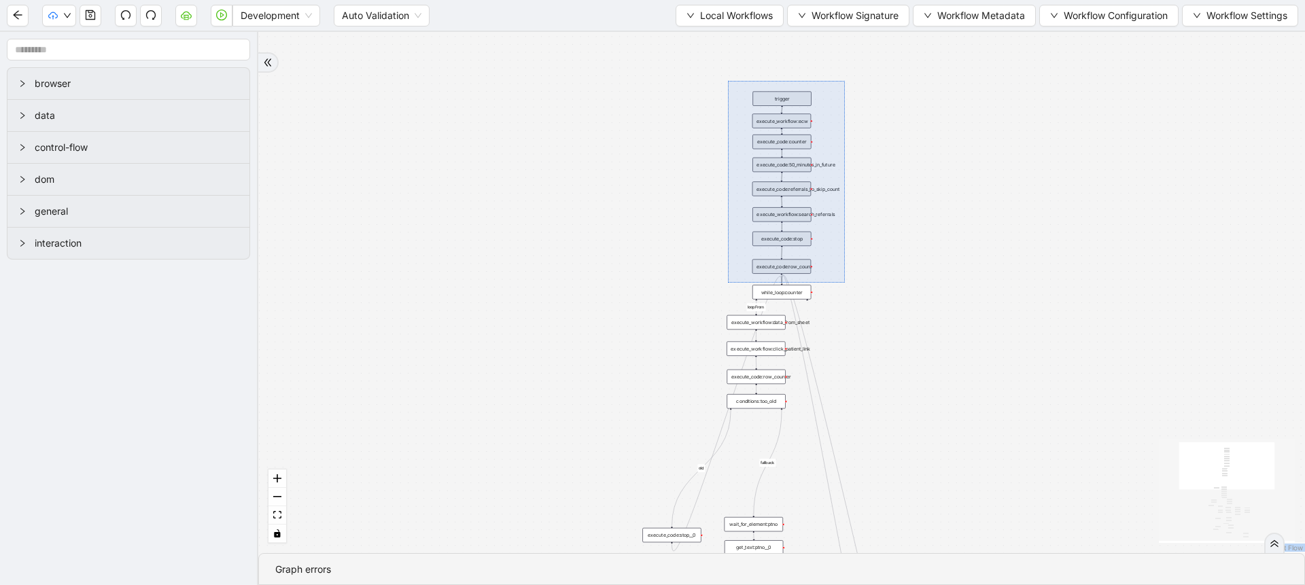
drag, startPoint x: 728, startPoint y: 81, endPoint x: 846, endPoint y: 281, distance: 232.5
click at [846, 281] on div "fallback success success fallback no_encounters end success success success old…" at bounding box center [781, 292] width 1047 height 521
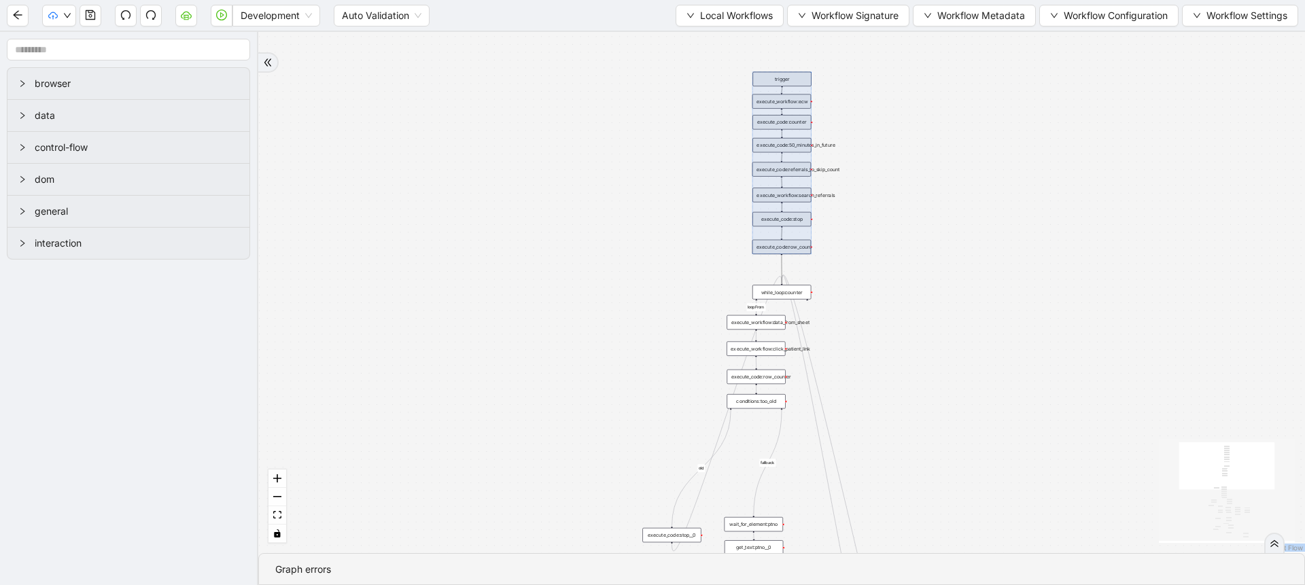
click at [878, 272] on div "fallback success success fallback no_encounters end success success success old…" at bounding box center [781, 292] width 1047 height 521
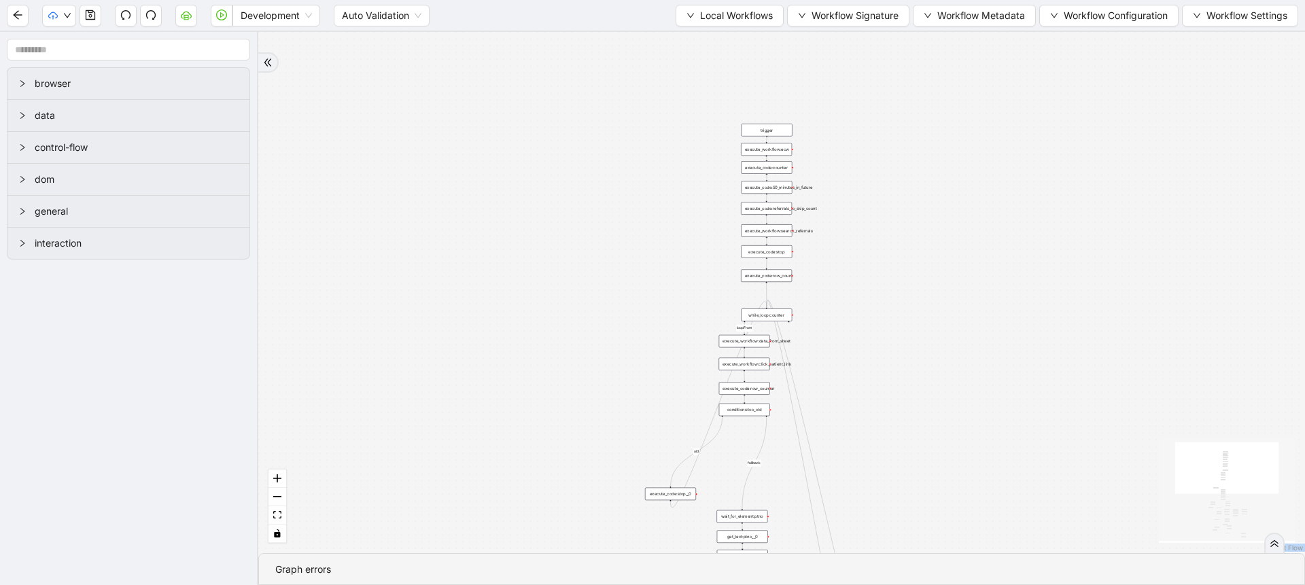
drag, startPoint x: 685, startPoint y: 521, endPoint x: 684, endPoint y: 488, distance: 32.6
click at [684, 488] on div "execute_code:stop__0" at bounding box center [670, 494] width 51 height 13
click at [85, 12] on icon "save" at bounding box center [90, 15] width 11 height 11
click at [505, 292] on div "fallback success success fallback no_encounters end success success success old…" at bounding box center [781, 292] width 1047 height 521
drag, startPoint x: 309, startPoint y: 283, endPoint x: 642, endPoint y: 347, distance: 339.7
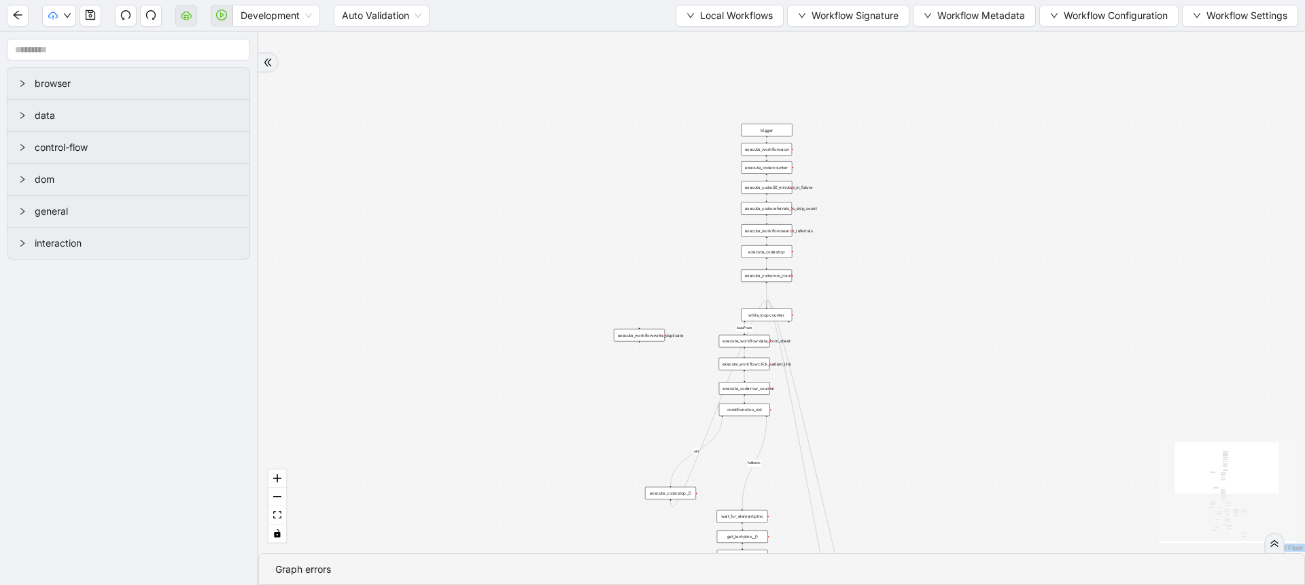
click at [642, 342] on div "execute_workflow:write_duplicate" at bounding box center [639, 335] width 51 height 13
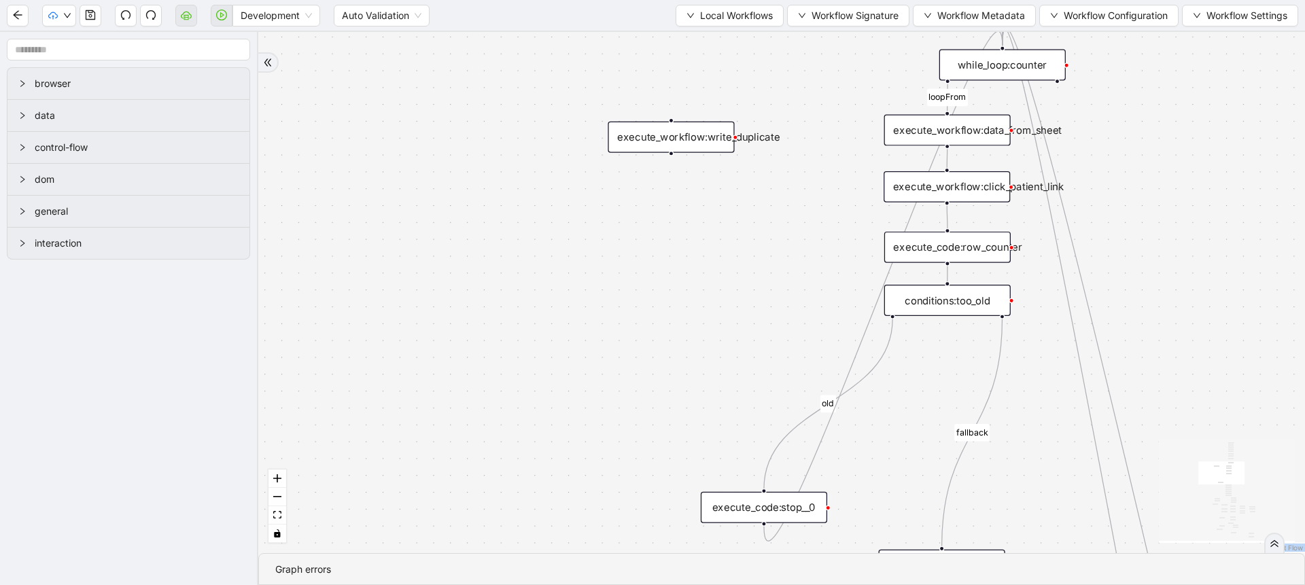
drag, startPoint x: 640, startPoint y: 405, endPoint x: 692, endPoint y: 202, distance: 209.7
click at [692, 202] on div "fallback success success fallback no_encounters end success success success old…" at bounding box center [781, 292] width 1047 height 521
drag, startPoint x: 685, startPoint y: 158, endPoint x: 687, endPoint y: 148, distance: 10.4
click at [687, 148] on div "fallback success success fallback no_encounters end success success success old…" at bounding box center [781, 292] width 1047 height 521
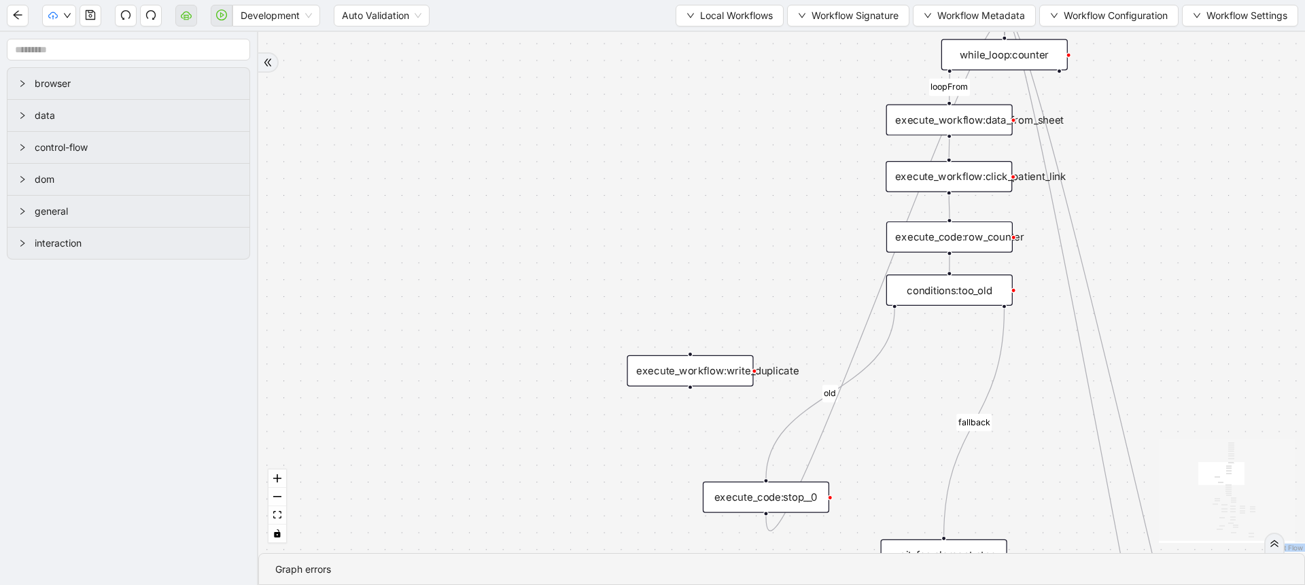
drag, startPoint x: 684, startPoint y: 134, endPoint x: 701, endPoint y: 409, distance: 275.2
click at [701, 387] on div "execute_workflow:write_duplicate" at bounding box center [690, 371] width 126 height 31
drag, startPoint x: 893, startPoint y: 307, endPoint x: 702, endPoint y: 383, distance: 205.9
click at [702, 383] on div "fallback success success fallback no_encounters end success success success old…" at bounding box center [781, 292] width 1047 height 521
drag, startPoint x: 690, startPoint y: 415, endPoint x: 713, endPoint y: 389, distance: 35.2
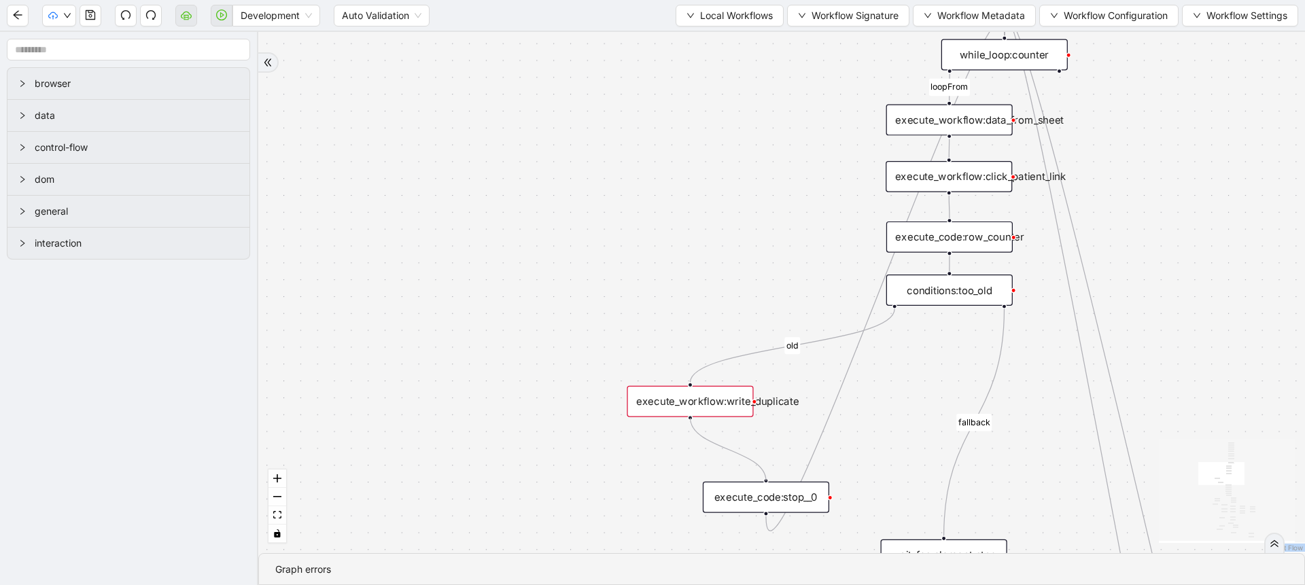
click at [767, 474] on div "fallback success success fallback no_encounters end success success success fal…" at bounding box center [781, 292] width 1047 height 521
click at [713, 389] on div "execute_workflow:write_duplicate" at bounding box center [690, 401] width 126 height 31
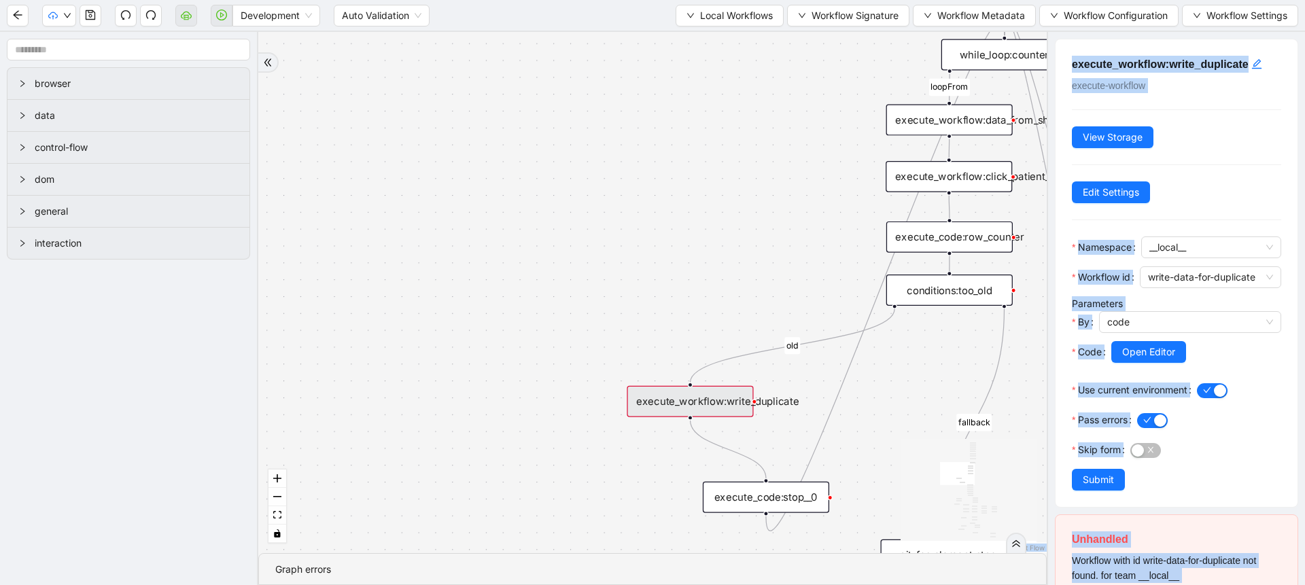
click at [693, 282] on div "fallback success success fallback no_encounters end success success success fal…" at bounding box center [652, 292] width 789 height 521
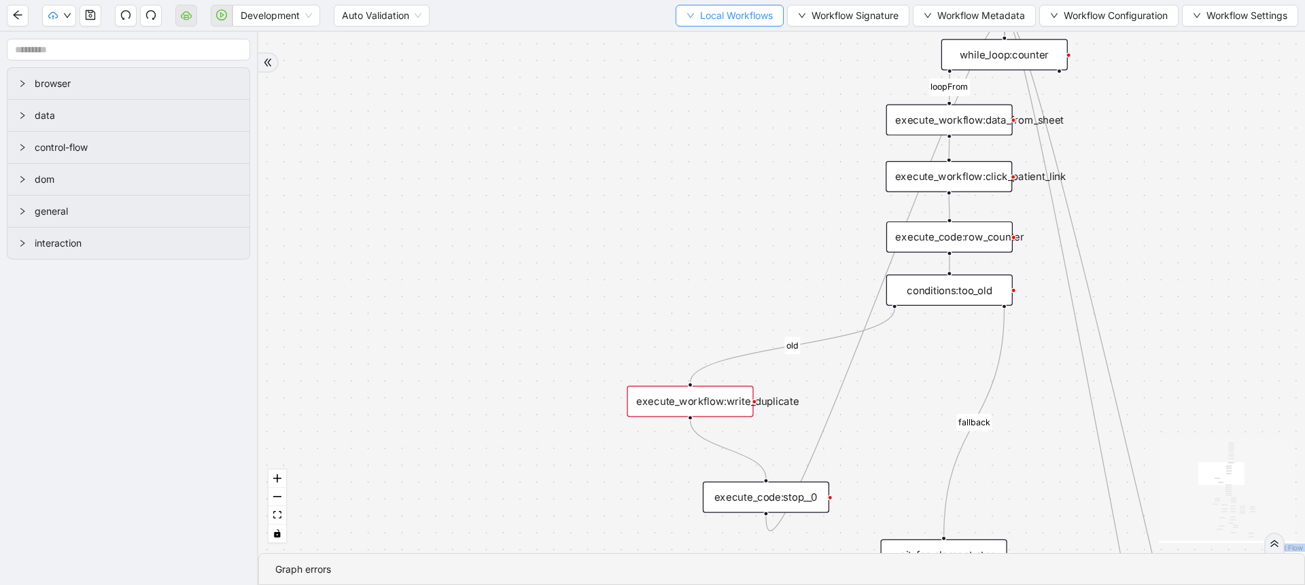
click at [723, 14] on span "Local Workflows" at bounding box center [736, 15] width 73 height 15
click at [715, 61] on span "Create" at bounding box center [723, 63] width 88 height 15
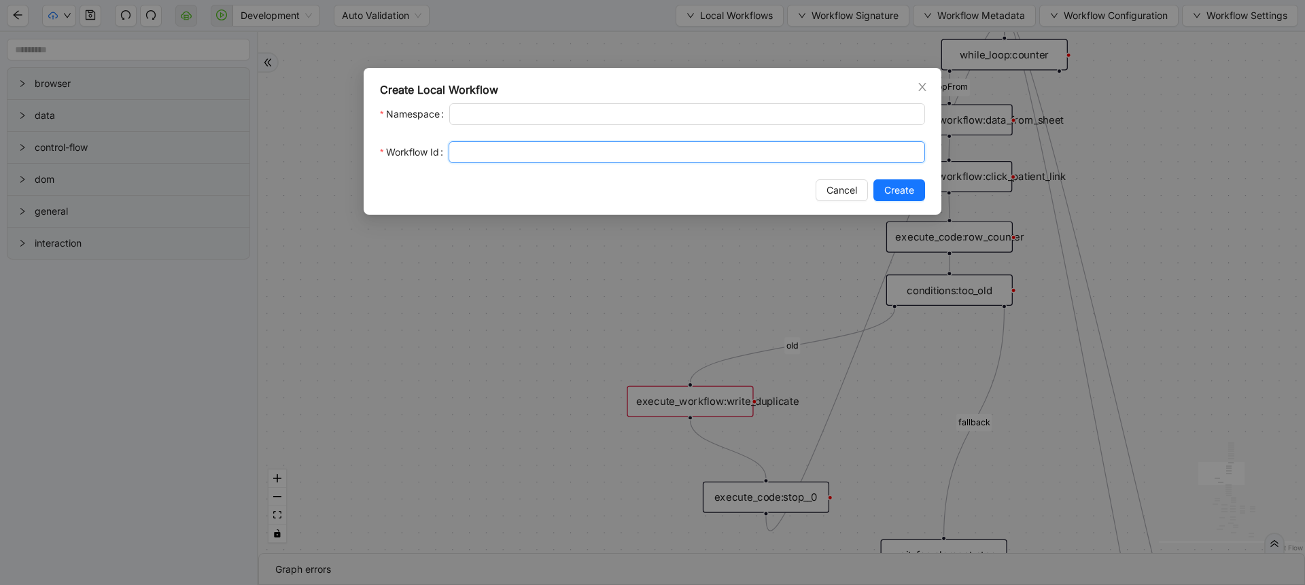
click at [528, 150] on input "Workflow Id" at bounding box center [687, 152] width 477 height 22
type input "**********"
click at [888, 192] on span "Create" at bounding box center [899, 190] width 30 height 15
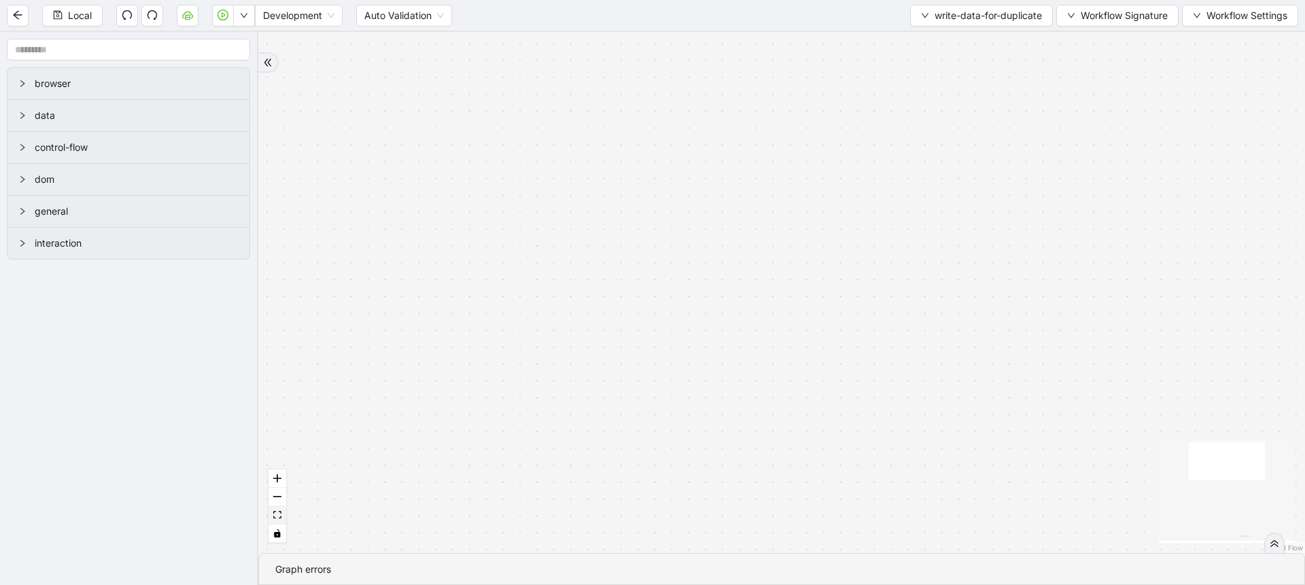
click at [279, 518] on icon "fit view" at bounding box center [277, 514] width 8 height 7
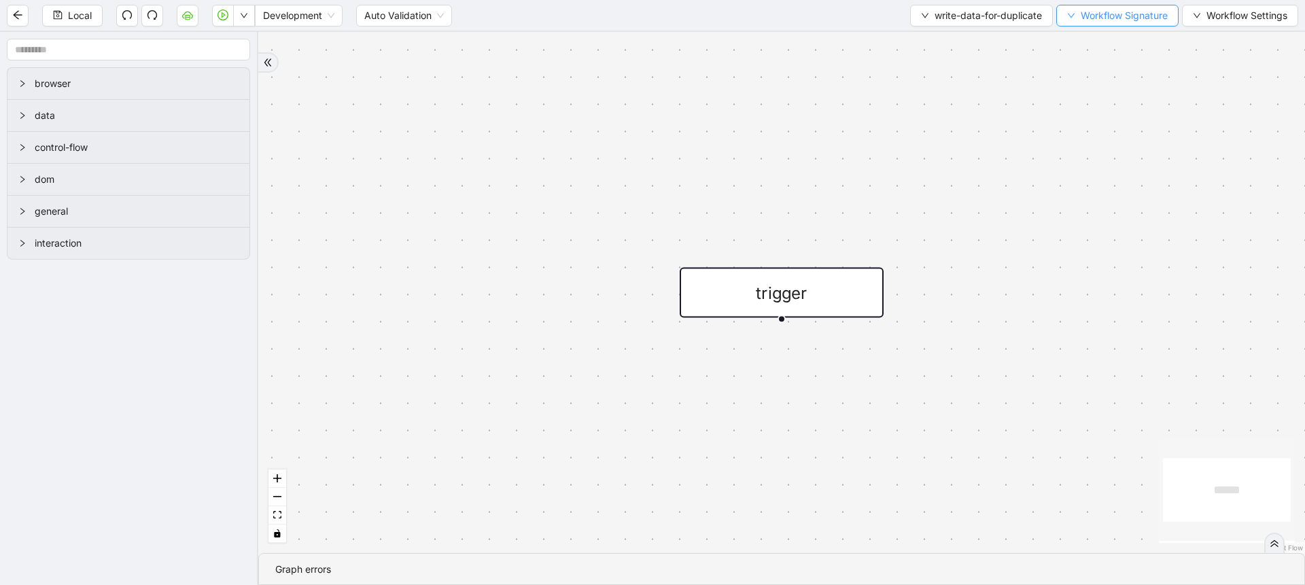
click at [1067, 18] on icon "down" at bounding box center [1071, 16] width 8 height 8
click at [1081, 75] on li "Form" at bounding box center [1115, 86] width 107 height 22
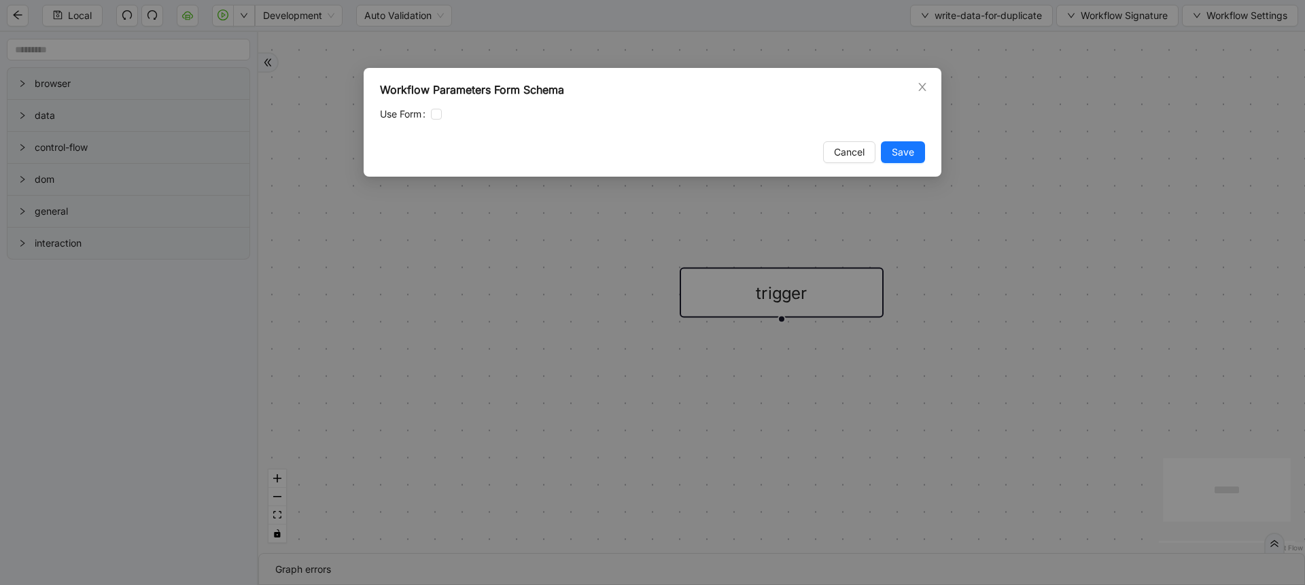
click at [1081, 75] on div "Workflow Parameters Form Schema Use Form Cancel Save" at bounding box center [652, 292] width 1305 height 585
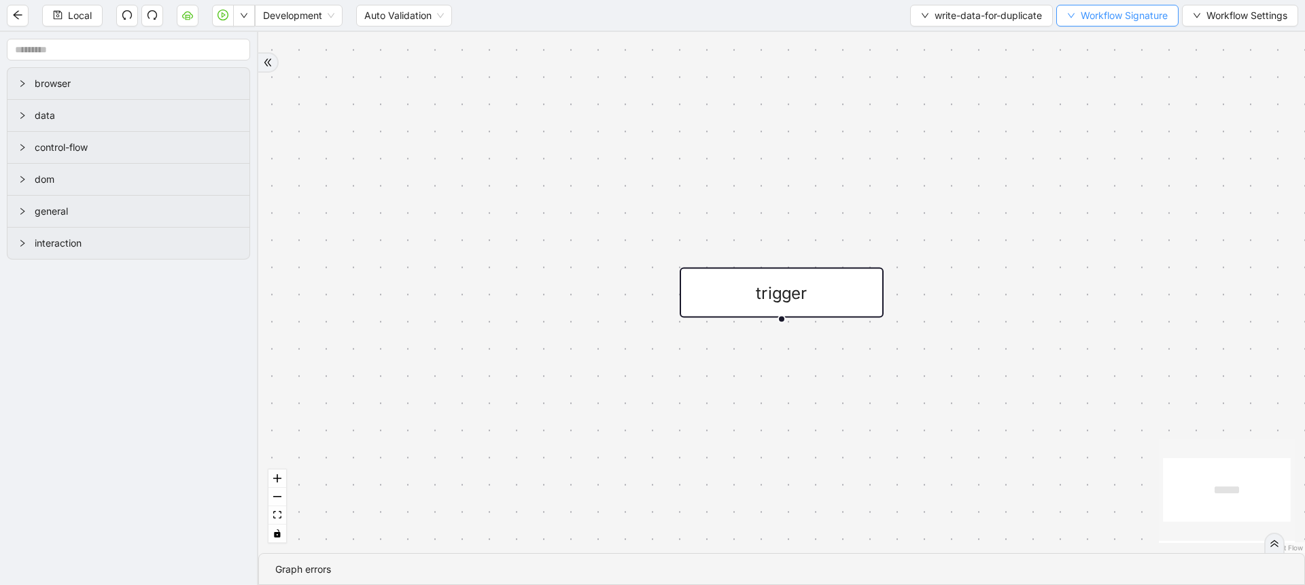
click at [1084, 24] on button "Workflow Signature" at bounding box center [1117, 16] width 122 height 22
click at [1085, 63] on span "Type" at bounding box center [1115, 63] width 91 height 15
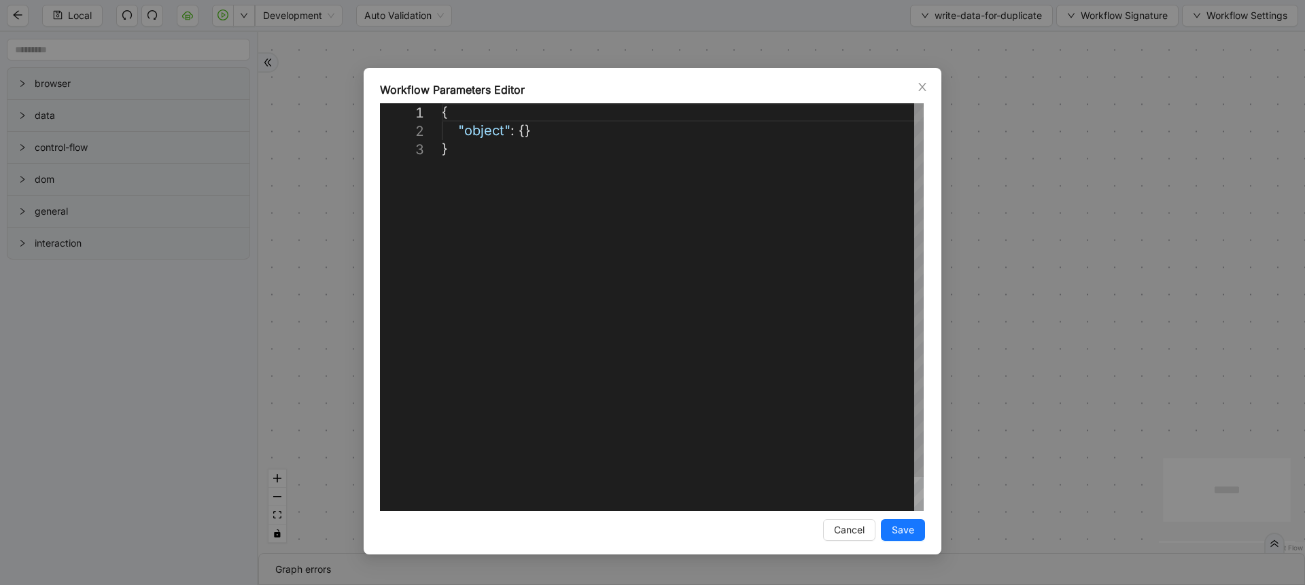
scroll to position [0, 7]
click at [801, 347] on div "{ "object" : {} }" at bounding box center [683, 325] width 482 height 445
paste textarea "**********"
type textarea "**********"
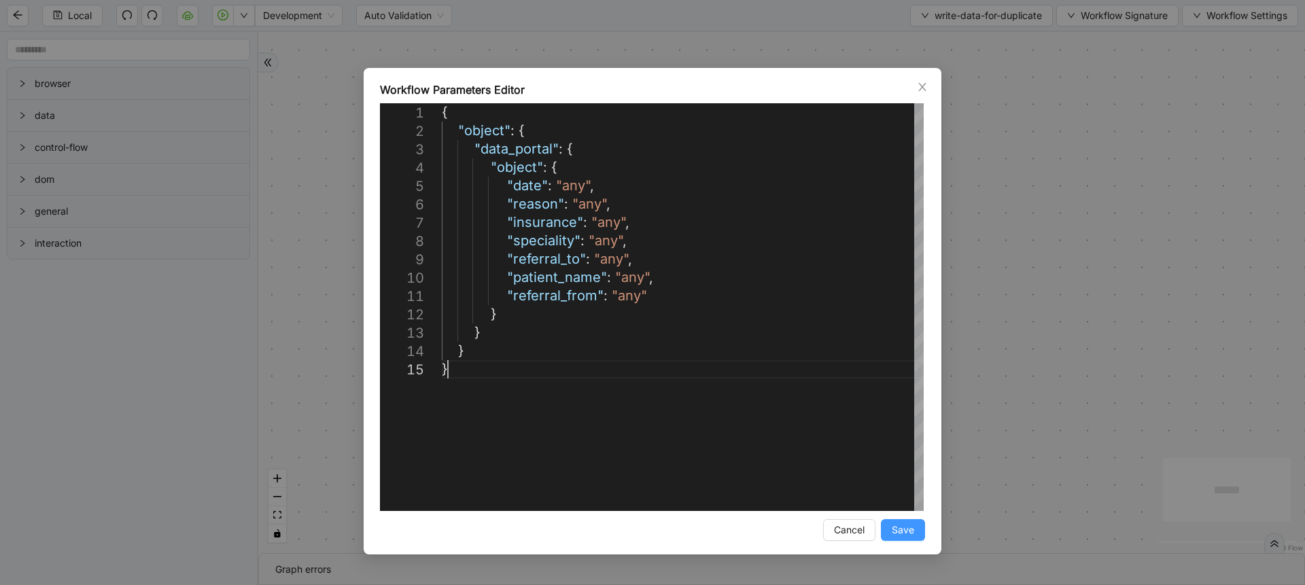
click at [903, 539] on button "Save" at bounding box center [903, 530] width 44 height 22
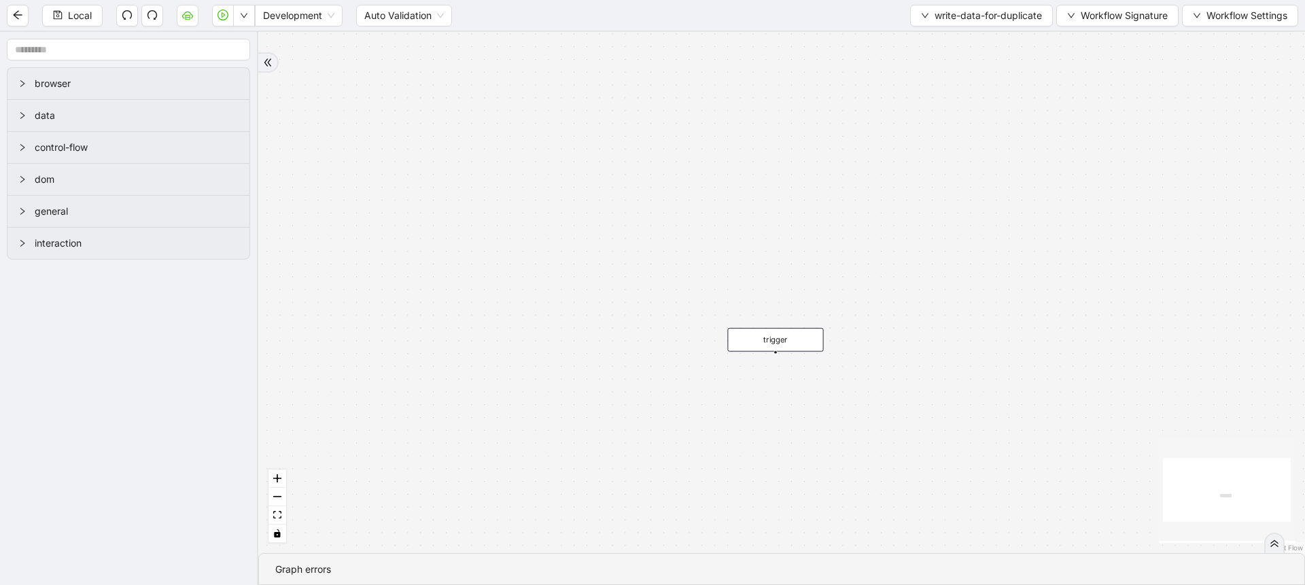
click at [916, 361] on div "trigger" at bounding box center [781, 292] width 1047 height 521
drag, startPoint x: 799, startPoint y: 343, endPoint x: 989, endPoint y: 323, distance: 191.4
click at [989, 323] on div "trigger" at bounding box center [966, 320] width 96 height 24
drag, startPoint x: 965, startPoint y: 333, endPoint x: 967, endPoint y: 360, distance: 27.2
click at [967, 360] on div "fallback trigger execute_code:body luminai_server_request:write_fetched_data_to…" at bounding box center [781, 292] width 1047 height 521
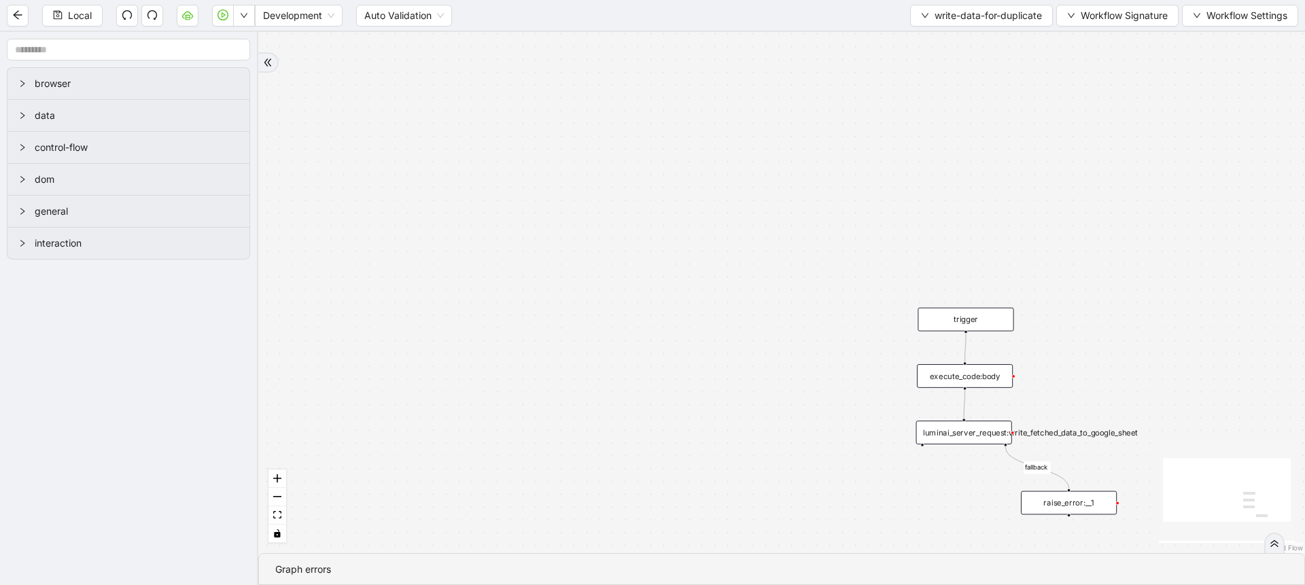
click at [980, 373] on div "execute_code:body" at bounding box center [965, 376] width 96 height 24
drag, startPoint x: 1062, startPoint y: 389, endPoint x: 937, endPoint y: 347, distance: 132.4
click at [937, 347] on div "fallback trigger execute_code:body luminai_server_request:write_fetched_data_to…" at bounding box center [781, 292] width 1047 height 521
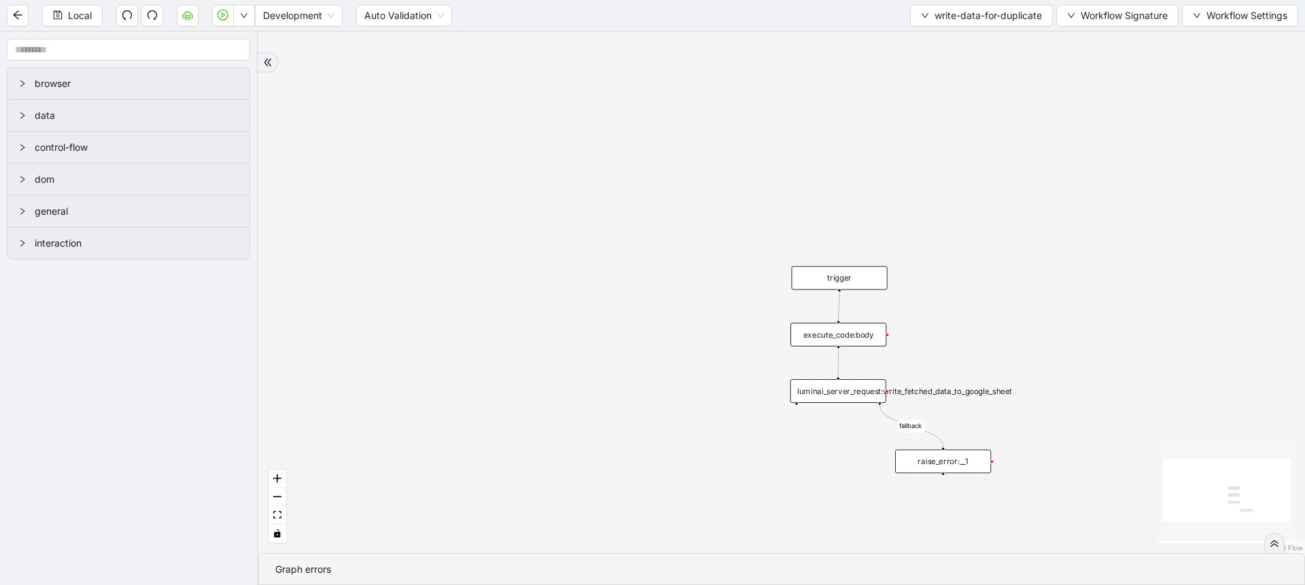
click at [857, 286] on div "trigger" at bounding box center [839, 278] width 96 height 24
click at [82, 18] on span "Local" at bounding box center [80, 15] width 24 height 15
click at [869, 336] on div "execute_code:body" at bounding box center [839, 335] width 96 height 24
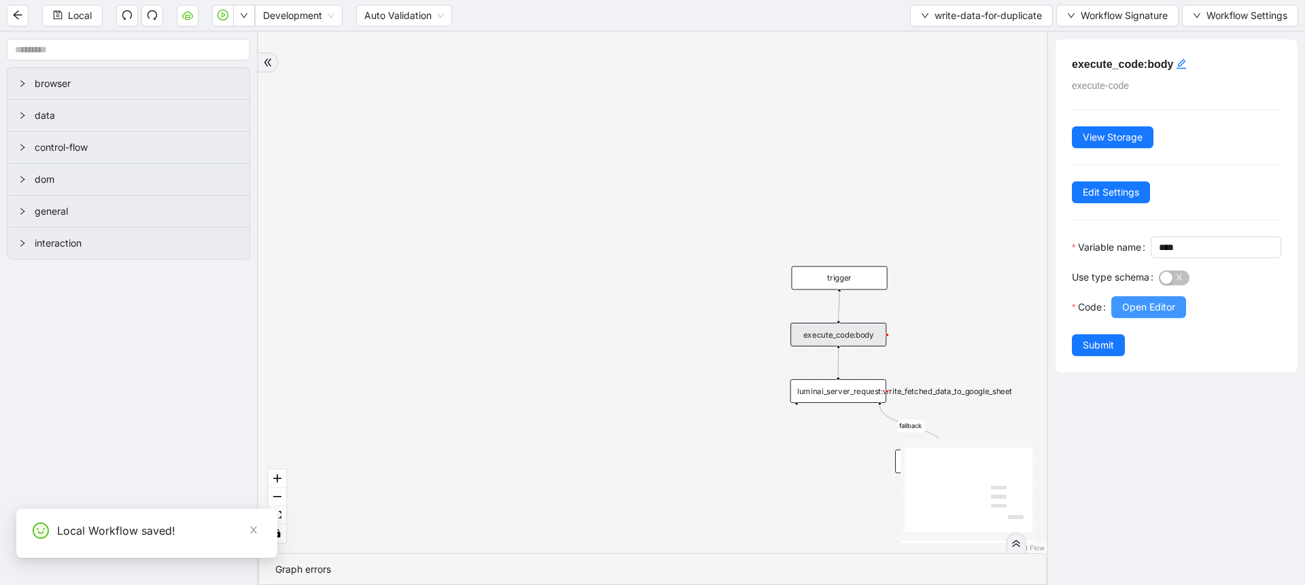
click at [1125, 315] on span "Open Editor" at bounding box center [1148, 307] width 53 height 15
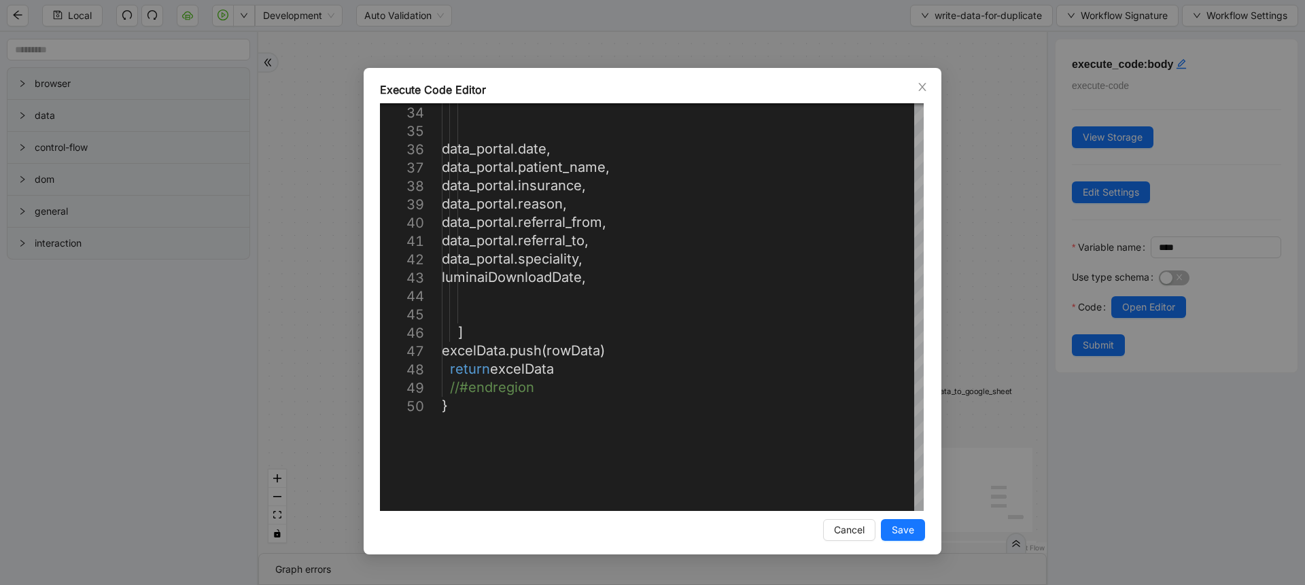
click at [937, 313] on div "**********" at bounding box center [653, 311] width 578 height 487
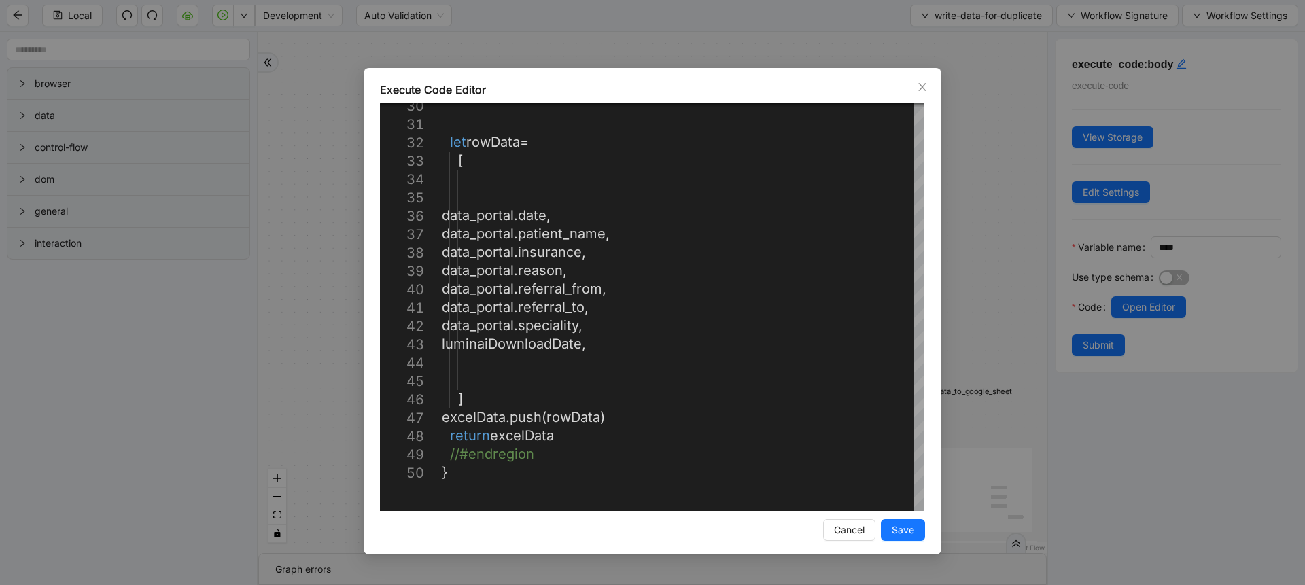
click at [1014, 274] on div "**********" at bounding box center [652, 292] width 1305 height 585
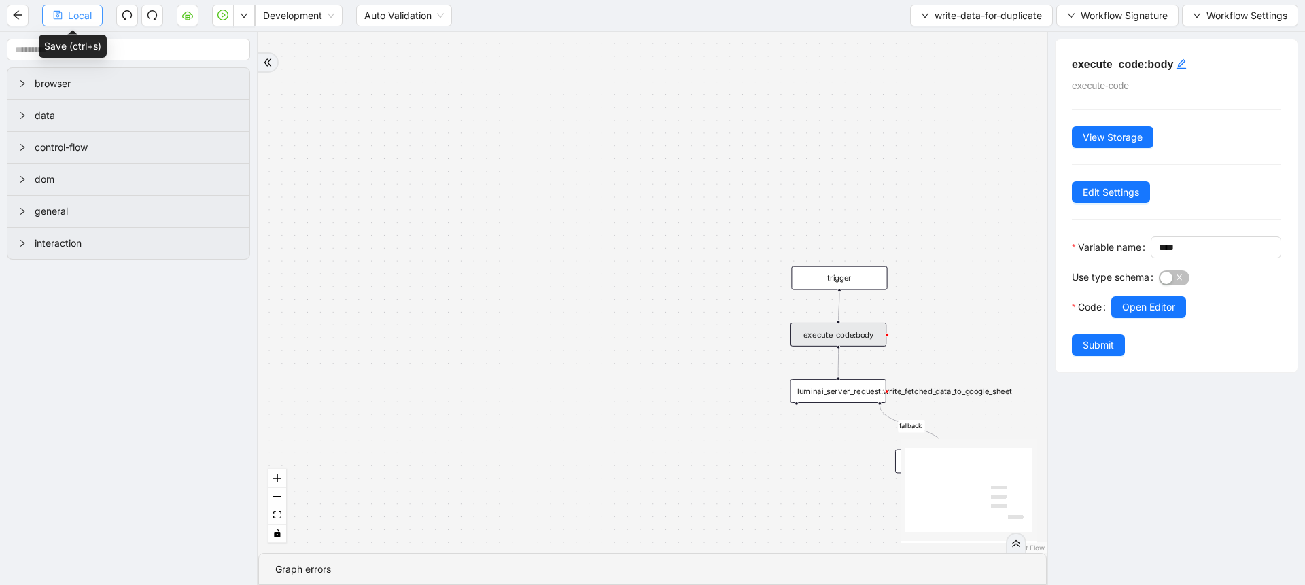
click at [79, 16] on span "Local" at bounding box center [80, 15] width 24 height 15
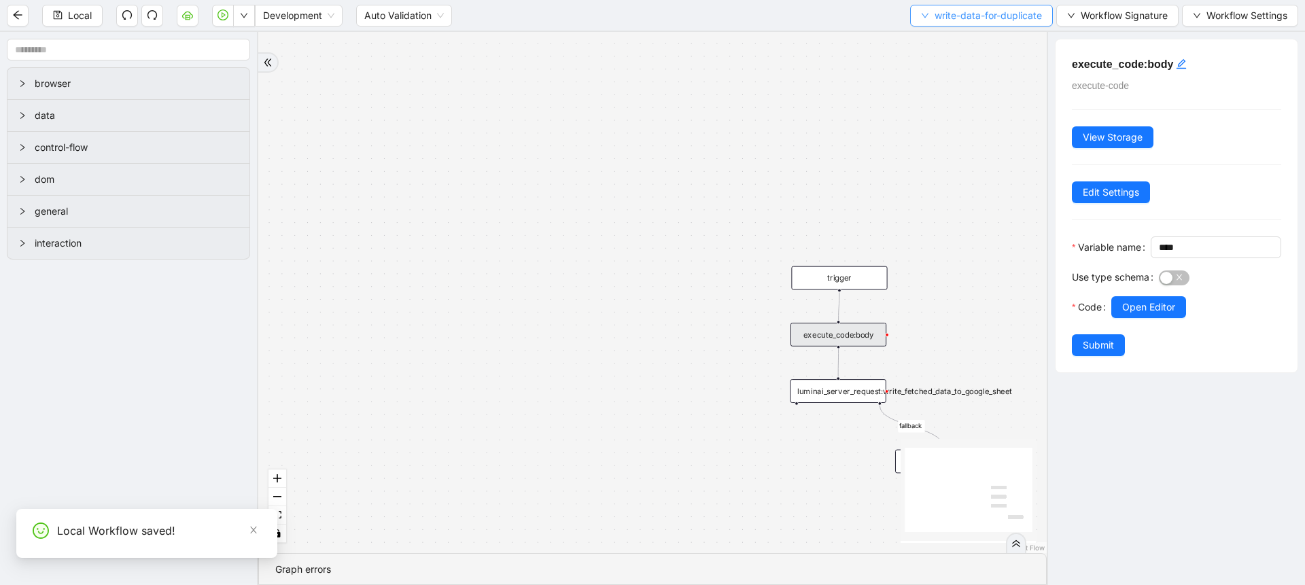
click at [952, 16] on span "write-data-for-duplicate" at bounding box center [988, 15] width 107 height 15
click at [940, 49] on span "Select" at bounding box center [978, 42] width 122 height 15
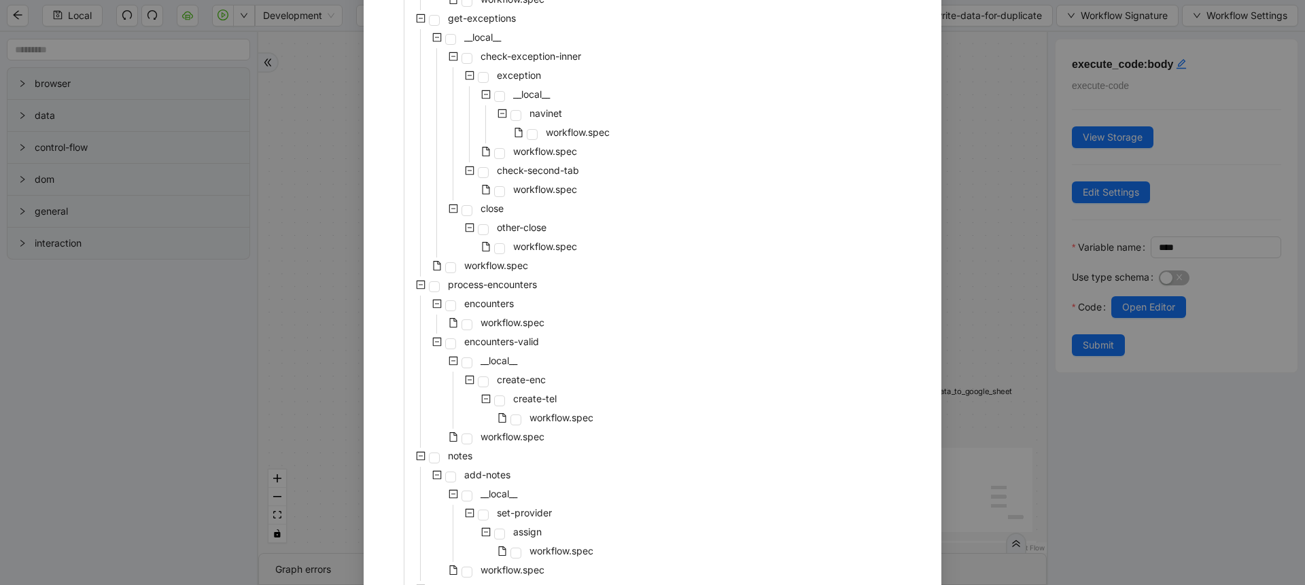
scroll to position [777, 0]
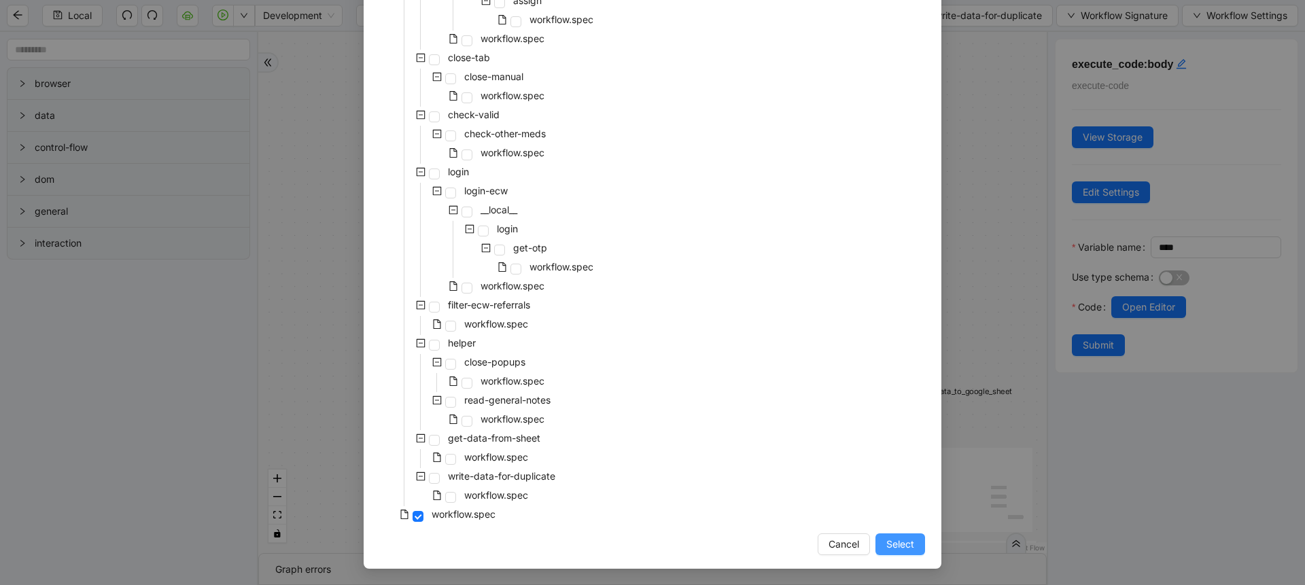
click at [894, 540] on span "Select" at bounding box center [900, 544] width 28 height 15
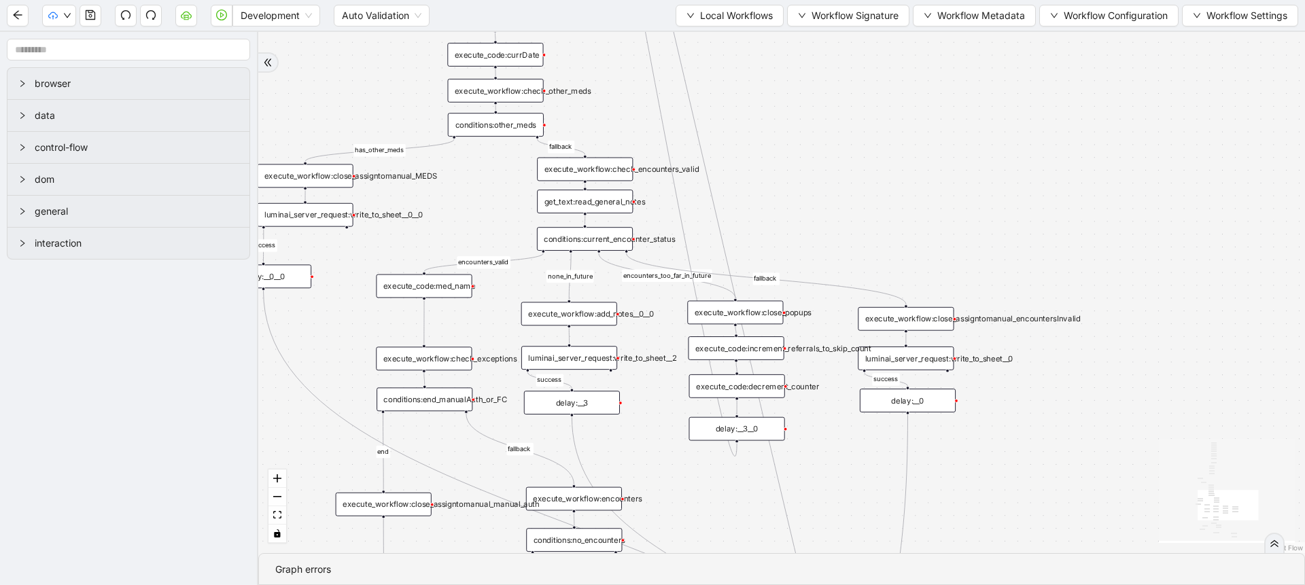
drag, startPoint x: 776, startPoint y: 260, endPoint x: 679, endPoint y: 501, distance: 259.3
click at [679, 501] on div "fallback success success fallback no_encounters end success success success fal…" at bounding box center [781, 292] width 1047 height 521
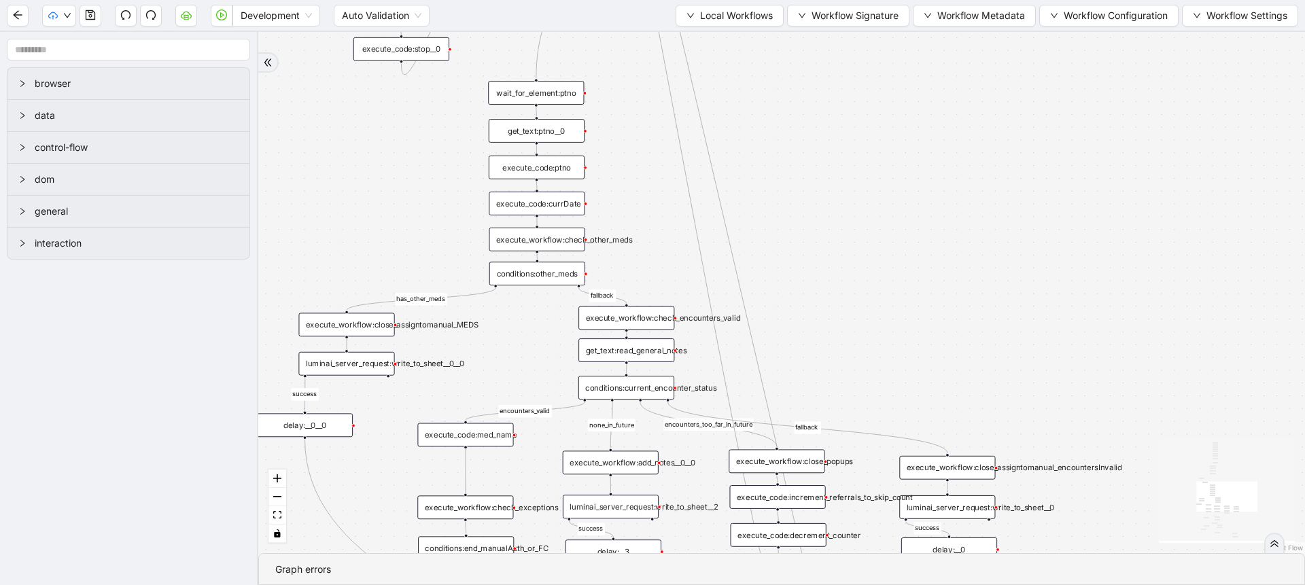
drag, startPoint x: 803, startPoint y: 101, endPoint x: 850, endPoint y: 256, distance: 161.3
click at [850, 256] on div "fallback success success fallback no_encounters end success success success fal…" at bounding box center [781, 292] width 1047 height 521
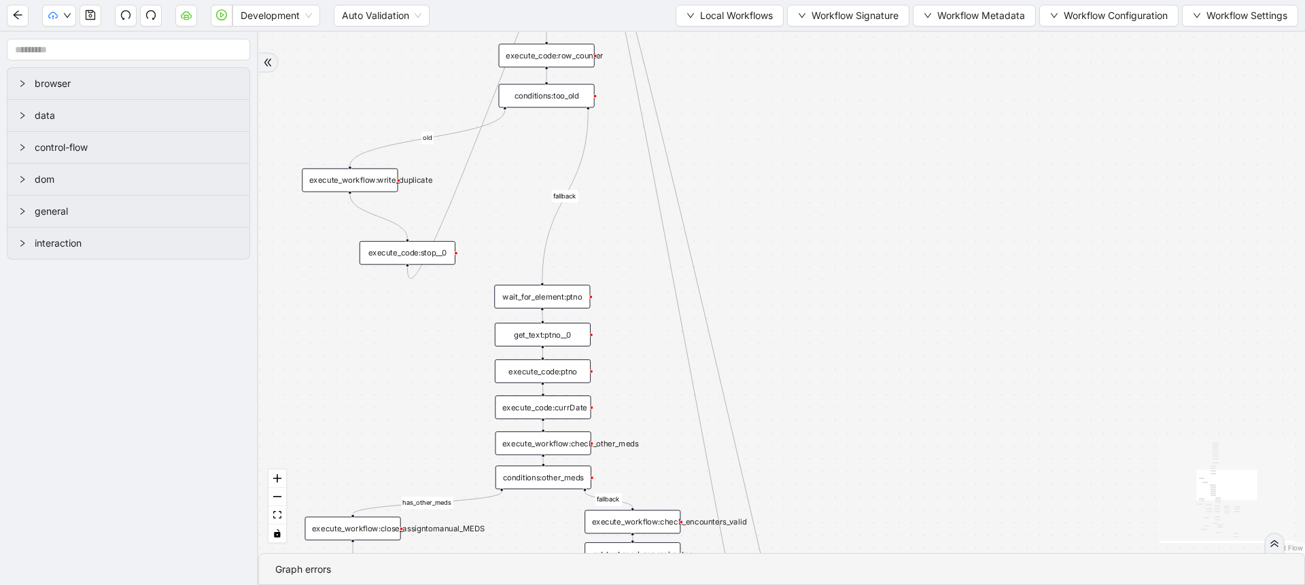
drag, startPoint x: 850, startPoint y: 256, endPoint x: 852, endPoint y: 443, distance: 186.9
click at [852, 443] on div "fallback success success fallback no_encounters end success success success fal…" at bounding box center [781, 292] width 1047 height 521
click at [805, 296] on div "fallback success success fallback no_encounters end success success success fal…" at bounding box center [781, 292] width 1047 height 521
drag, startPoint x: 831, startPoint y: 307, endPoint x: 588, endPoint y: 216, distance: 259.2
click at [588, 216] on div "conditions:duplicate_check" at bounding box center [628, 216] width 96 height 24
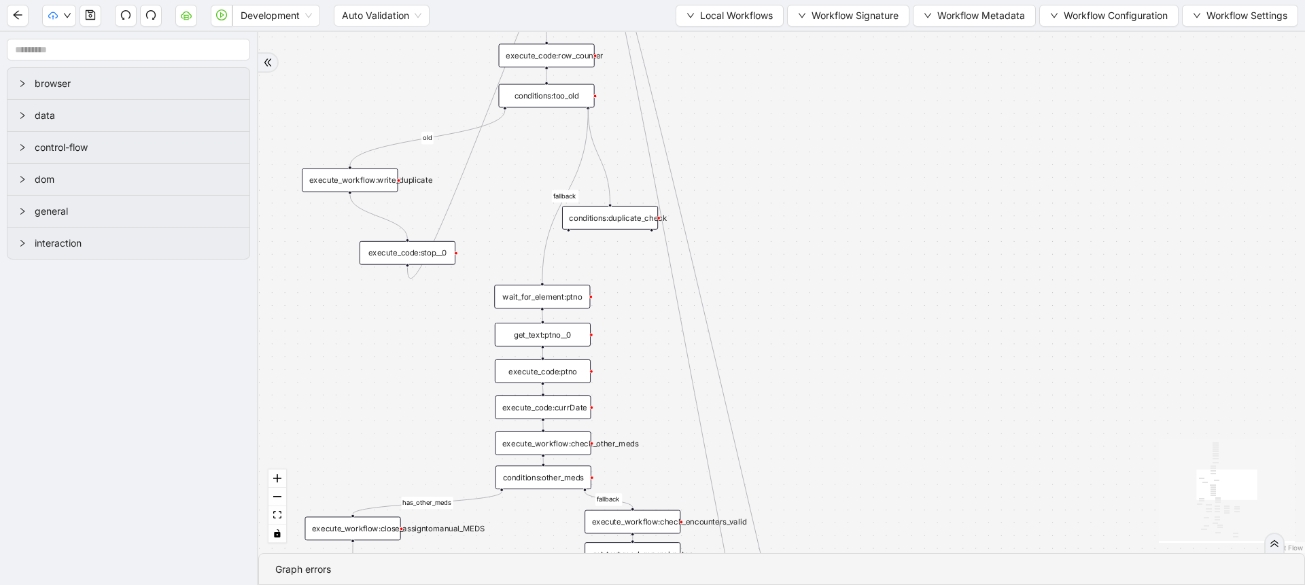
drag, startPoint x: 589, startPoint y: 108, endPoint x: 613, endPoint y: 201, distance: 96.3
click at [613, 201] on div "fallback success success fallback no_encounters end success success success fal…" at bounding box center [781, 292] width 1047 height 521
drag, startPoint x: 608, startPoint y: 207, endPoint x: 584, endPoint y: 176, distance: 39.3
click at [584, 176] on div "conditions:duplicate_check" at bounding box center [586, 187] width 96 height 24
drag, startPoint x: 376, startPoint y: 175, endPoint x: 432, endPoint y: 177, distance: 56.5
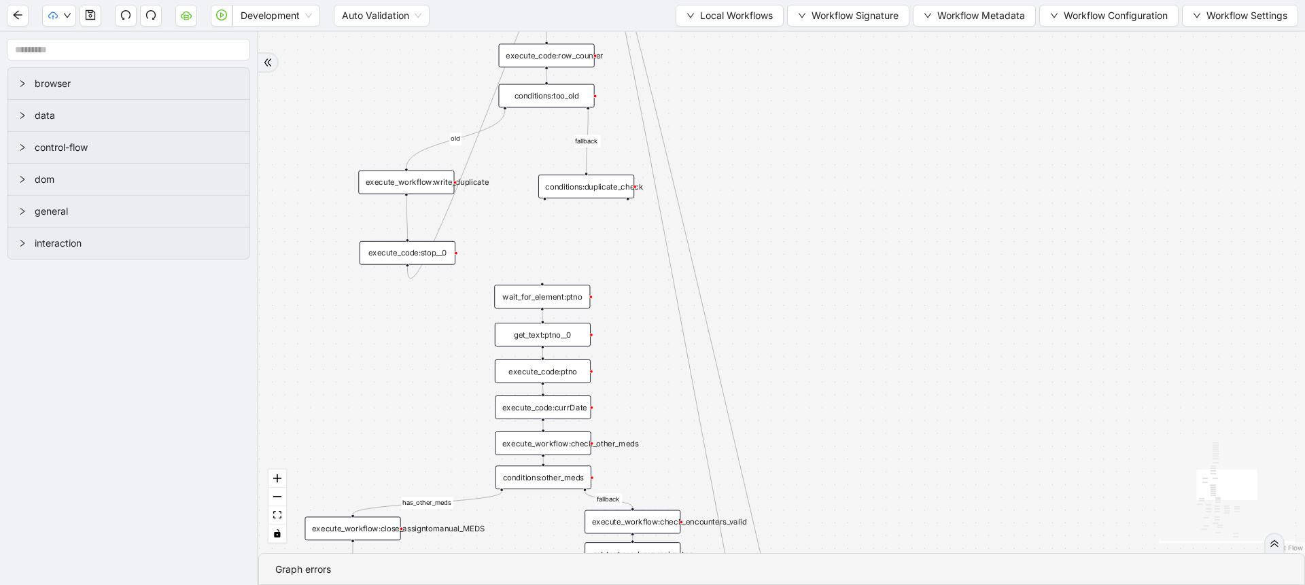
click at [432, 177] on div "execute_workflow:write_duplicate" at bounding box center [406, 183] width 96 height 24
drag, startPoint x: 627, startPoint y: 197, endPoint x: 548, endPoint y: 283, distance: 117.4
click at [548, 283] on div "fallback success success fallback no_encounters end success success success fal…" at bounding box center [781, 292] width 1047 height 521
click at [857, 159] on div "fallback success success fallback no_encounters end success success success fal…" at bounding box center [781, 292] width 1047 height 521
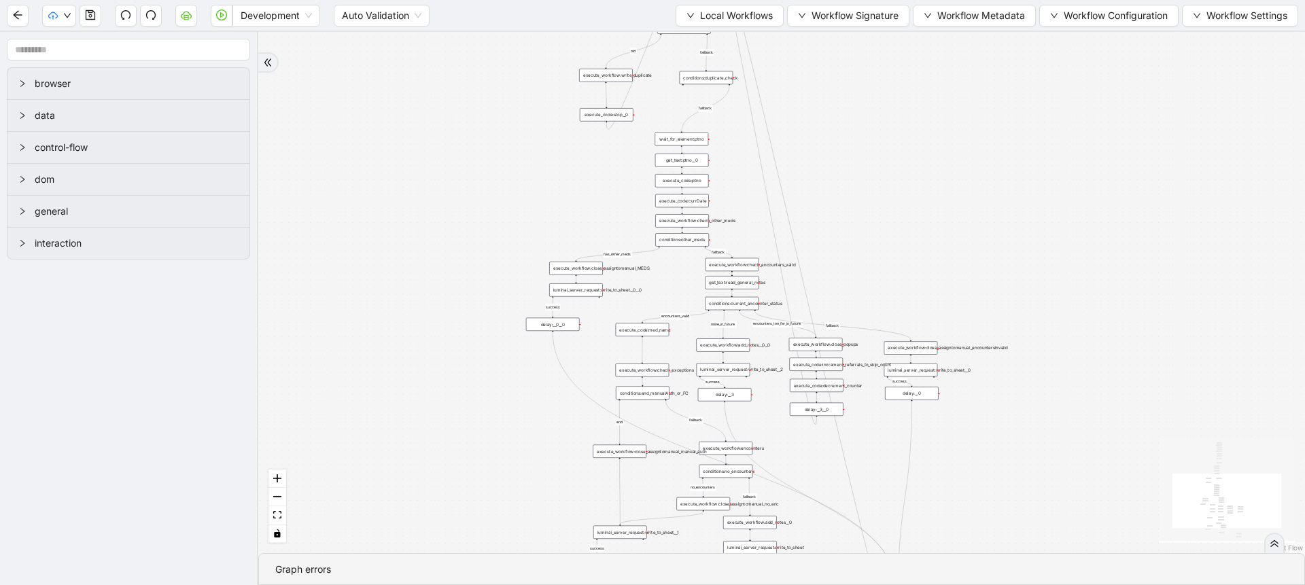
drag, startPoint x: 857, startPoint y: 159, endPoint x: 856, endPoint y: 182, distance: 23.2
click at [856, 182] on div "fallback success success fallback no_encounters end success success success fal…" at bounding box center [781, 292] width 1047 height 521
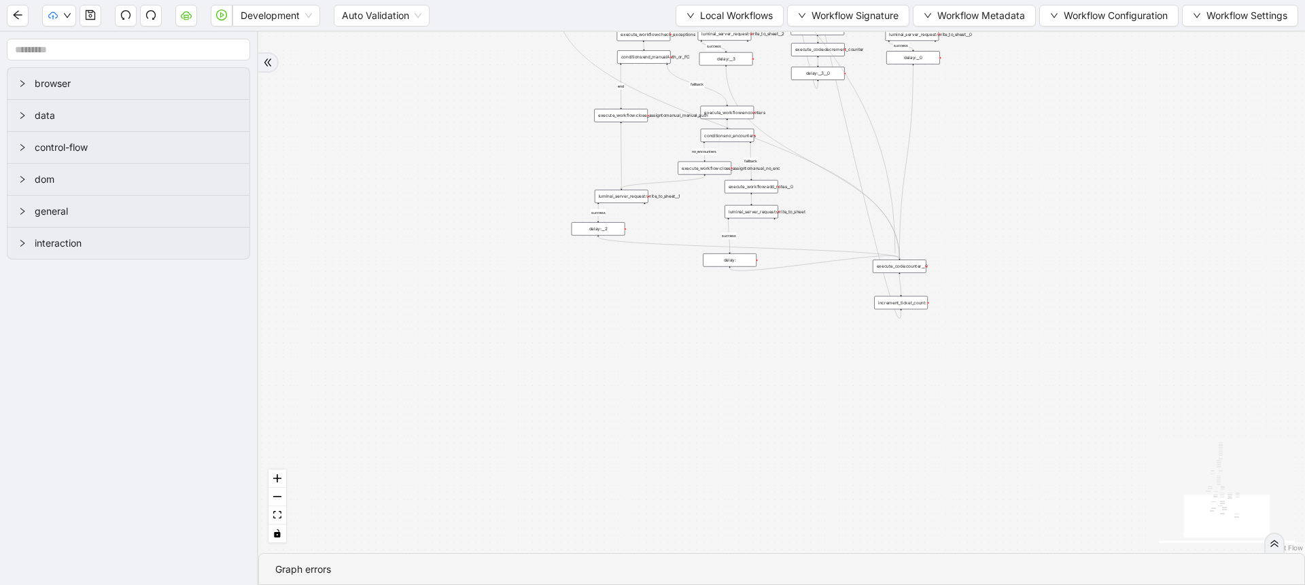
drag, startPoint x: 684, startPoint y: 90, endPoint x: 1028, endPoint y: 220, distance: 367.7
click at [896, 254] on div "fallback success success fallback no_encounters end success success success fal…" at bounding box center [963, 258] width 549 height 273
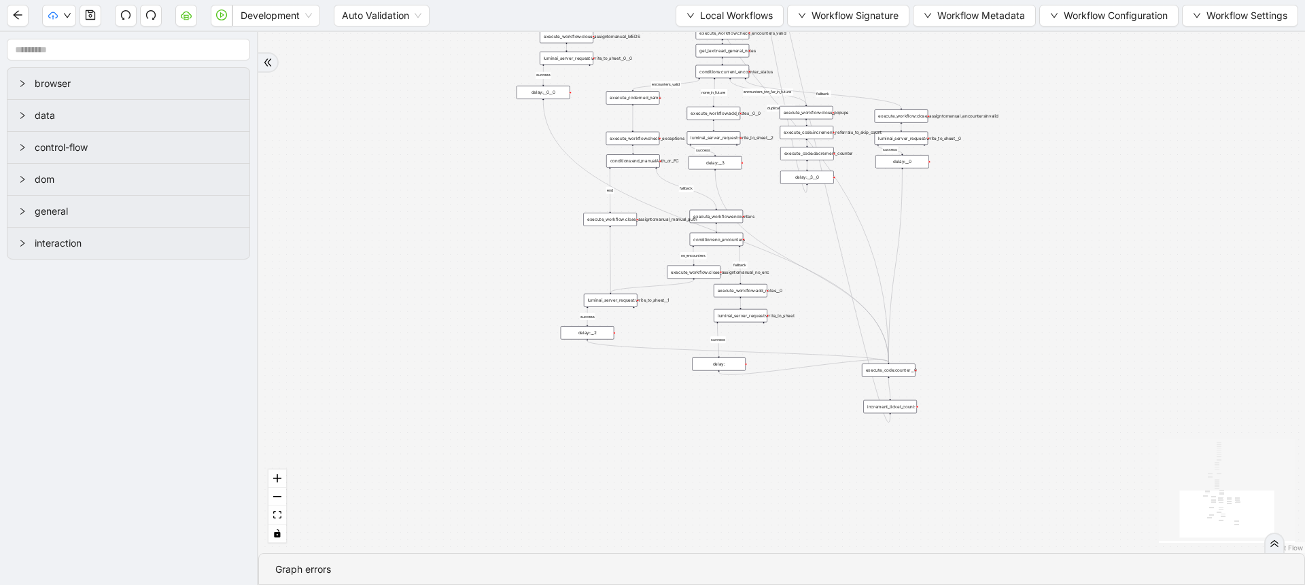
drag, startPoint x: 971, startPoint y: 165, endPoint x: 954, endPoint y: 280, distance: 116.0
click at [954, 280] on div "fallback success success fallback no_encounters end success success success fal…" at bounding box center [781, 292] width 1047 height 521
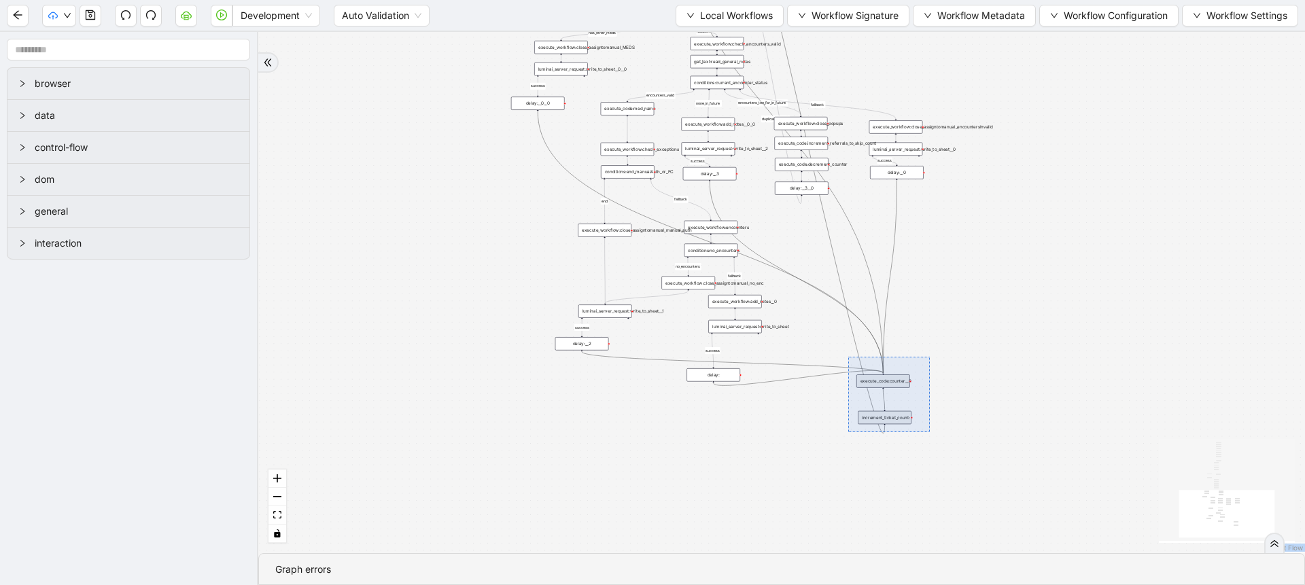
drag, startPoint x: 848, startPoint y: 357, endPoint x: 930, endPoint y: 433, distance: 111.6
click at [930, 433] on div "fallback success success fallback no_encounters end success success success fal…" at bounding box center [781, 292] width 1047 height 521
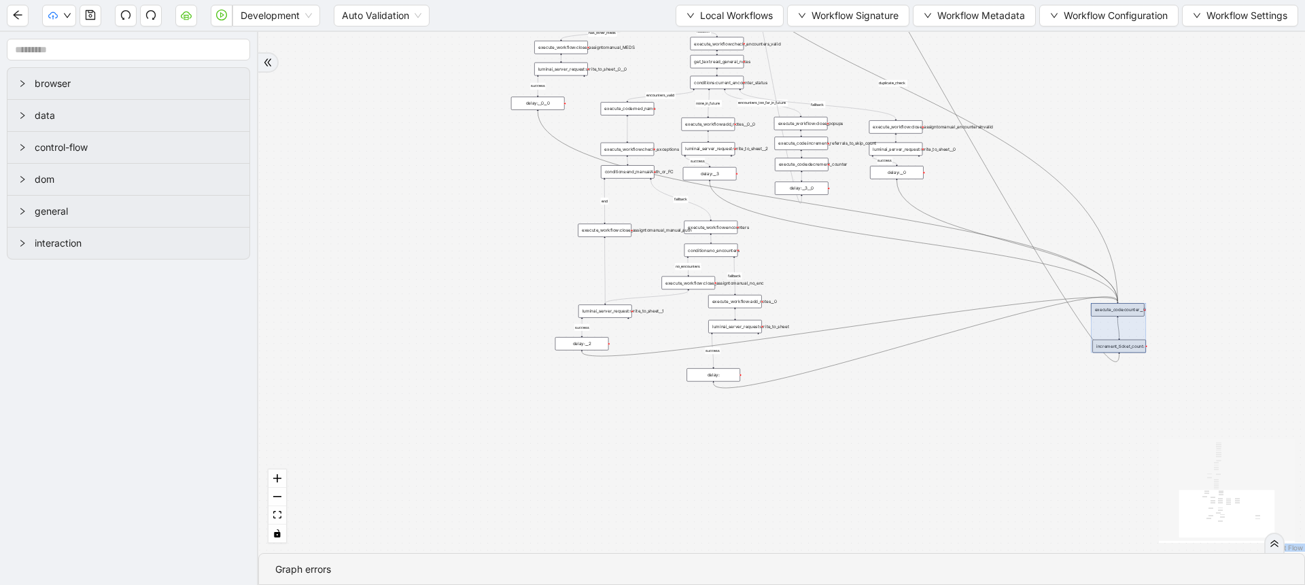
drag, startPoint x: 886, startPoint y: 397, endPoint x: 1121, endPoint y: 326, distance: 245.1
click at [1121, 326] on div at bounding box center [1118, 328] width 55 height 50
click at [885, 406] on div "fallback success success fallback no_encounters end success success success fal…" at bounding box center [781, 292] width 1047 height 521
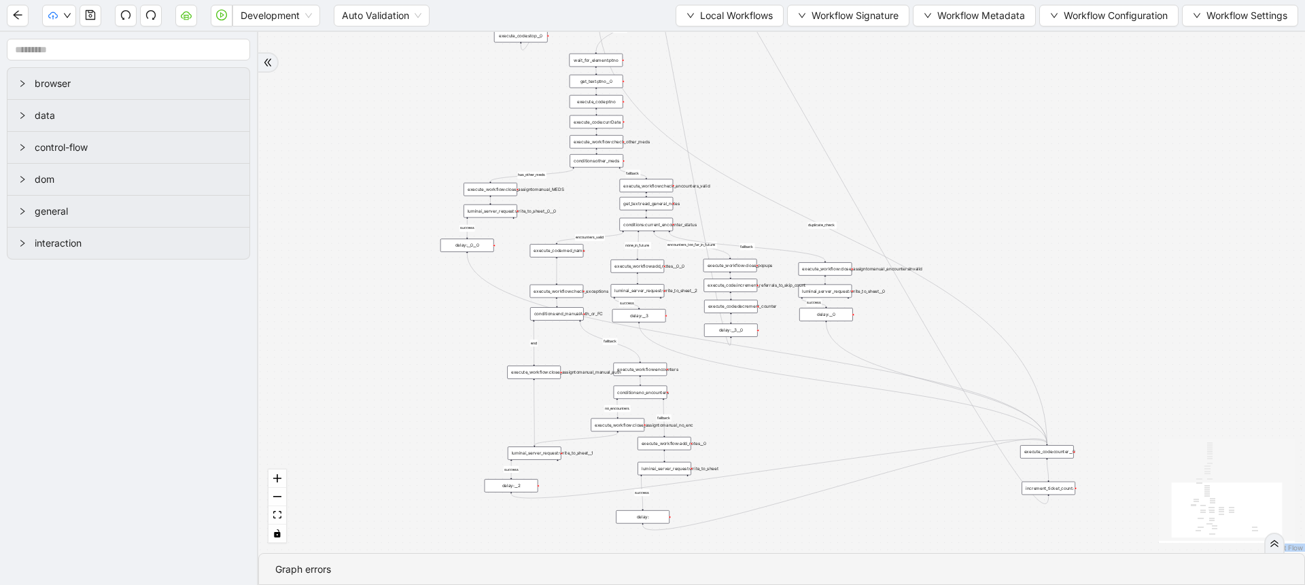
drag, startPoint x: 885, startPoint y: 406, endPoint x: 814, endPoint y: 548, distance: 158.7
click at [814, 548] on div "fallback success success fallback no_encounters end success success success fal…" at bounding box center [781, 292] width 1047 height 521
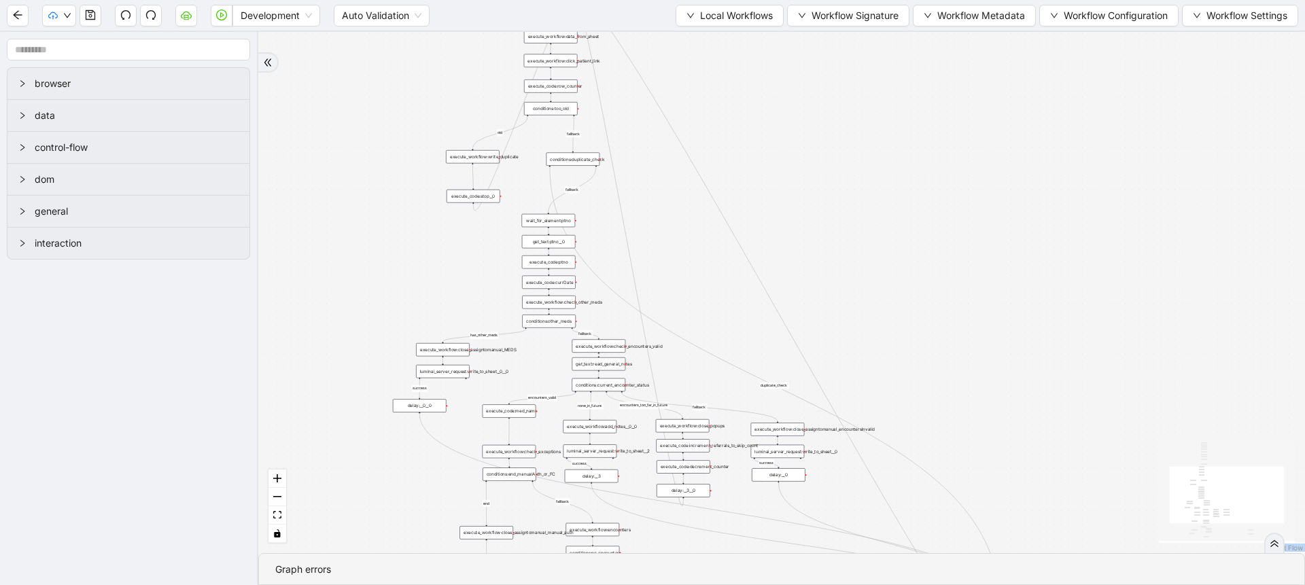
drag, startPoint x: 1039, startPoint y: 215, endPoint x: 991, endPoint y: 376, distance: 167.3
click at [991, 376] on div "fallback success success fallback no_encounters end success success success fal…" at bounding box center [781, 292] width 1047 height 521
click at [587, 164] on div "conditions:duplicate_check" at bounding box center [574, 158] width 54 height 13
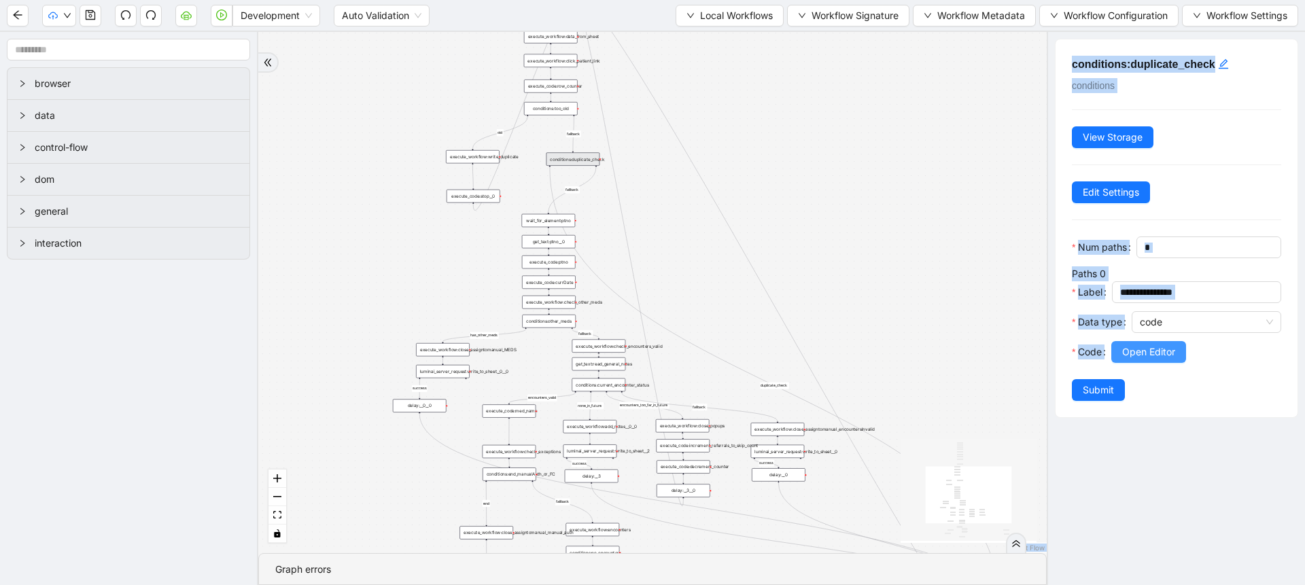
click at [1149, 360] on span "Open Editor" at bounding box center [1148, 352] width 53 height 15
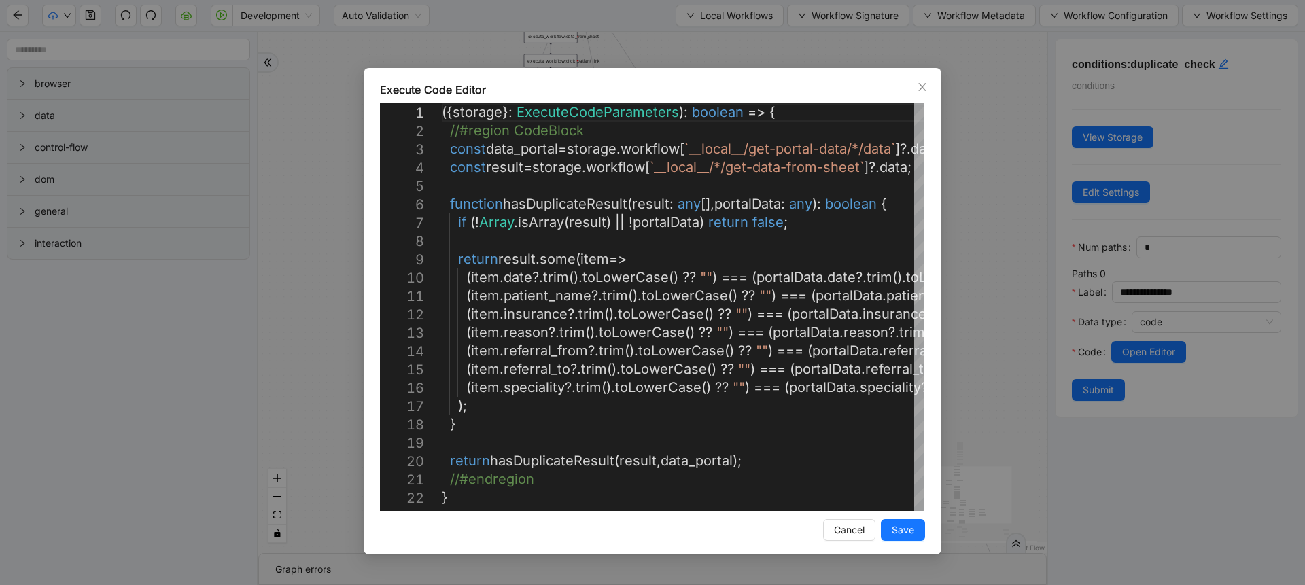
click at [975, 277] on div "Execute Code Editor 15 16 17 18 19 20 21 22 23 13 14 10 11 12 9 6 7 8 4 5 3 2 1…" at bounding box center [652, 292] width 1305 height 585
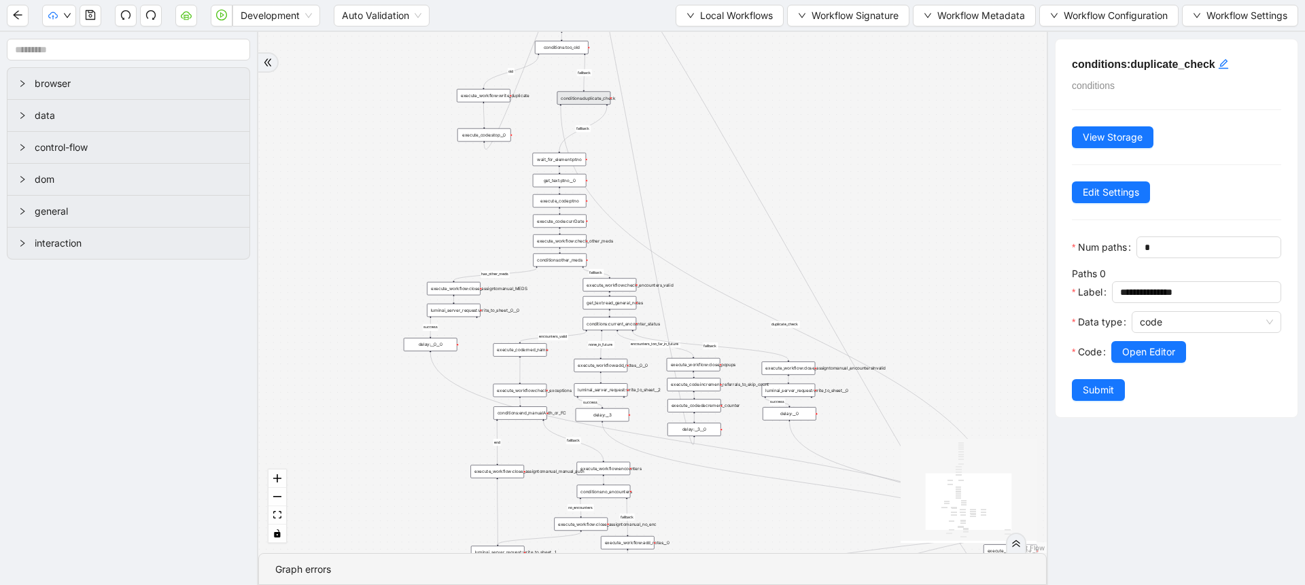
drag, startPoint x: 869, startPoint y: 366, endPoint x: 882, endPoint y: 199, distance: 167.7
click at [882, 199] on div "fallback success success fallback no_encounters end success success success fal…" at bounding box center [652, 292] width 789 height 521
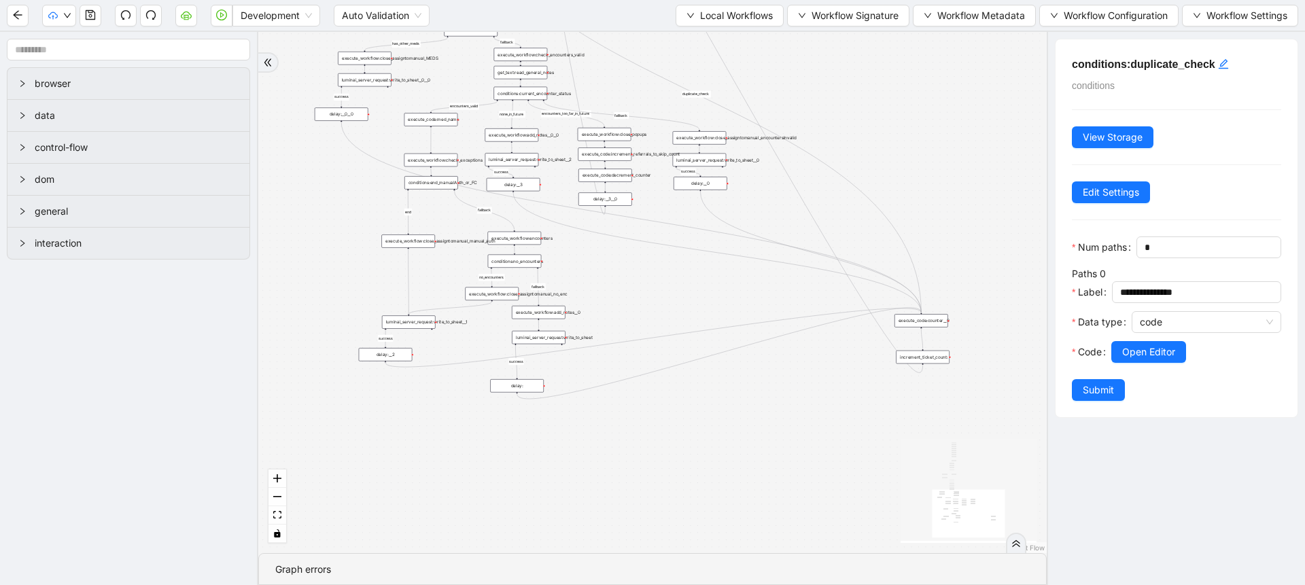
drag, startPoint x: 794, startPoint y: 524, endPoint x: 678, endPoint y: 371, distance: 191.7
click at [678, 371] on div "fallback success success fallback no_encounters end success success success fal…" at bounding box center [652, 292] width 789 height 521
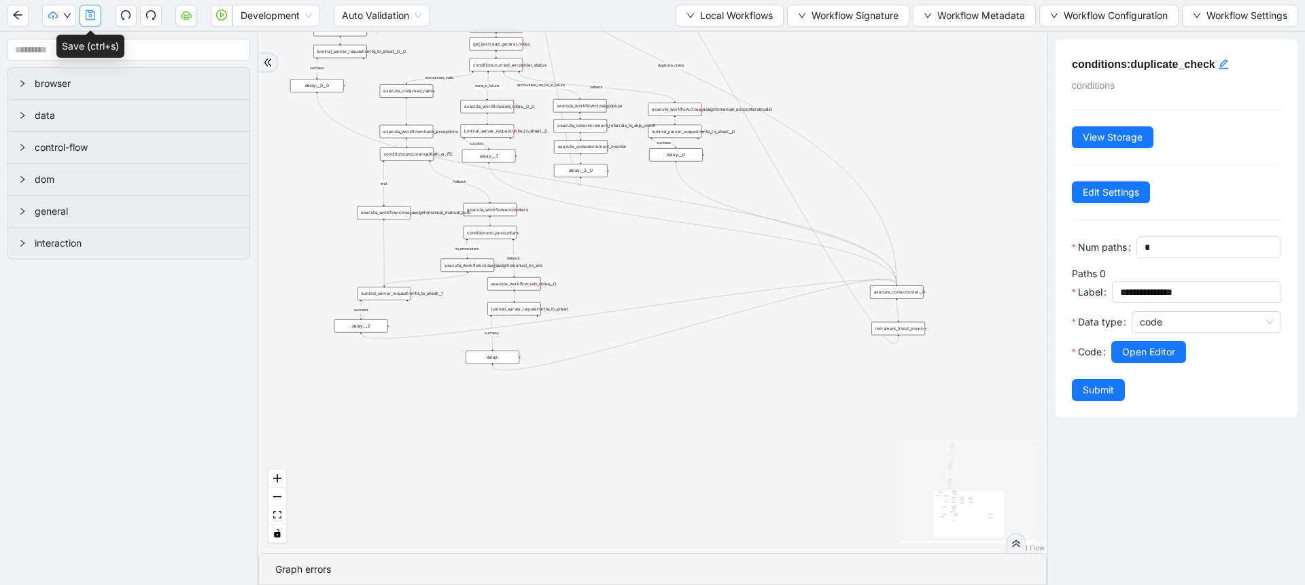
click at [89, 23] on button "button" at bounding box center [91, 16] width 22 height 22
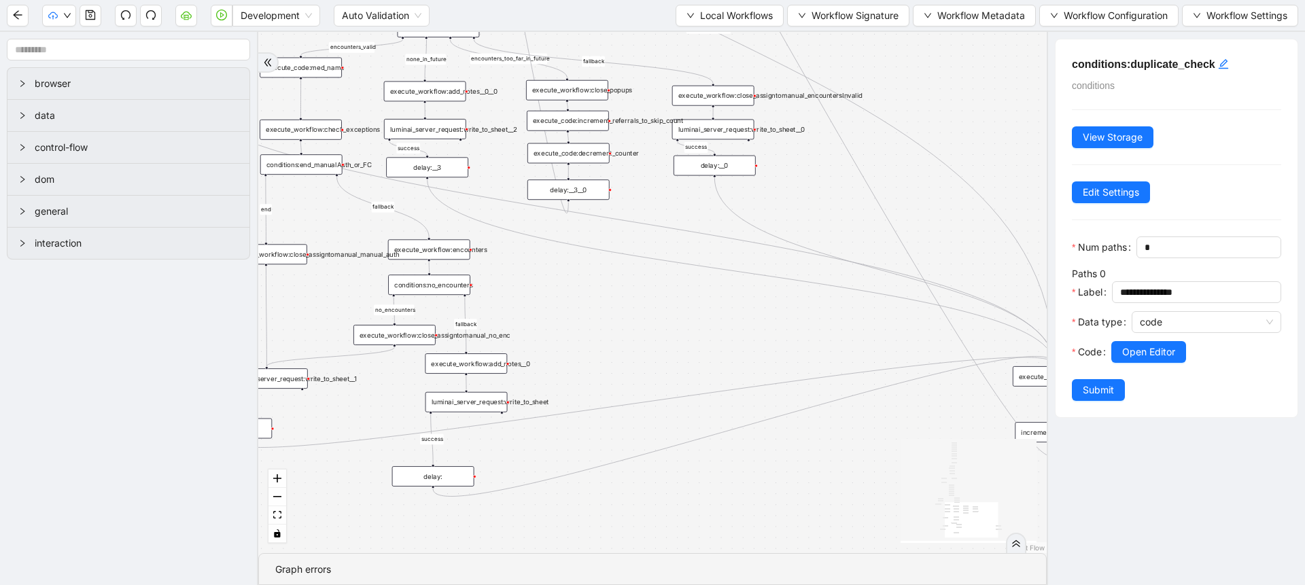
drag, startPoint x: 662, startPoint y: 226, endPoint x: 771, endPoint y: 289, distance: 125.5
click at [771, 289] on div "fallback success success fallback no_encounters end success success success fal…" at bounding box center [652, 292] width 789 height 521
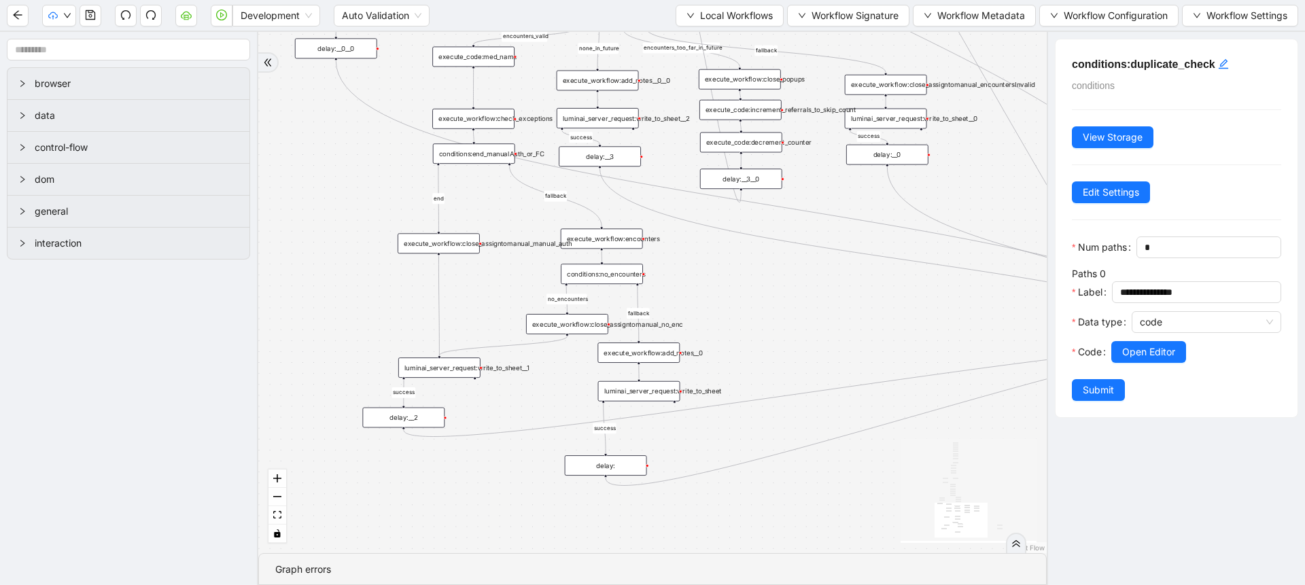
drag, startPoint x: 712, startPoint y: 339, endPoint x: 808, endPoint y: 314, distance: 98.3
click at [808, 314] on div "fallback success success fallback no_encounters end success success success fal…" at bounding box center [652, 292] width 789 height 521
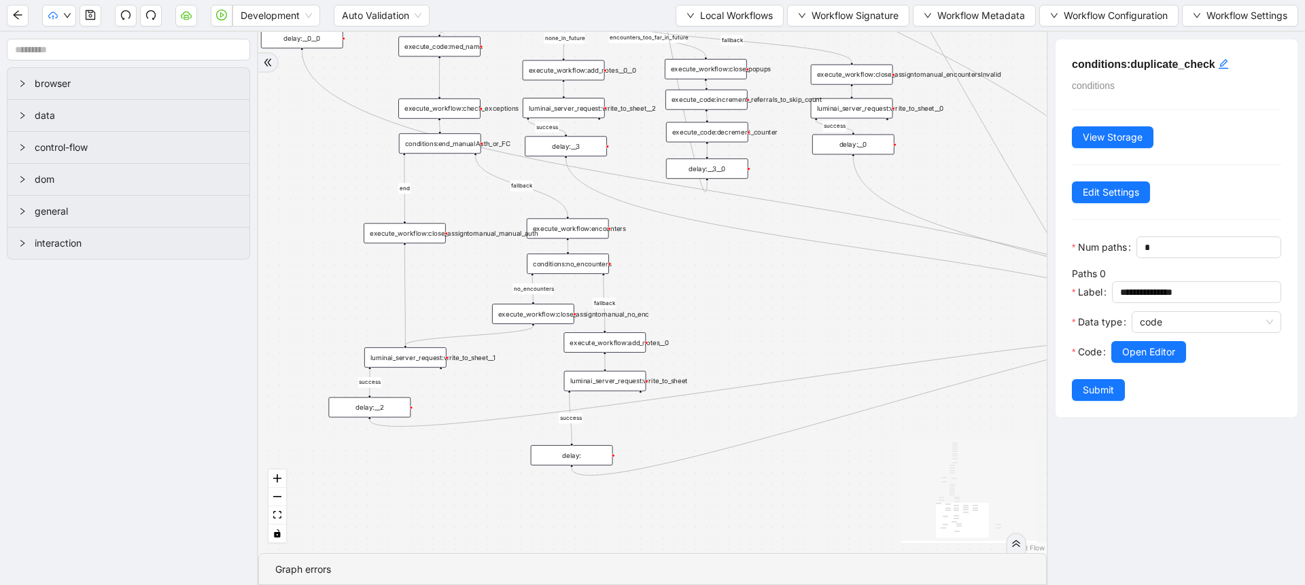
drag, startPoint x: 808, startPoint y: 314, endPoint x: 755, endPoint y: 313, distance: 52.3
click at [755, 313] on div "fallback success success fallback no_encounters end success success success fal…" at bounding box center [652, 292] width 789 height 521
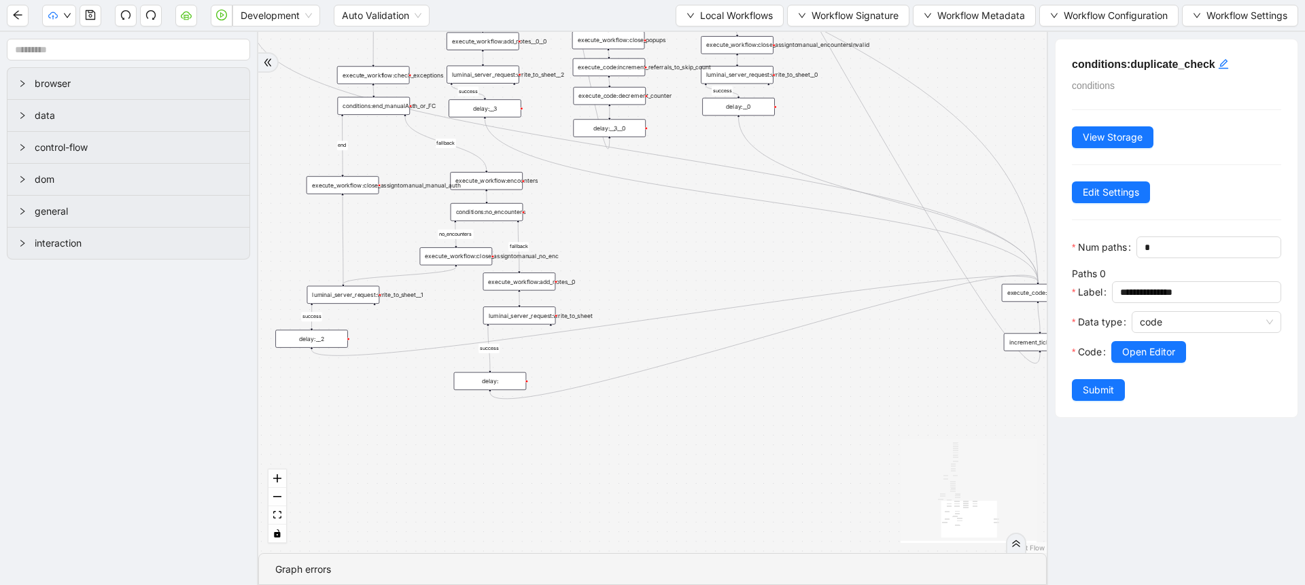
drag, startPoint x: 755, startPoint y: 313, endPoint x: 668, endPoint y: 247, distance: 109.2
click at [668, 247] on div "fallback success success fallback no_encounters end success success success fal…" at bounding box center [652, 292] width 789 height 521
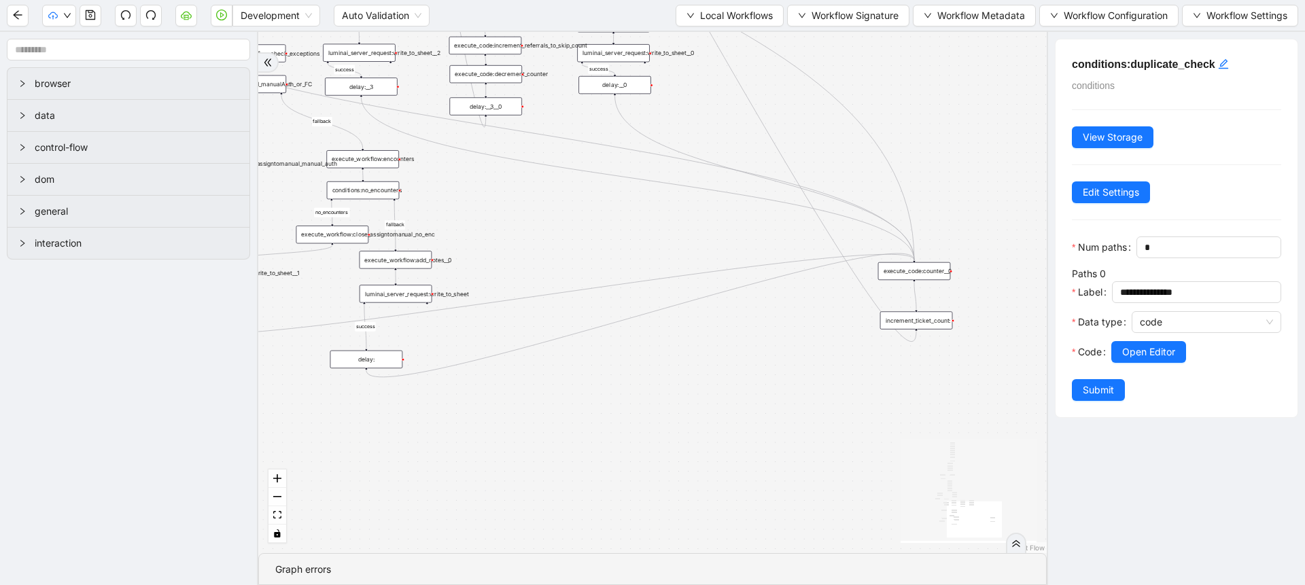
drag, startPoint x: 827, startPoint y: 388, endPoint x: 704, endPoint y: 366, distance: 125.6
click at [704, 366] on div "fallback success success fallback no_encounters end success success success fal…" at bounding box center [652, 292] width 789 height 521
click at [688, 425] on div "fallback success success fallback no_encounters end success success success fal…" at bounding box center [652, 292] width 789 height 521
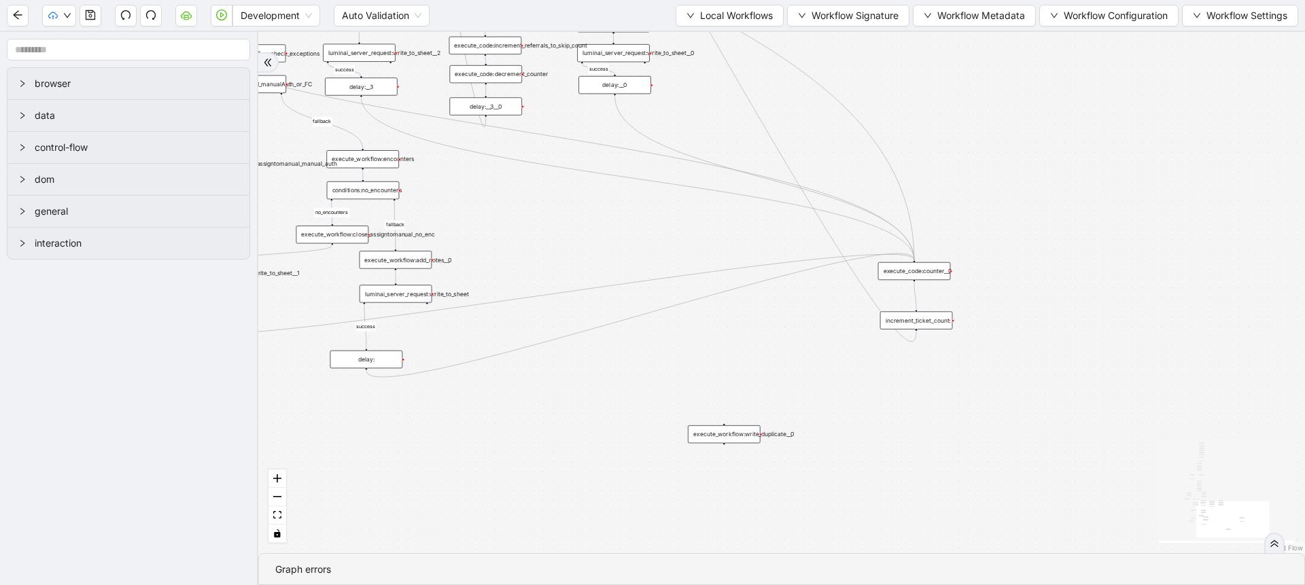
click at [720, 430] on div "execute_workflow:write_duplicate__0" at bounding box center [724, 435] width 73 height 18
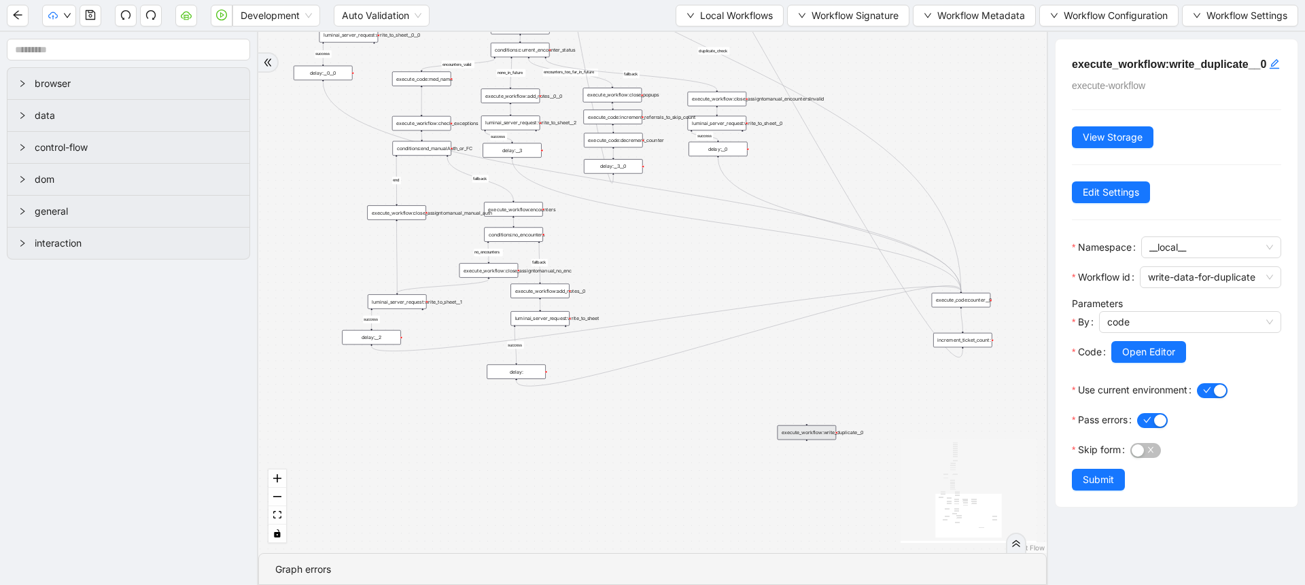
drag, startPoint x: 434, startPoint y: 419, endPoint x: 570, endPoint y: 420, distance: 135.3
click at [570, 420] on div "fallback success success fallback no_encounters end success success success fal…" at bounding box center [652, 292] width 789 height 521
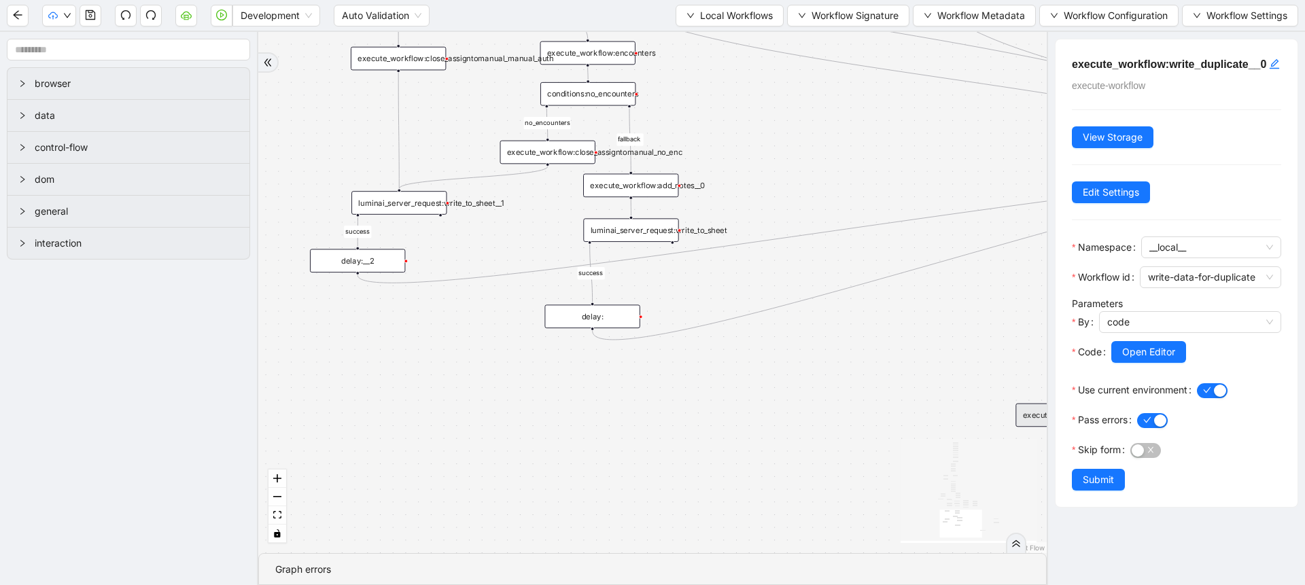
drag, startPoint x: 680, startPoint y: 477, endPoint x: 654, endPoint y: 405, distance: 76.5
click at [654, 405] on div "fallback success success fallback no_encounters end success success success fal…" at bounding box center [652, 292] width 789 height 521
drag, startPoint x: 1016, startPoint y: 419, endPoint x: 665, endPoint y: 423, distance: 350.8
click at [665, 423] on div "execute_workflow:write_duplicate__0" at bounding box center [701, 422] width 95 height 24
drag, startPoint x: 345, startPoint y: 273, endPoint x: 703, endPoint y: 407, distance: 381.8
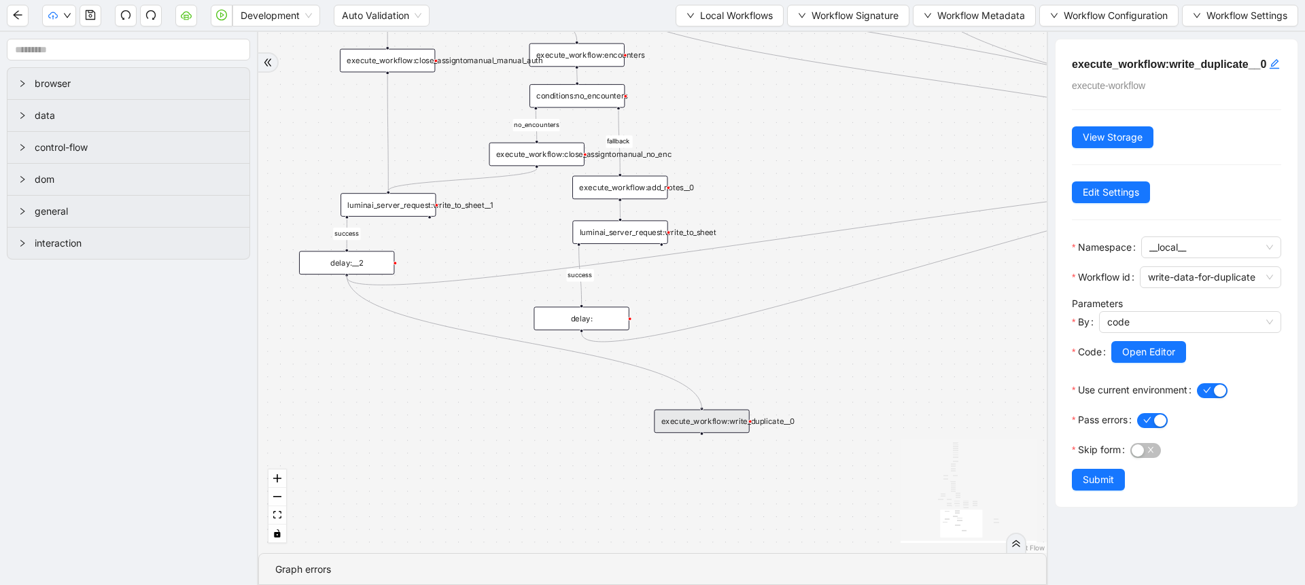
click at [703, 407] on div "trigger execute_workflow:check_exceptions execute_workflow:encounters execute_w…" at bounding box center [878, 315] width 738 height 488
drag, startPoint x: 583, startPoint y: 330, endPoint x: 704, endPoint y: 404, distance: 142.2
click at [704, 404] on div "fallback success success fallback no_encounters end success success success fal…" at bounding box center [878, 315] width 738 height 488
drag, startPoint x: 773, startPoint y: 353, endPoint x: 753, endPoint y: 395, distance: 46.2
click at [753, 395] on div "fallback success success fallback no_encounters end success success success fal…" at bounding box center [652, 292] width 789 height 521
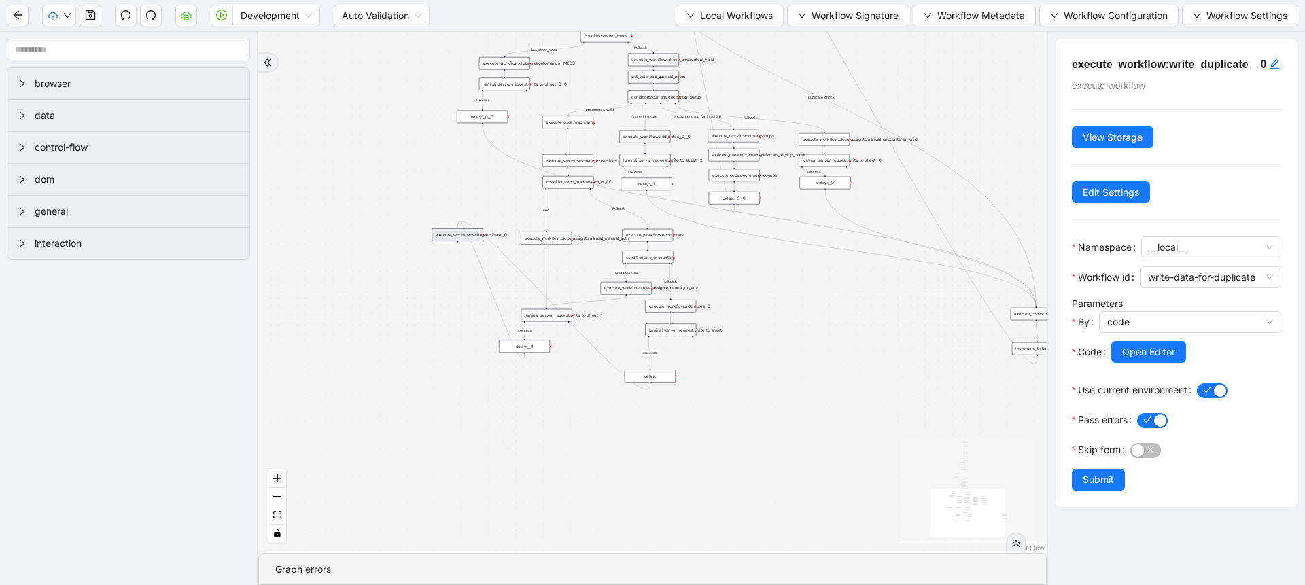
drag, startPoint x: 716, startPoint y: 432, endPoint x: 462, endPoint y: 237, distance: 321.4
click at [462, 237] on div "execute_workflow:write_duplicate__0" at bounding box center [457, 234] width 51 height 13
drag, startPoint x: 482, startPoint y: 117, endPoint x: 454, endPoint y: 226, distance: 112.9
click at [454, 226] on div "fallback success success fallback no_encounters end success success success fal…" at bounding box center [652, 292] width 789 height 521
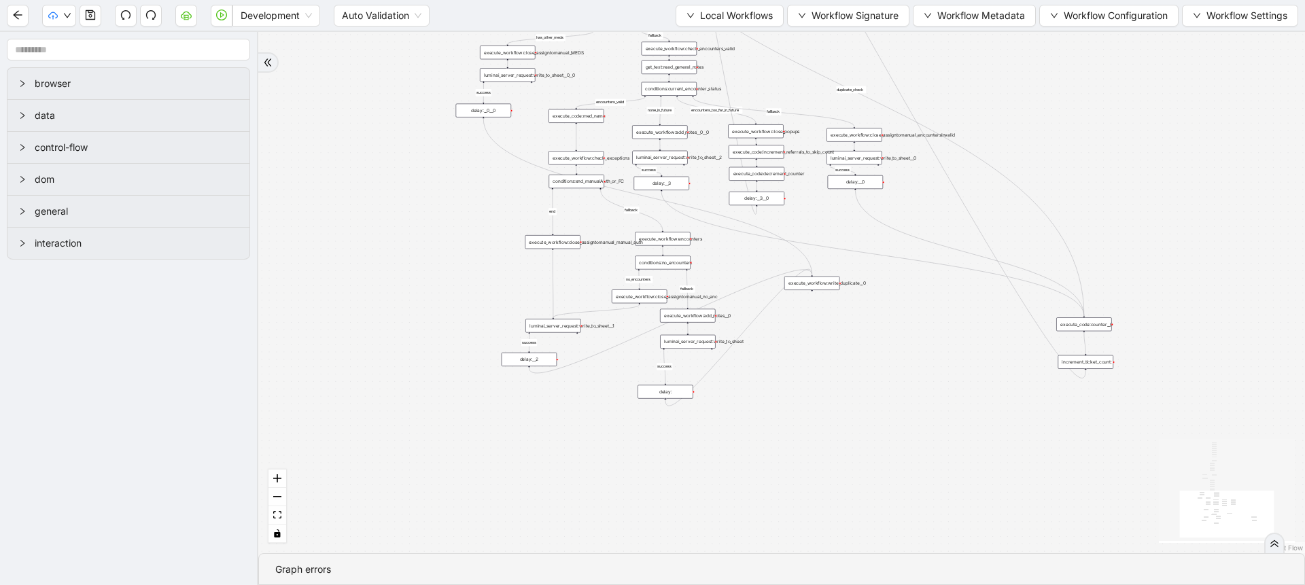
drag, startPoint x: 457, startPoint y: 239, endPoint x: 813, endPoint y: 284, distance: 358.3
click at [813, 284] on div "execute_workflow:write_duplicate__0" at bounding box center [811, 284] width 55 height 14
drag, startPoint x: 661, startPoint y: 190, endPoint x: 816, endPoint y: 273, distance: 175.8
click at [816, 273] on div "fallback success success fallback no_encounters end success success success fal…" at bounding box center [781, 292] width 1047 height 521
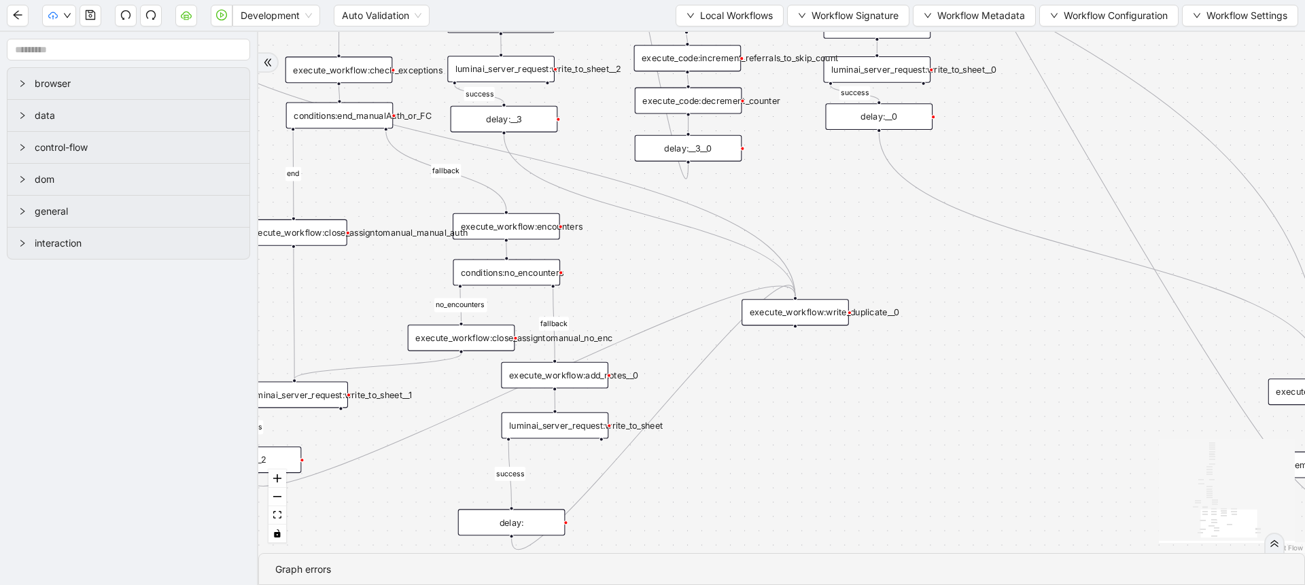
drag, startPoint x: 876, startPoint y: 131, endPoint x: 794, endPoint y: 293, distance: 181.5
click at [794, 293] on div "fallback success success fallback no_encounters end success success success fal…" at bounding box center [980, 519] width 1101 height 548
drag, startPoint x: 878, startPoint y: 129, endPoint x: 798, endPoint y: 295, distance: 184.2
click at [798, 295] on div "fallback success success fallback no_encounters end success success success fal…" at bounding box center [980, 519] width 1101 height 548
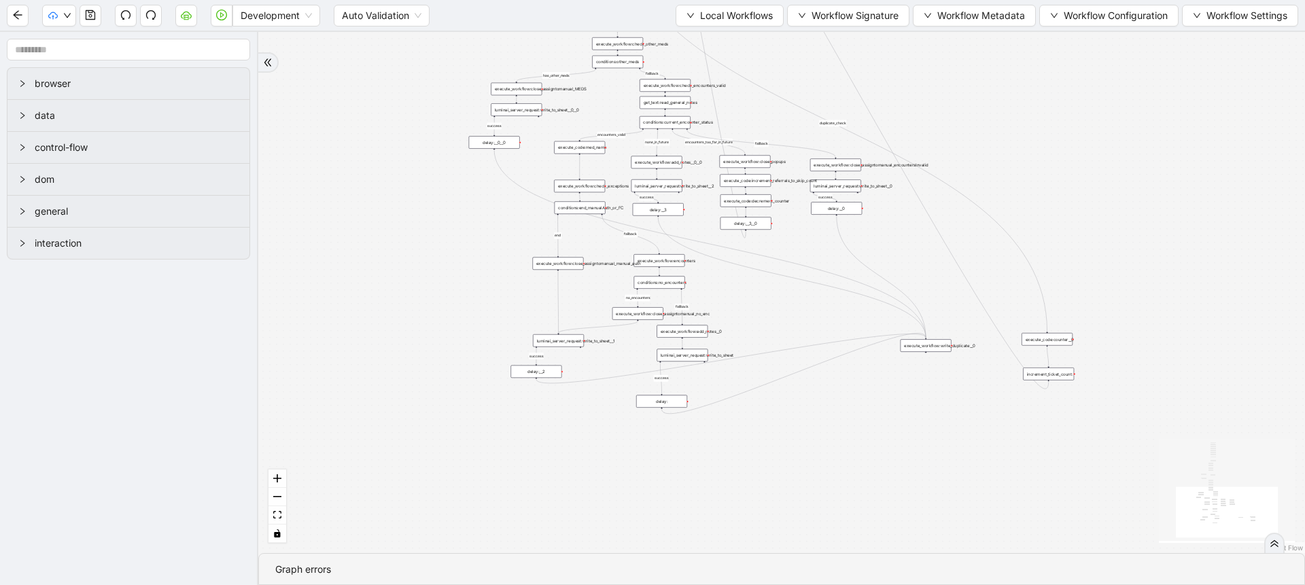
drag, startPoint x: 800, startPoint y: 298, endPoint x: 929, endPoint y: 343, distance: 136.5
click at [929, 343] on div "execute_workflow:write_duplicate__0" at bounding box center [926, 345] width 51 height 13
drag, startPoint x: 926, startPoint y: 351, endPoint x: 1041, endPoint y: 332, distance: 116.6
click at [1041, 332] on div "fallback success success fallback no_encounters end success success success fal…" at bounding box center [781, 292] width 1047 height 521
click at [966, 423] on div "fallback success success fallback no_encounters end success success success fal…" at bounding box center [781, 292] width 1047 height 521
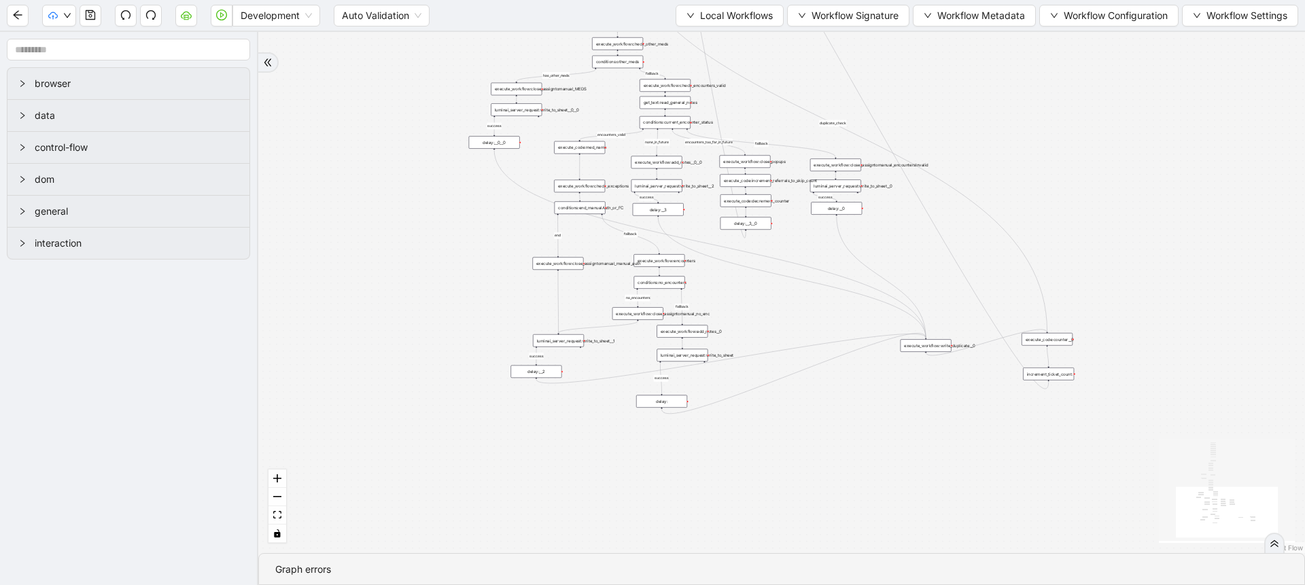
click at [1007, 449] on div "fallback success success fallback no_encounters end success success success fal…" at bounding box center [781, 292] width 1047 height 521
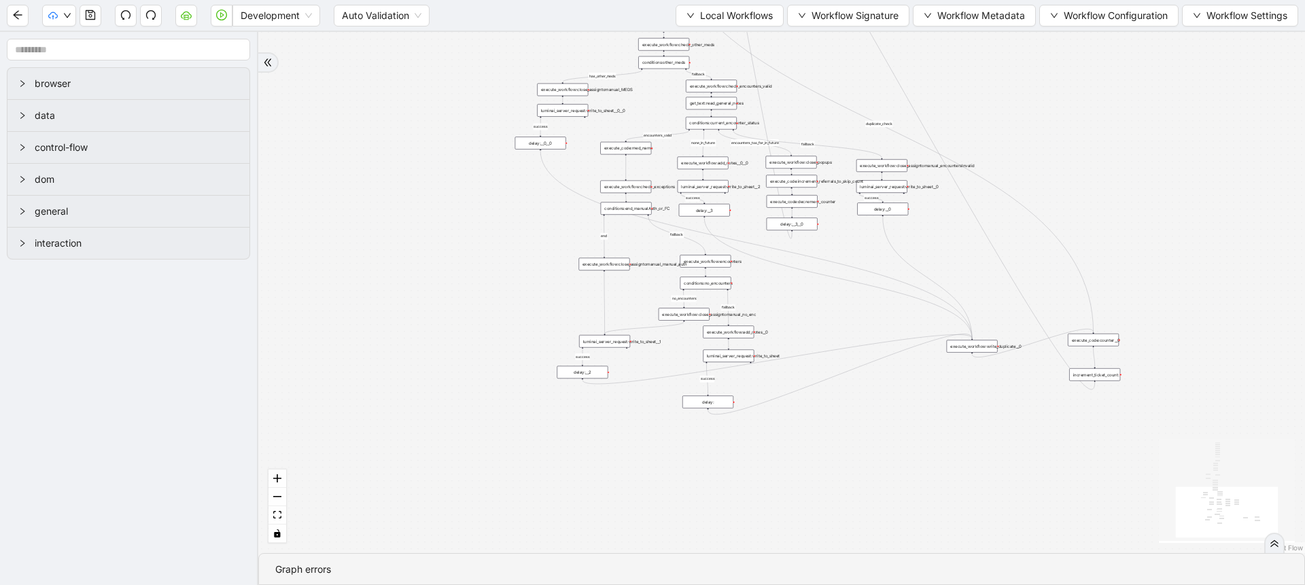
drag, startPoint x: 1007, startPoint y: 449, endPoint x: 1053, endPoint y: 449, distance: 46.2
click at [1053, 449] on div "fallback success success fallback no_encounters end success success success fal…" at bounding box center [781, 292] width 1047 height 521
click at [96, 20] on button "button" at bounding box center [91, 16] width 22 height 22
click at [90, 20] on icon "save" at bounding box center [90, 15] width 11 height 11
click at [87, 11] on icon "save" at bounding box center [90, 15] width 11 height 11
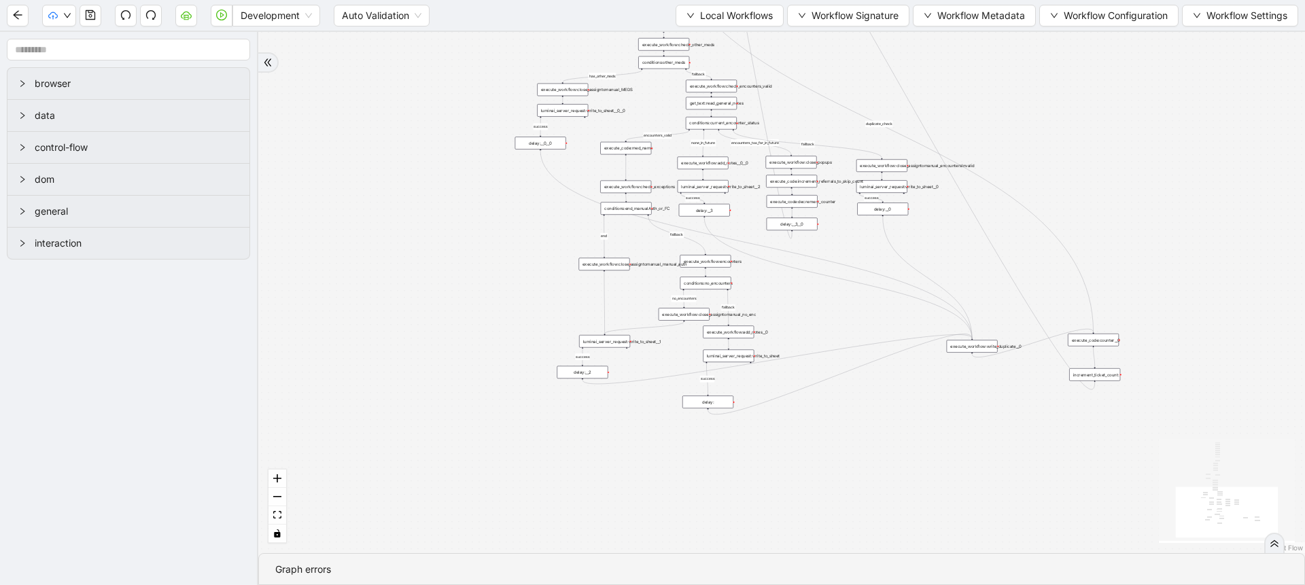
click at [296, 138] on div "fallback success success fallback no_encounters end success success success fal…" at bounding box center [781, 292] width 1047 height 521
click at [94, 17] on icon "save" at bounding box center [91, 15] width 10 height 10
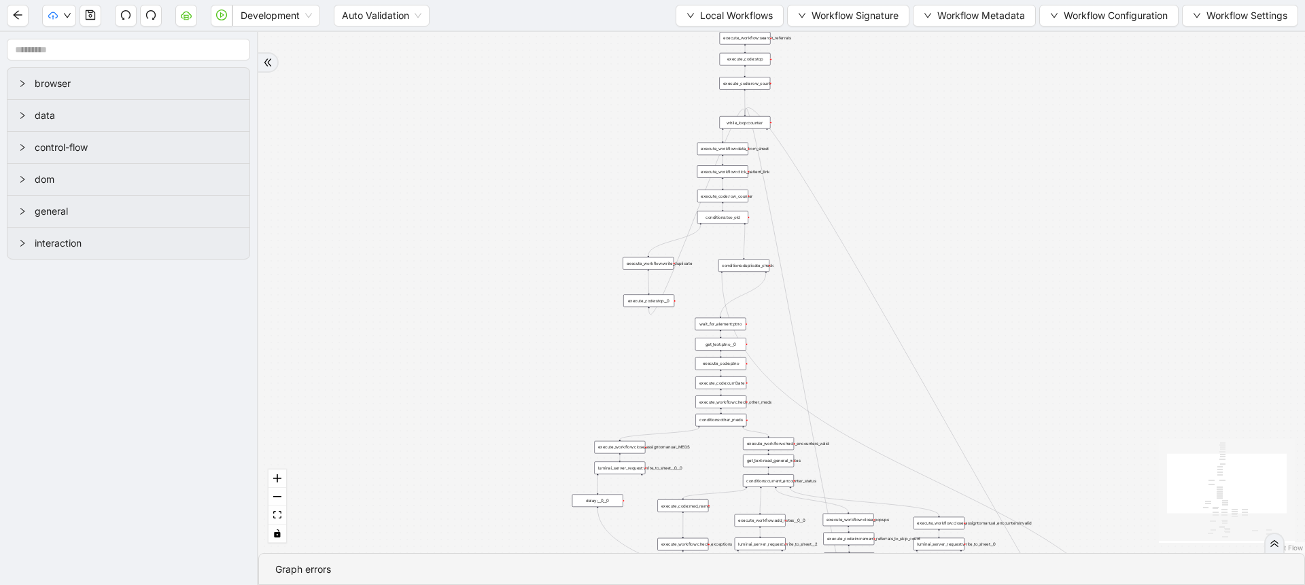
drag, startPoint x: 460, startPoint y: 206, endPoint x: 424, endPoint y: 403, distance: 200.4
click at [424, 403] on div "trigger execute_workflow:check_exceptions execute_workflow:encounters execute_w…" at bounding box center [781, 292] width 1047 height 521
click at [69, 46] on span "Dev: Update Needed" at bounding box center [102, 42] width 99 height 15
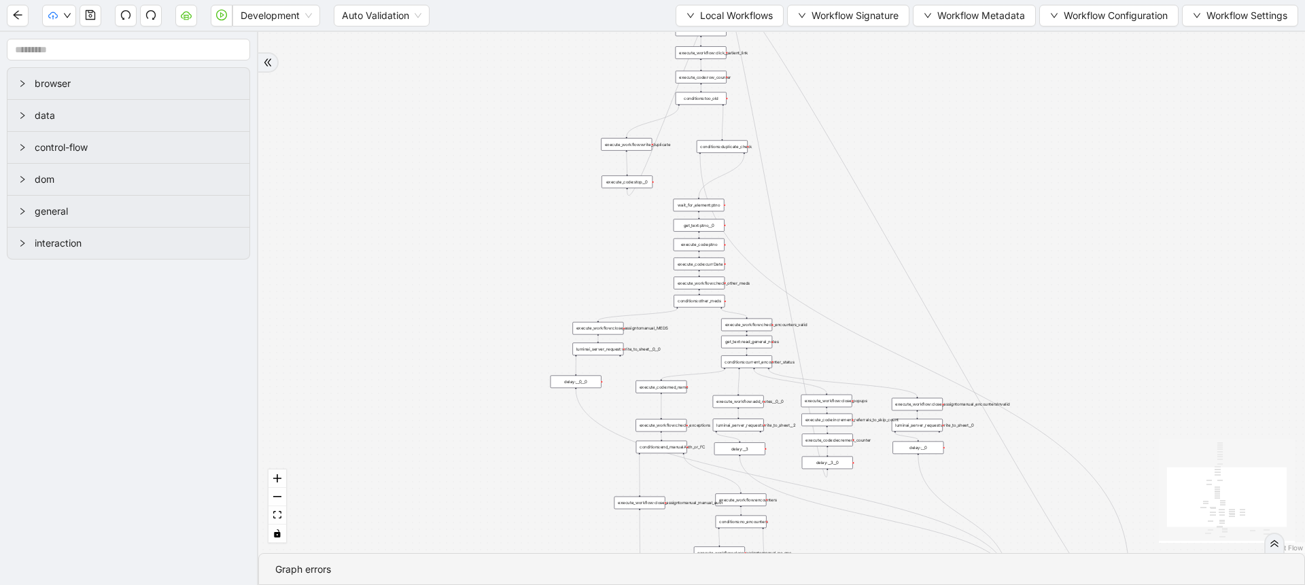
drag, startPoint x: 387, startPoint y: 221, endPoint x: 360, endPoint y: 70, distance: 153.2
click at [360, 70] on div "trigger execute_workflow:check_exceptions execute_workflow:encounters execute_w…" at bounding box center [781, 292] width 1047 height 521
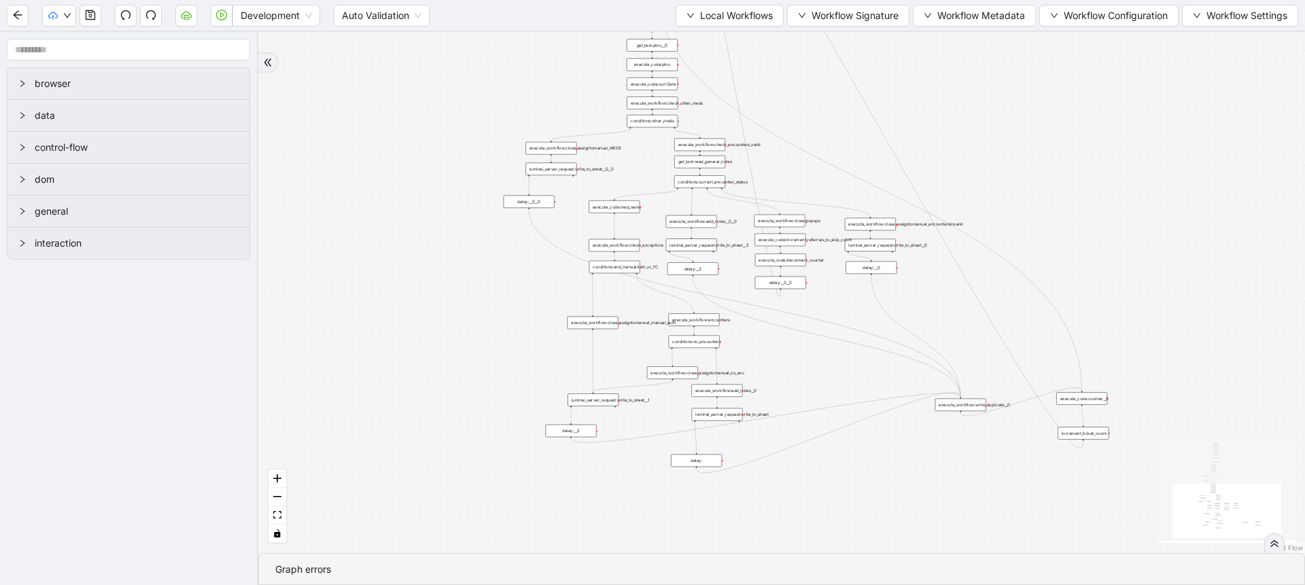
drag, startPoint x: 432, startPoint y: 355, endPoint x: 387, endPoint y: 199, distance: 162.2
click at [387, 199] on div "trigger execute_workflow:check_exceptions execute_workflow:encounters execute_w…" at bounding box center [781, 292] width 1047 height 521
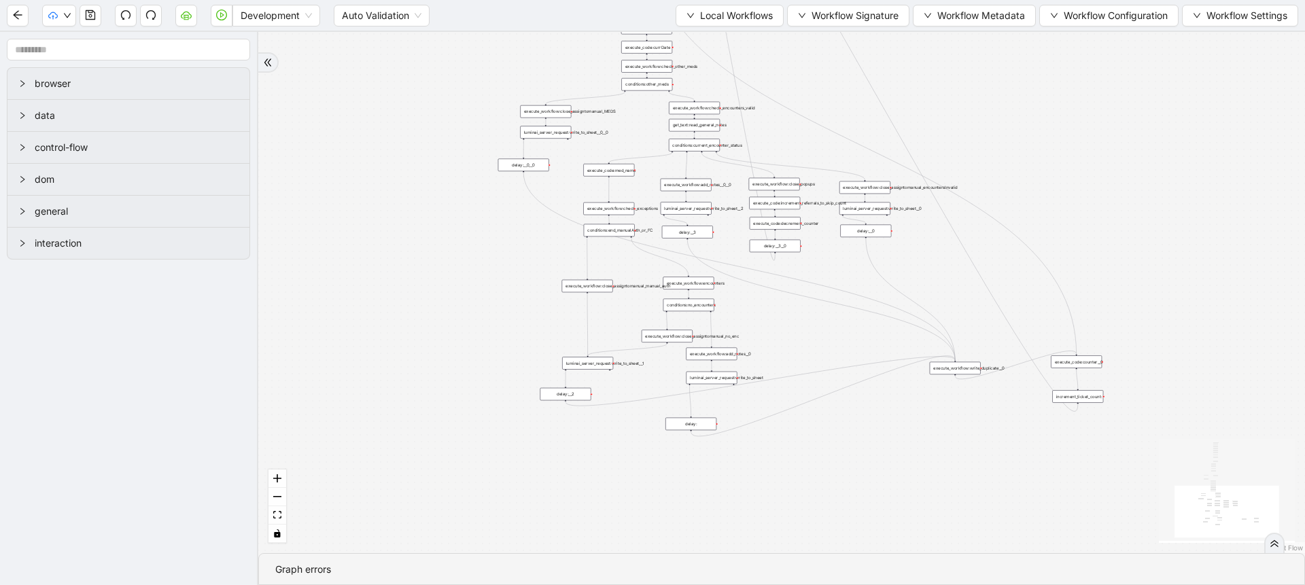
drag, startPoint x: 372, startPoint y: 192, endPoint x: 370, endPoint y: 163, distance: 29.3
click at [370, 163] on div "trigger execute_workflow:check_exceptions execute_workflow:encounters execute_w…" at bounding box center [781, 292] width 1047 height 521
click at [80, 59] on span "Prod: Update Needed" at bounding box center [102, 63] width 99 height 15
click at [1080, 14] on span "Workflow Configuration" at bounding box center [1116, 15] width 104 height 15
click at [1062, 68] on span "Value" at bounding box center [1106, 63] width 120 height 15
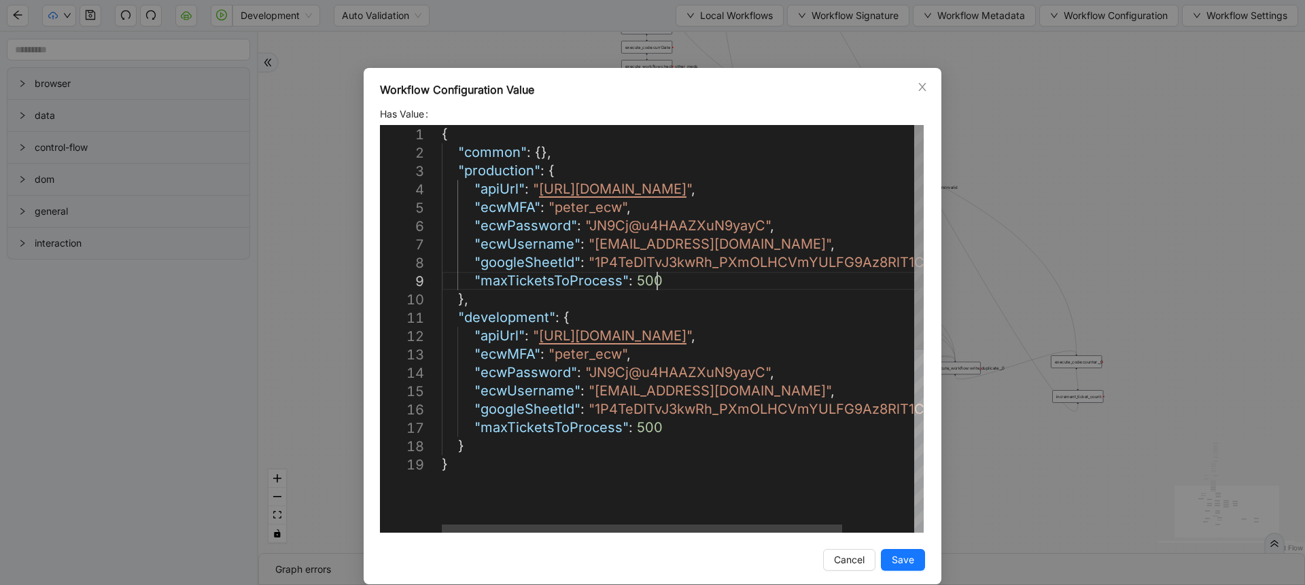
click at [693, 275] on div "{ "common" : {}, "production" : { "apiUrl" : " [URL][DOMAIN_NAME] " , "ecwMFA" …" at bounding box center [726, 494] width 568 height 738
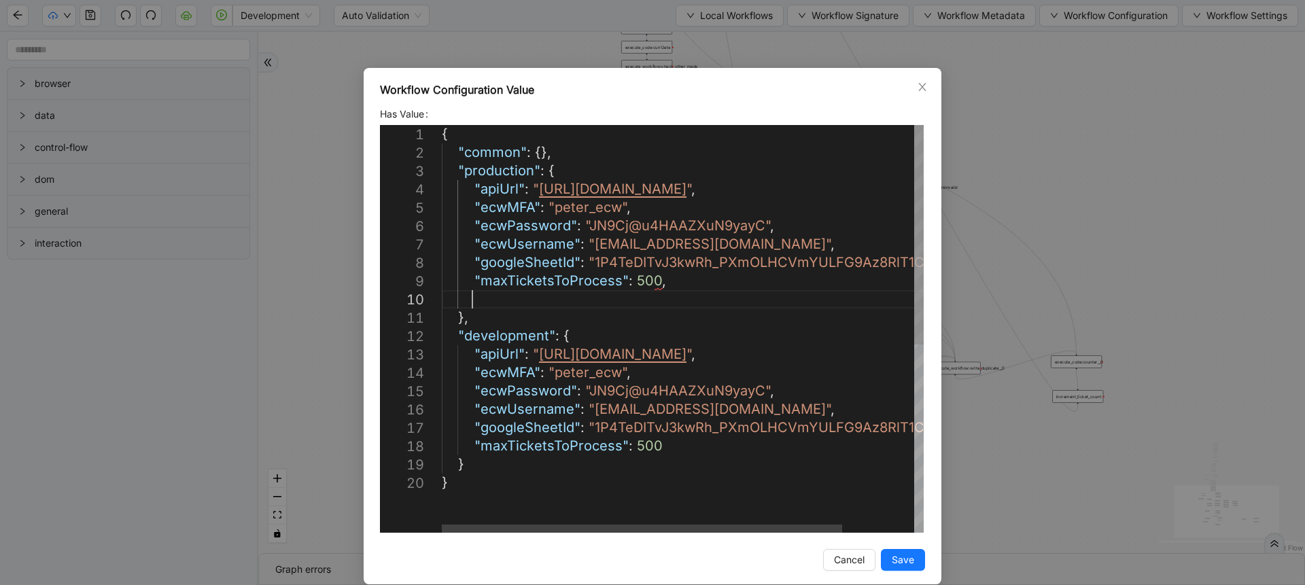
scroll to position [166, 65]
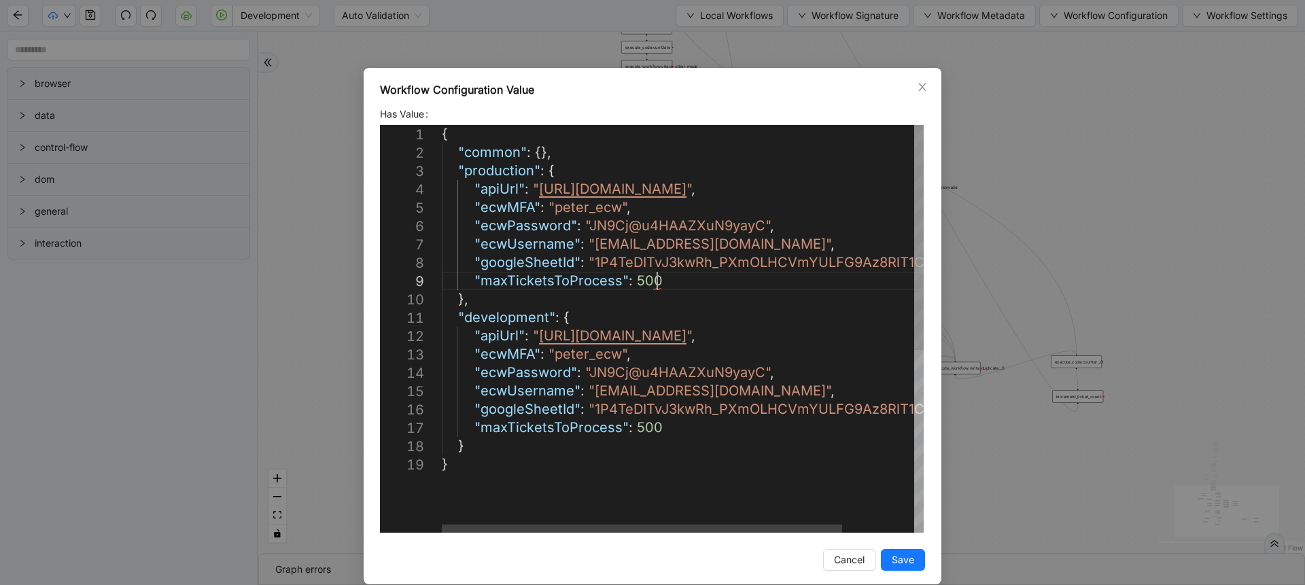
paste textarea "**********"
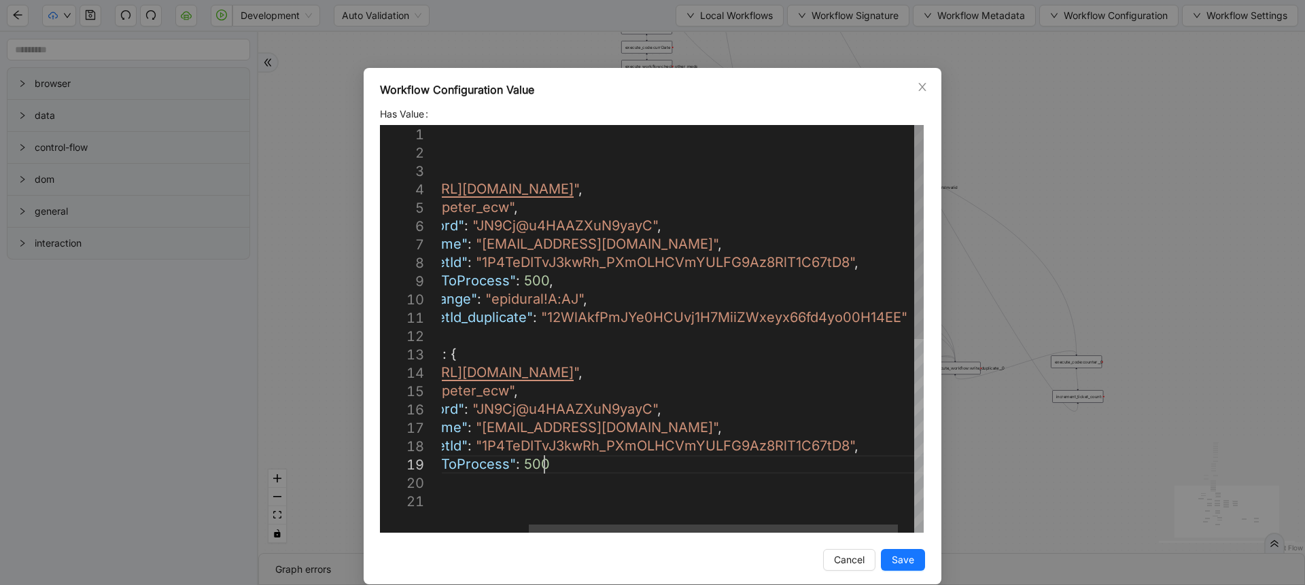
click at [549, 461] on div "{ "common" : {}, "production" : { "apiUrl" : " [URL][DOMAIN_NAME] " , "ecwMFA" …" at bounding box center [637, 512] width 616 height 775
paste textarea "Editor content;Press Alt+F1 for Accessibility Options."
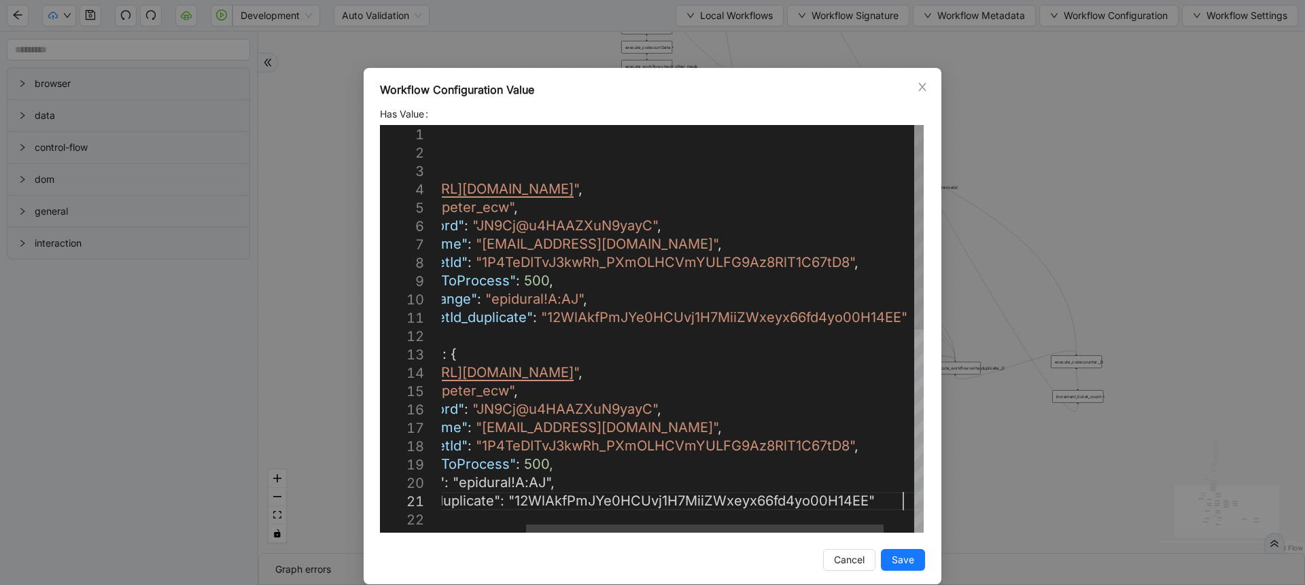
scroll to position [54, 65]
click at [506, 298] on div "{ "common" : {}, "production" : { "apiUrl" : " [URL][DOMAIN_NAME] " , "ecwMFA" …" at bounding box center [637, 531] width 616 height 812
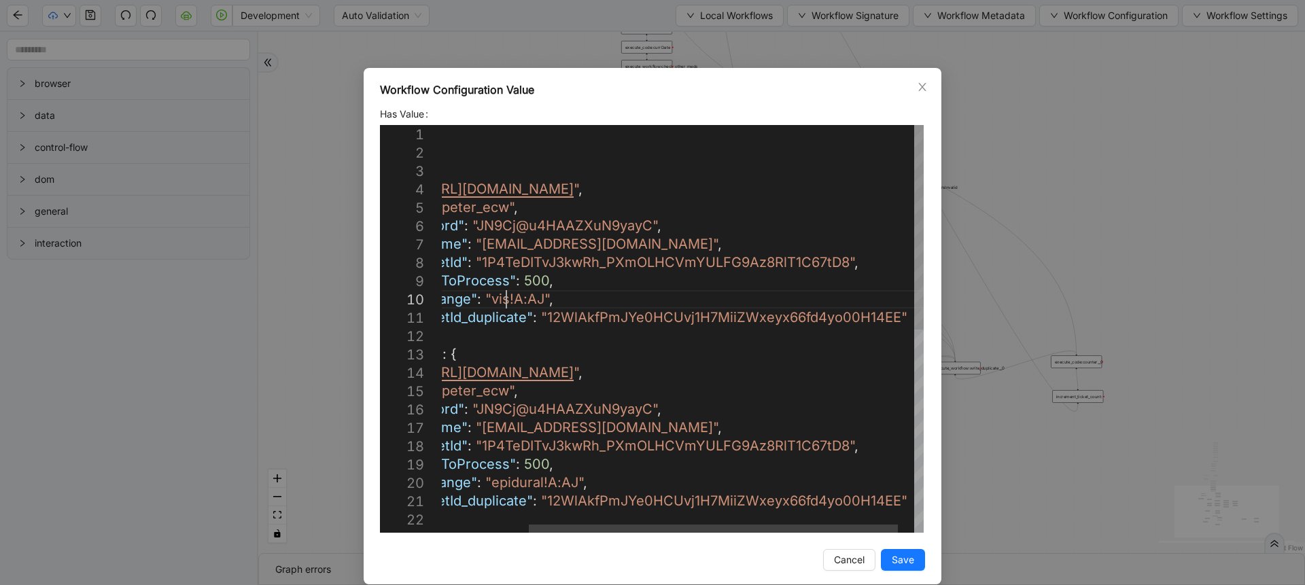
scroll to position [166, 262]
click at [507, 485] on div "{ "common" : {}, "production" : { "apiUrl" : " [URL][DOMAIN_NAME] " , "ecwMFA" …" at bounding box center [637, 531] width 616 height 812
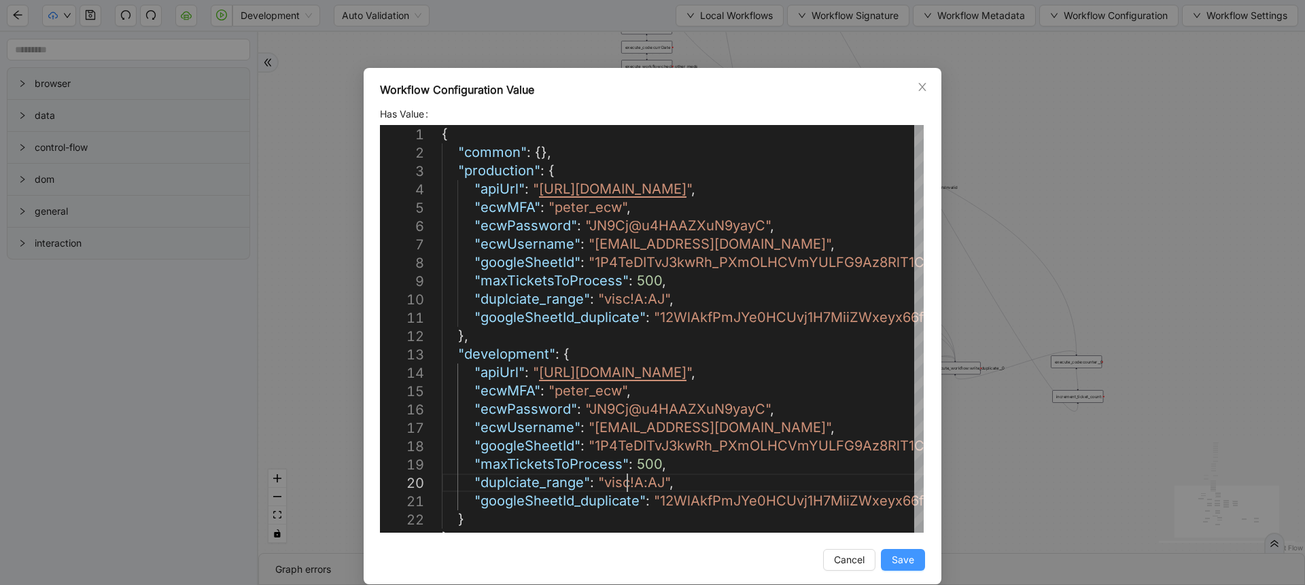
type textarea "**********"
click at [901, 563] on span "Save" at bounding box center [903, 560] width 22 height 15
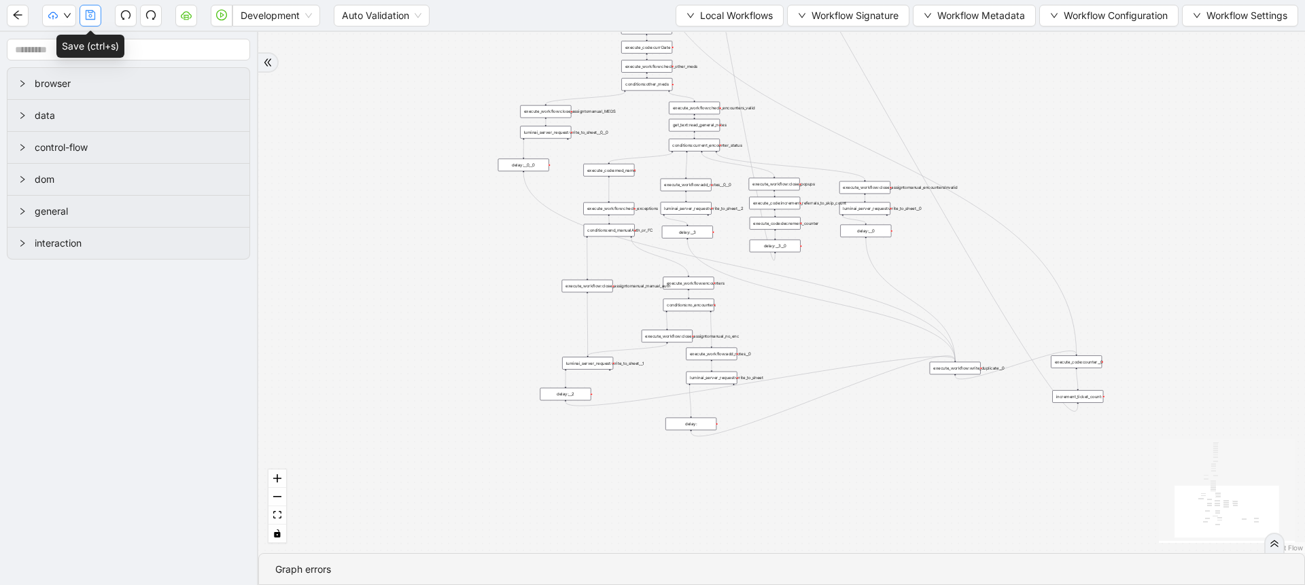
click at [91, 13] on icon "save" at bounding box center [90, 15] width 11 height 11
click at [95, 22] on button "button" at bounding box center [91, 16] width 22 height 22
click at [695, 22] on button "Local Workflows" at bounding box center [730, 16] width 108 height 22
click at [700, 36] on span "Select" at bounding box center [723, 42] width 88 height 15
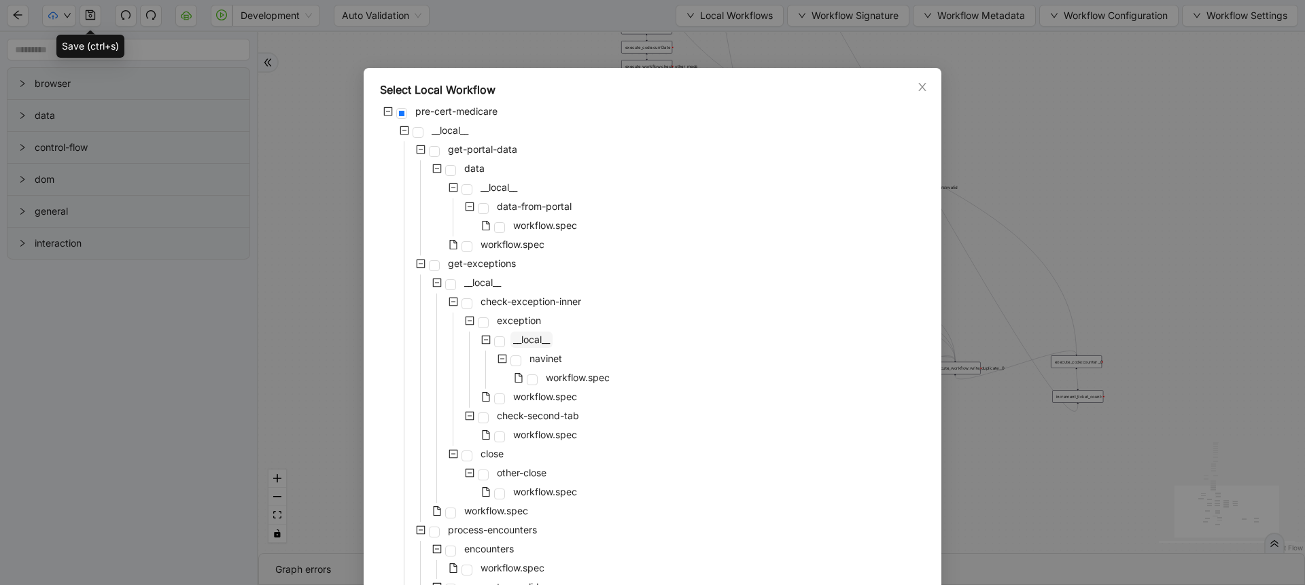
scroll to position [777, 0]
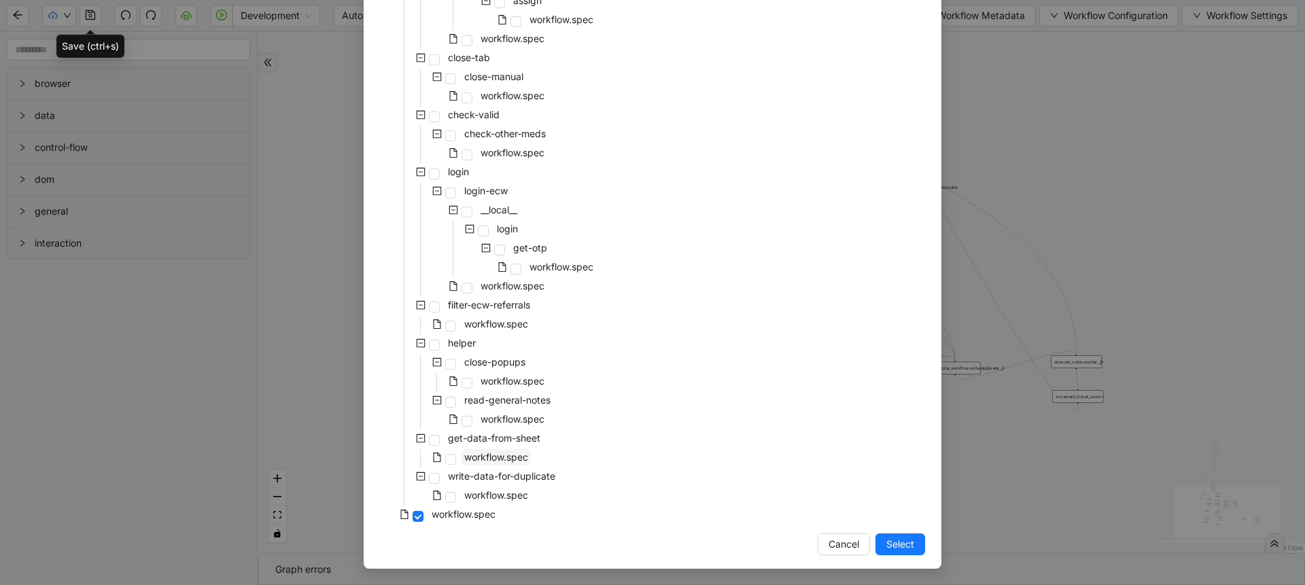
click at [515, 456] on span "workflow.spec" at bounding box center [496, 457] width 64 height 12
click at [867, 550] on div "Cancel Select" at bounding box center [652, 545] width 545 height 22
click at [876, 549] on button "Select" at bounding box center [901, 545] width 50 height 22
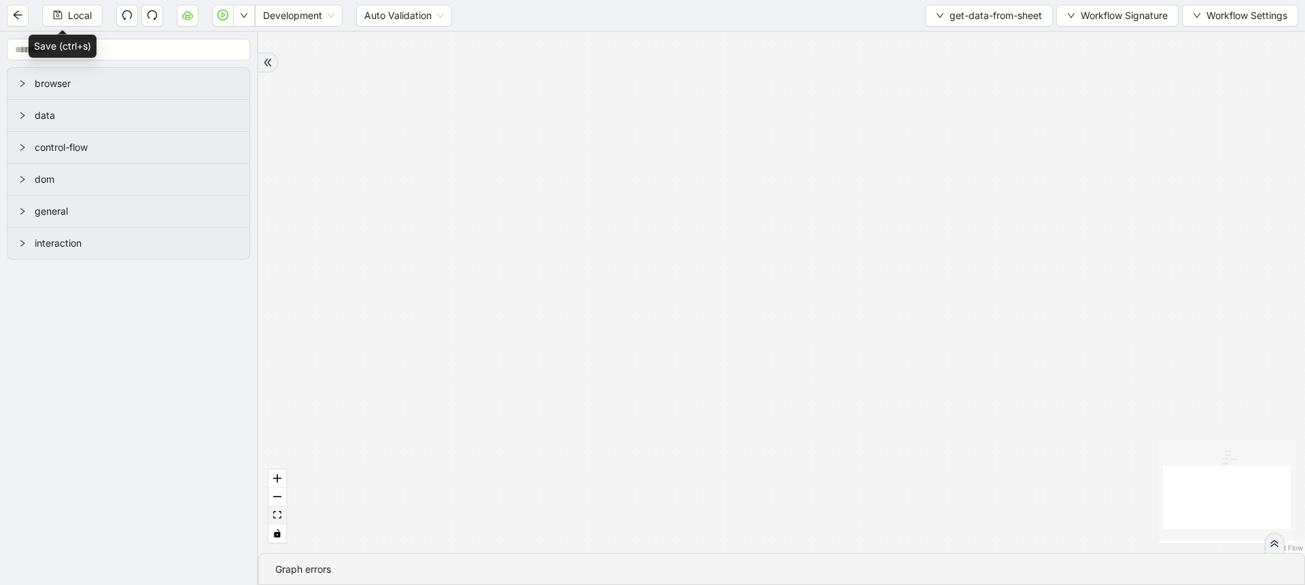
click at [270, 518] on button "fit view" at bounding box center [278, 515] width 18 height 18
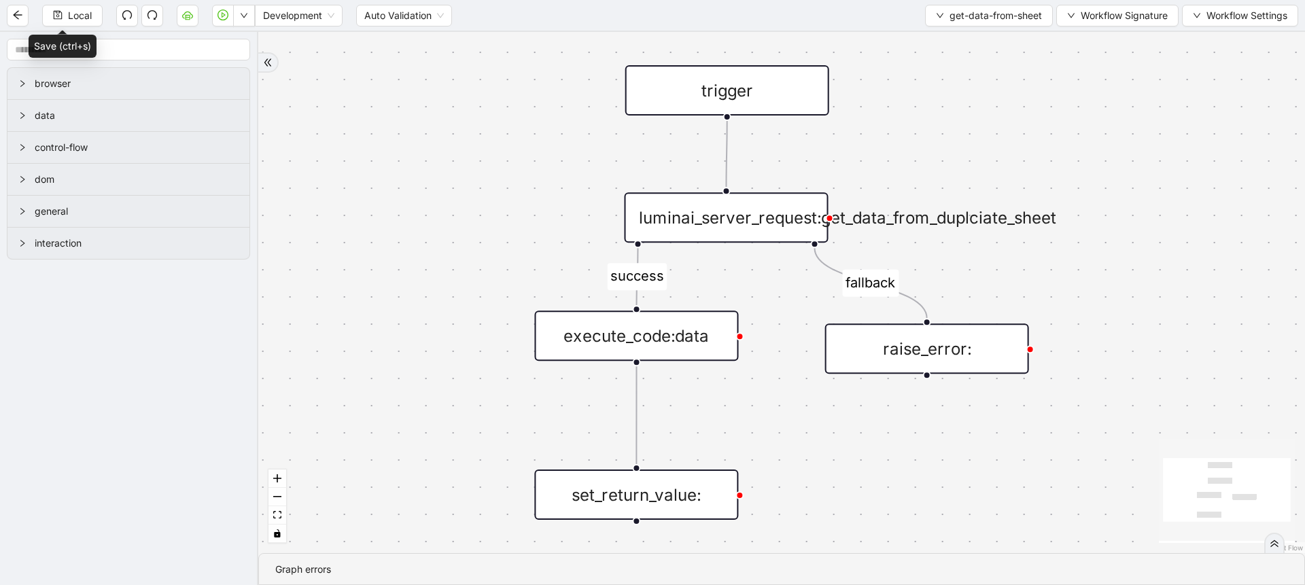
click at [714, 244] on div "success fallback trigger set_return_value: luminai_server_request:get_data_from…" at bounding box center [781, 292] width 1047 height 521
click at [736, 229] on div "luminai_server_request:get_data_from_duplciate_sheet" at bounding box center [726, 217] width 204 height 50
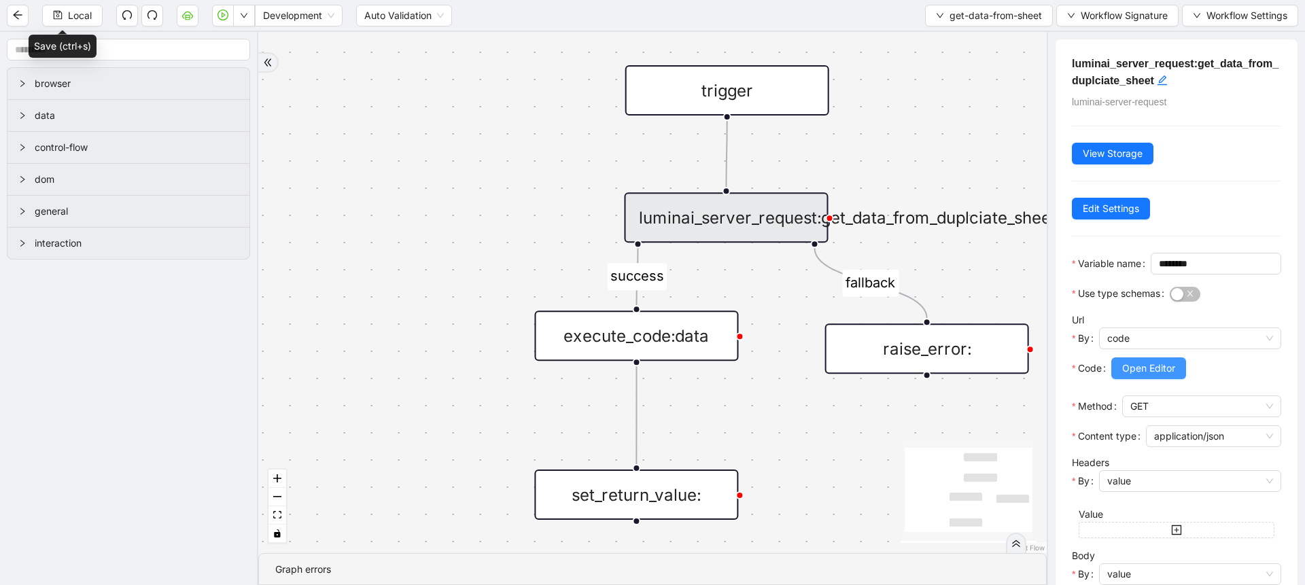
click at [1130, 376] on span "Open Editor" at bounding box center [1148, 368] width 53 height 15
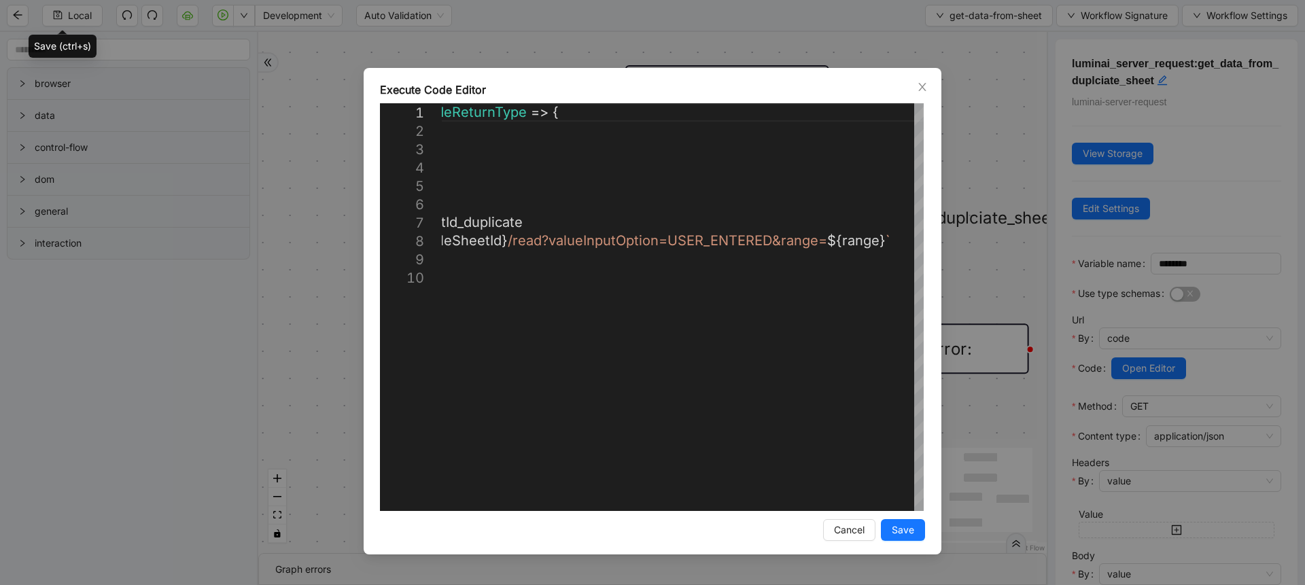
click at [973, 204] on div "**********" at bounding box center [652, 292] width 1305 height 585
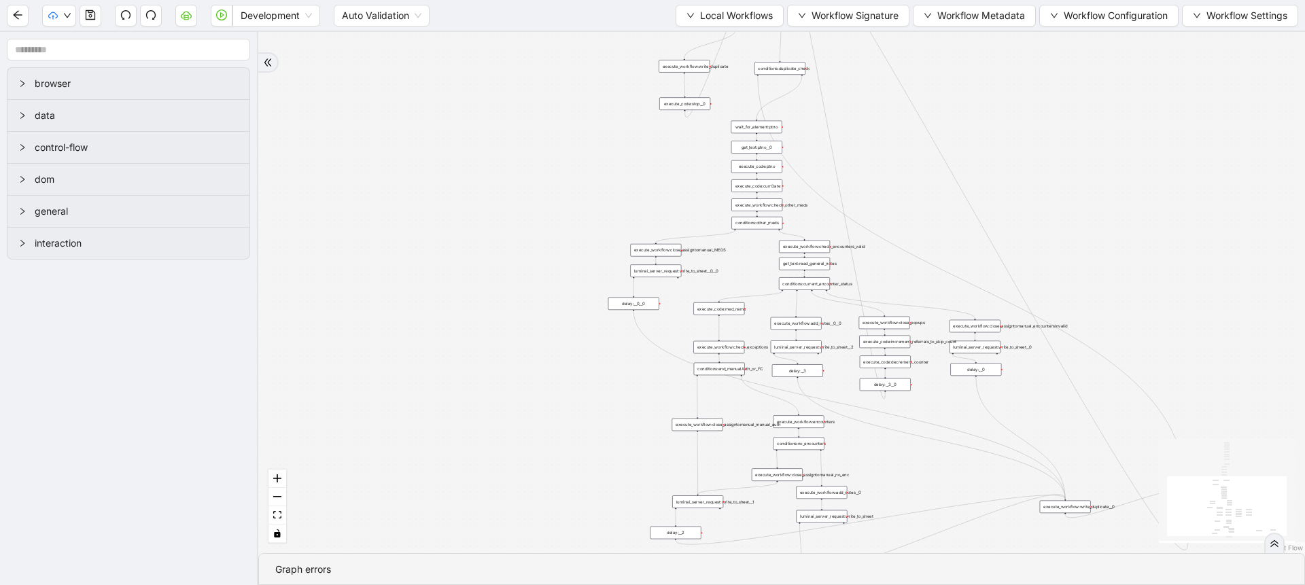
drag, startPoint x: 511, startPoint y: 262, endPoint x: 455, endPoint y: 244, distance: 59.1
click at [455, 244] on div "trigger execute_workflow:check_exceptions execute_workflow:encounters execute_w…" at bounding box center [781, 292] width 1047 height 521
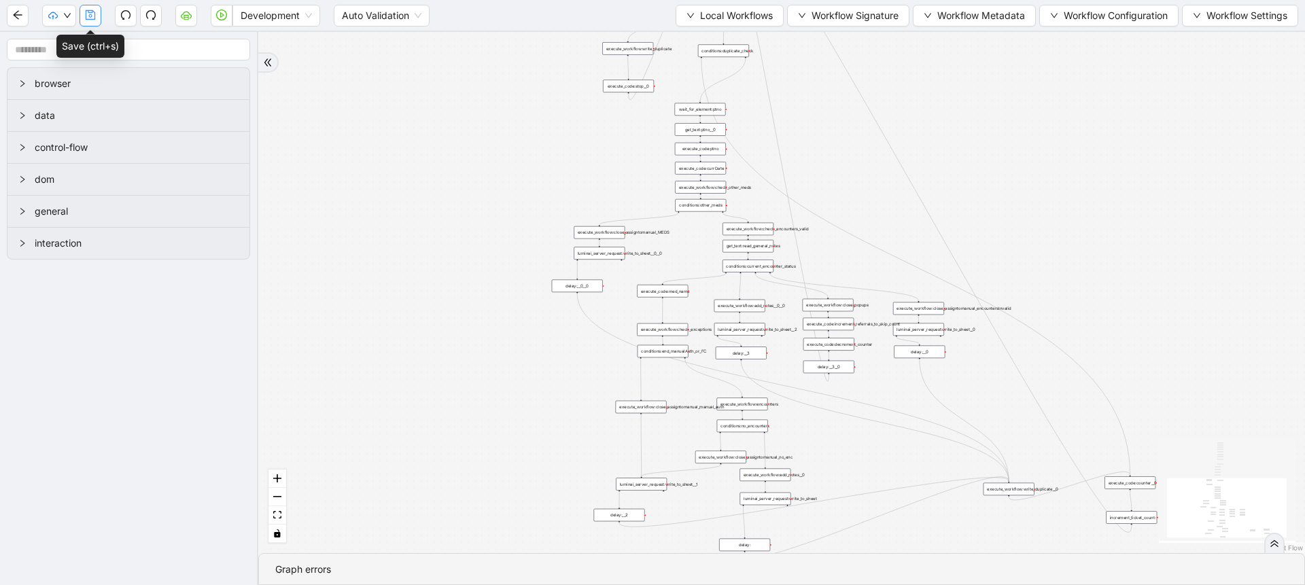
drag, startPoint x: 88, startPoint y: 4, endPoint x: 92, endPoint y: 10, distance: 7.8
click at [92, 10] on button "button" at bounding box center [91, 16] width 22 height 22
click at [63, 38] on span "Dev: Update Needed" at bounding box center [102, 42] width 99 height 15
click at [95, 73] on li "Prod: Update Needed" at bounding box center [102, 64] width 115 height 22
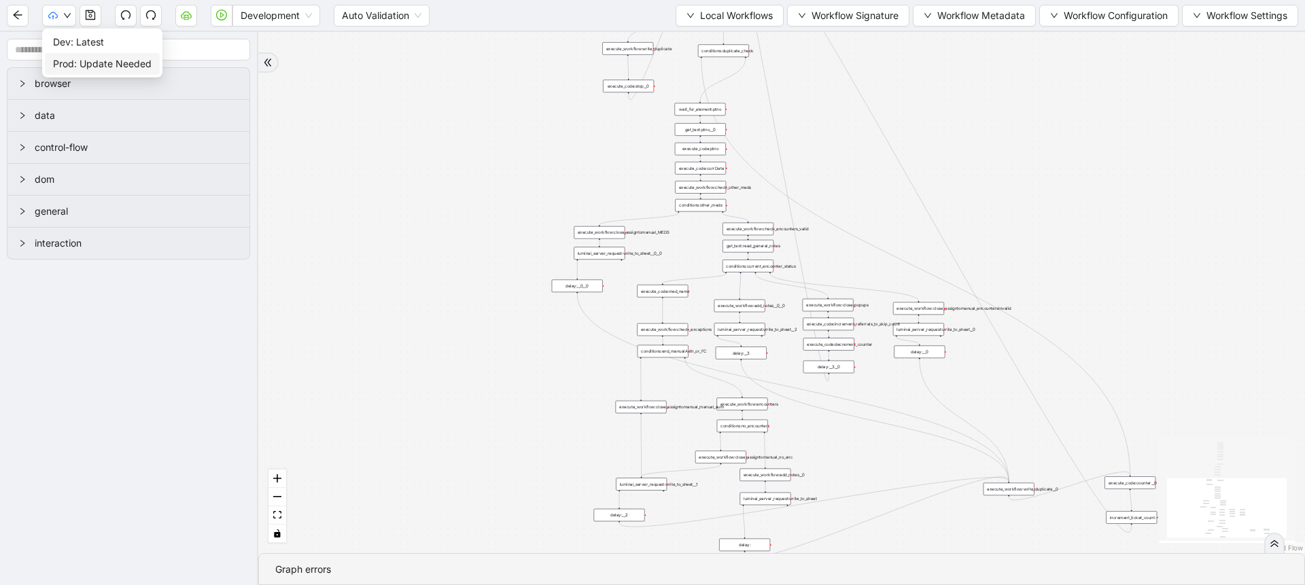
click at [188, 99] on div "browser" at bounding box center [128, 83] width 242 height 31
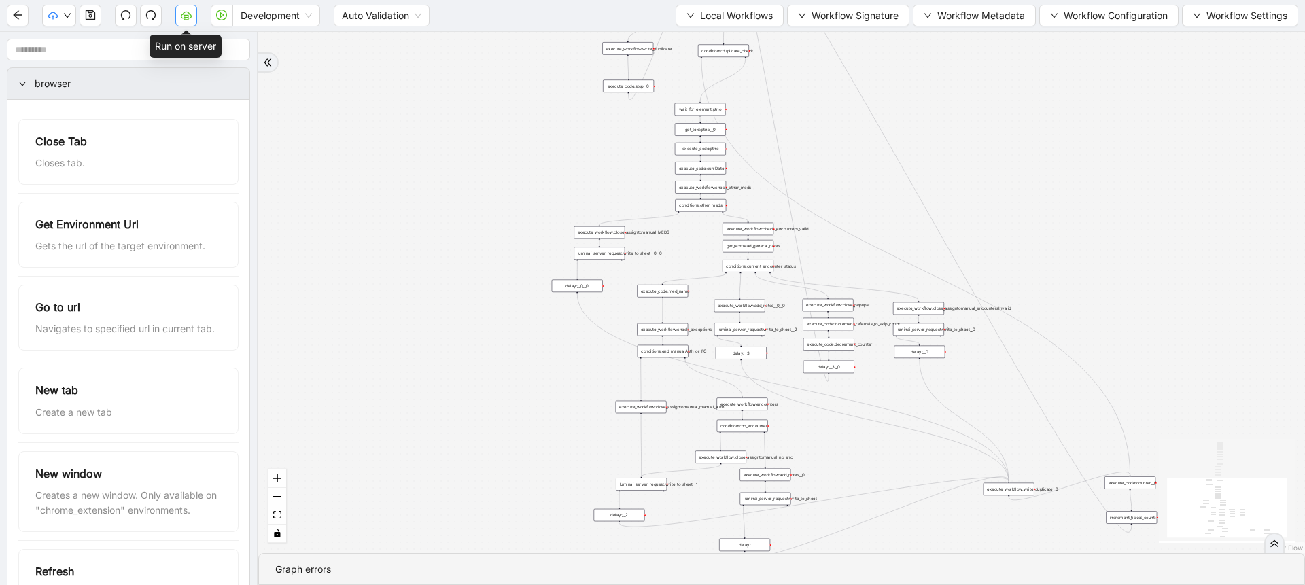
click at [186, 13] on icon "cloud-server" at bounding box center [186, 15] width 11 height 11
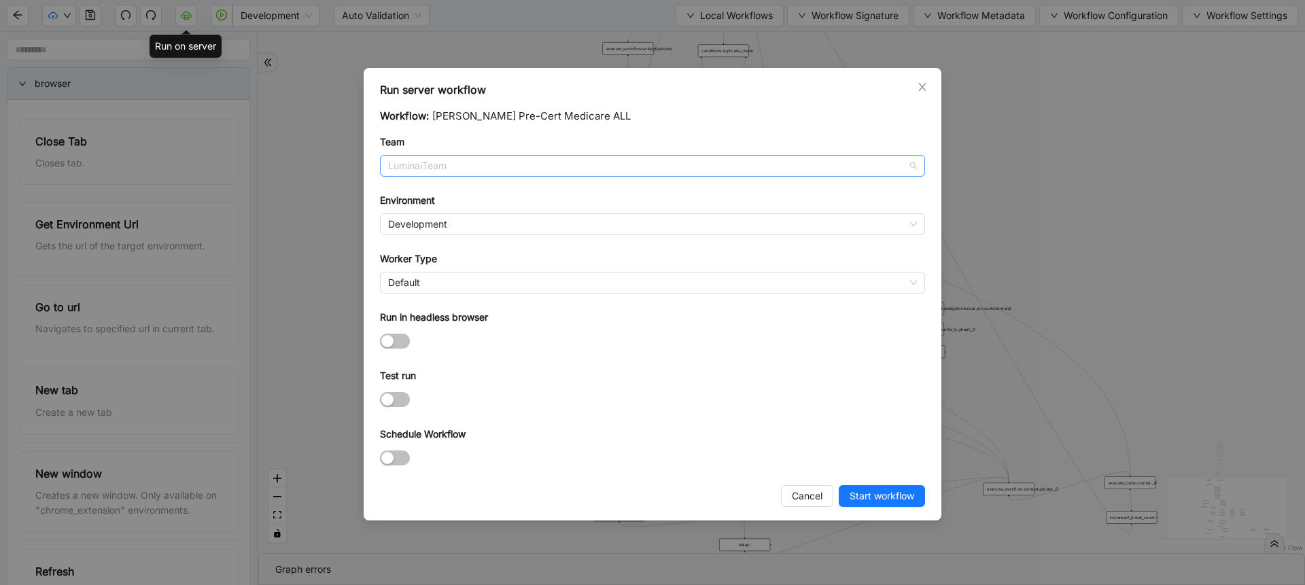
click at [430, 167] on span "LuminaiTeam" at bounding box center [652, 166] width 529 height 20
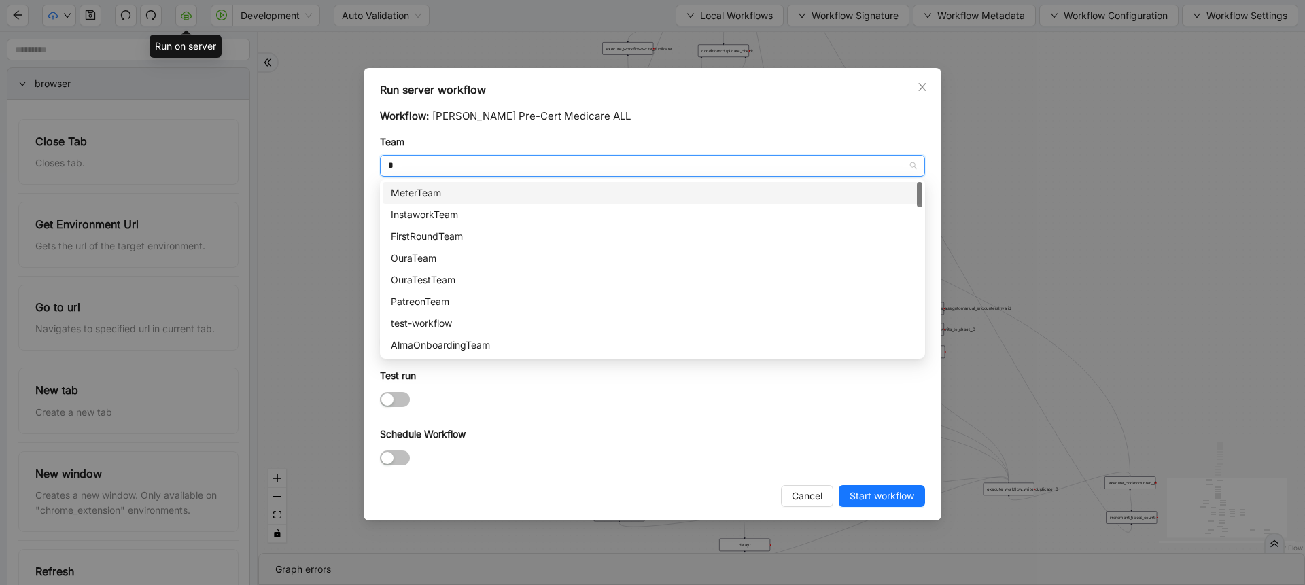
type input "**"
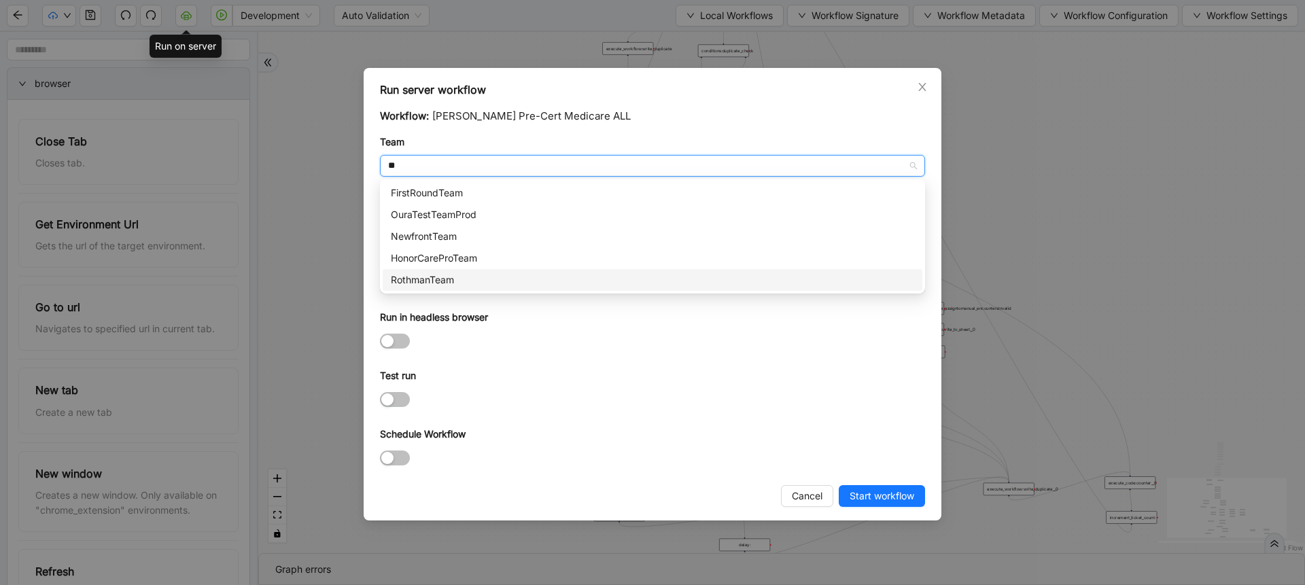
click at [429, 279] on div "RothmanTeam" at bounding box center [652, 280] width 523 height 15
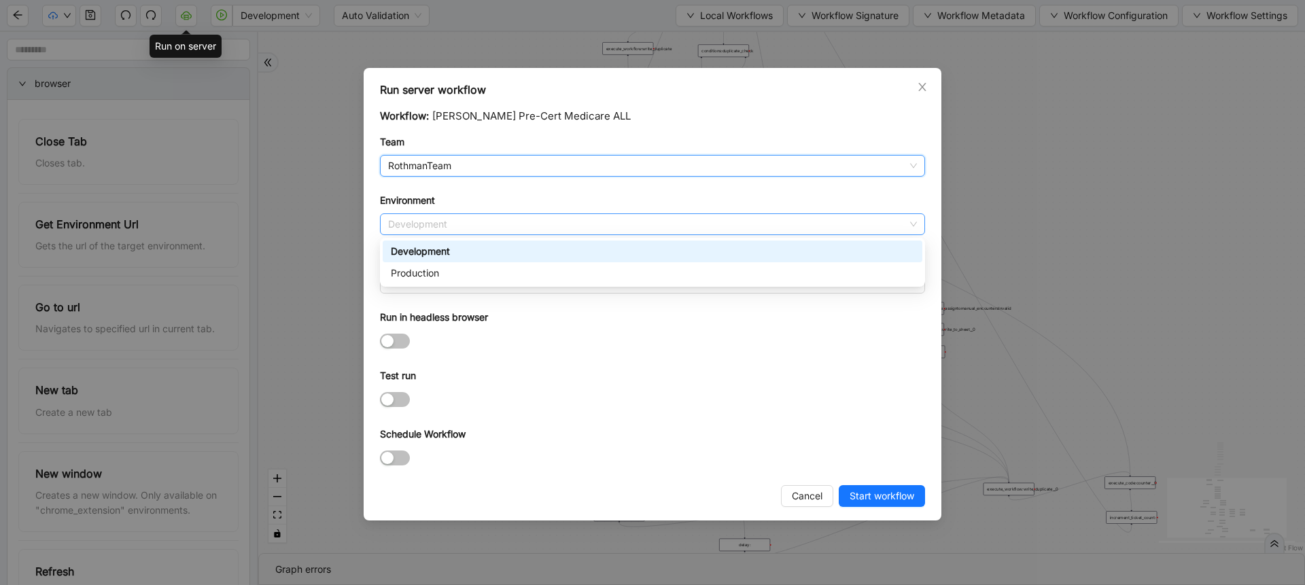
click at [445, 226] on span "Development" at bounding box center [652, 224] width 529 height 20
click at [439, 271] on div "Production" at bounding box center [652, 273] width 523 height 15
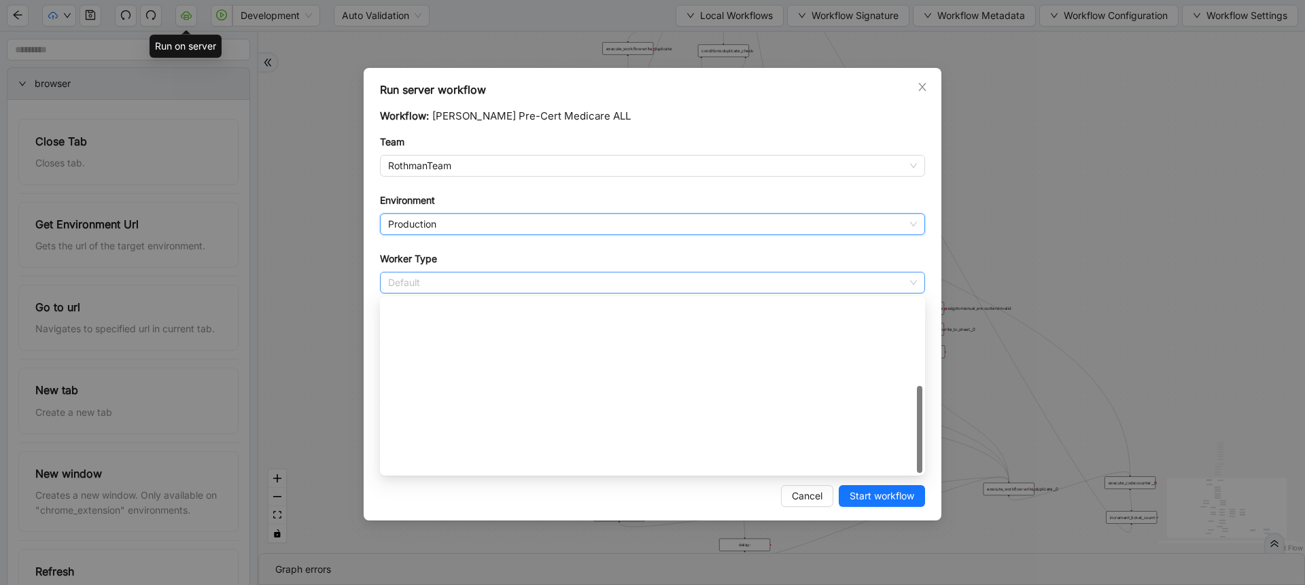
click at [430, 279] on span "Default" at bounding box center [652, 283] width 529 height 20
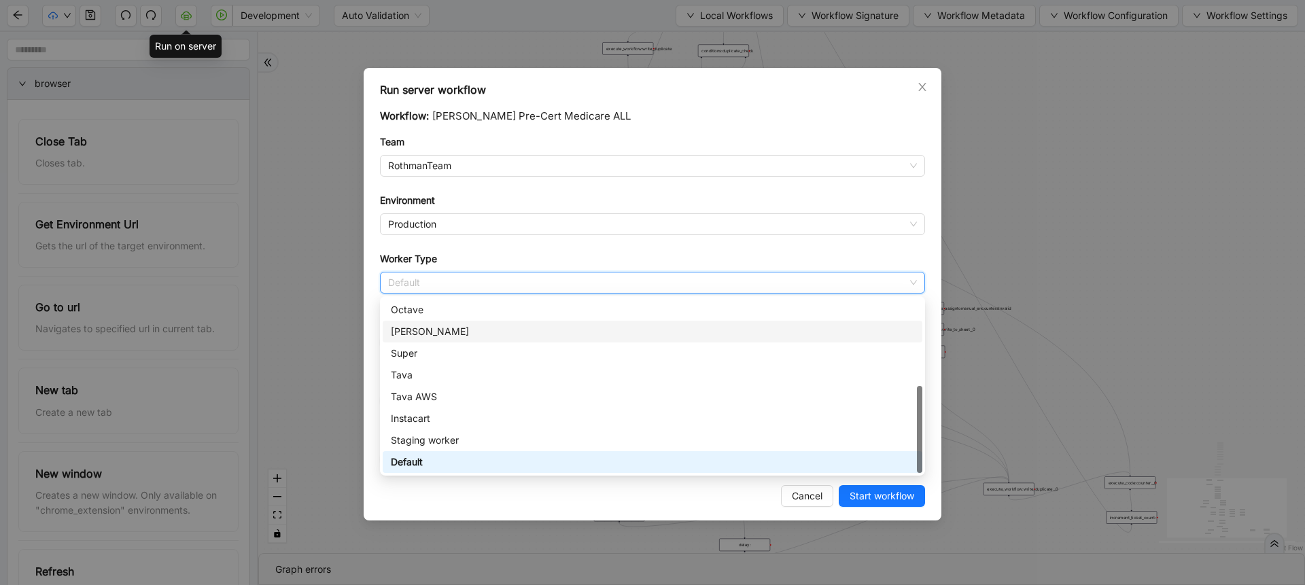
click at [434, 335] on div "[PERSON_NAME]" at bounding box center [652, 331] width 523 height 15
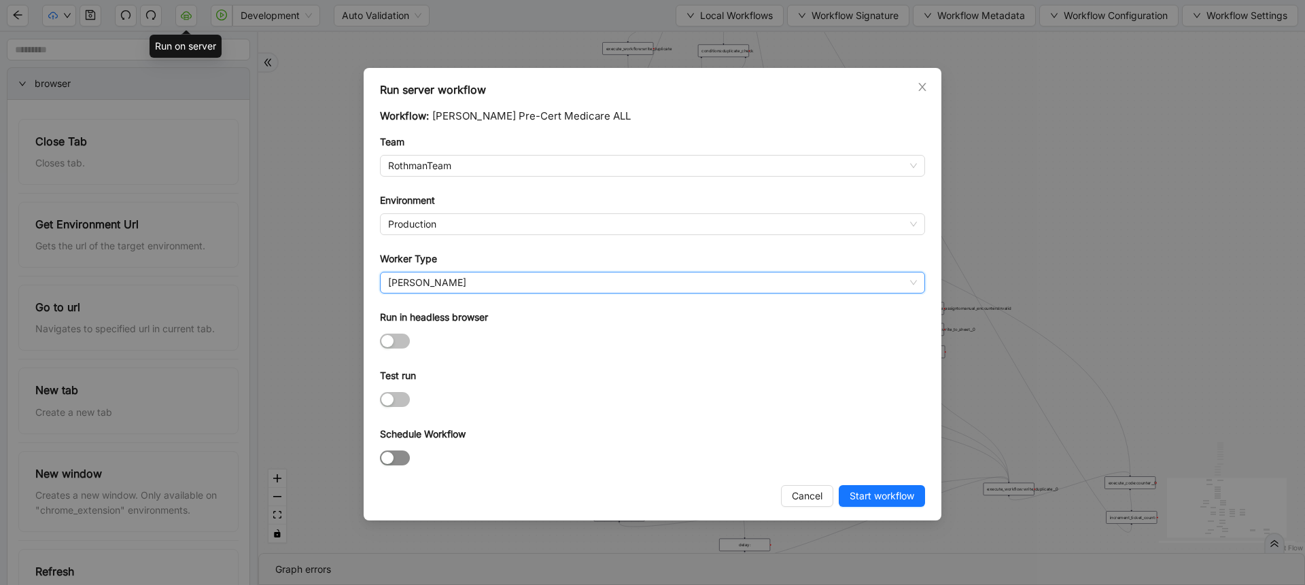
click at [398, 458] on span "button" at bounding box center [395, 458] width 30 height 15
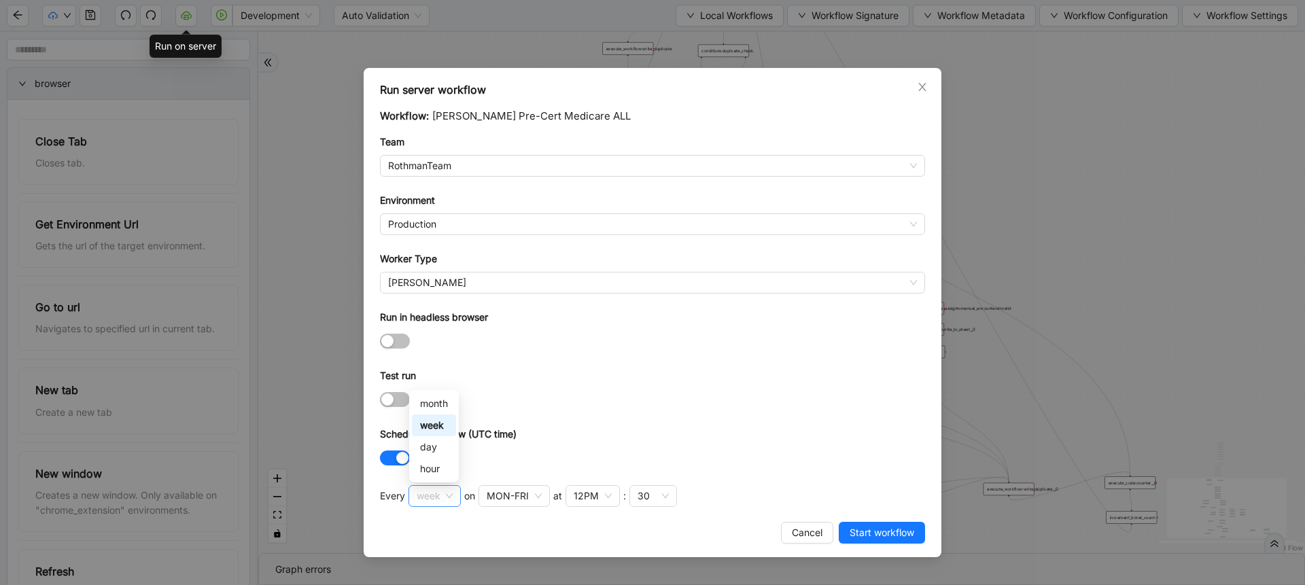
click at [430, 496] on span "week" at bounding box center [435, 496] width 36 height 20
click at [436, 462] on div "hour" at bounding box center [434, 469] width 28 height 15
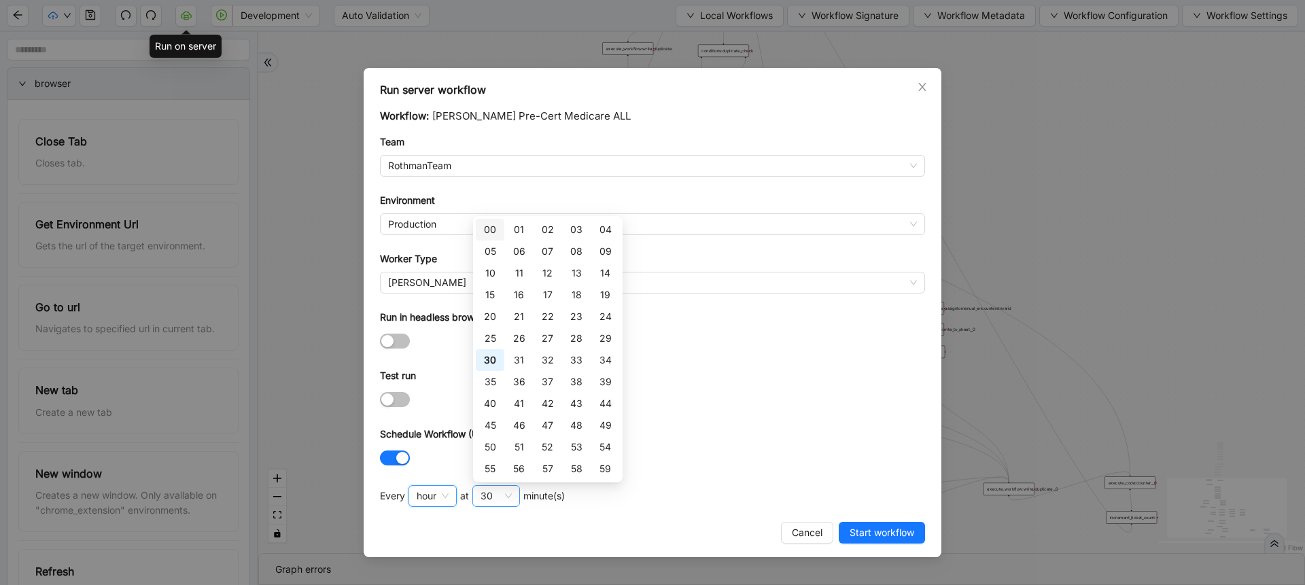
click at [484, 497] on div "30" at bounding box center [487, 496] width 12 height 15
click at [491, 224] on div "00" at bounding box center [490, 229] width 12 height 15
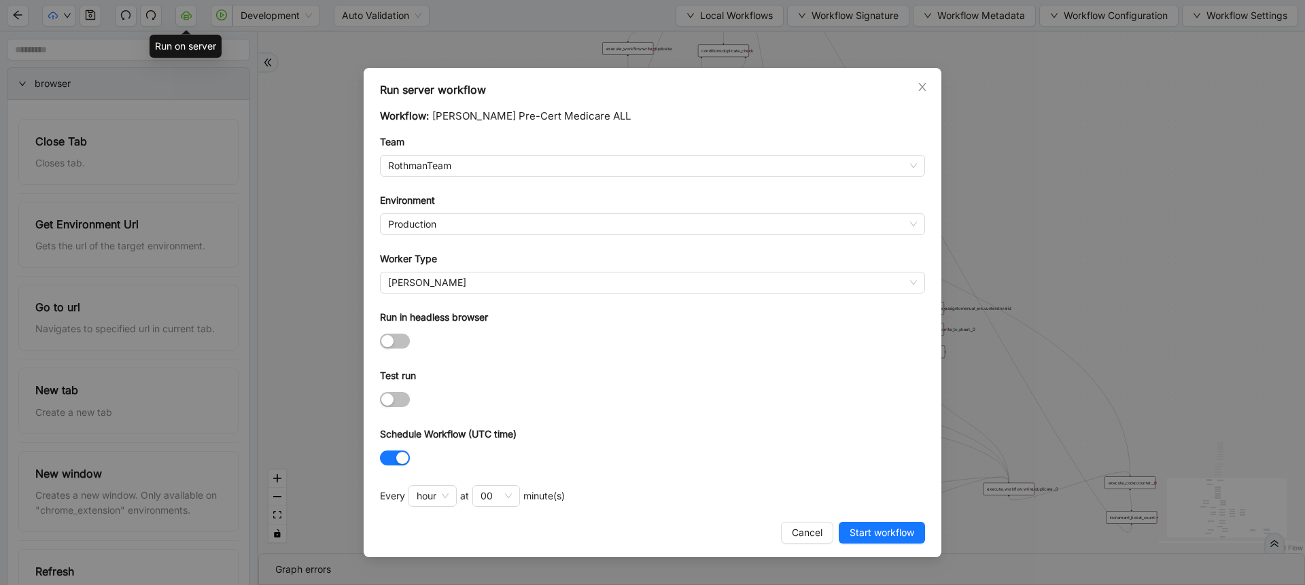
click at [659, 380] on div "Test run" at bounding box center [652, 378] width 545 height 20
click at [856, 536] on span "Start workflow" at bounding box center [882, 532] width 65 height 15
